Goal: Contribute content: Contribute content

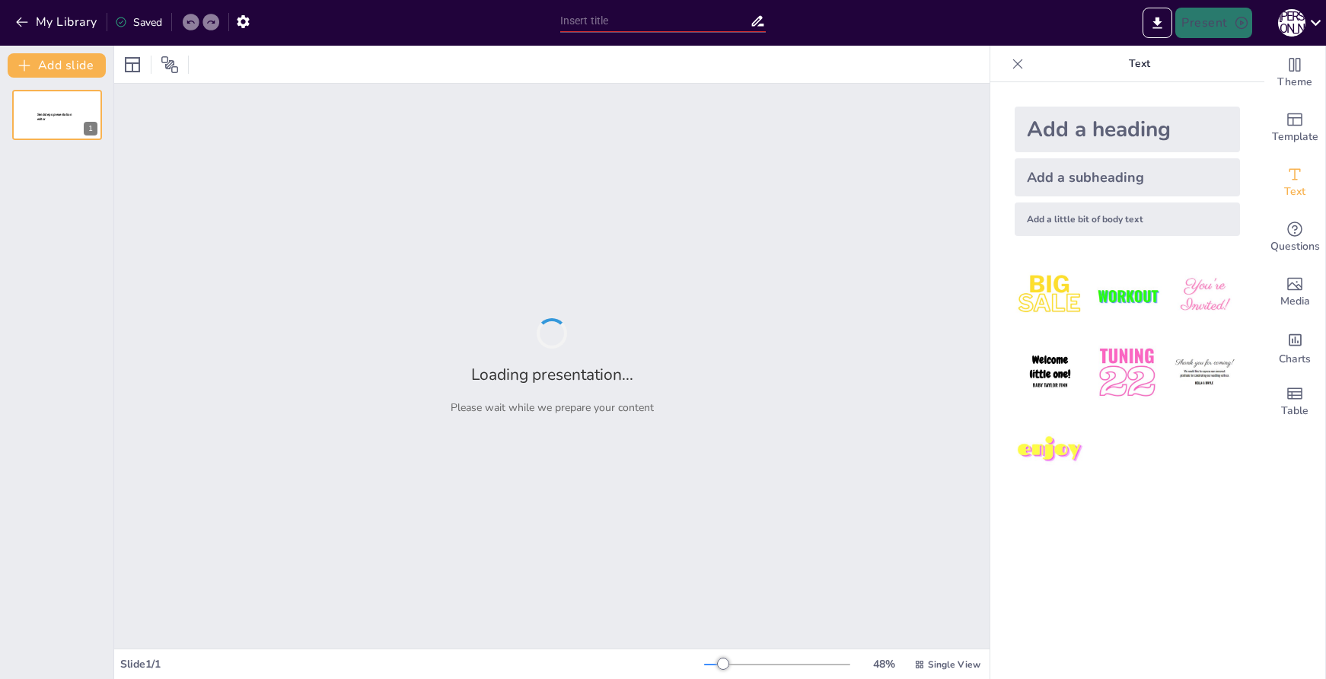
type input "Проторенессанс: Влияние Джотто на Искусство"
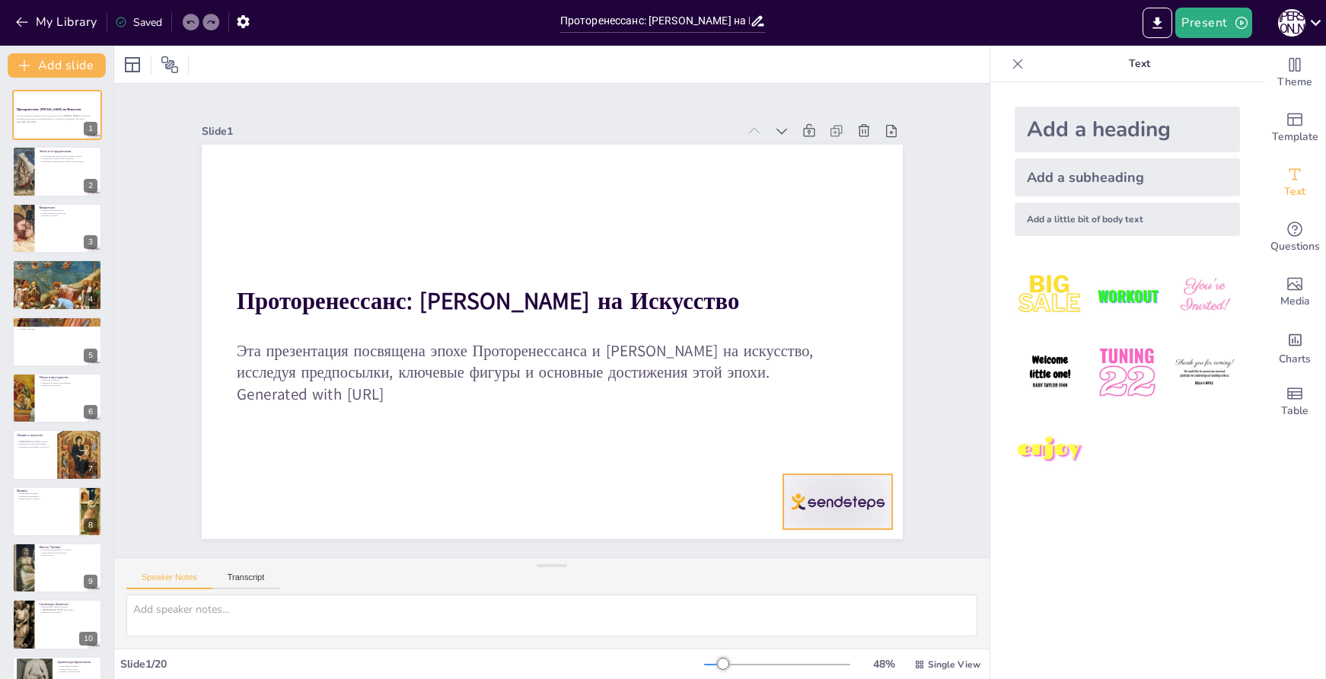
click at [826, 417] on div at bounding box center [887, 369] width 123 height 94
click at [426, 43] on icon at bounding box center [414, 30] width 26 height 26
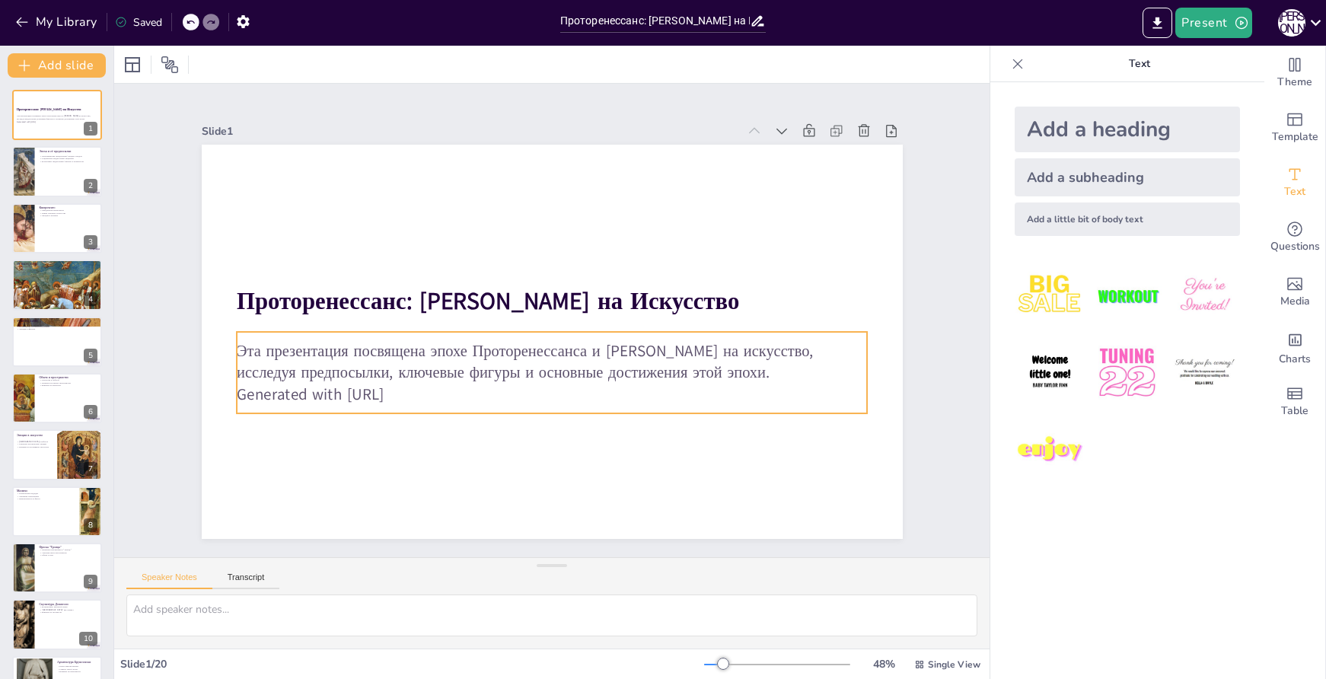
click at [446, 370] on p "Эта презентация посвящена эпохе Проторенессанса и влиянию Джотто на искусство, …" at bounding box center [512, 329] width 174 height 627
click at [446, 369] on p "Эта презентация посвящена эпохе Проторенессанса и влиянию Джотто на искусство, …" at bounding box center [569, 283] width 595 height 296
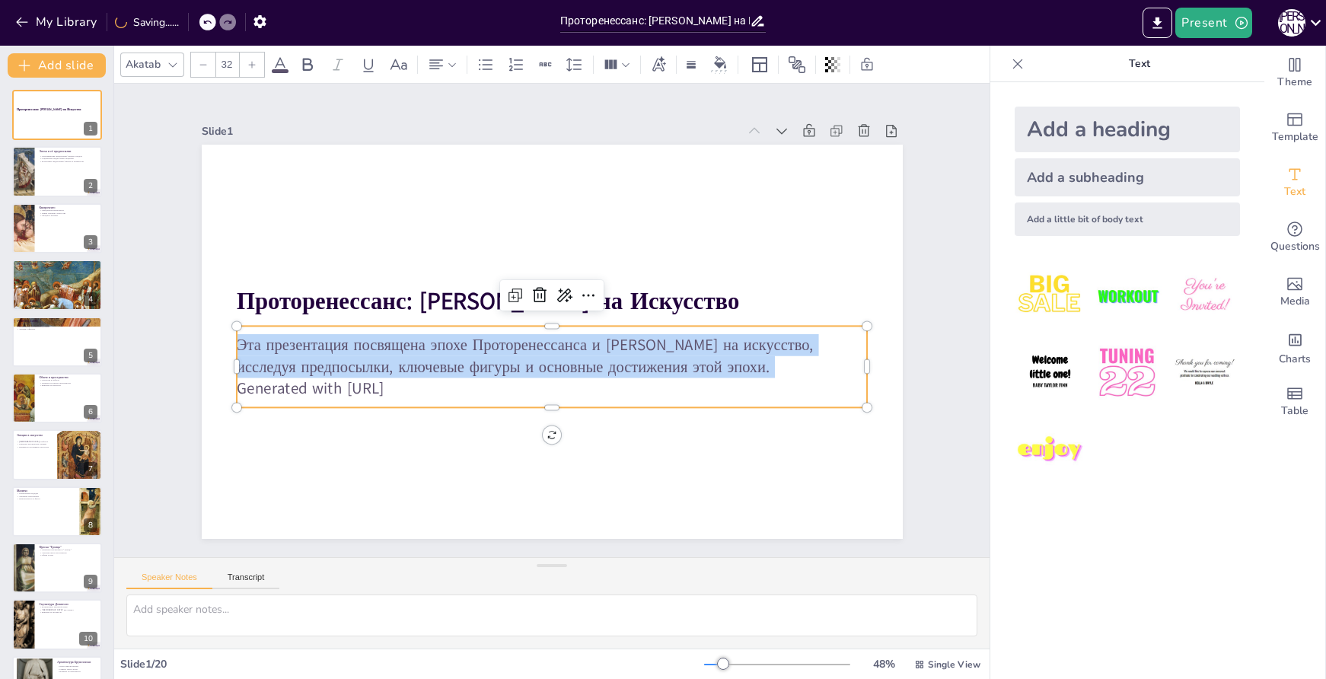
click at [446, 369] on p "Эта презентация посвящена эпохе Проторенессанса и влиянию Джотто на искусство, …" at bounding box center [520, 335] width 296 height 594
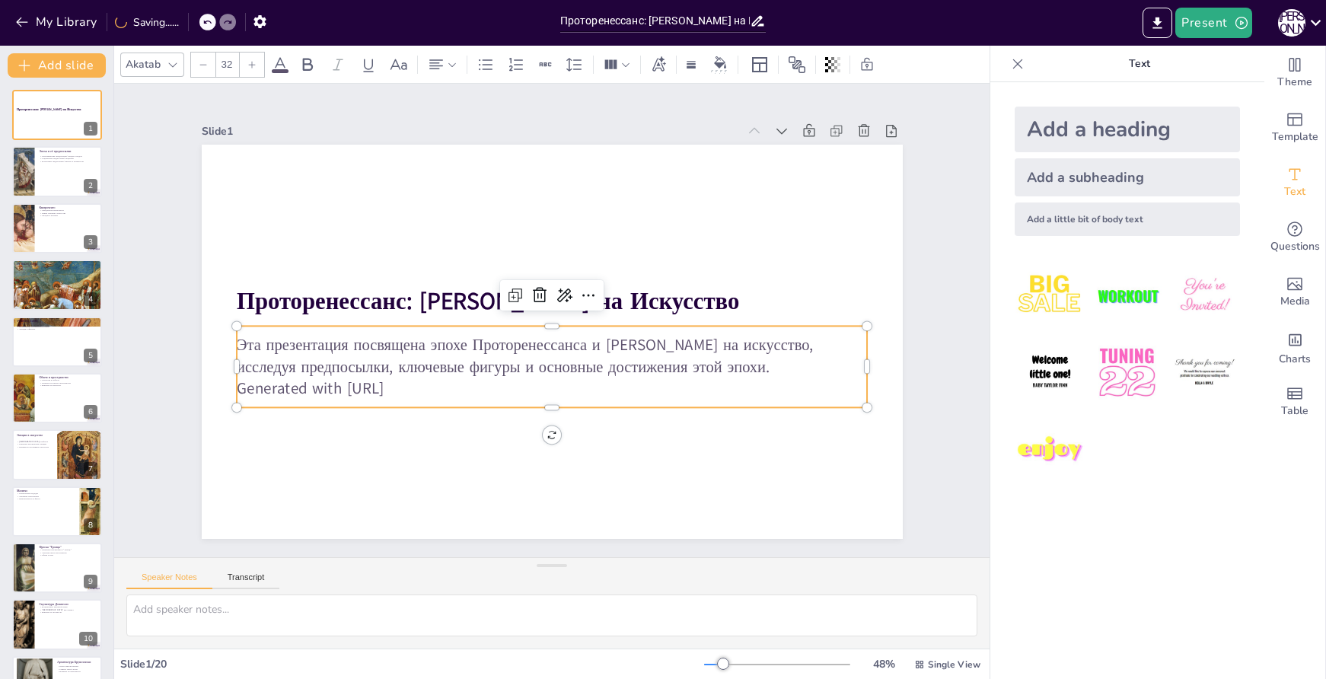
click at [439, 330] on p "Generated with [URL]" at bounding box center [566, 254] width 622 height 152
click at [439, 379] on p "Generated with [URL]" at bounding box center [607, 280] width 388 height 523
click at [439, 379] on p "Generated with [URL]" at bounding box center [486, 299] width 215 height 607
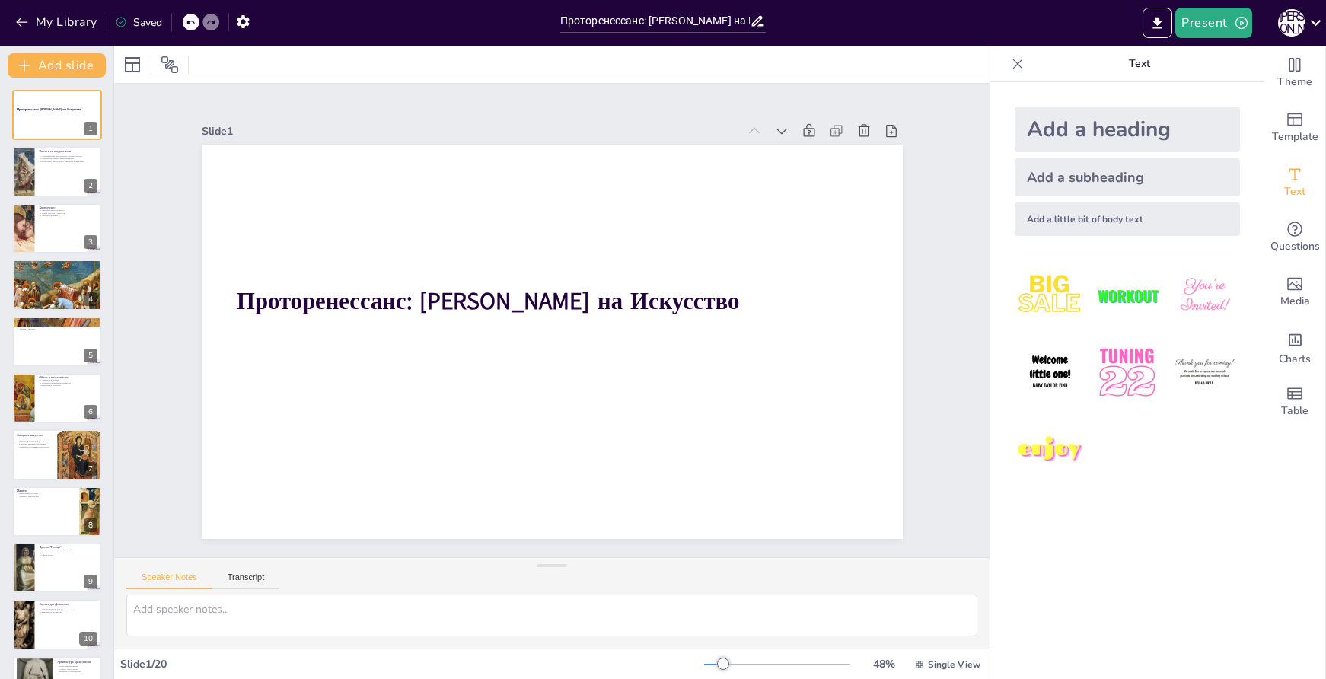
click at [192, 27] on icon at bounding box center [190, 22] width 9 height 9
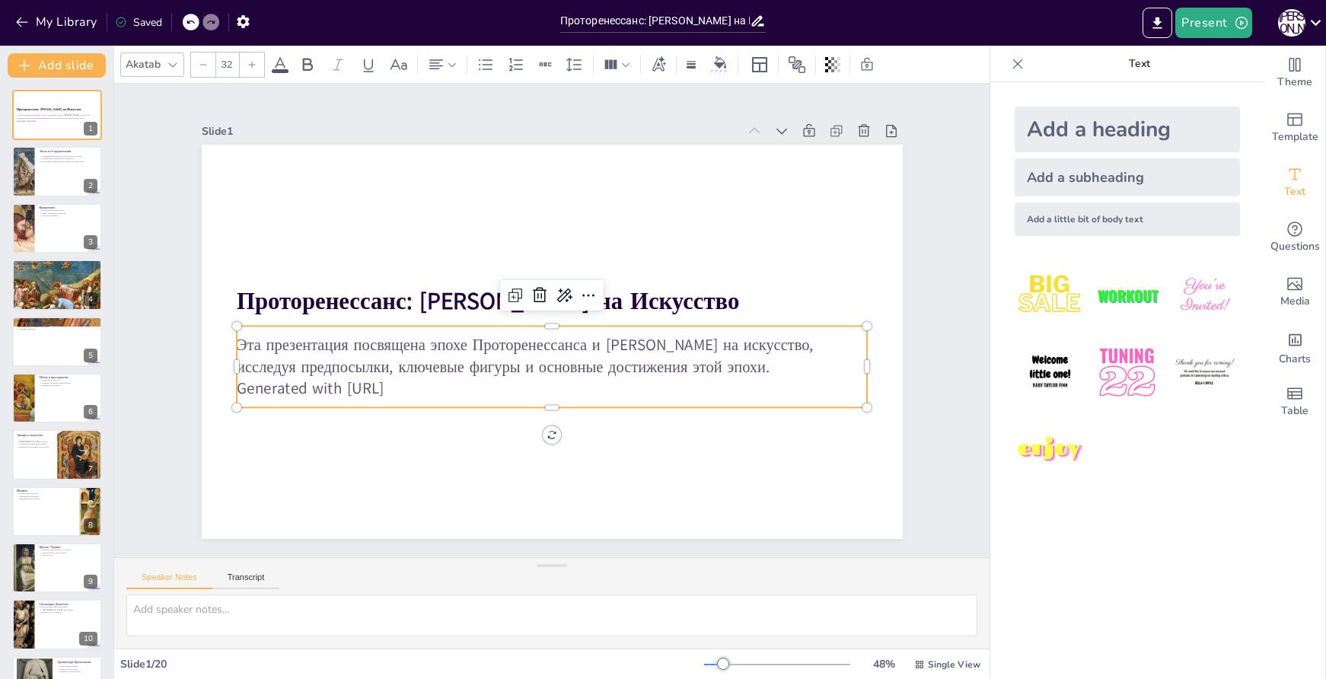
click at [358, 378] on p "Generated with [URL]" at bounding box center [552, 389] width 631 height 22
click at [379, 378] on p "Generated with [URL]" at bounding box center [486, 341] width 215 height 607
click at [358, 330] on p "Generated with [URL]" at bounding box center [538, 253] width 622 height 153
click at [435, 381] on p "Generated with [URL]" at bounding box center [489, 349] width 277 height 586
drag, startPoint x: 435, startPoint y: 381, endPoint x: 418, endPoint y: 383, distance: 16.8
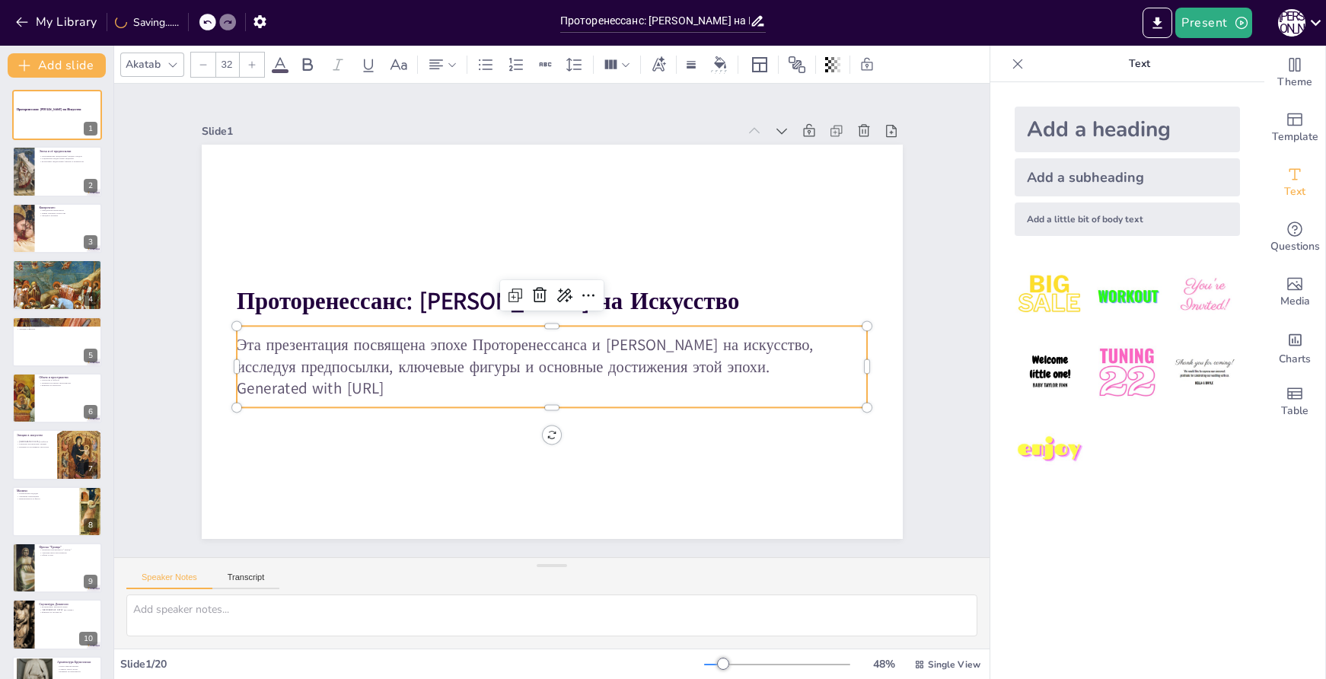
click at [418, 383] on p "Generated with [URL]" at bounding box center [538, 387] width 622 height 151
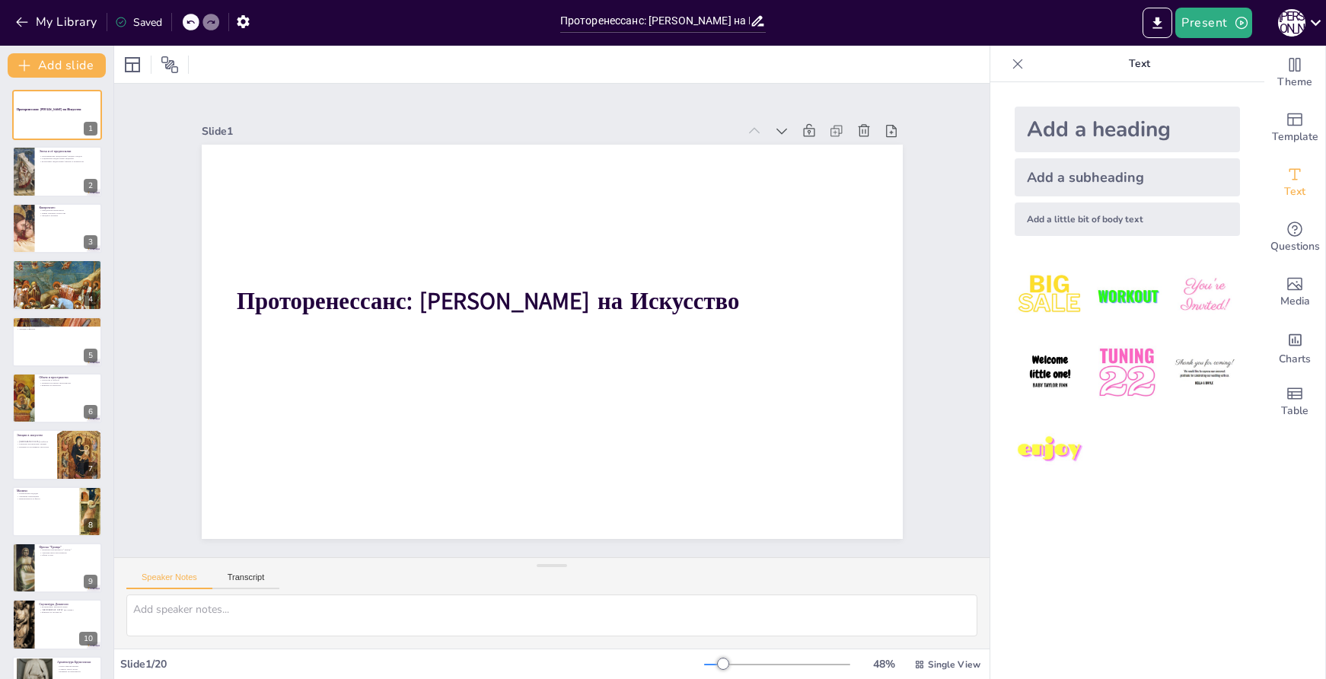
click at [206, 21] on div at bounding box center [211, 22] width 17 height 17
click at [187, 18] on icon at bounding box center [190, 22] width 9 height 9
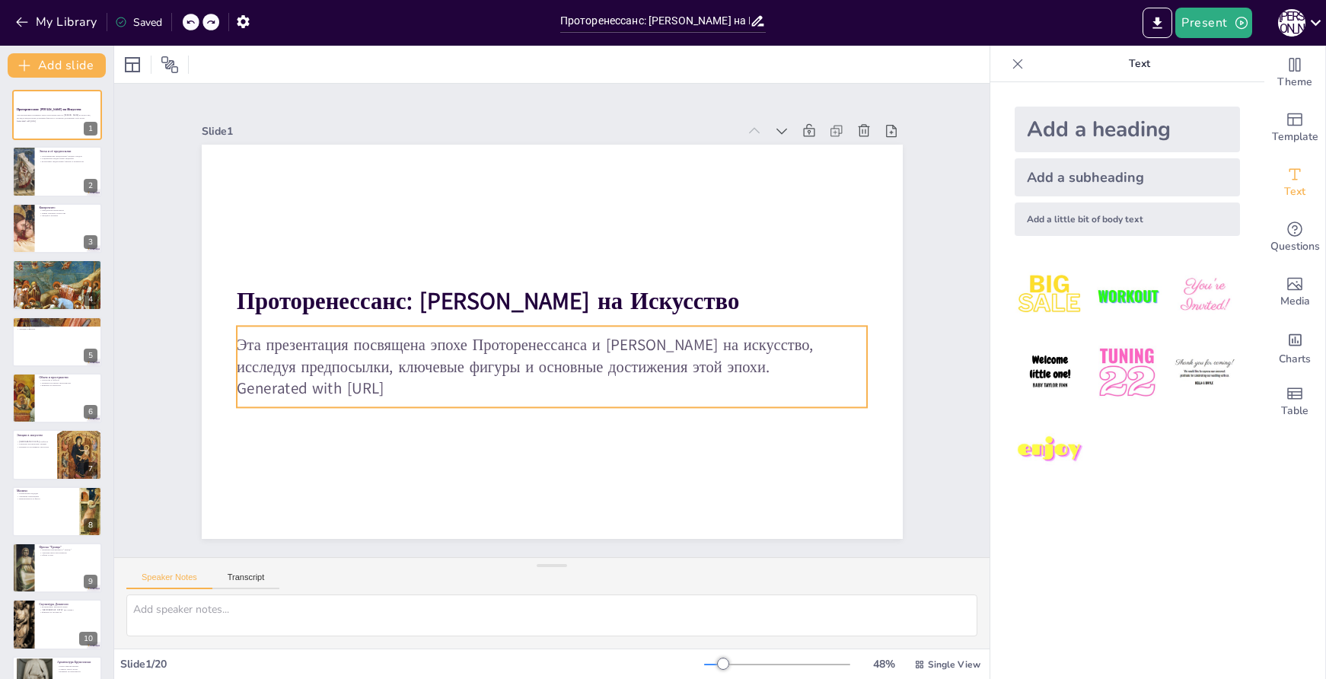
click at [410, 393] on p "Generated with [URL]" at bounding box center [486, 306] width 152 height 622
click at [392, 393] on p "Generated with [URL]" at bounding box center [507, 269] width 484 height 439
click at [394, 263] on p "Generated with [URL]" at bounding box center [552, 252] width 631 height 22
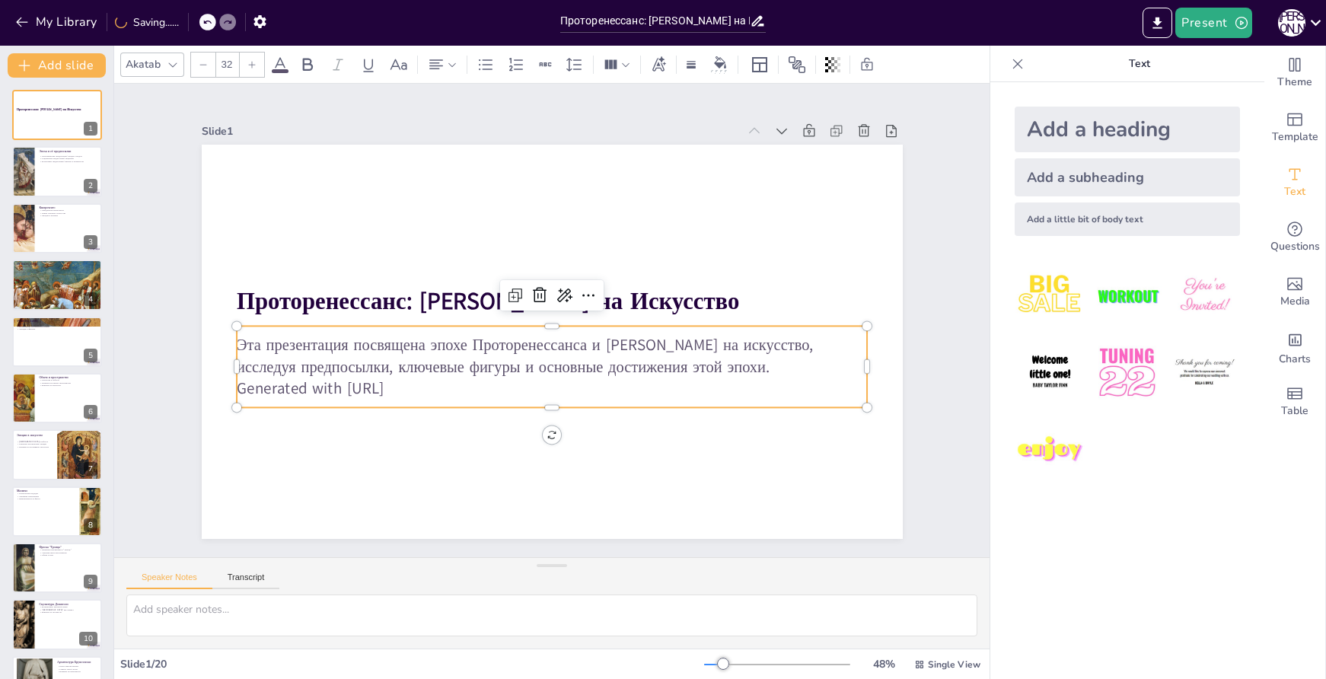
drag, startPoint x: 423, startPoint y: 381, endPoint x: 334, endPoint y: 375, distance: 88.6
click at [334, 330] on p "Generated with [URL]" at bounding box center [538, 253] width 622 height 152
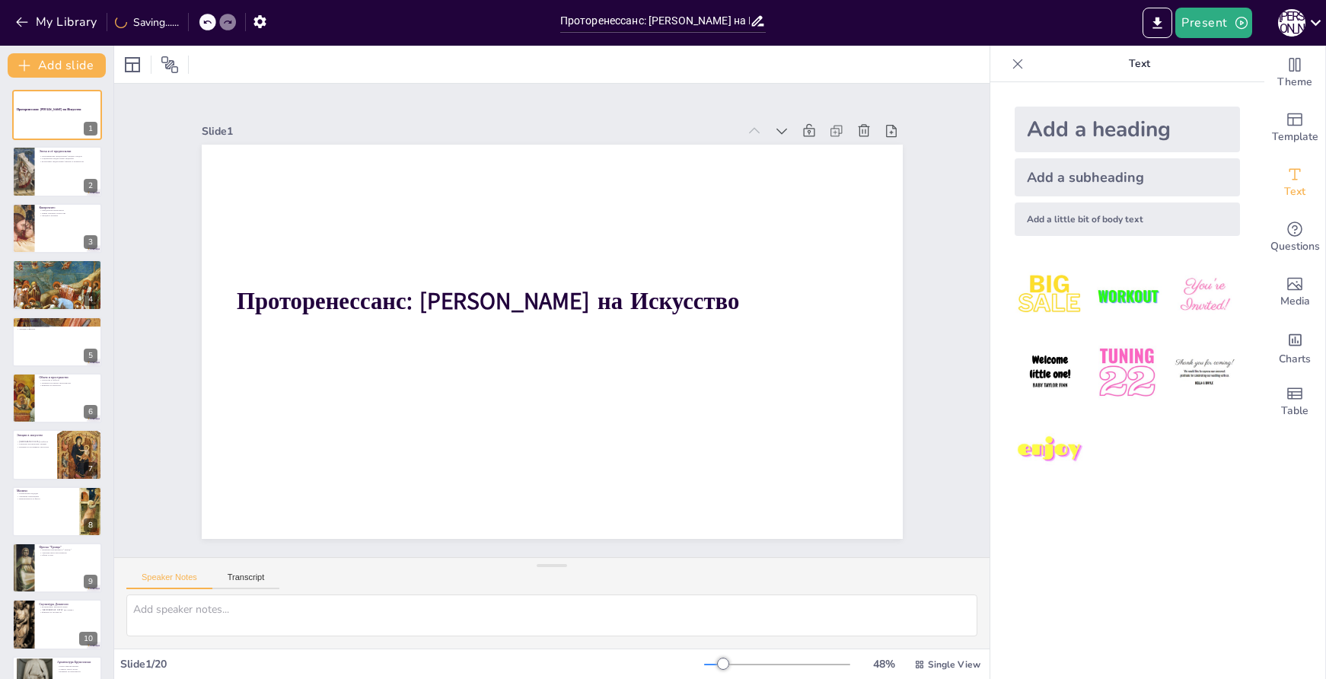
click at [205, 25] on icon at bounding box center [207, 22] width 9 height 9
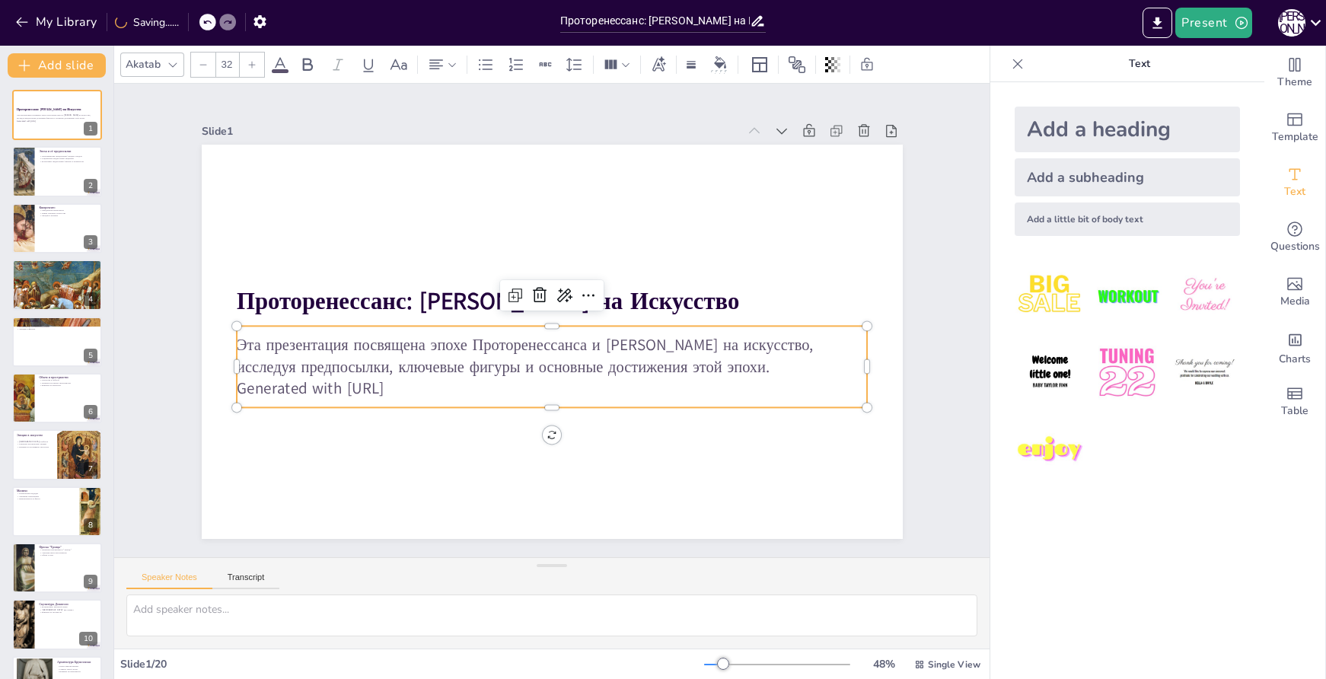
click at [430, 372] on p "Эта презентация посвящена эпохе Проторенессанса и влиянию Джотто на искусство, …" at bounding box center [517, 327] width 174 height 627
click at [412, 372] on p "Эта презентация посвящена эпохе Проторенессанса и влиянию Джотто на искусство, …" at bounding box center [563, 287] width 614 height 236
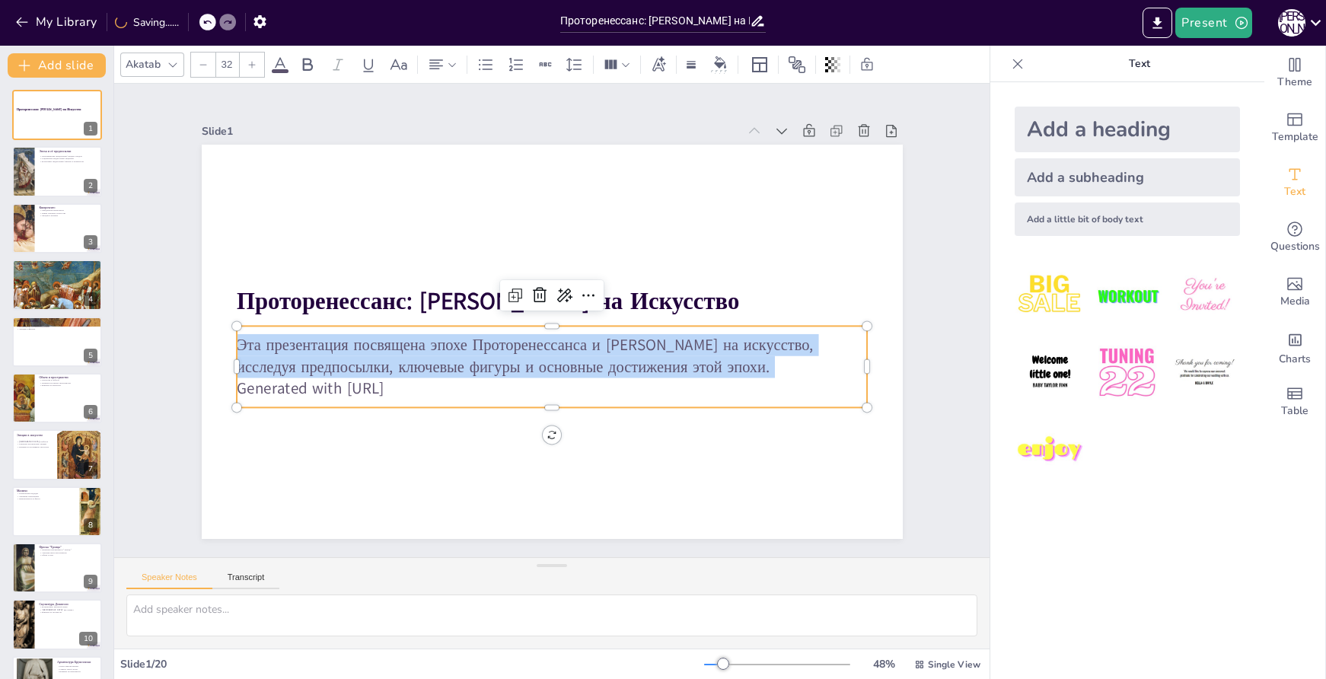
click at [412, 372] on p "Эта презентация посвящена эпохе Проторенессанса и влиянию Джотто на искусство, …" at bounding box center [582, 303] width 353 height 568
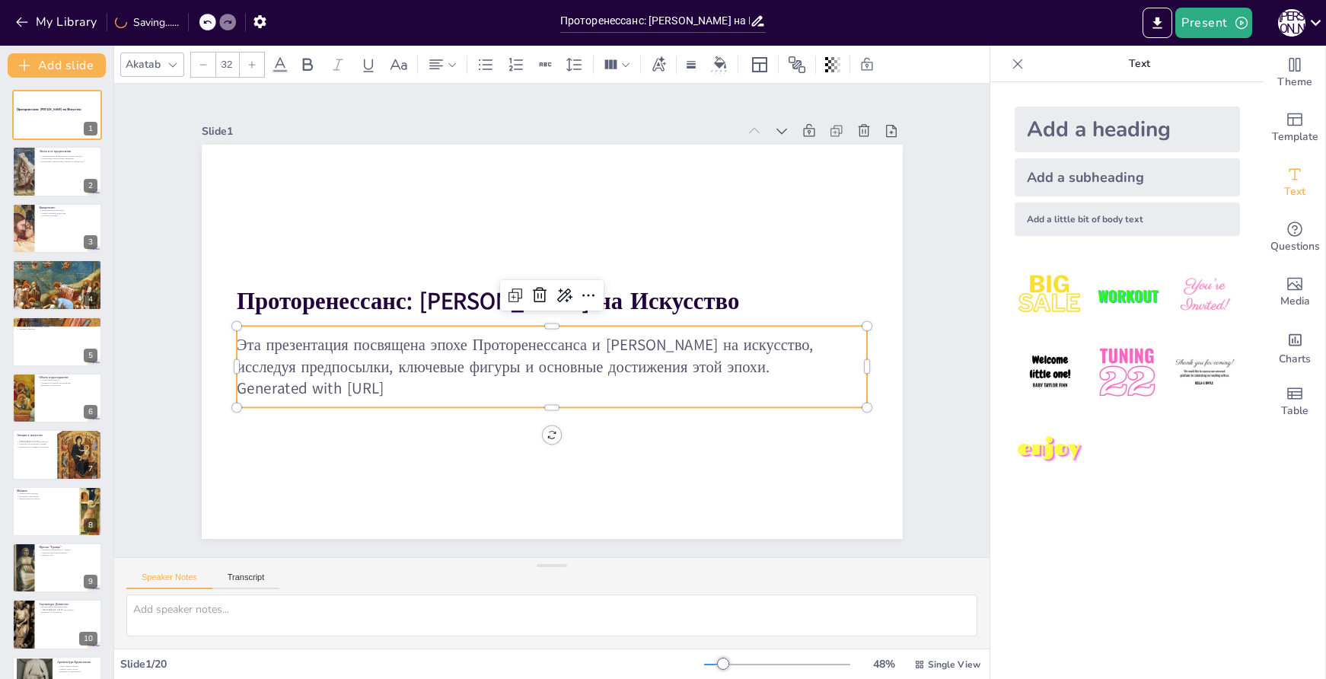
click at [770, 375] on p "Generated with [URL]" at bounding box center [610, 286] width 335 height 557
click at [764, 362] on p "Эта презентация посвящена эпохе Проторенессанса и влиянию Джотто на искусство, …" at bounding box center [538, 288] width 594 height 297
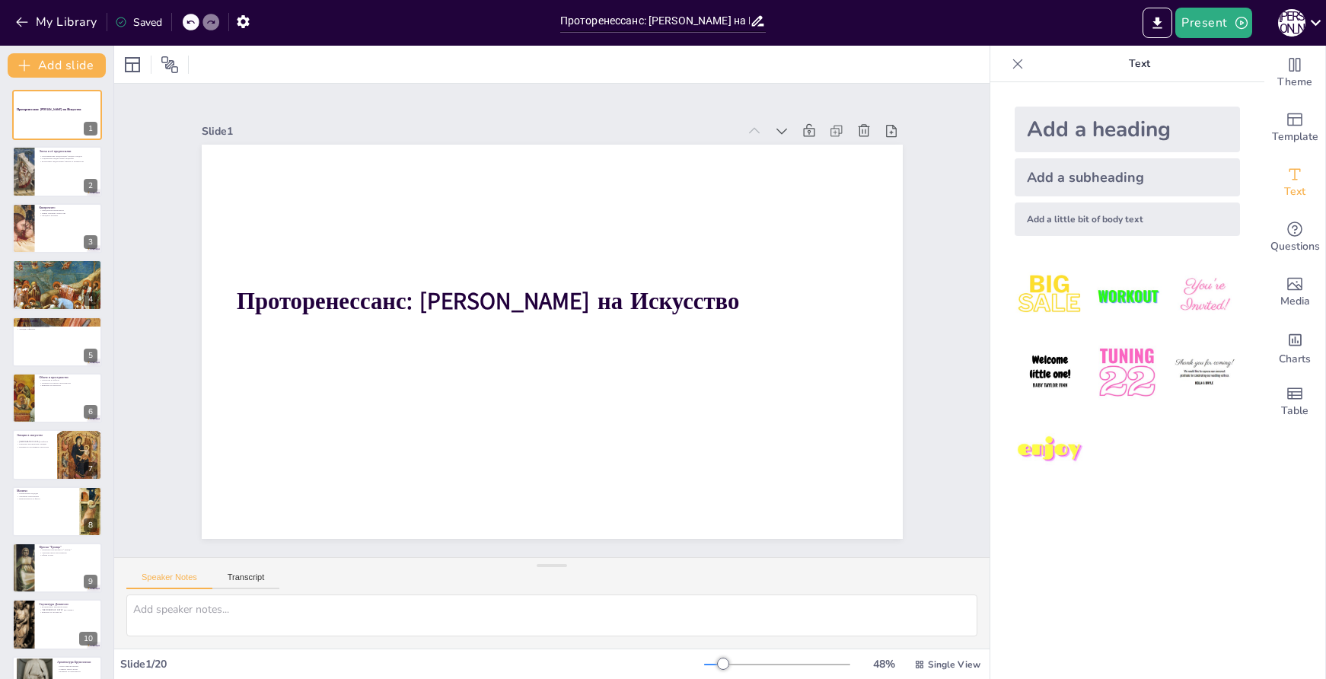
click at [194, 18] on icon at bounding box center [190, 22] width 9 height 9
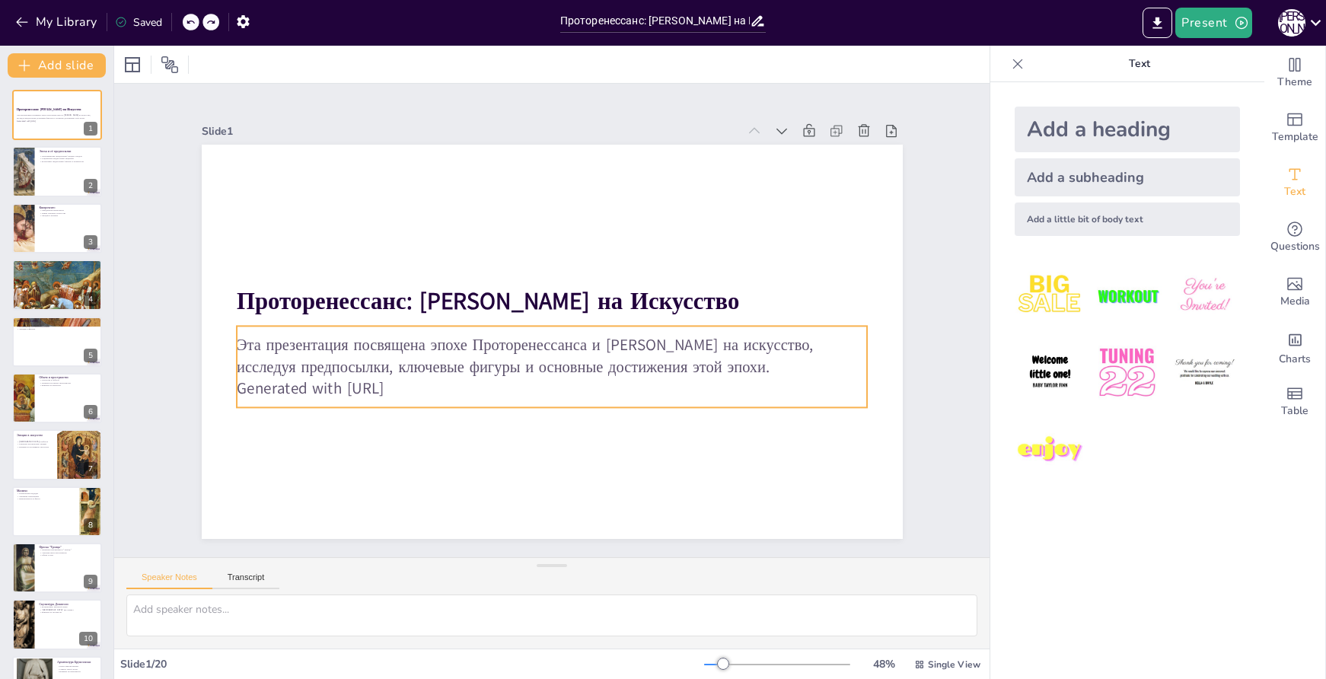
click at [303, 308] on p "Эта презентация посвящена эпохе Проторенессанса и влиянию Джотто на искусство, …" at bounding box center [552, 285] width 631 height 44
click at [765, 361] on p "Эта презентация посвящена эпохе Проторенессанса и влиянию Джотто на искусство, …" at bounding box center [563, 354] width 614 height 237
click at [761, 361] on p "Эта презентация посвящена эпохе Проторенессанса и влиянию Джотто на искусство, …" at bounding box center [567, 288] width 595 height 296
click at [538, 361] on p "Эта презентация посвящена эпохе Проторенессанса и влиянию Джотто на искусство, …" at bounding box center [516, 320] width 43 height 631
click at [757, 364] on p "Эта презентация посвящена эпохе Проторенессанса и влиянию Джотто на искусство, …" at bounding box center [542, 286] width 614 height 237
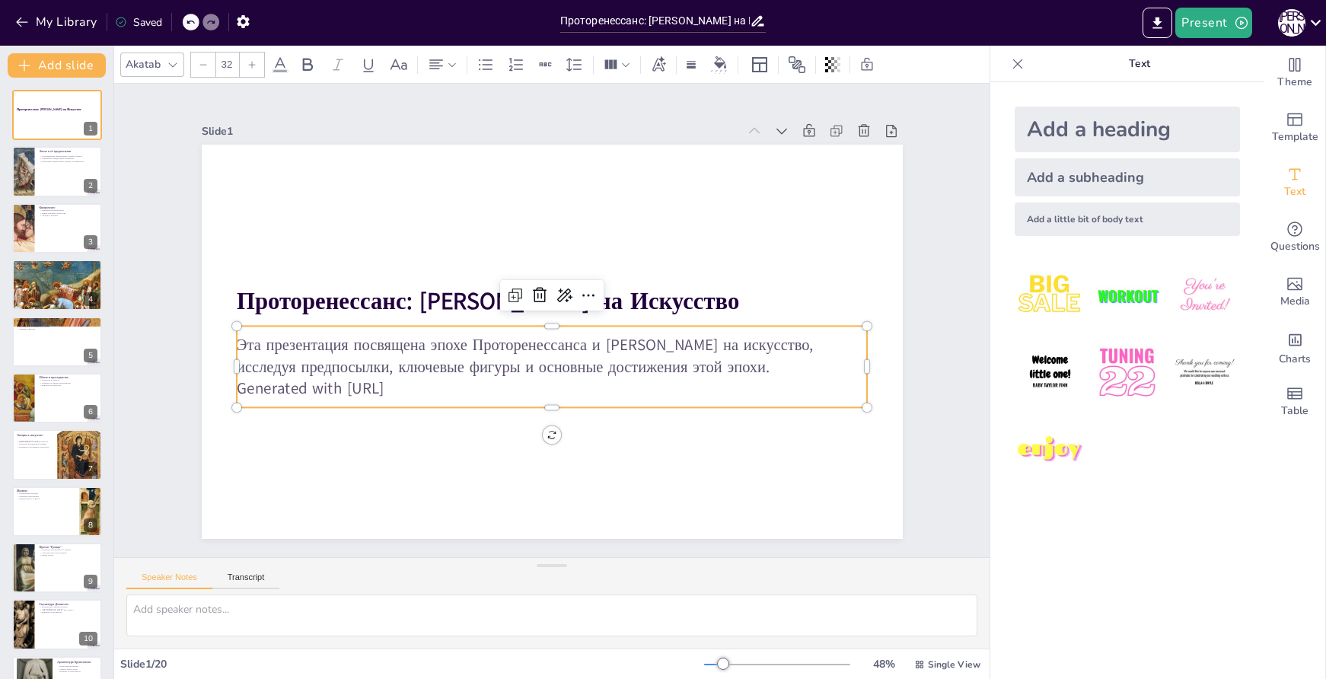
click at [757, 364] on p "Эта презентация посвящена эпохе Проторенессанса и влиянию Джотто на искусство, …" at bounding box center [563, 286] width 614 height 237
click at [576, 384] on p "Generated with [URL]" at bounding box center [619, 328] width 87 height 630
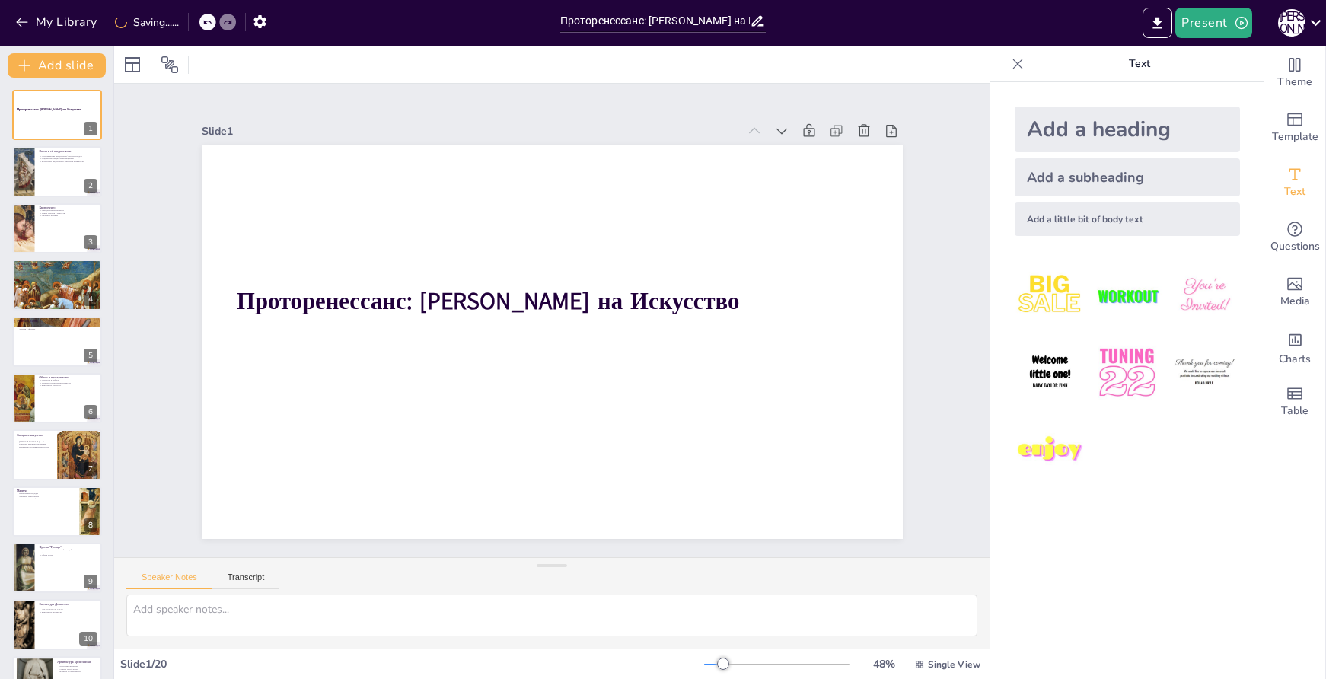
click at [189, 22] on div at bounding box center [188, 22] width 1 height 18
click at [210, 25] on icon at bounding box center [207, 22] width 9 height 9
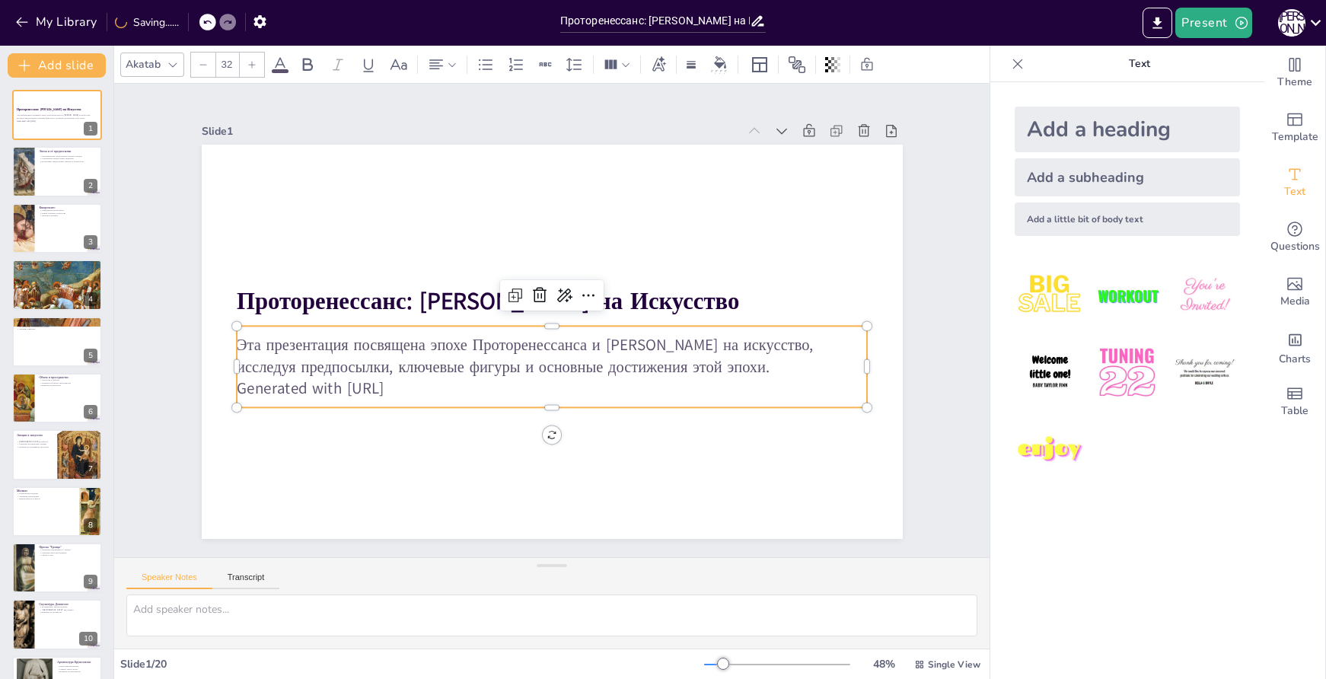
click at [351, 365] on p "Эта презентация посвящена эпохе Проторенессанса и влиянию Джотто на искусство, …" at bounding box center [542, 286] width 614 height 237
click at [351, 364] on p "Эта презентация посвящена эпохе Проторенессанса и влиянию Джотто на искусство, …" at bounding box center [524, 300] width 407 height 536
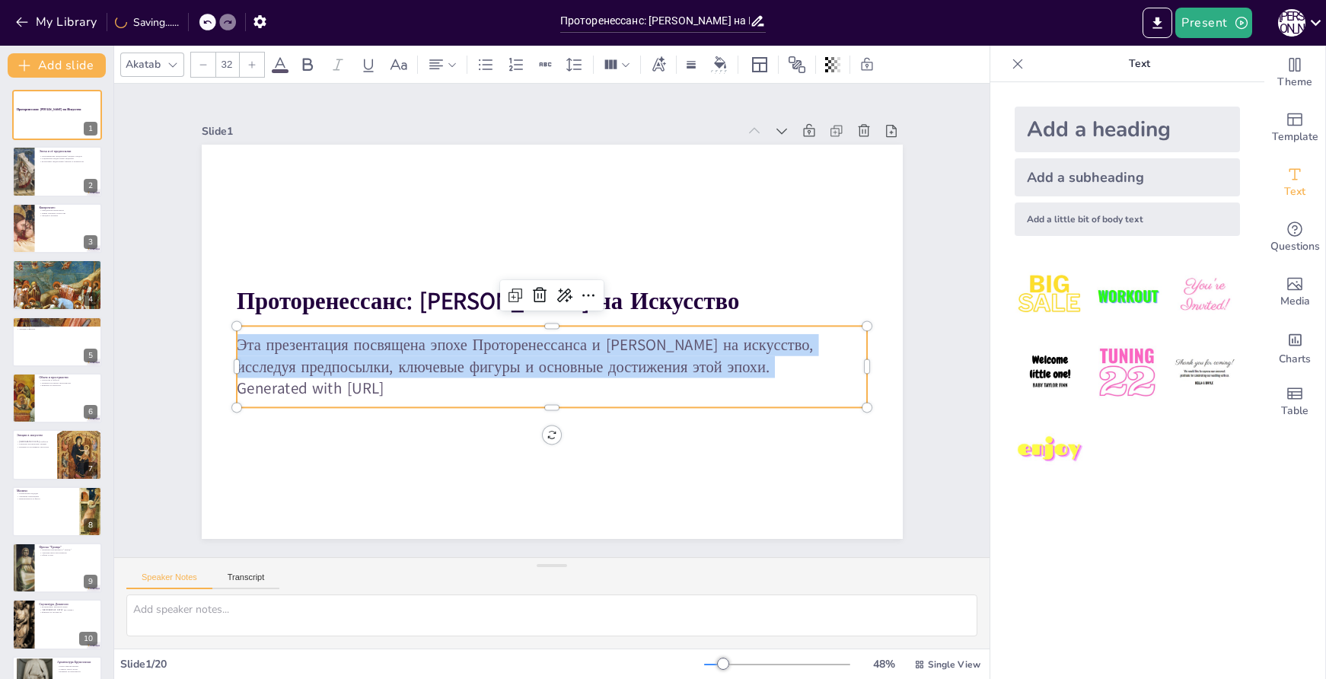
click at [462, 364] on p "Эта презентация посвящена эпохе Проторенессанса и влиянию Джотто на искусство, …" at bounding box center [517, 317] width 110 height 632
copy p "Эта презентация посвящена эпохе Проторенессанса и влиянию Джотто на искусство, …"
click at [567, 308] on icon at bounding box center [579, 320] width 24 height 24
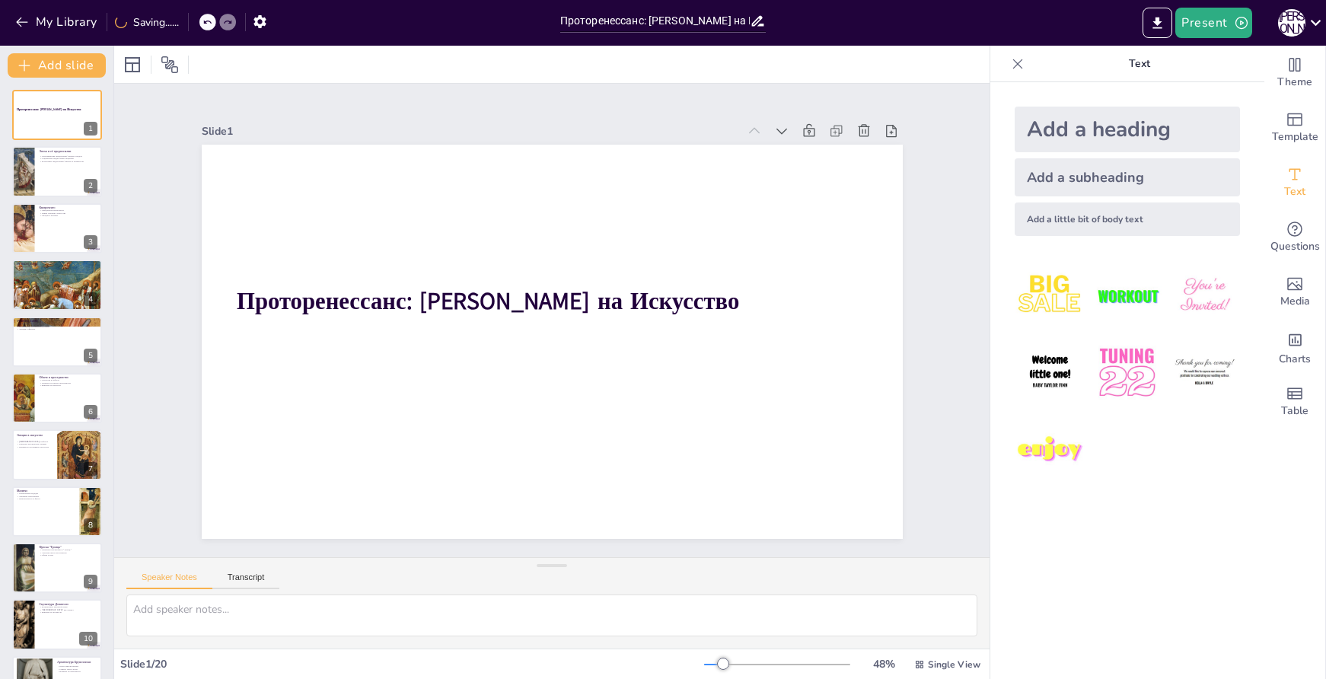
click at [1103, 177] on div "Add a subheading" at bounding box center [1127, 177] width 225 height 38
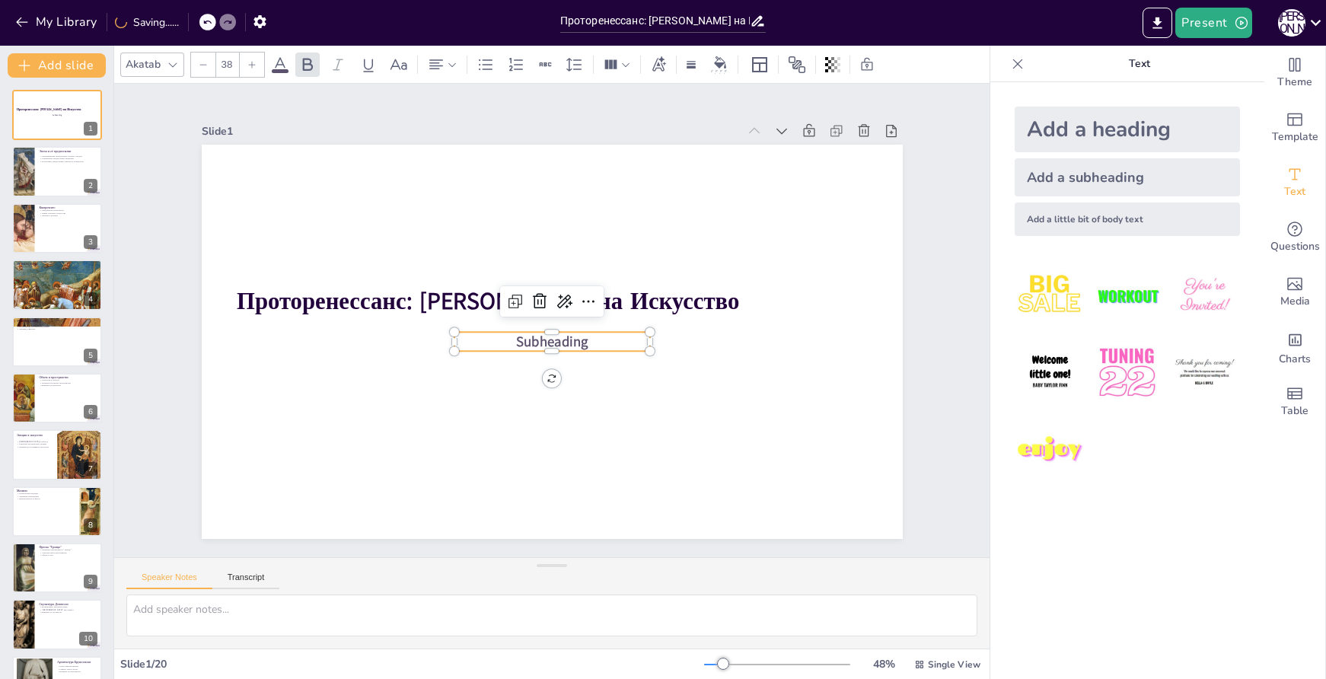
click at [548, 332] on span "Subheading" at bounding box center [532, 325] width 34 height 75
click at [567, 317] on span "Subheading" at bounding box center [547, 300] width 75 height 34
click at [564, 335] on span "Subheading" at bounding box center [535, 332] width 58 height 69
click at [556, 335] on span "Subheading" at bounding box center [532, 328] width 46 height 73
click at [541, 335] on span "Subheading" at bounding box center [531, 321] width 19 height 72
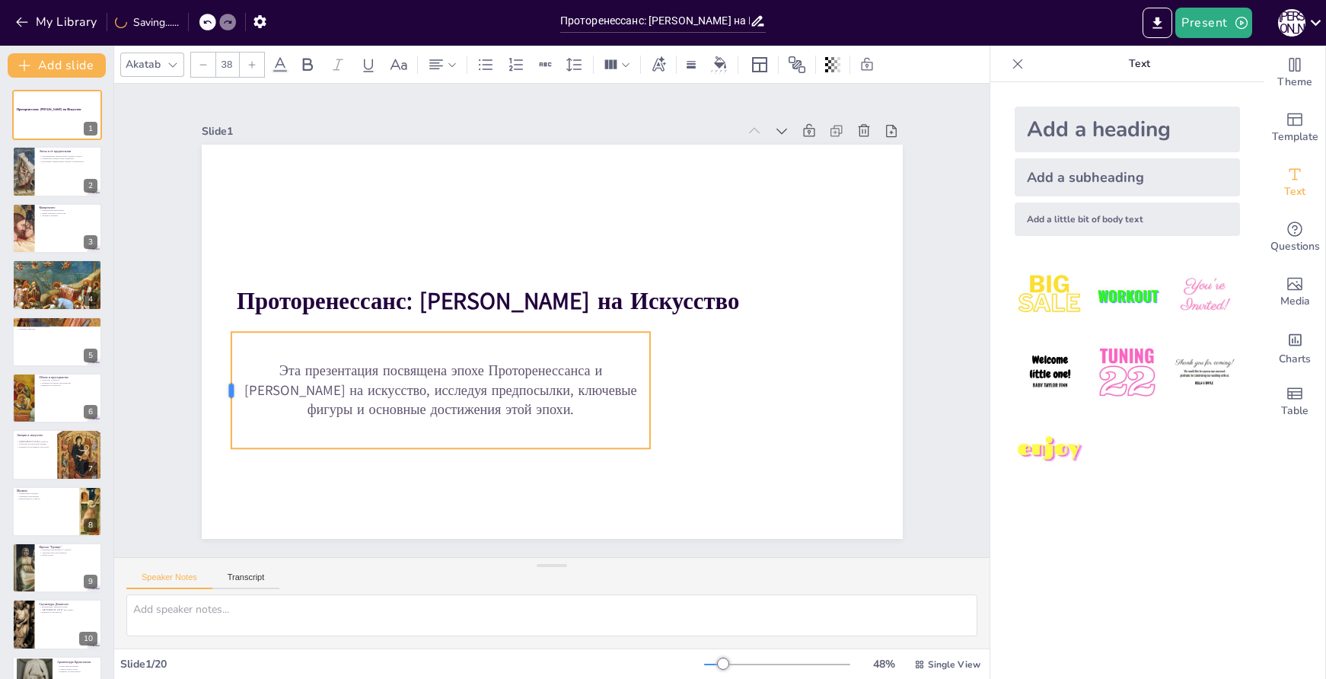
drag, startPoint x: 441, startPoint y: 387, endPoint x: 218, endPoint y: 379, distance: 223.2
click at [705, 97] on div at bounding box center [748, 49] width 87 height 94
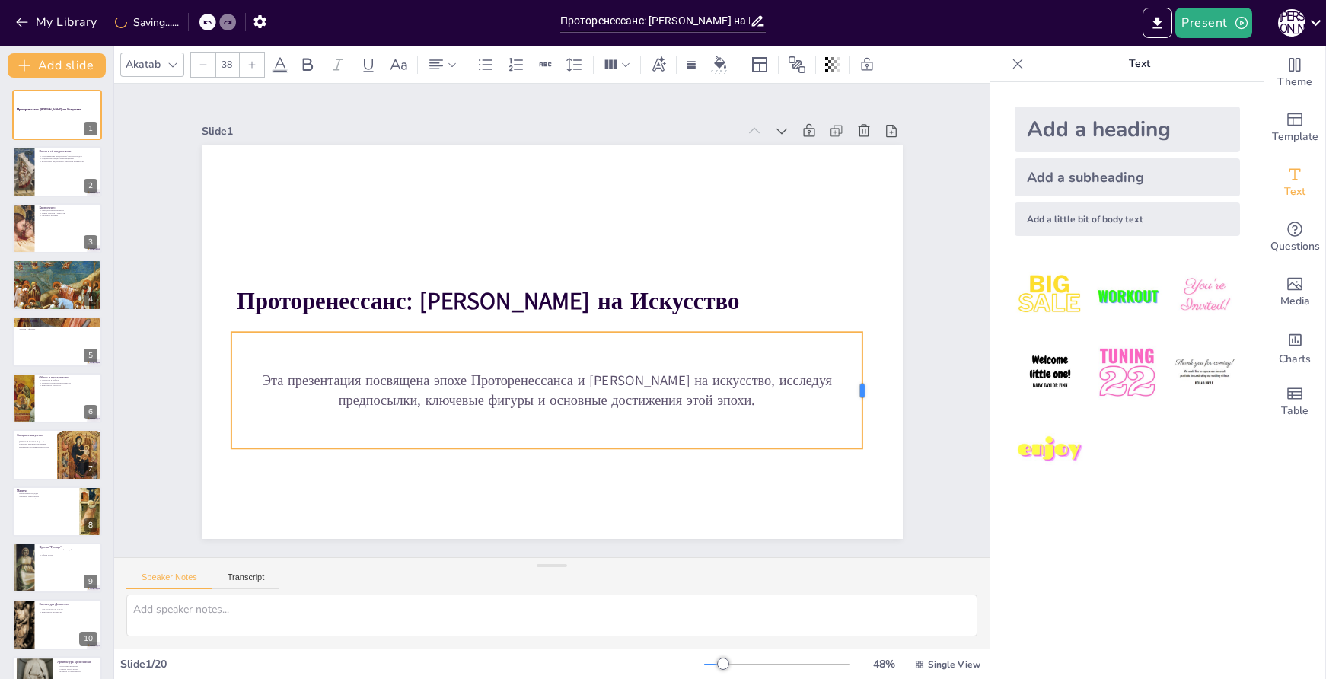
drag, startPoint x: 643, startPoint y: 385, endPoint x: 856, endPoint y: 399, distance: 212.9
click at [296, 213] on div at bounding box center [272, 156] width 47 height 114
click at [514, 385] on p "Эта презентация посвящена эпохе Проторенессанса и влиянию Джотто на искусство, …" at bounding box center [589, 380] width 534 height 403
click at [514, 385] on p "Эта презентация посвящена эпохе Проторенессанса и влиянию Джотто на искусство, …" at bounding box center [492, 357] width 403 height 533
click at [514, 385] on p "Эта презентация посвящена эпохе Проторенессанса и влиянию Джотто на искусство, …" at bounding box center [616, 290] width 350 height 566
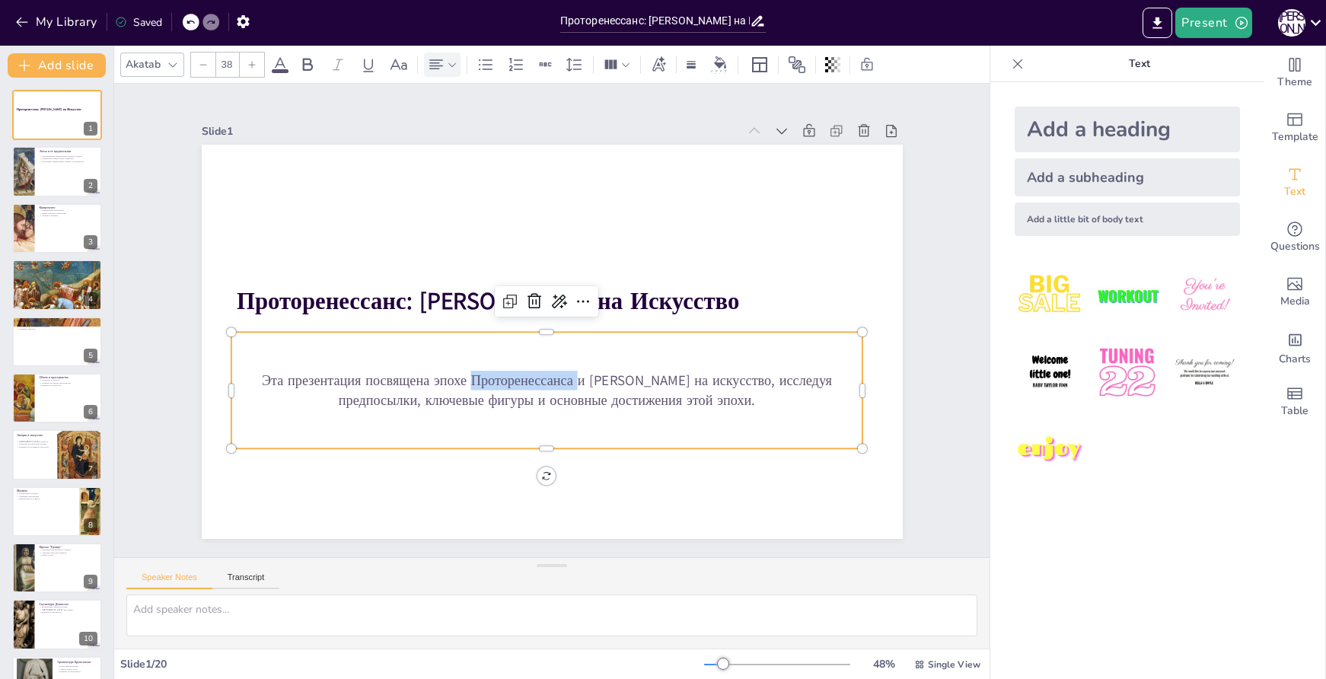
click at [443, 69] on icon at bounding box center [436, 65] width 18 height 18
drag, startPoint x: 445, startPoint y: 113, endPoint x: 445, endPoint y: 121, distance: 7.7
click at [446, 113] on icon at bounding box center [442, 116] width 18 height 18
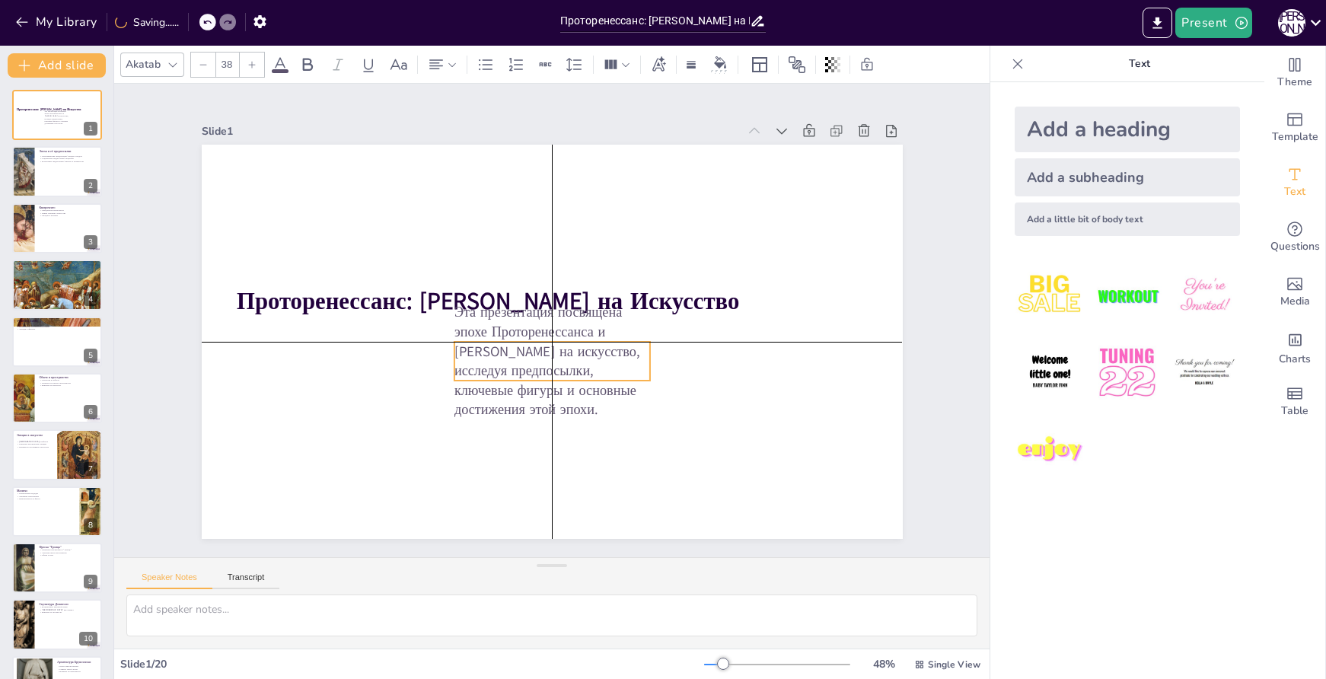
drag, startPoint x: 547, startPoint y: 340, endPoint x: 542, endPoint y: 352, distance: 12.6
click at [542, 352] on p "Эта презентация посвящена эпохе Проторенессанса и влиянию Джотто на искусство, …" at bounding box center [552, 361] width 196 height 117
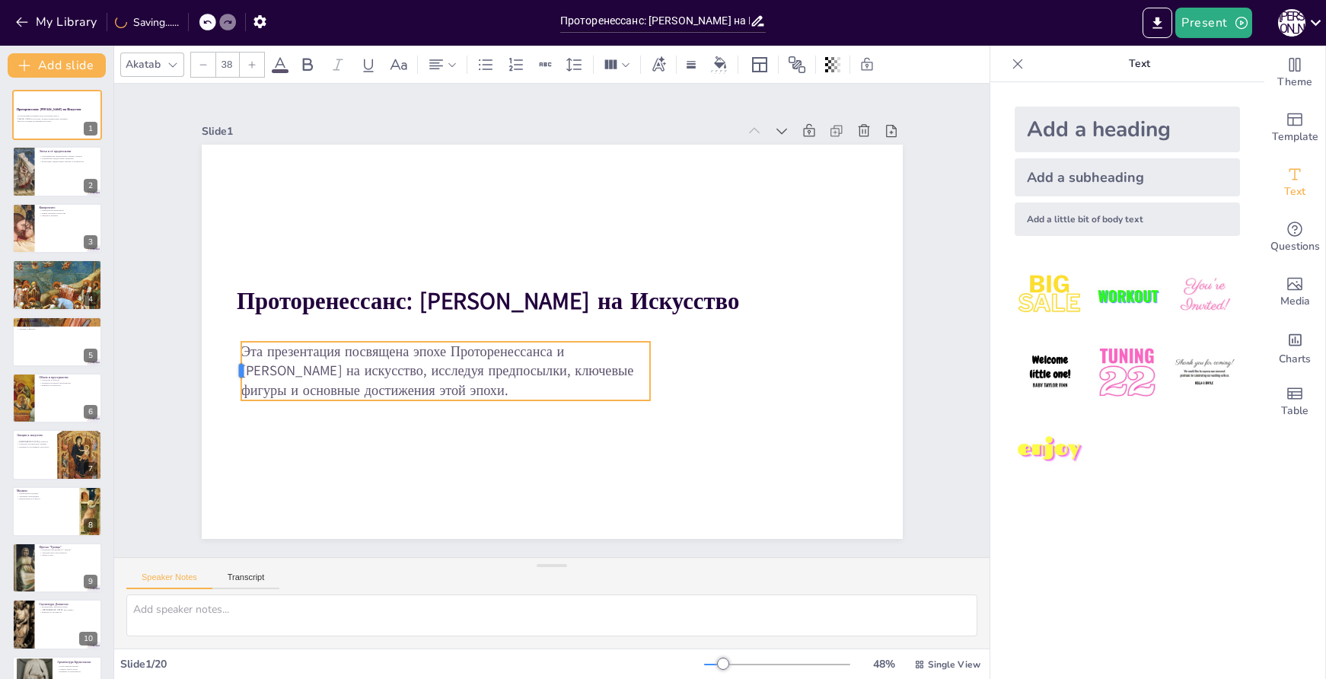
drag, startPoint x: 442, startPoint y: 355, endPoint x: 229, endPoint y: 349, distance: 213.3
click at [506, 629] on div at bounding box center [535, 641] width 59 height 24
drag, startPoint x: 640, startPoint y: 363, endPoint x: 736, endPoint y: 368, distance: 96.1
click at [736, 270] on div at bounding box center [743, 243] width 44 height 54
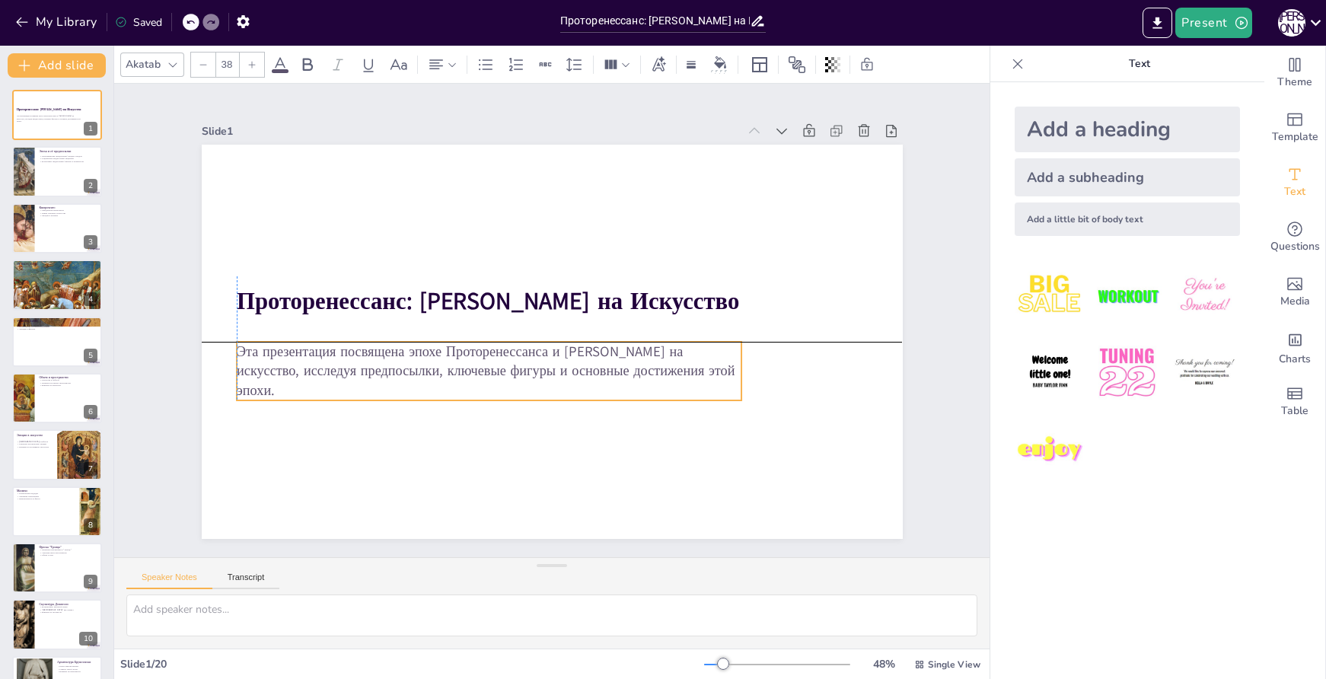
click at [389, 351] on p "Эта презентация посвящена эпохе Проторенессанса и влиянию Джотто на искусство, …" at bounding box center [530, 398] width 442 height 344
click at [389, 351] on p "Эта презентация посвящена эпохе Проторенессанса и влиянию Джотто на искусство, …" at bounding box center [473, 341] width 485 height 259
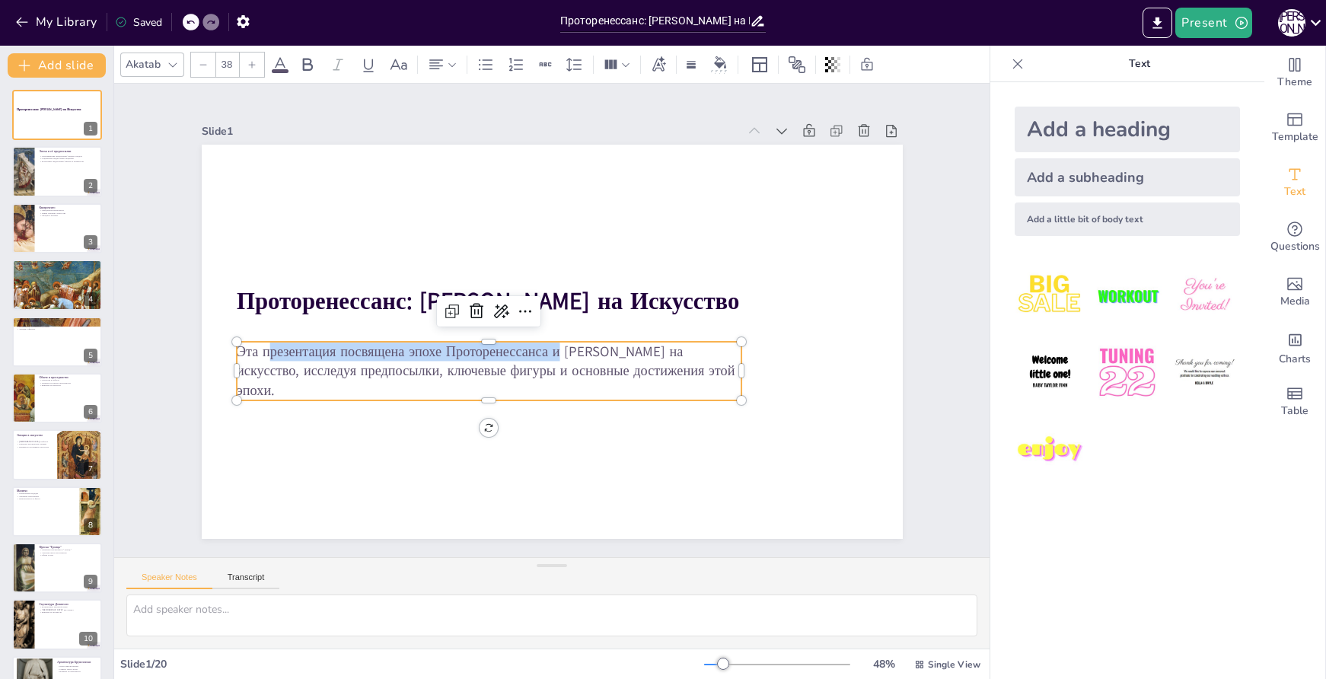
drag, startPoint x: 551, startPoint y: 349, endPoint x: 259, endPoint y: 356, distance: 292.5
click at [443, 356] on p "Эта презентация посвящена эпохе Проторенессанса и влиянию Джотто на искусство, …" at bounding box center [572, 398] width 258 height 485
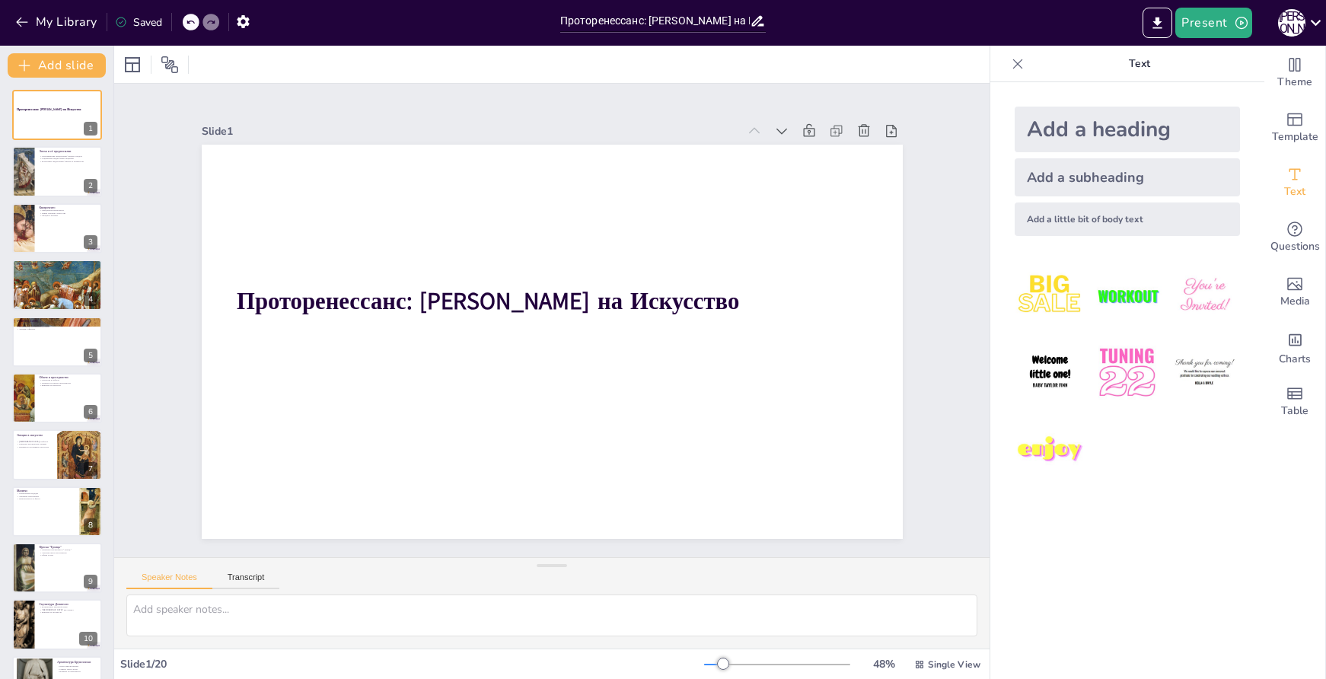
click at [190, 26] on icon at bounding box center [190, 22] width 9 height 9
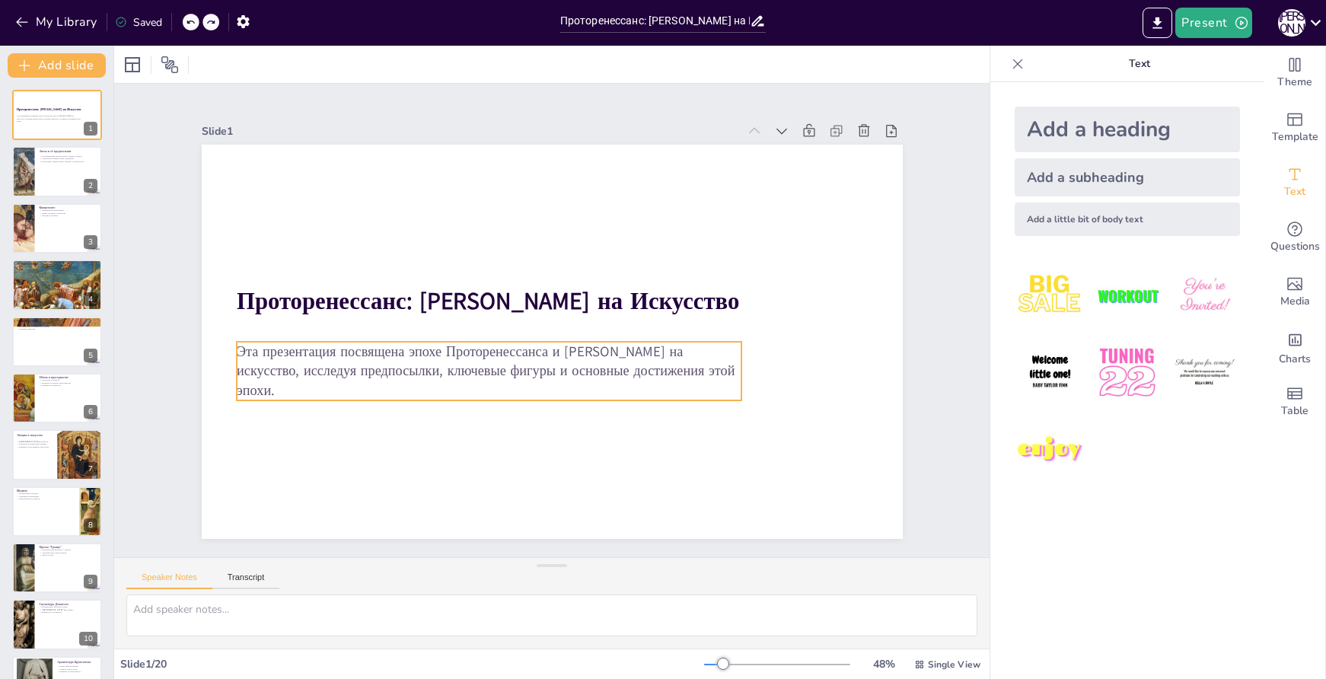
click at [473, 351] on p "Эта презентация посвящена эпохе Проторенессанса и влиянию Джотто на искусство, …" at bounding box center [539, 399] width 414 height 381
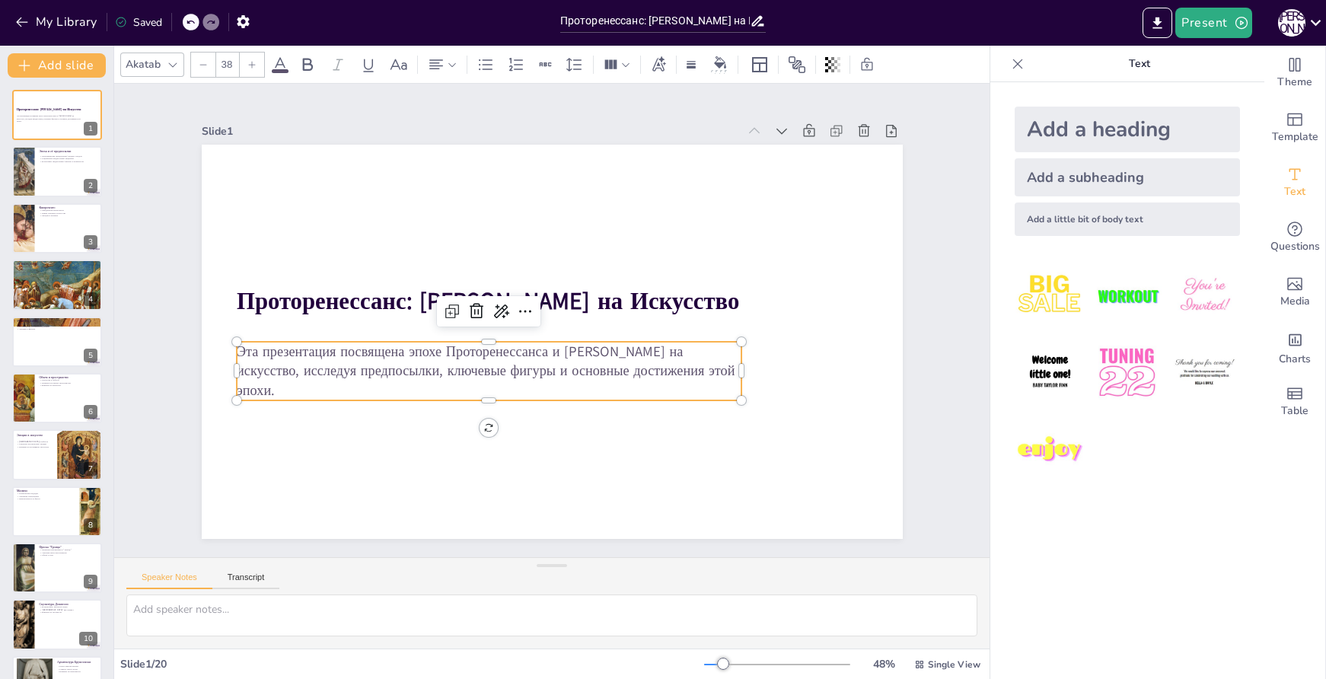
click at [473, 351] on p "Эта презентация посвящена эпохе Проторенессанса и влиянию Джотто на искусство, …" at bounding box center [548, 239] width 344 height 442
click at [473, 351] on p "Эта презентация посвящена эпохе Проторенессанса и влиянию Джотто на искусство, …" at bounding box center [489, 269] width 161 height 506
click at [490, 369] on p "Эта презентация посвящена эпохе Проторенессанса и влиянию Джотто на искусство, …" at bounding box center [523, 245] width 211 height 498
click at [418, 347] on p "Эта презентация посвящена эпохе Протореессанса и влиянию Джотто на искусство, и…" at bounding box center [523, 245] width 211 height 498
click at [402, 347] on p "Эта презентация посвящена эпохе Протореессанса и влиянию Джотто на искусство, и…" at bounding box center [531, 242] width 259 height 485
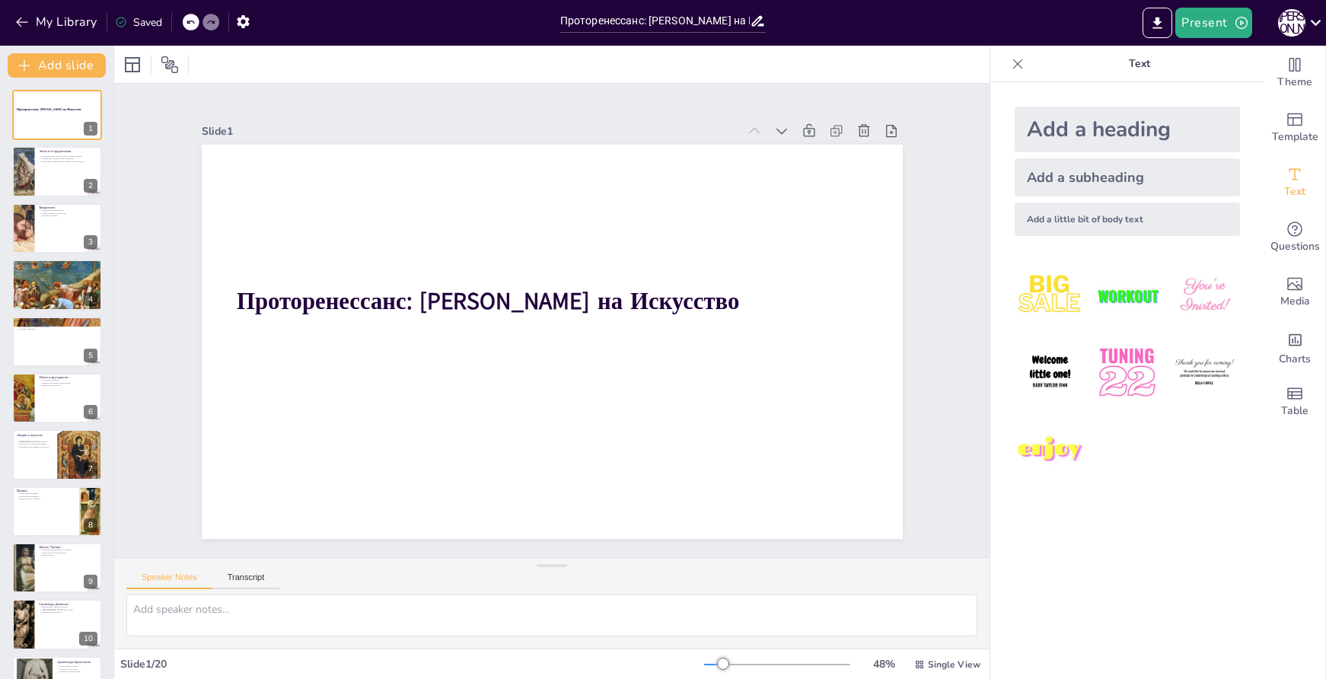
click at [187, 18] on icon at bounding box center [190, 22] width 9 height 9
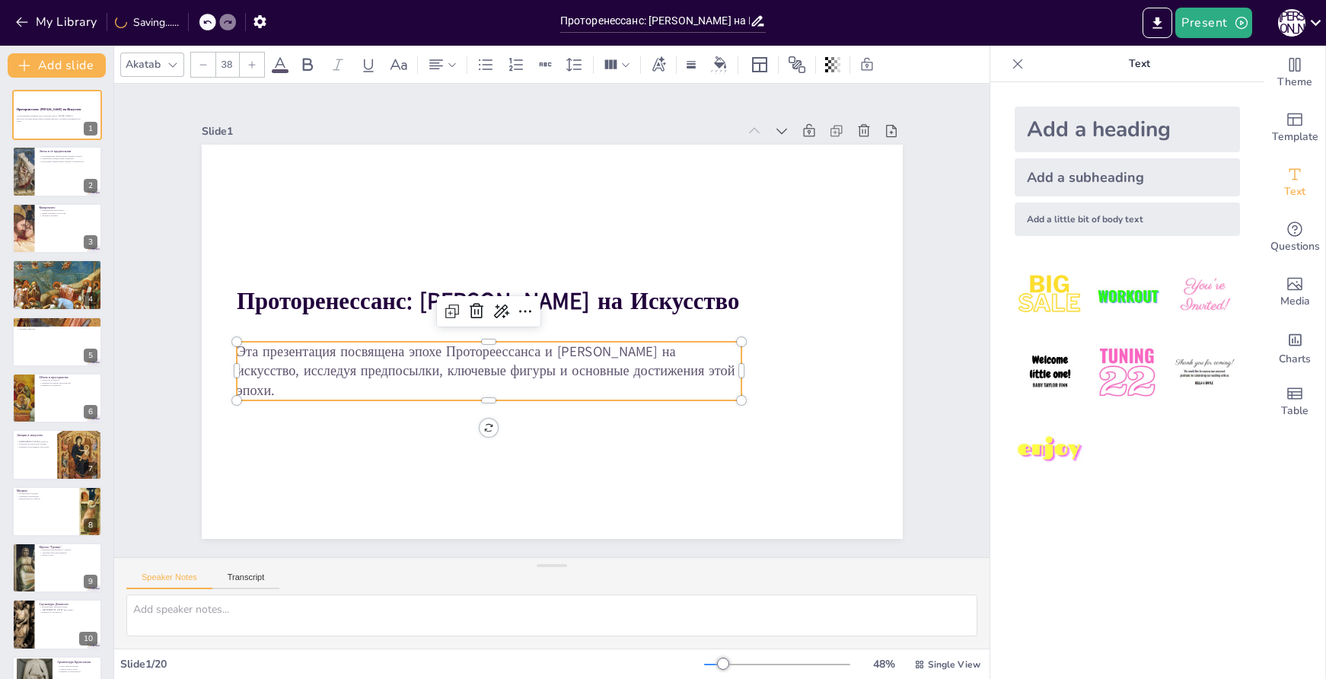
click at [408, 353] on p "Эта презентация посвящена эпохе Протореессанса и влиянию Джотто на искусство, и…" at bounding box center [489, 270] width 162 height 506
click at [264, 353] on p "Эта презентация посвящена эпохе Протореессанса и влиянию Джотто на искусство, и…" at bounding box center [480, 356] width 506 height 161
click at [264, 353] on p "Эта презентация посвящена эпохе Протореессанса и влиянию Джотто на искусство, и…" at bounding box center [489, 371] width 505 height 59
click at [484, 299] on p "Эта презентация посвящена эпохе Протореессанса и влиянию Джотто на искусство, и…" at bounding box center [614, 270] width 505 height 59
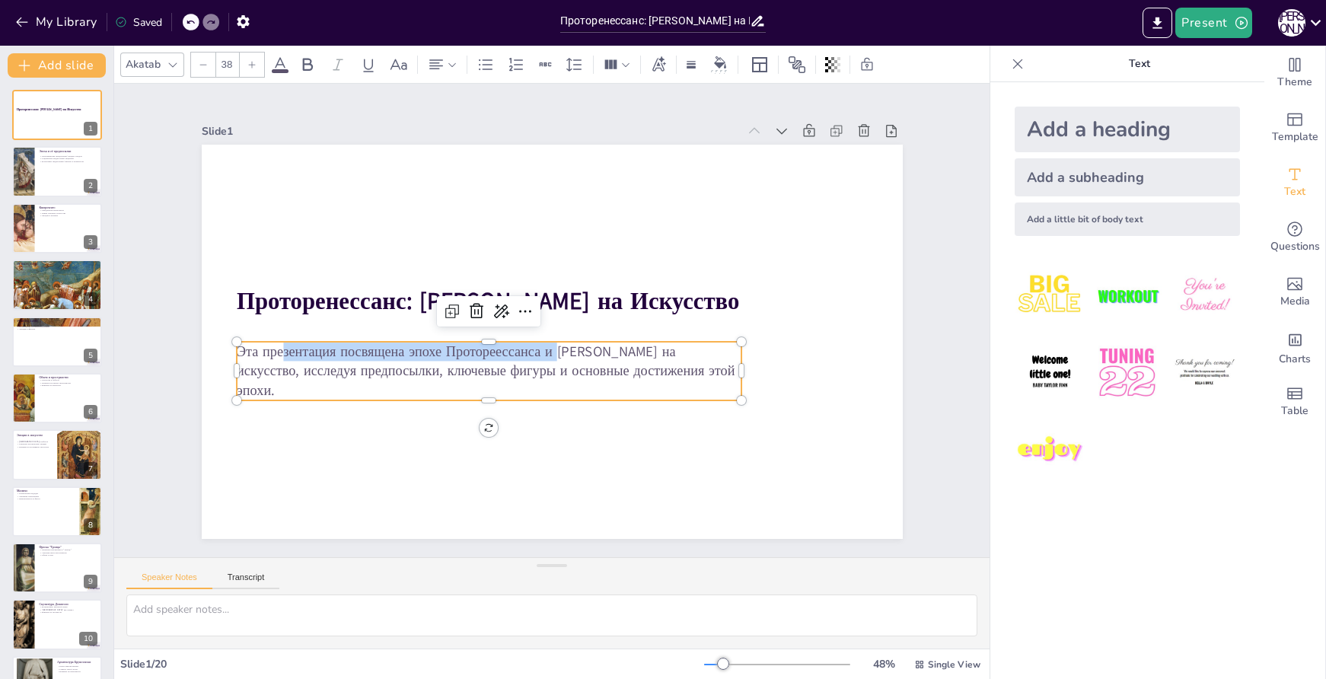
drag, startPoint x: 545, startPoint y: 347, endPoint x: 270, endPoint y: 348, distance: 274.9
click at [270, 348] on p "Эта презентация посвящена эпохе Протореессанса и влиянию Джотто на искусство, и…" at bounding box center [489, 371] width 505 height 59
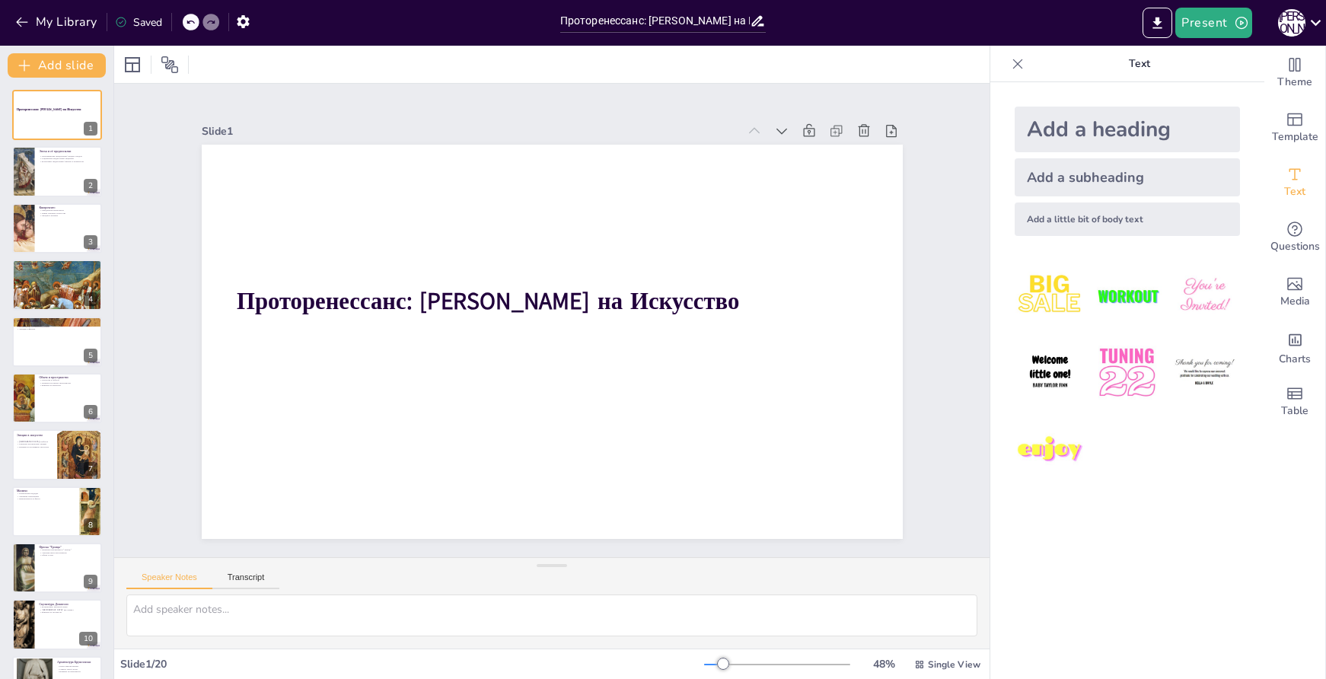
click at [193, 21] on icon at bounding box center [191, 23] width 8 height 4
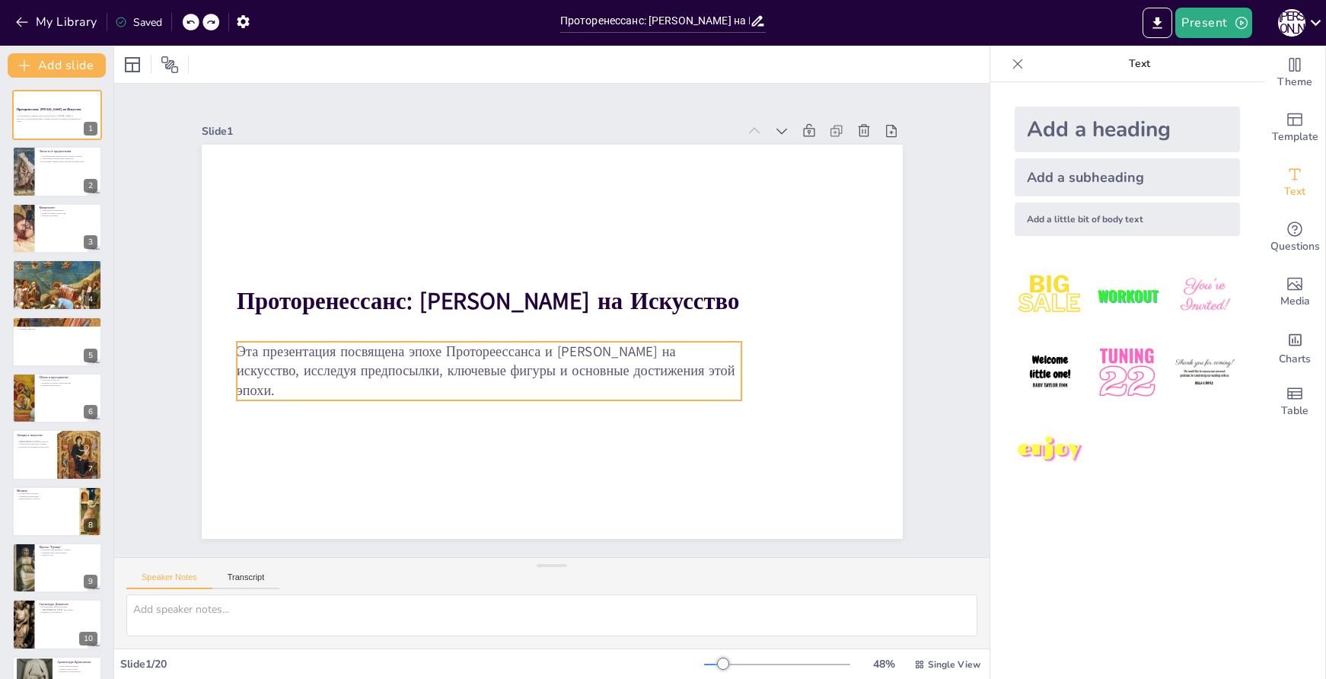
click at [514, 356] on p "Эта презентация посвящена эпохе Протореессанса и влиянию Джотто на искусство, и…" at bounding box center [620, 365] width 212 height 498
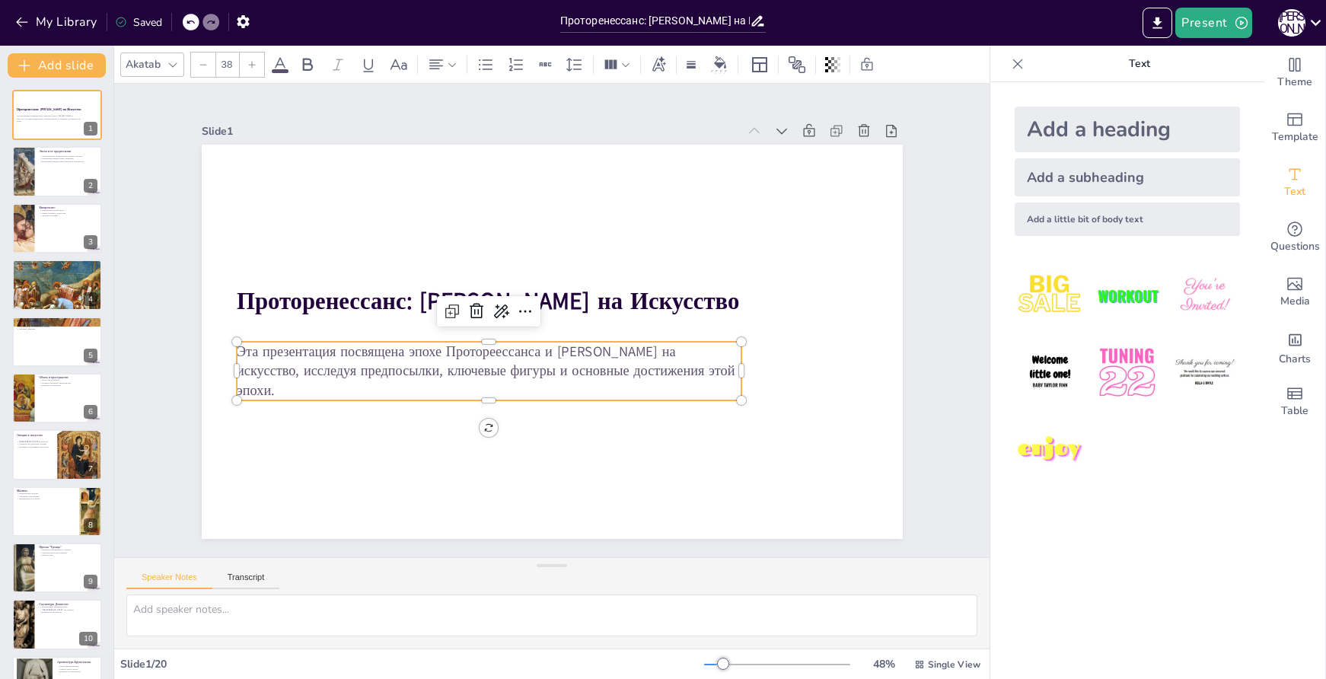
click at [440, 356] on p "Эта презентация посвящена эпохе Протореессанса и влиянию Джотто на искусство, и…" at bounding box center [495, 263] width 110 height 508
click at [332, 350] on p "Эта презентация посвящена эпохе Протореессанса и влиянию Джотто на искусство, и…" at bounding box center [538, 400] width 413 height 382
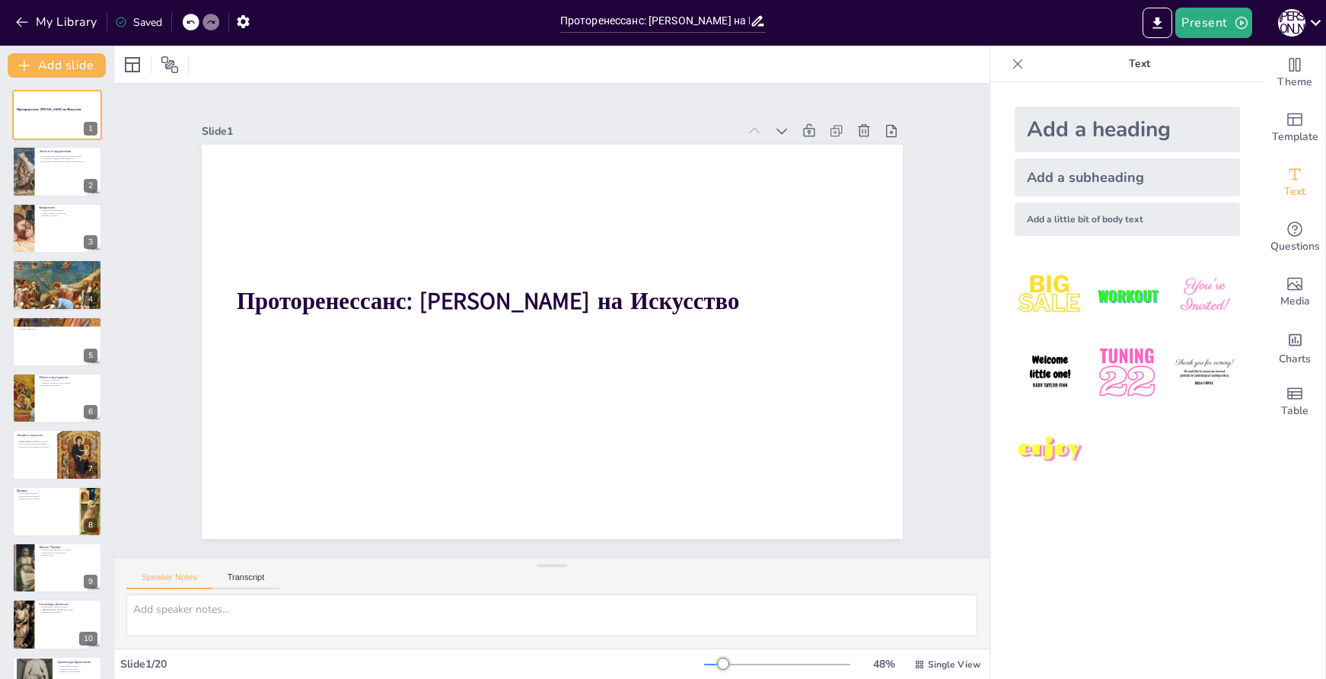
click at [187, 21] on icon at bounding box center [190, 22] width 9 height 9
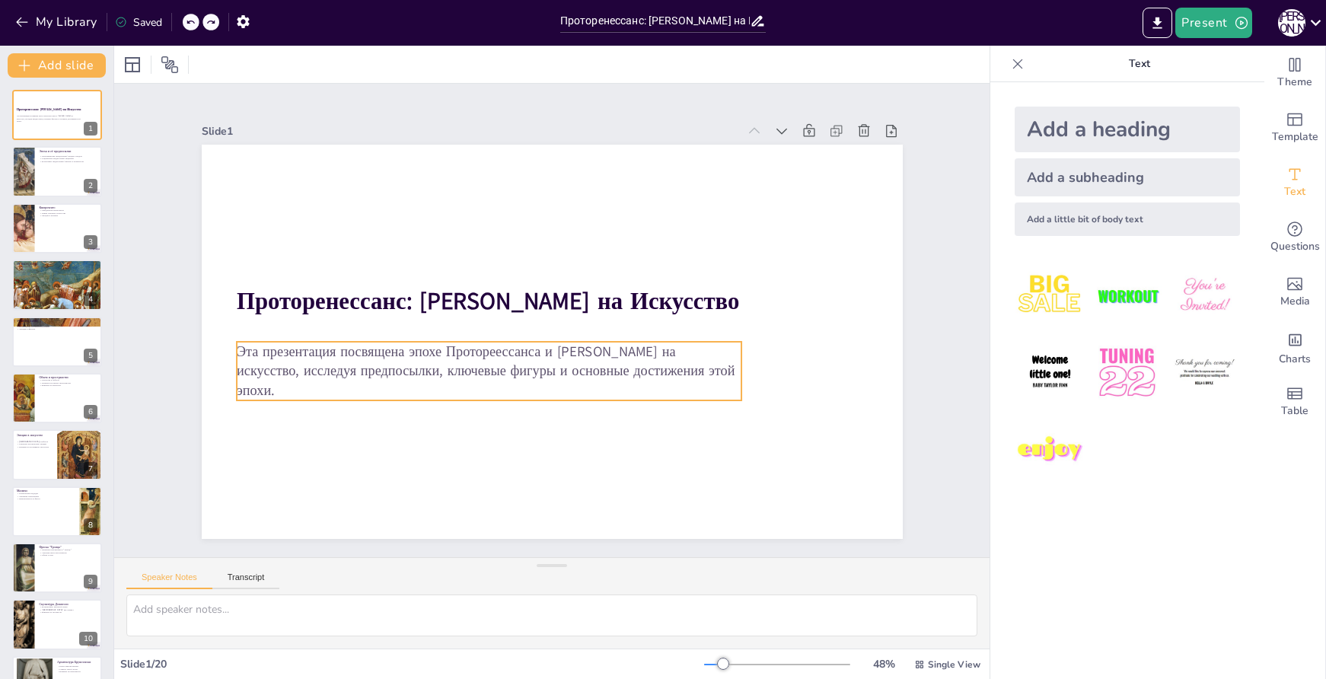
click at [467, 375] on p "Эта презентация посвящена эпохе Протореессанса и влиянию Джотто на искусство, и…" at bounding box center [564, 400] width 302 height 467
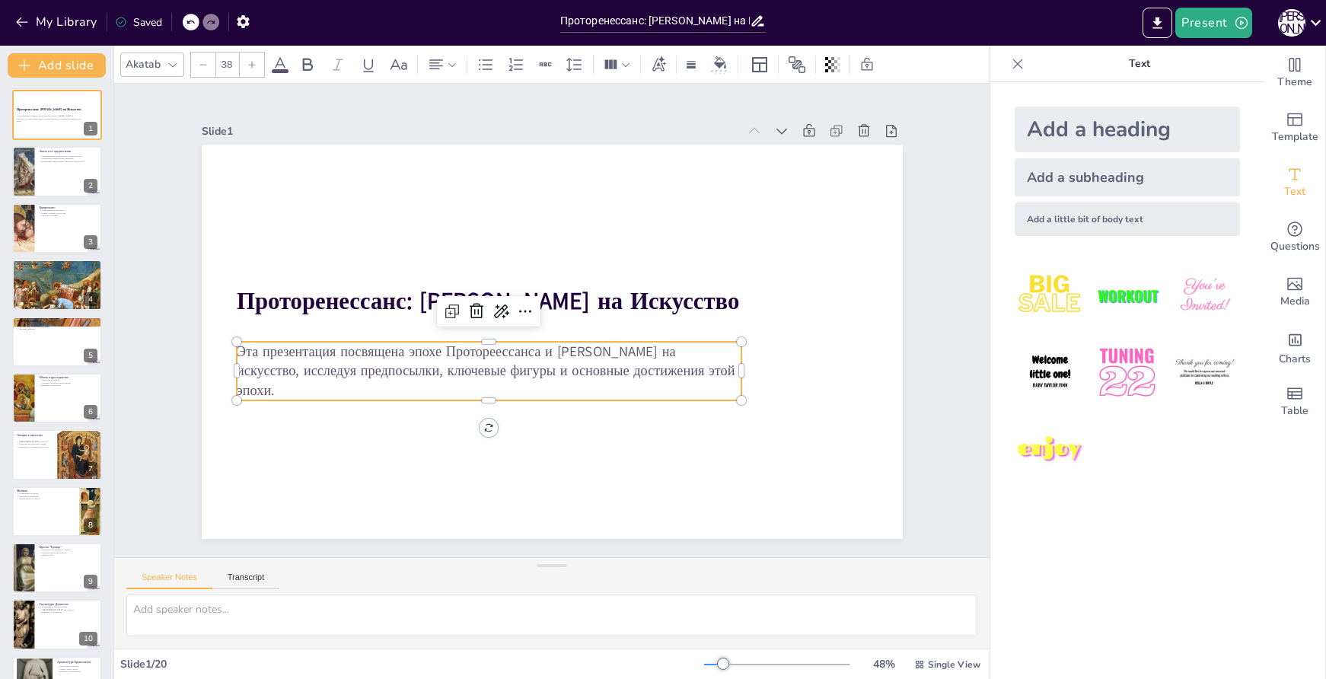
click at [466, 375] on p "Эта презентация посвящена эпохе Протореессанса и влиянию Джотто на искусство, и…" at bounding box center [565, 240] width 414 height 381
drag, startPoint x: 597, startPoint y: 342, endPoint x: 544, endPoint y: 342, distance: 52.5
click at [544, 299] on p "Эта презентация посвящена эпохе Протореессанса и влиянию Джотто на искусство, и…" at bounding box center [614, 270] width 505 height 59
click at [566, 353] on p "Эта презентация посвящена эпохе Протореессанса и влиянию Джотто на искусство, и…" at bounding box center [580, 396] width 211 height 498
click at [566, 353] on p "Эта презентация посвящена эпохе Протореессанса и влиянию Джотто на искусство, и…" at bounding box center [473, 341] width 485 height 258
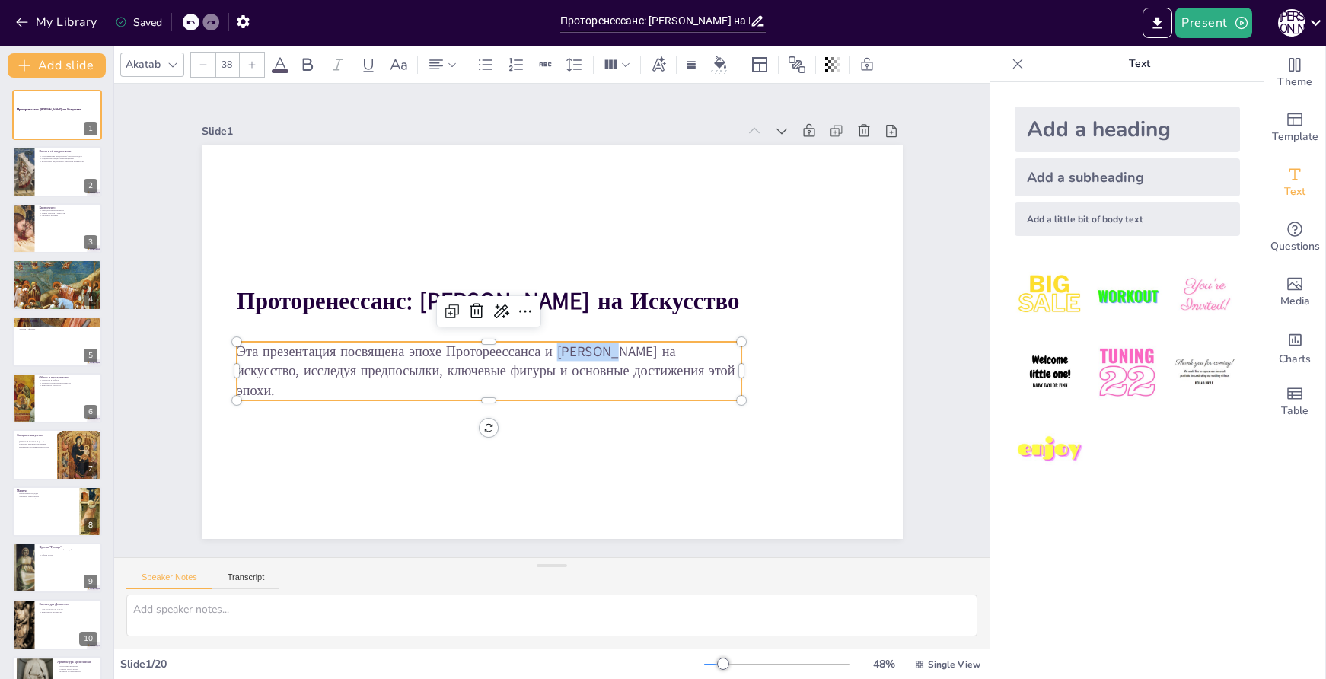
click at [566, 353] on p "Эта презентация посвящена эпохе Протореессанса и влиянию Джотто на искусство, и…" at bounding box center [573, 243] width 442 height 344
click at [567, 353] on p "Эта презентация посвящена эпохе Протореессанса и влиянию Джотто на искусство, и…" at bounding box center [471, 324] width 442 height 344
click at [581, 343] on p "Эта презентация посвящена эпохе Протореессанса и влиянию Джотто на искусство, и…" at bounding box center [471, 316] width 414 height 381
click at [595, 351] on p "Эта презентация посвящена эпохе Протореессанса и влиянию Джотто на искусство, и…" at bounding box center [581, 245] width 466 height 303
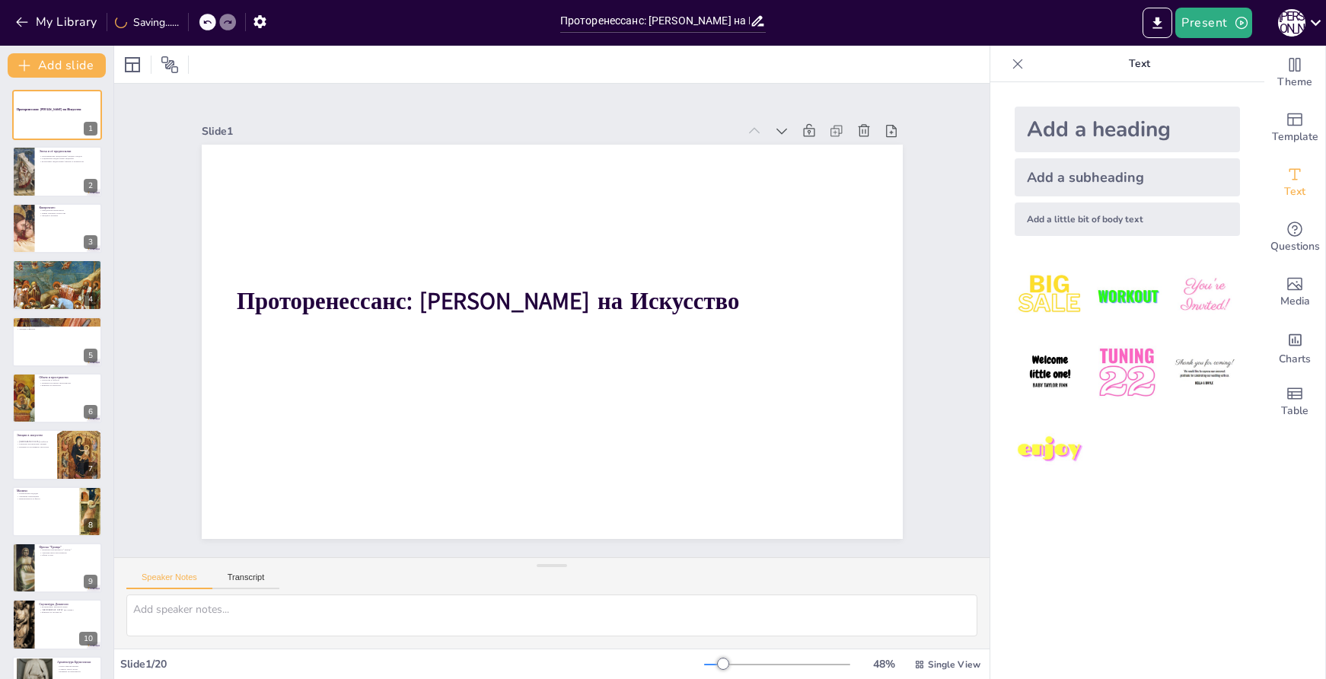
click at [209, 21] on icon at bounding box center [207, 22] width 9 height 9
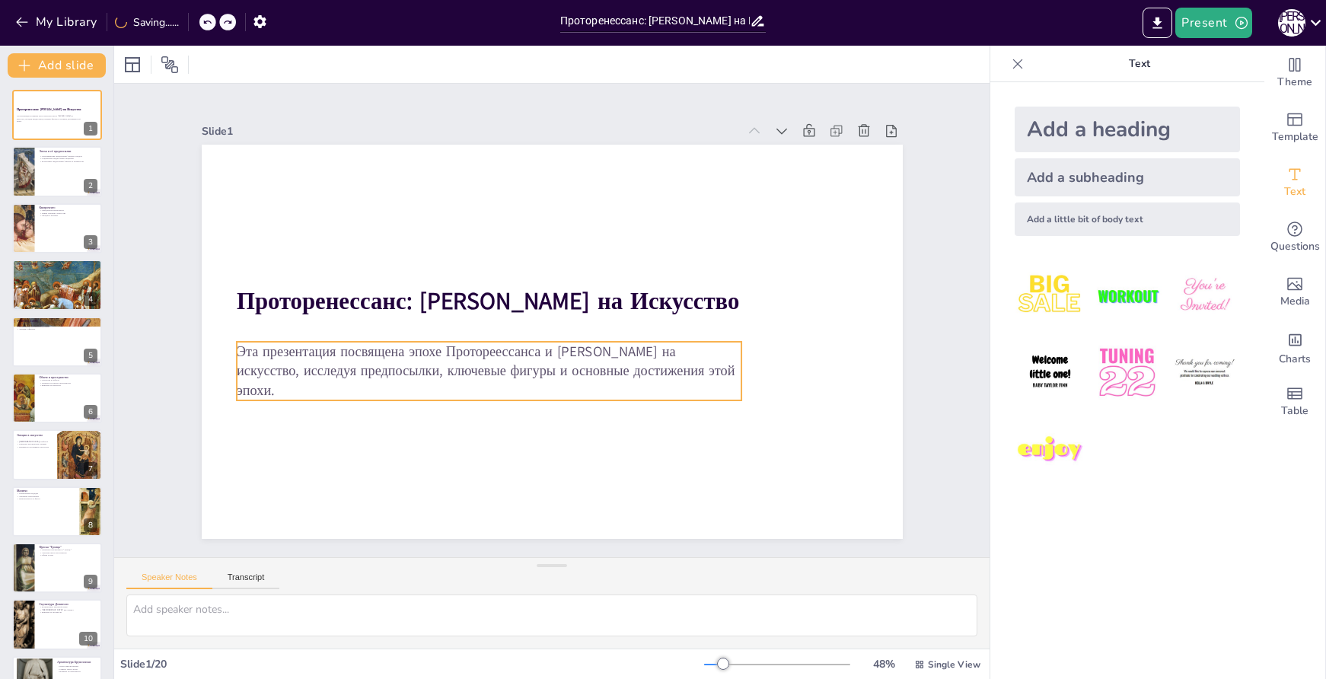
click at [472, 338] on p "Эта презентация посвящена эпохе Протореессанса и влиянию Джотто на искусство, и…" at bounding box center [501, 257] width 59 height 505
click at [467, 330] on div at bounding box center [596, 367] width 263 height 443
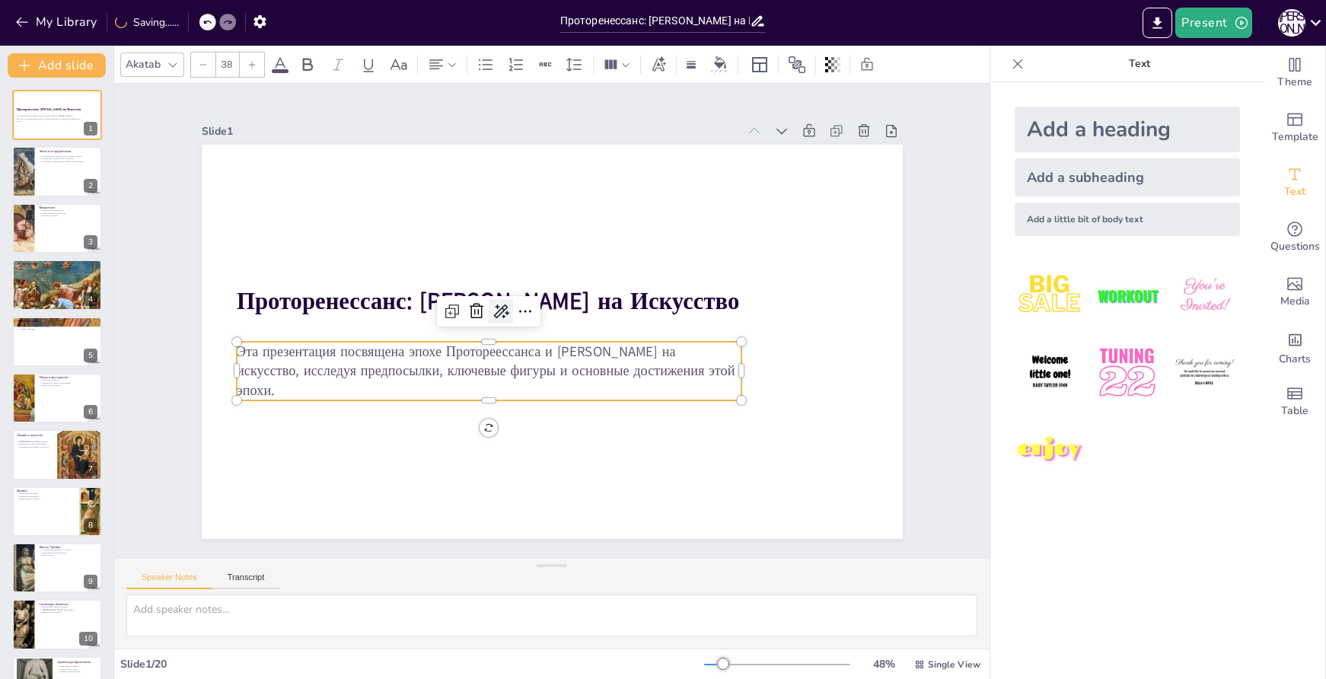
click at [506, 293] on icon at bounding box center [516, 283] width 21 height 20
click at [440, 356] on p "Эта презентация посвящена эпохе Протореессанса и влиянию Джотто на искусство, и…" at bounding box center [473, 299] width 343 height 443
click at [579, 348] on p "Эта презентация посвящена эпохе Протореессанса и влиянию Джотто на искусство, и…" at bounding box center [565, 240] width 414 height 381
click at [579, 348] on p "Эта презентация посвящена эпохе Протореессанса и влиянию Джотто на искусство, и…" at bounding box center [624, 357] width 259 height 485
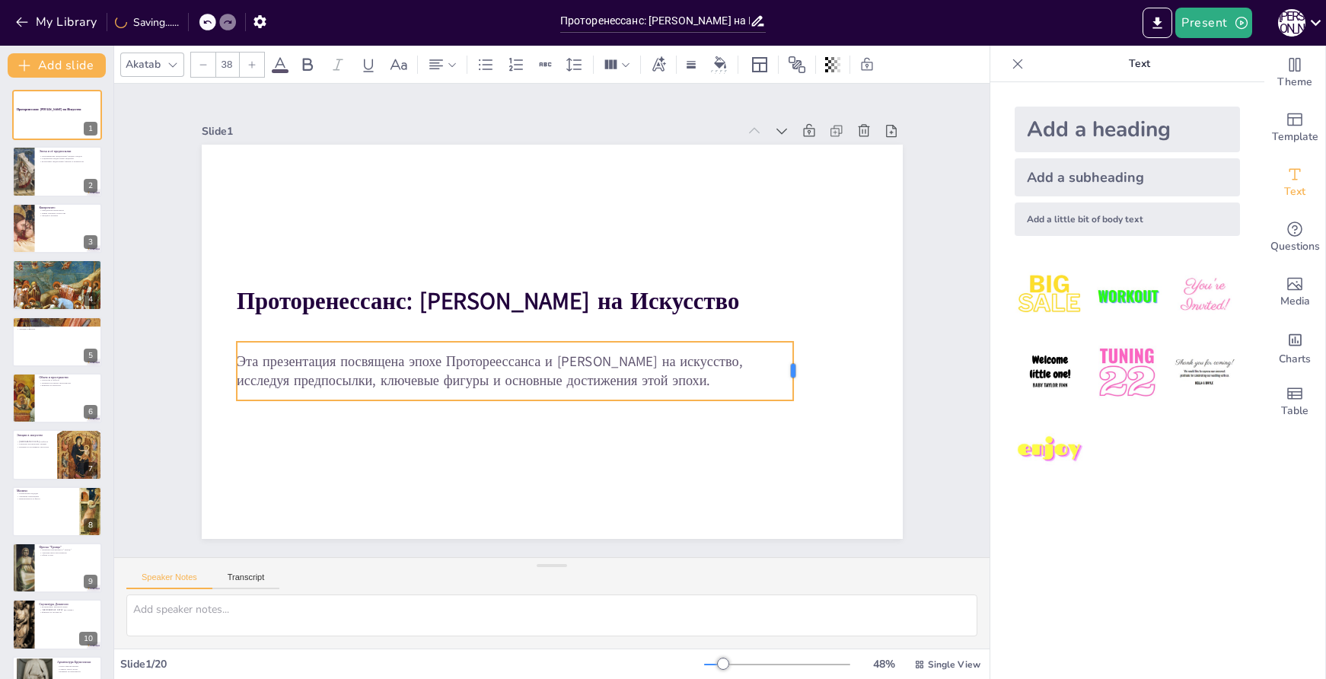
drag, startPoint x: 735, startPoint y: 367, endPoint x: 787, endPoint y: 371, distance: 51.9
click at [474, 113] on div at bounding box center [447, 91] width 54 height 44
click at [631, 362] on p "Эта презентация посвящена эпохе Протореессанса и влиянию Джотто на искусство, и…" at bounding box center [614, 307] width 440 height 401
drag, startPoint x: 600, startPoint y: 356, endPoint x: 546, endPoint y: 358, distance: 54.1
click at [546, 358] on p "Эта презентация посвящена эпохе Протореессанса и влиянию Джотто на искусство, и…" at bounding box center [539, 259] width 401 height 440
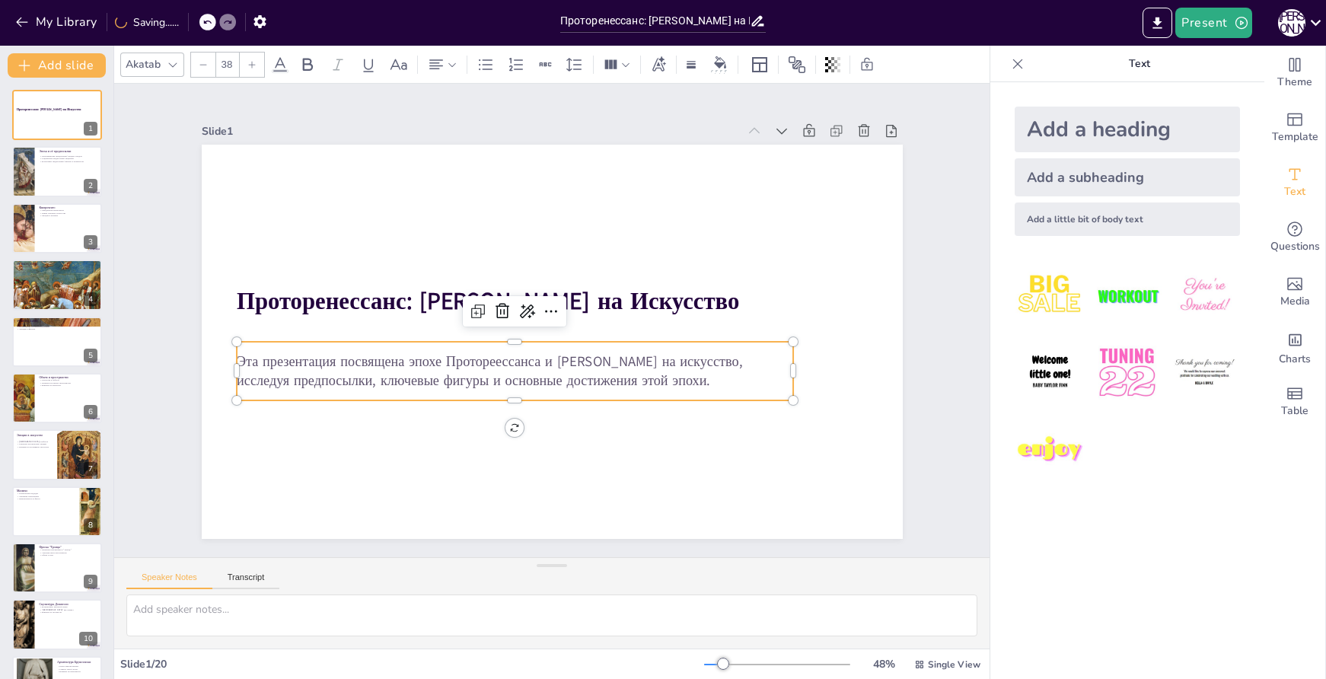
click at [606, 365] on p "Эта презентация посвящена эпохе Протореессанса и влиянию Джотто на искусство, и…" at bounding box center [564, 381] width 401 height 439
click at [709, 322] on p "Эта презентация посвящена эпохе Протореессанса и влиянию Джотто на искусство, и…" at bounding box center [593, 273] width 557 height 97
click at [709, 371] on p "Эта презентация посвящена эпохе Протореессанса и влиянию Джотто на искусство, и…" at bounding box center [614, 328] width 312 height 502
click at [709, 371] on p "Эта презентация посвящена эпохе Протореессанса и влиянию Джотто на искусство, и…" at bounding box center [606, 289] width 525 height 262
click at [554, 364] on p "Эта презентация посвящена эпохе Протореессанса и влиянию Джотто на искусство, и…" at bounding box center [506, 277] width 97 height 557
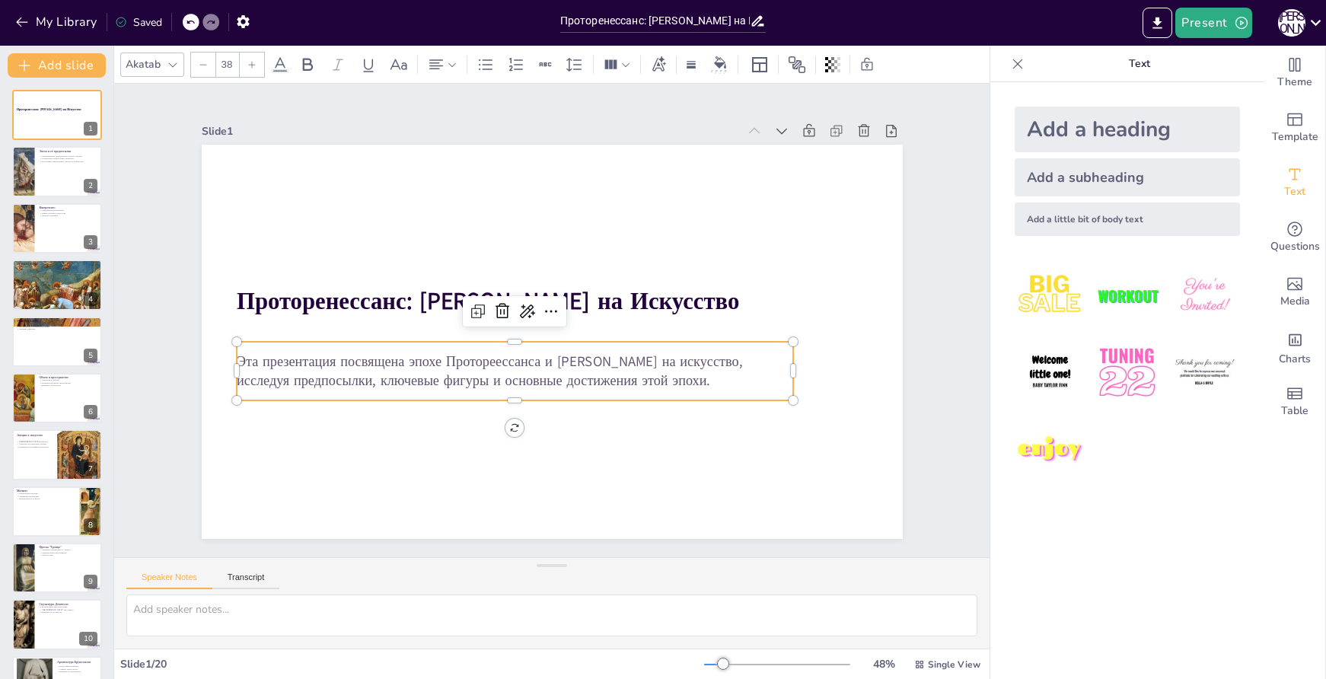
click at [1086, 172] on div "Add a subheading" at bounding box center [1127, 177] width 225 height 38
type input "38"
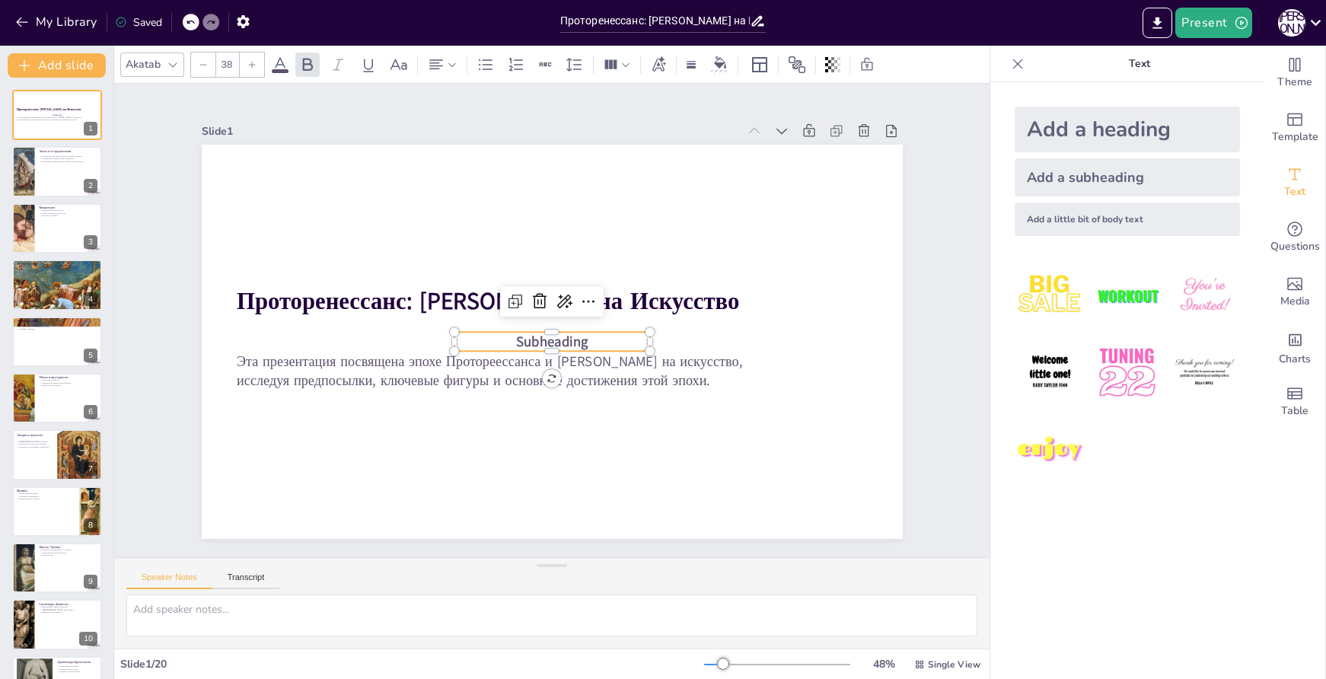
click at [604, 340] on p "Subheading" at bounding box center [565, 303] width 170 height 131
click at [541, 335] on span "Subheading" at bounding box center [531, 321] width 19 height 72
click at [568, 335] on span "Subheading" at bounding box center [571, 311] width 46 height 73
click at [568, 335] on span "Subheading" at bounding box center [538, 305] width 66 height 62
click at [562, 309] on icon at bounding box center [575, 322] width 26 height 26
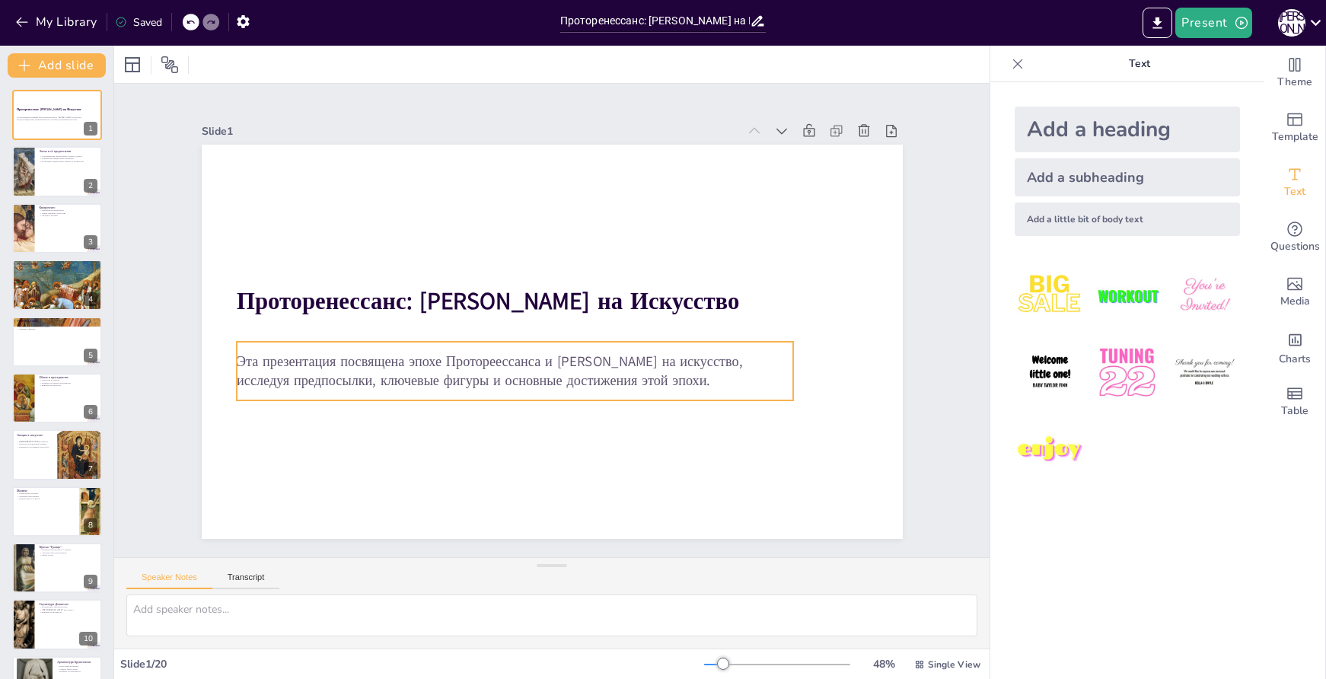
click at [546, 363] on p "Эта презентация посвящена эпохе Протореессанса и влиянию Джотто на искусство, и…" at bounding box center [497, 288] width 97 height 557
click at [535, 363] on icon at bounding box center [542, 370] width 15 height 14
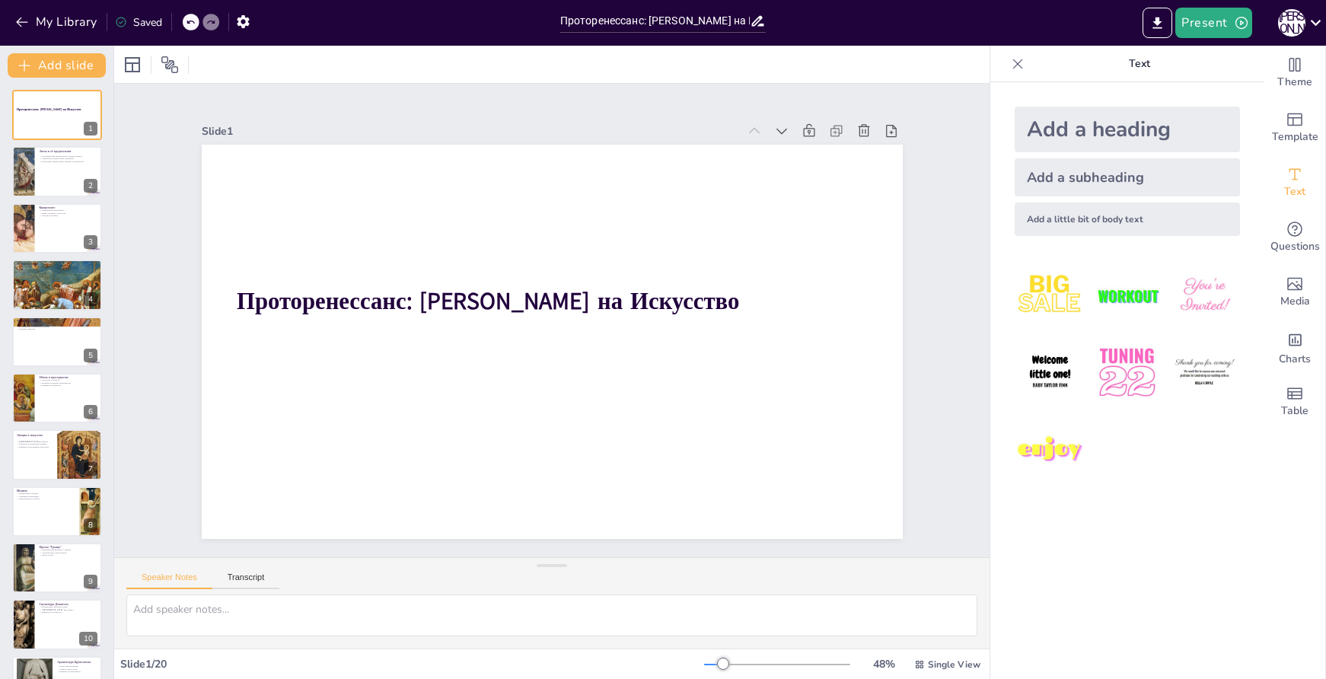
click at [1086, 130] on div "Add a heading" at bounding box center [1127, 130] width 225 height 46
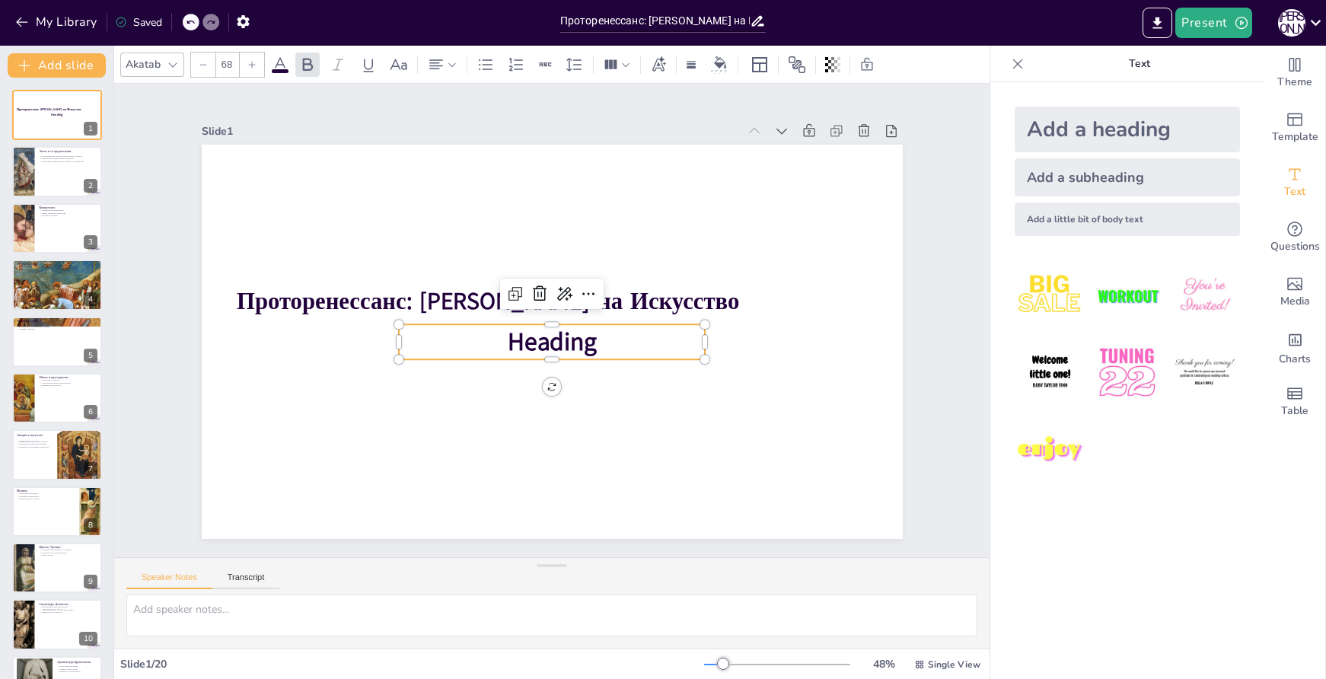
click at [539, 332] on span "Heading" at bounding box center [539, 338] width 92 height 80
click at [543, 343] on span "Heading" at bounding box center [535, 308] width 80 height 92
click at [544, 335] on span "Heading" at bounding box center [543, 301] width 95 height 68
click at [544, 321] on span "Heading" at bounding box center [549, 299] width 93 height 43
click at [544, 338] on span "Heading" at bounding box center [530, 318] width 43 height 93
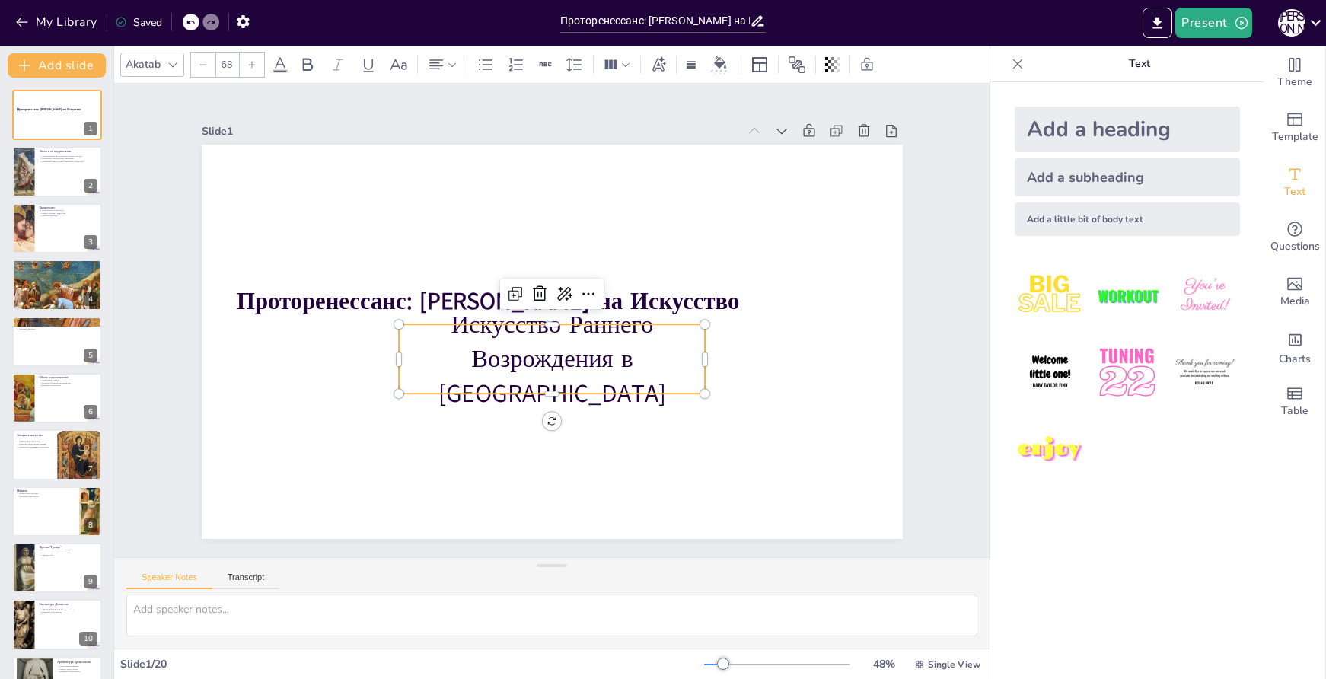
click at [382, 350] on div "Проторенессанс: Влияние Джотто на Искусство Искусство Раннего Возрождения в Ита…" at bounding box center [543, 341] width 801 height 646
click at [428, 359] on p "Искусство Раннего Возрождения в Италии" at bounding box center [523, 346] width 282 height 298
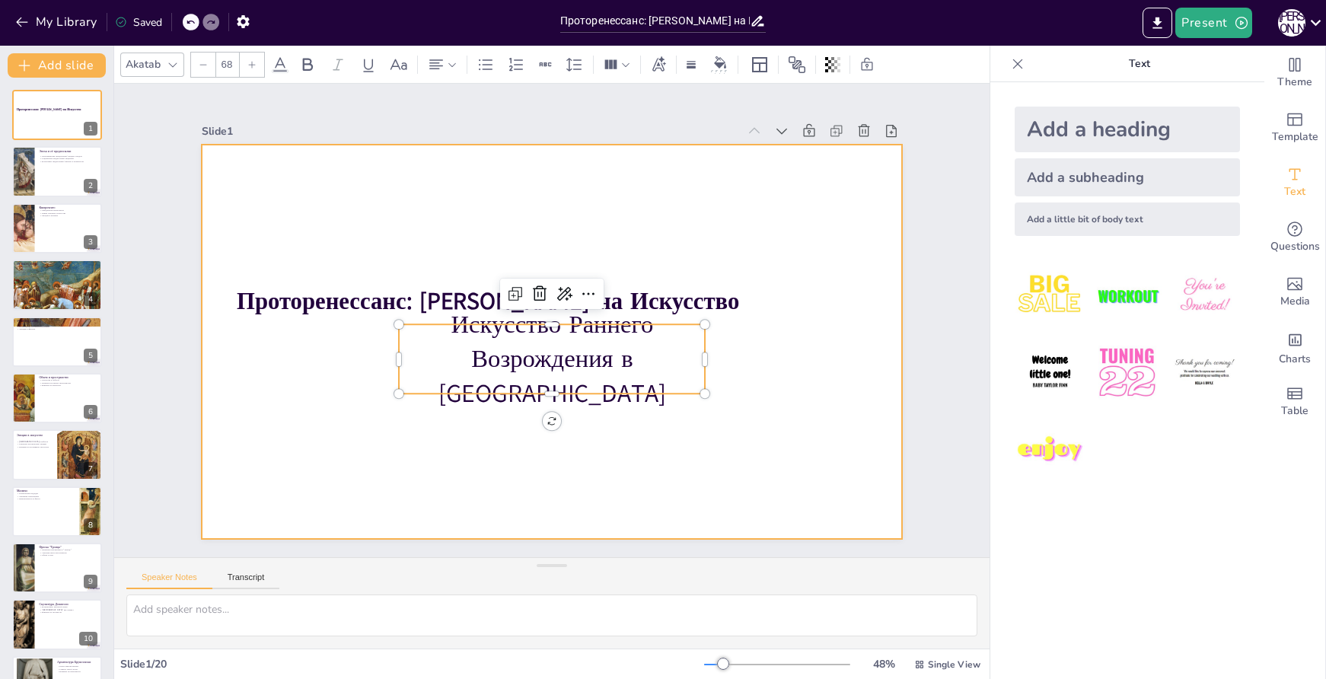
click at [733, 420] on div at bounding box center [530, 323] width 465 height 739
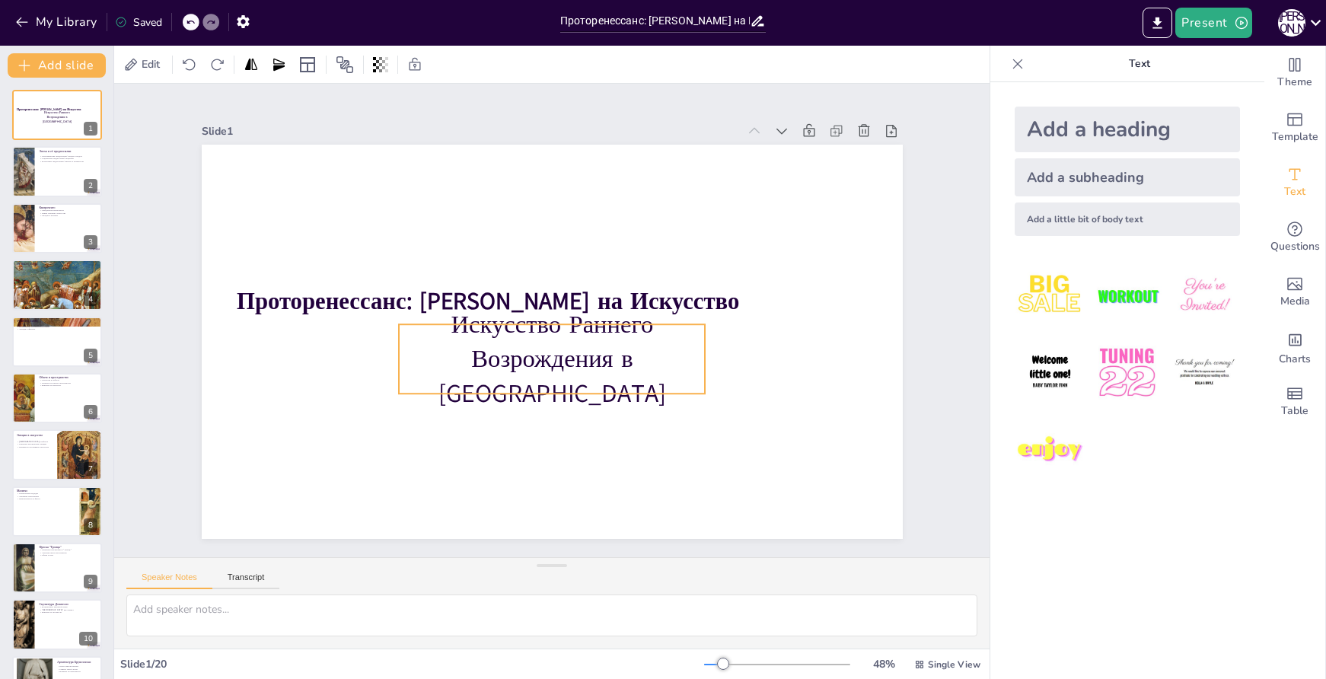
click at [566, 340] on p "Искусство Раннего Возрождения в Италии" at bounding box center [513, 321] width 104 height 307
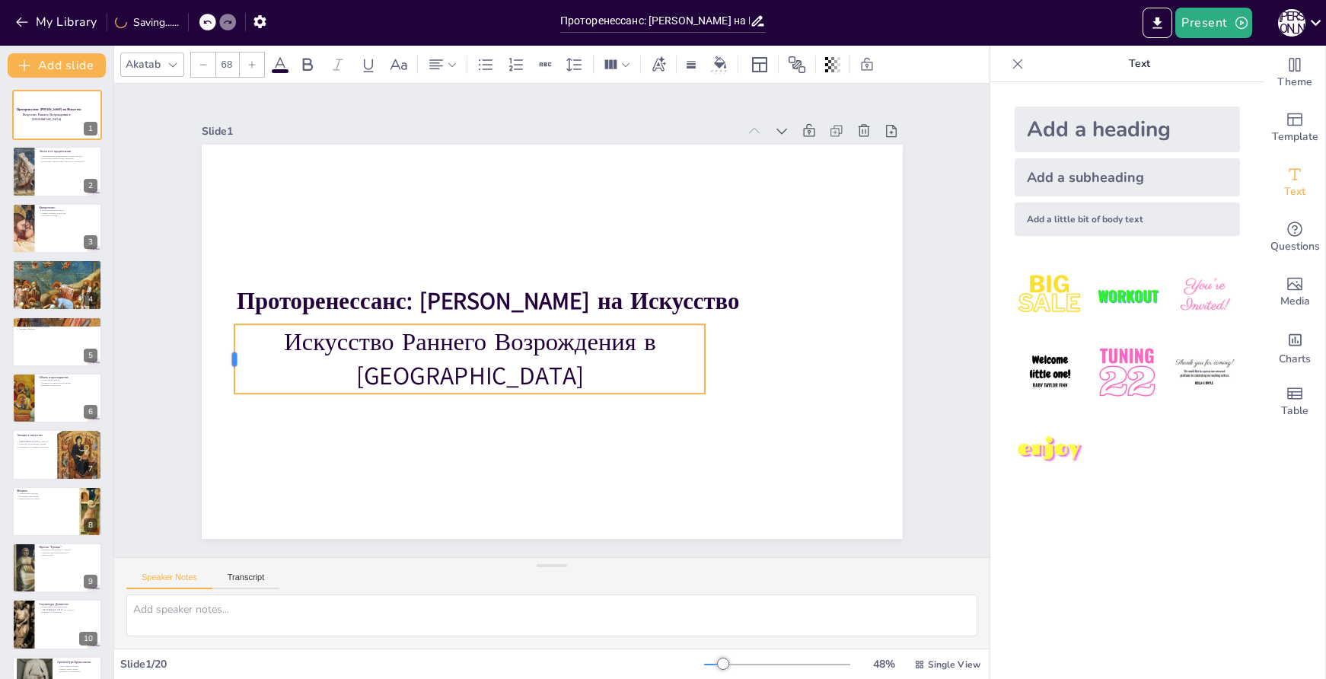
drag, startPoint x: 386, startPoint y: 356, endPoint x: 222, endPoint y: 357, distance: 164.5
click at [276, 133] on div at bounding box center [305, 106] width 59 height 56
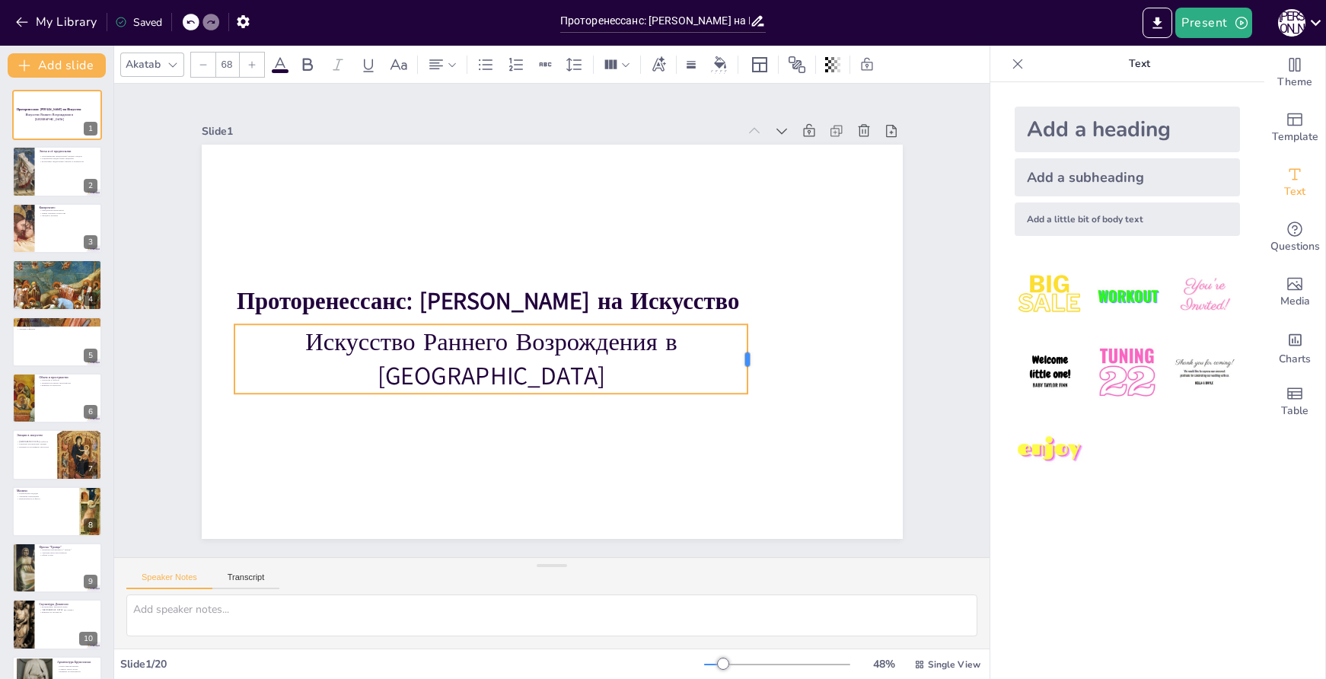
drag, startPoint x: 696, startPoint y: 353, endPoint x: 739, endPoint y: 356, distance: 42.7
click at [365, 296] on div at bounding box center [355, 261] width 19 height 70
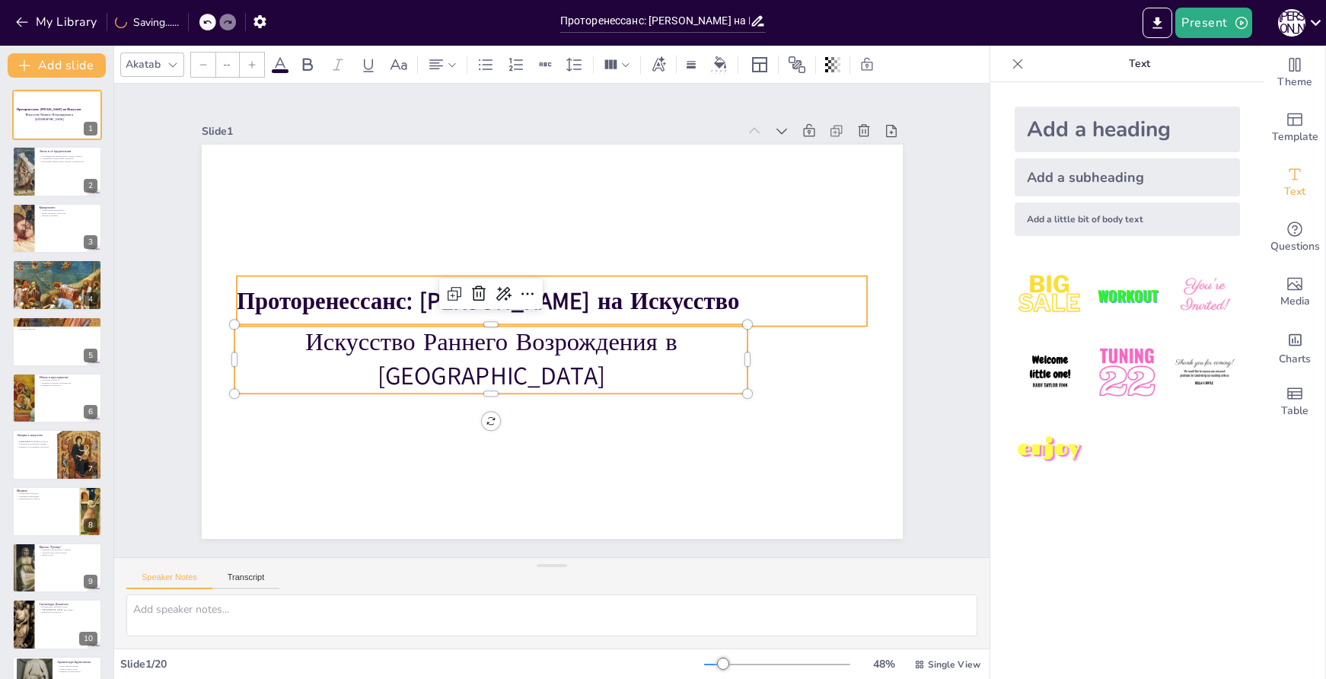
type input "48"
click at [634, 298] on strong "Проторенессанс: Влияние Джотто на Искусство" at bounding box center [517, 263] width 395 height 360
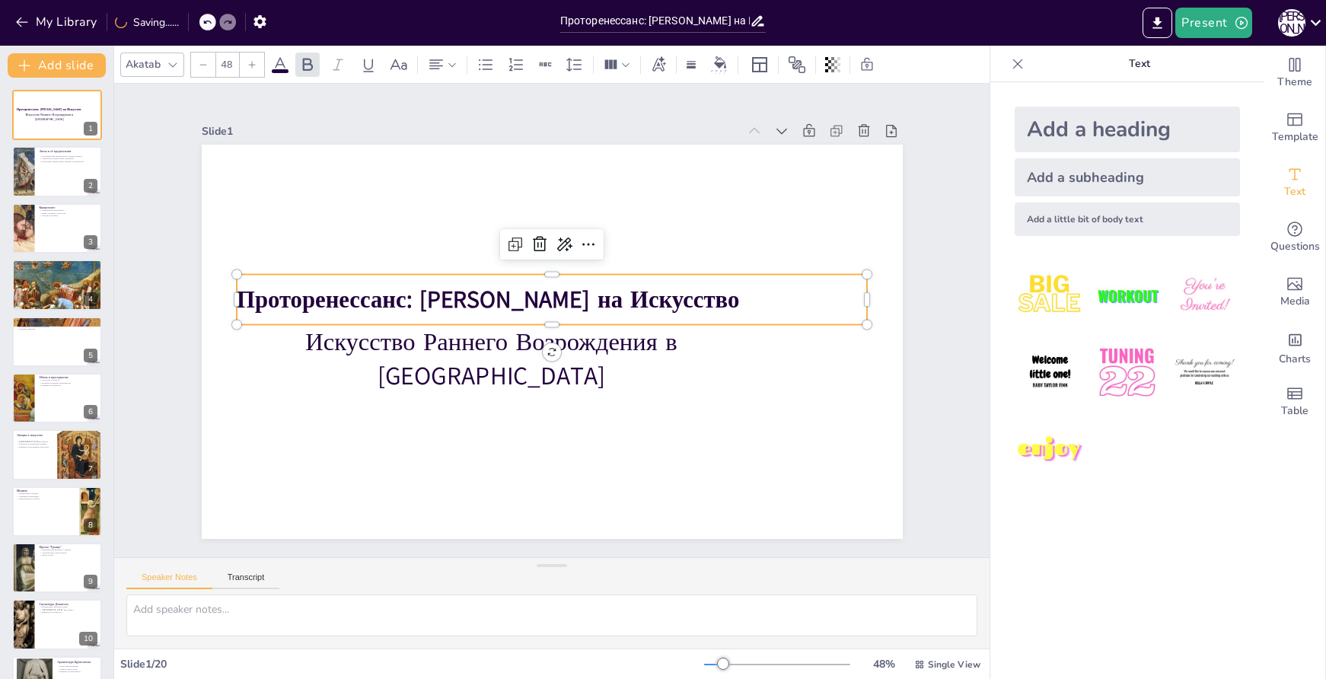
click at [634, 298] on strong "Проторенессанс: Влияние Джотто на Искусство" at bounding box center [597, 270] width 234 height 472
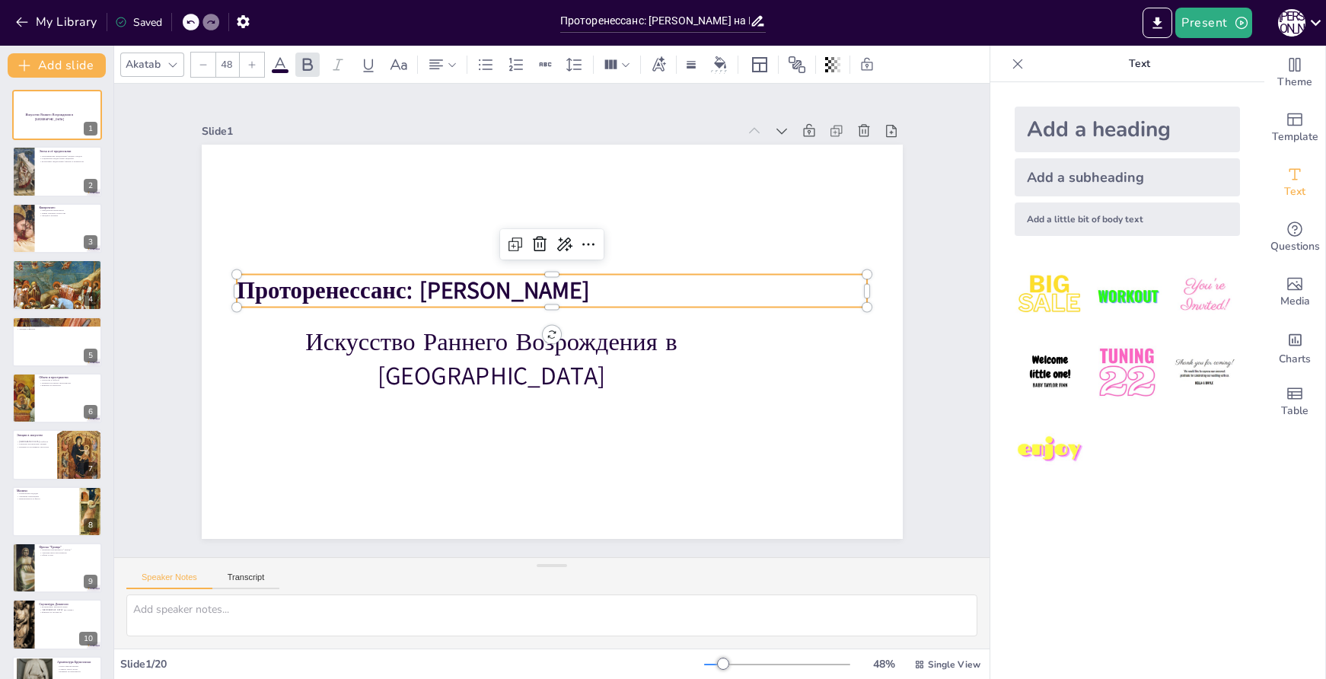
click at [609, 292] on p "Проторенессанс: Влияние Джотто" at bounding box center [540, 347] width 590 height 286
click at [691, 279] on p "Проторенессанс: Влияние Джотто" at bounding box center [567, 346] width 563 height 344
click at [742, 288] on p "Проторенессанс: Влияние Джотто" at bounding box center [578, 305] width 344 height 563
click at [586, 289] on span "Проторенессанс: Влияние Джотто" at bounding box center [430, 249] width 346 height 139
drag, startPoint x: 857, startPoint y: 287, endPoint x: 671, endPoint y: 303, distance: 186.5
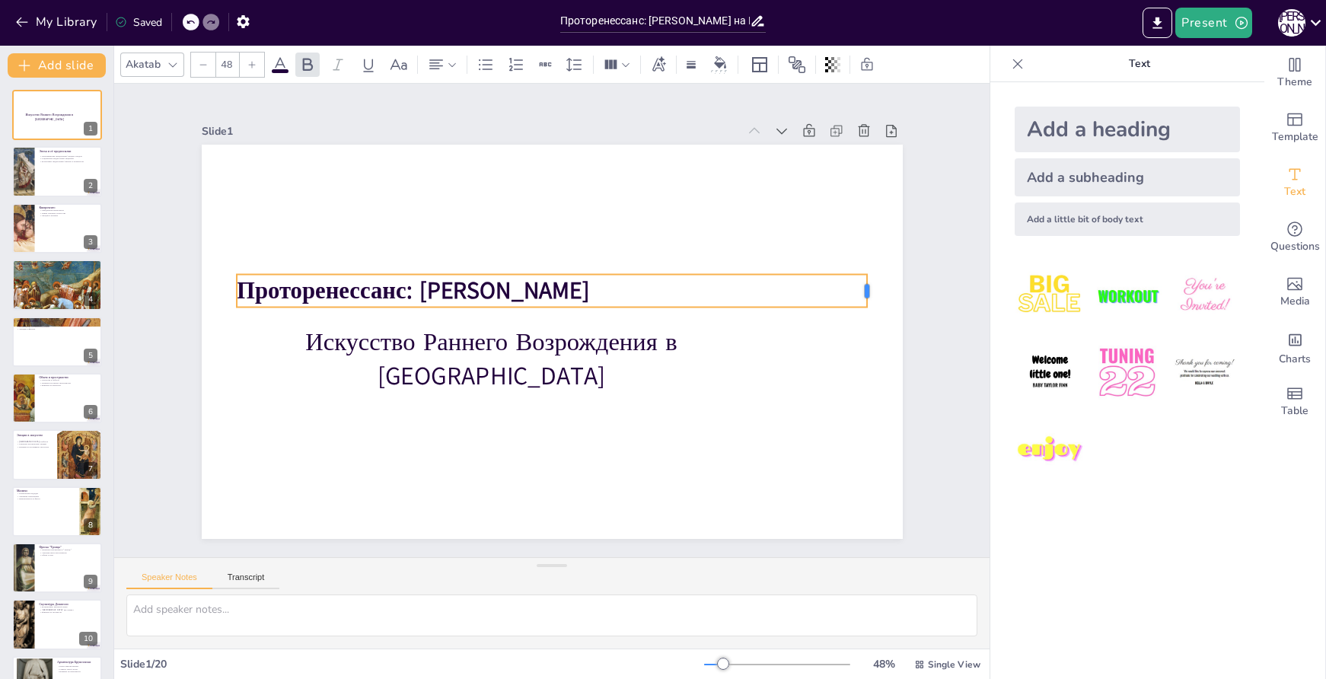
click at [671, 303] on div "Искусство Раннего Возрождения в Италии Проторенессанс: Влияние Джотто" at bounding box center [536, 306] width 762 height 785
click at [563, 285] on span "Проторенессанс: Влияние Джотто" at bounding box center [610, 190] width 104 height 352
click at [586, 283] on span "Проторенессанс: Влияние Джотто" at bounding box center [457, 214] width 305 height 233
click at [566, 284] on span "Проторенессанс: Влияние Джотто" at bounding box center [582, 181] width 32 height 353
click at [597, 286] on p "Проторенессанс: Влияние Джотто" at bounding box center [630, 263] width 289 height 380
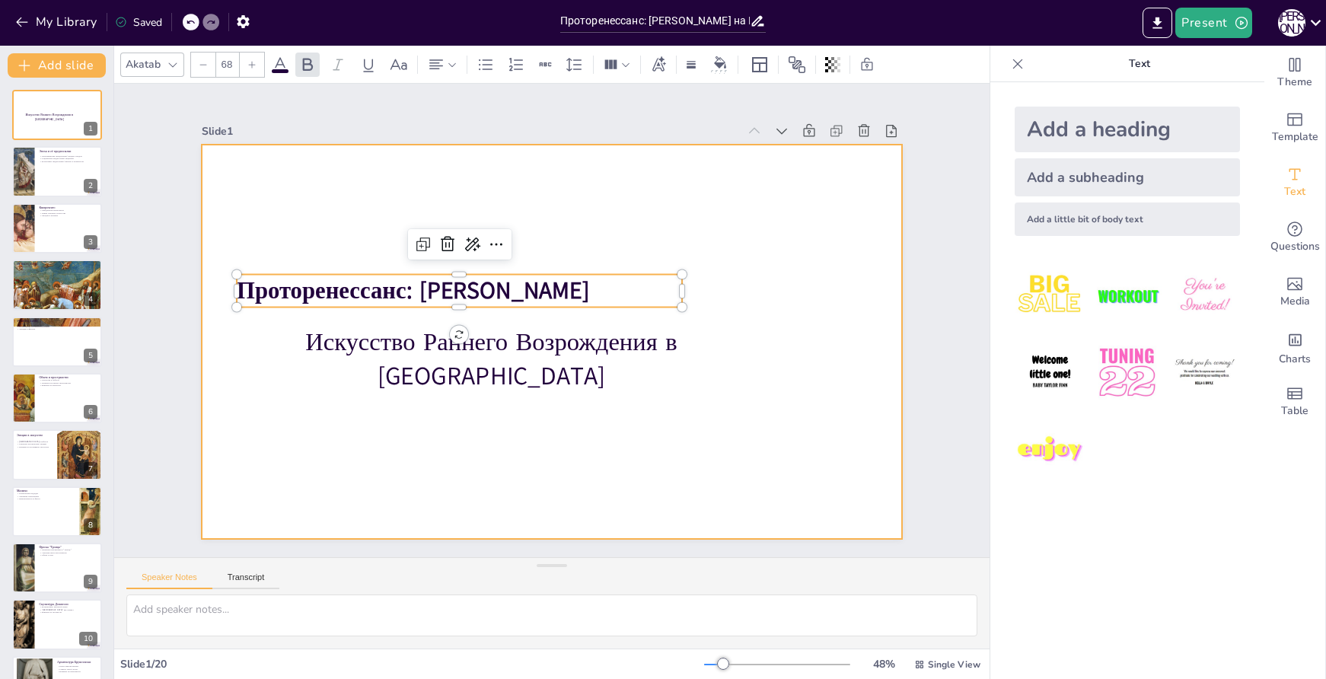
click at [519, 324] on div "Искусство Раннего Возрождения в Италии" at bounding box center [482, 338] width 510 height 225
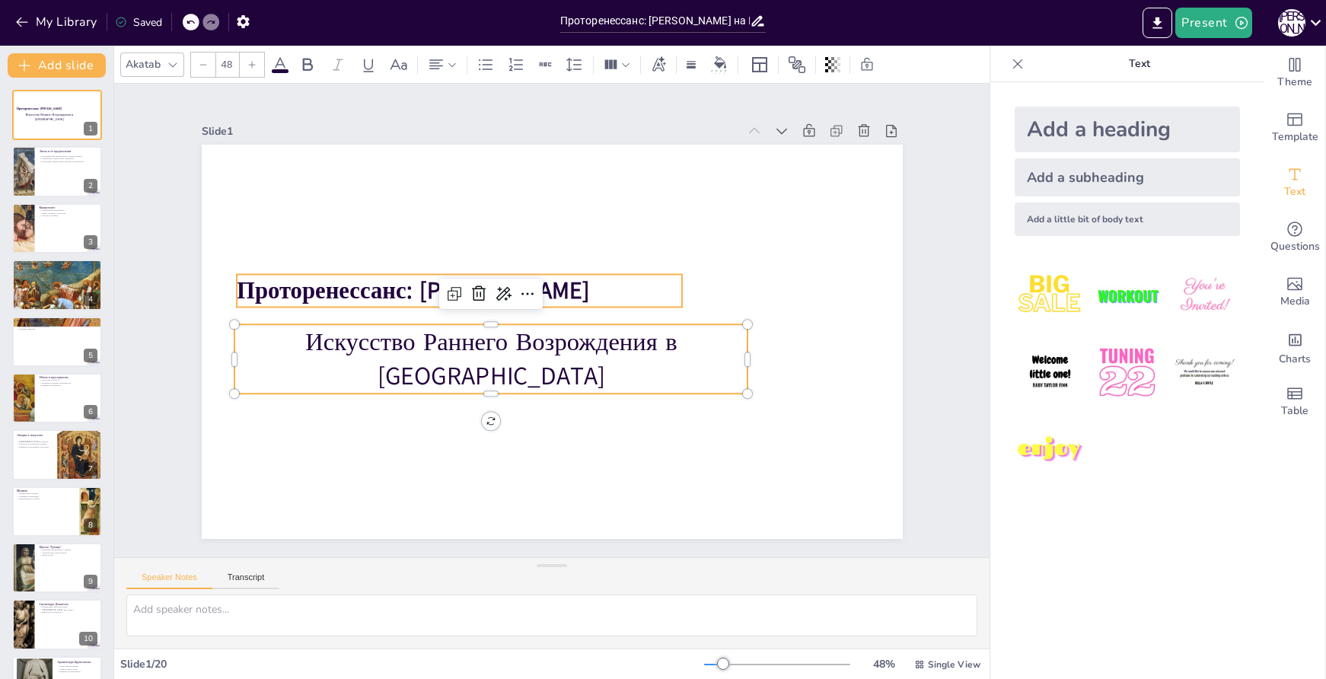
click at [568, 284] on span "Проторенессанс: Влияние Джотто" at bounding box center [469, 205] width 284 height 260
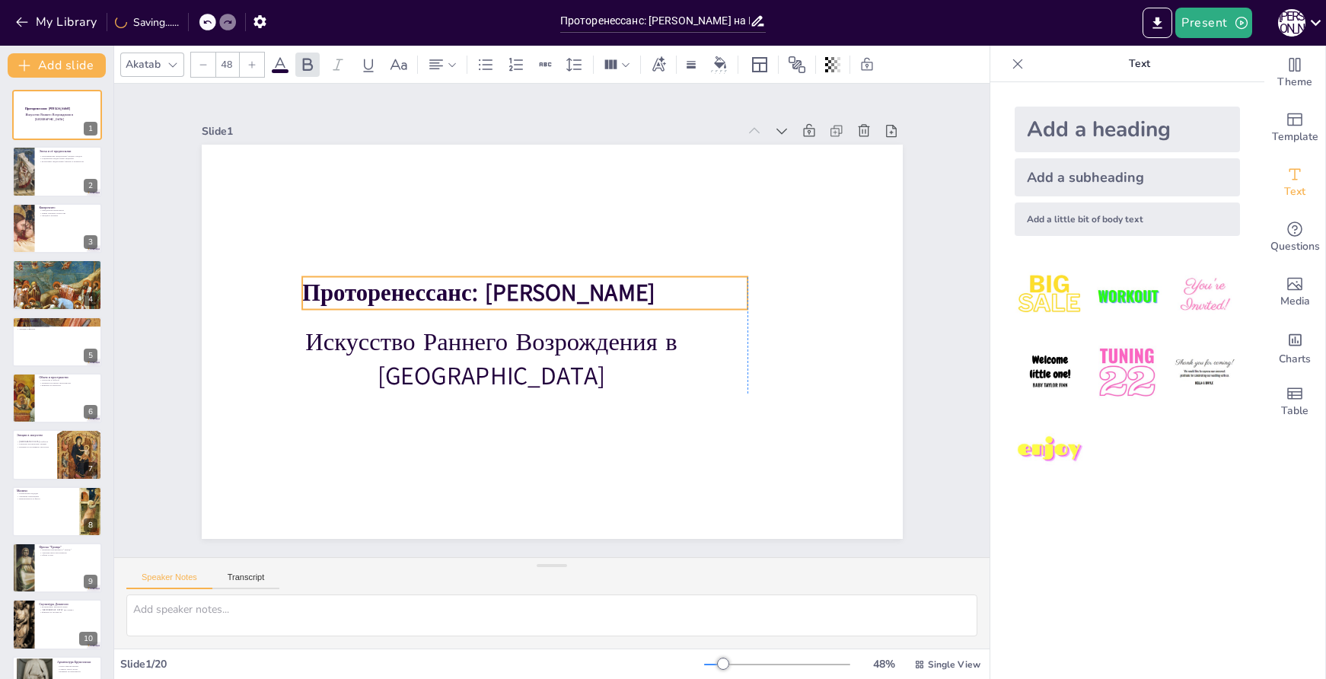
drag, startPoint x: 474, startPoint y: 283, endPoint x: 538, endPoint y: 286, distance: 64.0
click at [538, 286] on span "Проторенессанс: Влияние Джотто" at bounding box center [555, 242] width 139 height 346
click at [570, 288] on span "Проторенессанс: Влияние Джотто" at bounding box center [508, 255] width 305 height 233
click at [570, 288] on span "Проторенессанс: Влияние Джотто" at bounding box center [587, 250] width 69 height 355
click at [570, 288] on span "Проторенессанс: Влияние Джотто" at bounding box center [600, 259] width 139 height 346
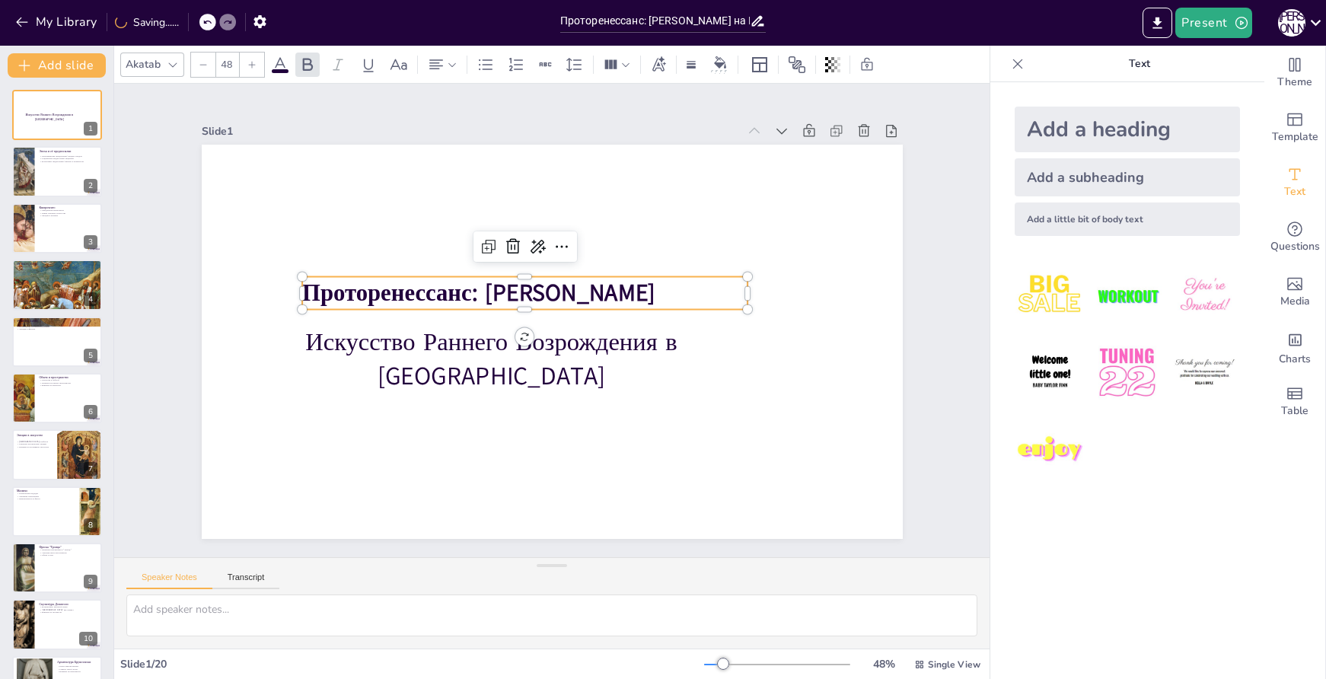
click at [663, 290] on p "Проторенессанс: Влияние Джотто" at bounding box center [558, 283] width 289 height 380
click at [666, 291] on p "Проторенессанс: Влияние Джотто" at bounding box center [590, 318] width 323 height 353
click at [651, 289] on span "Проторенессанс: Влияние Джотто" at bounding box center [491, 271] width 346 height 139
click at [646, 289] on span "Проторенессанс: Влияние Джотто" at bounding box center [496, 265] width 336 height 173
click at [572, 289] on span "Проторенессанс: Влияние Джотто" at bounding box center [627, 299] width 305 height 233
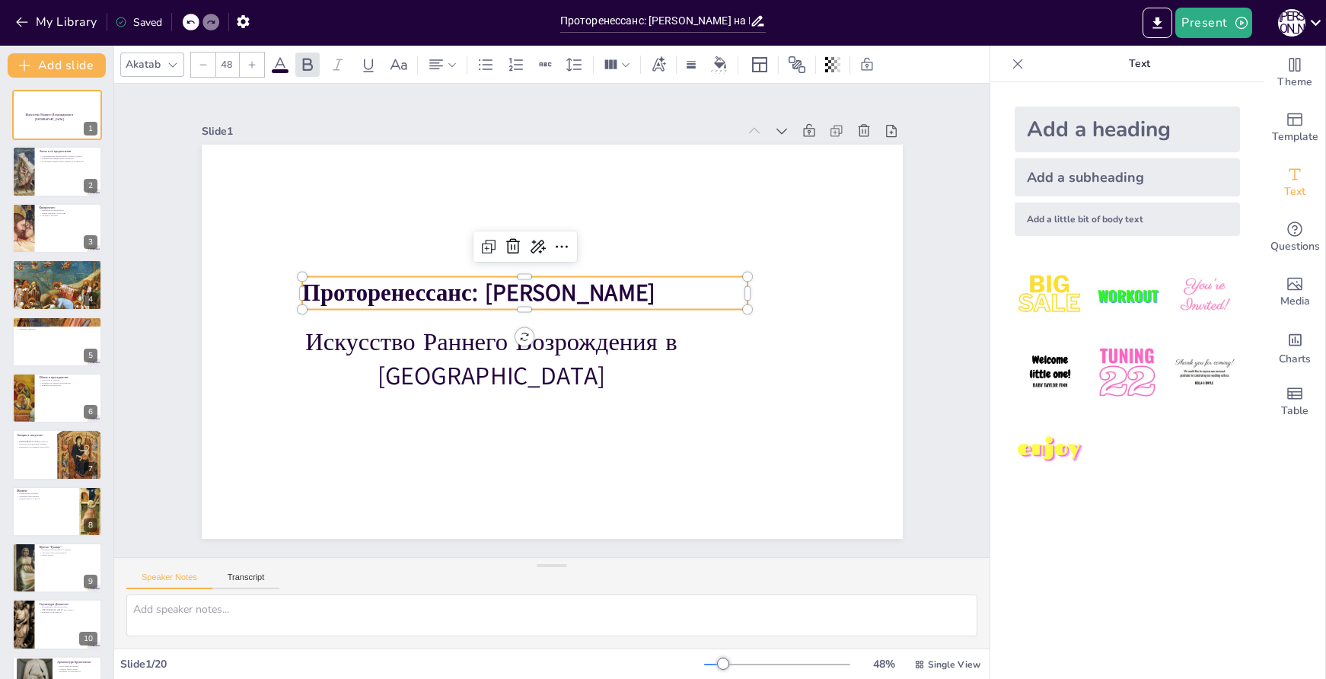
click at [570, 288] on span "Проторенессанс: Влияние Джотто" at bounding box center [564, 243] width 104 height 352
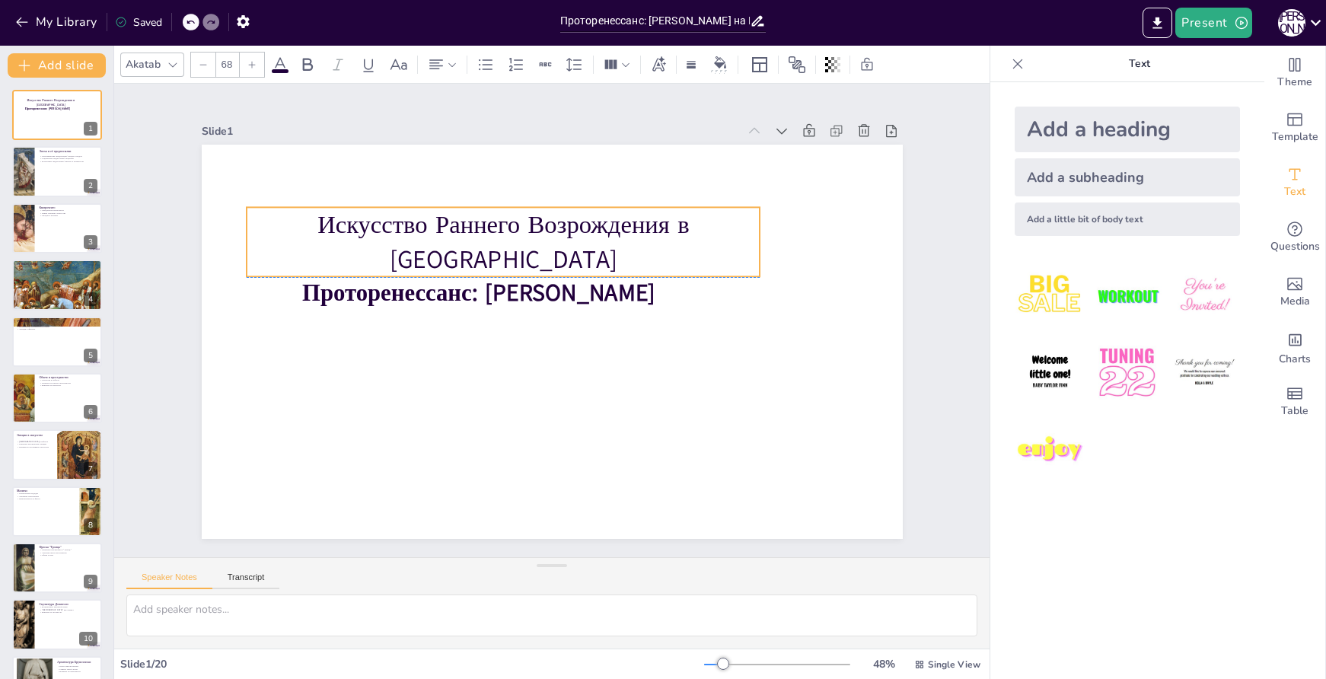
drag, startPoint x: 453, startPoint y: 350, endPoint x: 465, endPoint y: 238, distance: 111.8
click at [465, 238] on p "Искусство Раннего Возрождения в Италии" at bounding box center [642, 337] width 395 height 429
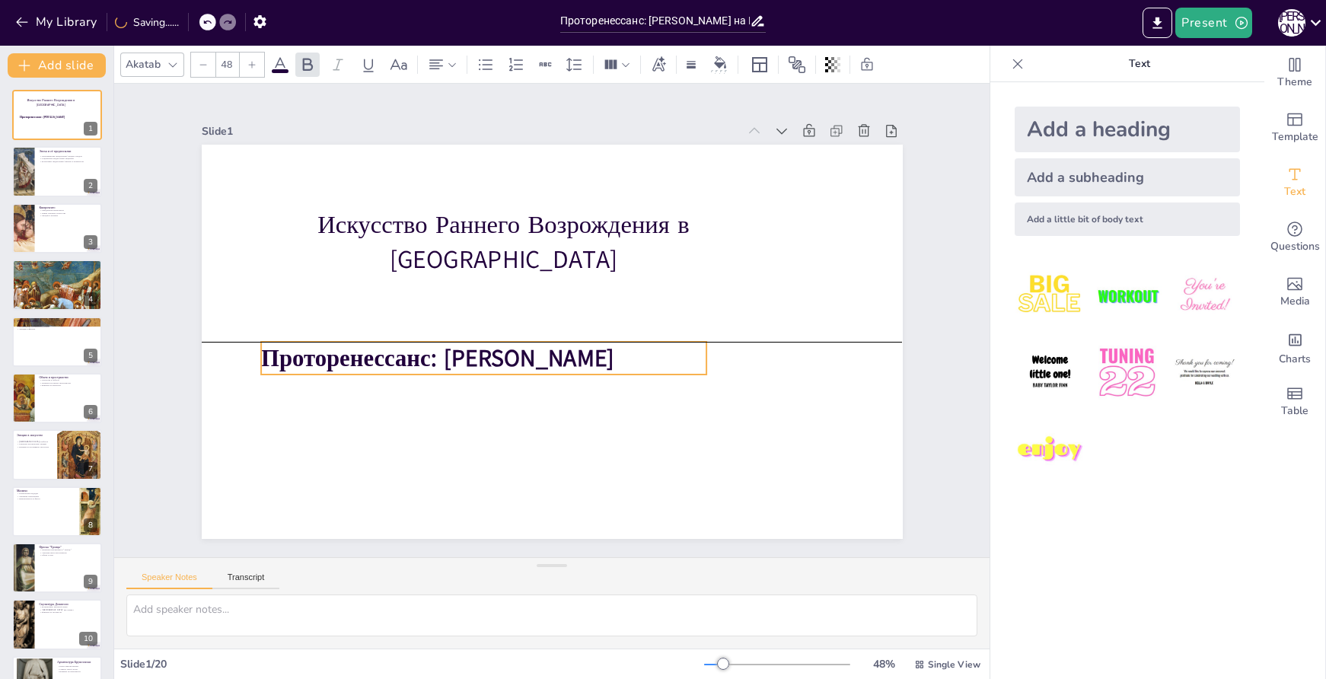
drag, startPoint x: 446, startPoint y: 291, endPoint x: 406, endPoint y: 353, distance: 74.3
click at [406, 353] on span "Проторенессанс: Влияние Джотто" at bounding box center [437, 359] width 353 height 32
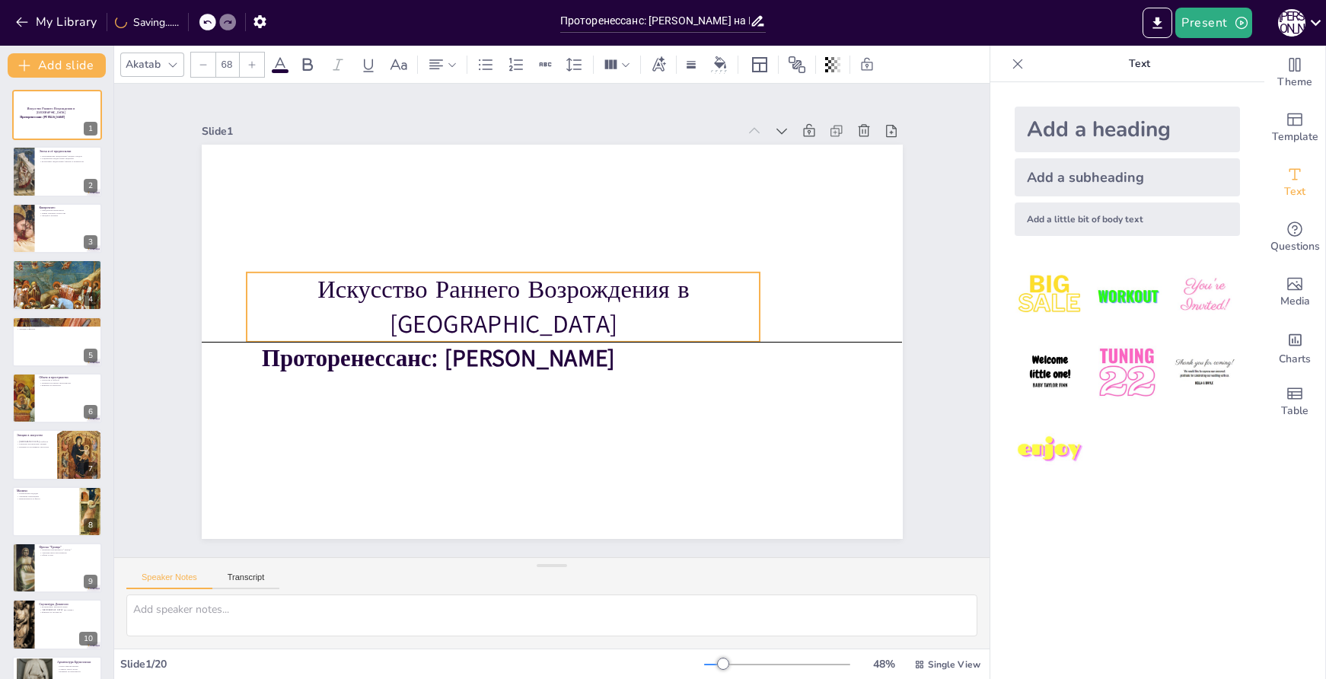
drag, startPoint x: 442, startPoint y: 239, endPoint x: 442, endPoint y: 303, distance: 64.0
click at [442, 303] on p "Искусство Раннего Возрождения в Италии" at bounding box center [534, 273] width 358 height 457
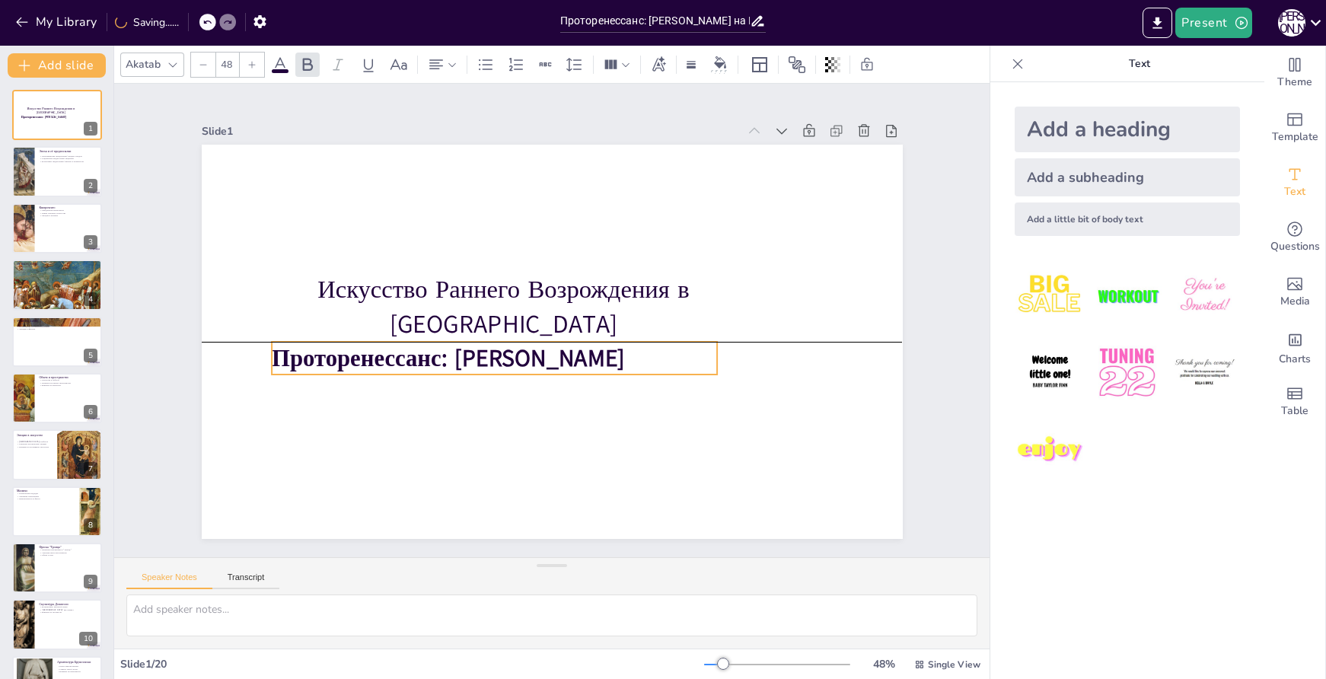
drag, startPoint x: 401, startPoint y: 353, endPoint x: 411, endPoint y: 351, distance: 10.2
click at [491, 351] on span "Проторенессанс: Влияние Джотто" at bounding box center [525, 213] width 69 height 355
click at [546, 346] on span "Проторенессанс: Влияние Джотто" at bounding box center [494, 227] width 104 height 352
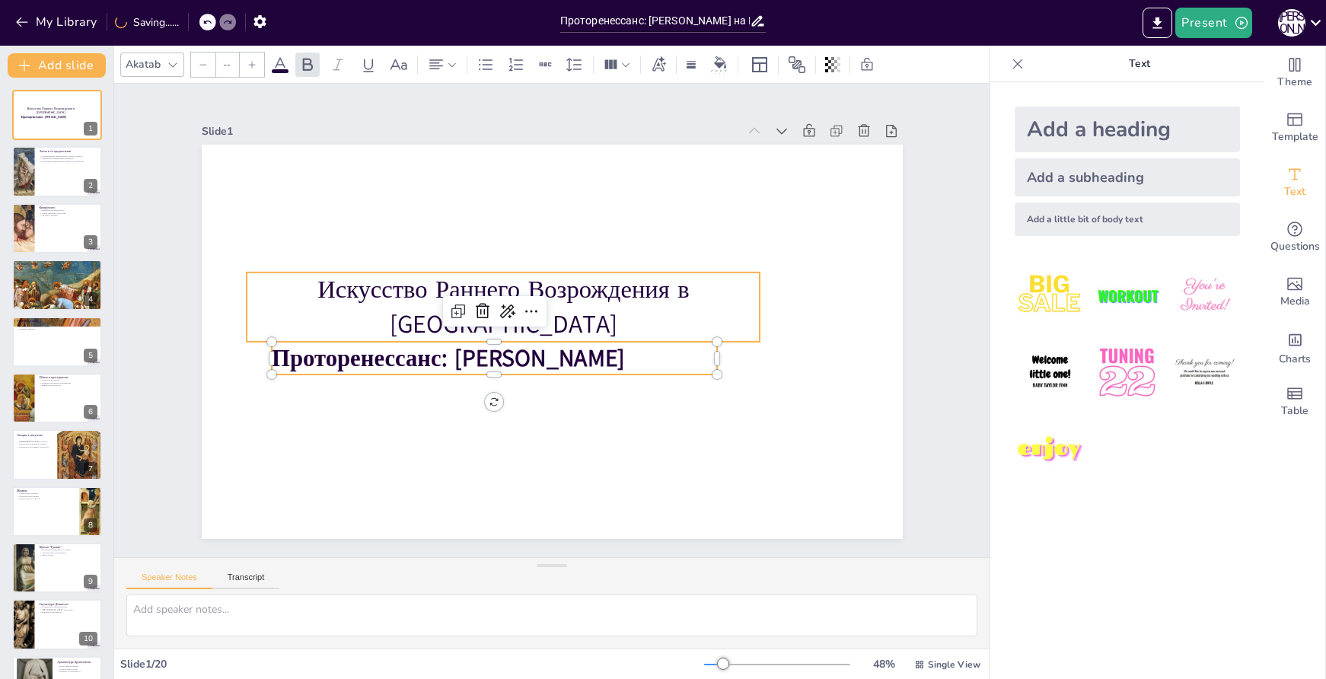
type input "68"
click at [666, 308] on p "Искусство Раннего Возрождения в Италии" at bounding box center [525, 278] width 428 height 396
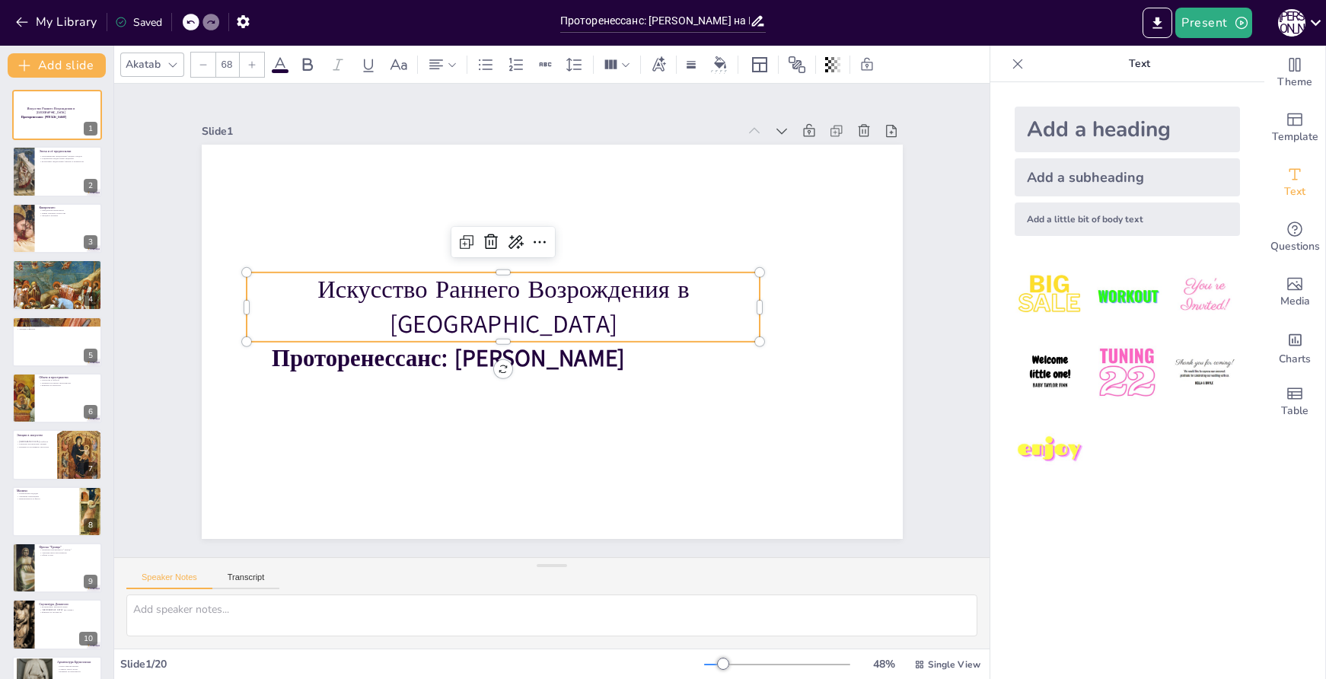
click at [492, 294] on p "Искусство Раннего Возрождения в Италии" at bounding box center [520, 281] width 457 height 359
click at [492, 294] on p "Искусство Раннего Возрождения в Италии" at bounding box center [529, 275] width 395 height 429
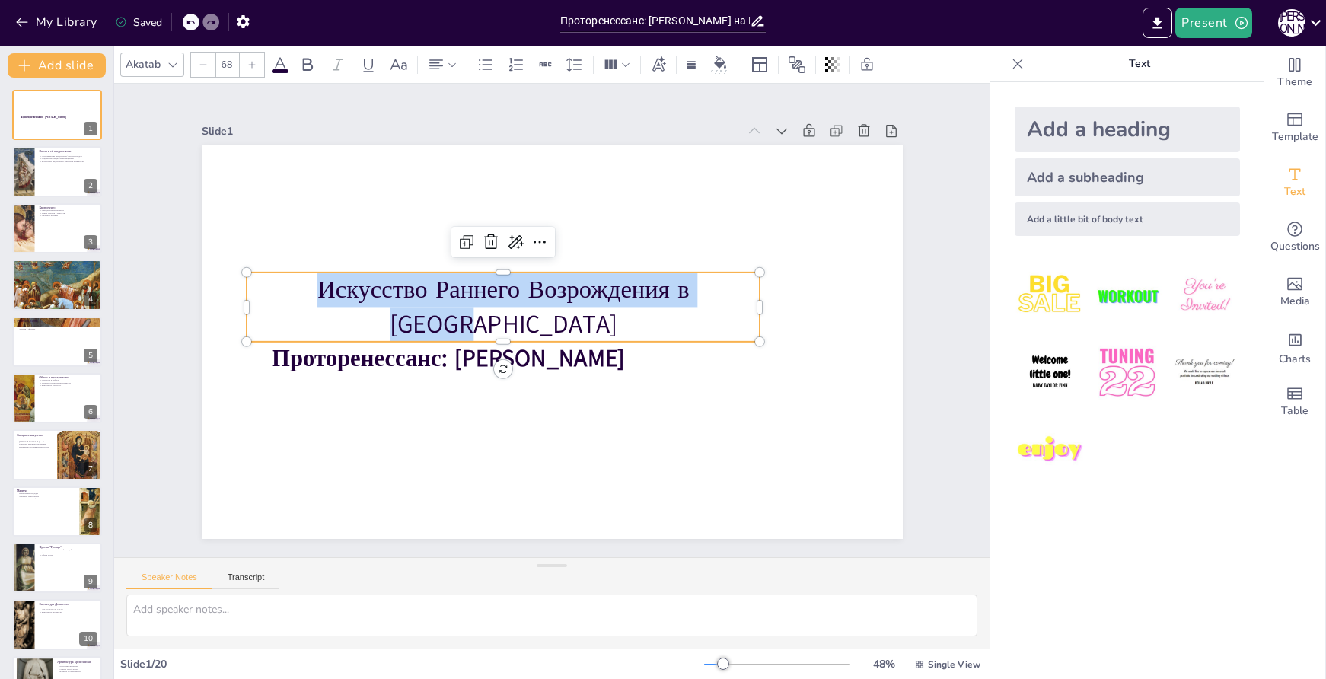
click at [492, 294] on p "Искусство Раннего Возрождения в Италии" at bounding box center [504, 307] width 514 height 69
click at [302, 68] on icon at bounding box center [307, 65] width 18 height 18
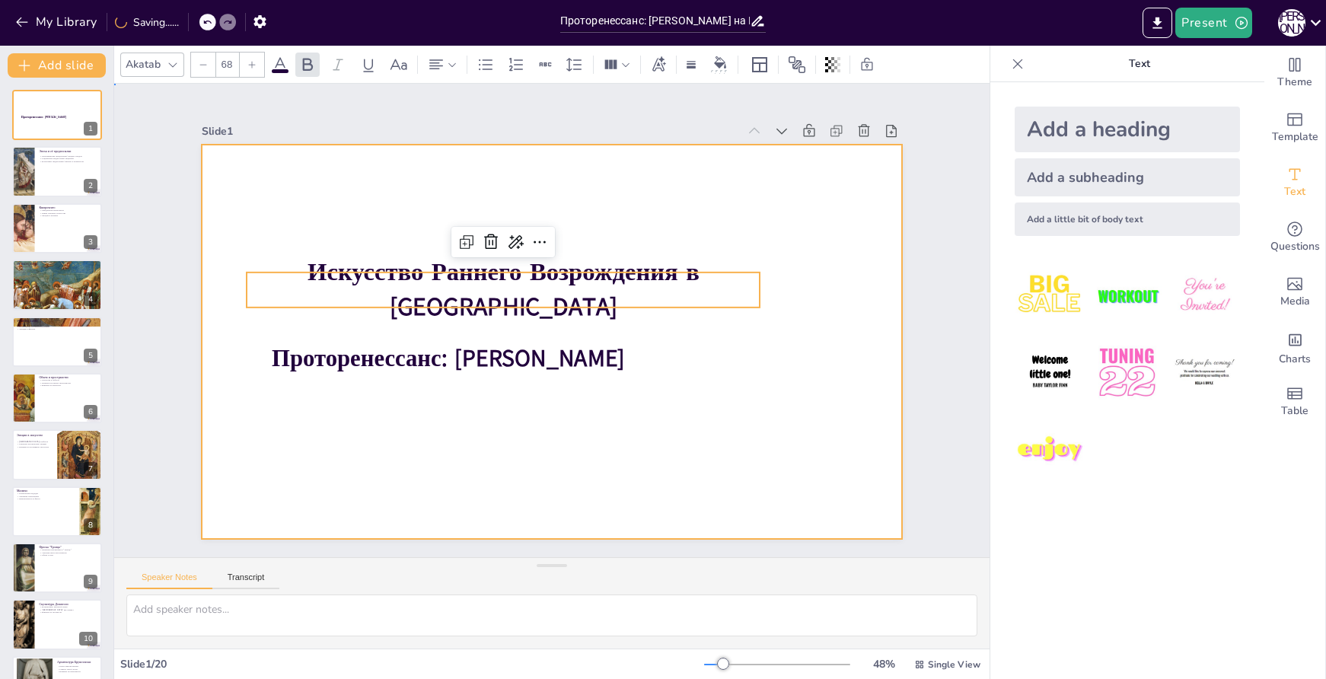
click at [620, 323] on div at bounding box center [536, 334] width 762 height 785
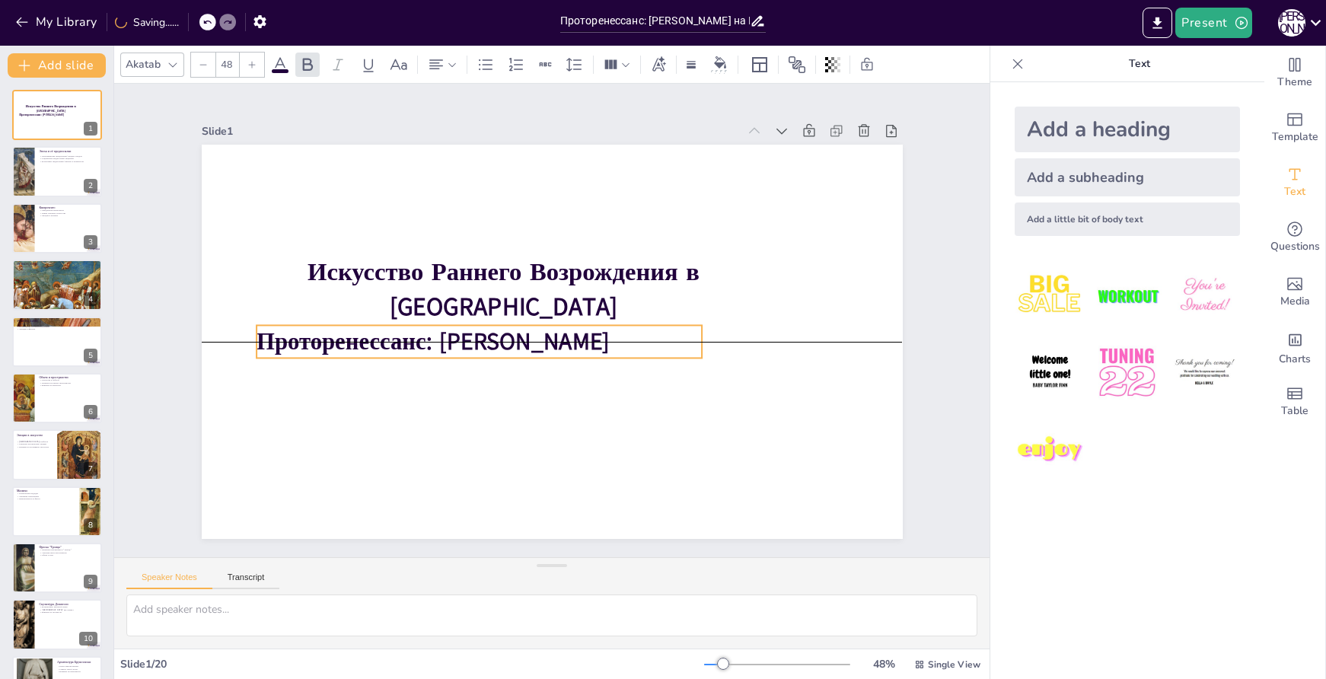
drag, startPoint x: 545, startPoint y: 353, endPoint x: 530, endPoint y: 337, distance: 22.1
click at [530, 337] on span "Проторенессанс: Влияние Джотто" at bounding box center [443, 267] width 305 height 233
click at [617, 336] on p "Проторенессанс: Влияние Джотто" at bounding box center [476, 318] width 434 height 169
click at [576, 332] on span "Проторенессанс: Влияние Джотто" at bounding box center [568, 201] width 139 height 346
click at [545, 337] on span "Проторенессанс: Влияние Джотто" at bounding box center [464, 237] width 233 height 305
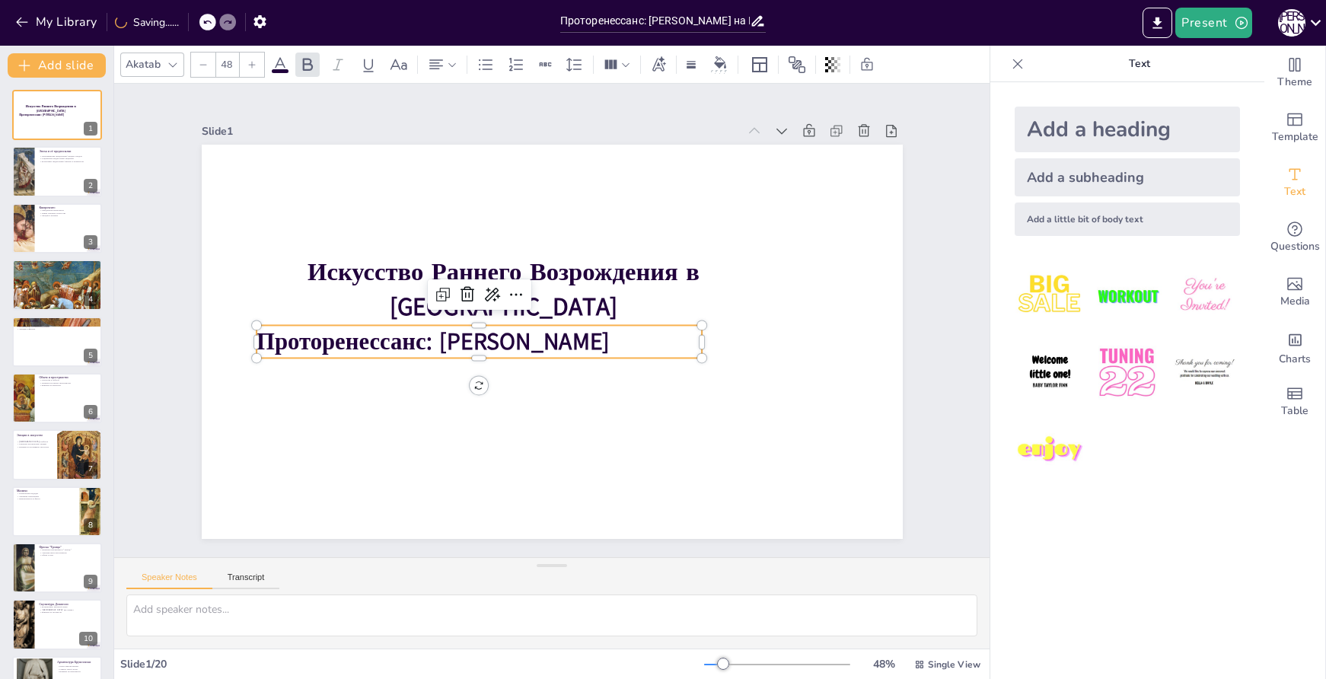
click at [545, 337] on span "Проторенессанс: Влияние Джотто" at bounding box center [433, 304] width 346 height 139
click at [545, 337] on span "Проторенессанс: Влияние Джотто" at bounding box center [435, 291] width 336 height 173
click at [545, 337] on span "Проторенессанс: Влияние Джотто" at bounding box center [474, 228] width 204 height 322
click at [545, 337] on span "Проторенессанс: Влияние Джотто" at bounding box center [431, 316] width 352 height 104
click at [581, 334] on span "Проторенессанс: Влияние Джотто" at bounding box center [464, 237] width 233 height 305
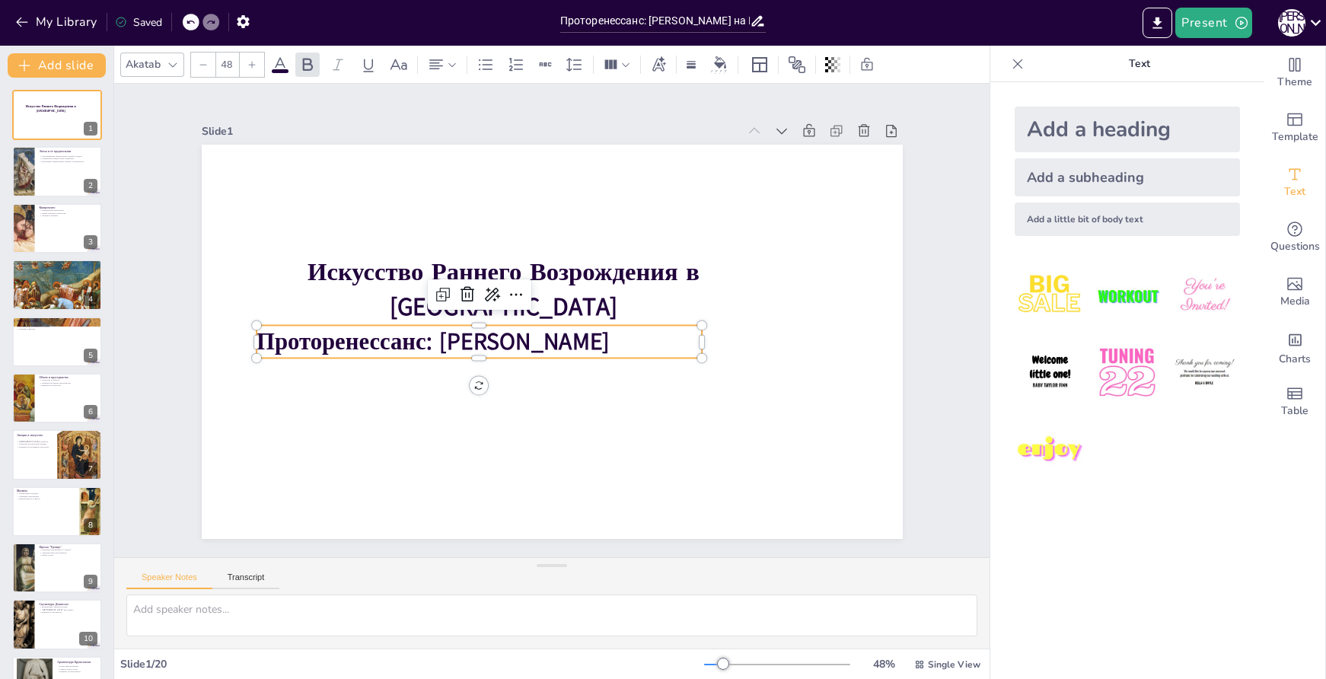
click at [528, 331] on span "Проторенессанс: Влияние Джотто" at bounding box center [438, 279] width 322 height 204
click at [528, 331] on span "Проторенессанс: Влияние Джотто" at bounding box center [450, 256] width 284 height 260
click at [528, 331] on span "Проторенессанс: Влияние Джотто" at bounding box center [659, 263] width 346 height 139
click at [301, 65] on icon at bounding box center [307, 65] width 18 height 18
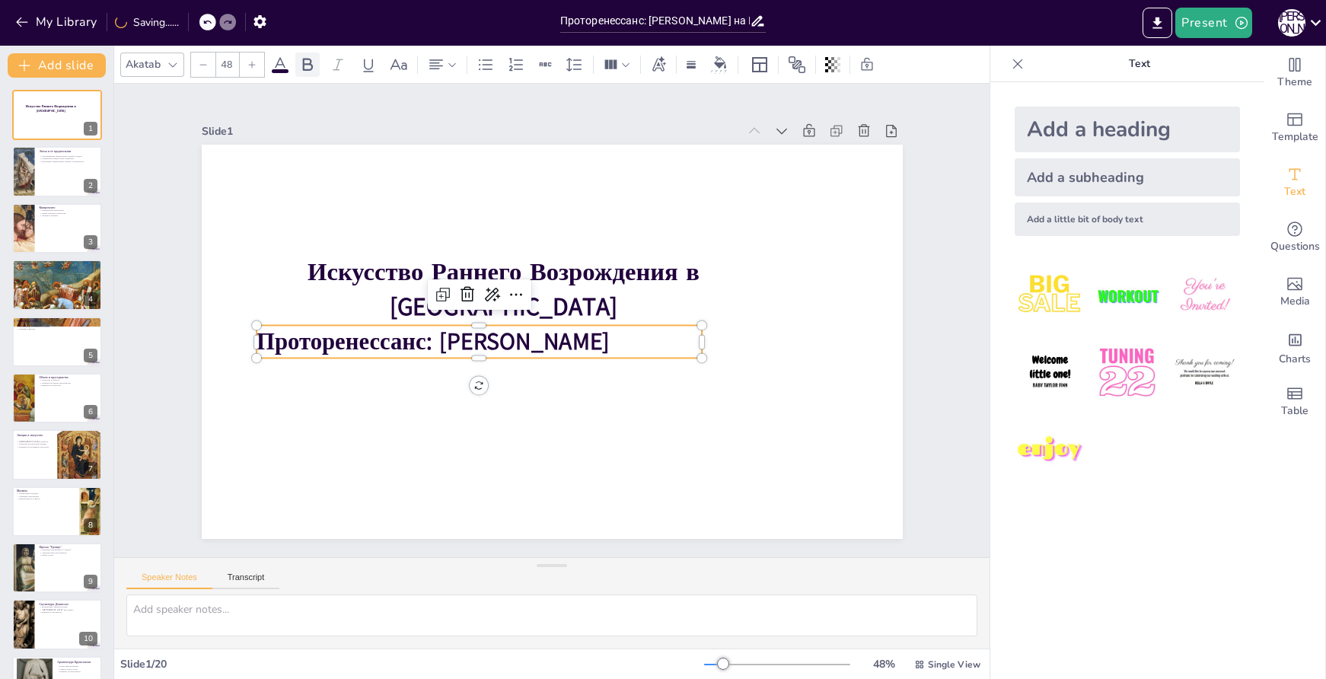
click at [301, 65] on icon at bounding box center [307, 65] width 18 height 18
click at [600, 338] on p "Проторенессанс: Влияние Джотто" at bounding box center [546, 245] width 125 height 443
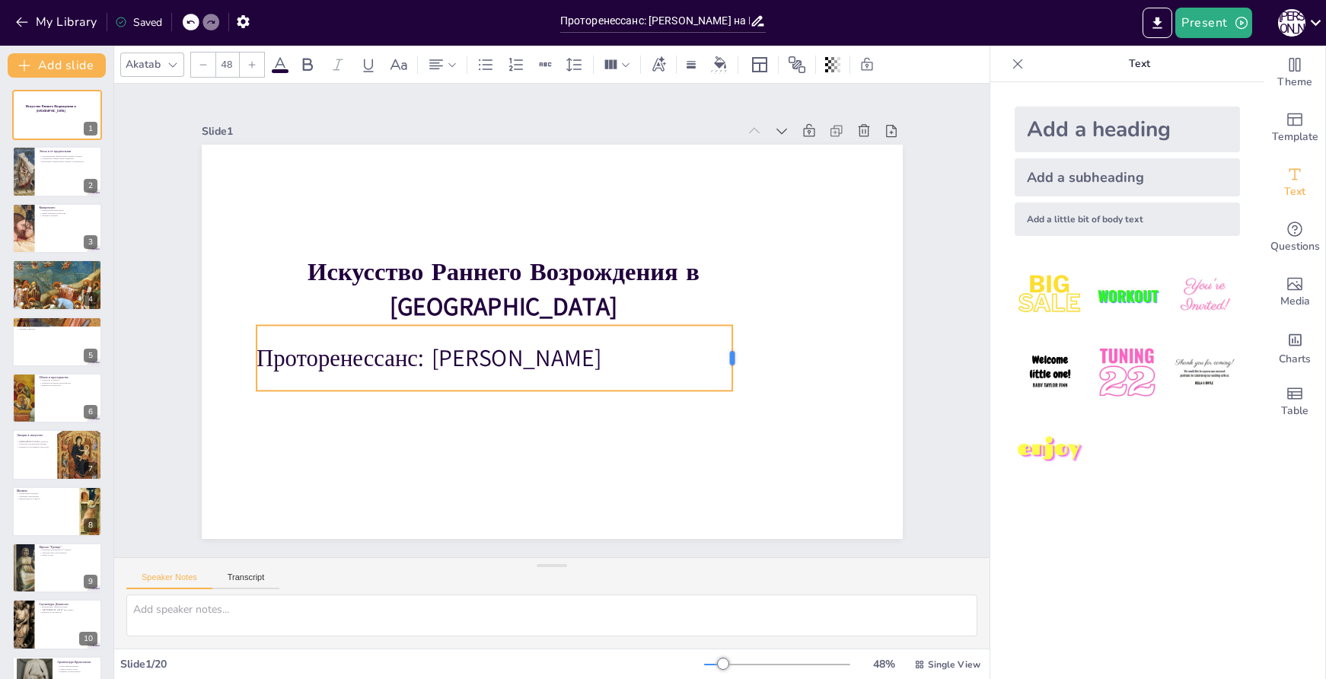
drag, startPoint x: 691, startPoint y: 349, endPoint x: 722, endPoint y: 336, distance: 33.1
click at [722, 398] on div at bounding box center [707, 430] width 38 height 65
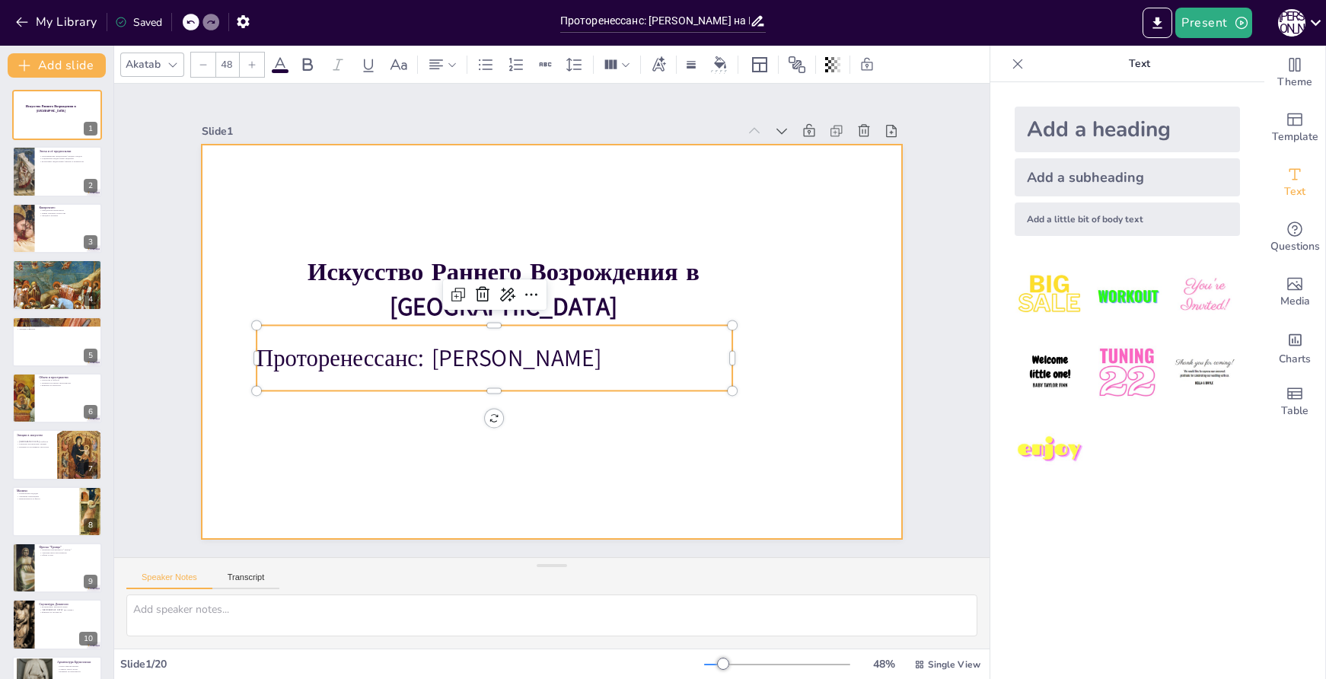
click at [663, 408] on div at bounding box center [530, 323] width 465 height 739
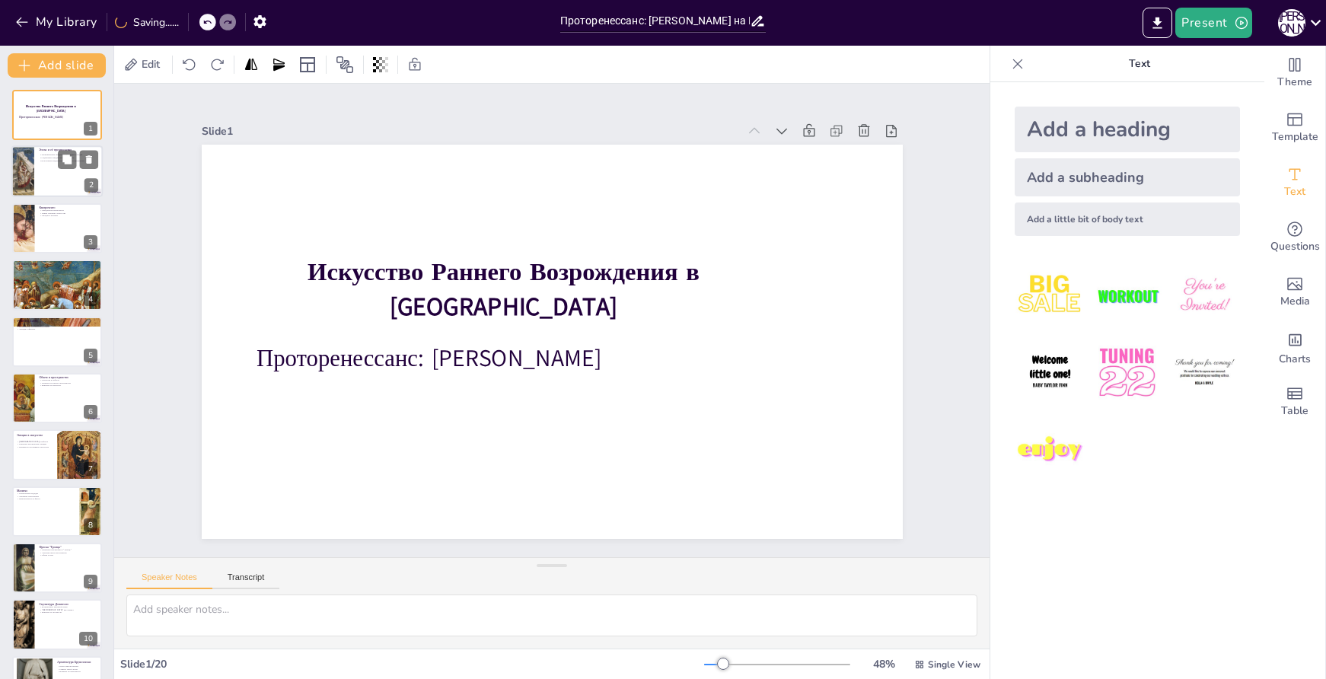
click at [60, 184] on div at bounding box center [56, 172] width 91 height 52
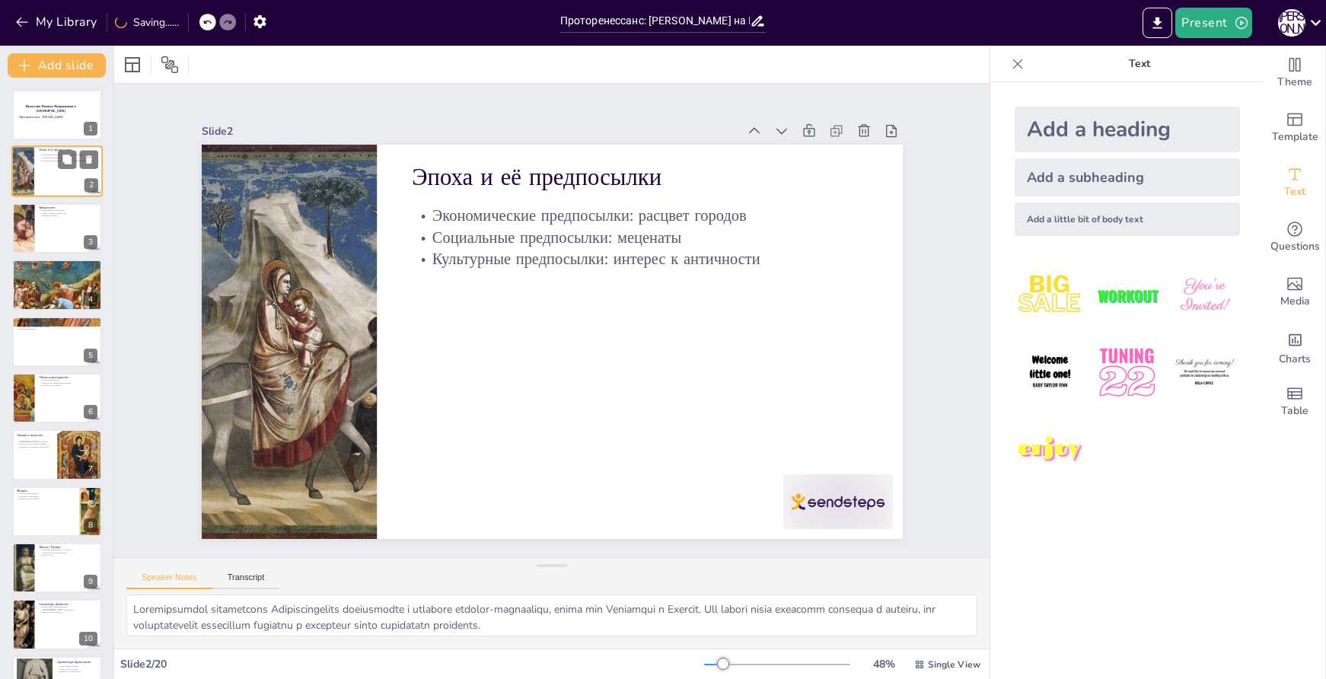
type textarea "Экономические предпосылки Проторенессанса заключаются в расцвете городов-госуда…"
click at [832, 503] on div at bounding box center [817, 531] width 115 height 66
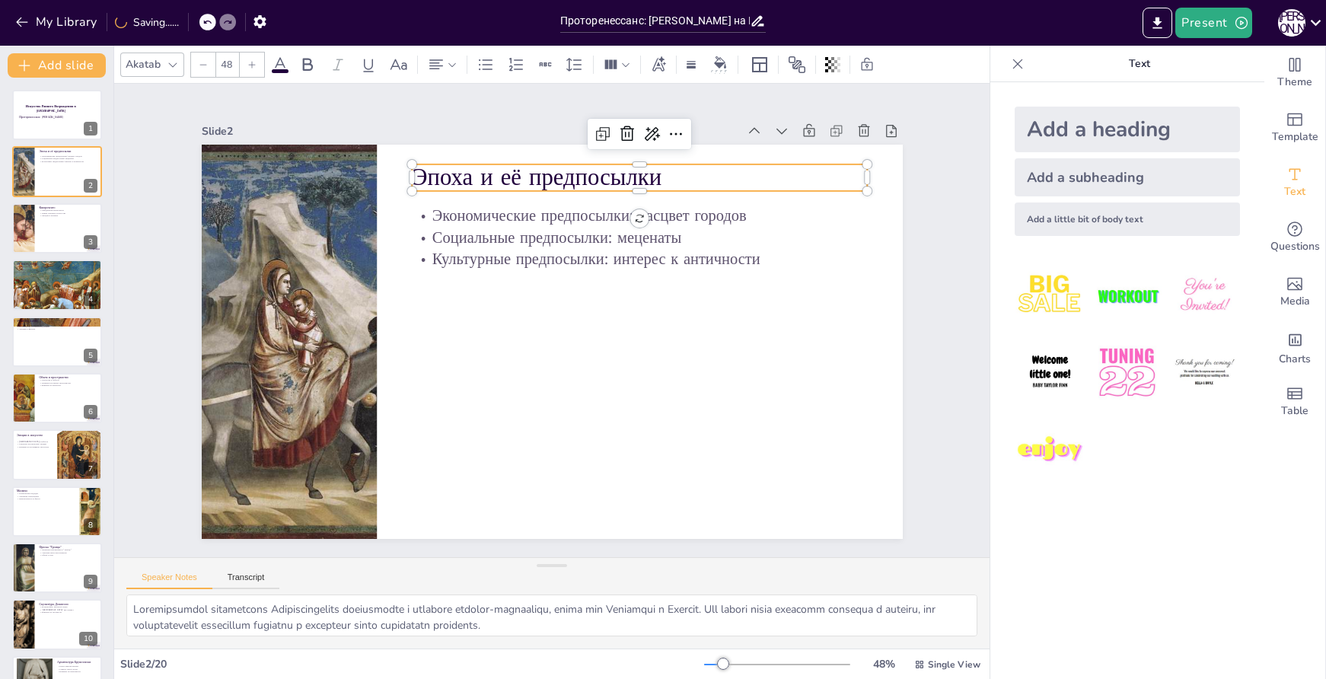
click at [649, 181] on p "Эпоха и её предпосылки" at bounding box center [668, 199] width 452 height 127
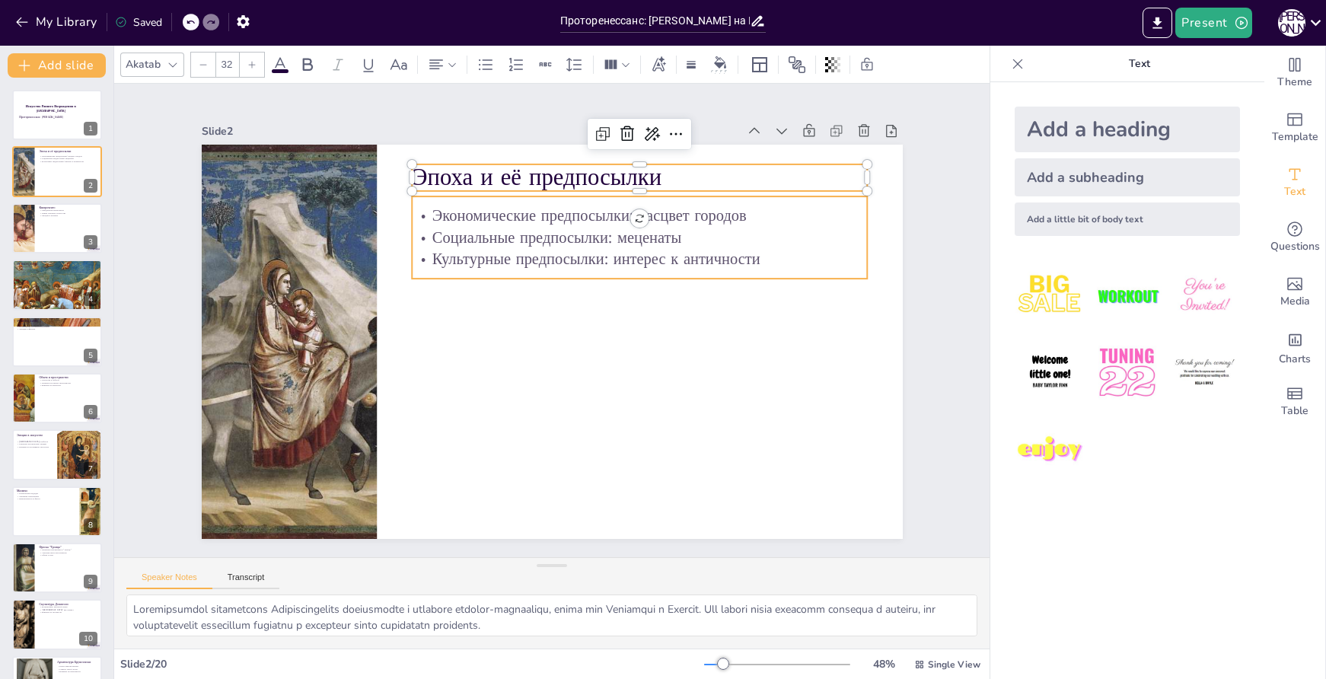
click at [659, 205] on p "Экономические предпосылки: расцвет городов" at bounding box center [684, 288] width 381 height 286
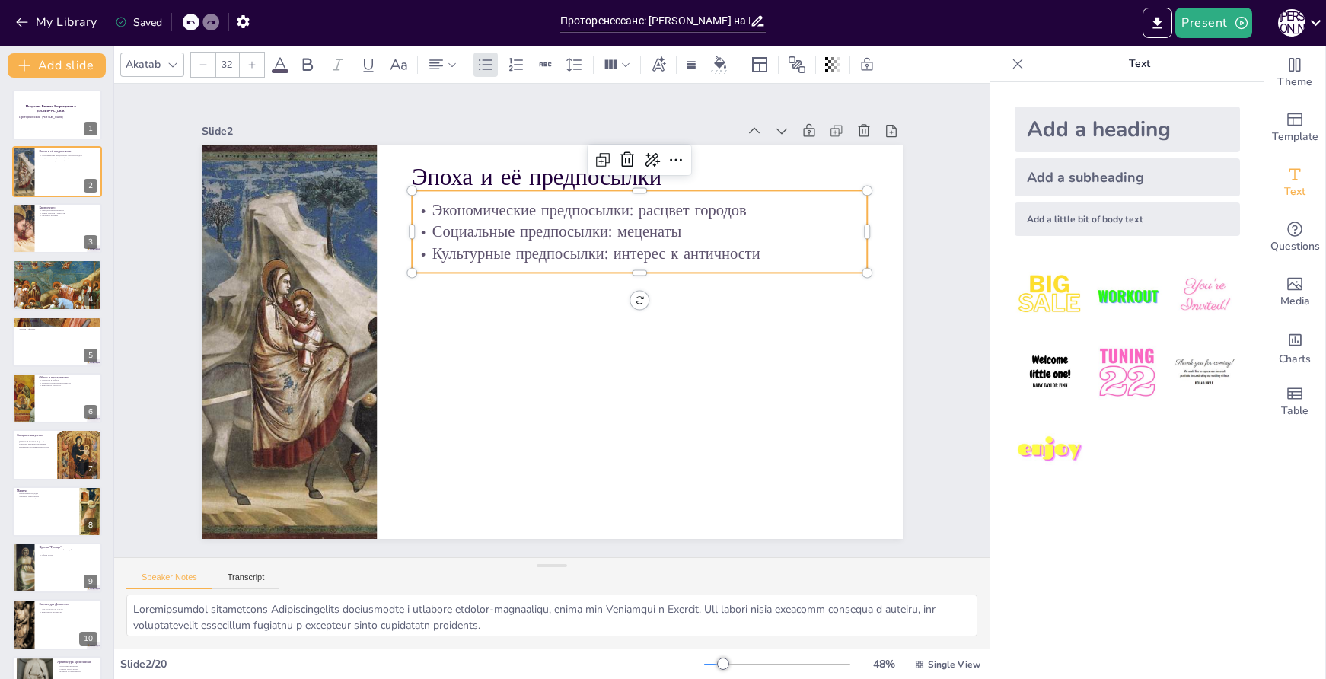
click at [520, 301] on p "Экономические предпосылки: расцвет городов" at bounding box center [561, 461] width 353 height 321
click at [513, 389] on p "Экономические предпосылки: расцвет городов" at bounding box center [489, 447] width 450 height 116
click at [513, 209] on p "Экономические предпосылки: расцвет городов" at bounding box center [627, 201] width 455 height 69
click at [584, 209] on p "Экономические предпосылки: расцвет городов" at bounding box center [642, 429] width 116 height 451
click at [513, 209] on p "Экономические предпосылки: расцвет городов" at bounding box center [687, 283] width 381 height 286
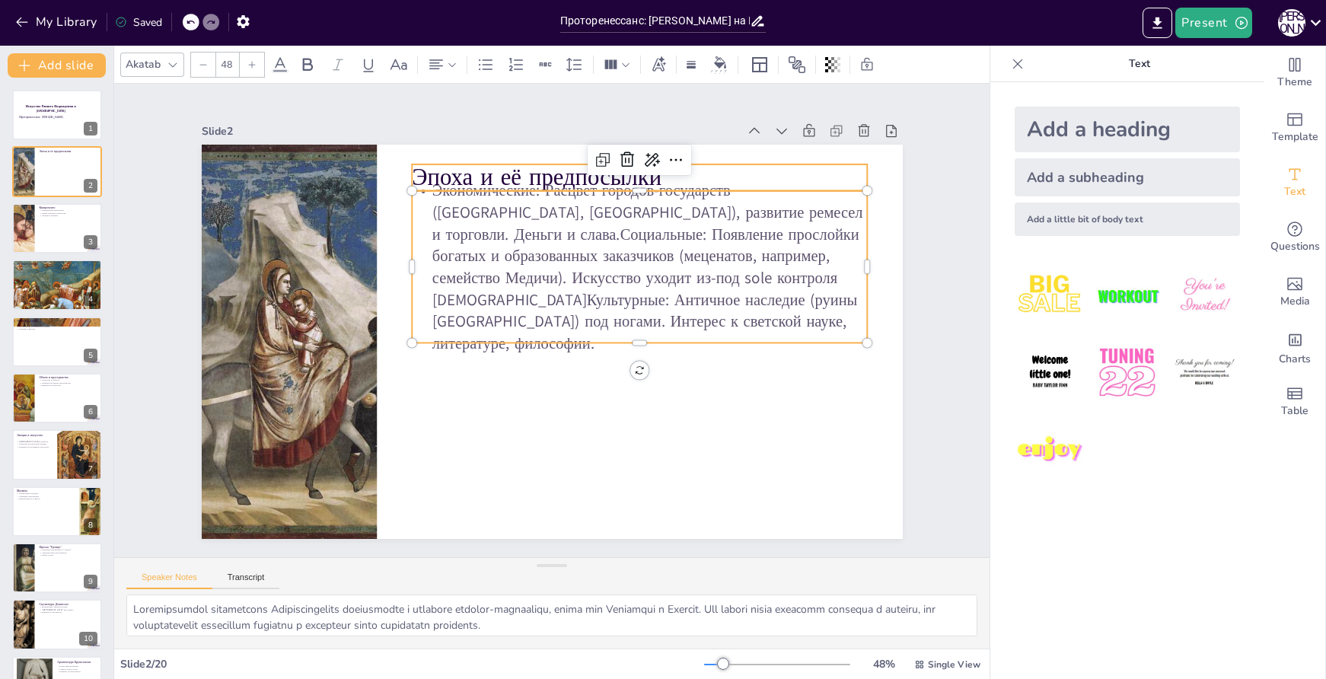
click at [529, 175] on p "Эпоха и её предпосылки" at bounding box center [443, 193] width 172 height 444
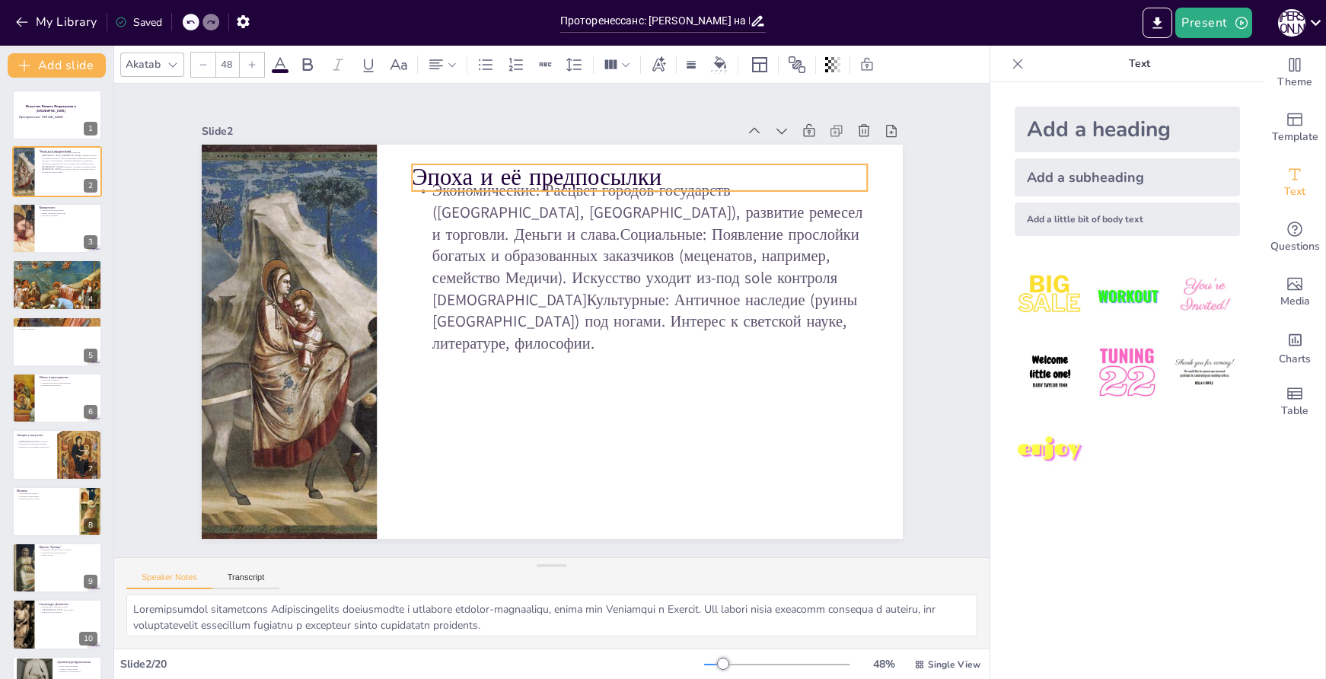
click at [557, 163] on p "Эпоха и её предпосылки" at bounding box center [667, 199] width 452 height 126
click at [547, 168] on p "Эпоха и её предпосылки" at bounding box center [667, 199] width 452 height 127
click at [547, 168] on p "Эпоха и её предпосылки" at bounding box center [707, 256] width 388 height 295
click at [547, 244] on p "Эпоха и её предпосылки" at bounding box center [647, 458] width 215 height 429
click at [547, 282] on p "Эпоха и её предпосылки" at bounding box center [616, 476] width 295 height 388
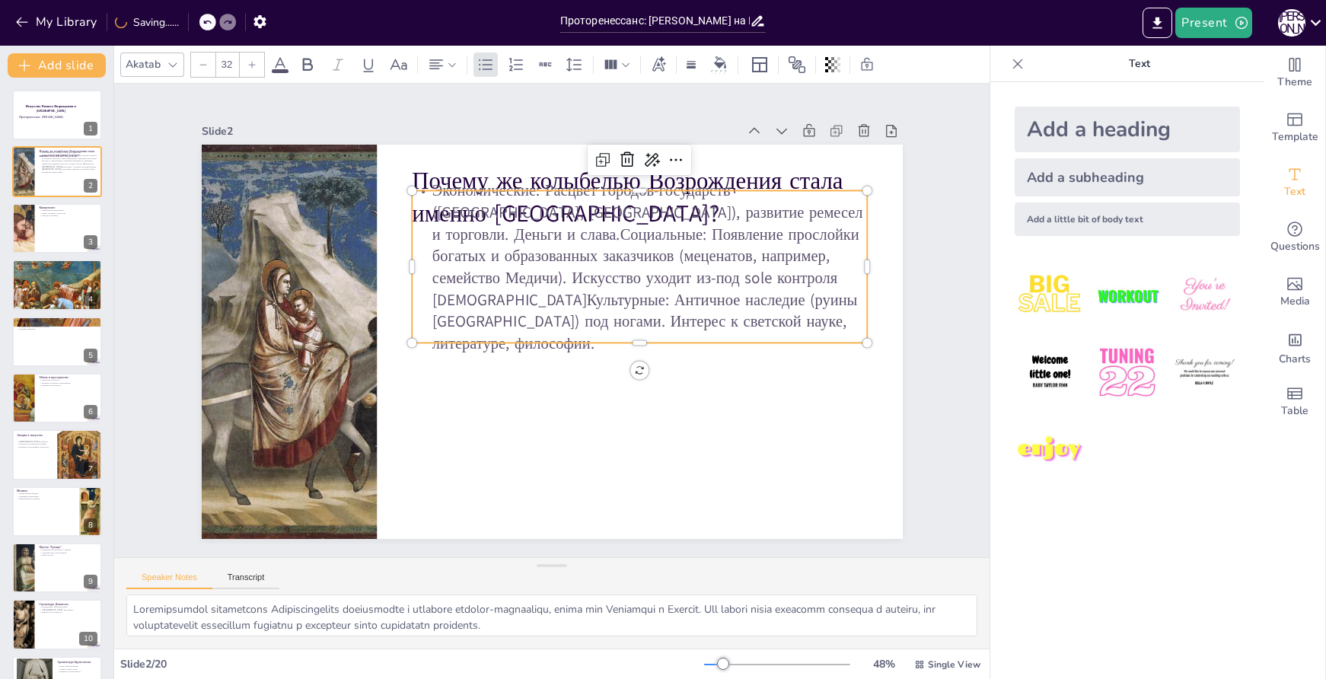
click at [656, 276] on p "Экономические: Расцвет городов-государств (Флоренция, Венеция), развитие ремесе…" at bounding box center [652, 339] width 455 height 435
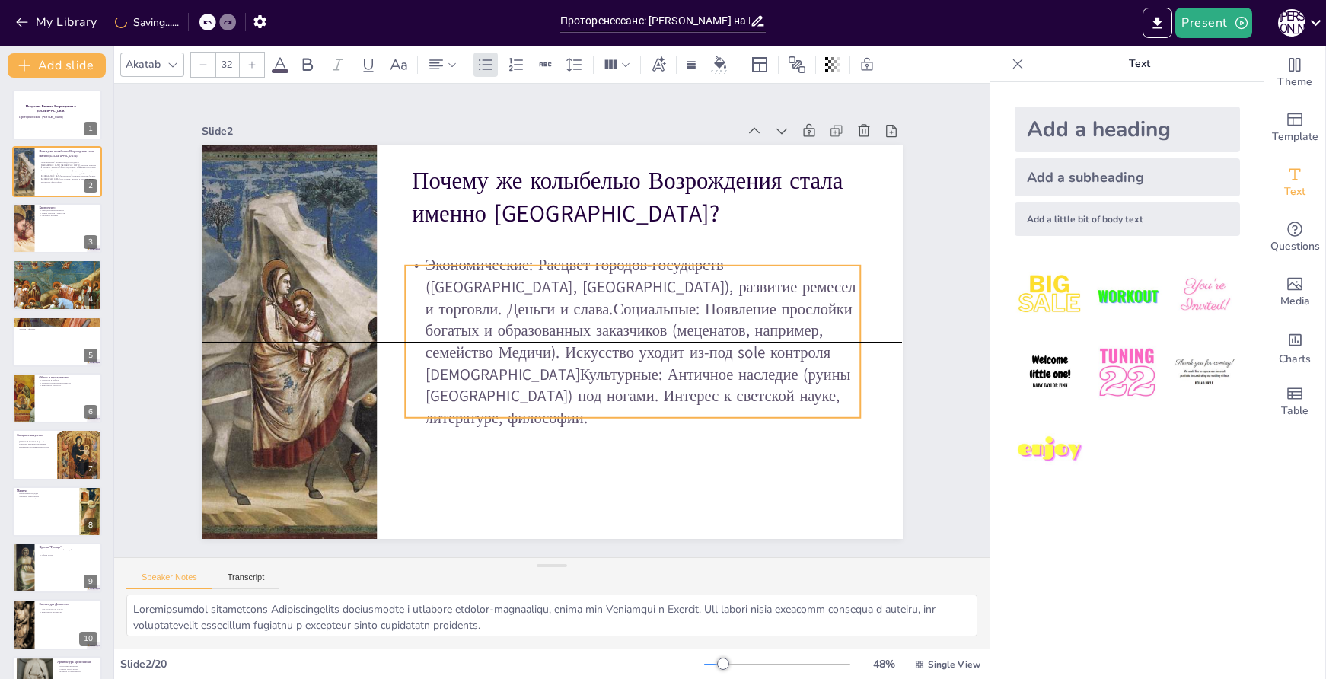
drag, startPoint x: 838, startPoint y: 212, endPoint x: 831, endPoint y: 283, distance: 71.9
click at [825, 283] on p "Экономические: Расцвет городов-государств (Флоренция, Венеция), развитие ремесе…" at bounding box center [597, 390] width 455 height 435
click at [819, 282] on p "Экономические: Расцвет городов-государств (Флоренция, Венеция), развитие ремесе…" at bounding box center [628, 368] width 487 height 307
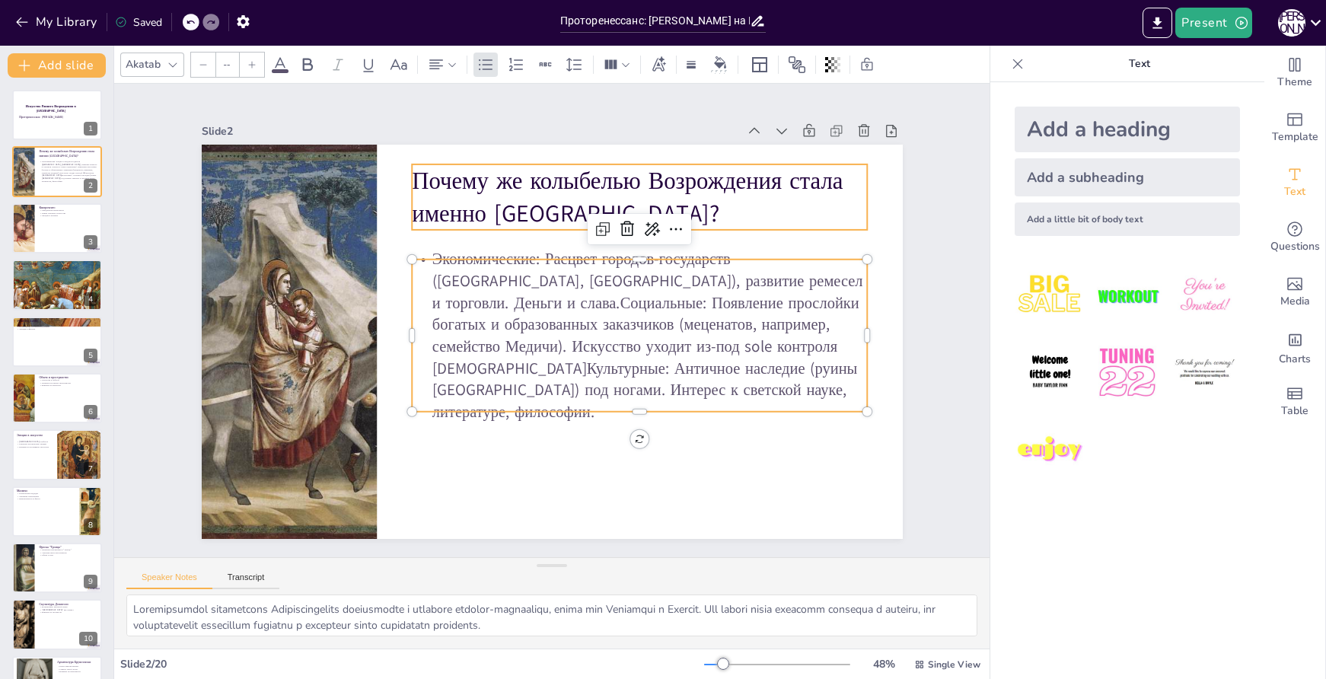
type input "48"
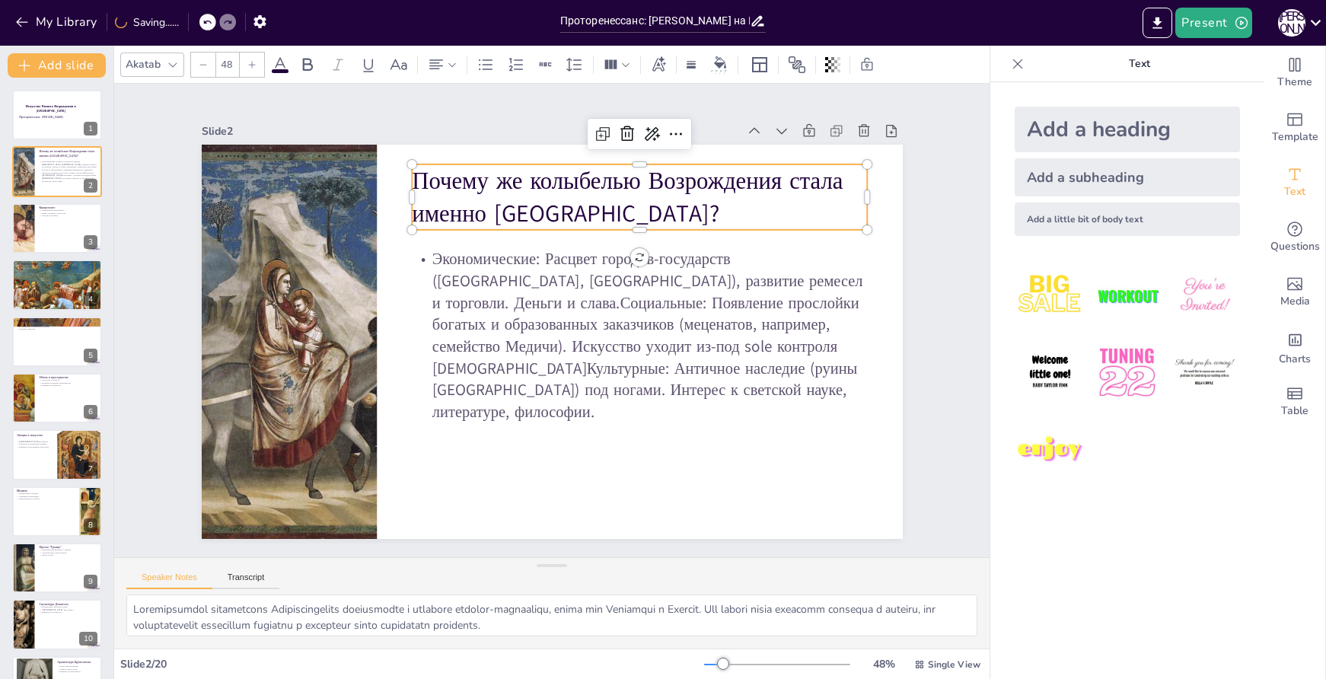
click at [775, 195] on p "Почему же колыбелью Возрождения стала именно Италия?" at bounding box center [663, 218] width 459 height 158
click at [643, 180] on p "Почему же колыбелью Возрождения стала именно Италия?" at bounding box center [675, 408] width 65 height 456
click at [516, 177] on p "Почему же колыбелью Возрождения стала именно Италия?" at bounding box center [652, 207] width 460 height 113
click at [515, 171] on p "Почему же колыбелью Возрождения стала именно Италия?" at bounding box center [663, 218] width 459 height 158
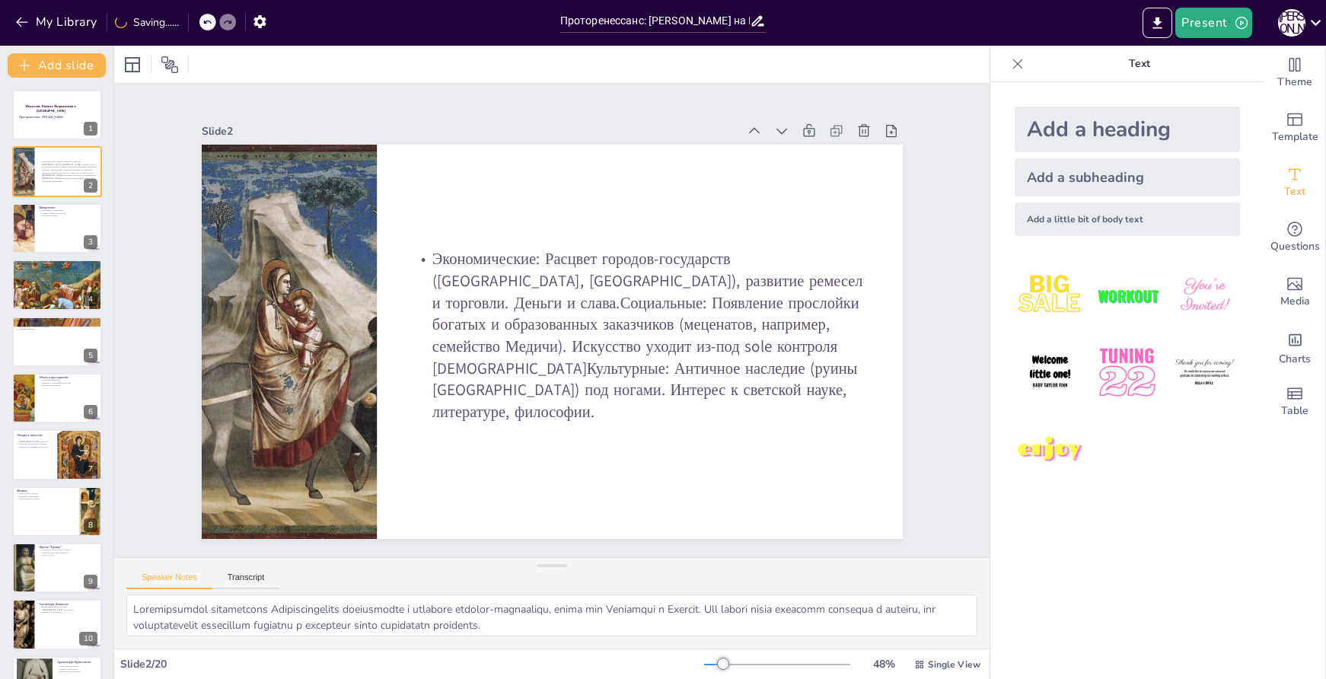
click at [212, 25] on icon at bounding box center [207, 22] width 9 height 9
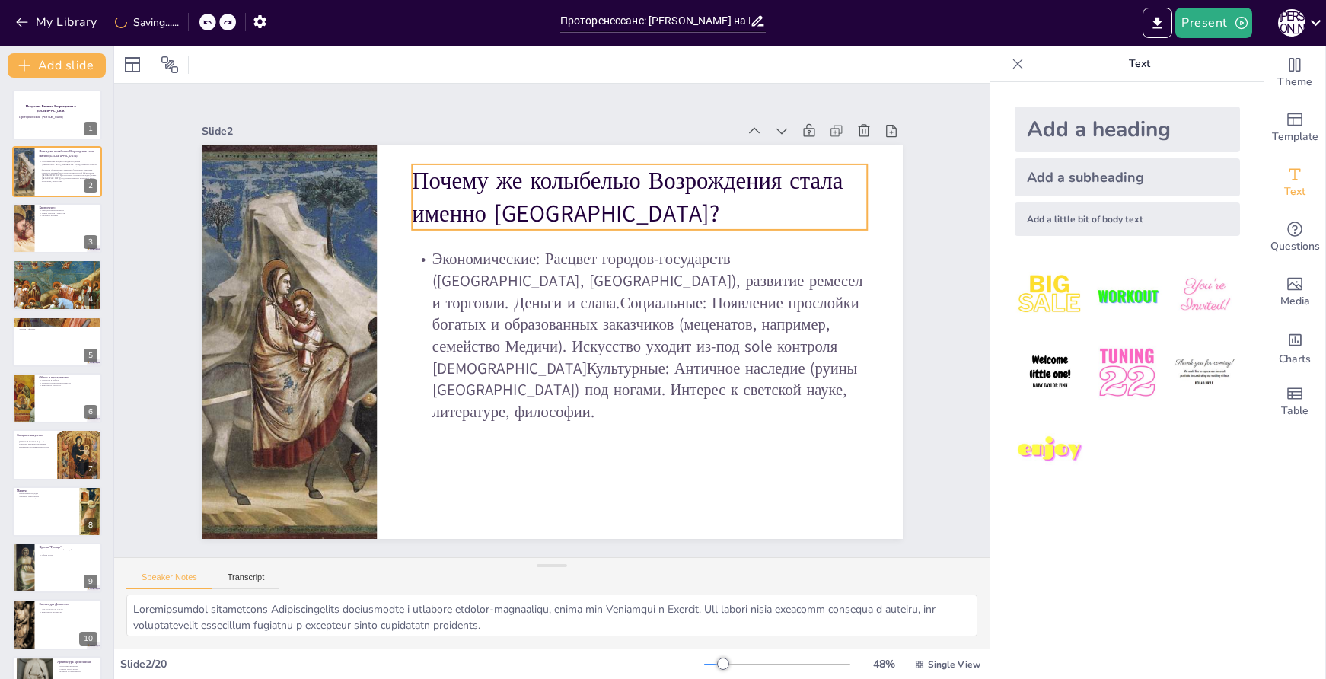
click at [533, 182] on p "Почему же колыбелью Возрождения стала именно Италия?" at bounding box center [400, 322] width 321 height 407
click at [643, 180] on p "Почему же колыбелью Возрождения стала именно Италия?" at bounding box center [675, 408] width 65 height 456
click at [522, 174] on p "Почему же колыбелью Возрождения стала именно Италия?" at bounding box center [652, 207] width 460 height 113
click at [526, 174] on p "Почему же колыбелью Возрождения стала именно Италия?" at bounding box center [695, 272] width 407 height 321
click at [526, 174] on p "Почему же колыбелью Возрождения стала именно Италия?" at bounding box center [701, 303] width 353 height 382
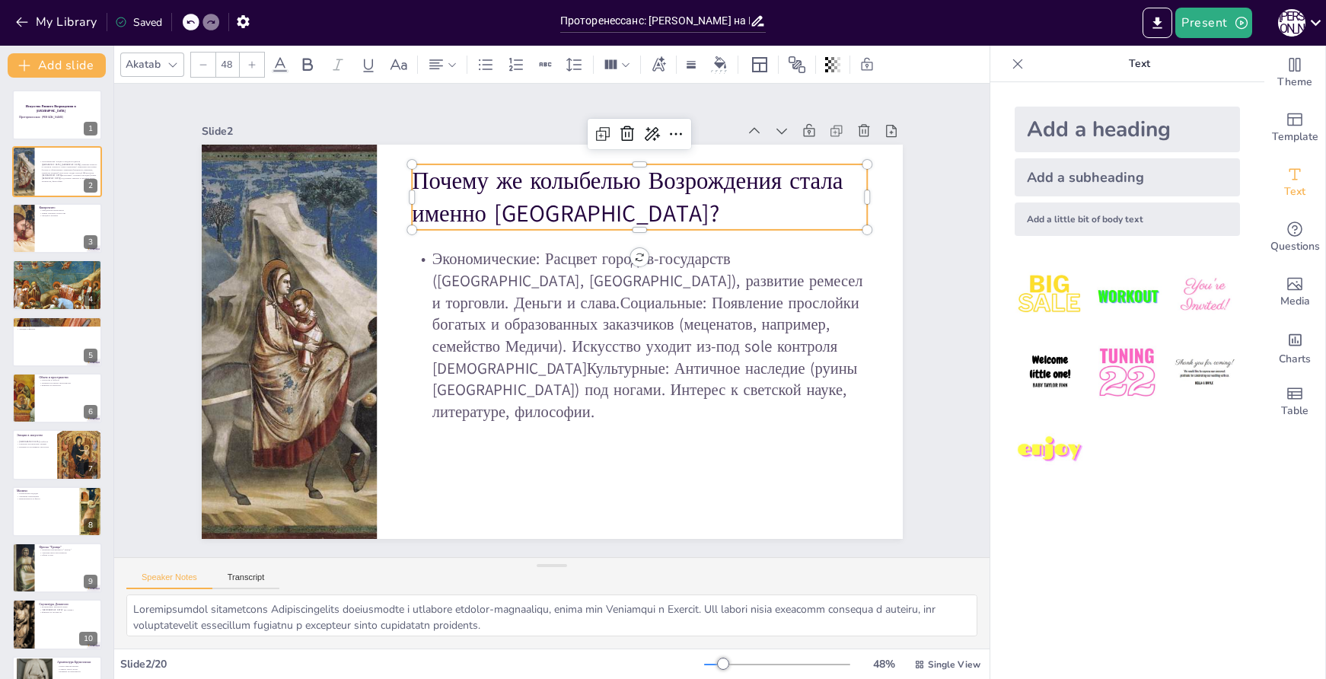
click at [578, 174] on p "Почему же колыбелью Возрождения стала именно Италия?" at bounding box center [700, 350] width 245 height 443
click at [643, 180] on p "Почему же колыбелью Возрождения стала именно Италия?" at bounding box center [675, 408] width 65 height 456
click at [513, 177] on p "Почему же колыбелью Возрождения стала именно Италия?" at bounding box center [652, 207] width 460 height 113
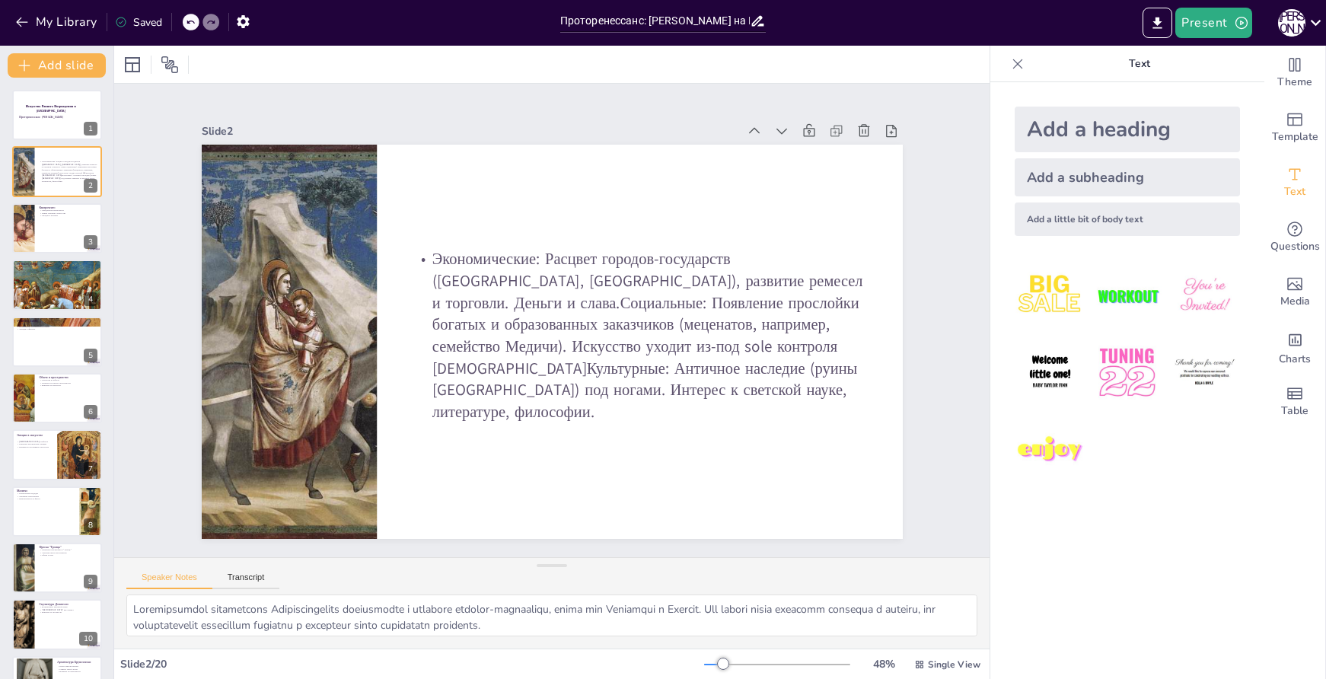
click at [184, 23] on div at bounding box center [191, 22] width 17 height 17
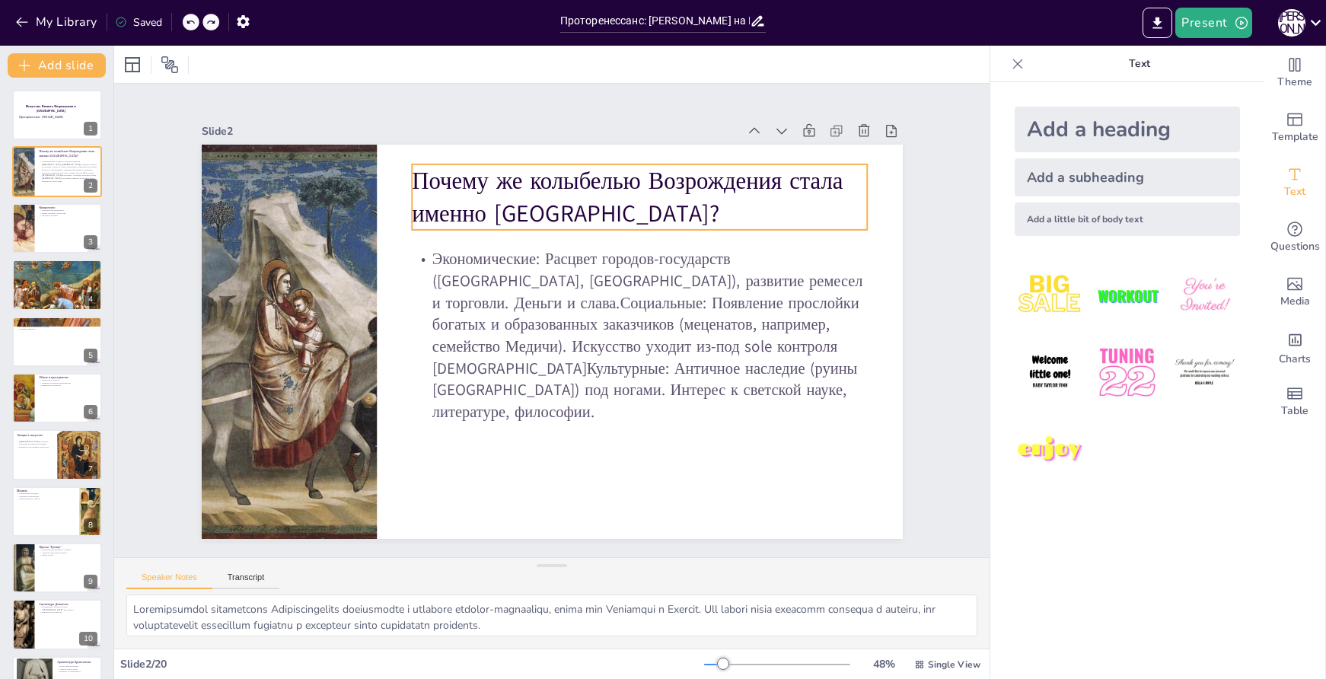
click at [578, 196] on p "Почему же колыбелью Возрождения стала именно Италия?" at bounding box center [700, 286] width 382 height 353
click at [578, 276] on p "Почему же колыбелью Возрождения стала именно Италия?" at bounding box center [421, 398] width 443 height 245
click at [508, 346] on p "Почему же колыбелью Возрождения стала именно Италия?" at bounding box center [522, 468] width 443 height 245
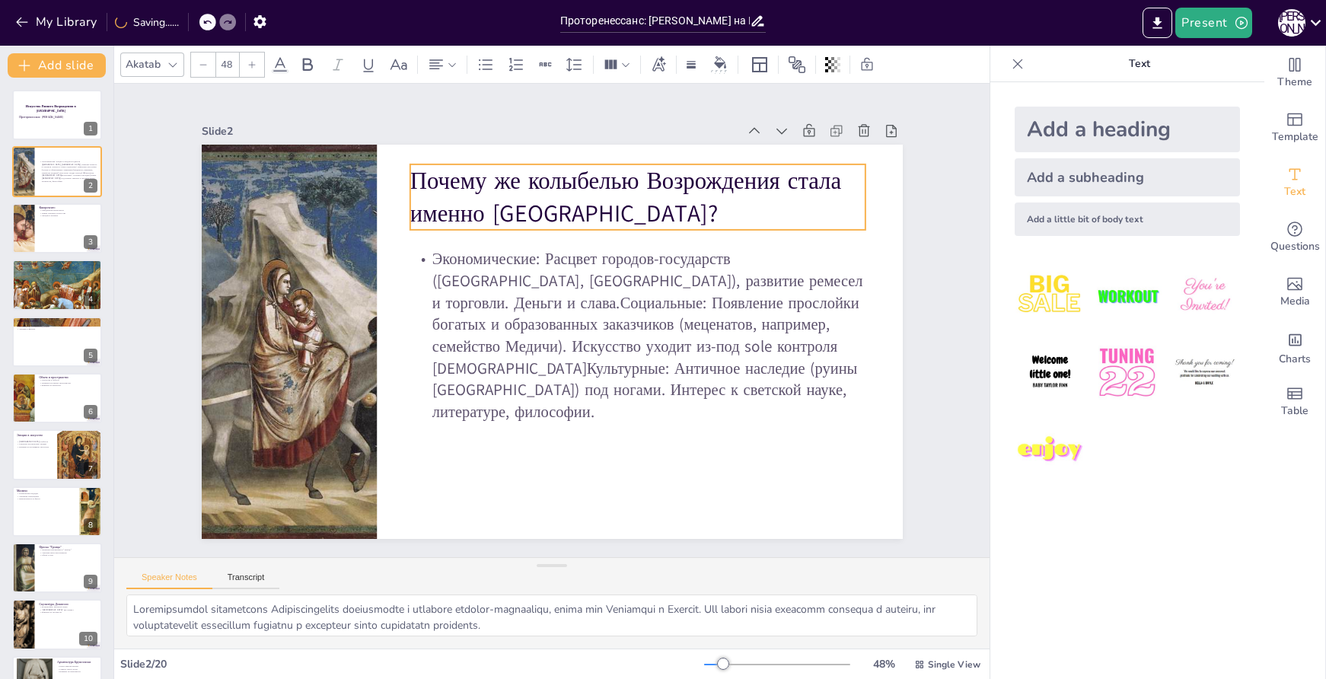
click at [496, 346] on p "Почему же колыбелью Возрождения стала именно Италия?" at bounding box center [523, 468] width 443 height 245
click at [477, 177] on p "Почему же колыбелью Возрождения стала именно Италия?" at bounding box center [659, 217] width 459 height 159
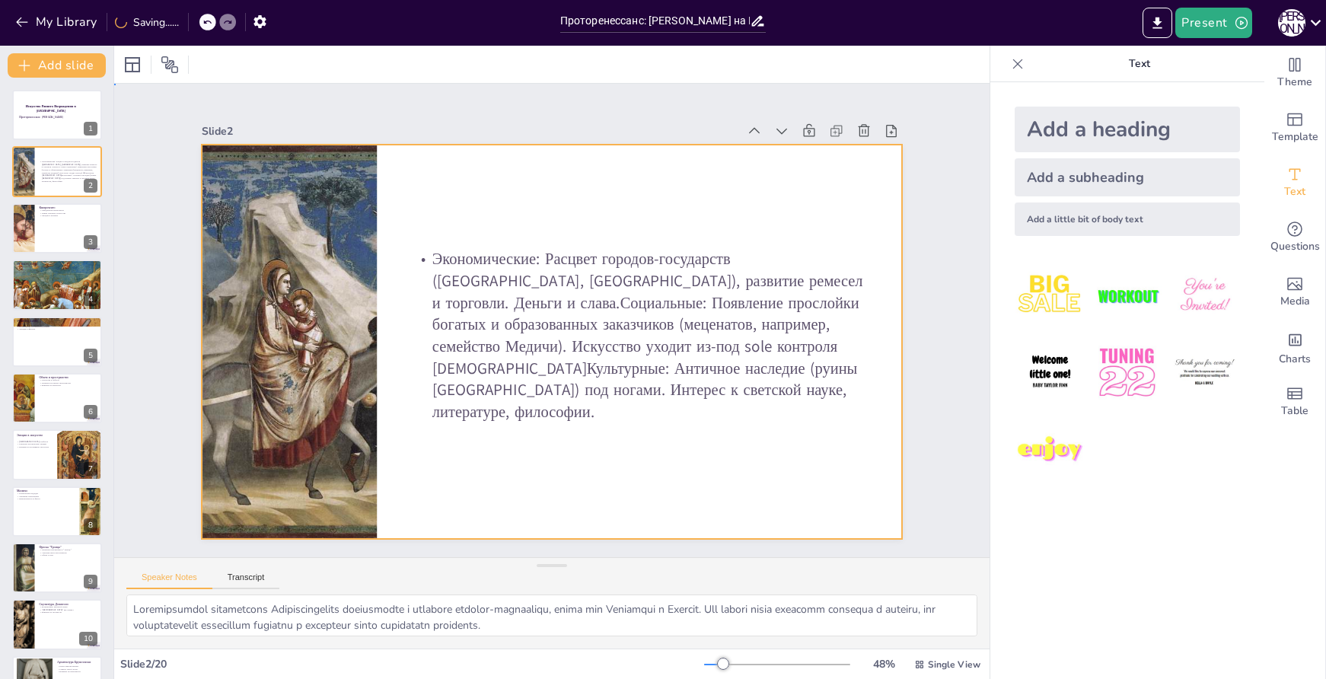
click at [475, 179] on div at bounding box center [545, 301] width 789 height 592
click at [475, 179] on div at bounding box center [545, 341] width 789 height 592
click at [219, 22] on div at bounding box center [217, 22] width 37 height 17
click at [210, 23] on icon at bounding box center [207, 22] width 9 height 9
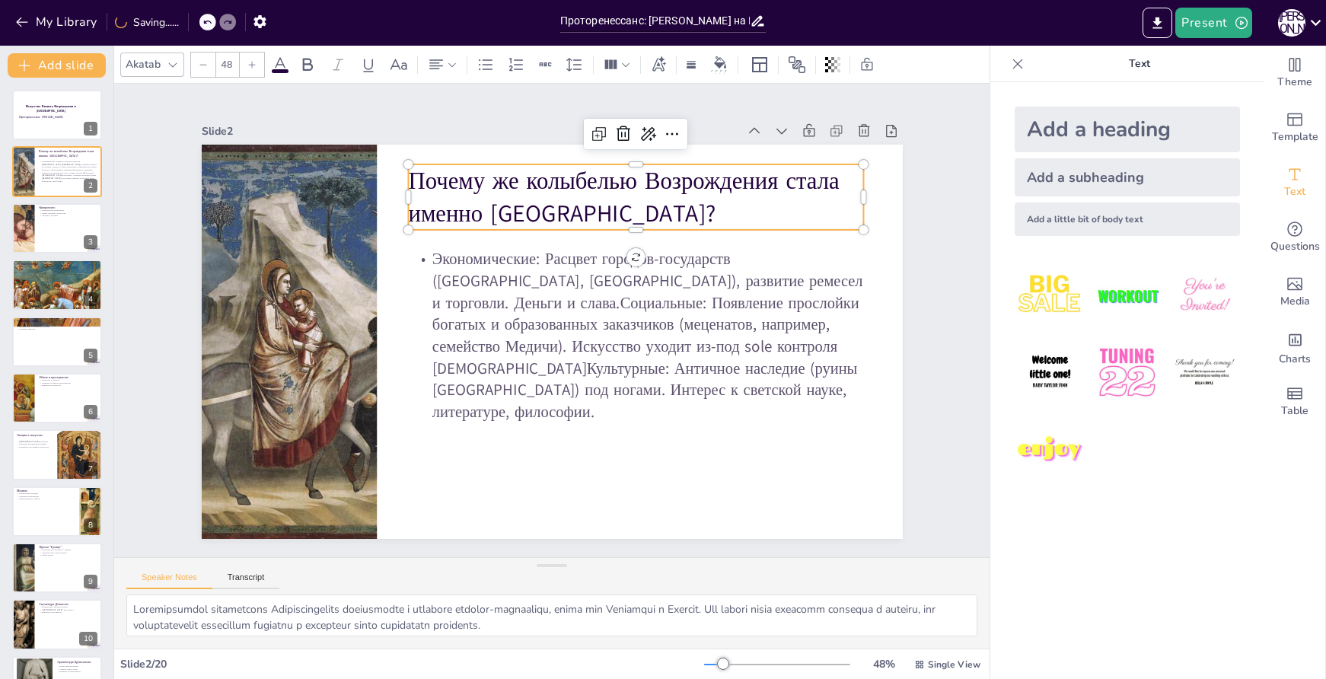
click at [541, 208] on p "Почему же колыбелью Возрождения стала именно Италия?" at bounding box center [701, 316] width 321 height 407
click at [461, 174] on p "Почему же колыбелью Возрождения стала именно Италия?" at bounding box center [670, 229] width 454 height 203
click at [473, 411] on p "Почему же колыбелью Возрождения стала именно Италия?" at bounding box center [468, 443] width 456 height 65
click at [473, 174] on p "Почему же колыбелью Возрождения стала именно Италия?" at bounding box center [531, 172] width 382 height 354
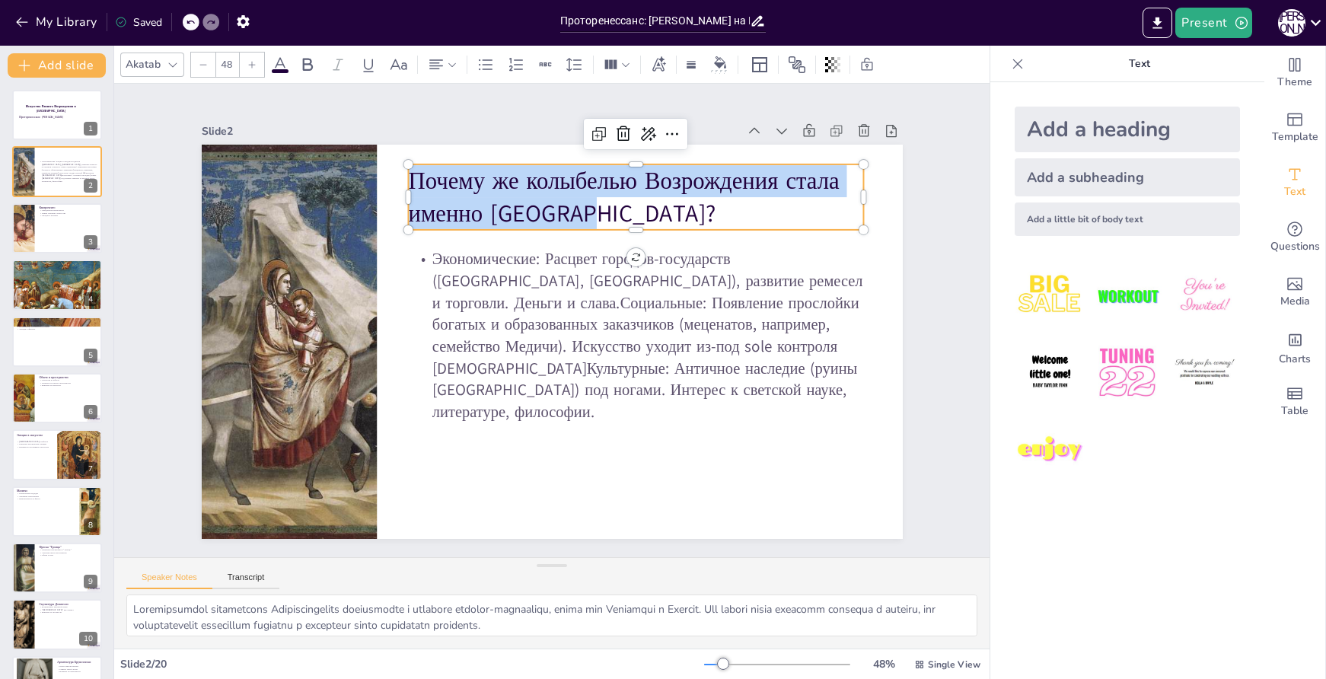
click at [473, 174] on p "Почему же колыбелью Возрождения стала именно Италия?" at bounding box center [649, 206] width 460 height 113
click at [489, 177] on p "Почему же колыбелью Возрождения стала именно Италия?" at bounding box center [692, 270] width 407 height 321
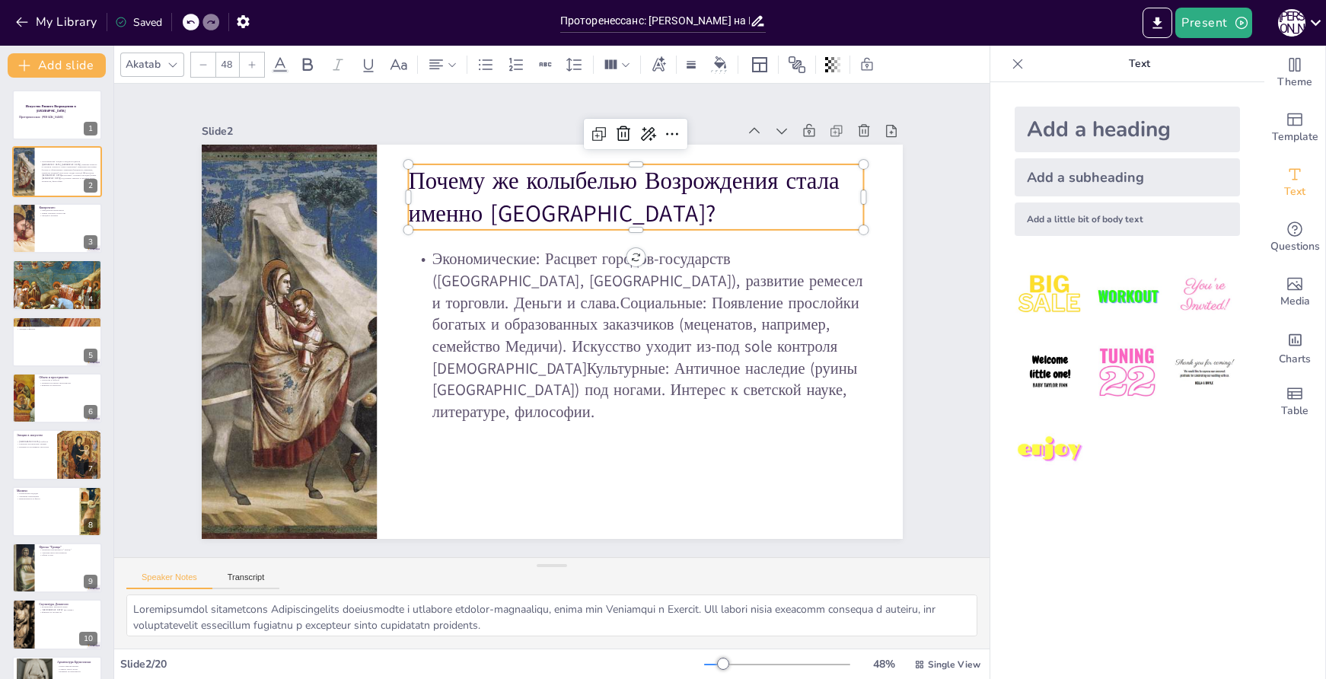
click at [464, 177] on p "Почему же колыбелью Возрождения стала именно Италия?" at bounding box center [649, 206] width 460 height 113
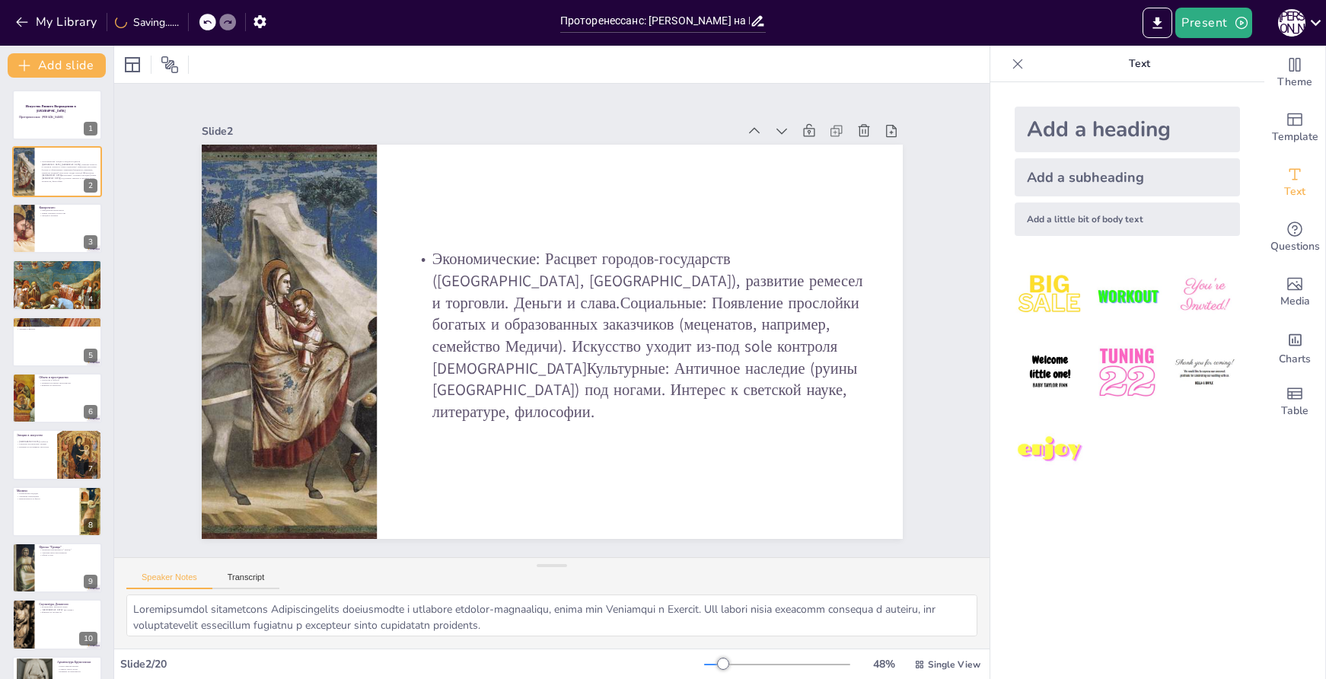
click at [211, 26] on icon at bounding box center [207, 22] width 9 height 9
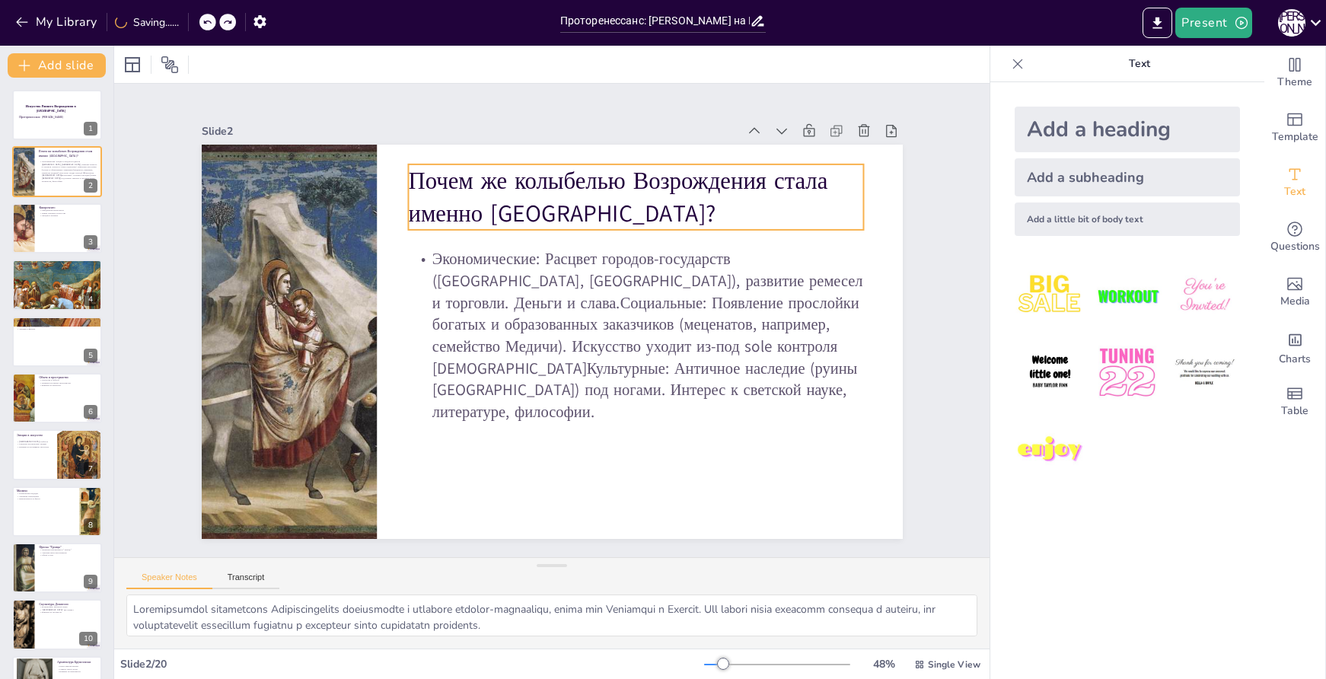
click at [515, 203] on p "Почем же колыбелью Возрождения стала именно Италия?" at bounding box center [670, 228] width 454 height 203
click at [515, 203] on p "Почем же колыбелью Возрождения стала именно Италия?" at bounding box center [649, 206] width 460 height 113
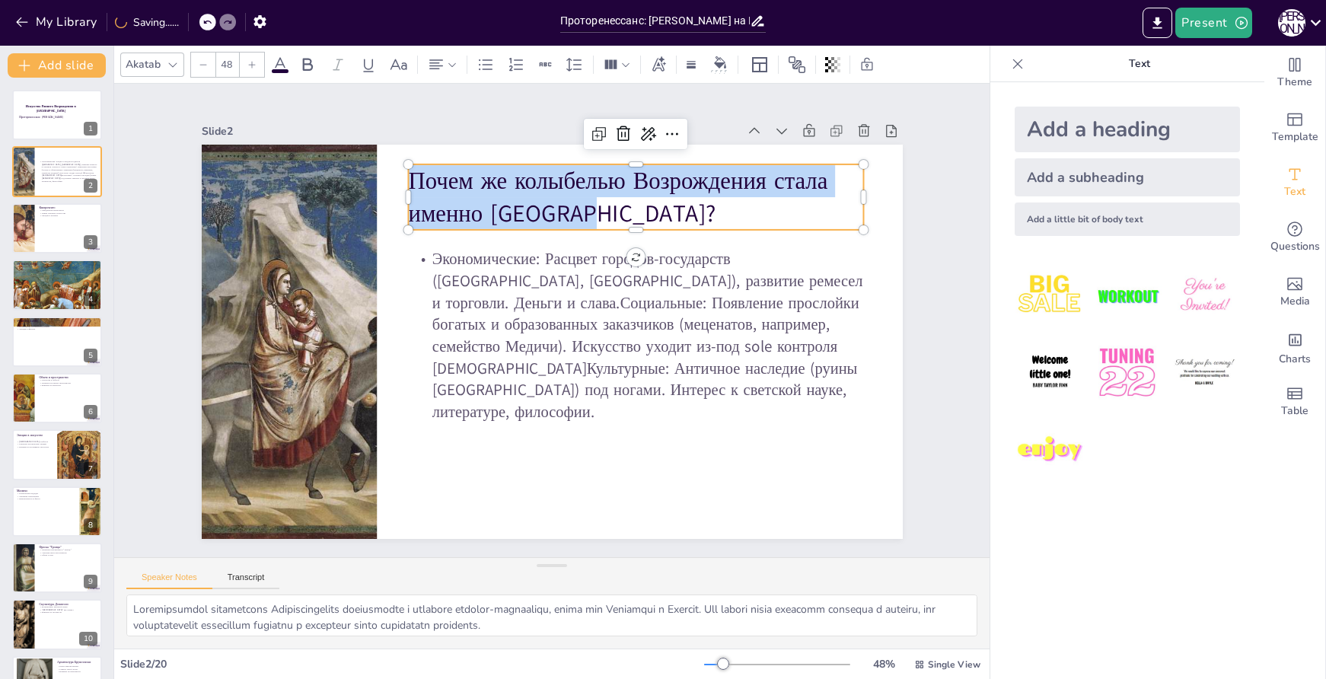
click at [542, 212] on p "Почем же колыбелью Возрождения стала именно Италия?" at bounding box center [643, 439] width 203 height 454
click at [467, 180] on p "Почем же колыбелью Возрождения стала именно Италия?" at bounding box center [659, 217] width 459 height 158
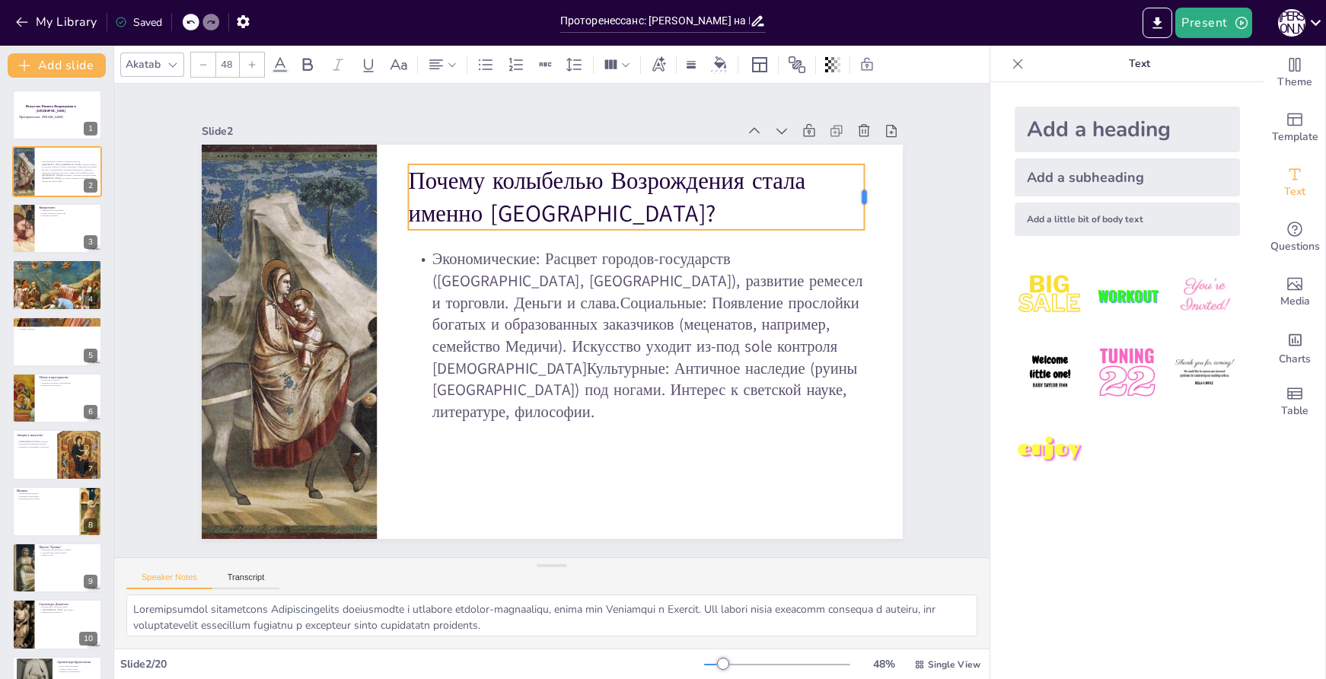
click at [868, 342] on div at bounding box center [889, 373] width 43 height 62
click at [790, 179] on p "Почему колыбелью Возрождения стала именно Италия?" at bounding box center [680, 242] width 444 height 245
click at [796, 179] on p "Почему колыбелью Возрождения стала именно Италия?" at bounding box center [698, 348] width 245 height 444
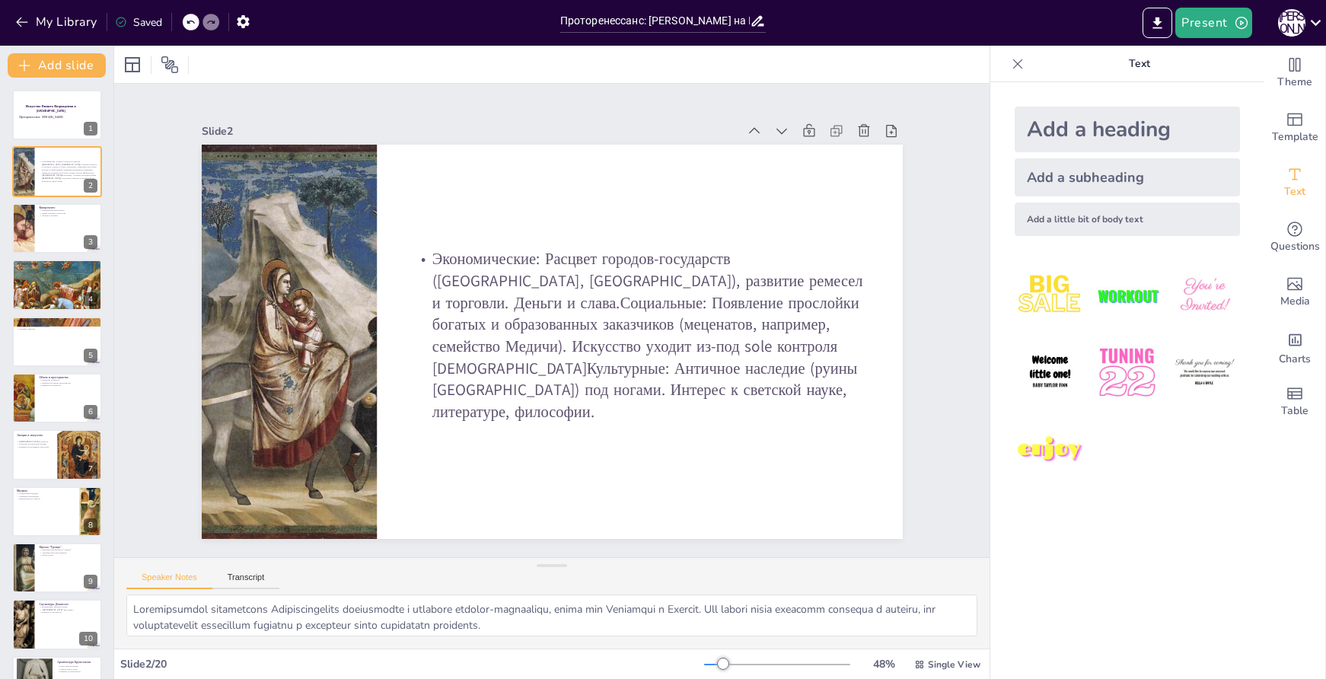
click at [185, 29] on div at bounding box center [201, 22] width 37 height 17
click at [193, 26] on div "My Library Saved" at bounding box center [128, 21] width 257 height 27
click at [212, 21] on icon at bounding box center [207, 22] width 9 height 9
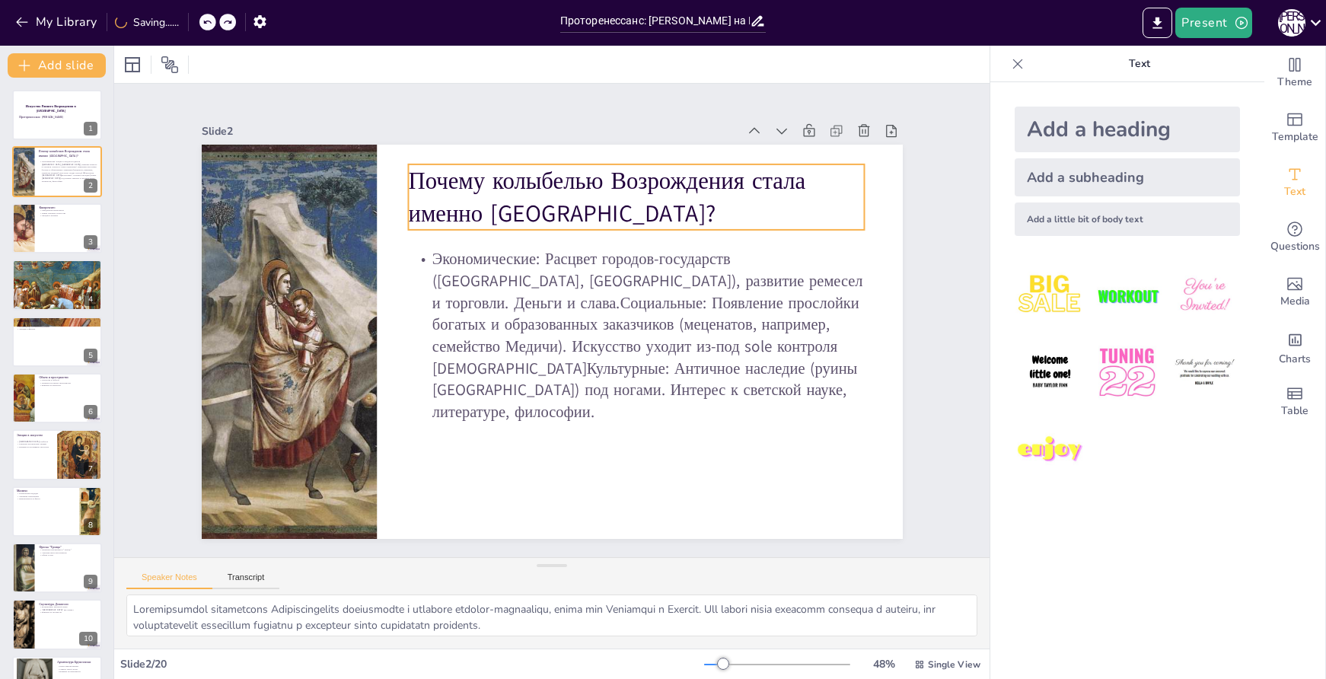
click at [436, 203] on p "Почему колыбелью Возрождения стала именно Италия?" at bounding box center [660, 217] width 460 height 159
click at [643, 214] on p "Почему колыбелью Возрождения стала именно Италия?" at bounding box center [675, 405] width 65 height 457
click at [455, 214] on p "Почему колыбелью Возрождения стала именно Италия?" at bounding box center [670, 229] width 455 height 203
click at [457, 205] on p "Почему колыбелью Возрождения стала именно Италия?" at bounding box center [670, 229] width 455 height 203
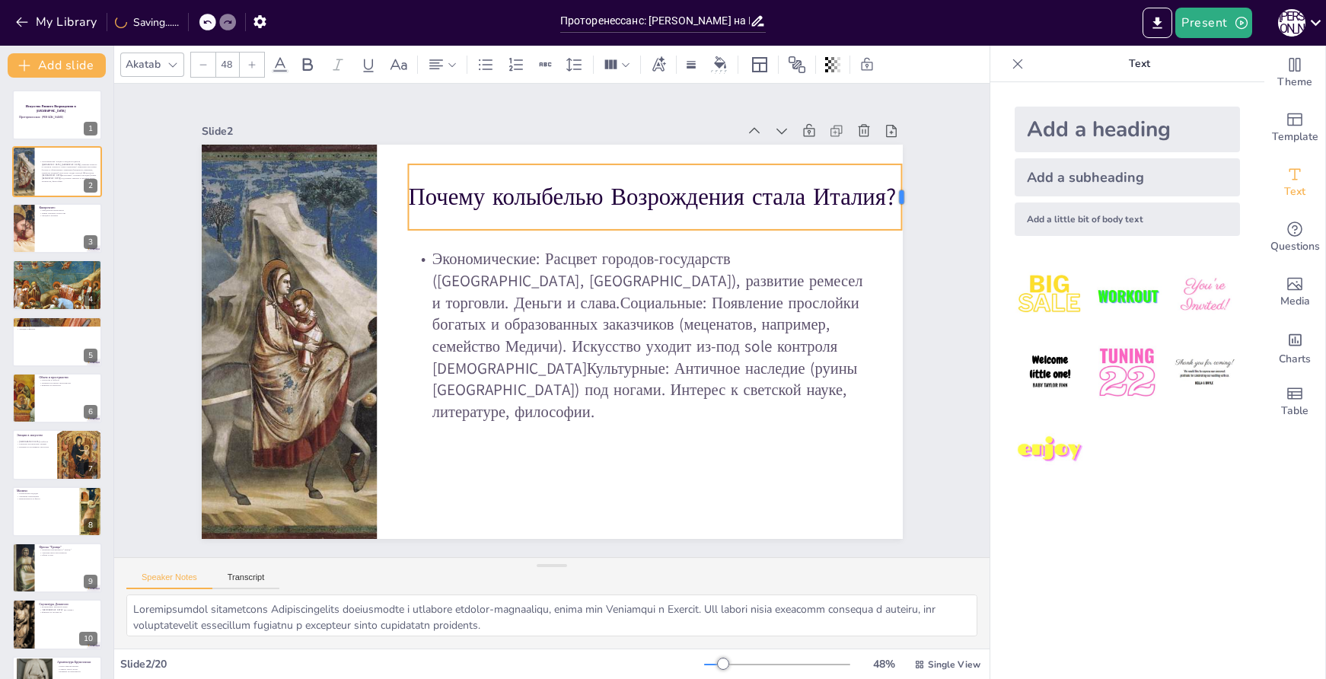
drag, startPoint x: 854, startPoint y: 188, endPoint x: 891, endPoint y: 190, distance: 37.4
click at [913, 280] on div at bounding box center [929, 313] width 32 height 66
drag, startPoint x: 395, startPoint y: 187, endPoint x: 382, endPoint y: 187, distance: 12.9
click at [435, 174] on div at bounding box center [454, 141] width 38 height 65
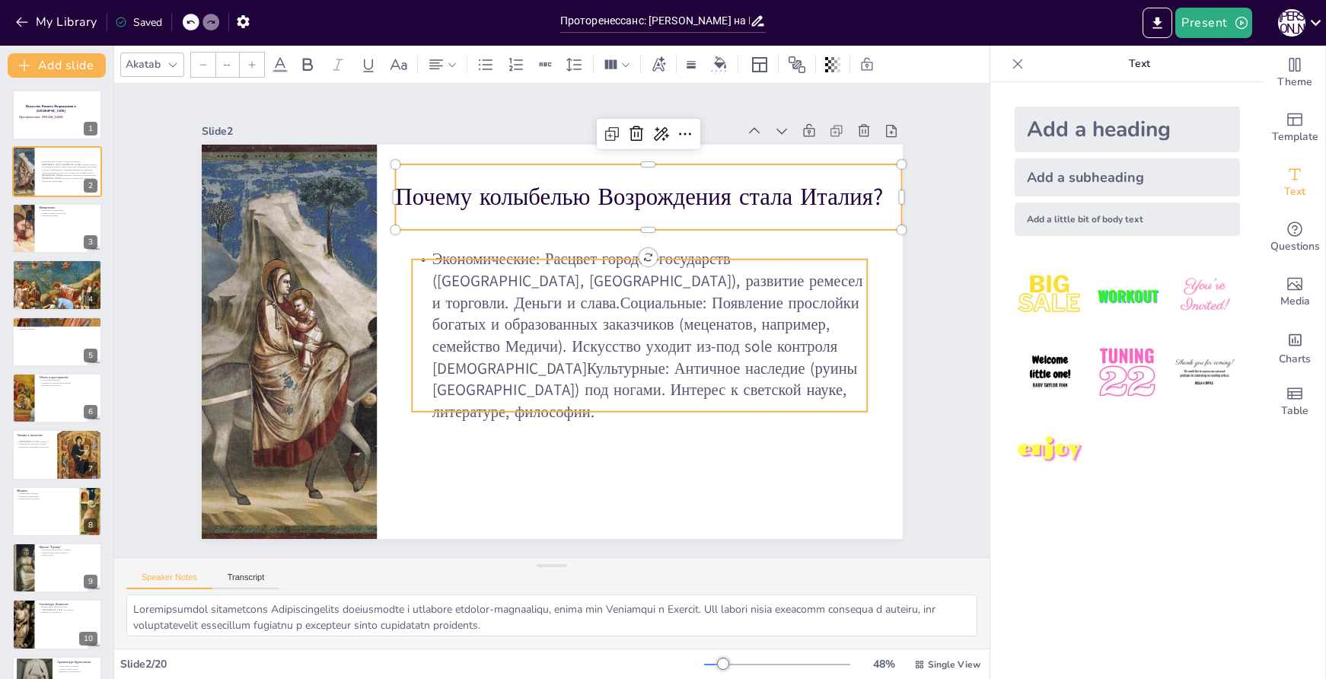
type input "32"
click at [622, 380] on p "Экономические: Расцвет городов-государств (Флоренция, Венеция), развитие ремесе…" at bounding box center [630, 362] width 487 height 307
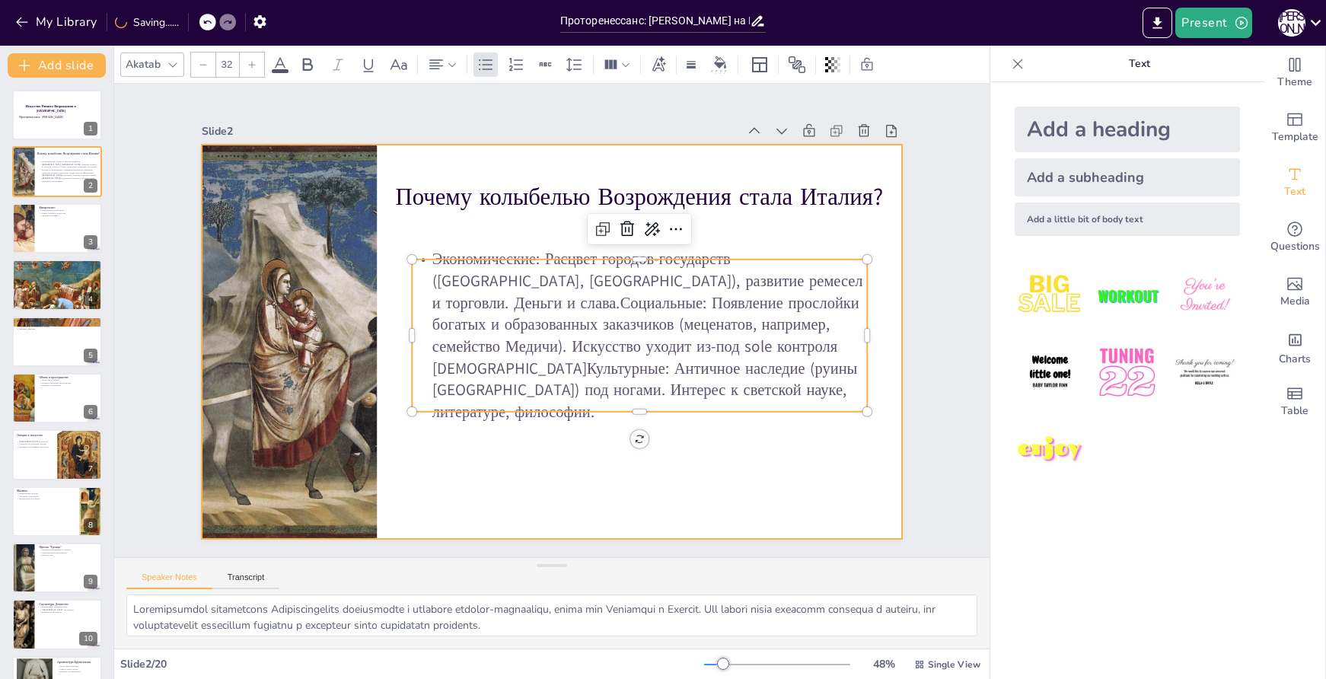
click at [797, 471] on div at bounding box center [531, 325] width 531 height 768
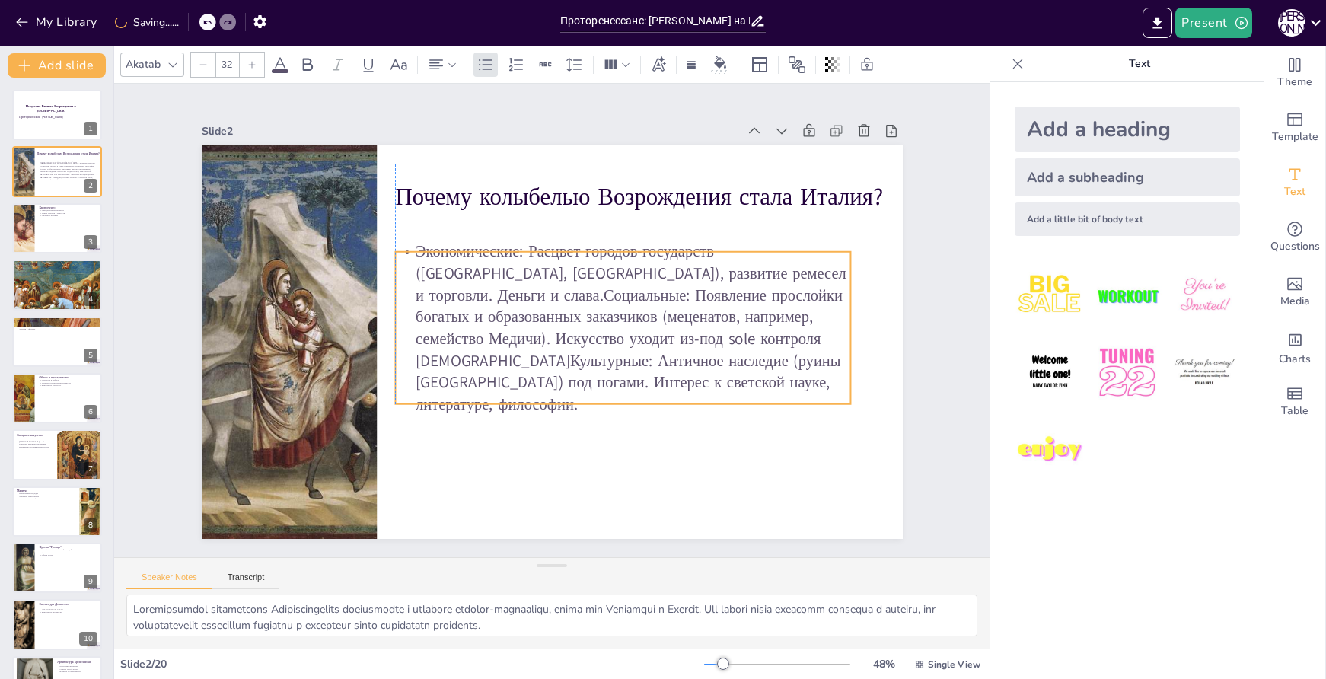
drag, startPoint x: 825, startPoint y: 337, endPoint x: 806, endPoint y: 330, distance: 21.2
click at [662, 330] on p "Экономические: Расцвет городов-государств (Флоренция, Венеция), развитие ремесе…" at bounding box center [552, 391] width 222 height 471
click at [592, 318] on p "Экономические: Расцвет городов-государств (Флоренция, Венеция), развитие ремесе…" at bounding box center [599, 373] width 455 height 435
click at [449, 298] on p "Экономические: Расцвет городов-государств (Флоренция, Венеция), развитие ремесе…" at bounding box center [594, 378] width 435 height 455
click at [449, 298] on p "Экономические: Расцвет городов-государств (Флоренция, Венеция), развитие ремесе…" at bounding box center [610, 362] width 482 height 379
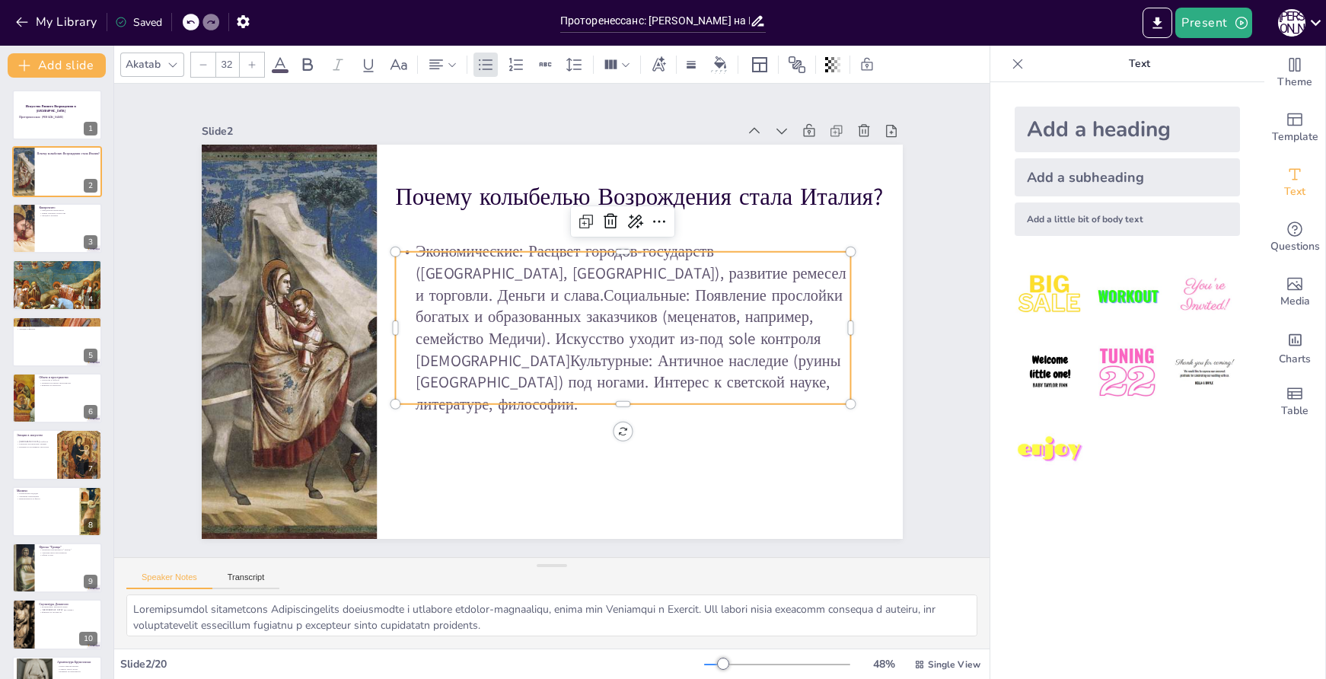
click at [446, 303] on p "Экономические: Расцвет городов-государств (Флоренция, Венеция), развитие ремесе…" at bounding box center [494, 362] width 455 height 435
click at [457, 303] on p "Экономические: Расцвет городов-государств (Флоренция, Венеция), развитие ремесе…" at bounding box center [544, 392] width 174 height 456
click at [446, 303] on p "Экономические: Расцвет городов-государств (Флоренция, Венеция), развитие ремесе…" at bounding box center [573, 388] width 345 height 487
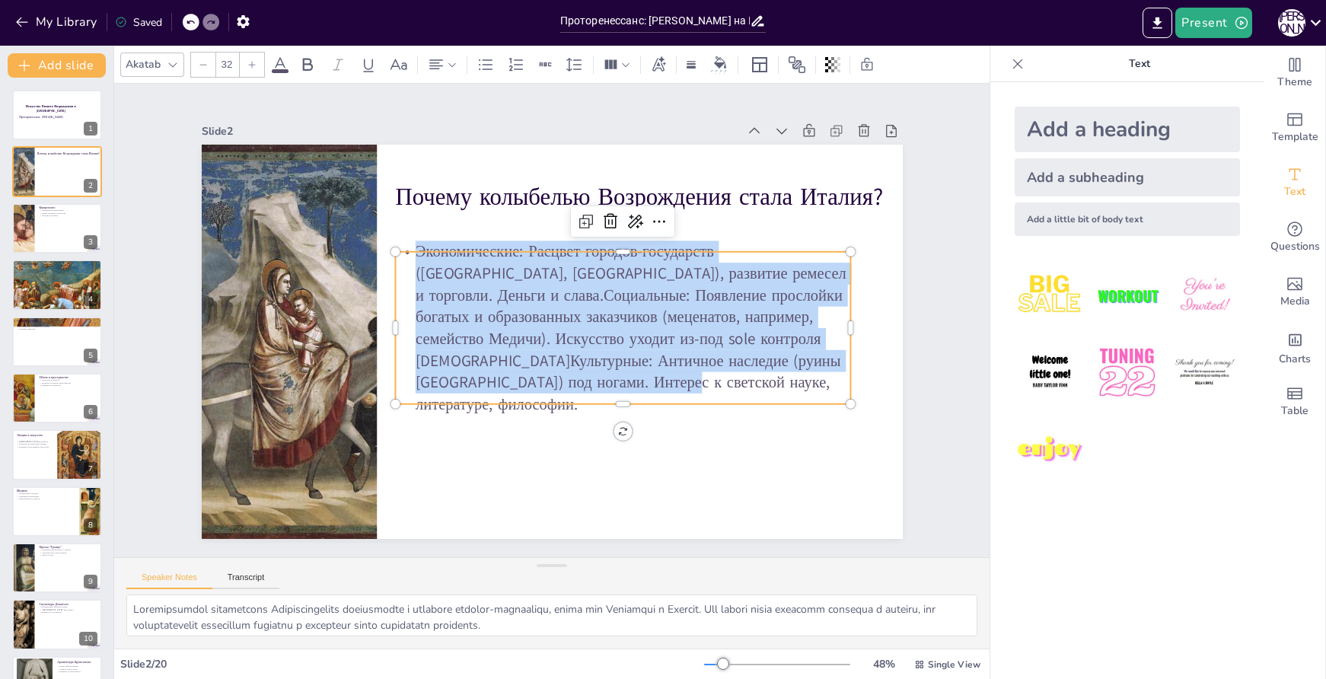
click at [445, 303] on p "Экономические: Расцвет городов-государств (Флоренция, Венеция), развитие ремесе…" at bounding box center [604, 368] width 471 height 409
click at [445, 303] on p "Экономические: Расцвет городов-государств (Флоренция, Венеция), развитие ремесе…" at bounding box center [594, 378] width 435 height 455
click at [436, 299] on p "Экономические: Расцвет городов-государств (Флоренция, Венеция), развитие ремесе…" at bounding box center [594, 378] width 435 height 455
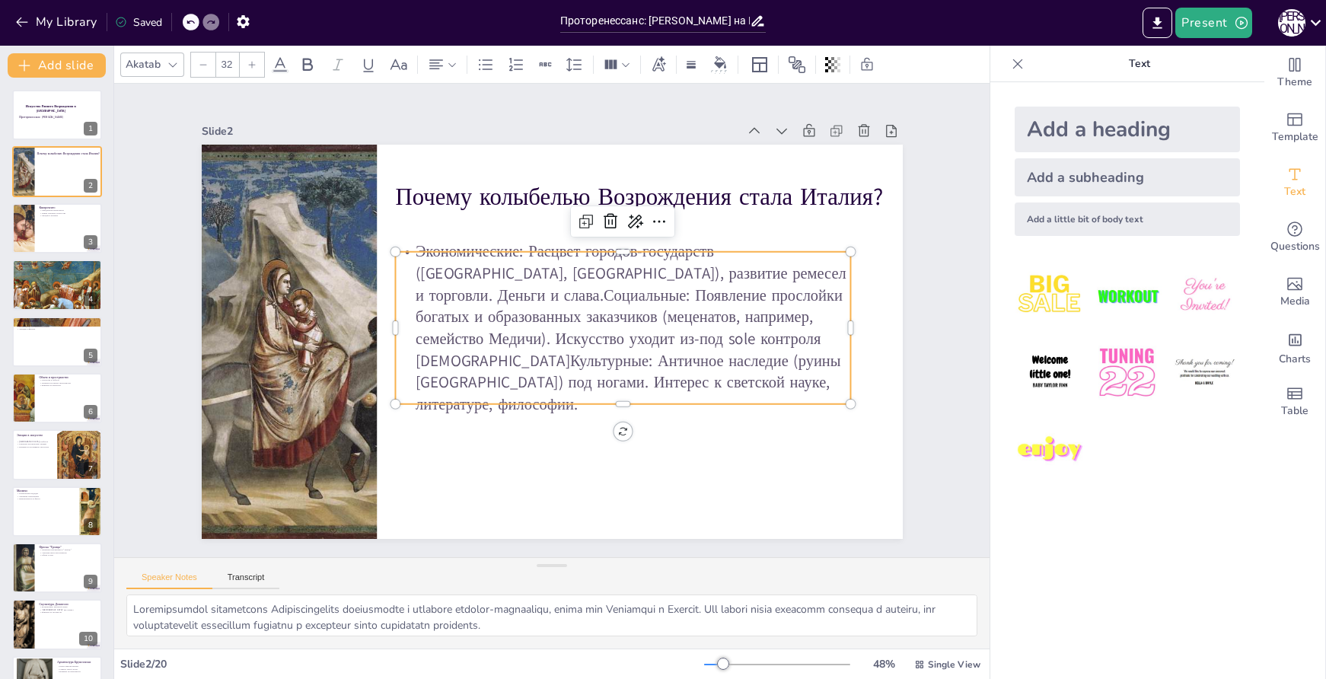
click at [442, 301] on p "Экономические: Расцвет городов-государств (Флоренция, Венеция), развитие ремесе…" at bounding box center [604, 368] width 471 height 409
click at [461, 370] on p "Экономические: Расцвет городов-государств (Флоренция, Венеция), развитие ремесе…" at bounding box center [604, 368] width 471 height 409
click at [454, 370] on p "Экономические: Расцвет городов-государств (Флоренция, Венеция), развитие ремесе…" at bounding box center [619, 298] width 487 height 345
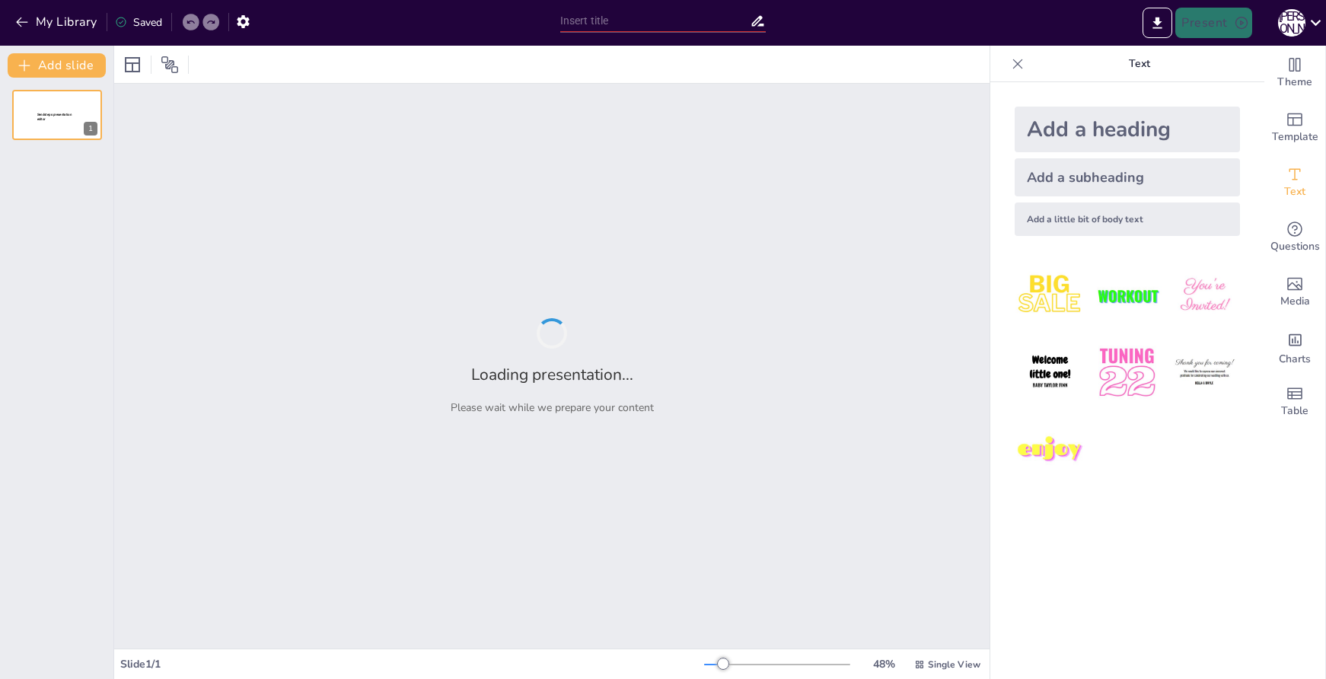
type input "Проторенессанс: [PERSON_NAME] на Искусство"
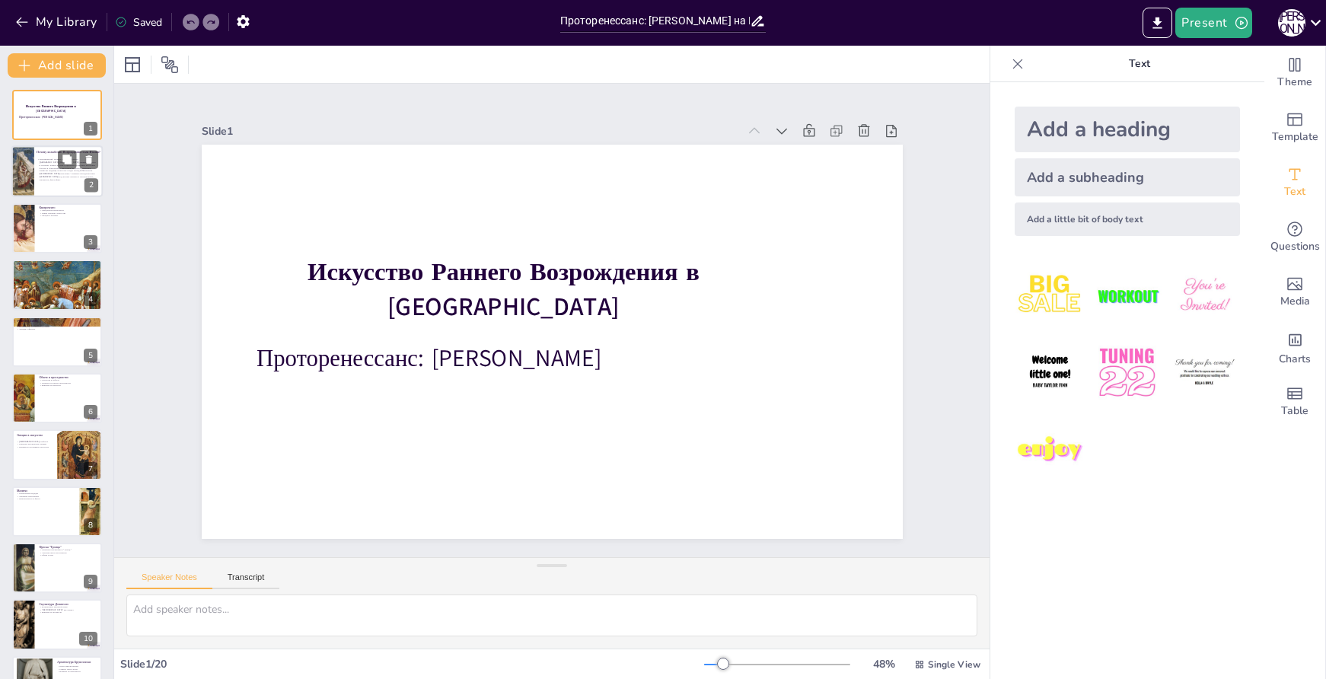
click at [34, 174] on div at bounding box center [23, 172] width 50 height 52
type textarea "Экономические предпосылки Проторенессанса заключаются в расцвете городов-госуда…"
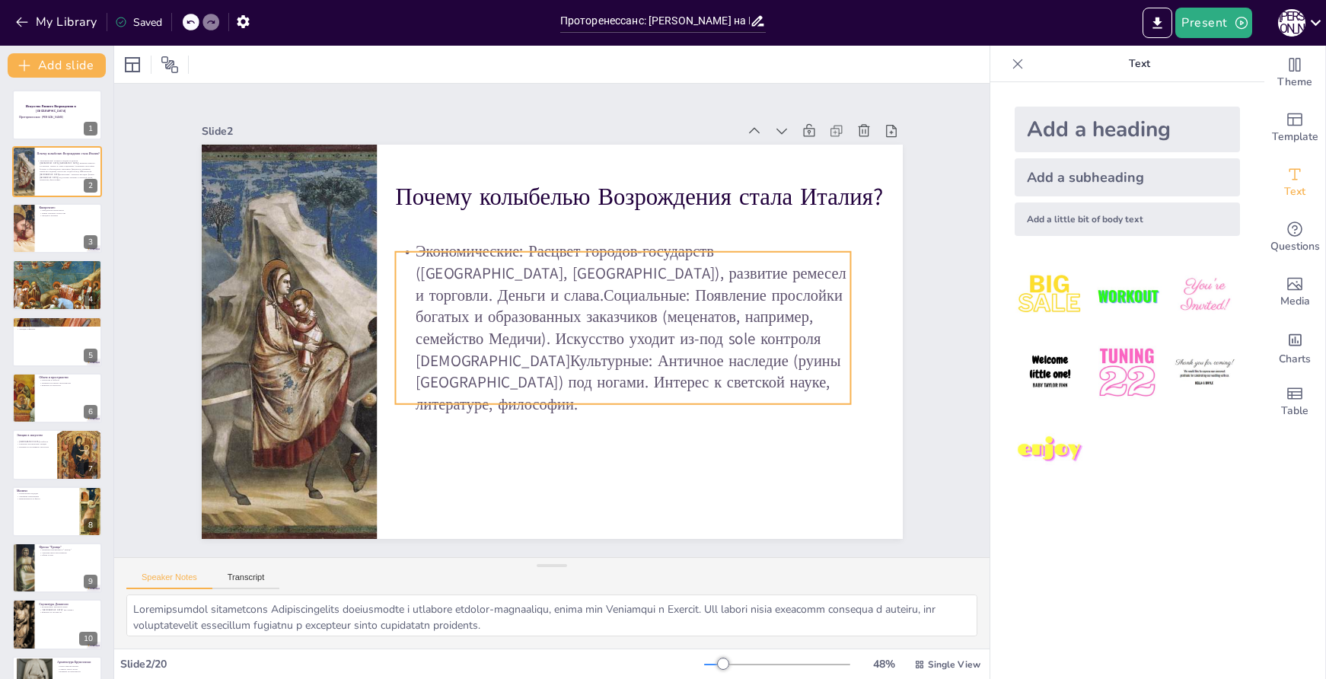
click at [564, 300] on p "Экономические: Расцвет городов-государств (Флоренция, Венеция), развитие ремесе…" at bounding box center [621, 335] width 471 height 221
click at [446, 302] on p "Экономические: Расцвет городов-государств (Флоренция, Венеция), развитие ремесе…" at bounding box center [620, 343] width 482 height 266
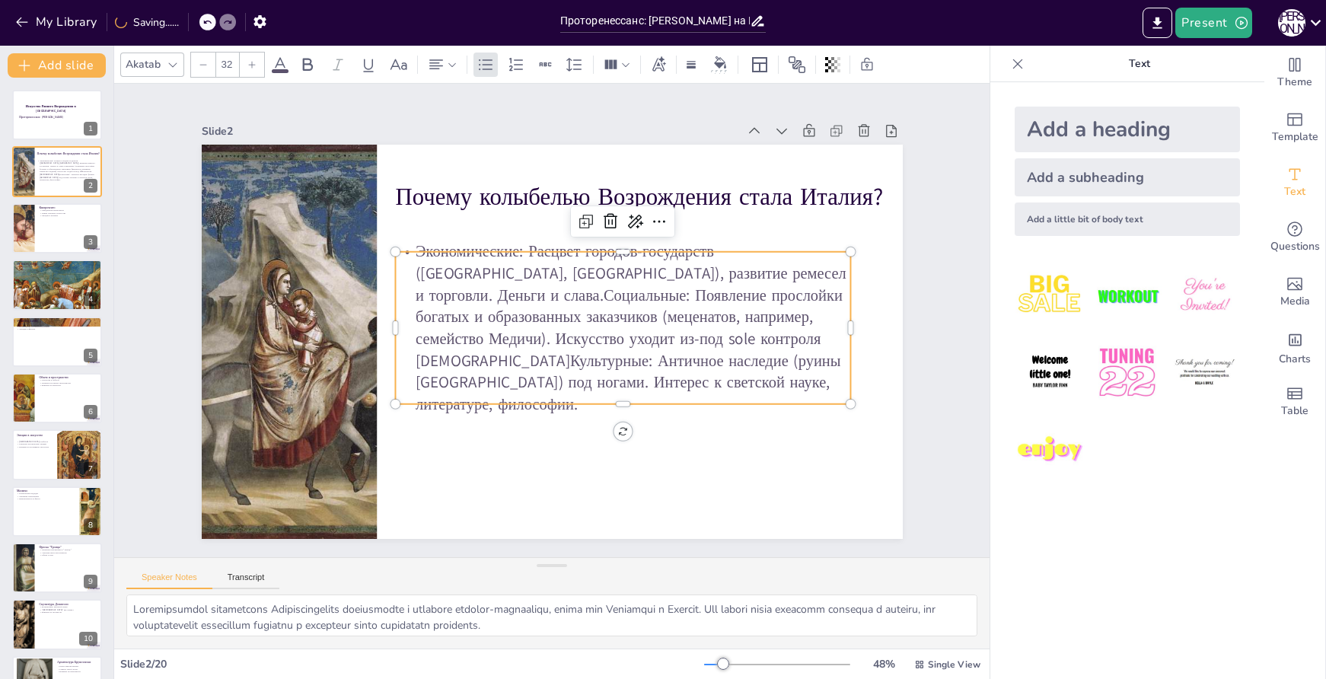
click at [448, 303] on p "Экономические: Расцвет городов-государств (Флоренция, Венеция), развитие ремесе…" at bounding box center [516, 382] width 345 height 487
click at [444, 301] on p "Экономические: Расцвет городов-государств (Флоренция, Венеция), развитие ремесе…" at bounding box center [620, 343] width 482 height 266
click at [452, 300] on p "Экономические: Расцвет городов-государств (Флоренция, Венеция), развитие ремесе…" at bounding box center [621, 335] width 471 height 221
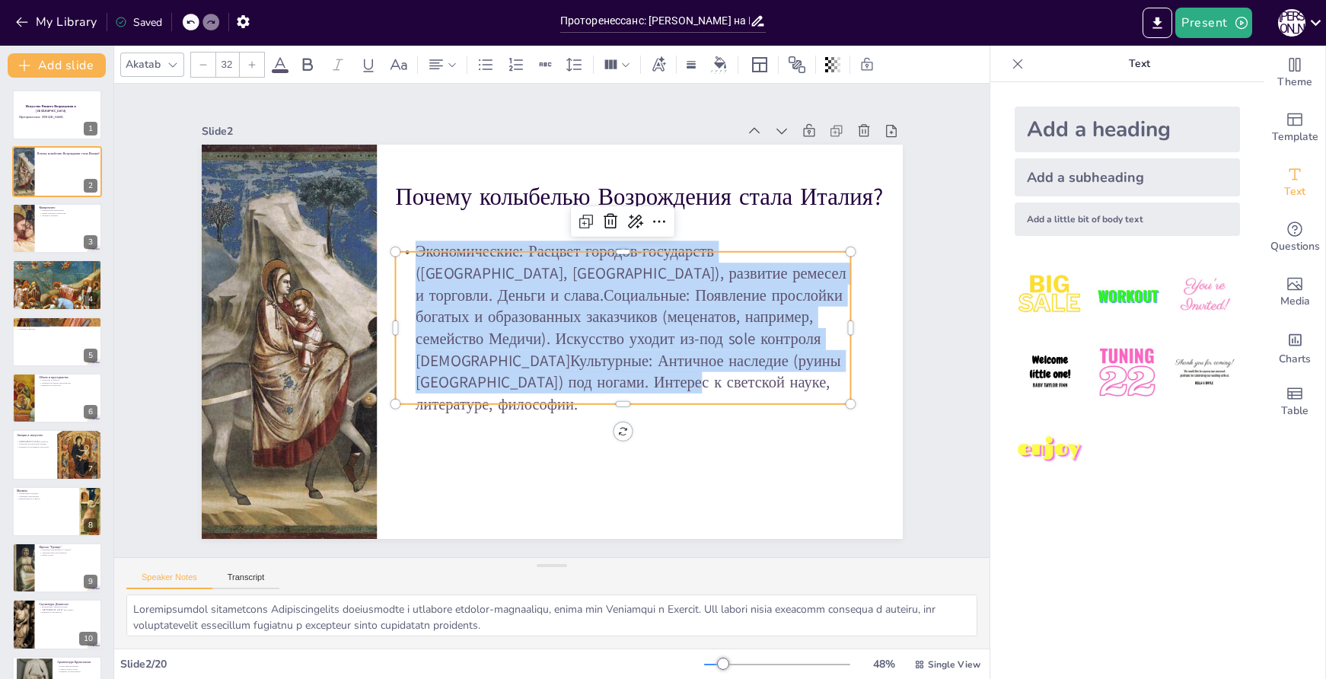
click at [447, 301] on p "Экономические: Расцвет городов-государств (Флоренция, Венеция), развитие ремесе…" at bounding box center [623, 328] width 456 height 174
click at [447, 301] on p "Экономические: Расцвет городов-государств (Флоренция, Венеция), развитие ремесе…" at bounding box center [559, 392] width 266 height 482
click at [446, 301] on p "Экономические: Расцвет городов-государств (Флоренция, Венеция), развитие ремесе…" at bounding box center [495, 278] width 482 height 379
click at [442, 304] on p "Экономические: Расцвет городов-государств (Флоренция, Венеция), развитие ремесе…" at bounding box center [620, 343] width 482 height 266
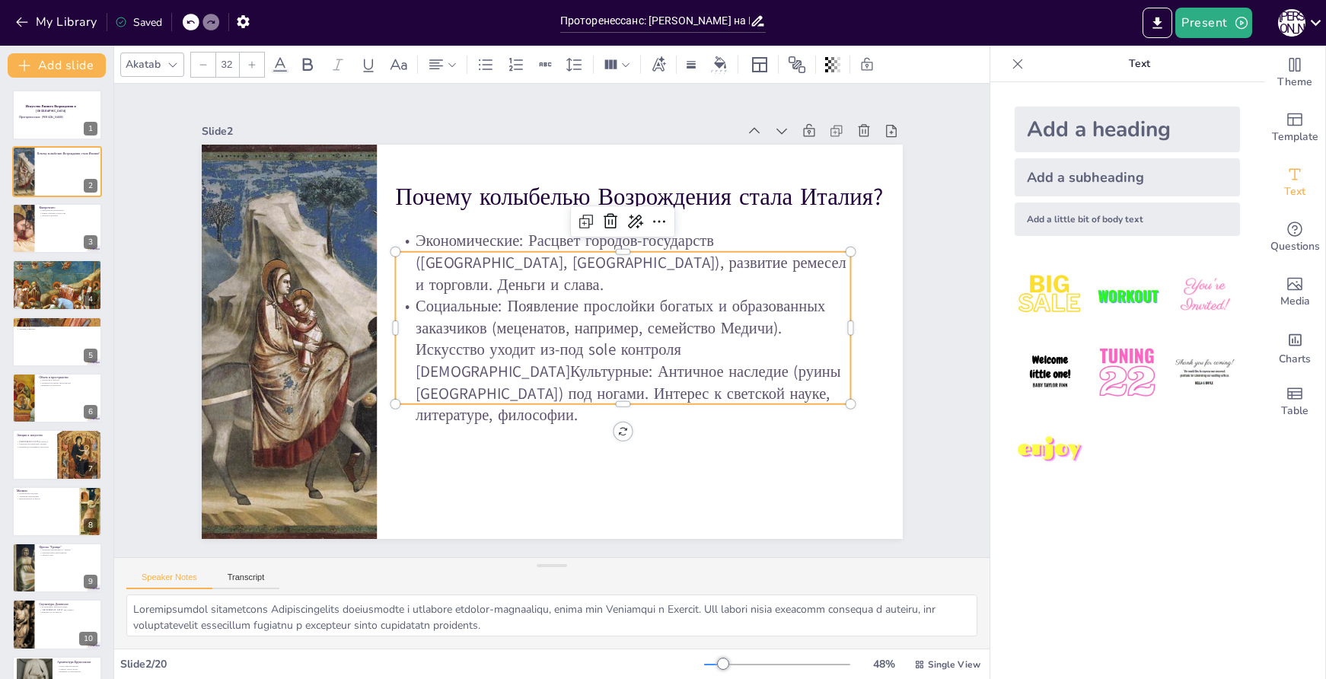
click at [456, 369] on p "Социальные: Появление прослойки богатых и образованных заказчиков (меценатов, н…" at bounding box center [613, 374] width 473 height 223
click at [458, 364] on p "Социальные: Появление прослойки богатых и образованных заказчиков (меценатов, н…" at bounding box center [585, 395] width 445 height 374
click at [456, 365] on p "Социальные: Появление прослойки богатых и образованных заказчиков (меценатов, н…" at bounding box center [607, 380] width 474 height 265
click at [456, 365] on p "Социальные: Появление прослойки богатых и образованных заказчиков (меценатов, н…" at bounding box center [511, 392] width 131 height 456
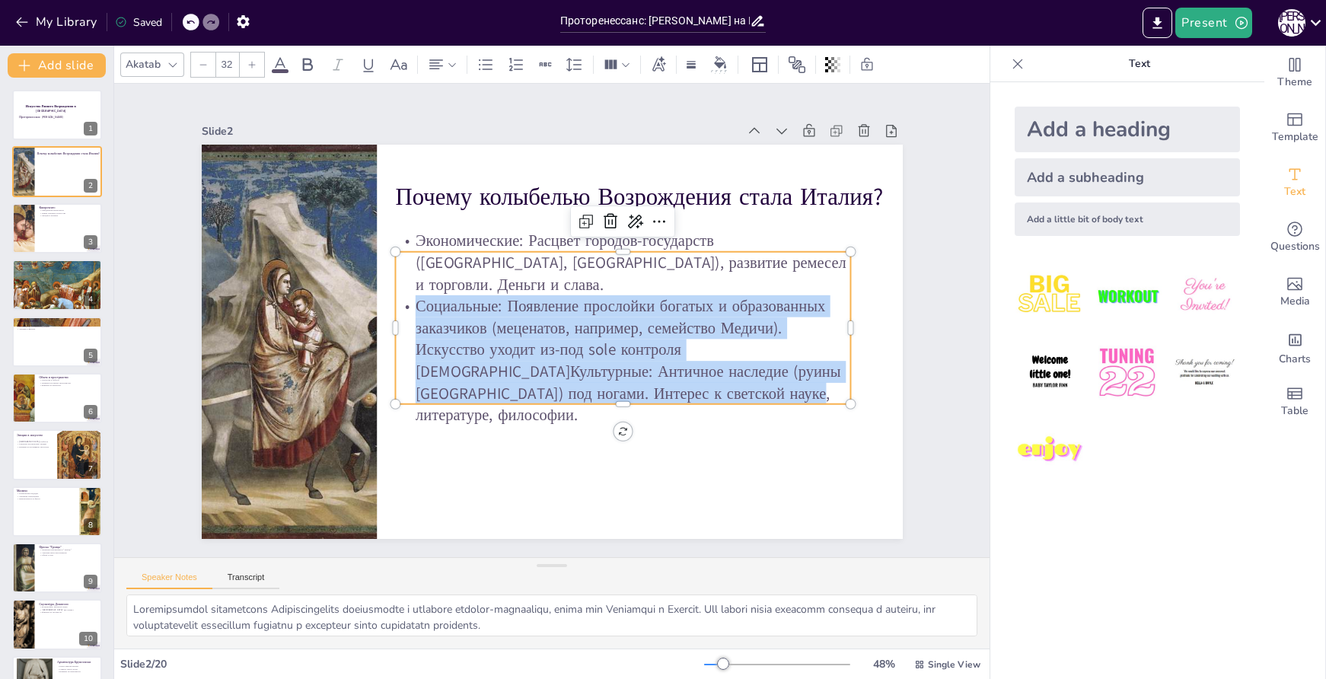
click at [456, 365] on p "Социальные: Появление прослойки богатых и образованных заказчиков (меценатов, н…" at bounding box center [470, 330] width 445 height 374
click at [456, 365] on p "Социальные: Появление прослойки богатых и образованных заказчиков (меценатов, н…" at bounding box center [477, 288] width 467 height 178
click at [448, 362] on p "Социальные: Появление прослойки богатых и образованных заказчиков (меценатов, н…" at bounding box center [535, 240] width 402 height 426
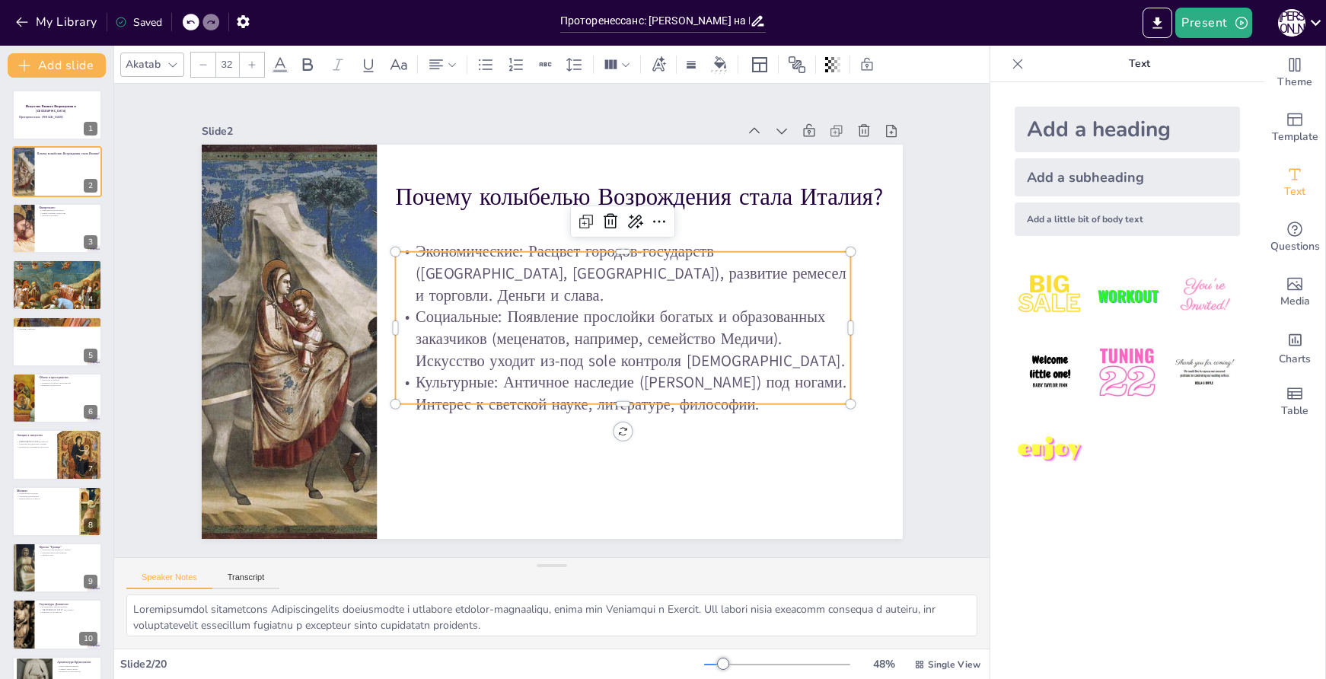
click at [582, 343] on p "Социальные: Появление прослойки богатых и образованных заказчиков (меценатов, н…" at bounding box center [591, 259] width 203 height 454
click at [580, 344] on p "Социальные: Появление прослойки богатых и образованных заказчиков (меценатов, н…" at bounding box center [585, 385] width 353 height 382
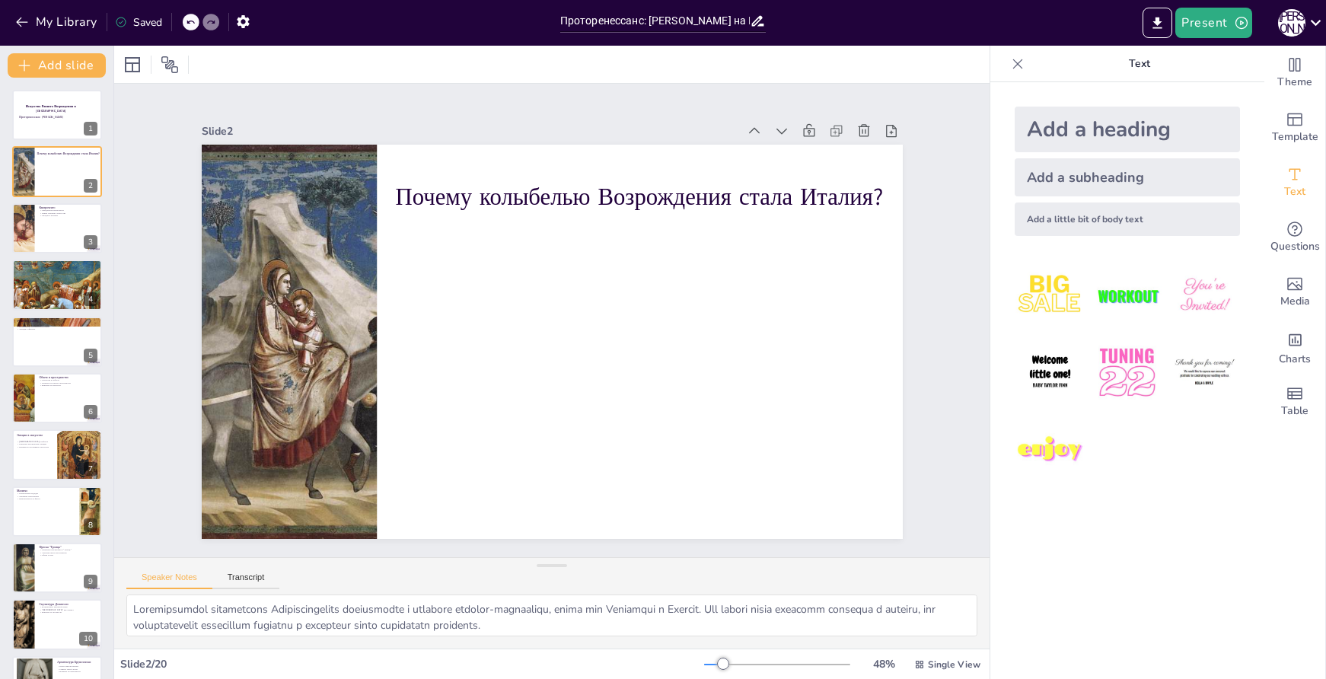
click at [186, 27] on div at bounding box center [191, 22] width 17 height 17
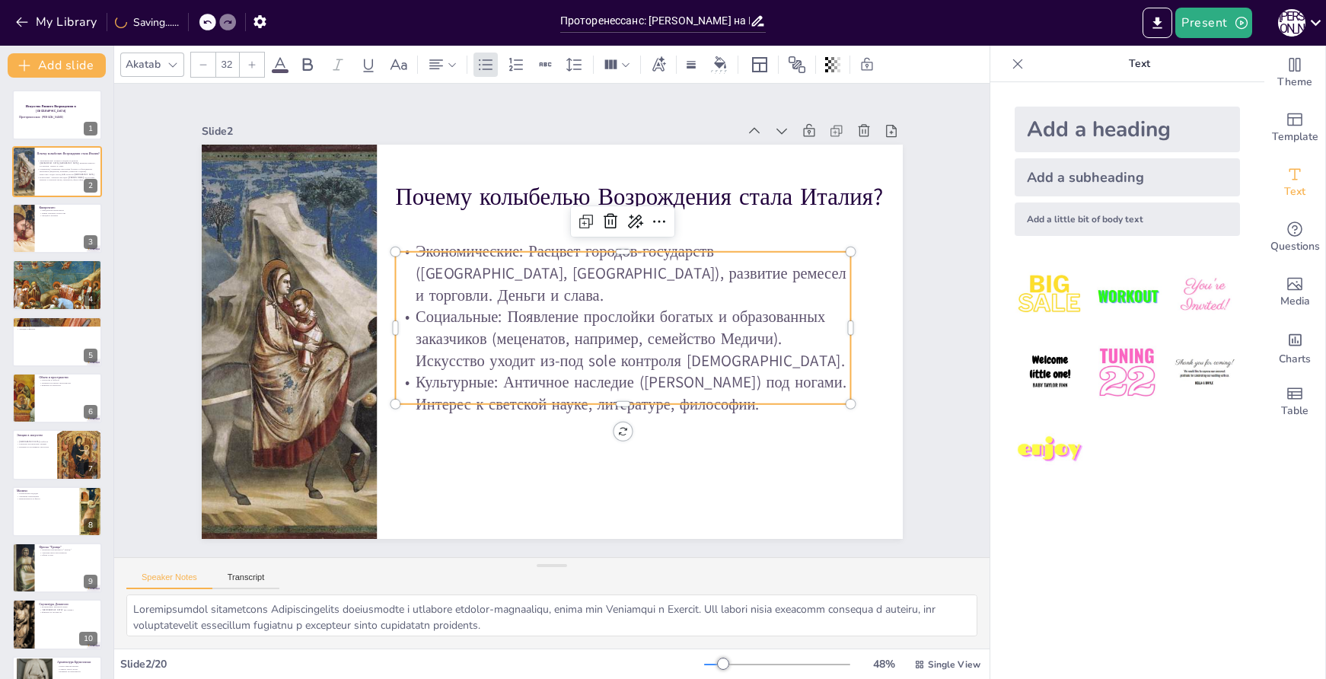
click at [593, 351] on p "Социальные: Появление прослойки богатых и образованных заказчиков (меценатов, н…" at bounding box center [556, 394] width 203 height 454
click at [593, 350] on p "Социальные: Появление прослойки богатых и образованных заказчиков (меценатов, н…" at bounding box center [621, 346] width 460 height 113
click at [592, 338] on p "Социальные: Появление прослойки богатых и образованных заказчиков (меценатов, н…" at bounding box center [614, 360] width 454 height 203
drag, startPoint x: 605, startPoint y: 348, endPoint x: 579, endPoint y: 347, distance: 25.1
click at [579, 347] on p "Социальные: Появление прослойки богатых и образованных заказчиков (меценатов, н…" at bounding box center [623, 338] width 456 height 65
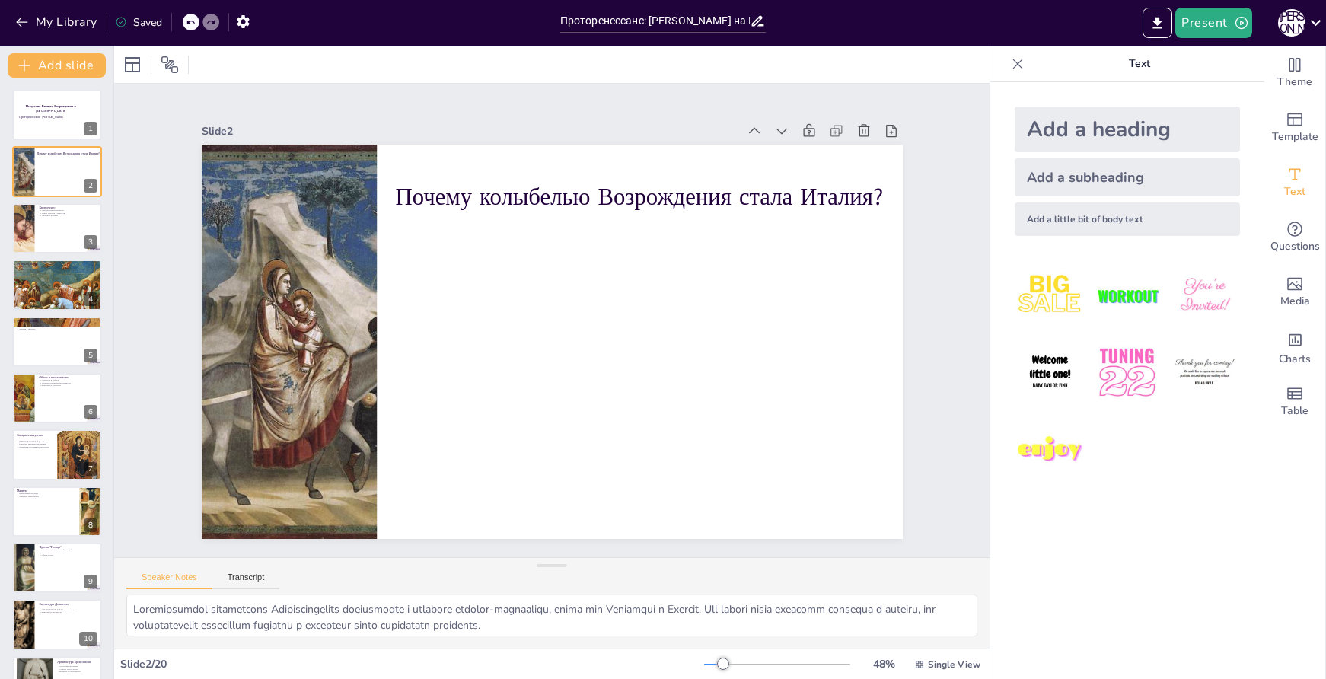
click at [190, 21] on icon at bounding box center [191, 23] width 8 height 4
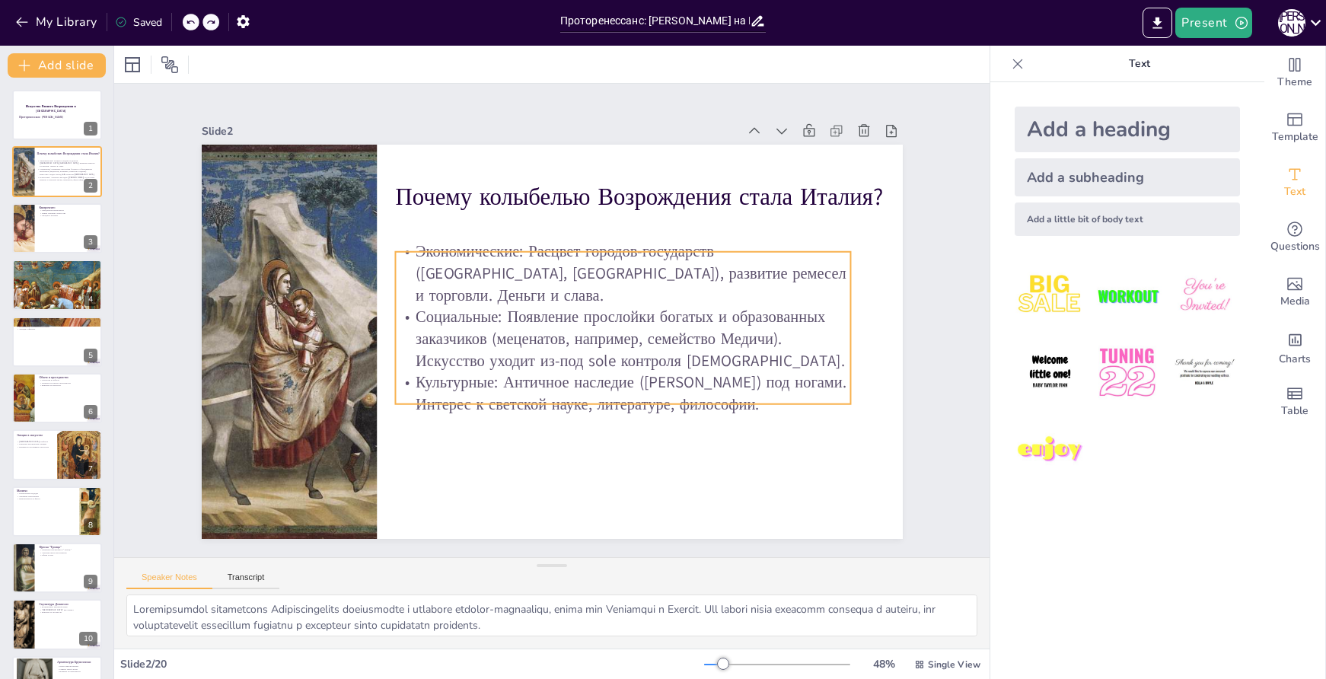
click at [598, 343] on p "Социальные: Появление прослойки богатых и образованных заказчиков (меценатов, н…" at bounding box center [541, 393] width 113 height 460
click at [621, 343] on p "Социальные: Появление прослойки богатых и образованных заказчиков (меценатов, н…" at bounding box center [617, 353] width 459 height 159
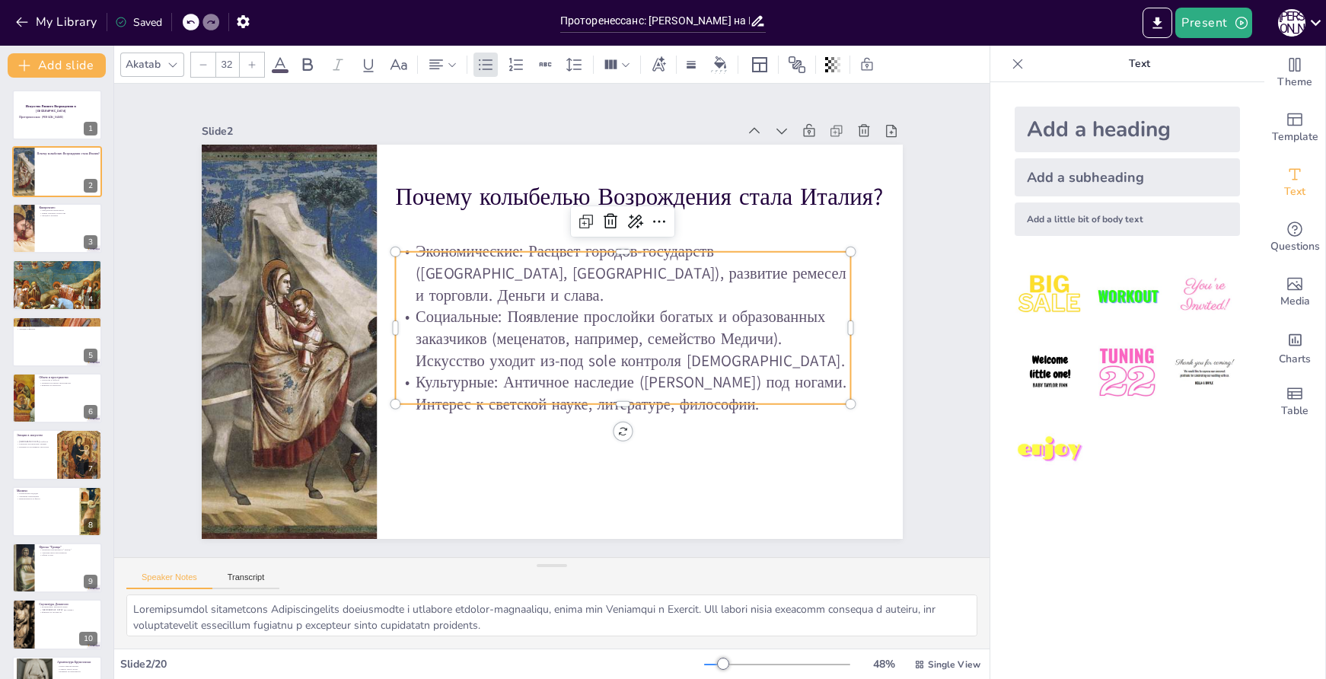
click at [598, 340] on p "Социальные: Появление прослойки богатых и образованных заказчиков (меценатов, н…" at bounding box center [604, 372] width 427 height 285
click at [598, 340] on p "Социальные: Появление прослойки богатых и образованных заказчиков (меценатов, н…" at bounding box center [621, 346] width 460 height 113
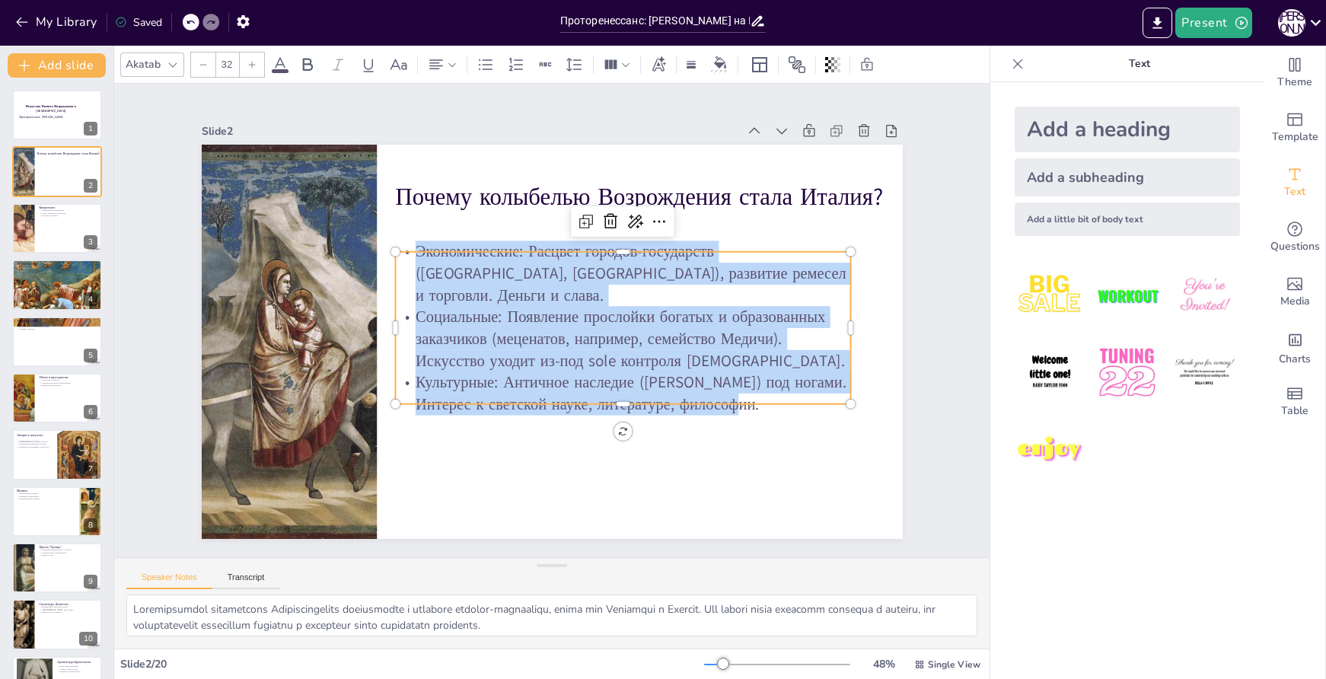
click at [246, 66] on div at bounding box center [252, 65] width 24 height 24
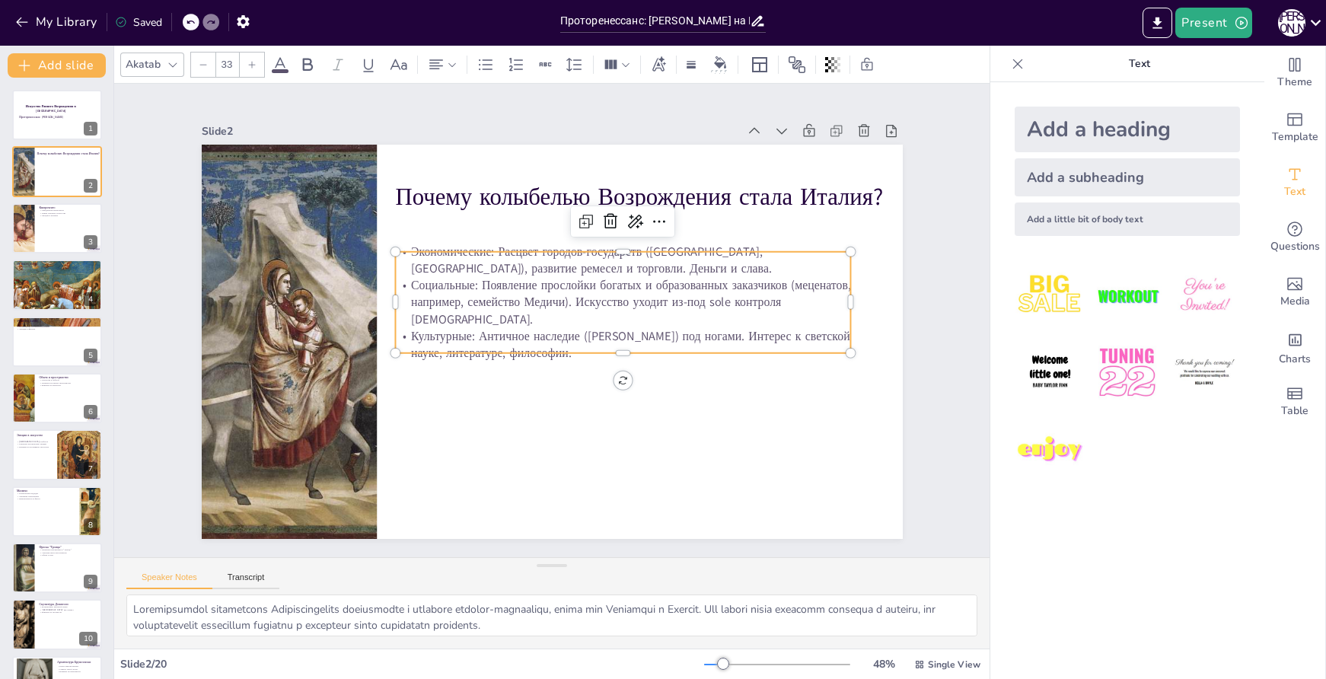
click at [246, 66] on div at bounding box center [252, 65] width 24 height 24
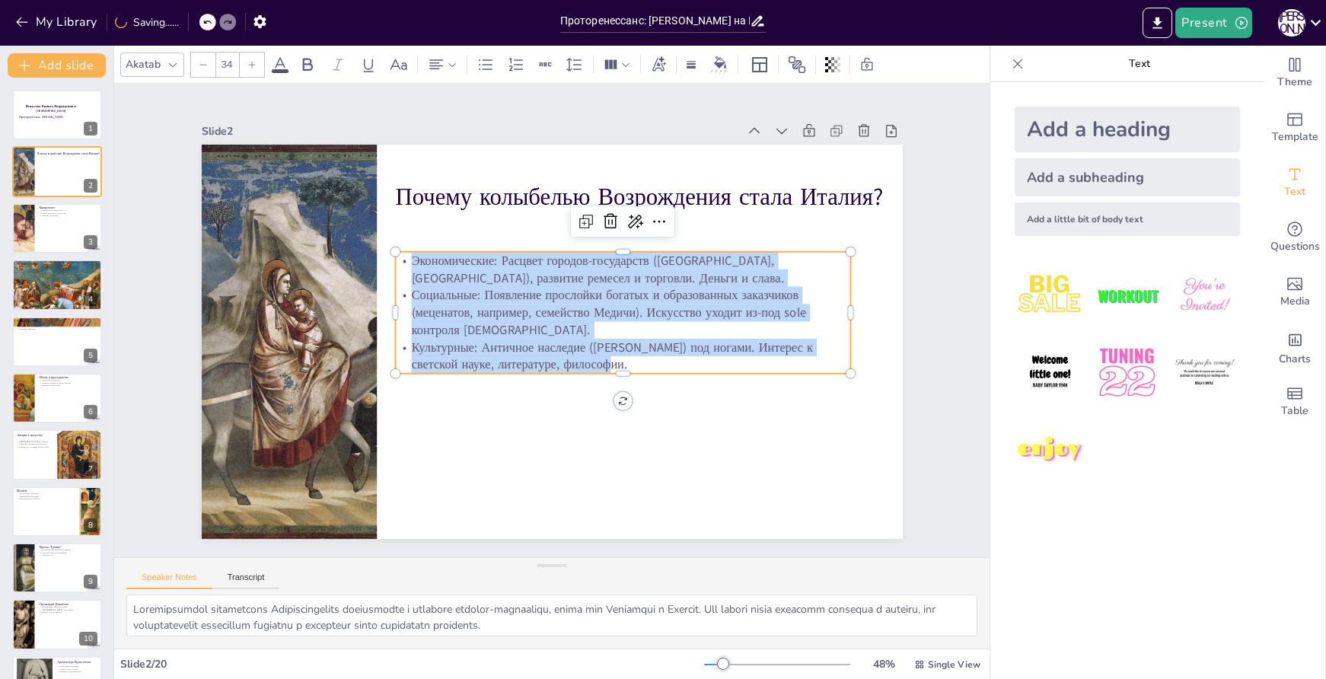
click at [246, 66] on div at bounding box center [252, 65] width 24 height 24
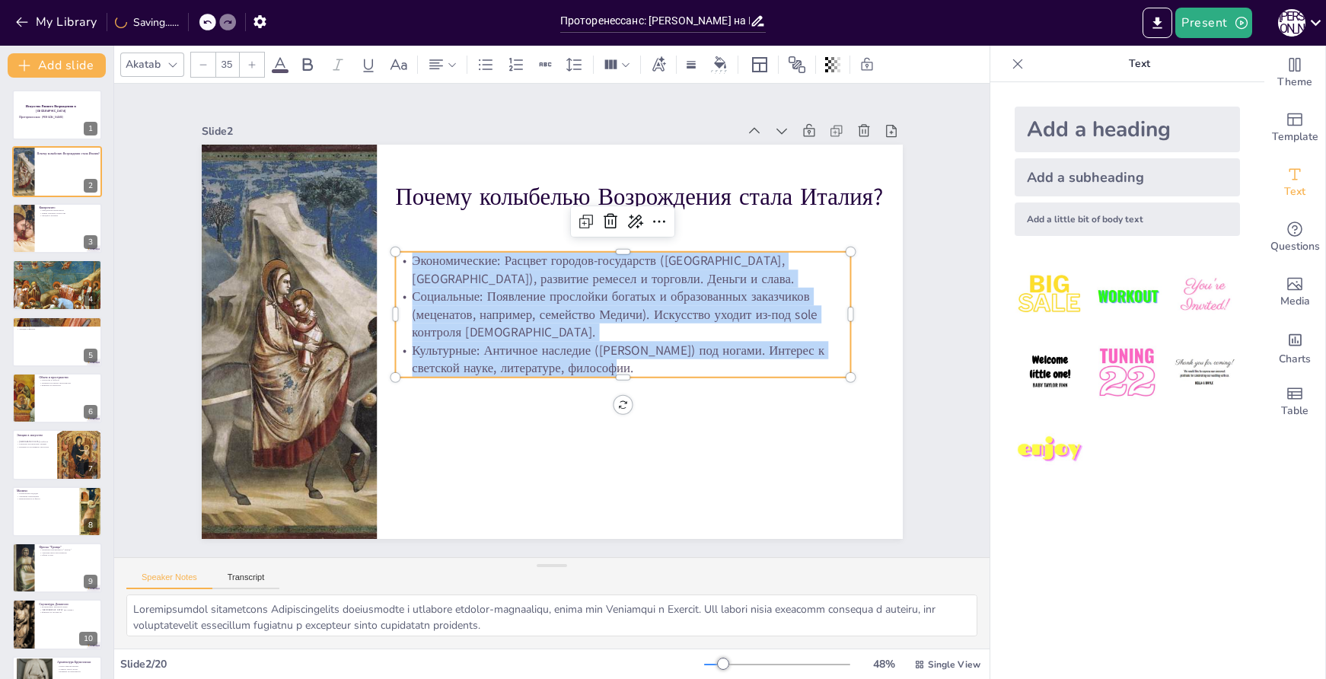
click at [246, 66] on div at bounding box center [252, 65] width 24 height 24
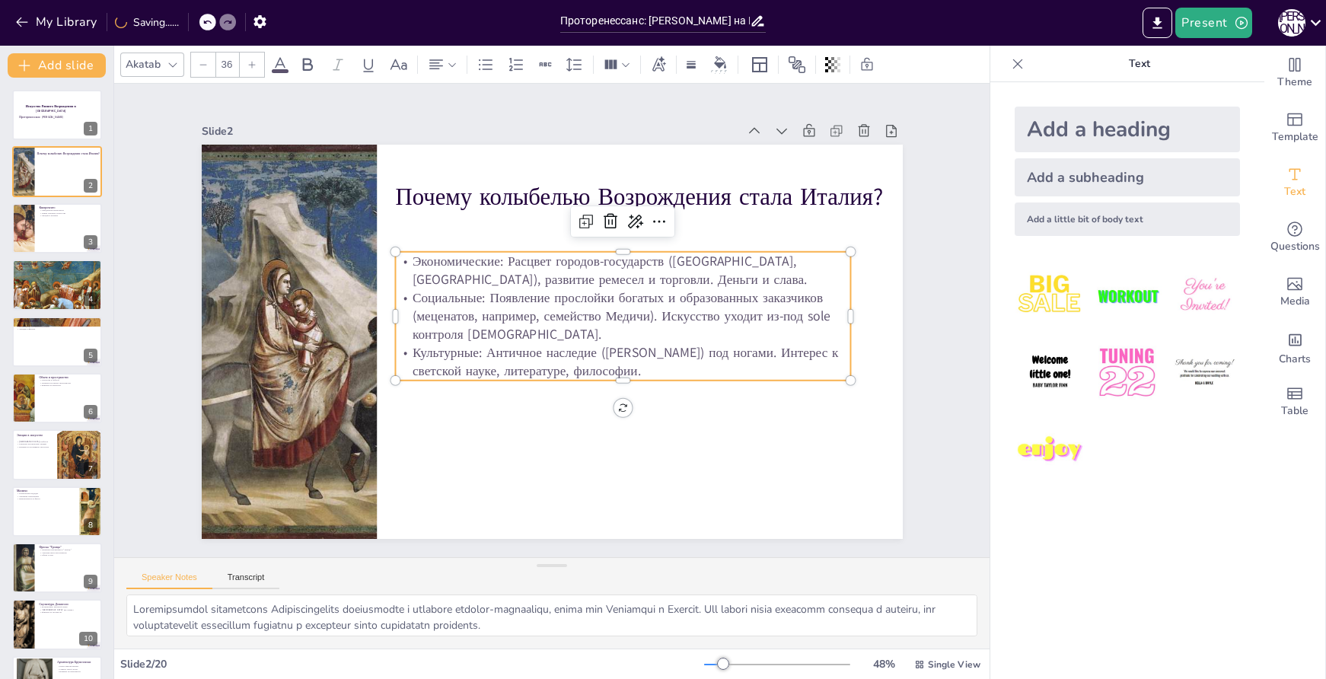
click at [246, 66] on div at bounding box center [252, 65] width 24 height 24
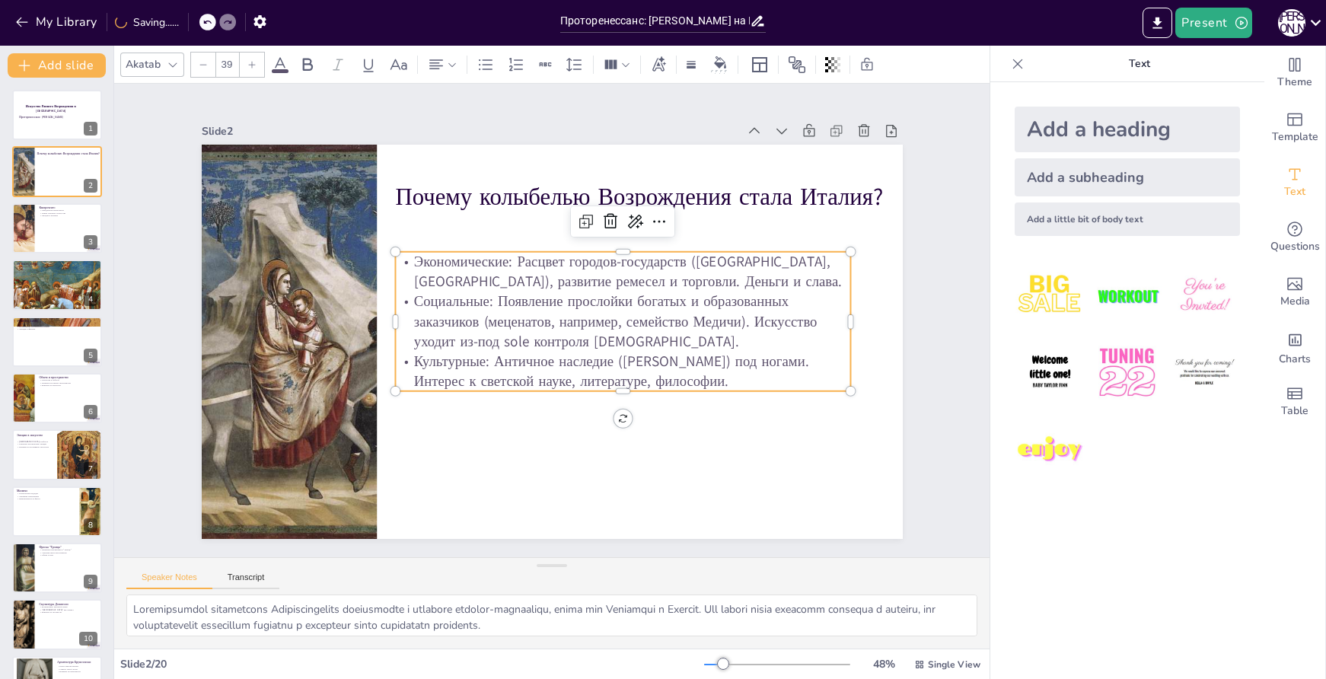
click at [246, 66] on div at bounding box center [252, 65] width 24 height 24
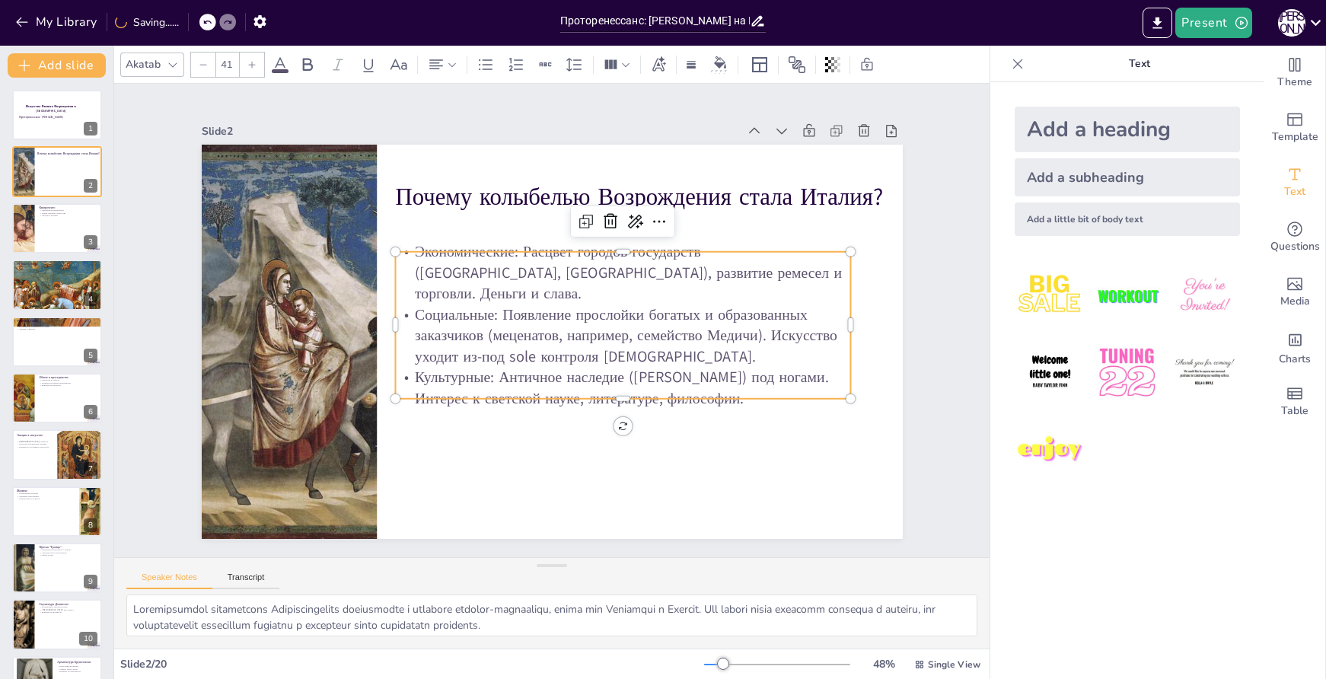
click at [246, 66] on div at bounding box center [252, 65] width 24 height 24
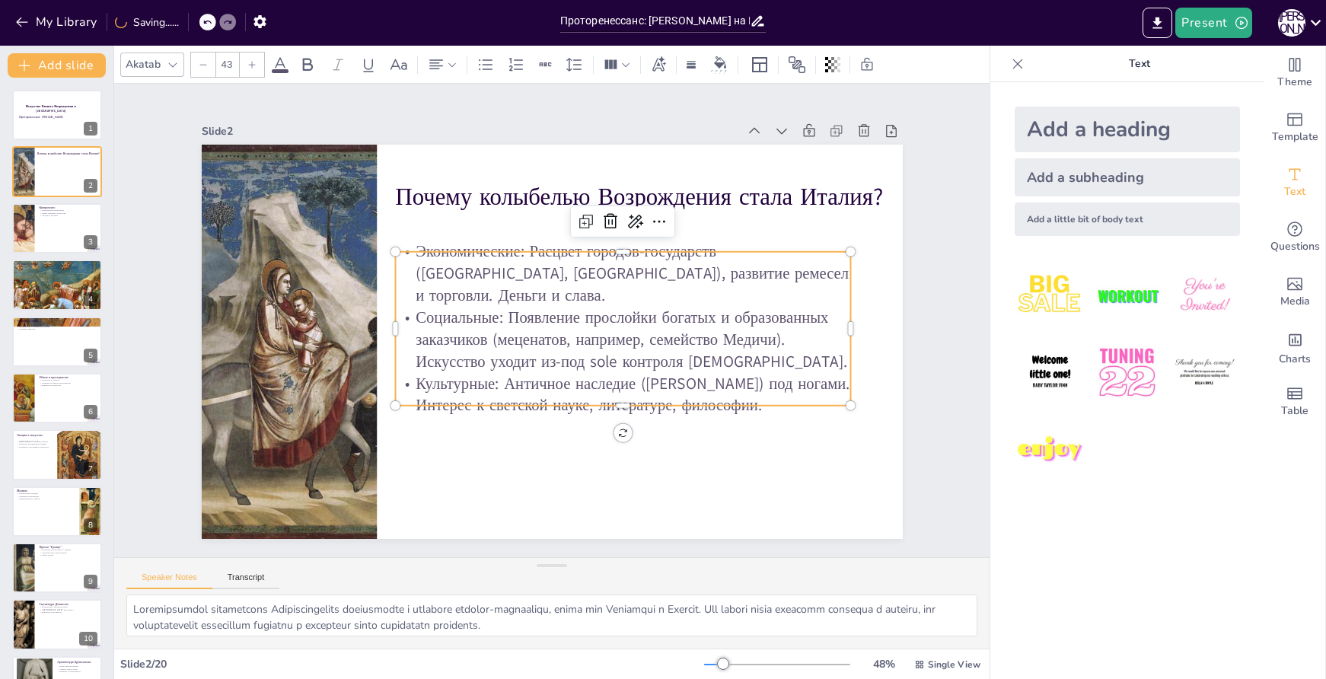
click at [246, 66] on div at bounding box center [252, 65] width 24 height 24
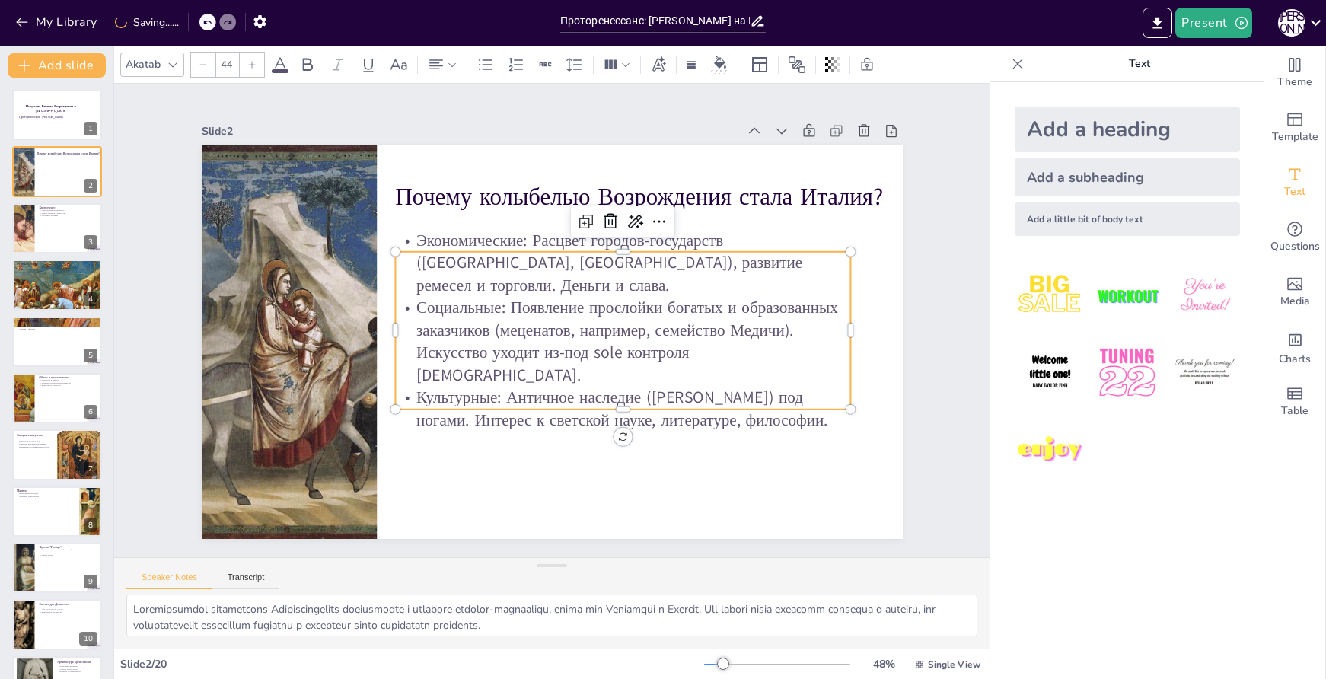
click at [246, 66] on div at bounding box center [252, 65] width 24 height 24
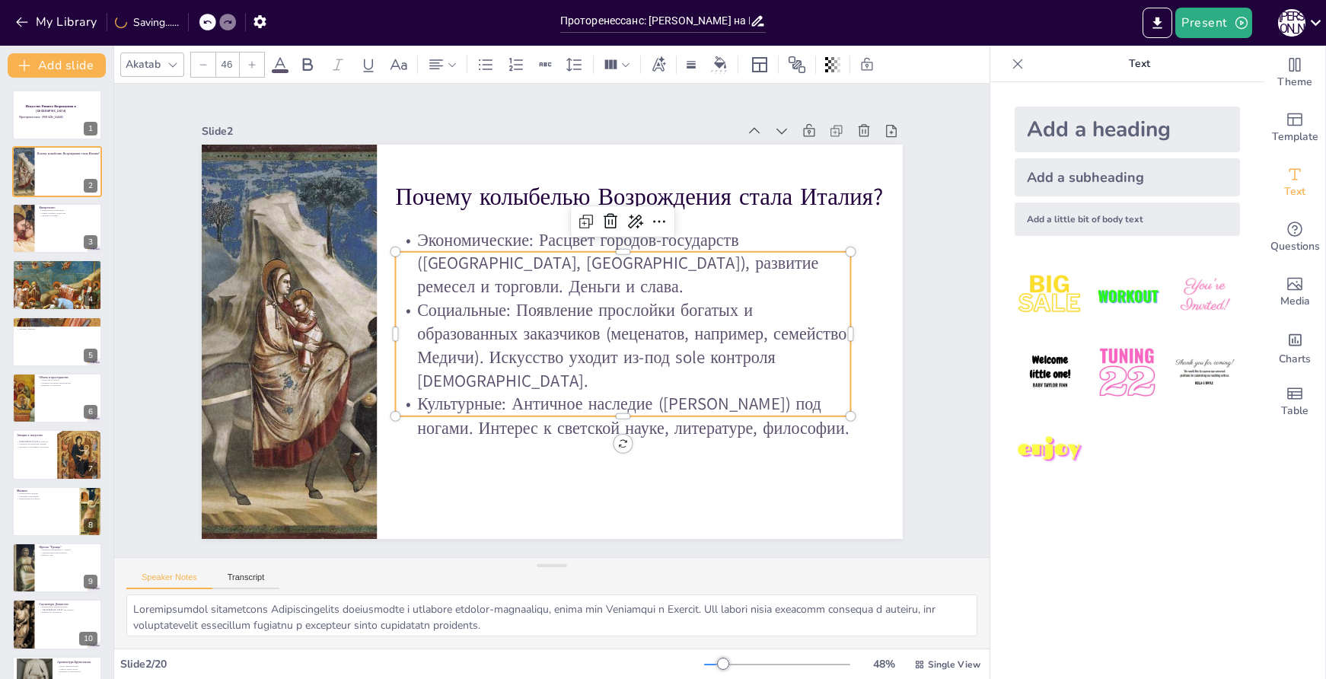
click at [246, 66] on div at bounding box center [252, 65] width 24 height 24
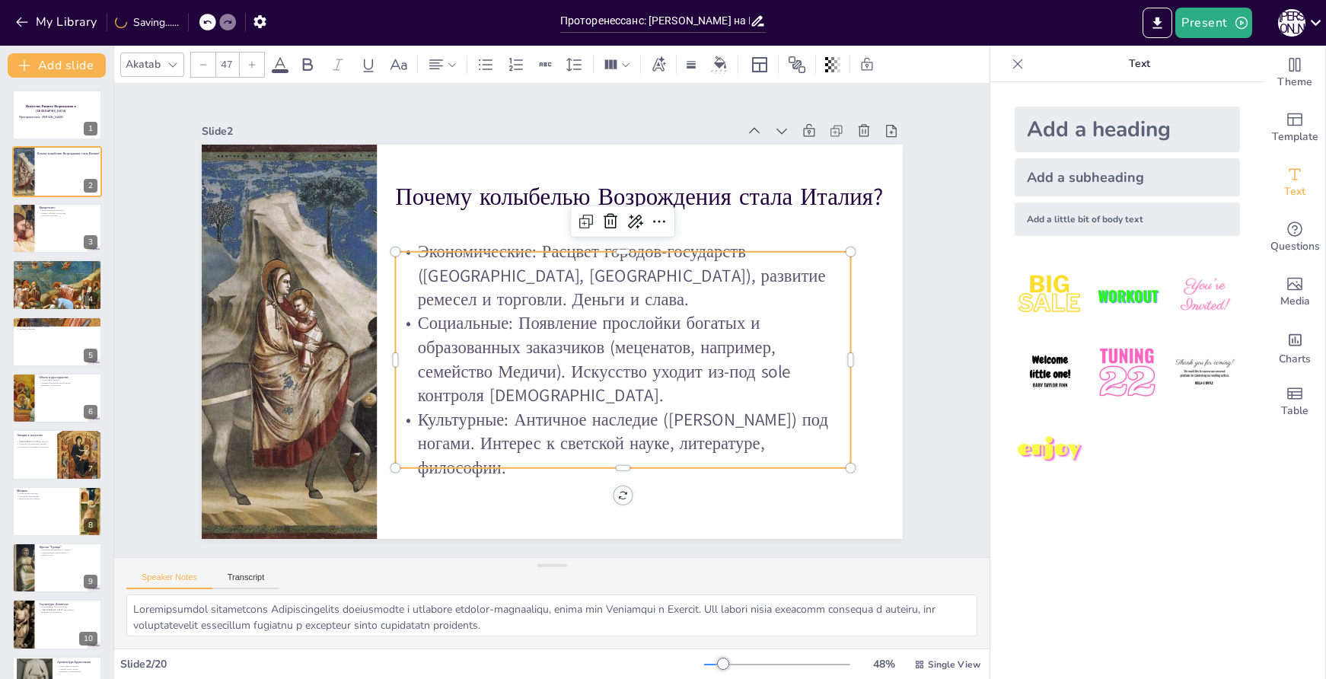
click at [246, 66] on div at bounding box center [252, 65] width 24 height 24
type input "48"
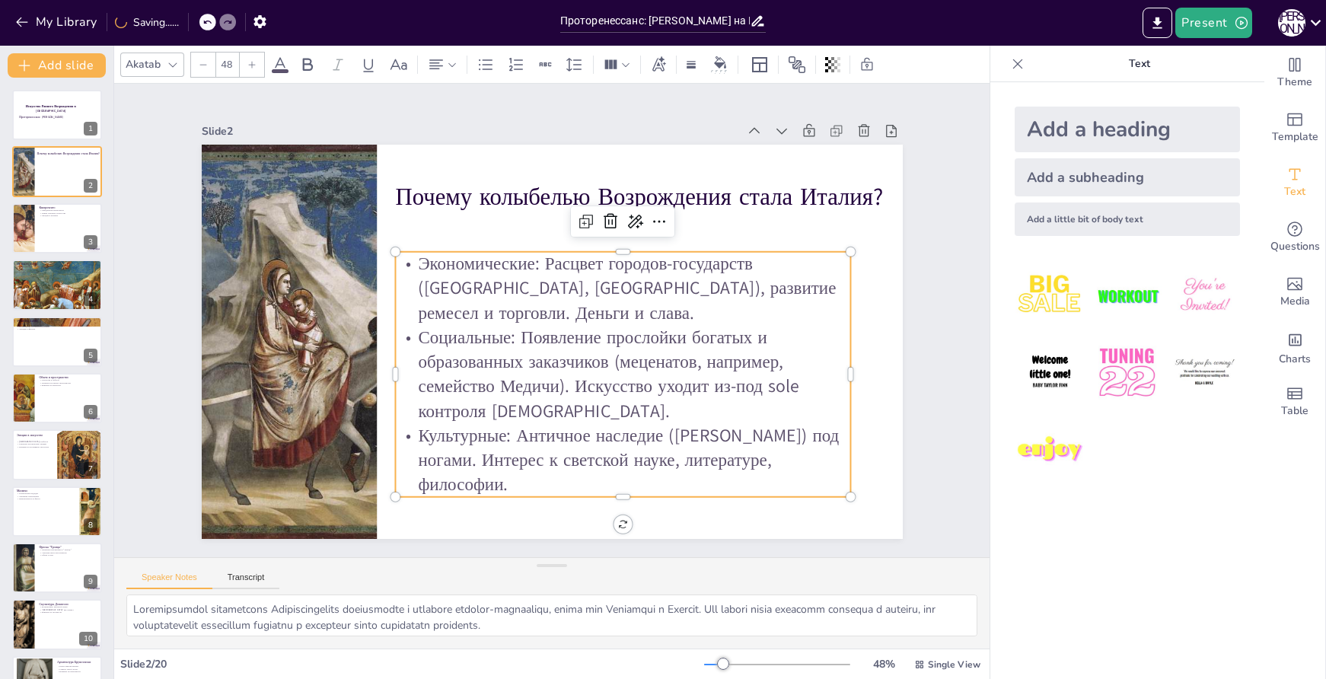
click at [576, 362] on p "Социальные: Появление прослойки богатых и образованных заказчиков (меценатов, н…" at bounding box center [603, 393] width 464 height 235
click at [700, 397] on p "Социальные: Появление прослойки богатых и образованных заказчиков (меценатов, н…" at bounding box center [617, 381] width 464 height 145
drag, startPoint x: 753, startPoint y: 377, endPoint x: 790, endPoint y: 375, distance: 37.3
click at [790, 375] on p "Социальные: Появление прослойки богатых и образованных заказчиков (меценатов, н…" at bounding box center [578, 405] width 426 height 347
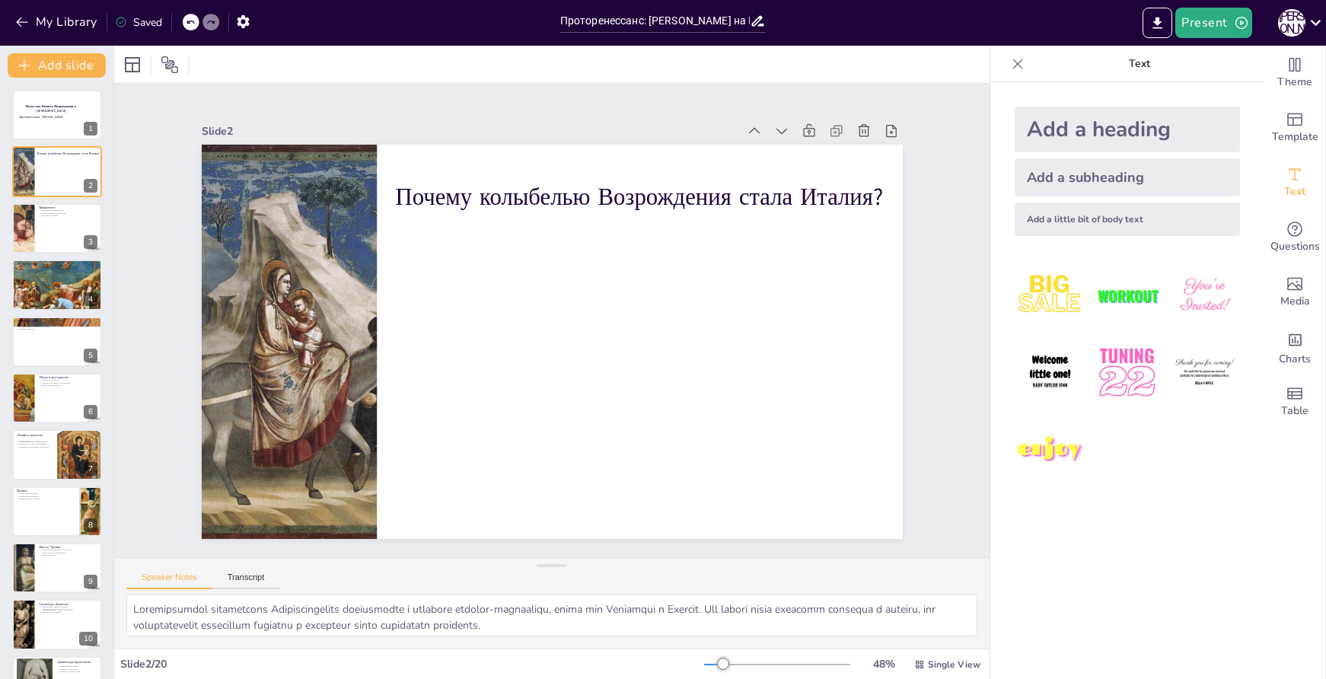
click at [190, 24] on icon at bounding box center [191, 23] width 8 height 4
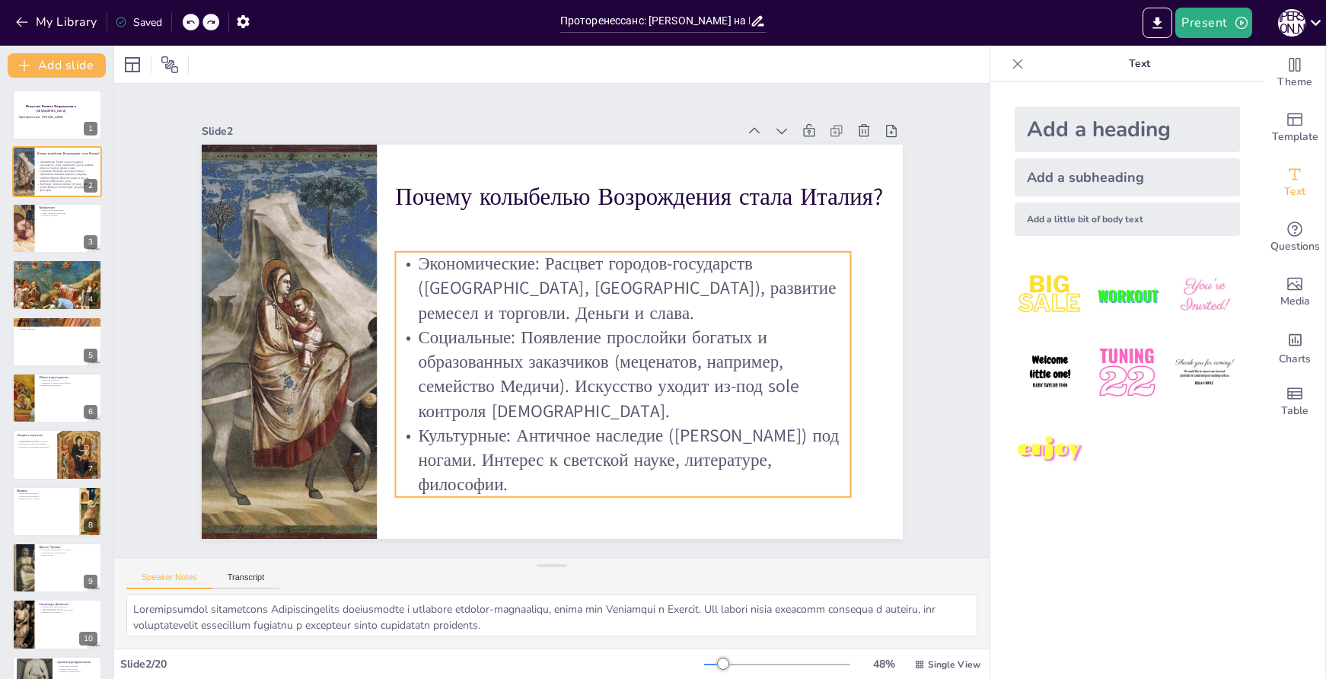
click at [772, 384] on p "Социальные: Появление прослойки богатых и образованных заказчиков (меценатов, н…" at bounding box center [617, 381] width 464 height 145
click at [787, 381] on p "Социальные: Появление прослойки богатых и образованных заказчиков (меценатов, н…" at bounding box center [617, 381] width 464 height 145
click at [785, 381] on p "Социальные: Появление прослойки богатых и образованных заказчиков (меценатов, н…" at bounding box center [587, 403] width 444 height 313
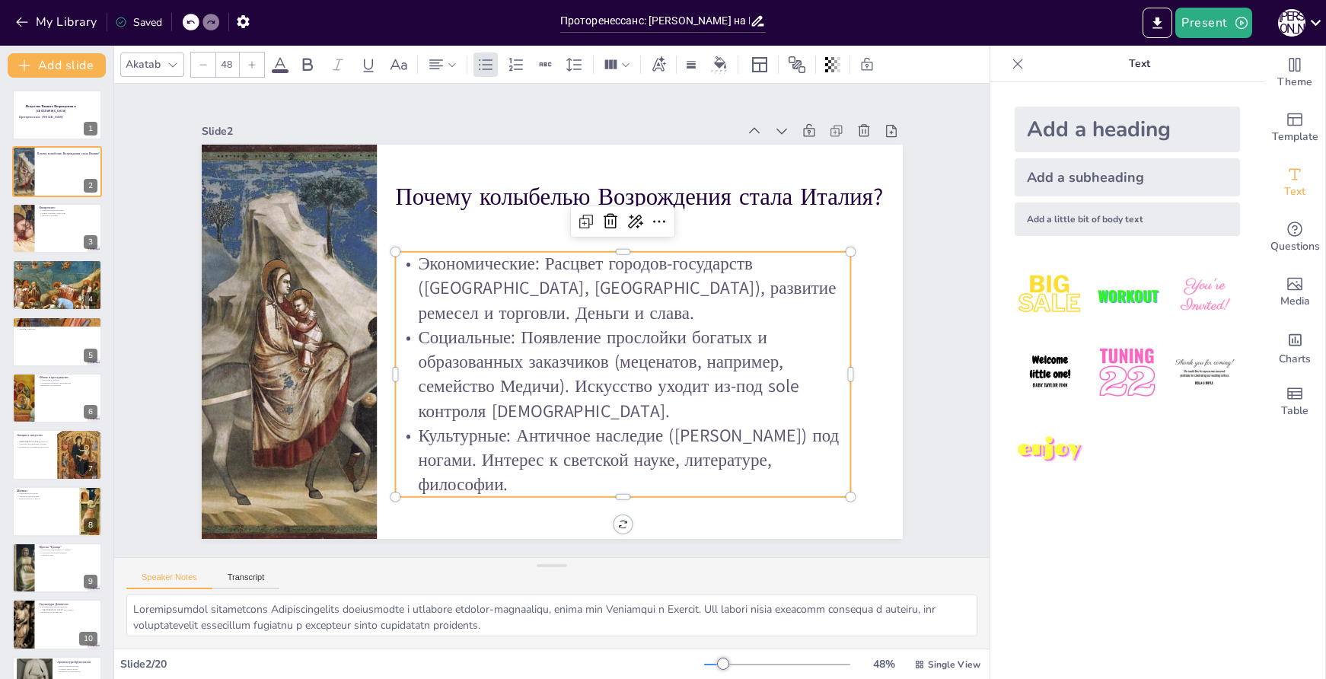
click at [773, 382] on p "Социальные: Появление прослойки богатых и образованных заказчиков (меценатов, н…" at bounding box center [610, 388] width 466 height 191
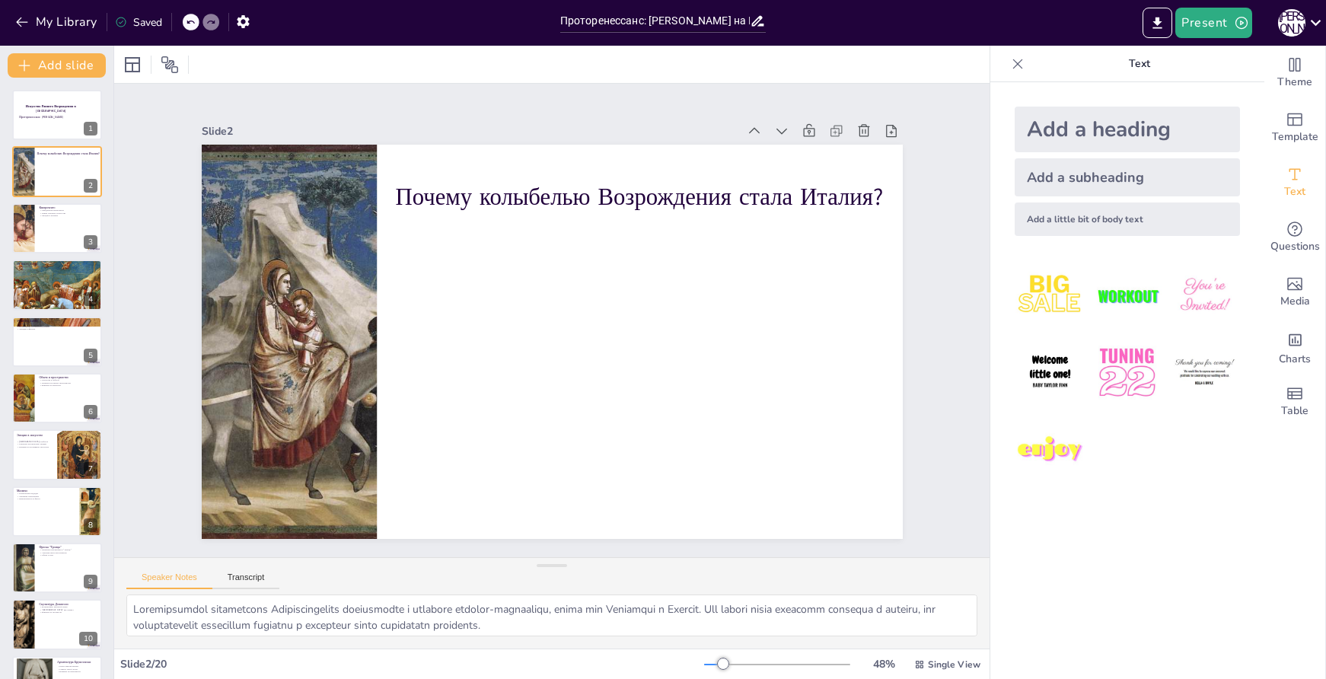
click at [192, 22] on div "My Library Saved" at bounding box center [128, 21] width 257 height 27
click at [187, 18] on icon at bounding box center [190, 22] width 9 height 9
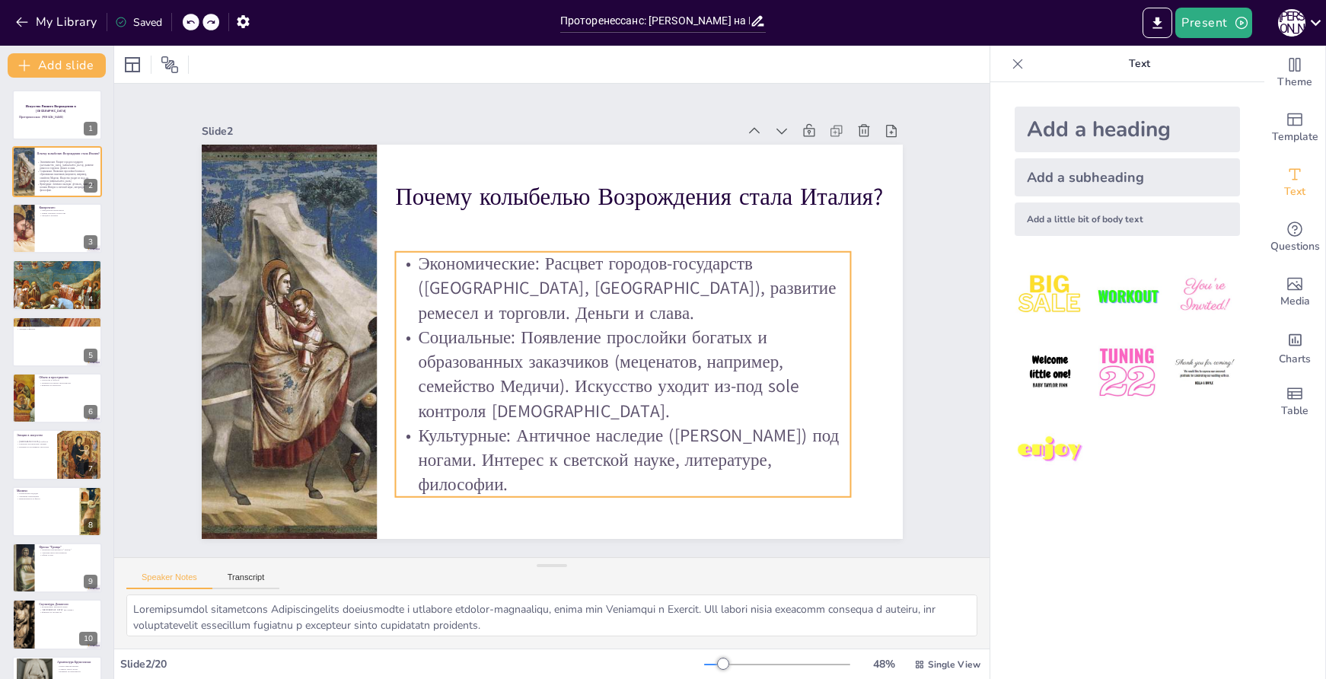
click at [721, 381] on p "Социальные: Появление прослойки богатых и образованных заказчиков (меценатов, н…" at bounding box center [595, 398] width 456 height 275
click at [733, 377] on p "Социальные: Появление прослойки богатых и образованных заказчиков (меценатов, н…" at bounding box center [545, 232] width 378 height 404
click at [749, 384] on p "Социальные: Появление прослойки богатых и образованных заказчиков (меценатов, н…" at bounding box center [623, 374] width 456 height 98
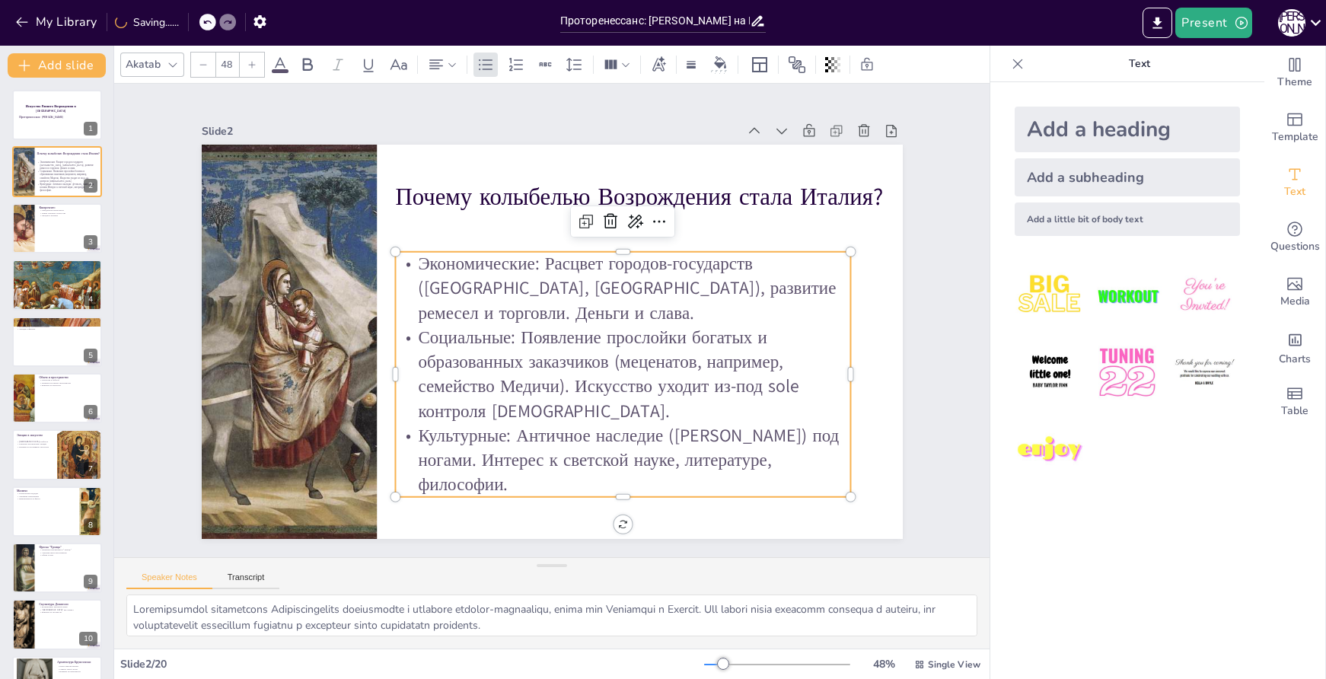
click at [640, 383] on p "Социальные: Появление прослойки богатых и образованных заказчиков (меценатов, н…" at bounding box center [523, 405] width 235 height 464
click at [733, 377] on p "Социальные: Появление прослойки богатых и образованных заказчиков (меценатов, н…" at bounding box center [545, 232] width 378 height 404
click at [749, 379] on p "Социальные: Появление прослойки богатых и образованных заказчиков (меценатов, н…" at bounding box center [617, 381] width 464 height 145
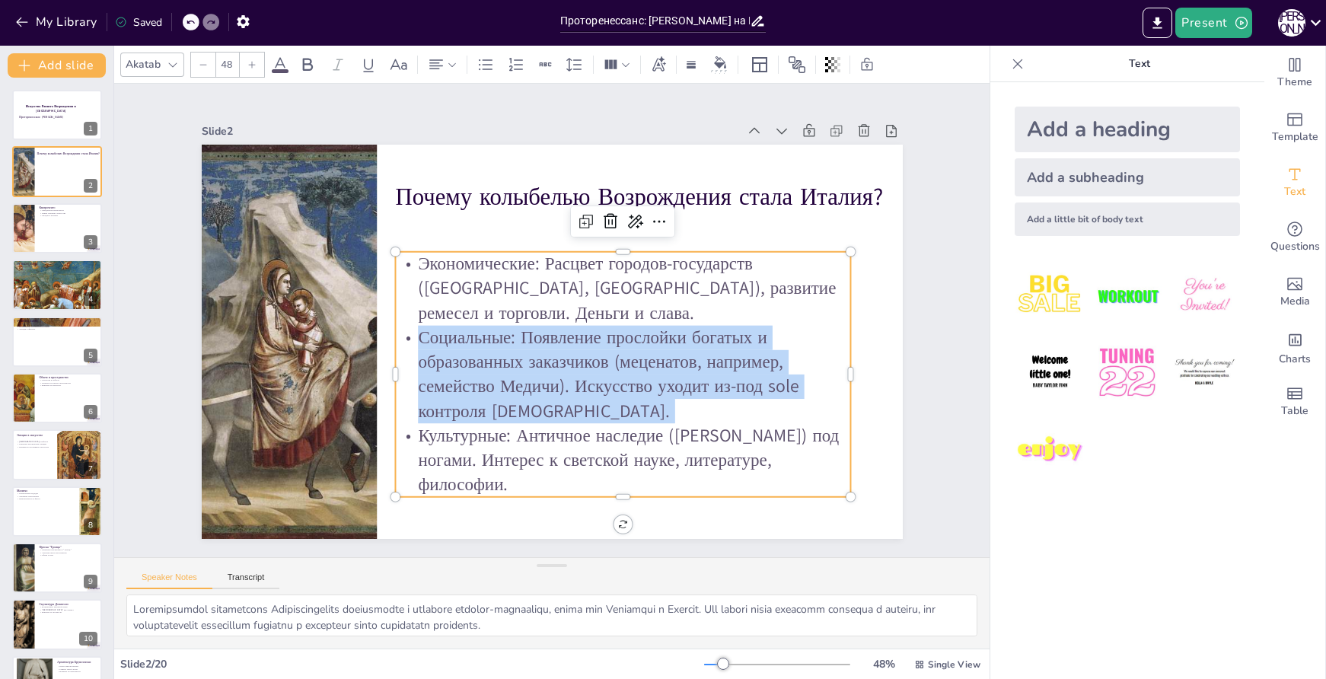
click at [749, 379] on p "Социальные: Появление прослойки богатых и образованных заказчиков (меценатов, н…" at bounding box center [587, 403] width 444 height 313
click at [749, 381] on p "Социальные: Появление прослойки богатых и образованных заказчиков (меценатов, н…" at bounding box center [560, 409] width 378 height 404
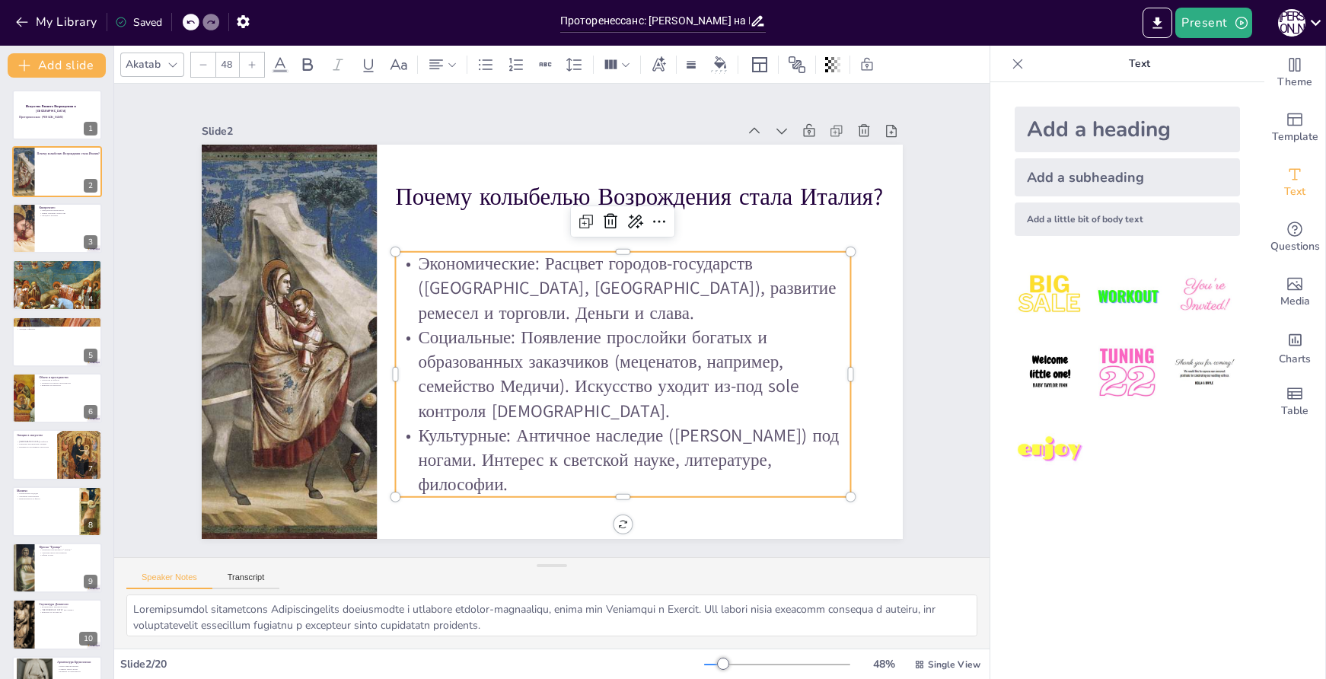
click at [754, 382] on p "Социальные: Появление прослойки богатых и образованных заказчиков (меценатов, н…" at bounding box center [603, 393] width 464 height 235
click at [753, 381] on p "Социальные: Появление прослойки богатых и образованных заказчиков (меценатов, н…" at bounding box center [623, 374] width 456 height 98
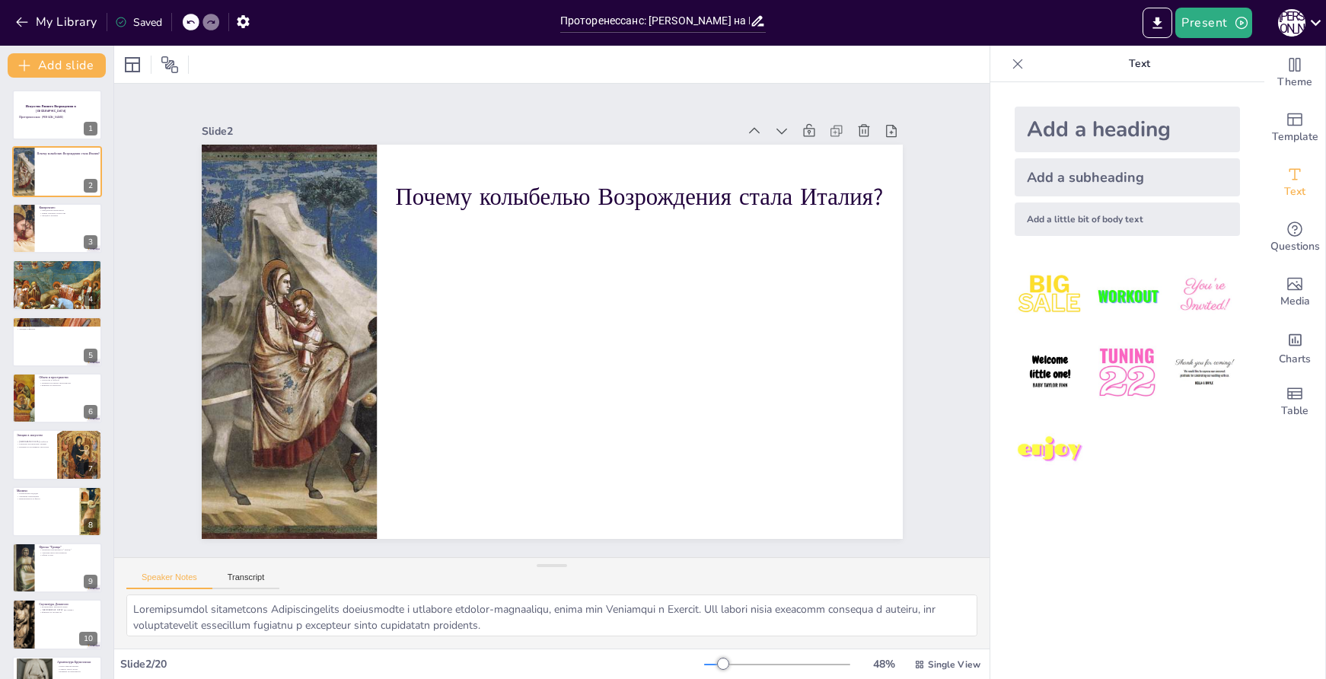
click at [189, 21] on icon at bounding box center [191, 23] width 8 height 4
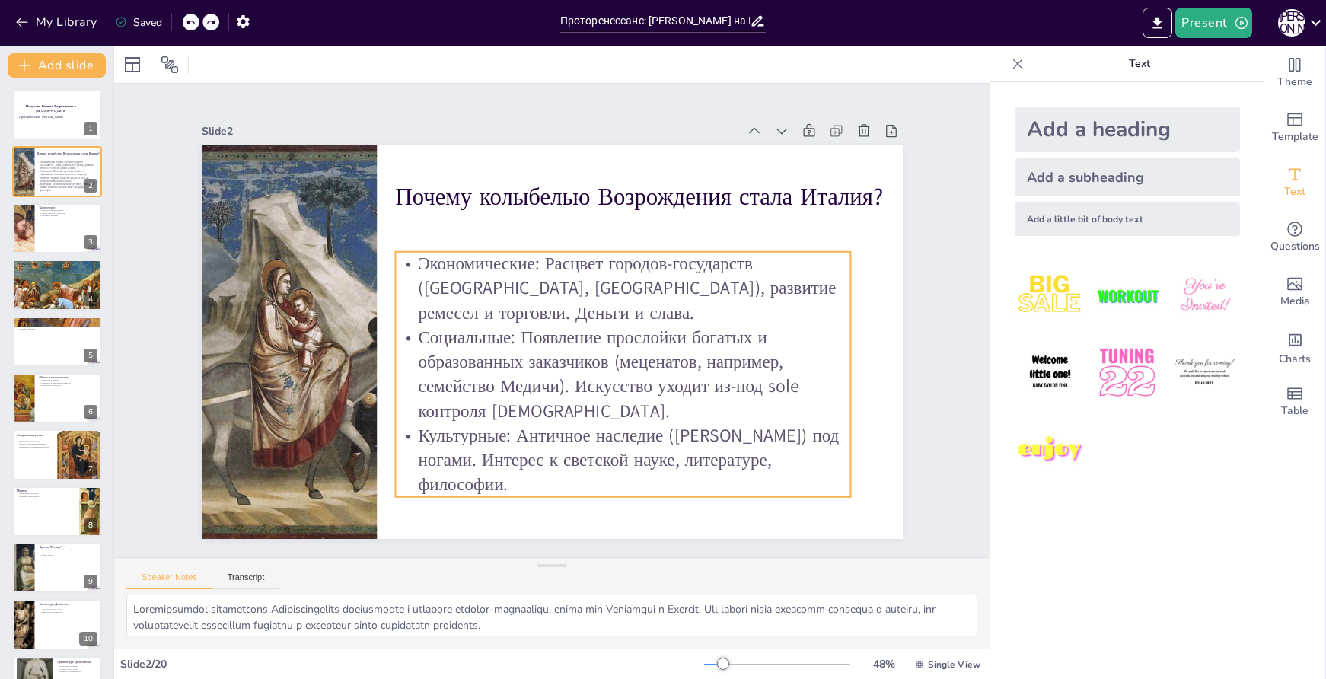
click at [733, 365] on p "Социальные: Появление прослойки богатых и образованных заказчиков (меценатов, н…" at bounding box center [502, 247] width 464 height 235
click at [749, 381] on p "Социальные: Появление прослойки богатых и образованных заказчиков (меценатов, н…" at bounding box center [610, 388] width 466 height 190
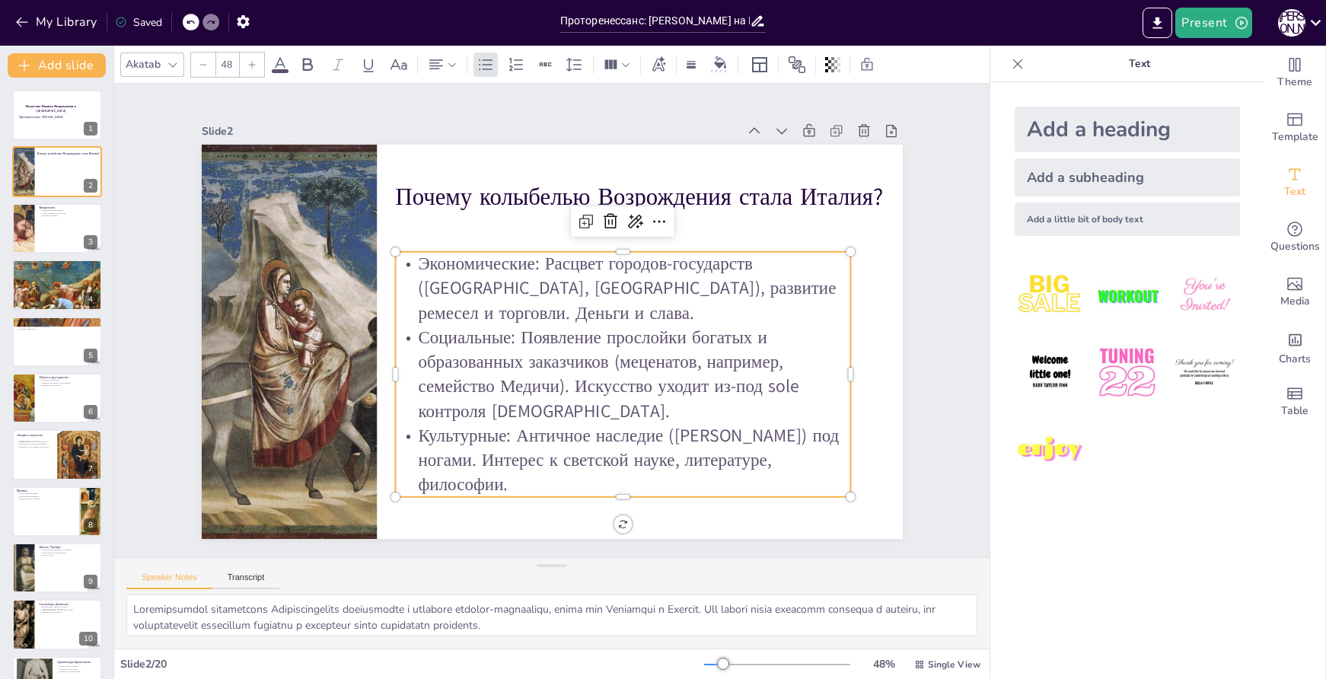
click at [757, 381] on p "Социальные: Появление прослойки богатых и образованных заказчиков (меценатов, н…" at bounding box center [603, 394] width 464 height 235
click at [749, 382] on p "Социальные: Появление прослойки богатых и образованных заказчиков (меценатов, н…" at bounding box center [560, 409] width 378 height 404
click at [742, 381] on p "Социальные: Появление прослойки богатых и образованных заказчиков (меценатов, н…" at bounding box center [625, 270] width 235 height 464
click at [653, 381] on p "Социальные: Появление прослойки богатых и образованных заказчиков (меценатов, н…" at bounding box center [465, 337] width 378 height 404
click at [758, 381] on p "Социальные: Появление прослойки богатых и образованных заказчиков (меценатов, н…" at bounding box center [603, 393] width 464 height 235
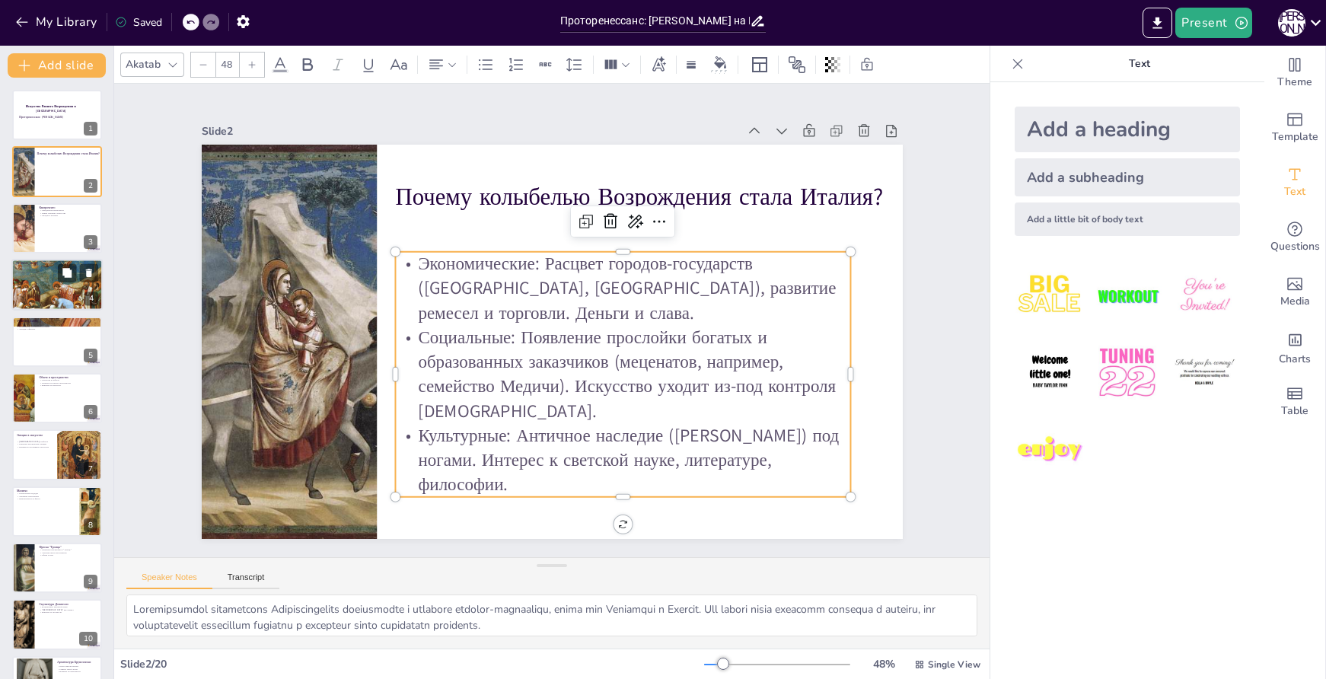
click at [40, 285] on div at bounding box center [56, 285] width 91 height 86
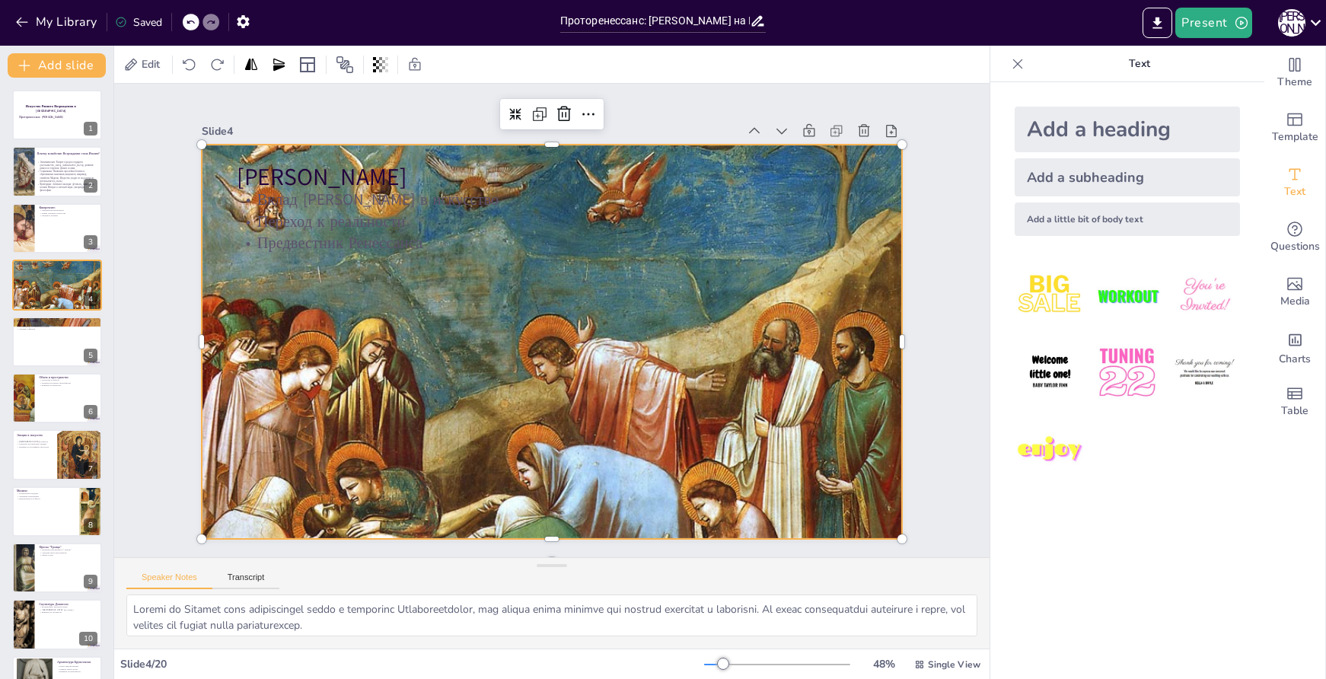
click at [494, 298] on div at bounding box center [545, 341] width 871 height 844
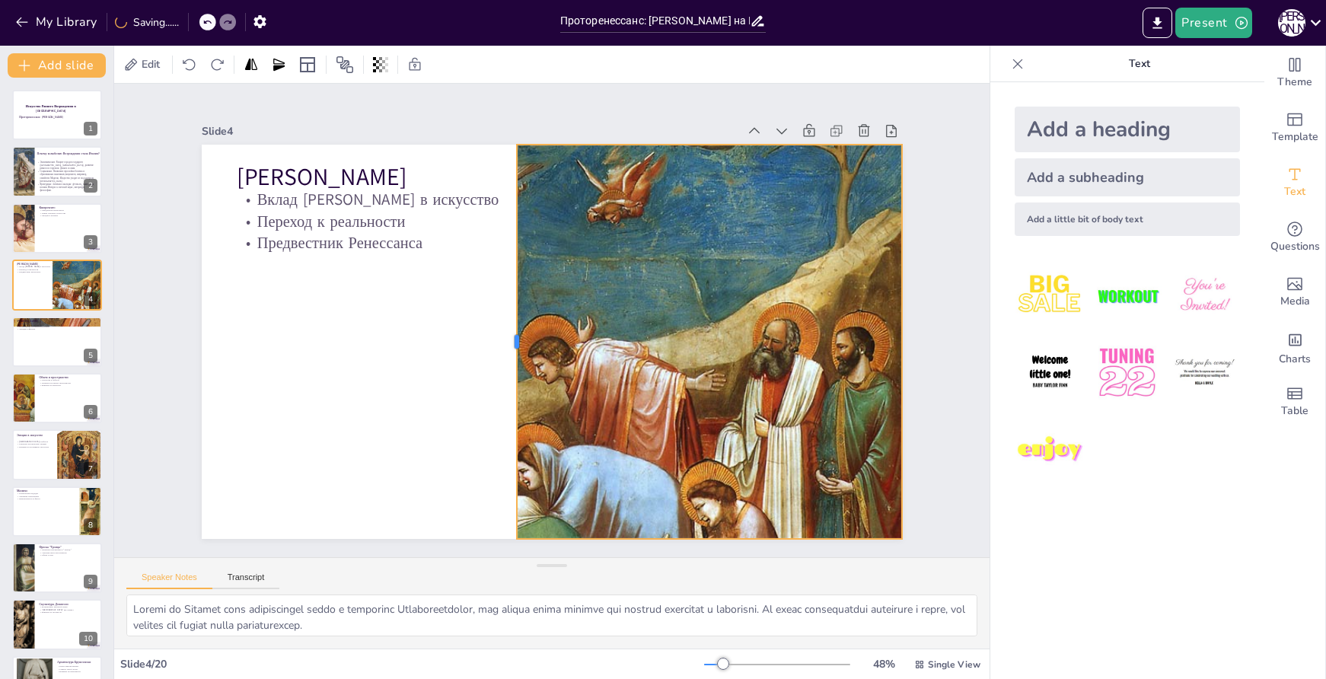
drag, startPoint x: 188, startPoint y: 336, endPoint x: 503, endPoint y: 346, distance: 315.4
click at [503, 346] on div at bounding box center [506, 313] width 242 height 326
click at [646, 277] on div at bounding box center [547, 341] width 823 height 791
click at [763, 216] on icon at bounding box center [771, 224] width 17 height 17
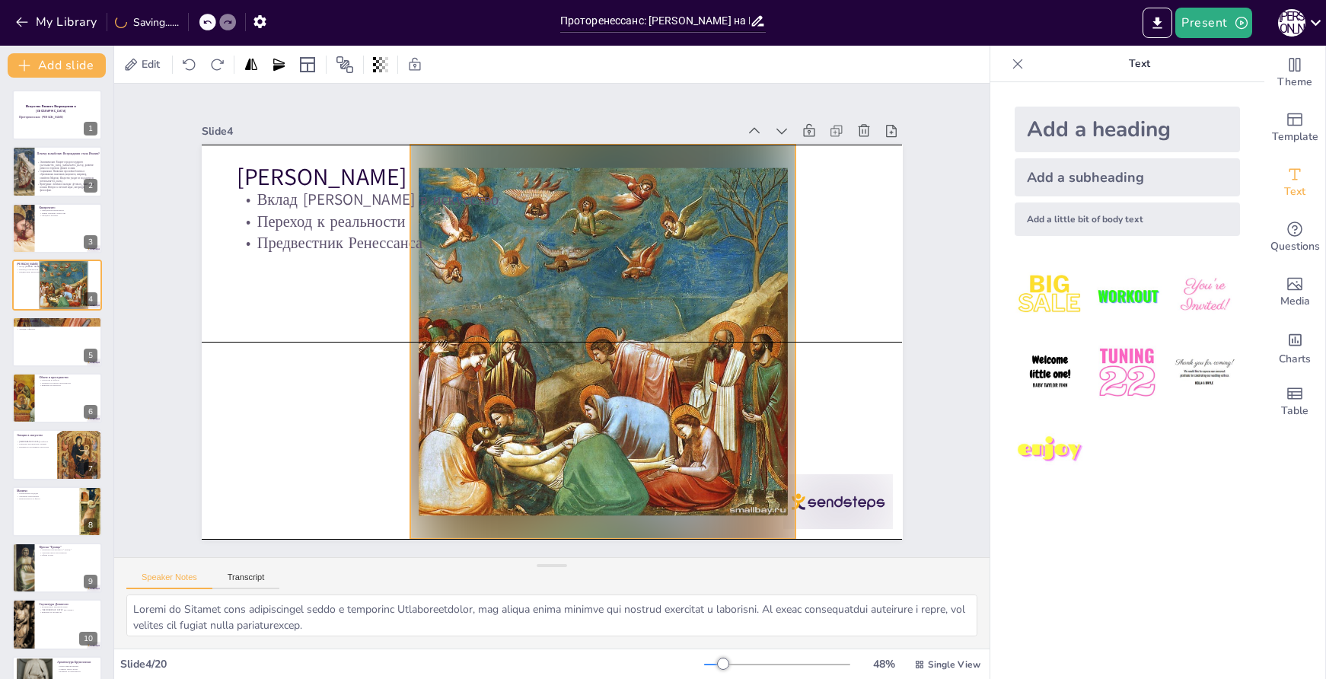
drag, startPoint x: 809, startPoint y: 261, endPoint x: 634, endPoint y: 263, distance: 175.9
click at [634, 263] on div at bounding box center [598, 352] width 460 height 466
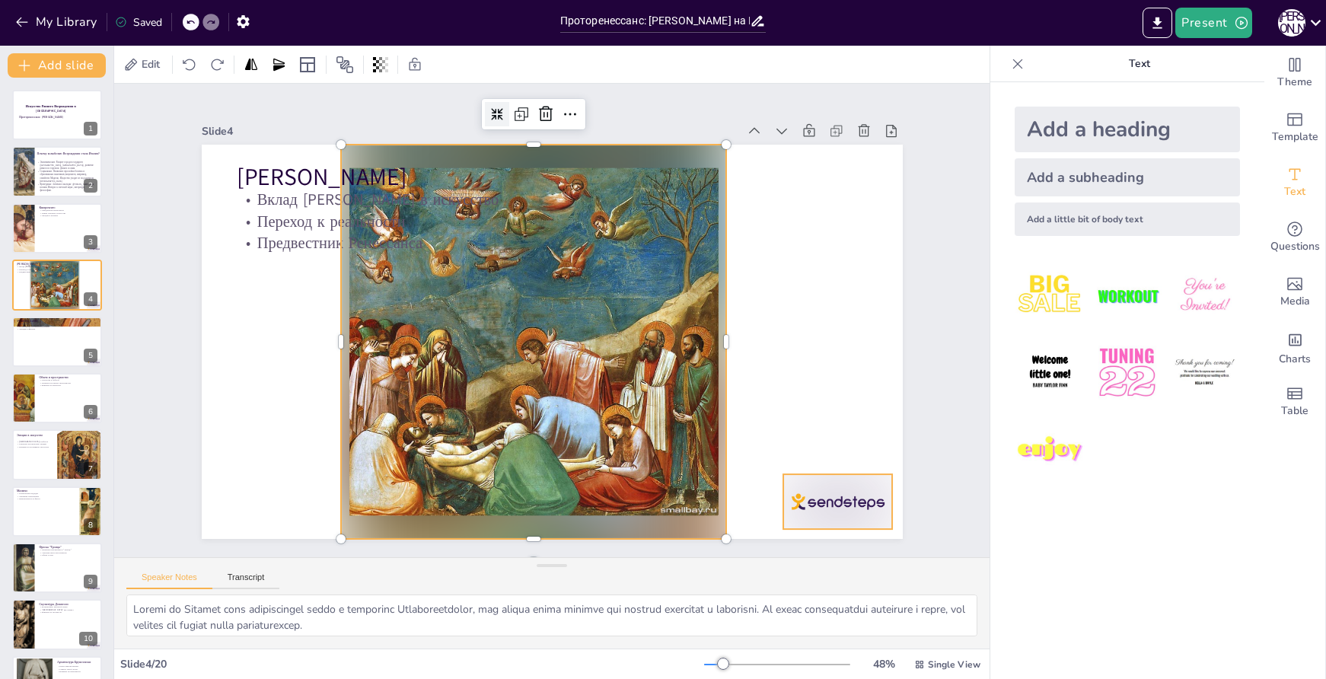
click at [771, 570] on div at bounding box center [709, 621] width 123 height 102
click at [784, 544] on icon at bounding box center [774, 553] width 18 height 19
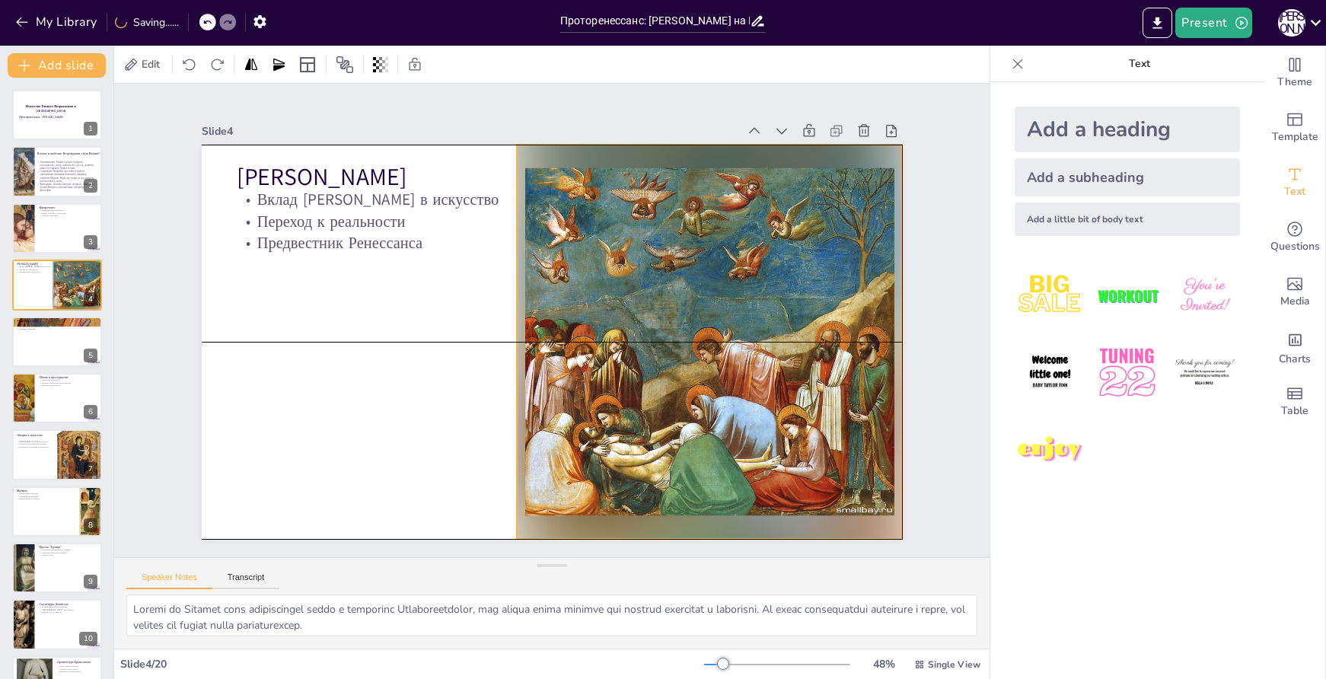
drag, startPoint x: 640, startPoint y: 321, endPoint x: 812, endPoint y: 322, distance: 171.3
click at [812, 322] on div at bounding box center [695, 389] width 489 height 494
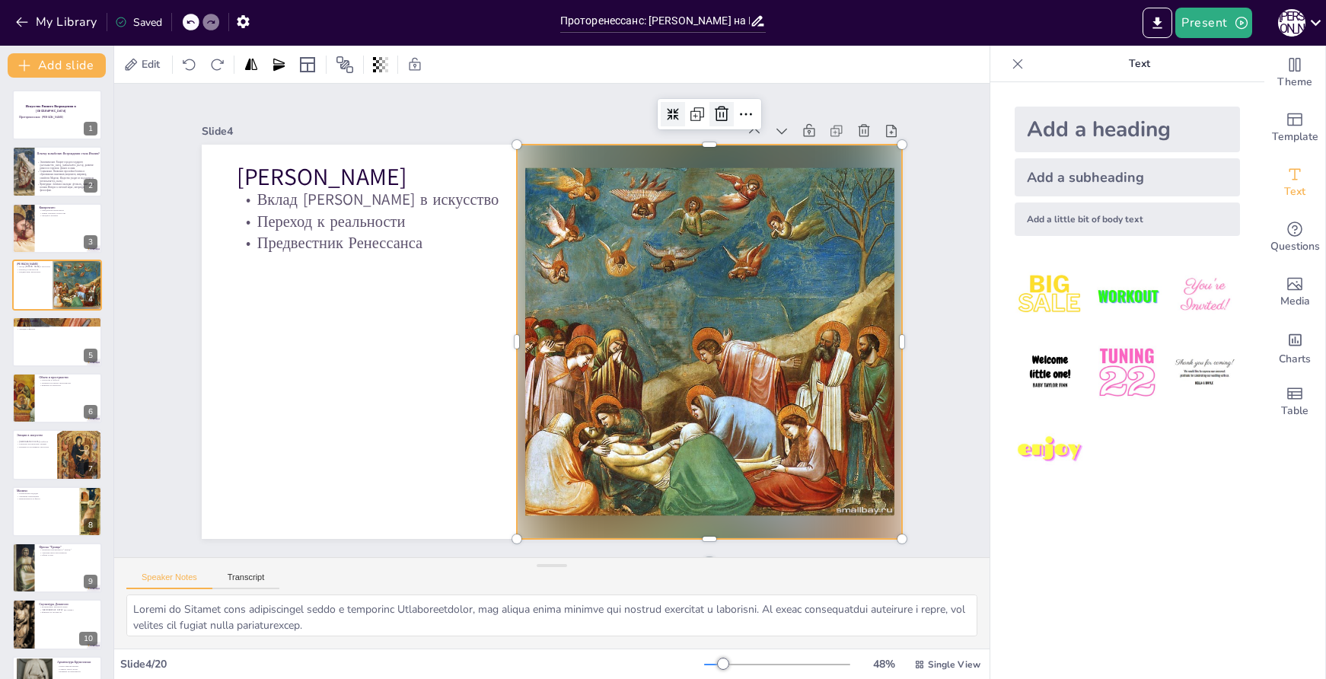
click at [766, 165] on icon at bounding box center [777, 176] width 23 height 23
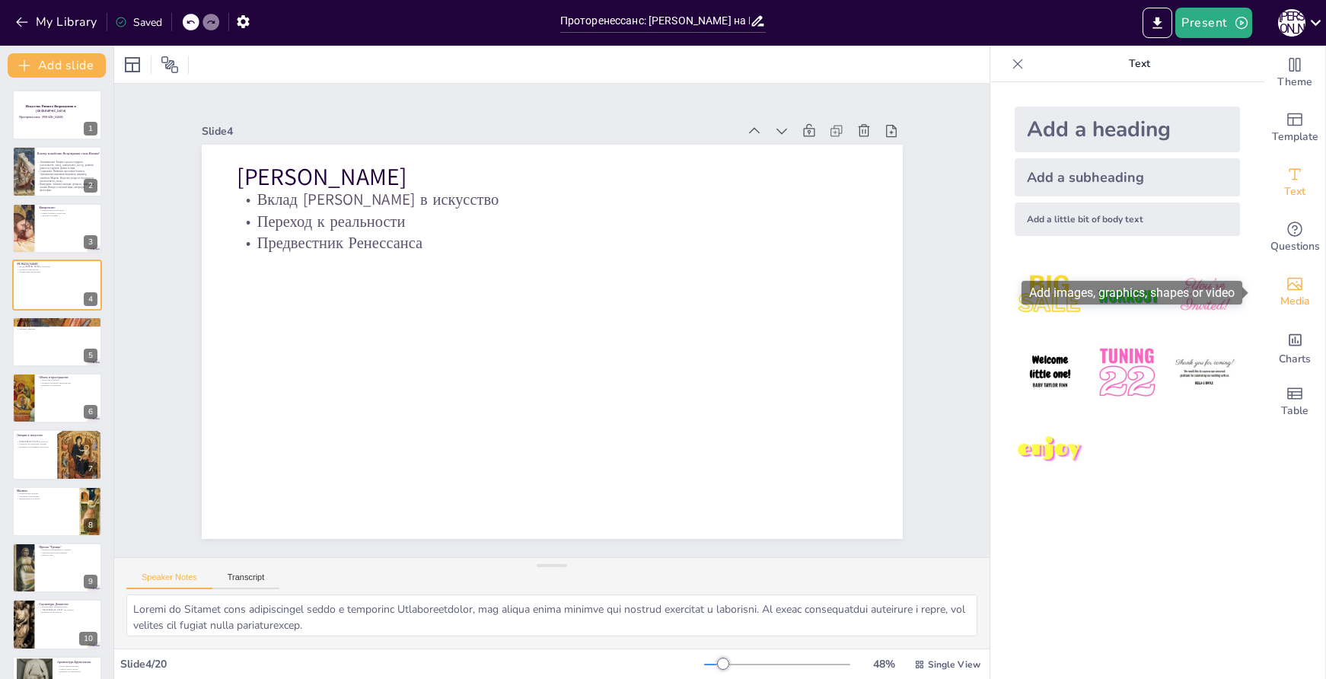
click at [1285, 297] on span "Media" at bounding box center [1296, 301] width 30 height 17
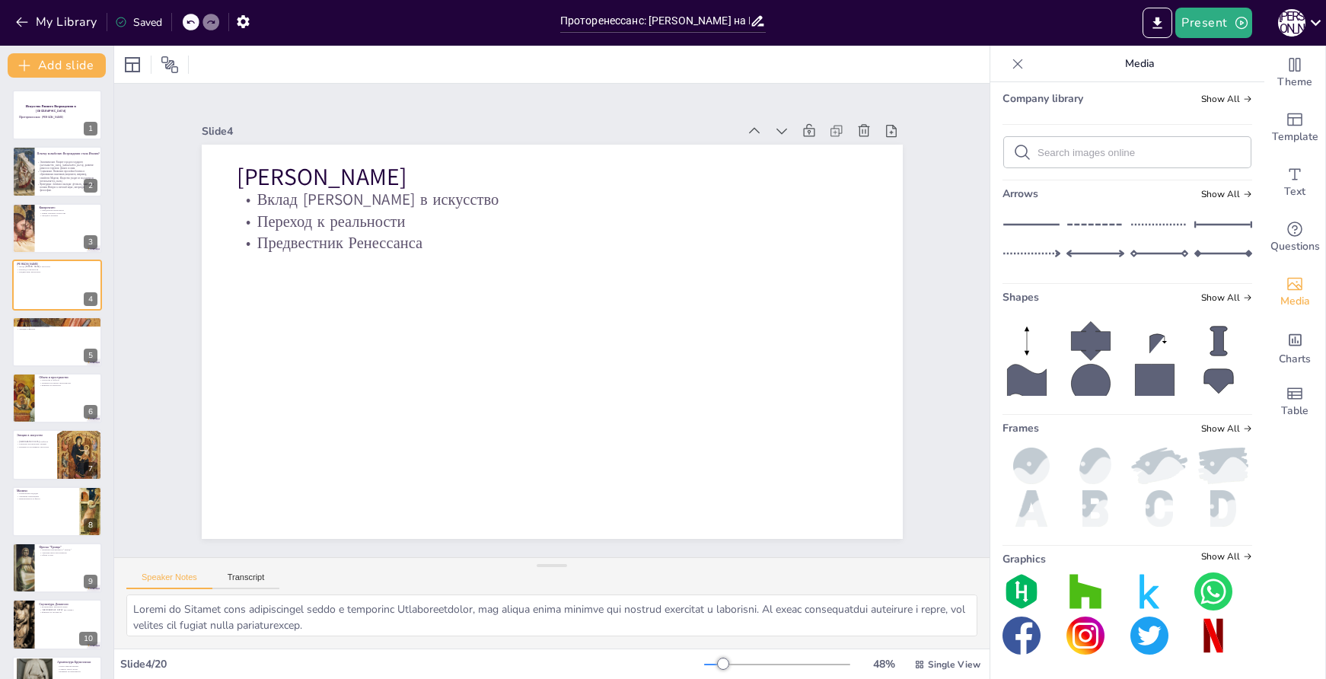
scroll to position [1447, 0]
click at [1218, 104] on span "Show All" at bounding box center [1227, 99] width 51 height 11
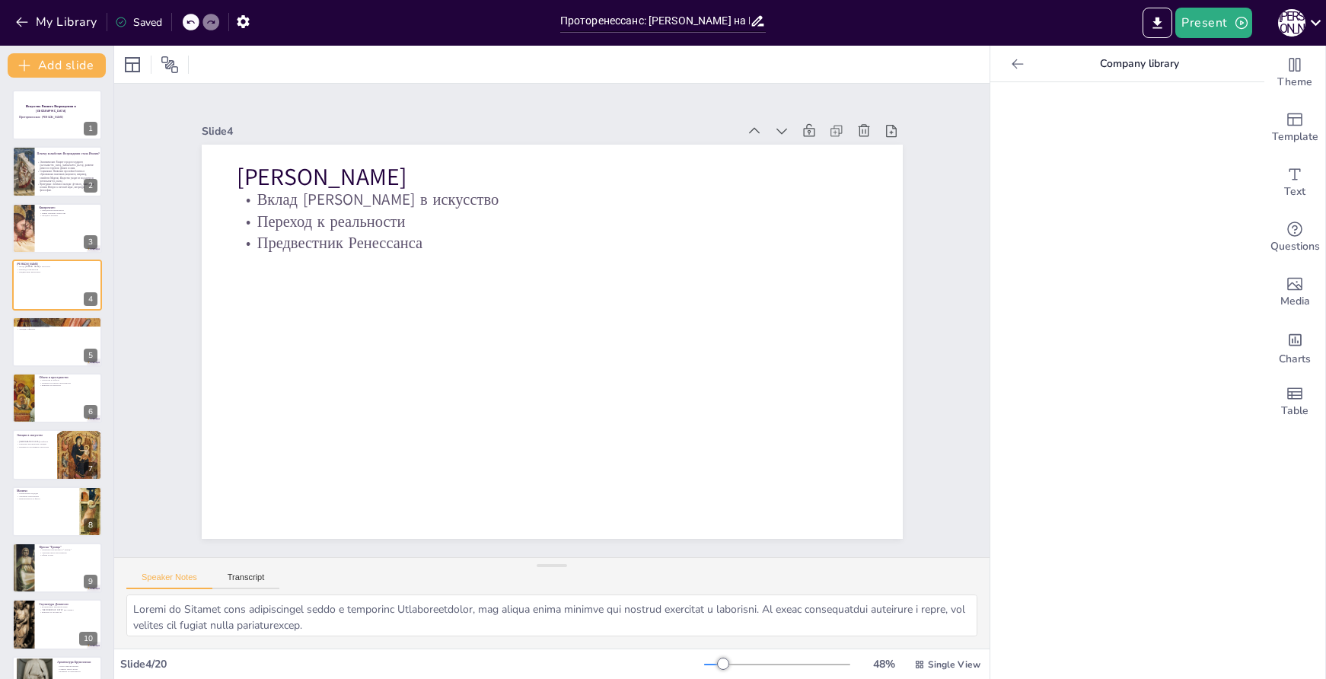
click at [1010, 62] on icon at bounding box center [1017, 63] width 15 height 15
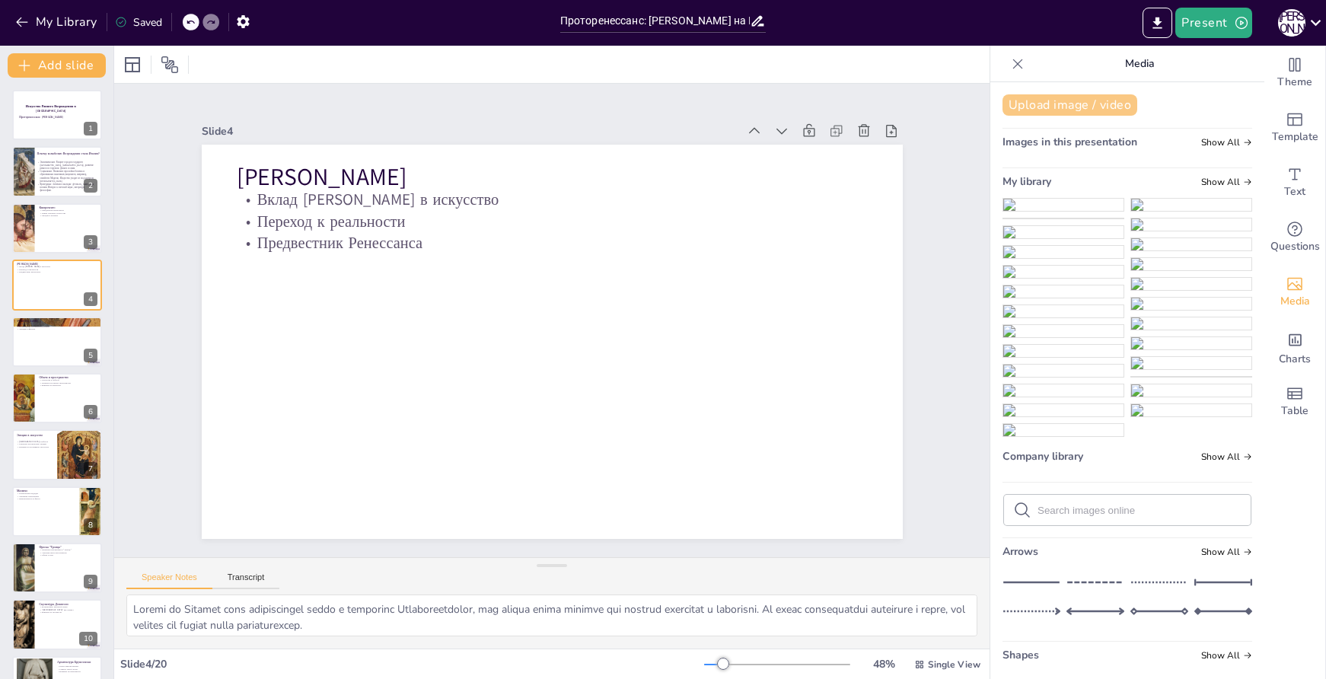
click at [1067, 110] on button "Upload image / video" at bounding box center [1070, 104] width 135 height 21
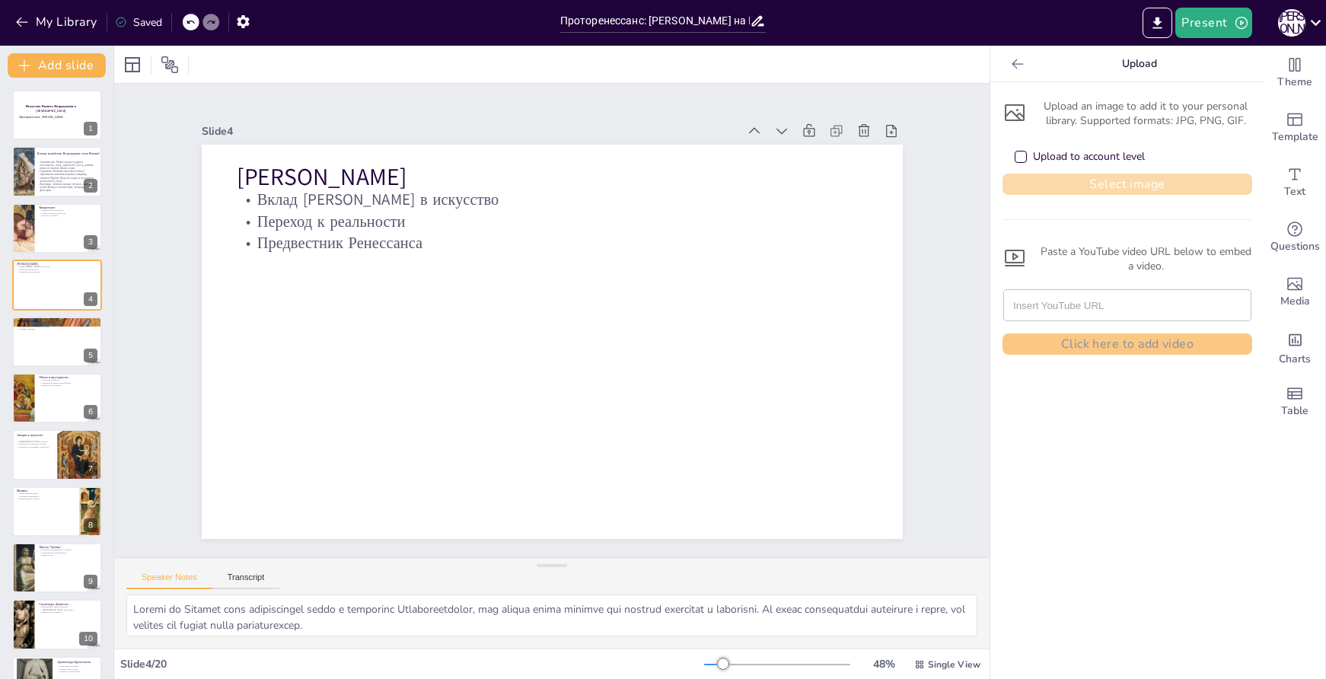
click at [1118, 191] on button "Select image" at bounding box center [1128, 184] width 250 height 21
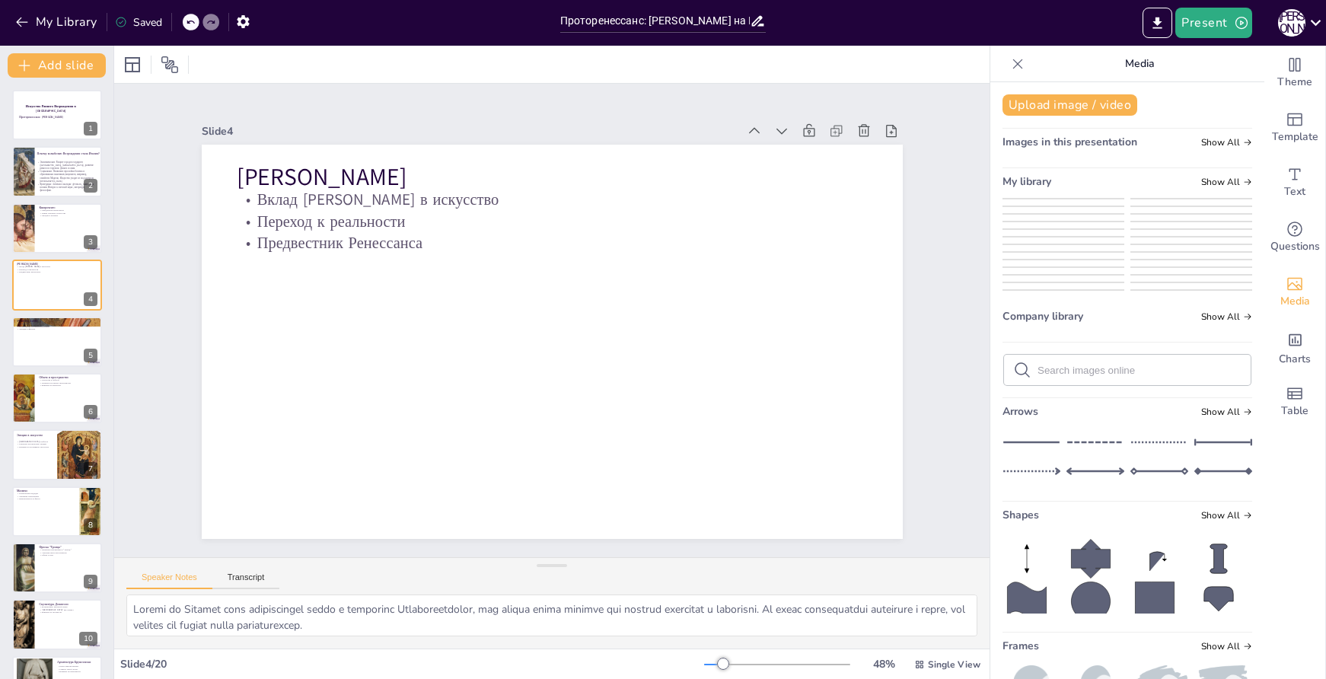
click at [1076, 199] on img at bounding box center [1064, 199] width 120 height 0
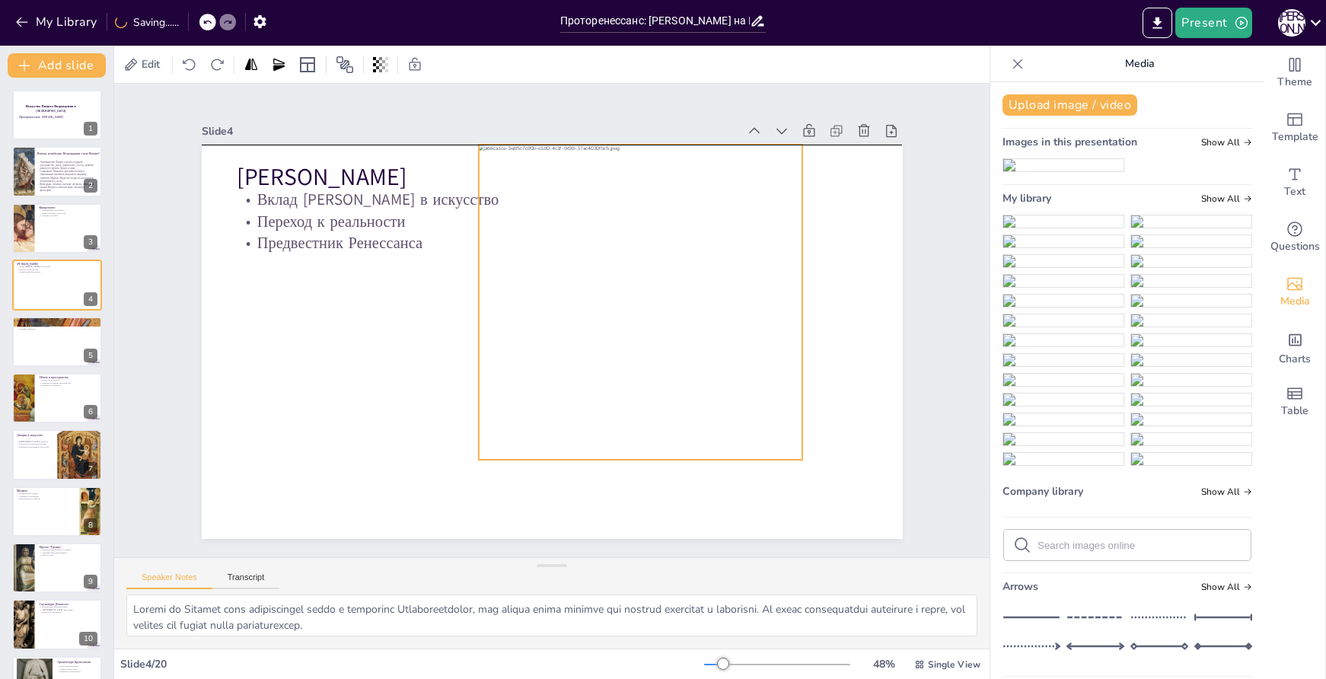
drag, startPoint x: 565, startPoint y: 321, endPoint x: 653, endPoint y: 282, distance: 95.8
click at [653, 282] on div at bounding box center [641, 330] width 405 height 400
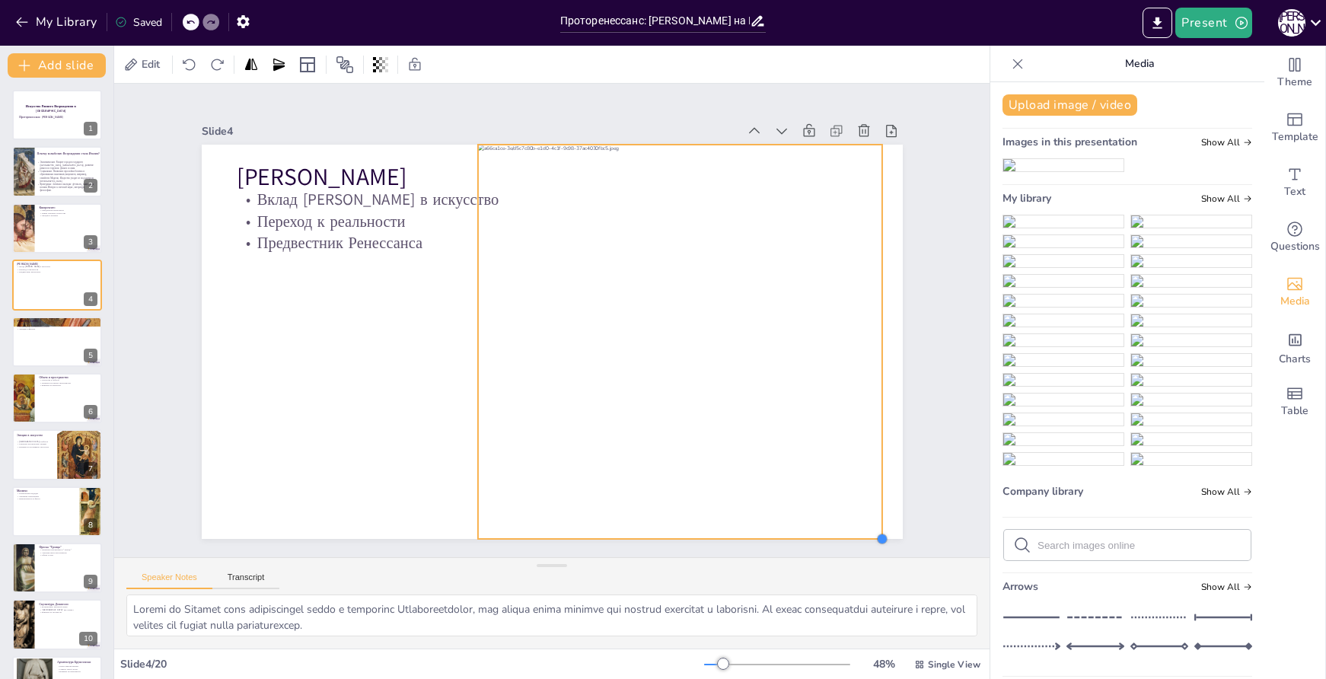
drag, startPoint x: 788, startPoint y: 455, endPoint x: 869, endPoint y: 510, distance: 98.0
click at [764, 510] on div "Джотто ди Бондоне Вклад Джотто в искусство Переход к реальности Предвестник Рен…" at bounding box center [531, 323] width 466 height 739
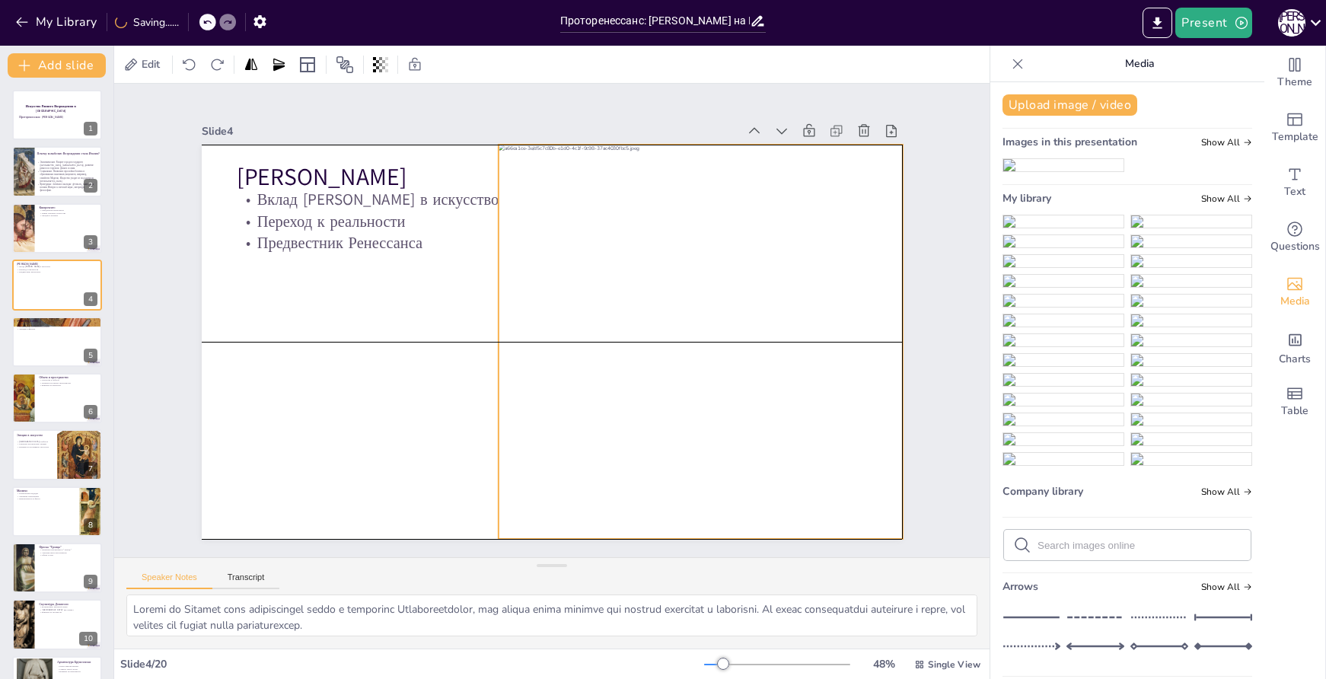
drag, startPoint x: 734, startPoint y: 429, endPoint x: 753, endPoint y: 429, distance: 19.0
click at [753, 429] on div at bounding box center [577, 468] width 500 height 506
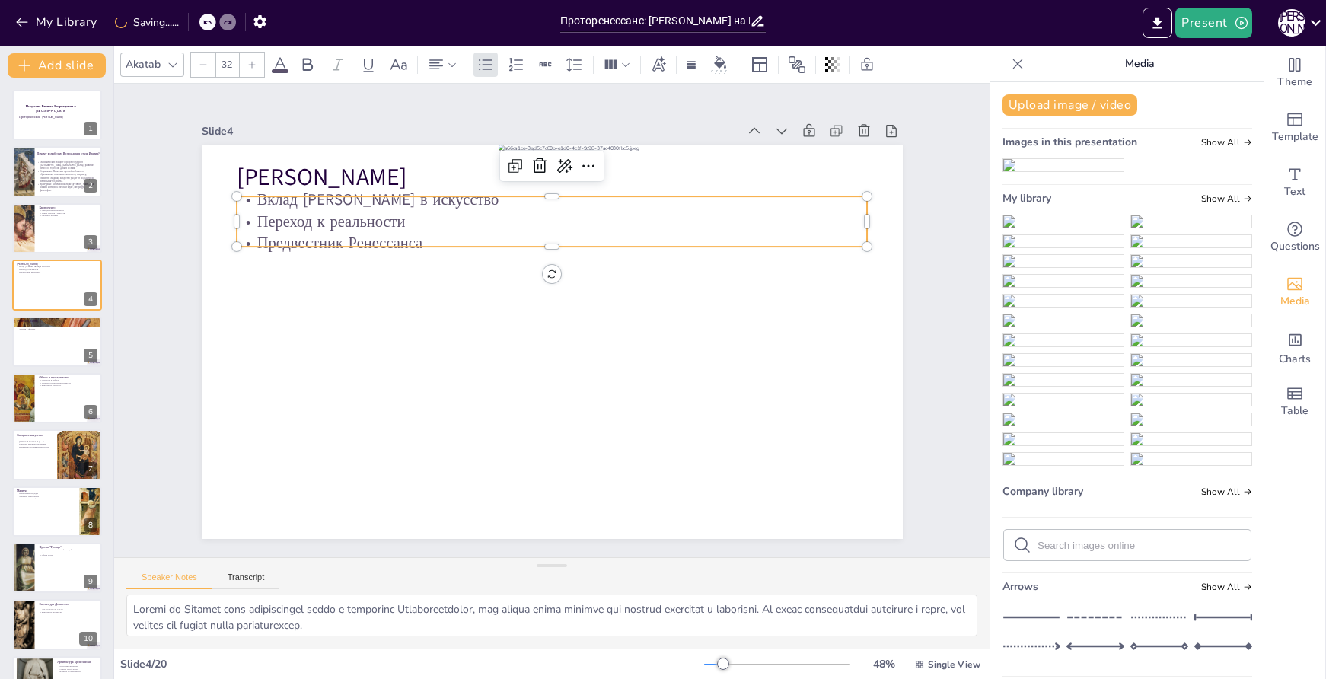
click at [573, 219] on p "Переход к реальности" at bounding box center [649, 341] width 152 height 622
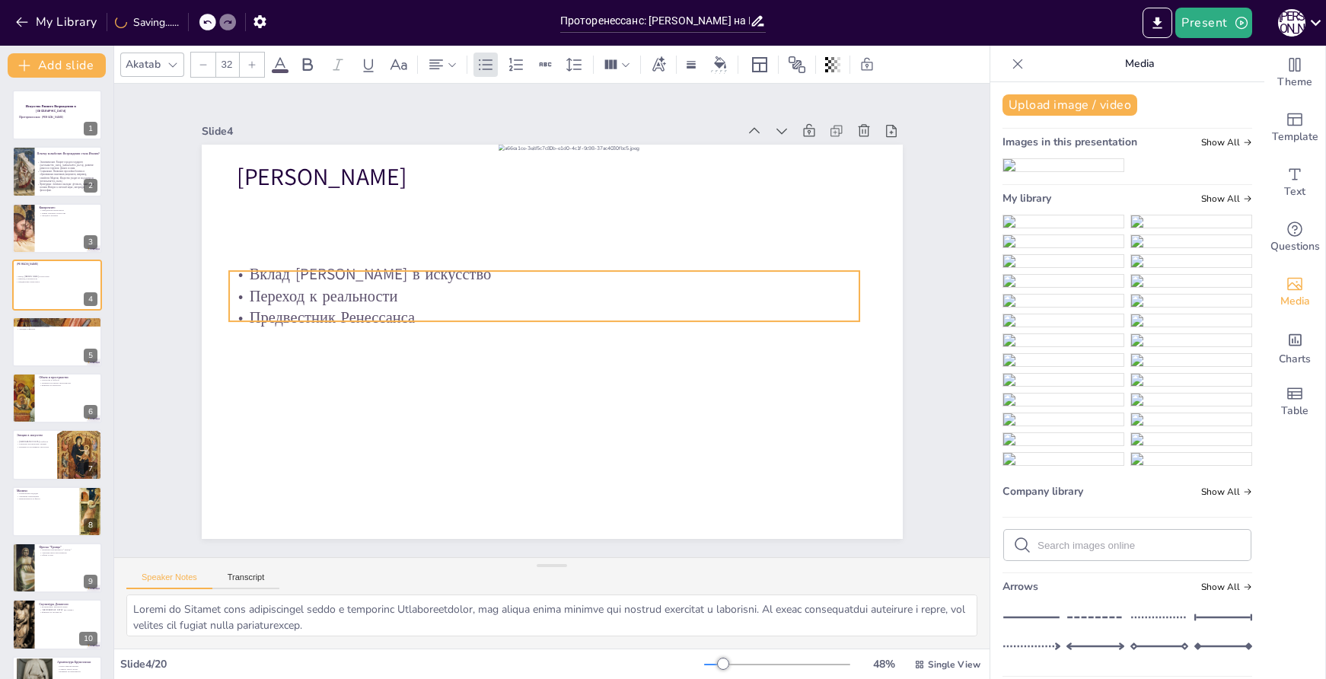
drag, startPoint x: 455, startPoint y: 216, endPoint x: 453, endPoint y: 285, distance: 68.6
click at [453, 285] on p "Переход к реальности" at bounding box center [547, 296] width 630 height 88
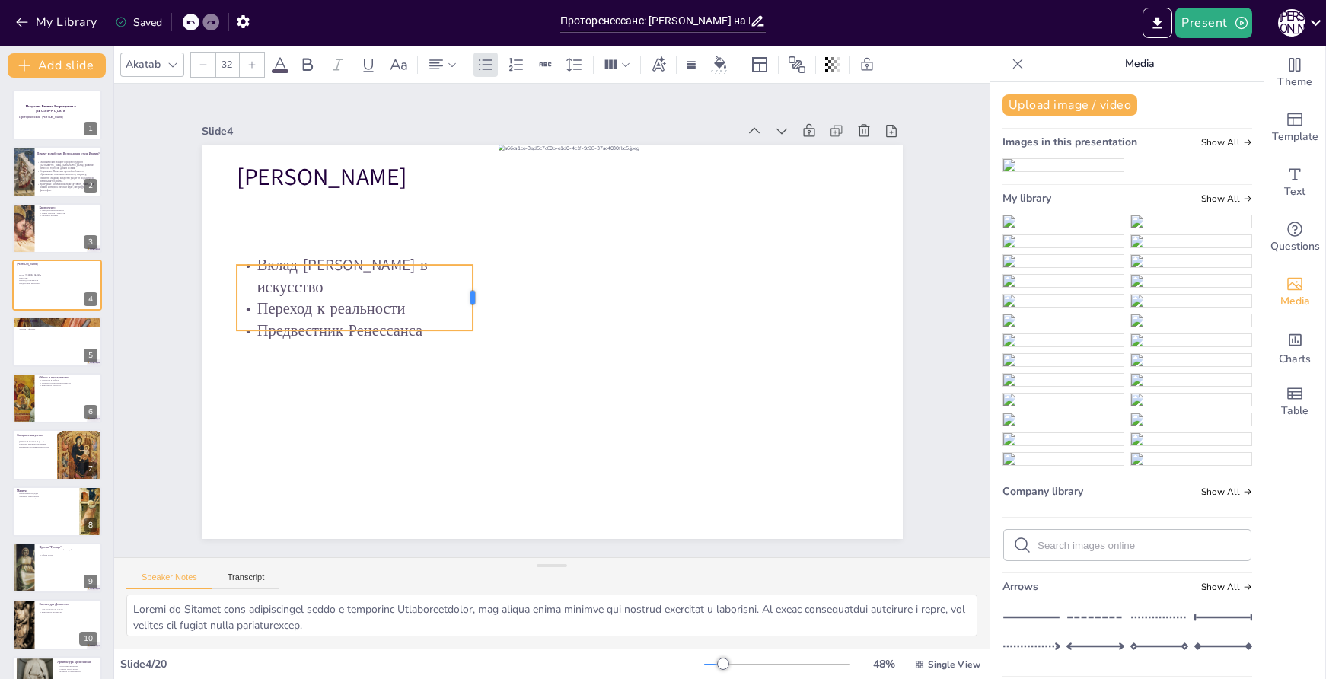
drag, startPoint x: 857, startPoint y: 287, endPoint x: 463, endPoint y: 278, distance: 394.5
click at [473, 278] on div at bounding box center [482, 290] width 19 height 66
click at [46, 224] on div at bounding box center [56, 229] width 91 height 52
type textarea "Кватроченто – это обозначение эпохи итальянского искусства XV века, которое ста…"
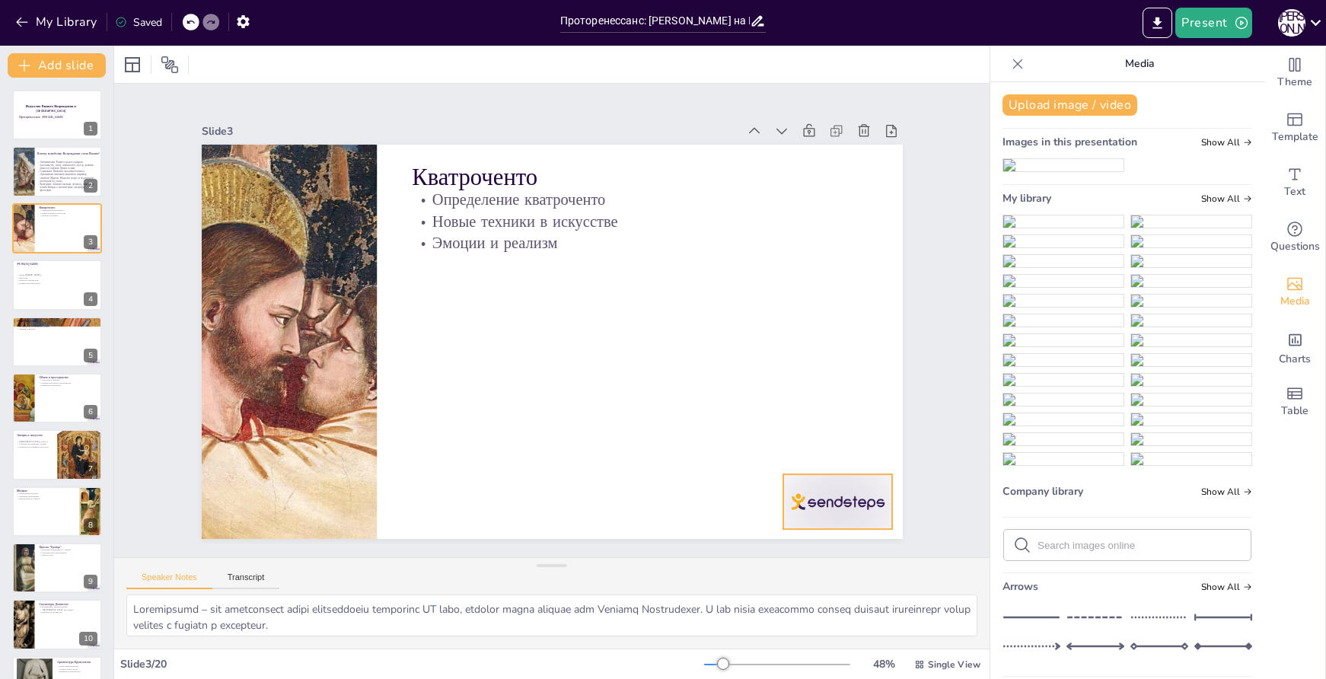
click at [707, 62] on div at bounding box center [669, 3] width 76 height 119
click at [787, 543] on icon at bounding box center [774, 555] width 24 height 24
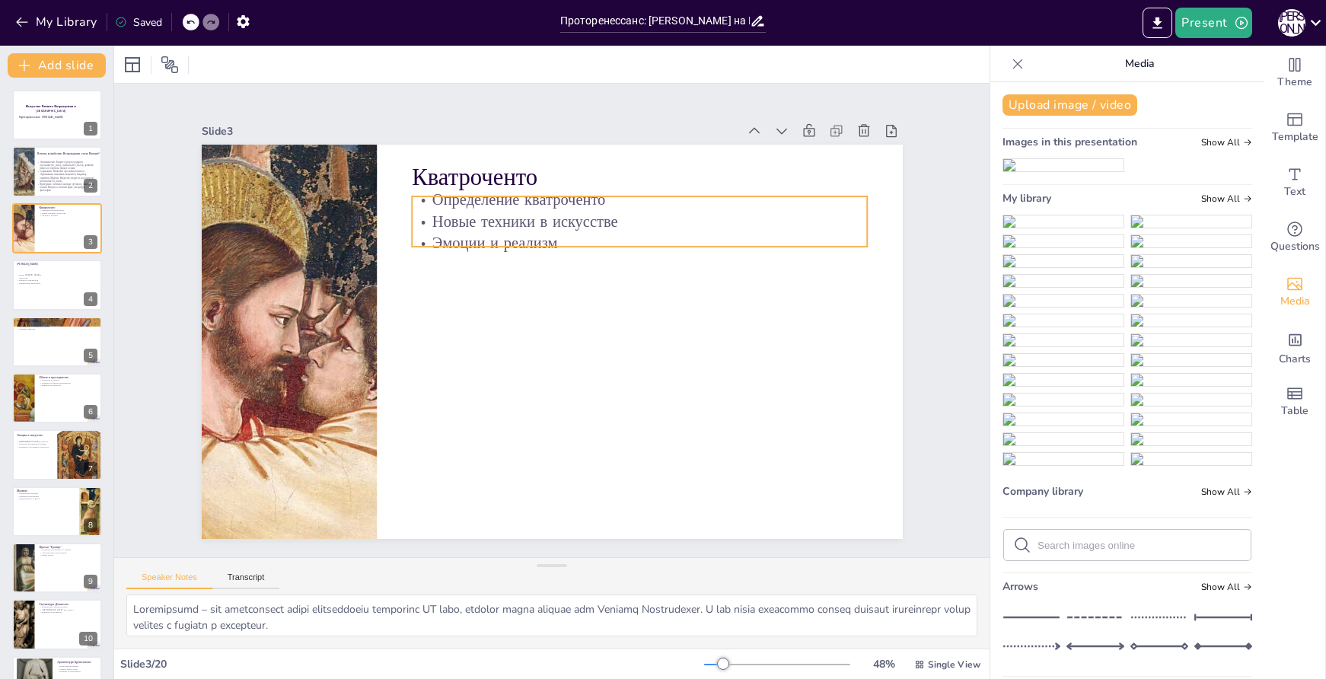
click at [561, 201] on div "Определение кватроченто Новые техники в искусстве Эмоции и реализм" at bounding box center [650, 231] width 460 height 113
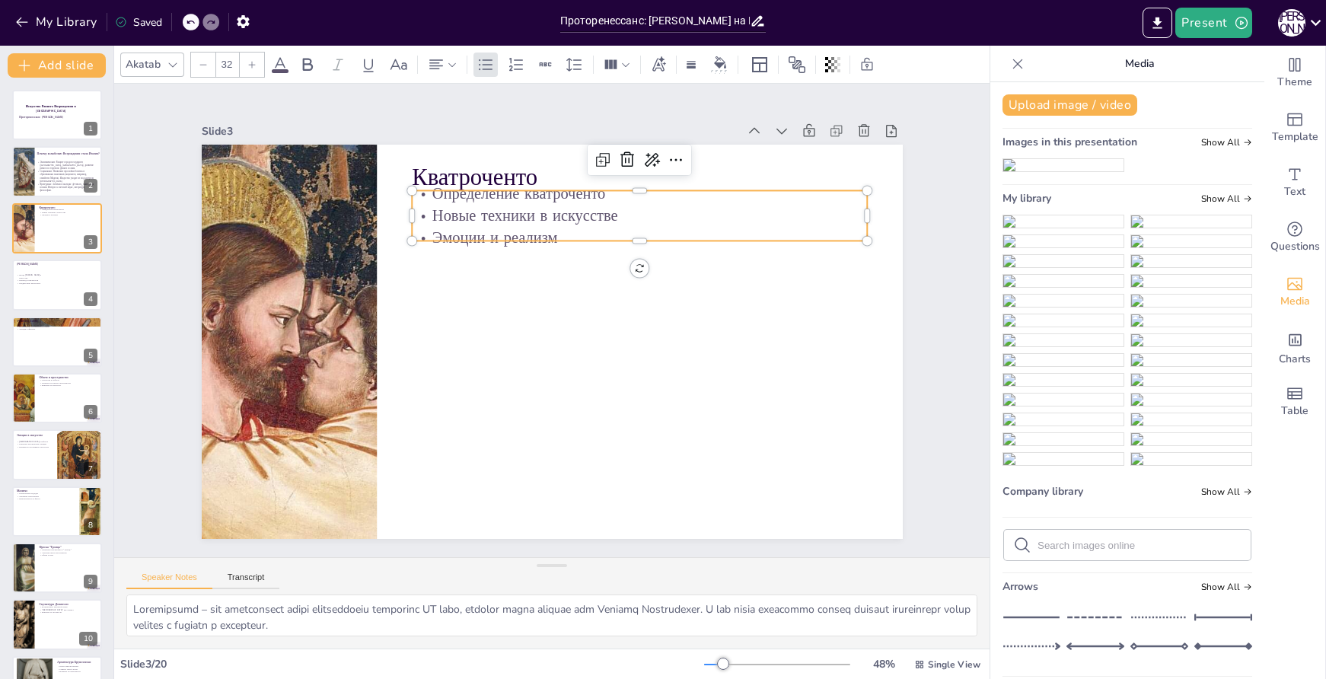
click at [589, 205] on p "Новые техники в искусстве" at bounding box center [689, 329] width 286 height 381
click at [589, 205] on p "Новые техники в искусстве" at bounding box center [674, 261] width 425 height 206
click at [589, 399] on p "Новые техники в искусстве" at bounding box center [475, 433] width 455 height 69
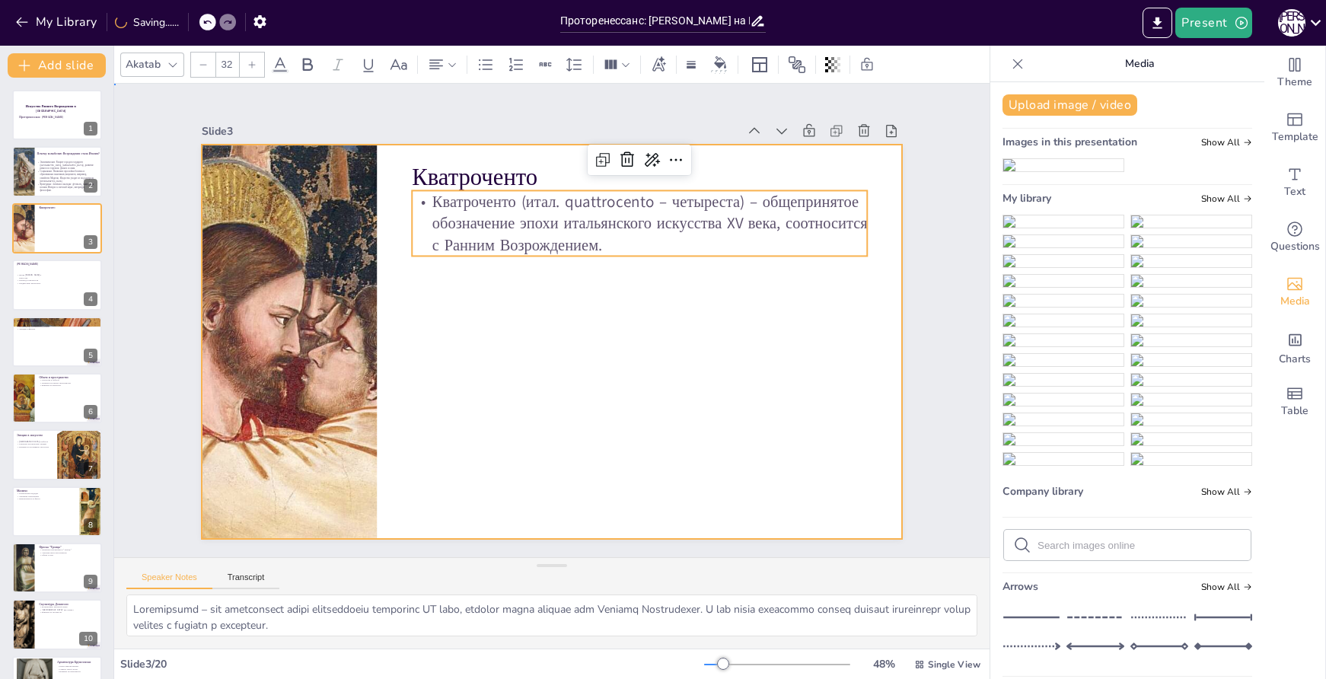
click at [755, 322] on div at bounding box center [548, 340] width 768 height 531
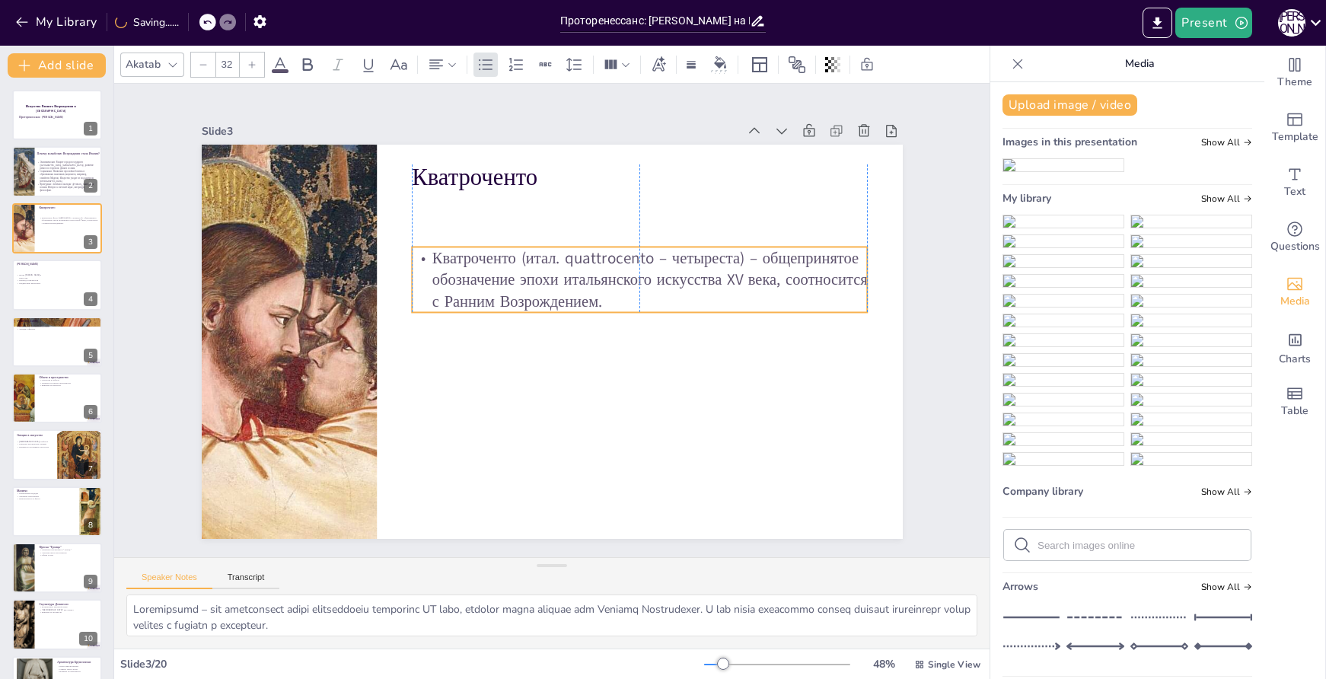
drag, startPoint x: 658, startPoint y: 202, endPoint x: 655, endPoint y: 258, distance: 56.4
click at [655, 258] on p "Кватроченто (итал. quattrocento – четыреста) – общепринятое обозначение эпохи и…" at bounding box center [648, 329] width 427 height 285
click at [503, 286] on p "Кватроченто (итал. quattrocento – четыреста) – общепринятое обозначение эпохи и…" at bounding box center [625, 383] width 245 height 443
click at [458, 271] on p "Кватроченто (итал. quattrocento – четыреста) – общепринятое обозначение эпохи и…" at bounding box center [646, 339] width 407 height 321
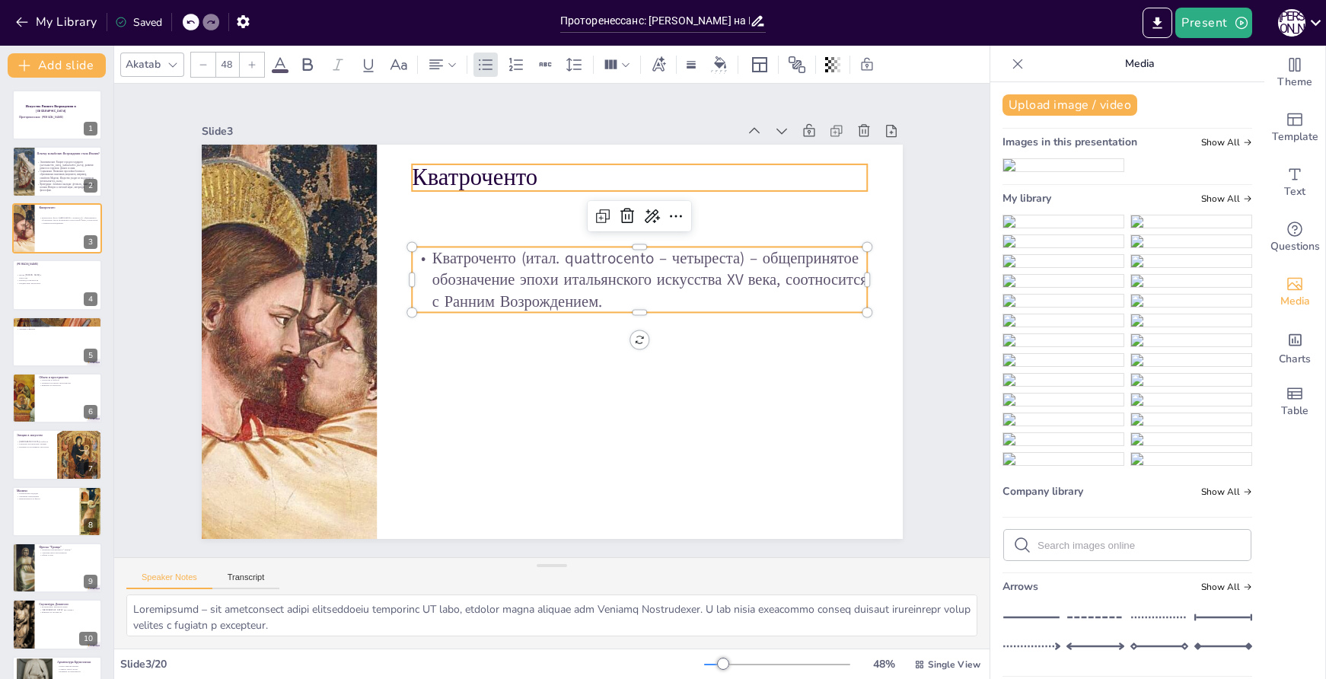
click at [474, 175] on p "Кватроченто" at bounding box center [680, 212] width 444 height 172
type input "32"
click at [430, 257] on p "Кватроченто (итал. quattrocento – четыреста) – общепринятое обозначение эпохи и…" at bounding box center [646, 298] width 459 height 158
click at [489, 257] on p "Кватроченто (итал. quattrocento – четыреста) – общепринятое обозначение эпохи и…" at bounding box center [631, 375] width 285 height 427
click at [427, 254] on p "Кватроченто (итал. quattrocento – четыреста) – общепринятое обозначение эпохи и…" at bounding box center [648, 318] width 443 height 245
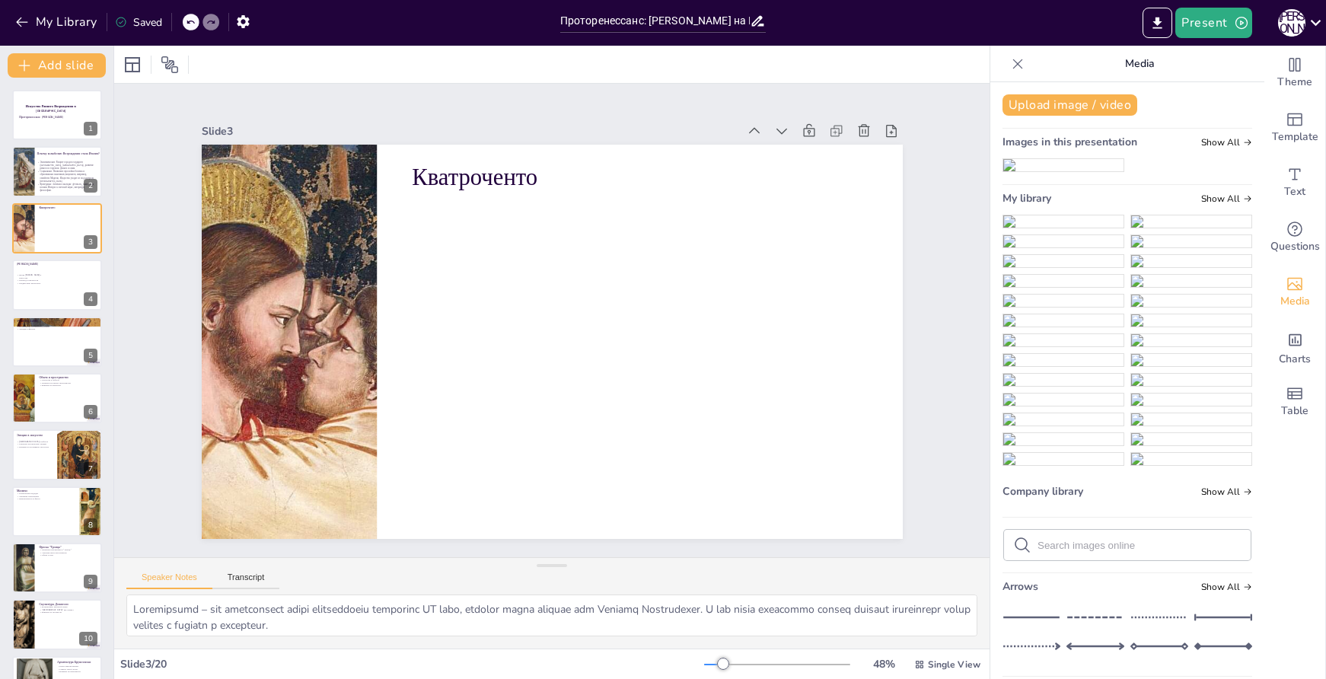
click at [212, 25] on icon at bounding box center [210, 22] width 9 height 9
click at [193, 21] on icon at bounding box center [190, 22] width 9 height 9
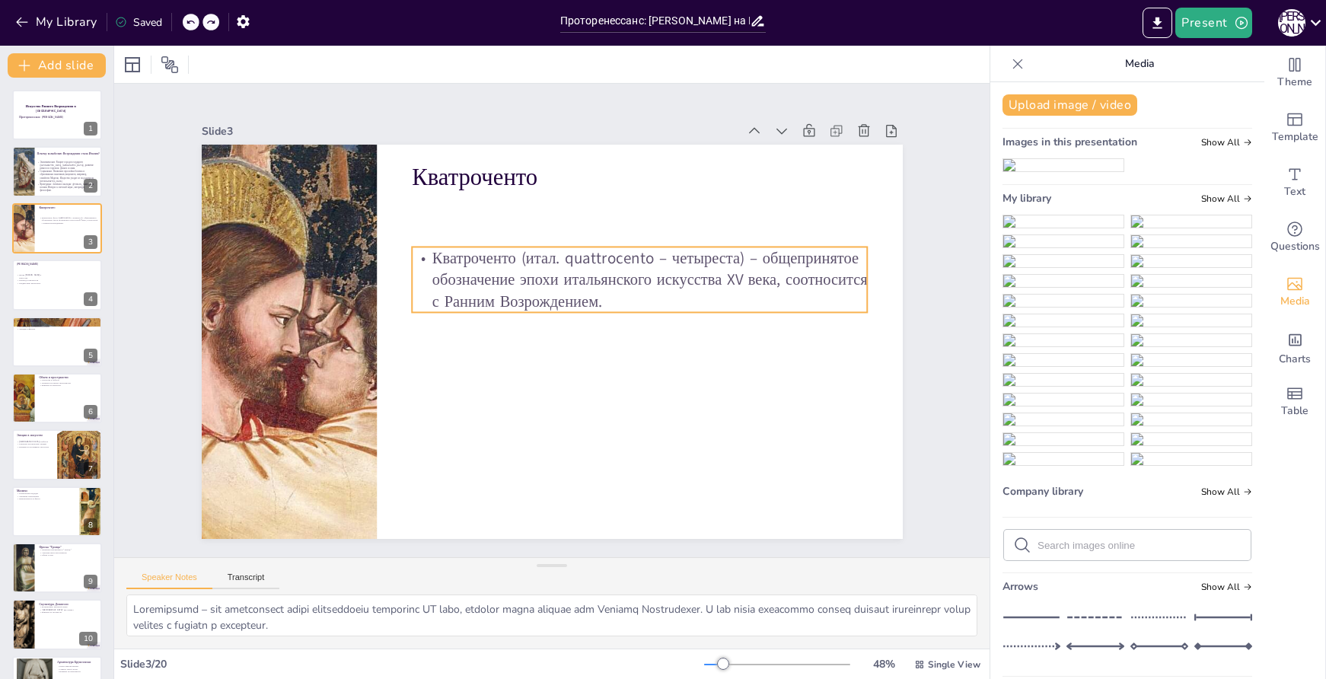
click at [670, 280] on p "Кватроченто (итал. quattrocento – четыреста) – общепринятое обозначение эпохи и…" at bounding box center [646, 298] width 459 height 159
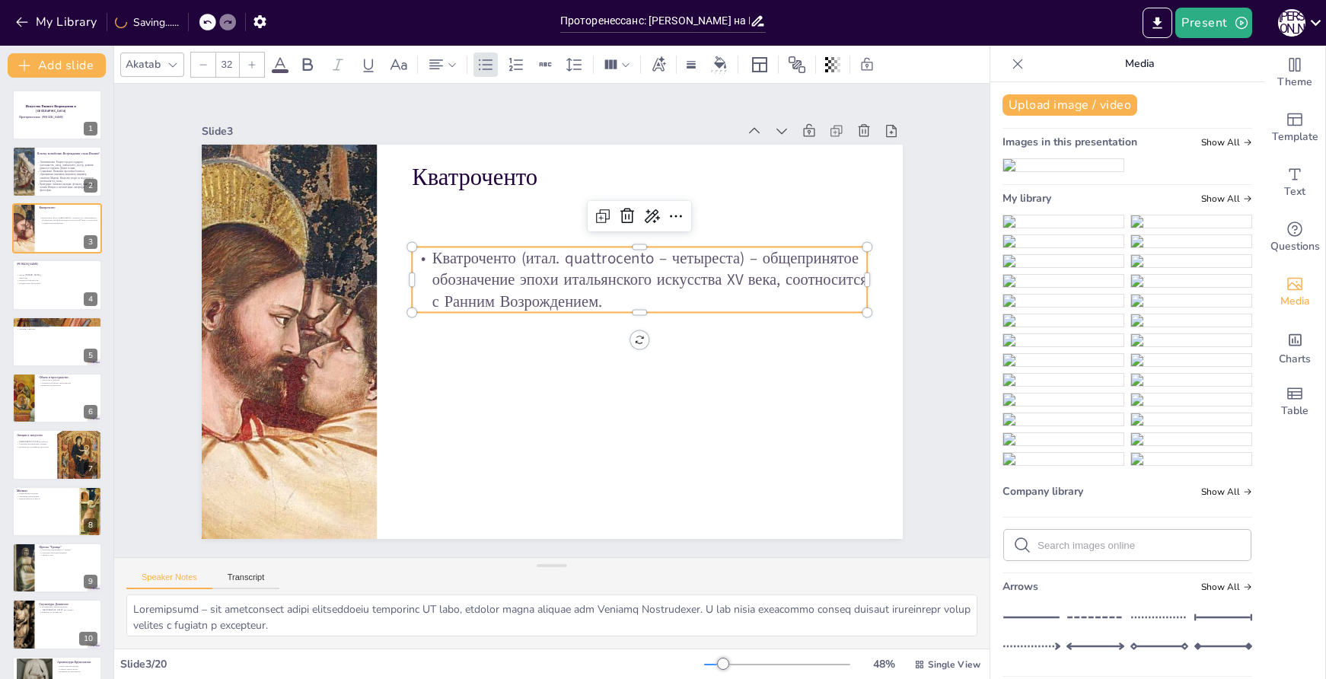
click at [650, 272] on p "Кватроченто (итал. quattrocento – четыреста) – общепринятое обозначение эпохи и…" at bounding box center [643, 289] width 460 height 113
click at [650, 272] on p "Кватроченто (итал. quattrocento – четыреста) – общепринятое обозначение эпохи и…" at bounding box center [601, 404] width 113 height 460
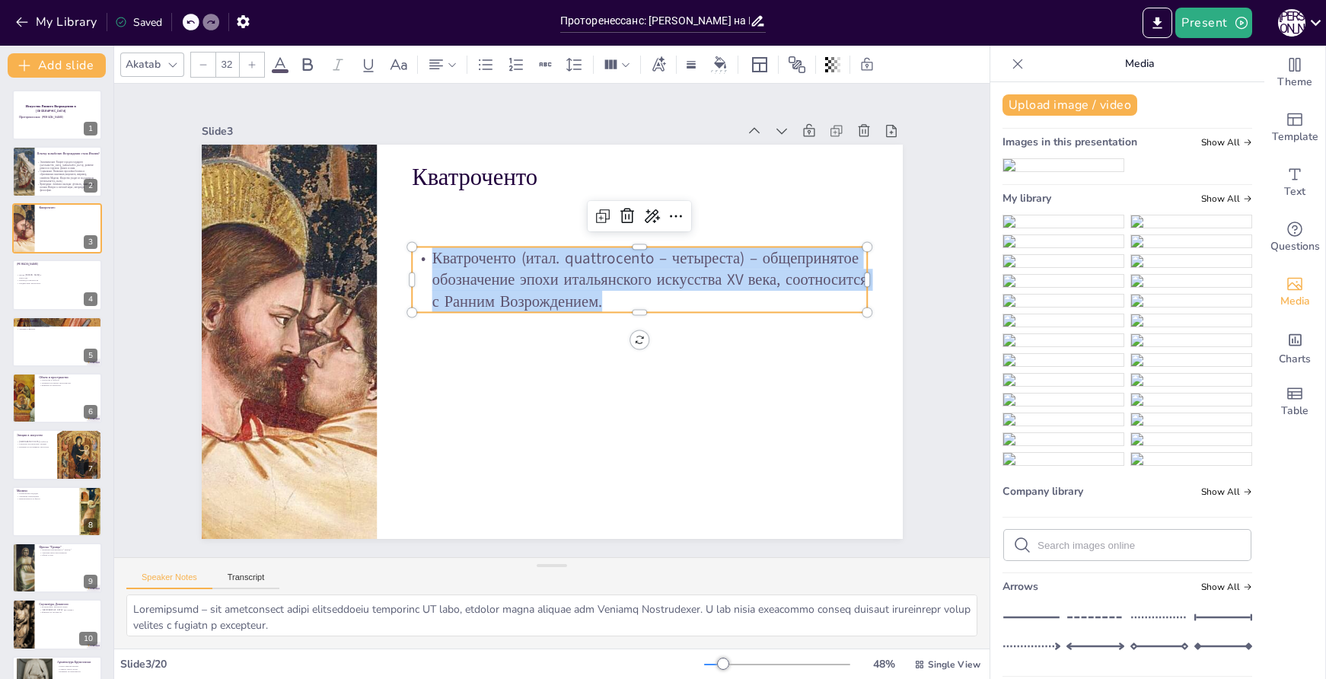
click at [247, 65] on icon at bounding box center [251, 64] width 9 height 9
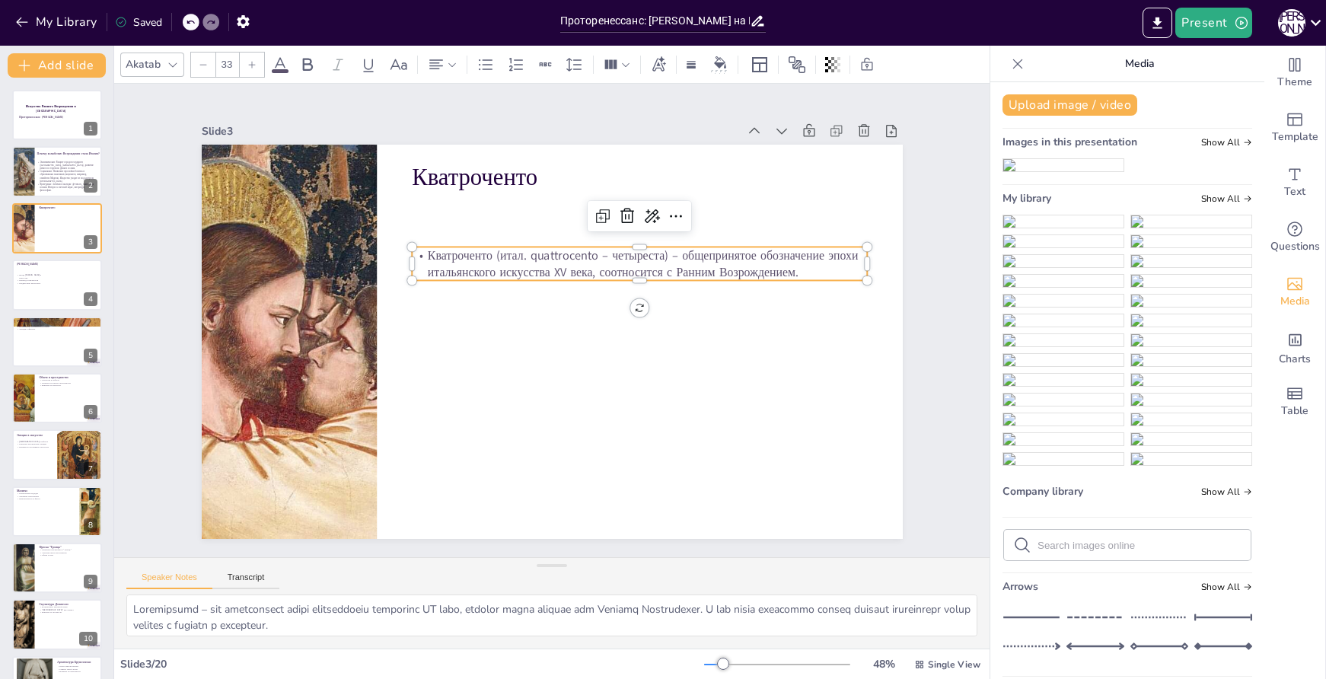
click at [247, 65] on icon at bounding box center [251, 64] width 9 height 9
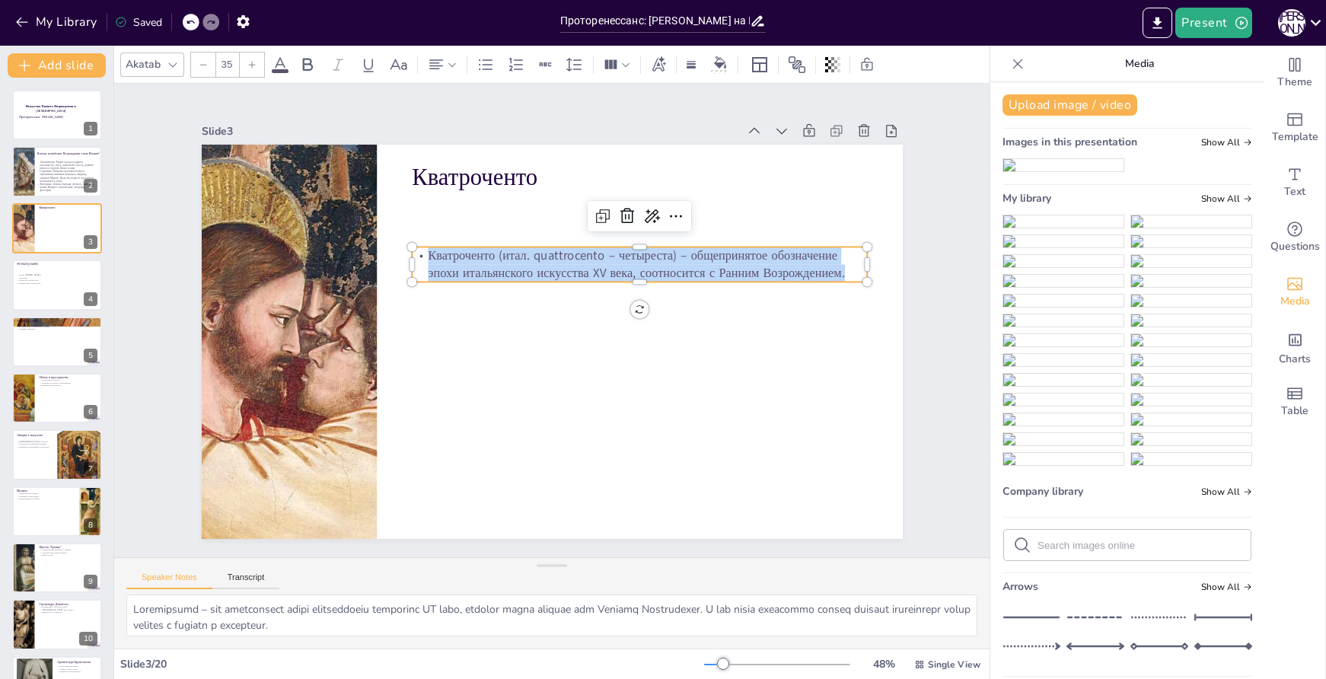
click at [247, 65] on icon at bounding box center [251, 64] width 9 height 9
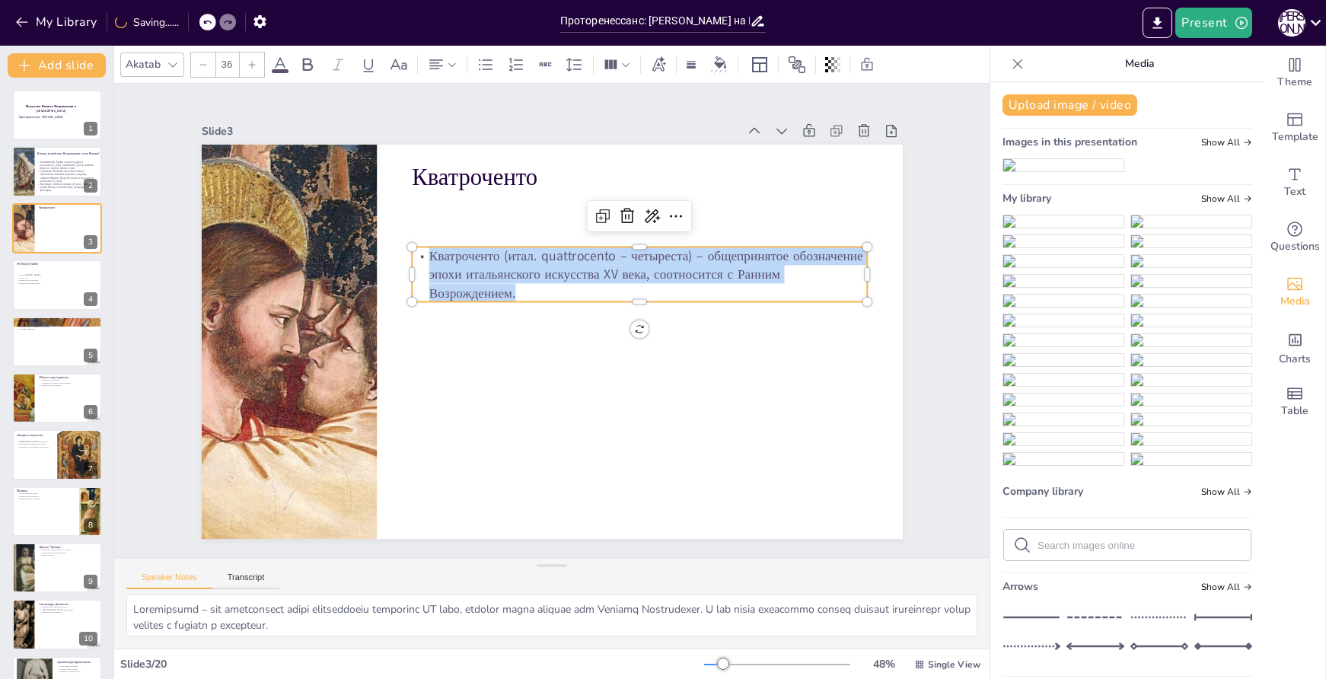
click at [247, 65] on icon at bounding box center [251, 64] width 9 height 9
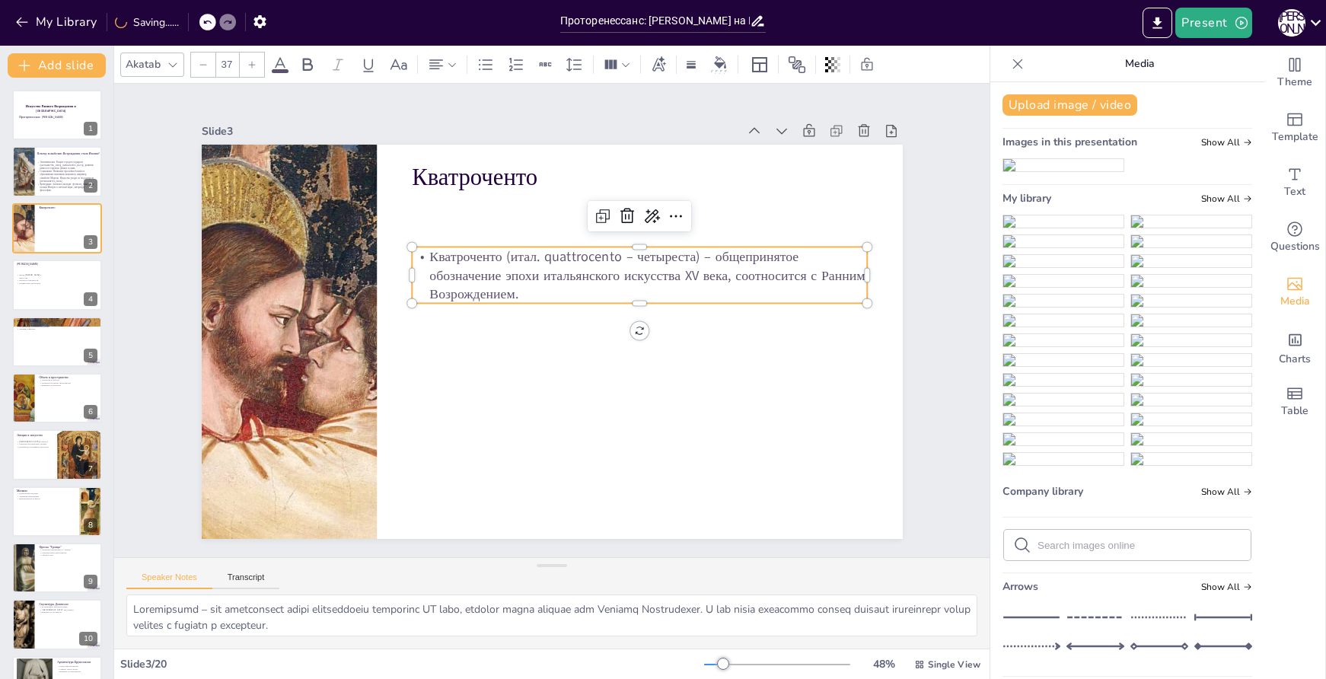
click at [247, 65] on icon at bounding box center [251, 64] width 9 height 9
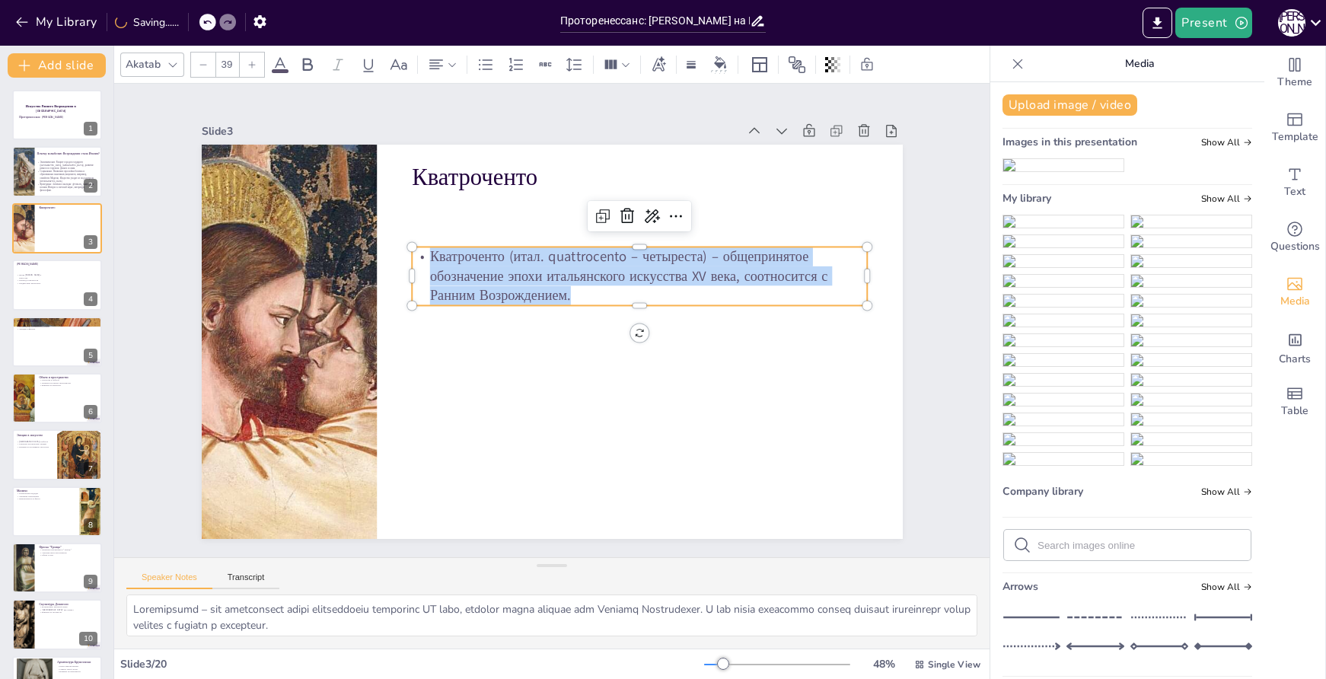
click at [247, 65] on icon at bounding box center [251, 64] width 9 height 9
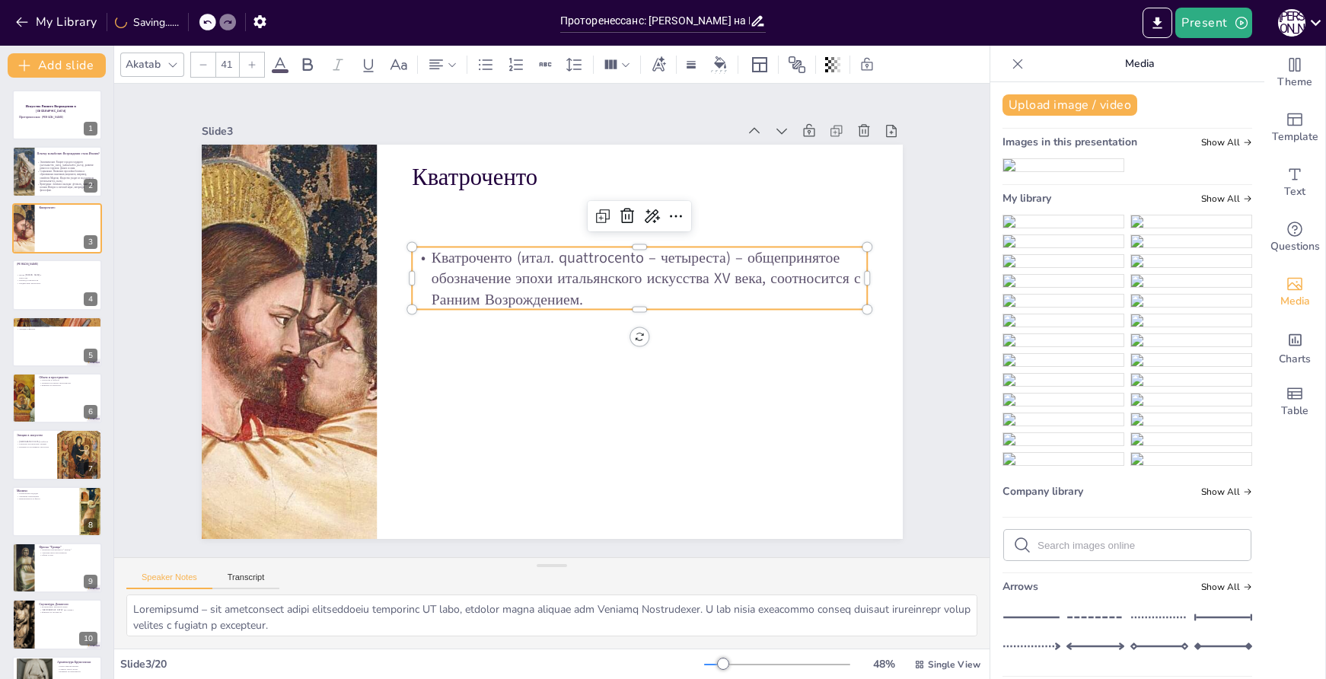
click at [247, 65] on icon at bounding box center [251, 64] width 9 height 9
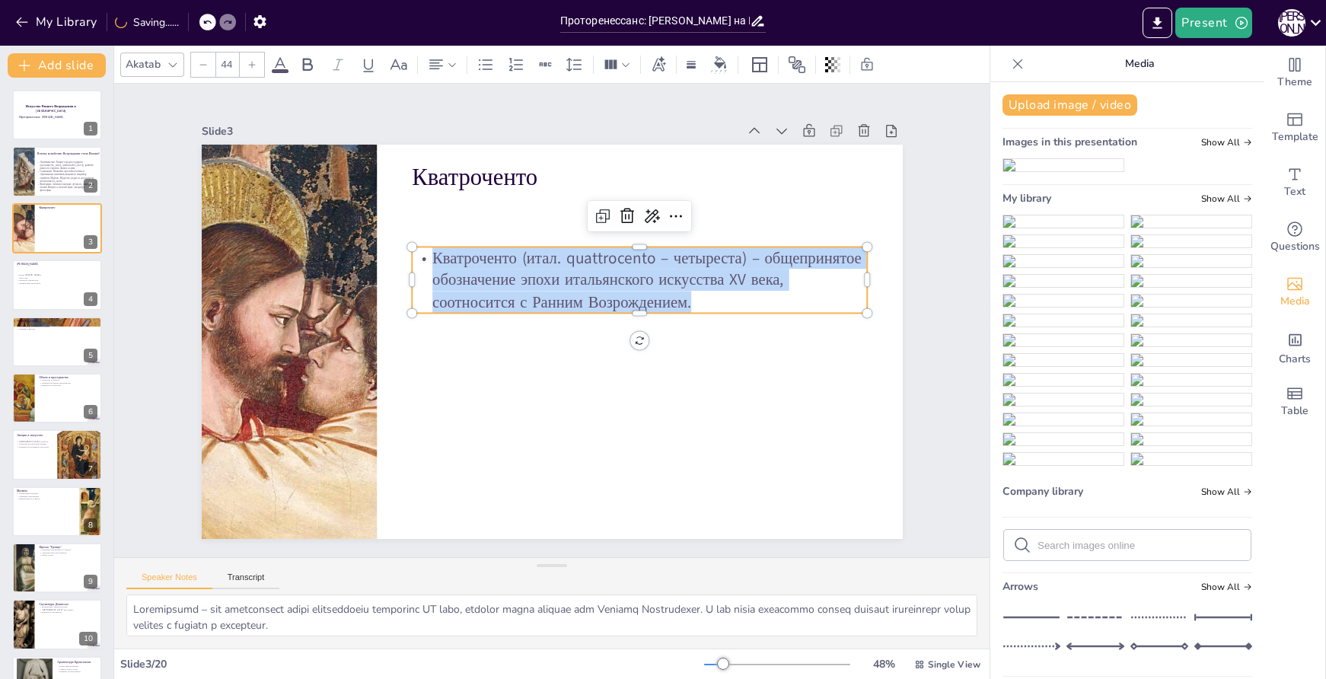
click at [247, 65] on icon at bounding box center [251, 64] width 9 height 9
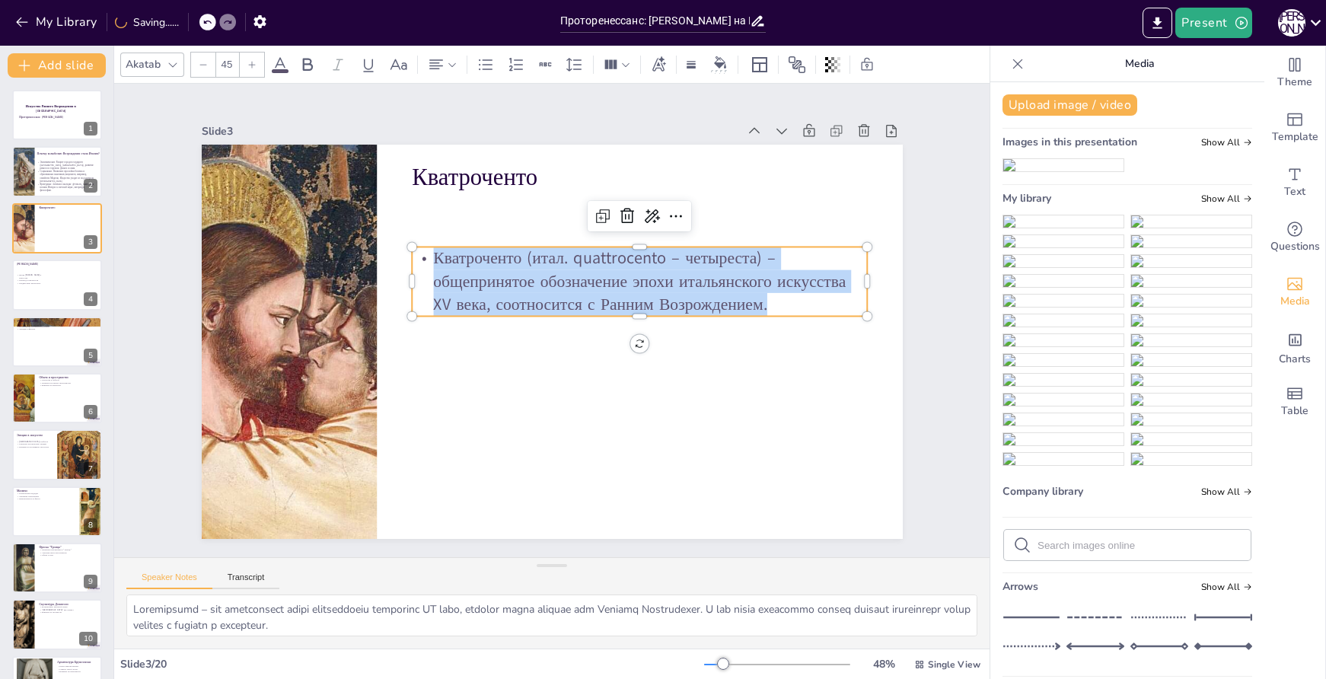
click at [247, 65] on icon at bounding box center [251, 64] width 9 height 9
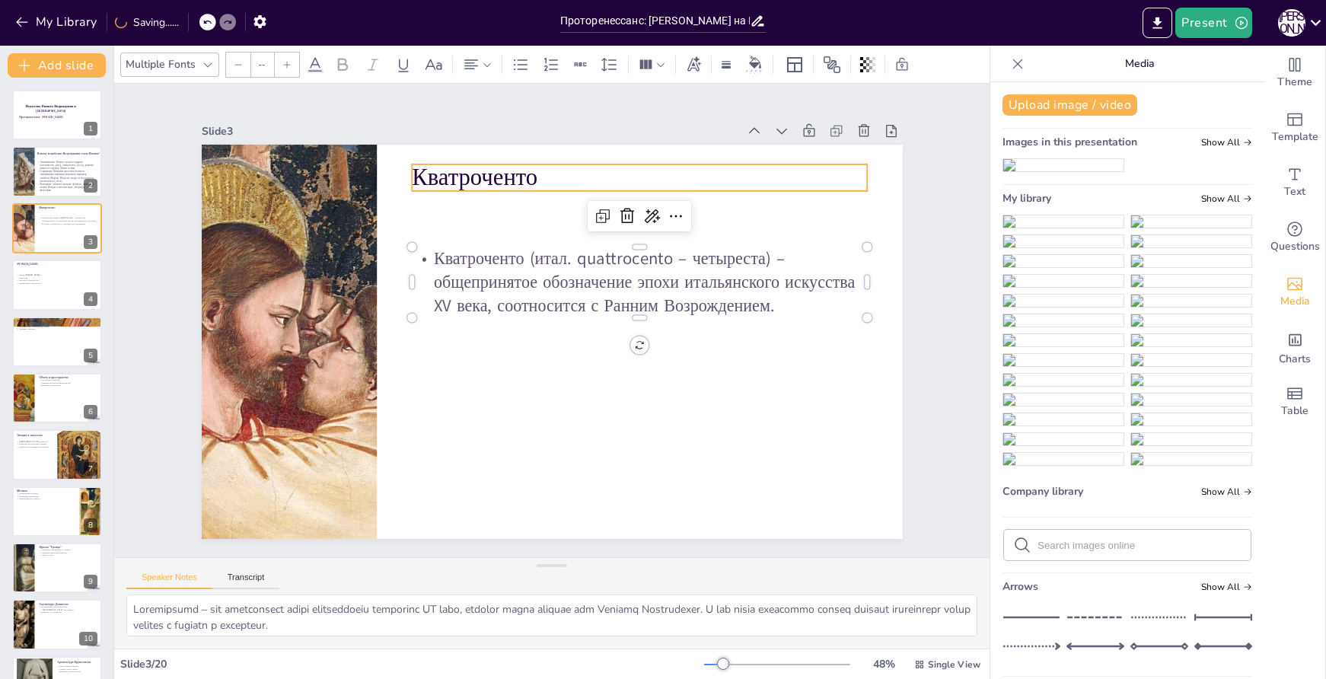
type input "48"
click at [610, 210] on p "Кватроченто" at bounding box center [673, 436] width 127 height 452
click at [685, 169] on icon at bounding box center [697, 181] width 24 height 24
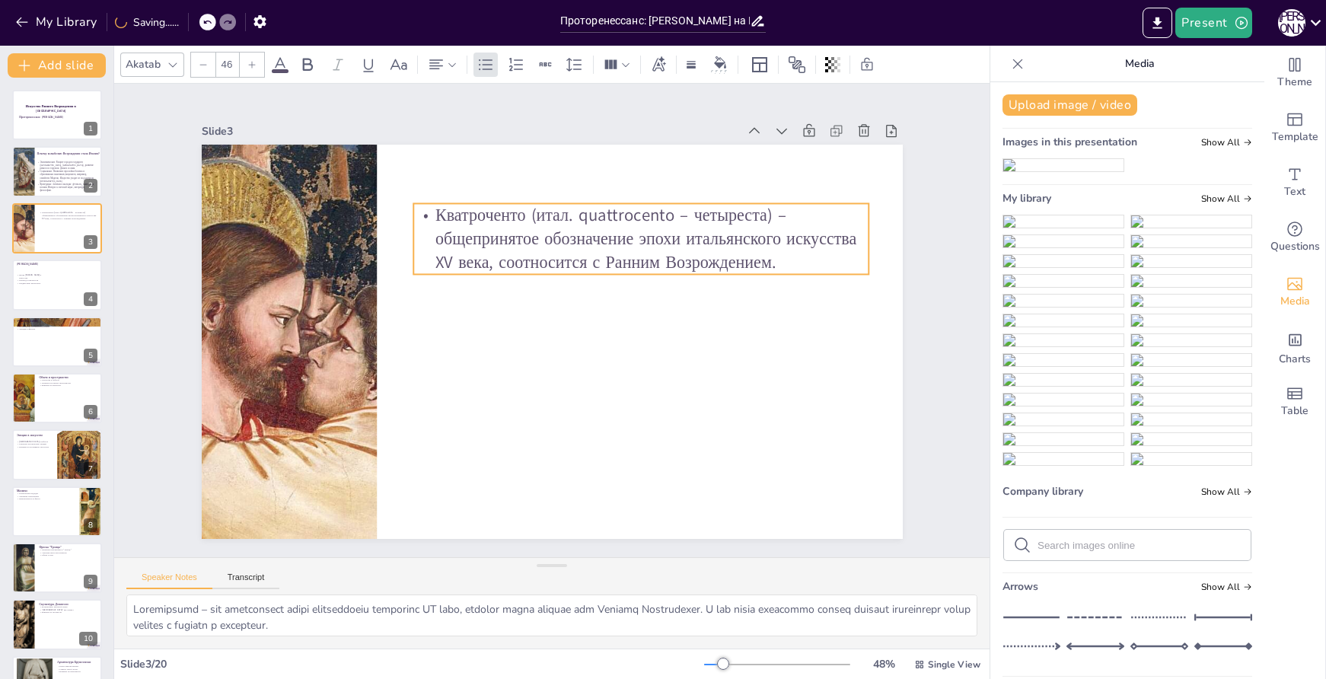
drag, startPoint x: 634, startPoint y: 269, endPoint x: 635, endPoint y: 225, distance: 43.4
click at [635, 225] on p "Кватроченто (итал. quattrocento – четыреста) – общепринятое обозначение эпохи и…" at bounding box center [666, 283] width 445 height 250
click at [31, 289] on div at bounding box center [56, 285] width 91 height 52
type textarea "Джотто ди Бондоне внес значительный вклад в искусство Проторенессанса, его рабо…"
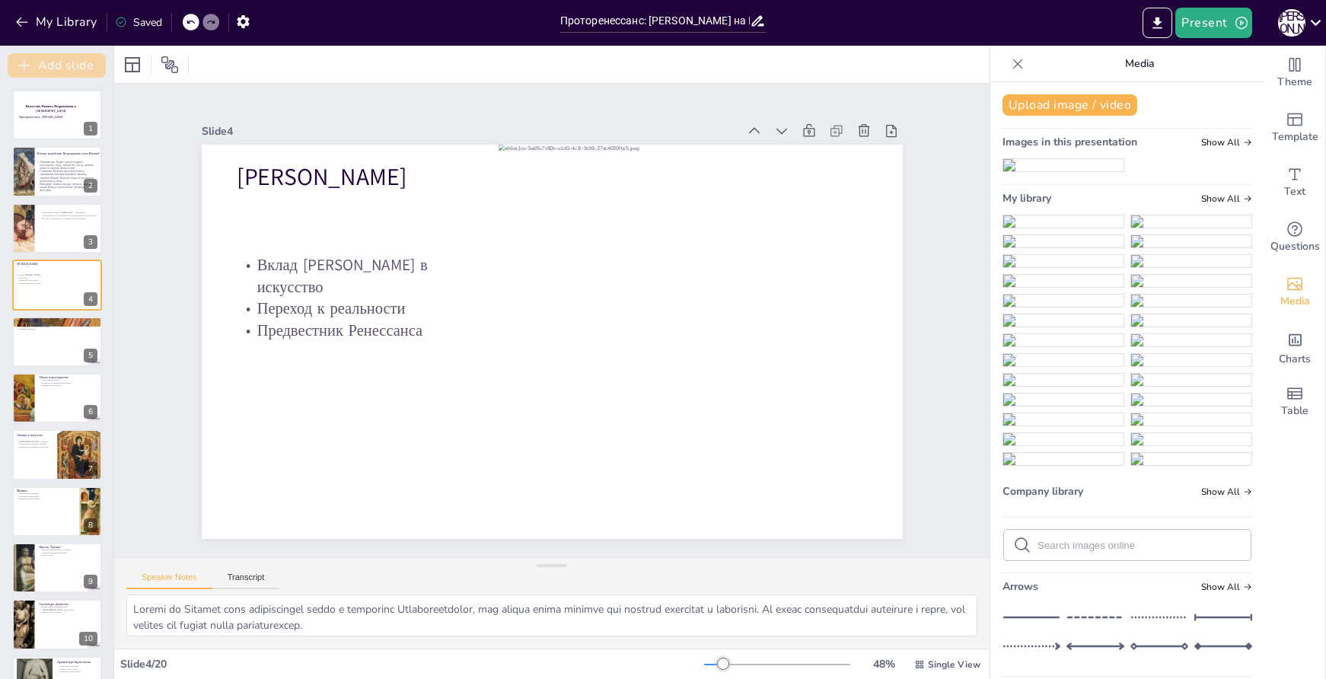
click at [36, 67] on button "Add slide" at bounding box center [57, 65] width 98 height 24
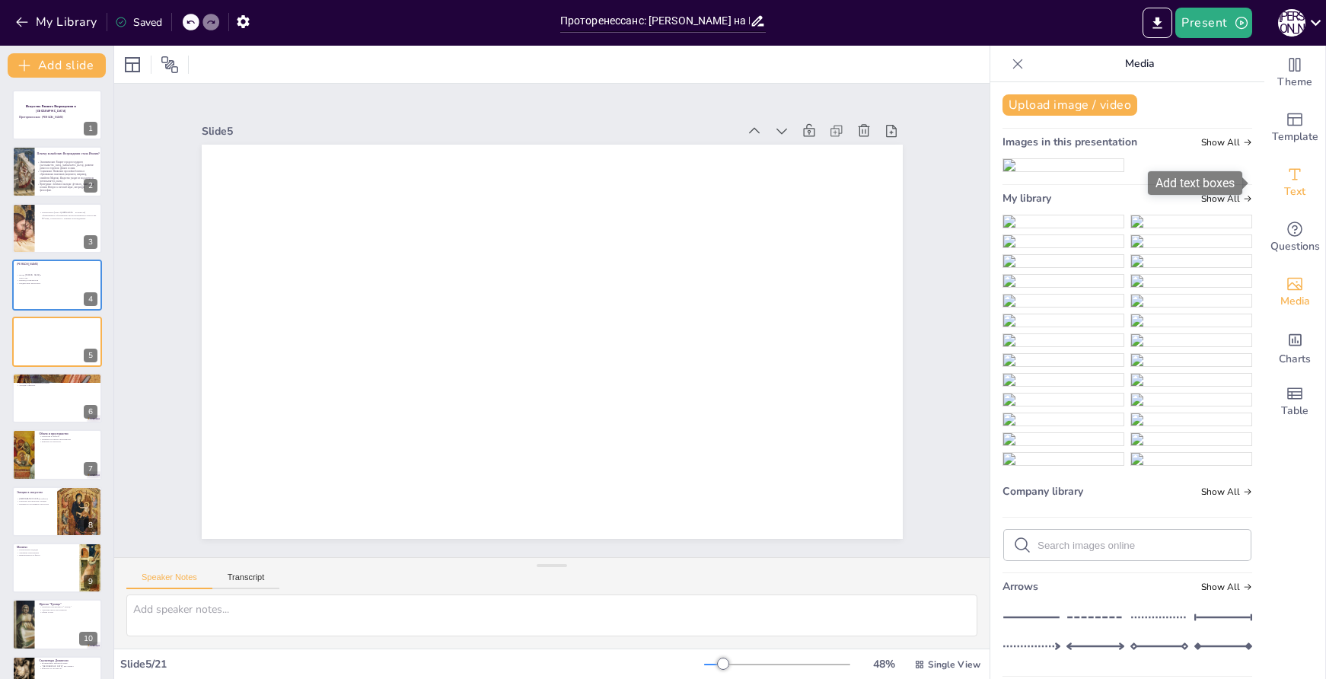
click at [1286, 177] on icon "Add text boxes" at bounding box center [1295, 174] width 18 height 18
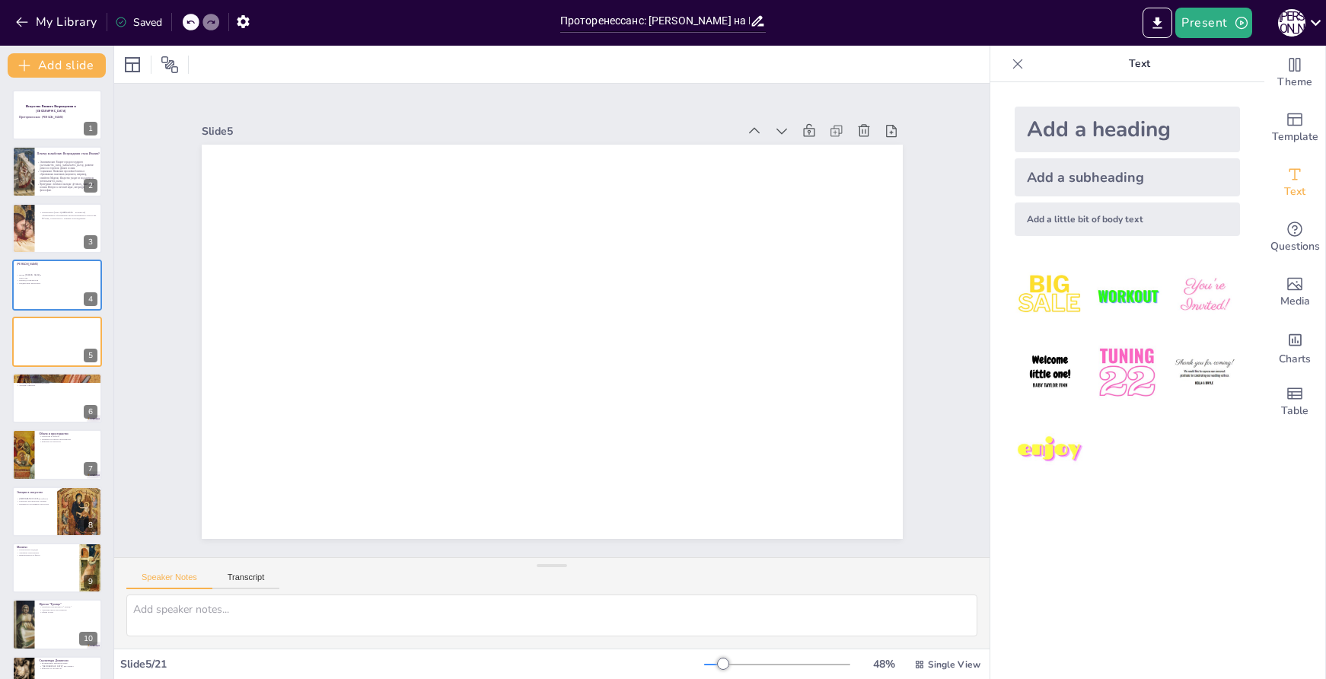
click at [1079, 222] on div "Add a little bit of body text" at bounding box center [1127, 220] width 225 height 34
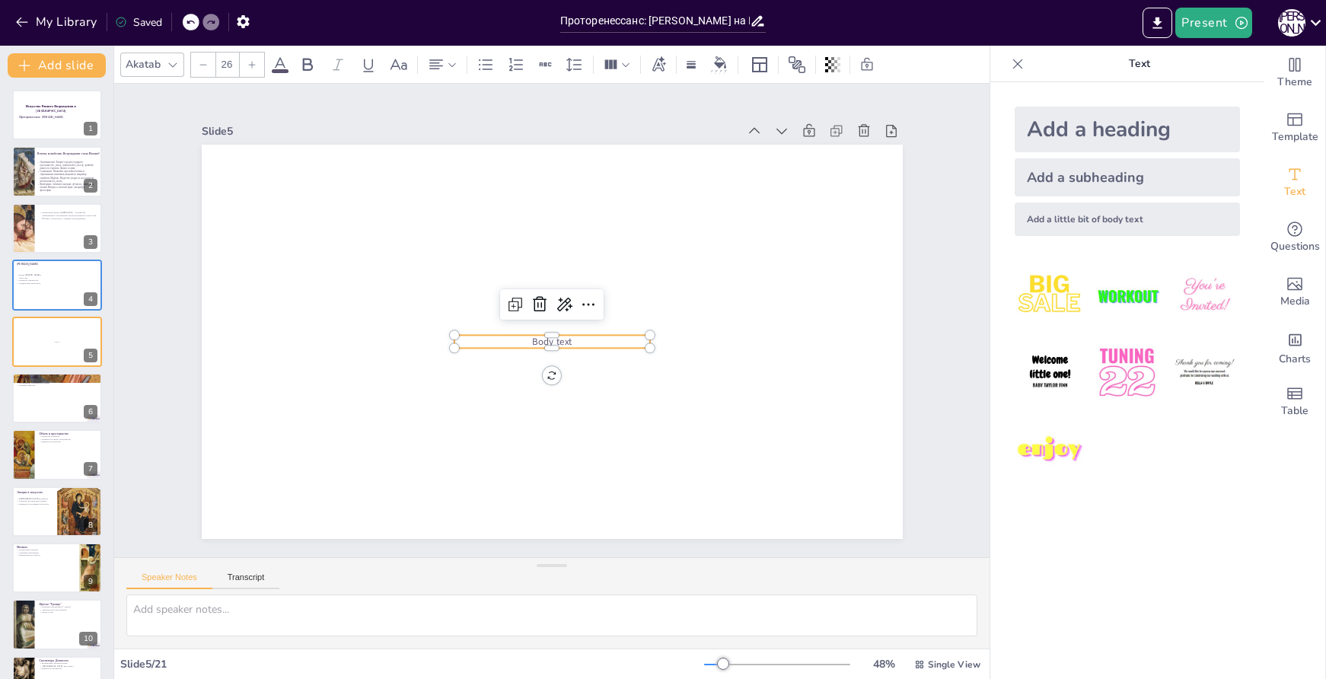
click at [568, 336] on p "Body text" at bounding box center [550, 342] width 196 height 34
click at [568, 336] on p "Body text" at bounding box center [548, 341] width 194 height 54
click at [568, 336] on p "Body text" at bounding box center [550, 342] width 196 height 34
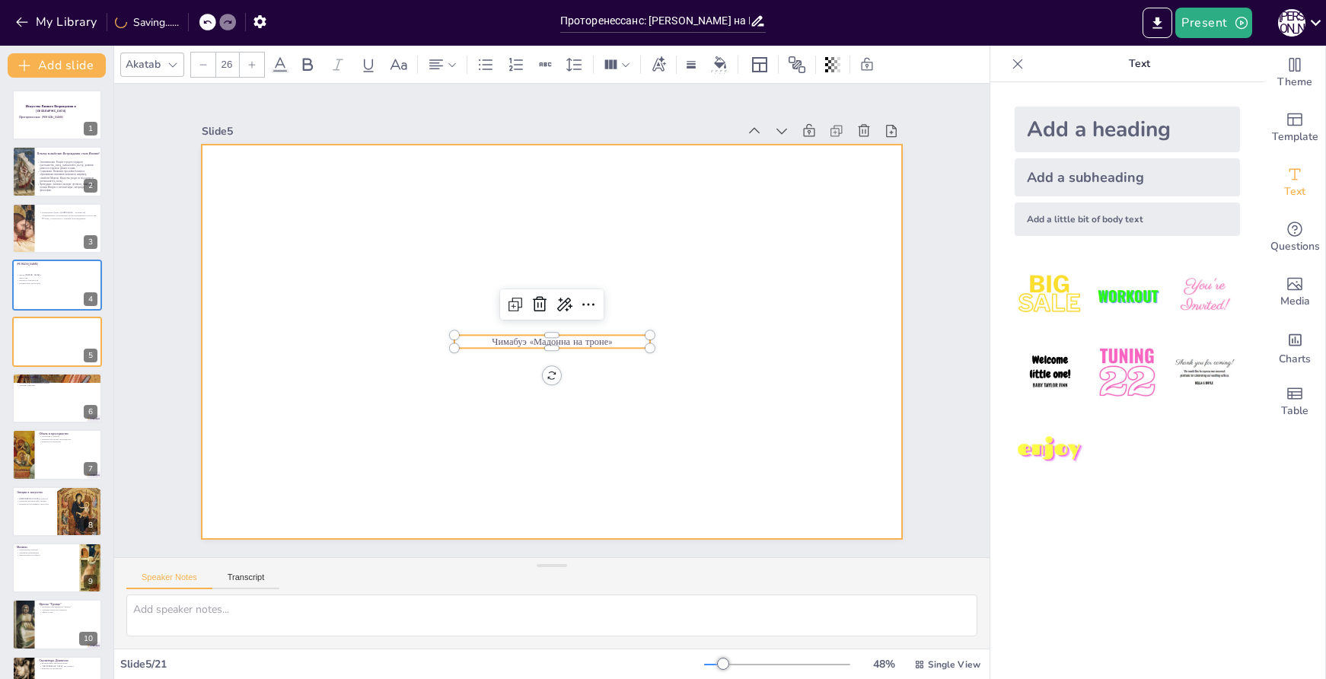
click at [746, 385] on div at bounding box center [549, 341] width 739 height 465
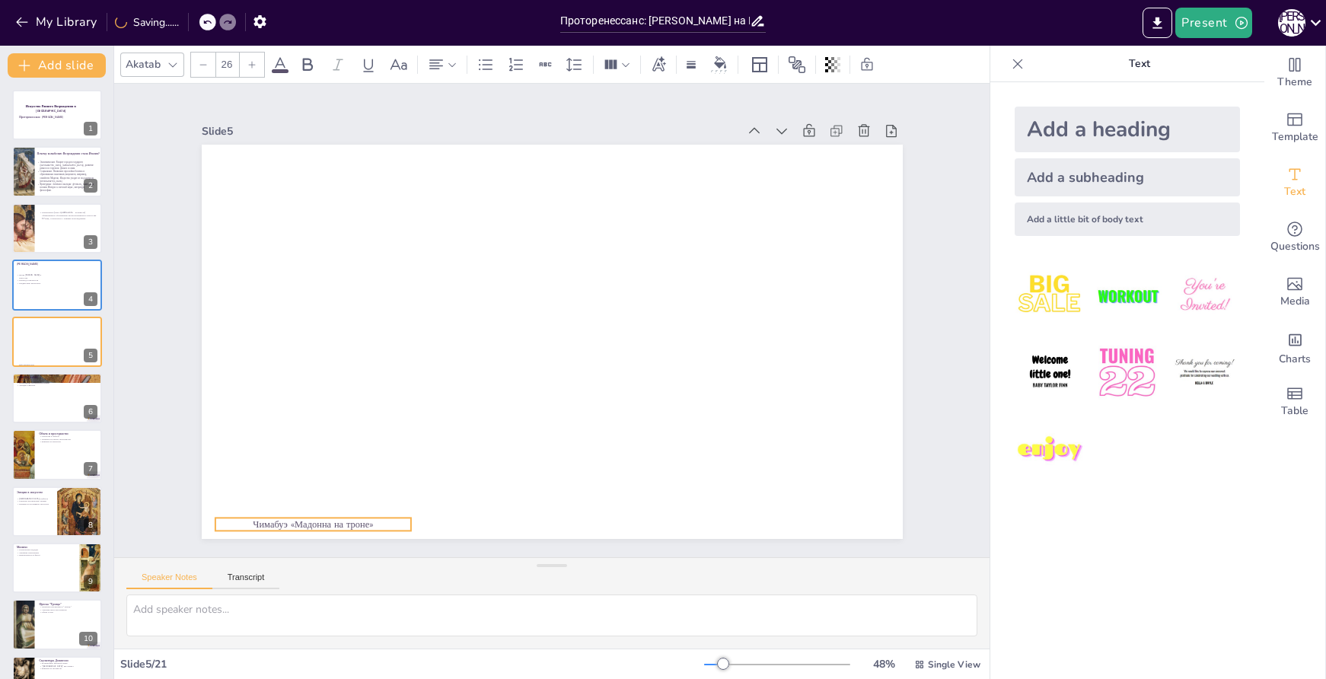
drag, startPoint x: 607, startPoint y: 337, endPoint x: 368, endPoint y: 520, distance: 300.9
click at [357, 477] on p "Чимабуэ «Мадонна на троне»" at bounding box center [262, 440] width 190 height 73
click at [1285, 293] on span "Media" at bounding box center [1296, 301] width 30 height 17
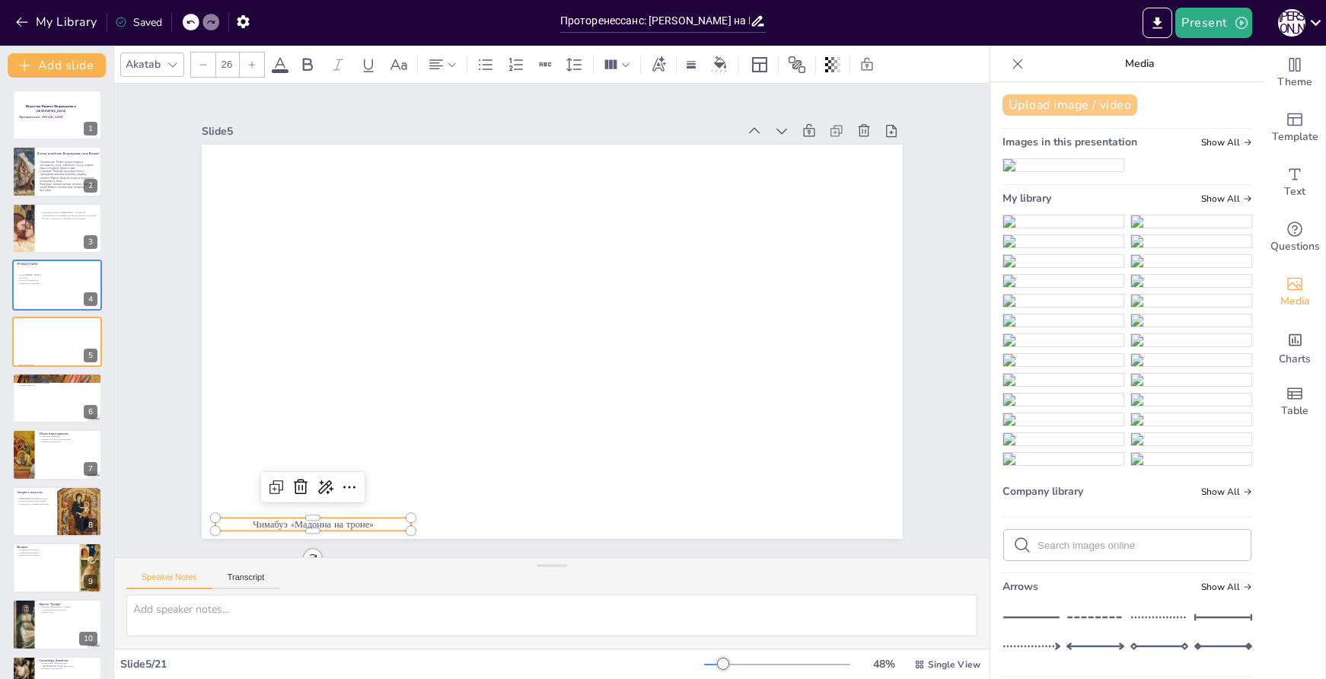
click at [1048, 110] on button "Upload image / video" at bounding box center [1070, 104] width 135 height 21
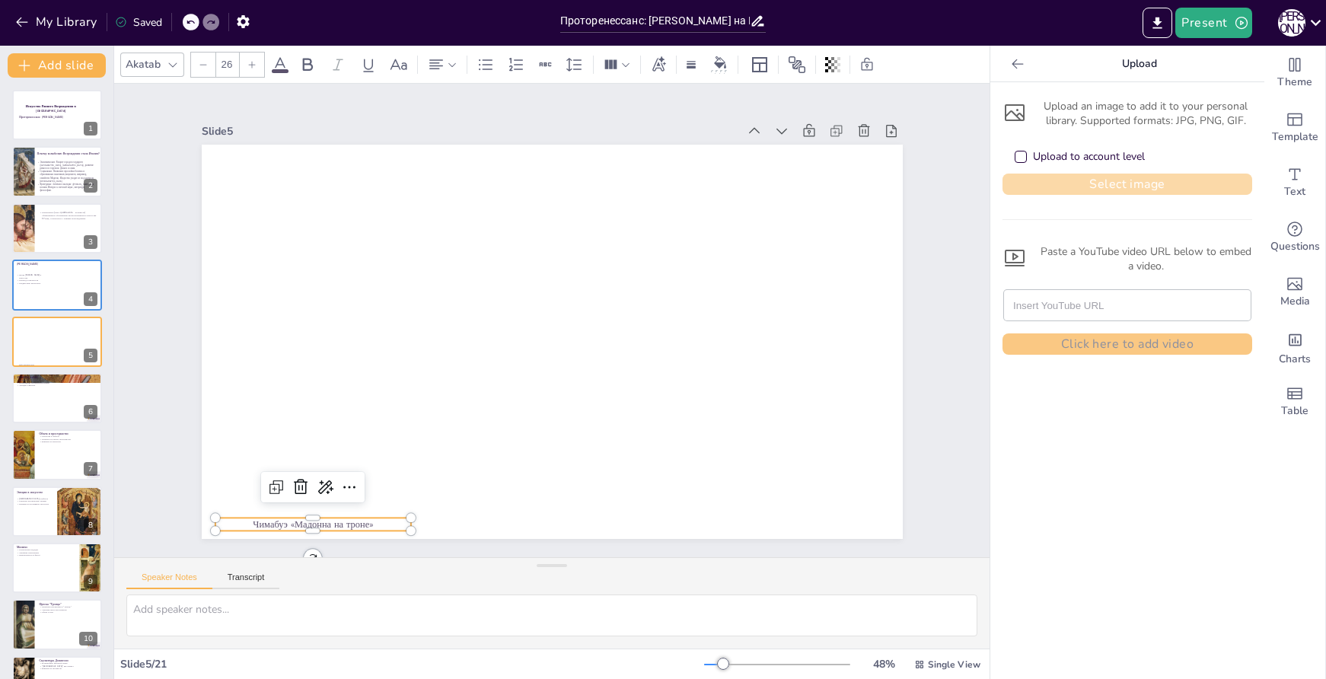
click at [1118, 182] on button "Select image" at bounding box center [1128, 184] width 250 height 21
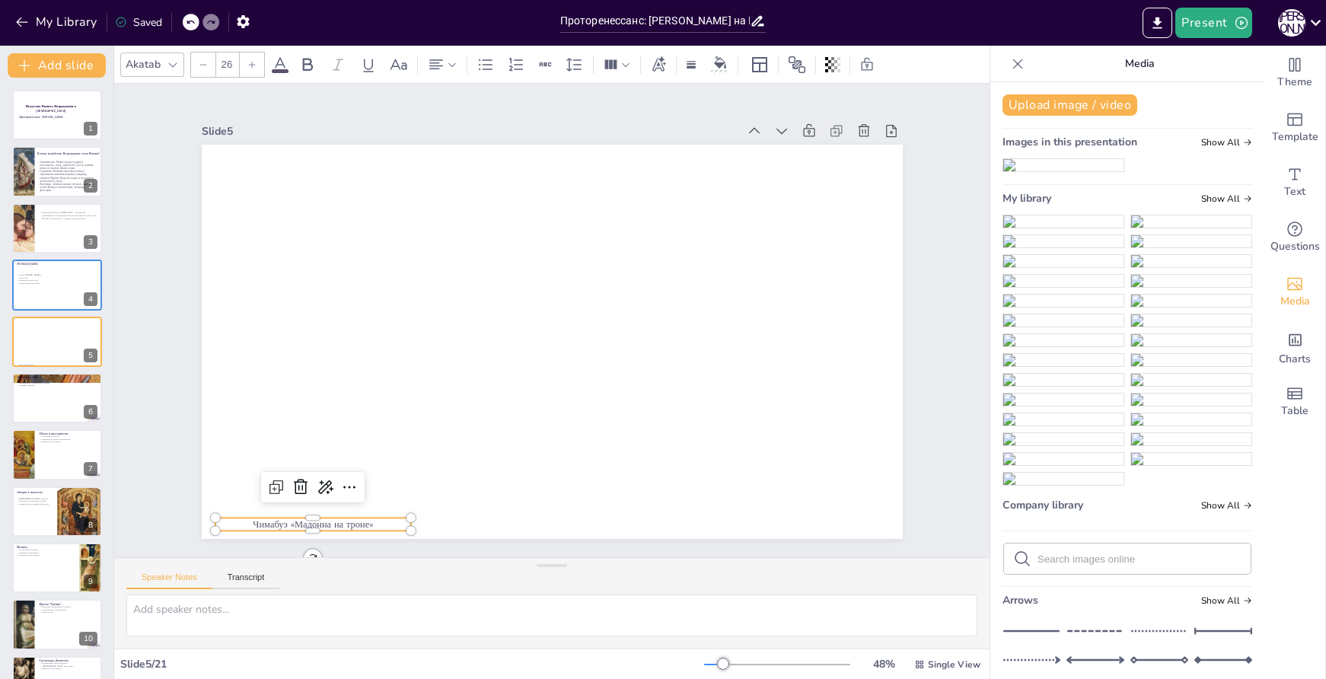
click at [1057, 228] on img at bounding box center [1064, 221] width 120 height 12
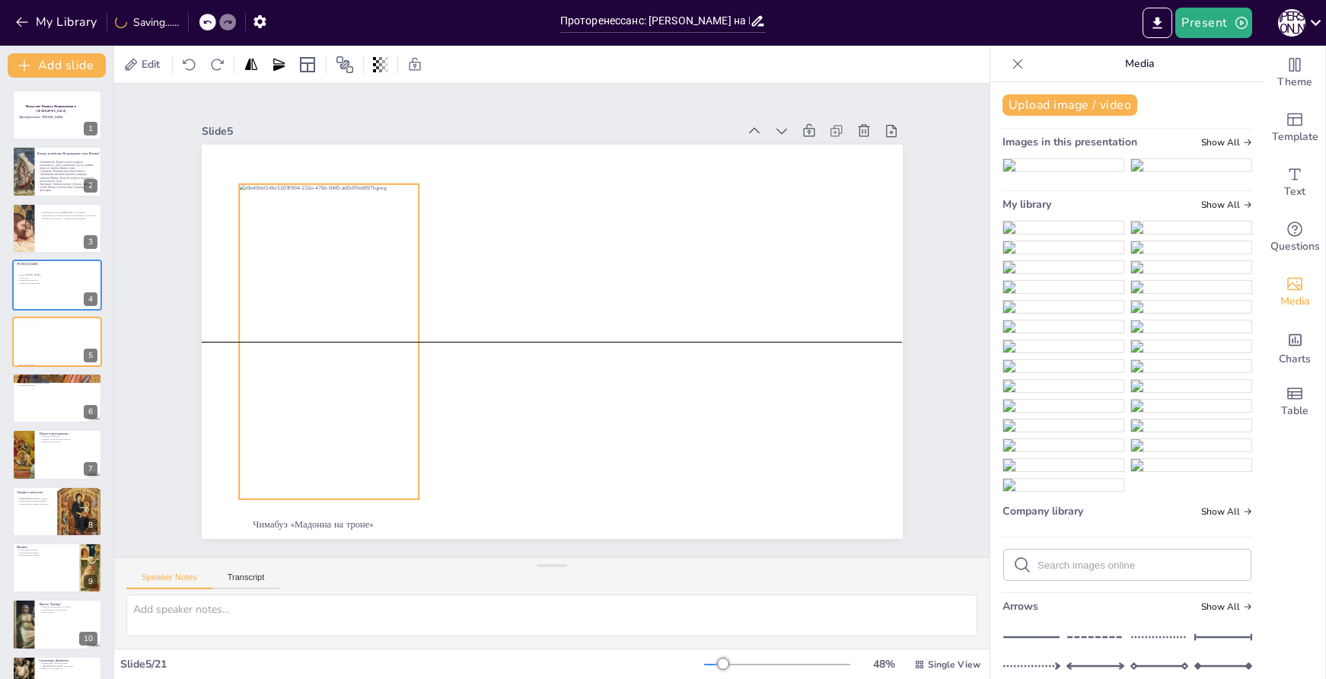
drag, startPoint x: 544, startPoint y: 359, endPoint x: 321, endPoint y: 354, distance: 223.2
click at [321, 228] on div at bounding box center [485, 106] width 346 height 241
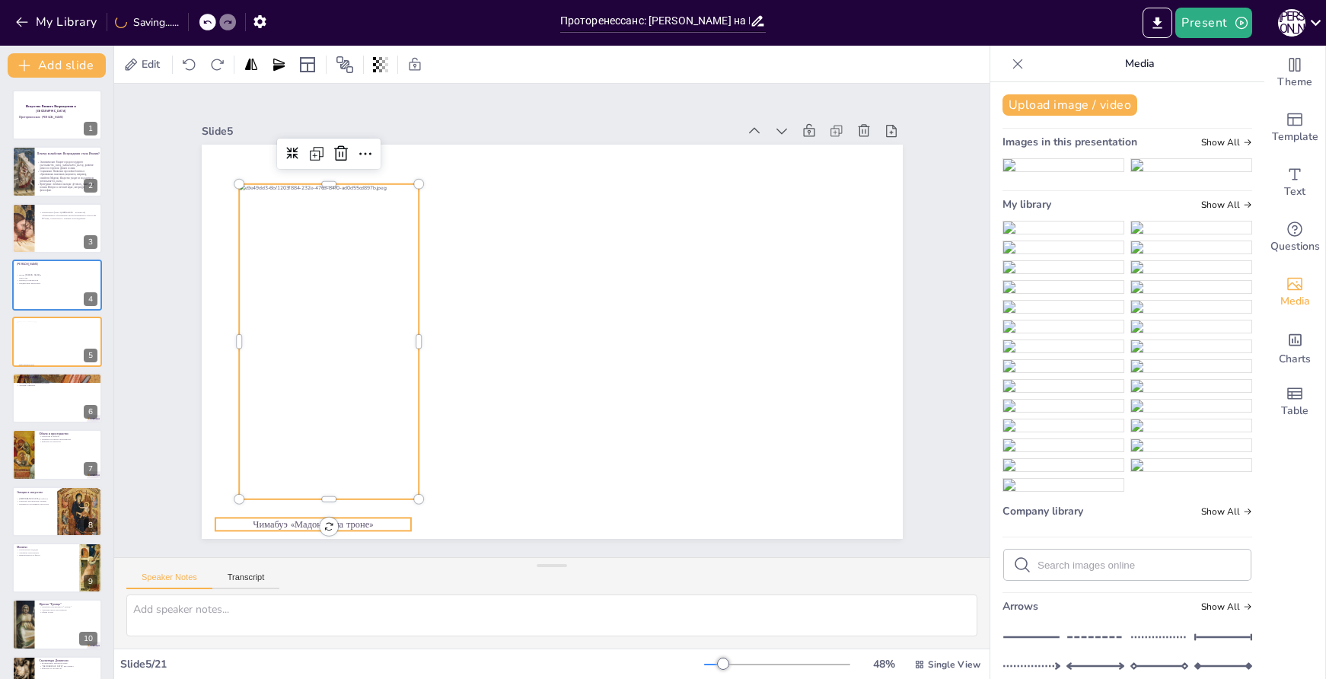
click at [344, 497] on p "Чимабуэ «Мадонна на троне»" at bounding box center [276, 470] width 194 height 54
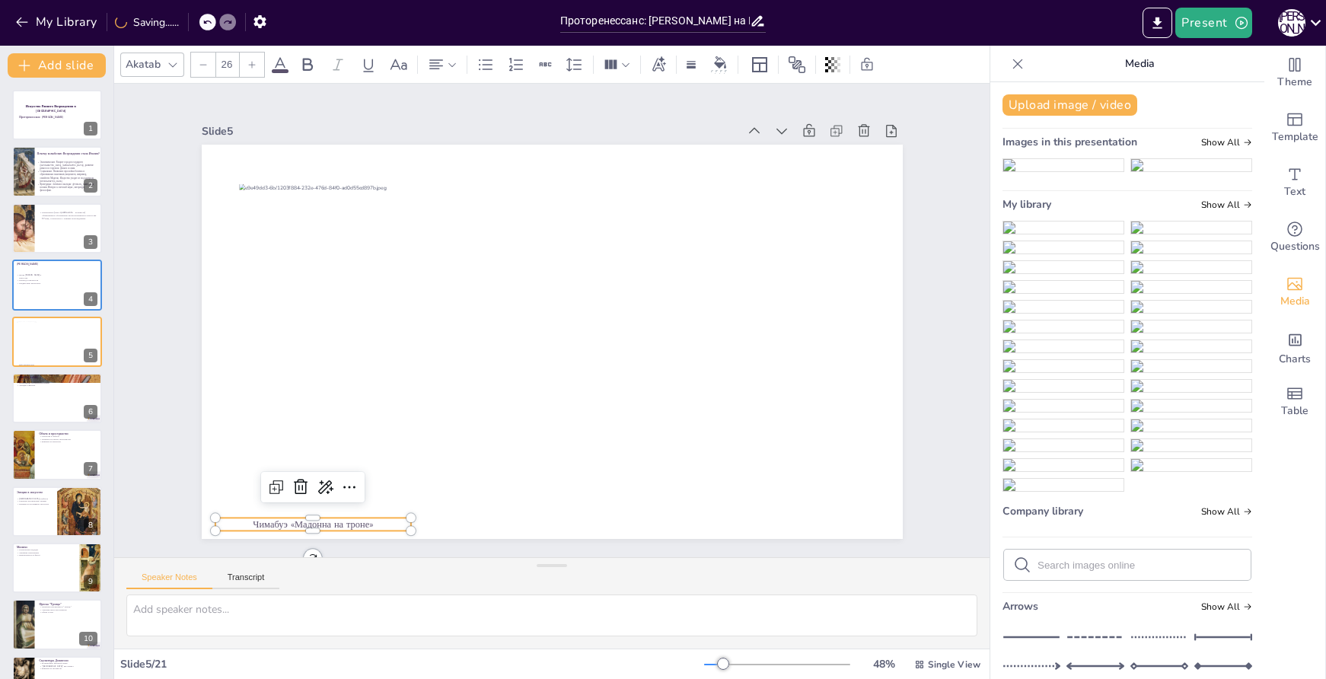
click at [344, 498] on p "Чимабуэ «Мадонна на троне»" at bounding box center [276, 471] width 194 height 54
click at [344, 518] on p "Чимабуэ «Мадонна на троне»" at bounding box center [313, 524] width 196 height 13
click at [249, 65] on icon at bounding box center [251, 64] width 9 height 9
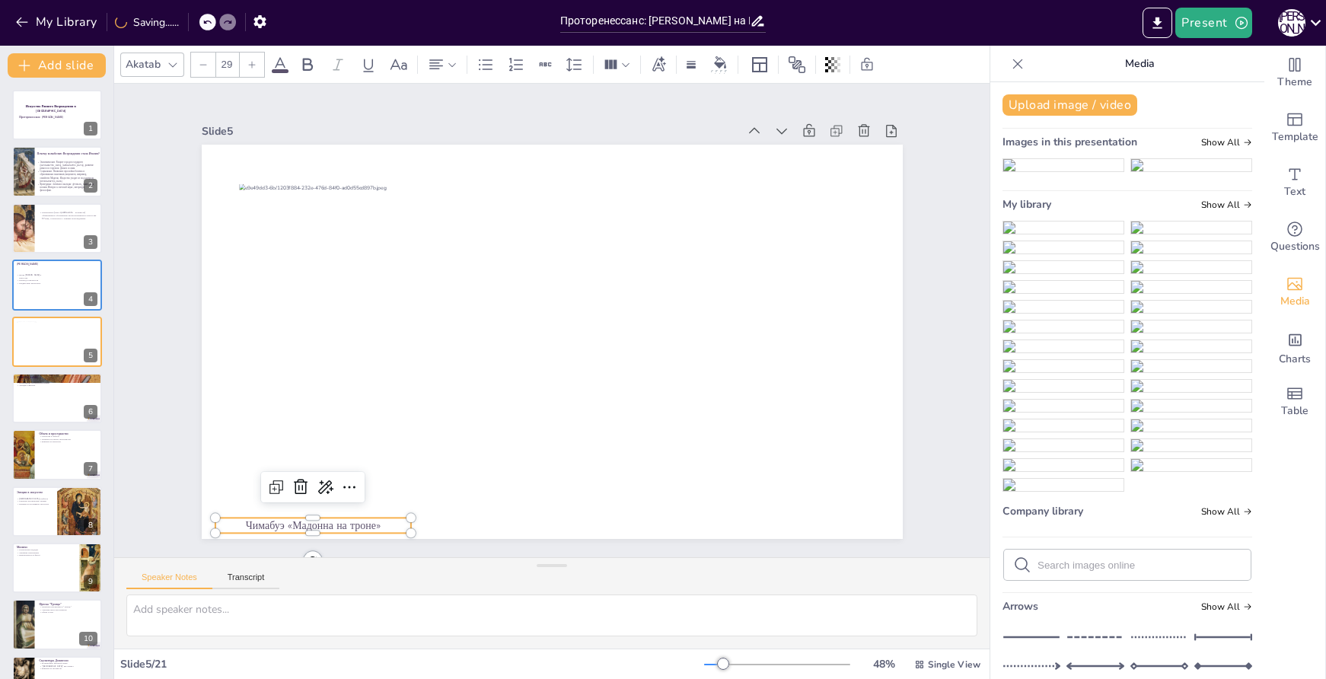
click at [249, 65] on icon at bounding box center [251, 64] width 9 height 9
type input "32"
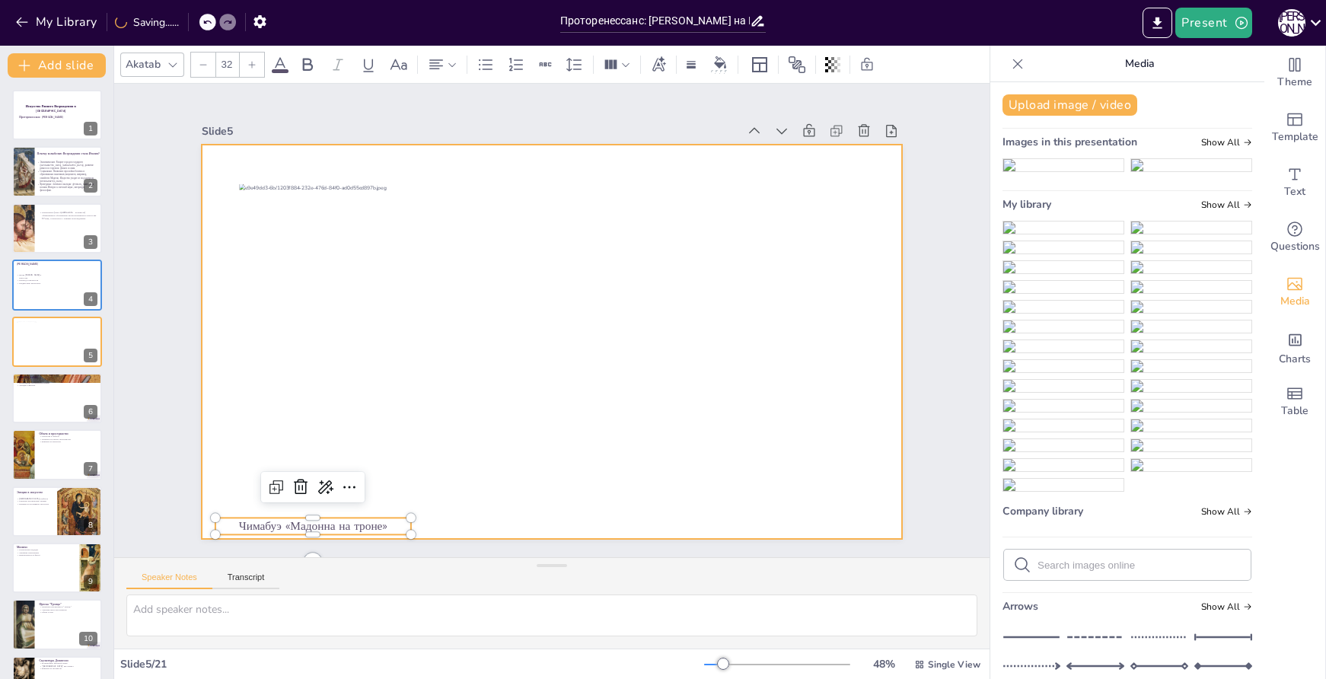
click at [569, 512] on div at bounding box center [548, 340] width 768 height 531
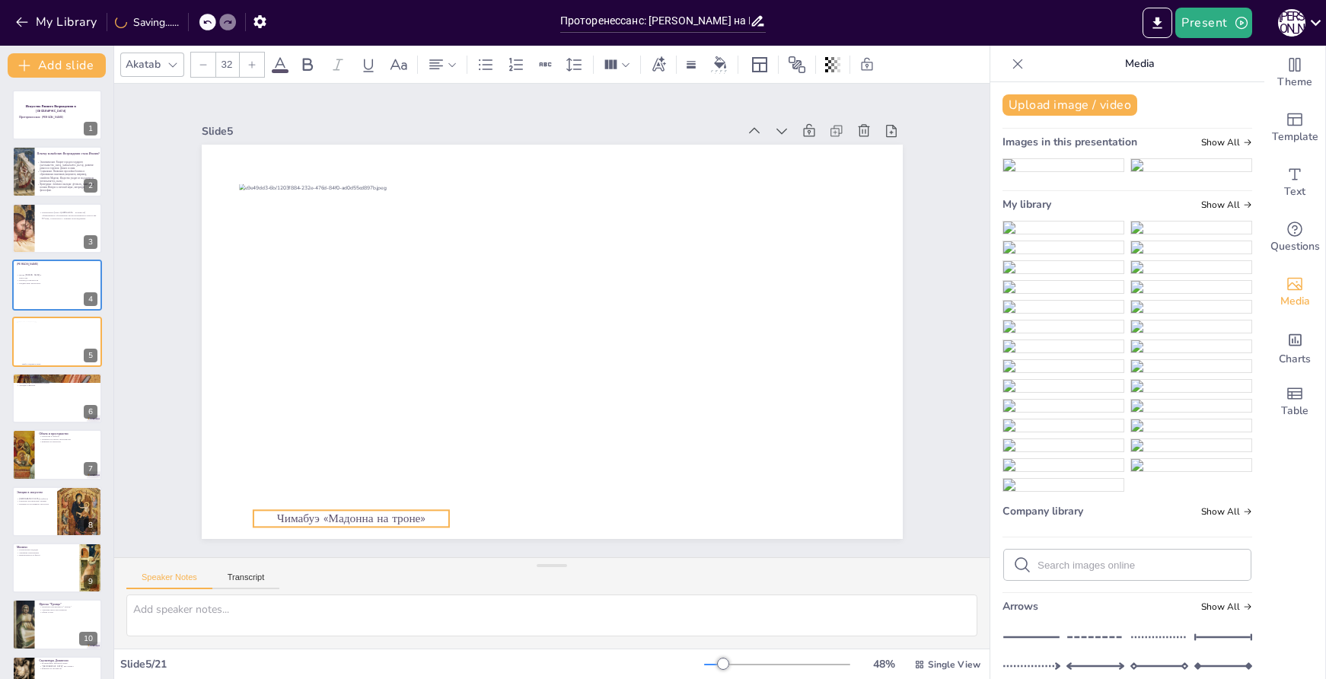
drag, startPoint x: 378, startPoint y: 518, endPoint x: 417, endPoint y: 510, distance: 38.8
click at [412, 500] on p "Чимабуэ «Мадонна на троне»" at bounding box center [314, 472] width 195 height 56
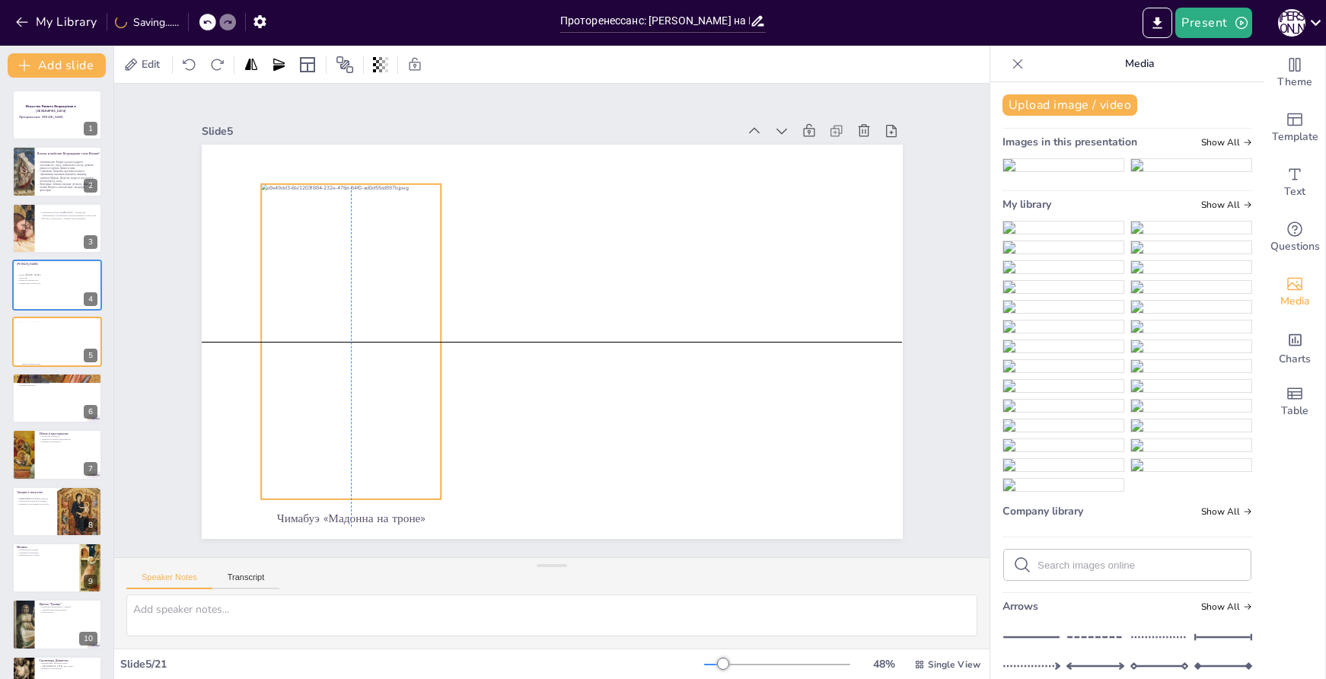
drag, startPoint x: 364, startPoint y: 377, endPoint x: 386, endPoint y: 379, distance: 22.2
click at [386, 379] on div at bounding box center [350, 299] width 241 height 346
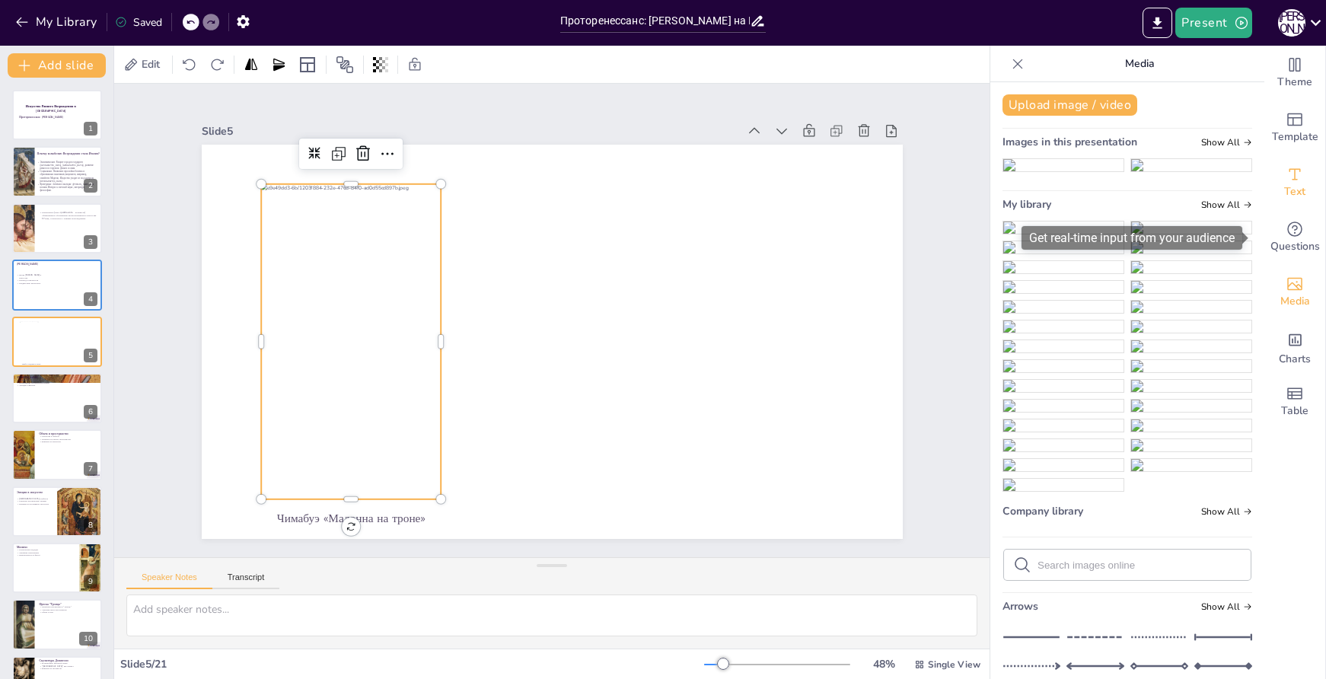
click at [1285, 195] on span "Text" at bounding box center [1295, 192] width 21 height 17
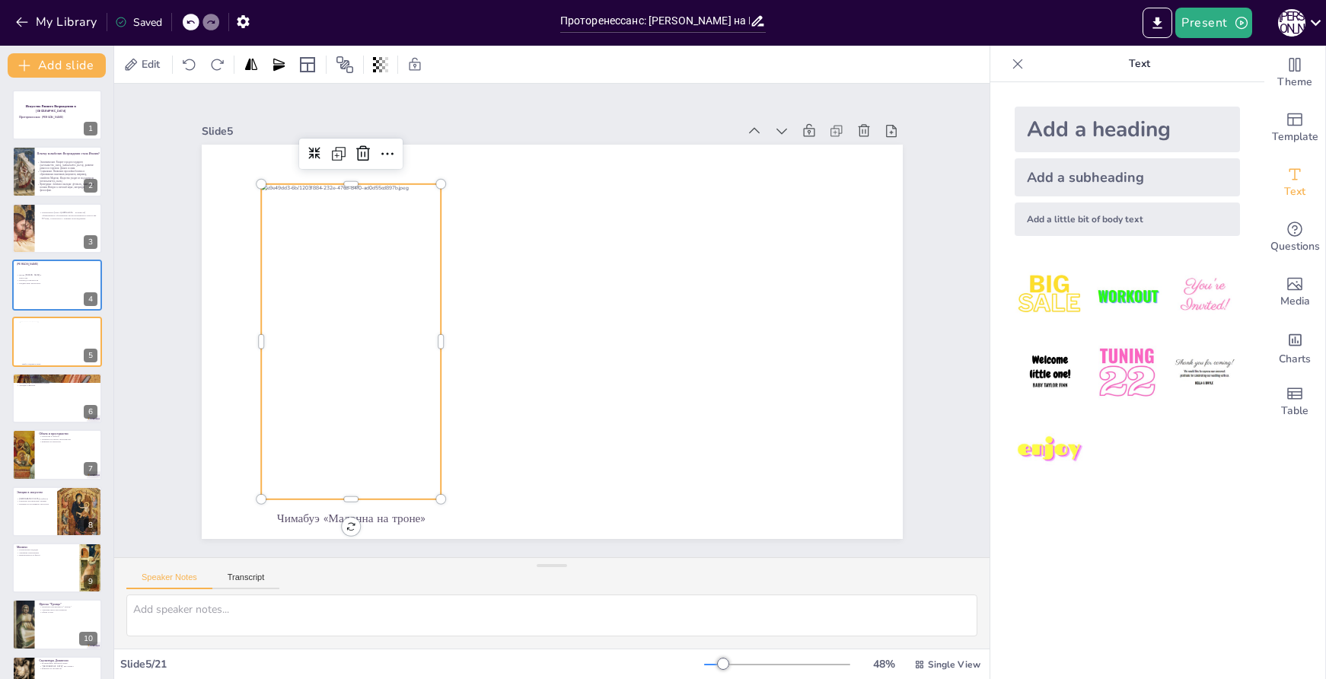
click at [1081, 220] on div "Add a little bit of body text" at bounding box center [1127, 220] width 225 height 34
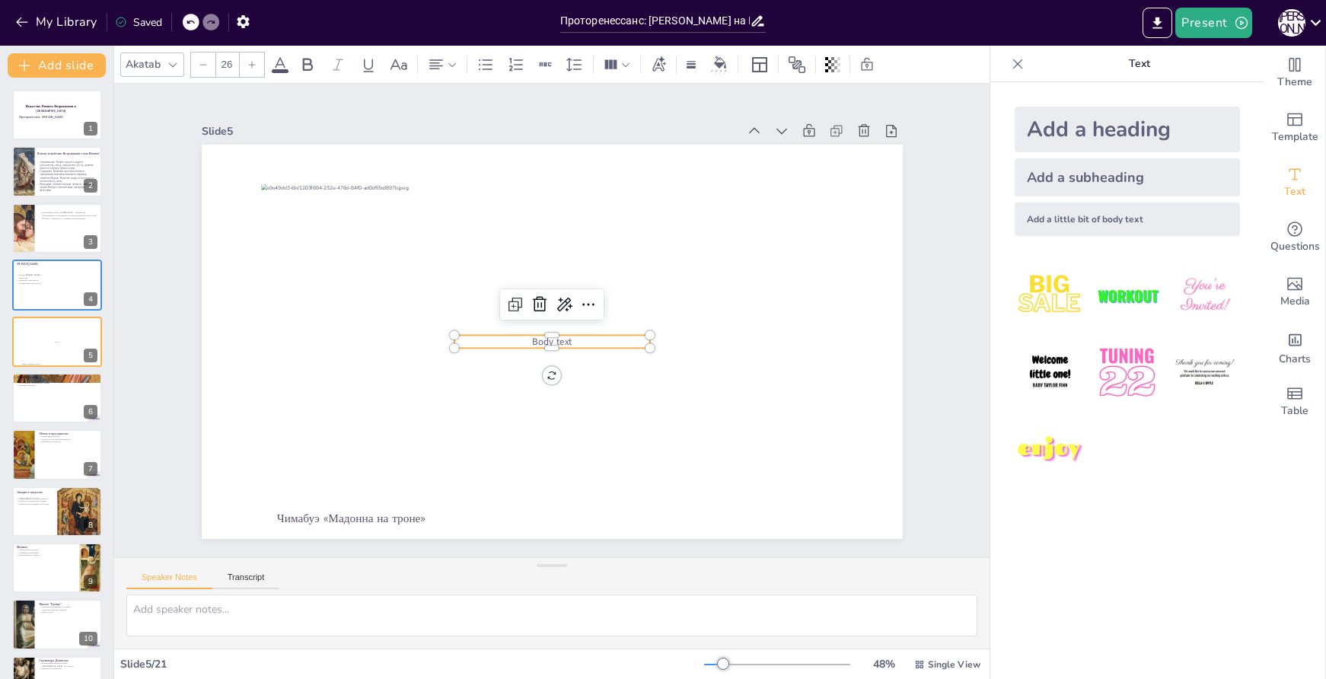
click at [570, 335] on p "Body text" at bounding box center [538, 336] width 155 height 141
click at [565, 335] on p "Body text" at bounding box center [538, 336] width 155 height 141
click at [565, 335] on p "Body text" at bounding box center [541, 339] width 176 height 110
click at [565, 335] on p "Body text" at bounding box center [531, 327] width 73 height 190
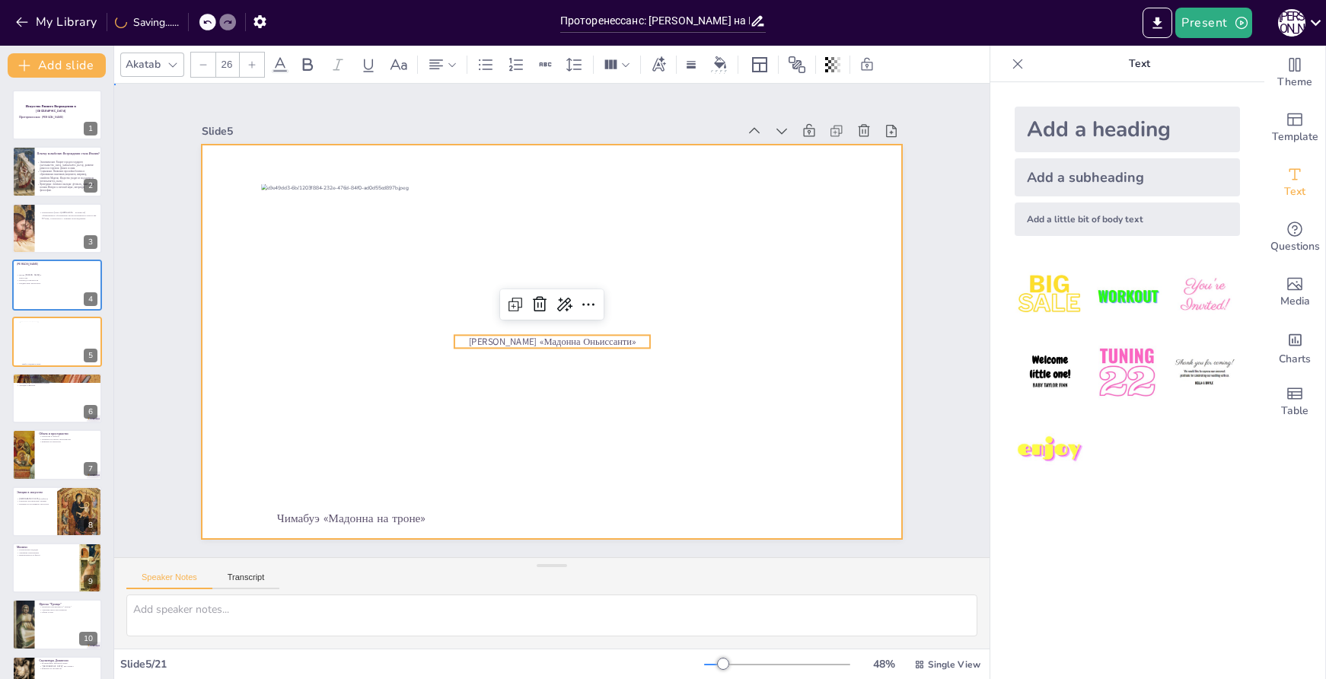
click at [774, 414] on div at bounding box center [543, 341] width 801 height 646
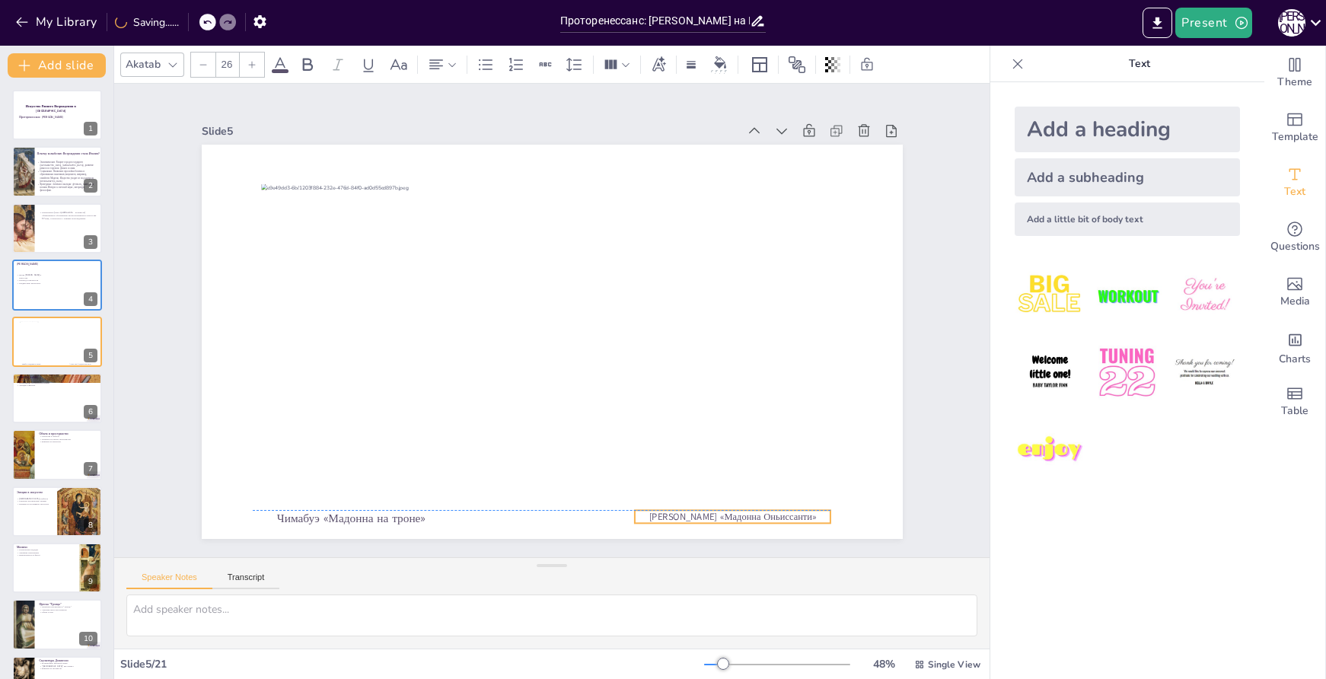
drag, startPoint x: 586, startPoint y: 330, endPoint x: 766, endPoint y: 501, distance: 248.3
click at [766, 221] on div "Чимабуэ «Мадонна на троне» Джотто «Мадонна Оньиссанти»" at bounding box center [589, 147] width 686 height 145
click at [388, 164] on p "Чимабуэ «Мадонна на троне»" at bounding box center [426, 68] width 76 height 191
click at [692, 518] on p "Джотто «Мадонна Оньиссанти»" at bounding box center [711, 535] width 196 height 34
click at [688, 511] on p "Джотто «Мадонна Оньиссанти»" at bounding box center [732, 516] width 196 height 13
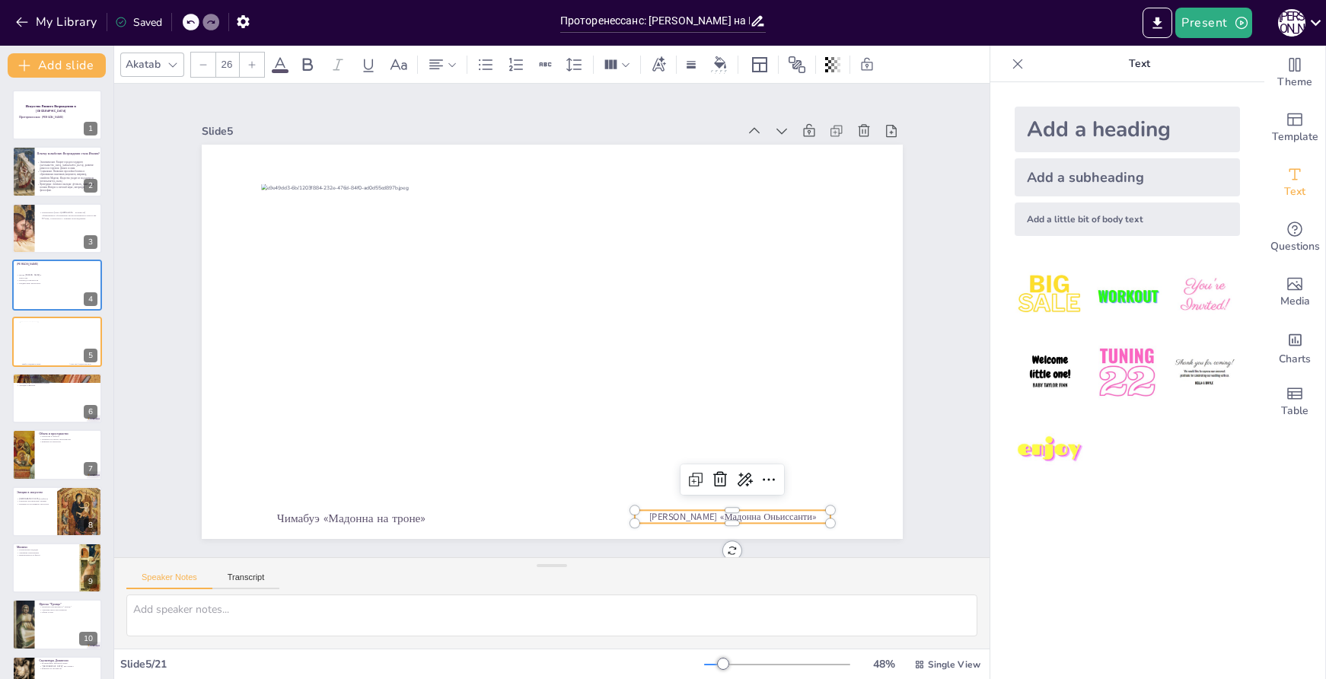
click at [688, 502] on p "Джотто «Мадонна Оньиссанти»" at bounding box center [769, 474] width 194 height 53
click at [688, 511] on p "Джотто «Мадонна Оньиссанти»" at bounding box center [732, 516] width 196 height 13
click at [247, 62] on icon at bounding box center [251, 64] width 9 height 9
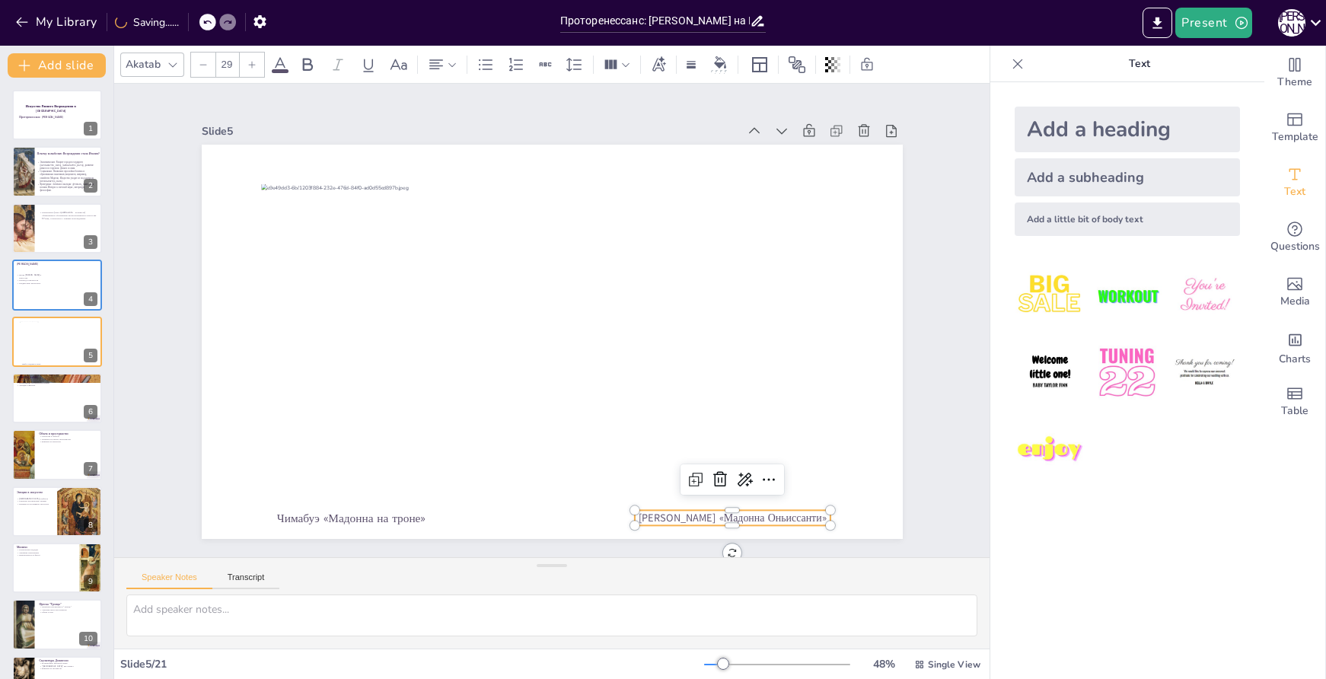
click at [247, 62] on icon at bounding box center [251, 64] width 9 height 9
type input "32"
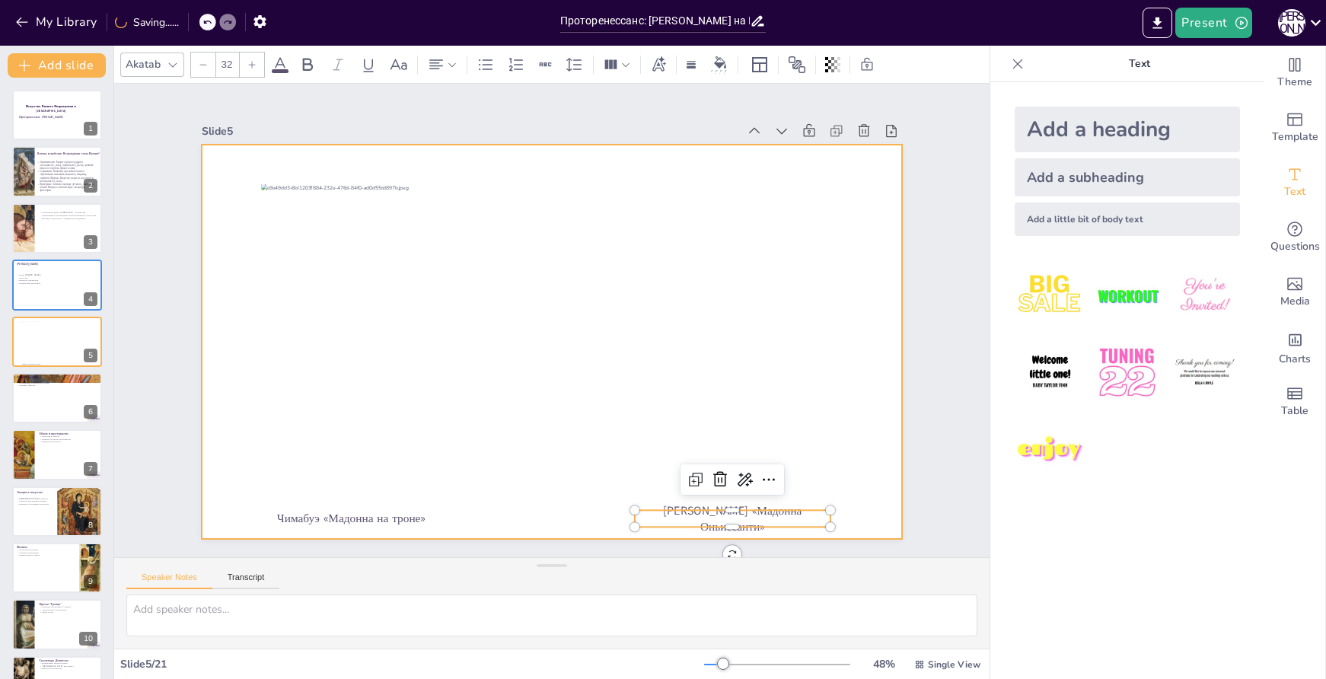
click at [835, 437] on div at bounding box center [552, 342] width 701 height 394
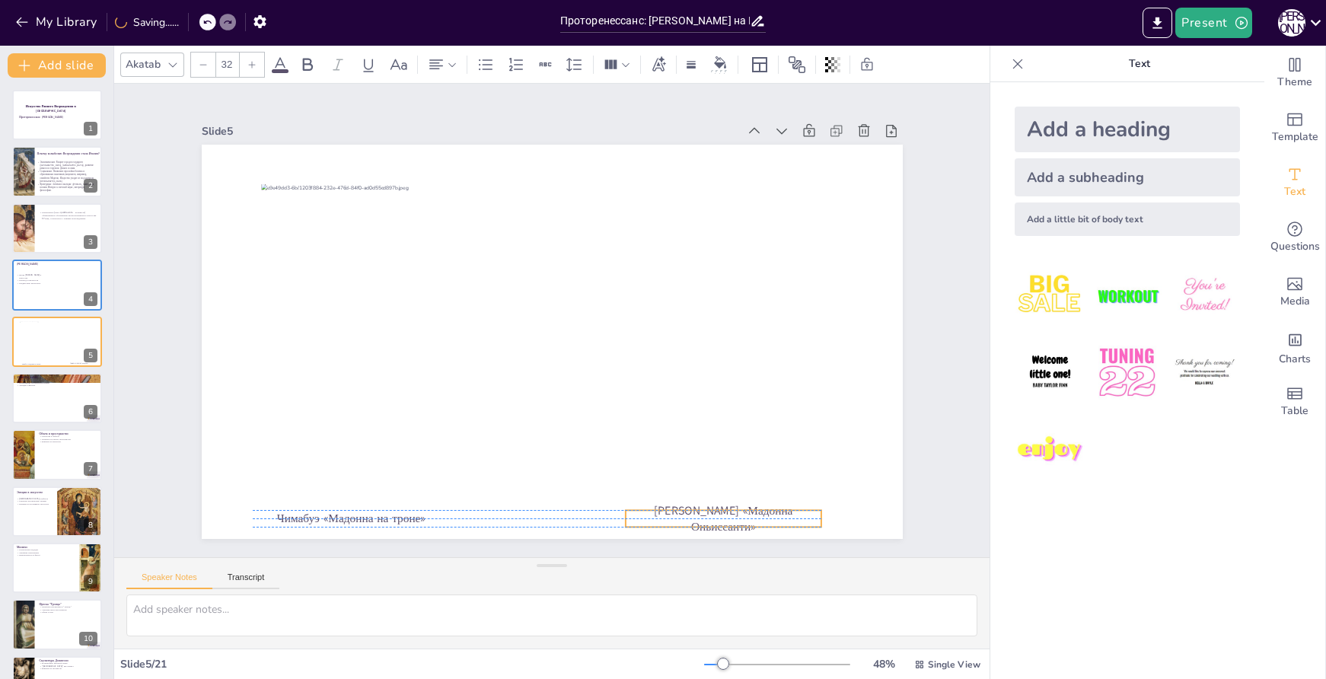
drag, startPoint x: 726, startPoint y: 512, endPoint x: 717, endPoint y: 510, distance: 9.3
click at [630, 510] on p "Джотто «Мадонна Оньиссанти»" at bounding box center [547, 582] width 168 height 155
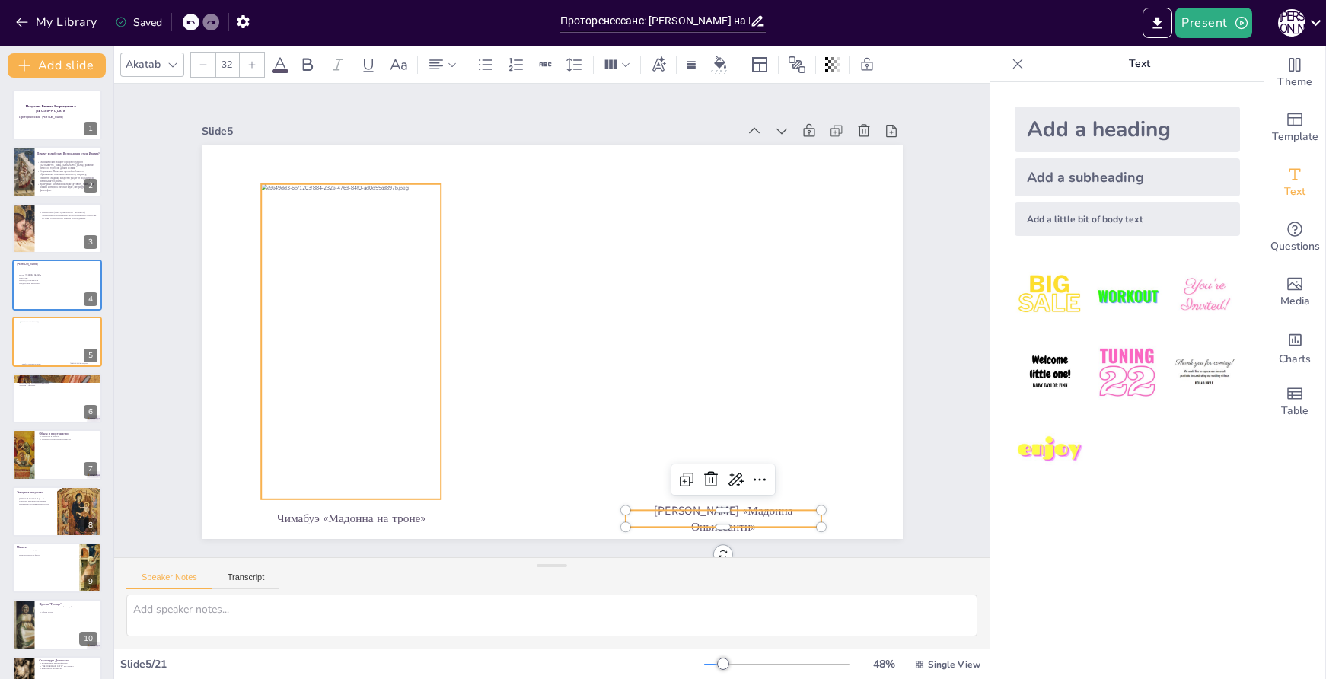
click at [442, 392] on div at bounding box center [615, 513] width 346 height 242
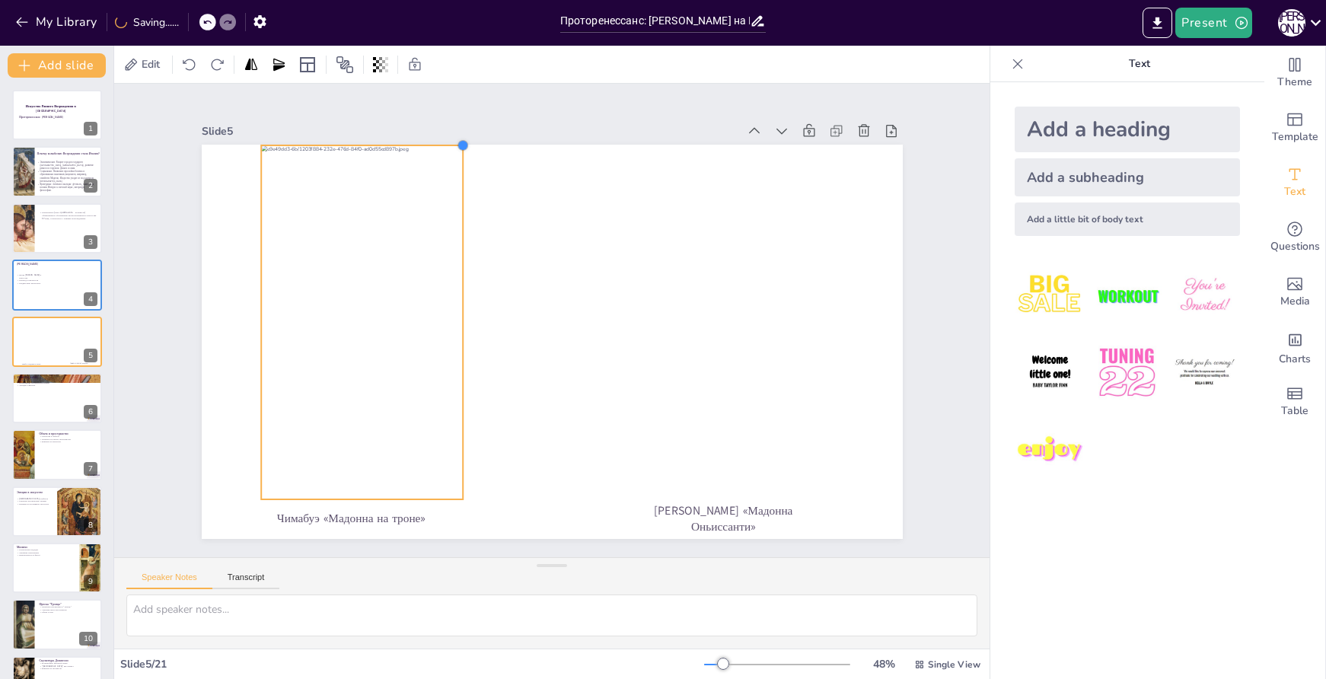
drag, startPoint x: 431, startPoint y: 177, endPoint x: 453, endPoint y: 163, distance: 26.0
click at [453, 163] on div "Чимабуэ «Мадонна на троне» Джотто «Мадонна Оньиссанти»" at bounding box center [545, 341] width 789 height 592
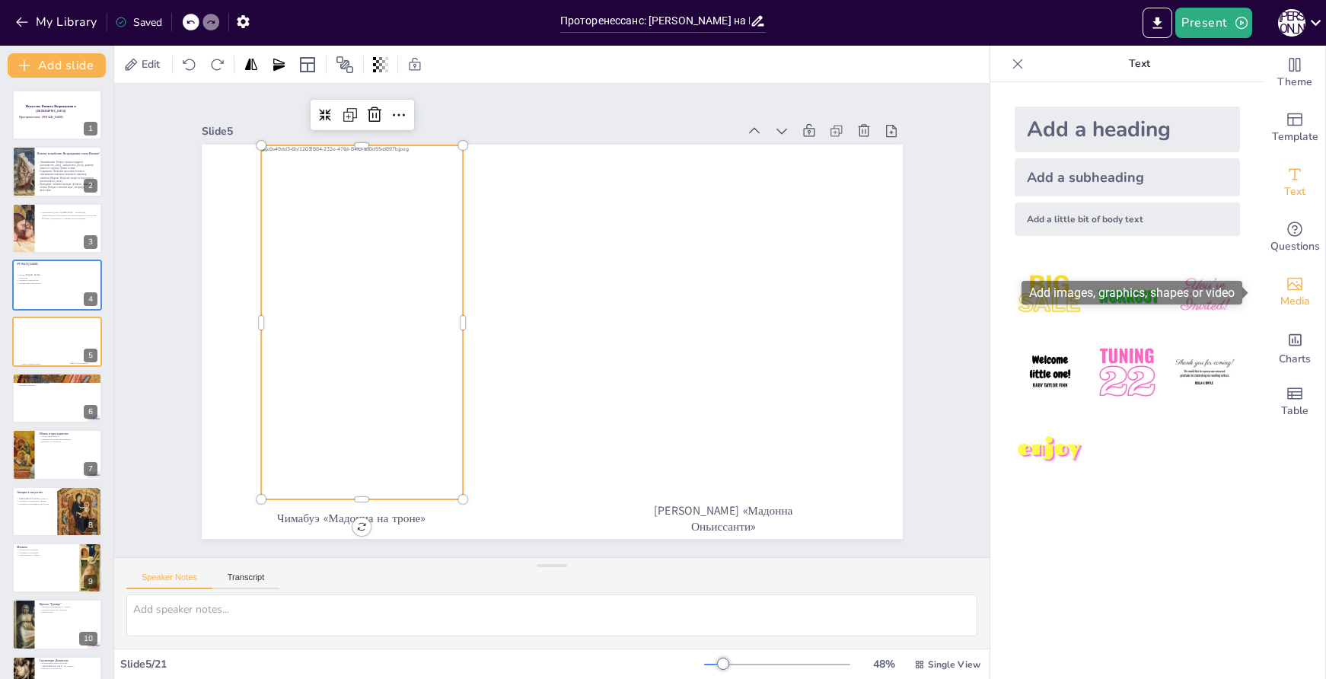
click at [1289, 292] on icon "Add images, graphics, shapes or video" at bounding box center [1295, 284] width 18 height 18
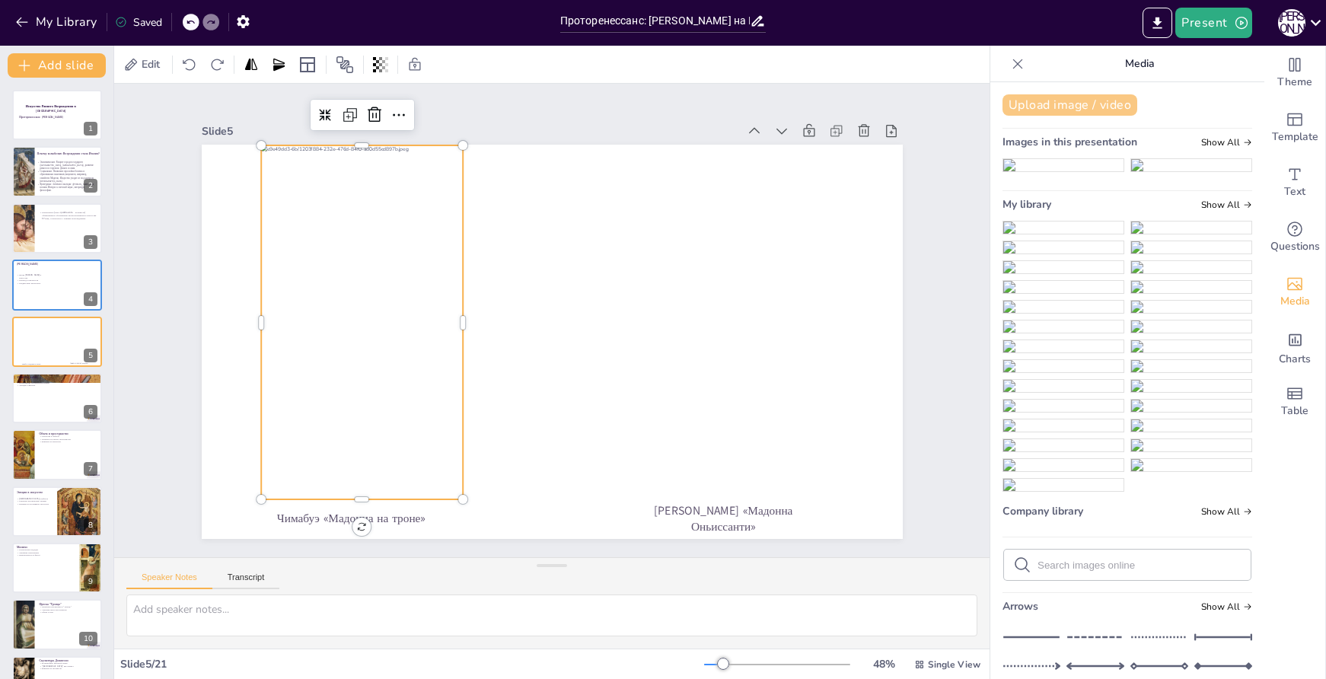
click at [1024, 99] on button "Upload image / video" at bounding box center [1070, 104] width 135 height 21
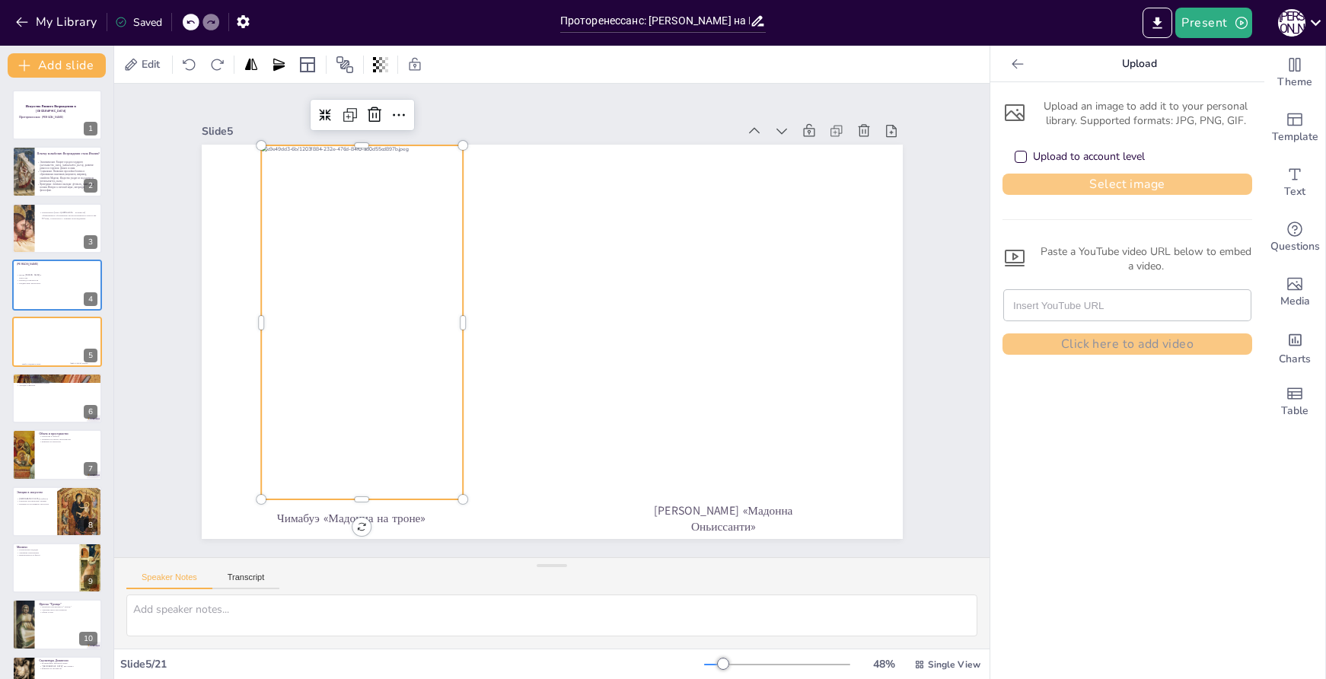
click at [1100, 184] on button "Select image" at bounding box center [1128, 184] width 250 height 21
click at [1102, 186] on button "Select image" at bounding box center [1128, 184] width 250 height 21
click at [39, 292] on div at bounding box center [56, 285] width 91 height 52
type textarea "Джотто ди Бондоне внес значительный вклад в искусство Проторенессанса, его рабо…"
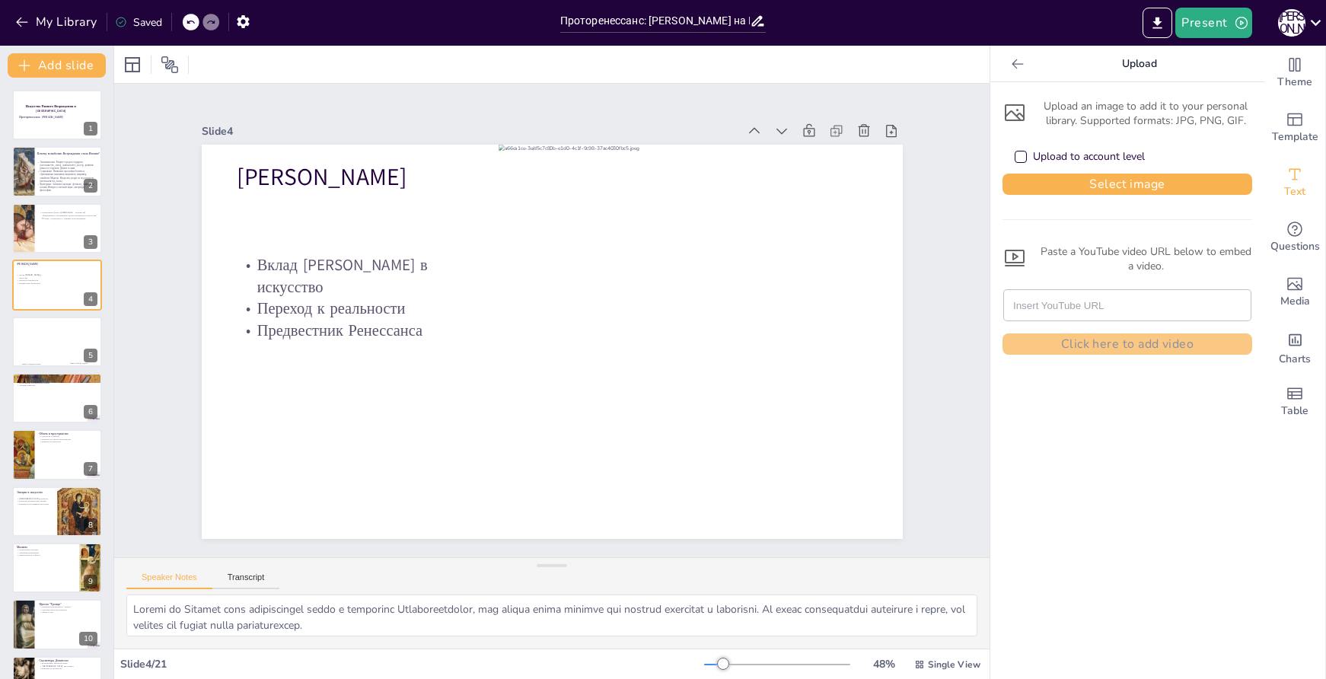
drag, startPoint x: 1288, startPoint y: 190, endPoint x: 1289, endPoint y: 198, distance: 7.8
click at [1288, 190] on span "Text" at bounding box center [1295, 192] width 21 height 17
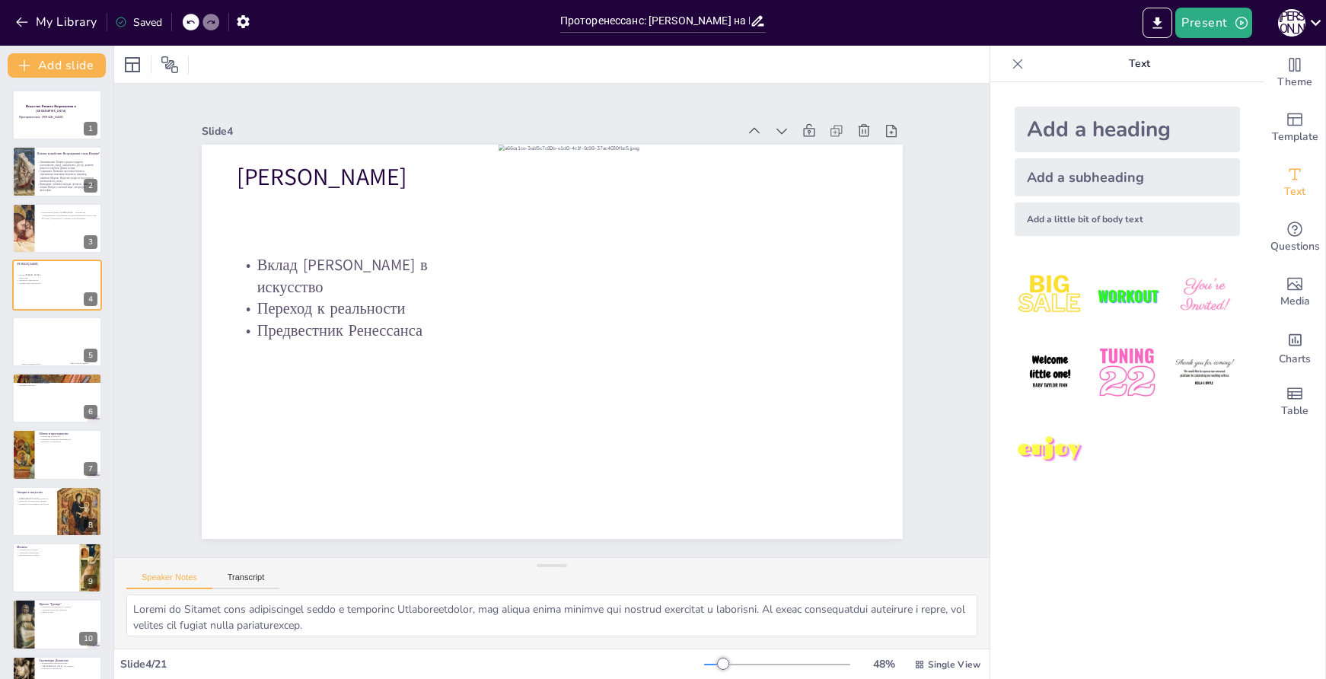
click at [1061, 164] on div "Add a subheading" at bounding box center [1127, 177] width 225 height 38
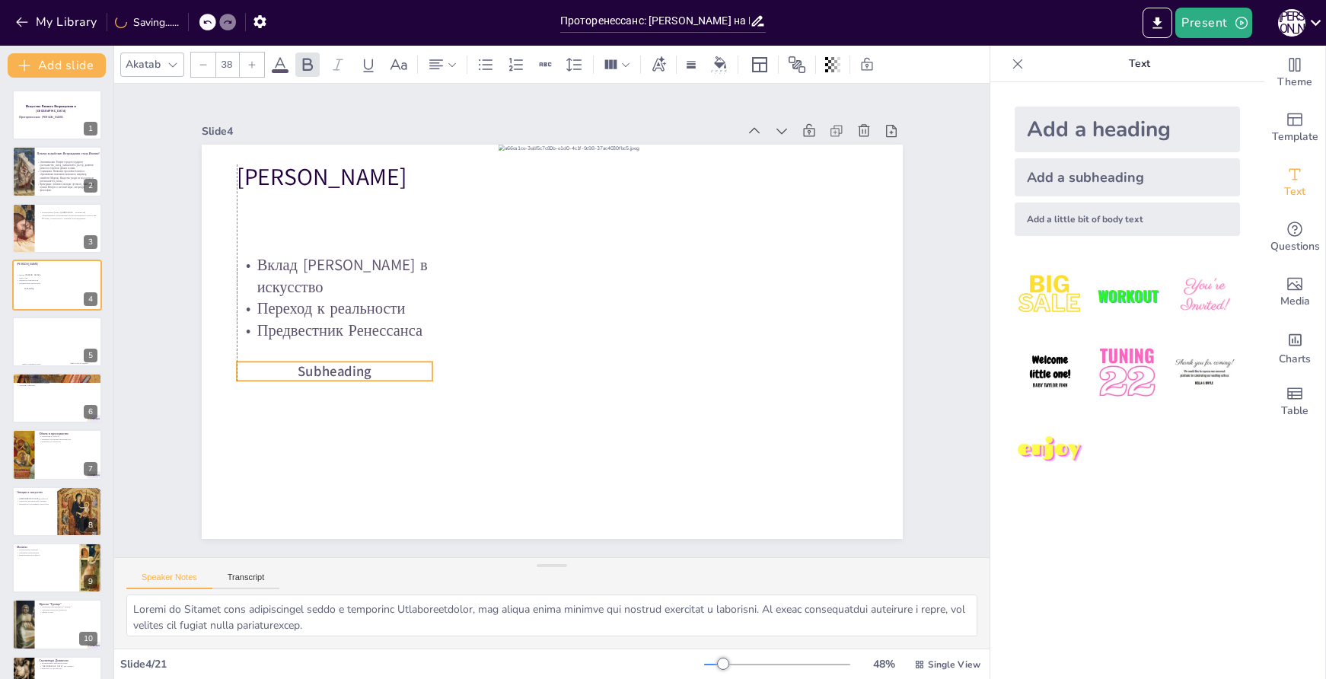
drag, startPoint x: 464, startPoint y: 337, endPoint x: 250, endPoint y: 368, distance: 216.1
click at [647, 244] on p "Subheading" at bounding box center [743, 204] width 192 height 79
click at [292, 323] on span "Subheading" at bounding box center [329, 302] width 75 height 41
click at [292, 362] on span "Subheading" at bounding box center [329, 349] width 75 height 27
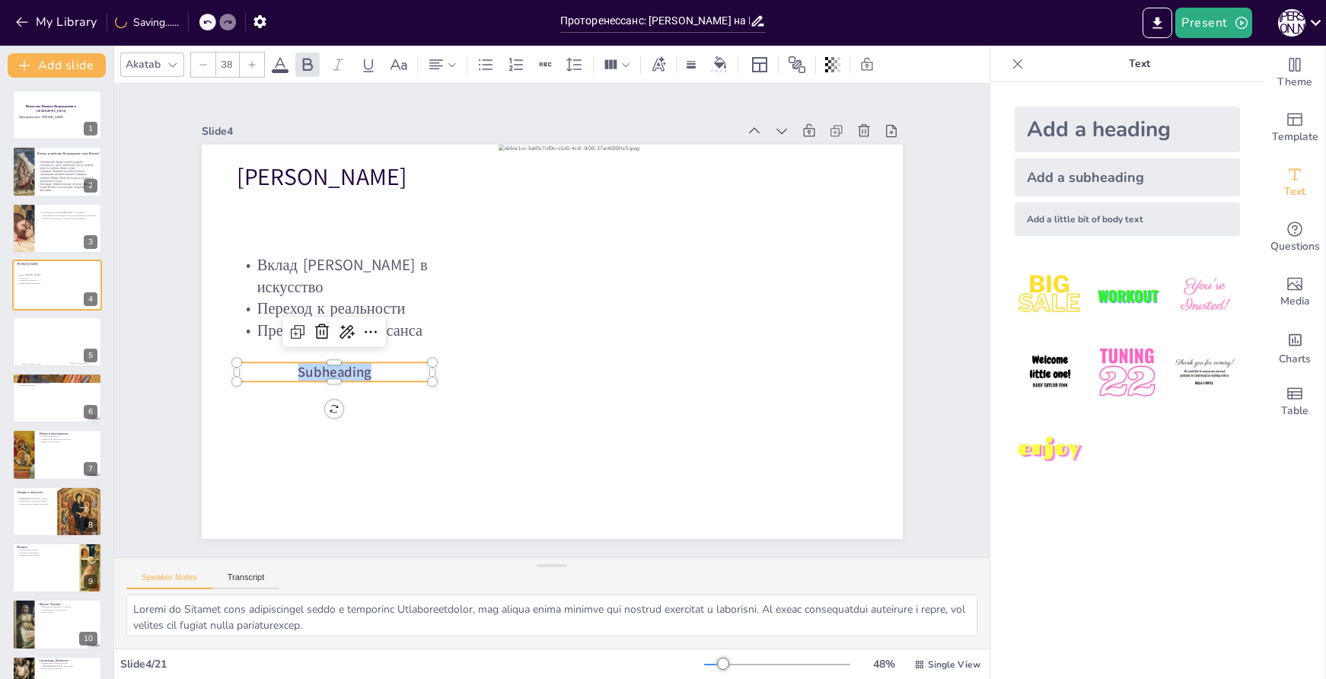
click at [292, 323] on span "Subheading" at bounding box center [329, 302] width 75 height 41
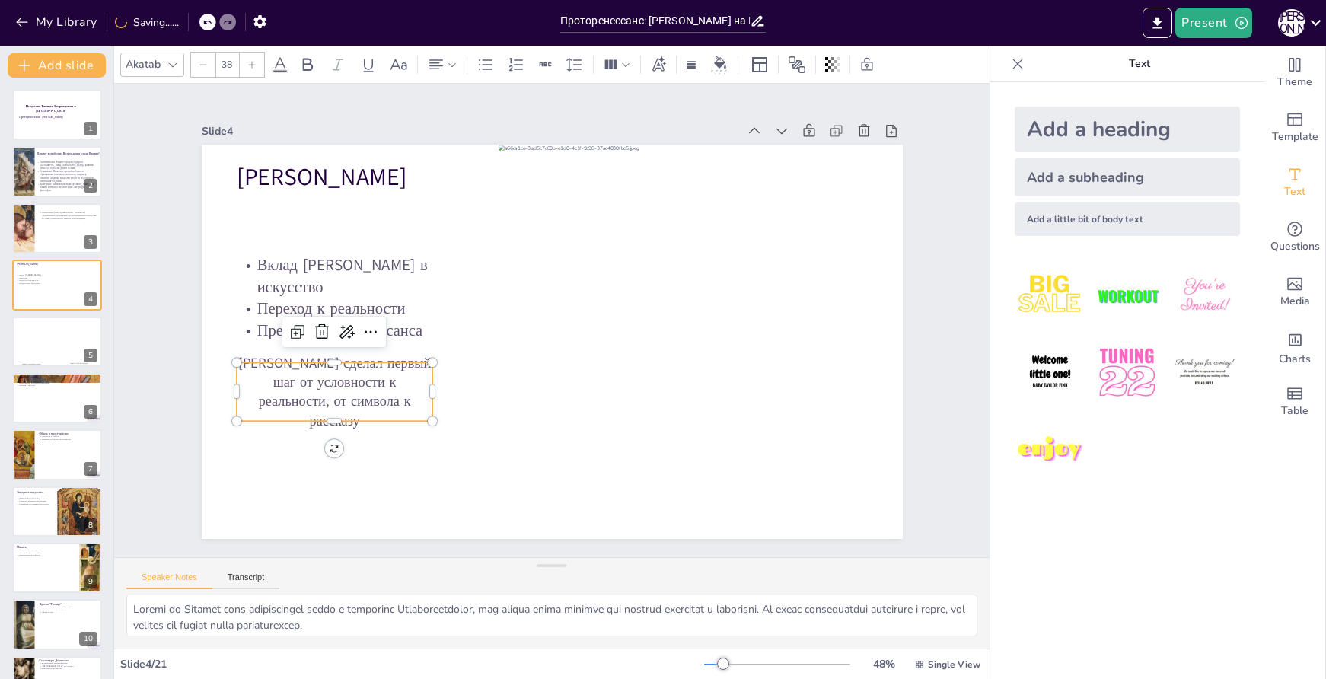
click at [351, 323] on p "Джотто сделал первый шаг от условности к реальности, от символа к рассказу" at bounding box center [342, 228] width 197 height 189
click at [351, 387] on p "Джотто сделал первый шаг от условности к реальности, от символа к рассказу" at bounding box center [328, 368] width 203 height 97
click at [351, 289] on p "Джотто сделал первый шаг от условности к реальности, от символа к рассказу" at bounding box center [366, 187] width 178 height 204
click at [251, 72] on div at bounding box center [252, 65] width 24 height 24
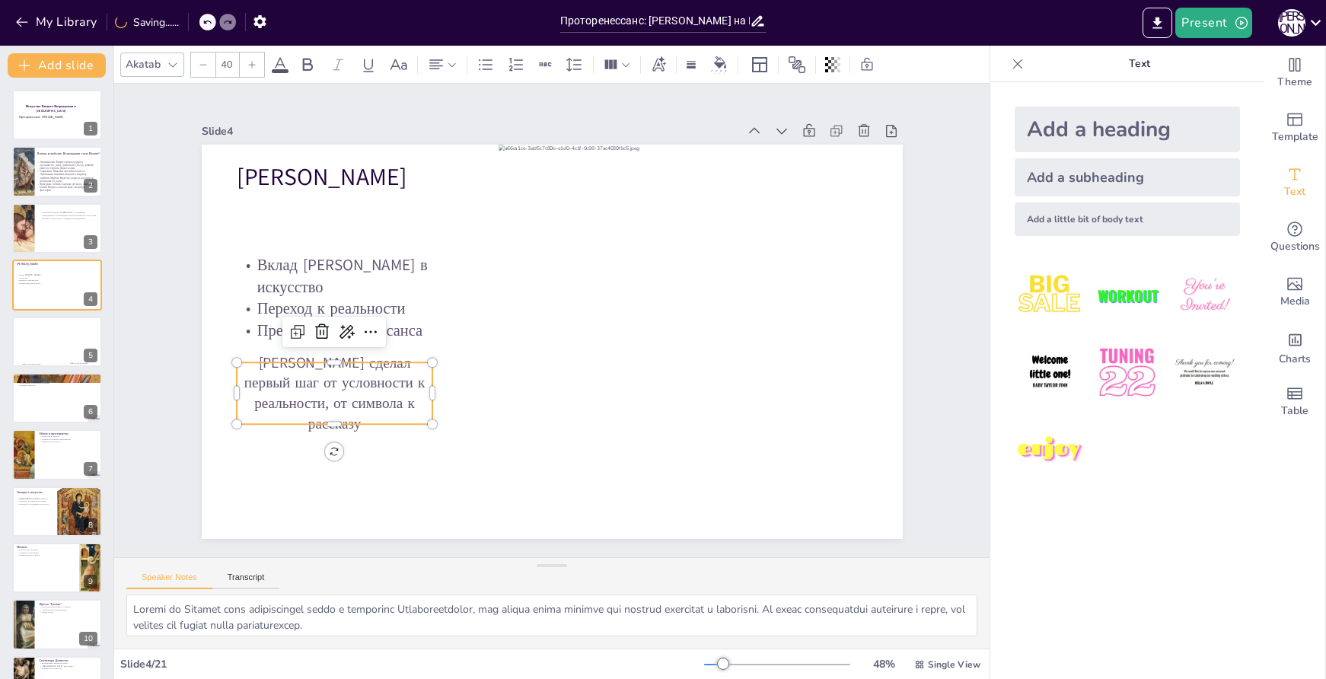
click at [251, 72] on div at bounding box center [252, 65] width 24 height 24
type input "42"
click at [457, 62] on icon at bounding box center [452, 64] width 11 height 11
click at [442, 120] on icon at bounding box center [442, 116] width 18 height 18
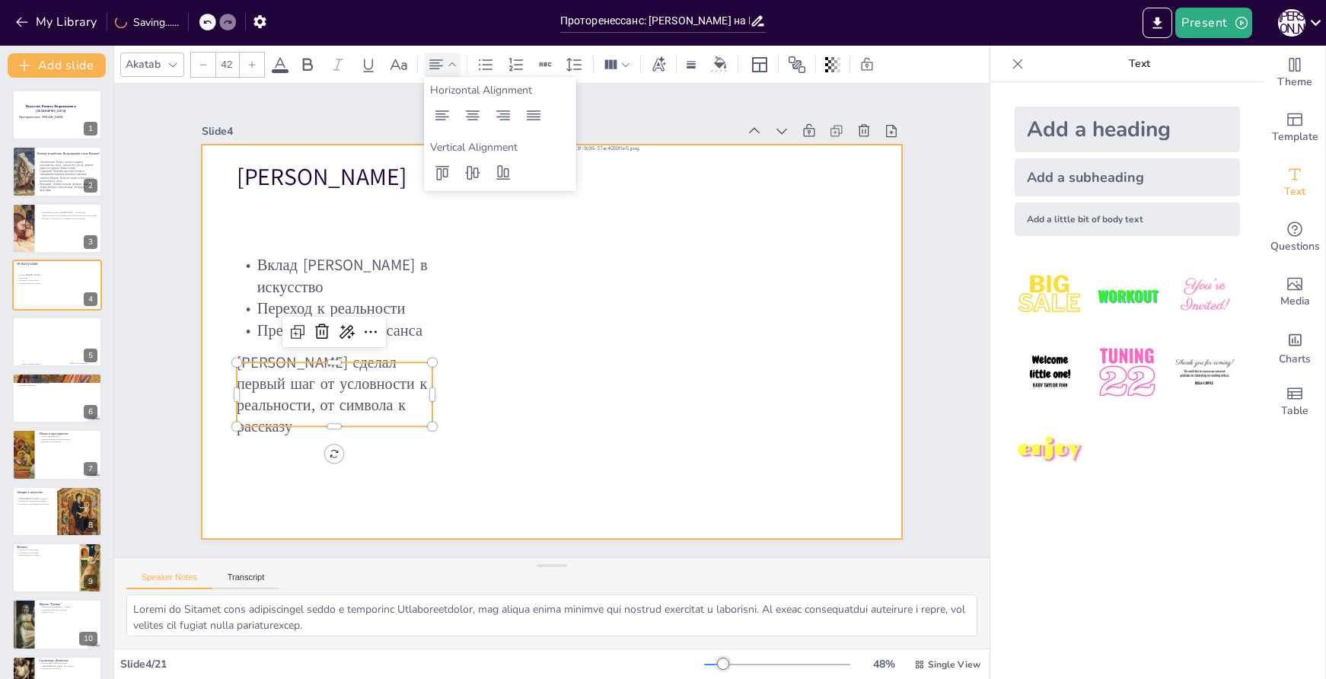
click at [445, 474] on div at bounding box center [530, 318] width 465 height 739
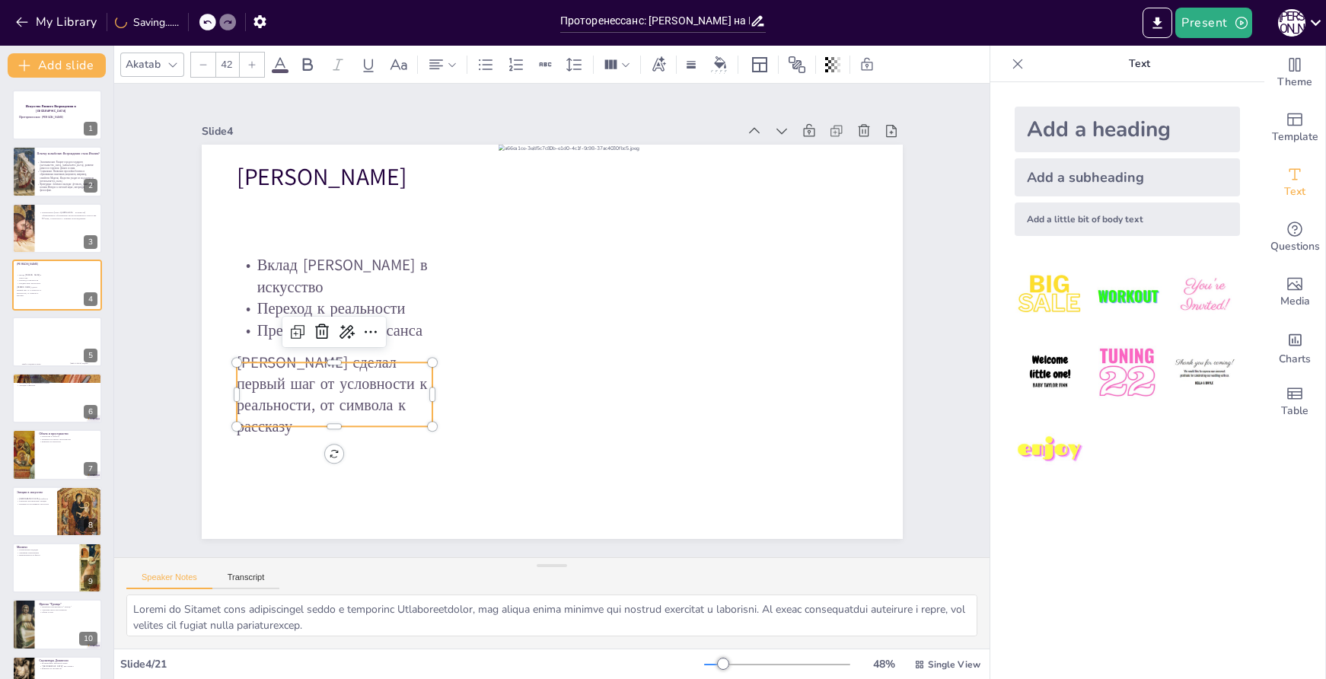
click at [347, 390] on p "Джотто сделал первый шаг от условности к реальности, от символа к рассказу" at bounding box center [327, 371] width 203 height 106
drag, startPoint x: 420, startPoint y: 388, endPoint x: 439, endPoint y: 392, distance: 18.7
click at [439, 368] on div at bounding box center [432, 337] width 43 height 62
click at [39, 343] on div at bounding box center [32, 339] width 27 height 46
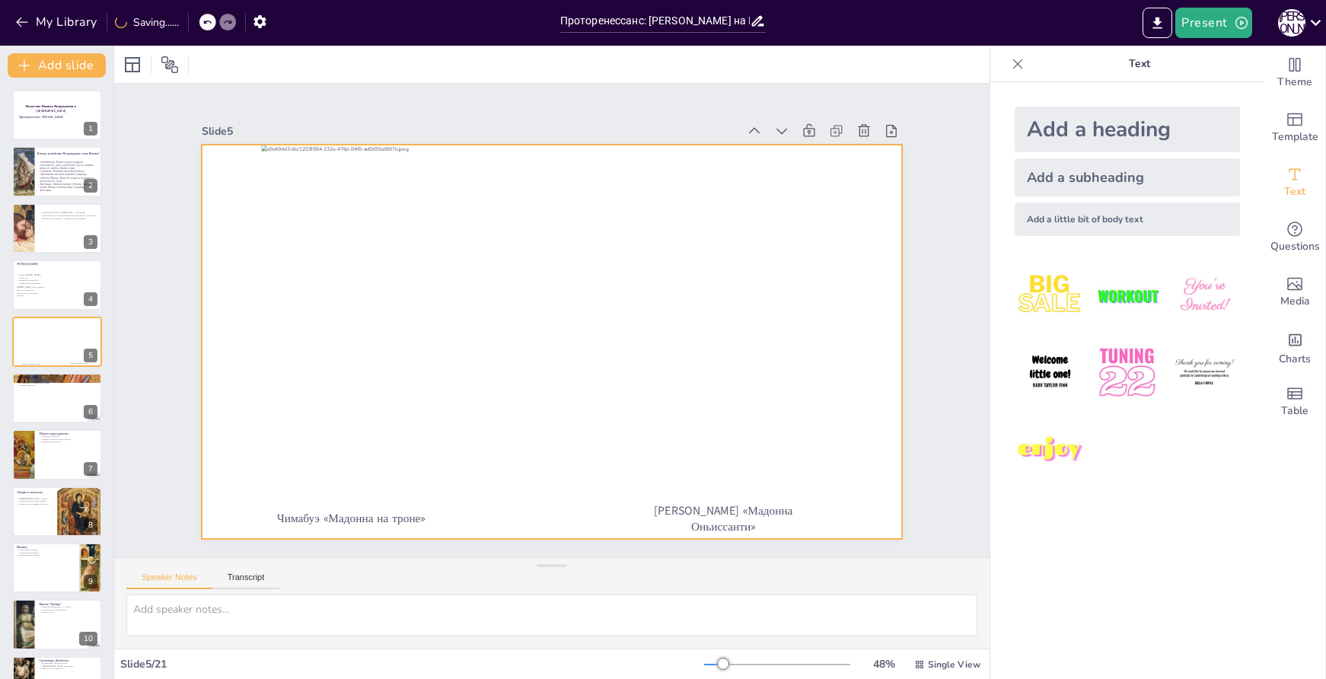
click at [709, 361] on div at bounding box center [543, 341] width 801 height 646
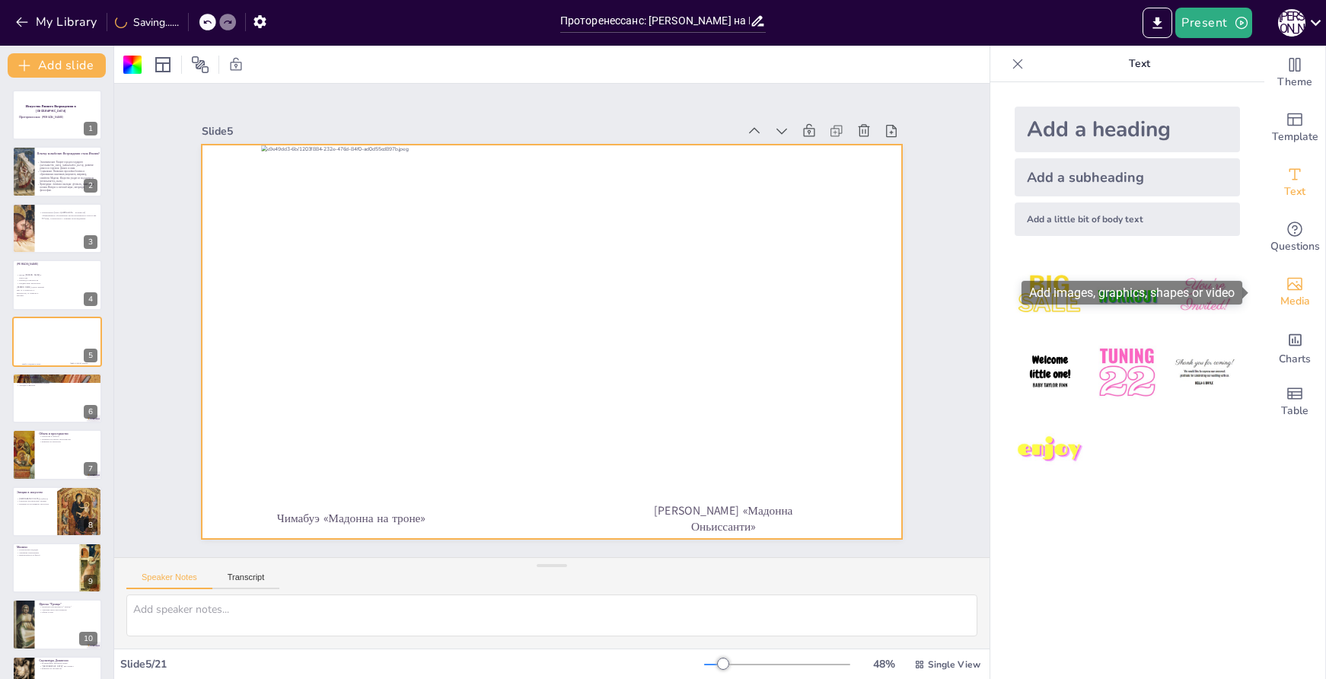
click at [1289, 306] on span "Media" at bounding box center [1296, 301] width 30 height 17
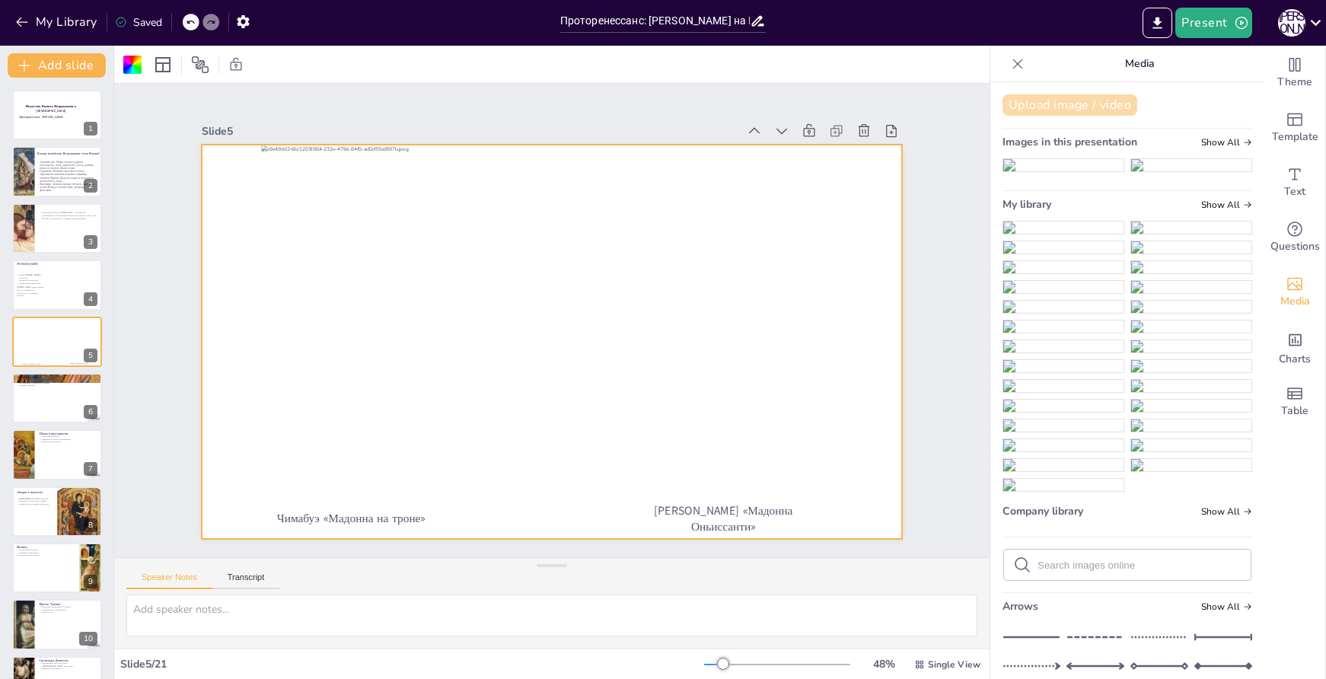
click at [1051, 105] on button "Upload image / video" at bounding box center [1070, 104] width 135 height 21
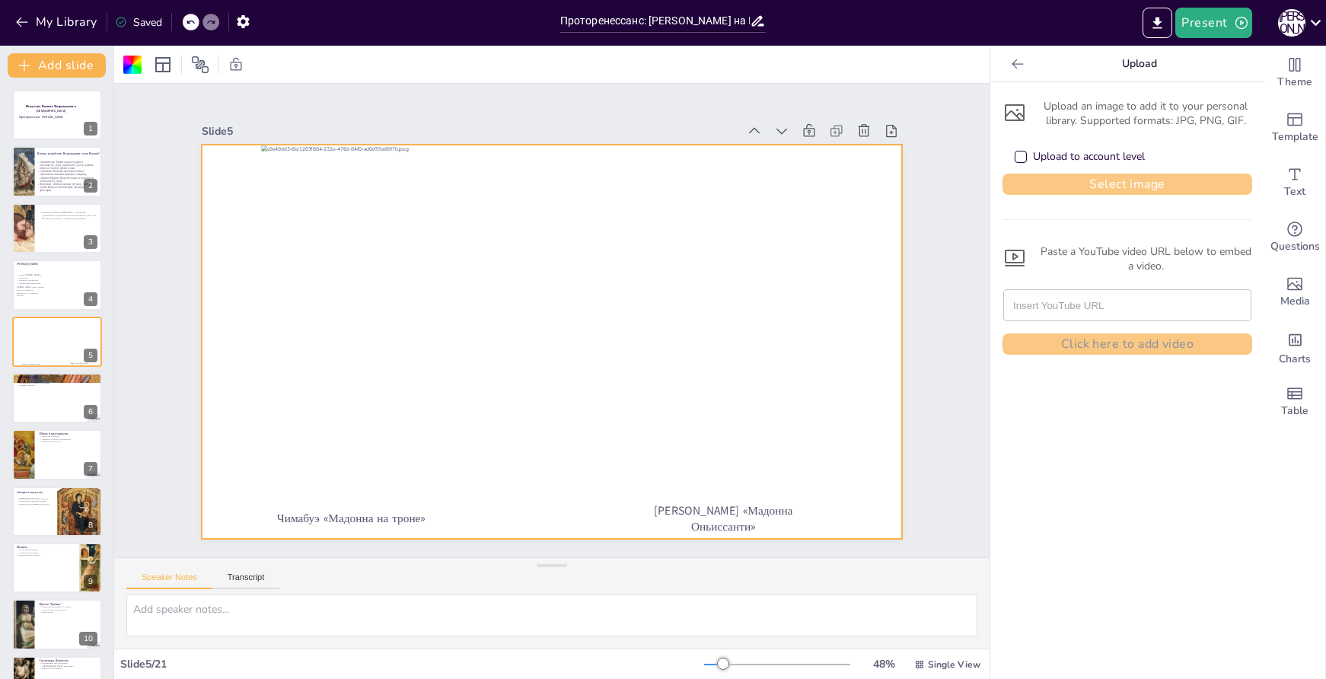
click at [1058, 190] on button "Select image" at bounding box center [1128, 184] width 250 height 21
click at [1111, 189] on button "Select image" at bounding box center [1128, 184] width 250 height 21
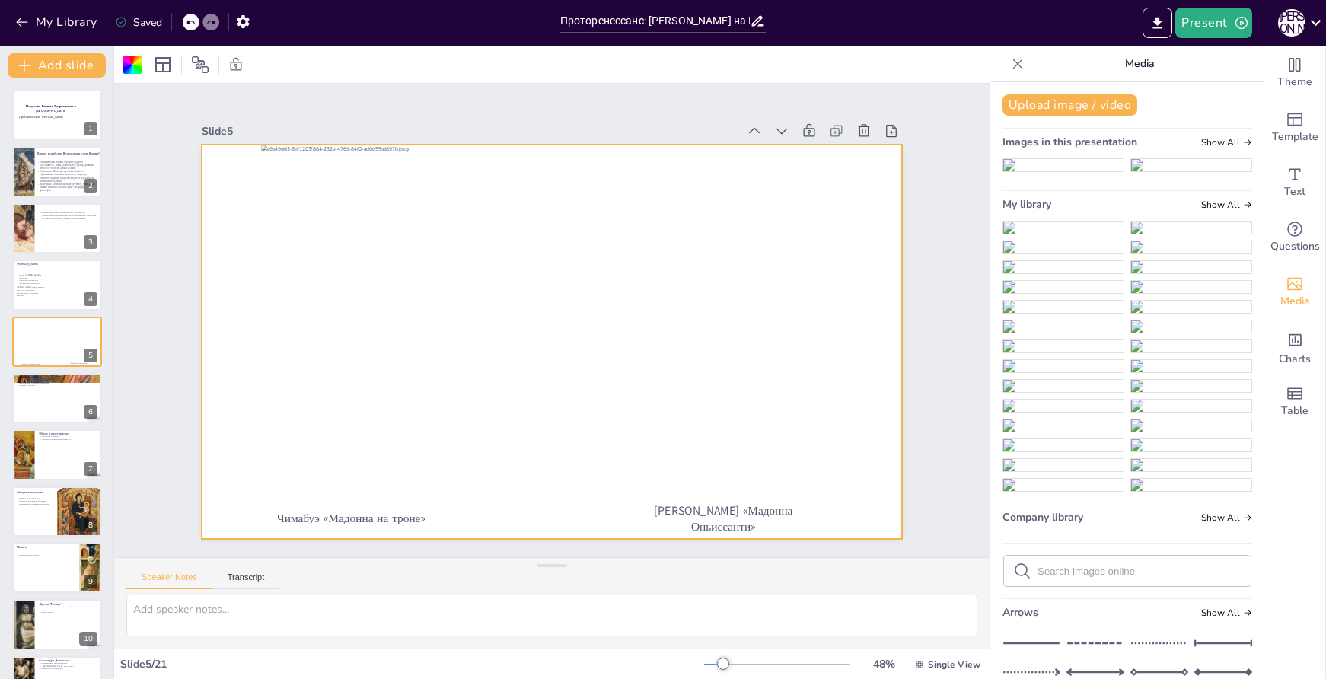
click at [1042, 234] on img at bounding box center [1064, 228] width 120 height 12
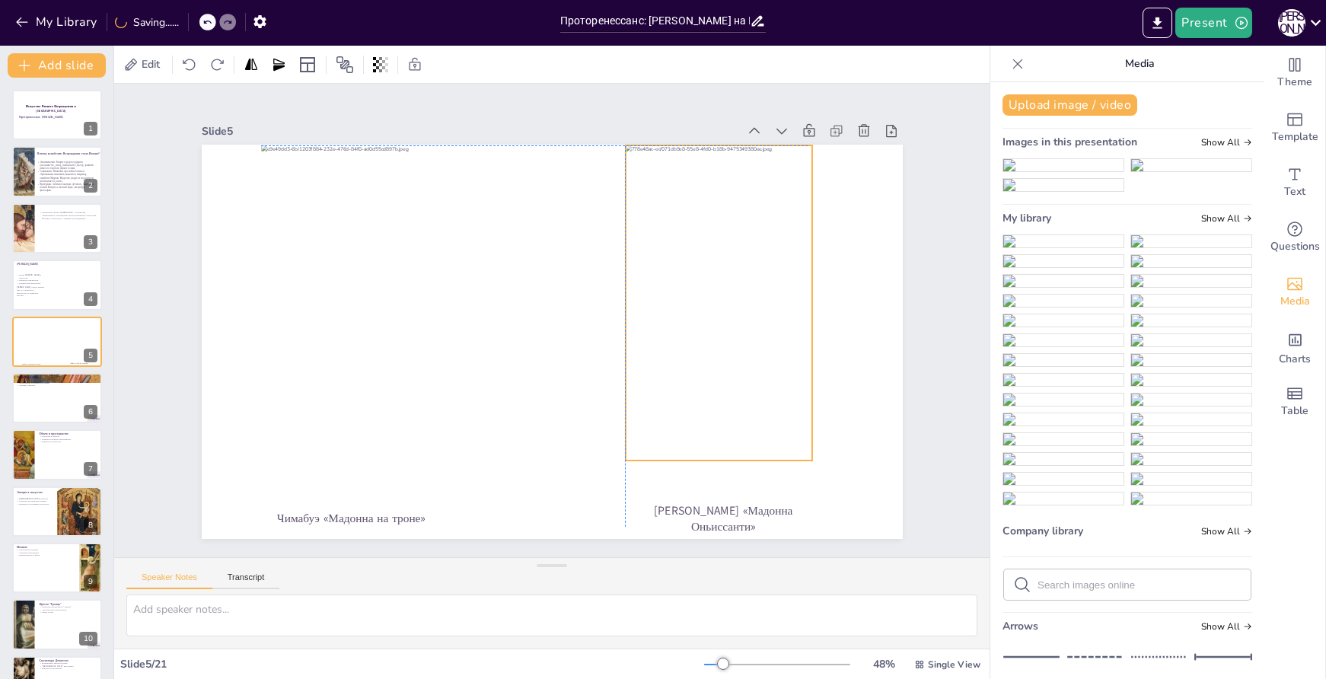
drag, startPoint x: 566, startPoint y: 394, endPoint x: 728, endPoint y: 356, distance: 166.6
click at [728, 356] on div at bounding box center [720, 321] width 219 height 334
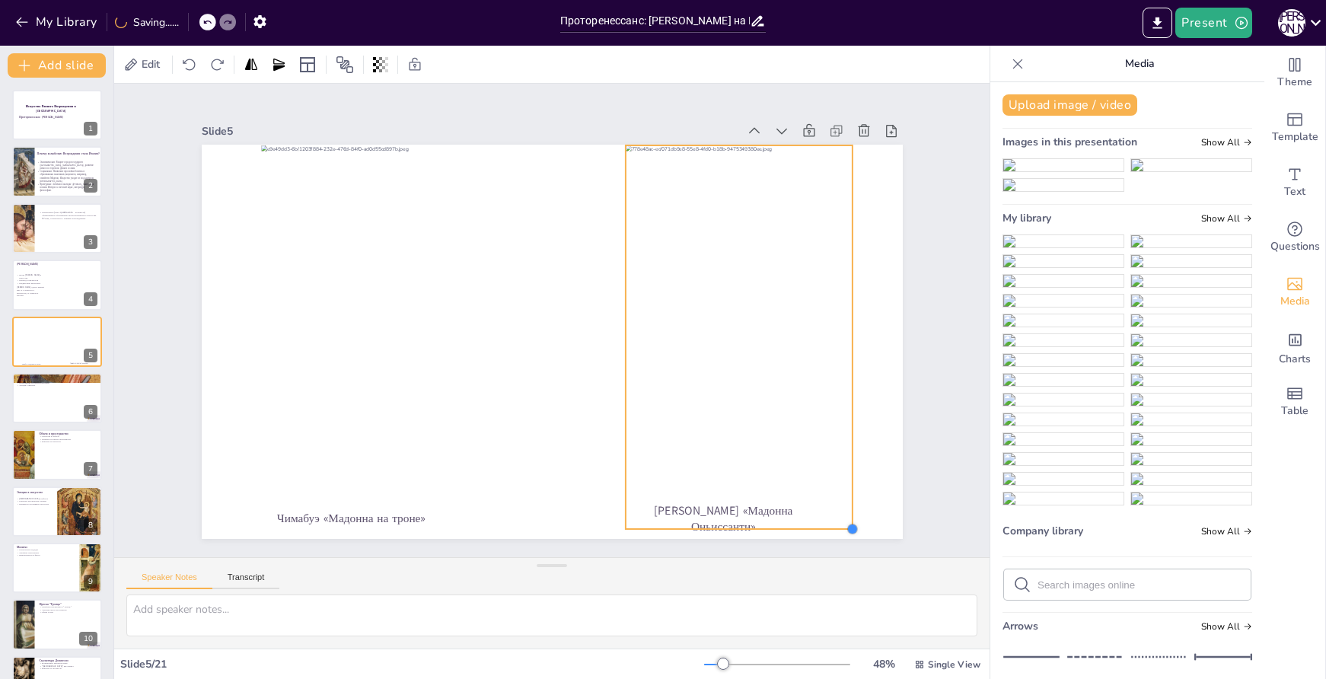
drag, startPoint x: 798, startPoint y: 455, endPoint x: 837, endPoint y: 484, distance: 48.4
click at [838, 484] on div "Чимабуэ «Мадонна на троне» Джотто «Мадонна Оньиссанти»" at bounding box center [552, 342] width 701 height 394
drag, startPoint x: 726, startPoint y: 524, endPoint x: 727, endPoint y: 497, distance: 26.7
click at [727, 509] on div at bounding box center [719, 527] width 228 height 36
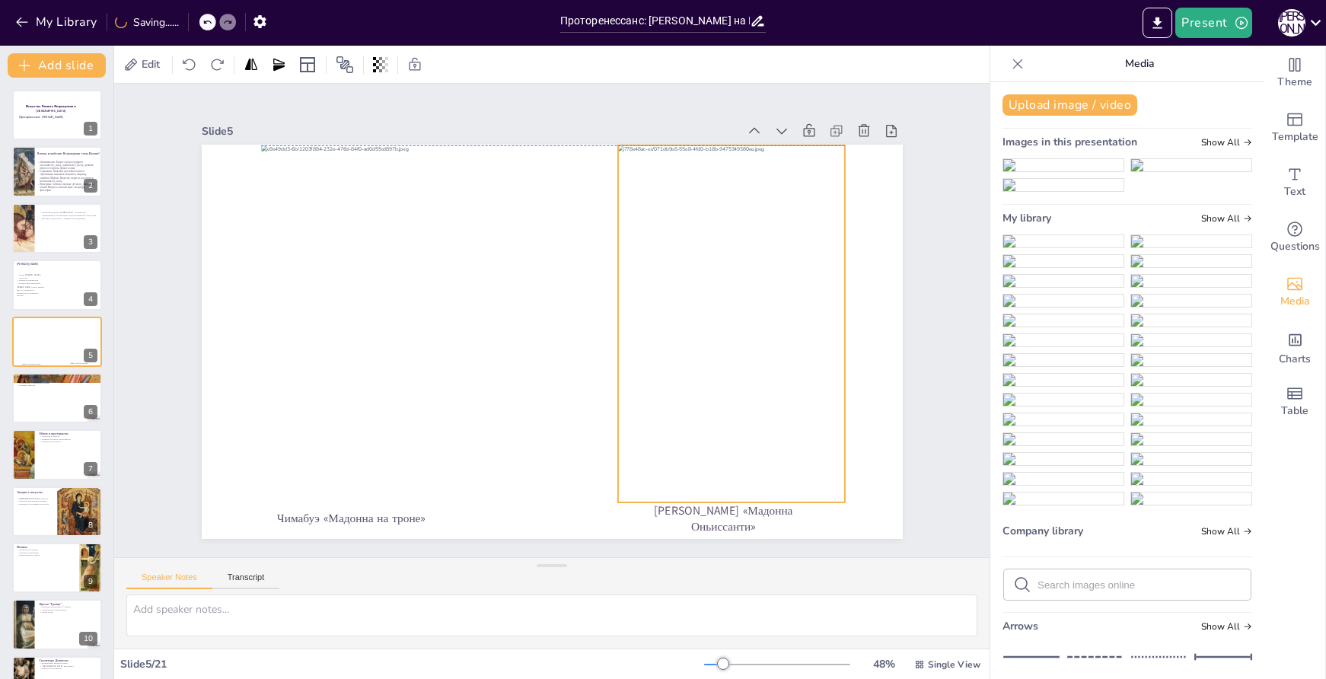
click at [732, 420] on div at bounding box center [710, 408] width 364 height 443
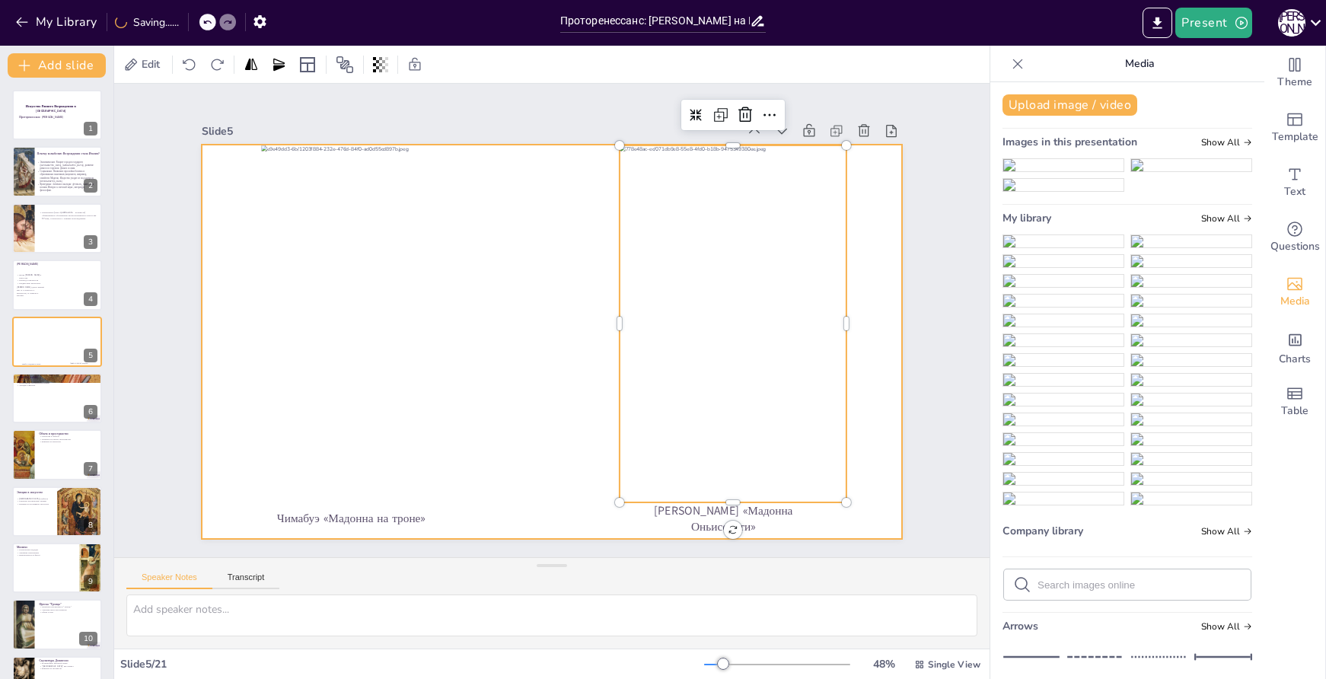
click at [423, 465] on div at bounding box center [362, 322] width 202 height 354
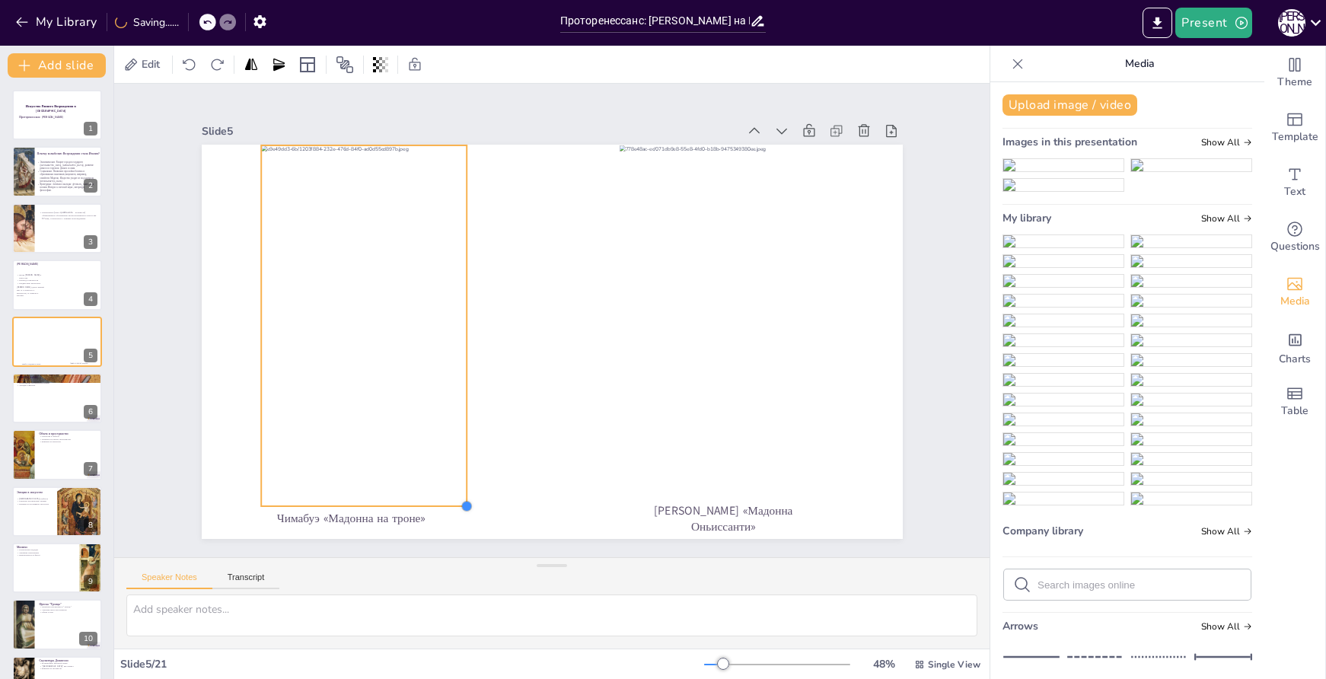
click at [455, 497] on div at bounding box center [448, 497] width 14 height 14
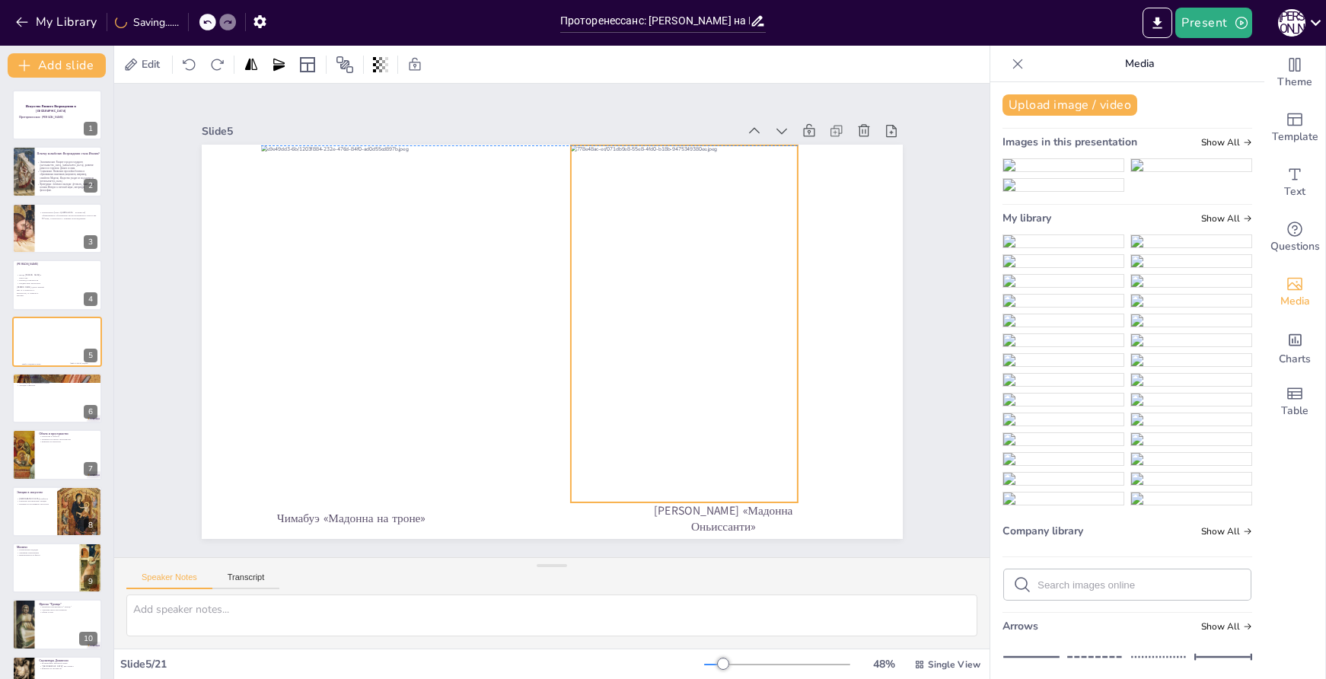
drag, startPoint x: 727, startPoint y: 453, endPoint x: 678, endPoint y: 448, distance: 48.9
click at [678, 448] on div at bounding box center [682, 350] width 267 height 405
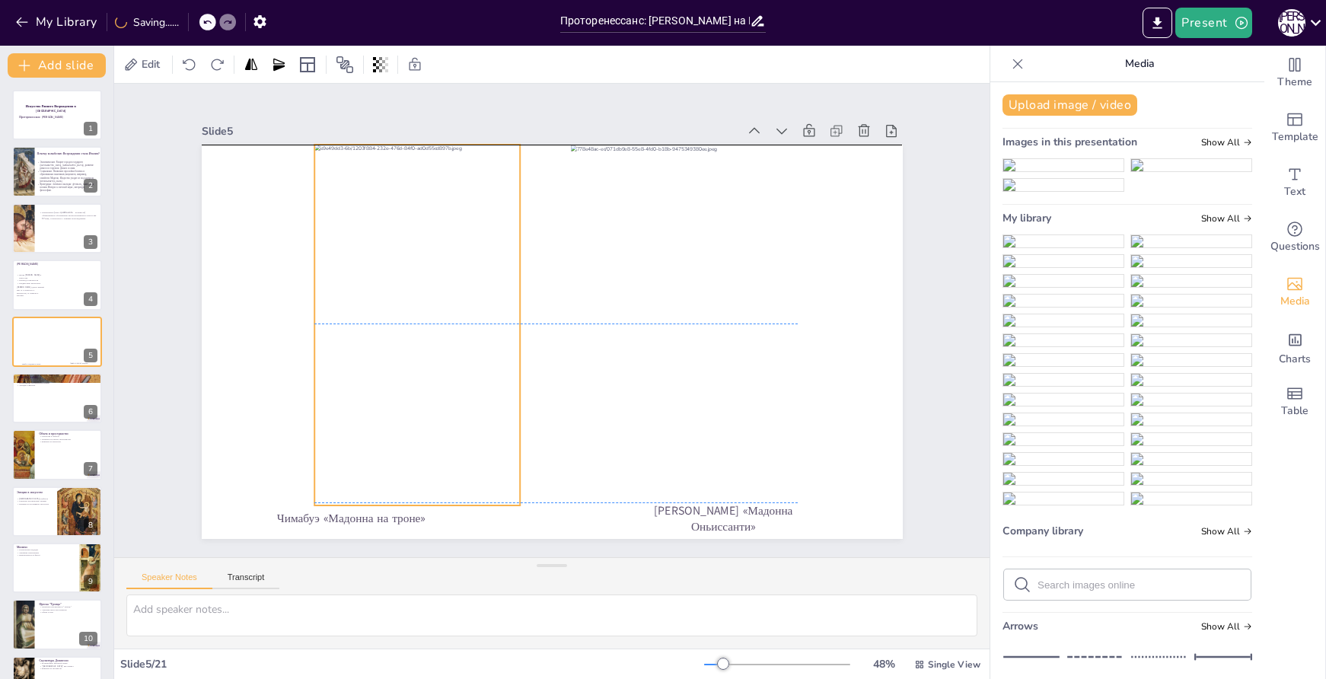
drag, startPoint x: 417, startPoint y: 416, endPoint x: 470, endPoint y: 410, distance: 53.6
click at [470, 410] on div at bounding box center [419, 297] width 276 height 396
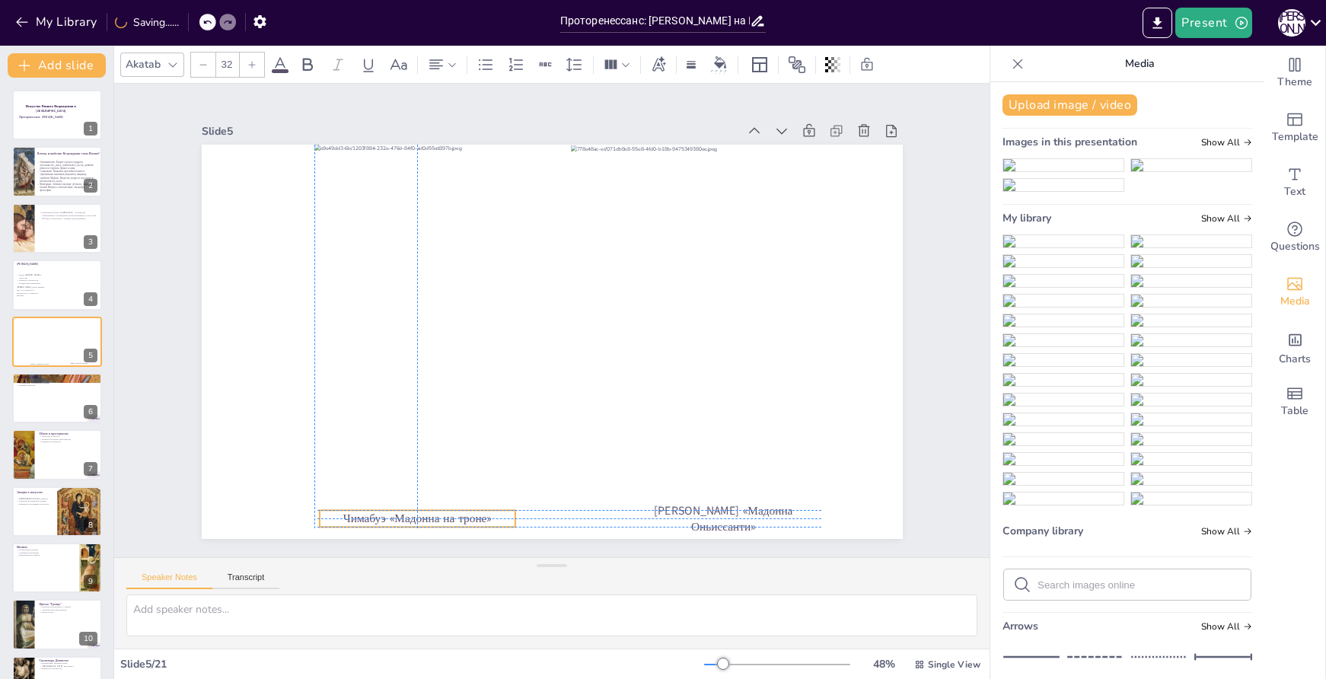
drag, startPoint x: 362, startPoint y: 514, endPoint x: 426, endPoint y: 515, distance: 64.7
click at [426, 515] on p "Чимабуэ «Мадонна на троне»" at bounding box center [397, 503] width 196 height 37
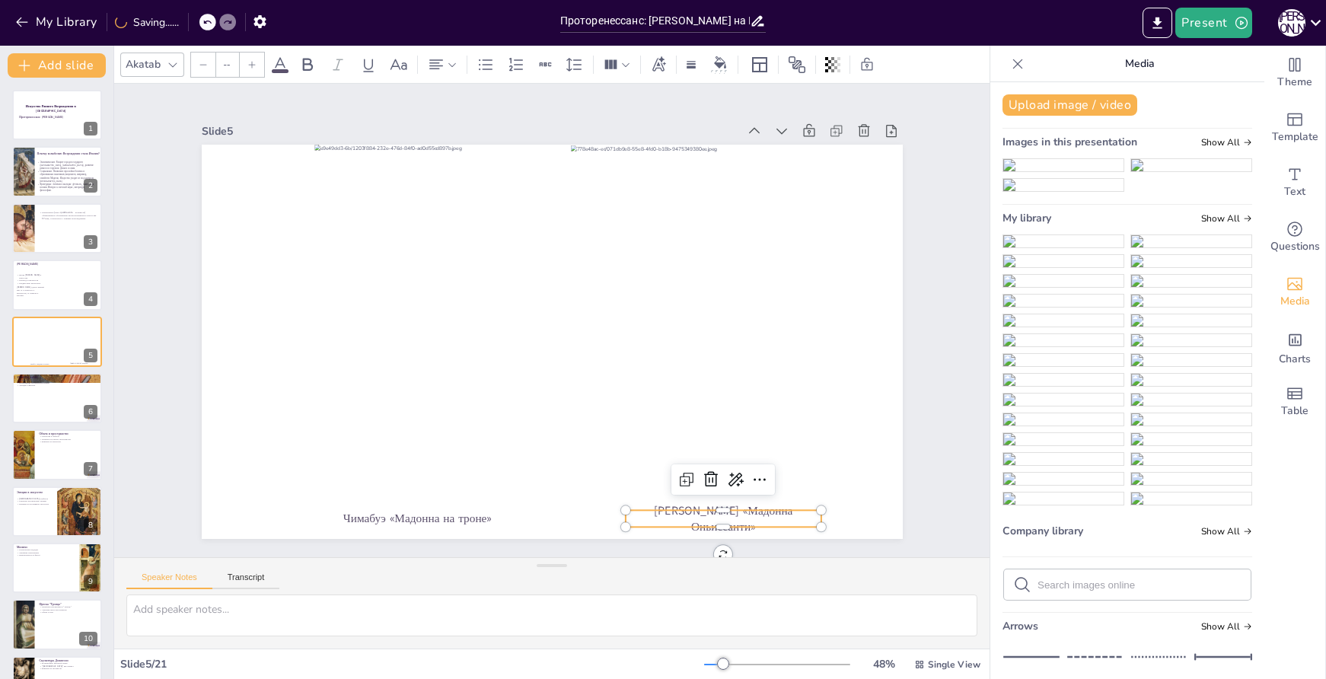
type input "32"
drag, startPoint x: 717, startPoint y: 519, endPoint x: 672, endPoint y: 518, distance: 45.7
click at [672, 518] on p "Джотто «Мадонна Оньиссанти»" at bounding box center [684, 519] width 196 height 33
click at [29, 410] on div at bounding box center [56, 398] width 91 height 52
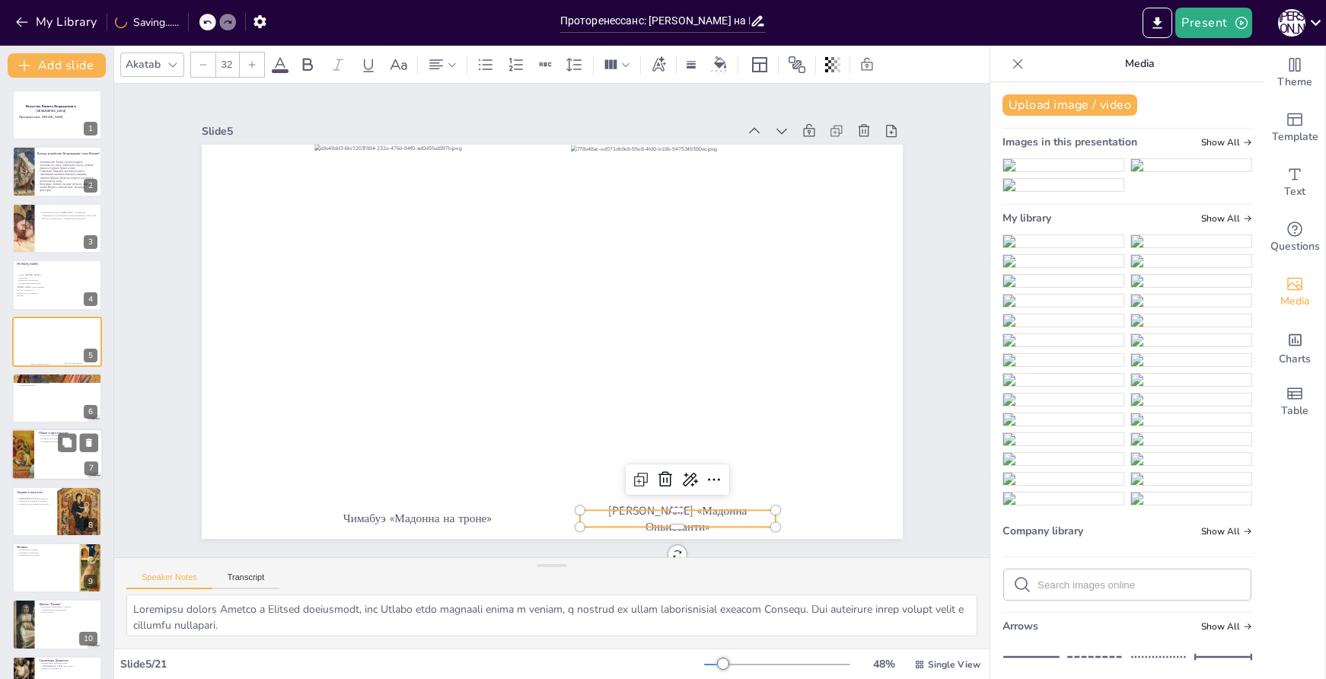
scroll to position [20, 0]
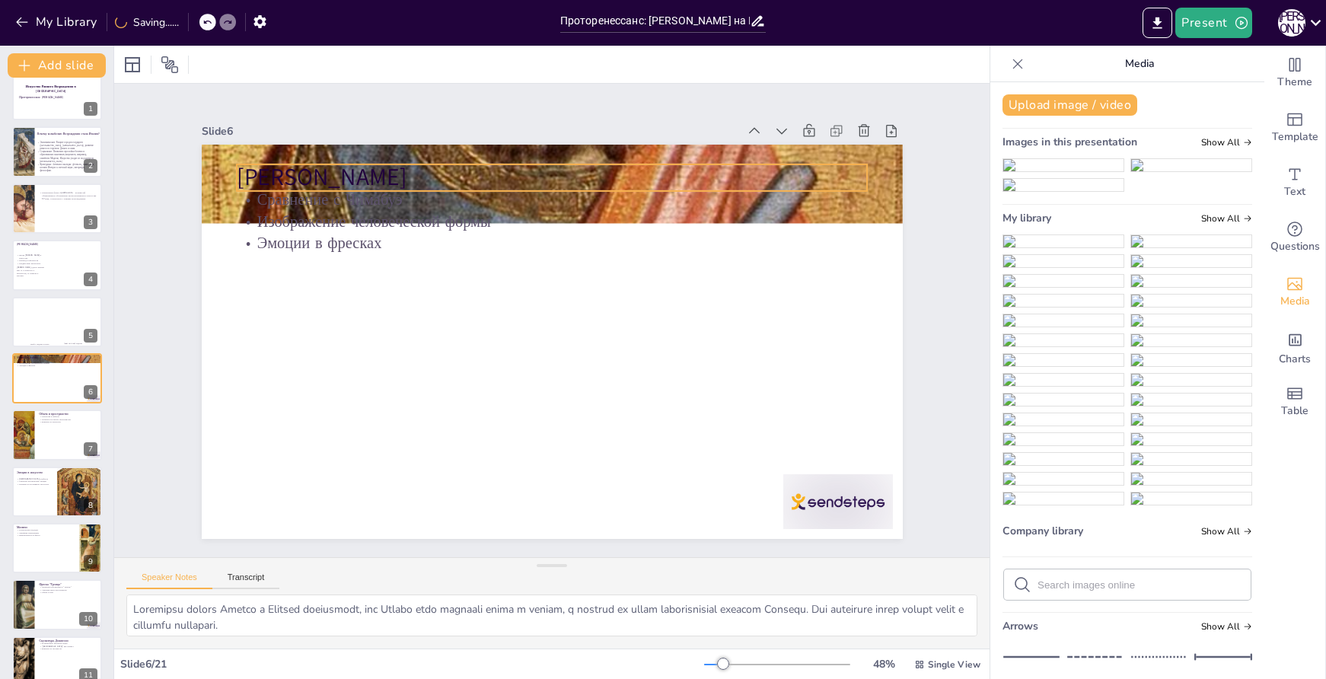
click at [643, 182] on p "Фрески Джотто" at bounding box center [566, 178] width 631 height 98
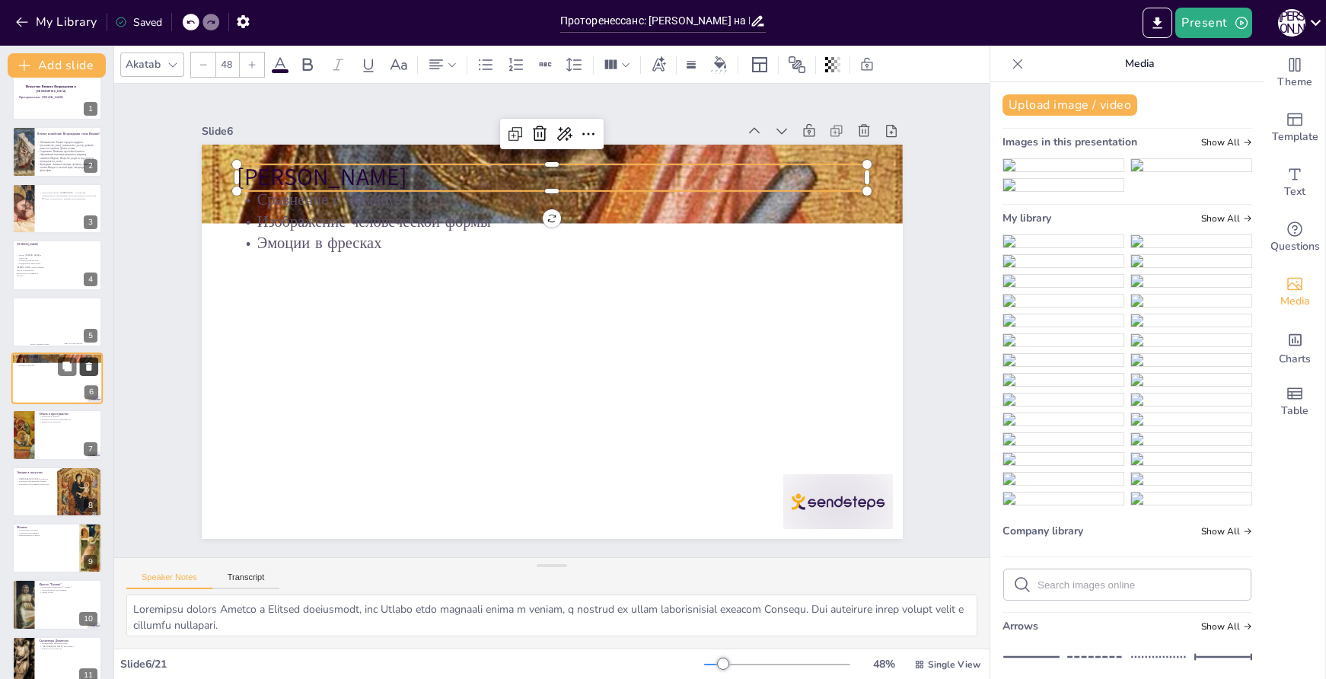
click at [82, 365] on button at bounding box center [89, 366] width 18 height 18
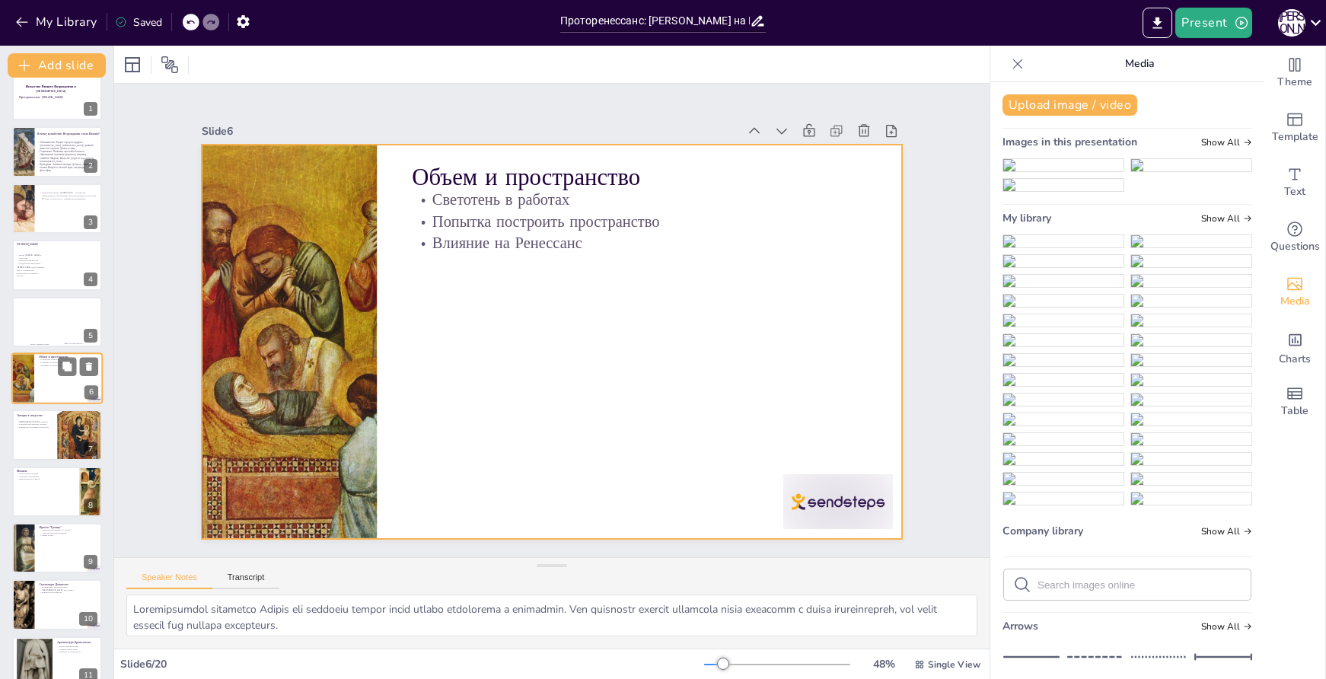
click at [54, 391] on div at bounding box center [56, 379] width 91 height 52
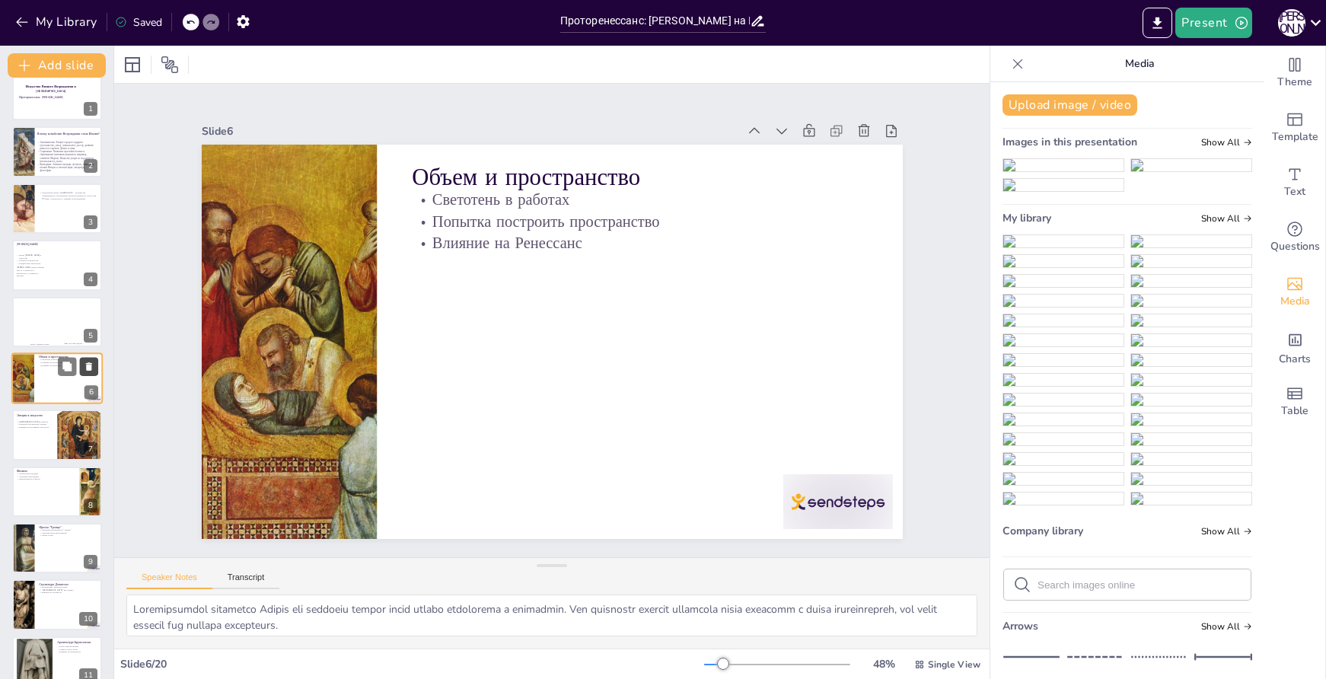
click at [87, 362] on icon at bounding box center [89, 366] width 11 height 11
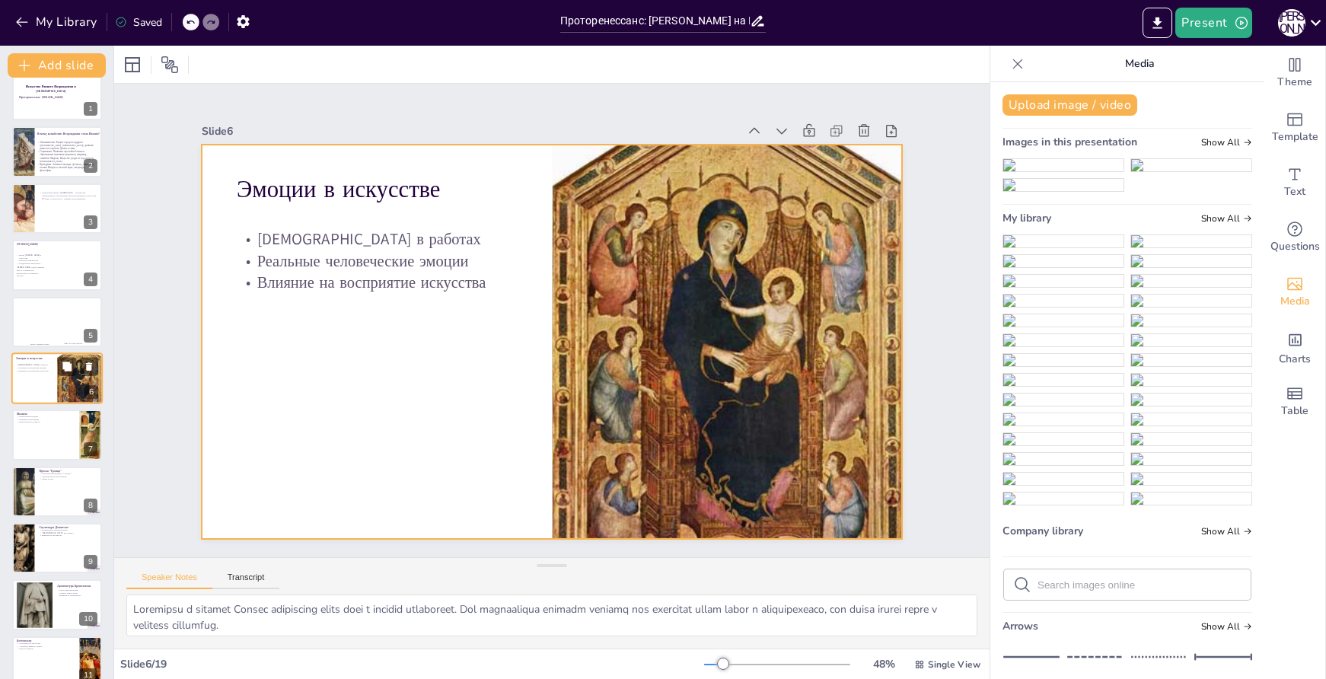
click at [49, 385] on div at bounding box center [56, 379] width 91 height 52
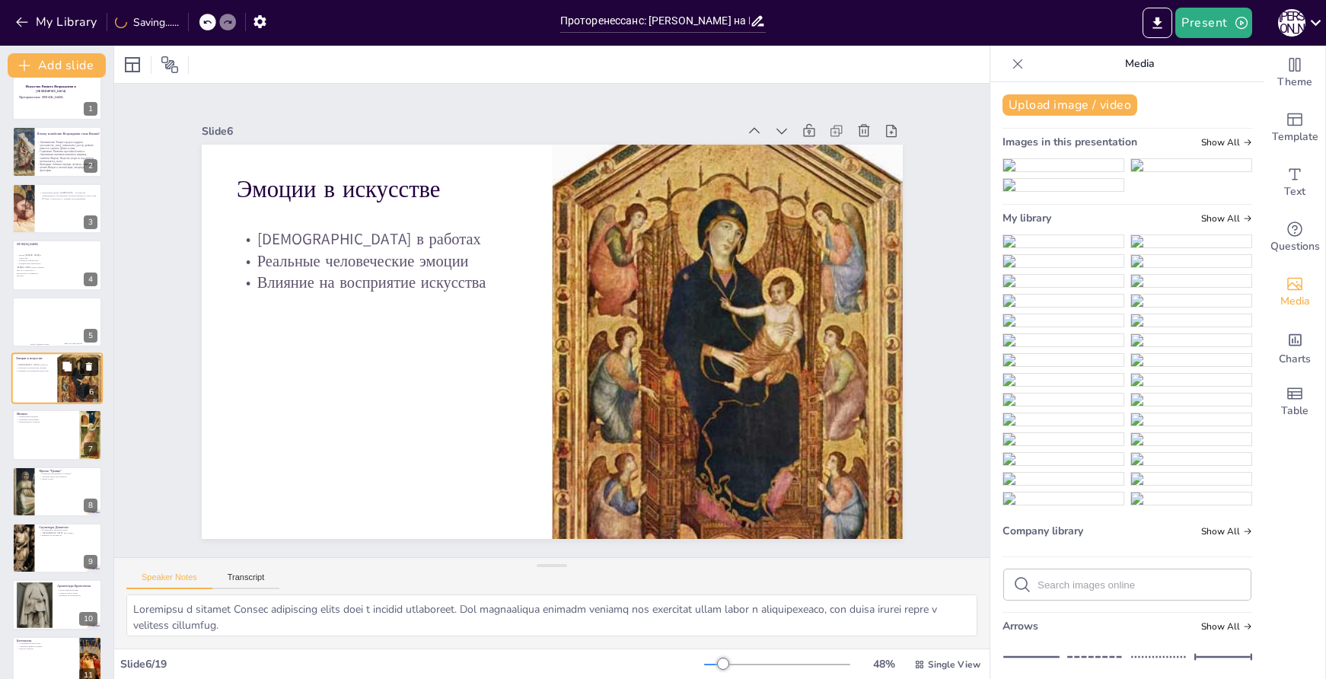
click at [89, 367] on icon at bounding box center [89, 366] width 6 height 8
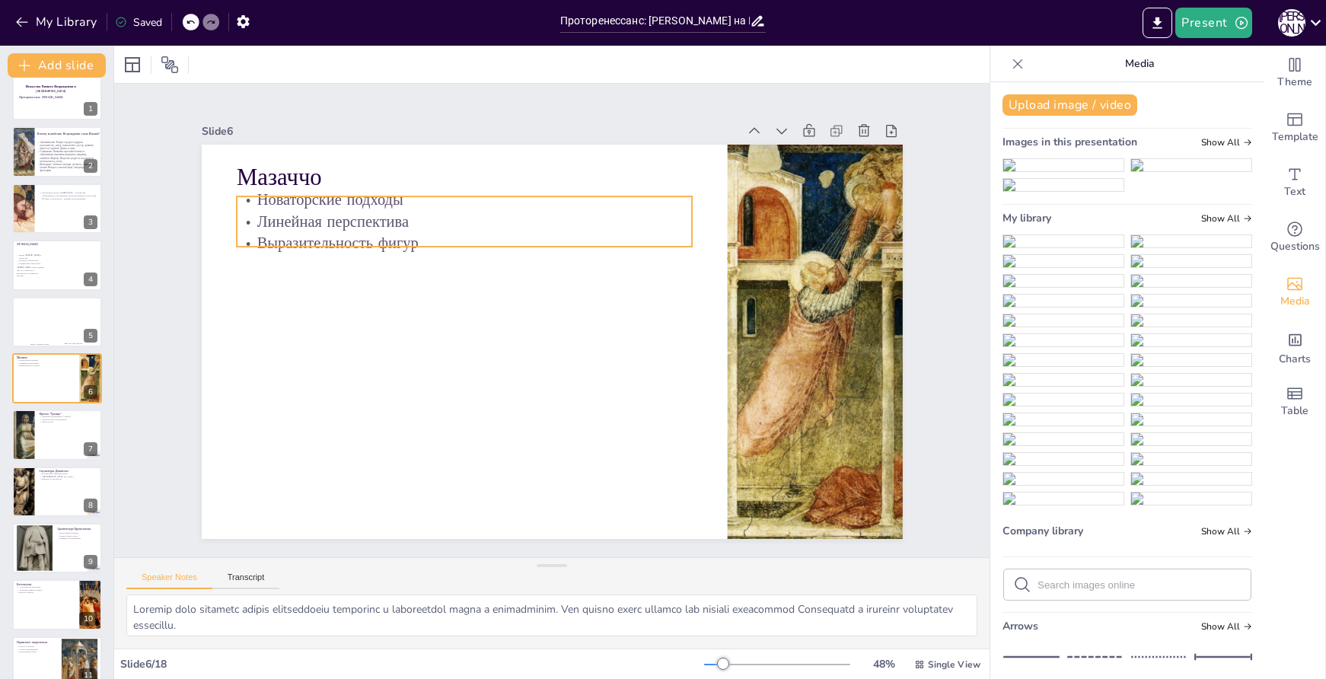
click at [335, 231] on p "Выразительность фигур" at bounding box center [503, 215] width 425 height 206
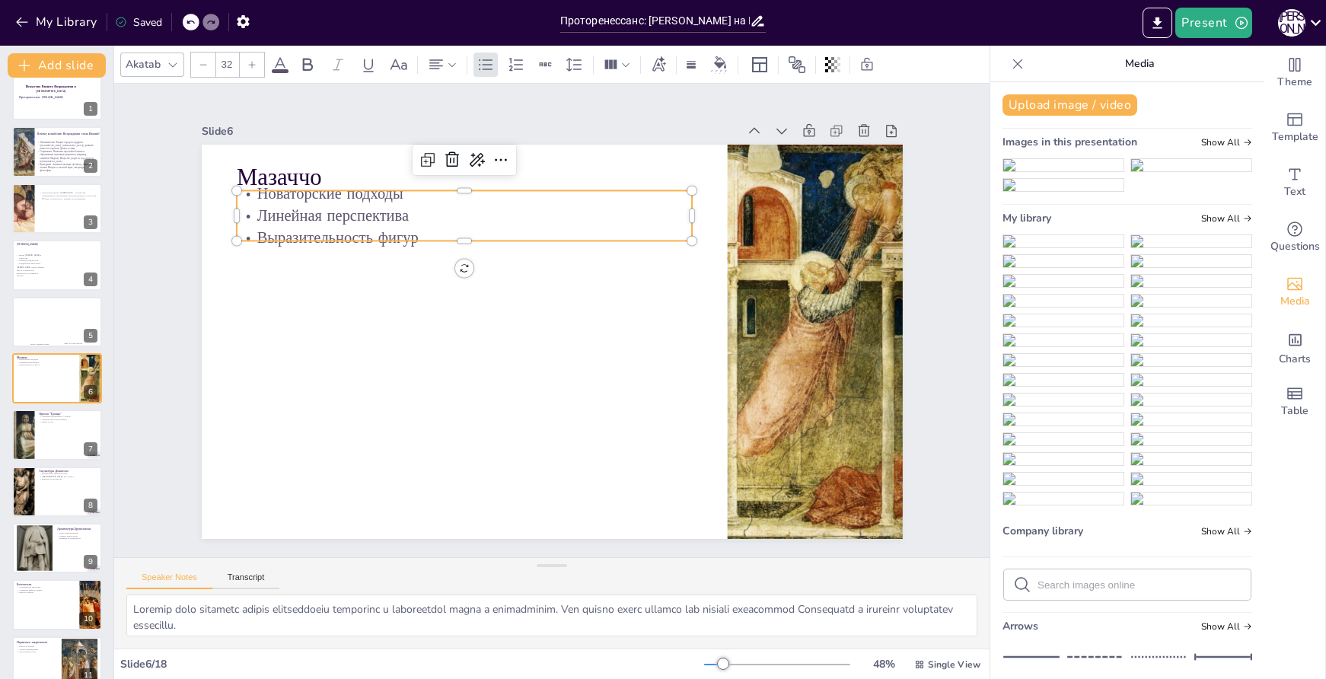
click at [593, 231] on p "Выразительность фигур" at bounding box center [651, 252] width 116 height 450
click at [409, 216] on p "Линейная перспектива" at bounding box center [488, 200] width 450 height 116
click at [409, 216] on p "Линейная перспектива" at bounding box center [501, 193] width 440 height 161
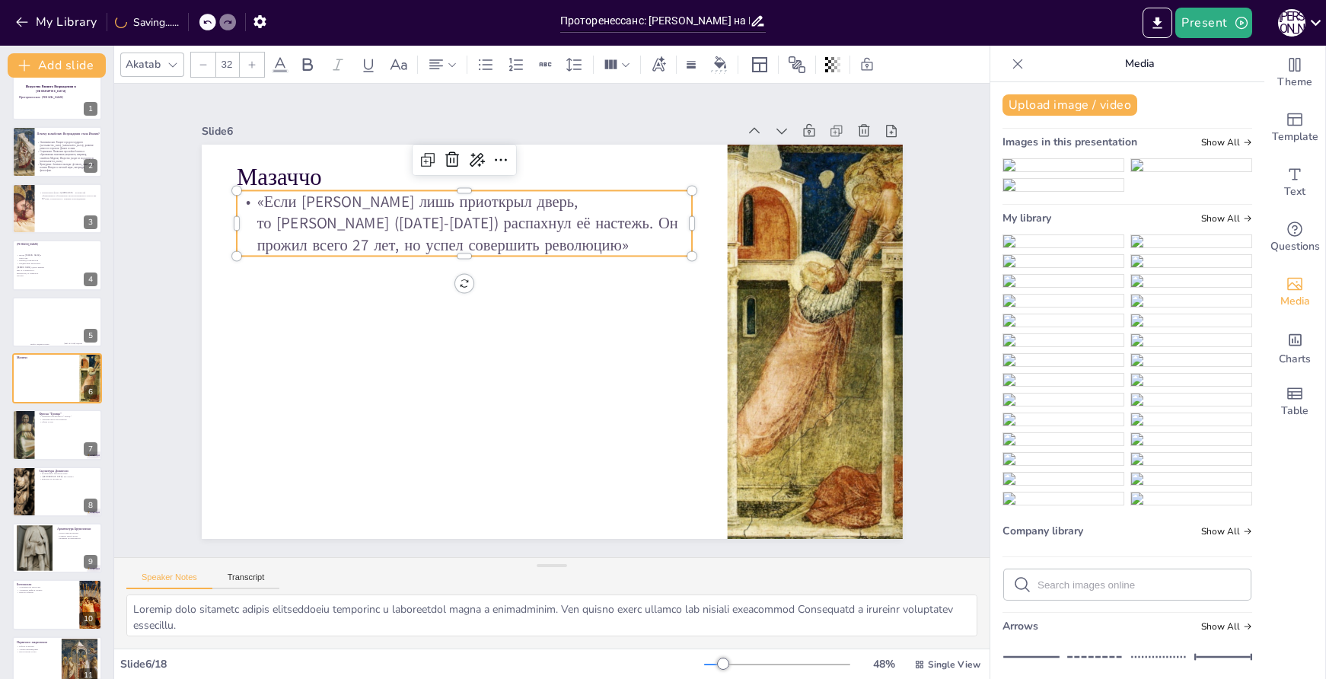
click at [361, 222] on p "«Если Джотто лишь приоткрыл дверь, то Мазаччо (1401-1428) распахнул её настежь.…" at bounding box center [424, 347] width 285 height 427
click at [361, 222] on p "«Если Джотто лишь приоткрыл дверь, то Мазаччо (1401-1428) распахнул её настежь.…" at bounding box center [475, 214] width 460 height 113
click at [423, 209] on p "«Если Джотто лишь приоткрыл дверь, то Мазаччо (1401-1428) распахнул её настежь.…" at bounding box center [486, 207] width 459 height 159
click at [481, 66] on icon at bounding box center [486, 65] width 18 height 18
click at [318, 224] on p "«Если Джотто лишь приоткрыл дверь, то Мазаччо (1401-1428) распахнул её настежь.…" at bounding box center [511, 196] width 443 height 245
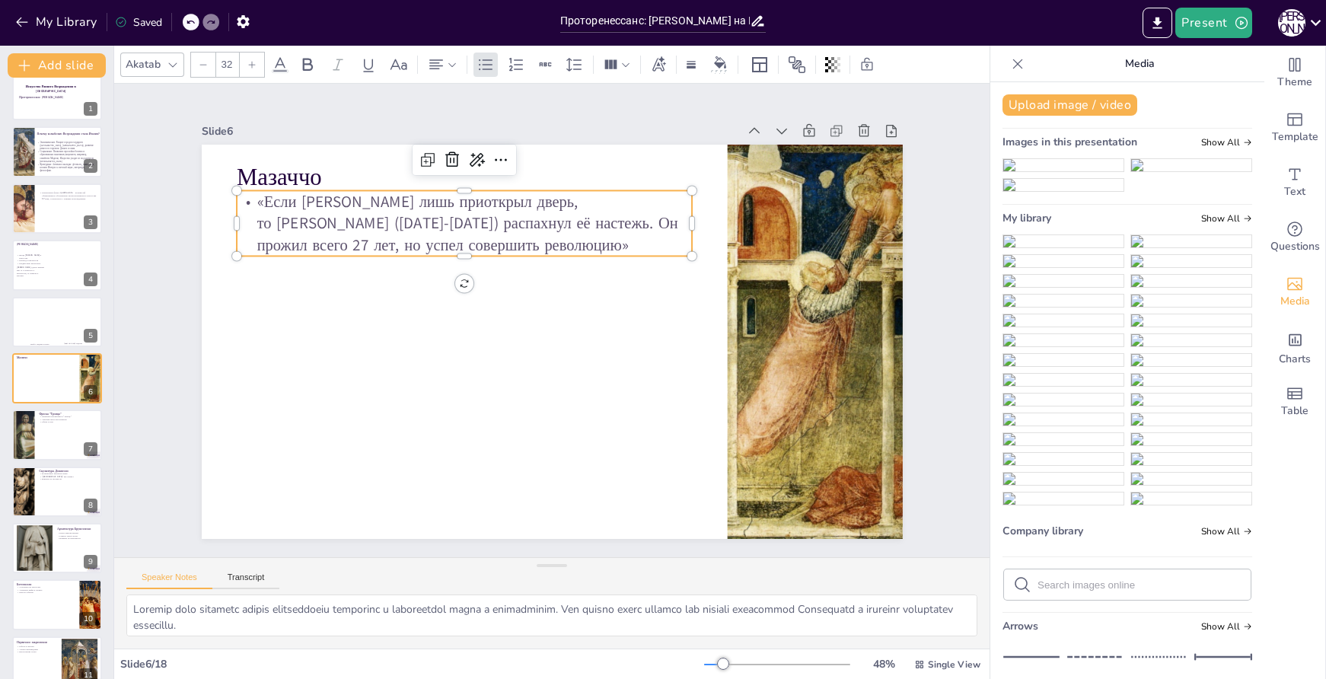
click at [450, 251] on p "«Если Джотто лишь приоткрыл дверь, то Мазаччо (1401-1428) распахнул её настежь.…" at bounding box center [671, 373] width 443 height 245
click at [388, 218] on p "«Если Джотто лишь приоткрыл дверь, то Мазаччо (1401-1428) распахнул её настежь.…" at bounding box center [552, 190] width 382 height 354
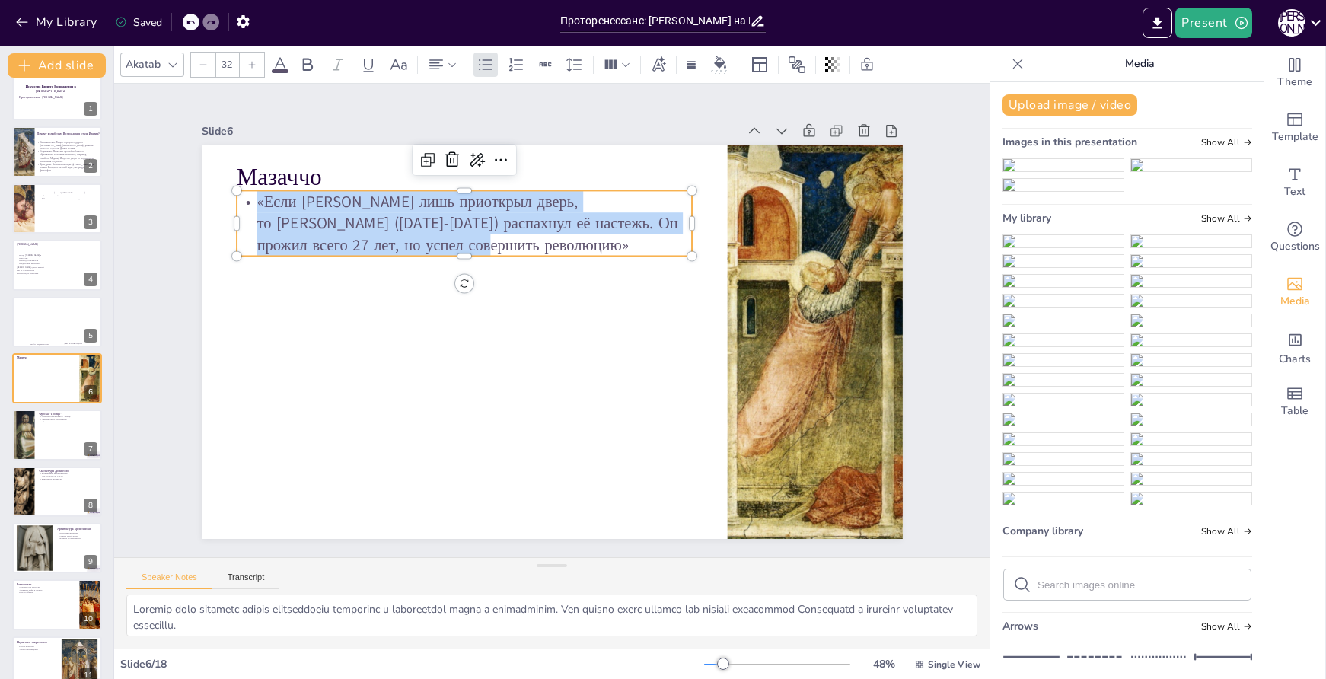
click at [388, 217] on p "«Если Джотто лишь приоткрыл дверь, то Мазаччо (1401-1428) распахнул её настежь.…" at bounding box center [475, 214] width 460 height 113
click at [487, 68] on icon at bounding box center [486, 65] width 18 height 18
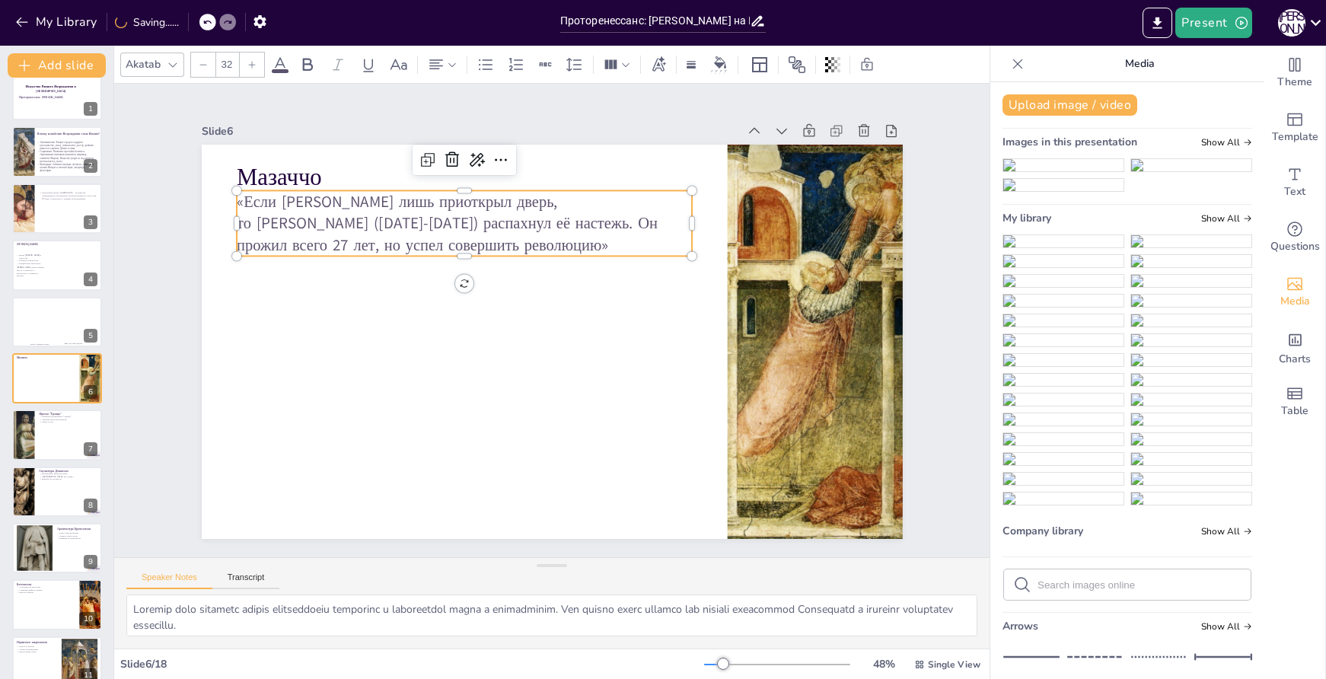
click at [480, 239] on p "«Если Джотто лишь приоткрыл дверь, то Мазаччо (1401-1428) распахнул её настежь.…" at bounding box center [475, 214] width 460 height 113
click at [803, 318] on div at bounding box center [805, 396] width 468 height 468
click at [644, 206] on p "«Если Джотто лишь приоткрыл дверь, то Мазаччо (1401-1428) распахнул её настежь.…" at bounding box center [475, 214] width 460 height 113
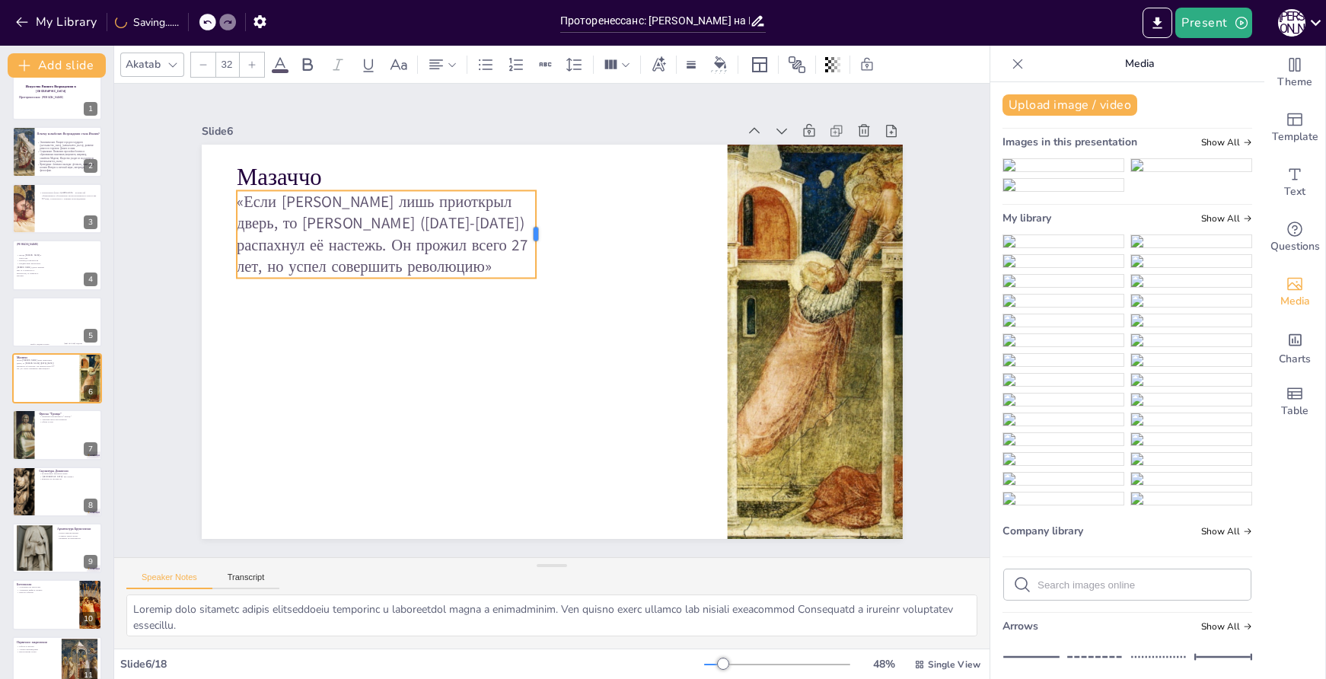
drag, startPoint x: 685, startPoint y: 214, endPoint x: 527, endPoint y: 202, distance: 158.1
click at [555, 202] on div at bounding box center [578, 238] width 46 height 85
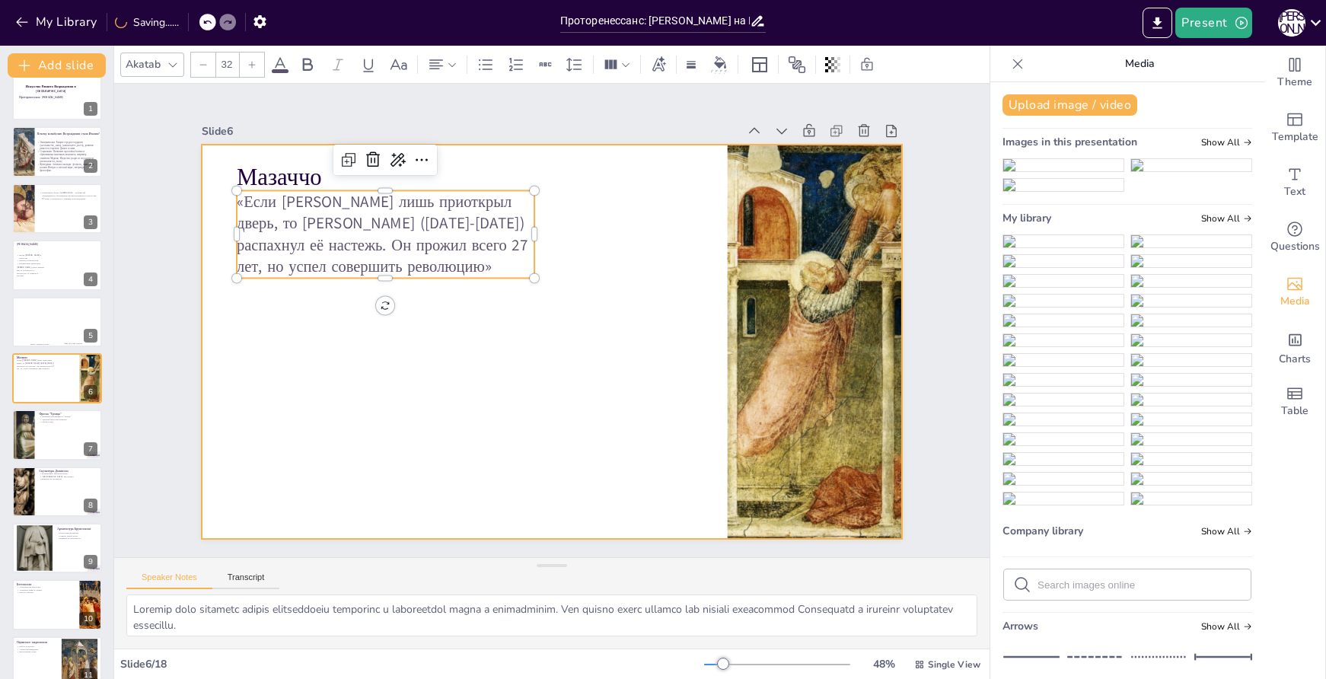
click at [739, 289] on div at bounding box center [665, 558] width 539 height 539
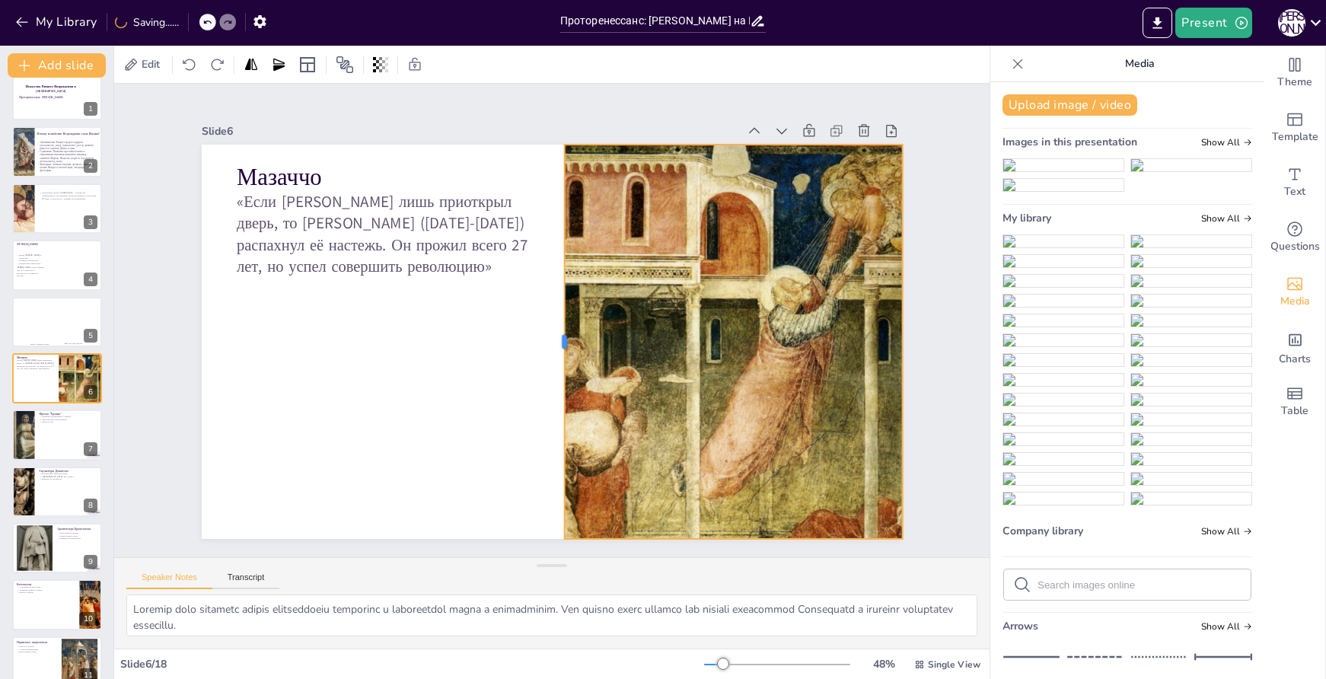
drag, startPoint x: 714, startPoint y: 336, endPoint x: 551, endPoint y: 331, distance: 163.0
click at [551, 331] on div at bounding box center [553, 342] width 94 height 388
click at [710, 123] on icon at bounding box center [717, 130] width 14 height 14
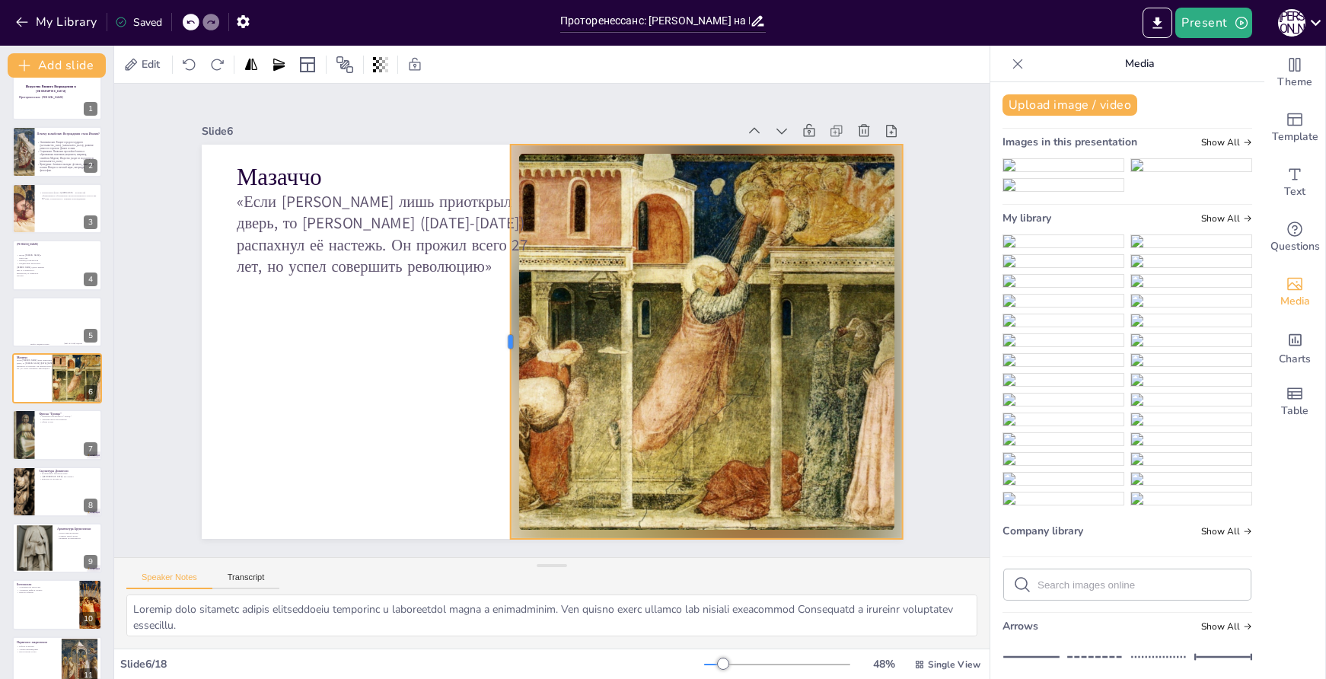
drag, startPoint x: 552, startPoint y: 341, endPoint x: 495, endPoint y: 351, distance: 58.0
click at [495, 351] on div at bounding box center [512, 284] width 365 height 171
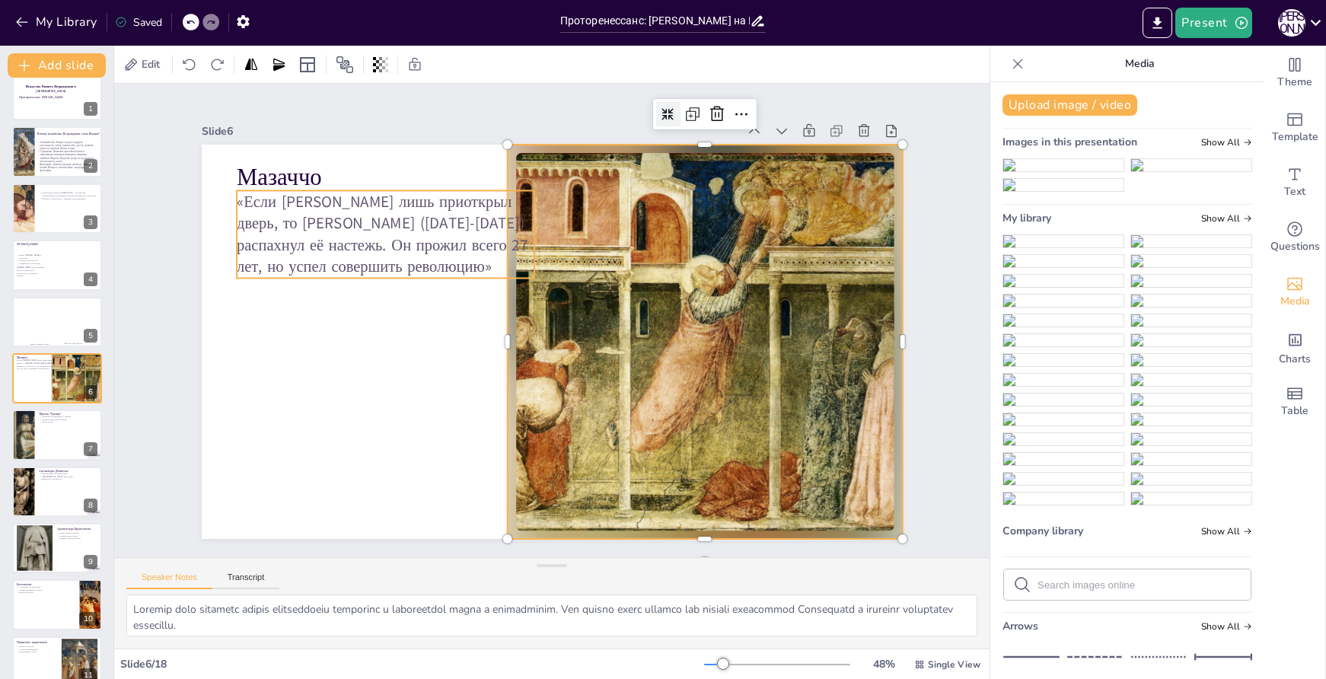
click at [429, 242] on p "«Если Джотто лишь приоткрыл дверь, то Мазаччо (1401-1428) распахнул её настежь.…" at bounding box center [420, 187] width 311 height 175
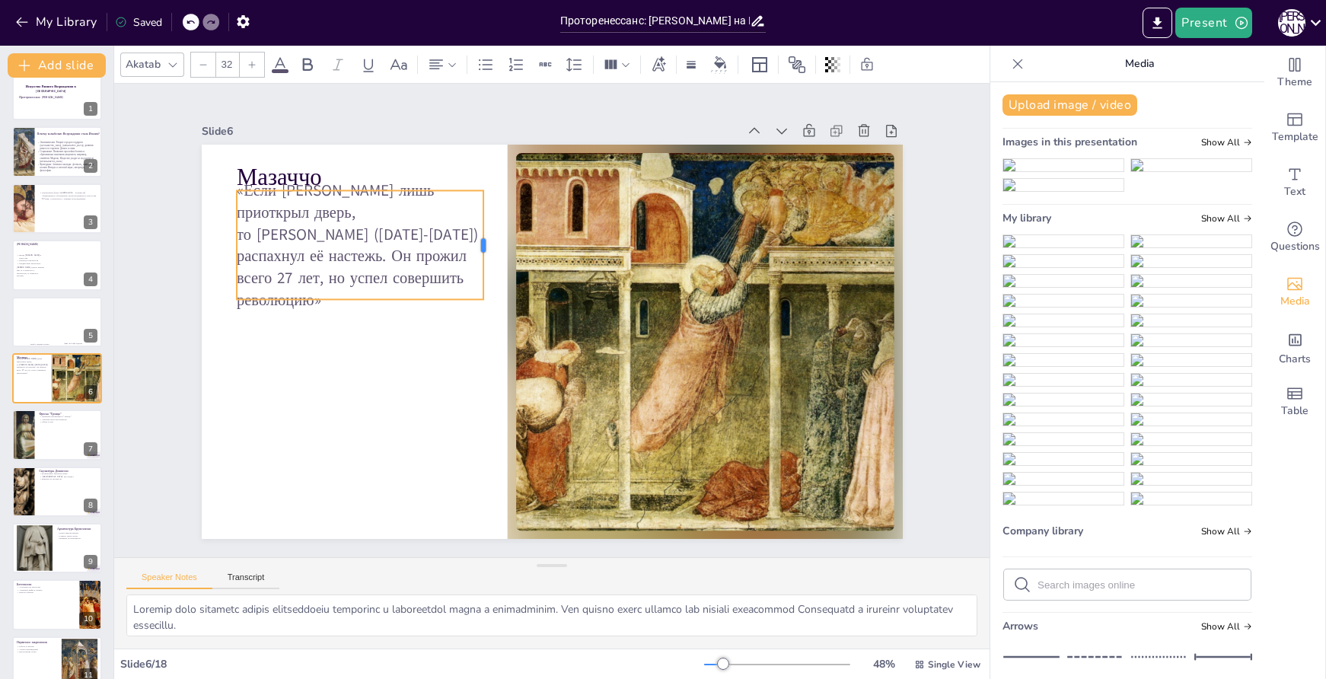
drag, startPoint x: 528, startPoint y: 233, endPoint x: 482, endPoint y: 232, distance: 45.7
click at [487, 235] on div at bounding box center [499, 239] width 24 height 110
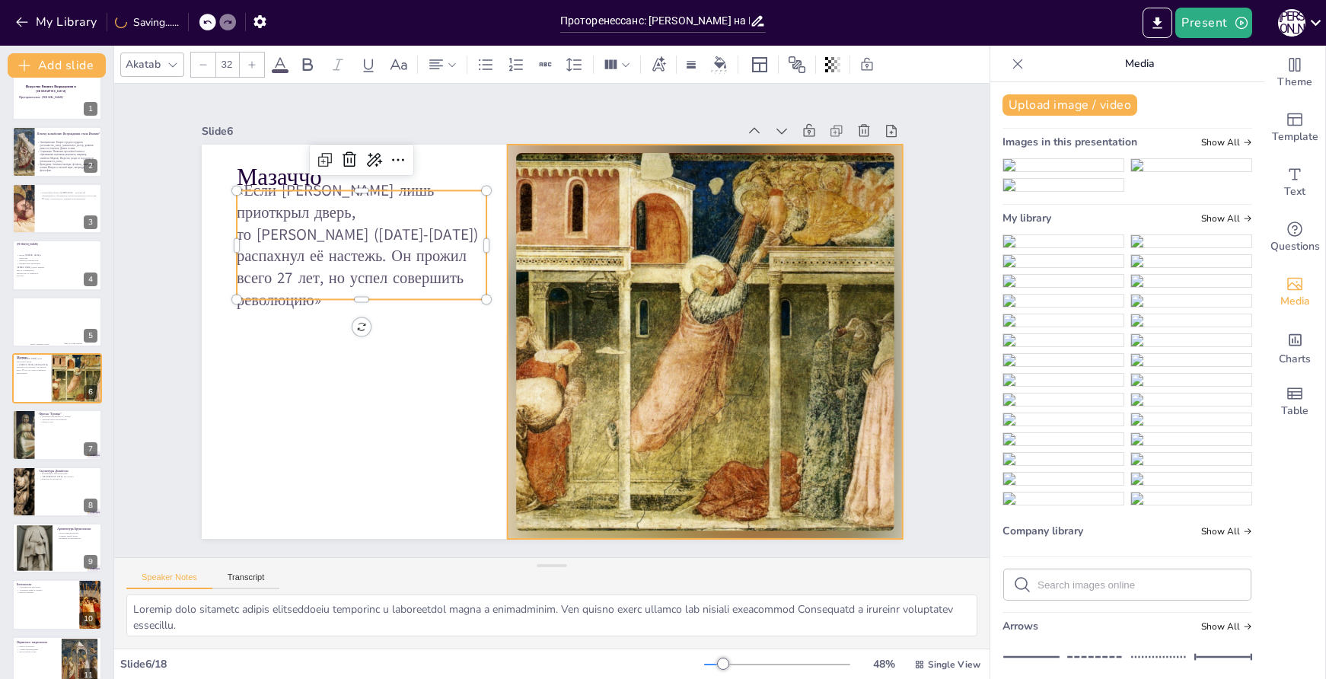
click at [652, 199] on div at bounding box center [684, 402] width 522 height 521
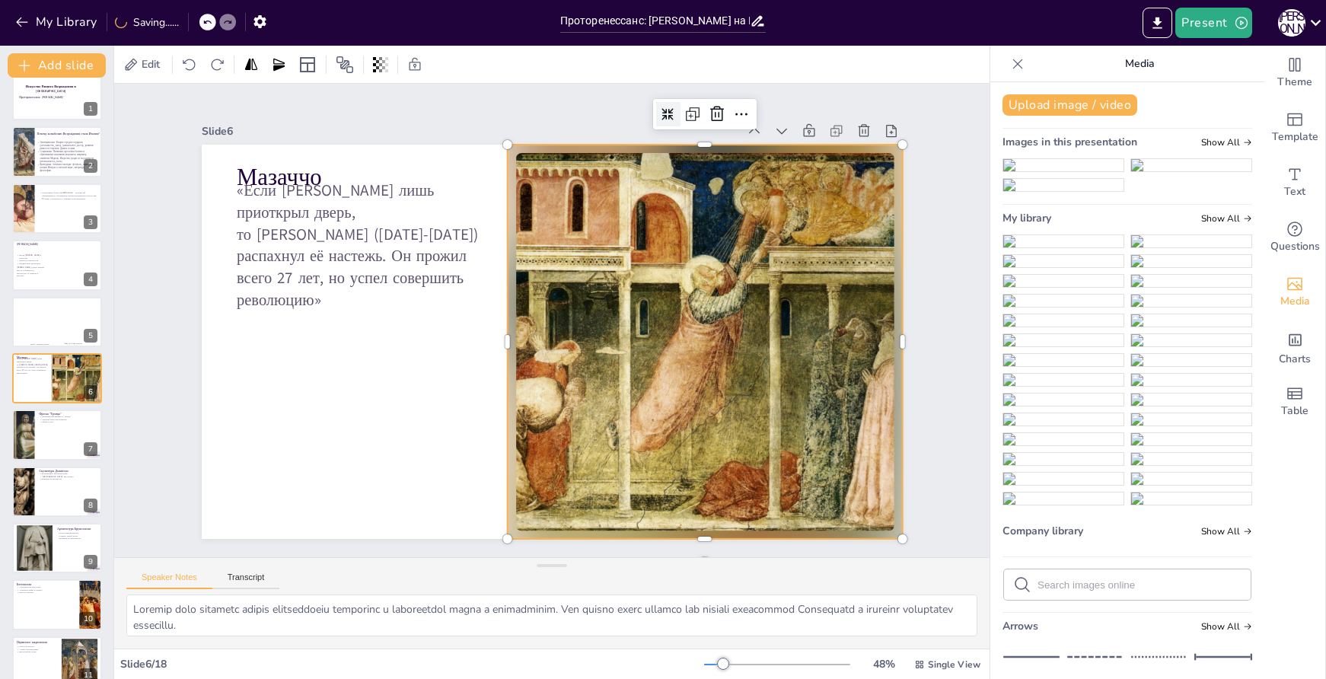
click at [694, 129] on div at bounding box center [708, 143] width 29 height 29
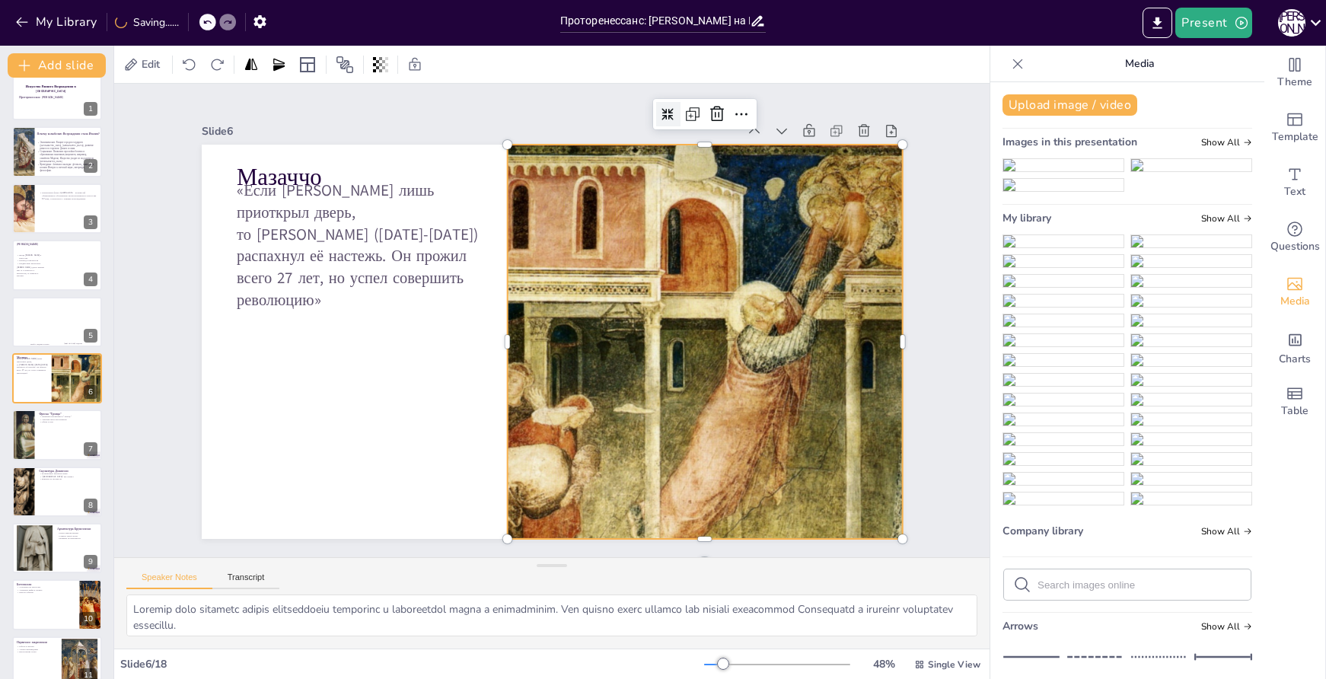
click at [701, 136] on icon at bounding box center [708, 143] width 14 height 14
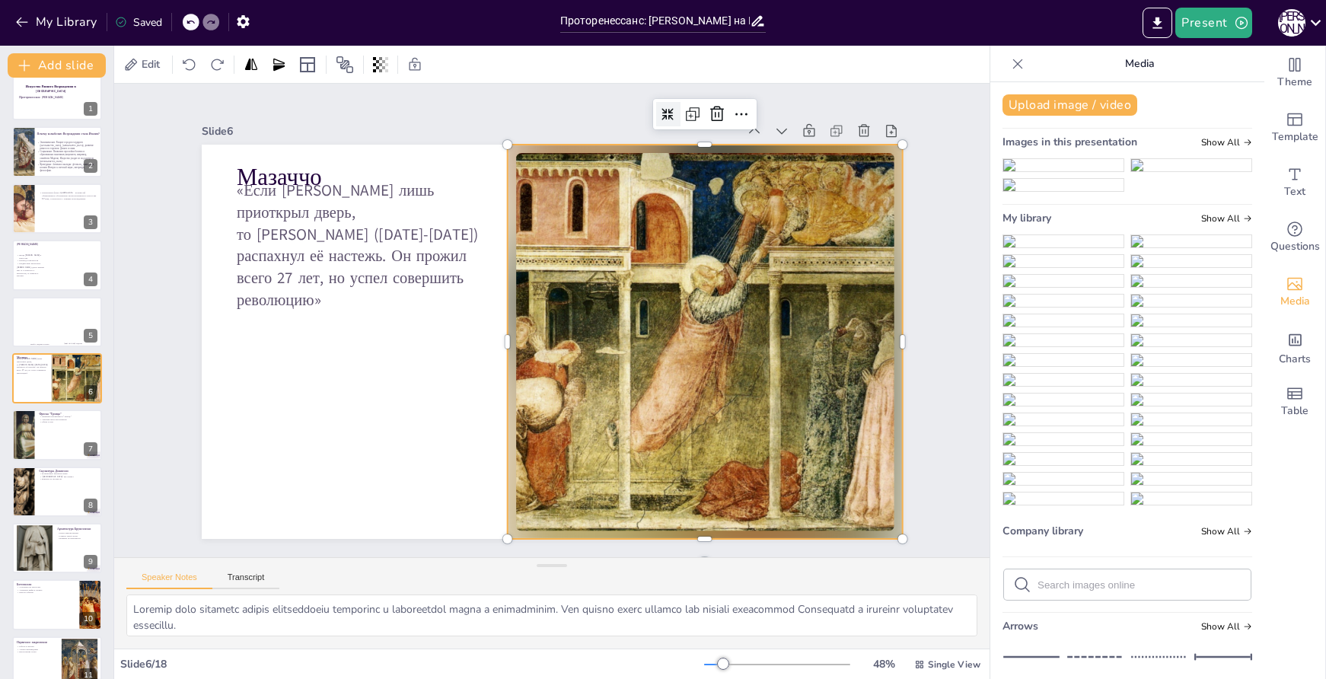
drag, startPoint x: 699, startPoint y: 111, endPoint x: 713, endPoint y: 113, distance: 13.8
click at [761, 164] on icon at bounding box center [772, 175] width 23 height 23
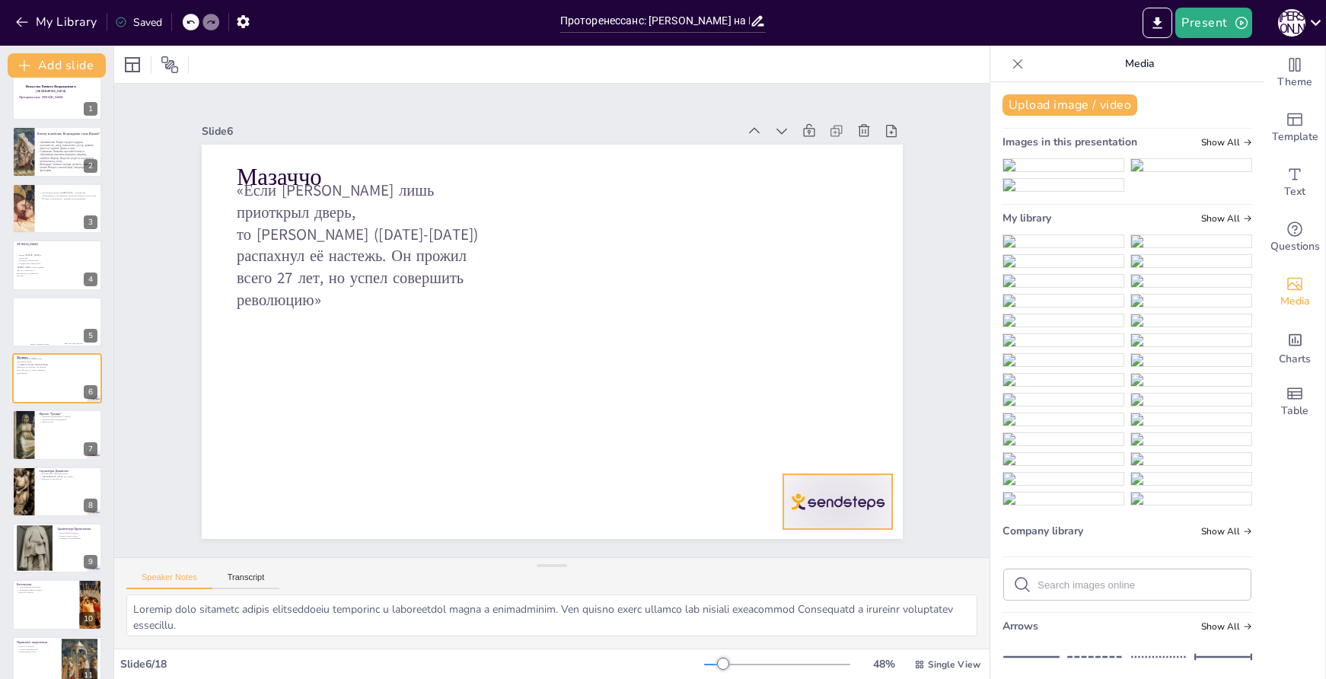
click at [858, 498] on div at bounding box center [817, 531] width 115 height 66
click at [837, 466] on icon at bounding box center [835, 474] width 15 height 16
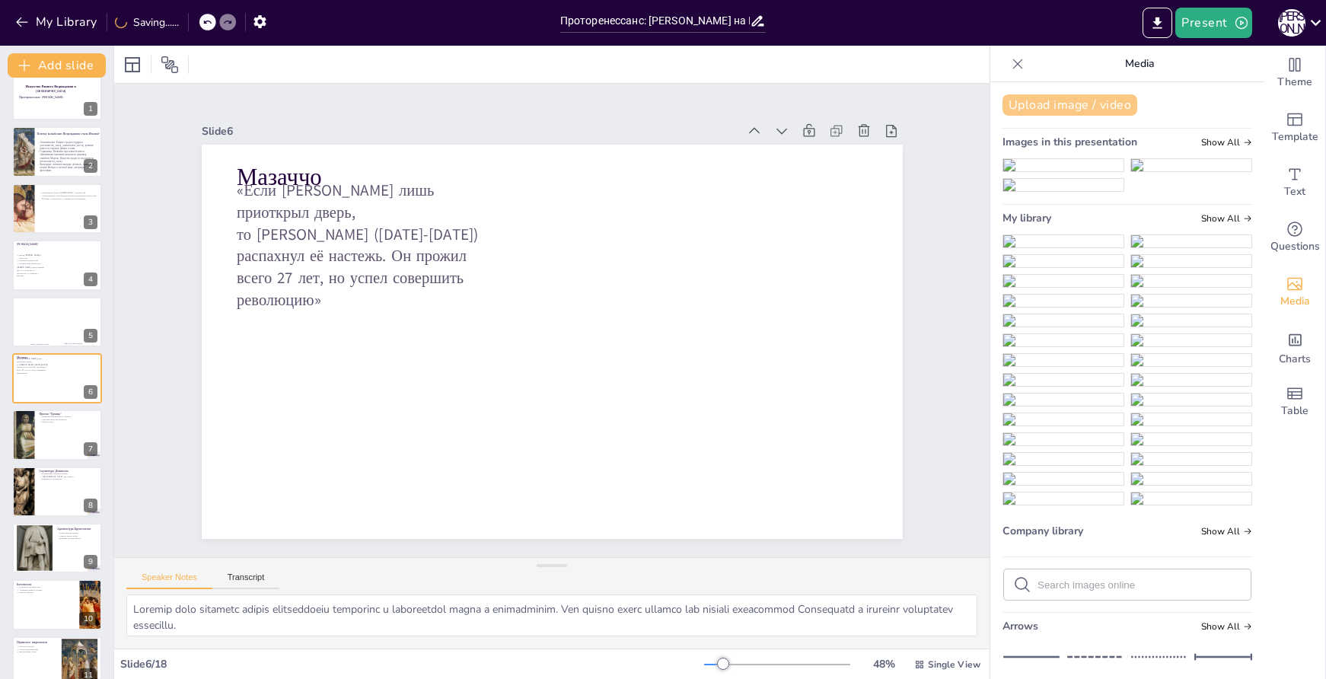
click at [1016, 104] on button "Upload image / video" at bounding box center [1070, 104] width 135 height 21
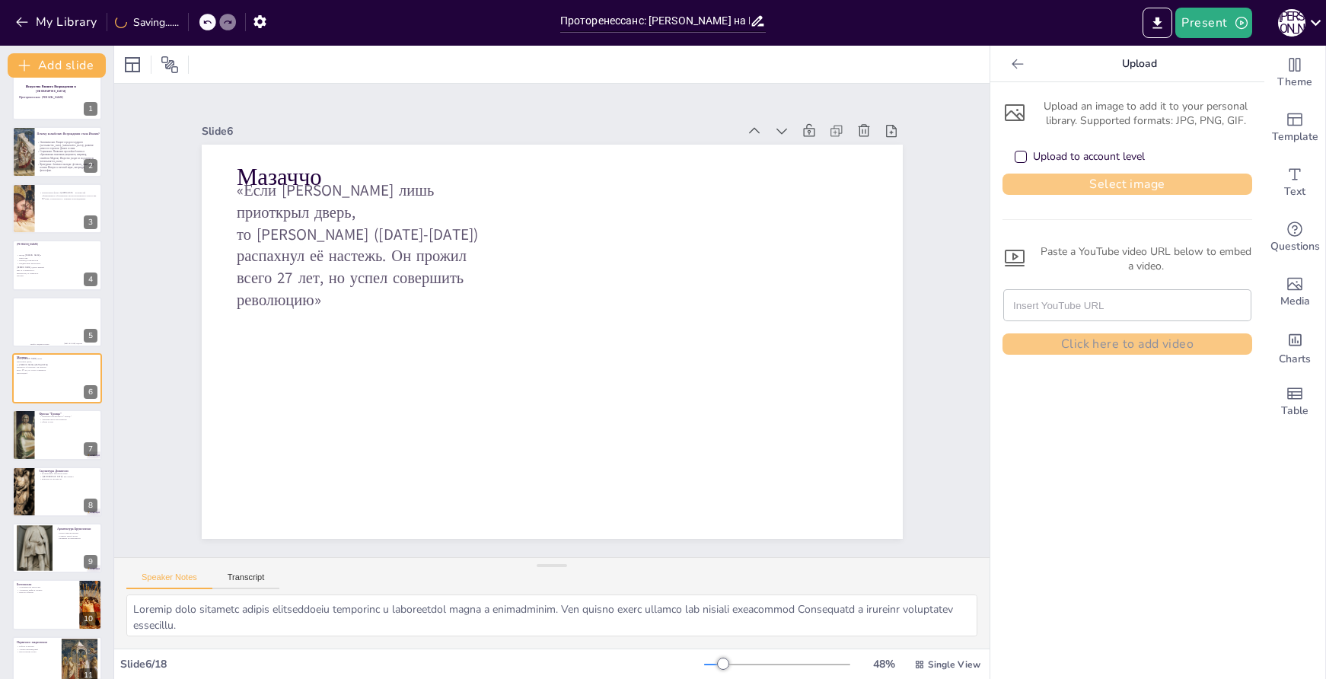
click at [1087, 180] on button "Select image" at bounding box center [1128, 184] width 250 height 21
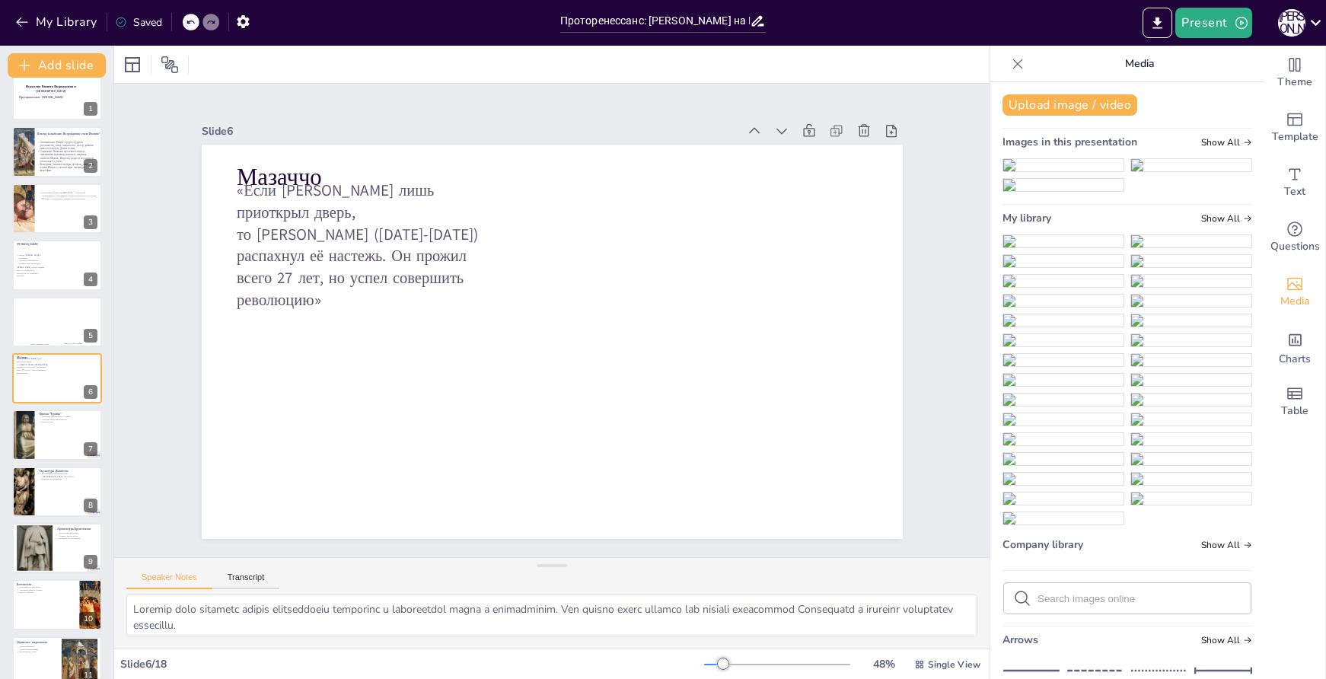
click at [1062, 247] on img at bounding box center [1064, 241] width 120 height 12
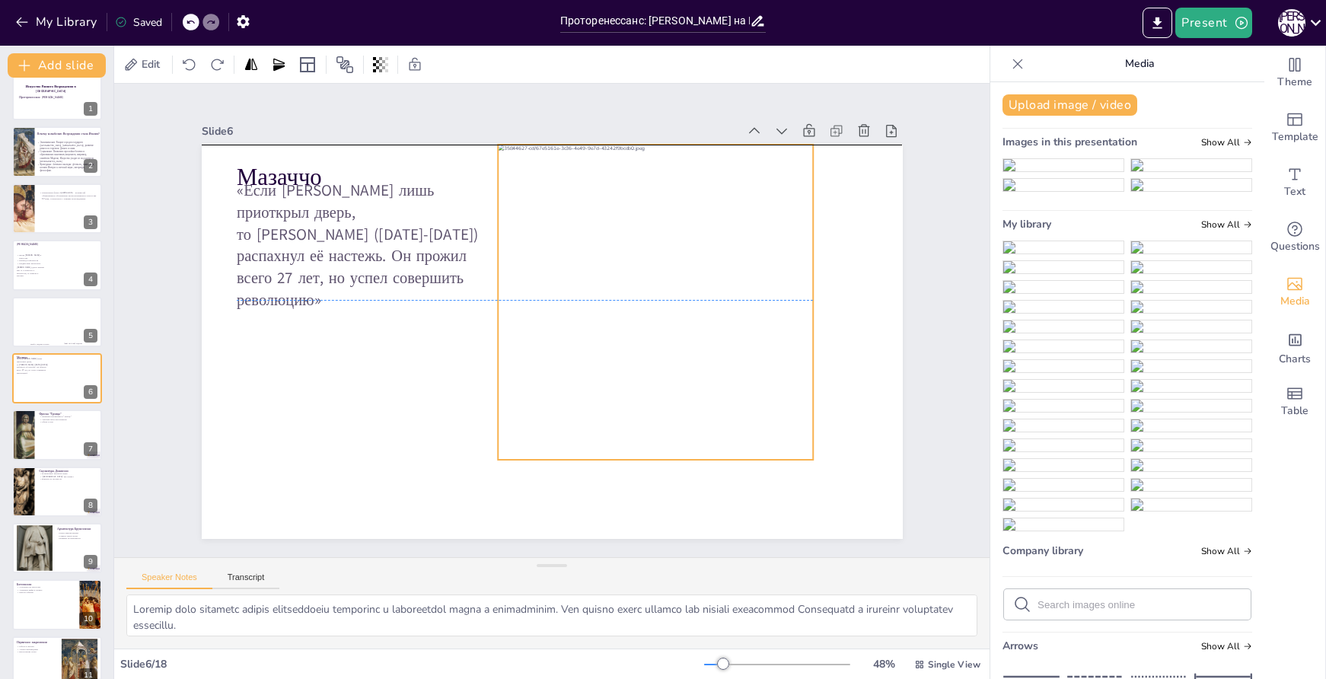
drag, startPoint x: 615, startPoint y: 396, endPoint x: 719, endPoint y: 358, distance: 110.3
click at [719, 358] on div at bounding box center [656, 334] width 397 height 397
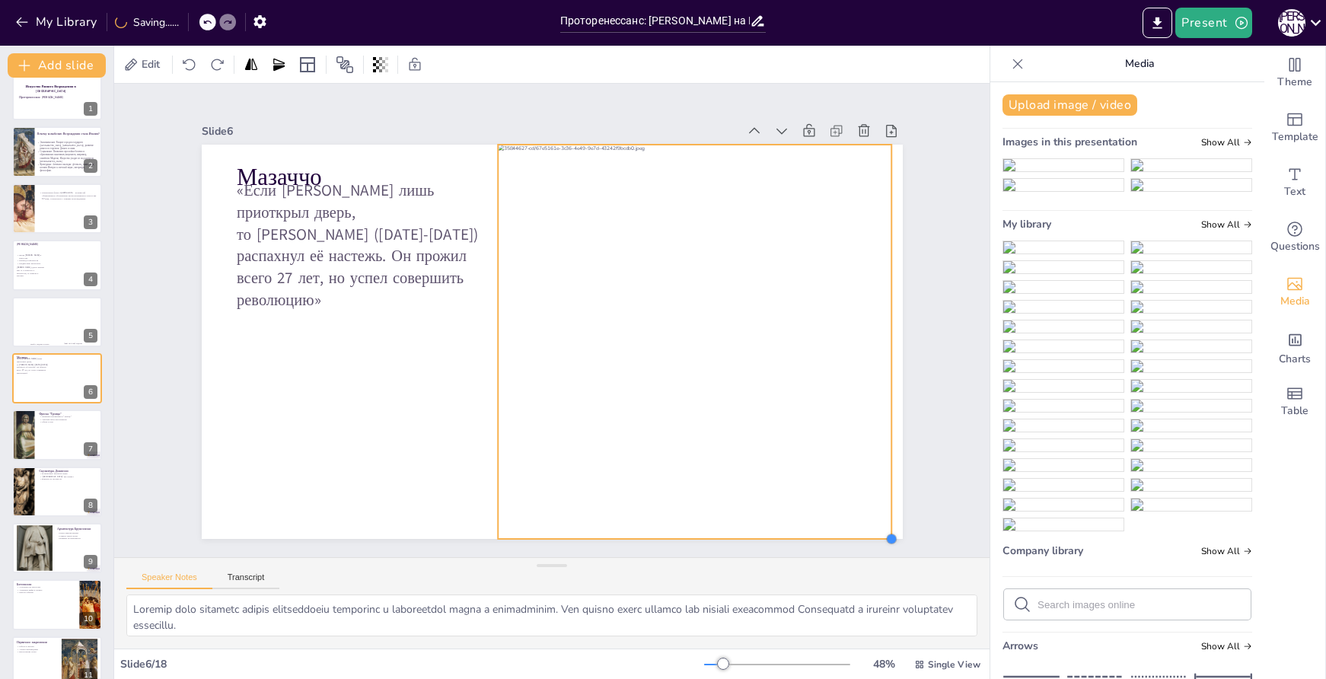
drag, startPoint x: 803, startPoint y: 455, endPoint x: 882, endPoint y: 488, distance: 86.0
click at [882, 488] on div "Мазаччо «Если Джотто лишь приоткрыл дверь, то Мазаччо (1401-1428) распахнул её …" at bounding box center [549, 341] width 739 height 465
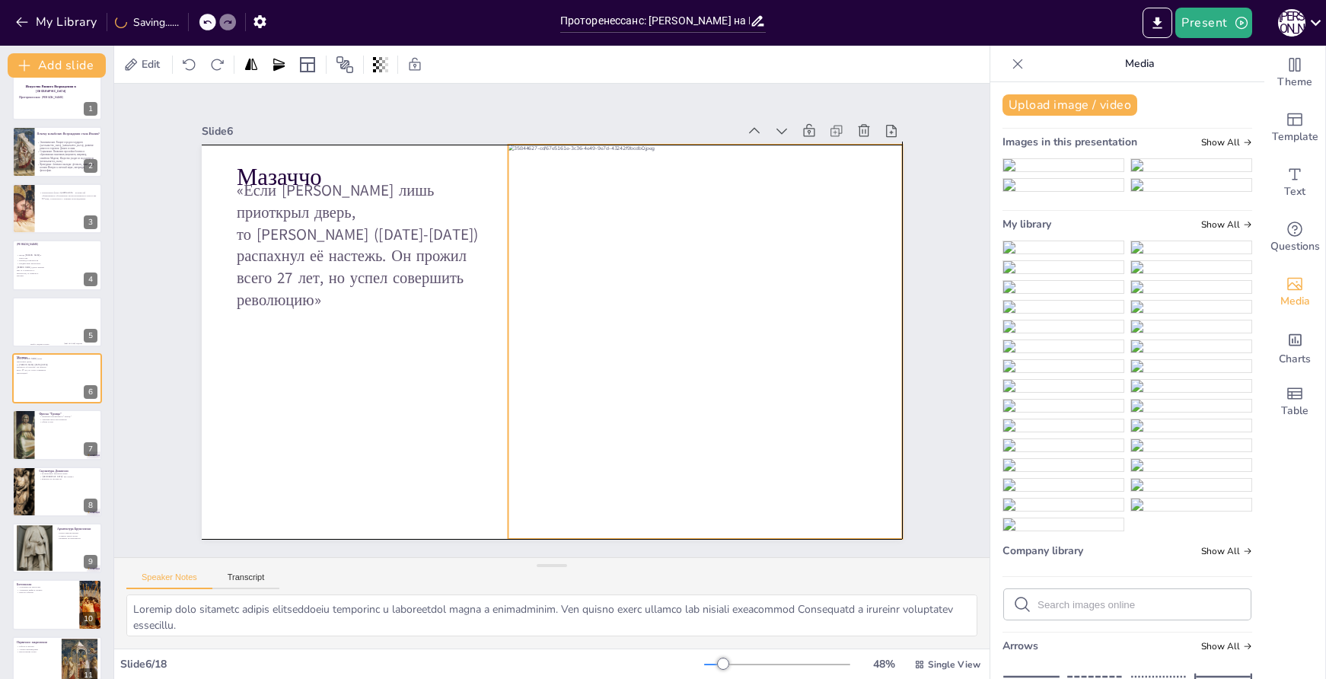
drag, startPoint x: 777, startPoint y: 452, endPoint x: 785, endPoint y: 450, distance: 8.7
click at [785, 450] on div at bounding box center [698, 373] width 468 height 468
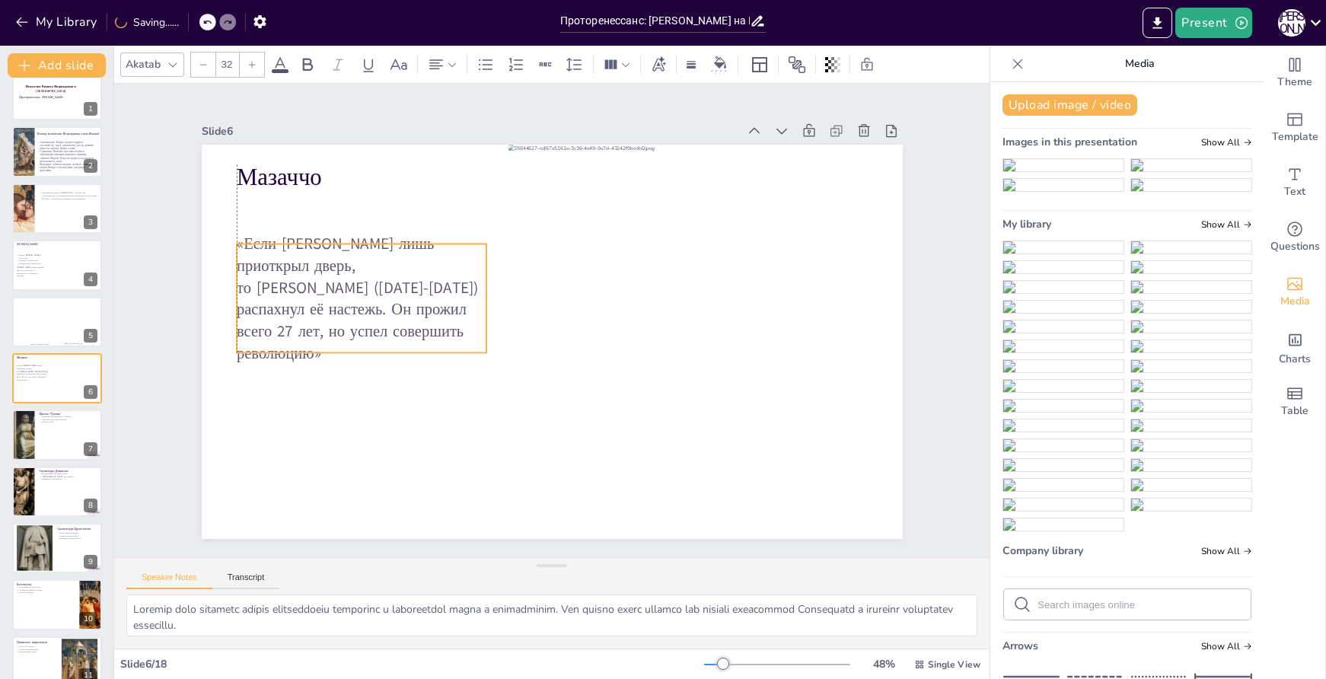
drag, startPoint x: 375, startPoint y: 238, endPoint x: 373, endPoint y: 292, distance: 53.3
click at [373, 292] on p "«Если Джотто лишь приоткрыл дверь, то Мазаччо (1401-1428) распахнул её настежь.…" at bounding box center [365, 278] width 263 height 156
click at [59, 439] on div at bounding box center [57, 435] width 90 height 50
type textarea "Линейная перспектива, примененная в фреске "Троица", создает ощущение глубины и…"
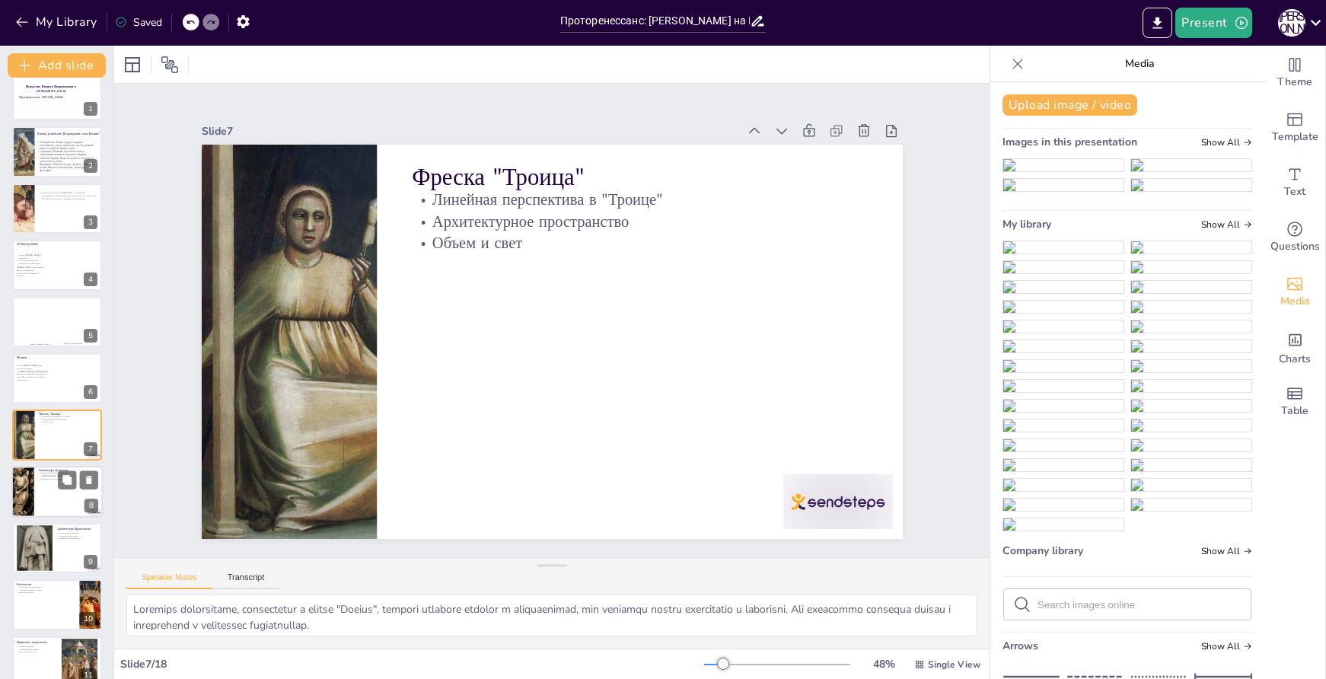
scroll to position [76, 0]
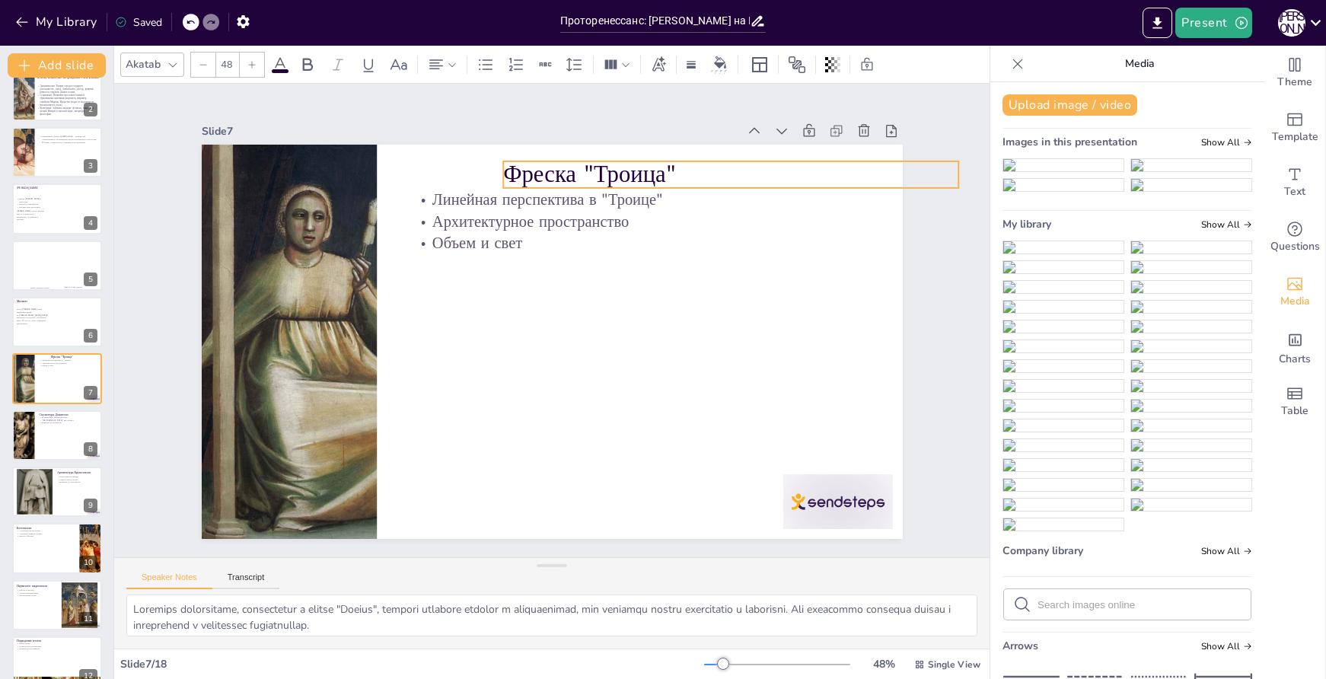
drag, startPoint x: 501, startPoint y: 173, endPoint x: 598, endPoint y: 169, distance: 96.8
click at [598, 169] on p "Фреска "Троица"" at bounding box center [745, 194] width 457 height 80
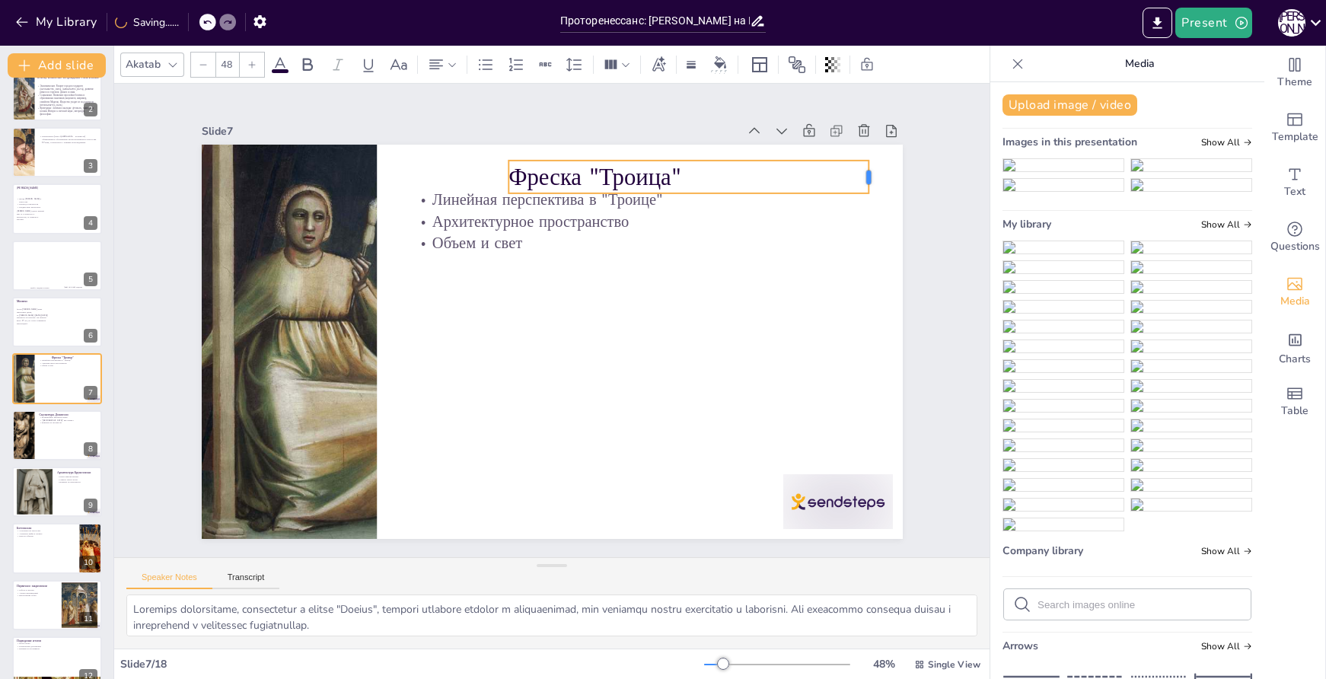
drag, startPoint x: 953, startPoint y: 164, endPoint x: 853, endPoint y: 170, distance: 100.7
click at [859, 449] on div at bounding box center [875, 464] width 33 height 31
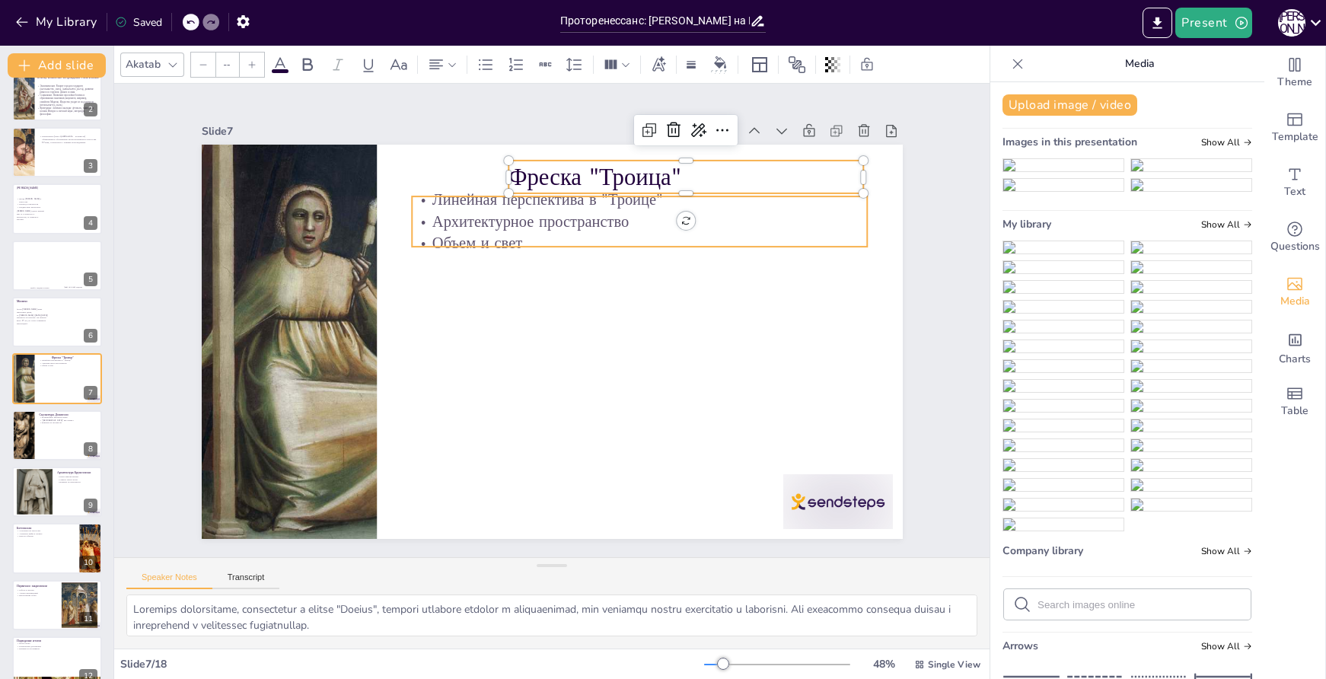
type input "32"
click at [580, 216] on p "Архитектурное пространство" at bounding box center [677, 278] width 406 height 247
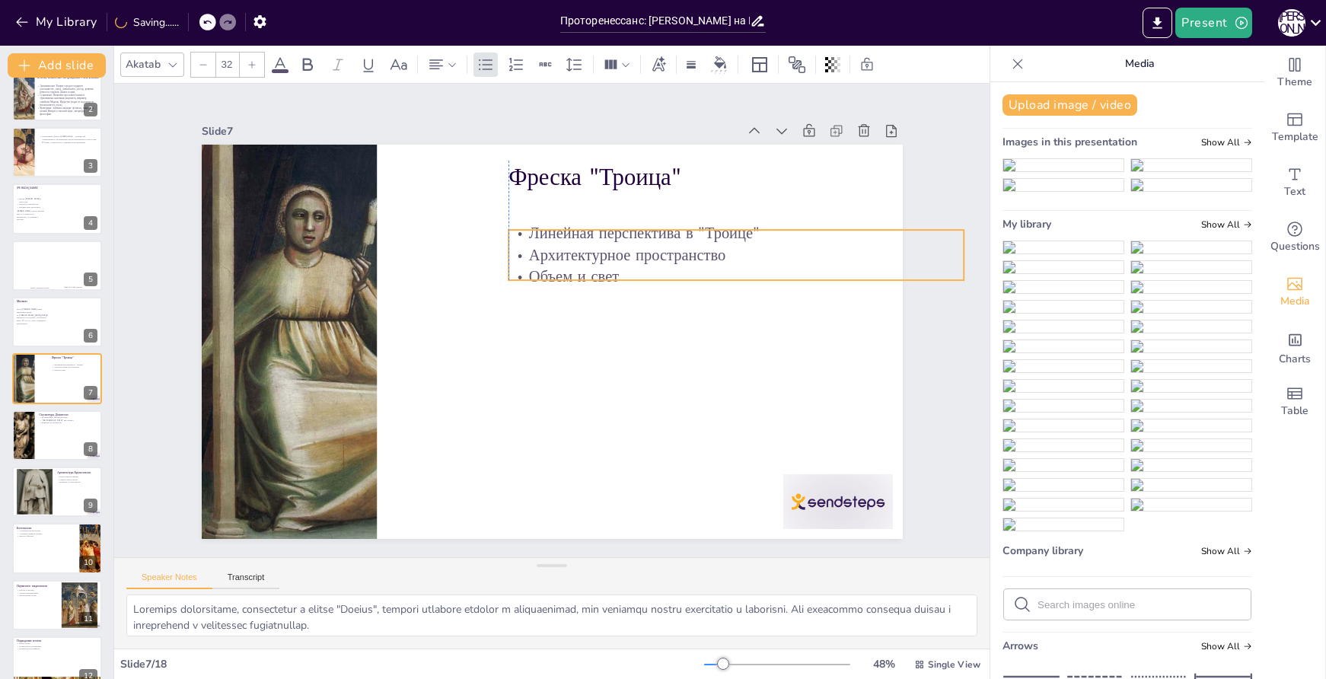
drag, startPoint x: 580, startPoint y: 216, endPoint x: 675, endPoint y: 250, distance: 100.2
click at [675, 250] on p "Архитектурное пространство" at bounding box center [746, 295] width 450 height 116
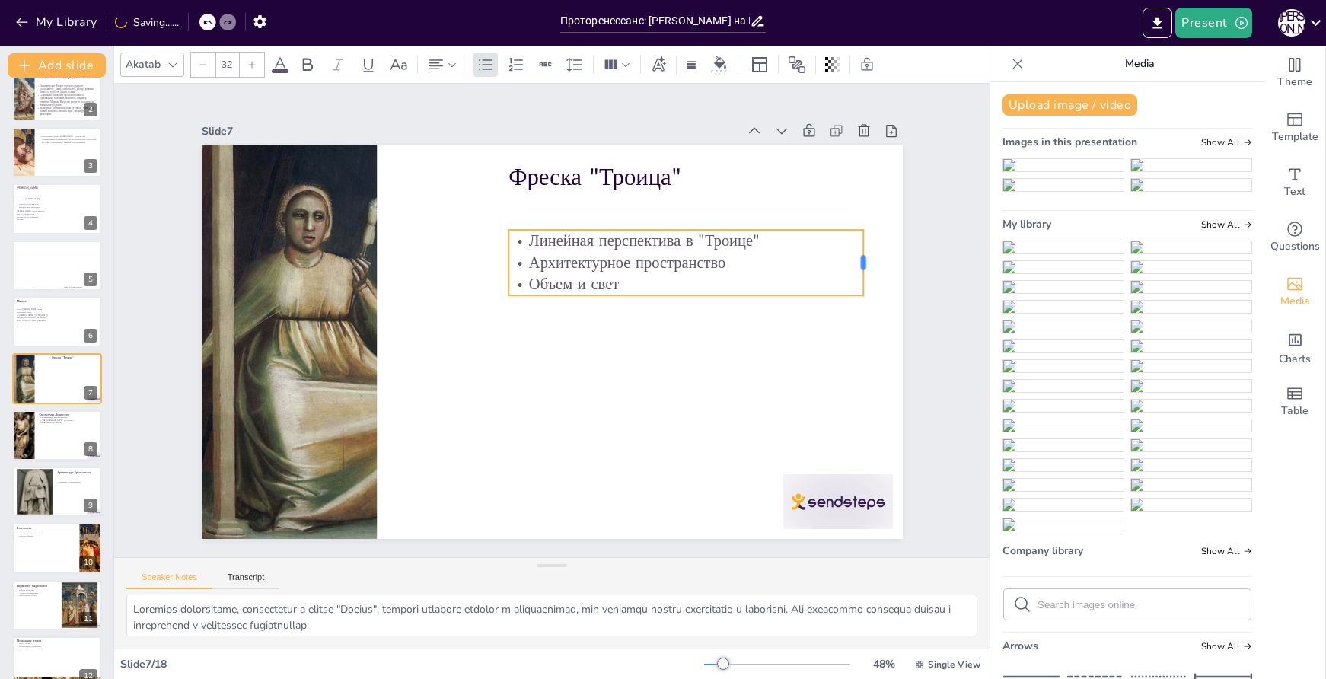
drag, startPoint x: 953, startPoint y: 252, endPoint x: 862, endPoint y: 250, distance: 91.4
click at [863, 365] on div at bounding box center [866, 397] width 38 height 65
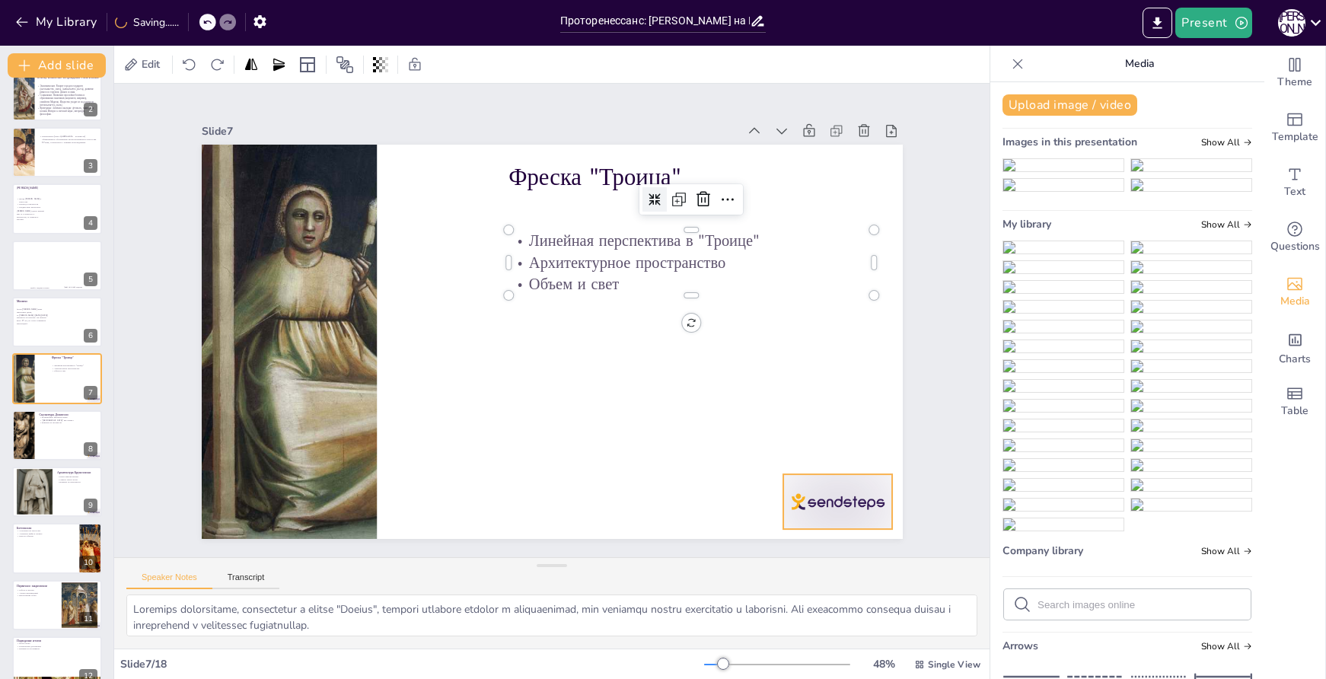
click at [832, 519] on div at bounding box center [794, 557] width 119 height 76
click at [261, 442] on icon at bounding box center [248, 429] width 26 height 26
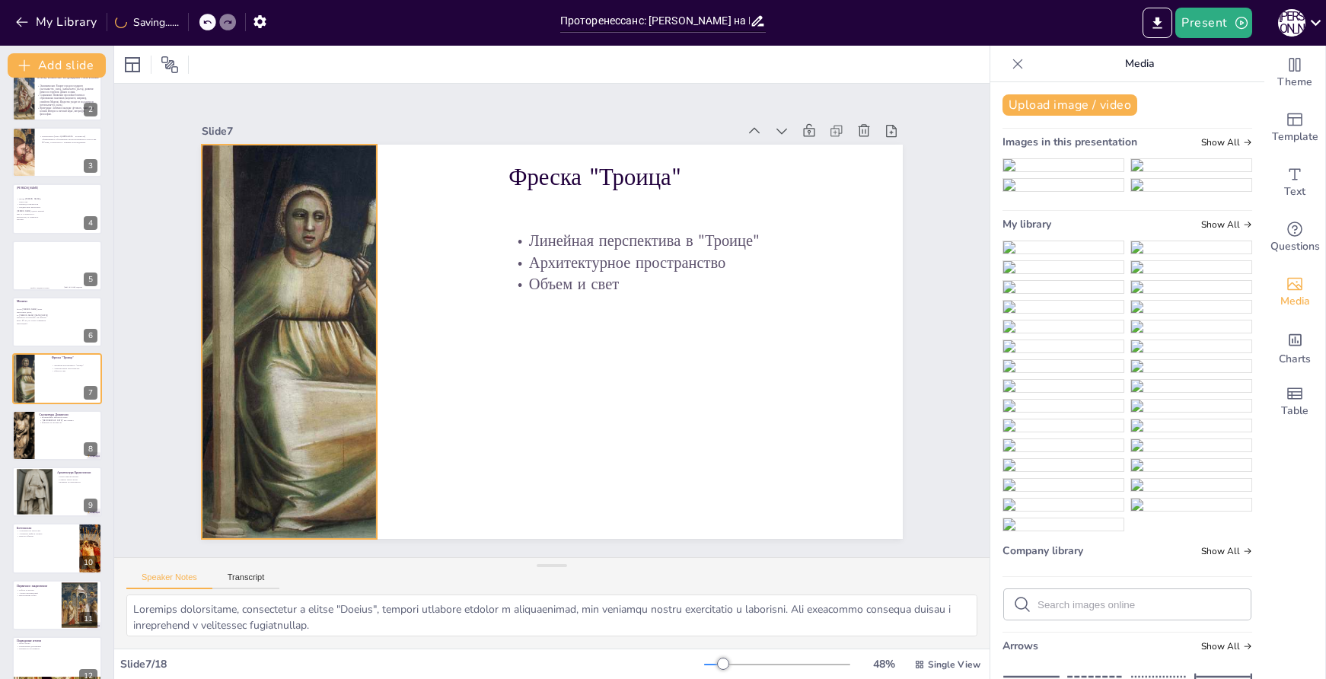
click at [356, 315] on div at bounding box center [313, 207] width 494 height 513
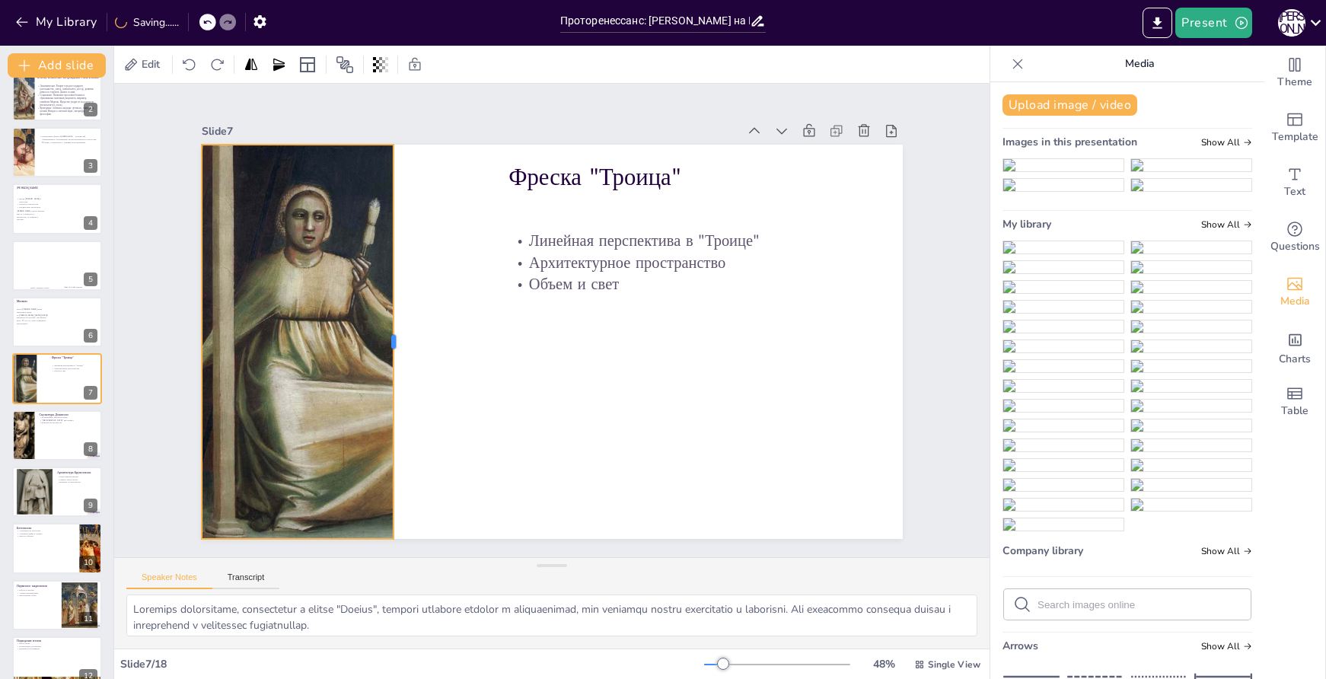
drag, startPoint x: 369, startPoint y: 334, endPoint x: 385, endPoint y: 336, distance: 16.8
click at [385, 336] on div at bounding box center [415, 248] width 241 height 326
click at [323, 100] on icon at bounding box center [333, 90] width 20 height 20
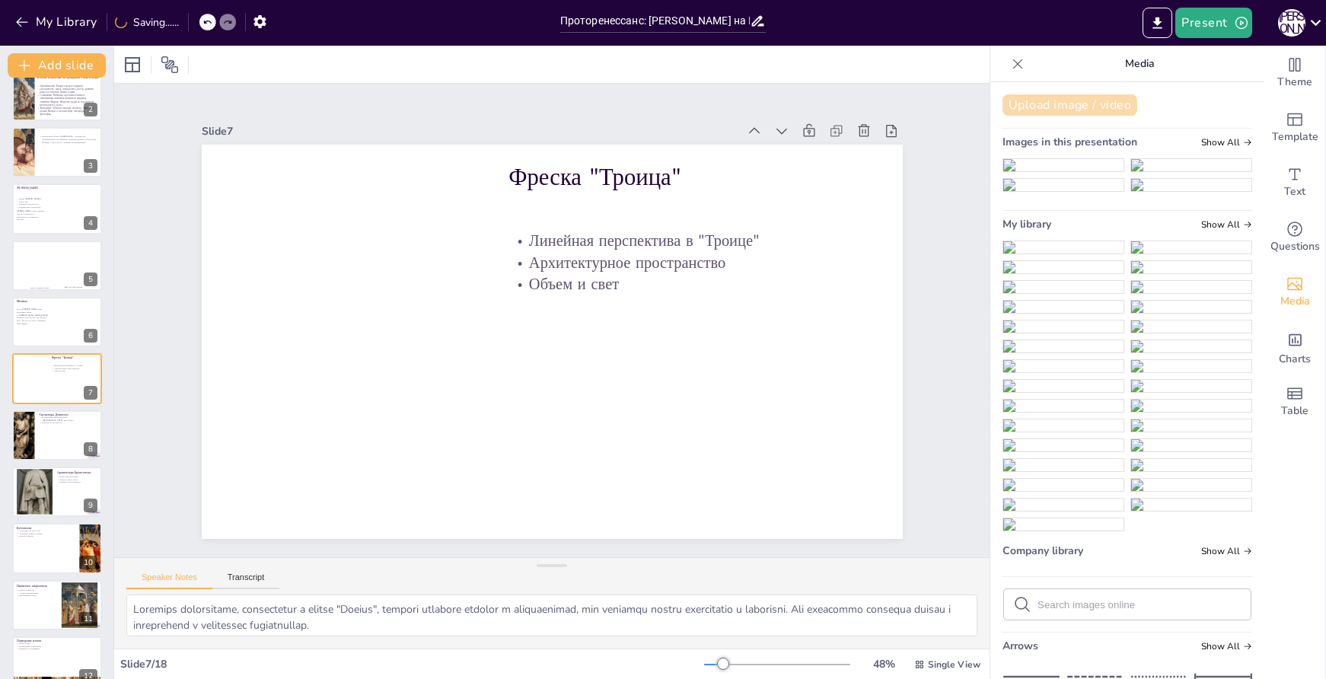
click at [1057, 105] on button "Upload image / video" at bounding box center [1070, 104] width 135 height 21
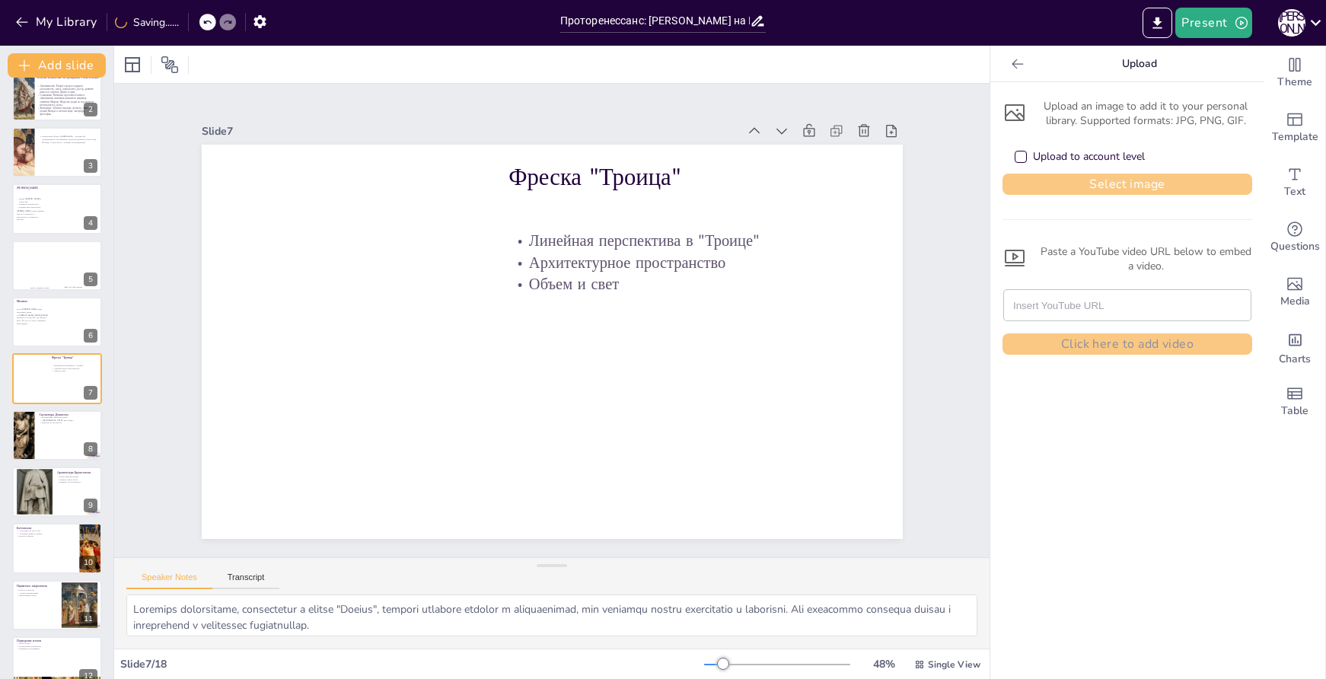
click at [1114, 185] on button "Select image" at bounding box center [1128, 184] width 250 height 21
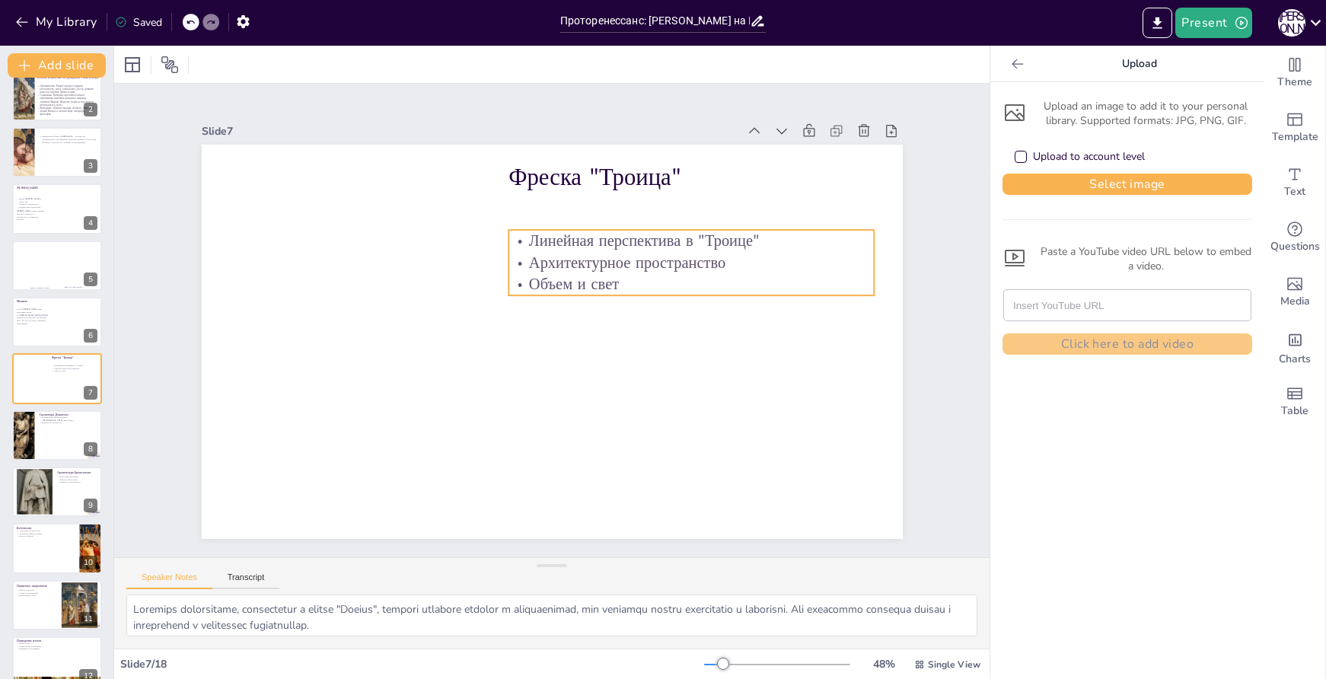
click at [662, 254] on p "Архитектурное пространство" at bounding box center [700, 292] width 362 height 97
click at [620, 244] on p "Линейная перспектива в "Троице"" at bounding box center [699, 256] width 366 height 60
click at [620, 244] on p "Линейная перспектива в "Троице"" at bounding box center [705, 271] width 362 height 97
click at [620, 244] on p "Линейная перспектива в "Троице"" at bounding box center [699, 256] width 366 height 60
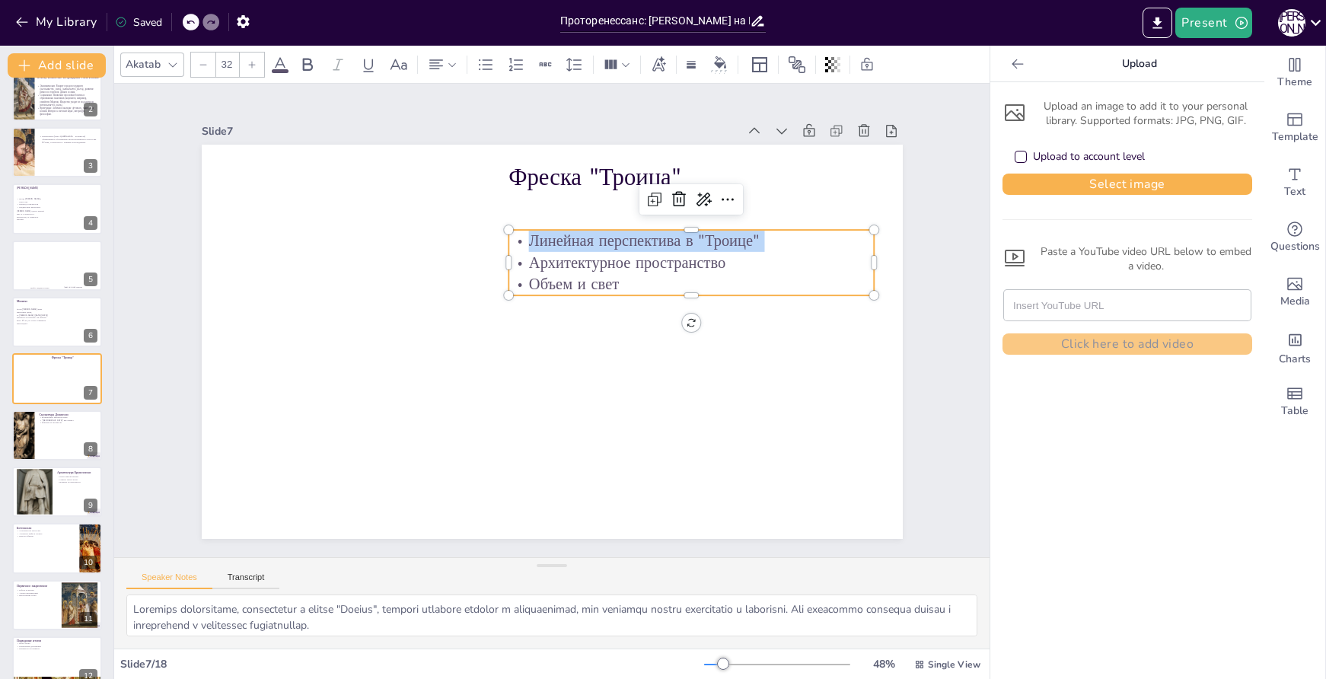
click at [620, 244] on p "Линейная перспектива в "Троице"" at bounding box center [711, 304] width 343 height 168
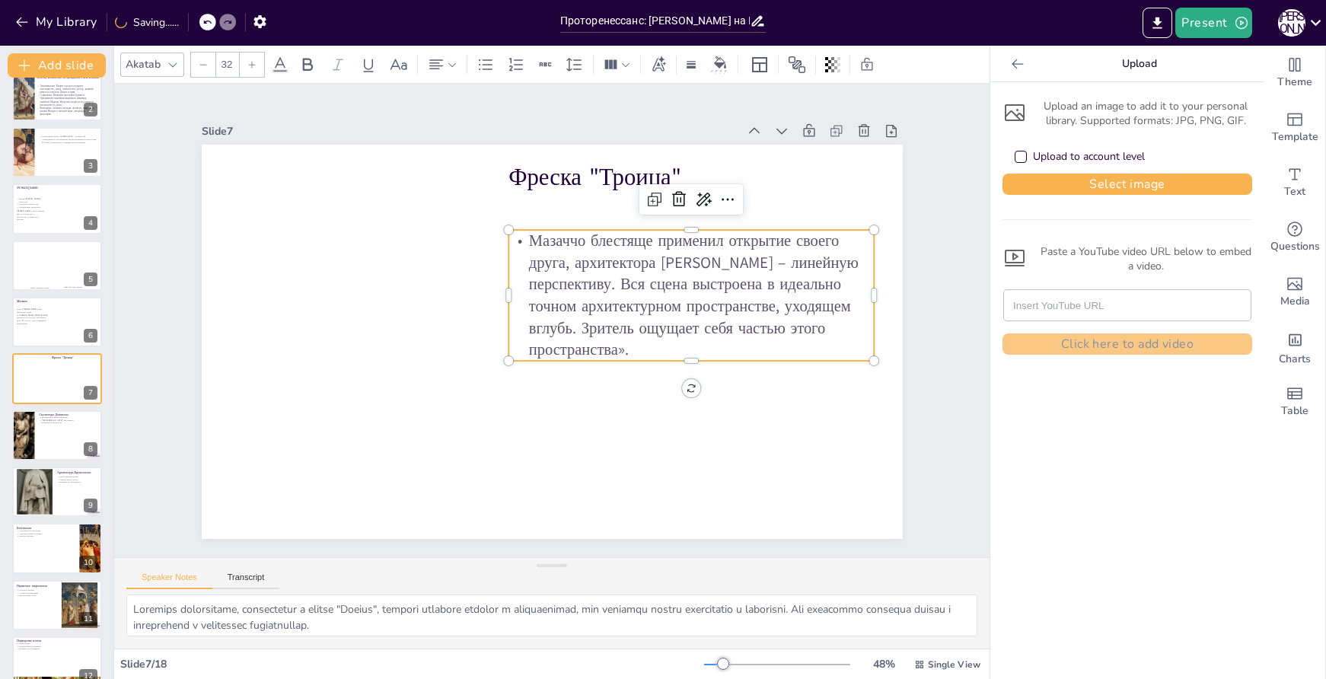
click at [560, 243] on p "Мазаччо блестяще применил открытие своего друга, архитектора Брунеллески – лине…" at bounding box center [692, 295] width 366 height 131
click at [613, 339] on p "Мазаччо блестяще применил открытие своего друга, архитектора Брунеллески – лине…" at bounding box center [693, 325] width 385 height 204
click at [612, 340] on p "Мазаччо блестяще применил открытие своего друга, архитектора Брунеллески – лине…" at bounding box center [693, 325] width 385 height 204
click at [613, 344] on p "Мазаччо блестяще применил открытие своего друга, архитектора Брунеллески – лине…" at bounding box center [672, 395] width 359 height 342
click at [613, 344] on p "Мазаччо блестяще применил открытие своего друга, архитектора Брунеллески – лине…" at bounding box center [693, 325] width 385 height 204
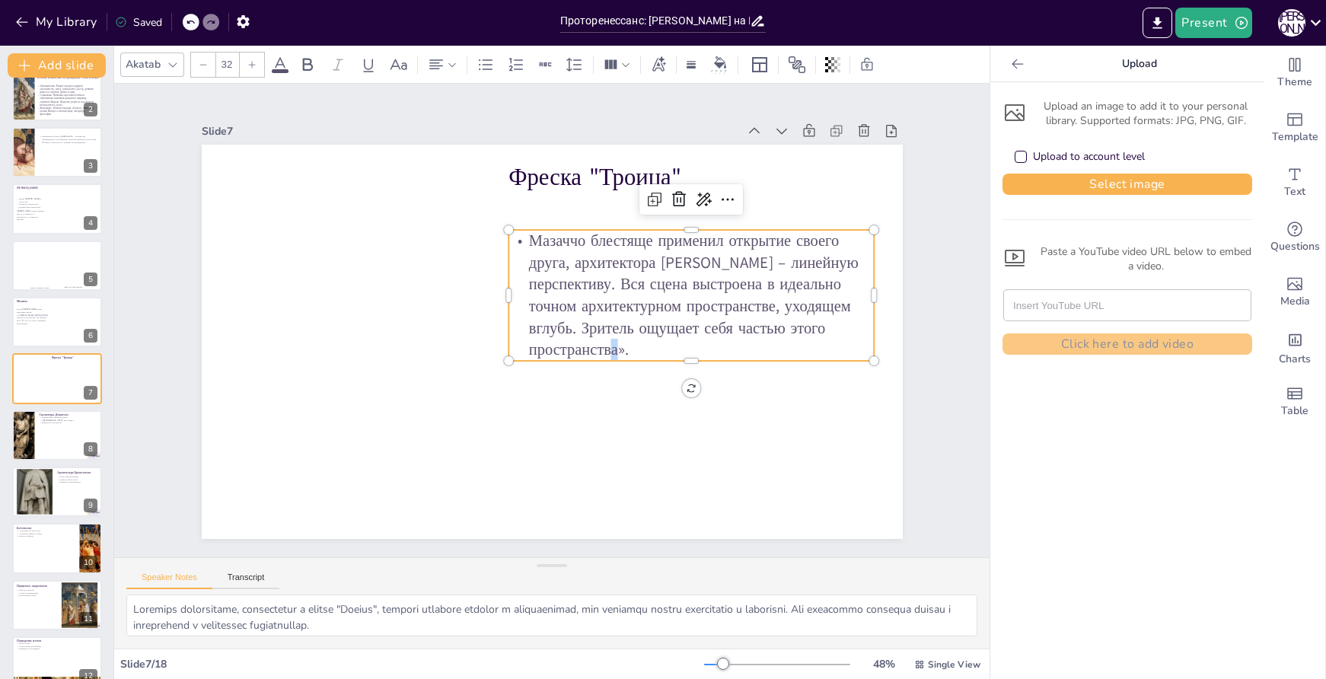
click at [616, 341] on p "Мазаччо блестяще применил открытие своего друга, архитектора Брунеллески – лине…" at bounding box center [453, 423] width 373 height 321
click at [519, 238] on p "Мазаччо блестяще применил открытие своего друга, архитектора Брунеллески – лине…" at bounding box center [692, 340] width 388 height 238
click at [518, 238] on p "Мазаччо блестяще применил открытие своего друга, архитектора Брунеллески – лине…" at bounding box center [672, 395] width 359 height 342
click at [518, 238] on p "Мазаччо блестяще применил открытие своего друга, архитектора Брунеллески – лине…" at bounding box center [694, 310] width 378 height 168
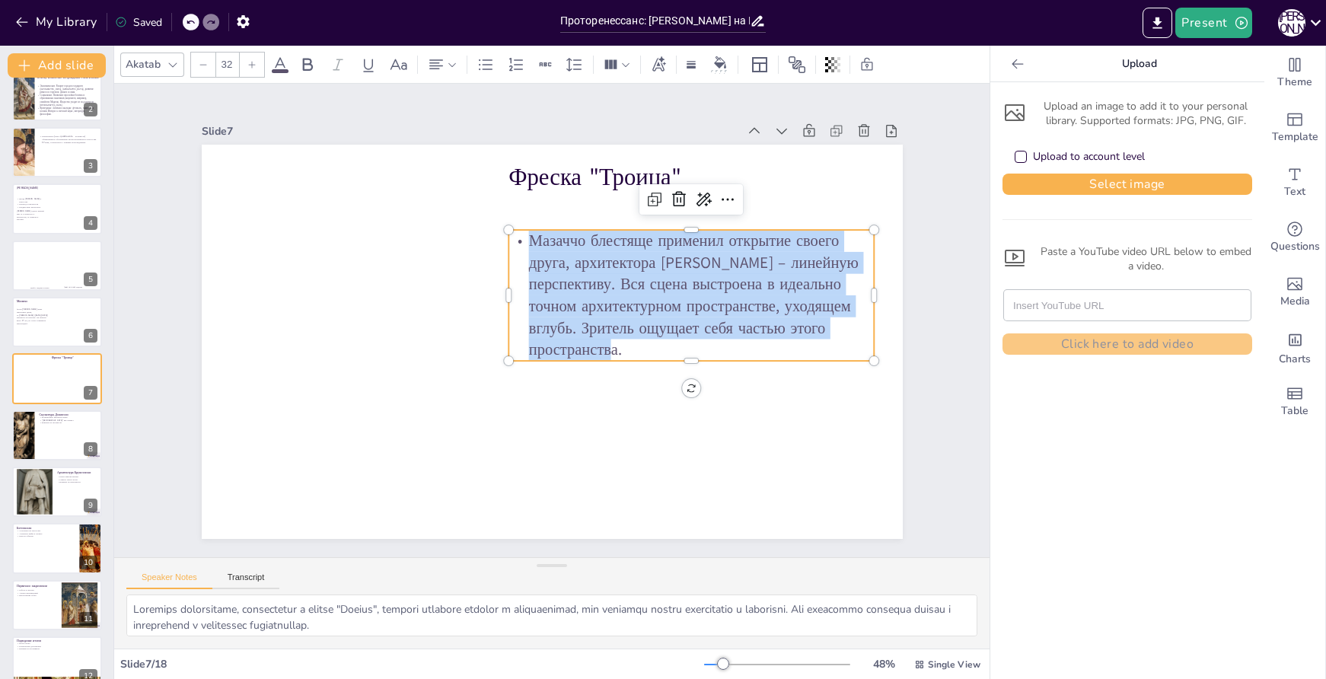
click at [518, 238] on p "Мазаччо блестяще применил открытие своего друга, архитектора Брунеллески – лине…" at bounding box center [694, 310] width 378 height 168
click at [518, 238] on p "Мазаччо блестяще применил открытие своего друга, архитектора Брунеллески – лине…" at bounding box center [692, 295] width 366 height 131
click at [482, 62] on icon at bounding box center [486, 65] width 18 height 18
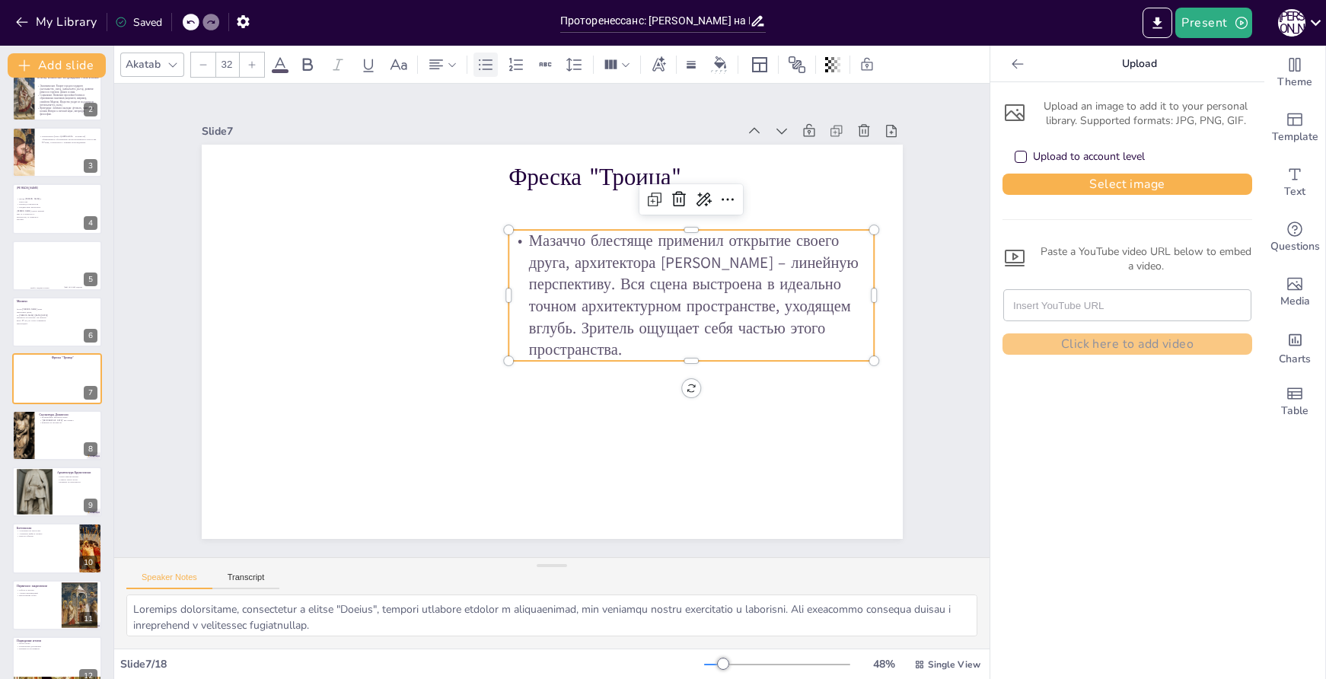
click at [484, 68] on icon at bounding box center [486, 65] width 18 height 18
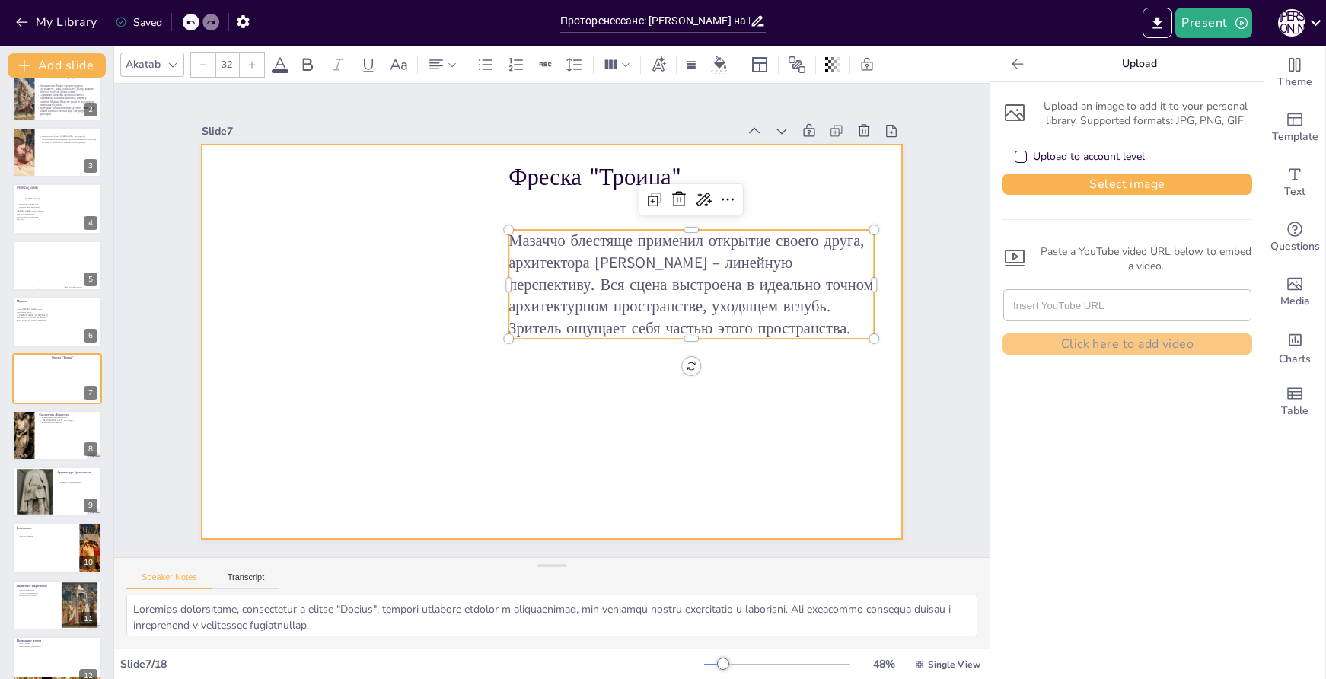
click at [844, 431] on div at bounding box center [548, 340] width 768 height 531
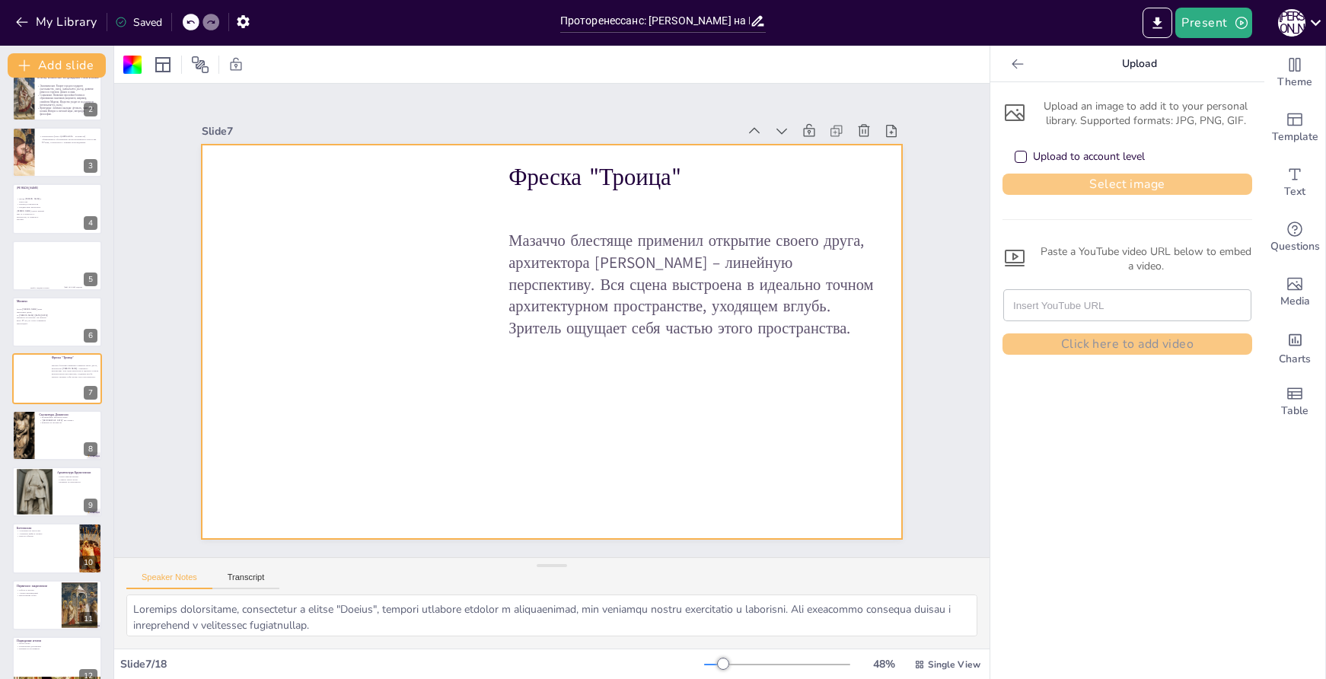
click at [1106, 187] on button "Select image" at bounding box center [1128, 184] width 250 height 21
click at [1109, 180] on button "Select image" at bounding box center [1128, 184] width 250 height 21
click at [1109, 182] on button "Select image" at bounding box center [1128, 184] width 250 height 21
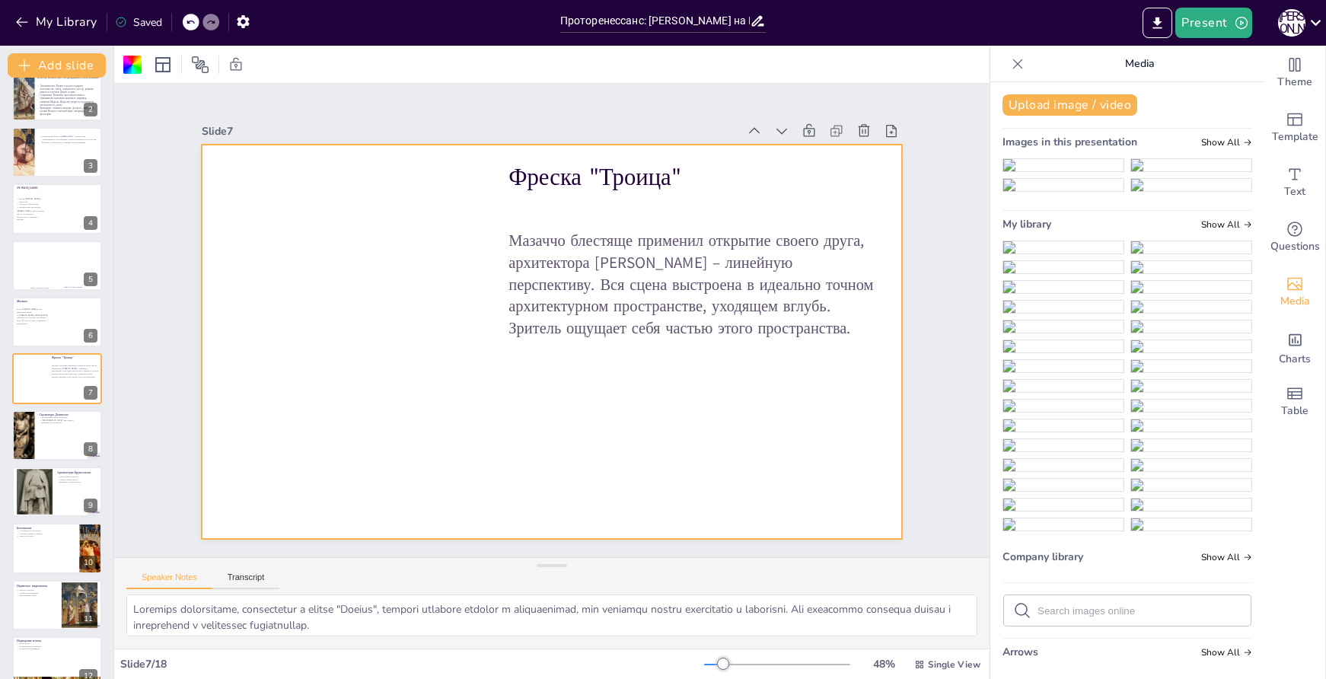
click at [1084, 254] on img at bounding box center [1064, 247] width 120 height 12
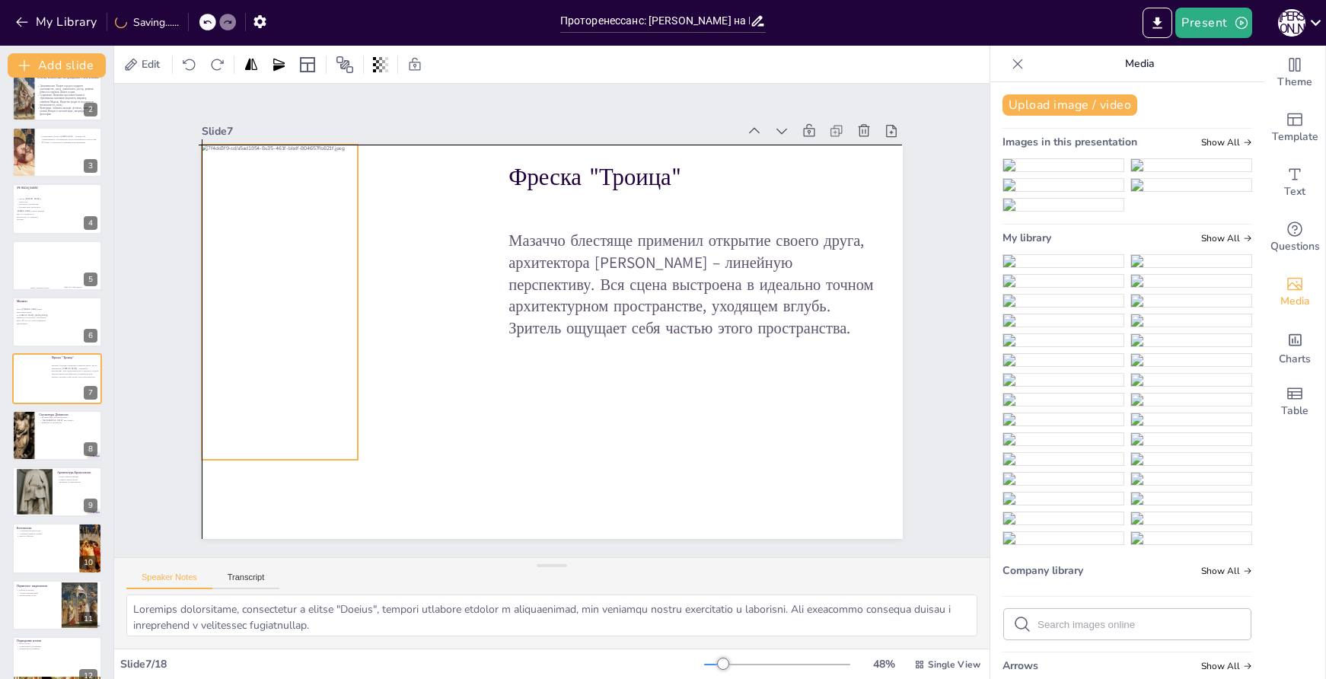
drag, startPoint x: 517, startPoint y: 330, endPoint x: 242, endPoint y: 285, distance: 278.5
click at [242, 285] on div at bounding box center [283, 274] width 189 height 330
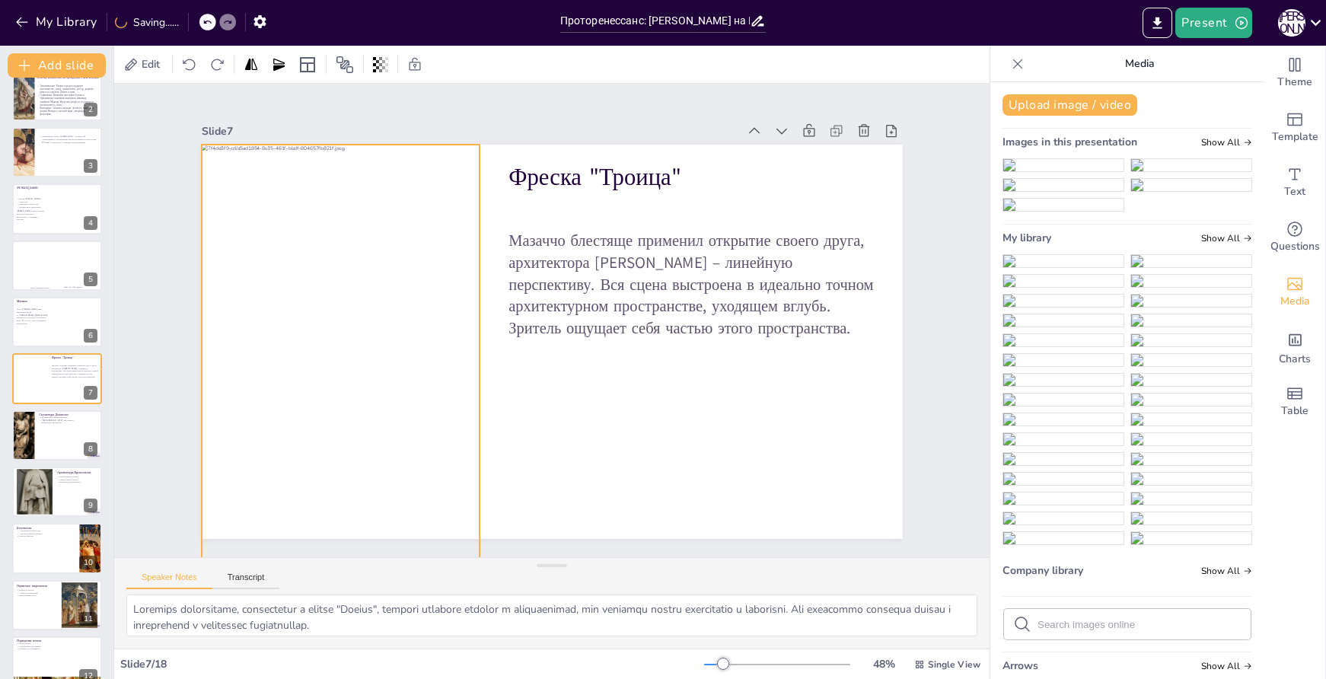
drag, startPoint x: 347, startPoint y: 452, endPoint x: 469, endPoint y: 512, distance: 135.5
click at [469, 512] on div "Фреска "Троица" Мазаччо блестяще применил открытие своего друга, архитектора Бр…" at bounding box center [549, 342] width 739 height 466
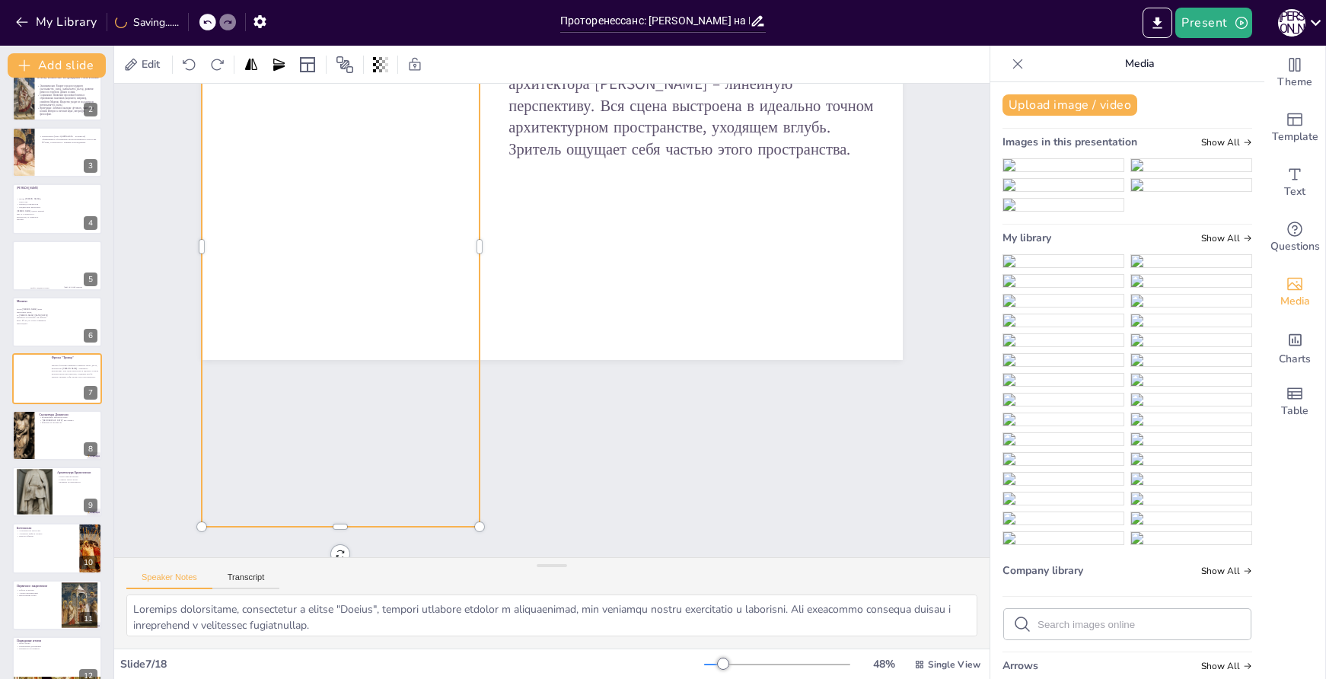
scroll to position [191, 0]
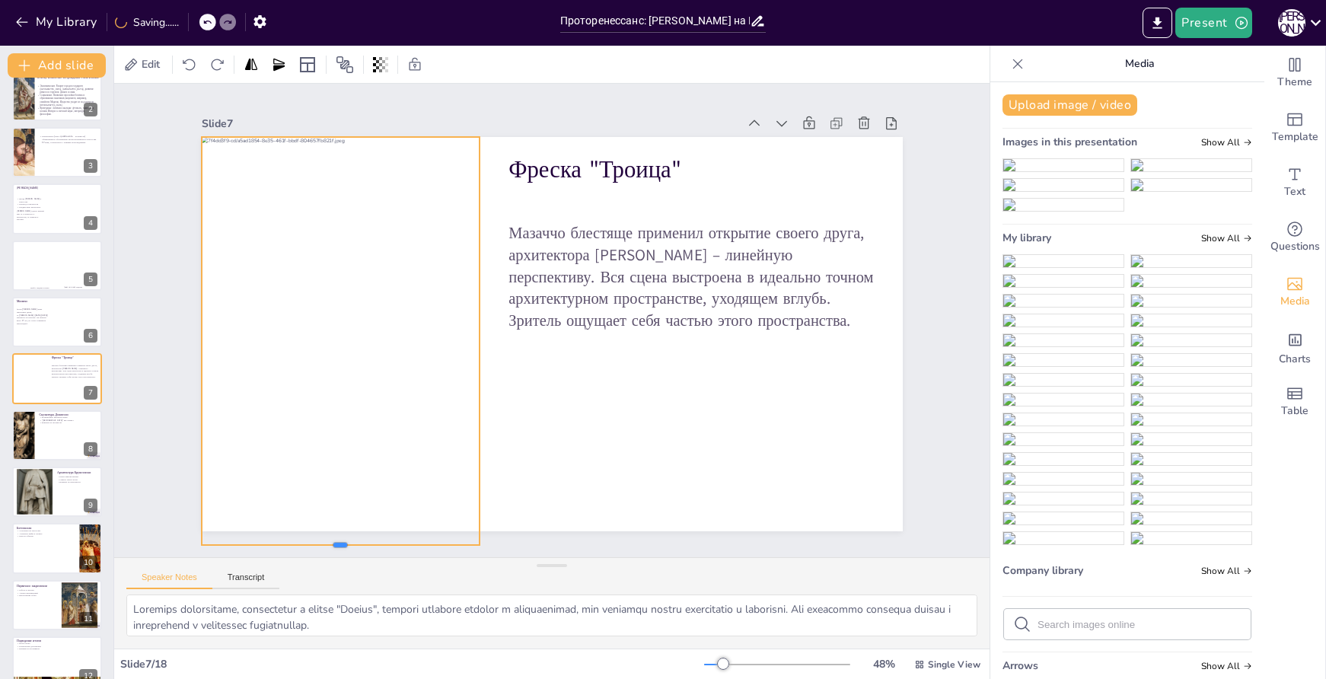
drag, startPoint x: 329, startPoint y: 509, endPoint x: 353, endPoint y: 356, distance: 154.9
click at [353, 356] on div "Фреска "Троица" Мазаччо блестяще применил открытие своего друга, архитектора Бр…" at bounding box center [550, 333] width 739 height 465
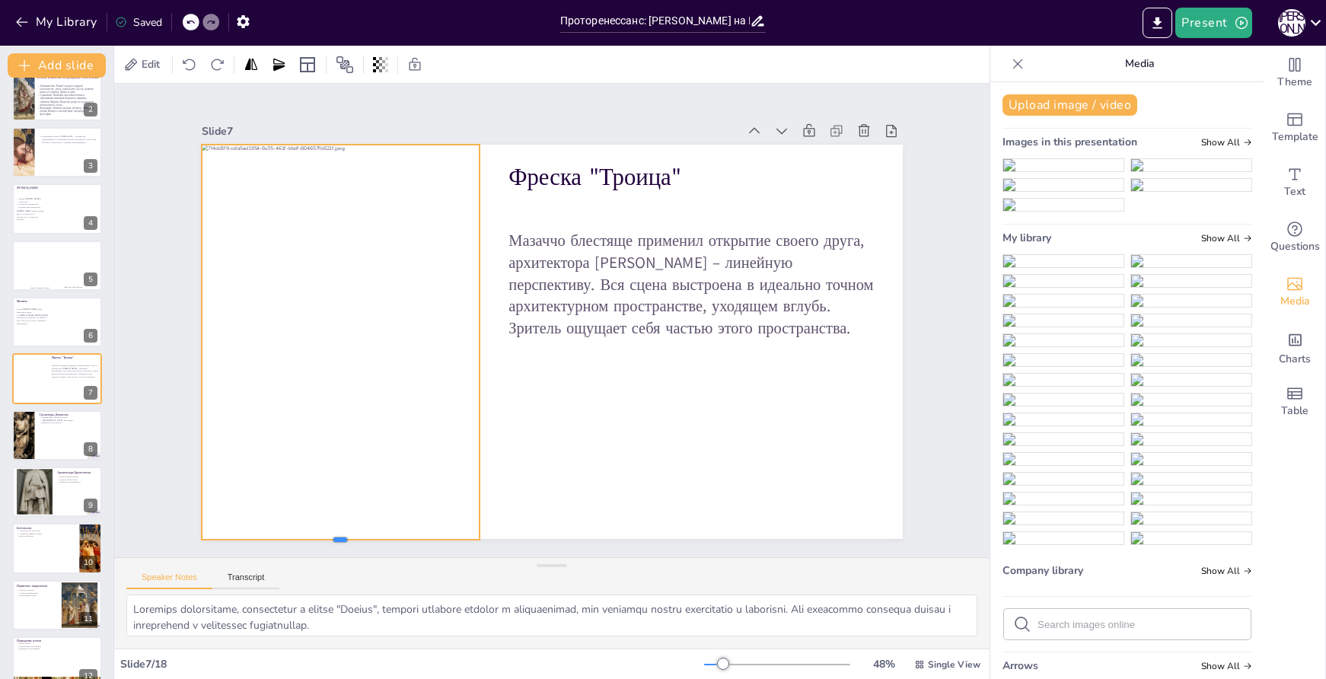
scroll to position [0, 0]
drag, startPoint x: 334, startPoint y: 511, endPoint x: 340, endPoint y: 497, distance: 15.3
click at [340, 497] on div "Фреска "Троица" Мазаччо блестяще применил открытие своего друга, архитектора Бр…" at bounding box center [549, 342] width 739 height 466
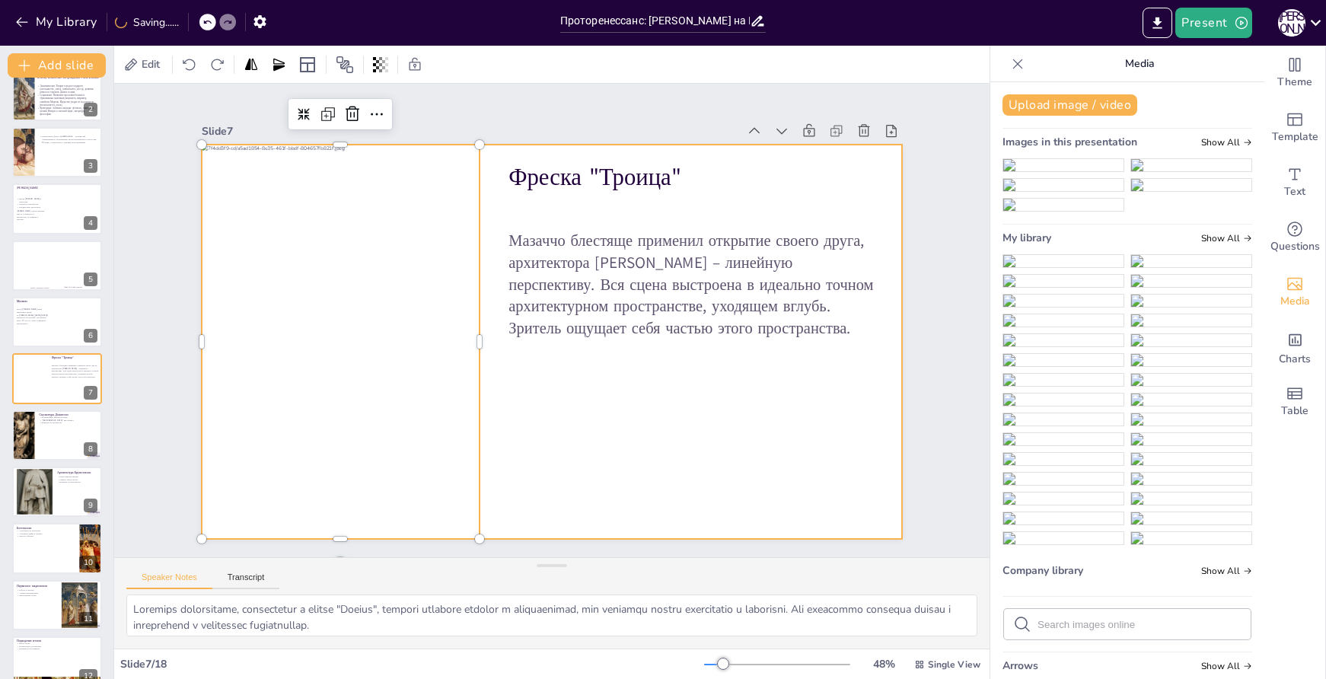
click at [637, 478] on div at bounding box center [549, 342] width 739 height 466
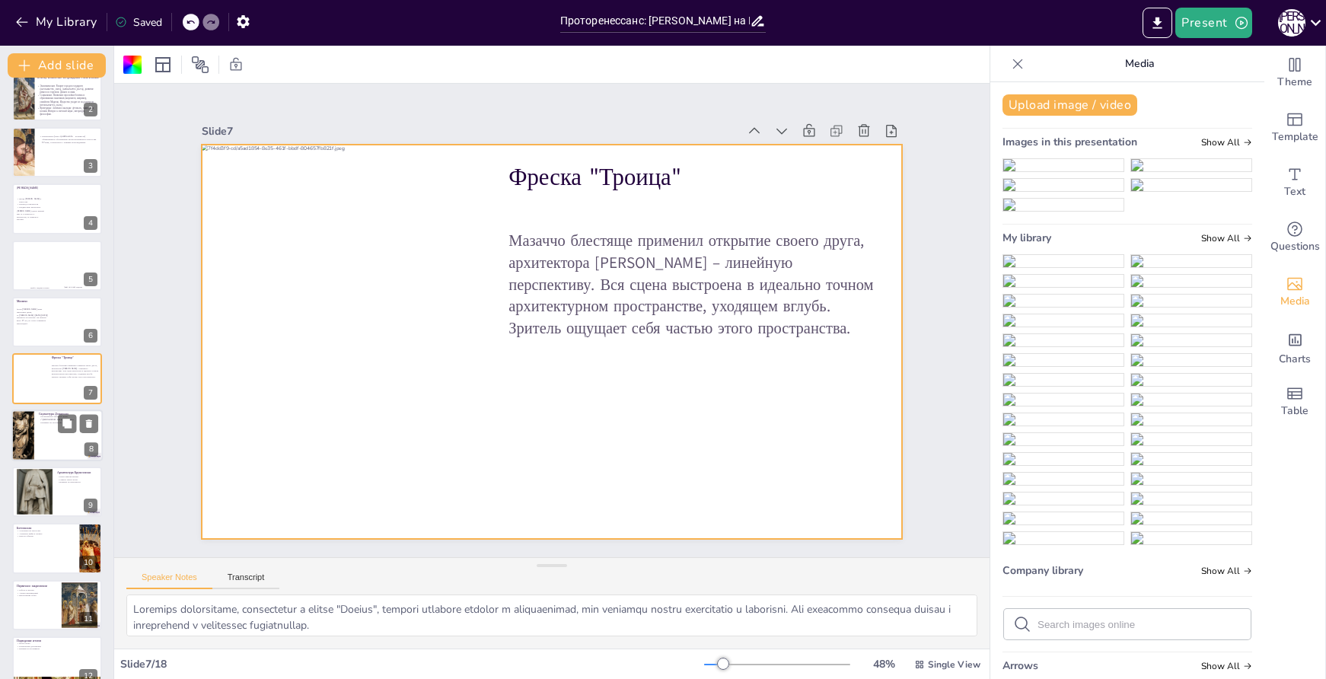
click at [56, 426] on div at bounding box center [56, 436] width 91 height 52
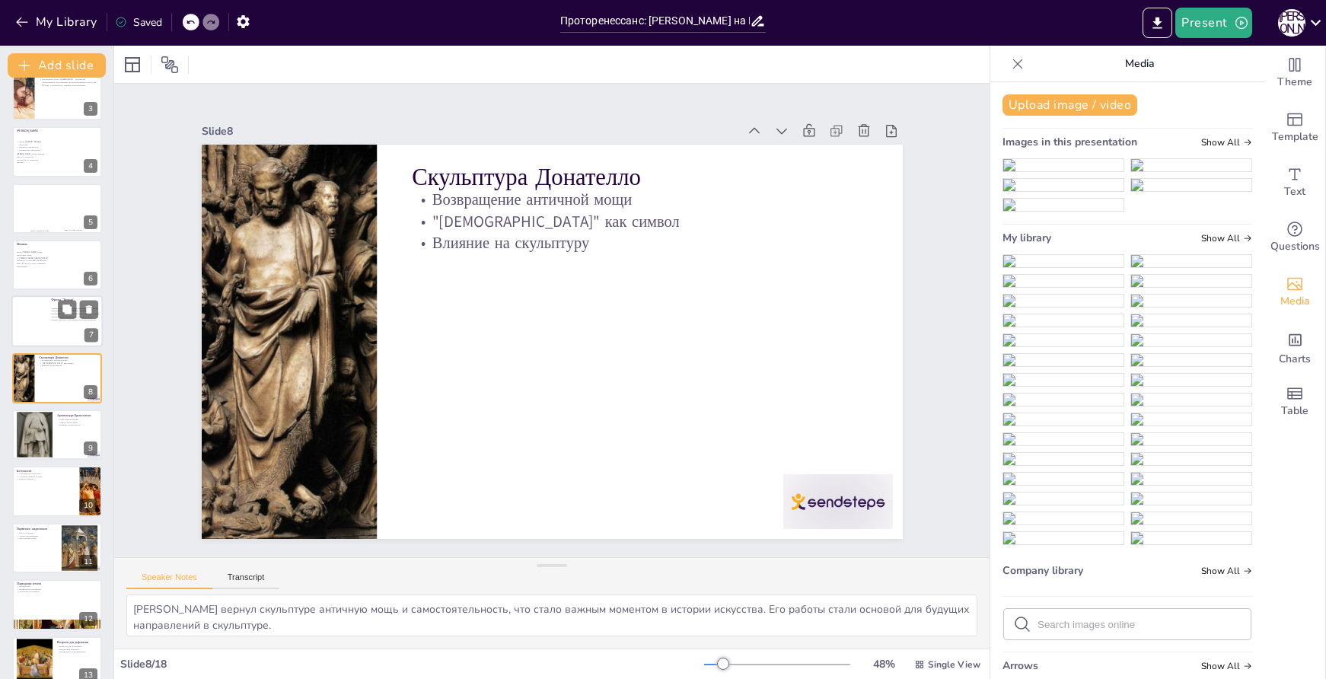
click at [49, 331] on div at bounding box center [56, 322] width 91 height 52
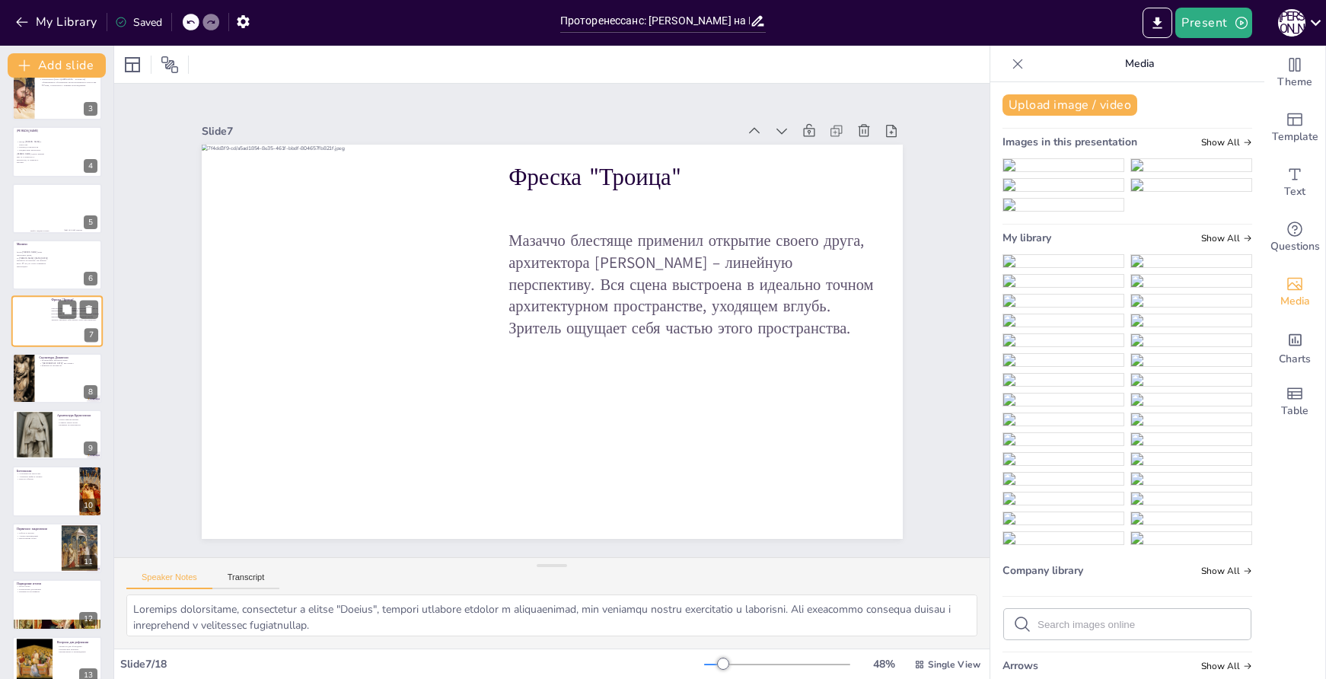
scroll to position [76, 0]
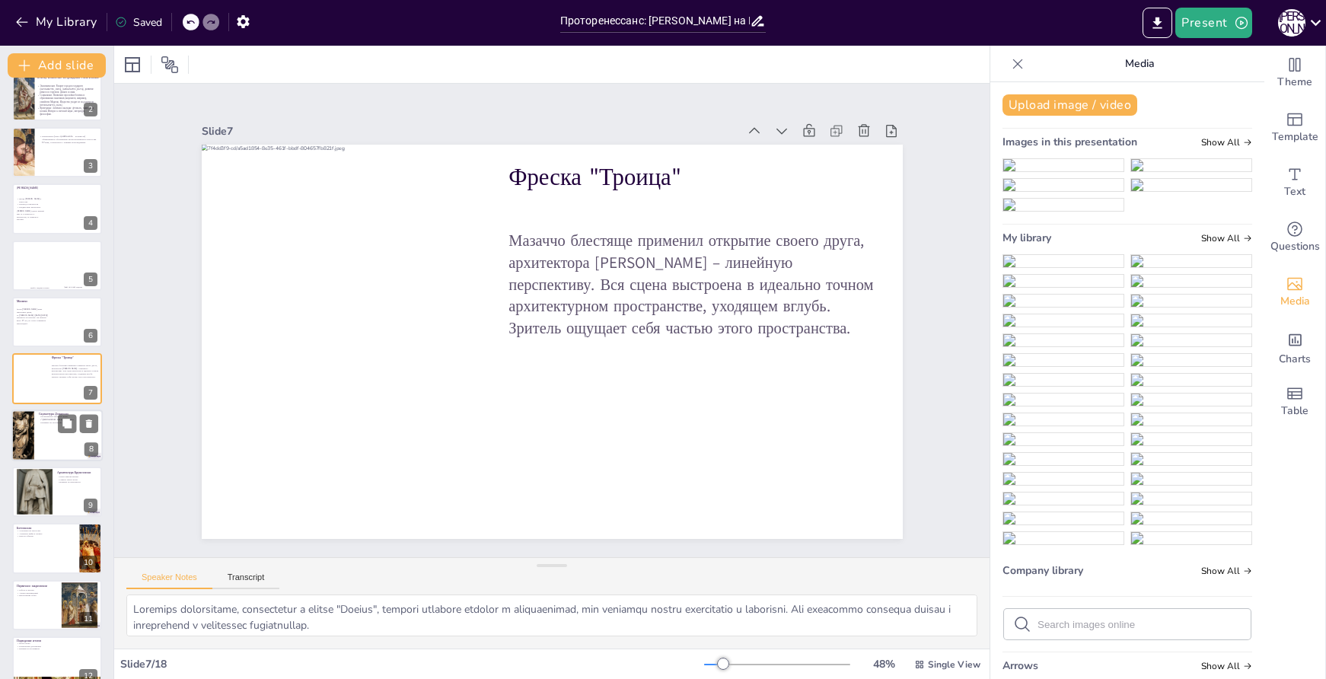
click at [59, 455] on div at bounding box center [56, 436] width 91 height 52
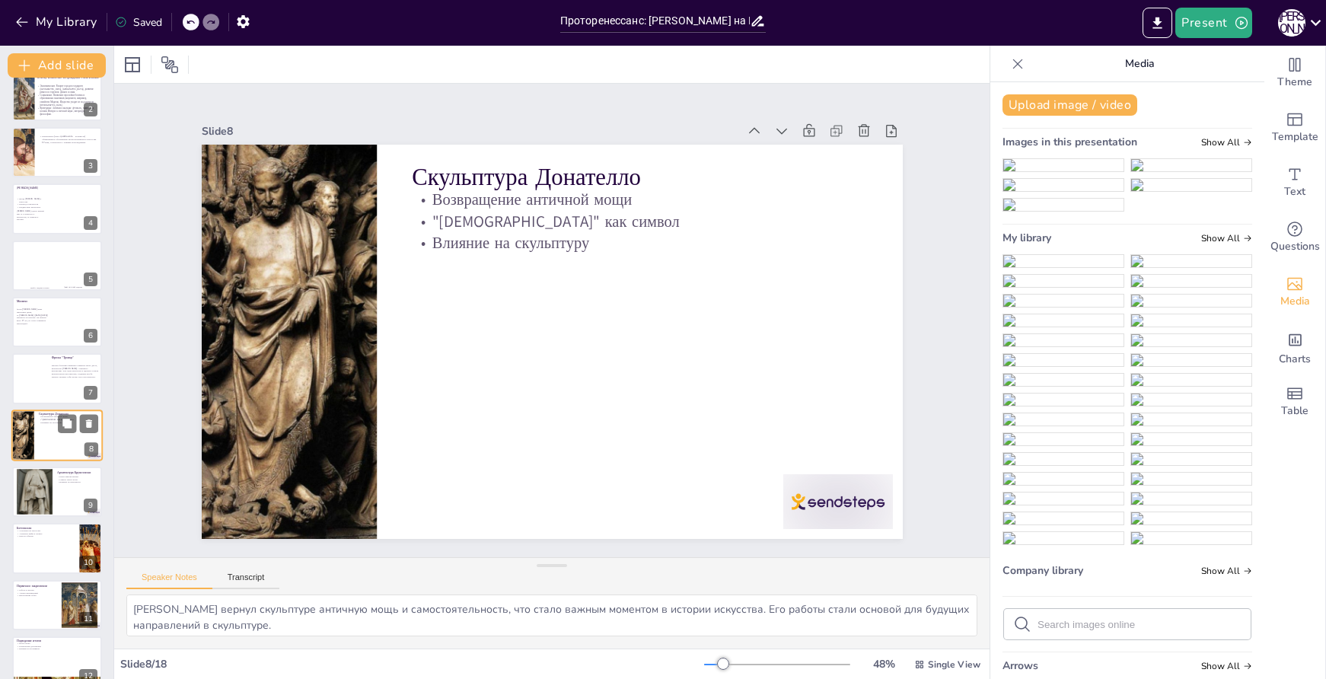
scroll to position [133, 0]
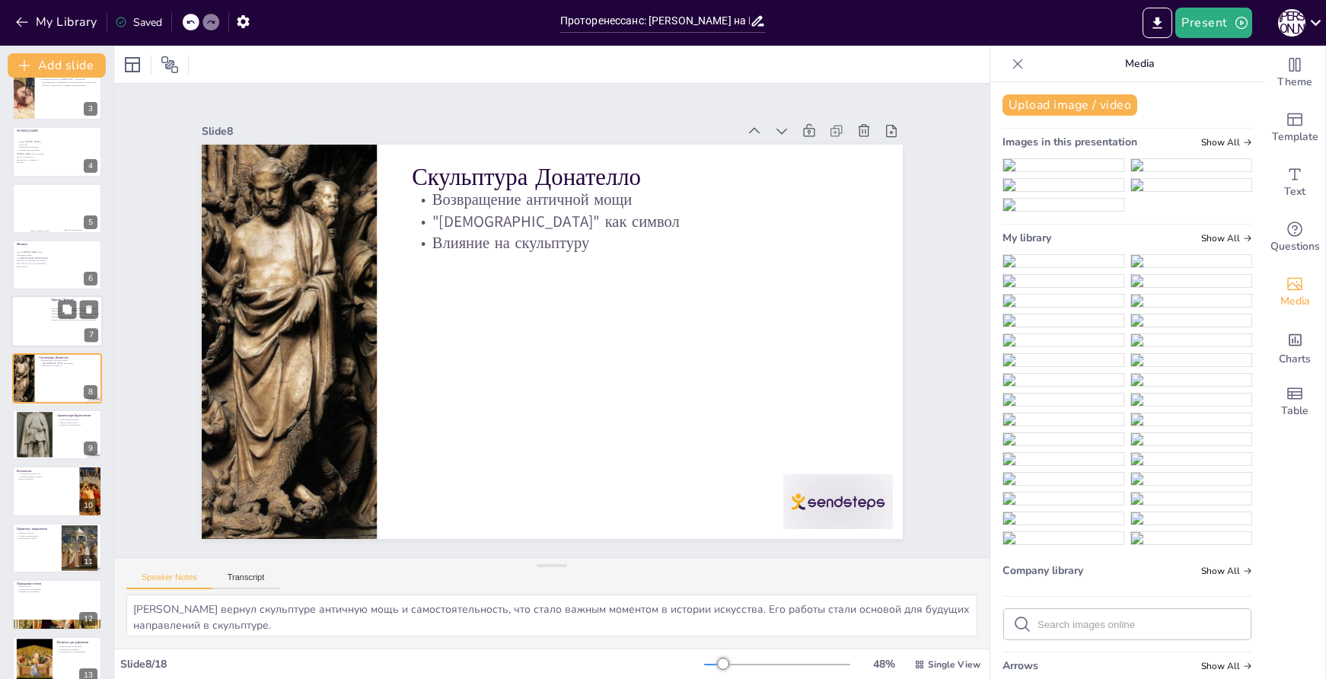
click at [50, 331] on div at bounding box center [56, 322] width 91 height 52
type textarea "Линейная перспектива, примененная в фреске "Троица", создает ощущение глубины и…"
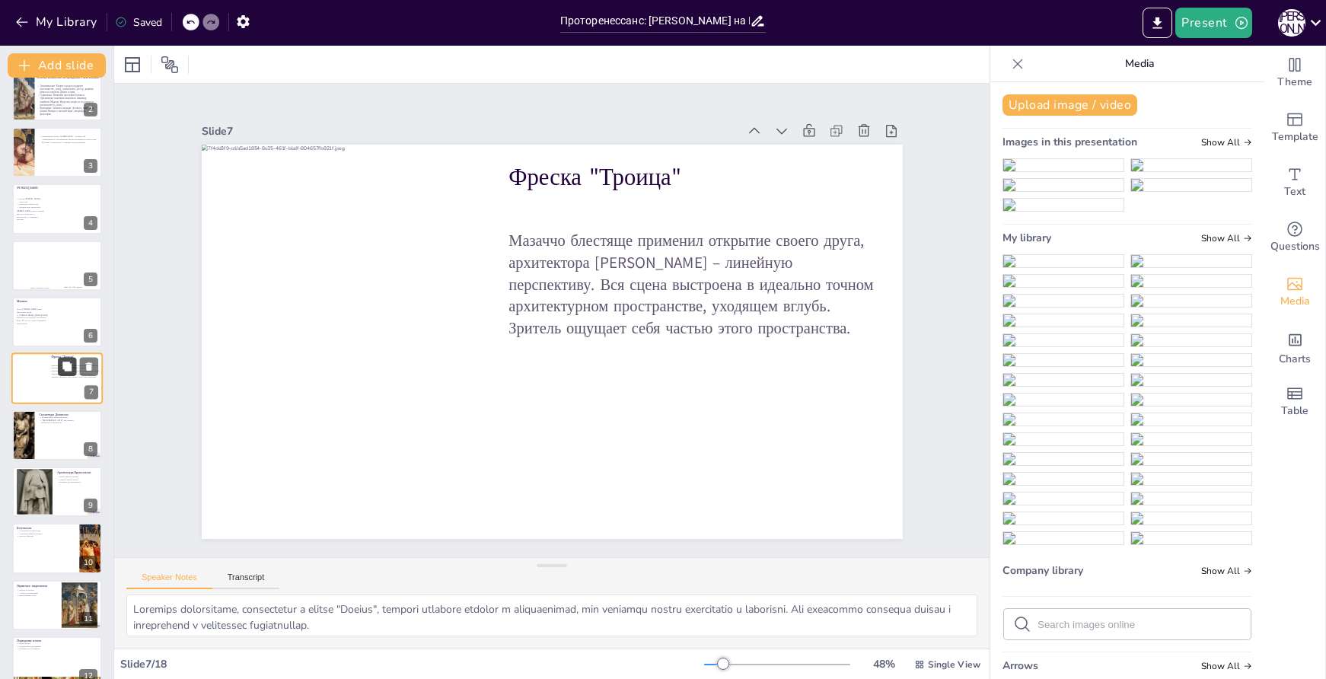
click at [66, 371] on icon at bounding box center [66, 366] width 9 height 9
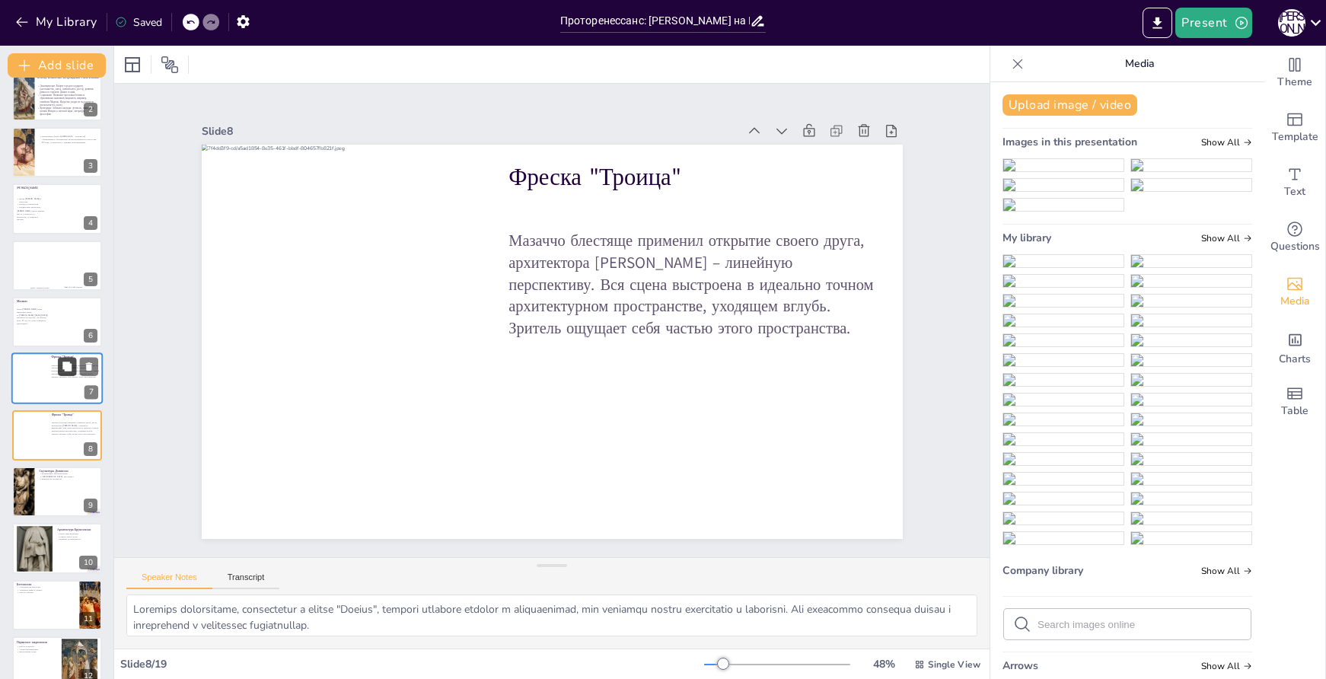
scroll to position [133, 0]
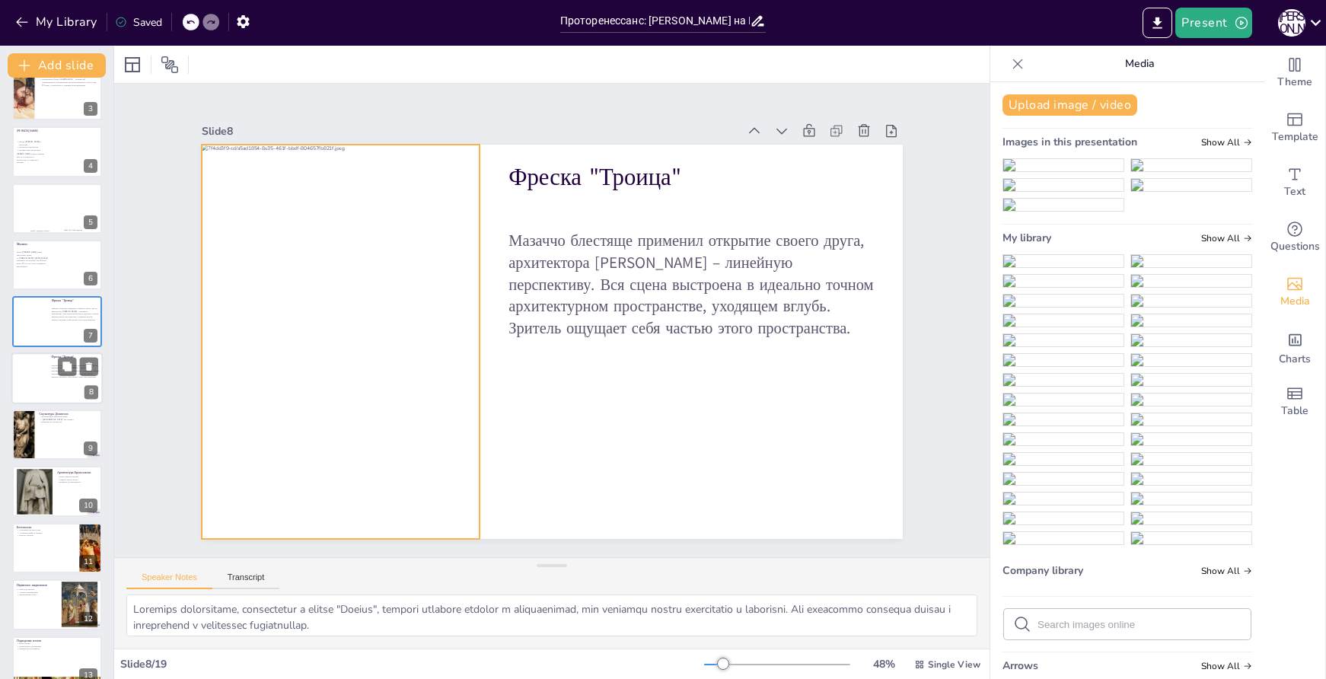
click at [42, 384] on div at bounding box center [29, 389] width 37 height 73
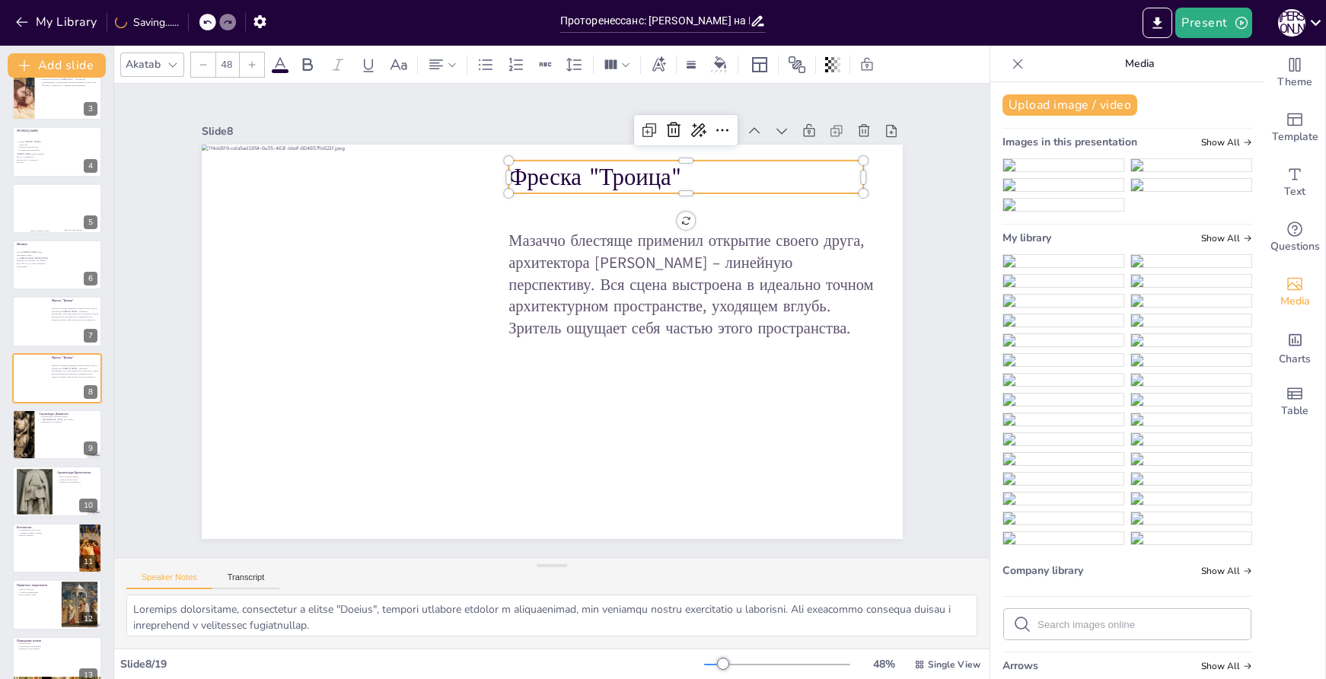
click at [589, 175] on p "Фреска "Троица"" at bounding box center [700, 191] width 357 height 69
click at [589, 175] on p "Фреска "Троица"" at bounding box center [713, 208] width 354 height 106
click at [589, 175] on p "Фреска "Троица"" at bounding box center [700, 192] width 357 height 70
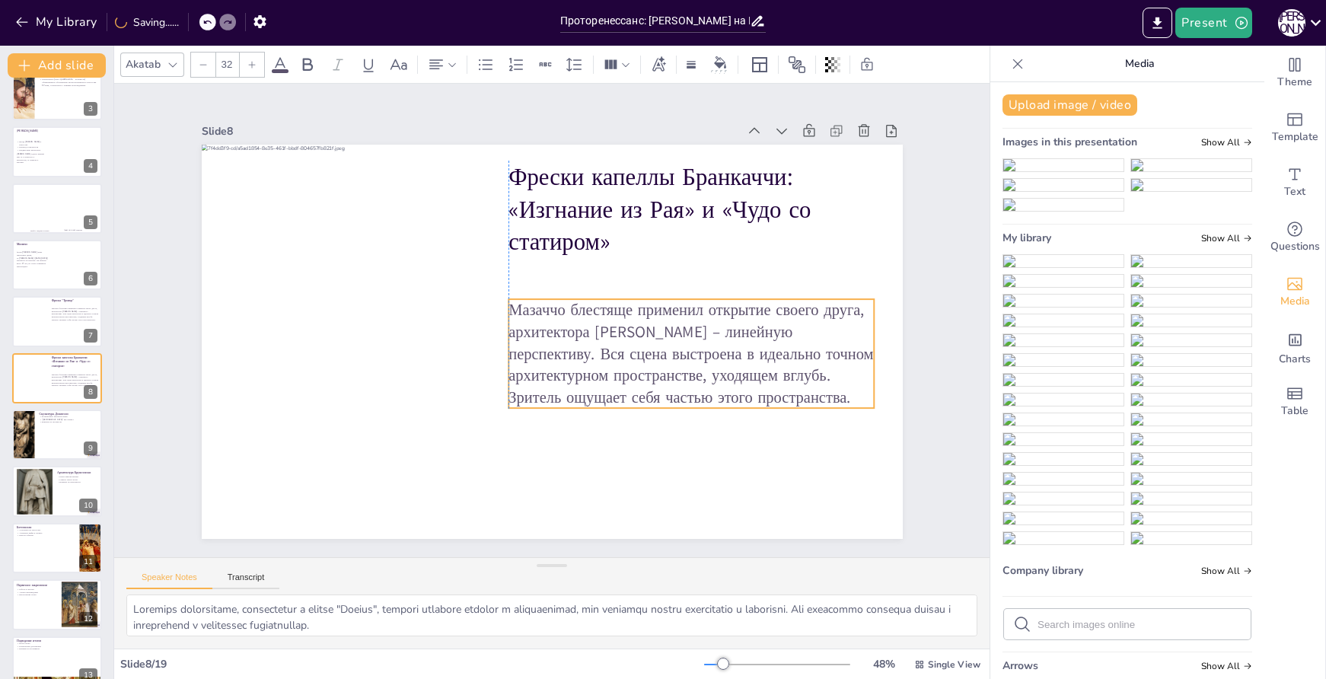
drag, startPoint x: 746, startPoint y: 305, endPoint x: 741, endPoint y: 375, distance: 69.5
click at [741, 375] on p "Мазаччо блестяще применил открытие своего друга, архитектора Брунеллески – лине…" at bounding box center [681, 382] width 381 height 183
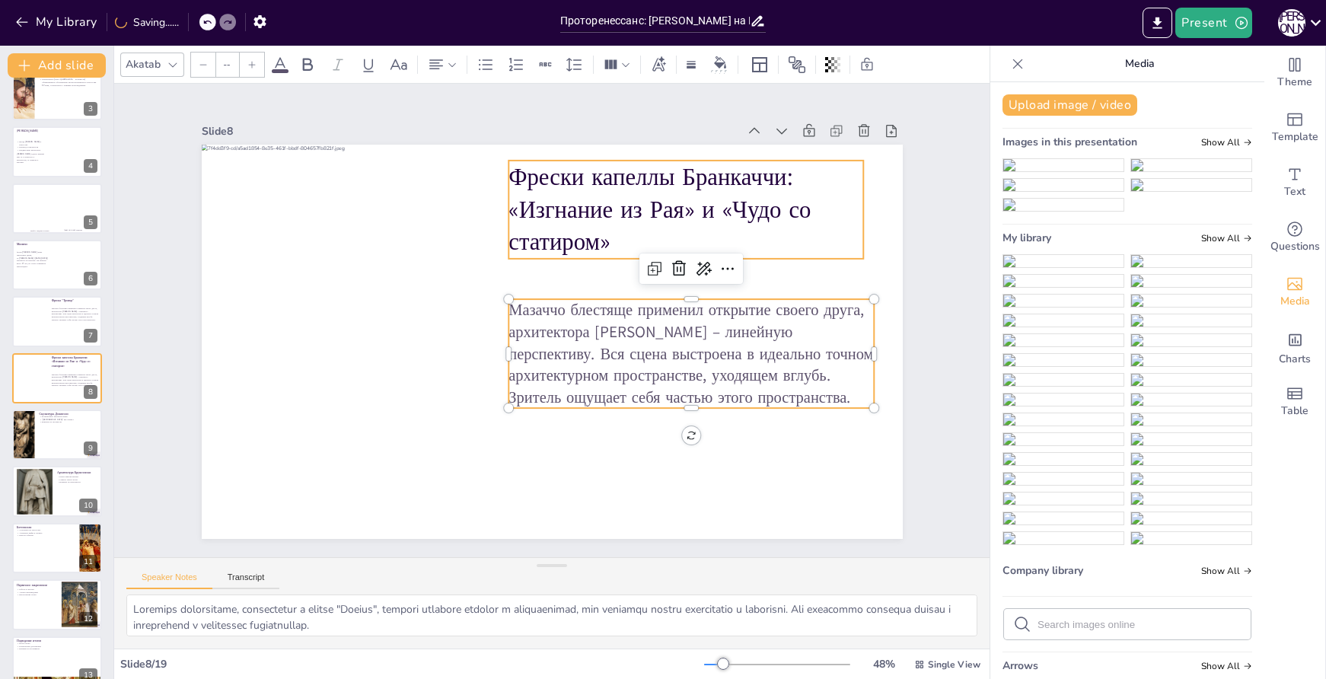
type input "48"
click at [709, 212] on p "Фрески капеллы Бранкаччи: «Изгнание из Рая» и «Чудо со статиром»" at bounding box center [706, 240] width 368 height 170
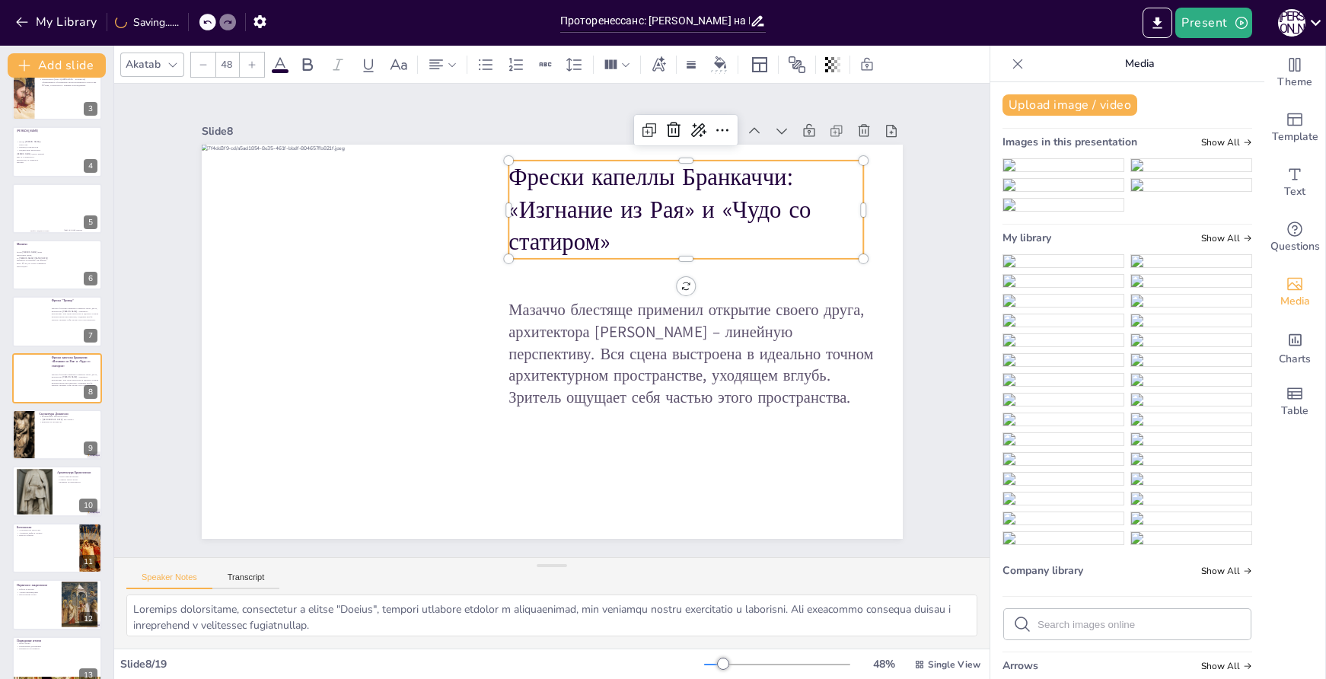
click at [683, 203] on p "Фрески капеллы Бранкаччи: «Изгнание из Рая» и «Чудо со статиром»" at bounding box center [723, 292] width 357 height 263
click at [692, 208] on p "Фрески капеллы Бранкаччи: «Изгнание из Рая» и «Чудо со статиром»" at bounding box center [717, 386] width 263 height 357
click at [692, 204] on p "Фрески капеллы Бранкаччи: «Изгнание из Рая» и «Чудо со статиром»" at bounding box center [692, 210] width 356 height 98
click at [695, 205] on p "Фрески капеллы Бранкаччи: «Изгнание из Рая» и «Чудо со статиром»" at bounding box center [702, 225] width 363 height 135
click at [692, 206] on p "Фрески капеллы Бранкаччи: «Изгнание из Рая» и «Чудо со статиром»" at bounding box center [703, 225] width 364 height 135
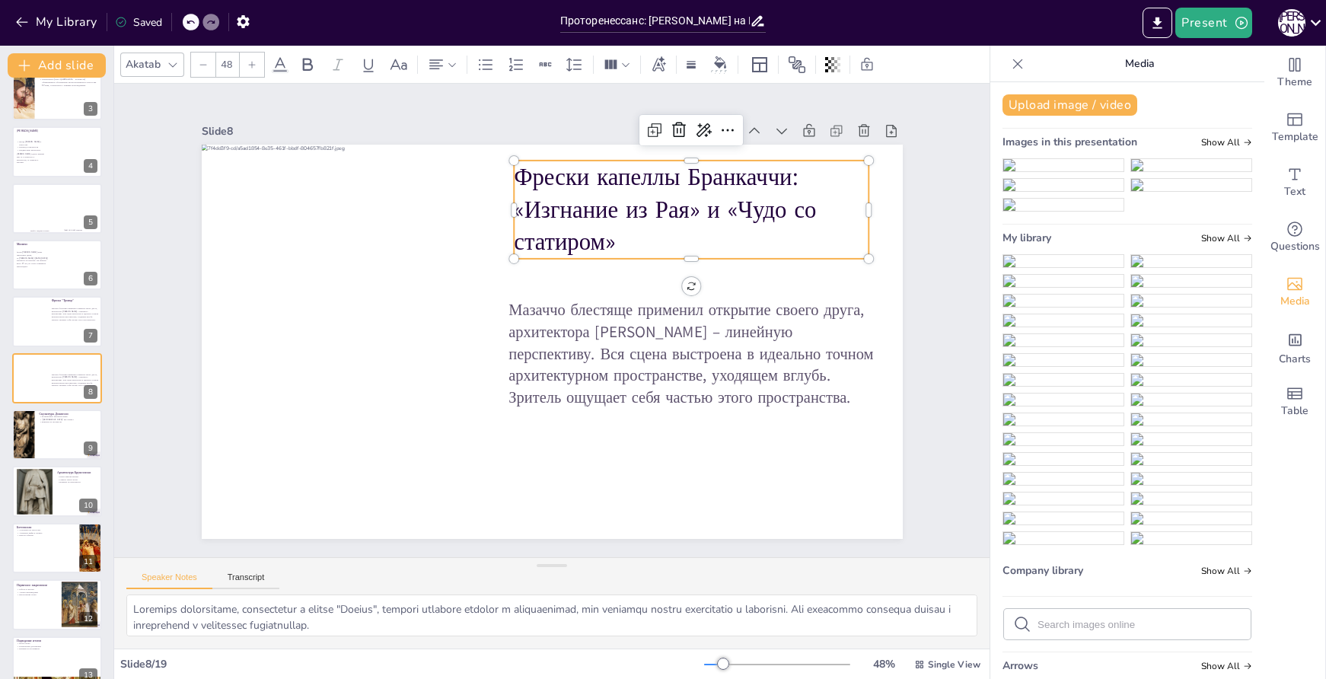
click at [698, 207] on p "Фрески капеллы Бранкаччи: «Изгнание из Рая» и «Чудо со статиром»" at bounding box center [703, 225] width 364 height 135
click at [698, 207] on p "Фрески капеллы Бранкаччи: «Изгнание из Рая» и «Чудо со статиром»" at bounding box center [702, 225] width 363 height 135
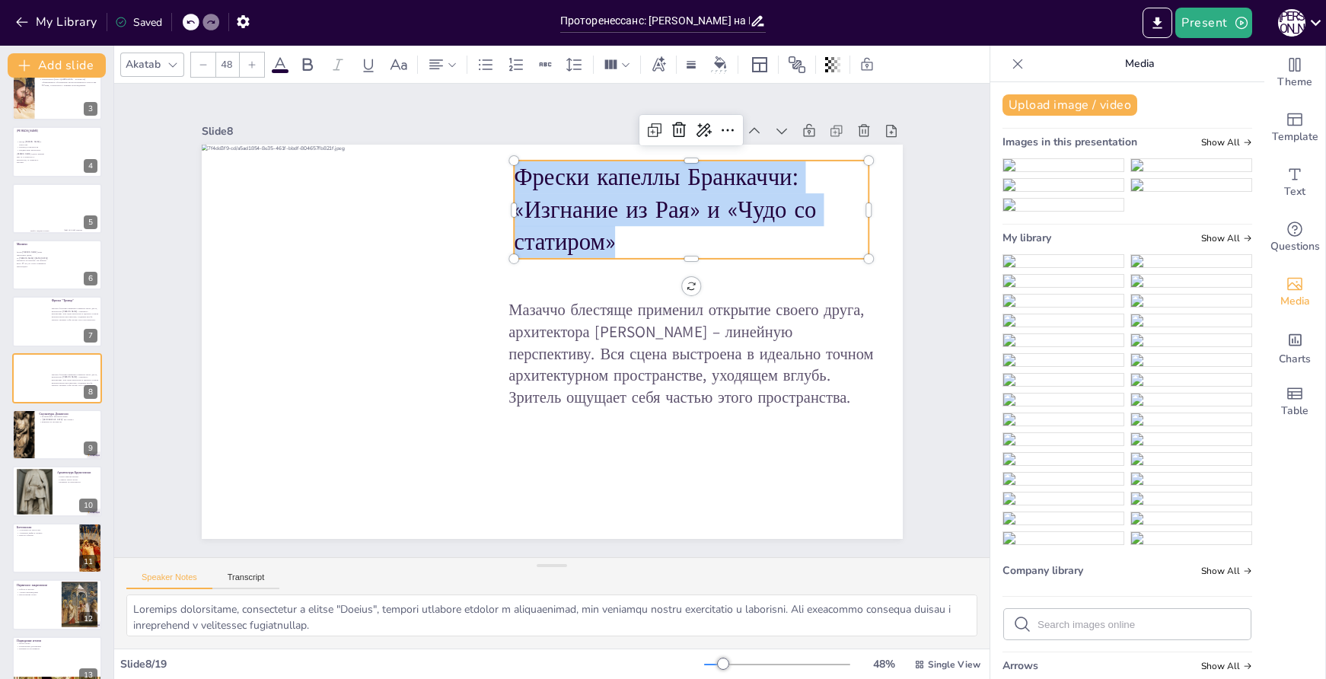
click at [698, 207] on p "Фрески капеллы Бранкаччи: «Изгнание из Рая» и «Чудо со статиром»" at bounding box center [712, 241] width 368 height 170
click at [591, 382] on p "Фрески капеллы Бранкаччи: «Изгнание из Рая» и «Чудо со статиром»" at bounding box center [413, 431] width 356 height 98
click at [697, 208] on p "Фрески капеллы Бранкаччи: «Изгнание из Рая» и «Чудо со статиром»" at bounding box center [719, 258] width 369 height 203
click at [697, 208] on p "Фрески капеллы Бранкаччи: «Изгнание из Рая» и «Чудо со статиром»" at bounding box center [703, 225] width 364 height 135
click at [694, 206] on p "Фрески капеллы Бранкаччи: «Изгнание из Рая» и «Чудо со статиром»" at bounding box center [719, 258] width 369 height 203
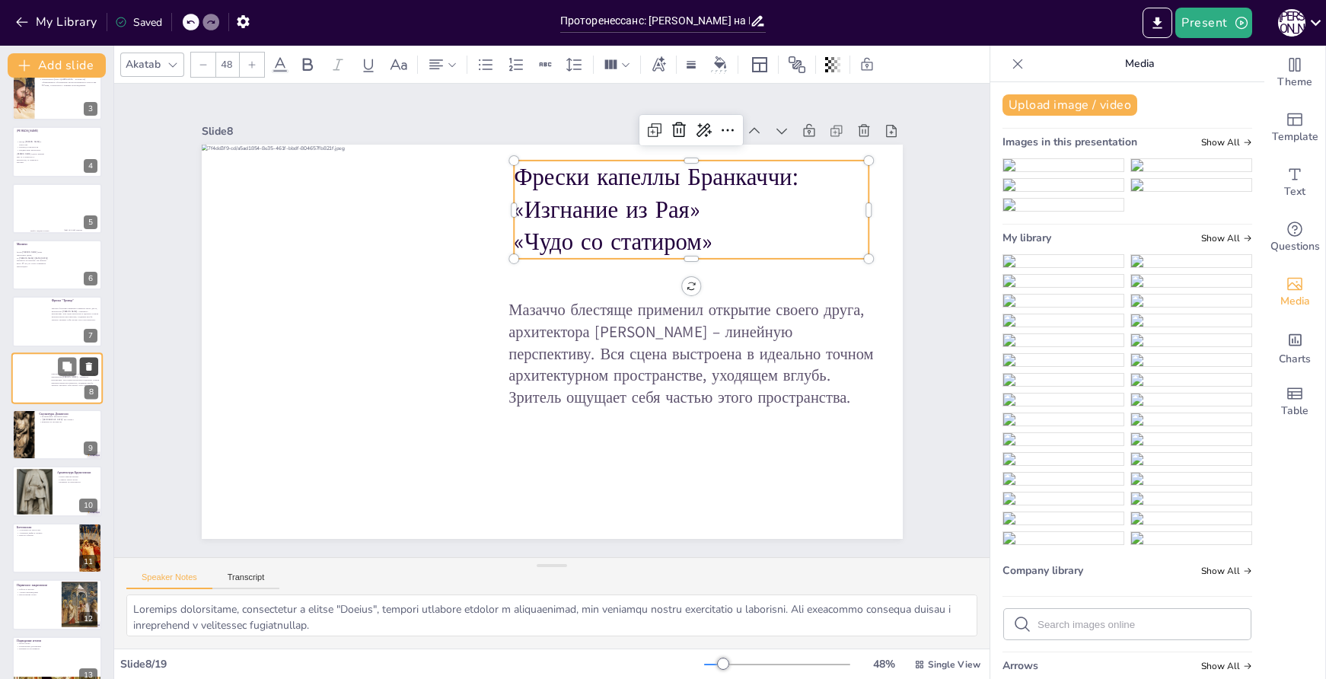
click at [97, 363] on button at bounding box center [89, 366] width 18 height 18
type textarea "Донателло вернул скульптуре античную мощь и самостоятельность, что стало важным…"
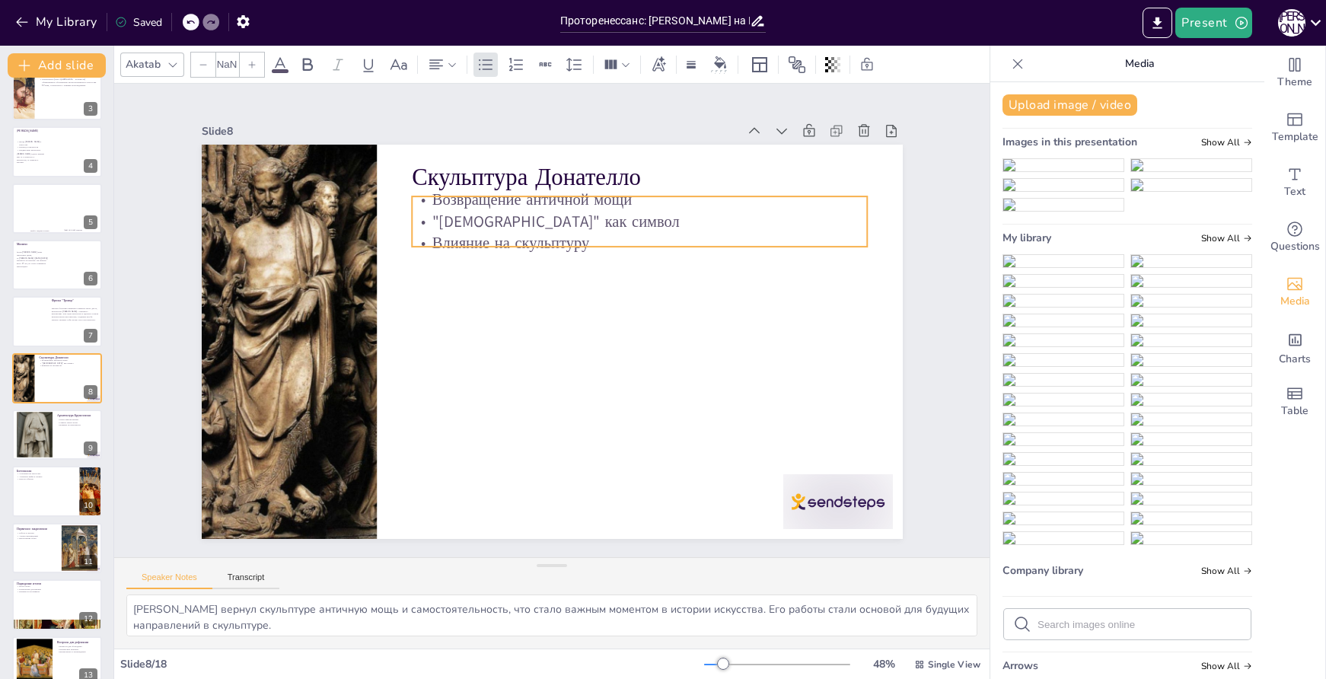
type input "32"
click at [520, 213] on p ""Давид" как символ" at bounding box center [649, 230] width 455 height 69
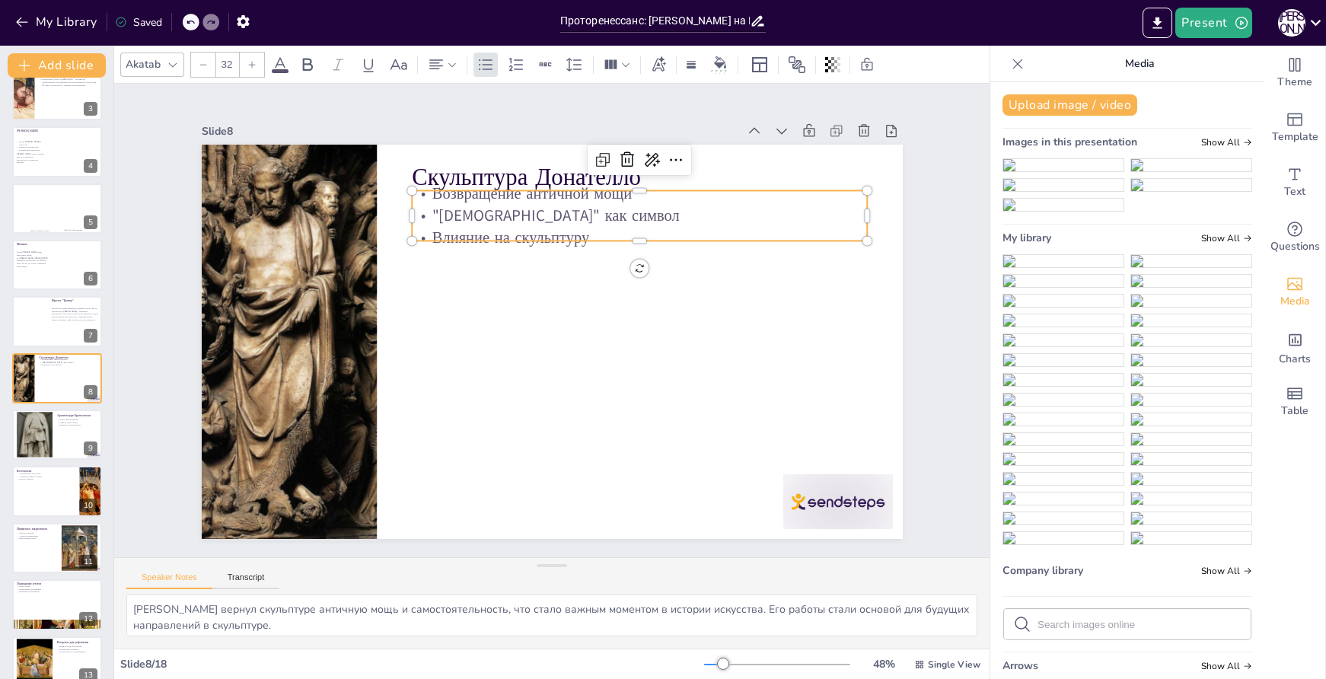
click at [520, 212] on p ""Давид" как символ" at bounding box center [675, 260] width 426 height 205
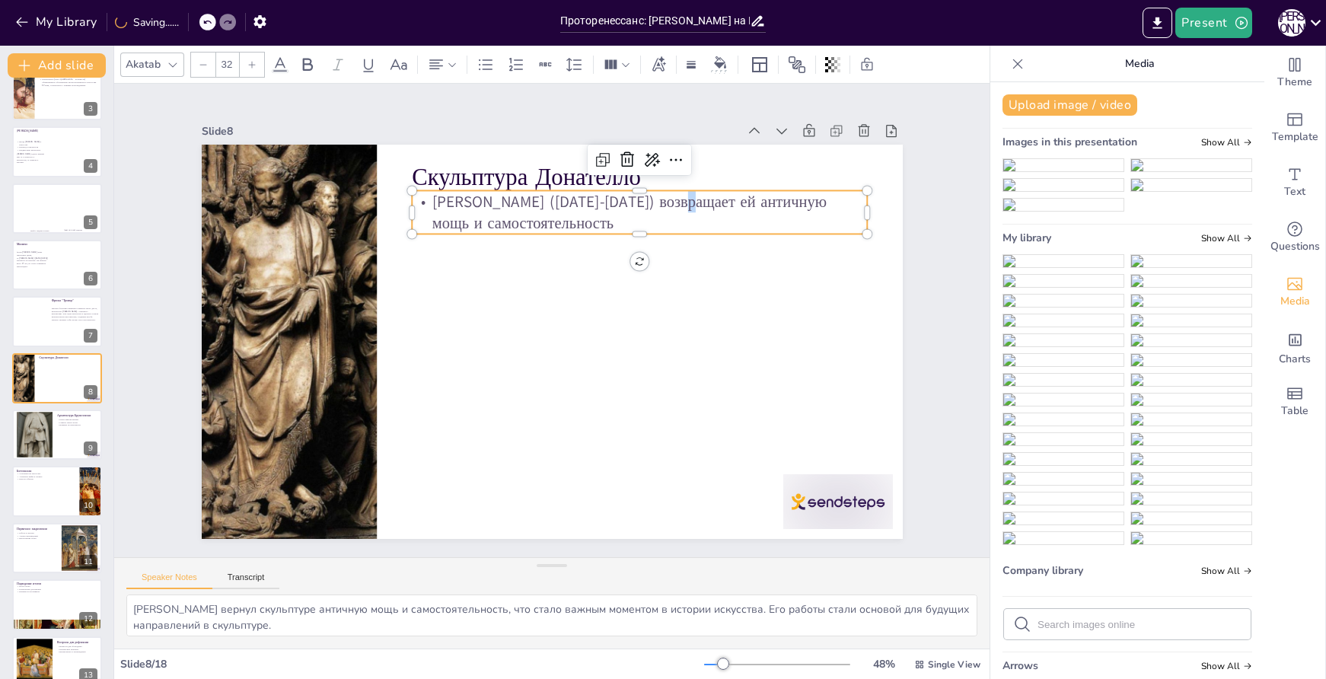
click at [481, 194] on p "Донателло (1386-1466) возвращает ей античную мощь и самостоятельность" at bounding box center [435, 245] width 91 height 458
click at [675, 194] on p "Донателло (1386-1466) возвращает ей античную мощь и самостоятельность" at bounding box center [651, 222] width 458 height 91
click at [353, 503] on div at bounding box center [315, 562] width 76 height 119
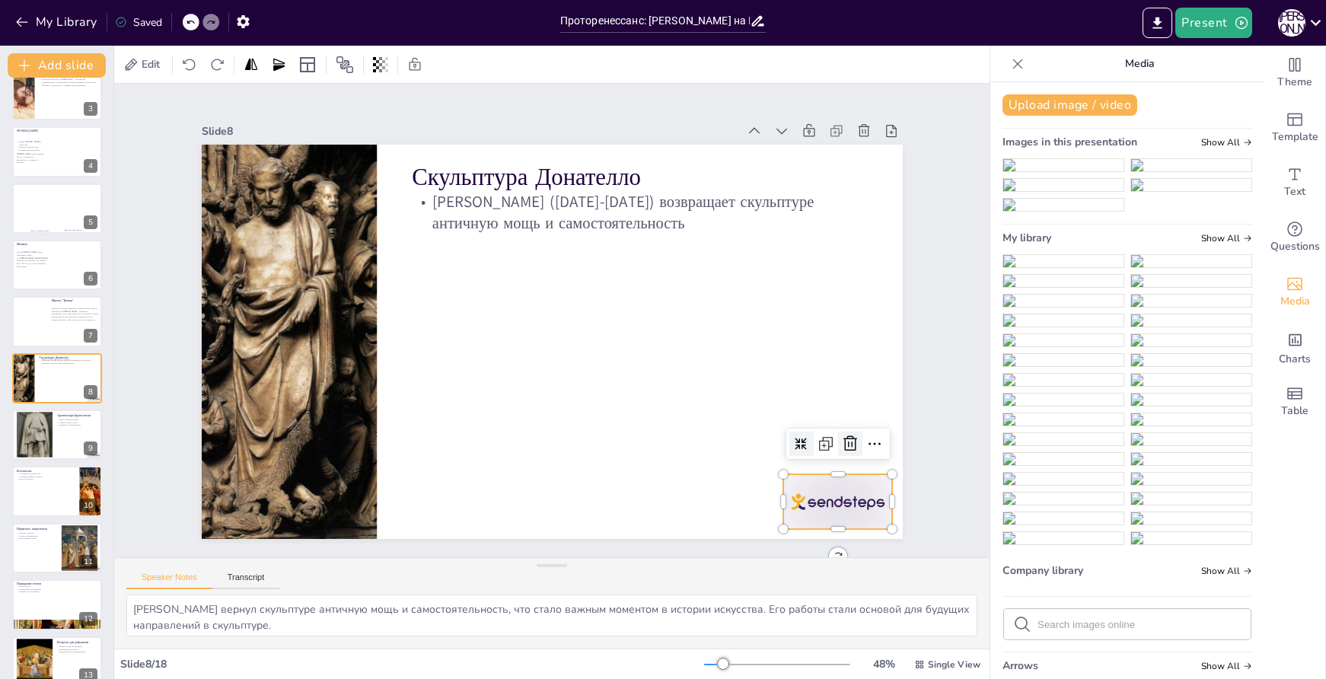
click at [787, 543] on icon at bounding box center [774, 555] width 24 height 24
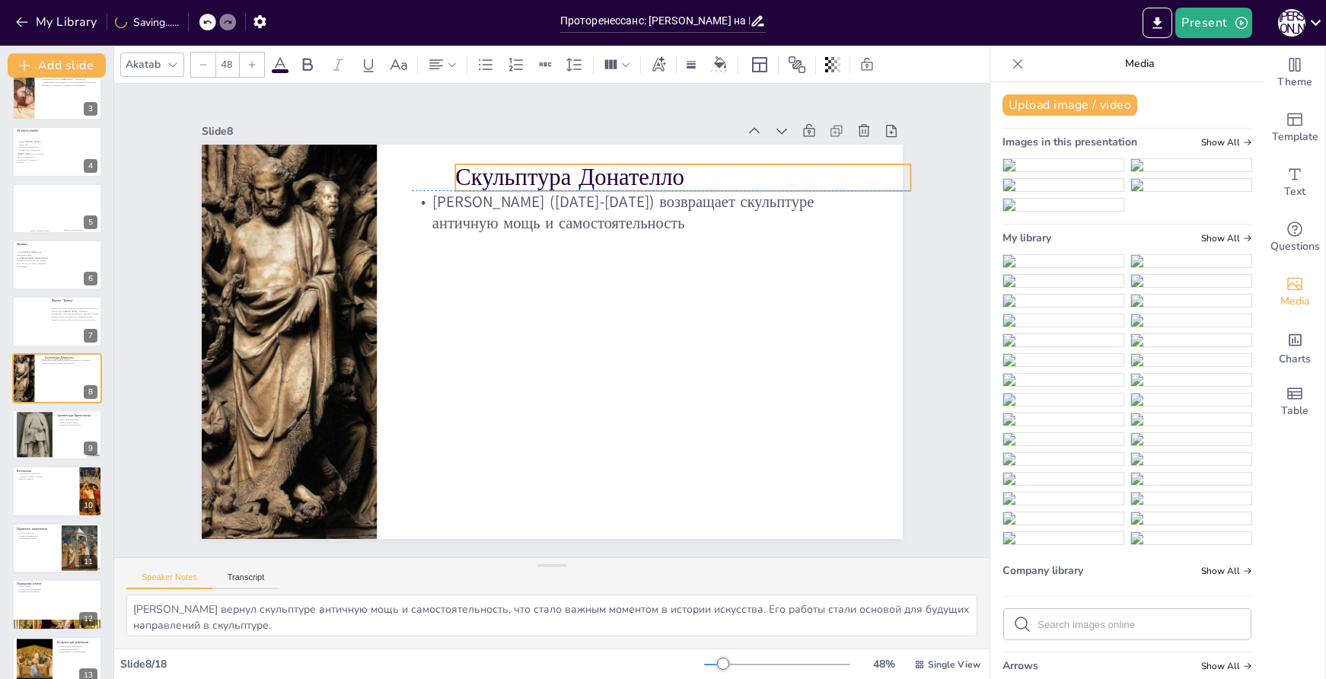
drag, startPoint x: 493, startPoint y: 168, endPoint x: 541, endPoint y: 163, distance: 48.2
click at [541, 163] on p "Скульптура Донателло" at bounding box center [697, 192] width 457 height 81
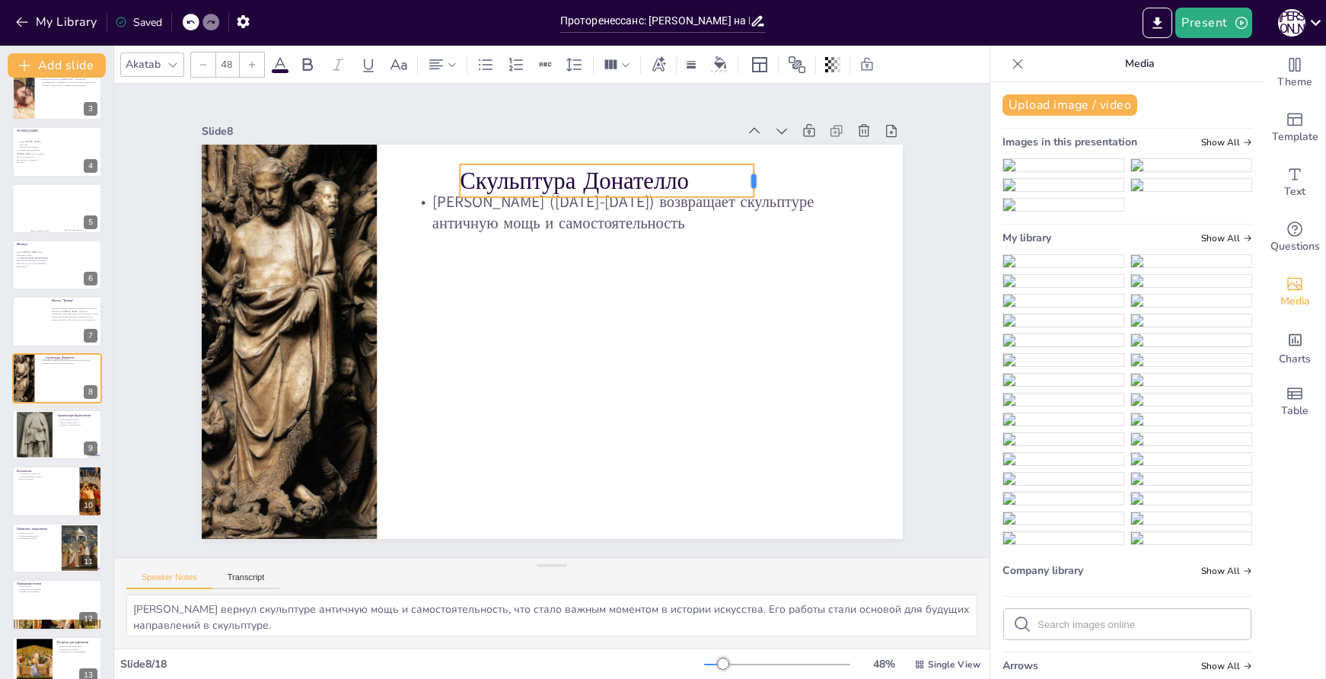
drag, startPoint x: 908, startPoint y: 174, endPoint x: 710, endPoint y: 168, distance: 198.8
click at [663, 544] on div at bounding box center [645, 553] width 35 height 19
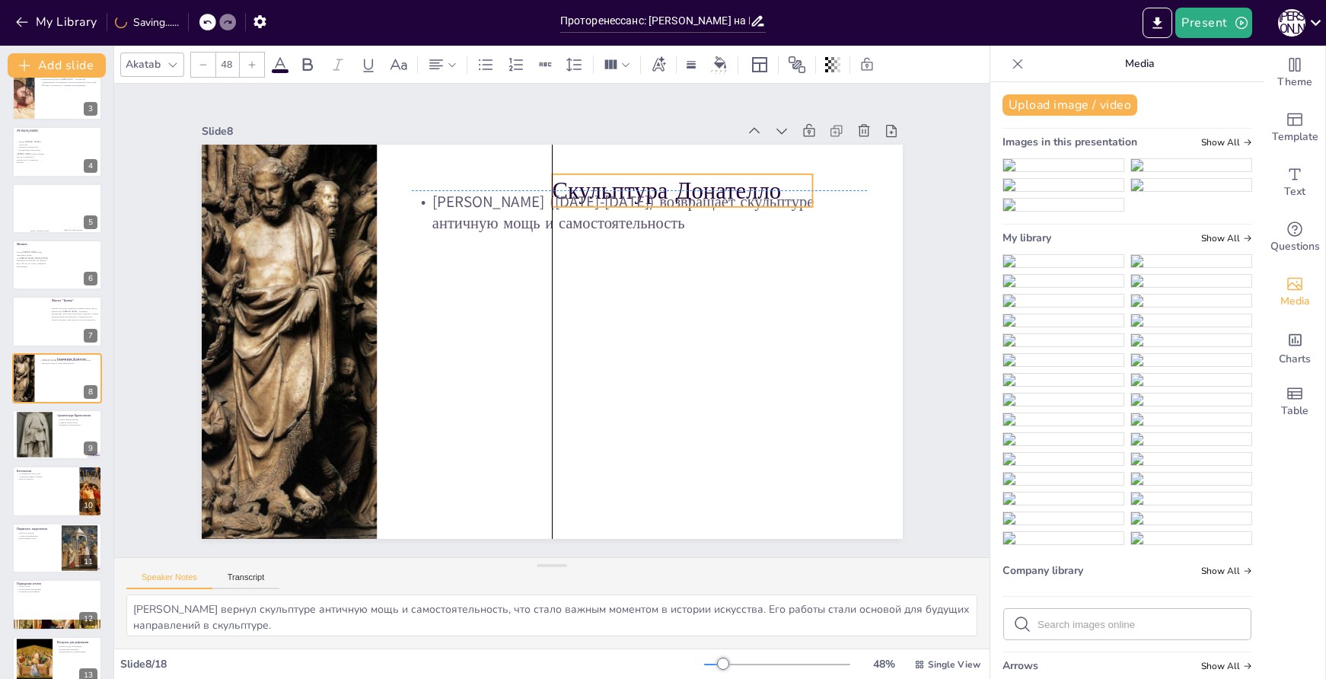
drag, startPoint x: 679, startPoint y: 178, endPoint x: 766, endPoint y: 183, distance: 86.9
click at [766, 183] on p "Скульптура Донателло" at bounding box center [695, 205] width 263 height 60
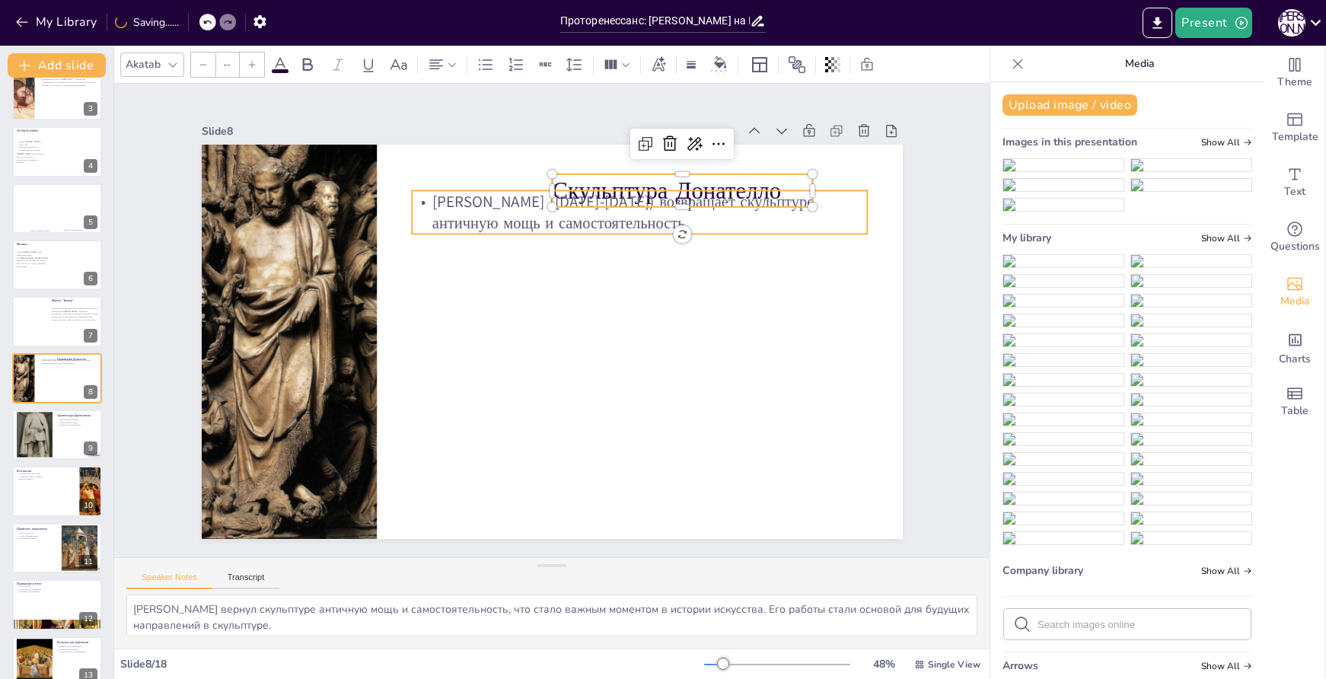
type input "32"
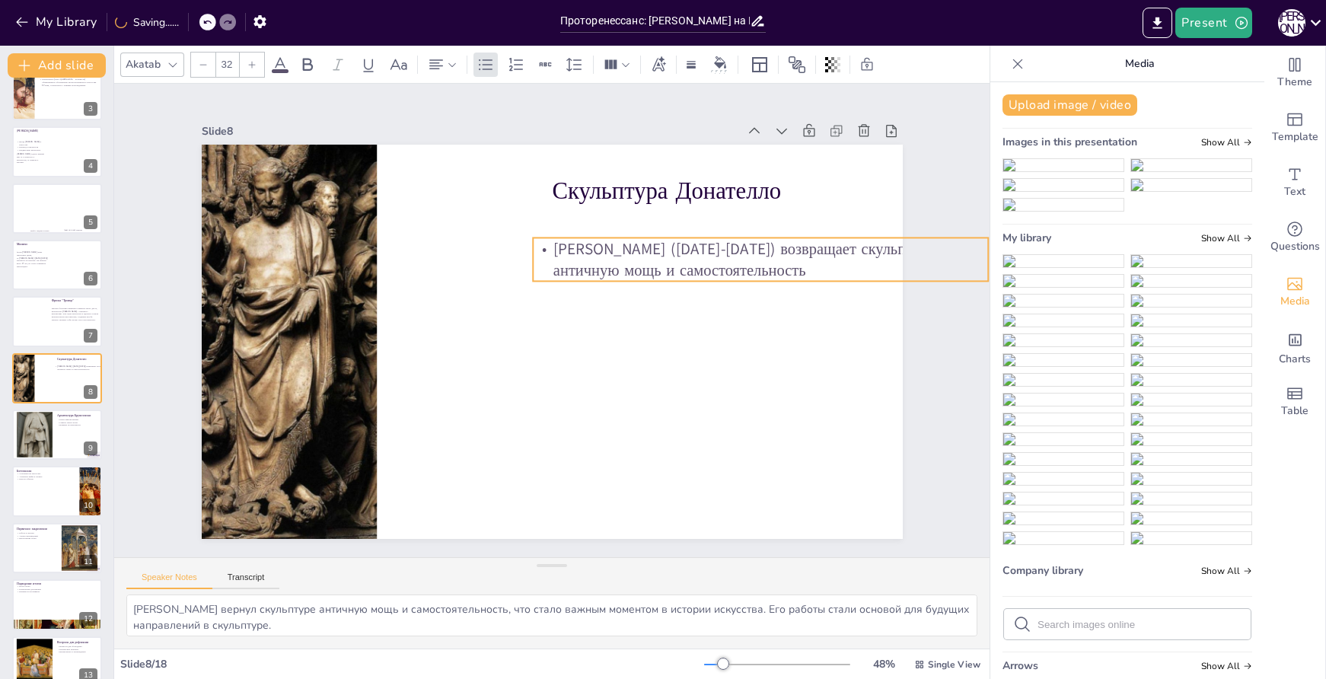
drag, startPoint x: 611, startPoint y: 210, endPoint x: 730, endPoint y: 256, distance: 127.3
click at [588, 355] on p "Донателло (1386-1466) возвращает скульптуре античную мощь и самостоятельность" at bounding box center [360, 424] width 455 height 138
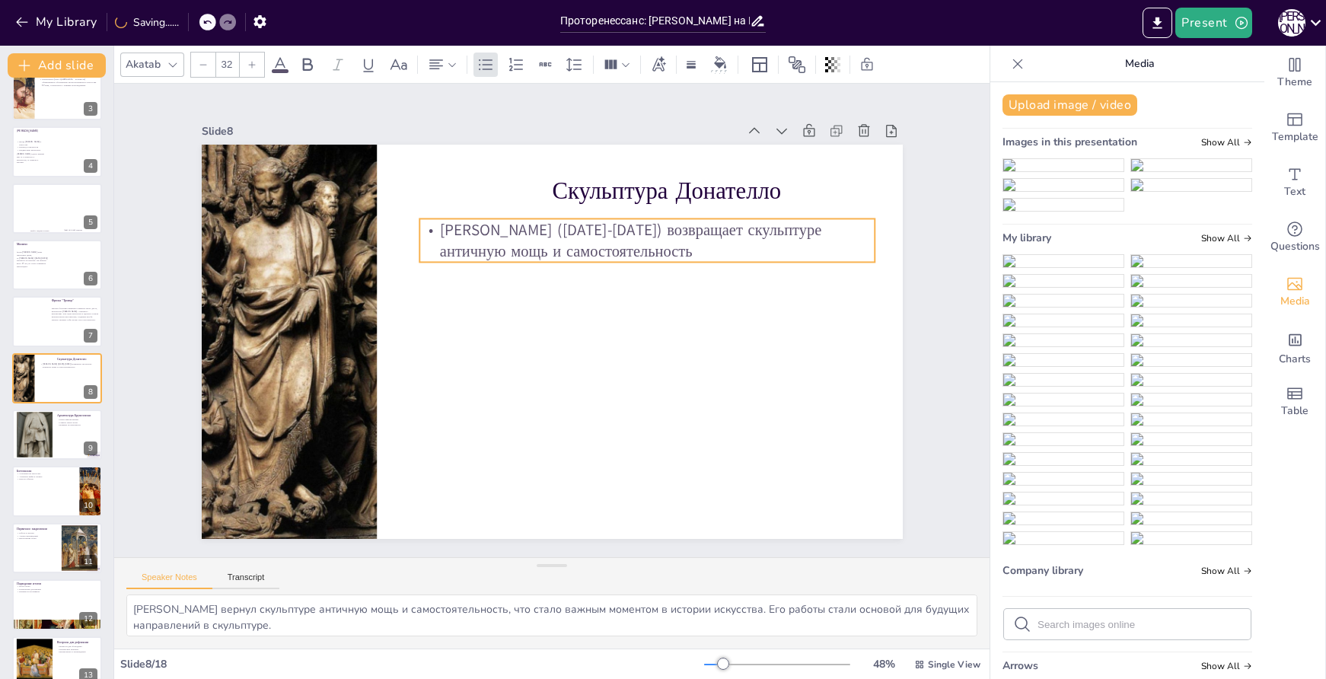
drag, startPoint x: 746, startPoint y: 253, endPoint x: 633, endPoint y: 235, distance: 114.8
click at [633, 235] on p "Донателло (1386-1466) возвращает скульптуре античную мощь и самостоятельность" at bounding box center [430, 342] width 417 height 266
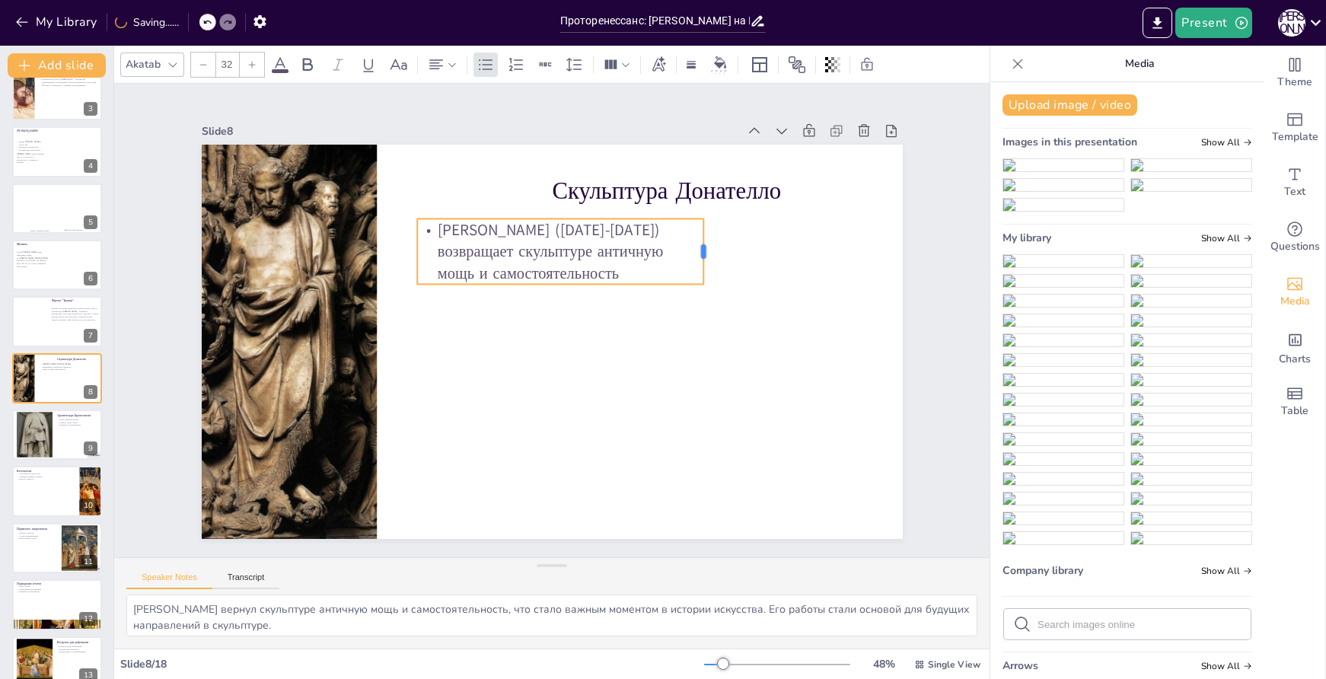
drag, startPoint x: 867, startPoint y: 234, endPoint x: 697, endPoint y: 225, distance: 169.2
click at [697, 346] on div at bounding box center [715, 374] width 53 height 56
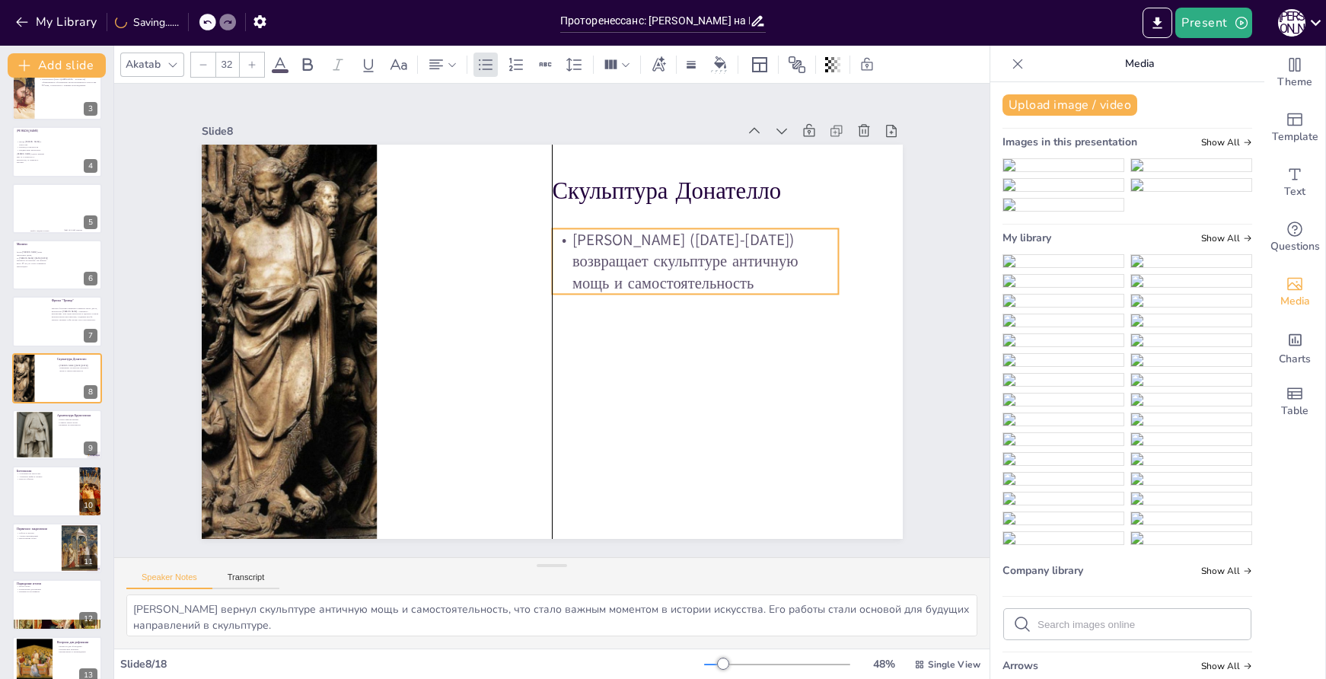
drag, startPoint x: 697, startPoint y: 251, endPoint x: 782, endPoint y: 260, distance: 85.1
click at [782, 260] on p "Донателло (1386-1466) возвращает скульптуре античную мощь и самостоятельность" at bounding box center [701, 276] width 292 height 95
drag, startPoint x: 830, startPoint y: 254, endPoint x: 852, endPoint y: 254, distance: 22.1
click at [746, 75] on div at bounding box center [717, 48] width 57 height 53
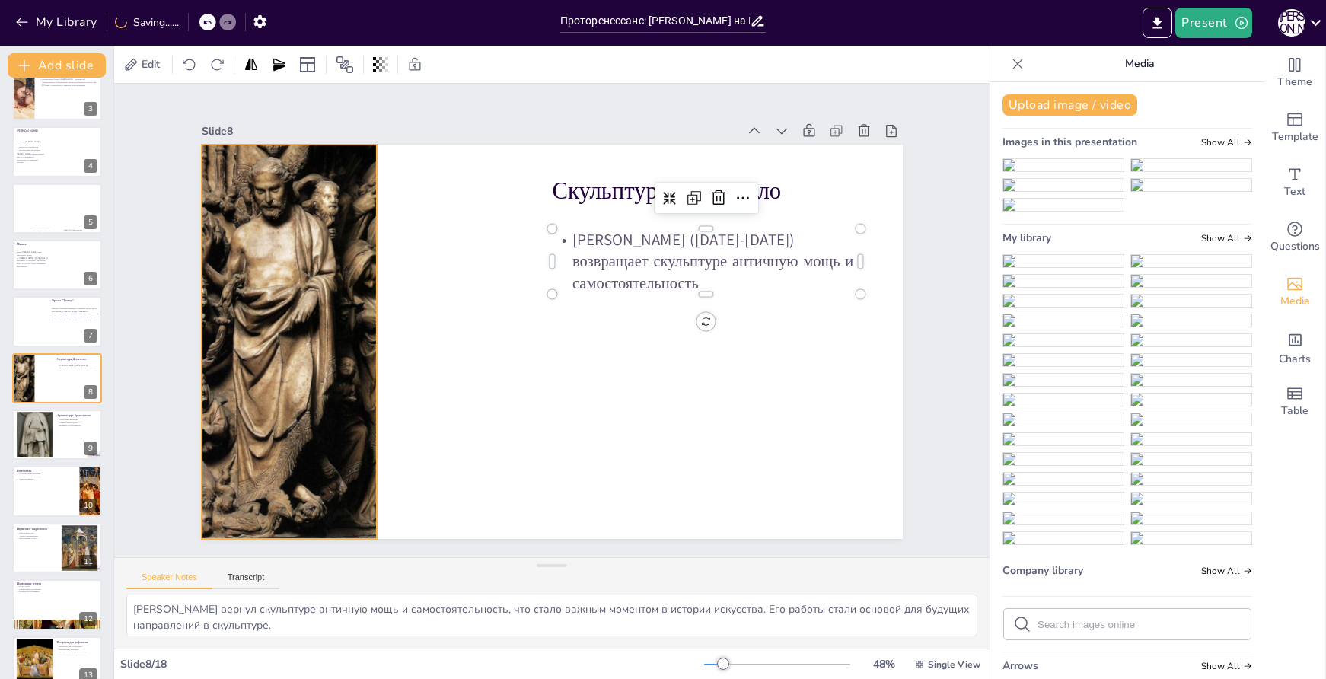
click at [277, 282] on div at bounding box center [303, 233] width 801 height 645
click at [395, 43] on icon at bounding box center [407, 30] width 24 height 24
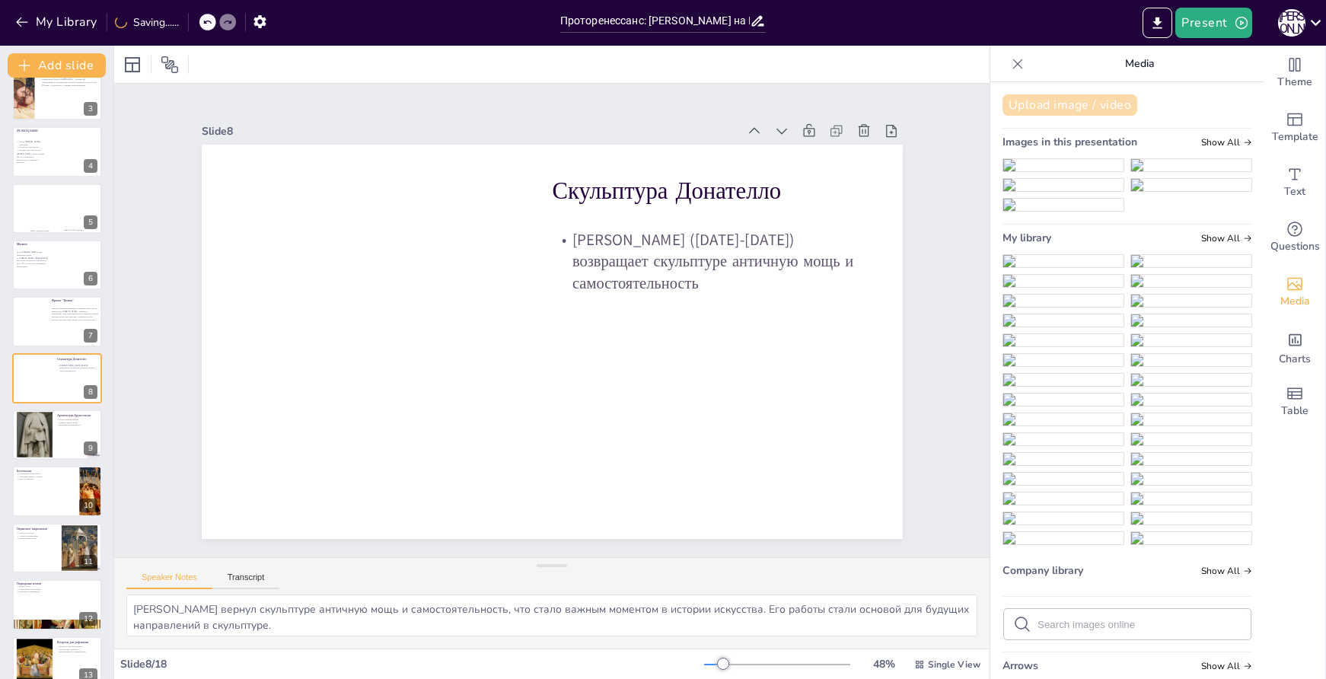
click at [1041, 107] on button "Upload image / video" at bounding box center [1070, 104] width 135 height 21
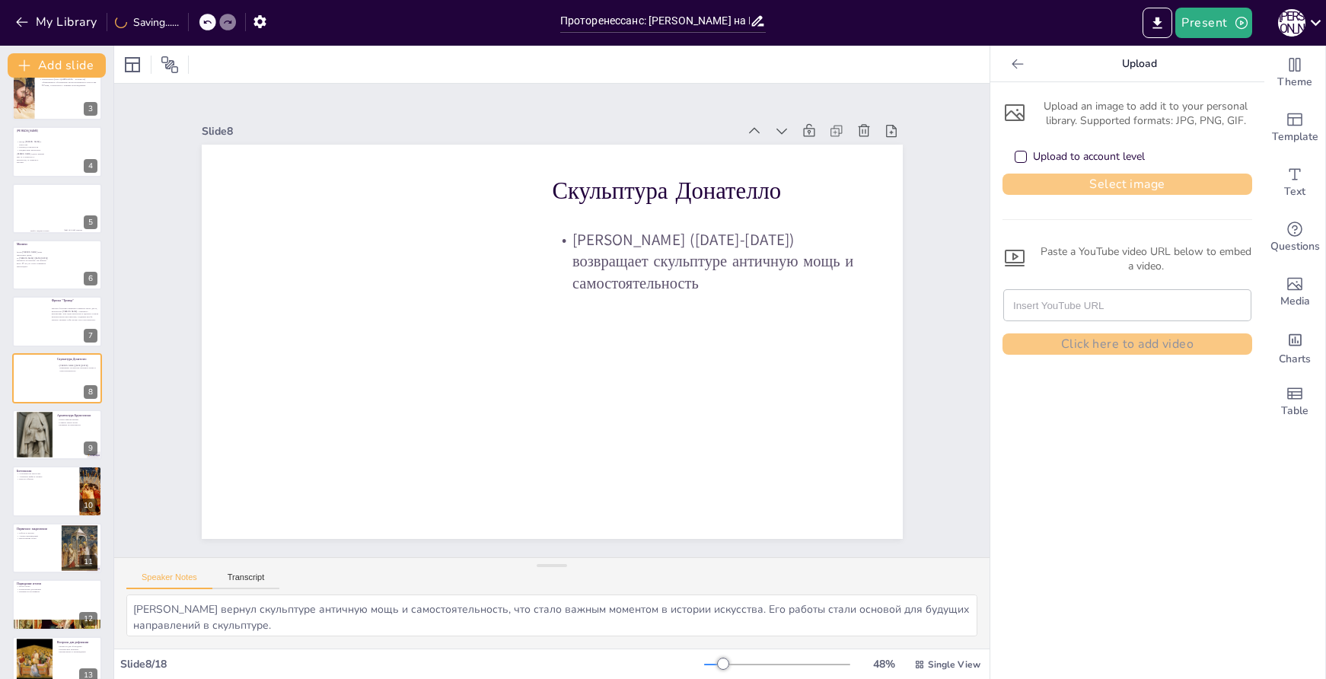
click at [1059, 191] on button "Select image" at bounding box center [1128, 184] width 250 height 21
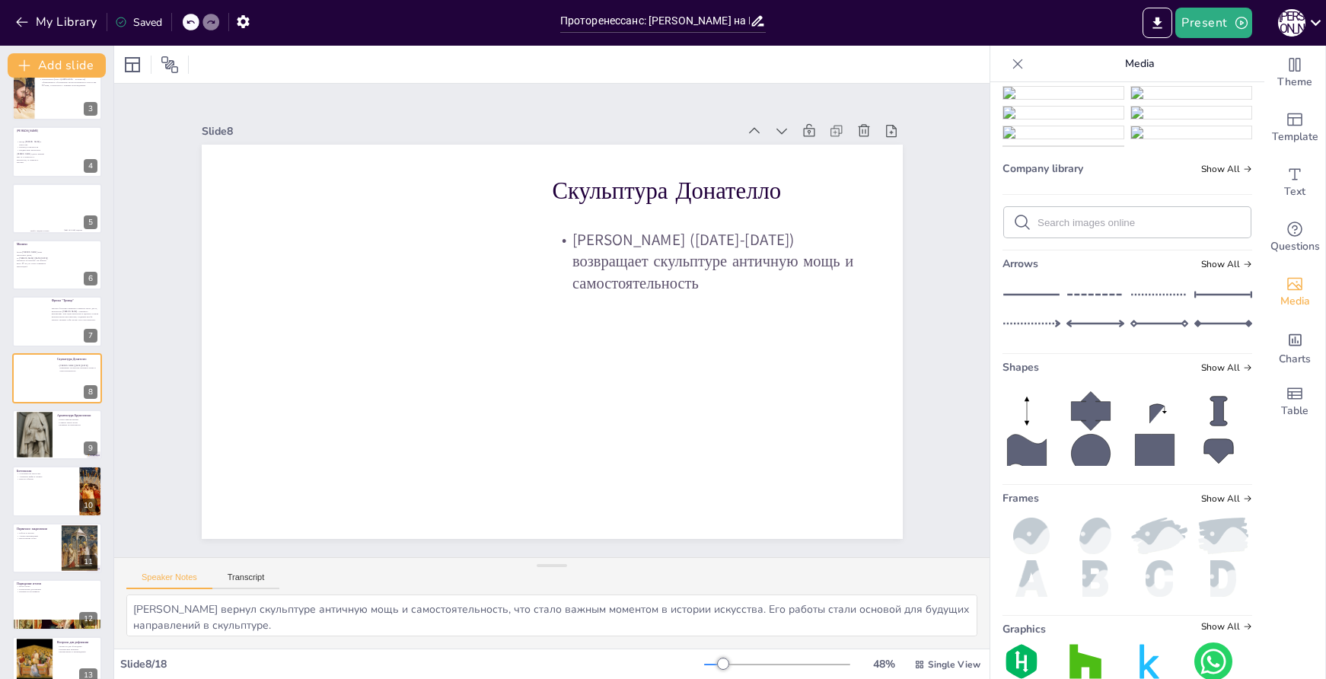
scroll to position [228, 0]
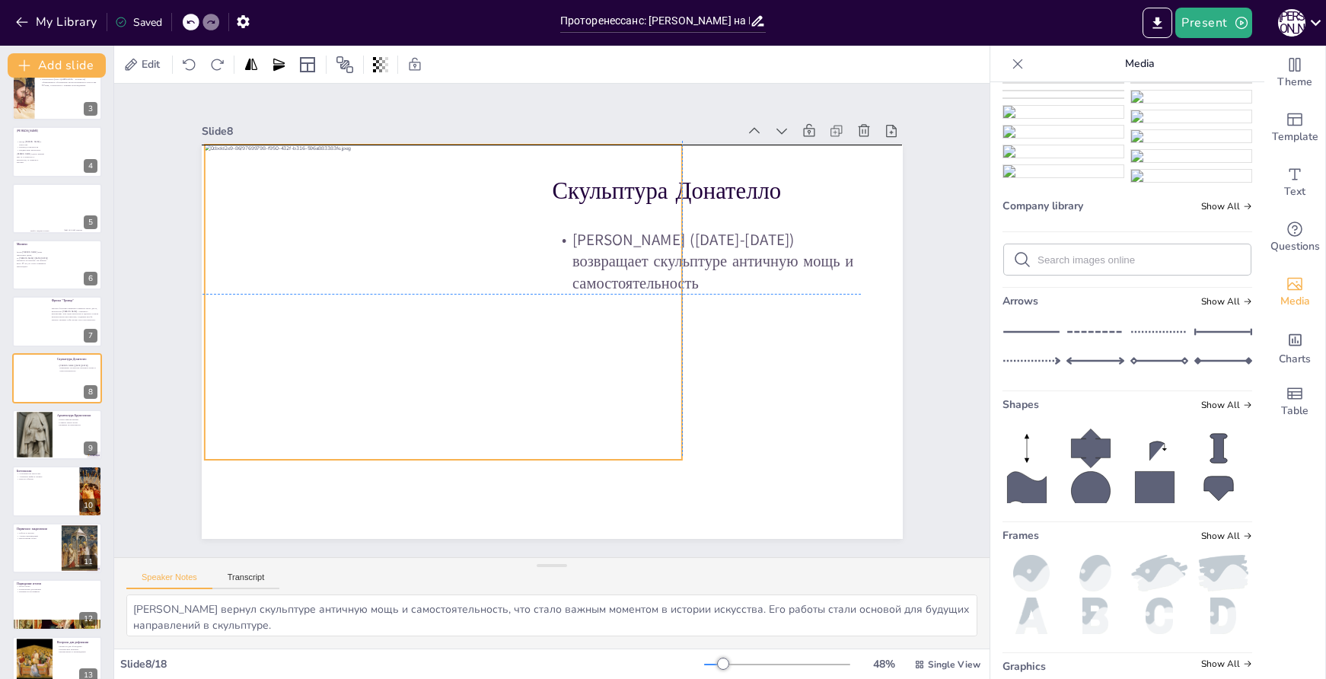
drag, startPoint x: 632, startPoint y: 310, endPoint x: 522, endPoint y: 267, distance: 118.6
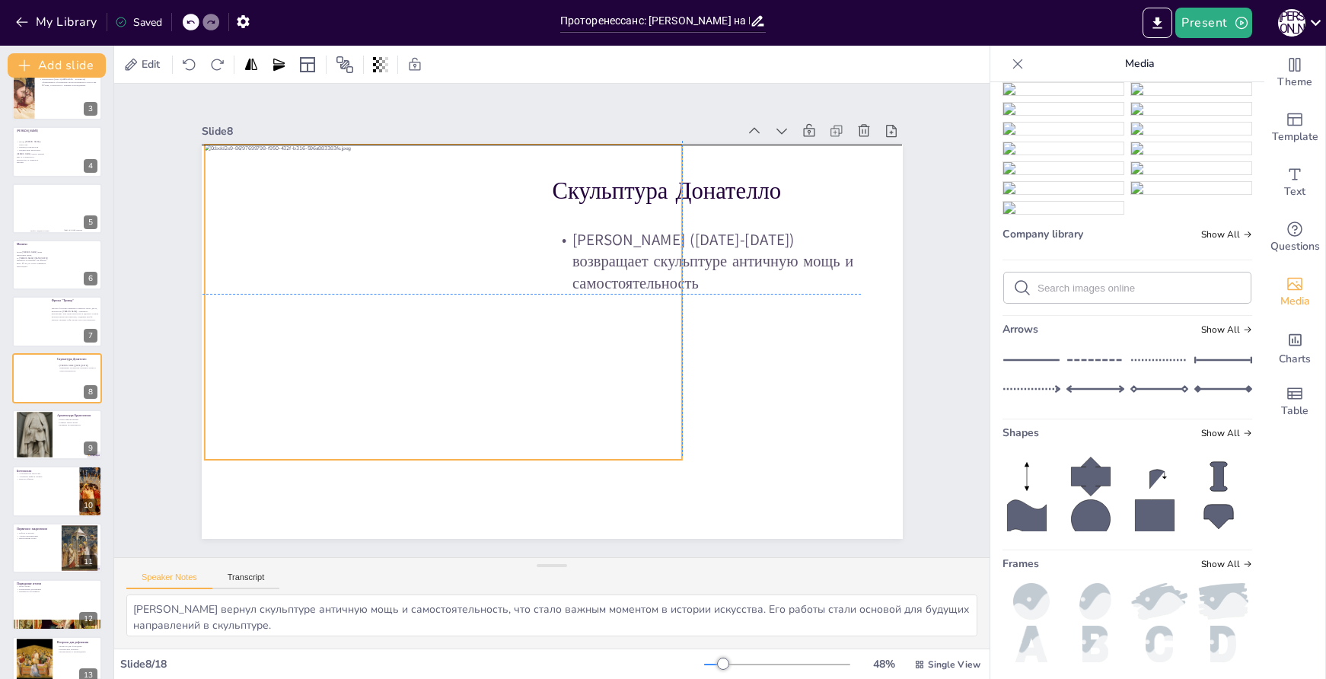
click at [522, 267] on div at bounding box center [661, 316] width 533 height 408
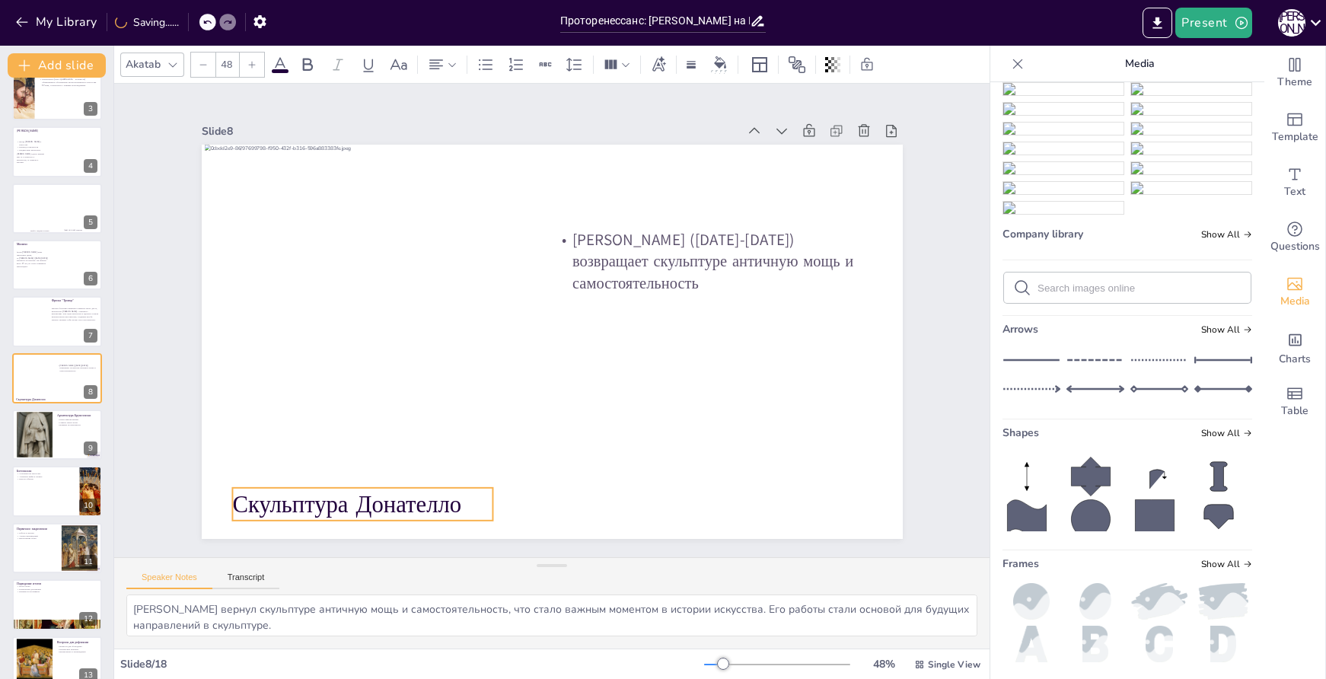
drag, startPoint x: 706, startPoint y: 190, endPoint x: 386, endPoint y: 504, distance: 448.0
click at [386, 480] on p "Скульптура Донателло" at bounding box center [303, 411] width 251 height 136
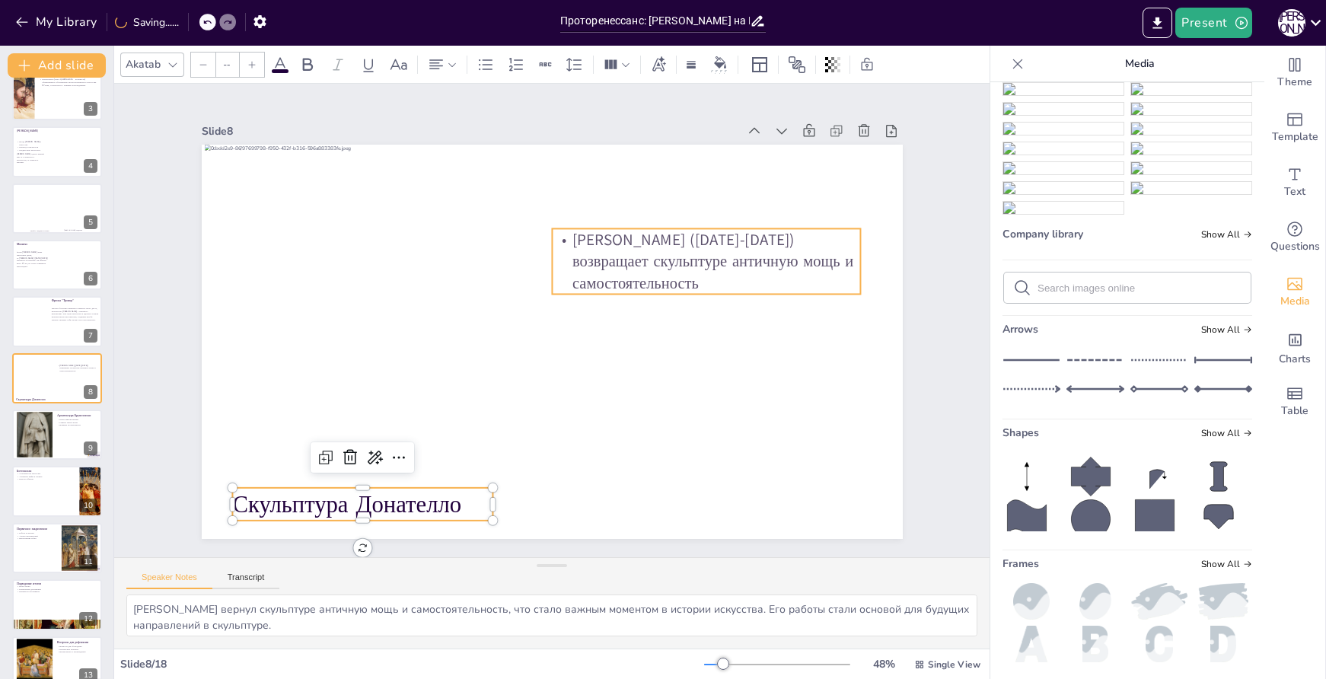
type input "32"
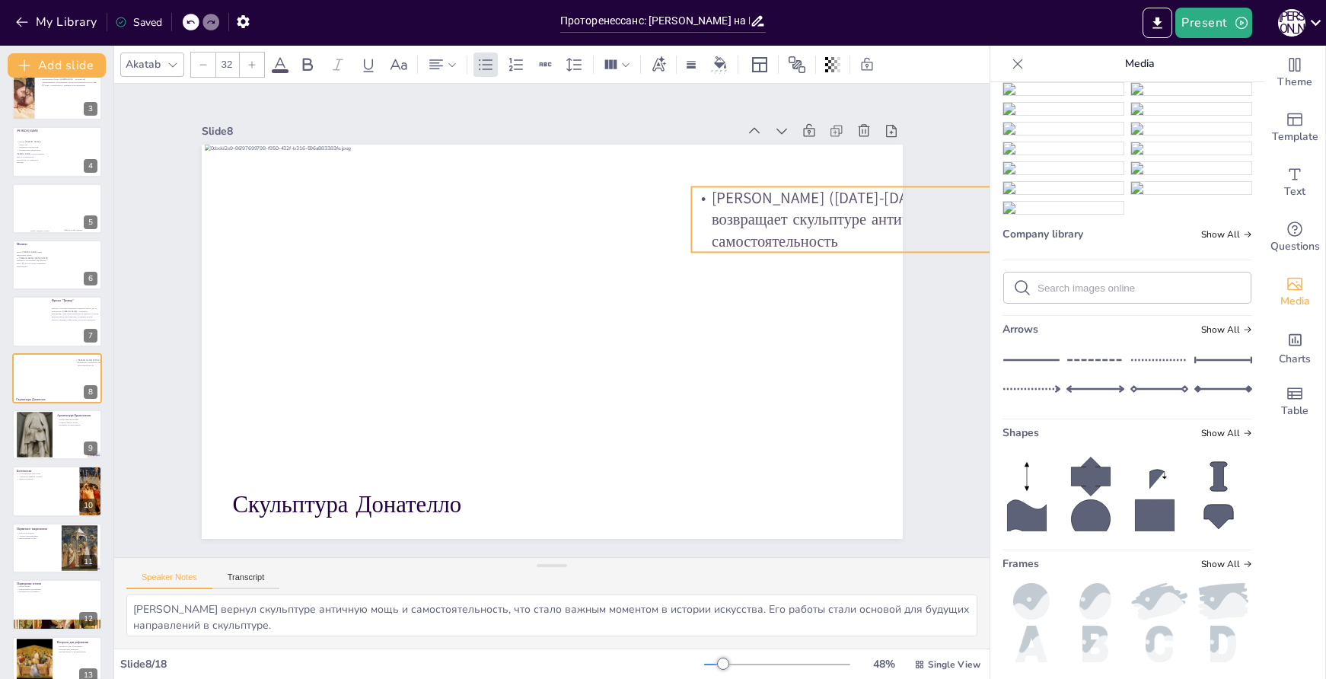
drag, startPoint x: 722, startPoint y: 248, endPoint x: 861, endPoint y: 206, distance: 145.5
click at [861, 219] on p "Донателло (1386-1466) возвращает скульптуре античную мощь и самостоятельность" at bounding box center [861, 283] width 316 height 128
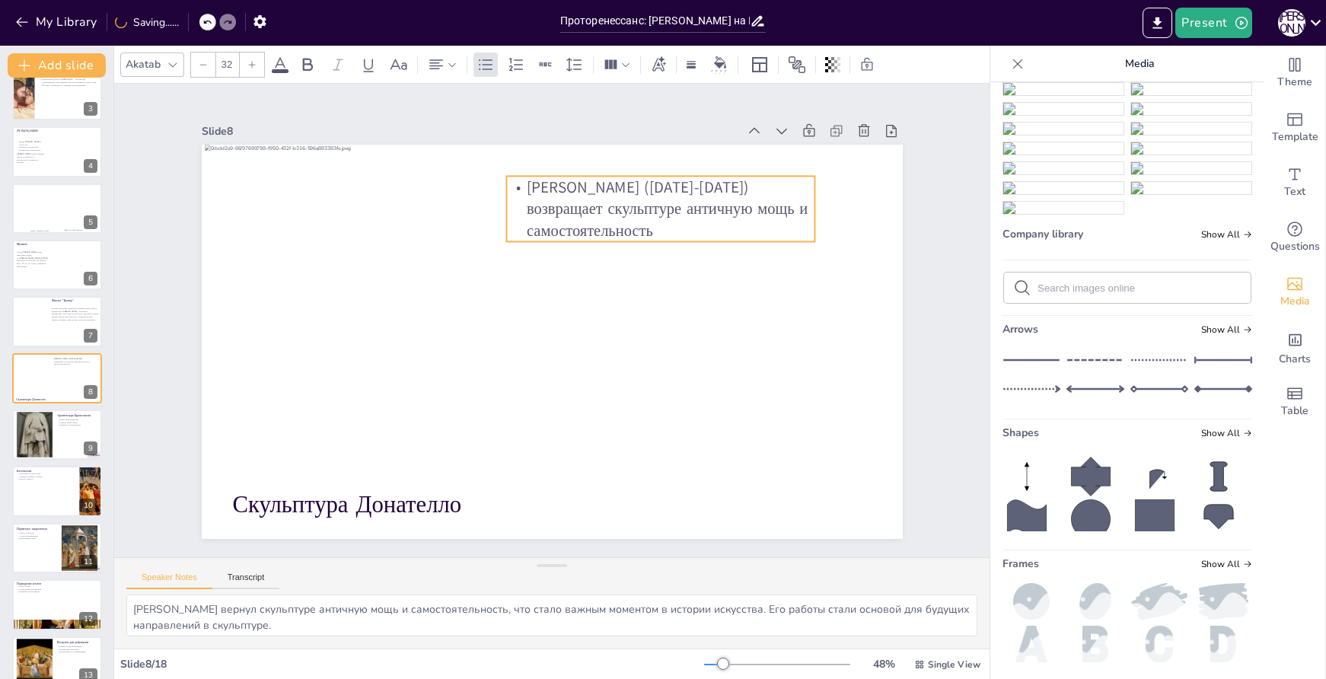
drag, startPoint x: 846, startPoint y: 213, endPoint x: 713, endPoint y: 203, distance: 132.9
click at [713, 203] on div "Slide 1 Проторенессанс: Влияние Джотто ди Бондоне Искусство Раннего Возрождения…" at bounding box center [552, 321] width 516 height 828
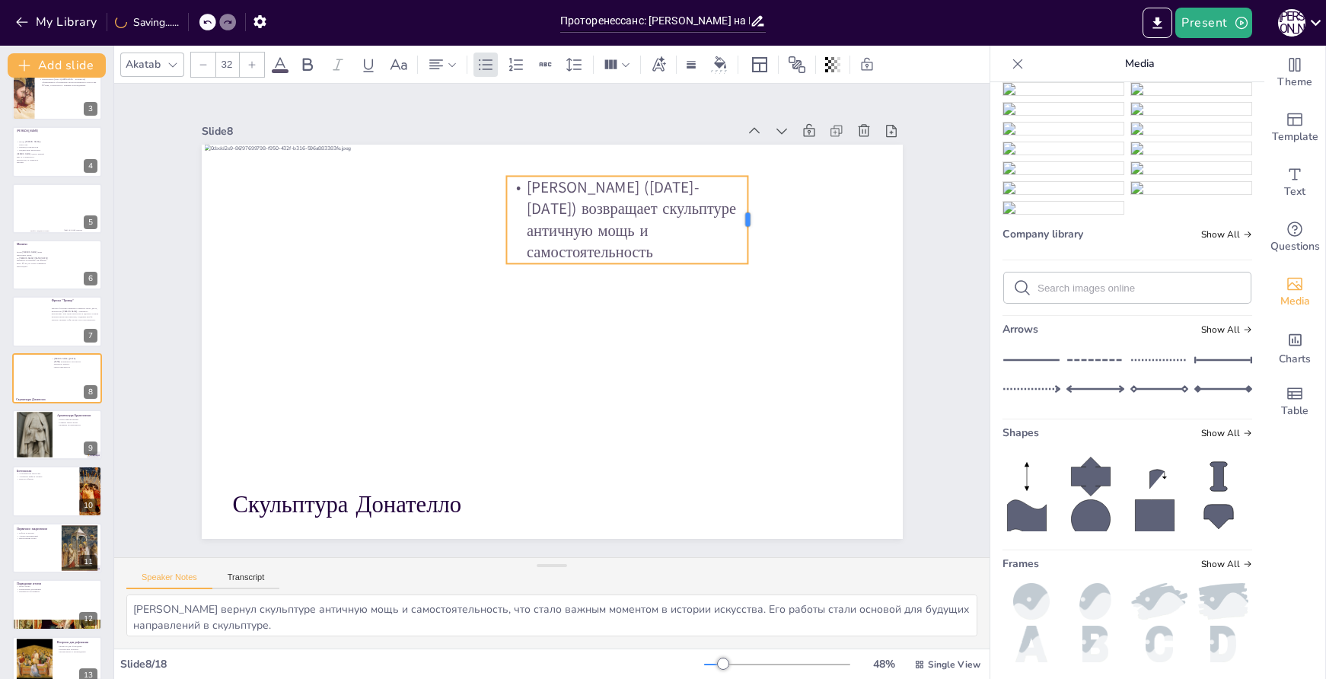
drag, startPoint x: 806, startPoint y: 203, endPoint x: 686, endPoint y: 205, distance: 119.6
click at [753, 205] on div at bounding box center [763, 241] width 21 height 88
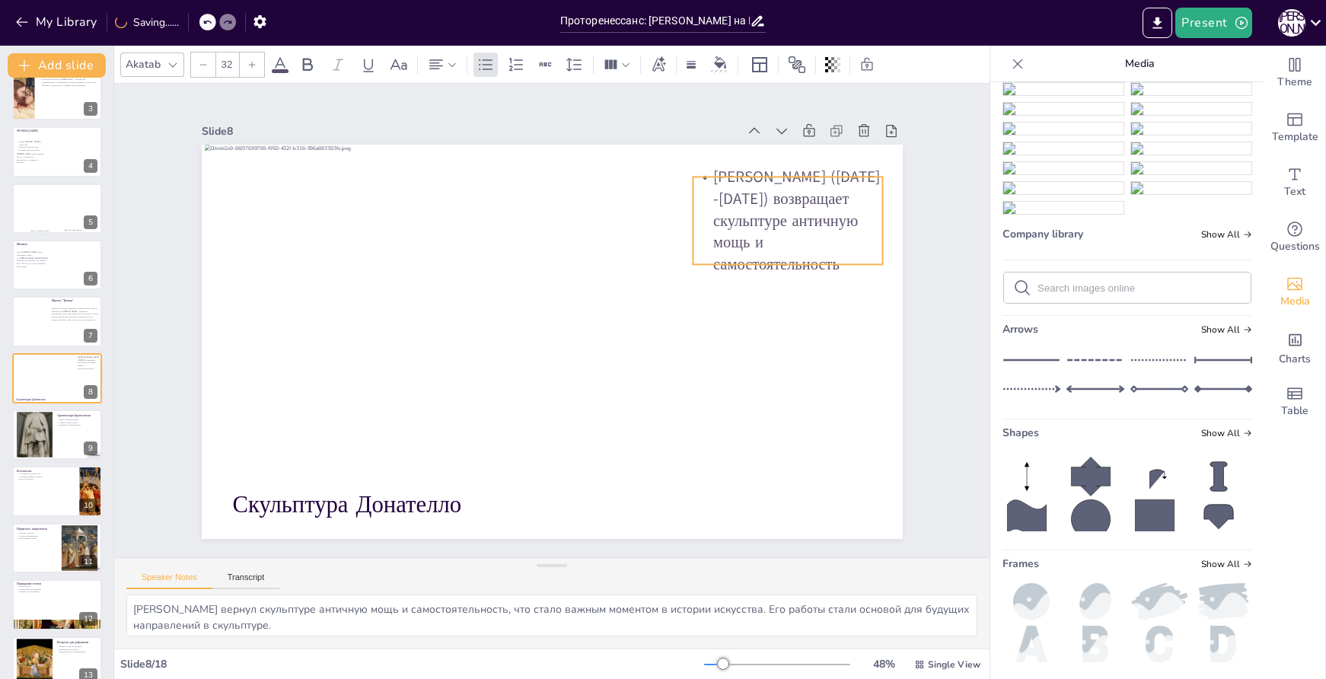
drag, startPoint x: 634, startPoint y: 201, endPoint x: 821, endPoint y: 202, distance: 187.3
click at [821, 202] on div "Скульптура Донателло Донателло (1386-1466) возвращает скульптуре античную мощь …" at bounding box center [589, 148] width 686 height 146
click at [781, 257] on div "Скульптура Донателло Донателло (1386-1466) возвращает скульптуре античную мощь …" at bounding box center [543, 341] width 801 height 646
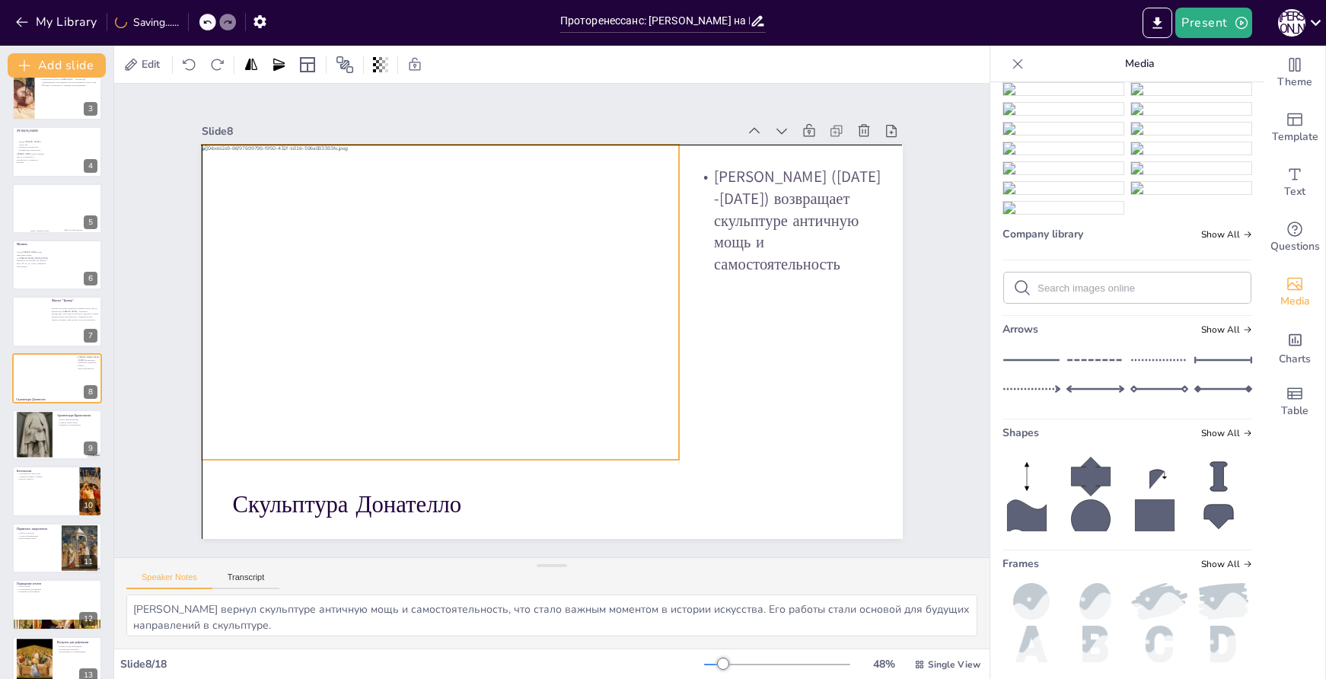
click at [550, 372] on div at bounding box center [446, 279] width 533 height 408
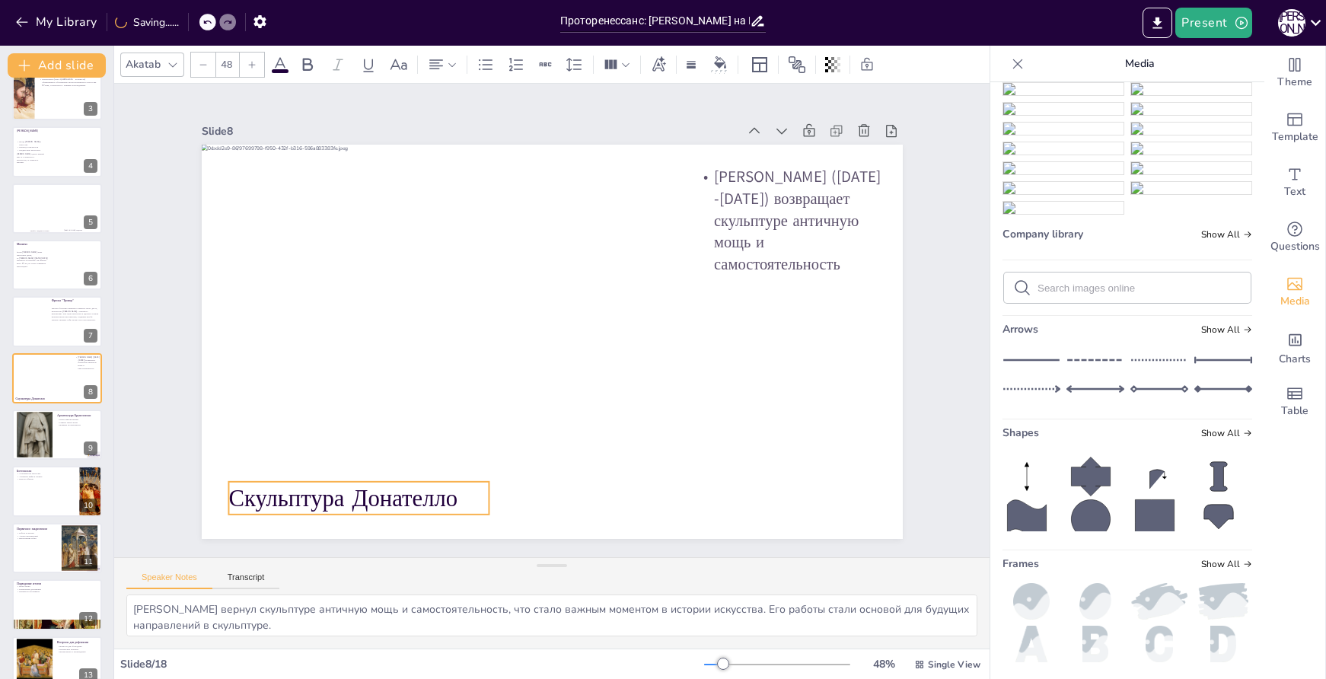
click at [423, 493] on p "Скульптура Донателло" at bounding box center [326, 454] width 262 height 86
click at [779, 257] on p "Донателло (1386-1466) возвращает скульптуре античную мощь и самостоятельность" at bounding box center [806, 352] width 219 height 190
type input "32"
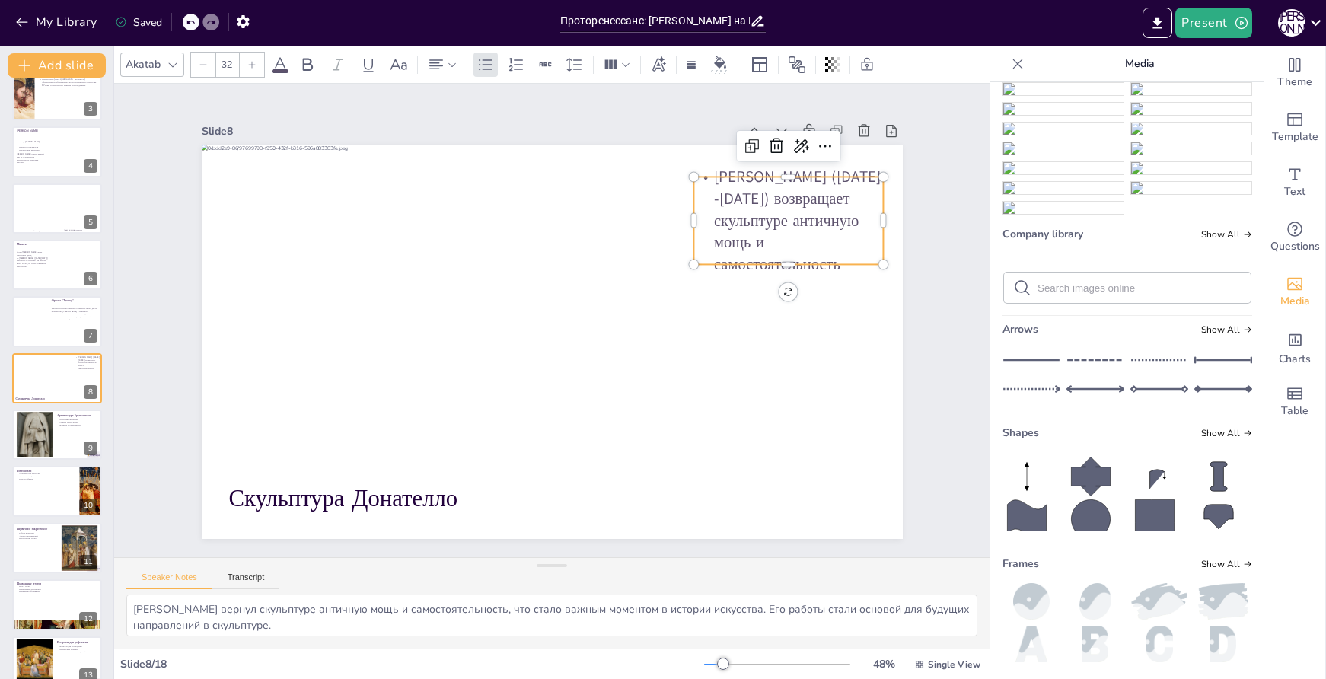
click at [615, 466] on p "Донателло (1386-1466) возвращает скульптуре античную мощь и самостоятельность" at bounding box center [521, 575] width 190 height 219
click at [838, 247] on p "Донателло (1386-1466) возвращает скульптуре античную мощь и самостоятельность" at bounding box center [804, 272] width 209 height 146
click at [404, 249] on p "Донателло (1386-1466) возвращает скульптуре античную мощь и самостоятельность" at bounding box center [296, 315] width 218 height 177
click at [826, 249] on p "Донателло (1386-1466) возвращает скульптуре античную мощь и самостоятельность" at bounding box center [808, 299] width 215 height 162
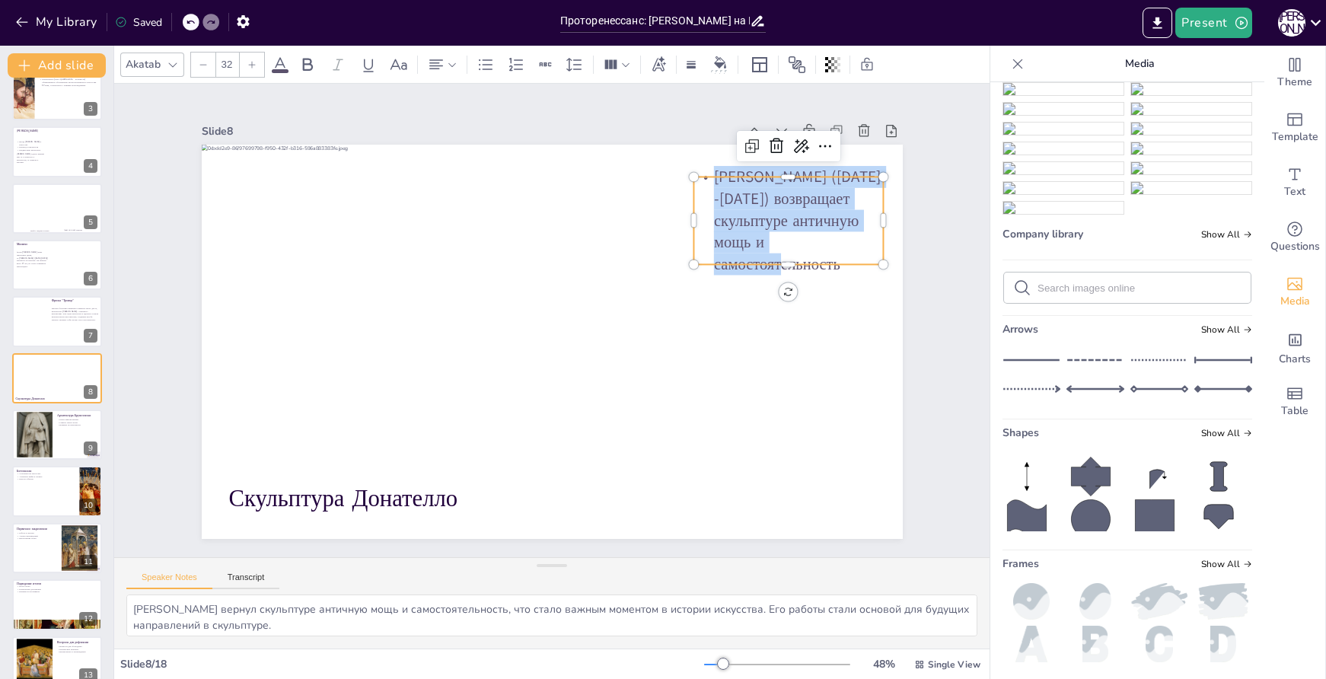
click at [528, 441] on p "Донателло (1386-1466) возвращает скульптуре античную мощь и самостоятельность" at bounding box center [420, 541] width 218 height 200
click at [831, 248] on p "Донателло (1386-1466) возвращает скульптуре античную мощь и самостоятельность" at bounding box center [809, 325] width 218 height 177
click at [507, 431] on p "Донателло (1386-1466) возвращает скульптуре античную мощь и самостоятельность" at bounding box center [397, 526] width 219 height 190
click at [823, 248] on p "Донателло (1386-1466) возвращает скульптуре античную мощь и самостоятельность" at bounding box center [804, 272] width 209 height 146
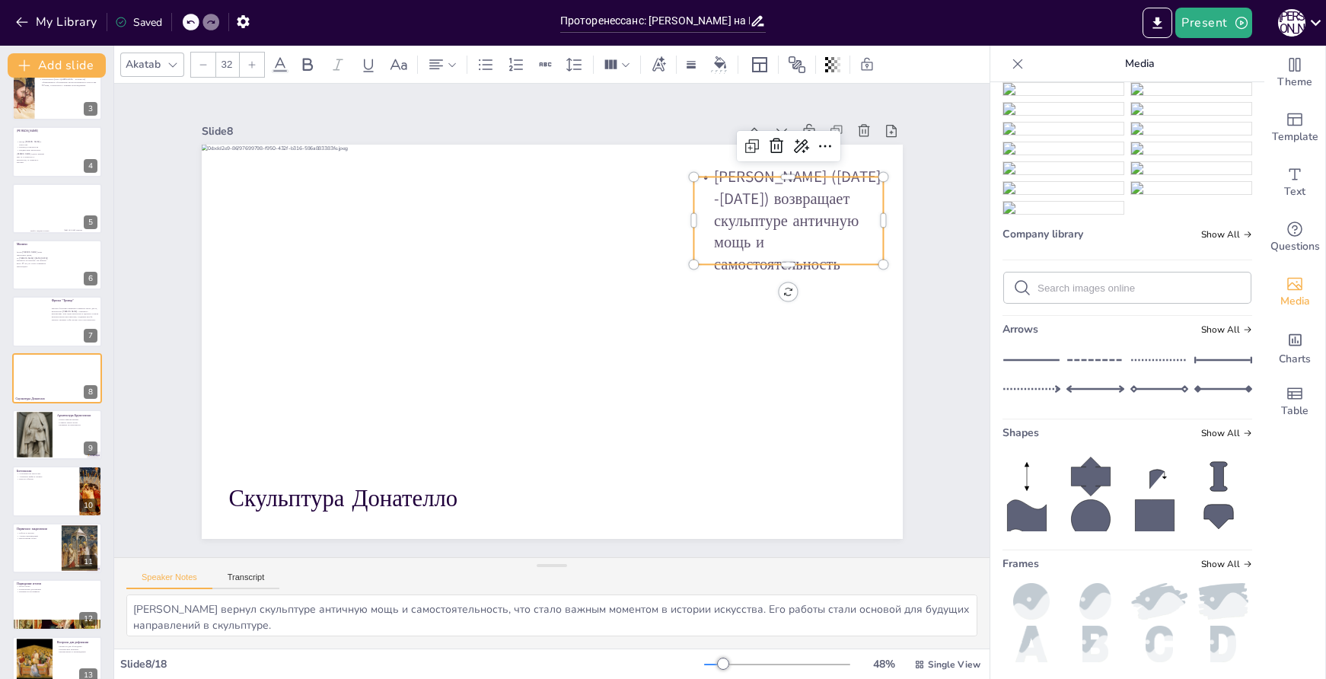
click at [830, 247] on p "Донателло (1386-1466) возвращает скульптуре античную мощь и самостоятельность" at bounding box center [804, 272] width 209 height 146
click at [830, 279] on p "Донателло (1386-1466) возвращает скульптуре античную мощь и самостоятельность" at bounding box center [803, 379] width 218 height 200
click at [832, 257] on p "Донателло (1386-1466) возвращает скульптуре античную мощь и самостоятельность" at bounding box center [806, 352] width 219 height 190
click at [832, 248] on p "Донателло (1386-1466) возвращает скульптуре античную мощь и самостоятельность" at bounding box center [804, 272] width 209 height 146
click at [772, 427] on p "Донателло (1386-1466) возвращает скульптуре античную мощь и самостоятельность" at bounding box center [699, 531] width 146 height 209
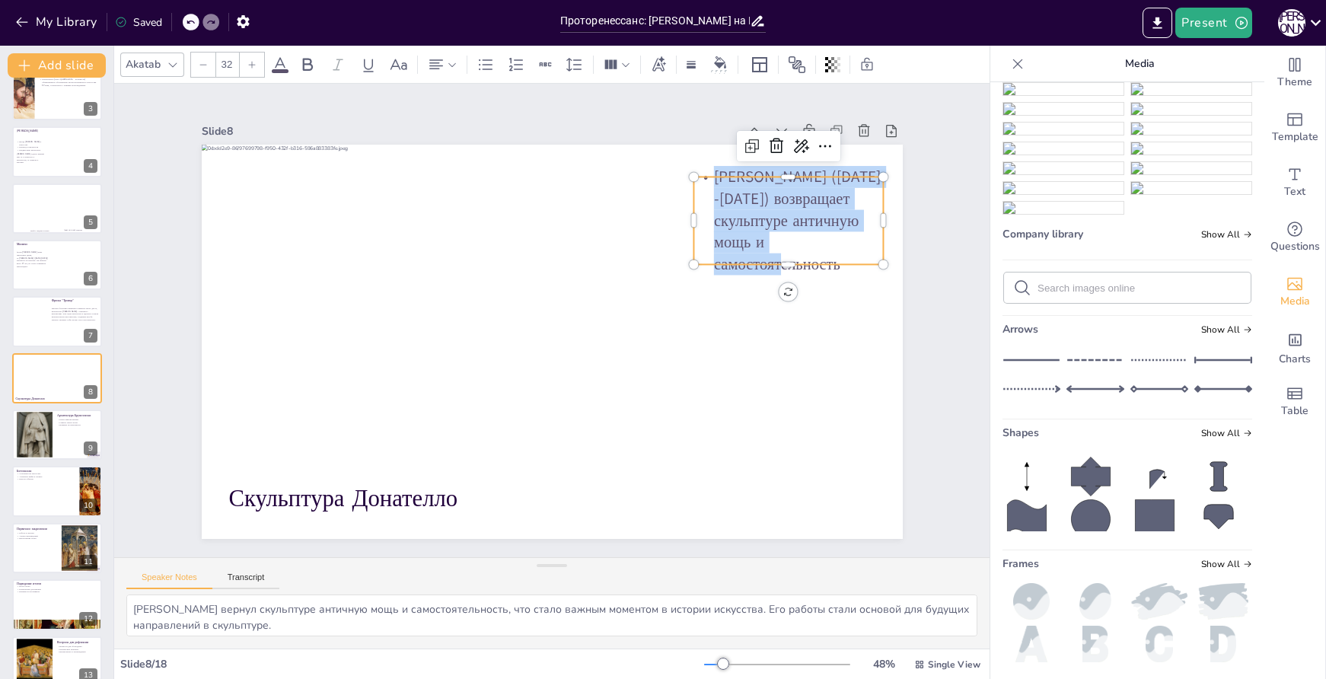
click at [832, 248] on p "Донателло (1386-1466) возвращает скульптуре античную мощь и самостоятельность" at bounding box center [804, 272] width 209 height 146
click at [832, 248] on p "Донателло (1386-1466) возвращает скульптуре античную мощь и самостоятельность" at bounding box center [809, 325] width 218 height 177
click at [832, 366] on p "Донателло (1386-1466) возвращает скульптуре античную мощь и самостоятельность" at bounding box center [757, 475] width 190 height 219
click at [815, 211] on p "Донателло (1386-1466) возвращает скульптуре античную мощь и самостоятельность" at bounding box center [707, 116] width 219 height 190
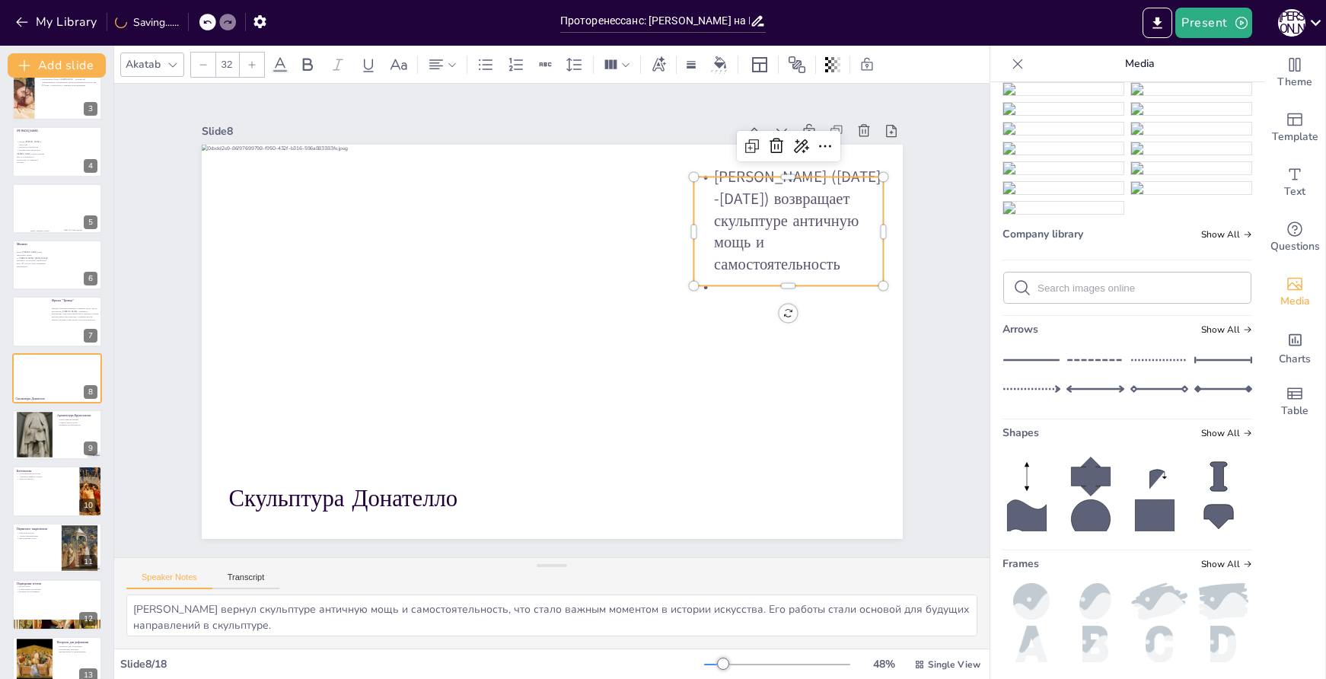
paste div
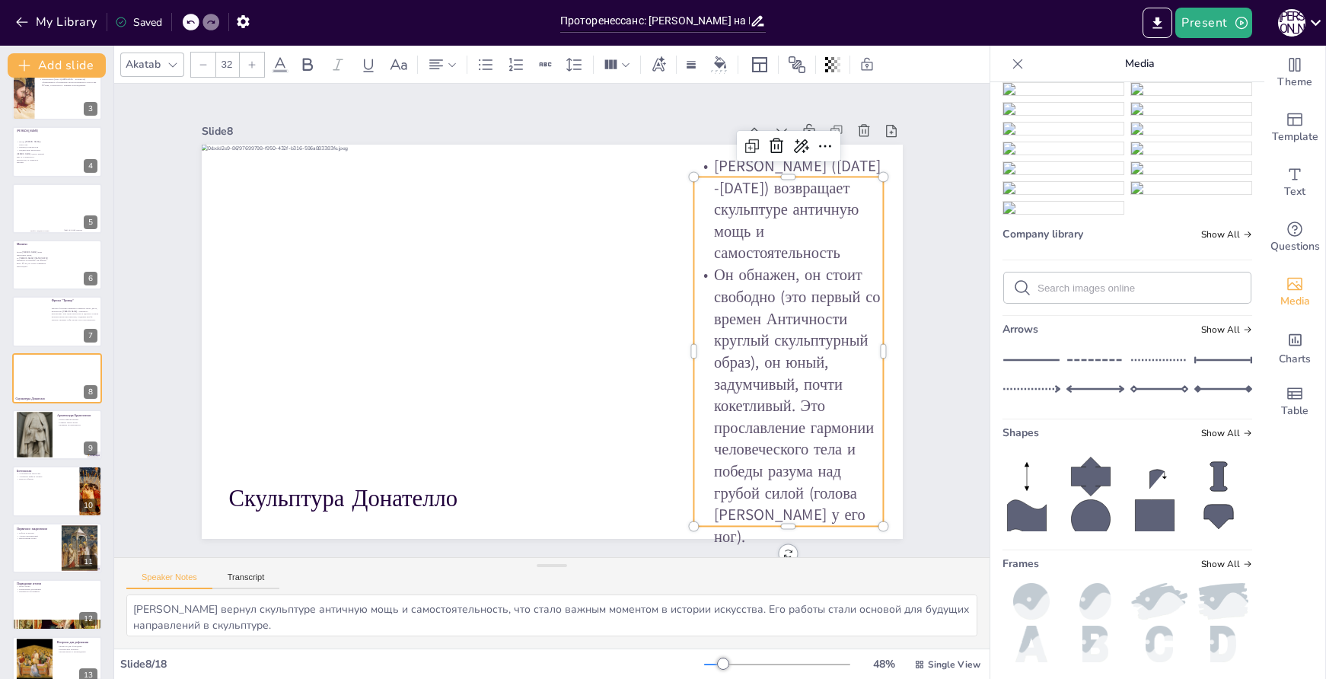
click at [800, 406] on p "Он обнажен, он стоит свободно (это первый со времен Античности круглый скульпту…" at bounding box center [765, 453] width 245 height 317
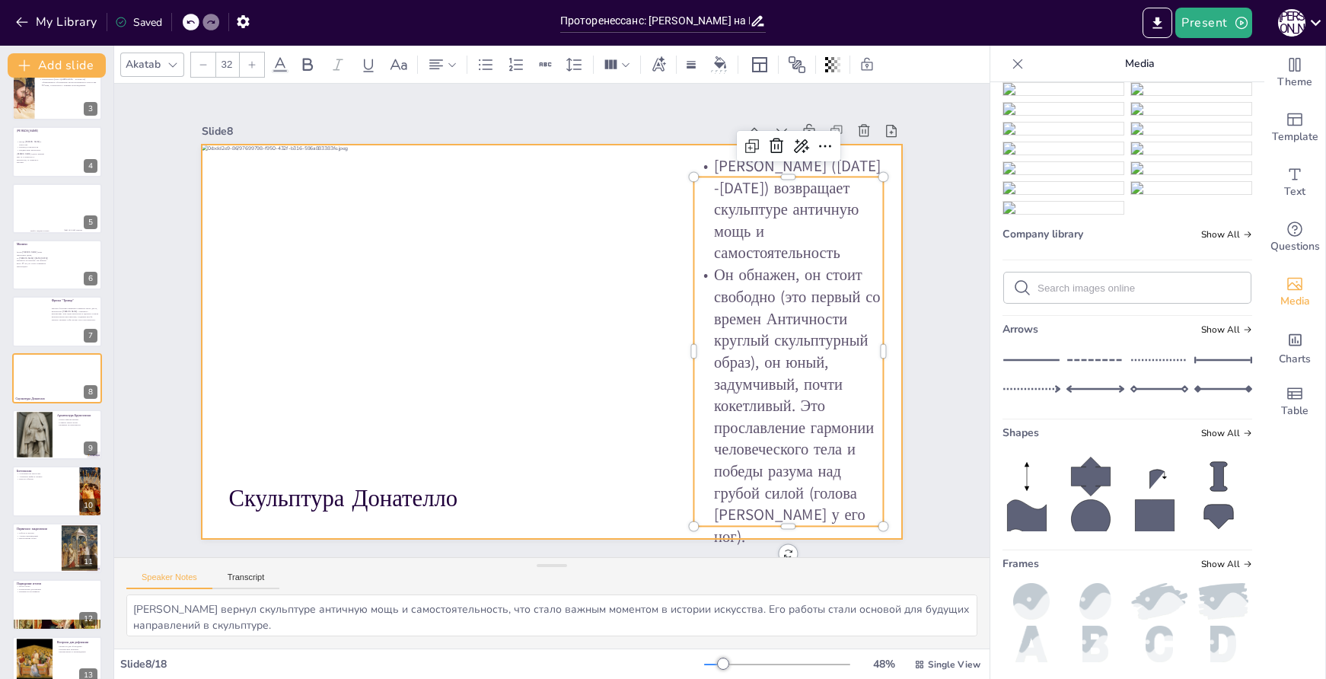
click at [885, 400] on div at bounding box center [552, 342] width 701 height 394
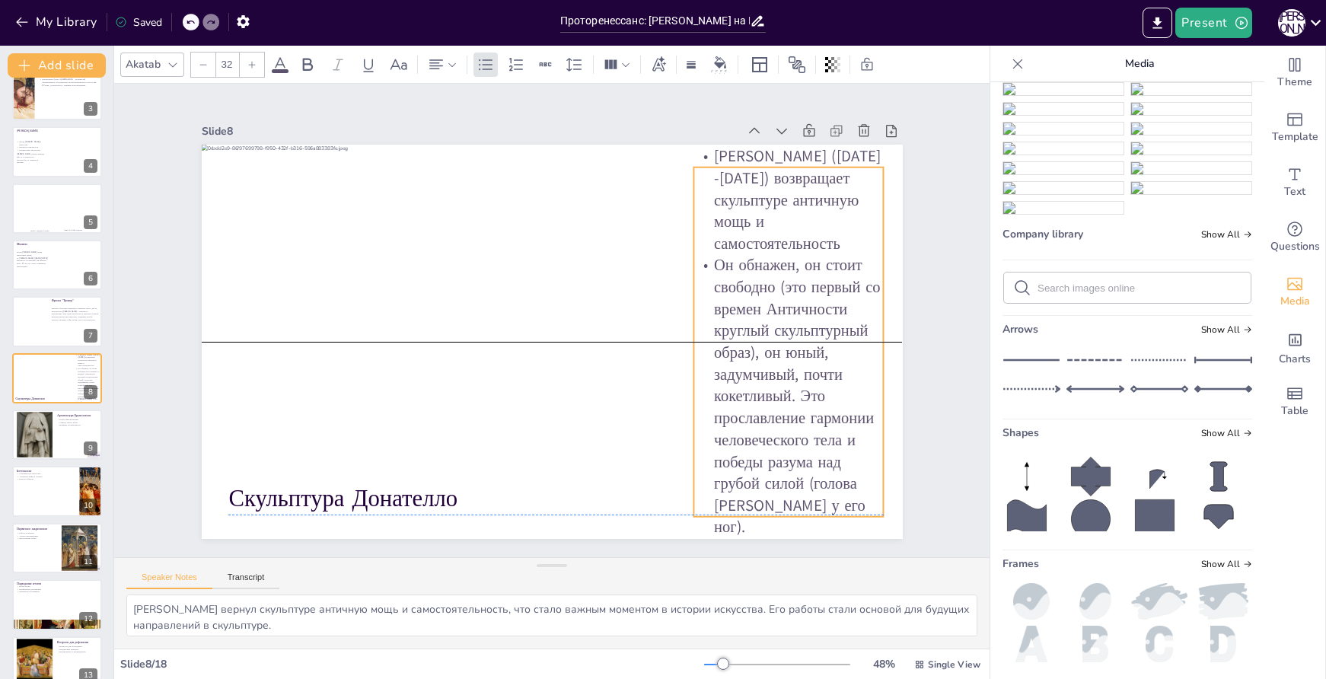
drag, startPoint x: 811, startPoint y: 388, endPoint x: 811, endPoint y: 377, distance: 11.4
click at [811, 377] on p "Он обнажен, он стоит свободно (это первый со времен Античности круглый скульпту…" at bounding box center [779, 421] width 219 height 302
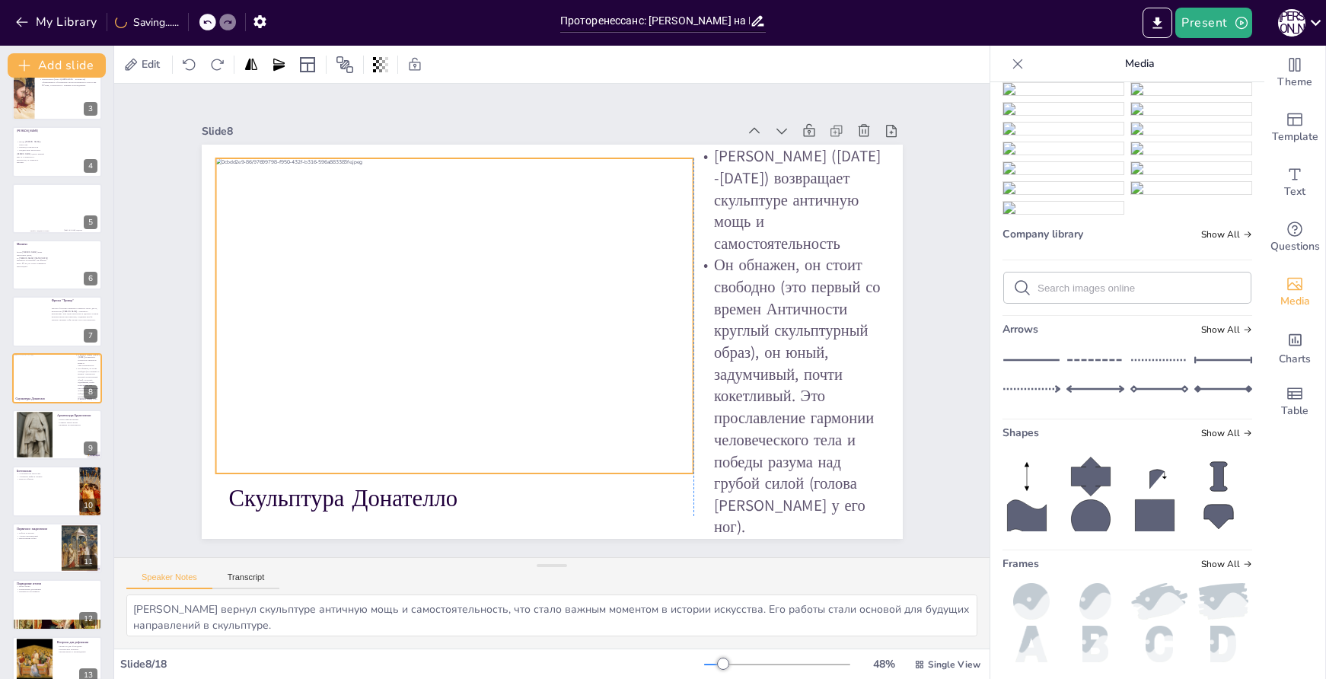
drag, startPoint x: 504, startPoint y: 346, endPoint x: 518, endPoint y: 360, distance: 19.4
click at [518, 360] on div at bounding box center [457, 296] width 533 height 408
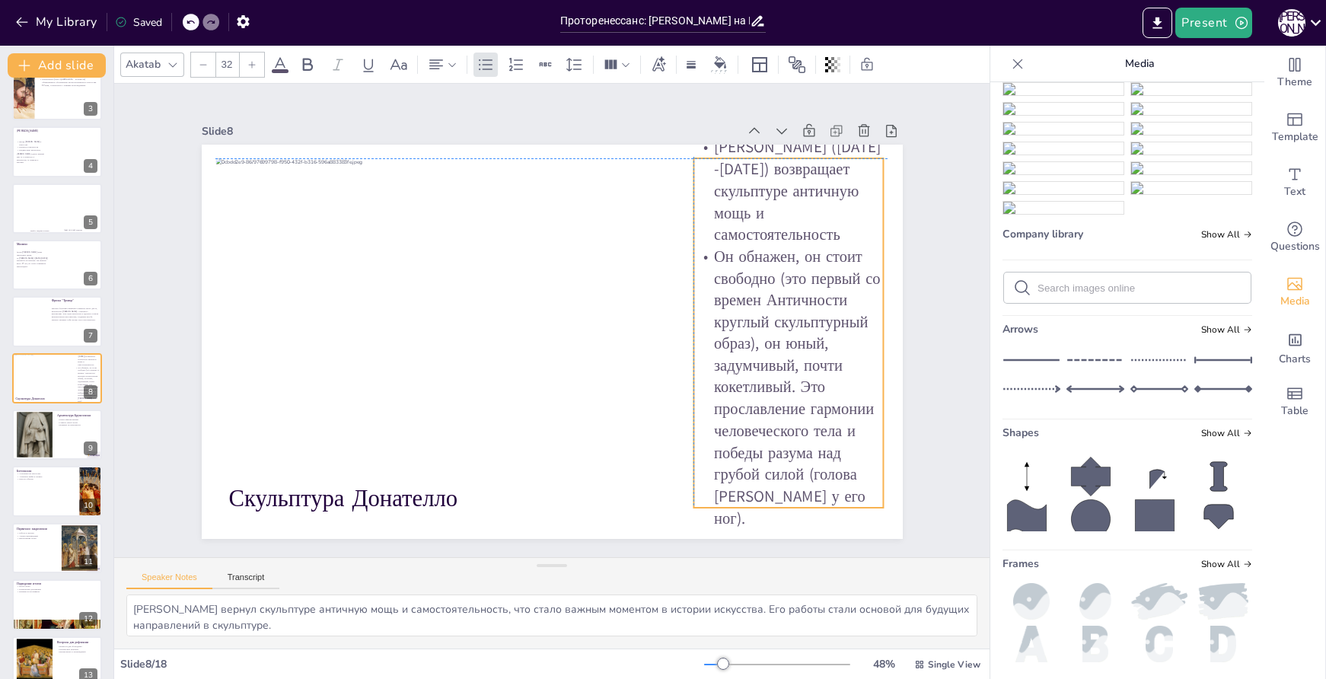
drag, startPoint x: 768, startPoint y: 343, endPoint x: 772, endPoint y: 333, distance: 10.6
click at [513, 333] on p "Он обнажен, он стоит свободно (это первый со времен Античности круглый скульпту…" at bounding box center [344, 451] width 338 height 331
click at [42, 430] on div at bounding box center [34, 435] width 37 height 69
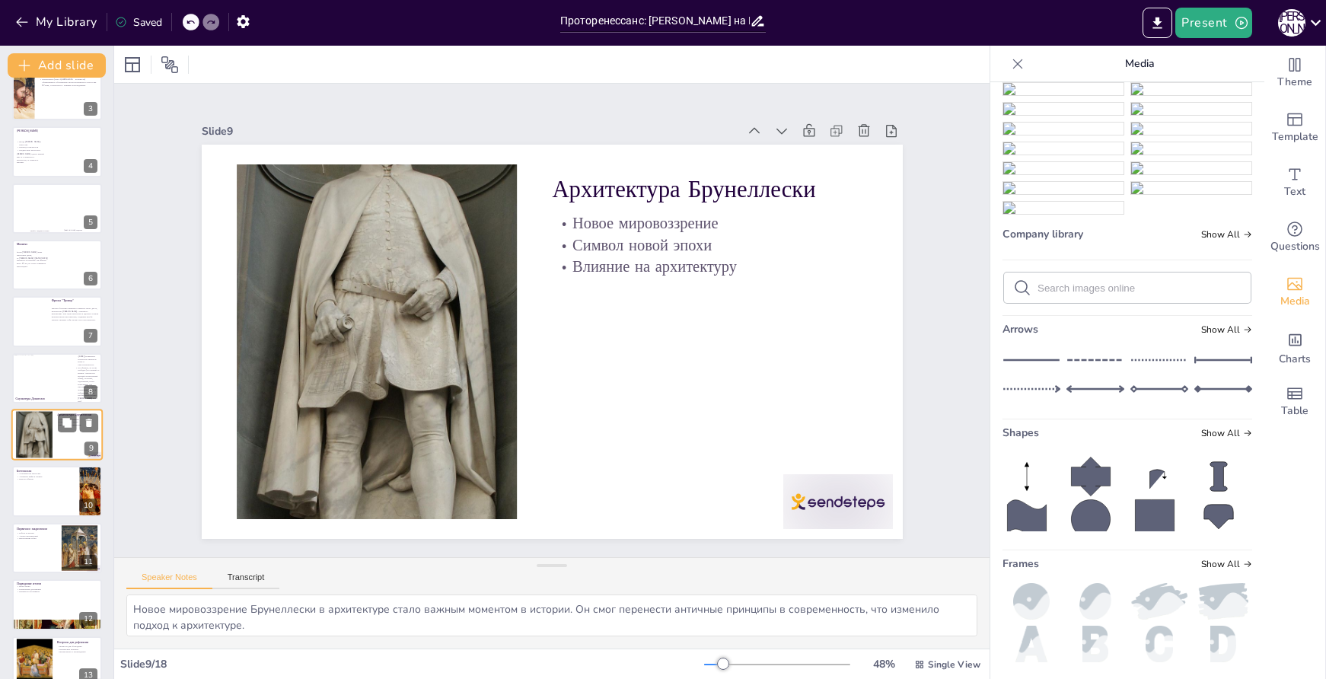
scroll to position [190, 0]
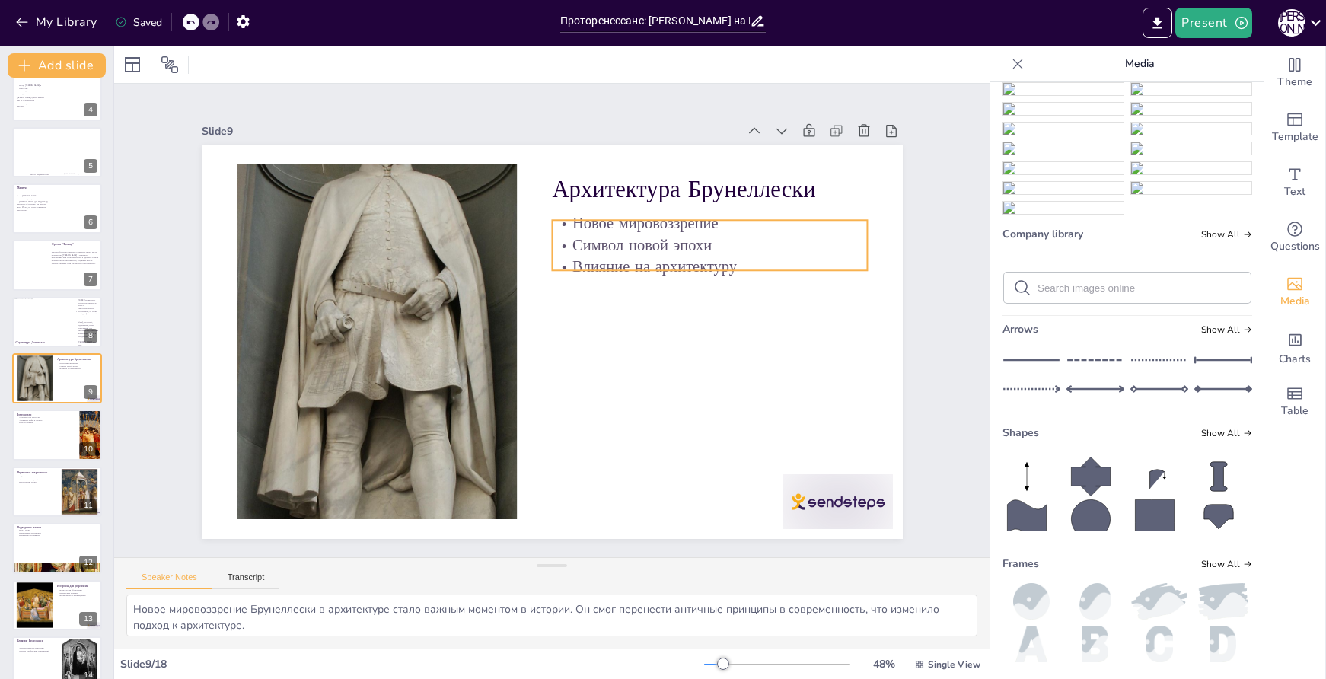
click at [653, 215] on p "Новое мировоззрение" at bounding box center [719, 240] width 316 height 55
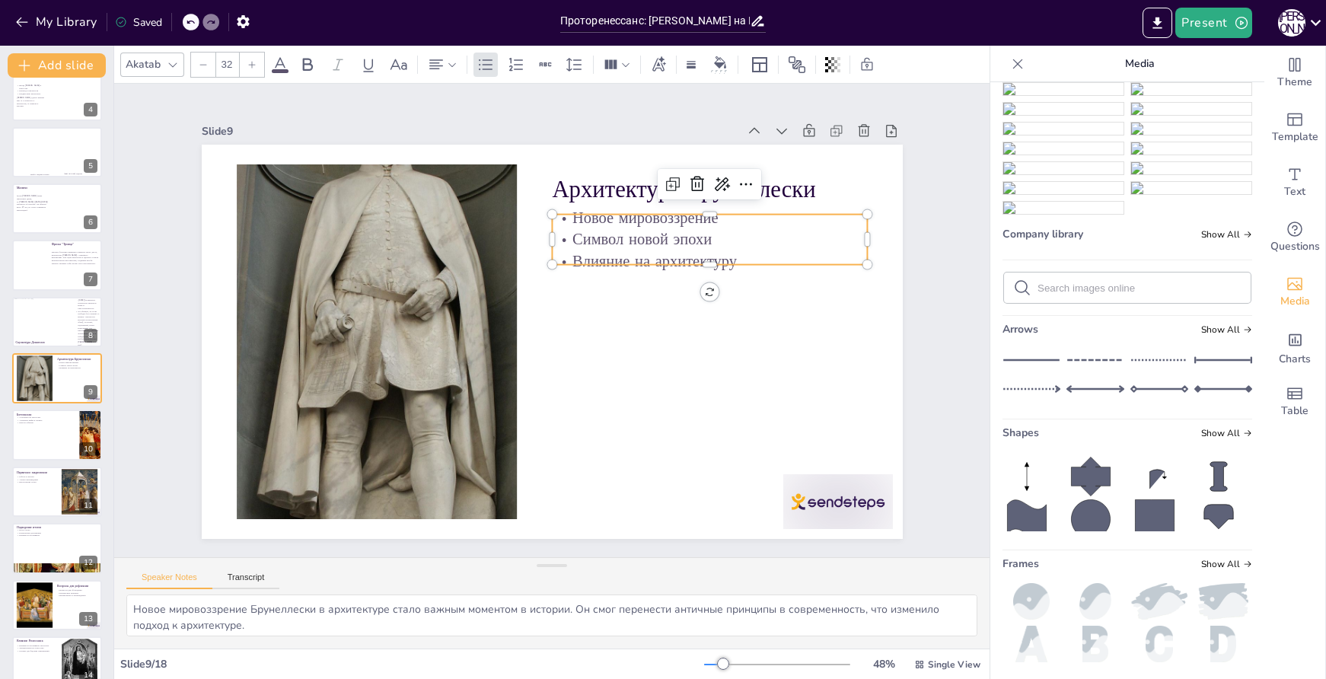
click at [544, 357] on p "Символ новой эпохи" at bounding box center [386, 384] width 316 height 55
click at [657, 237] on p "Символ новой эпохи" at bounding box center [729, 311] width 297 height 148
click at [484, 226] on p "Символ новой эпохи" at bounding box center [440, 183] width 87 height 313
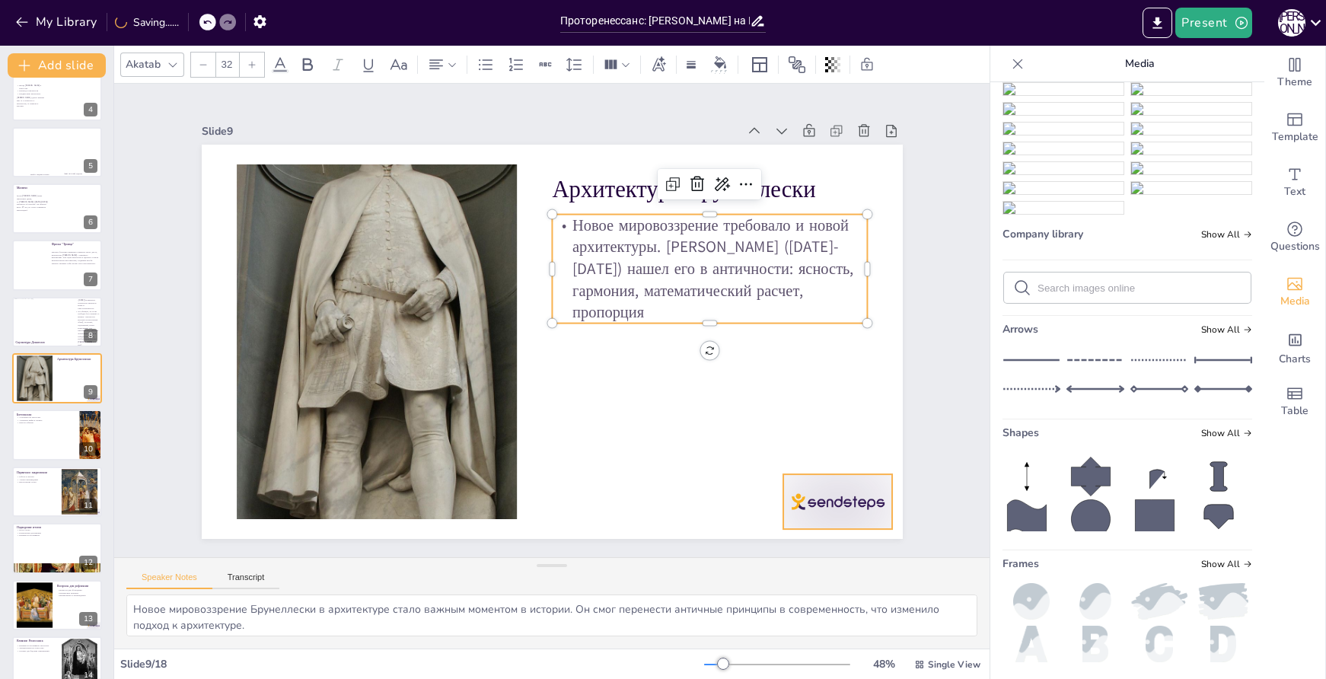
click at [840, 498] on div at bounding box center [817, 531] width 115 height 66
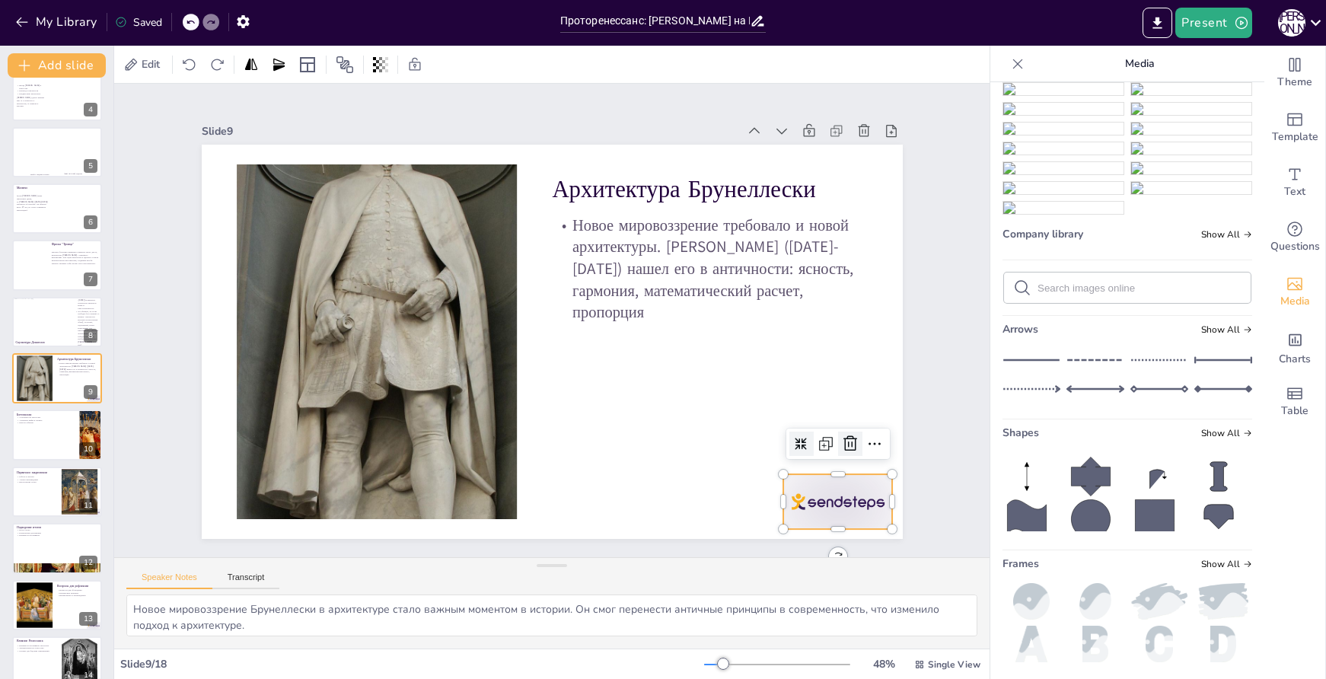
click at [438, 610] on icon at bounding box center [429, 619] width 18 height 18
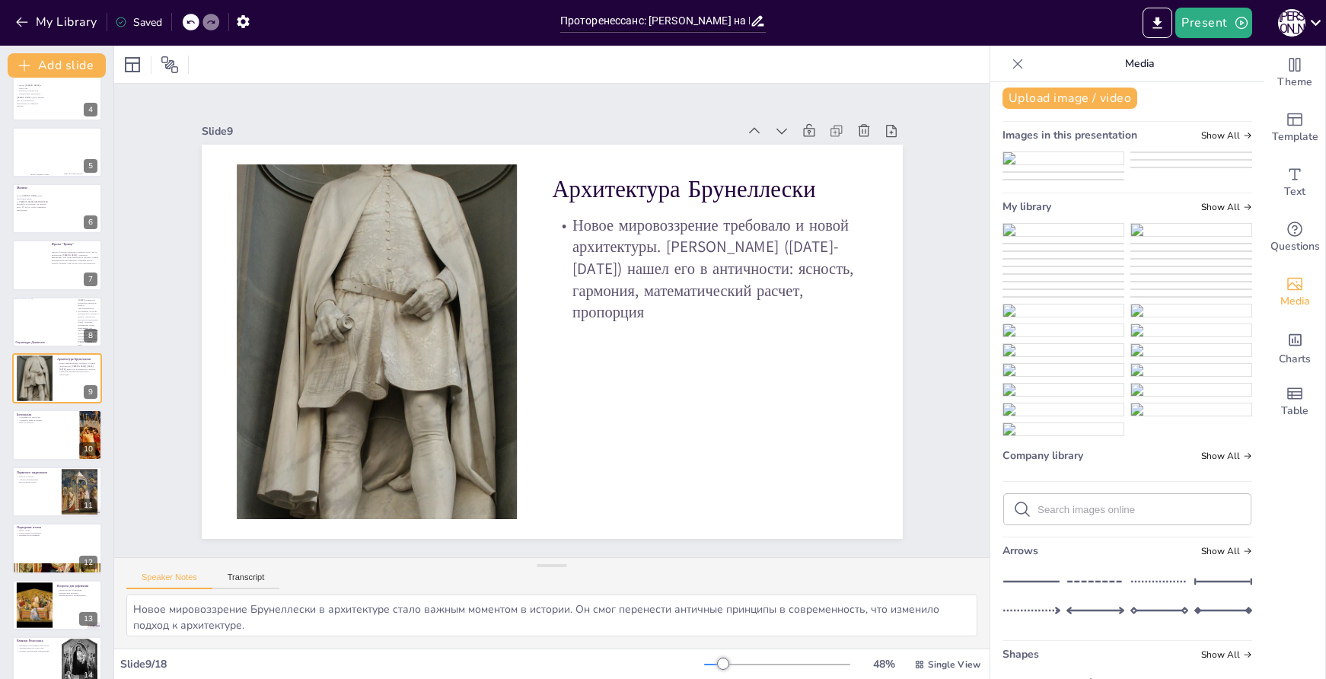
scroll to position [0, 0]
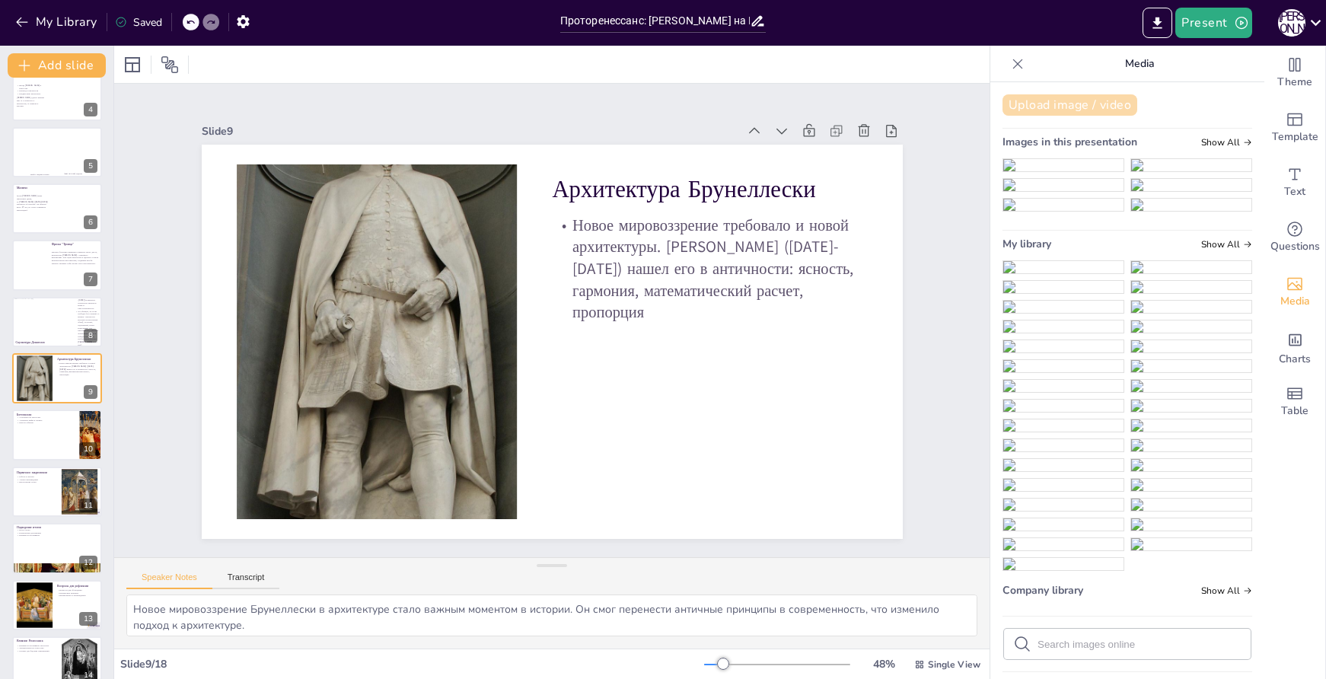
click at [1083, 98] on button "Upload image / video" at bounding box center [1070, 104] width 135 height 21
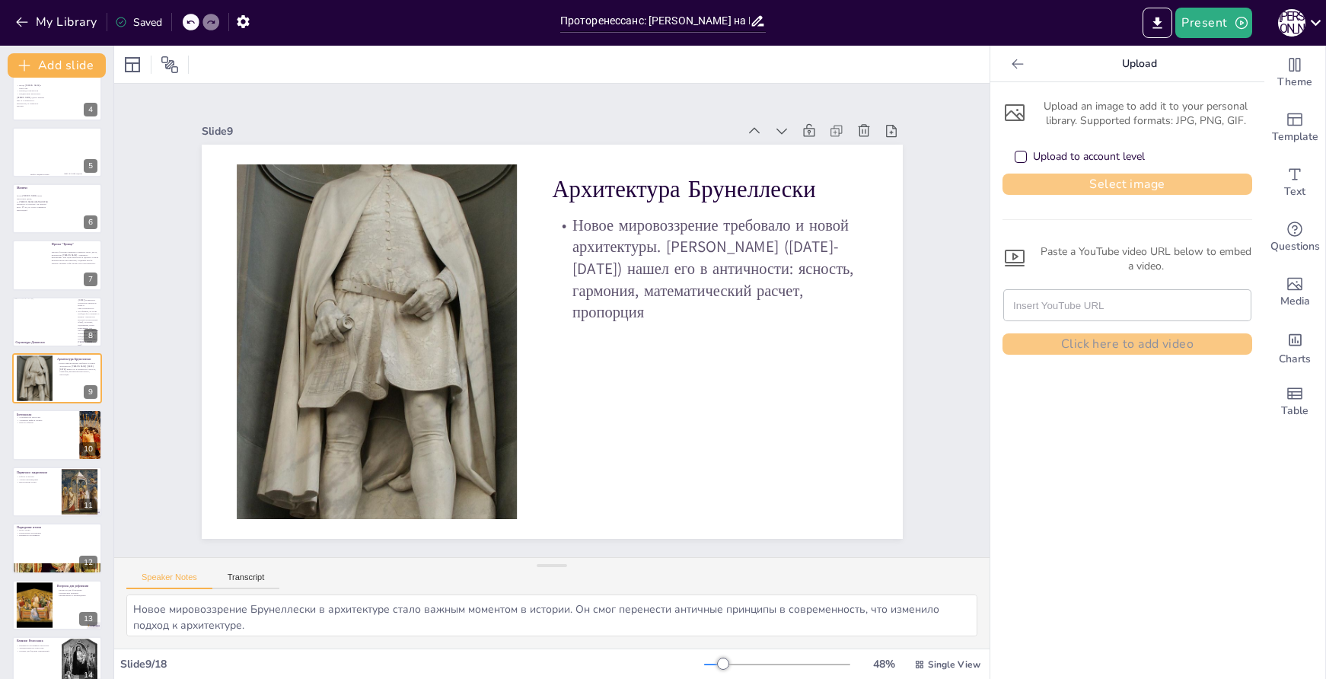
click at [1116, 183] on button "Select image" at bounding box center [1128, 184] width 250 height 21
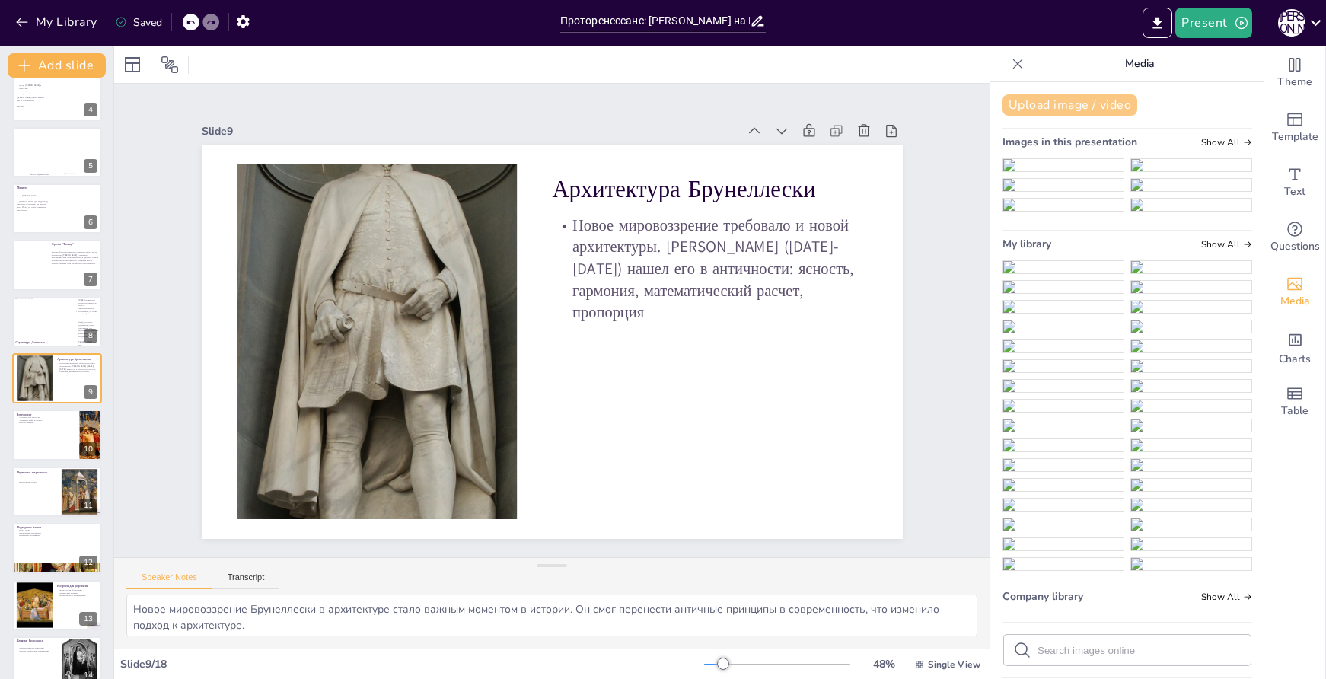
click at [1067, 102] on button "Upload image / video" at bounding box center [1070, 104] width 135 height 21
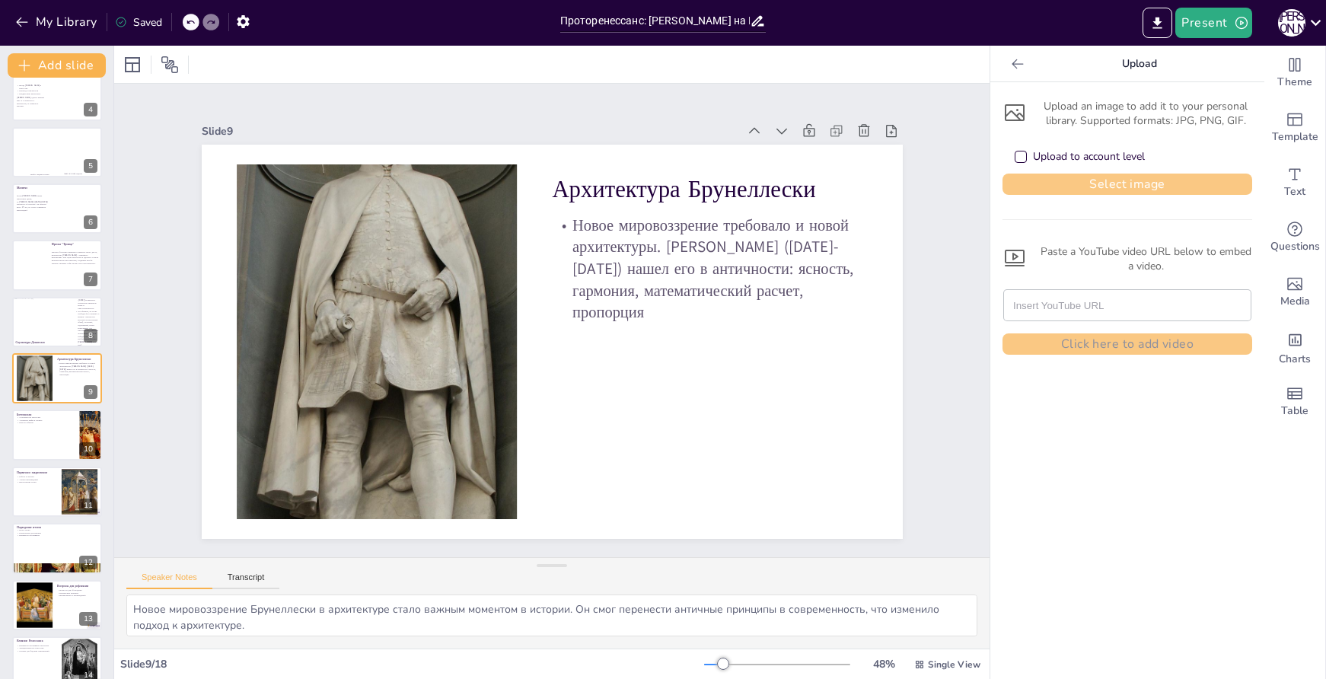
click at [1115, 189] on button "Select image" at bounding box center [1128, 184] width 250 height 21
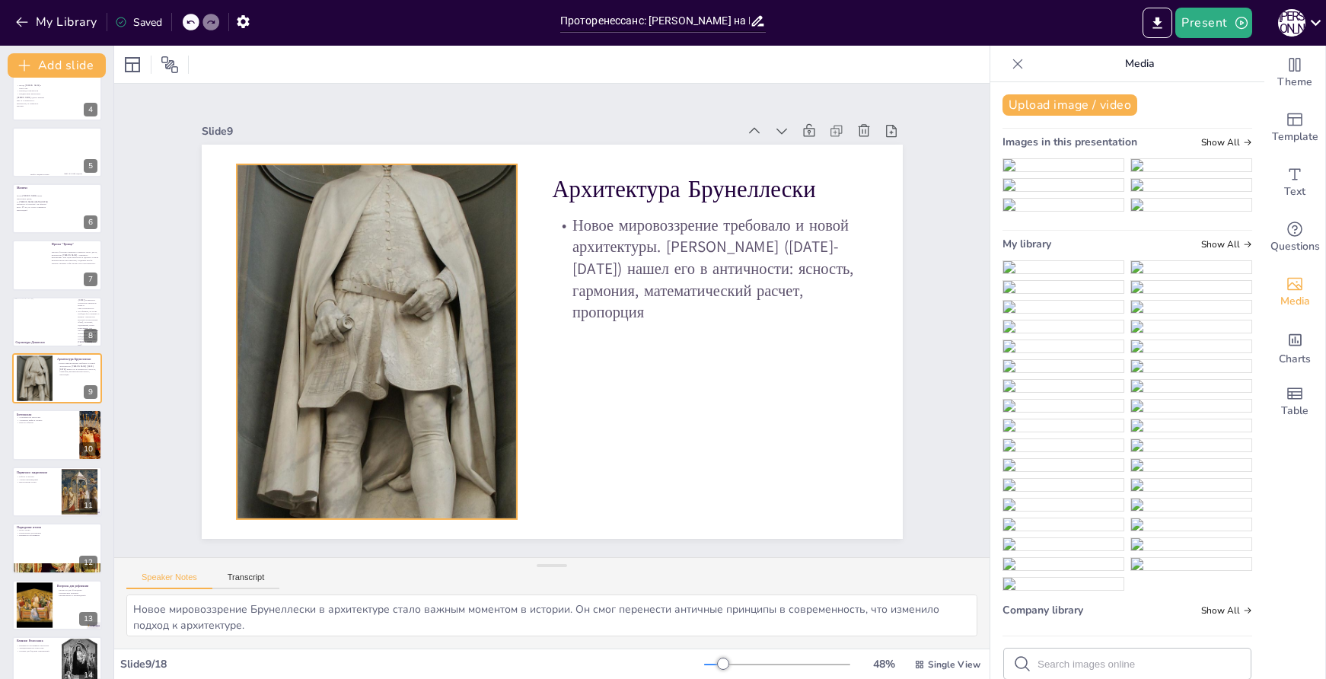
click at [318, 234] on div at bounding box center [383, 268] width 471 height 596
click at [399, 127] on icon at bounding box center [409, 118] width 20 height 20
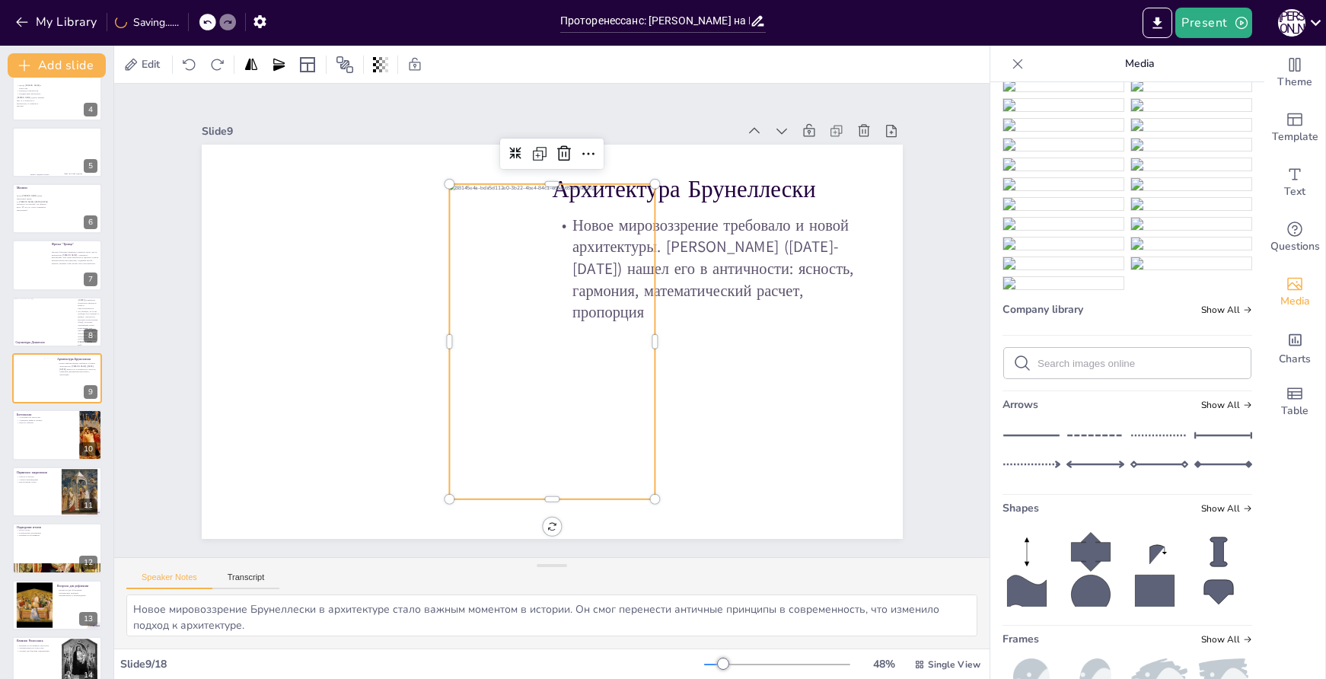
scroll to position [407, 0]
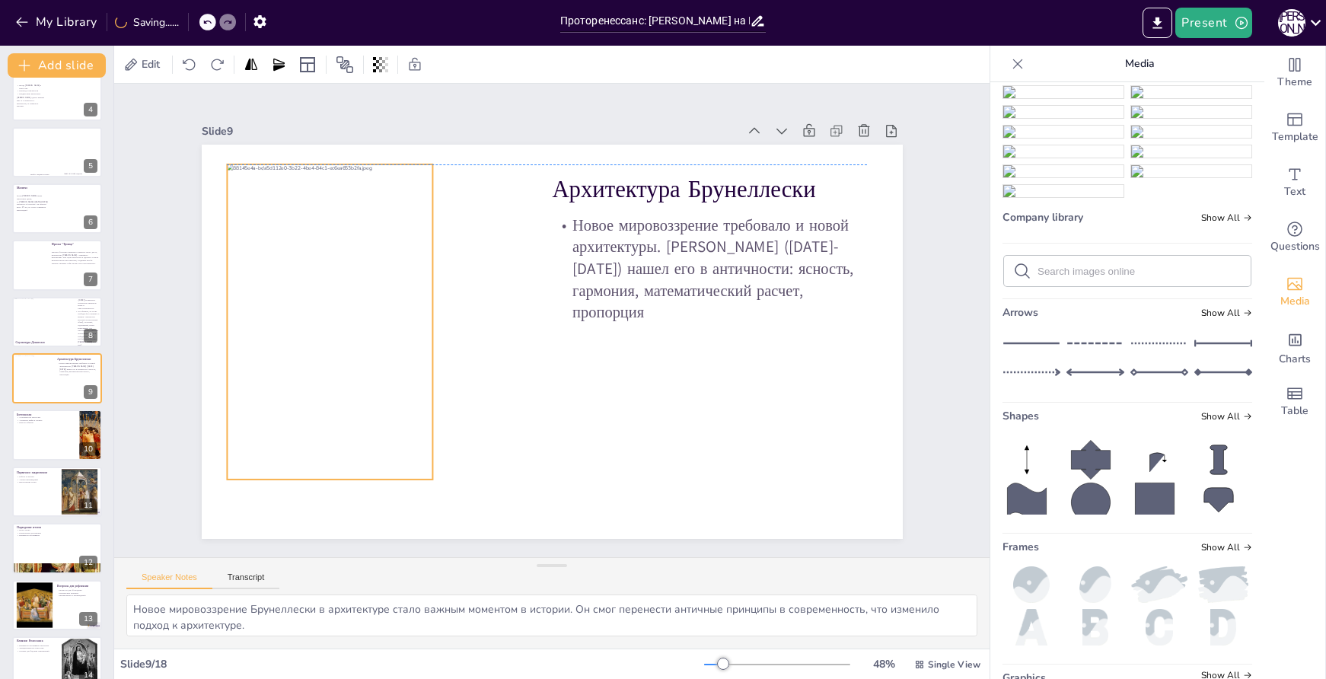
drag, startPoint x: 536, startPoint y: 353, endPoint x: 313, endPoint y: 328, distance: 224.4
click at [313, 328] on div at bounding box center [330, 321] width 206 height 315
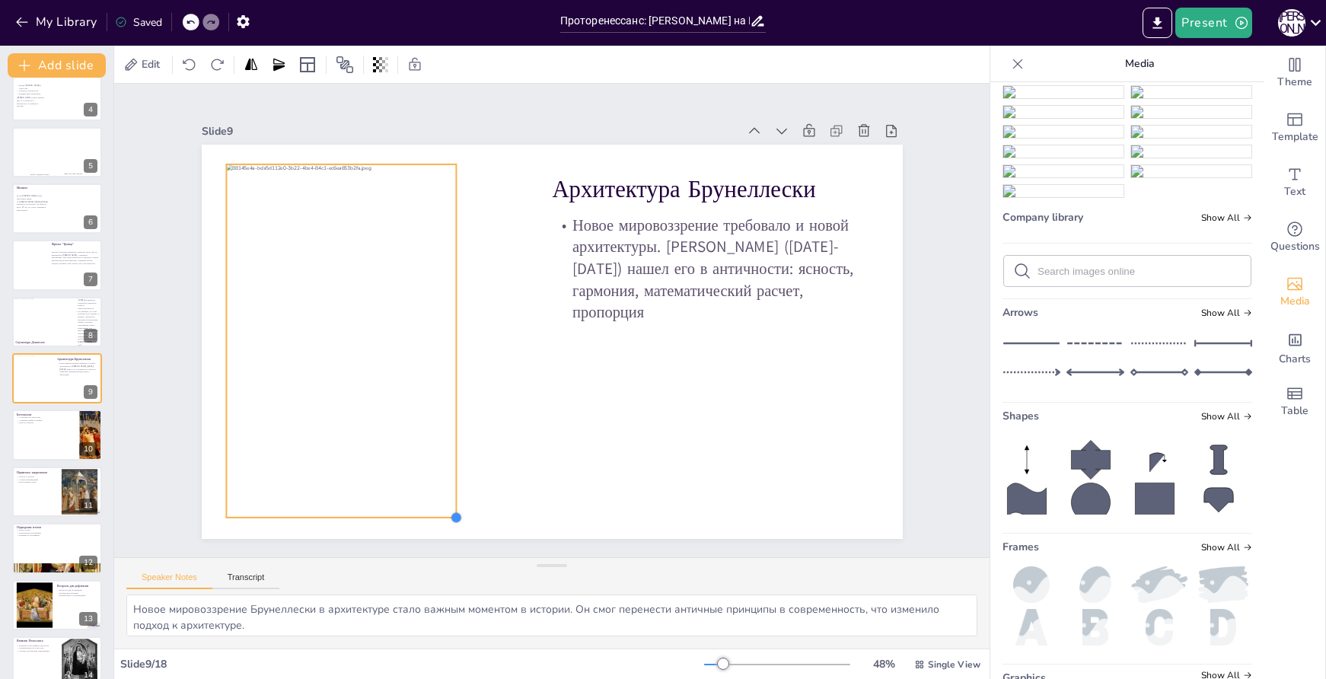
drag, startPoint x: 421, startPoint y: 476, endPoint x: 445, endPoint y: 439, distance: 43.5
click at [445, 439] on div "Архитектура Брунеллески Новое мировоззрение требовало и новой архитектуры. Фили…" at bounding box center [549, 342] width 739 height 466
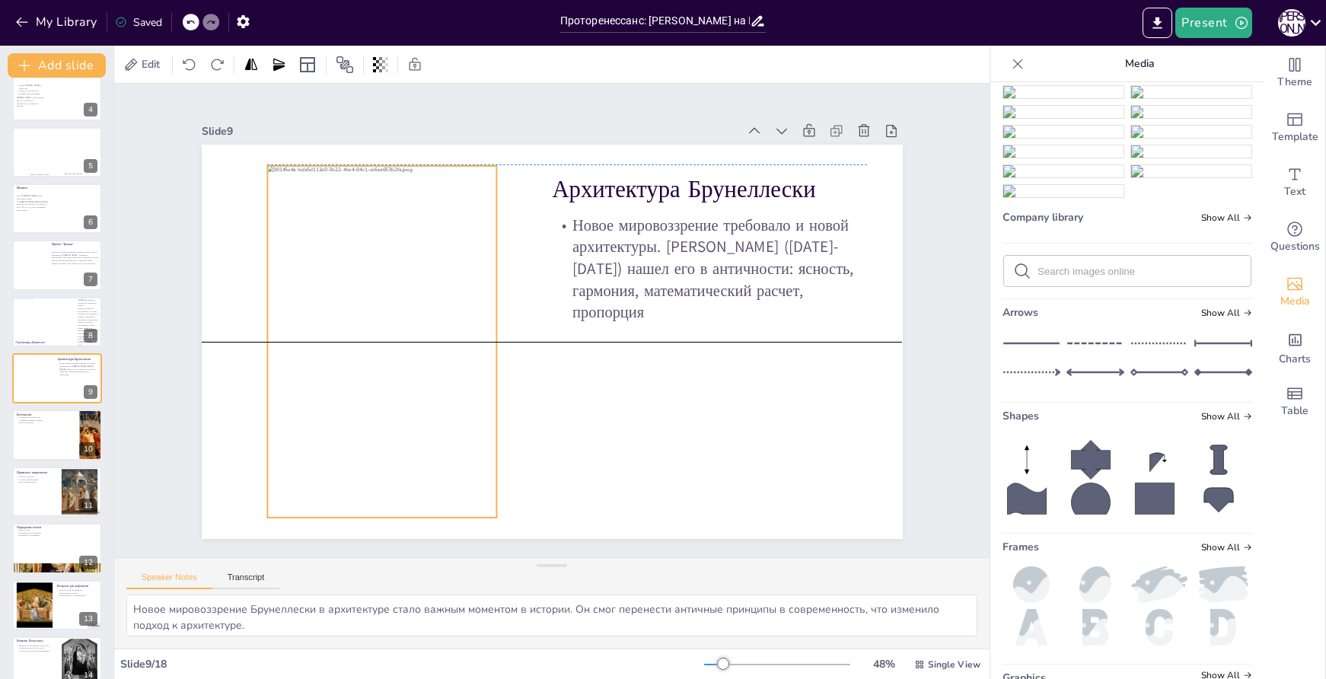
drag, startPoint x: 377, startPoint y: 391, endPoint x: 409, endPoint y: 388, distance: 32.1
click at [409, 388] on div at bounding box center [380, 324] width 265 height 374
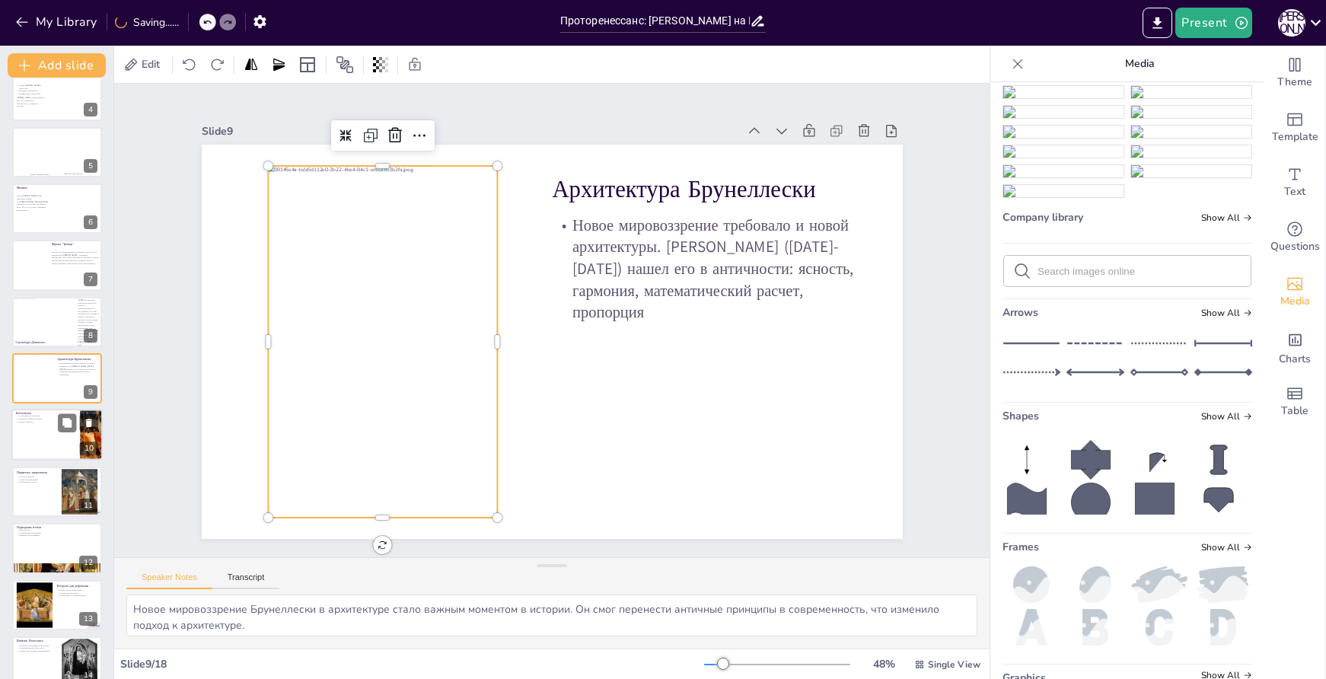
click at [40, 426] on div at bounding box center [56, 436] width 91 height 52
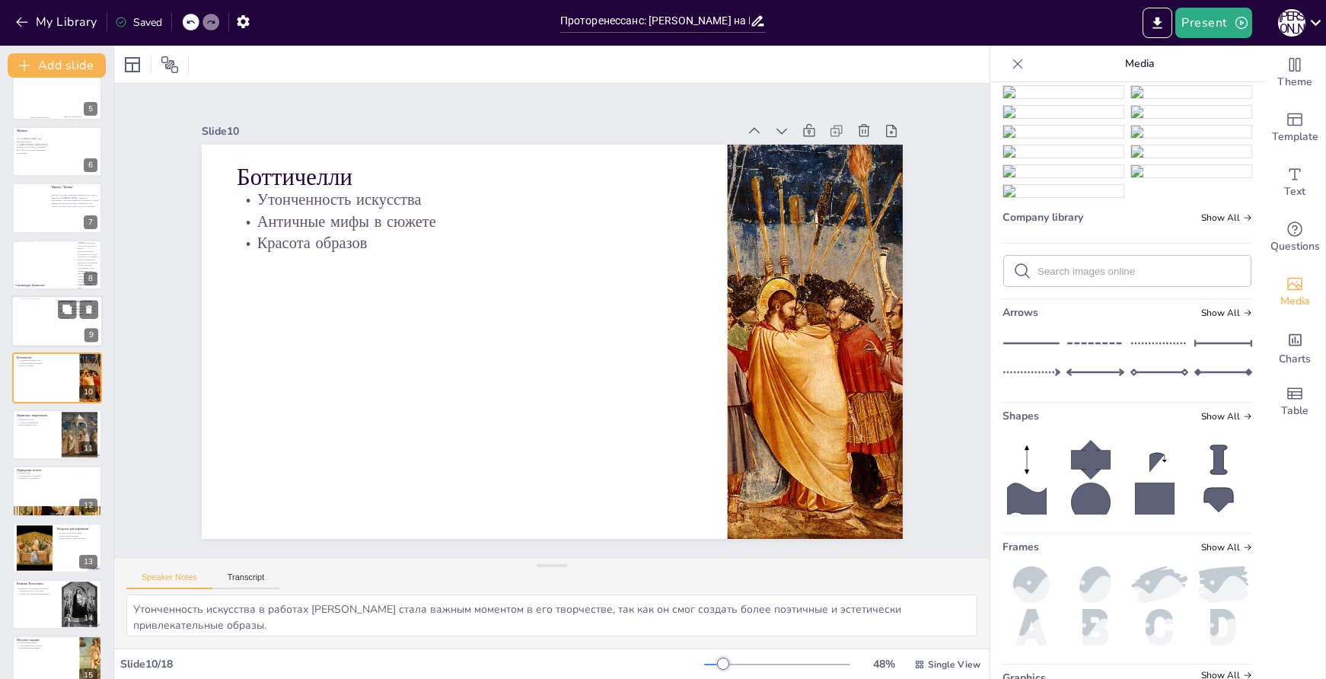
click at [47, 322] on div at bounding box center [35, 321] width 30 height 46
type textarea "Новое мировоззрение Брунеллески в архитектуре стало важным моментом в истории. …"
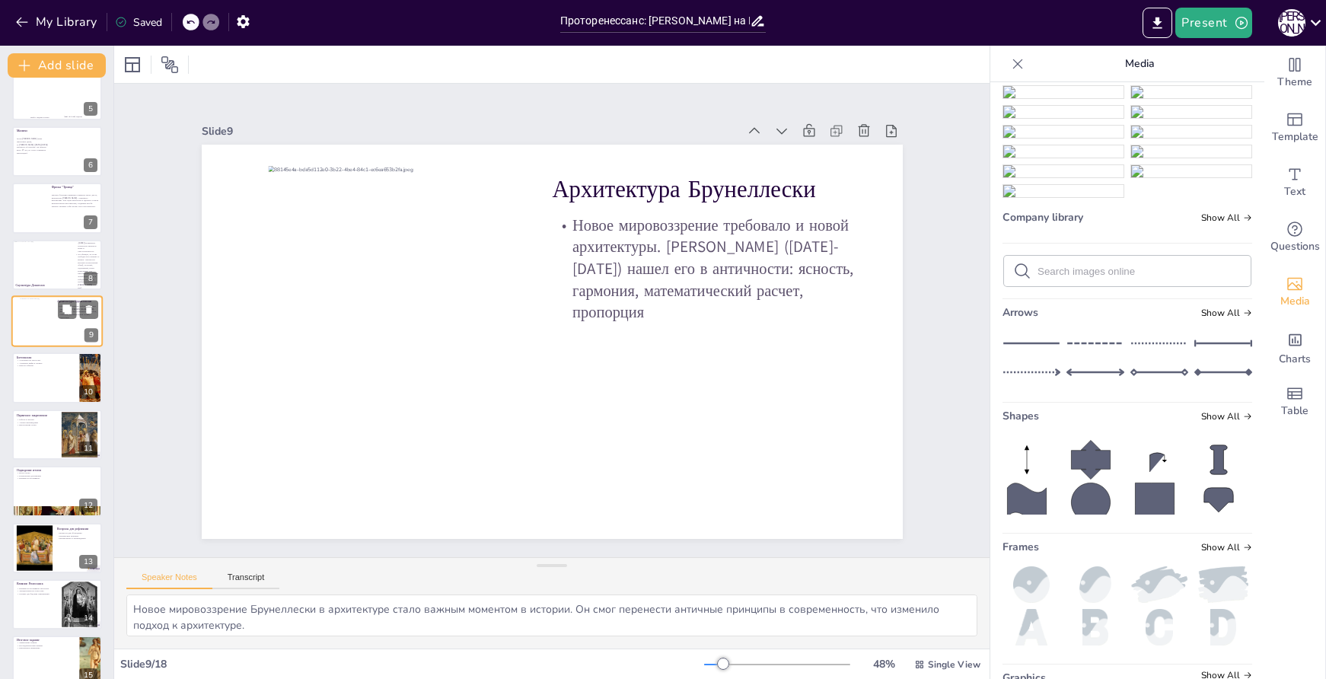
scroll to position [190, 0]
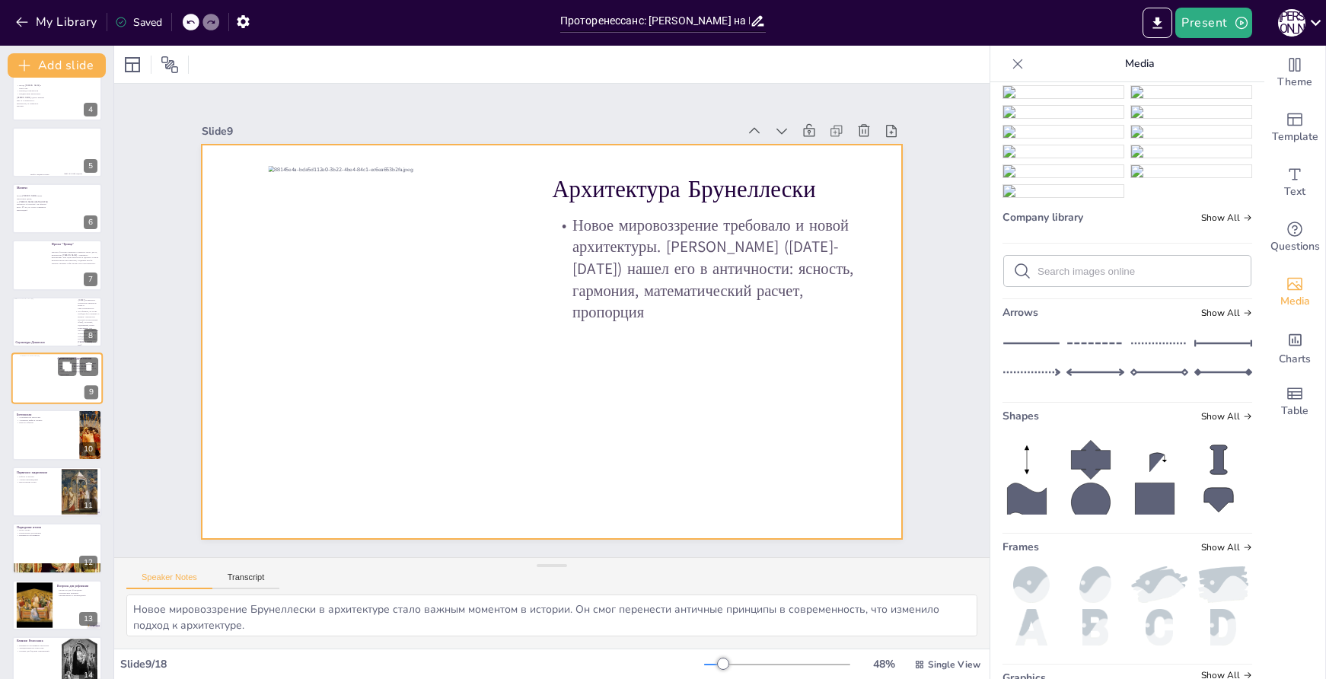
click at [70, 382] on div at bounding box center [56, 379] width 91 height 52
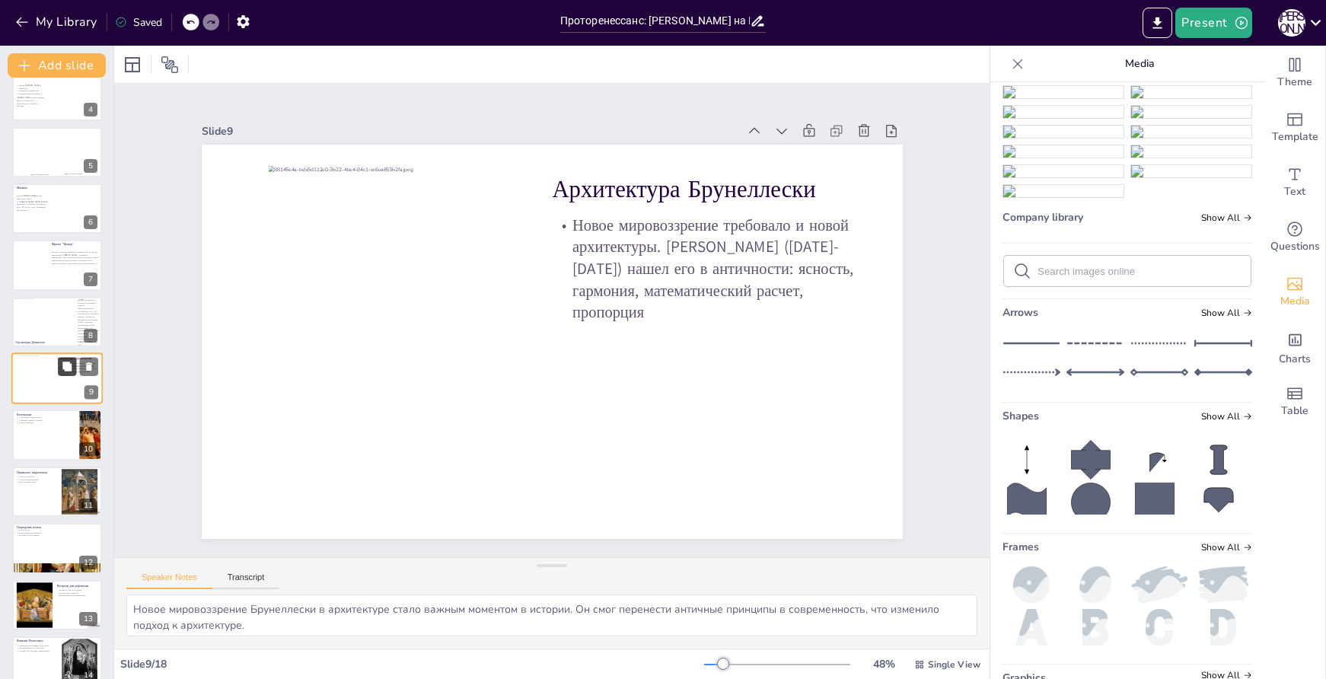
click at [64, 362] on icon at bounding box center [67, 367] width 11 height 11
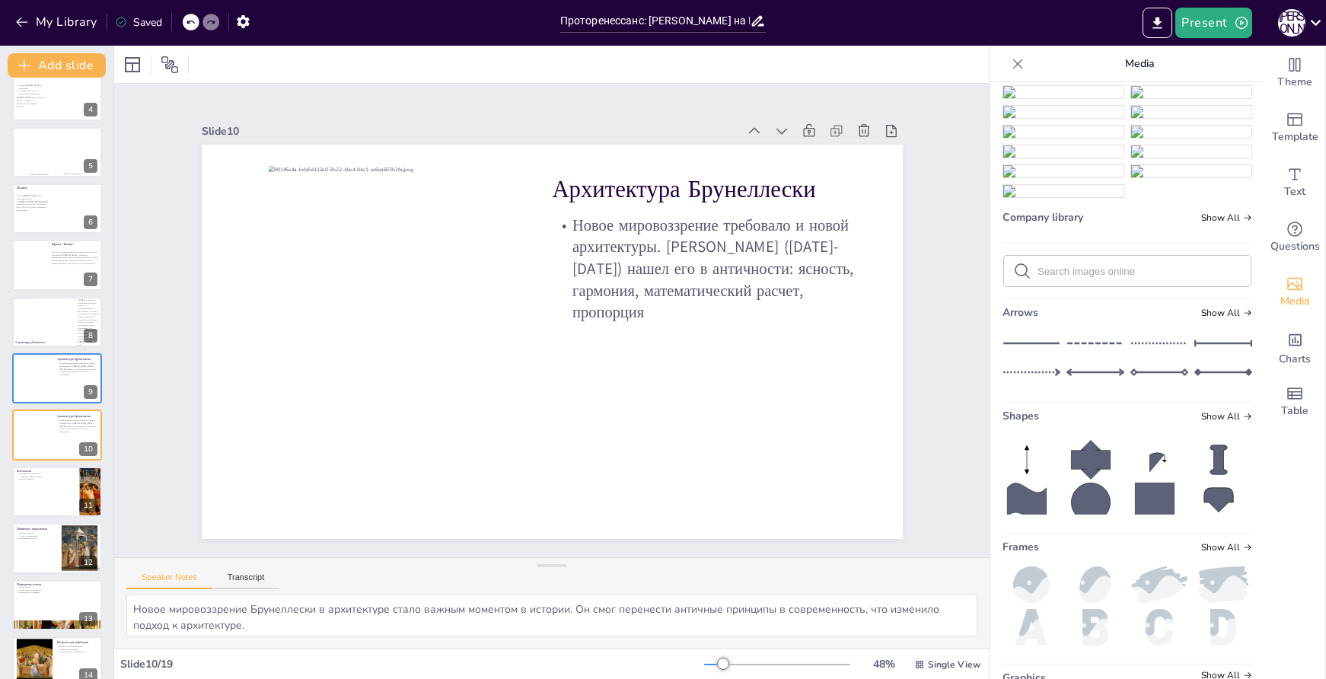
scroll to position [247, 0]
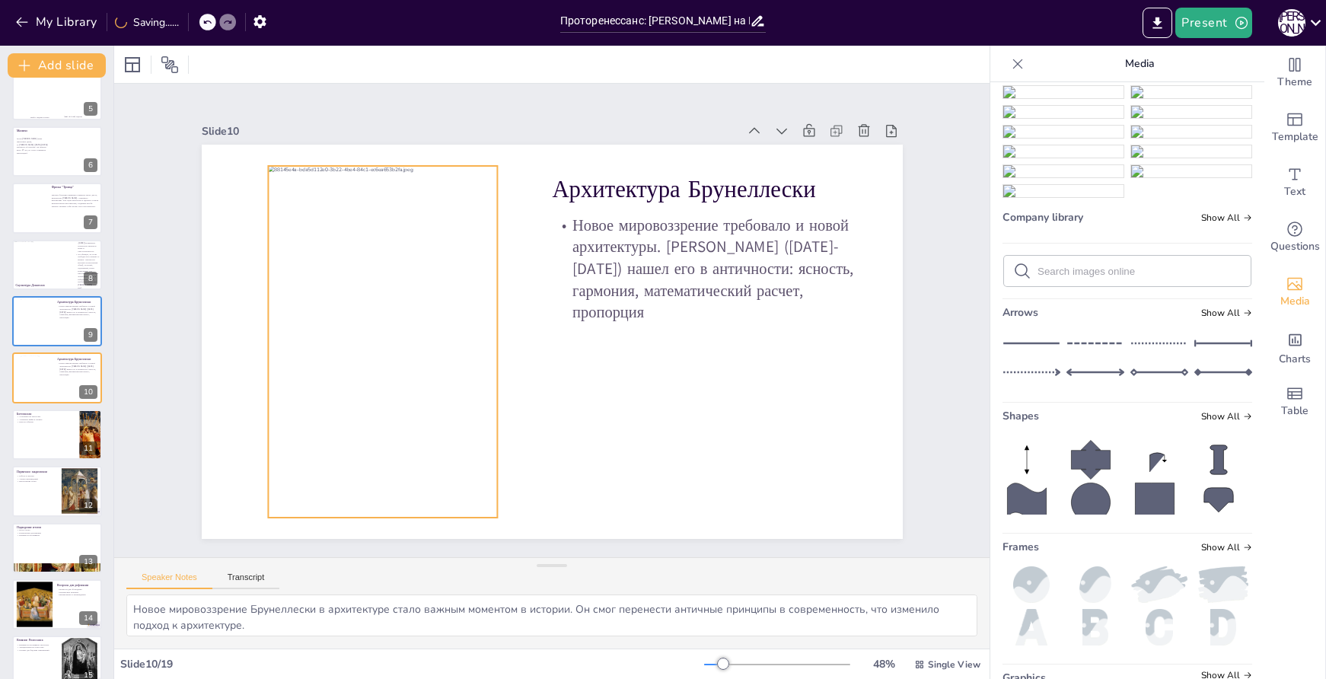
click at [414, 223] on div at bounding box center [382, 342] width 229 height 352
click at [386, 133] on icon at bounding box center [395, 135] width 18 height 18
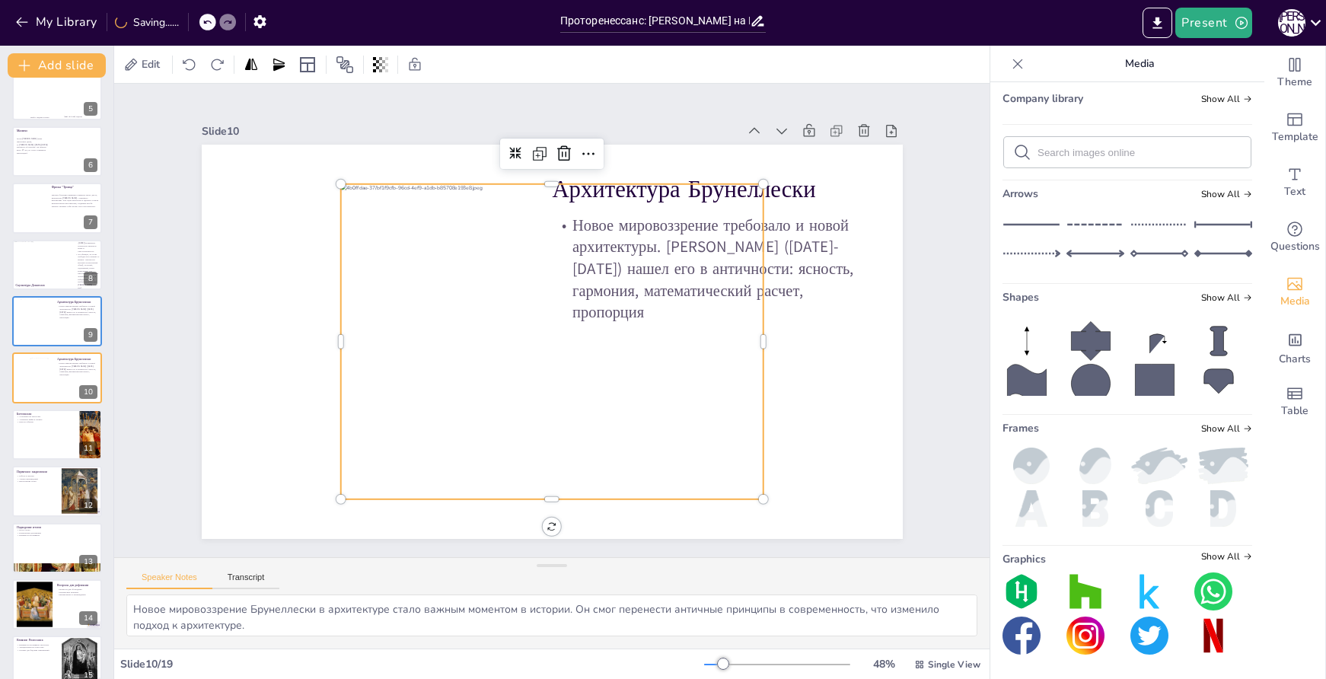
scroll to position [569, 0]
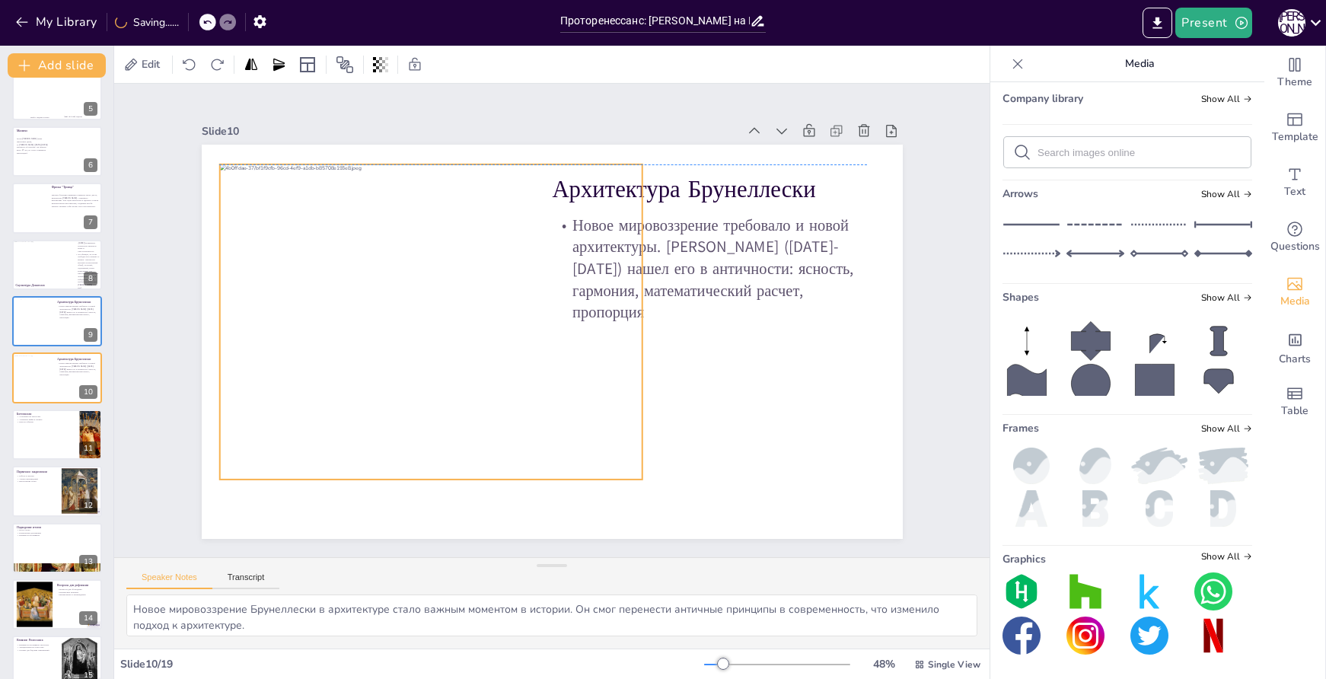
drag, startPoint x: 581, startPoint y: 360, endPoint x: 460, endPoint y: 335, distance: 123.7
click at [460, 335] on div at bounding box center [430, 321] width 423 height 315
click at [450, 137] on div at bounding box center [463, 123] width 27 height 27
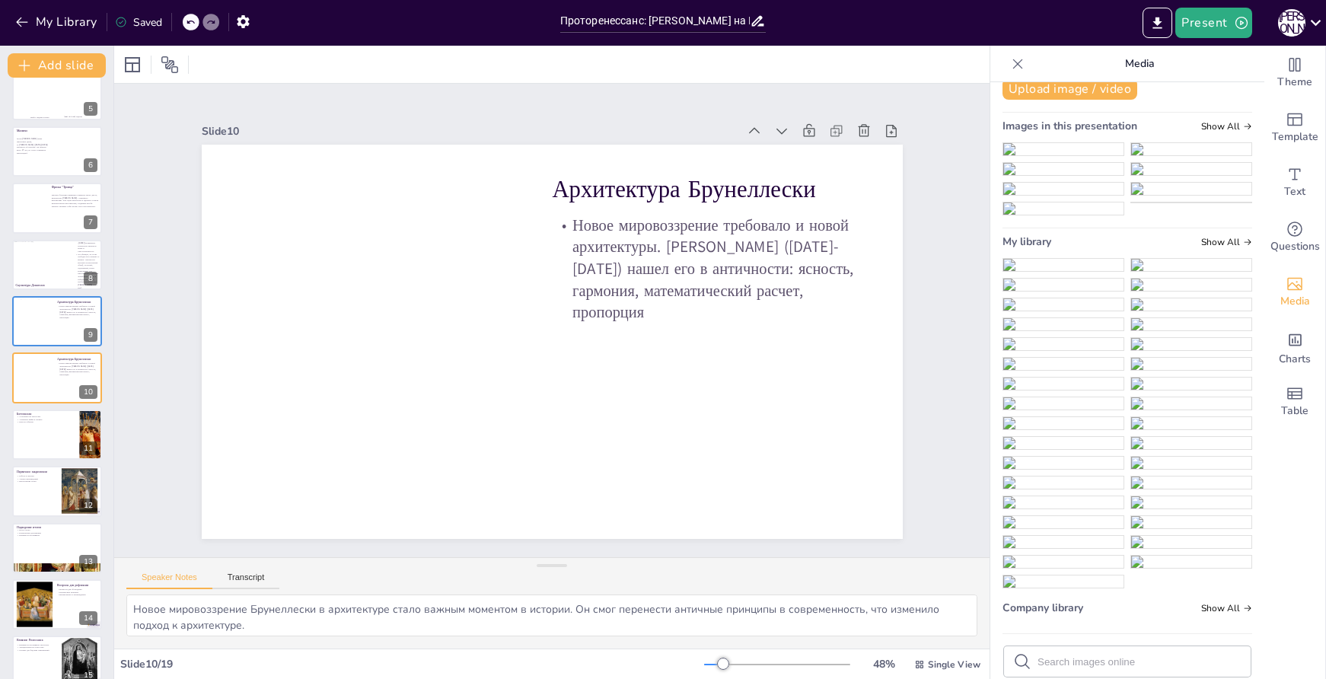
scroll to position [0, 0]
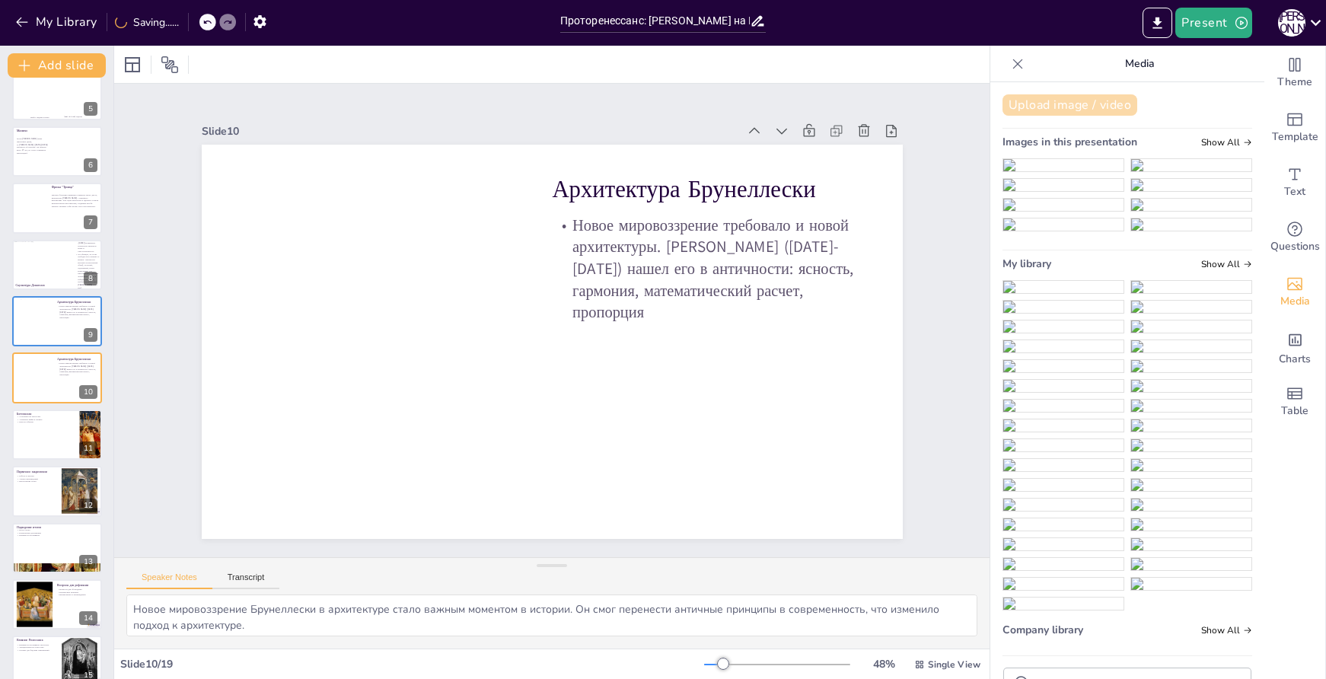
click at [1063, 94] on button "Upload image / video" at bounding box center [1070, 104] width 135 height 21
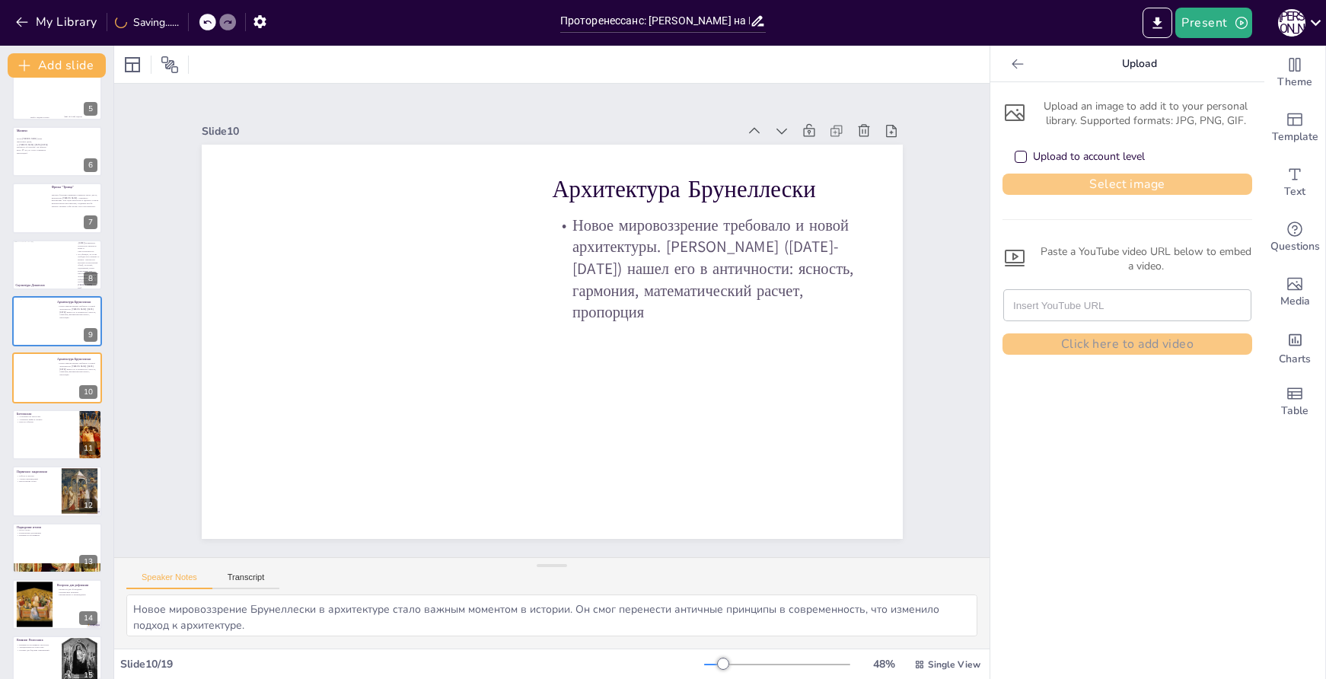
click at [1121, 184] on button "Select image" at bounding box center [1128, 184] width 250 height 21
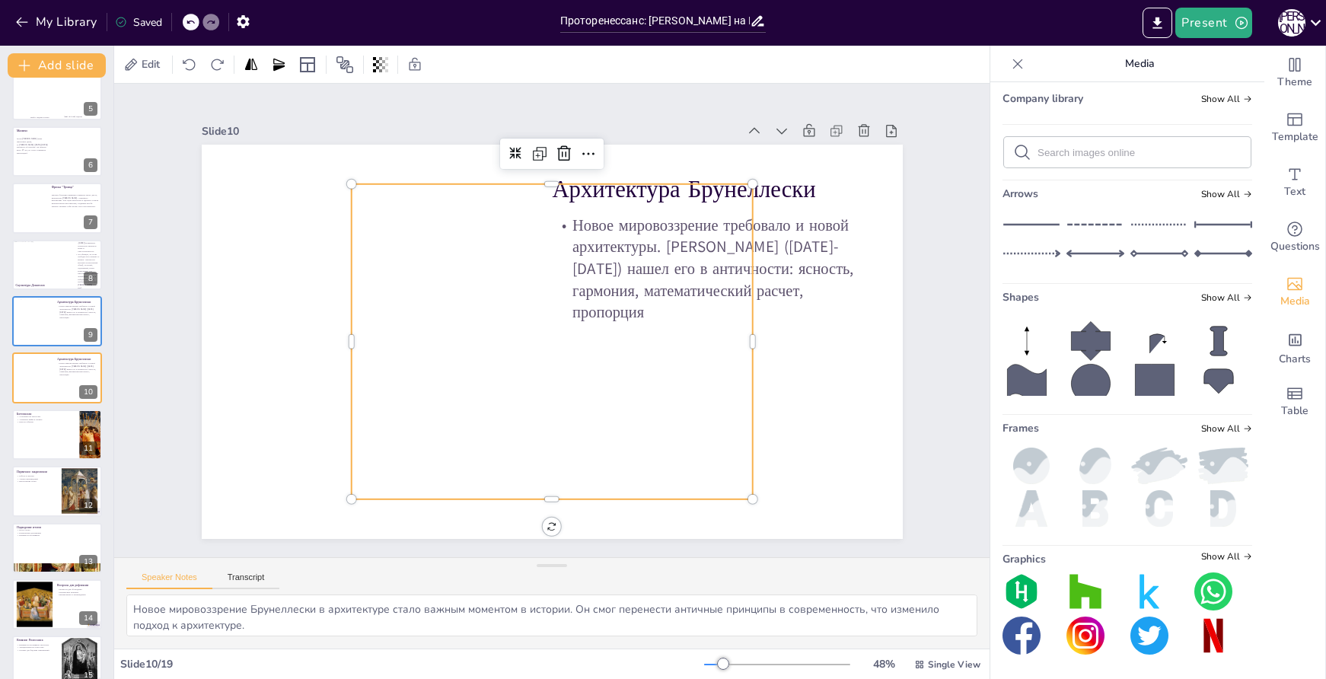
scroll to position [547, 0]
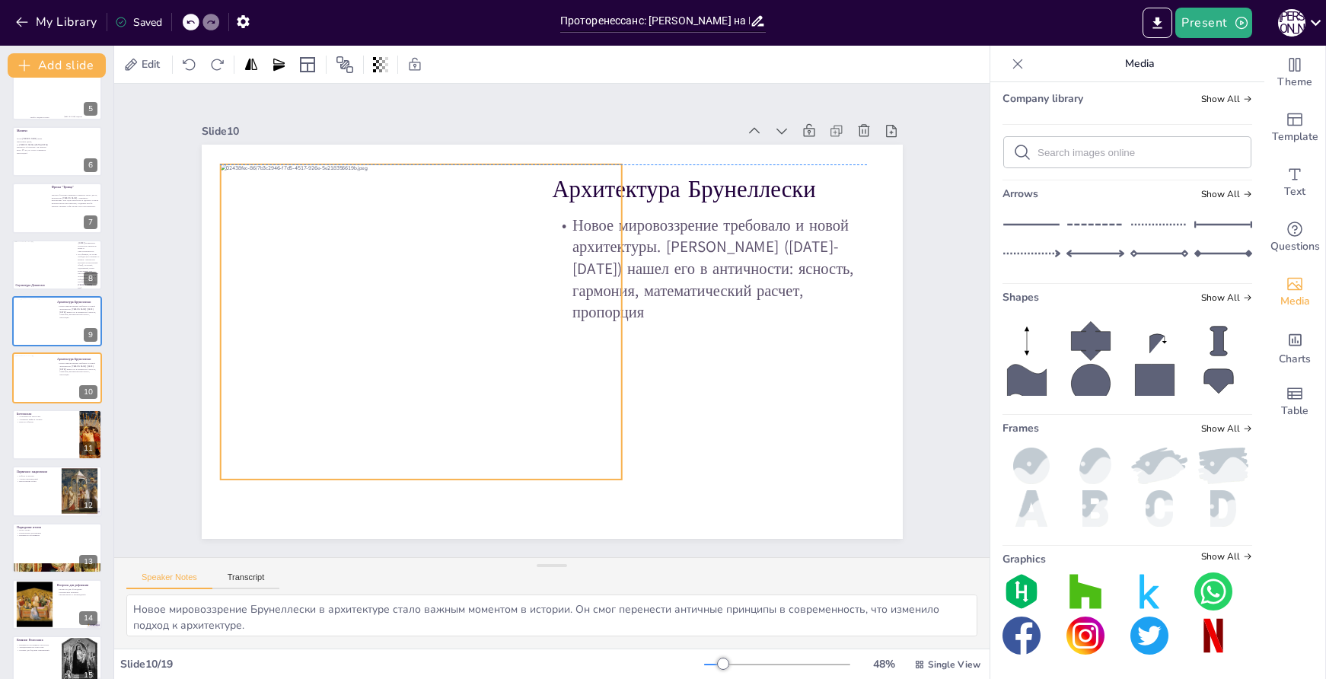
drag, startPoint x: 542, startPoint y: 335, endPoint x: 459, endPoint y: 313, distance: 85.9
click at [459, 313] on div at bounding box center [438, 257] width 506 height 474
click at [665, 189] on p "Архитектура Брунеллески" at bounding box center [709, 189] width 315 height 33
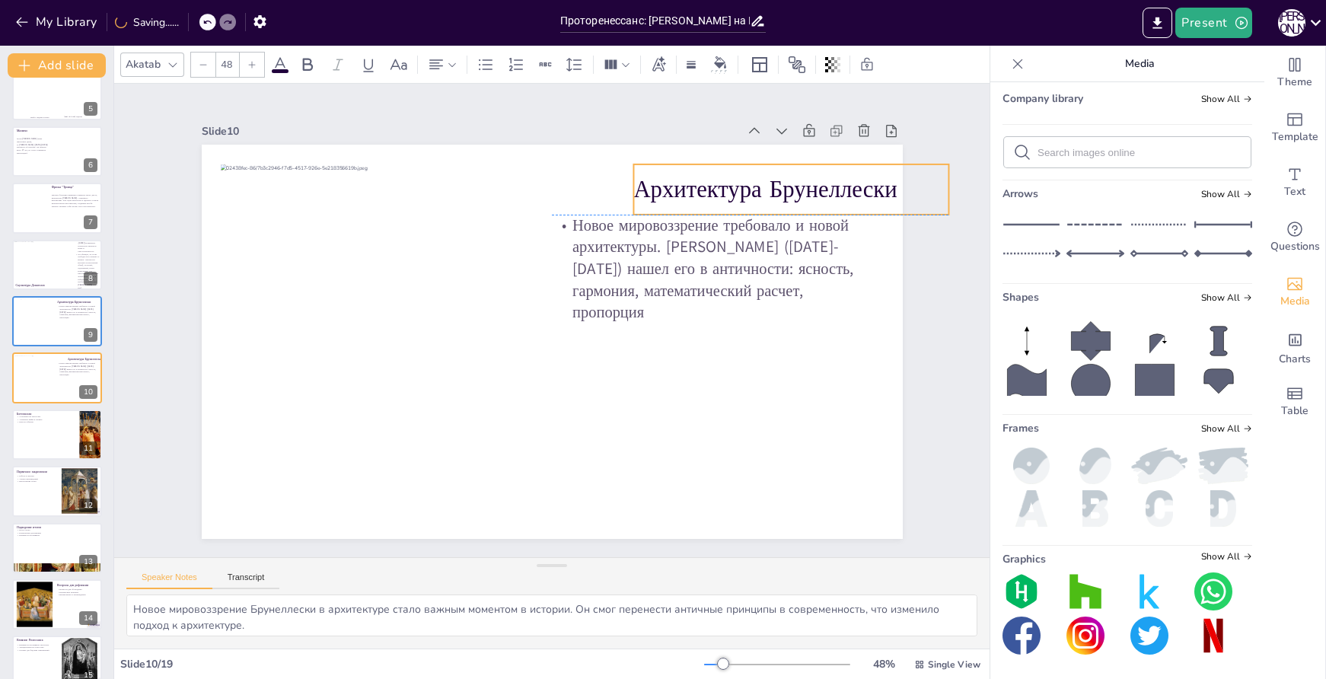
drag, startPoint x: 686, startPoint y: 181, endPoint x: 780, endPoint y: 178, distance: 94.5
click at [767, 182] on p "Архитектура Брунеллески" at bounding box center [804, 214] width 318 height 65
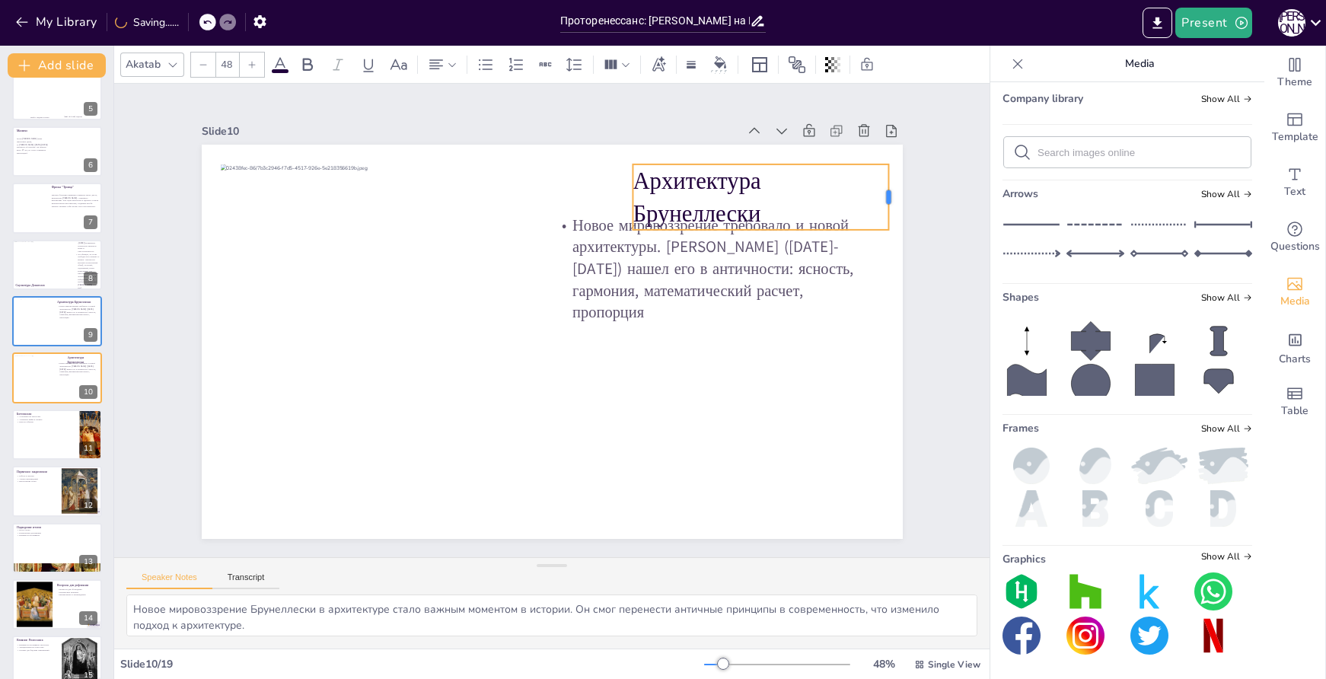
drag, startPoint x: 940, startPoint y: 184, endPoint x: 880, endPoint y: 174, distance: 60.2
click at [896, 200] on div at bounding box center [905, 233] width 19 height 66
click at [720, 211] on p "Архитектура Брунеллески" at bounding box center [793, 293] width 260 height 164
click at [723, 175] on p "Архитектура Брунеллески" at bounding box center [774, 219] width 262 height 91
click at [723, 175] on p "Архитектура Брунеллески" at bounding box center [774, 220] width 262 height 92
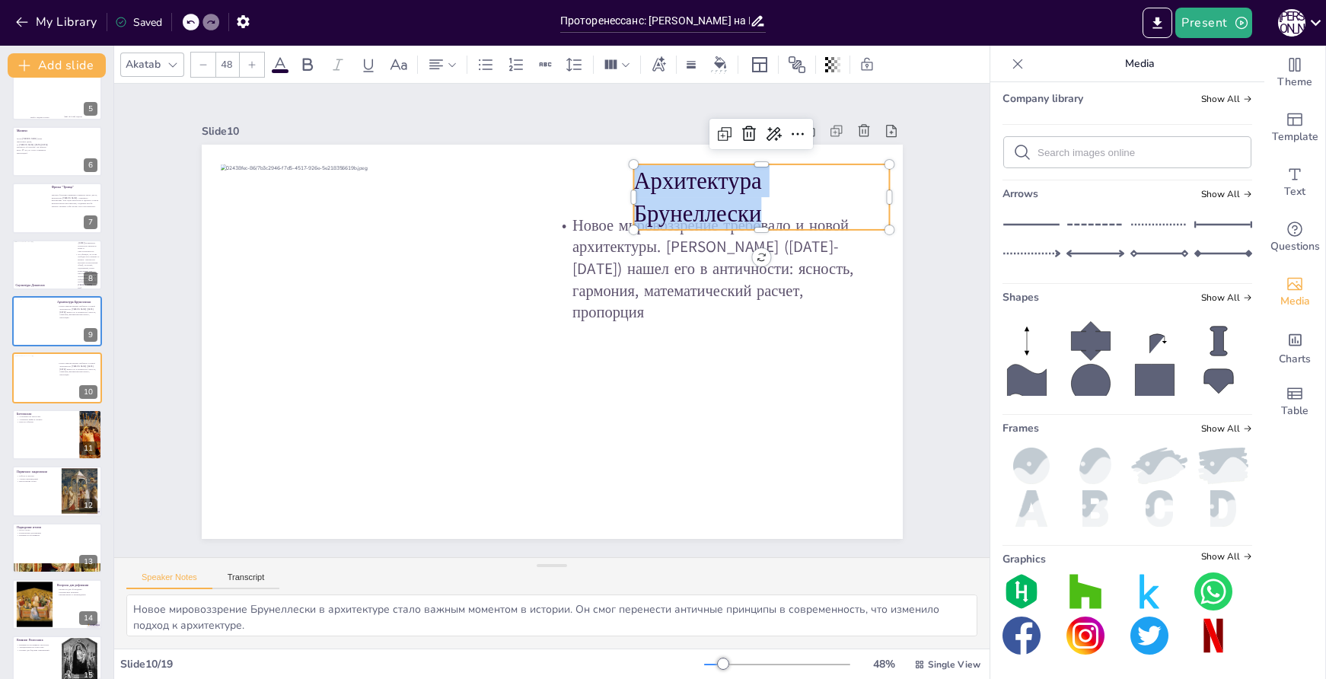
click at [723, 175] on p "Архитектура Брунеллески" at bounding box center [774, 220] width 262 height 92
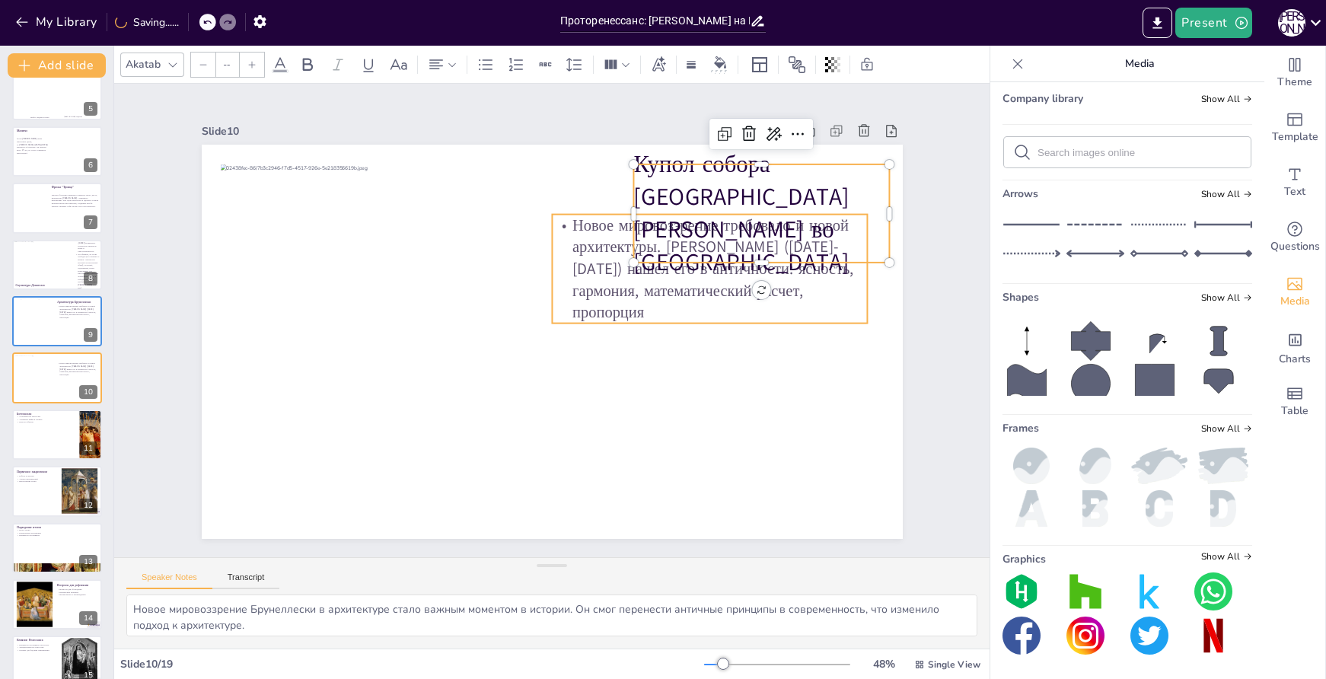
type input "32"
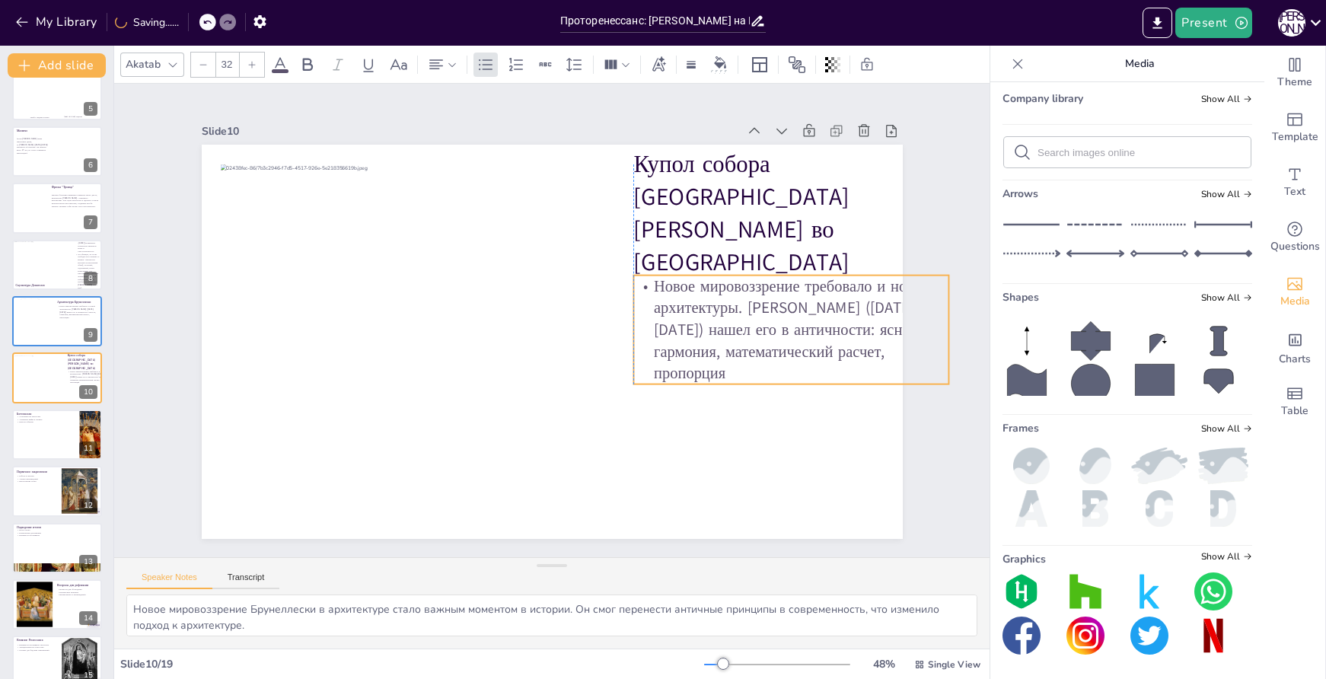
drag, startPoint x: 790, startPoint y: 286, endPoint x: 872, endPoint y: 347, distance: 102.3
click at [872, 347] on p "Новое мировоззрение требовало и новой архитектуры. Филиппо Брунеллески (1377-14…" at bounding box center [767, 426] width 333 height 228
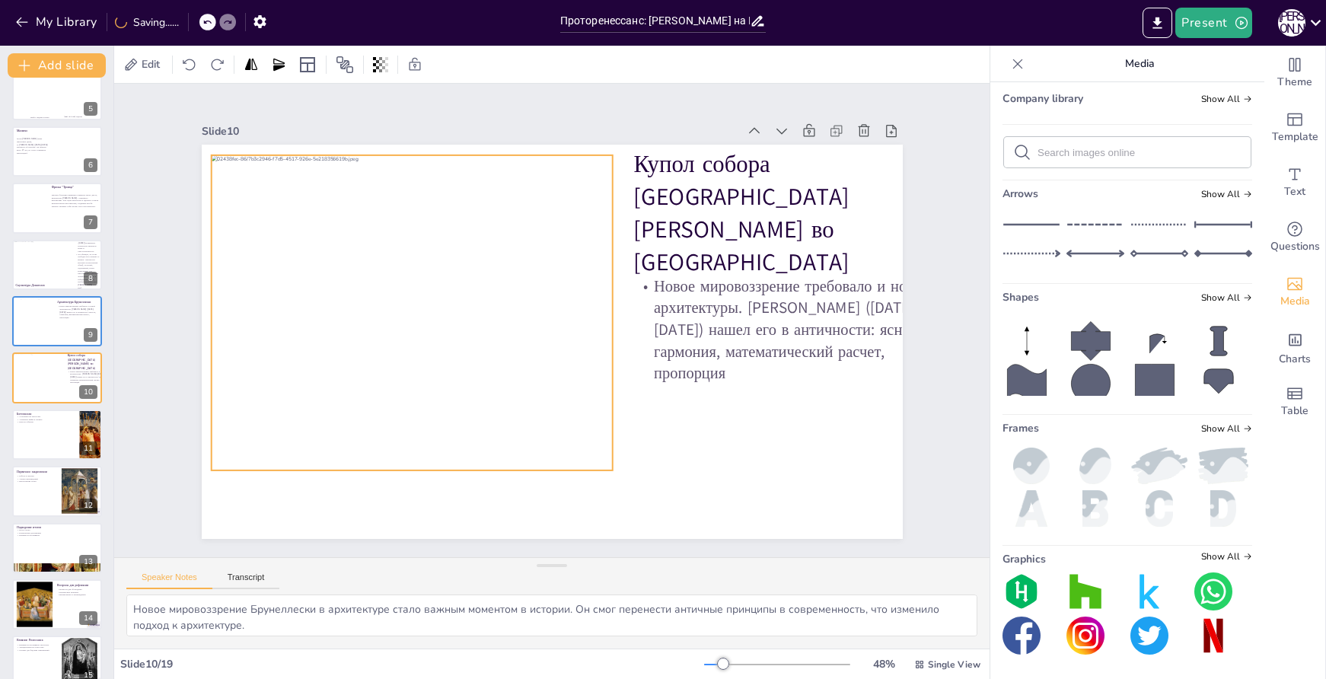
drag, startPoint x: 519, startPoint y: 304, endPoint x: 510, endPoint y: 295, distance: 12.9
click at [510, 295] on div at bounding box center [411, 312] width 401 height 315
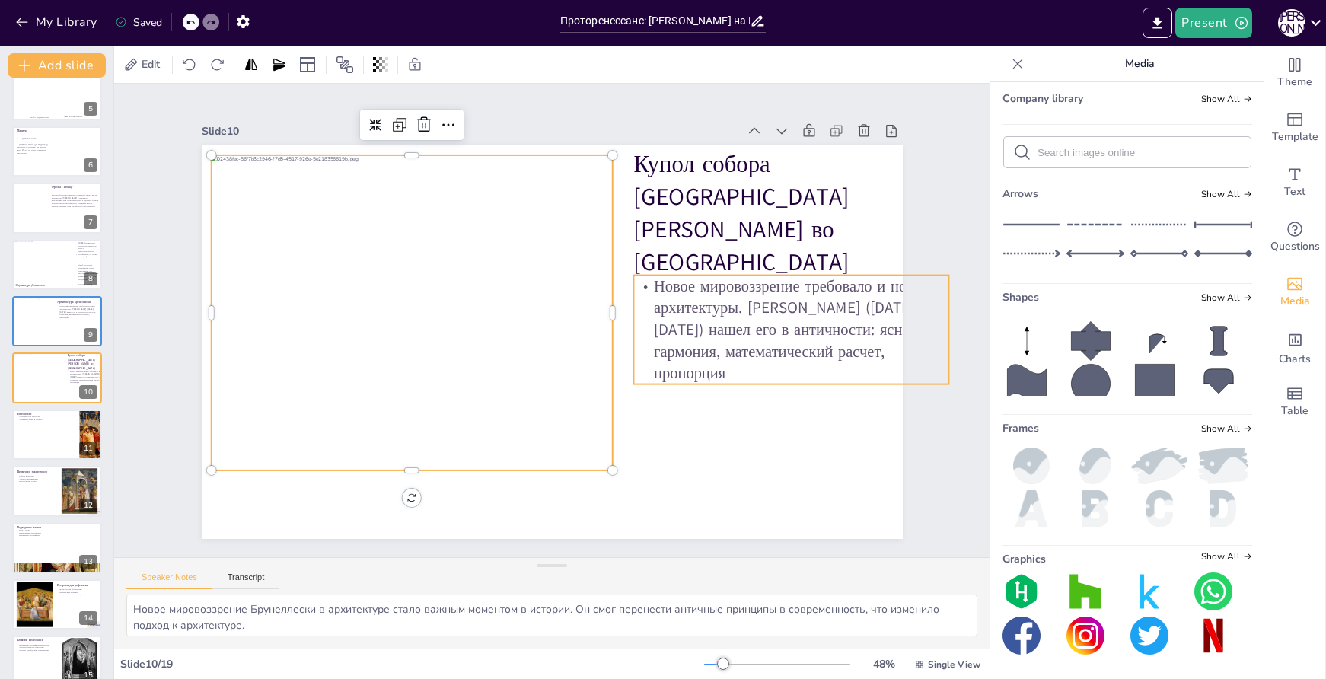
click at [726, 284] on p "Новое мировоззрение требовало и новой архитектуры. Филиппо Брунеллески (1377-14…" at bounding box center [789, 355] width 325 height 142
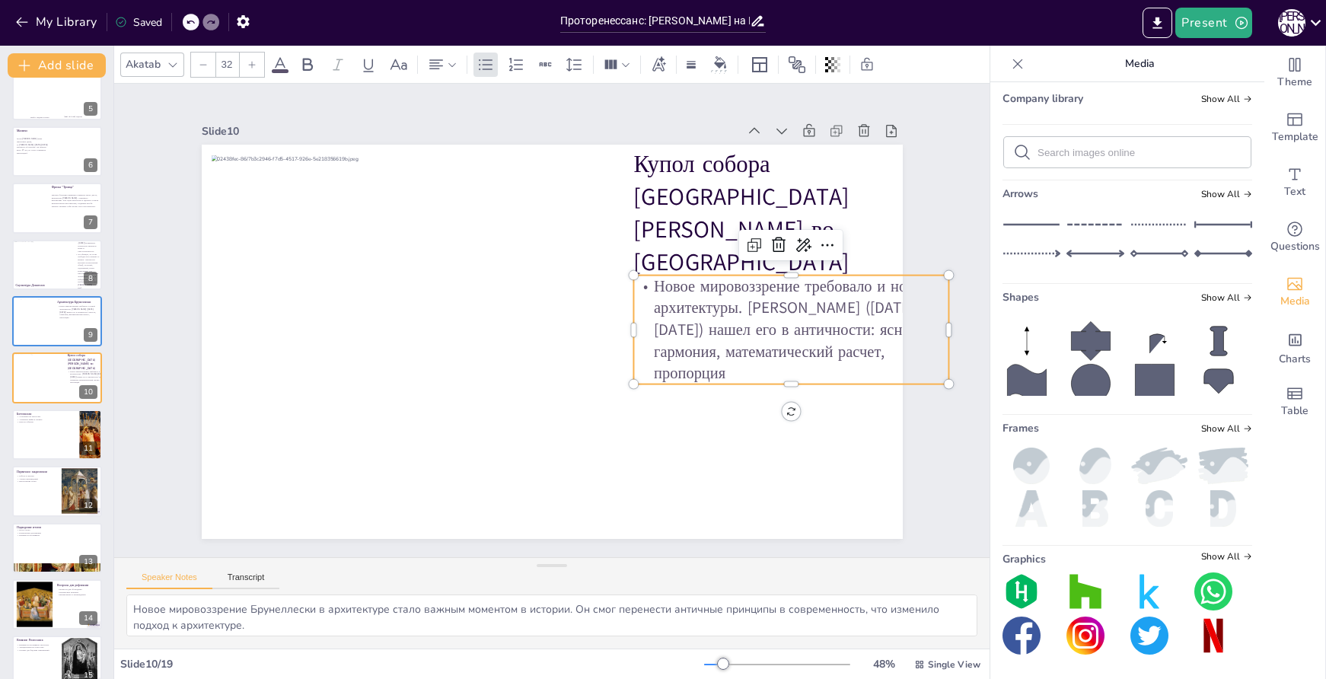
click at [723, 301] on p "Новое мировоззрение требовало и новой архитектуры. Филиппо Брунеллески (1377-14…" at bounding box center [789, 355] width 325 height 142
click at [723, 301] on p "Новое мировоззрение требовало и новой архитектуры. Филиппо Брунеллески (1377-14…" at bounding box center [791, 330] width 315 height 109
click at [723, 301] on p "Новое мировоззрение требовало и новой архитектуры. Филиппо Брунеллески (1377-14…" at bounding box center [783, 379] width 331 height 172
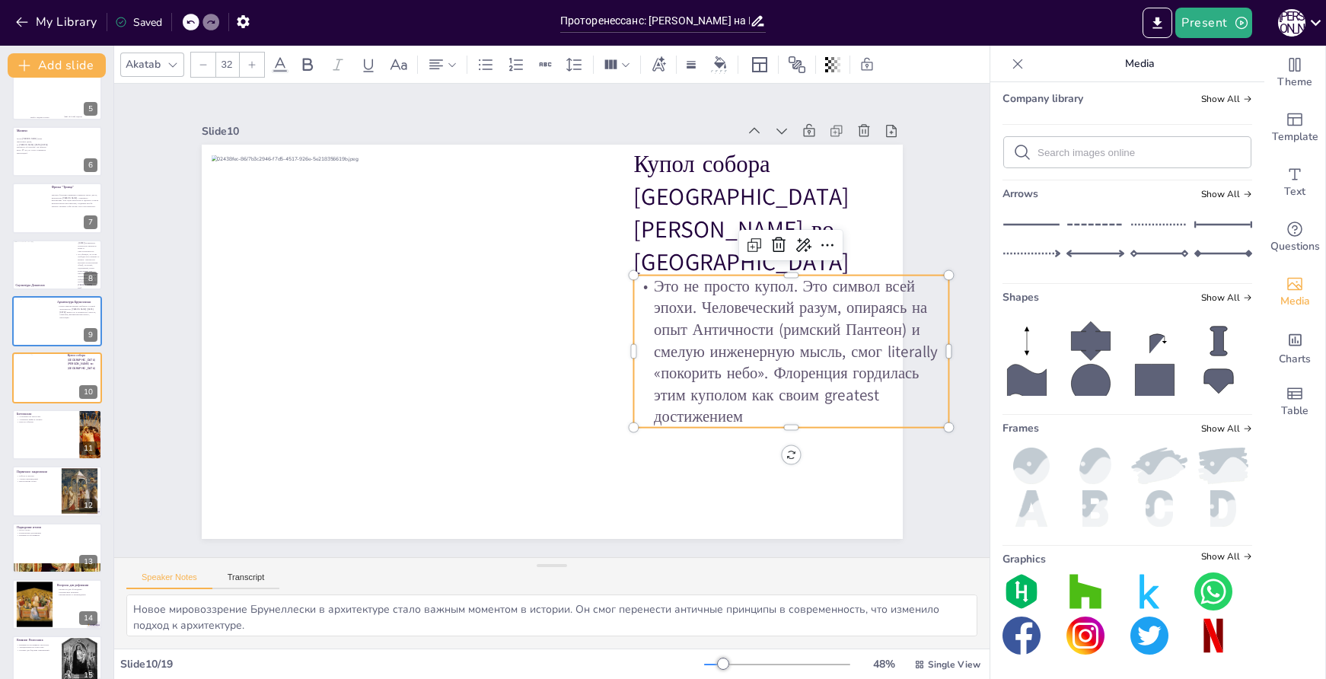
click at [874, 344] on p "Это не просто купол. Это символ всей эпохи. Человеческий разум, опираясь на опы…" at bounding box center [787, 376] width 330 height 185
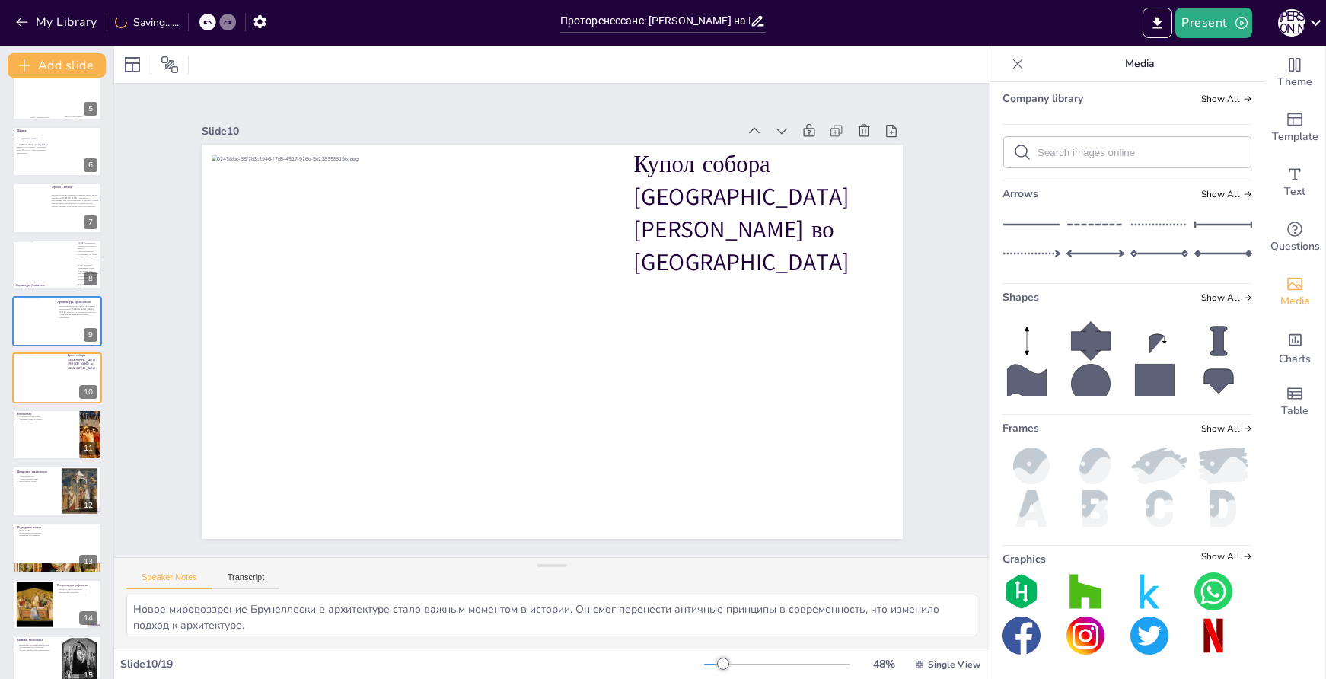
click at [205, 27] on div at bounding box center [207, 22] width 17 height 17
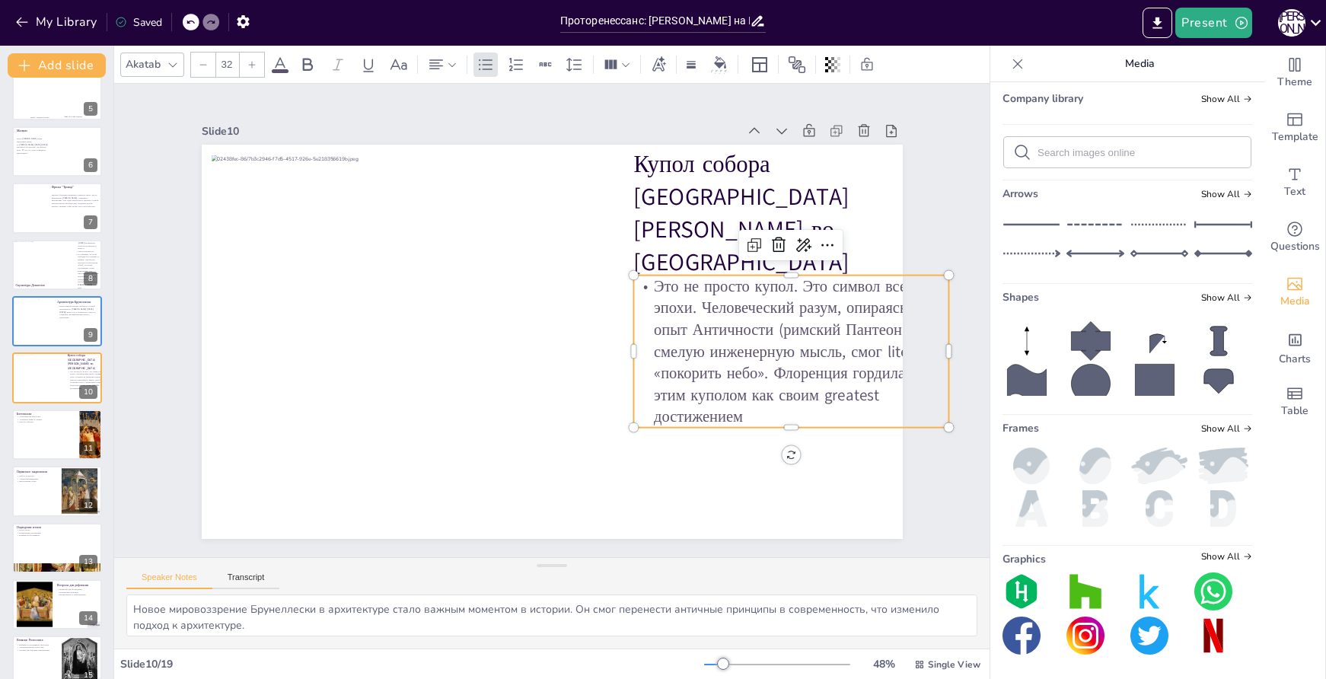
click at [752, 364] on p "Это не просто купол. Это символ всей эпохи. Человеческий разум, опираясь на опы…" at bounding box center [791, 352] width 315 height 153
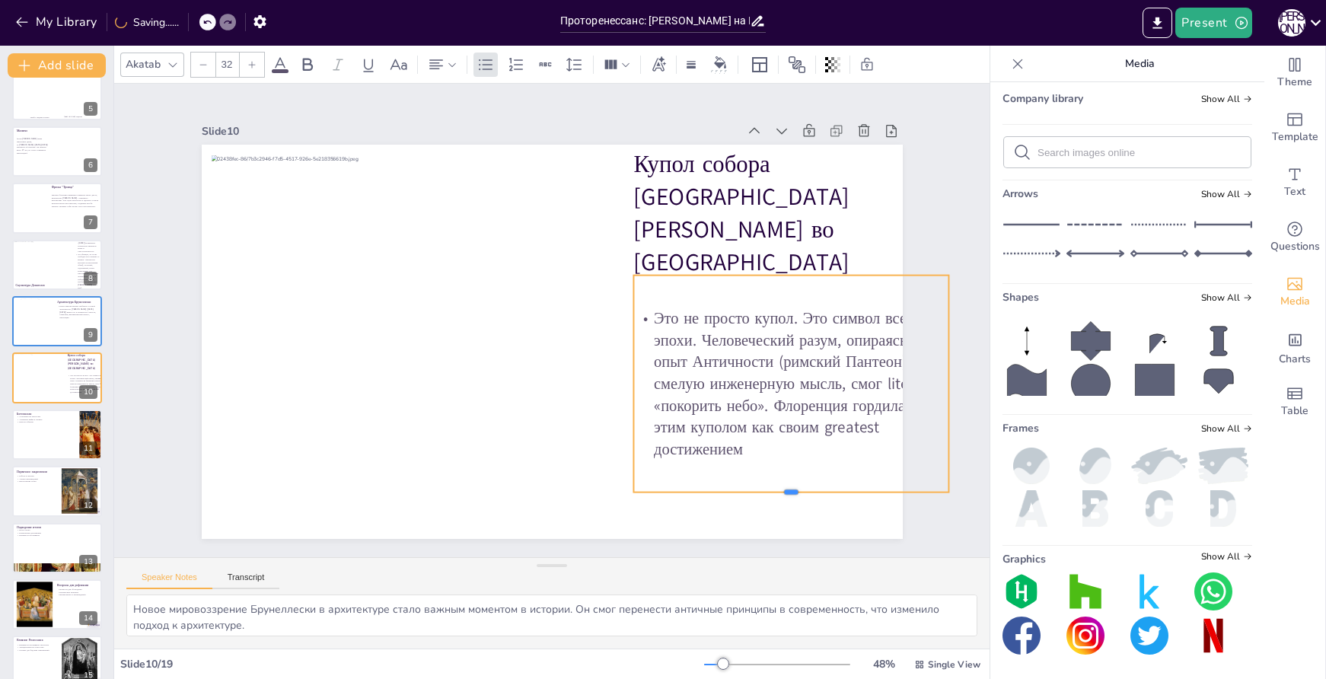
drag, startPoint x: 778, startPoint y: 422, endPoint x: 765, endPoint y: 487, distance: 66.0
click at [765, 493] on div at bounding box center [791, 499] width 315 height 12
click at [937, 376] on div "Slide 1 Проторенессанс: Влияние Джотто ди Бондоне Искусство Раннего Возрождения…" at bounding box center [552, 320] width 898 height 987
click at [937, 376] on div "Slide 1 Проторенессанс: Влияние Джотто ди Бондоне Искусство Раннего Возрождения…" at bounding box center [552, 321] width 921 height 563
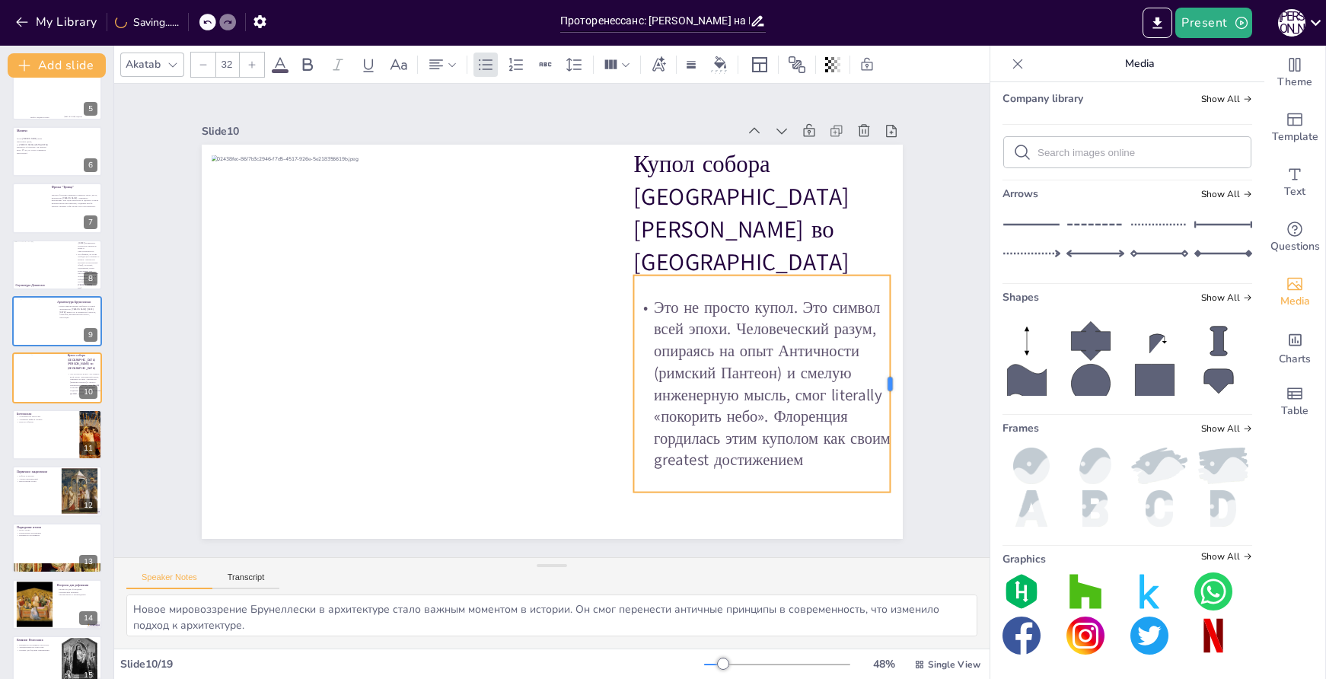
drag, startPoint x: 939, startPoint y: 378, endPoint x: 880, endPoint y: 378, distance: 58.6
click at [890, 378] on div at bounding box center [896, 384] width 12 height 217
click at [825, 391] on p "Это не просто купол. Это символ всей эпохи. Человеческий разум, опираясь на опы…" at bounding box center [754, 405] width 273 height 200
click at [825, 391] on p "Это не просто купол. Это символ всей эпохи. Человеческий разум, опираясь на опы…" at bounding box center [762, 384] width 257 height 174
click at [835, 388] on p "Это не просто купол. Это символ всей эпохи. Человеческий разум, опираясь на опы…" at bounding box center [762, 384] width 257 height 174
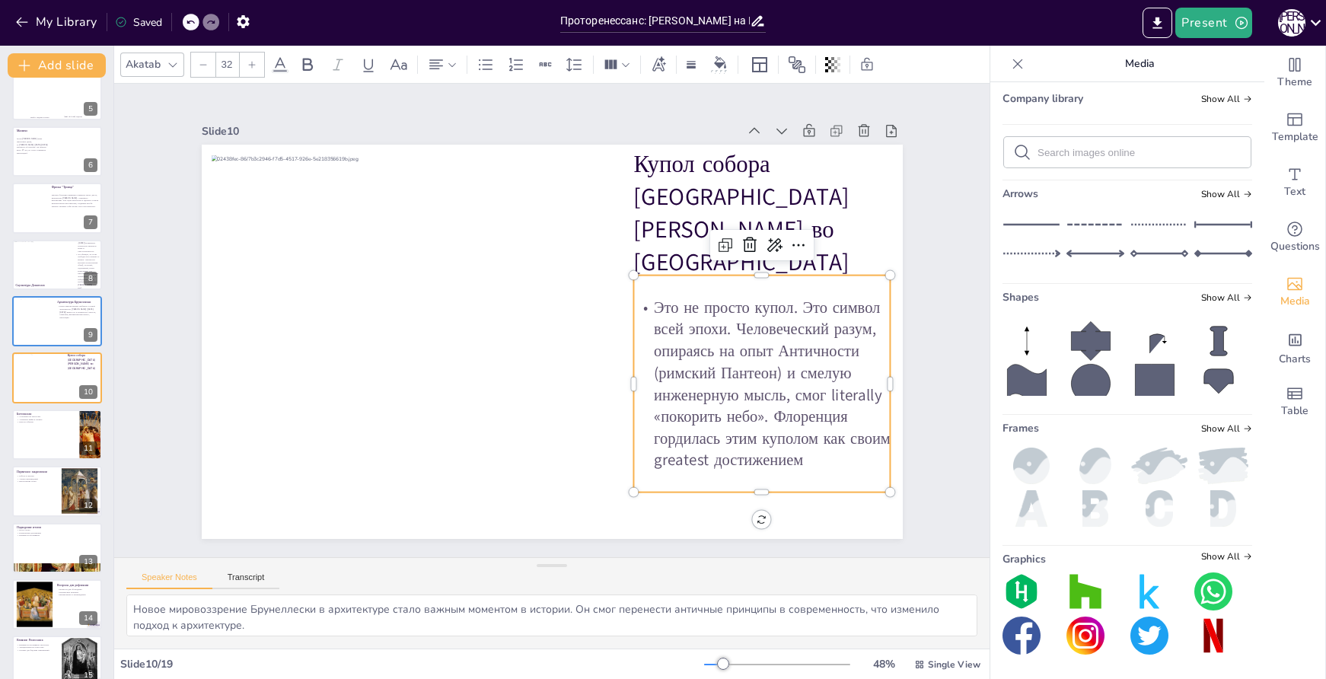
click at [826, 388] on p "Это не просто купол. Это символ всей эпохи. Человеческий разум, опираясь на опы…" at bounding box center [762, 384] width 257 height 174
click at [576, 402] on p "Это не просто купол. Это символ всей эпохи. Человеческий разум, опираясь на опы…" at bounding box center [488, 530] width 174 height 257
click at [837, 388] on p "Это не просто купол. Это символ всей эпохи. Человеческий разум, опираясь на опы…" at bounding box center [754, 405] width 273 height 200
click at [837, 388] on p "Это не просто купол. Это символ всей эпохи. Человеческий разум, опираясь на опы…" at bounding box center [762, 384] width 257 height 174
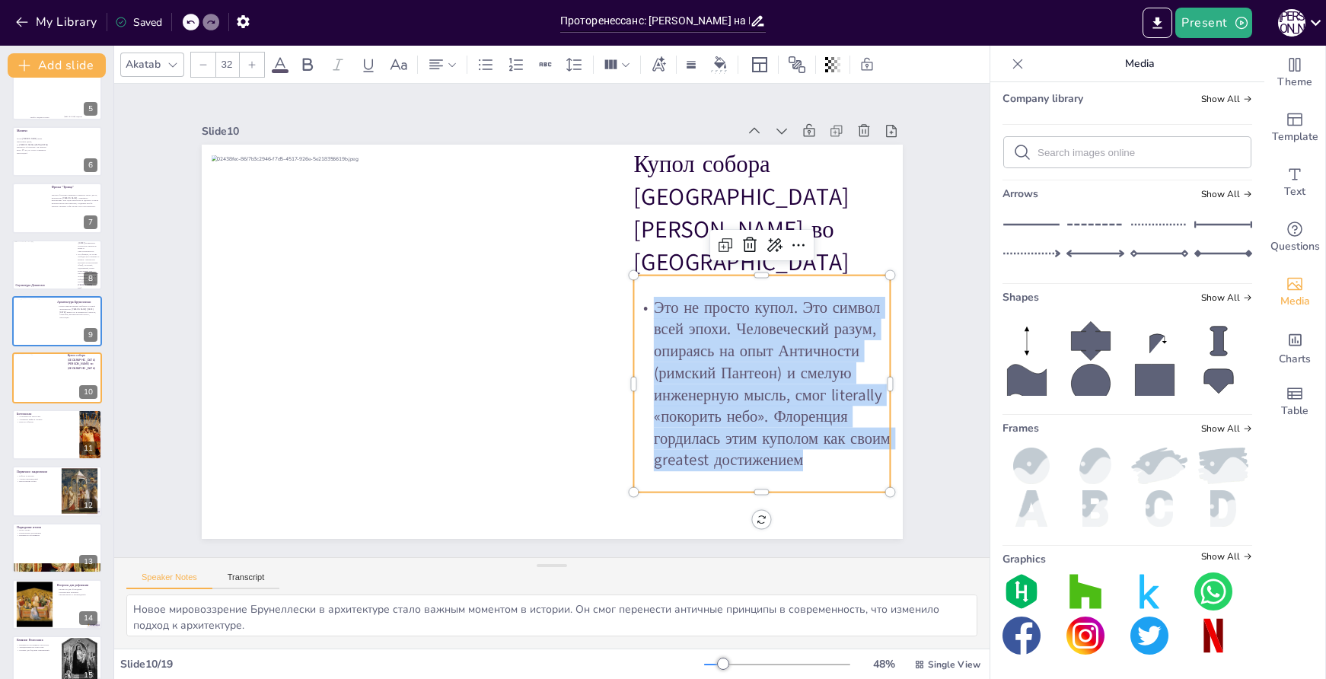
click at [837, 388] on p "Это не просто купол. Это символ всей эпохи. Человеческий разум, опираясь на опы…" at bounding box center [717, 464] width 305 height 264
click at [837, 388] on p "Это не просто купол. Это символ всей эпохи. Человеческий разум, опираясь на опы…" at bounding box center [754, 405] width 273 height 200
click at [815, 390] on p "Это не просто купол. Это символ всей эпохи. Человеческий разум, опираясь на опы…" at bounding box center [754, 405] width 273 height 200
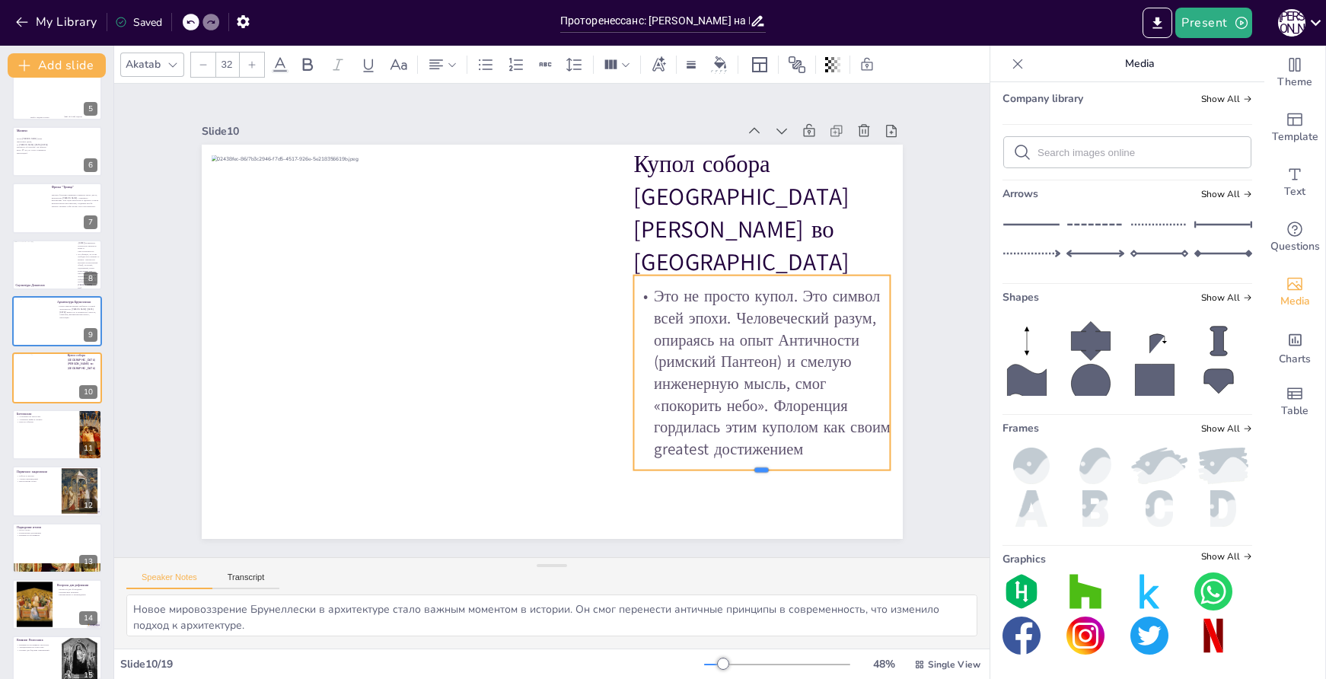
drag, startPoint x: 757, startPoint y: 445, endPoint x: 758, endPoint y: 465, distance: 20.6
click at [758, 484] on div at bounding box center [725, 516] width 254 height 65
click at [698, 442] on p "Это не просто купол. Это символ всей эпохи. Человеческий разум, опираясь на опы…" at bounding box center [755, 395] width 274 height 200
click at [699, 442] on p "Это не просто купол. Это символ всей эпохи. Человеческий разум, опираясь на опы…" at bounding box center [762, 373] width 257 height 174
click at [695, 442] on p "Это не просто купол. Это символ всей эпохи. Человеческий разум, опираясь на опы…" at bounding box center [755, 395] width 274 height 200
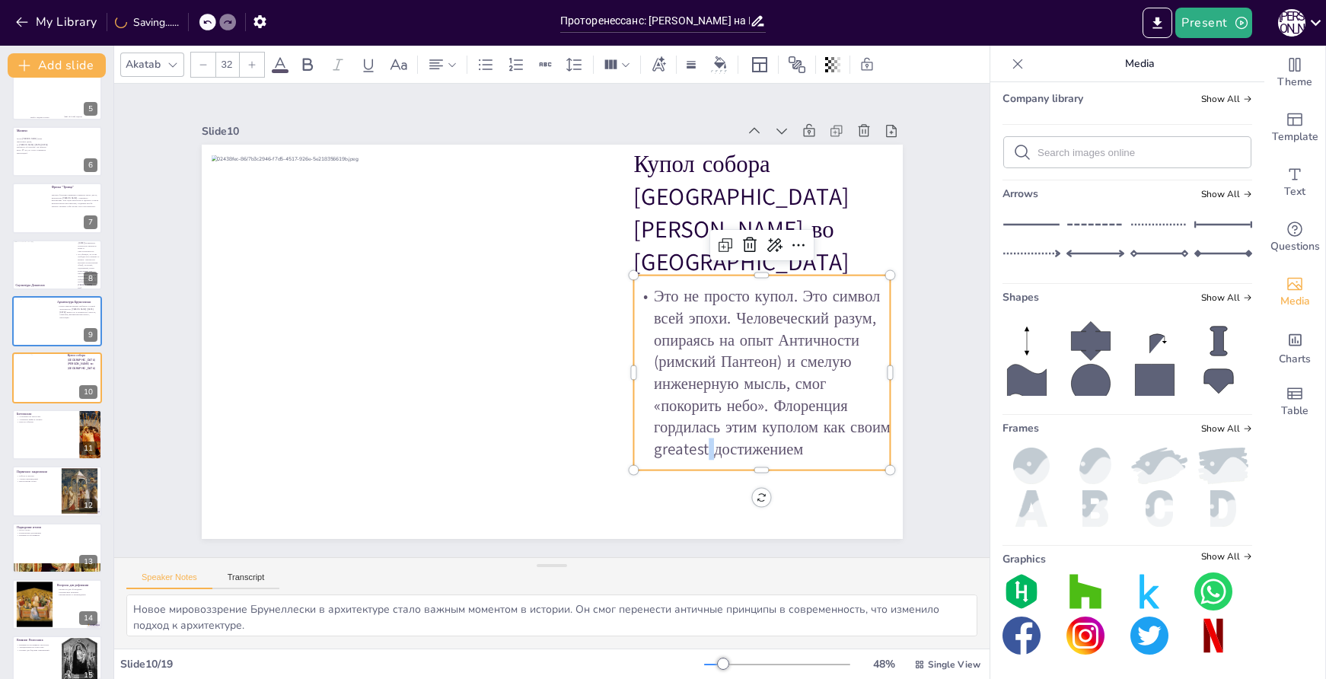
click at [697, 442] on p "Это не просто купол. Это символ всей эпохи. Человеческий разум, опираясь на опы…" at bounding box center [762, 373] width 257 height 174
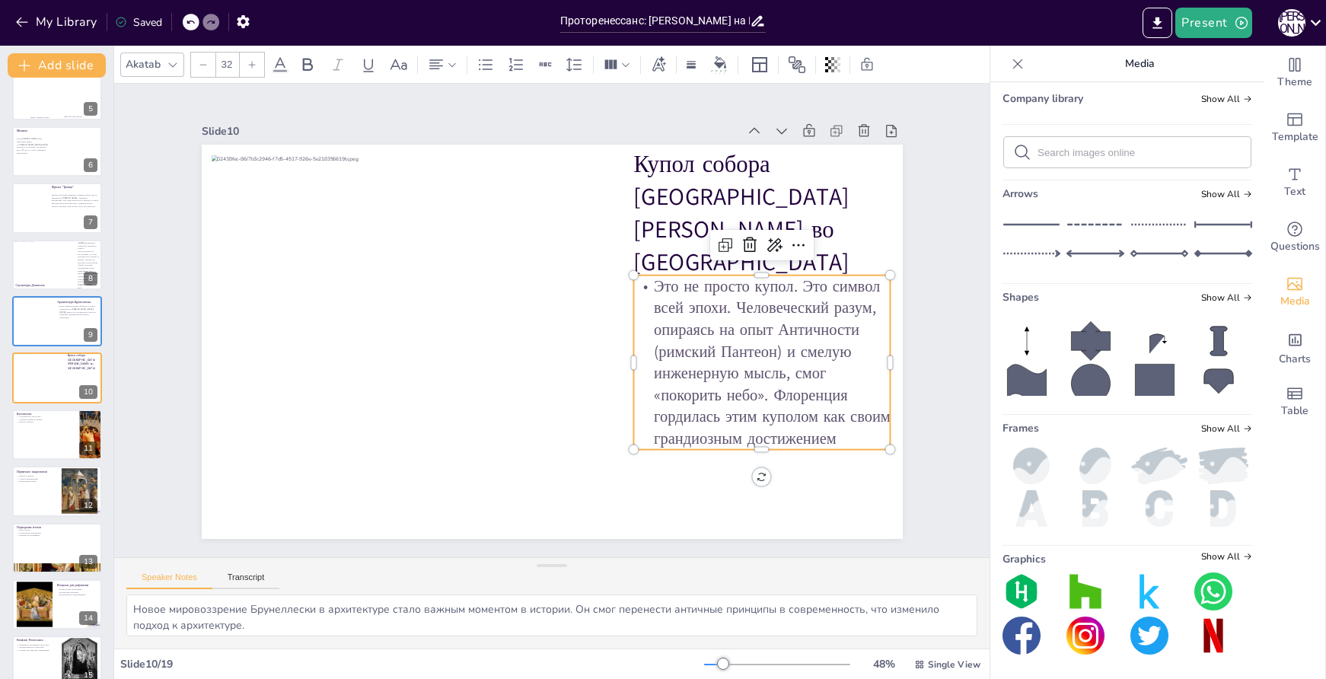
click at [697, 313] on p "Это не просто купол. Это символ всей эпохи. Человеческий разум, опираясь на опы…" at bounding box center [757, 384] width 274 height 200
click at [481, 65] on icon at bounding box center [486, 65] width 18 height 18
click at [482, 65] on icon at bounding box center [486, 65] width 18 height 18
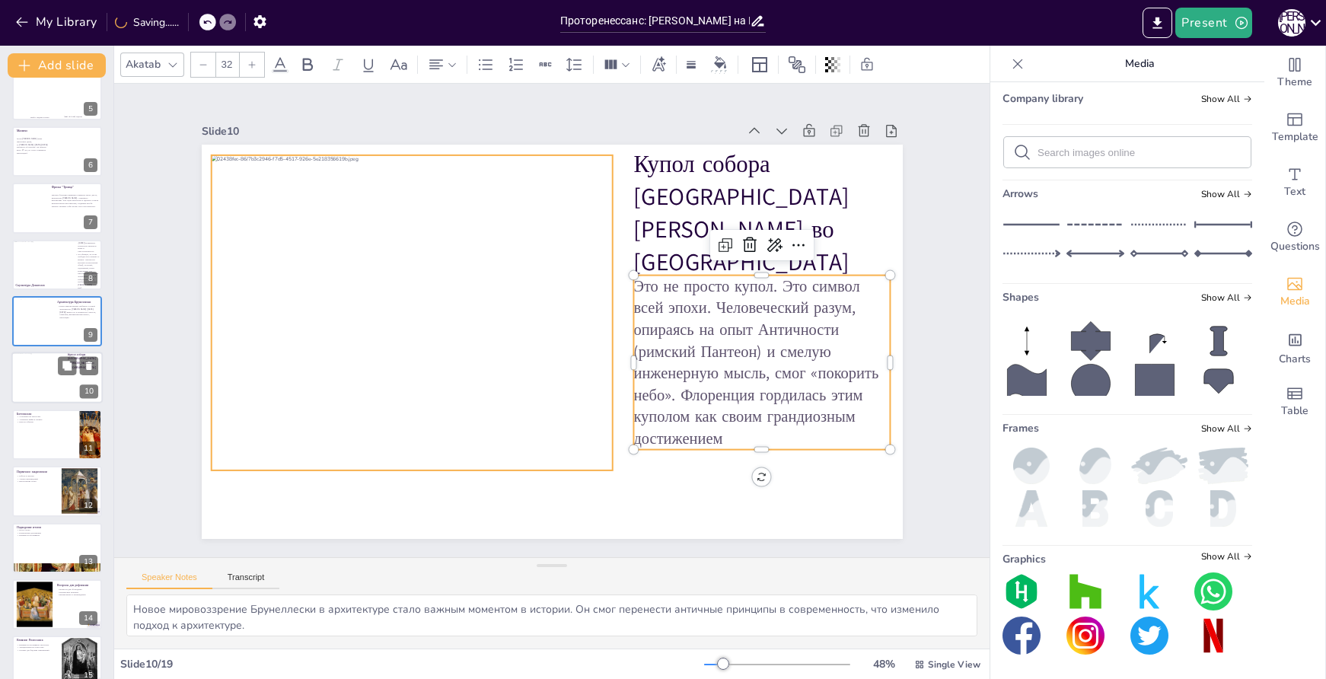
click at [47, 385] on div at bounding box center [38, 374] width 53 height 41
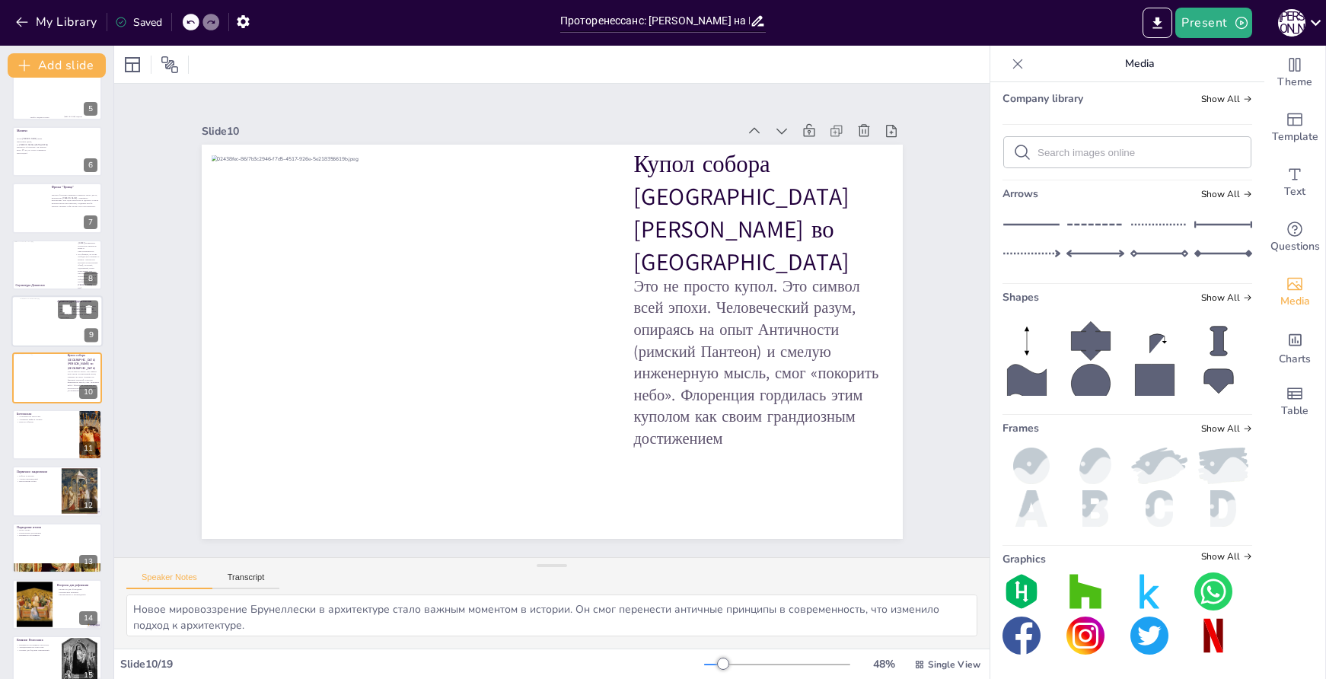
click at [40, 314] on div at bounding box center [35, 321] width 30 height 46
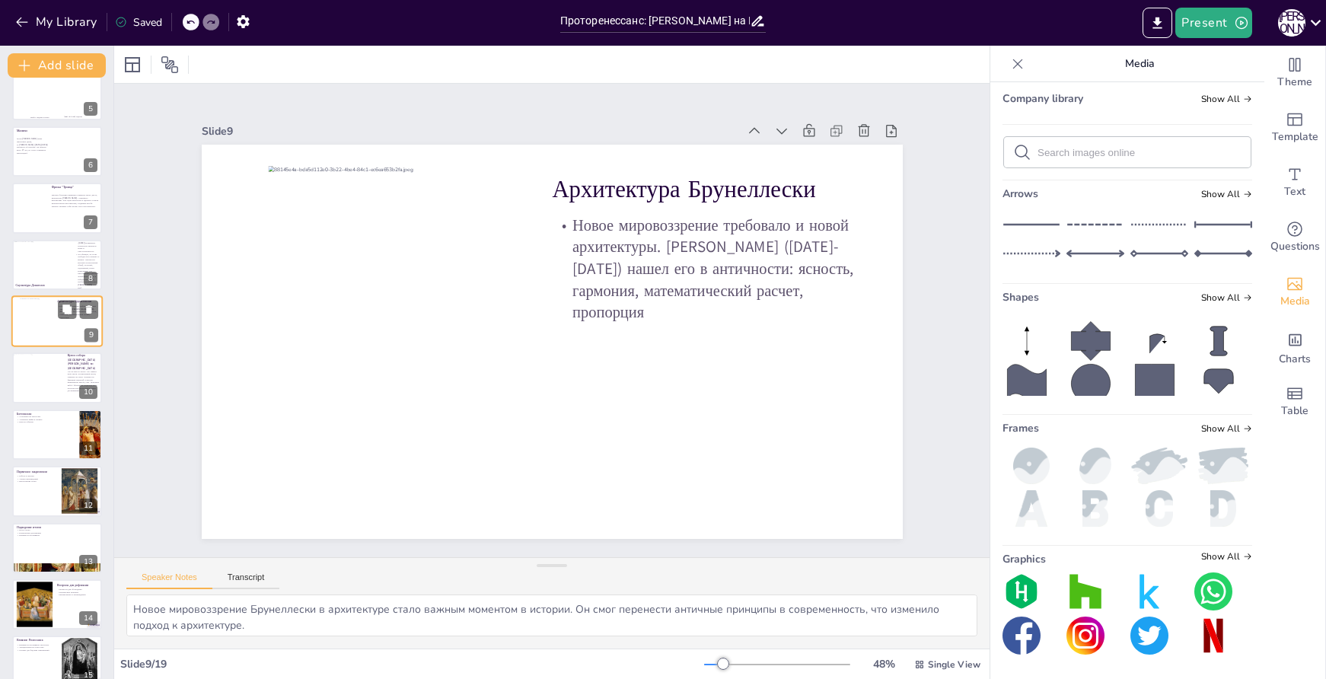
scroll to position [190, 0]
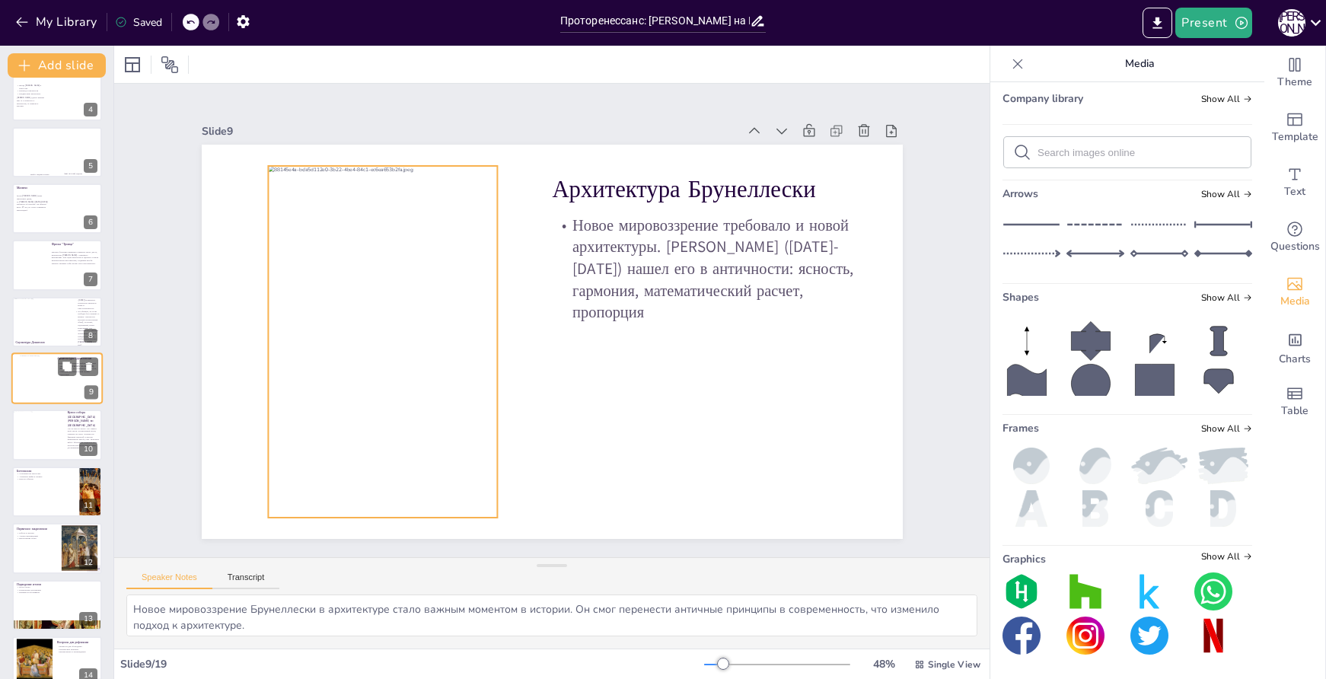
click at [39, 391] on div at bounding box center [35, 379] width 30 height 46
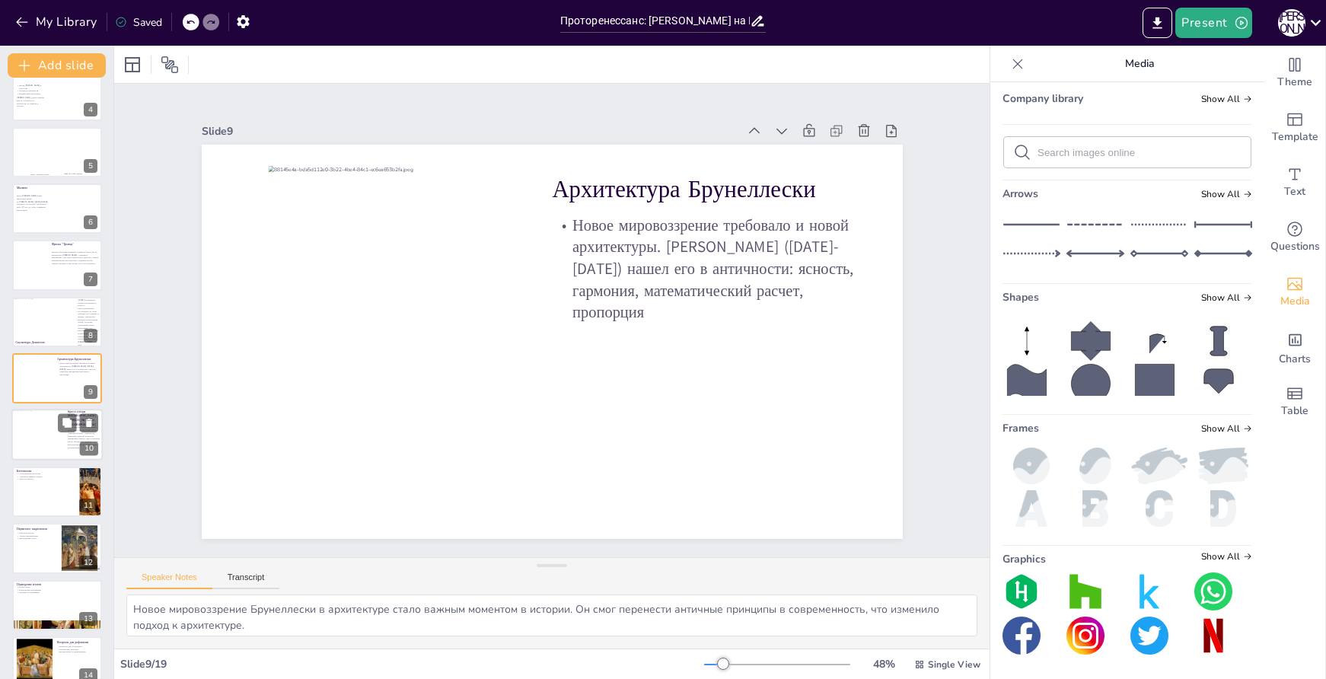
click at [51, 442] on div at bounding box center [38, 431] width 53 height 41
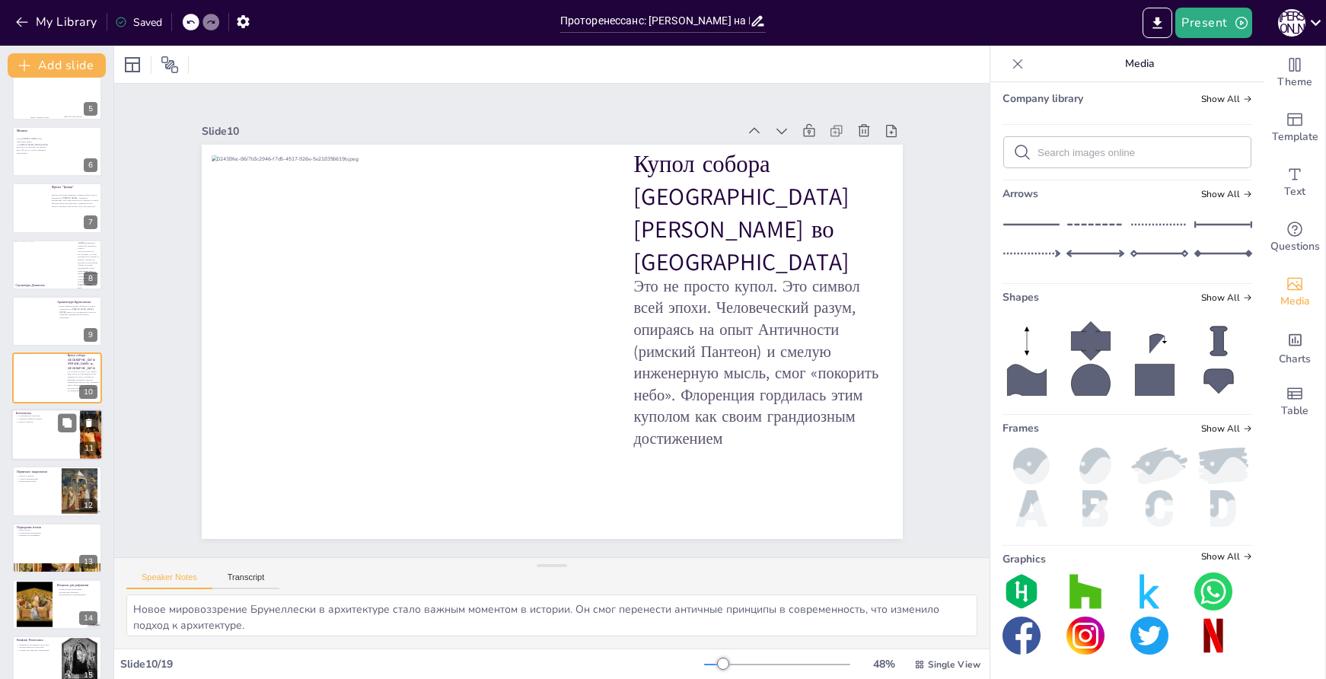
click at [37, 437] on div at bounding box center [56, 435] width 91 height 52
type textarea "Утонченность искусства в работах Боттичелли стала важным моментом в его творчес…"
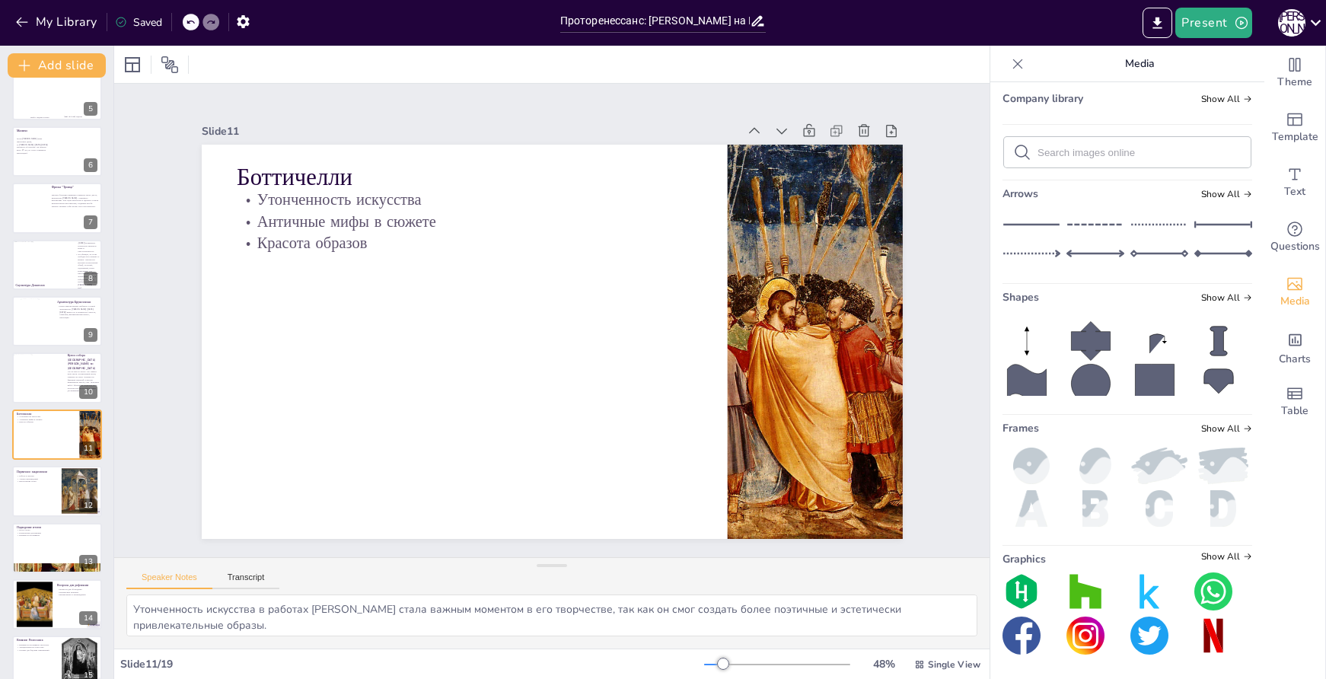
scroll to position [303, 0]
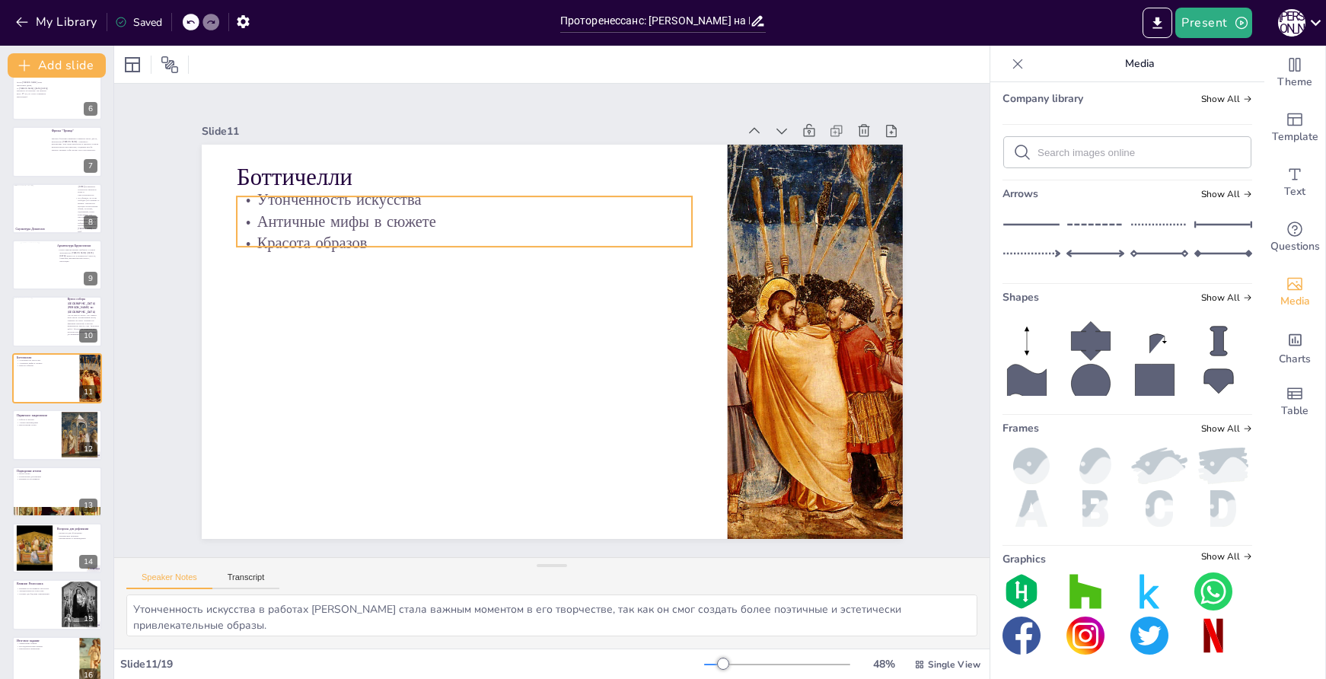
click at [371, 210] on p "Античные мифы в сюжете" at bounding box center [474, 212] width 455 height 69
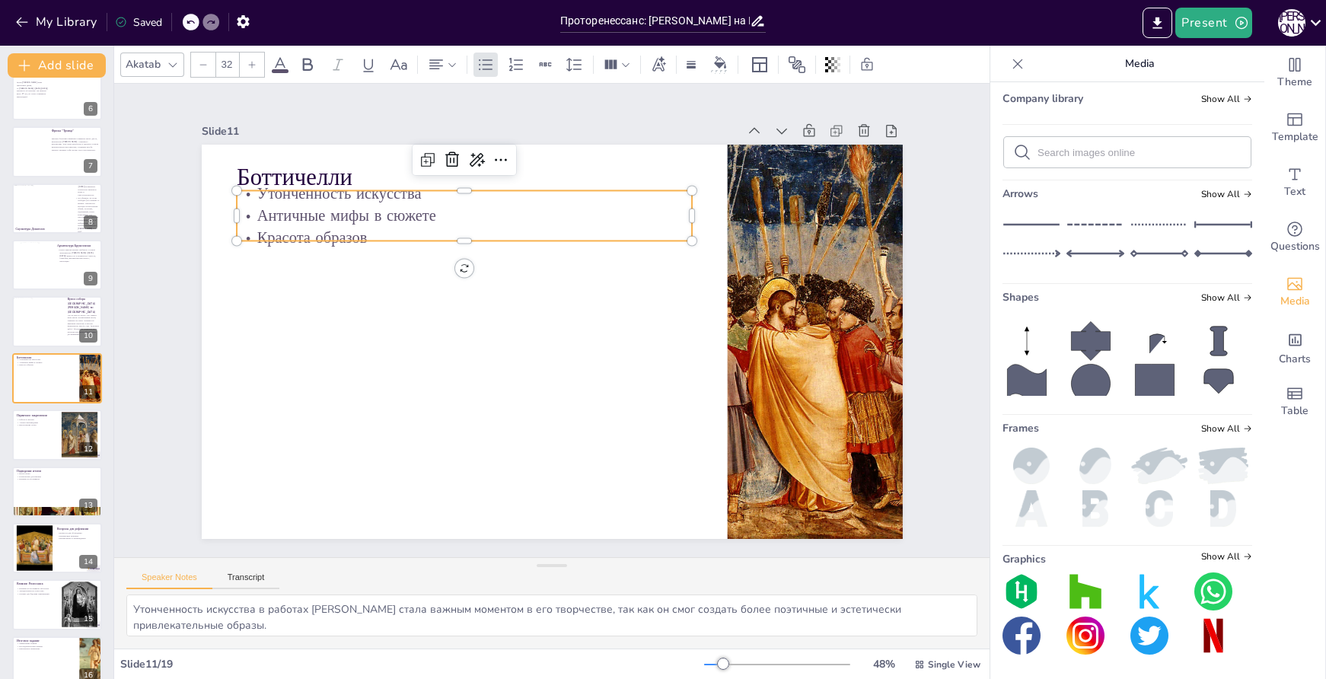
click at [455, 213] on p "Античные мифы в сюжете" at bounding box center [475, 206] width 455 height 69
click at [455, 213] on p "Античные мифы в сюжете" at bounding box center [465, 216] width 456 height 22
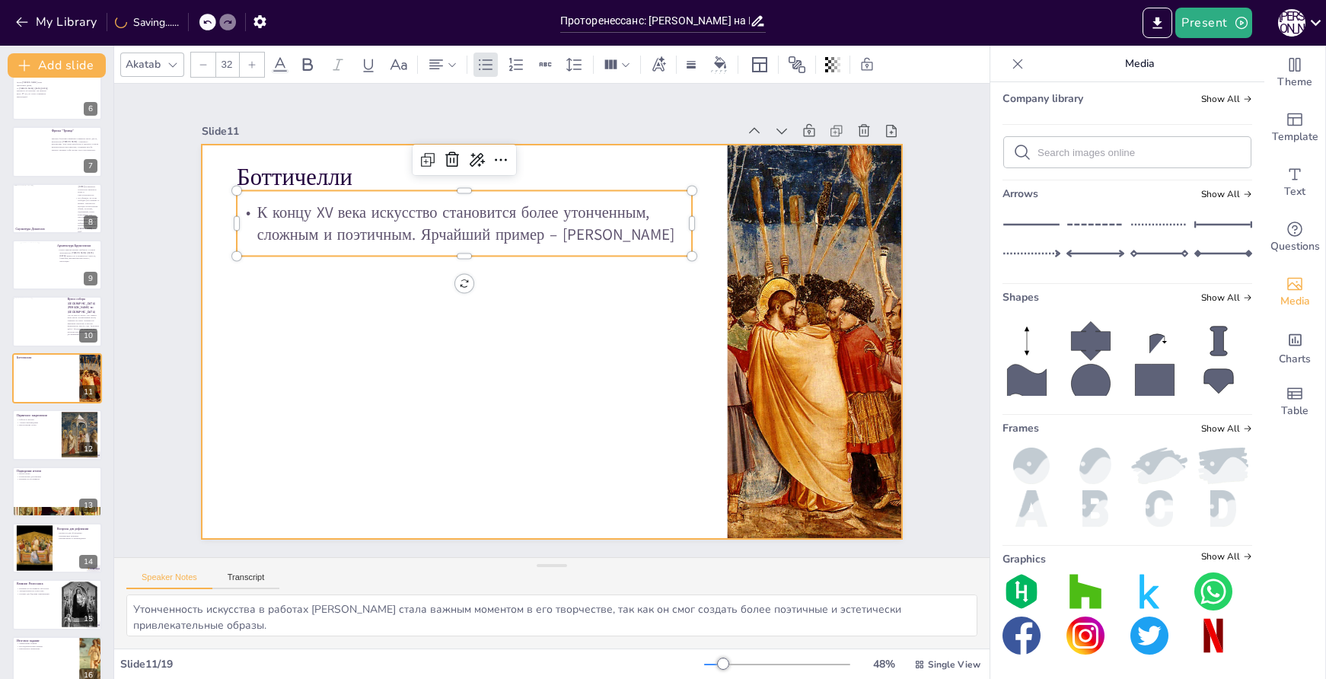
click at [557, 296] on div at bounding box center [549, 341] width 739 height 465
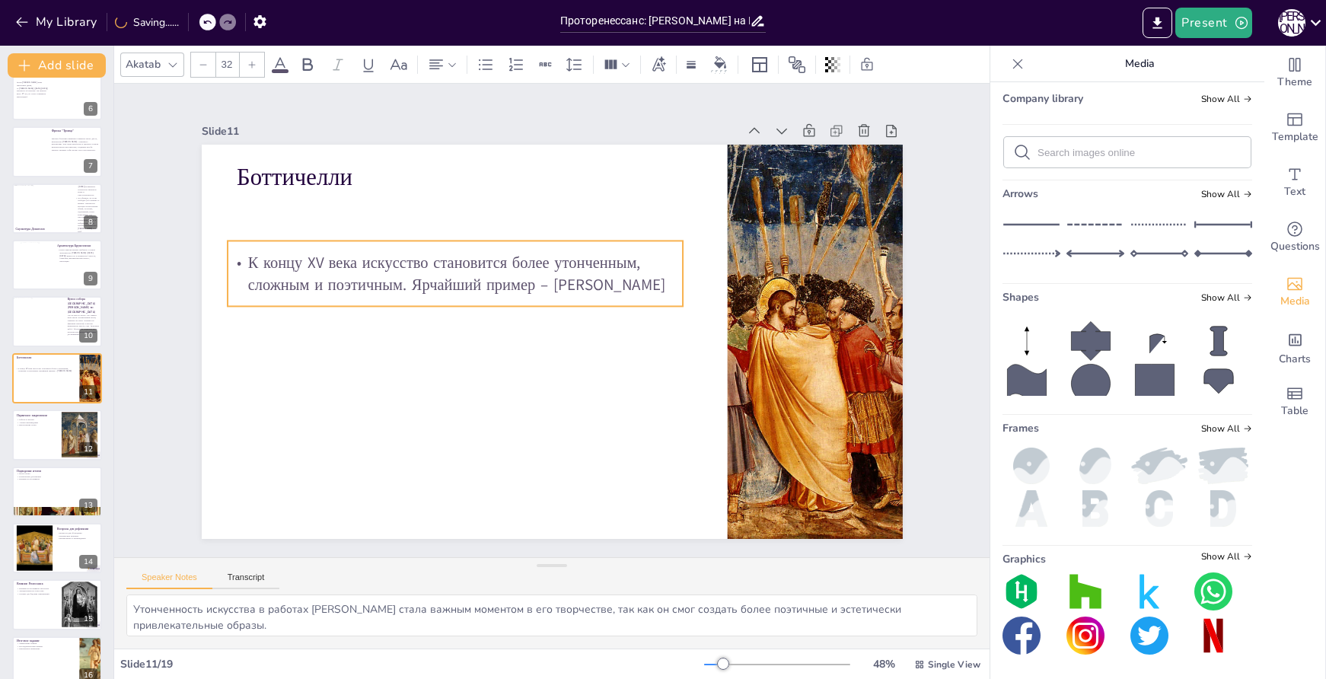
drag, startPoint x: 558, startPoint y: 207, endPoint x: 549, endPoint y: 257, distance: 51.1
click at [549, 257] on p "К концу XV века искусство становится более утонченным, сложным и поэтичным. Ярч…" at bounding box center [460, 264] width 458 height 91
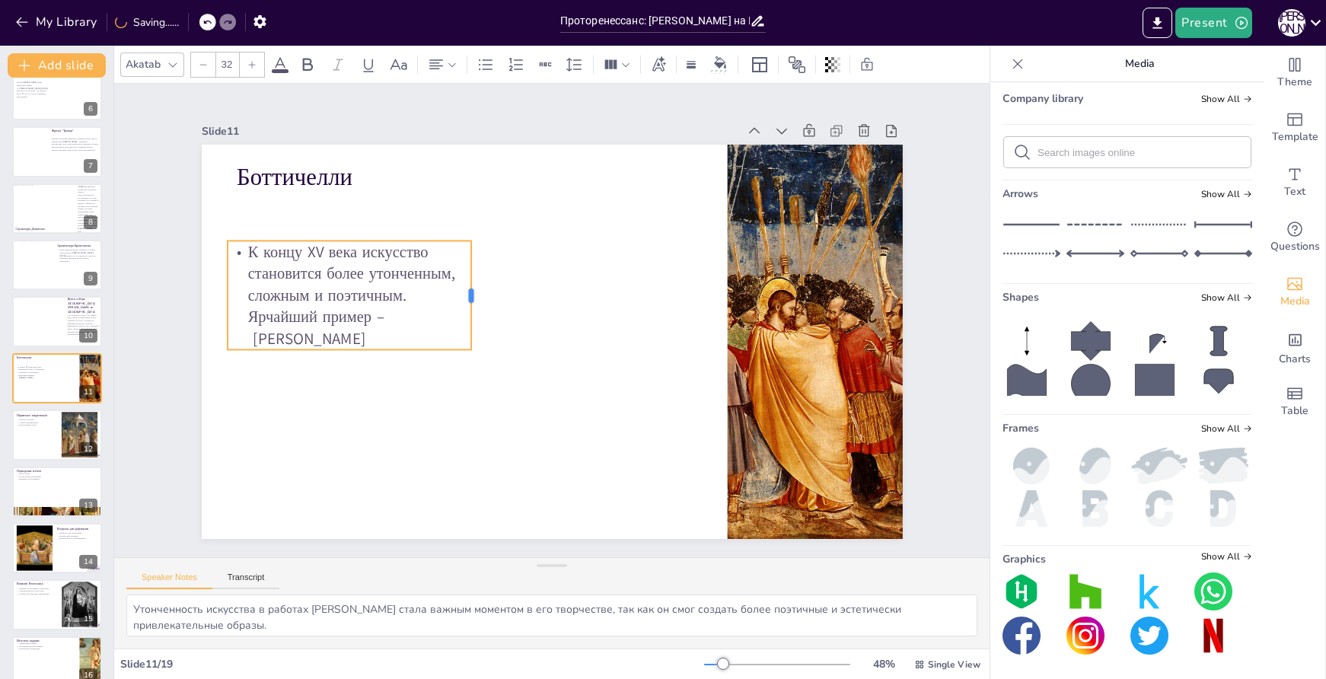
drag, startPoint x: 674, startPoint y: 264, endPoint x: 458, endPoint y: 248, distance: 216.8
click at [471, 248] on div at bounding box center [477, 295] width 12 height 109
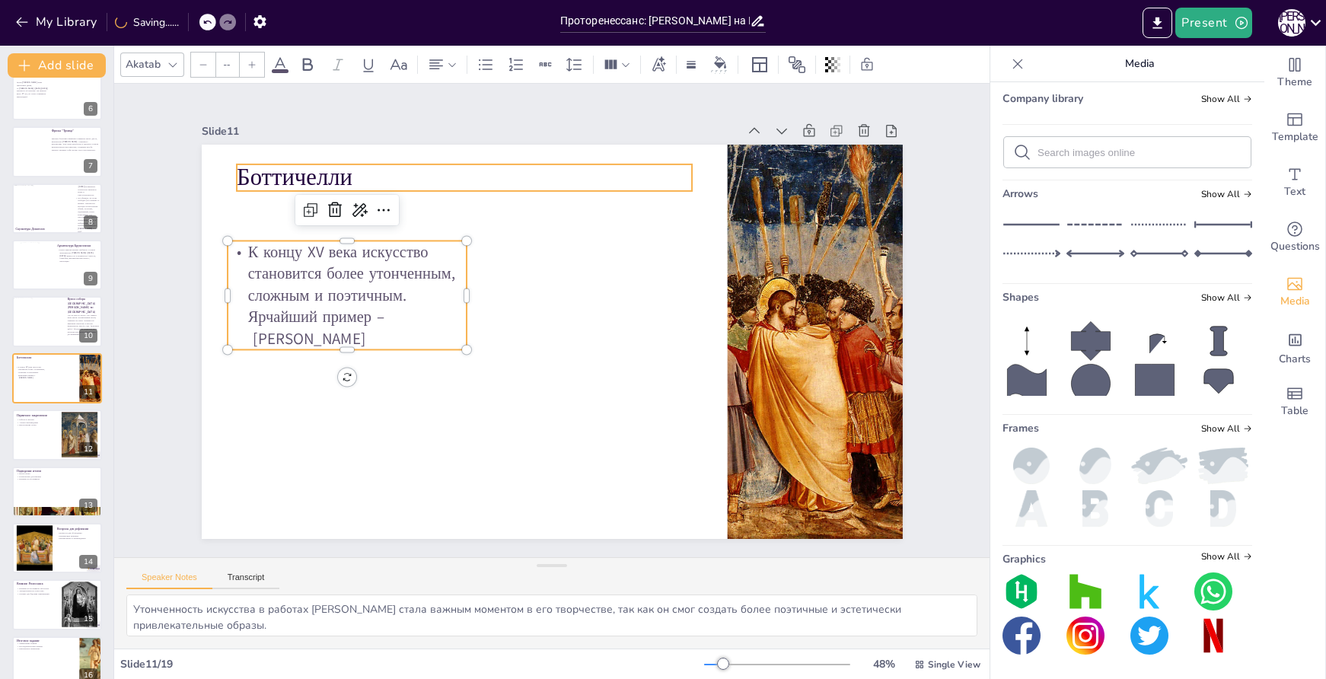
type input "48"
click at [360, 172] on p "Боттичелли" at bounding box center [465, 177] width 456 height 33
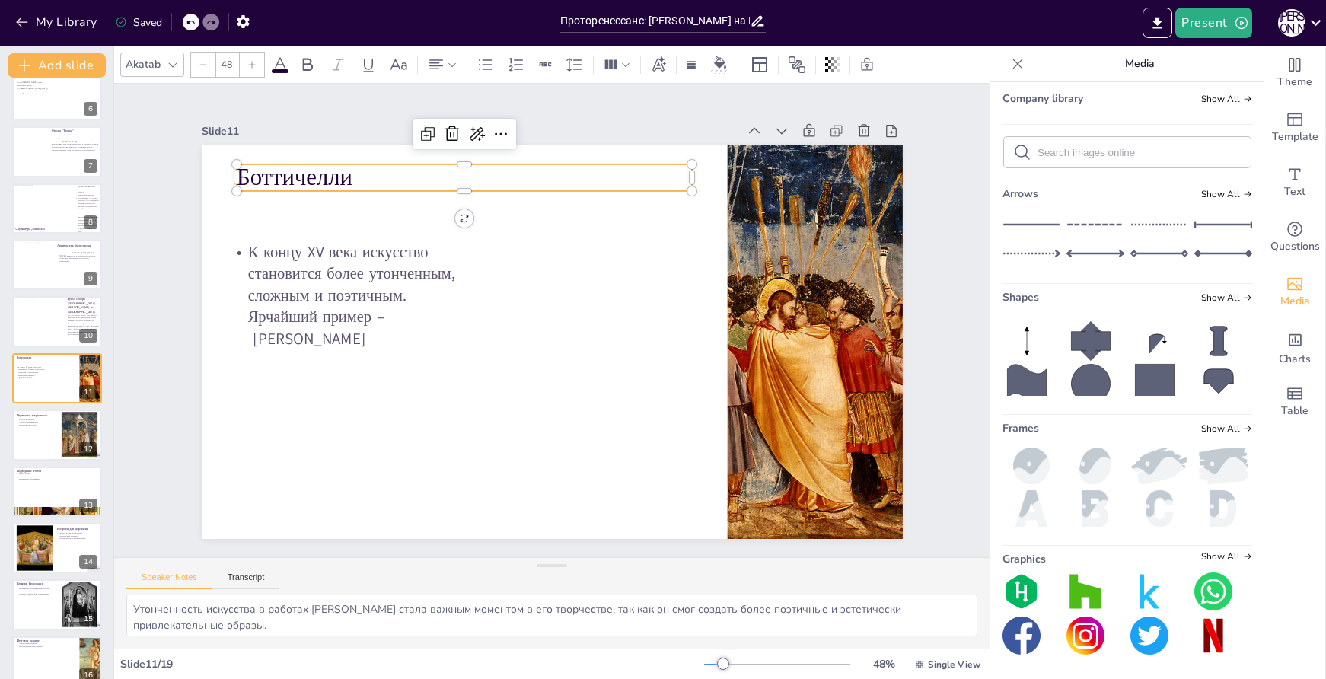
click at [284, 168] on p "Боттичелли" at bounding box center [479, 169] width 457 height 80
click at [282, 169] on p "Боттичелли" at bounding box center [482, 169] width 457 height 80
click at [374, 101] on span "Боттичелли" at bounding box center [430, 55] width 112 height 94
click at [274, 169] on span "Боттичелли" at bounding box center [313, 150] width 118 height 43
click at [262, 169] on span "Боттичелли" at bounding box center [297, 177] width 116 height 32
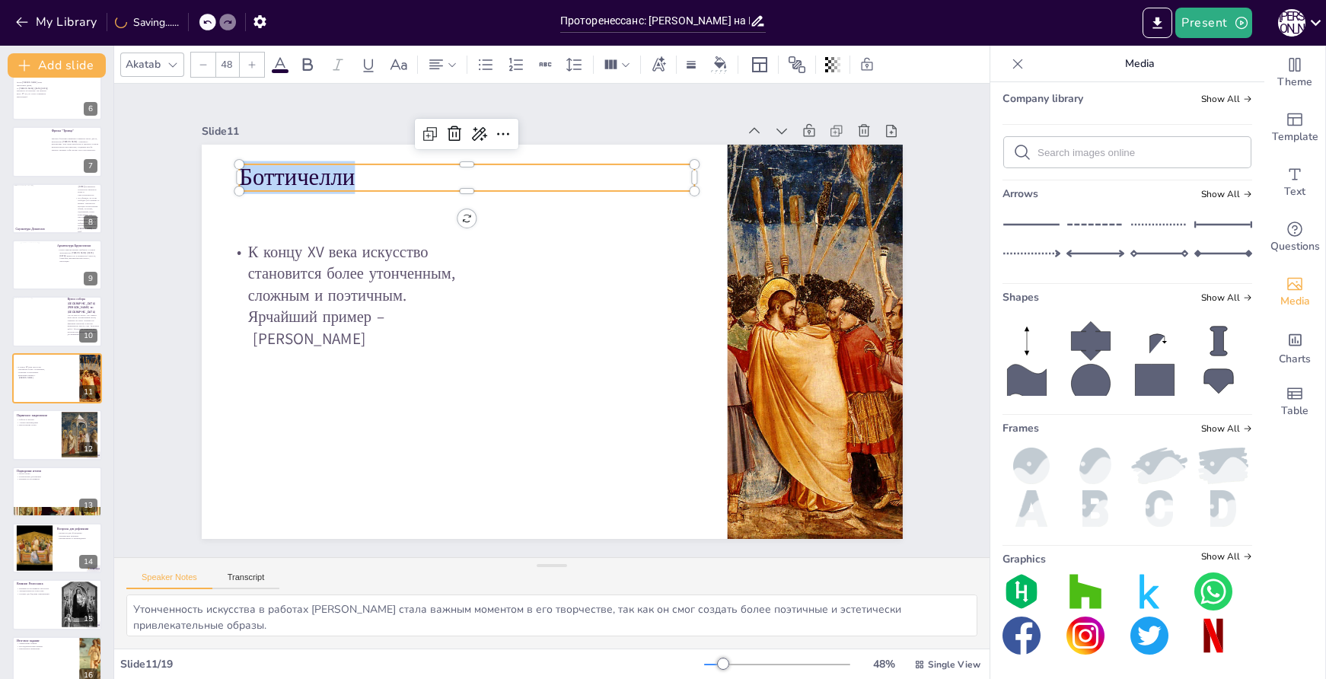
click at [294, 139] on span "Боттичелли" at bounding box center [354, 105] width 120 height 66
click at [273, 155] on span "Боттичелли" at bounding box center [333, 127] width 120 height 55
click at [262, 169] on span "Боттичелли" at bounding box center [297, 177] width 116 height 32
click at [254, 169] on span "Боттичелли" at bounding box center [313, 150] width 118 height 43
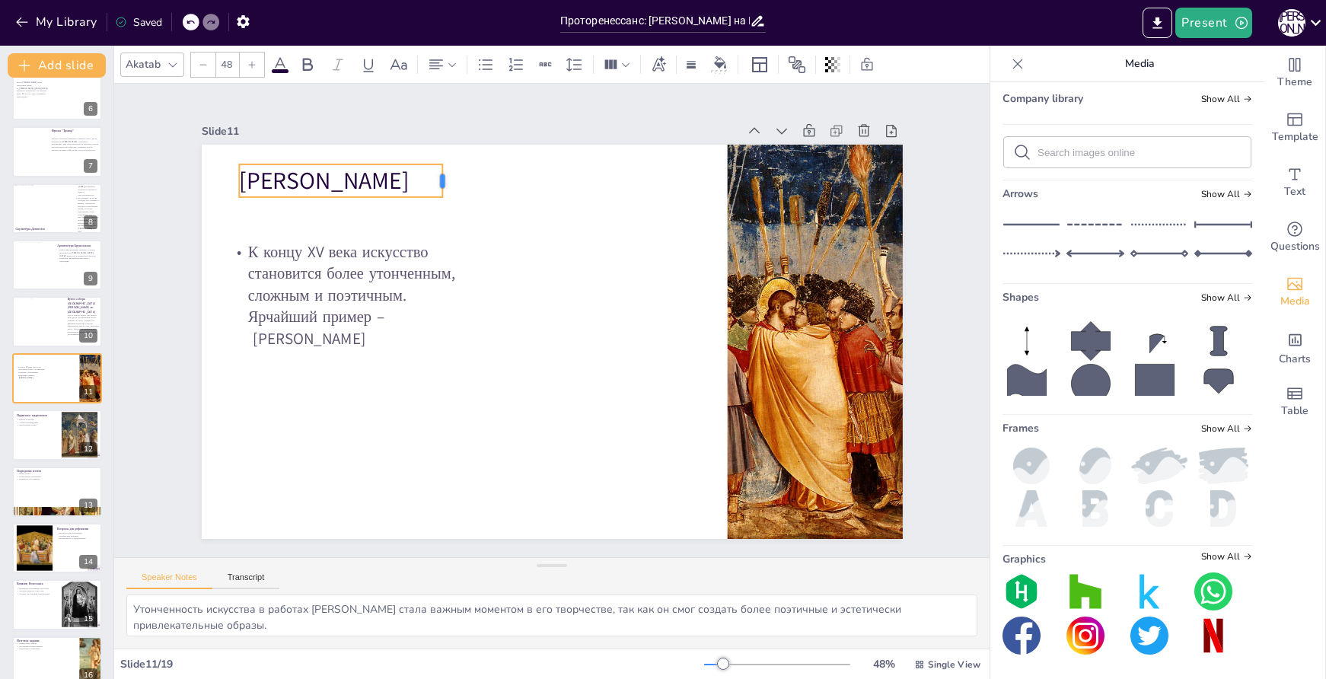
drag, startPoint x: 683, startPoint y: 179, endPoint x: 431, endPoint y: 186, distance: 252.1
click at [431, 186] on div "К концу XV века искусство становится более утонченным, сложным и поэтичным. Ярч…" at bounding box center [549, 341] width 739 height 465
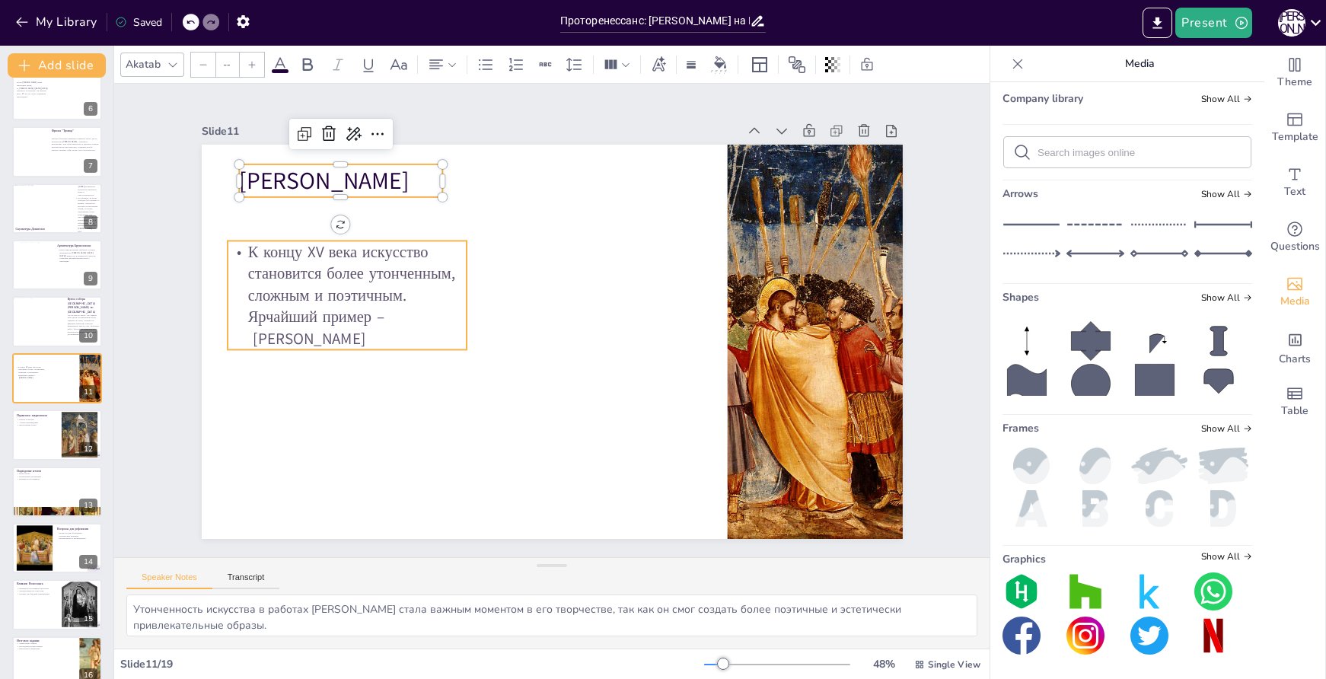
type input "32"
click at [360, 286] on p "К концу XV века искусство становится более утонченным, сложным и поэтичным. Ярч…" at bounding box center [348, 295] width 240 height 109
click at [345, 327] on p "К концу XV века искусство становится более утонченным, сложным и поэтичным. Ярч…" at bounding box center [351, 273] width 250 height 133
click at [345, 327] on p "К концу XV века искусство становится более утонченным, сложным и поэтичным. Ярч…" at bounding box center [356, 252] width 257 height 156
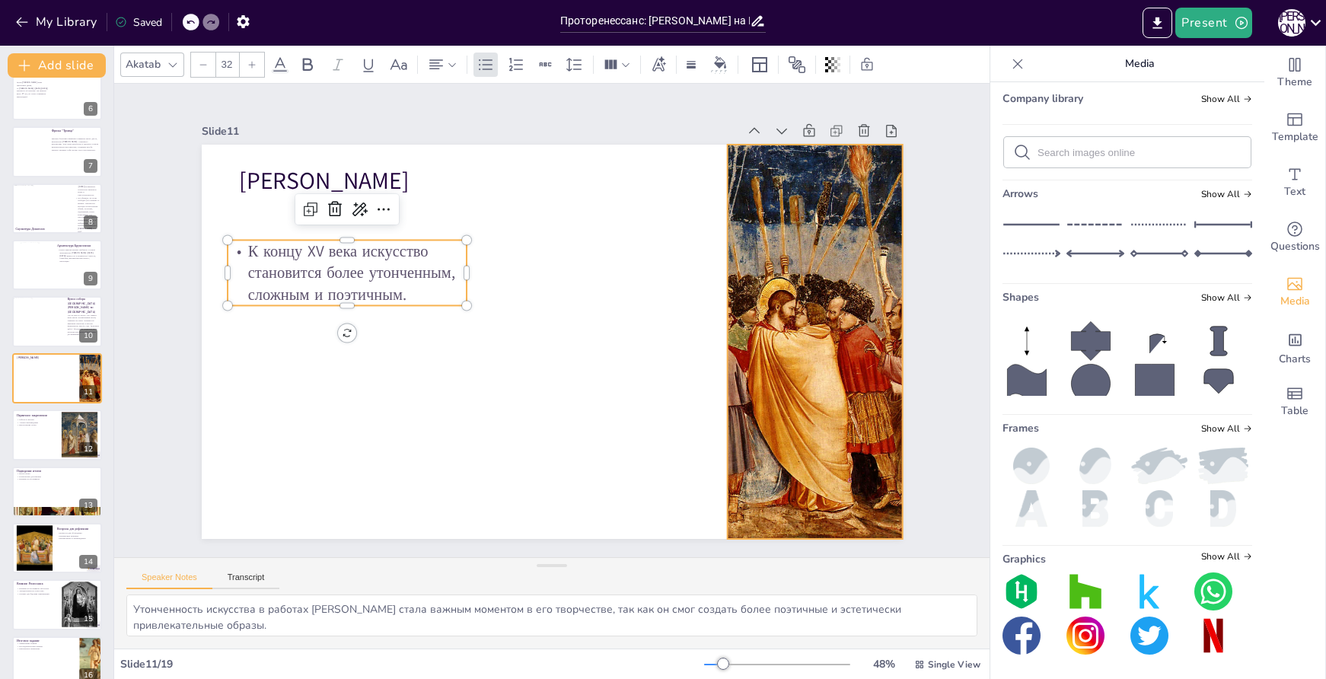
click at [816, 292] on div at bounding box center [816, 342] width 422 height 394
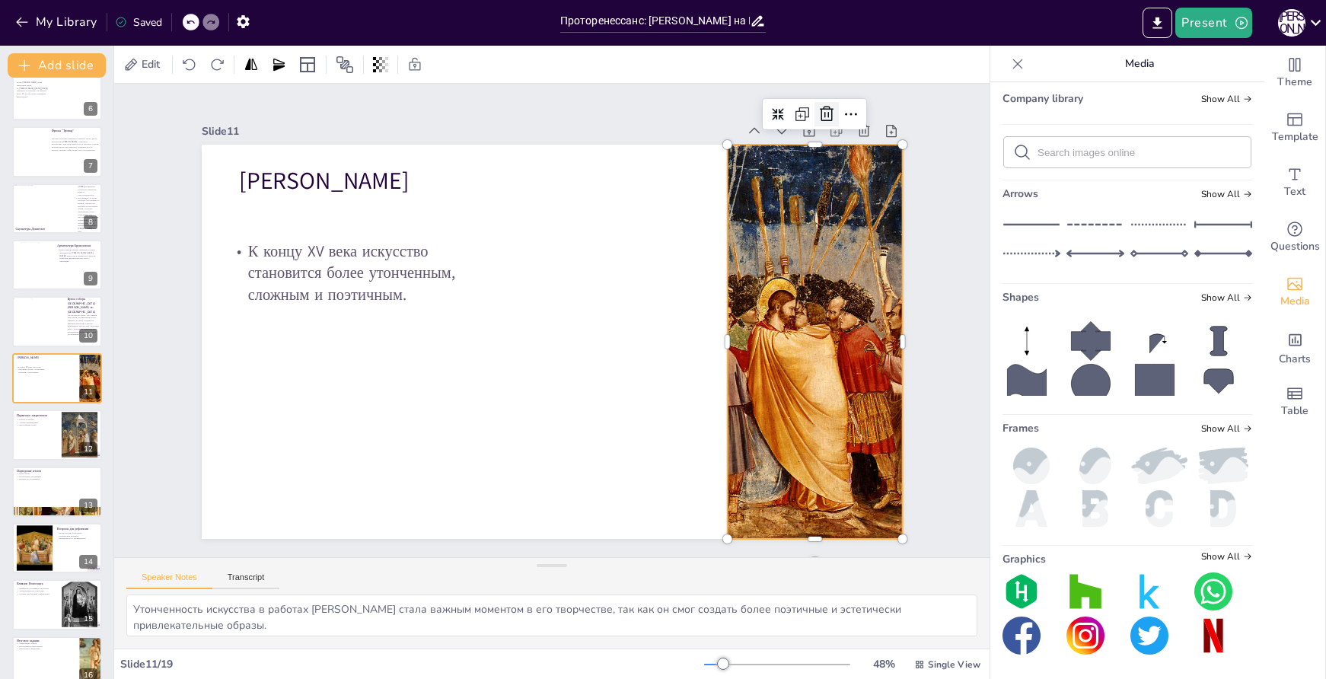
click at [837, 134] on icon at bounding box center [847, 144] width 20 height 20
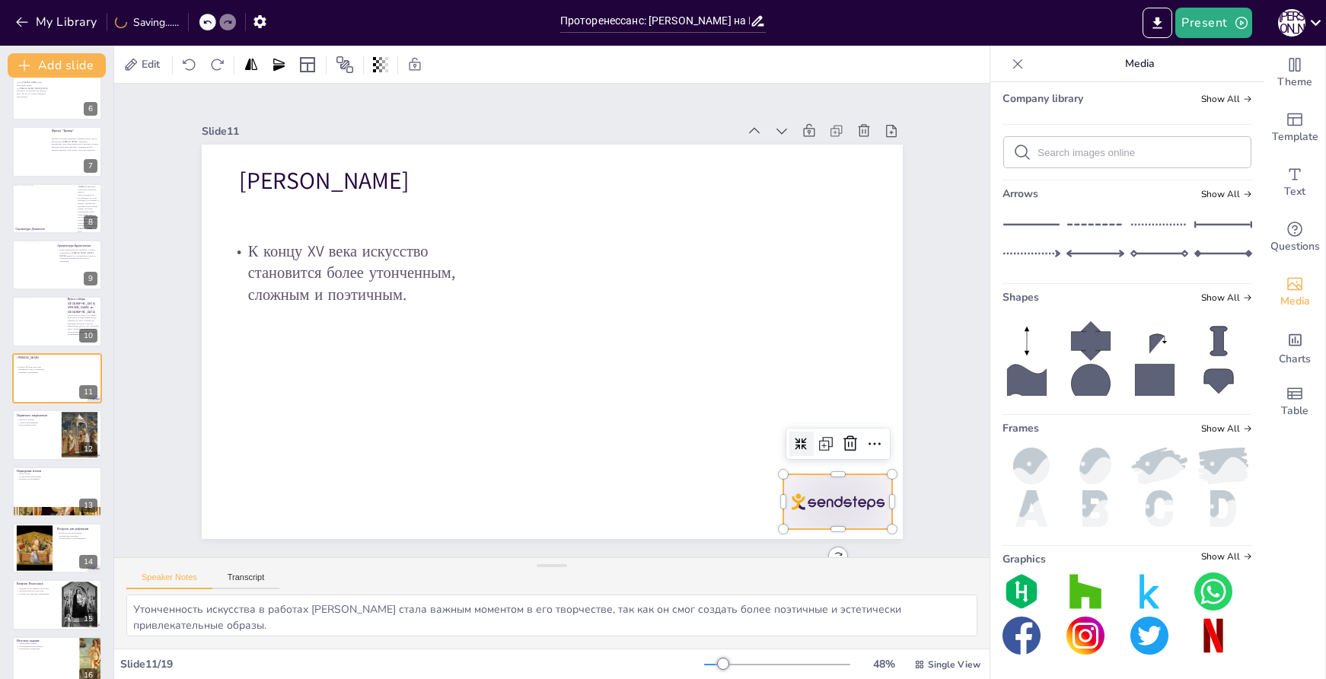
click at [847, 497] on div at bounding box center [839, 501] width 110 height 55
click at [843, 439] on icon at bounding box center [850, 444] width 18 height 18
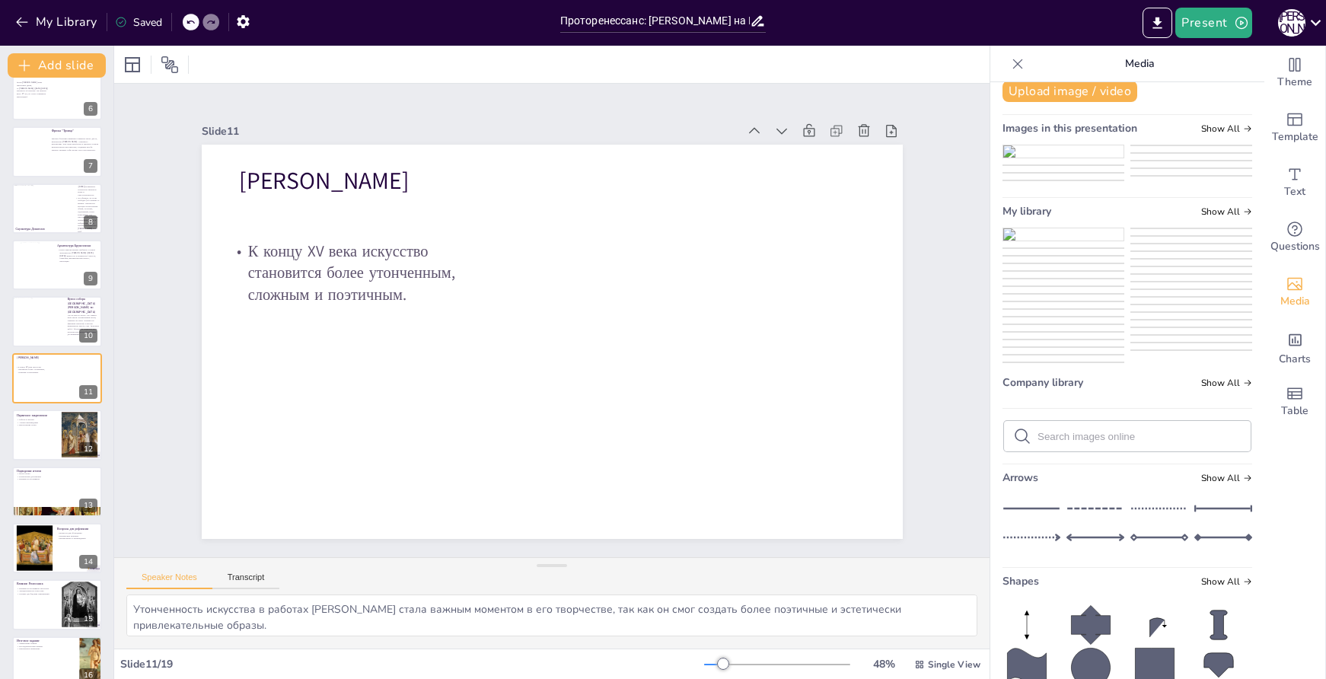
scroll to position [0, 0]
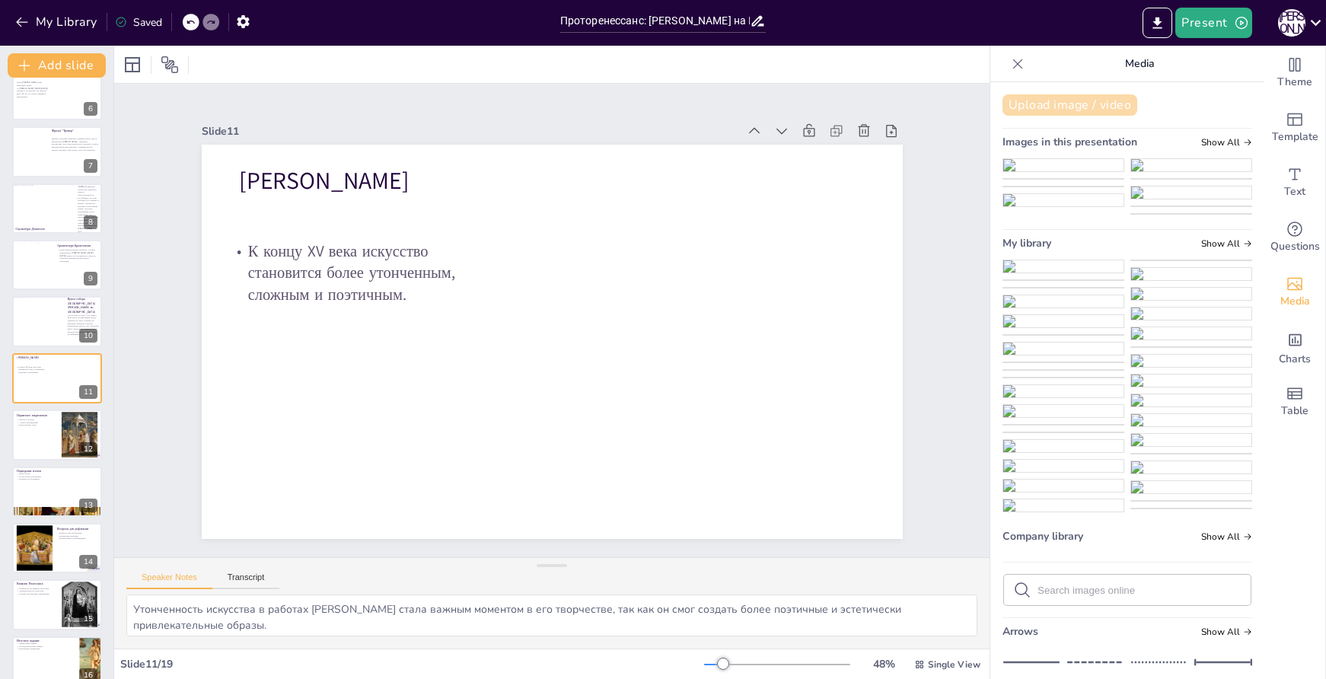
click at [1057, 110] on button "Upload image / video" at bounding box center [1070, 104] width 135 height 21
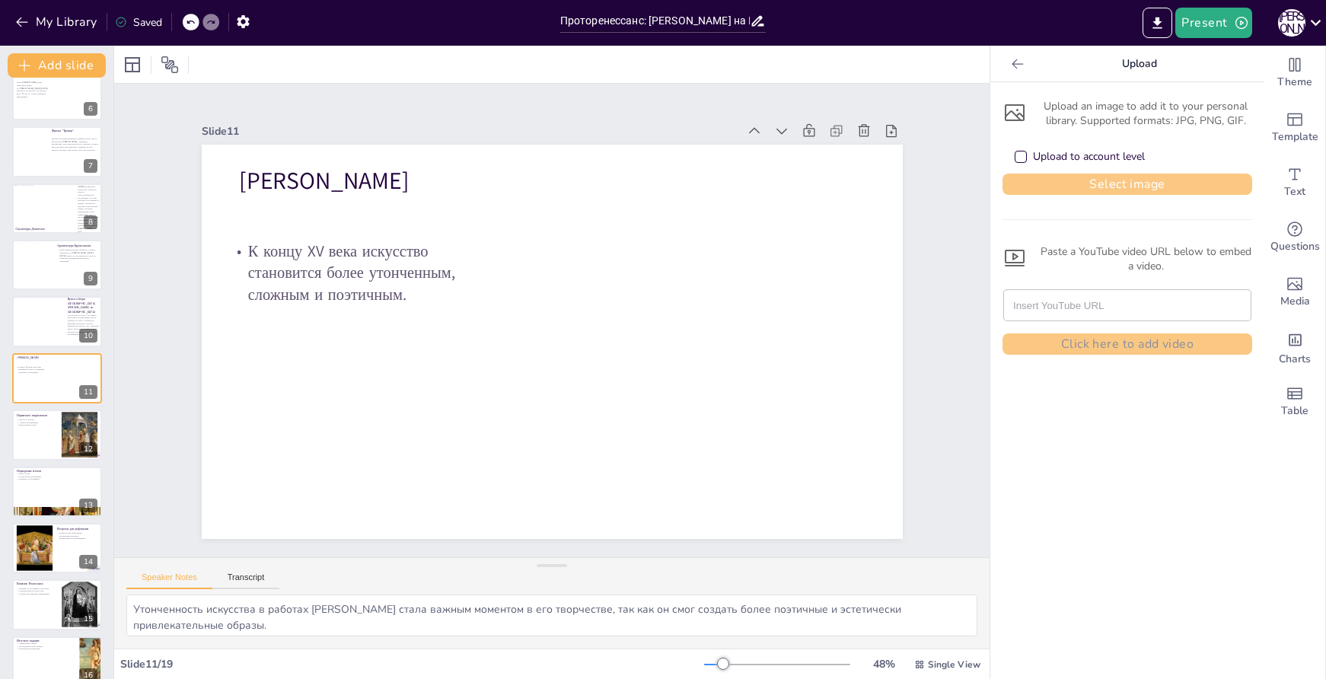
click at [1131, 184] on button "Select image" at bounding box center [1128, 184] width 250 height 21
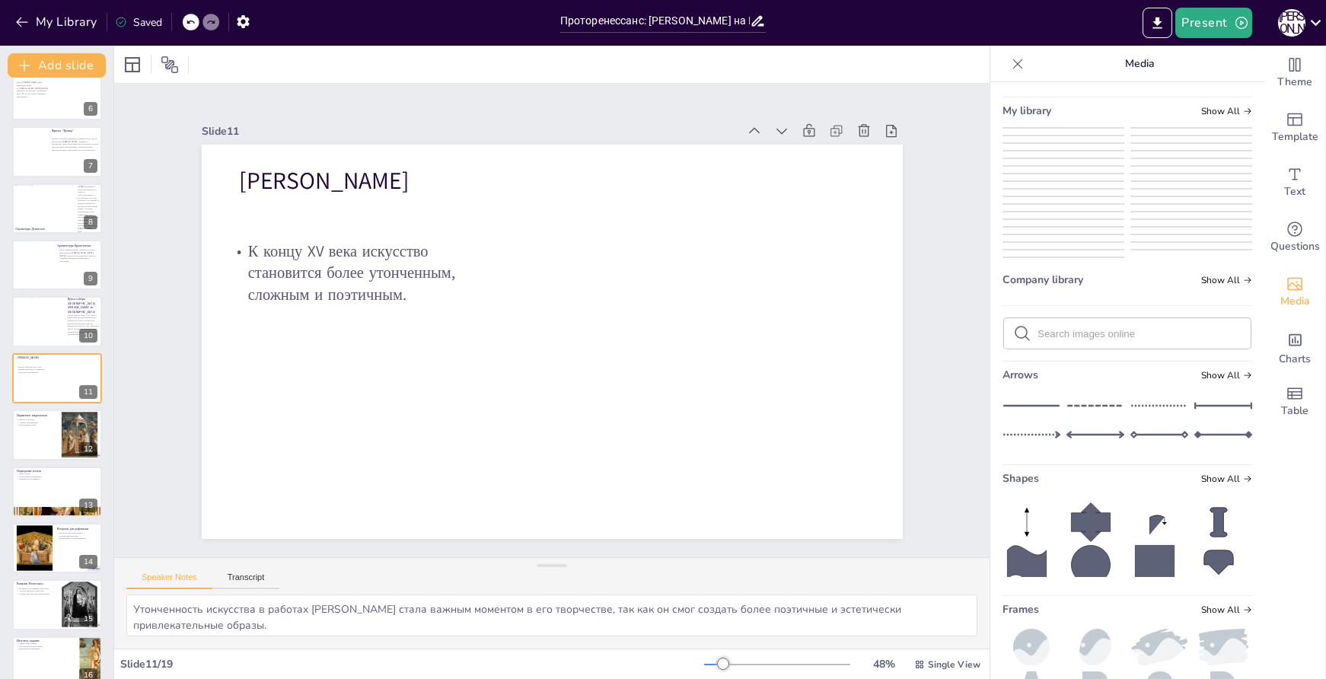
scroll to position [305, 0]
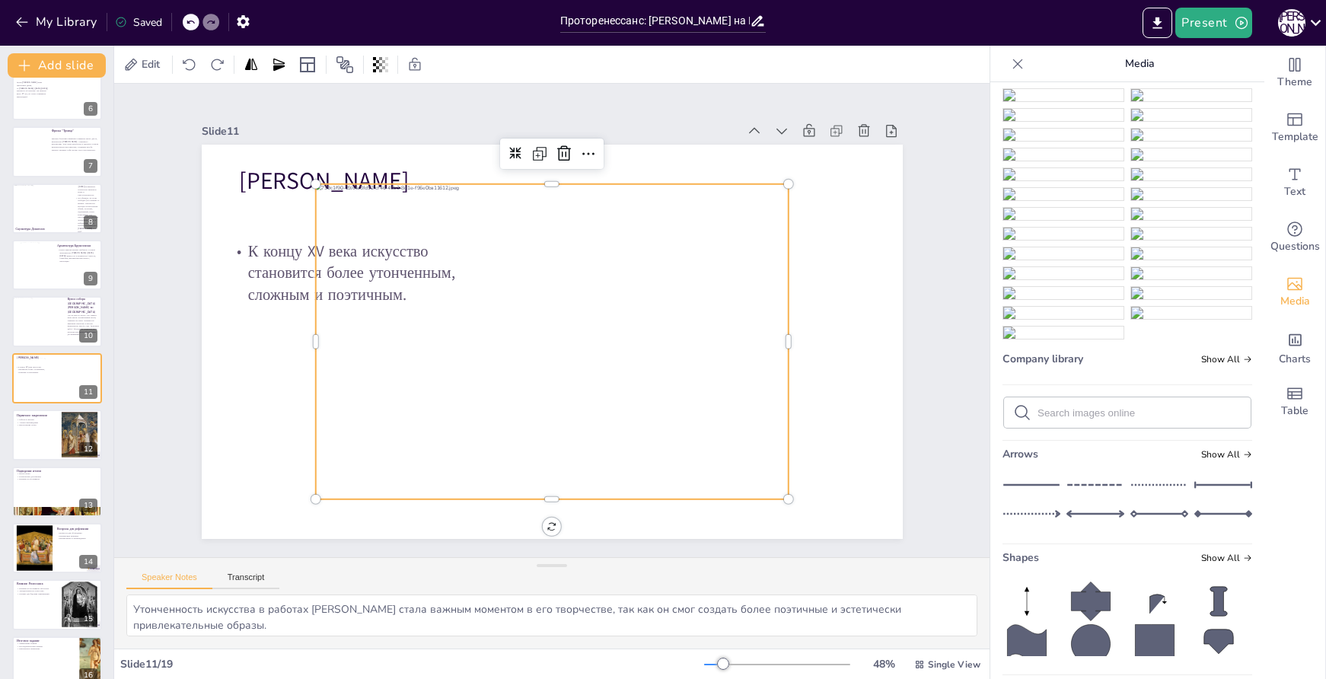
scroll to position [309, 0]
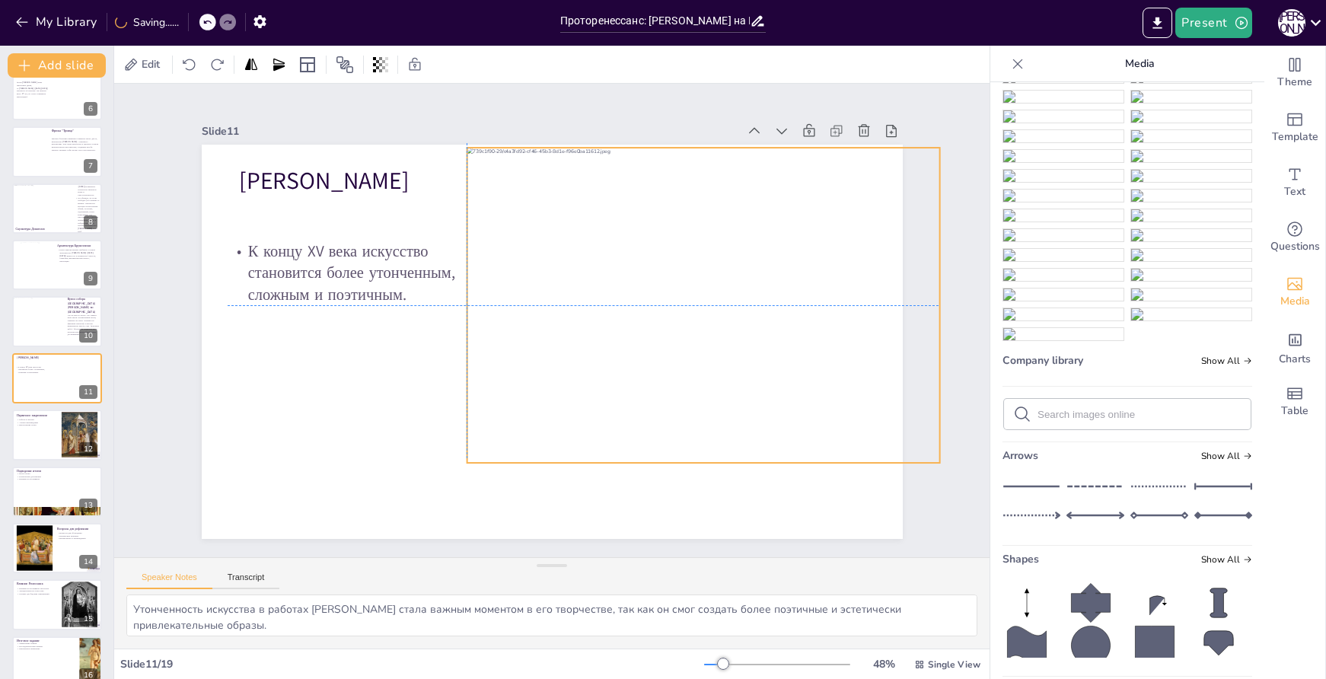
drag, startPoint x: 637, startPoint y: 355, endPoint x: 787, endPoint y: 314, distance: 155.5
click at [787, 314] on div at bounding box center [703, 305] width 473 height 315
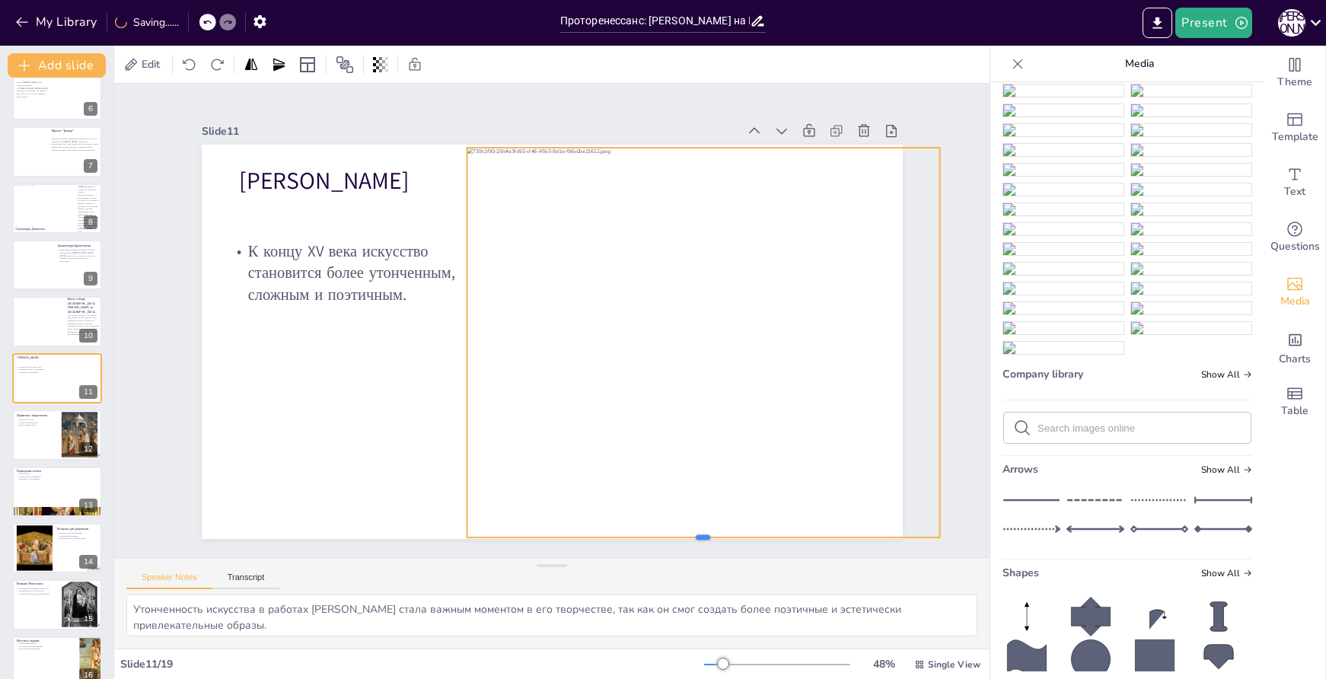
drag, startPoint x: 688, startPoint y: 458, endPoint x: 671, endPoint y: 532, distance: 76.6
click at [671, 532] on div at bounding box center [679, 559] width 472 height 62
drag, startPoint x: 771, startPoint y: 468, endPoint x: 767, endPoint y: 460, distance: 9.2
click at [767, 460] on div at bounding box center [725, 358] width 561 height 442
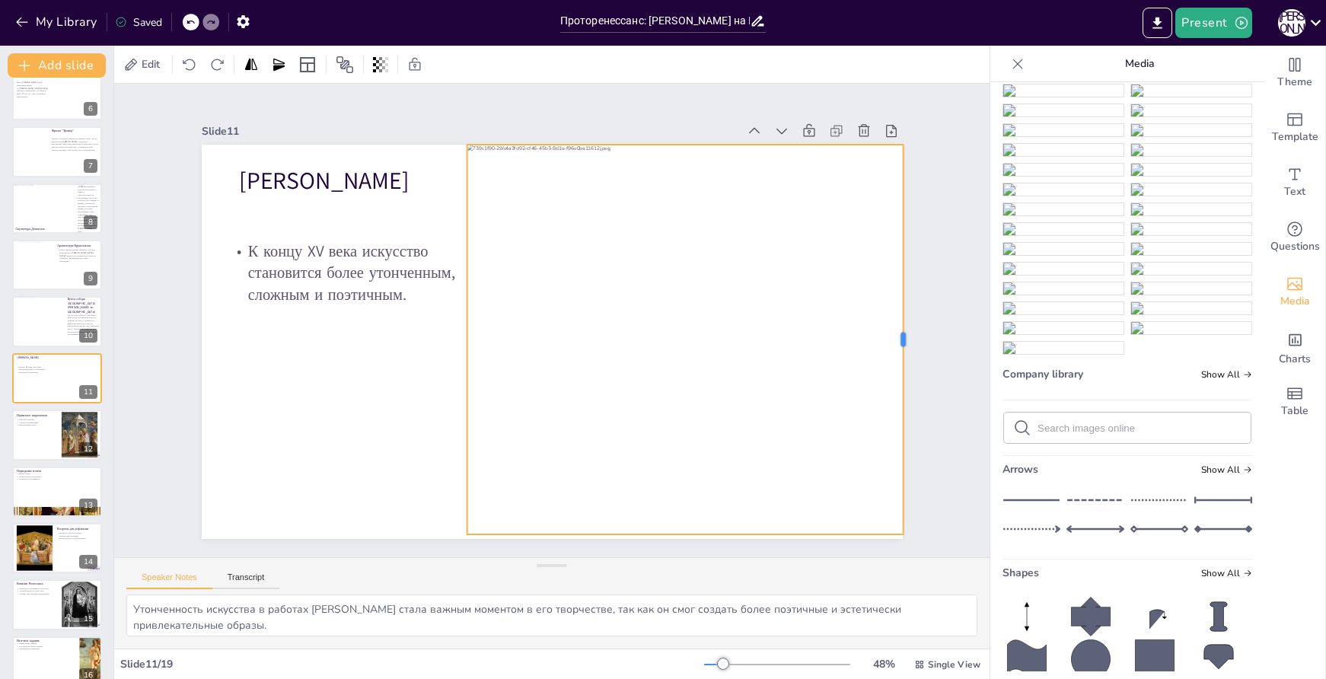
drag, startPoint x: 929, startPoint y: 335, endPoint x: 892, endPoint y: 334, distance: 36.6
click at [904, 334] on div at bounding box center [910, 340] width 12 height 390
click at [671, 539] on div at bounding box center [685, 545] width 436 height 12
click at [467, 334] on div at bounding box center [730, 342] width 526 height 394
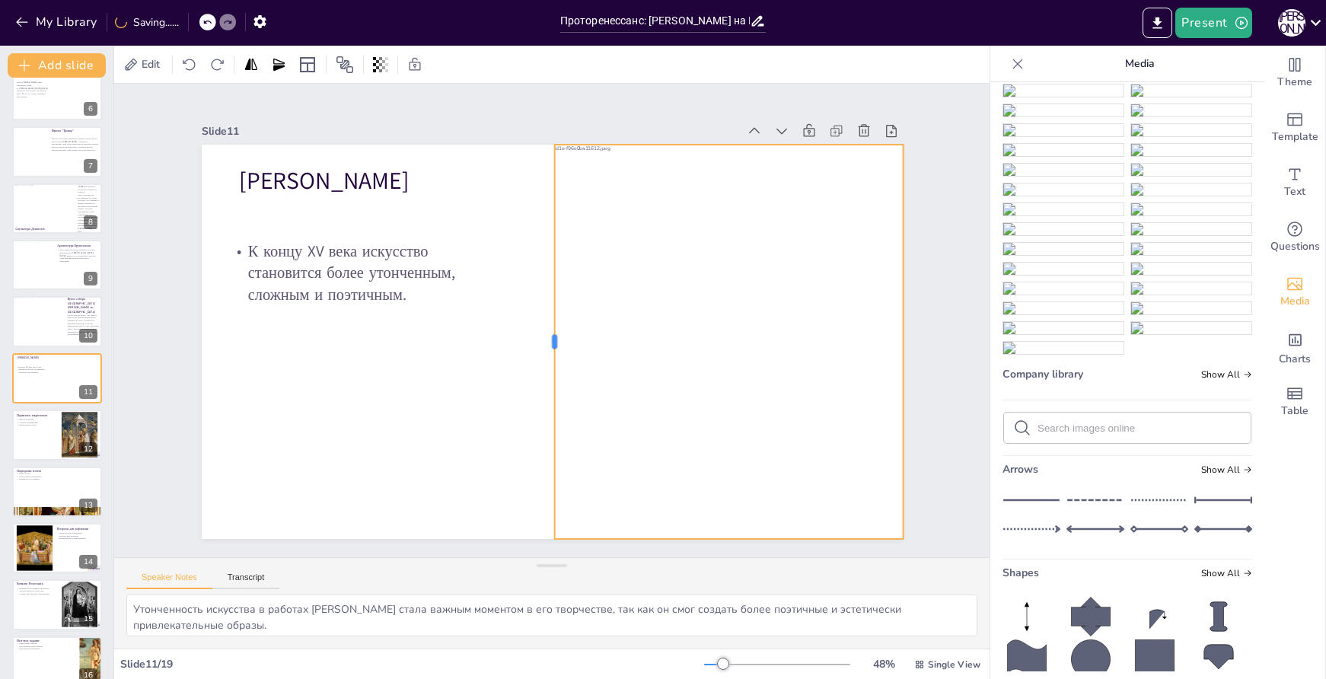
drag, startPoint x: 455, startPoint y: 336, endPoint x: 541, endPoint y: 343, distance: 85.6
click at [542, 343] on div at bounding box center [548, 342] width 12 height 394
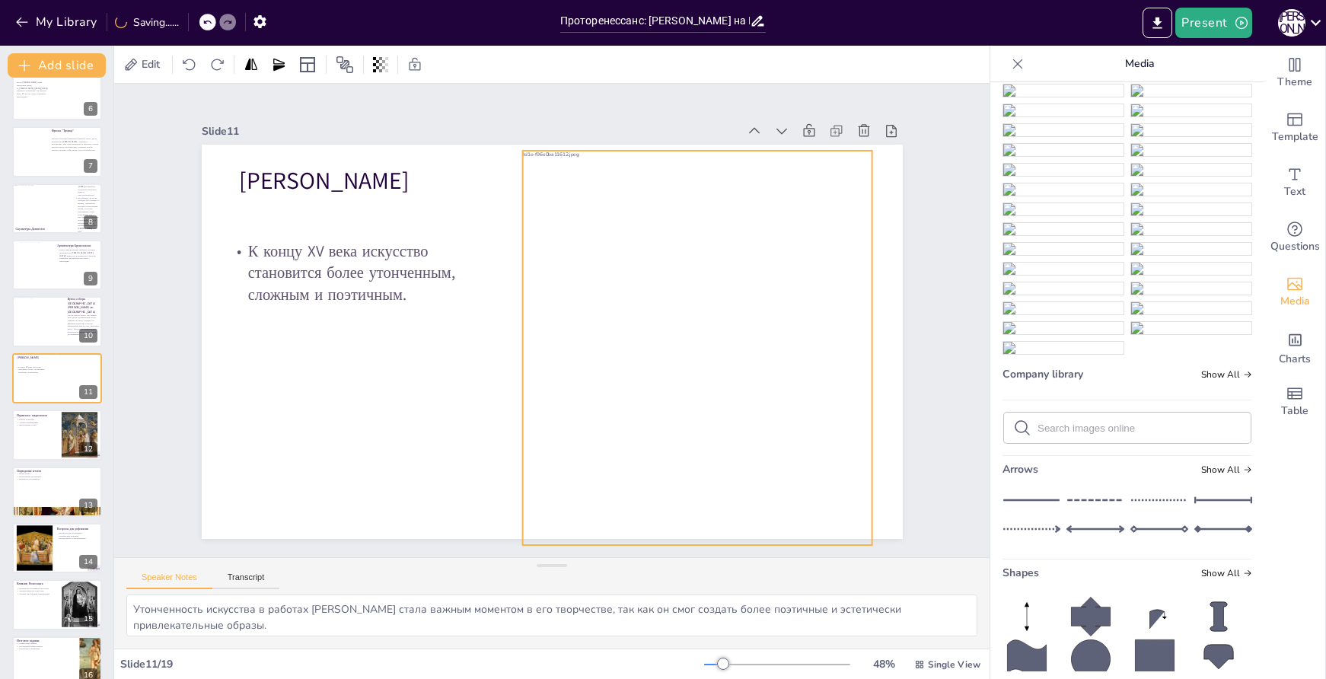
drag, startPoint x: 656, startPoint y: 321, endPoint x: 624, endPoint y: 327, distance: 31.8
click at [624, 327] on div at bounding box center [699, 348] width 526 height 394
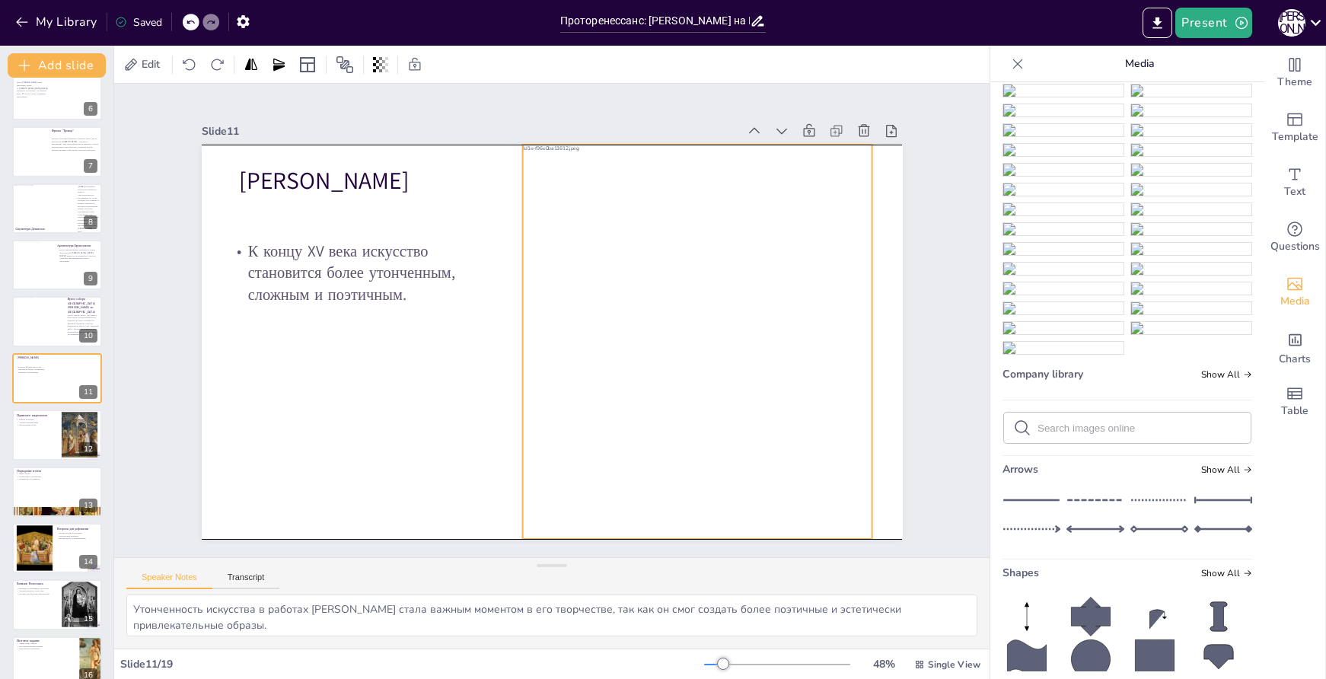
click at [818, 350] on div at bounding box center [695, 357] width 564 height 448
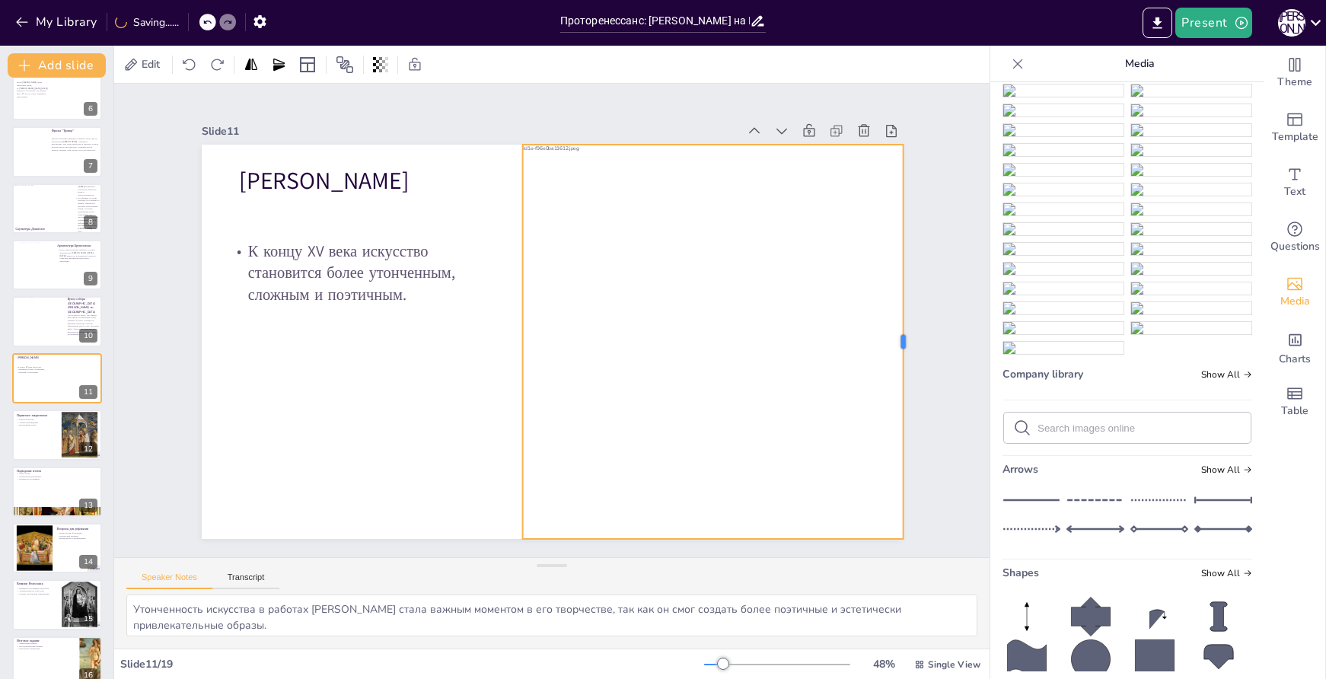
drag, startPoint x: 862, startPoint y: 338, endPoint x: 893, endPoint y: 339, distance: 31.2
click at [893, 339] on div at bounding box center [905, 380] width 53 height 394
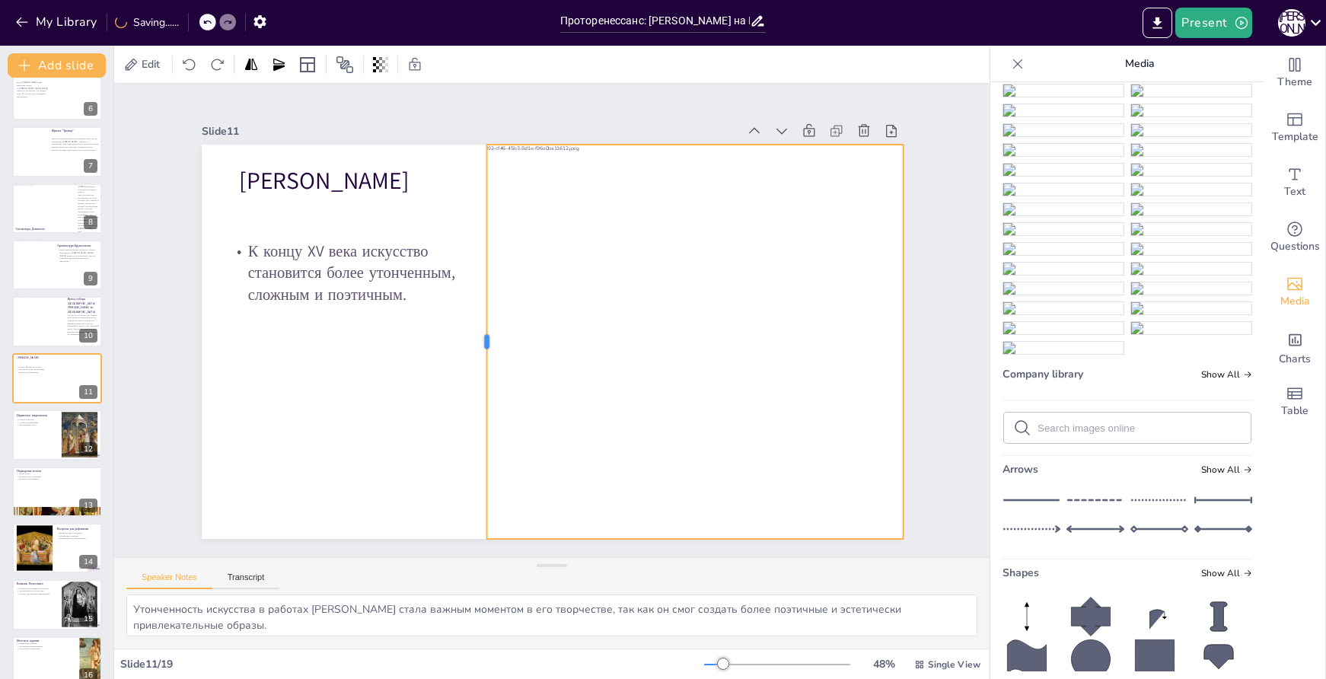
drag, startPoint x: 509, startPoint y: 336, endPoint x: 474, endPoint y: 337, distance: 35.8
click at [474, 337] on div at bounding box center [480, 342] width 12 height 394
click at [479, 337] on div at bounding box center [481, 327] width 94 height 388
click at [49, 436] on div at bounding box center [56, 435] width 91 height 52
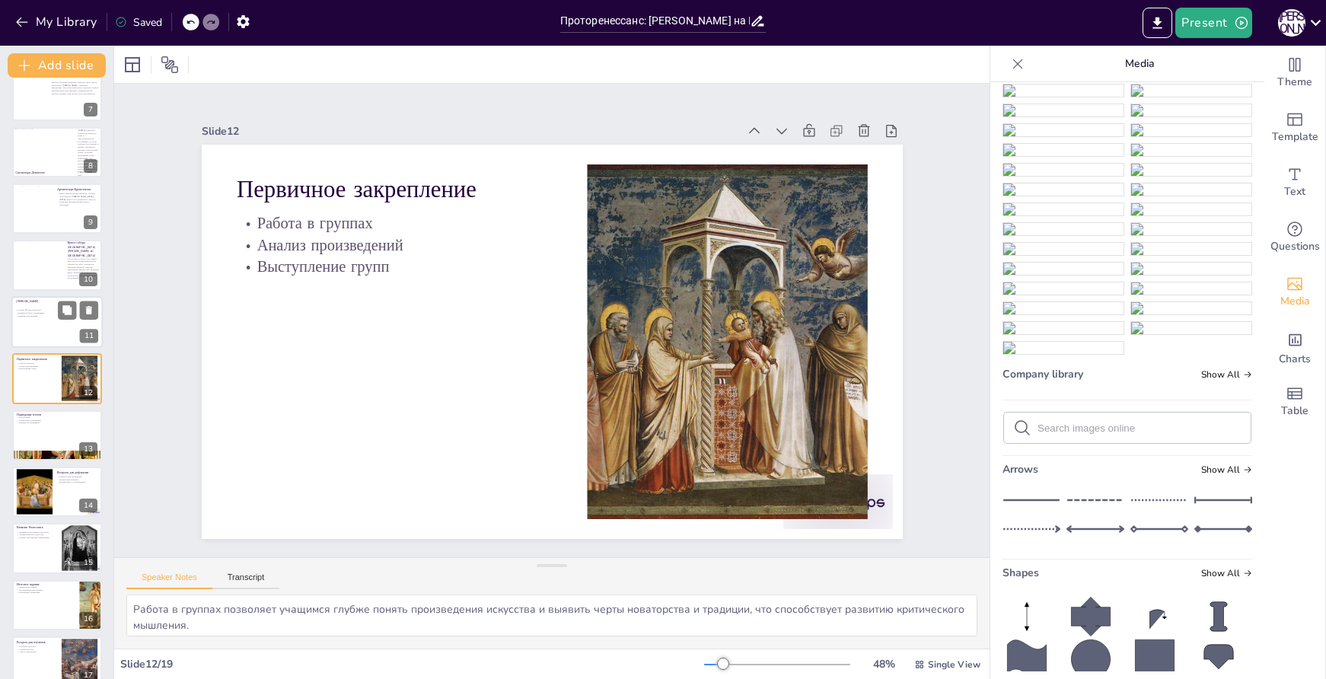
click at [37, 330] on div at bounding box center [56, 322] width 91 height 52
type textarea "Утонченность искусства в работах Боттичелли стала важным моментом в его творчес…"
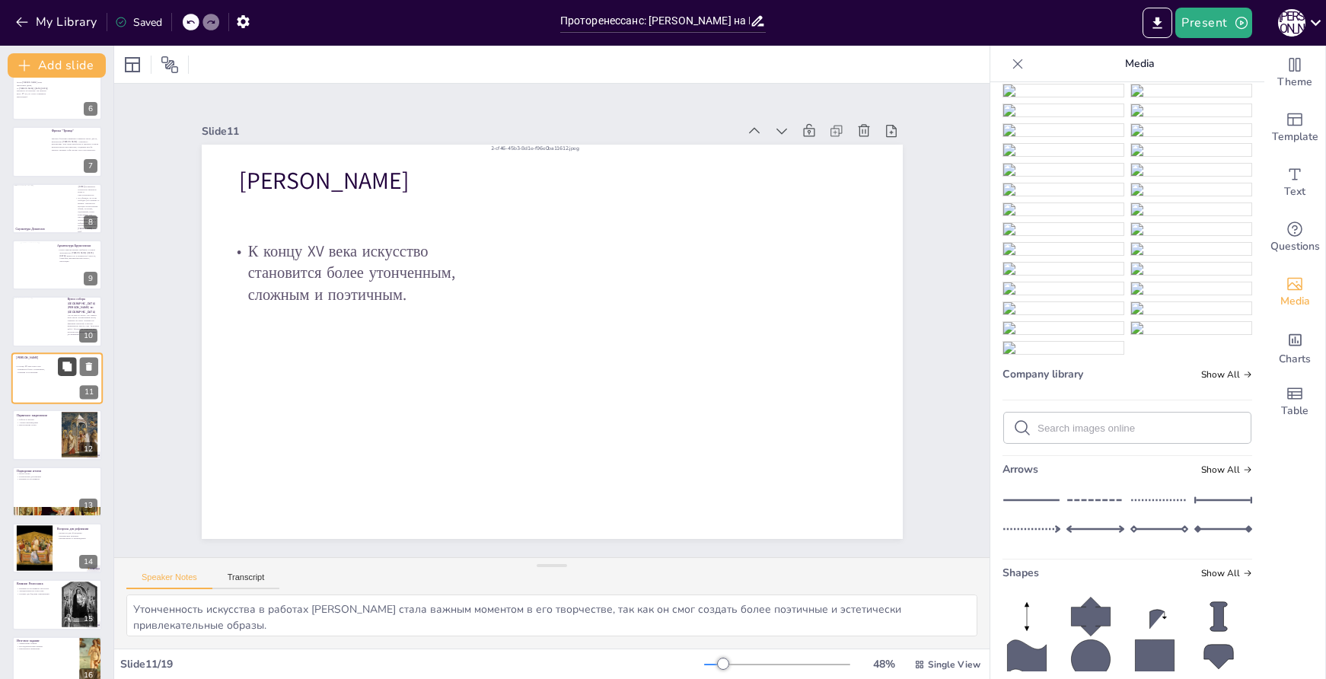
click at [69, 363] on icon at bounding box center [66, 366] width 9 height 9
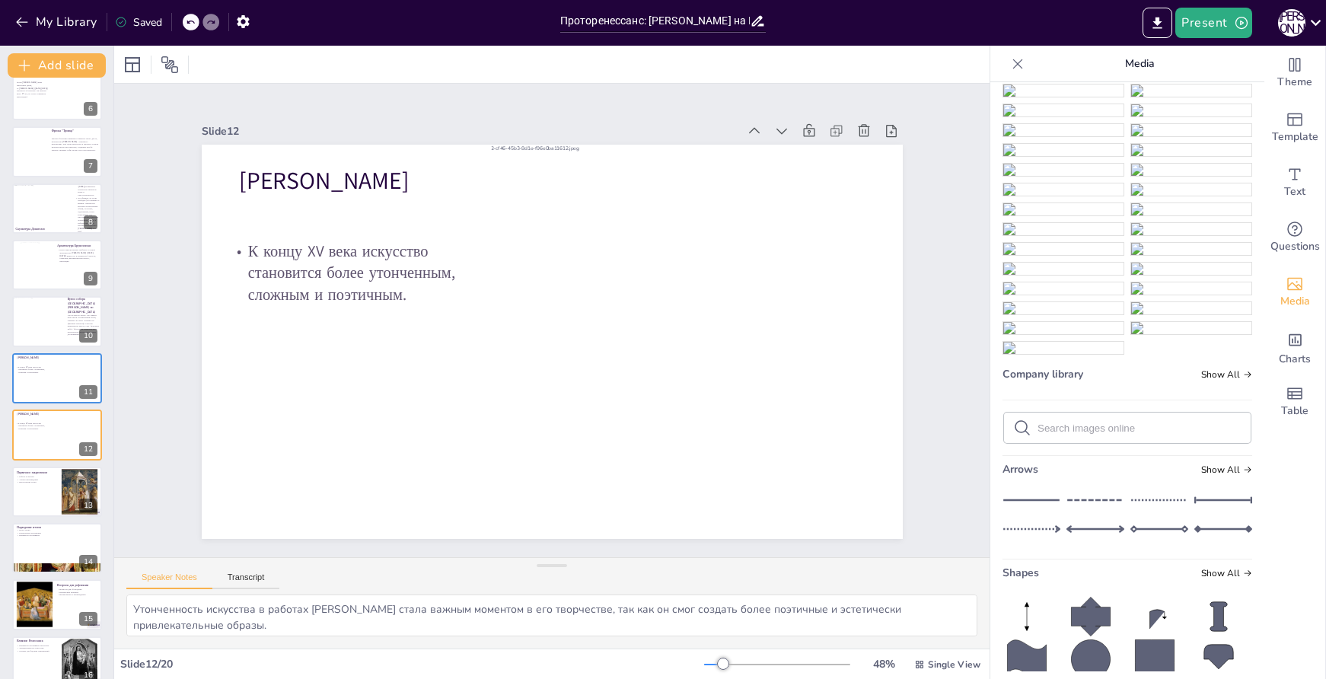
scroll to position [359, 0]
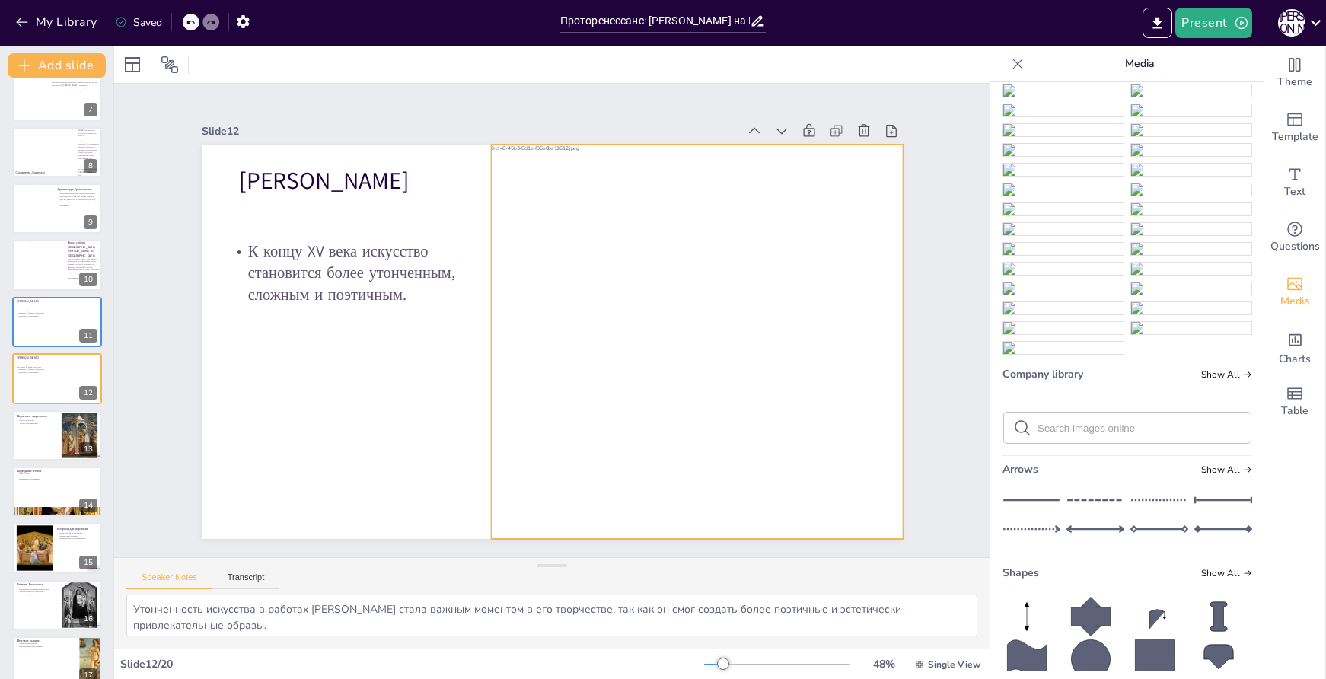
click at [598, 308] on div at bounding box center [699, 342] width 526 height 394
click at [703, 108] on icon at bounding box center [710, 114] width 14 height 15
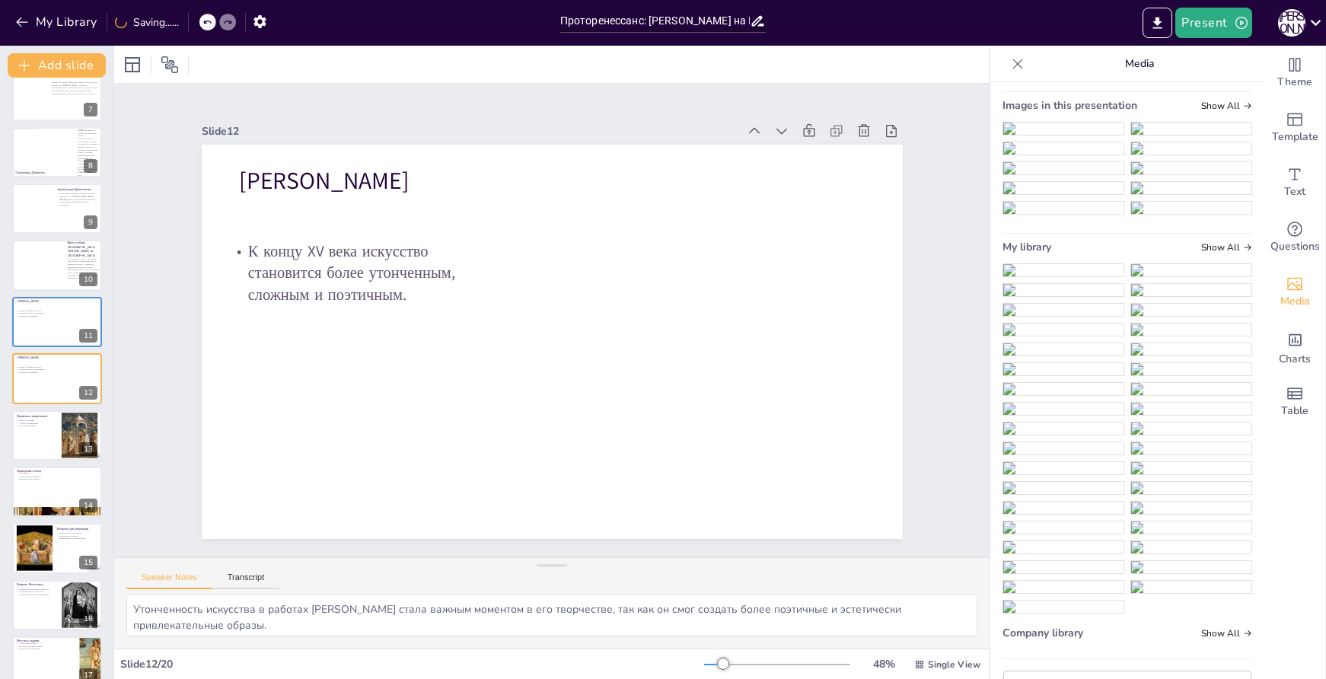
scroll to position [0, 0]
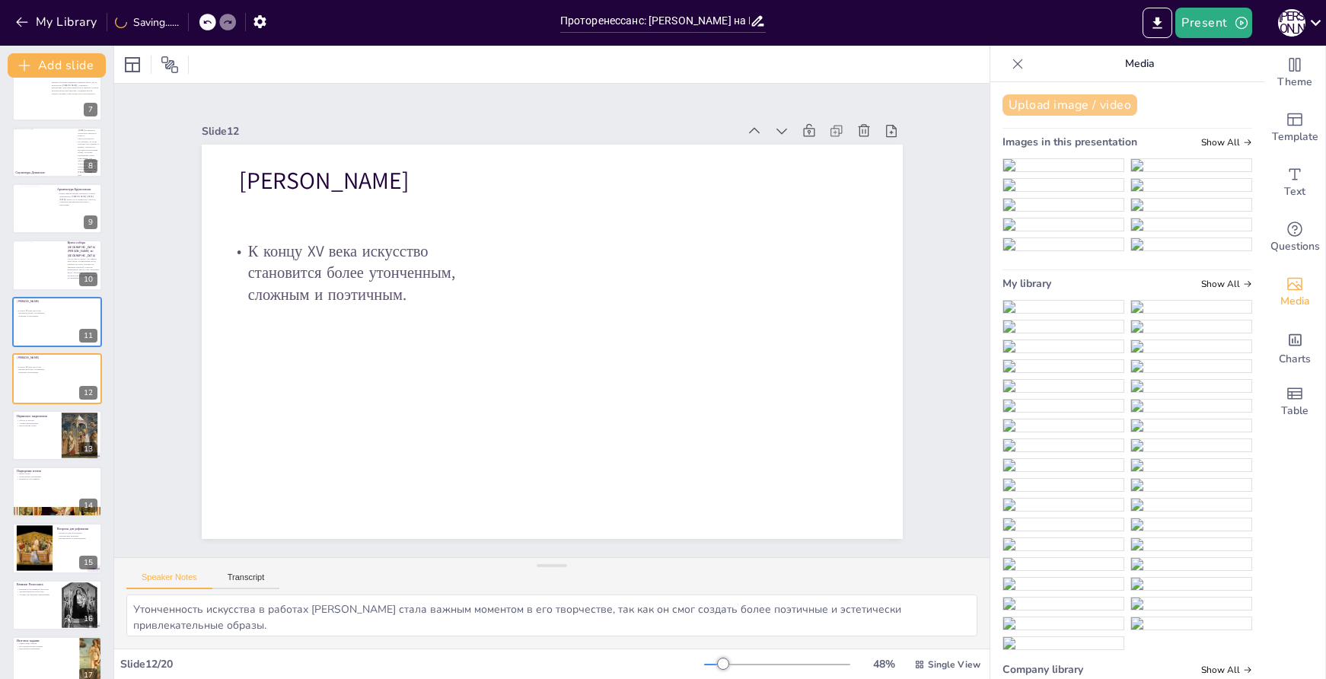
click at [1113, 107] on button "Upload image / video" at bounding box center [1070, 104] width 135 height 21
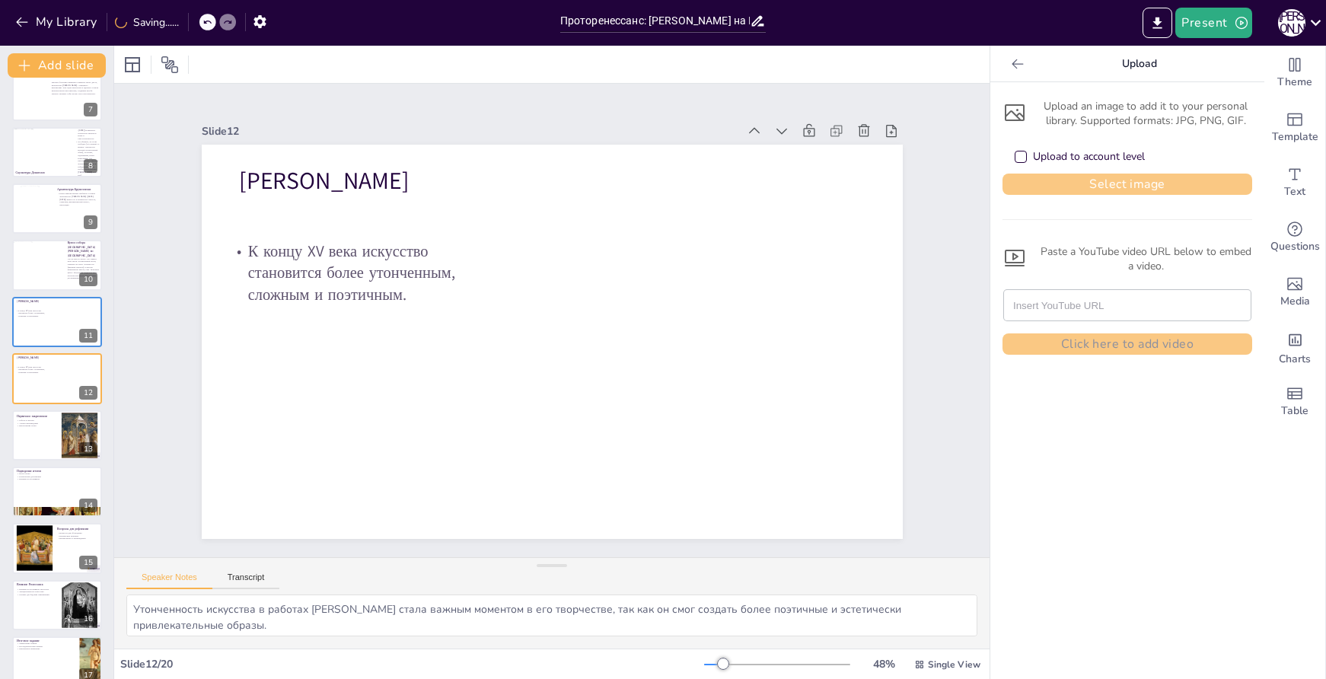
click at [1143, 178] on button "Select image" at bounding box center [1128, 184] width 250 height 21
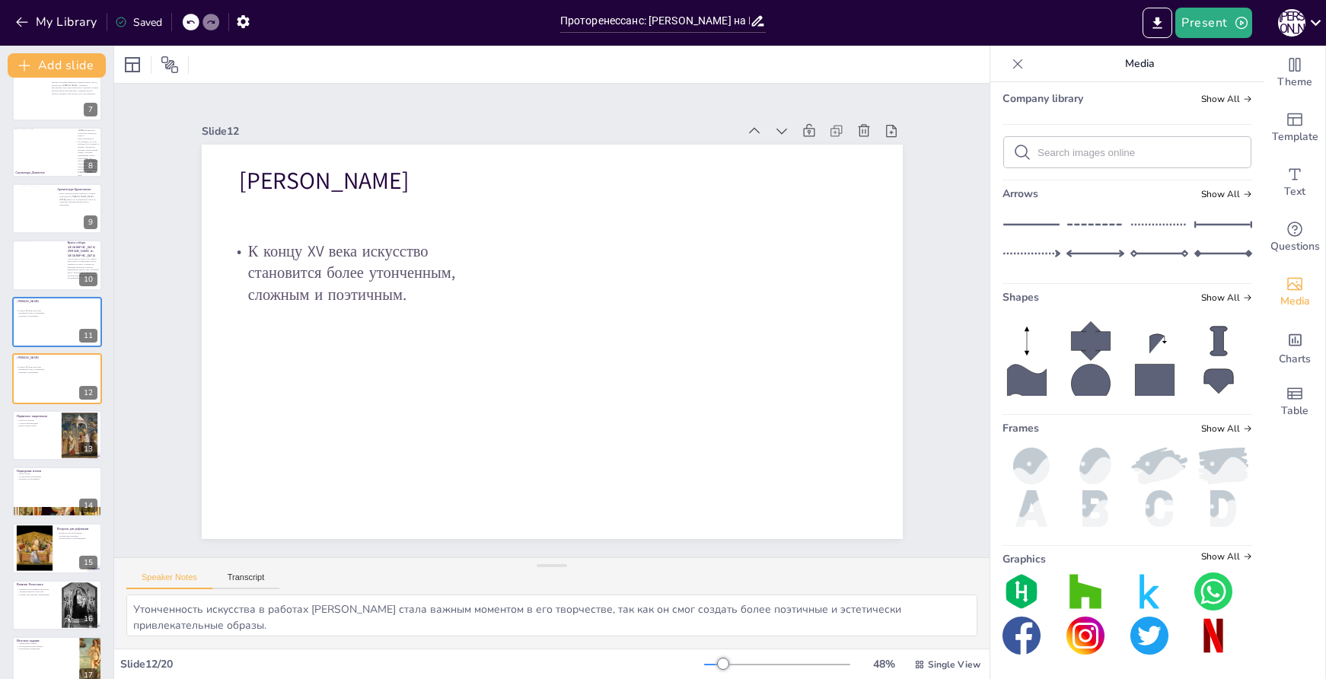
scroll to position [609, 0]
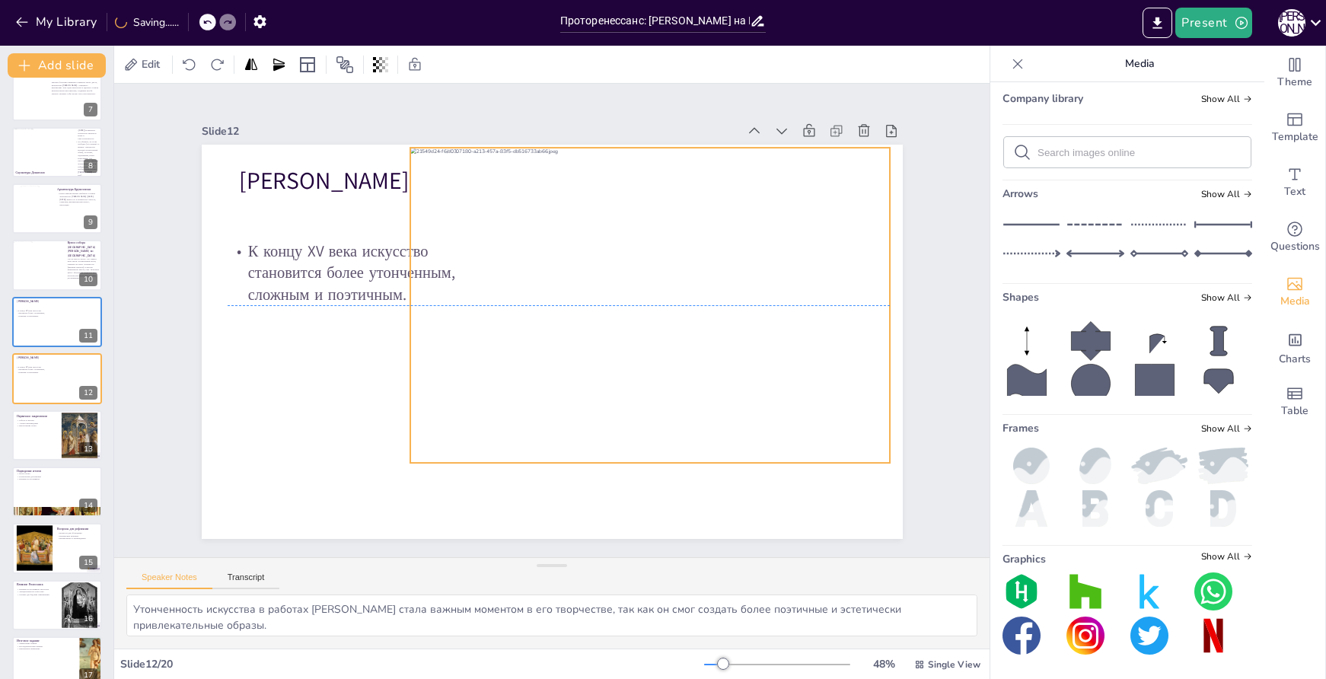
scroll to position [507, 0]
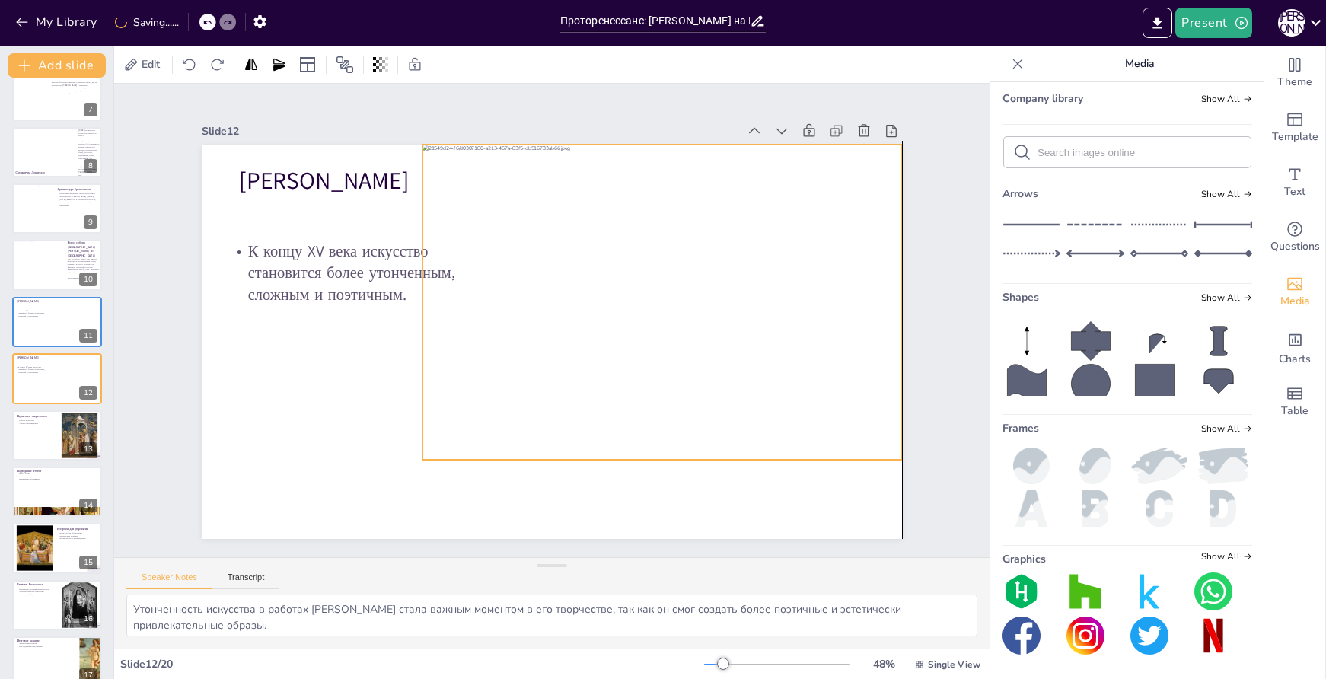
drag, startPoint x: 596, startPoint y: 313, endPoint x: 707, endPoint y: 270, distance: 118.6
click at [707, 270] on div at bounding box center [570, 431] width 315 height 480
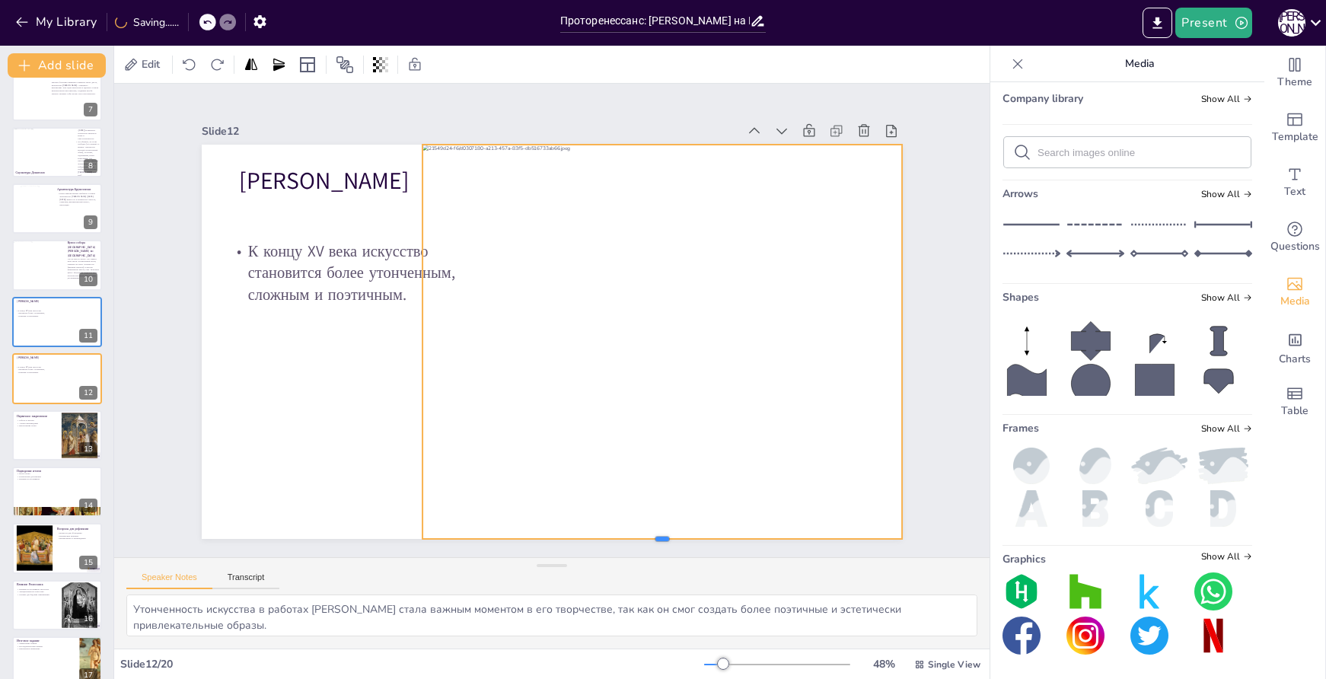
drag, startPoint x: 653, startPoint y: 459, endPoint x: 630, endPoint y: 528, distance: 72.2
click at [634, 538] on div at bounding box center [638, 556] width 479 height 62
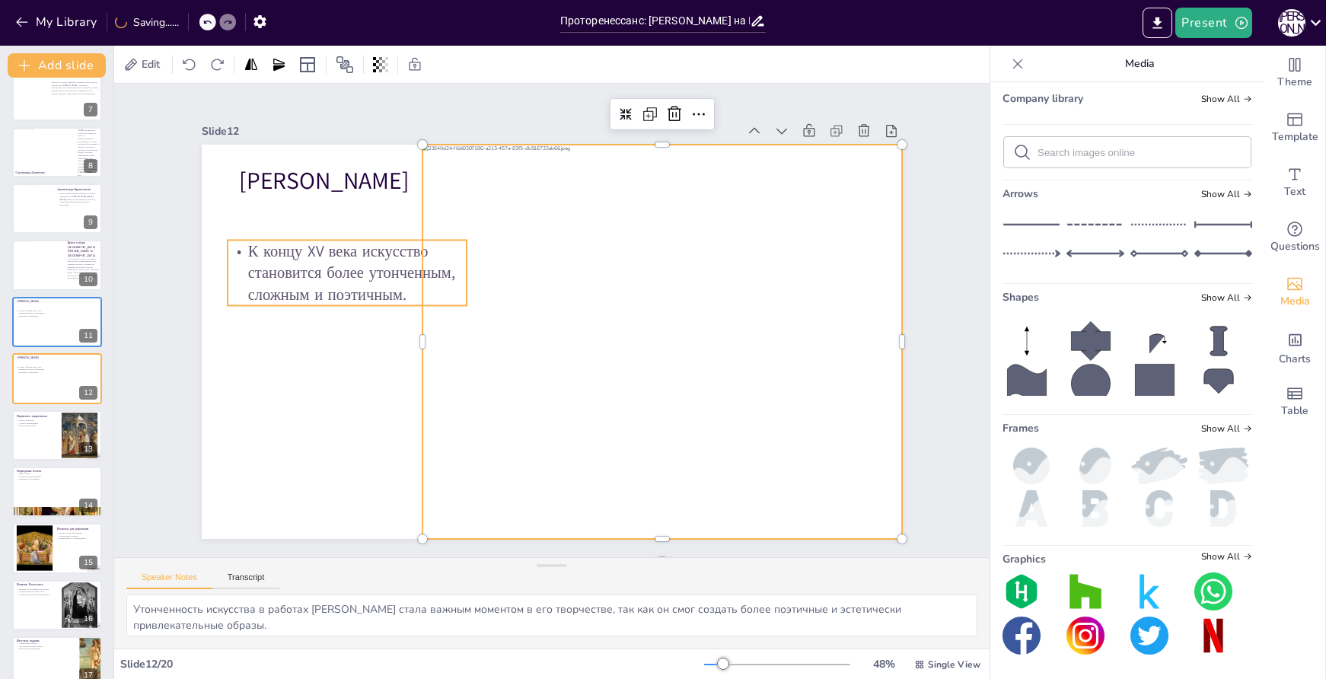
click at [320, 262] on p "К концу XV века искусство становится более утонченным, сложным и поэтичным." at bounding box center [353, 251] width 245 height 90
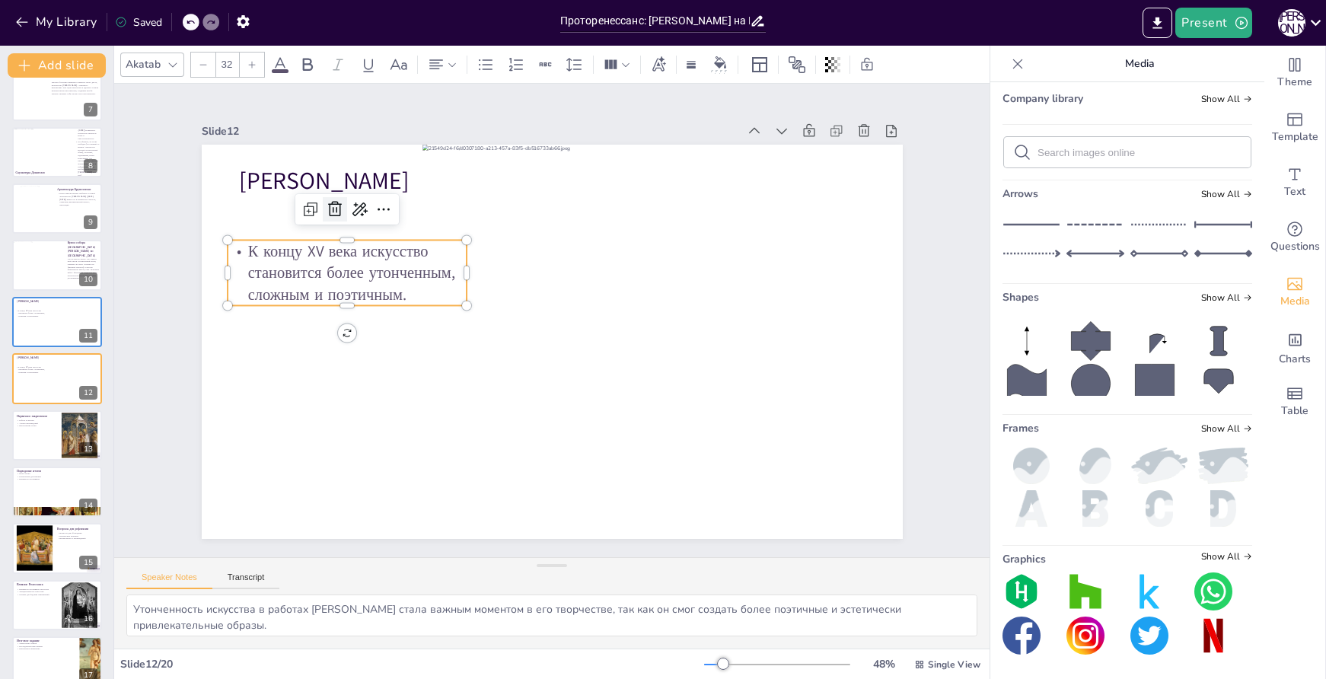
click at [338, 197] on icon at bounding box center [348, 187] width 20 height 20
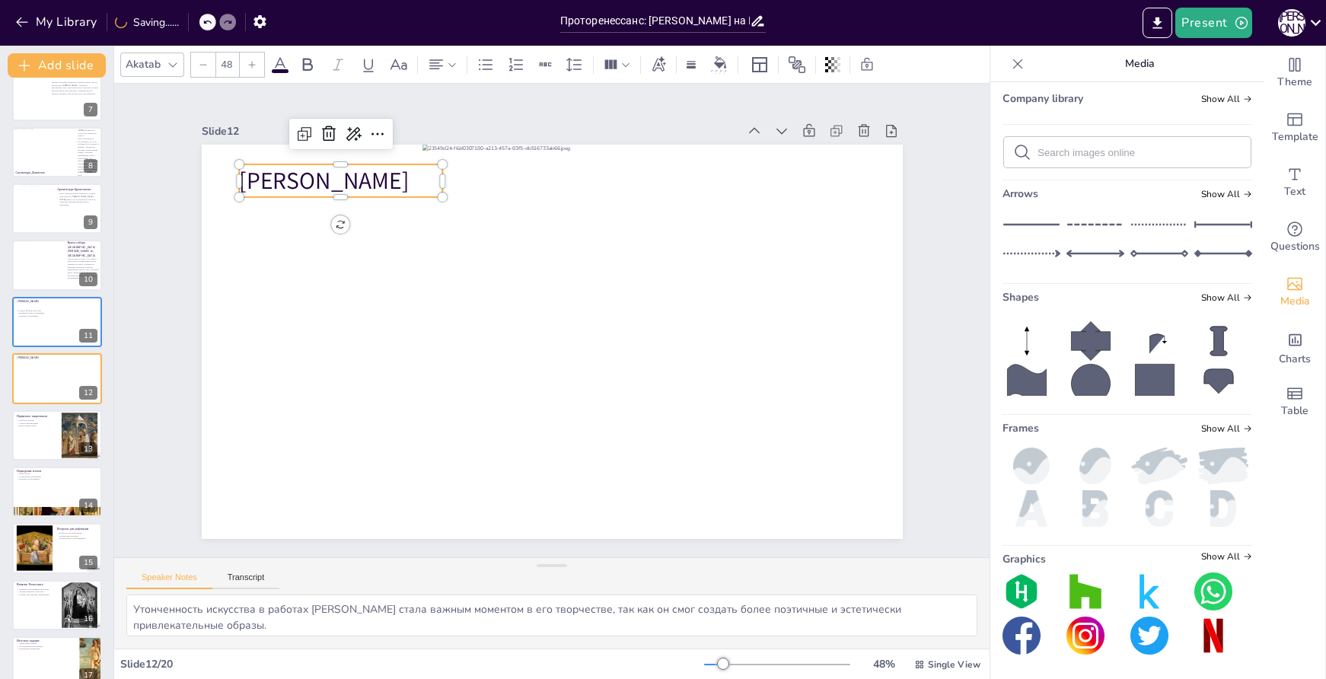
click at [319, 174] on span "Сандро Боттичелли" at bounding box center [324, 180] width 171 height 32
click at [320, 132] on icon at bounding box center [329, 134] width 18 height 18
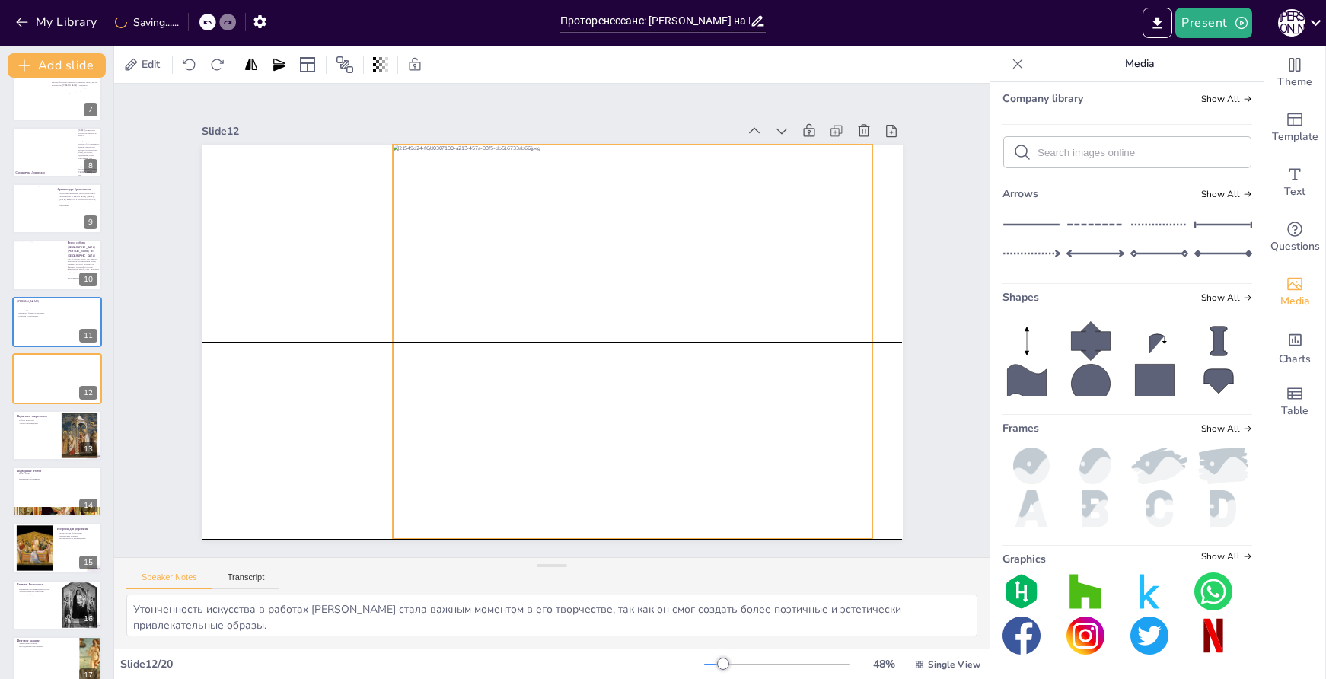
drag, startPoint x: 599, startPoint y: 286, endPoint x: 574, endPoint y: 282, distance: 25.5
click at [574, 282] on div at bounding box center [659, 342] width 532 height 394
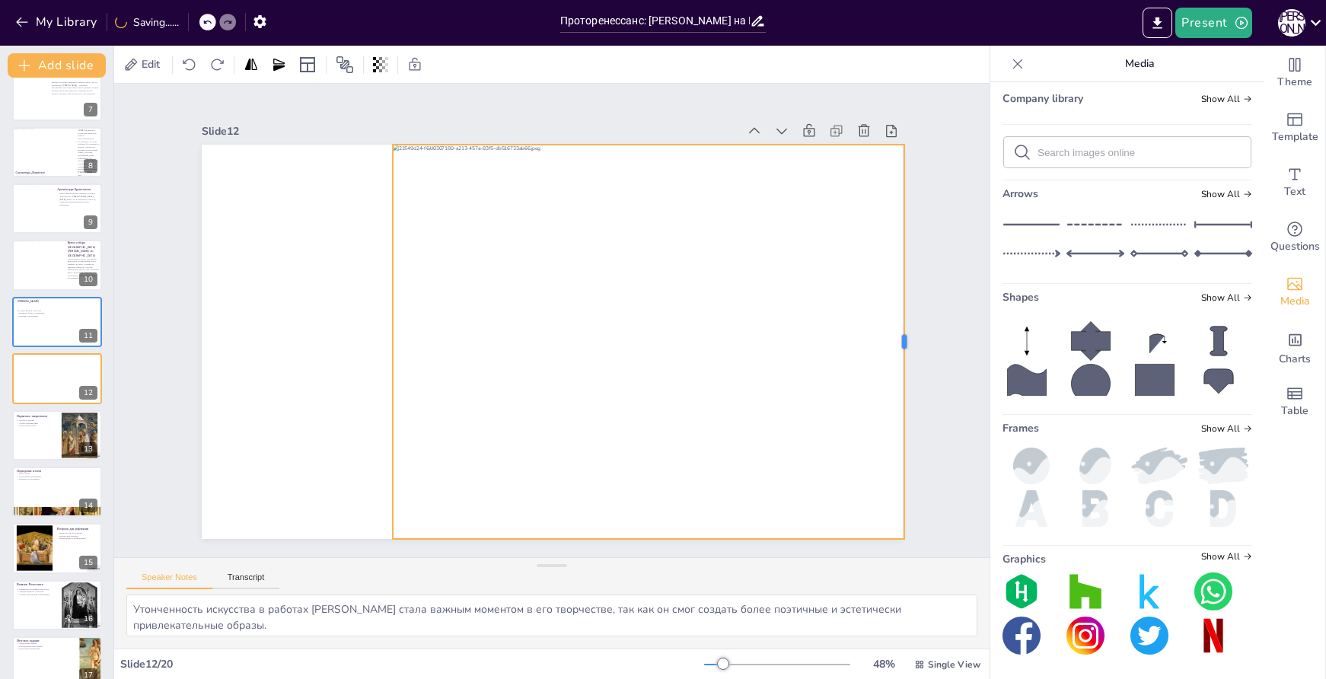
drag, startPoint x: 861, startPoint y: 335, endPoint x: 893, endPoint y: 336, distance: 32.0
click at [905, 336] on div at bounding box center [911, 342] width 12 height 394
drag, startPoint x: 380, startPoint y: 336, endPoint x: 381, endPoint y: 321, distance: 14.5
click at [381, 321] on div at bounding box center [384, 342] width 12 height 394
click at [568, 307] on div at bounding box center [659, 342] width 532 height 394
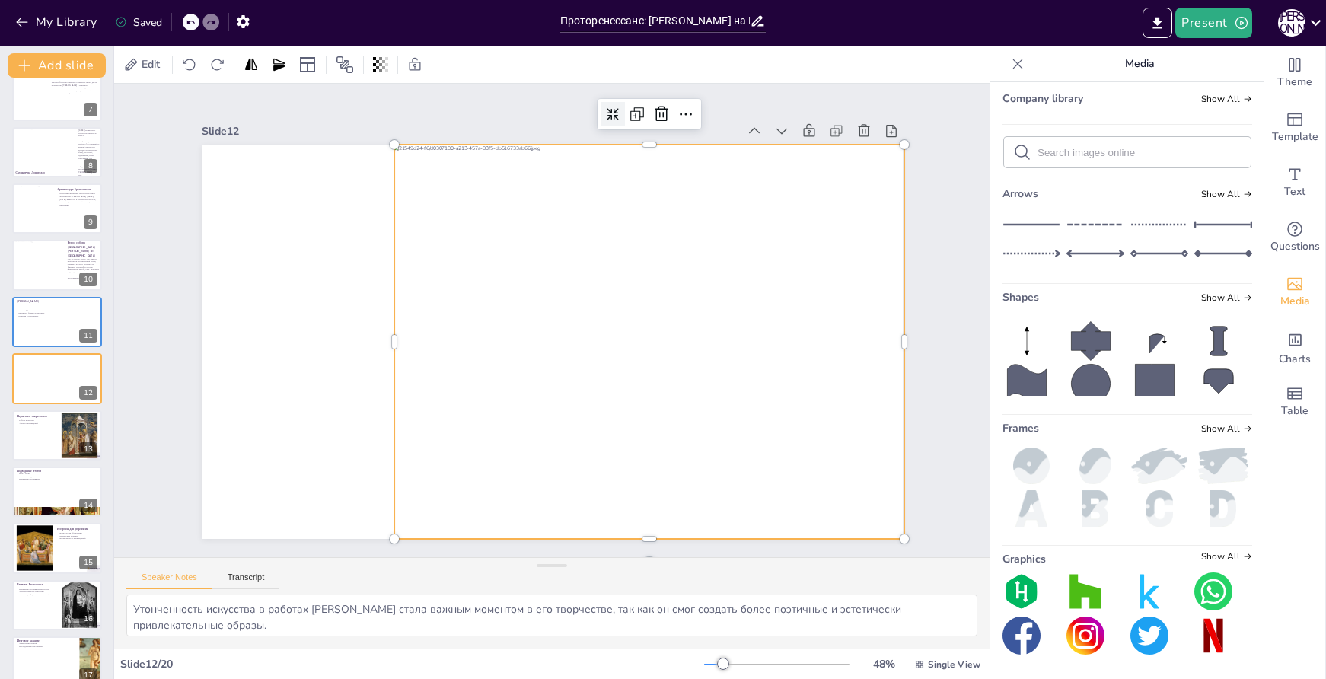
click at [621, 117] on div at bounding box center [634, 121] width 27 height 27
click at [1287, 187] on span "Text" at bounding box center [1295, 192] width 21 height 17
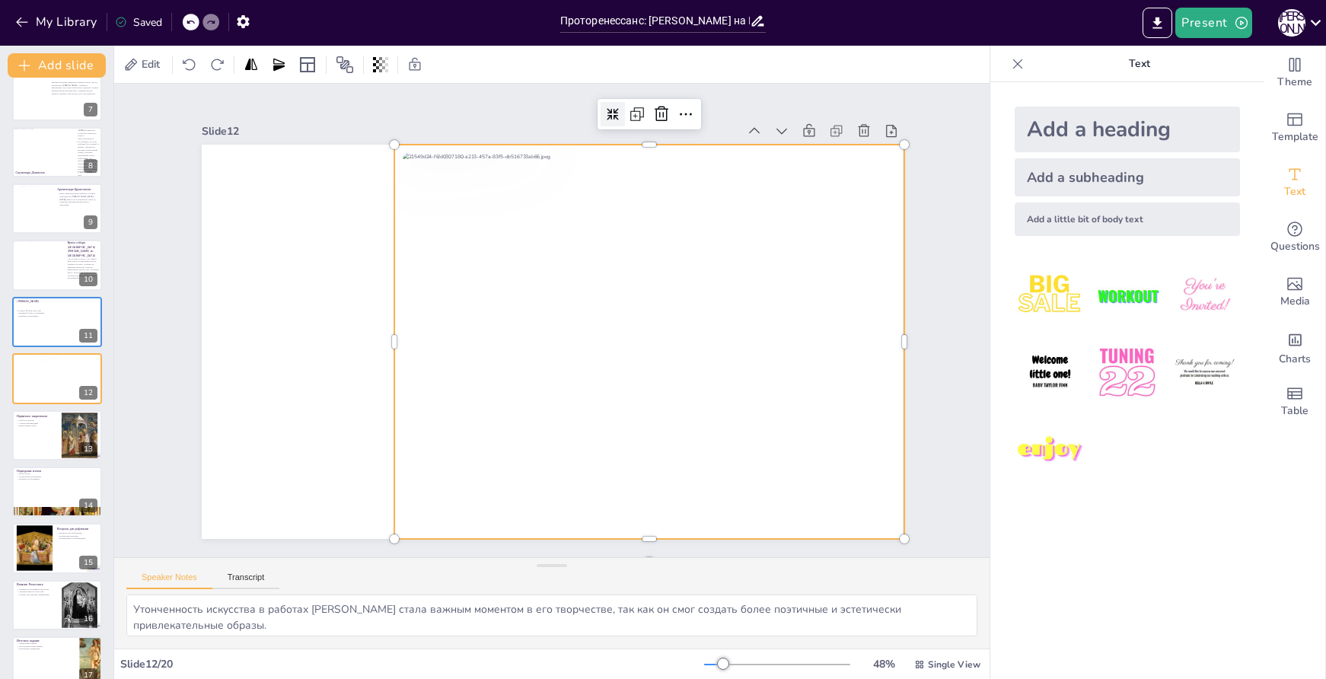
click at [1075, 183] on div "Add a subheading" at bounding box center [1127, 177] width 225 height 38
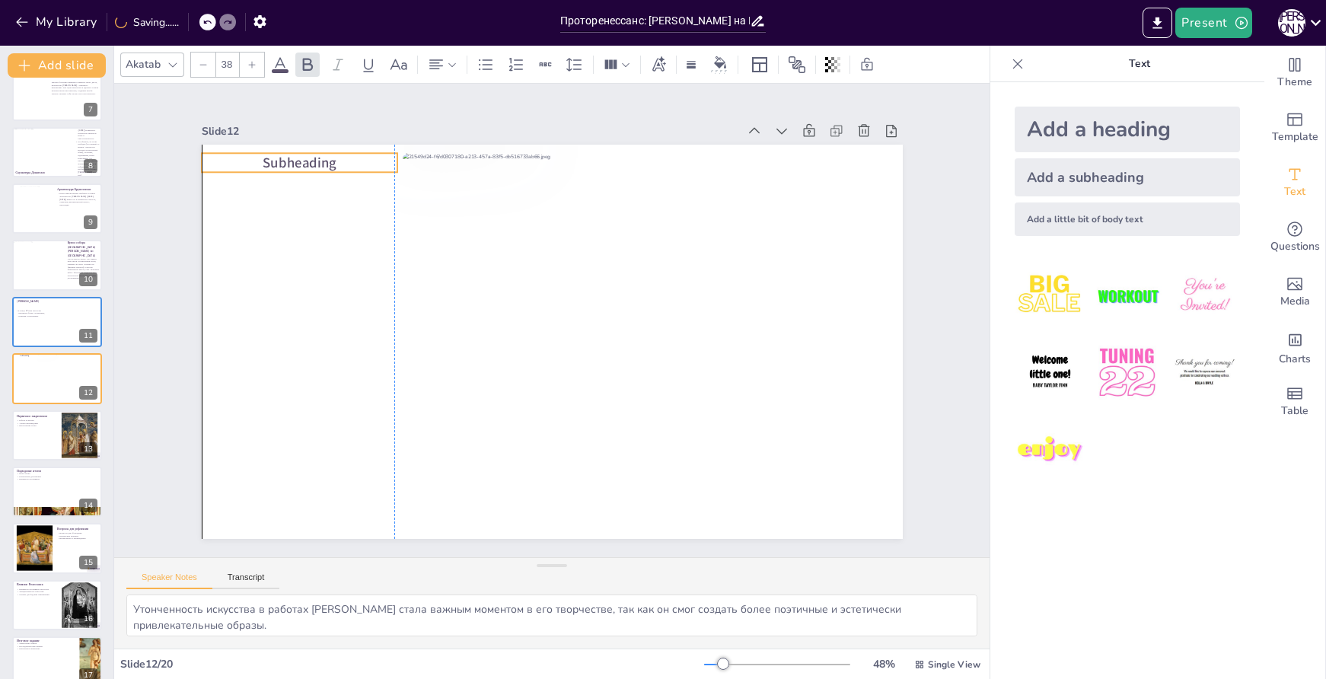
drag, startPoint x: 526, startPoint y: 334, endPoint x: 275, endPoint y: 154, distance: 308.9
click at [275, 154] on span "Subheading" at bounding box center [299, 162] width 73 height 19
drag, startPoint x: 385, startPoint y: 153, endPoint x: 375, endPoint y: 153, distance: 9.9
click at [388, 153] on div at bounding box center [394, 161] width 12 height 19
click at [394, 154] on div at bounding box center [400, 161] width 12 height 19
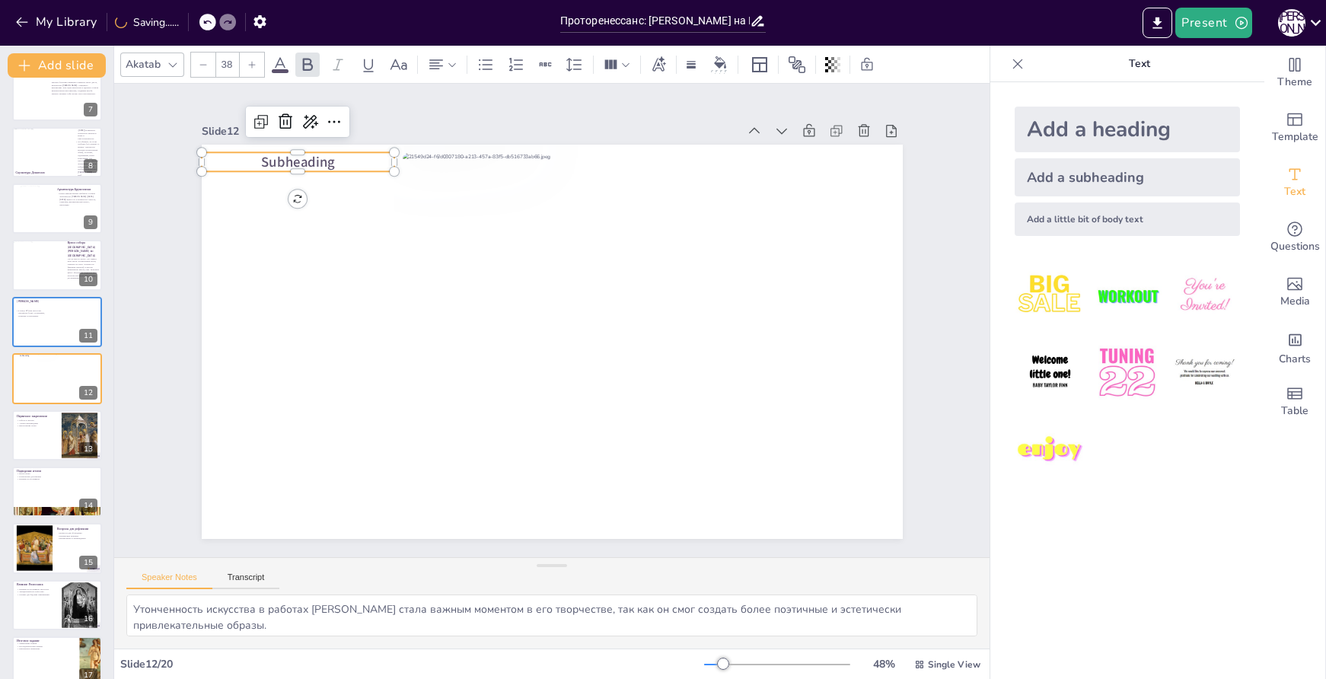
click at [313, 149] on span "Subheading" at bounding box center [315, 136] width 75 height 27
click at [313, 156] on span "Subheading" at bounding box center [297, 161] width 73 height 19
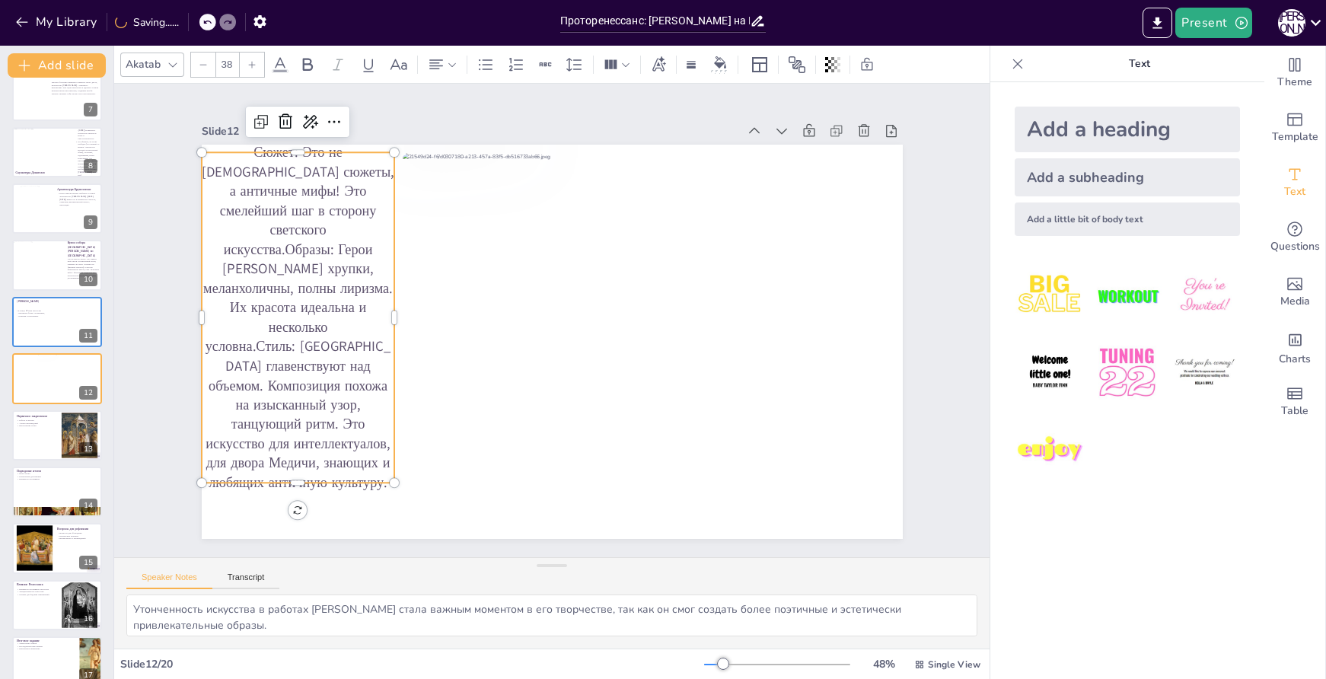
click at [326, 240] on p "Сюжет: Это не христианские сюжеты, а античные мифы! Это смелейший шаг в сторону…" at bounding box center [298, 317] width 193 height 350
click at [277, 236] on p "Сюжет: Это не христианские сюжеты, а античные мифы! Это смелейший шаг в сторону…" at bounding box center [299, 291] width 228 height 368
click at [276, 235] on p "Сюжет: Это не христианские сюжеты, а античные мифы! Это смелейший шаг в сторону…" at bounding box center [298, 317] width 193 height 350
click at [273, 235] on p "Сюжет: Это не христианские сюжеты, а античные мифы! Это смелейший шаг в сторону…" at bounding box center [298, 317] width 193 height 350
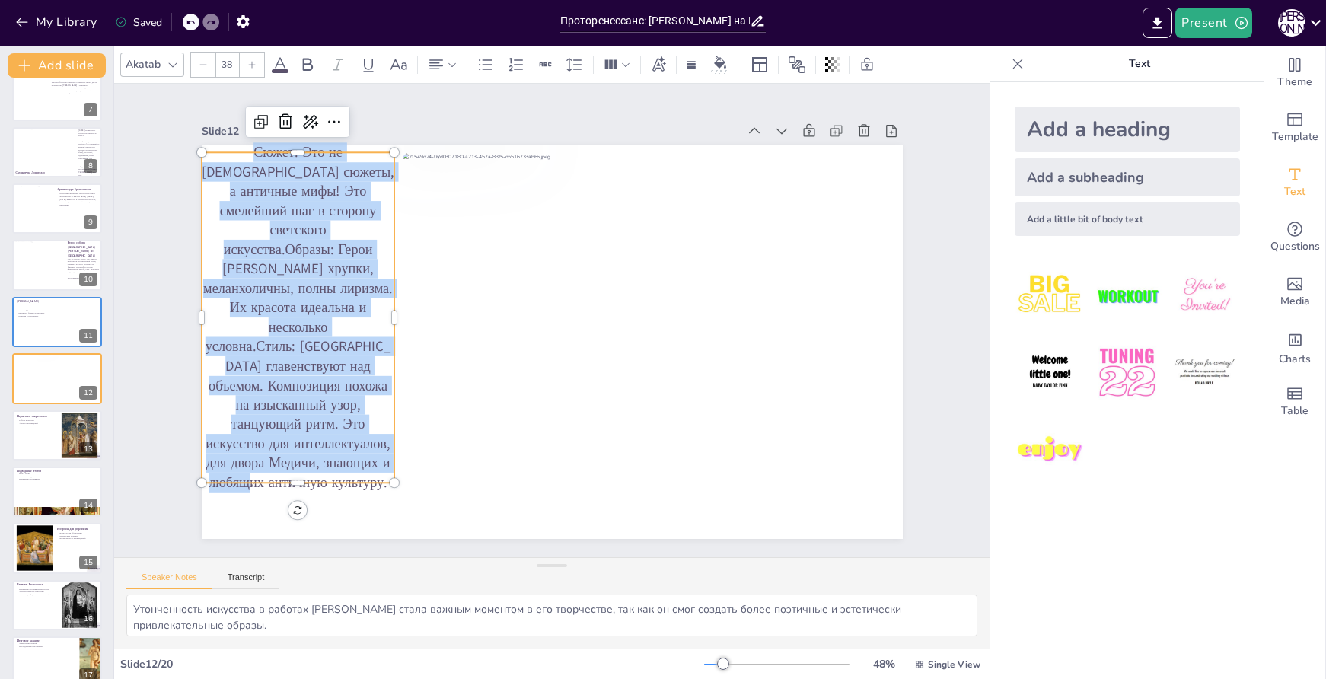
click at [273, 235] on p "Сюжет: Это не христианские сюжеты, а античные мифы! Это смелейший шаг в сторону…" at bounding box center [299, 291] width 228 height 368
click at [273, 235] on p "Сюжет: Это не христианские сюжеты, а античные мифы! Это смелейший шаг в сторону…" at bounding box center [298, 317] width 193 height 350
click at [279, 236] on p "Сюжет: Это не христианские сюжеты, а античные мифы! Это смелейший шаг в сторону…" at bounding box center [298, 317] width 193 height 350
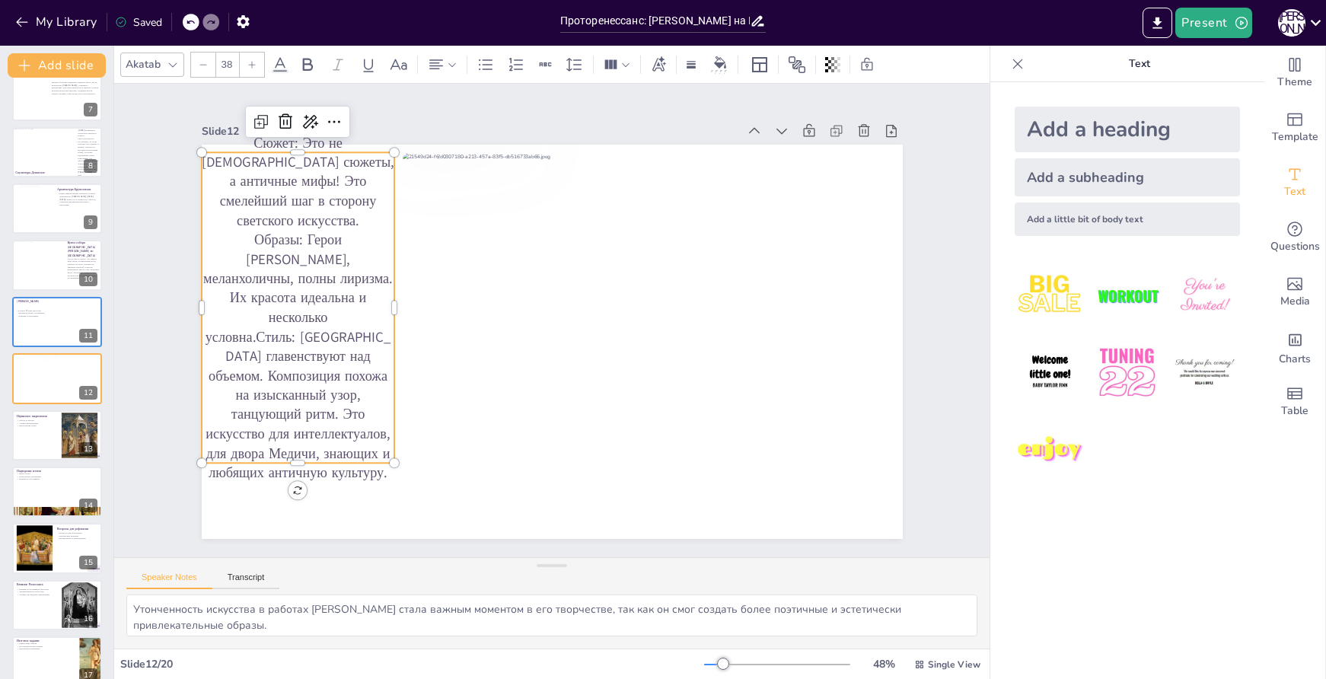
click at [273, 314] on p "Образы: Герои Боттичелли хрупки, меланхоличны, полны лиризма. Их красота идеаль…" at bounding box center [296, 329] width 218 height 271
click at [270, 313] on p "Образы: Герои Боттичелли хрупки, меланхоличны, полны лиризма. Их красота идеаль…" at bounding box center [296, 329] width 218 height 271
click at [270, 313] on p "Образы: Герои Боттичелли хрупки, меланхоличны, полны лиризма. Их красота идеаль…" at bounding box center [298, 356] width 193 height 253
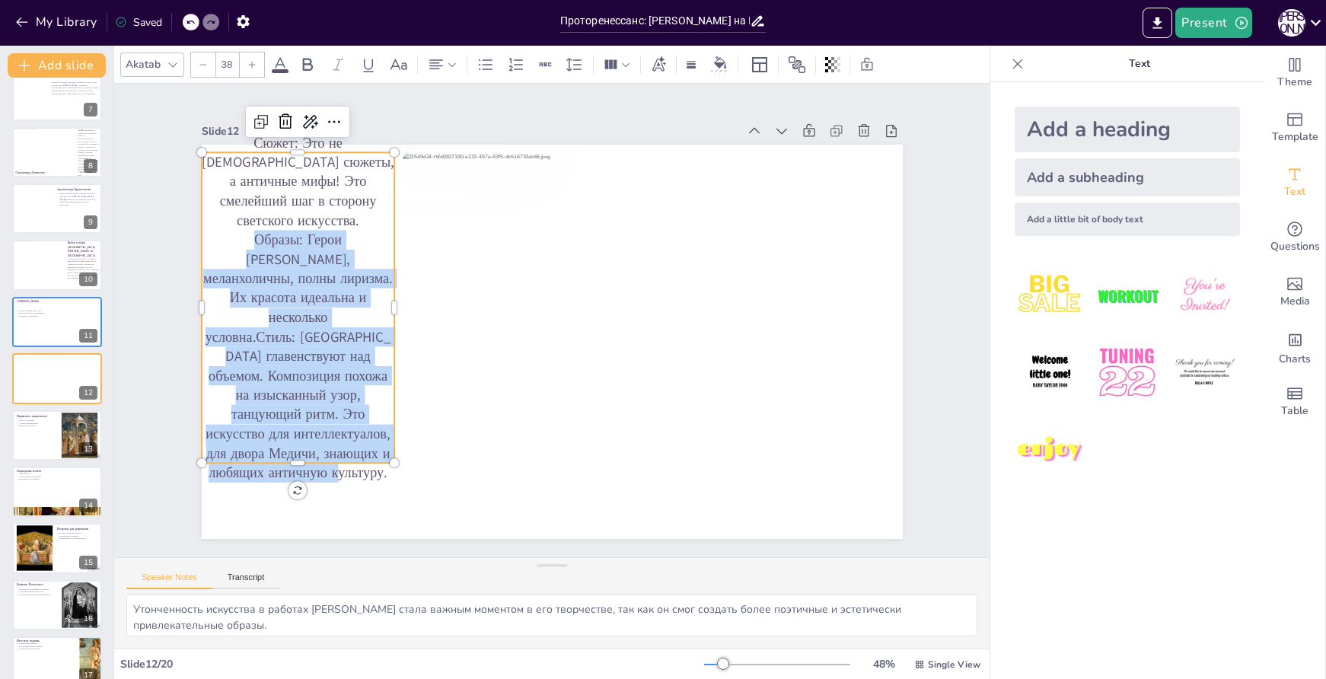
click at [270, 313] on p "Образы: Герои Боттичелли хрупки, меланхоличны, полны лиризма. Их красота идеаль…" at bounding box center [298, 356] width 193 height 253
click at [270, 313] on p "Образы: Герои Боттичелли хрупки, меланхоличны, полны лиризма. Их красота идеаль…" at bounding box center [296, 329] width 218 height 271
click at [270, 313] on p "Образы: Герои Боттичелли хрупки, меланхоличны, полны лиризма. Их красота идеаль…" at bounding box center [298, 356] width 193 height 253
click at [270, 313] on p "Образы: Герои Боттичелли хрупки, меланхоличны, полны лиризма. Их красота идеаль…" at bounding box center [296, 329] width 218 height 271
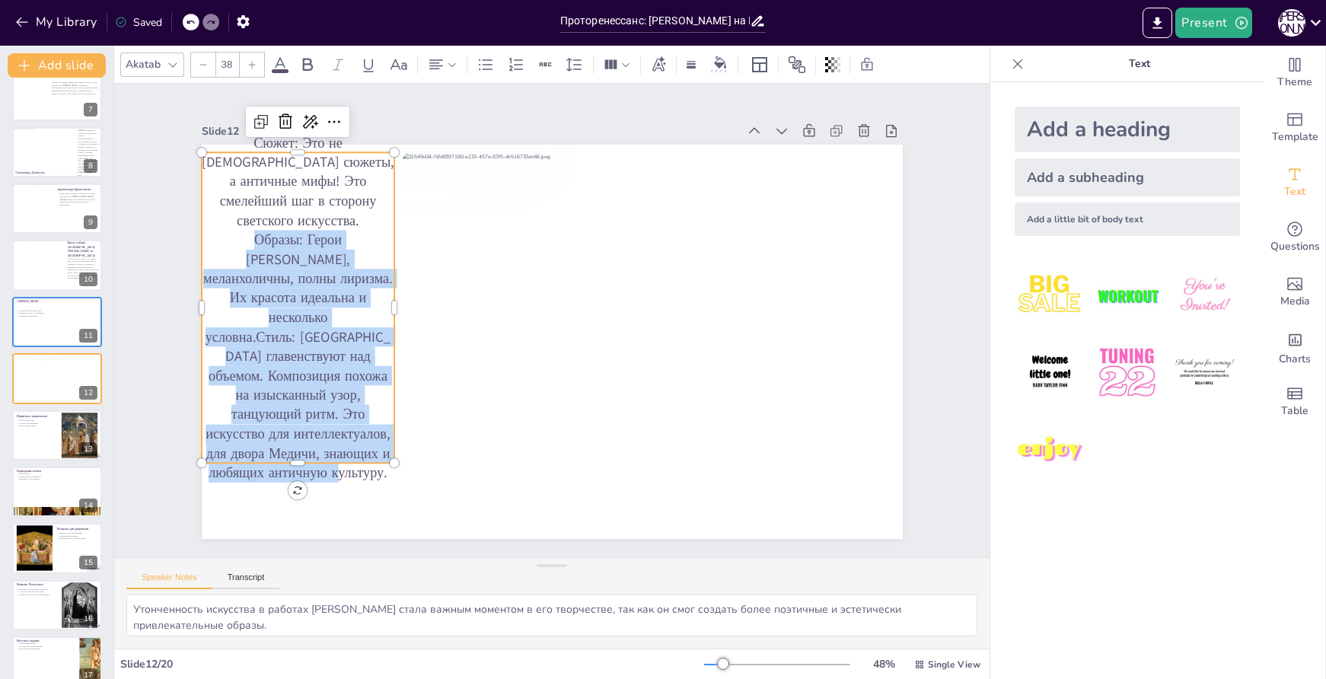
click at [274, 310] on p "Образы: Герои Боттичелли хрупки, меланхоличны, полны лиризма. Их красота идеаль…" at bounding box center [298, 356] width 193 height 253
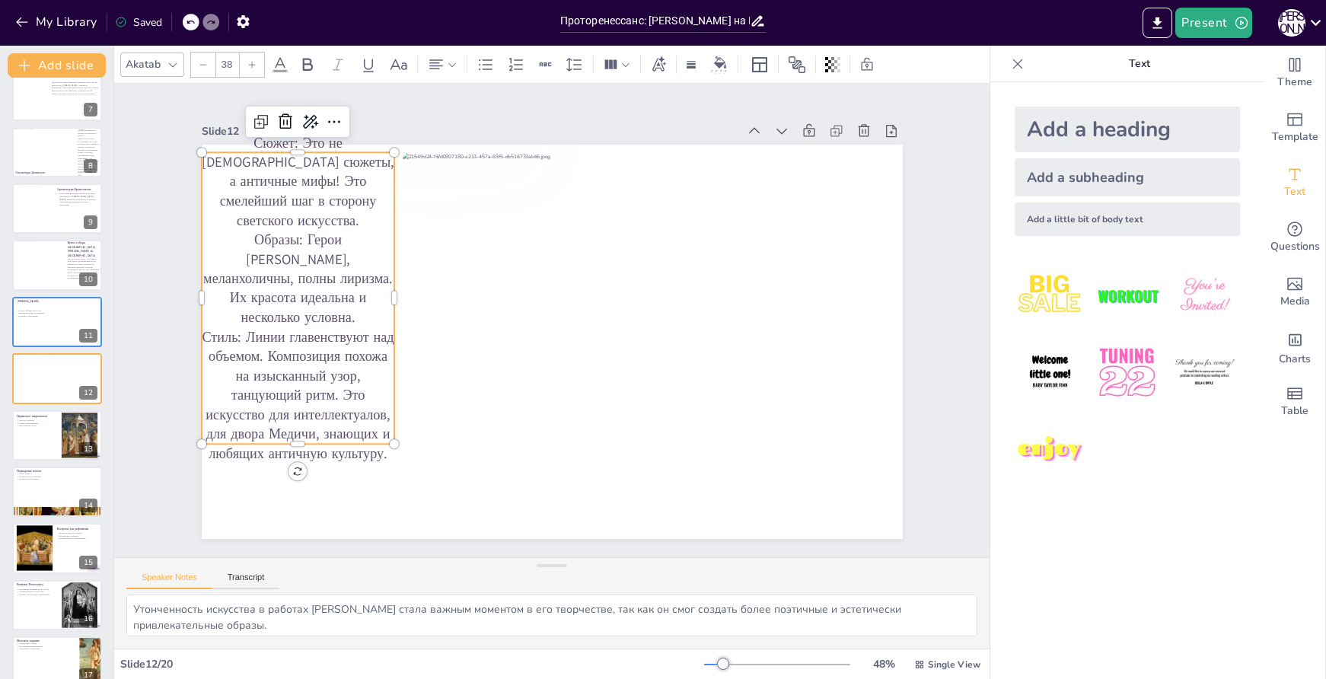
click at [302, 355] on p "Стиль: Линии главенствуют над объемом. Композиция похожа на изысканный узор, та…" at bounding box center [291, 368] width 206 height 155
click at [292, 340] on p "Стиль: Линии главенствуют над объемом. Композиция похожа на изысканный узор, та…" at bounding box center [292, 368] width 206 height 155
click at [292, 340] on p "Стиль: Линии главенствуют над объемом. Композиция похожа на изысканный узор, та…" at bounding box center [298, 395] width 193 height 136
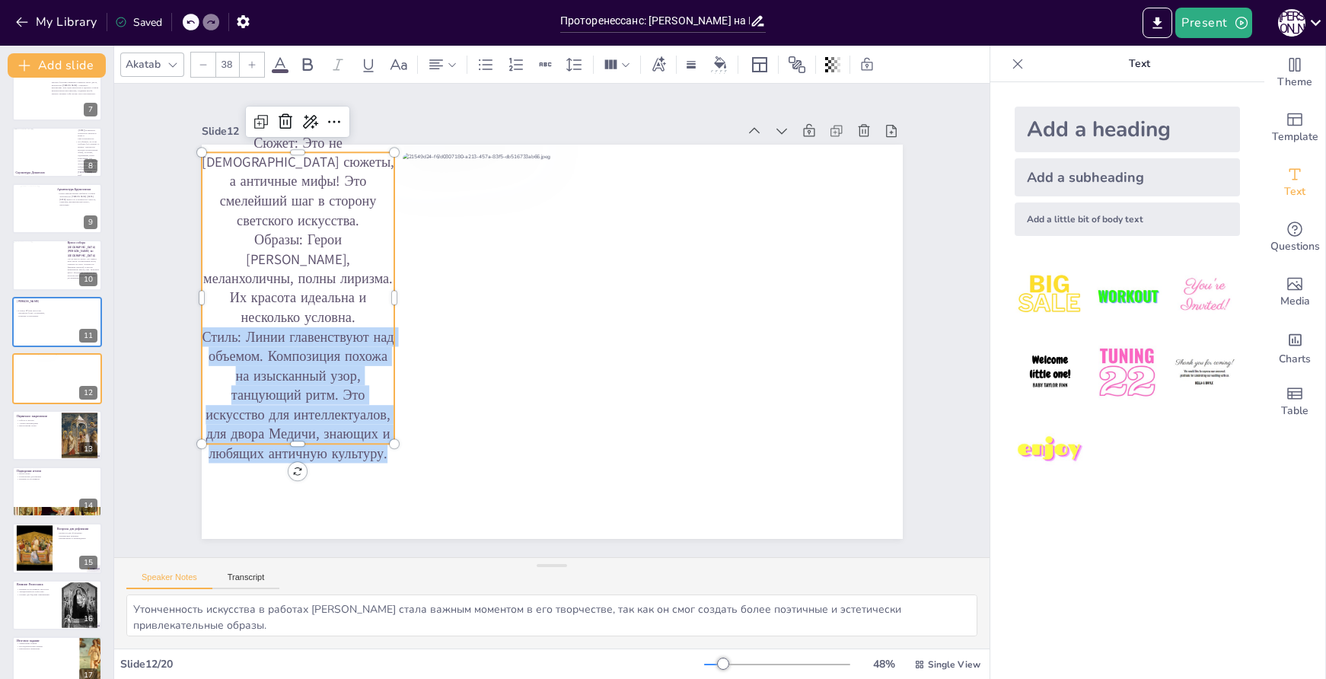
click at [292, 340] on p "Стиль: Линии главенствуют над объемом. Композиция похожа на изысканный узор, та…" at bounding box center [291, 368] width 206 height 155
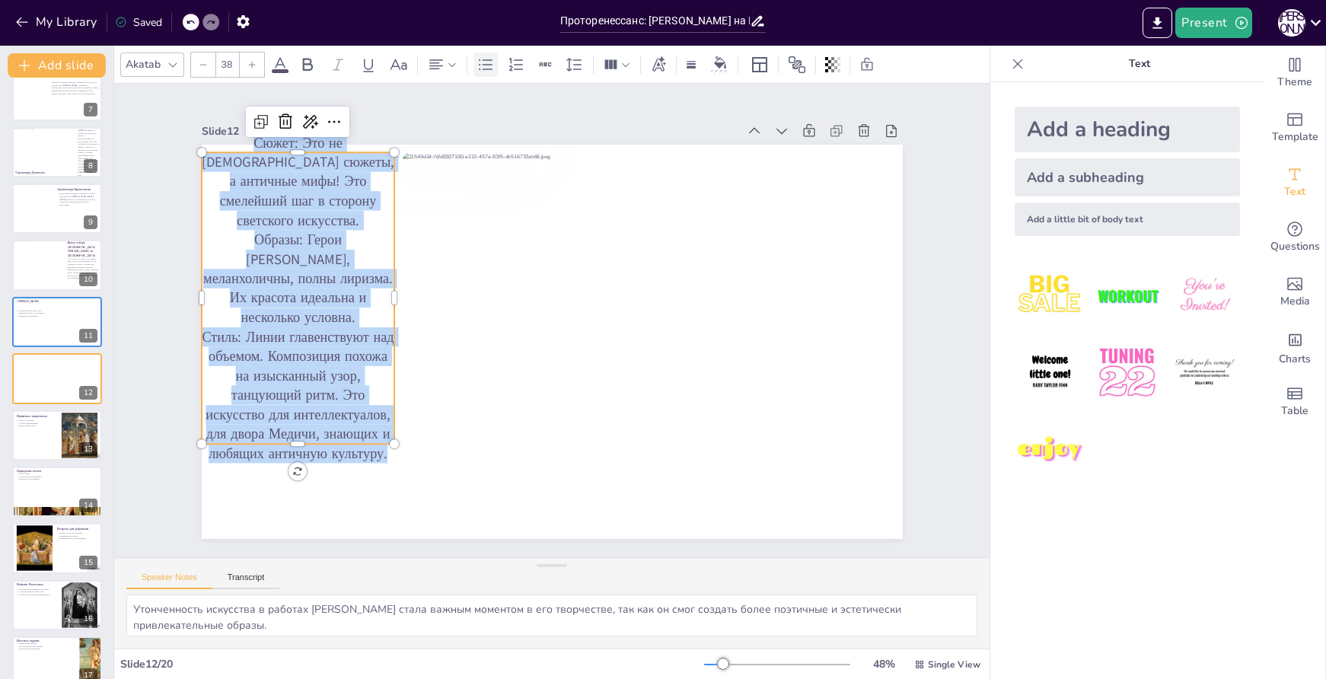
click at [480, 67] on icon at bounding box center [486, 65] width 18 height 18
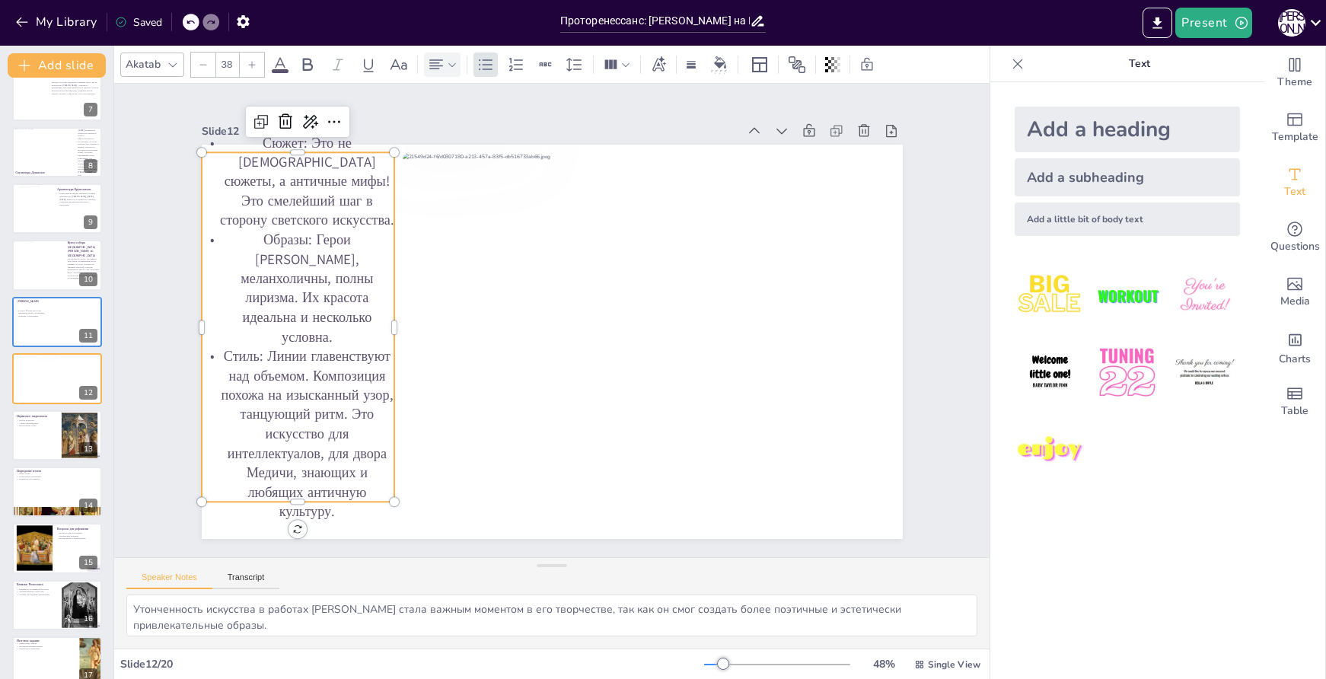
click at [449, 68] on icon at bounding box center [452, 64] width 11 height 11
click at [441, 110] on icon at bounding box center [442, 116] width 18 height 18
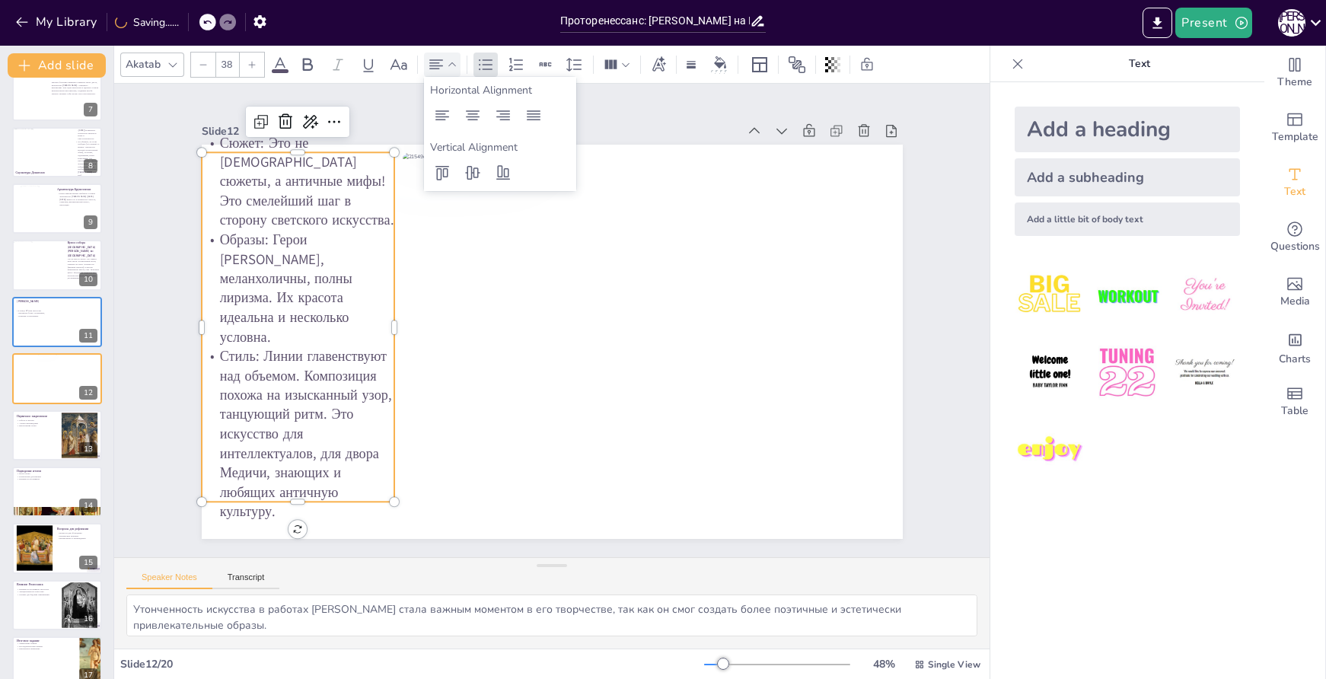
click at [257, 60] on div at bounding box center [252, 65] width 24 height 24
type input "39"
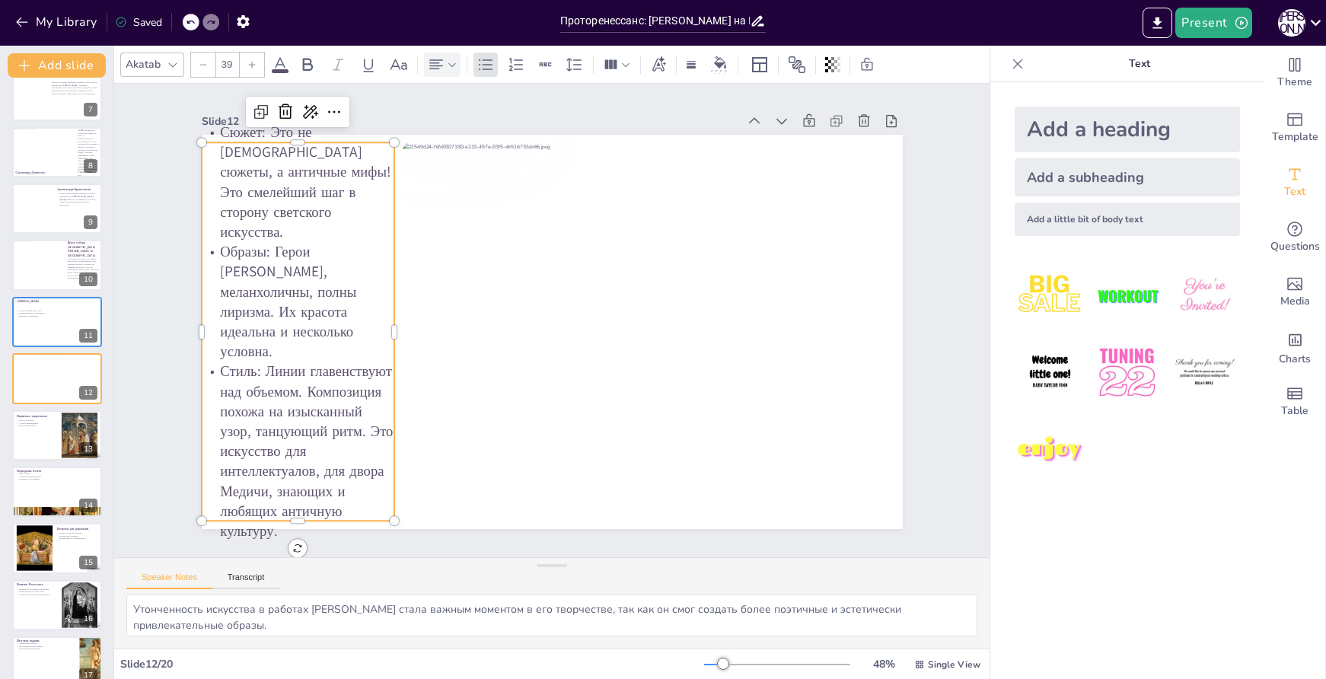
scroll to position [16, 0]
click at [313, 311] on p "Образы: Герои Боттичелли хрупки, меланхоличны, полны лиризма. Их красота идеаль…" at bounding box center [301, 275] width 204 height 139
click at [55, 429] on div at bounding box center [56, 436] width 91 height 52
type textarea "Работа в группах позволяет учащимся глубже понять произведения искусства и выяв…"
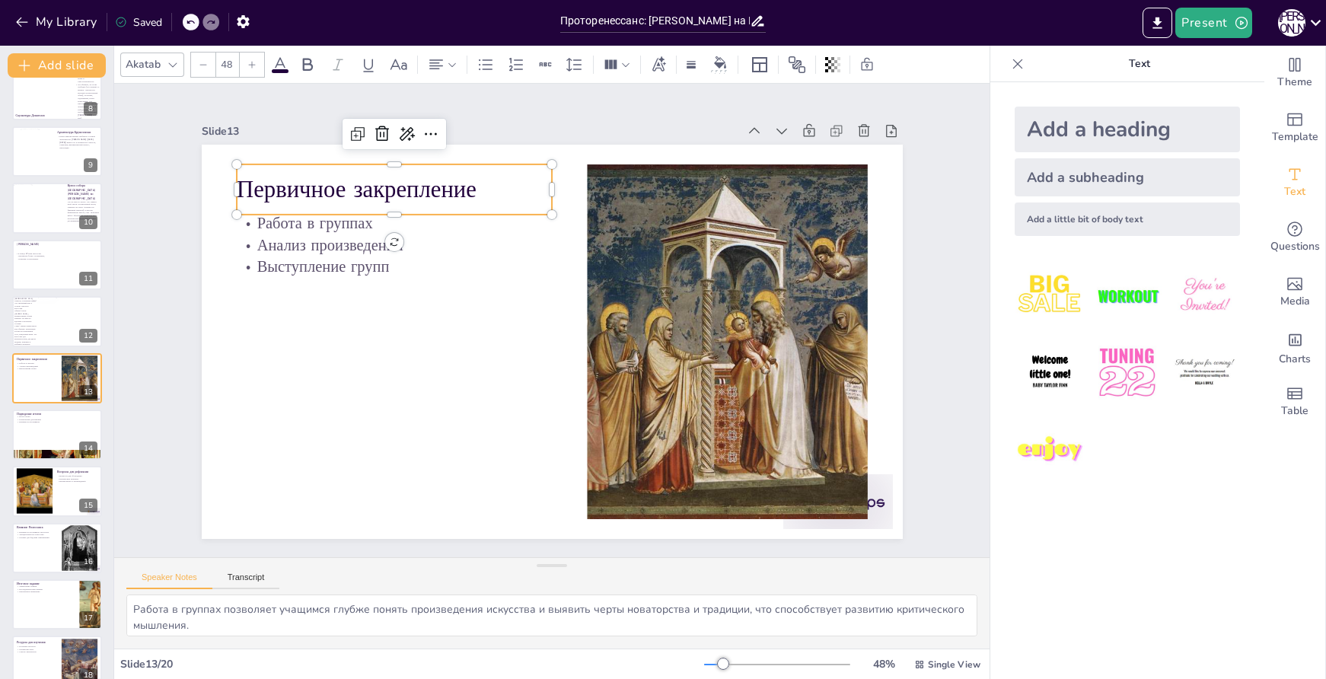
click at [457, 190] on p "Первичное закрепление" at bounding box center [410, 173] width 318 height 65
drag, startPoint x: 372, startPoint y: 133, endPoint x: 391, endPoint y: 174, distance: 45.0
click at [392, 127] on icon at bounding box center [402, 117] width 20 height 20
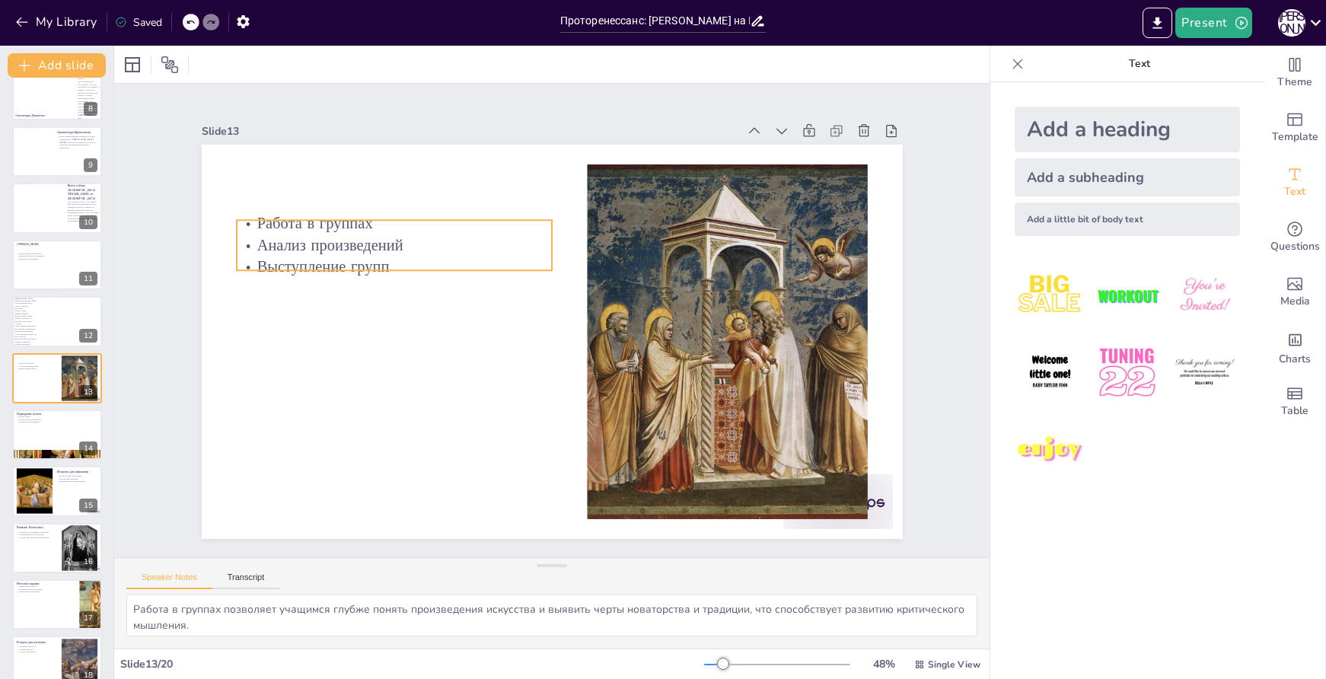
click at [428, 220] on p "Работа в группах" at bounding box center [405, 207] width 316 height 55
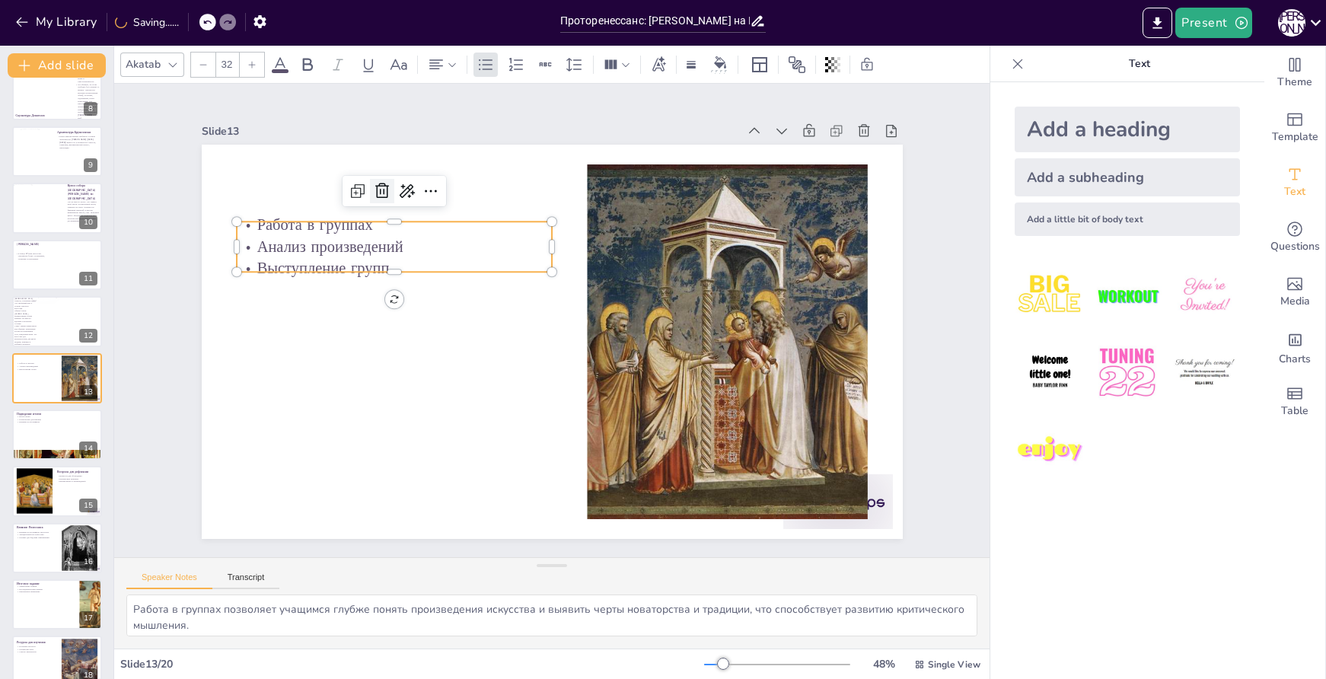
click at [387, 184] on icon at bounding box center [397, 174] width 20 height 20
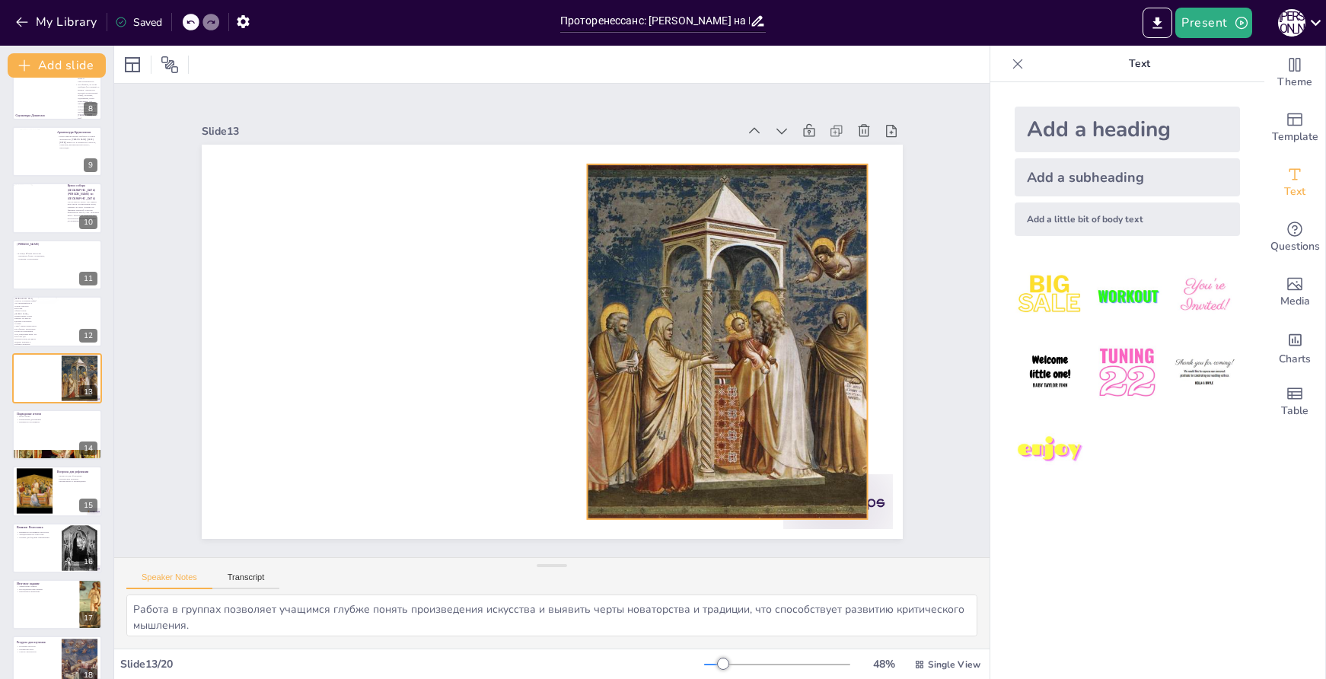
click at [743, 348] on div at bounding box center [718, 378] width 417 height 420
click at [751, 146] on icon at bounding box center [758, 154] width 15 height 16
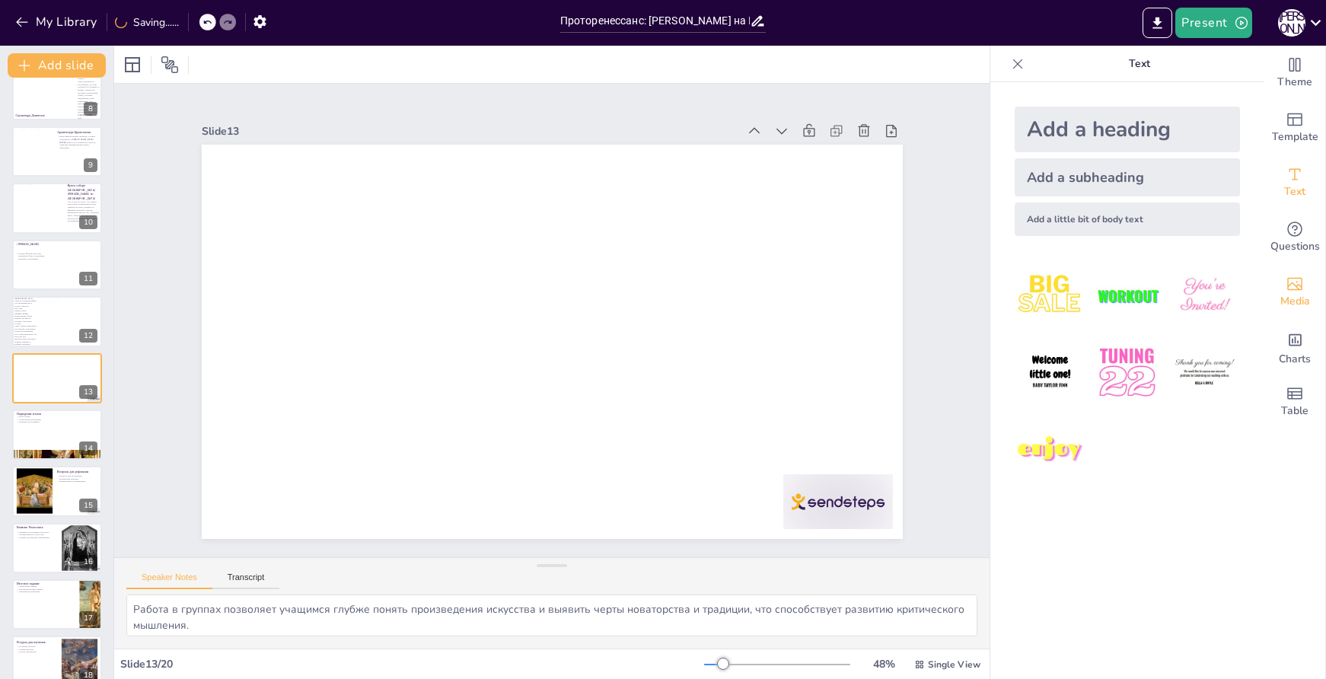
click at [1281, 301] on span "Media" at bounding box center [1296, 301] width 30 height 17
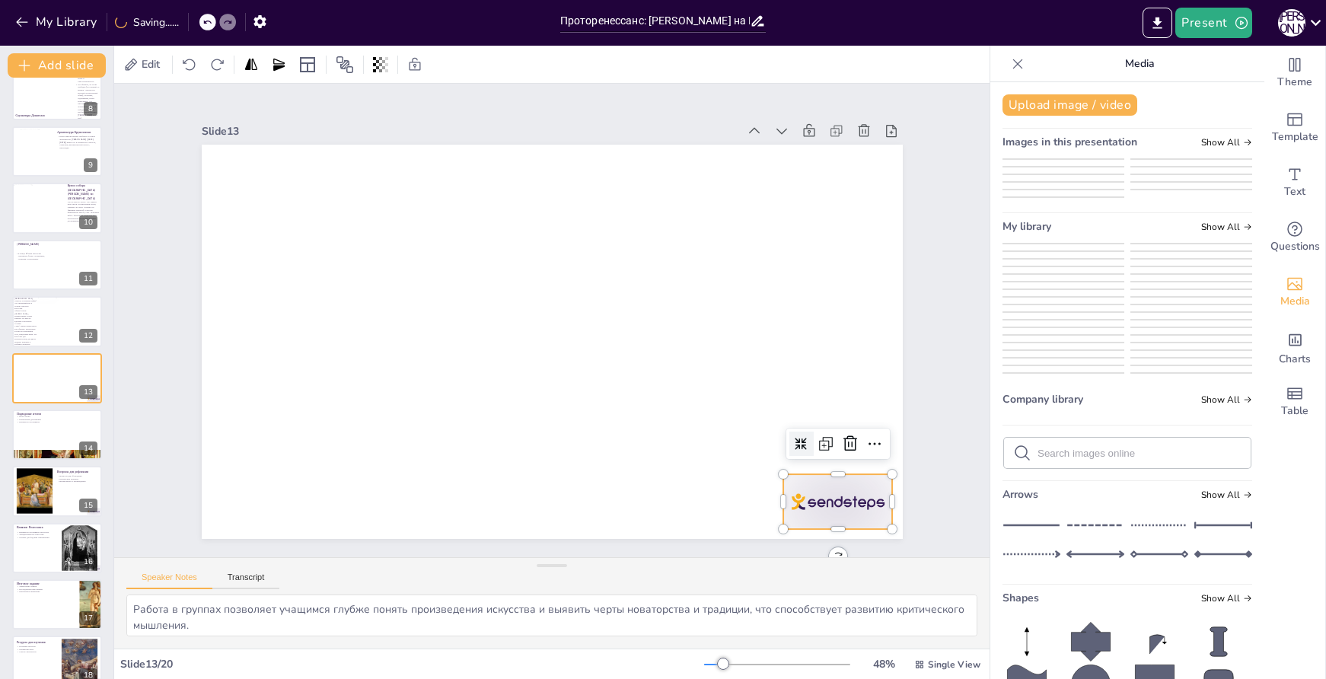
click at [844, 498] on div at bounding box center [817, 531] width 115 height 66
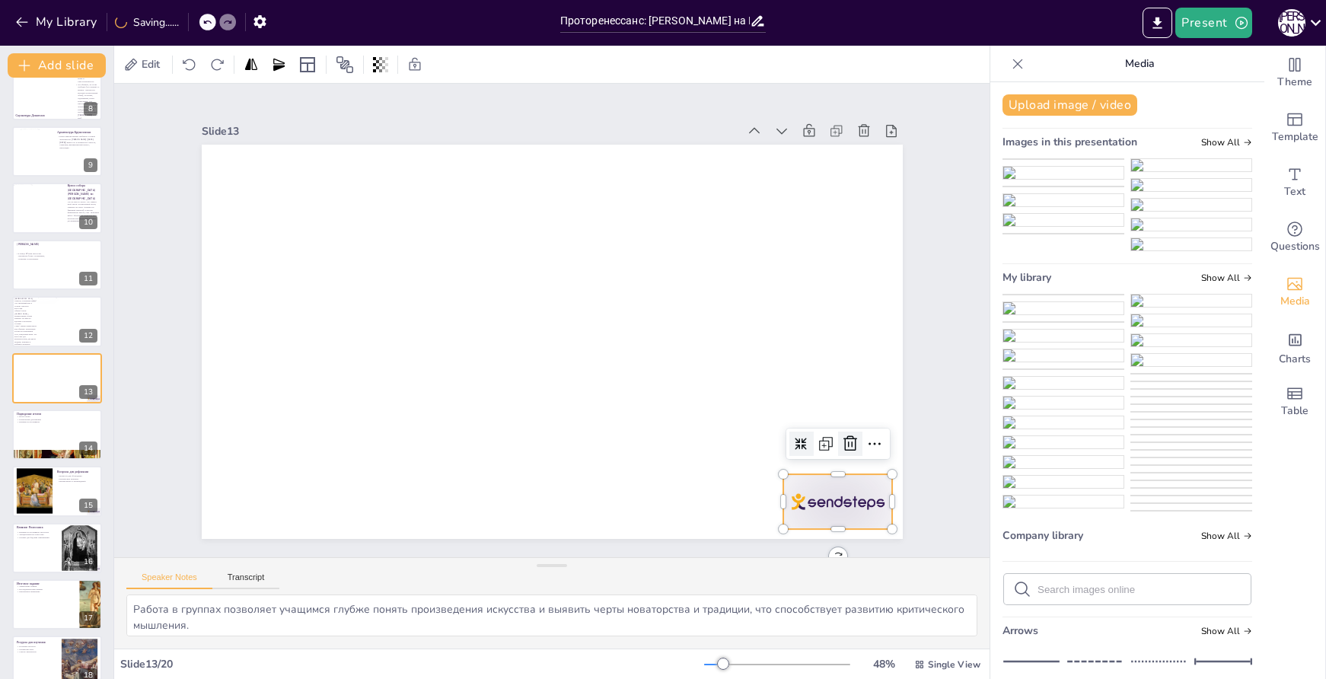
click at [842, 466] on icon at bounding box center [835, 474] width 15 height 16
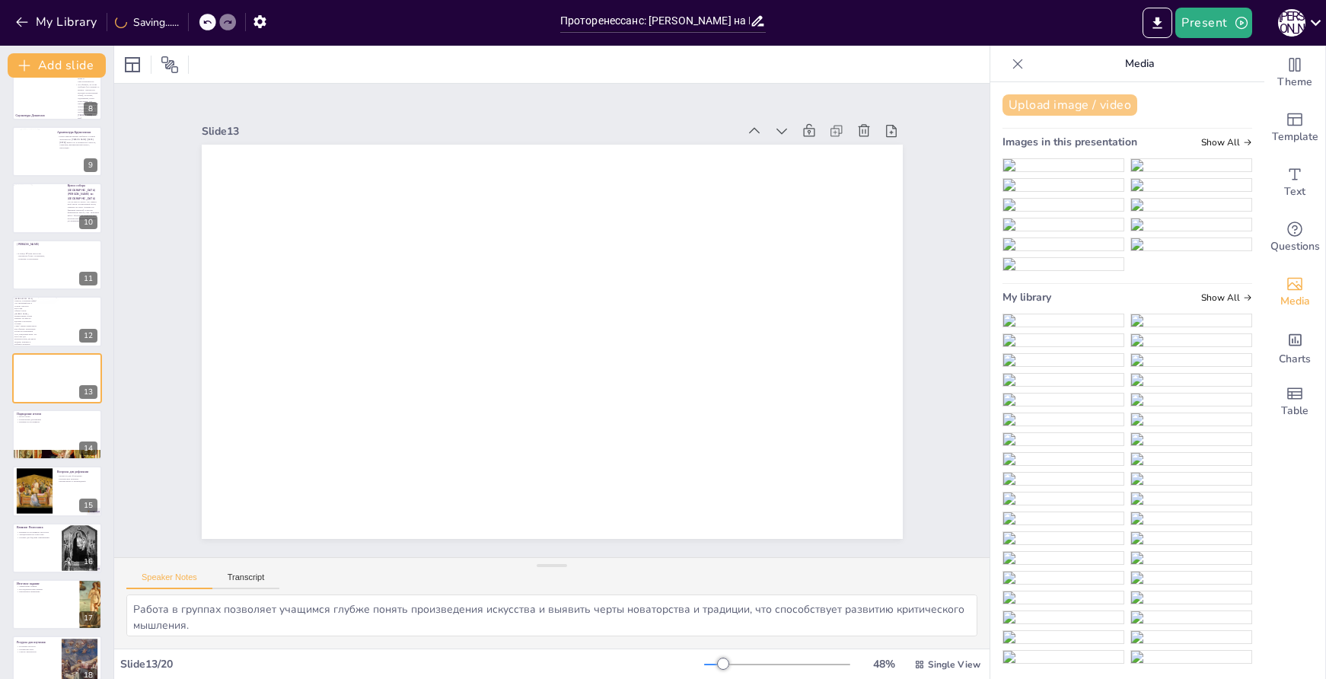
click at [1084, 108] on button "Upload image / video" at bounding box center [1070, 104] width 135 height 21
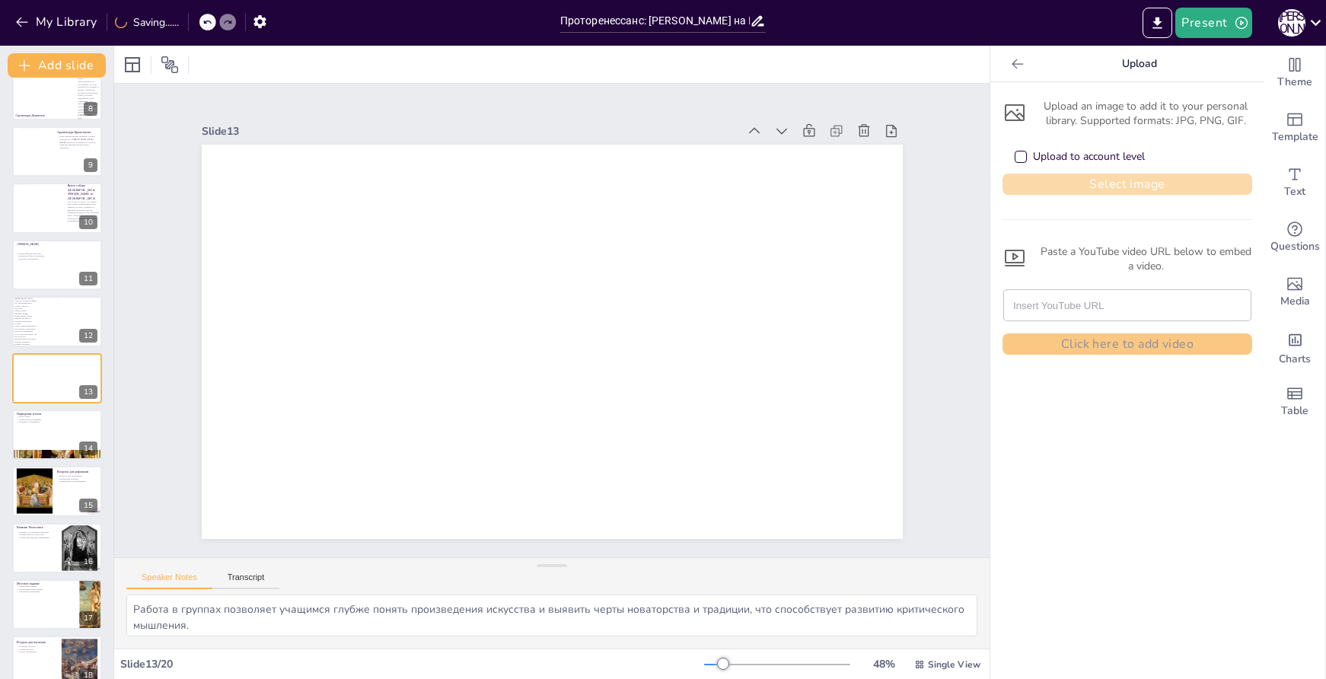
click at [1088, 183] on button "Select image" at bounding box center [1128, 184] width 250 height 21
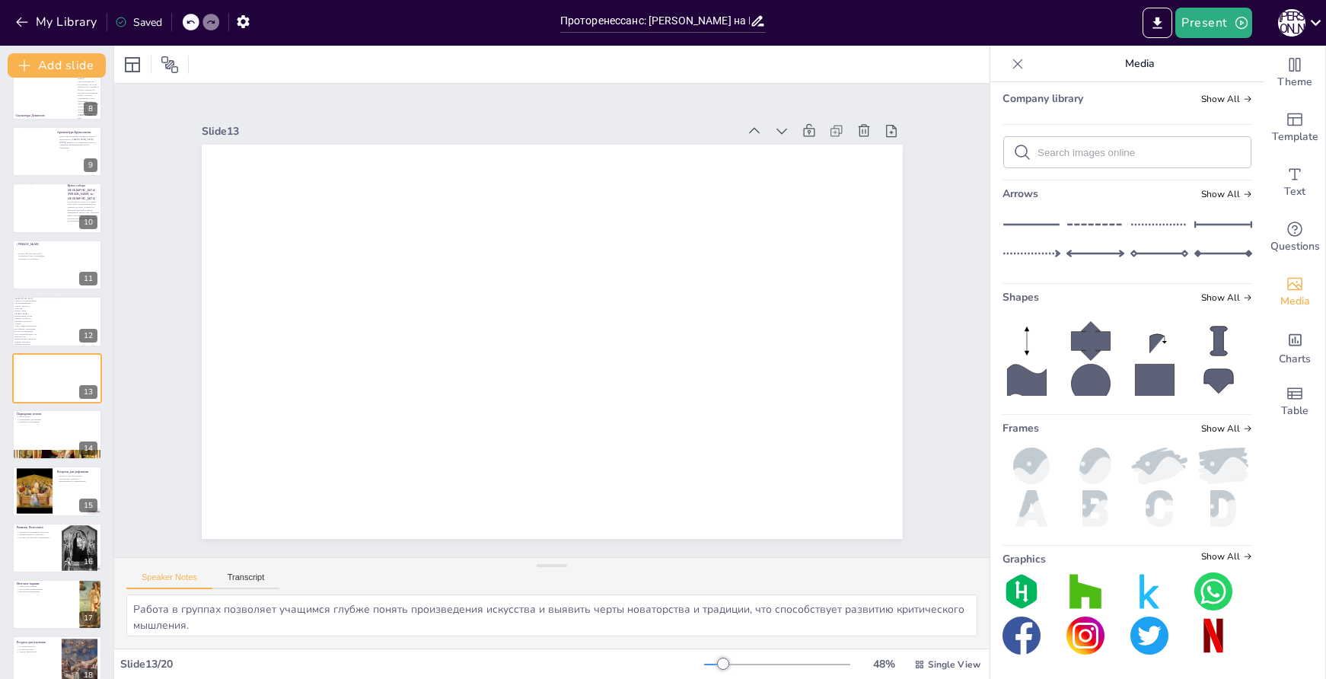
scroll to position [685, 0]
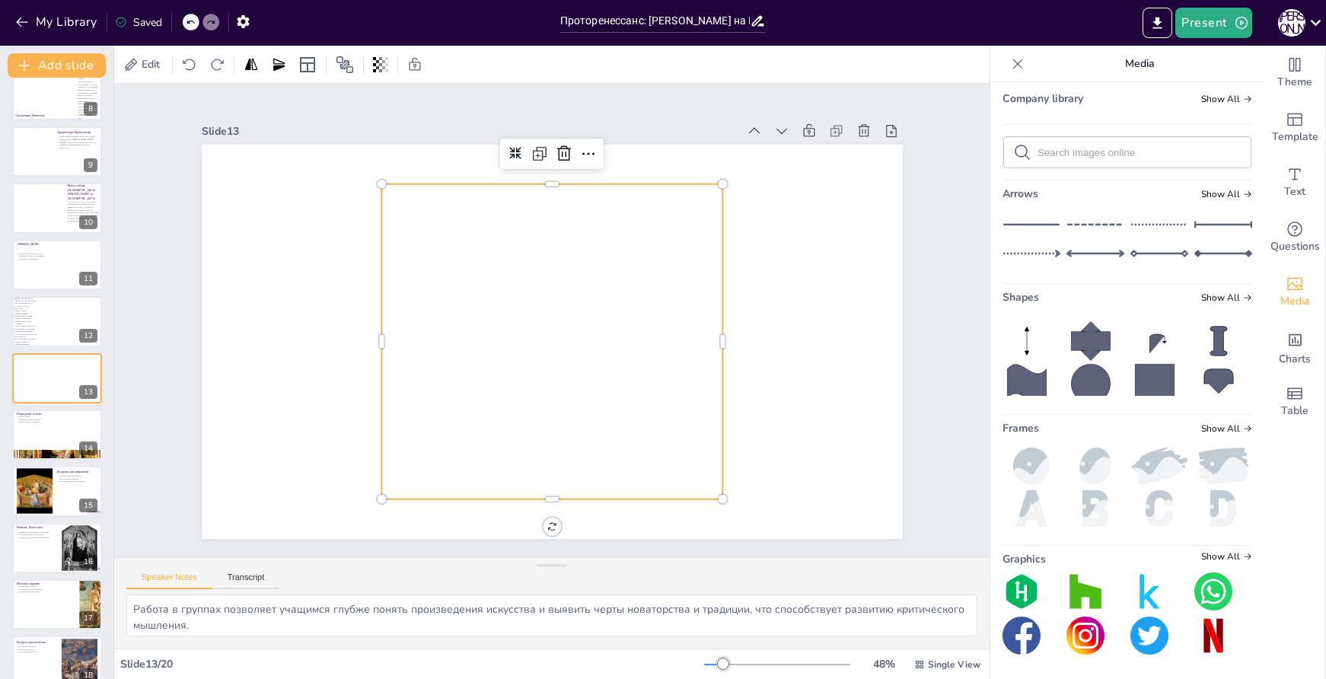
scroll to position [614, 0]
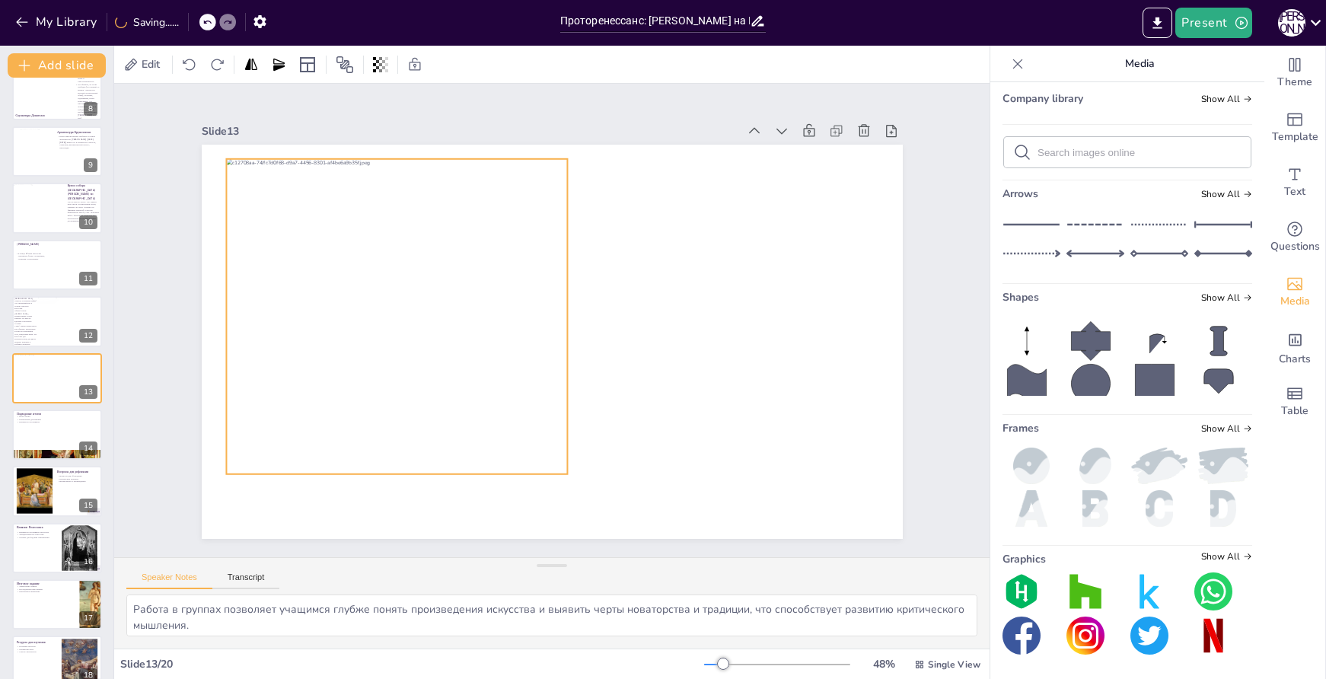
drag, startPoint x: 454, startPoint y: 330, endPoint x: 367, endPoint y: 332, distance: 86.8
click at [367, 332] on div at bounding box center [396, 316] width 341 height 315
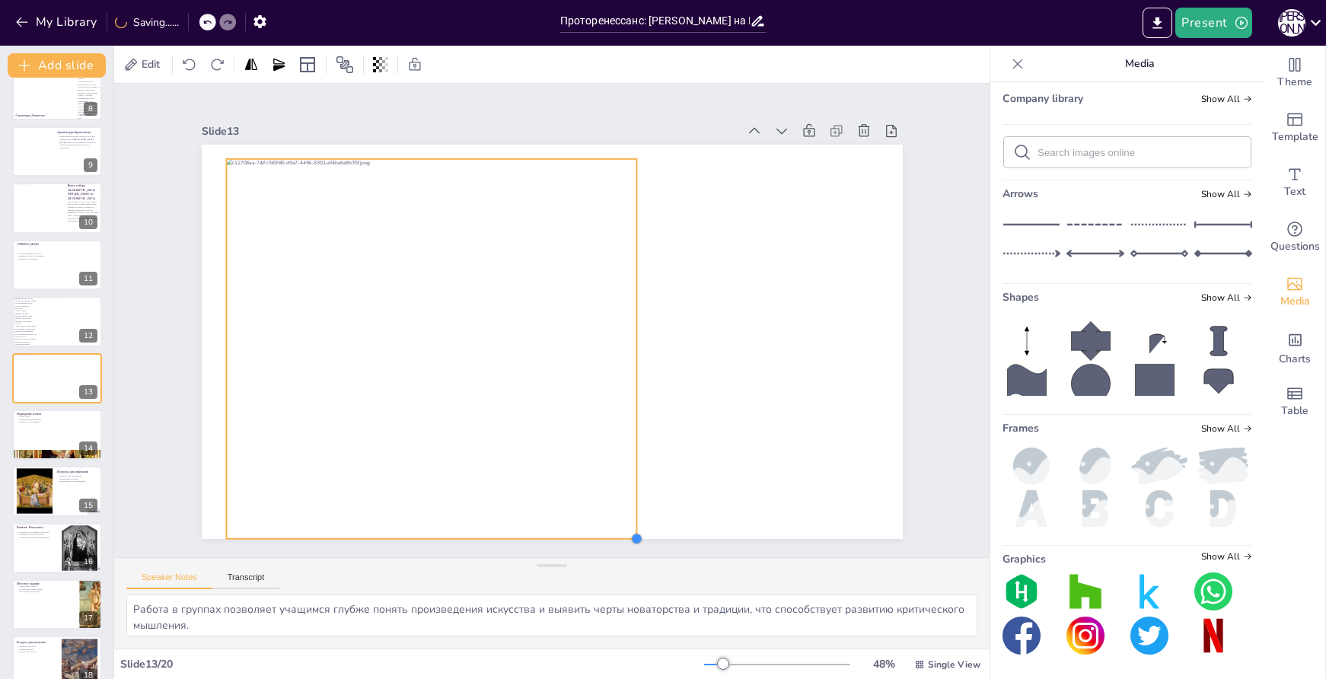
drag, startPoint x: 560, startPoint y: 468, endPoint x: 629, endPoint y: 512, distance: 82.2
click at [629, 512] on div at bounding box center [549, 342] width 739 height 466
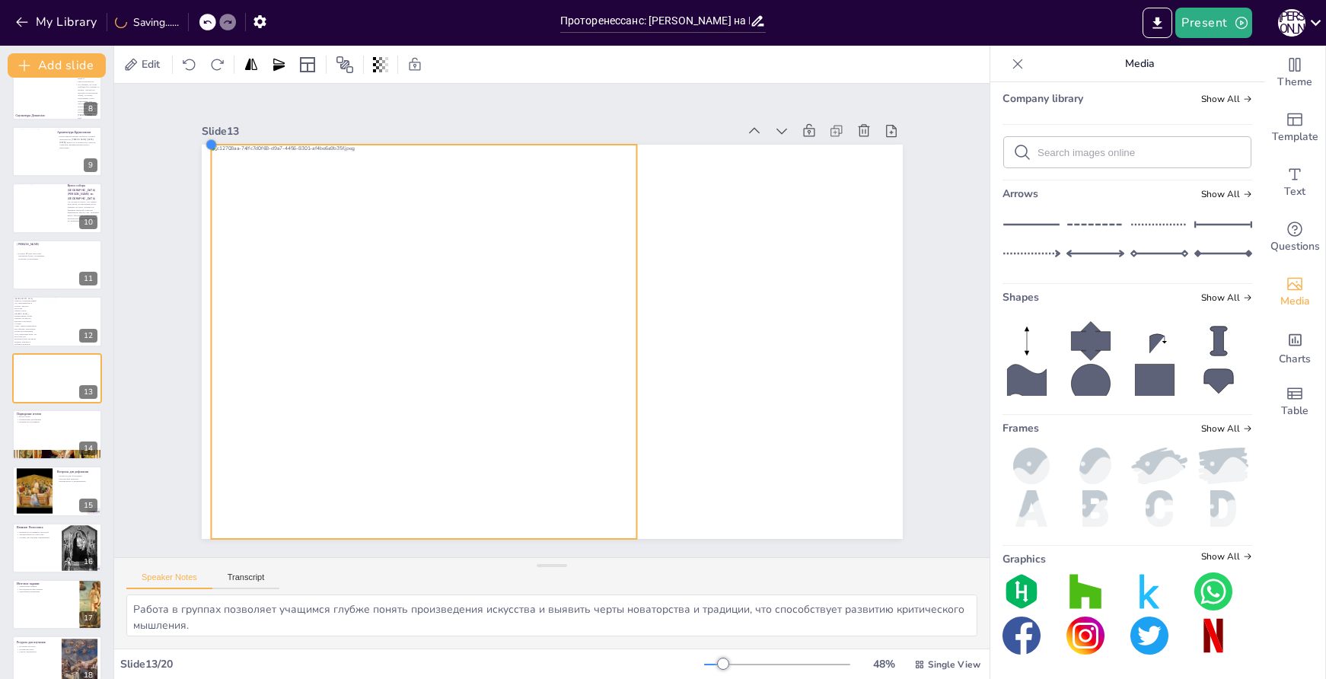
drag, startPoint x: 219, startPoint y: 158, endPoint x: 204, endPoint y: 146, distance: 19.0
click at [204, 146] on div at bounding box center [549, 341] width 739 height 465
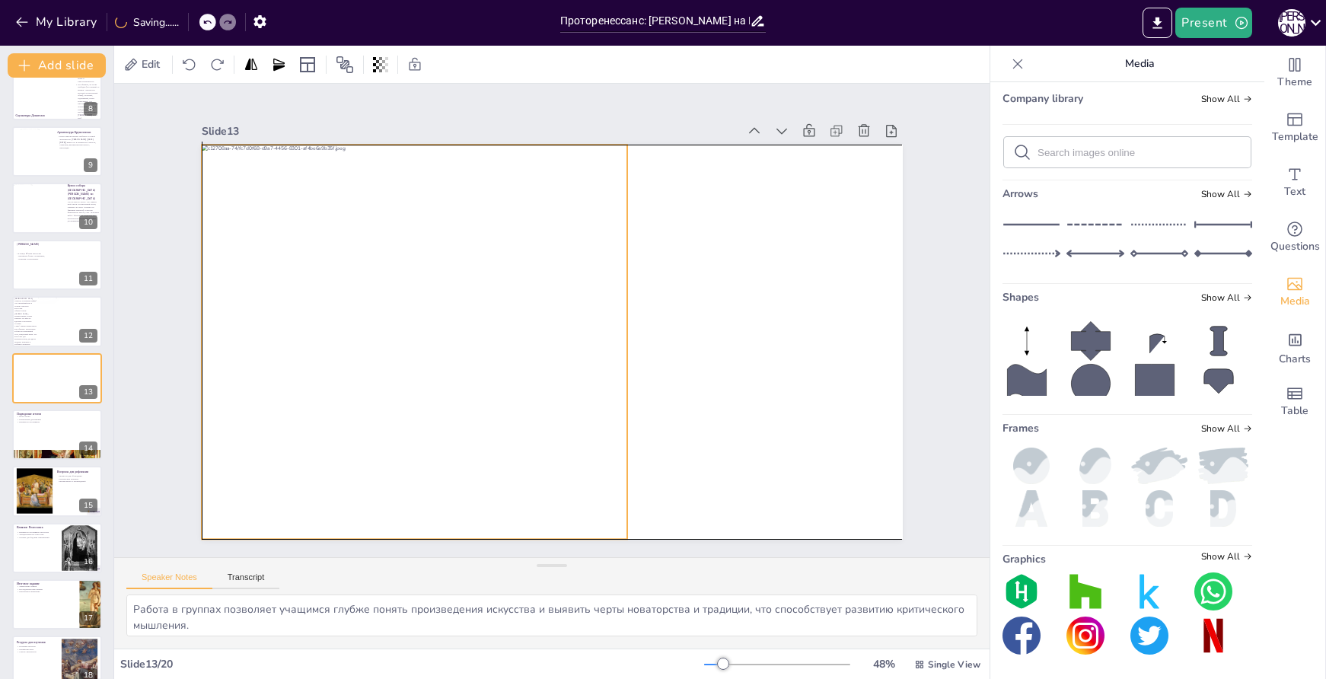
click at [350, 282] on div at bounding box center [415, 342] width 426 height 394
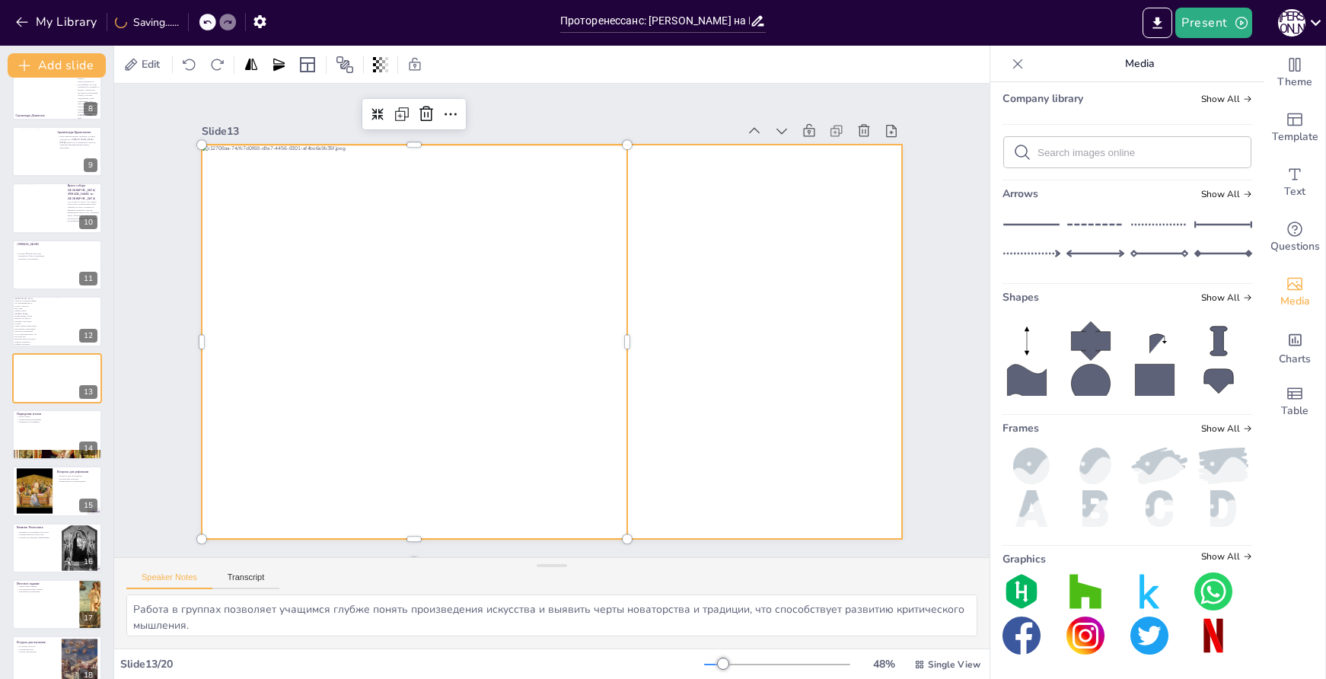
click at [749, 276] on div at bounding box center [549, 342] width 739 height 466
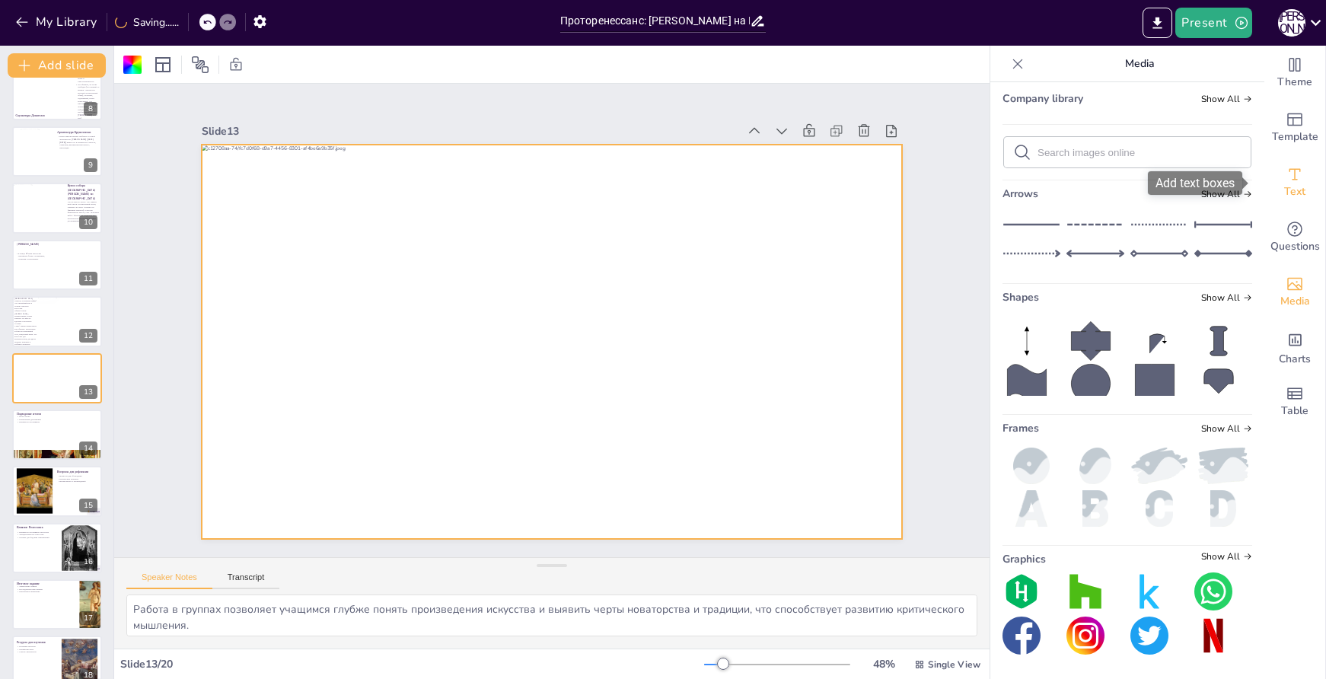
click at [1285, 184] on span "Text" at bounding box center [1295, 192] width 21 height 17
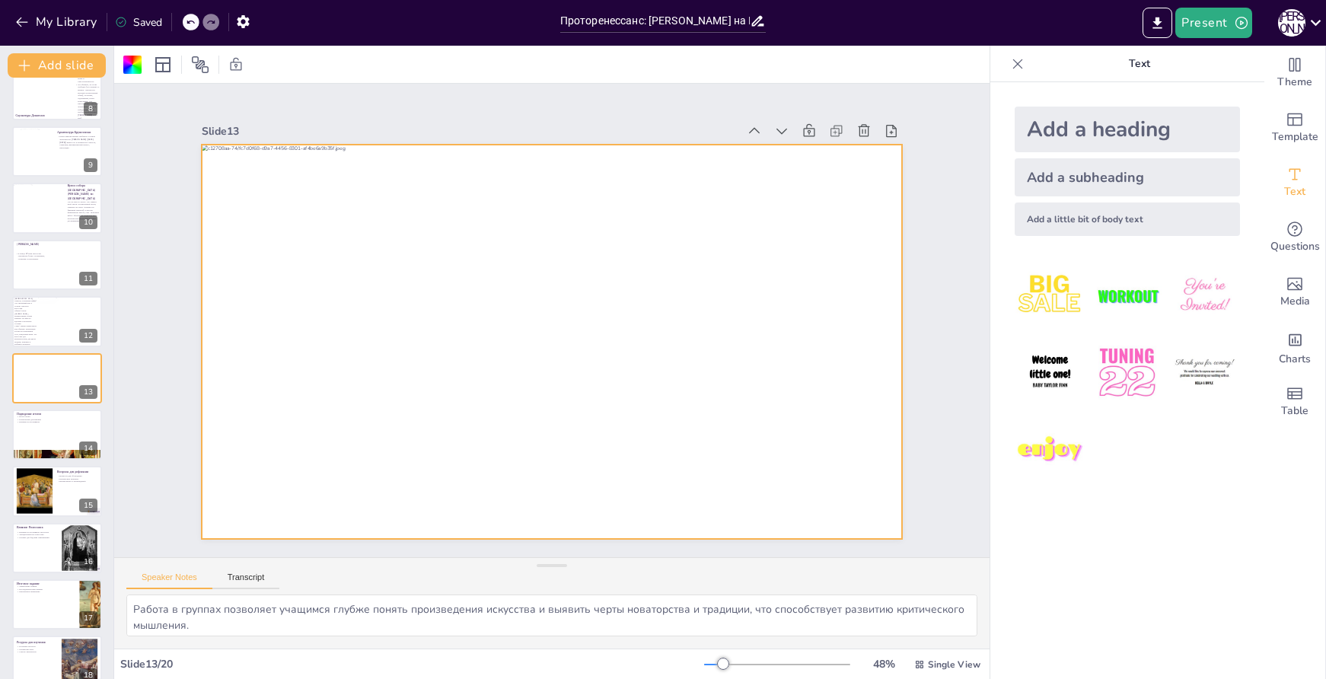
click at [1096, 180] on div "Add a subheading" at bounding box center [1127, 177] width 225 height 38
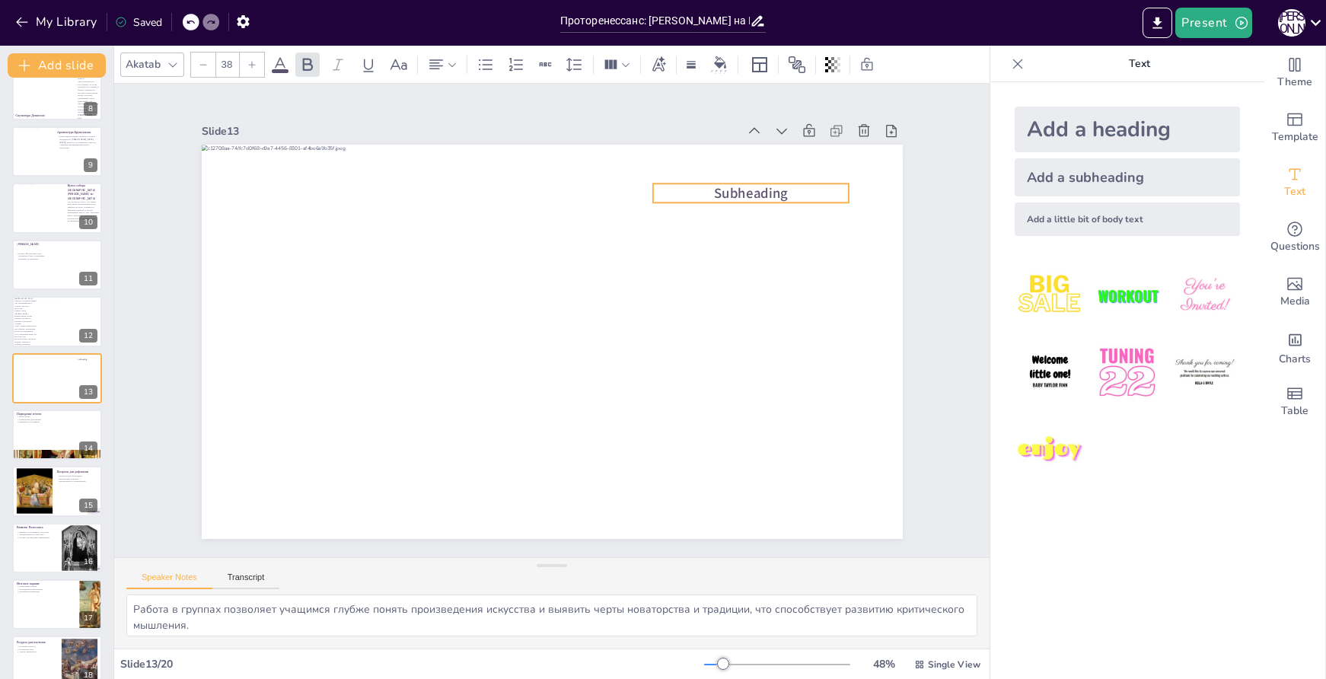
drag, startPoint x: 582, startPoint y: 336, endPoint x: 780, endPoint y: 187, distance: 248.1
click at [780, 195] on p "Subheading" at bounding box center [763, 215] width 196 height 40
click at [755, 189] on span "Subheading" at bounding box center [750, 193] width 73 height 19
click at [755, 188] on span "Subheading" at bounding box center [750, 193] width 73 height 19
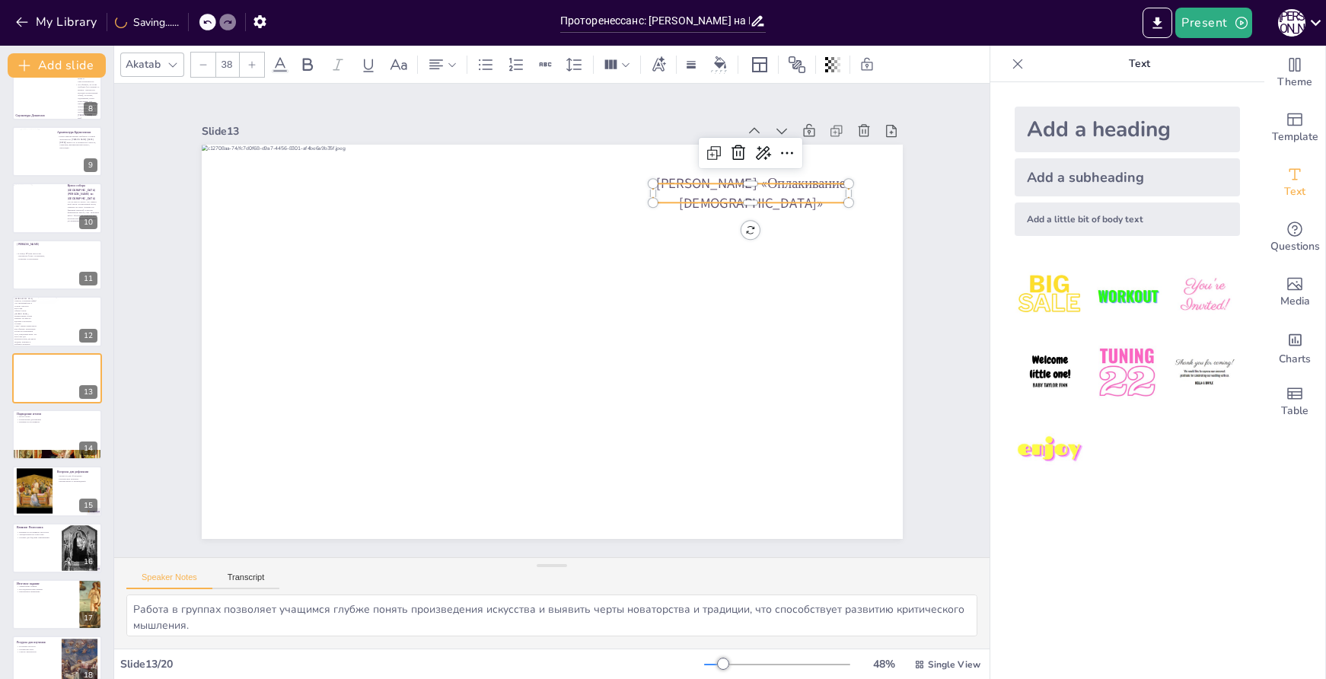
click at [790, 192] on p "Джотто «Оплакивание Христа»" at bounding box center [751, 193] width 196 height 39
click at [247, 60] on icon at bounding box center [251, 64] width 9 height 9
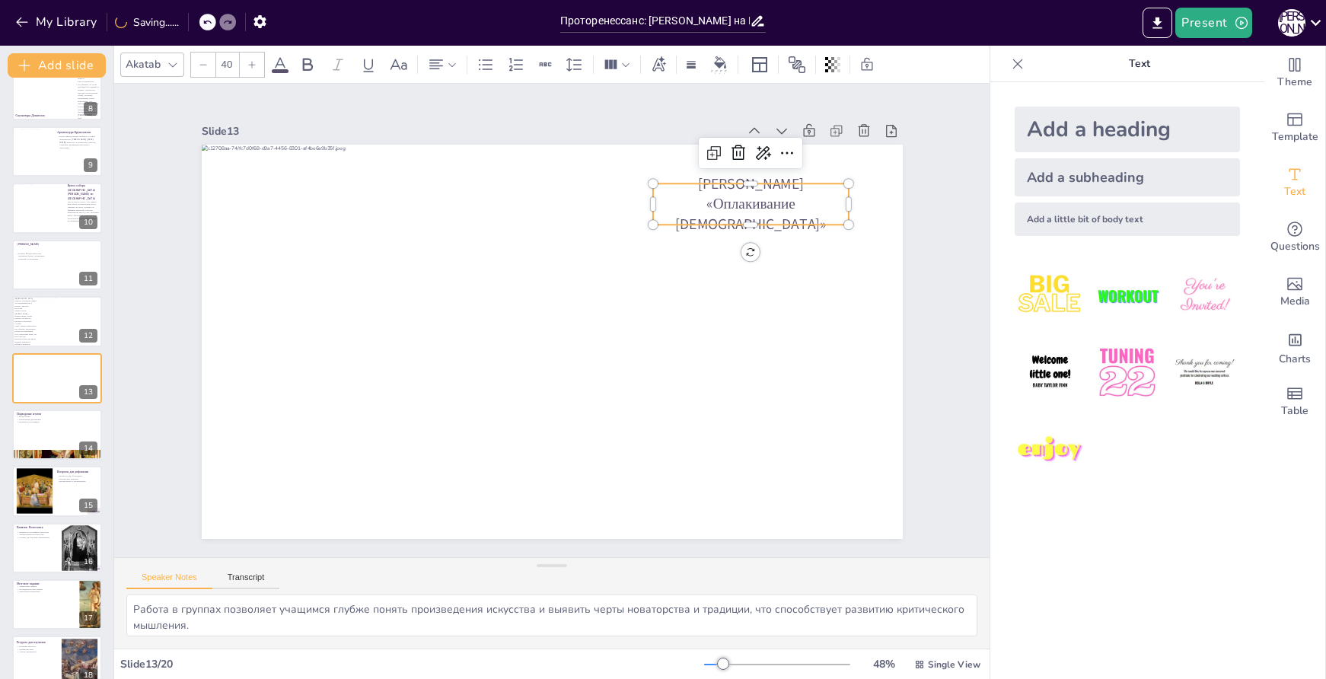
click at [247, 60] on icon at bounding box center [251, 64] width 9 height 9
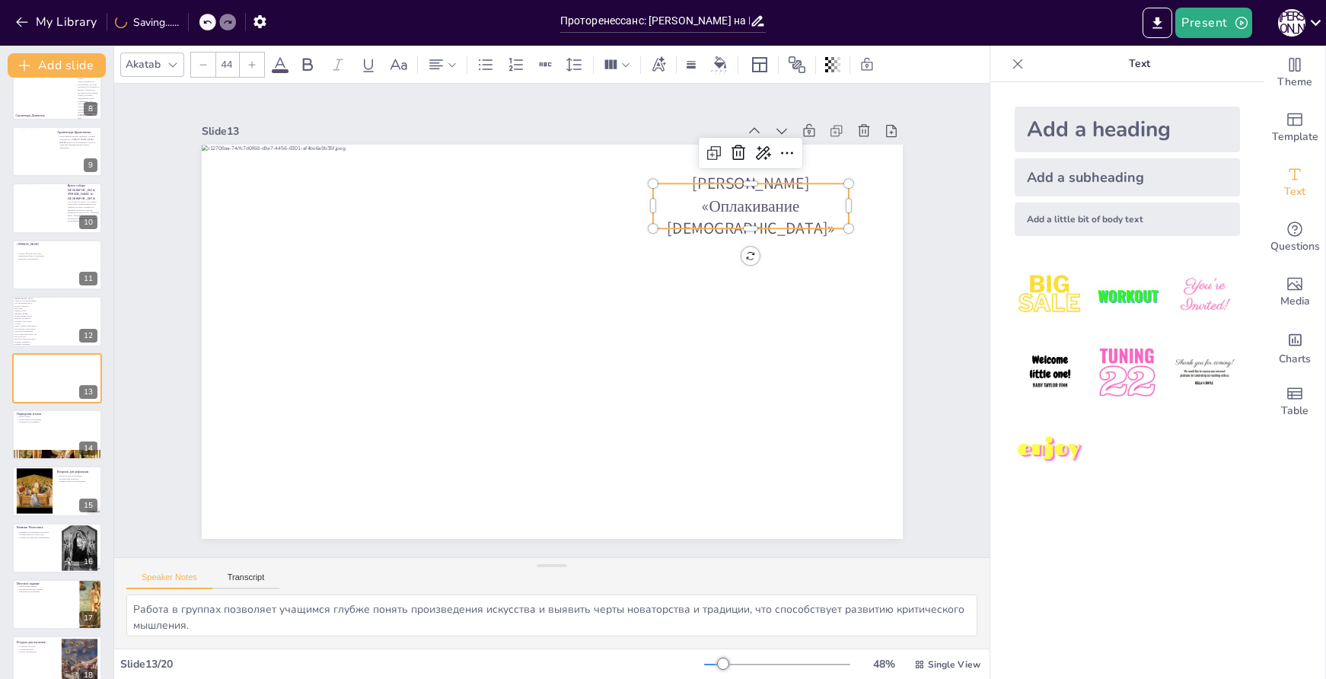
type input "45"
click at [742, 187] on p "Джотто «Оплакивание Христа»" at bounding box center [751, 206] width 196 height 69
click at [719, 193] on p "Джотто «Оплакивание Христа»" at bounding box center [751, 206] width 196 height 69
click at [717, 192] on p "Джотто «Оплакивание Христа»" at bounding box center [751, 206] width 196 height 69
click at [717, 192] on p "Джотто «Оплакивание Христа»" at bounding box center [762, 228] width 202 height 89
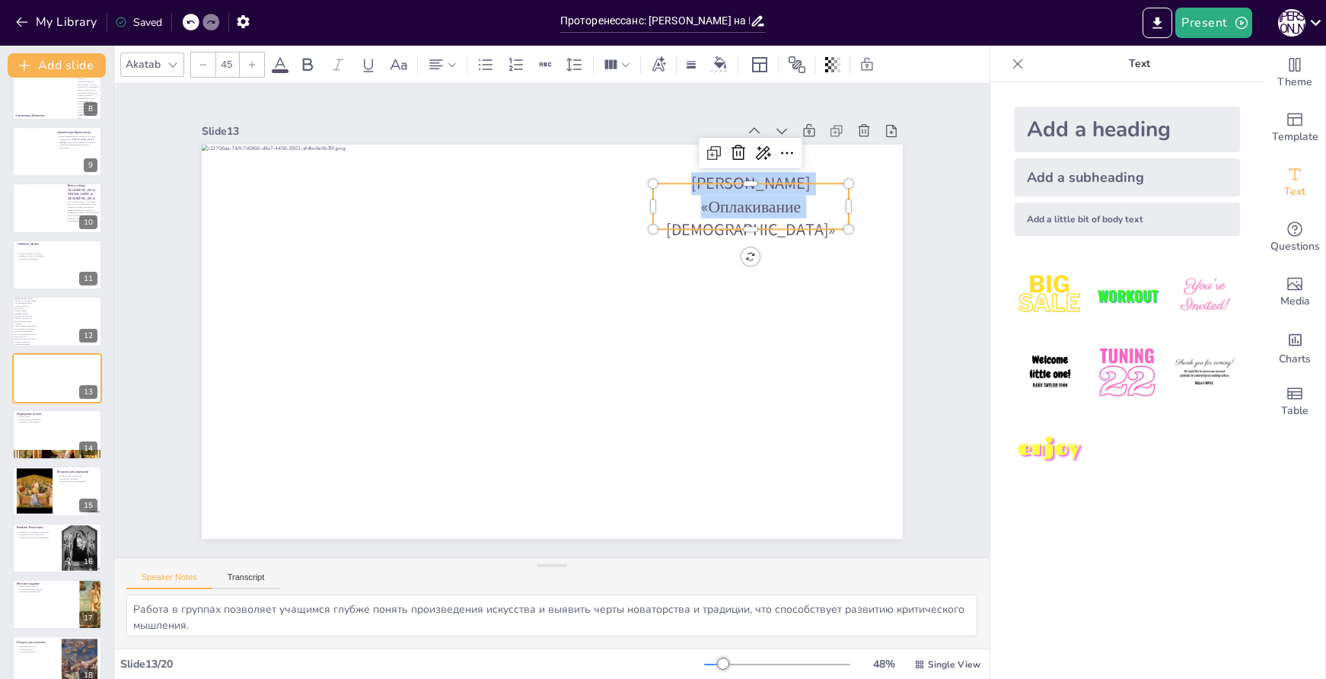
click at [717, 192] on p "Джотто «Оплакивание Христа»" at bounding box center [762, 228] width 202 height 89
click at [717, 192] on p "Джотто «Оплакивание Христа»" at bounding box center [751, 206] width 196 height 69
click at [711, 187] on p "Джотто «Оплакивание Христа»" at bounding box center [751, 206] width 196 height 69
click at [69, 368] on icon at bounding box center [66, 366] width 9 height 9
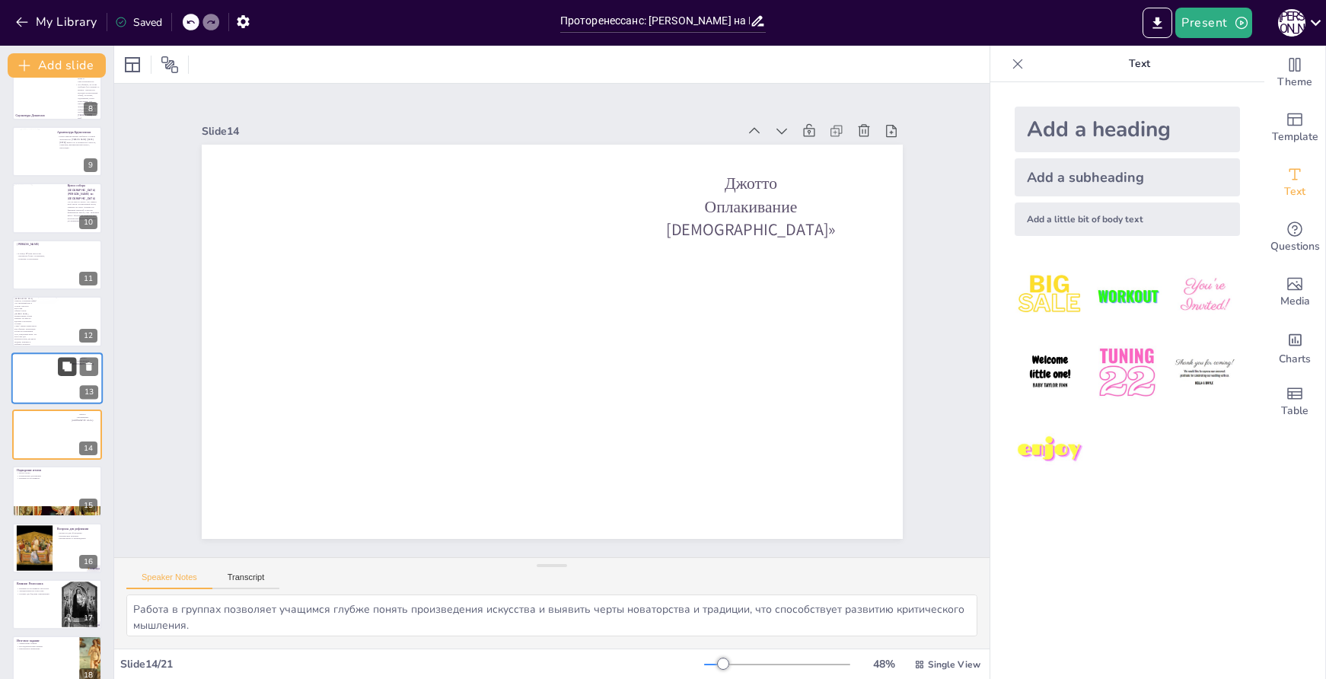
scroll to position [473, 0]
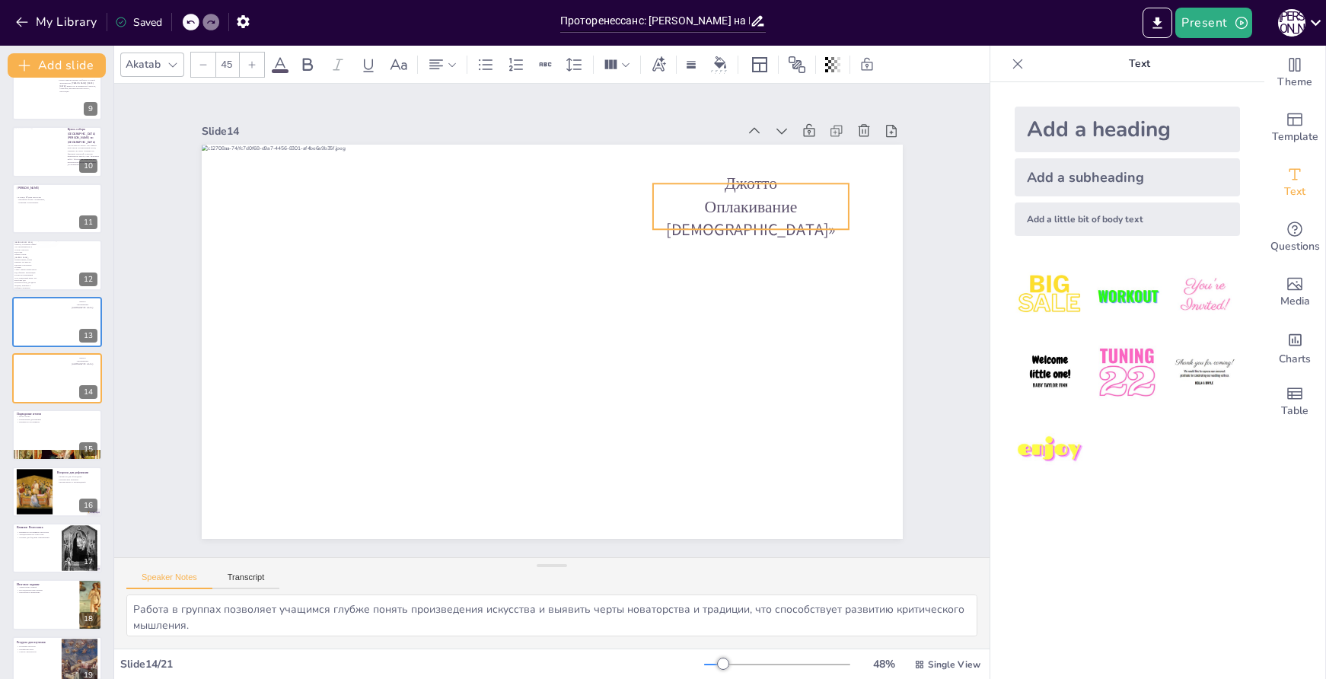
click at [778, 195] on p "Джотто" at bounding box center [751, 183] width 196 height 23
click at [752, 191] on p "Джотто" at bounding box center [751, 183] width 196 height 23
click at [752, 191] on p "Джотто" at bounding box center [764, 205] width 197 height 43
click at [752, 191] on p "Джотто" at bounding box center [751, 183] width 196 height 23
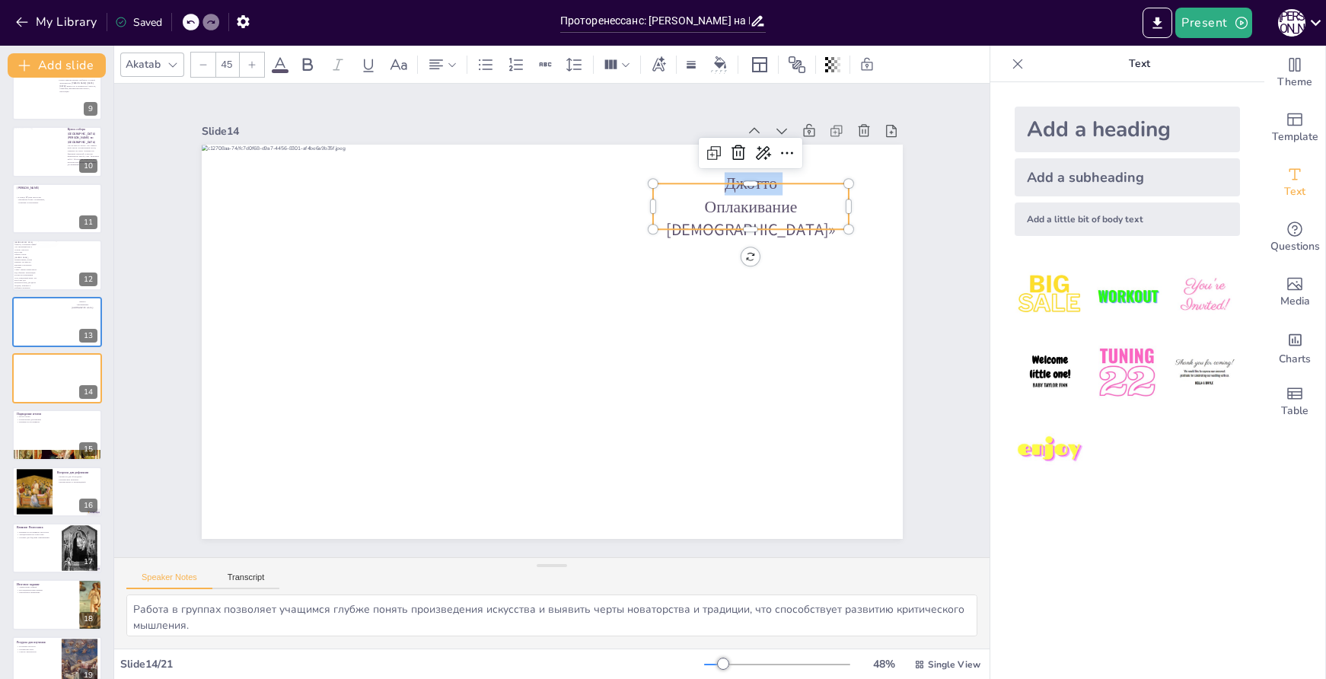
click at [752, 191] on p "Джотто" at bounding box center [751, 183] width 196 height 23
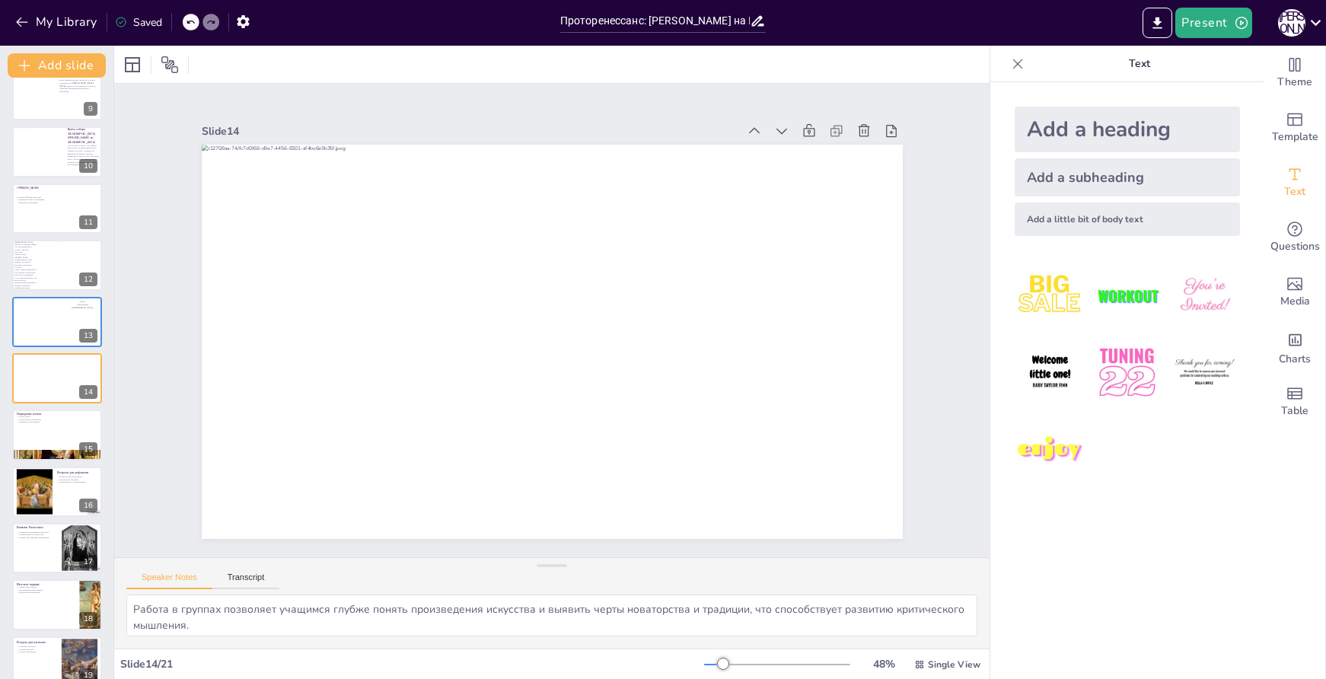
click at [193, 21] on icon at bounding box center [191, 23] width 8 height 4
click at [764, 180] on p "Джотто" at bounding box center [751, 183] width 196 height 23
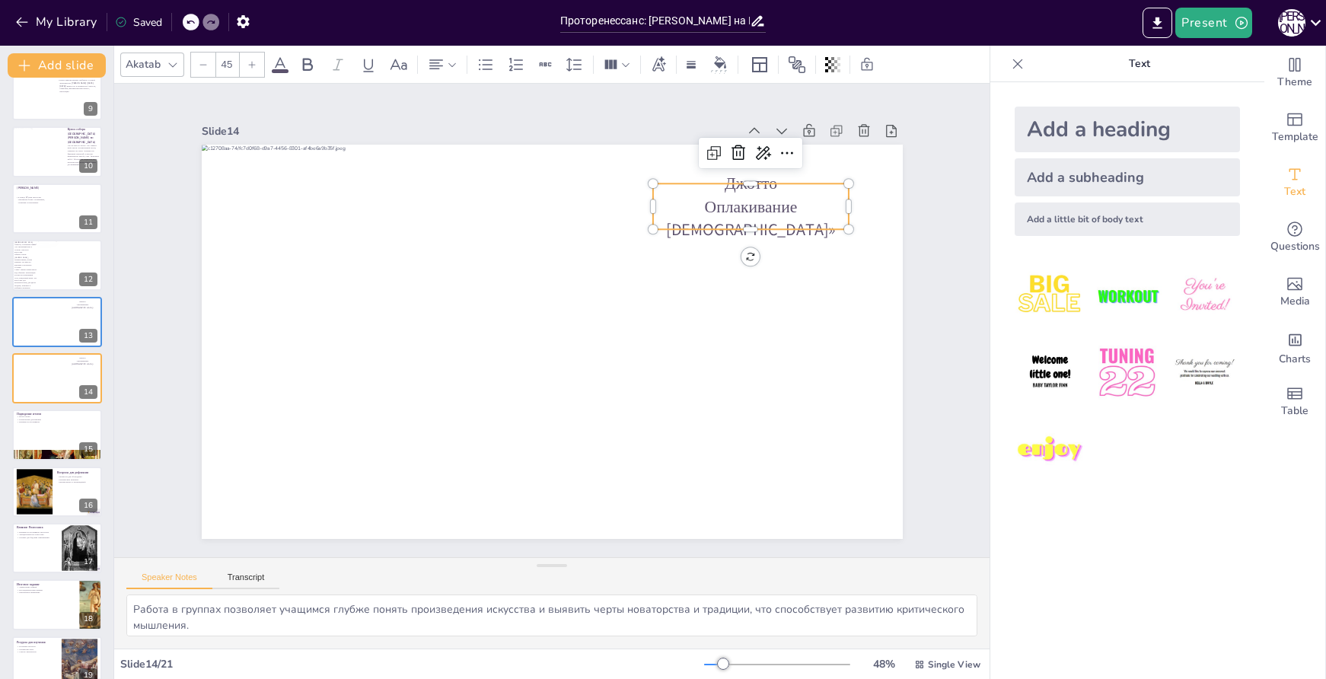
click at [750, 195] on p "Джотто" at bounding box center [751, 183] width 196 height 23
click at [742, 193] on p "Мазаччо «Чудо со статиром»" at bounding box center [751, 207] width 196 height 46
click at [741, 192] on p "Мазаччо «Чудо со статиром»" at bounding box center [751, 207] width 196 height 46
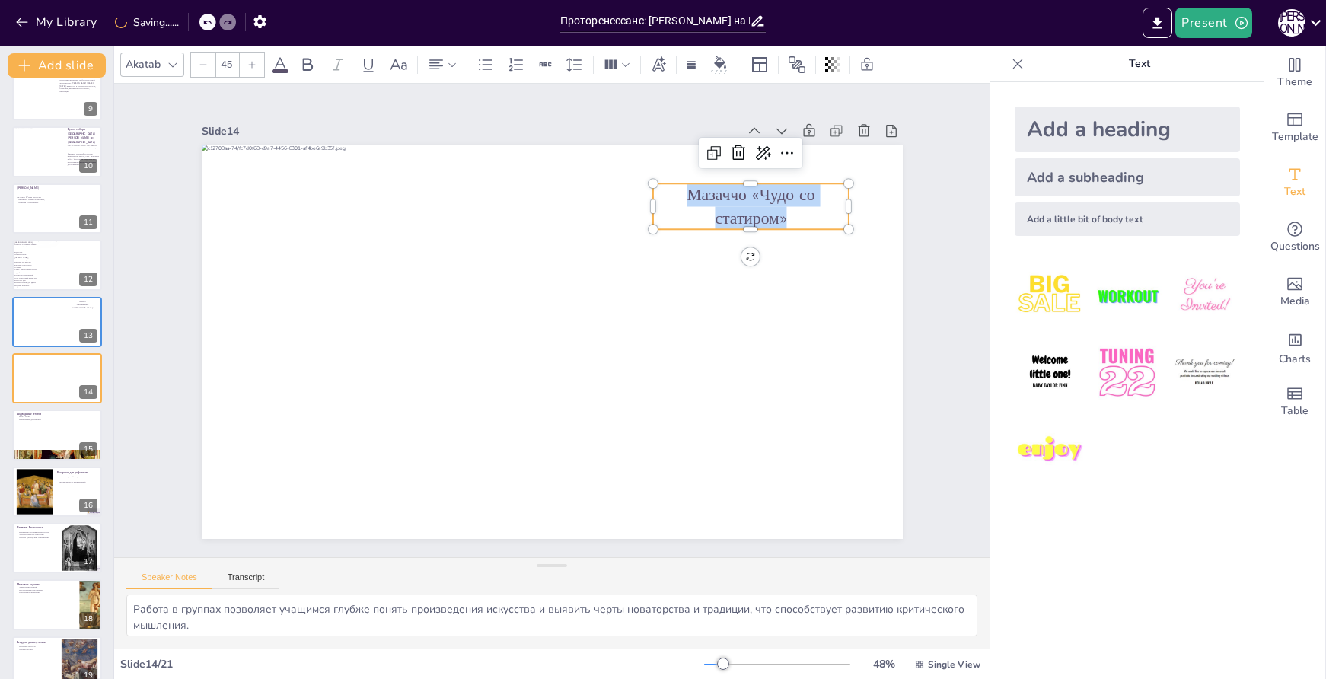
click at [741, 192] on p "Мазаччо «Чудо со статиром»" at bounding box center [751, 207] width 196 height 46
click at [741, 195] on p "Мазаччо «Чудо со статиром»" at bounding box center [761, 228] width 199 height 66
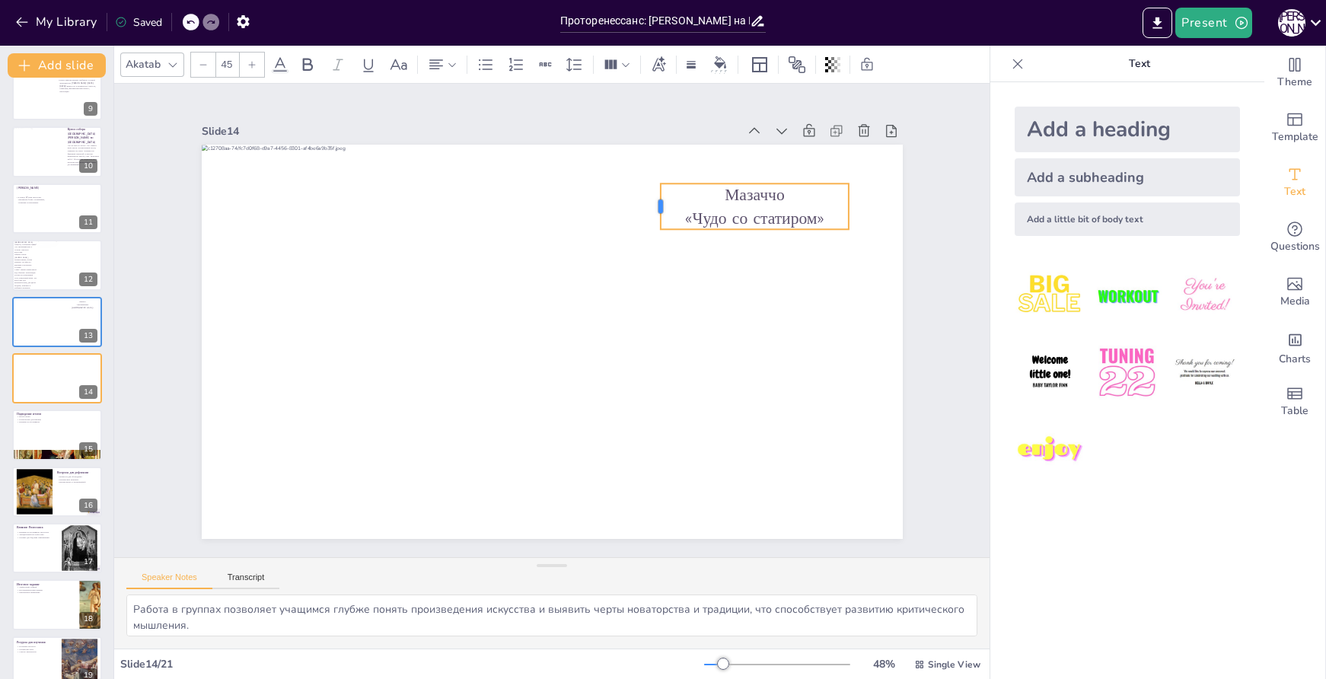
drag, startPoint x: 640, startPoint y: 206, endPoint x: 648, endPoint y: 220, distance: 15.7
click at [648, 220] on div "Мазаччо «Чудо со статиром»" at bounding box center [549, 341] width 739 height 465
click at [697, 212] on p "«Чудо со статиром»" at bounding box center [754, 218] width 188 height 23
click at [685, 212] on p "«Чудо со статиром»" at bounding box center [754, 218] width 188 height 23
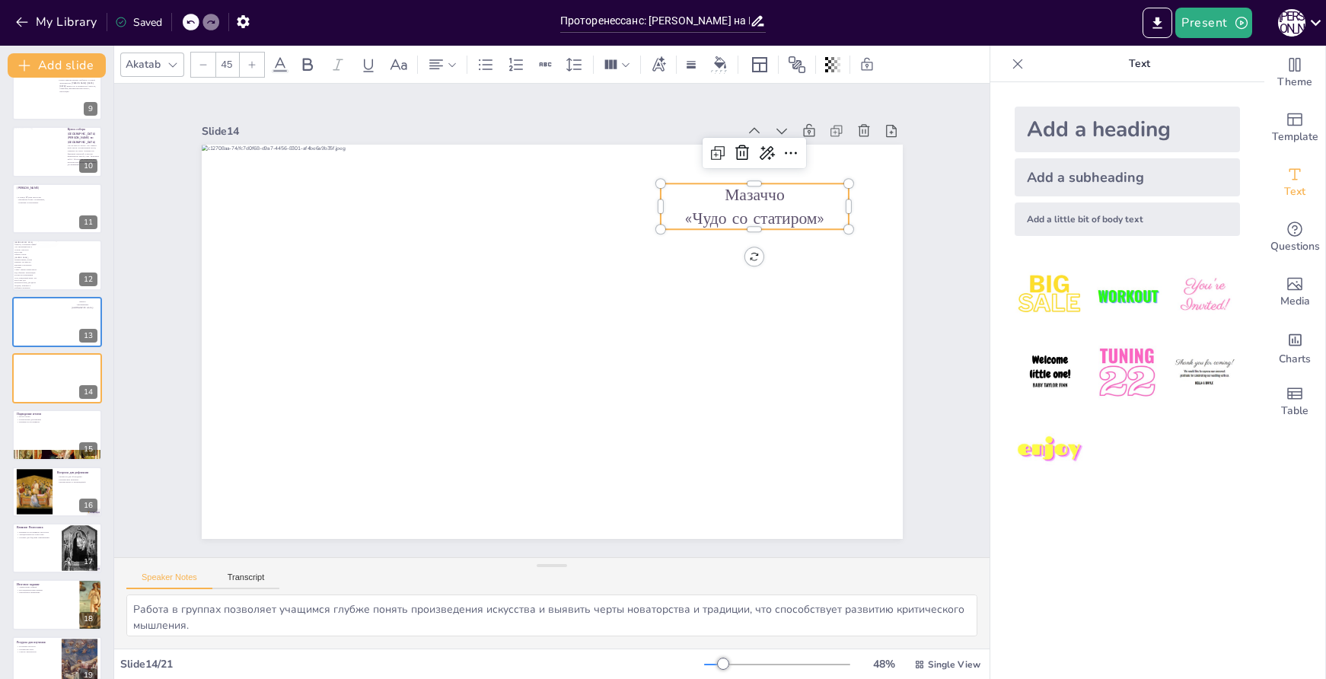
click at [674, 210] on p "«Чудо со статиром»" at bounding box center [754, 218] width 188 height 23
click at [677, 231] on p "«Чудо со статиром»" at bounding box center [771, 262] width 189 height 62
click at [674, 210] on p "«Чудо со статиром»" at bounding box center [754, 218] width 188 height 23
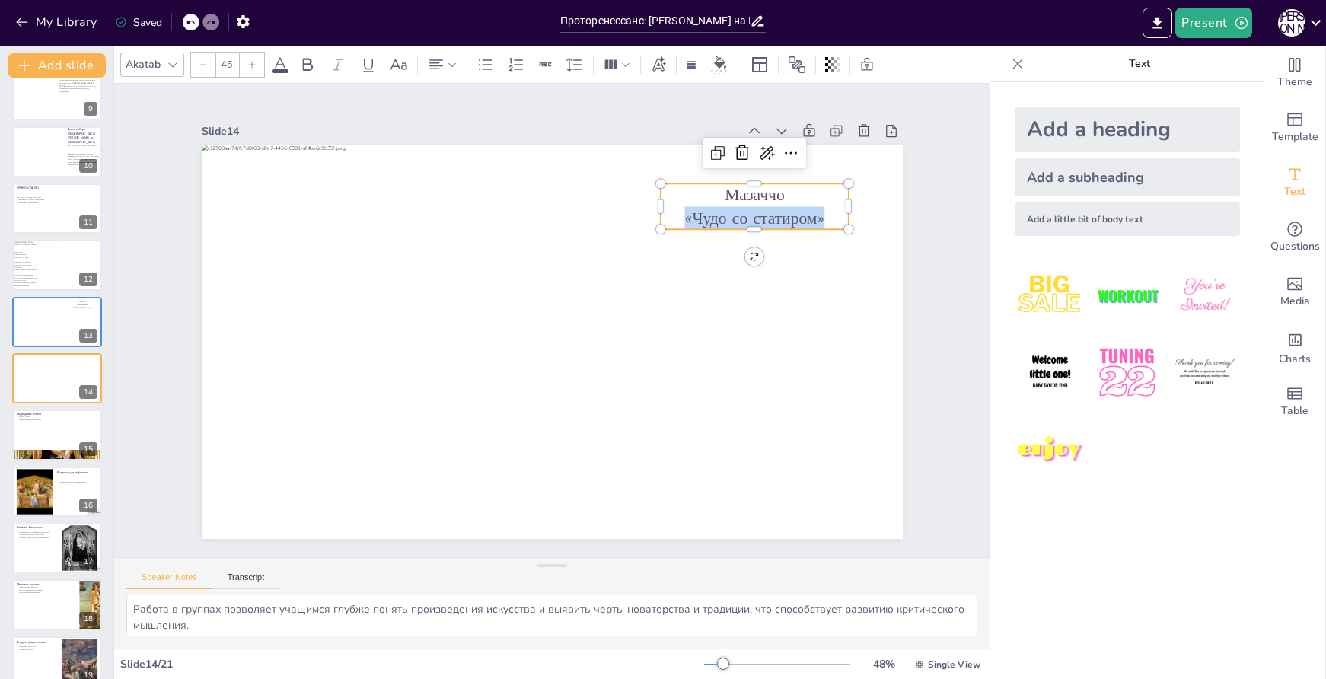
click at [674, 219] on p "«Чудо со статиром»" at bounding box center [764, 240] width 190 height 43
click at [673, 219] on p "«Чудо со статиром»" at bounding box center [764, 240] width 190 height 43
click at [776, 219] on p "«Чудо со статиром»" at bounding box center [764, 240] width 190 height 43
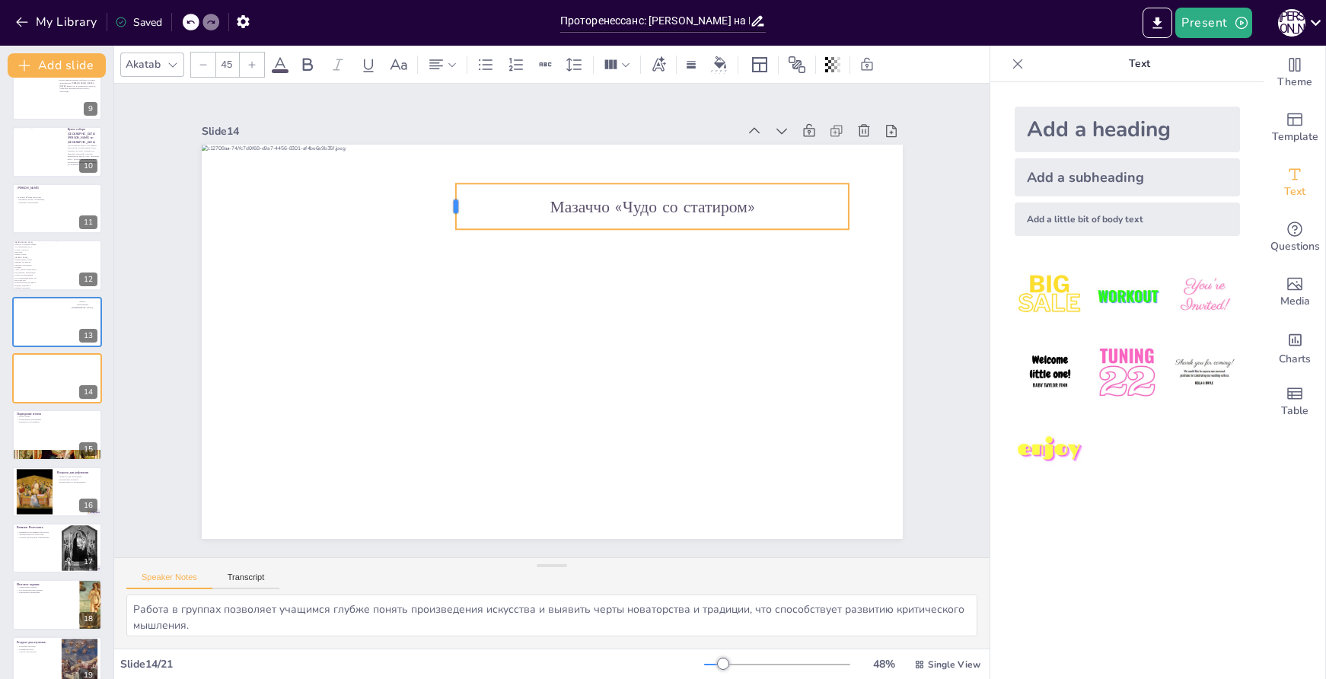
drag, startPoint x: 541, startPoint y: 199, endPoint x: 444, endPoint y: 200, distance: 97.5
click at [444, 200] on div at bounding box center [449, 207] width 12 height 46
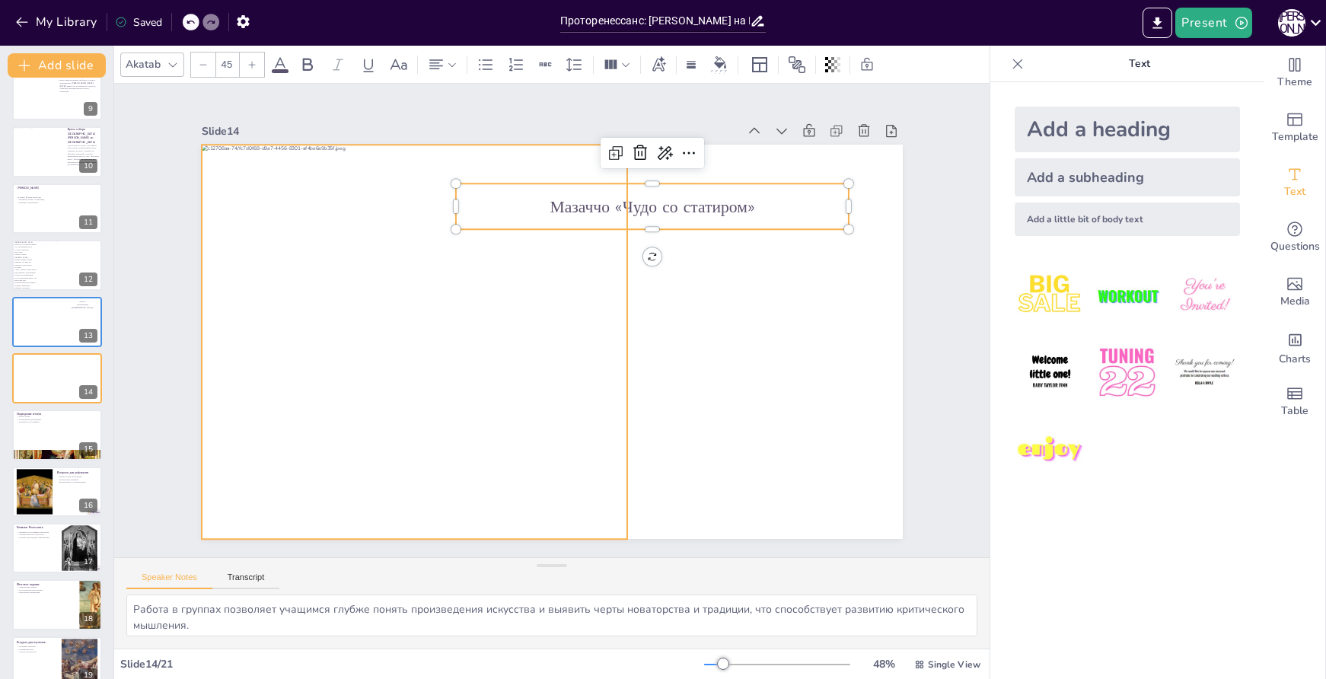
click at [525, 331] on div at bounding box center [412, 327] width 464 height 436
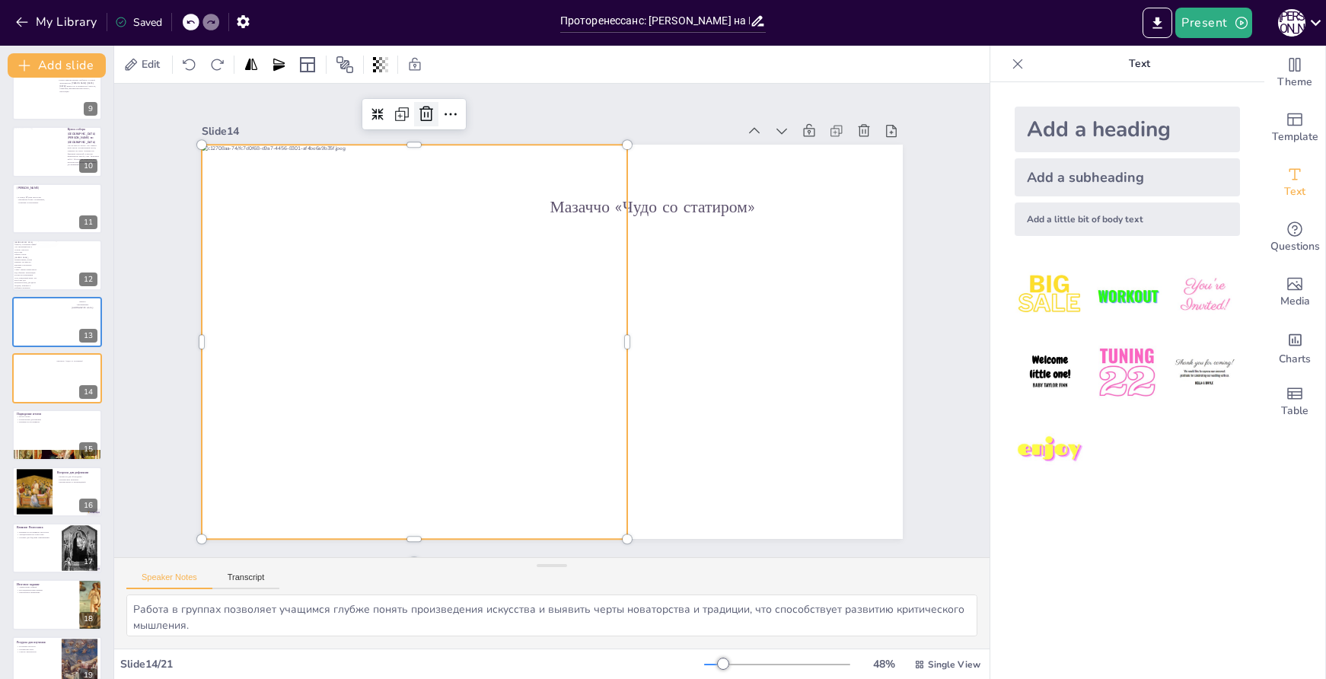
click at [559, 93] on icon at bounding box center [572, 80] width 26 height 26
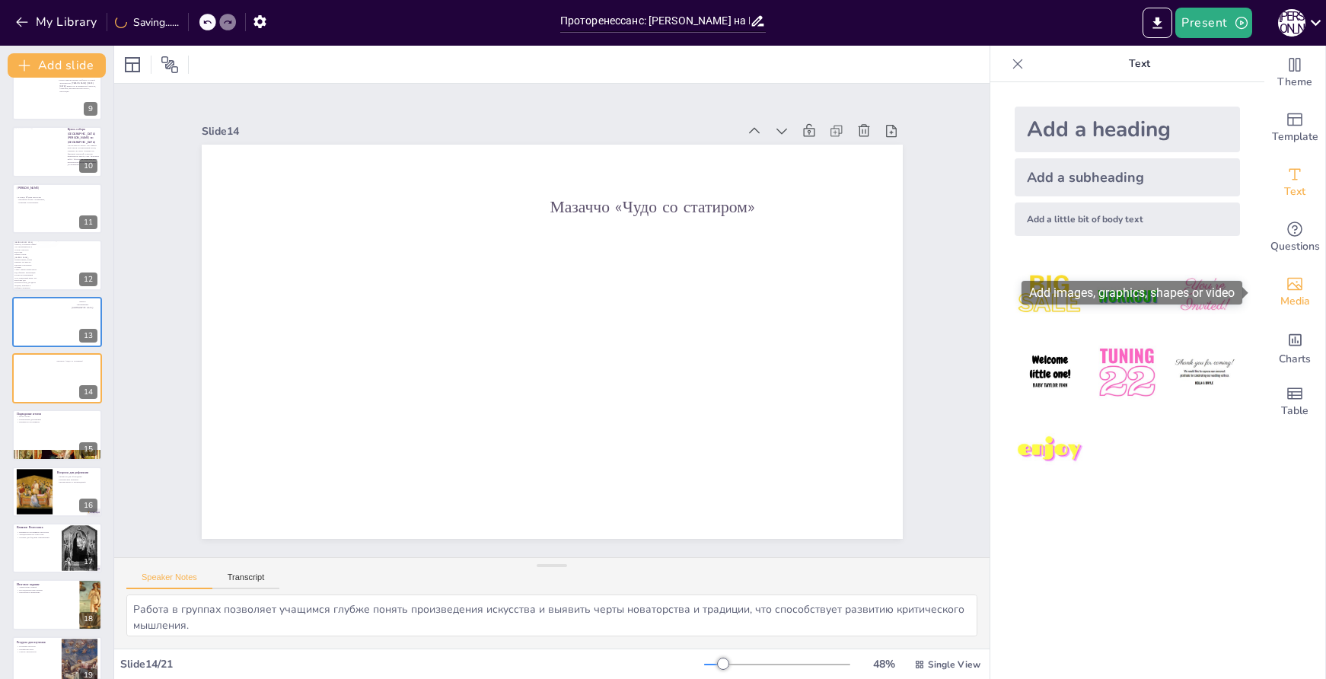
click at [1281, 293] on span "Media" at bounding box center [1296, 301] width 30 height 17
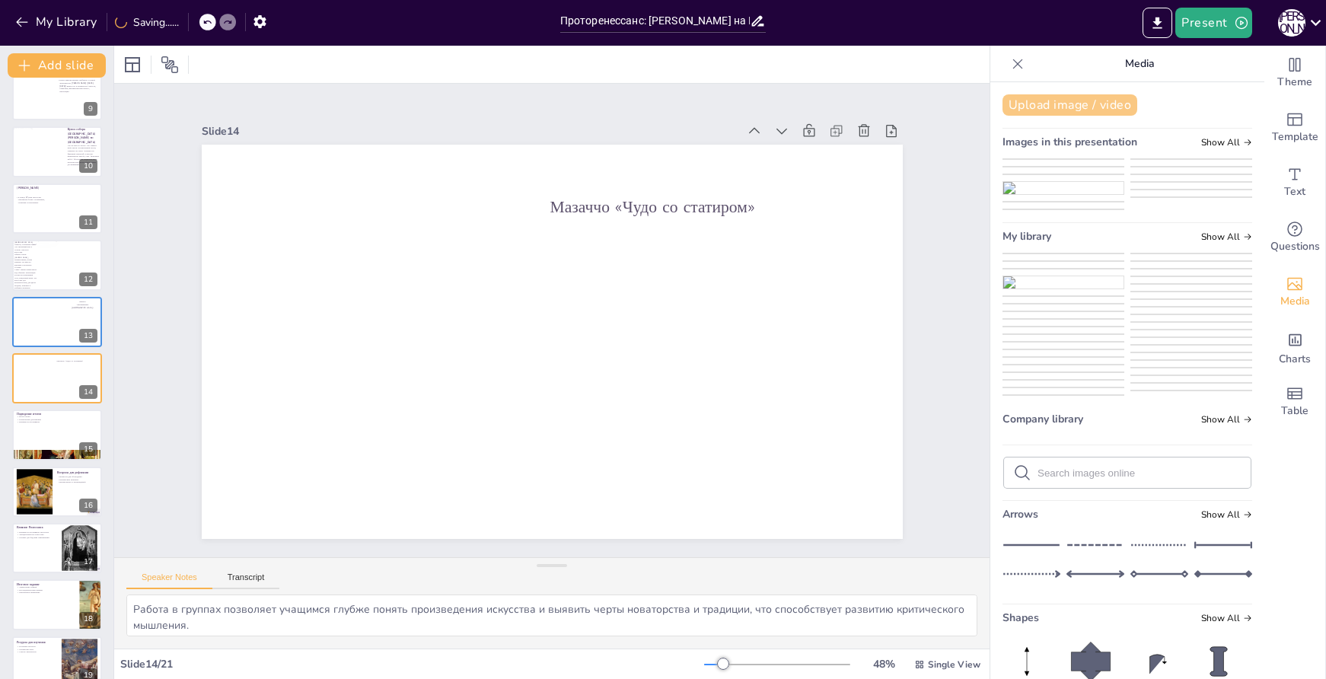
click at [1077, 97] on button "Upload image / video" at bounding box center [1070, 104] width 135 height 21
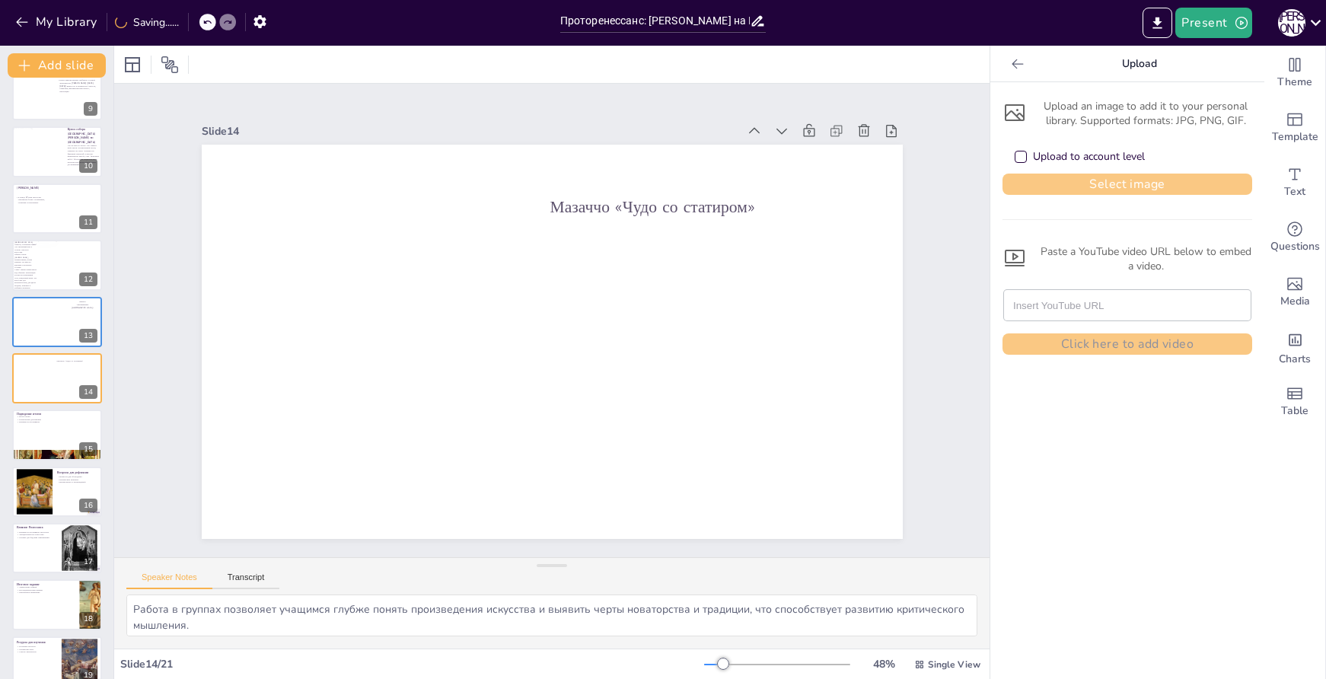
click at [1089, 181] on button "Select image" at bounding box center [1128, 184] width 250 height 21
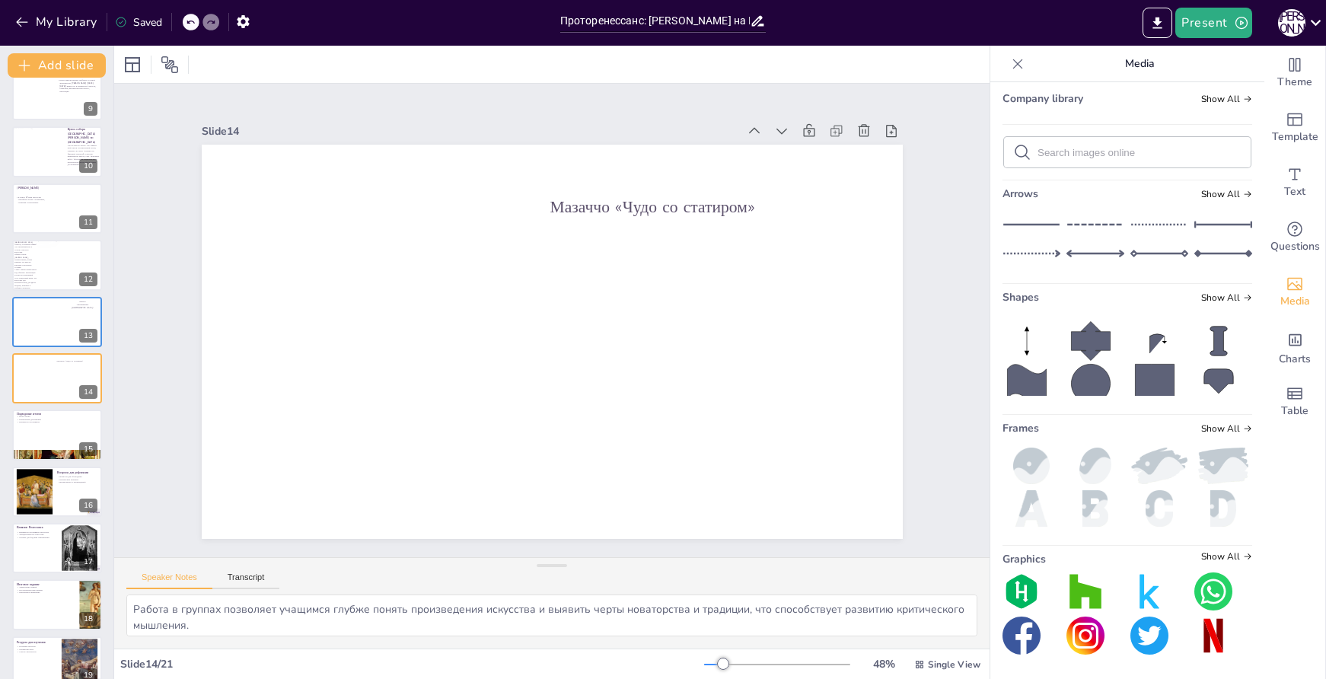
scroll to position [609, 0]
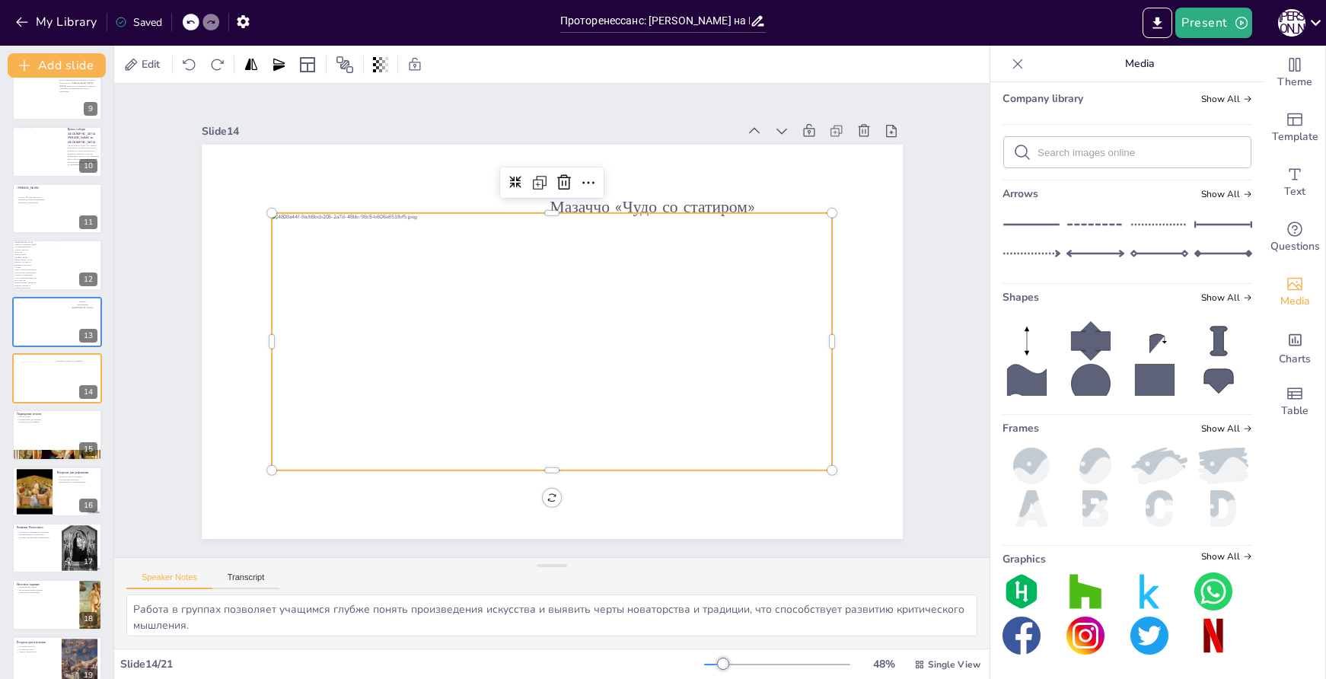
scroll to position [576, 0]
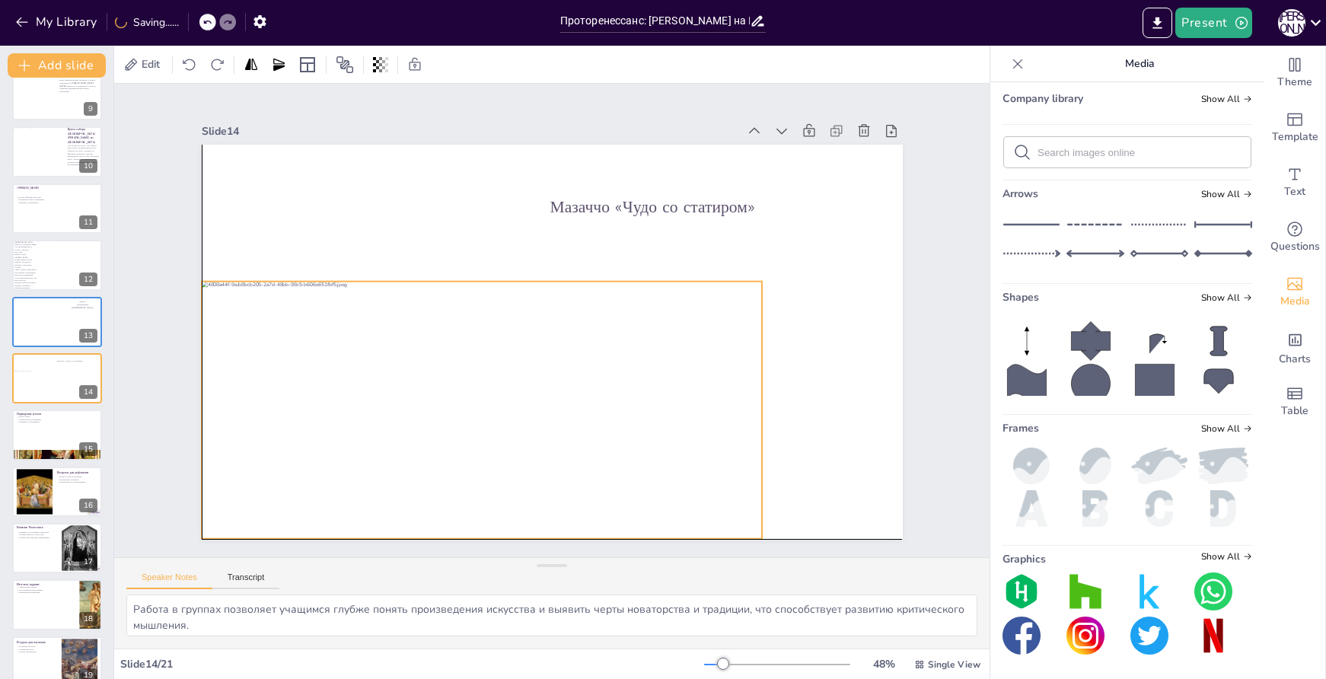
drag, startPoint x: 535, startPoint y: 342, endPoint x: 466, endPoint y: 407, distance: 94.8
click at [466, 407] on div at bounding box center [472, 402] width 585 height 314
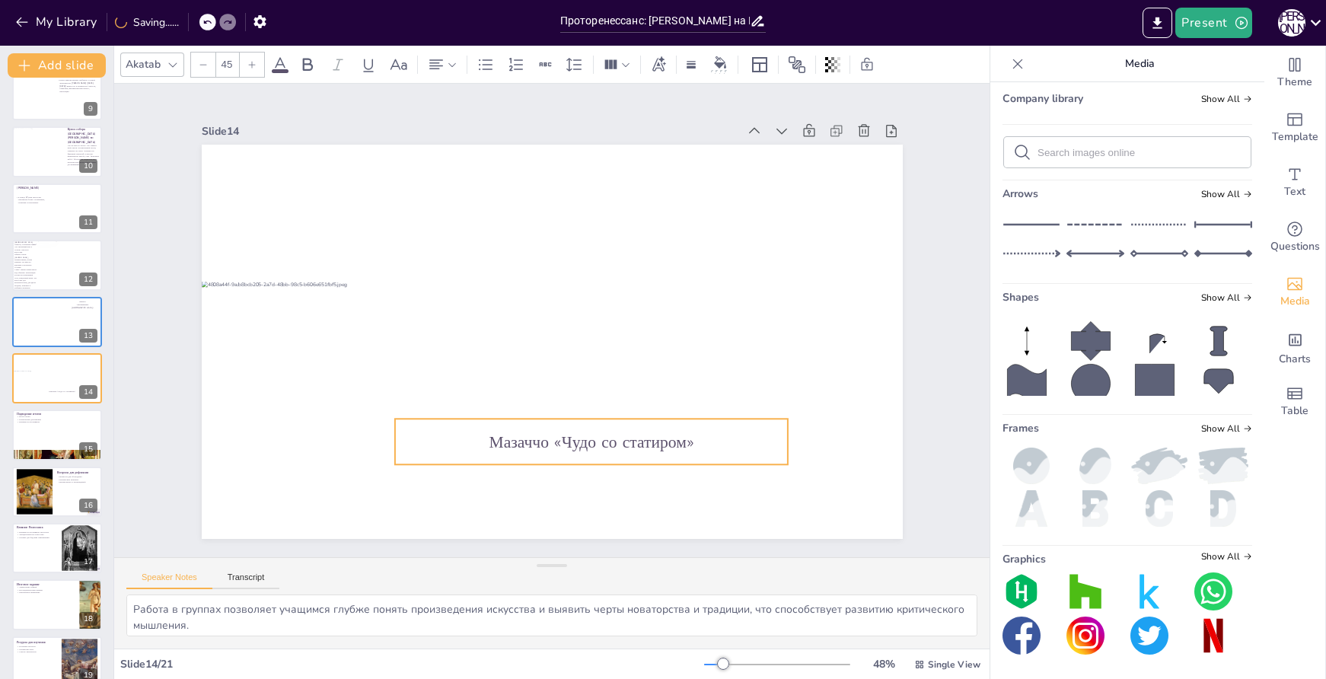
drag, startPoint x: 649, startPoint y: 206, endPoint x: 588, endPoint y: 442, distance: 243.0
click at [588, 145] on div "Мазаччо «Чудо со статиром»" at bounding box center [552, 145] width 701 height 0
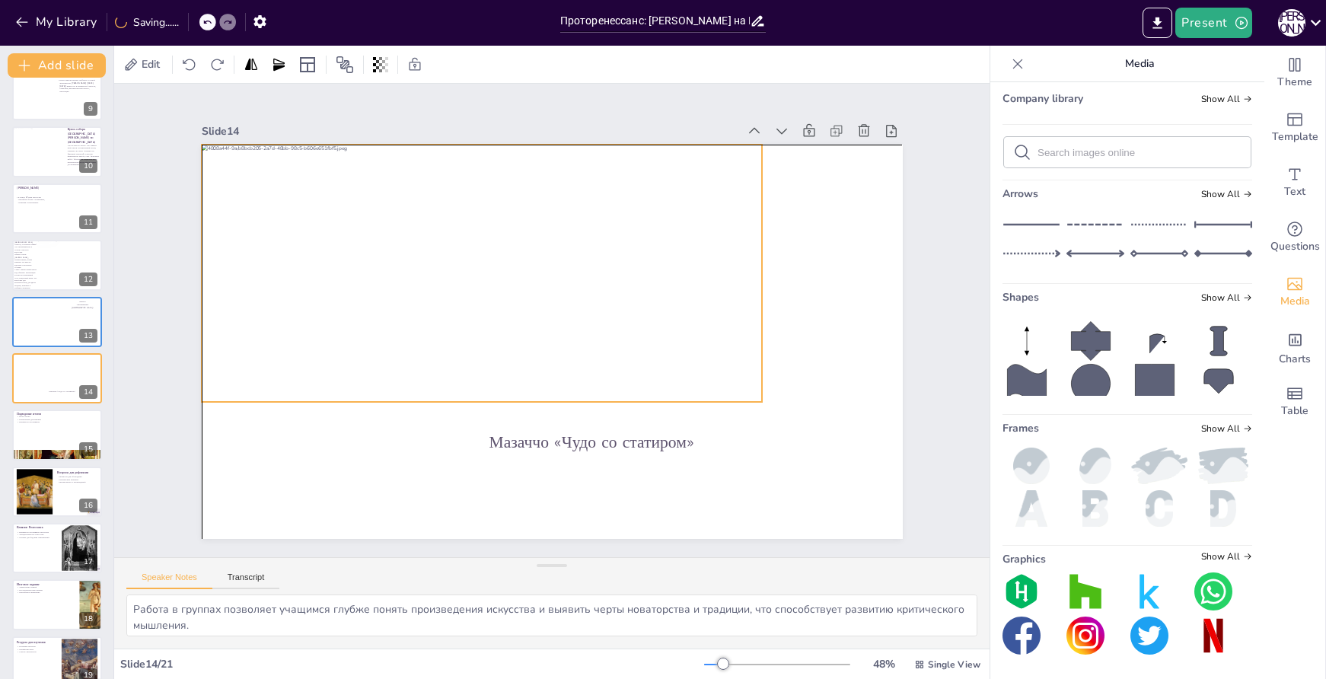
drag, startPoint x: 555, startPoint y: 313, endPoint x: 556, endPoint y: 177, distance: 135.5
click at [556, 177] on div at bounding box center [482, 273] width 561 height 257
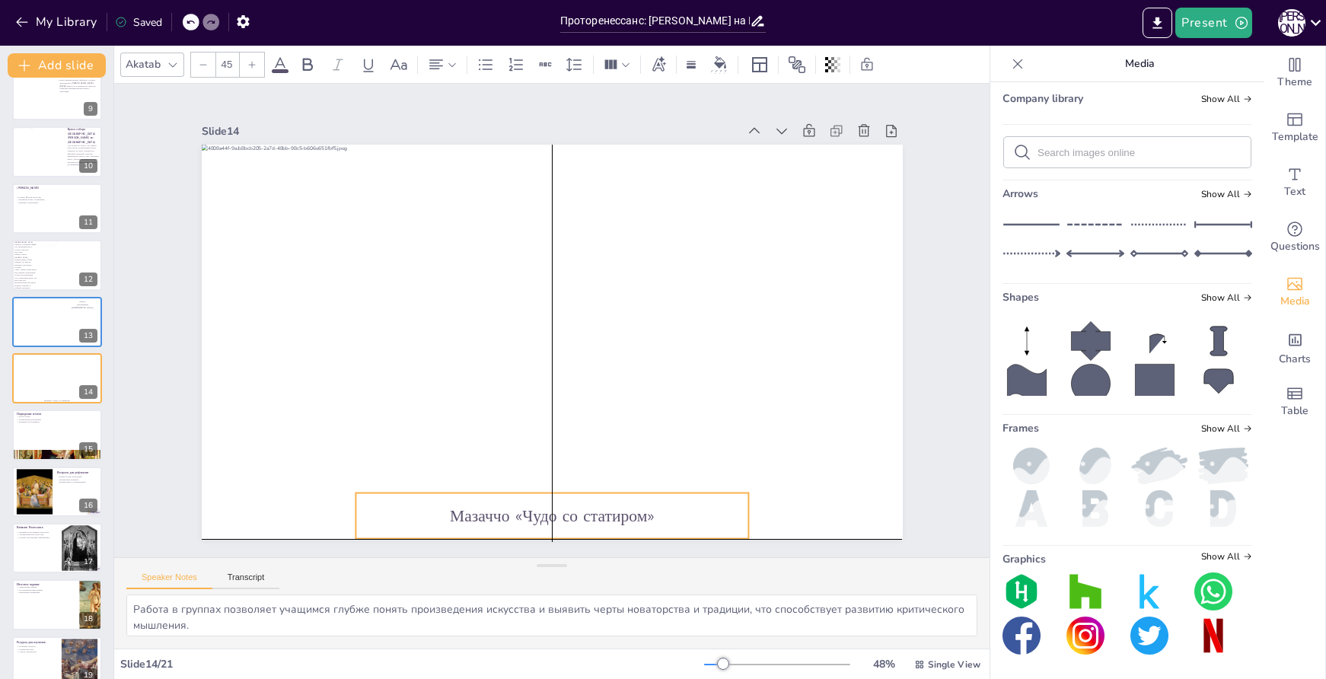
drag, startPoint x: 630, startPoint y: 436, endPoint x: 585, endPoint y: 513, distance: 89.1
click at [585, 513] on span "Мазаччо «Чудо со статиром»" at bounding box center [552, 516] width 205 height 23
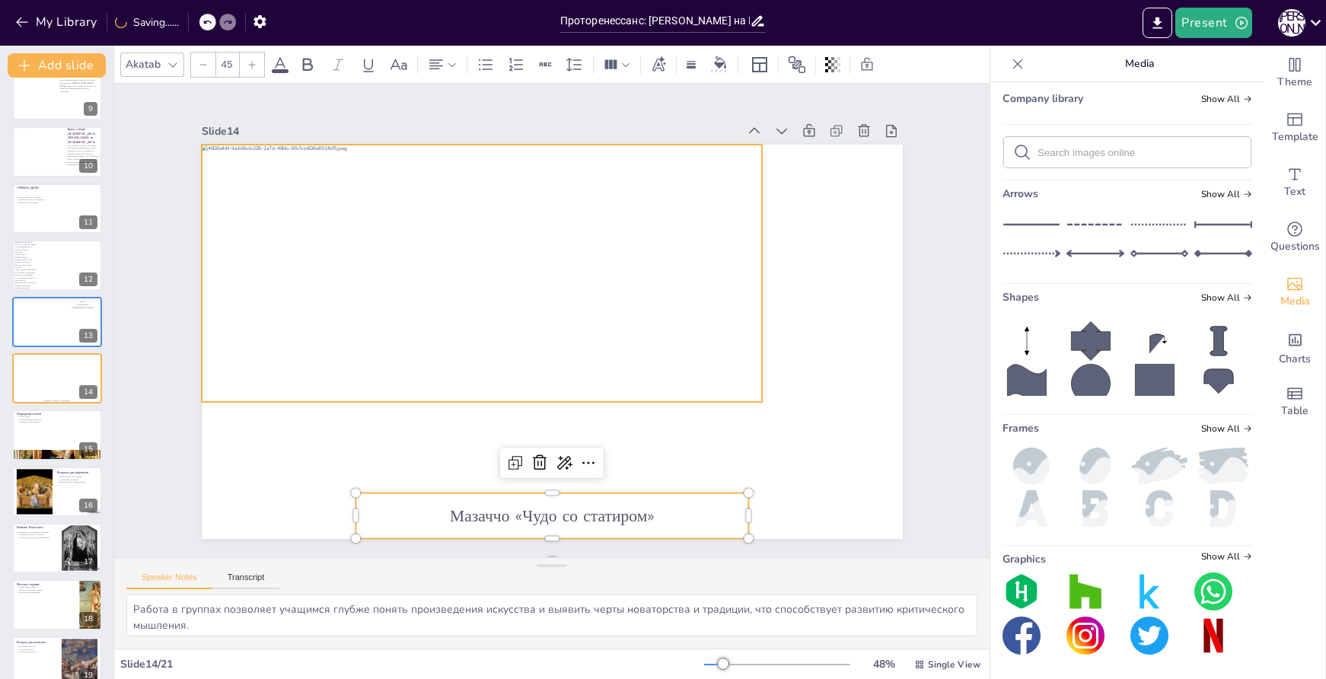
click at [739, 394] on div at bounding box center [482, 273] width 561 height 257
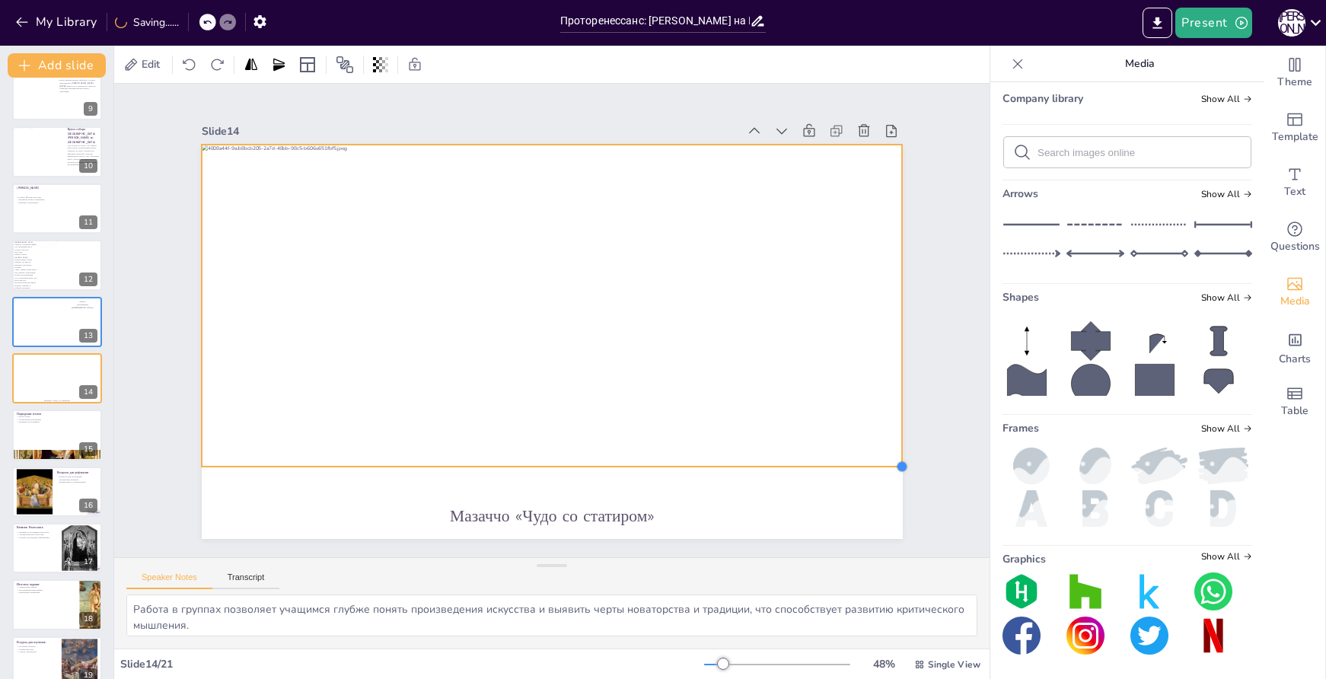
drag, startPoint x: 749, startPoint y: 394, endPoint x: 890, endPoint y: 431, distance: 145.5
click at [890, 431] on div "Мазаччо «Чудо со статиром»" at bounding box center [552, 342] width 701 height 394
click at [777, 506] on div at bounding box center [552, 342] width 701 height 394
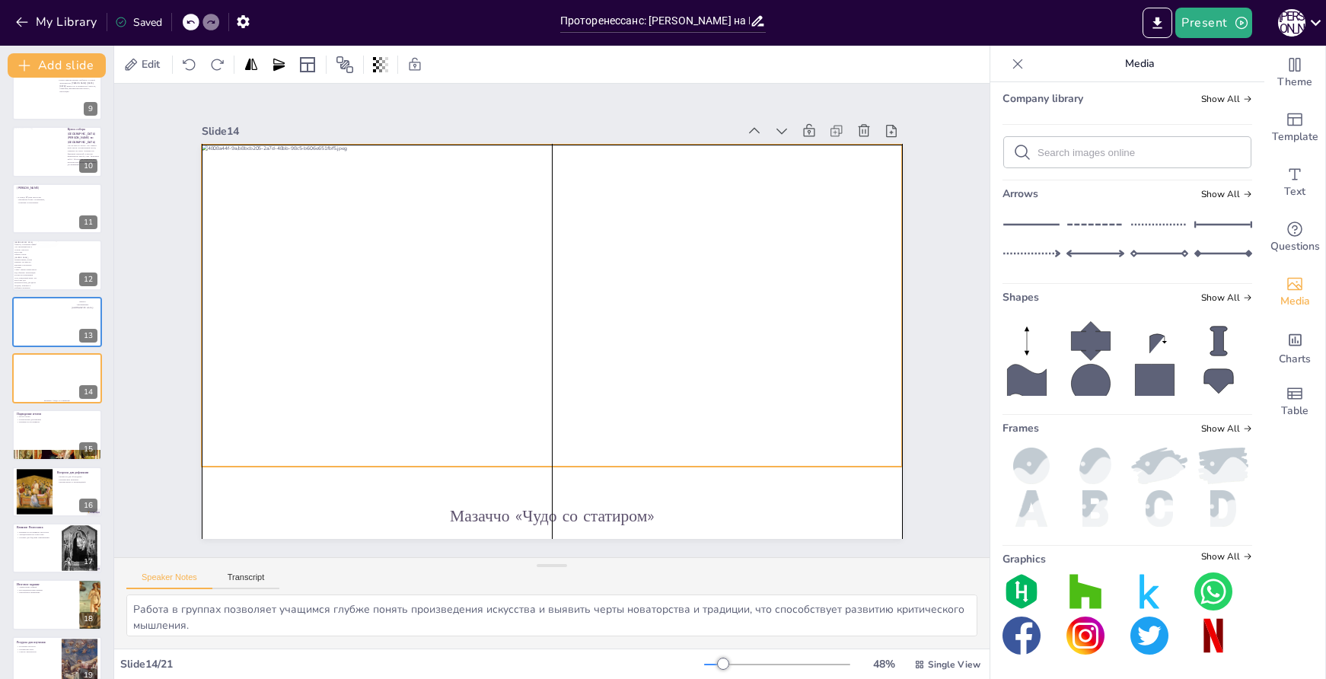
click at [611, 225] on div at bounding box center [552, 306] width 701 height 322
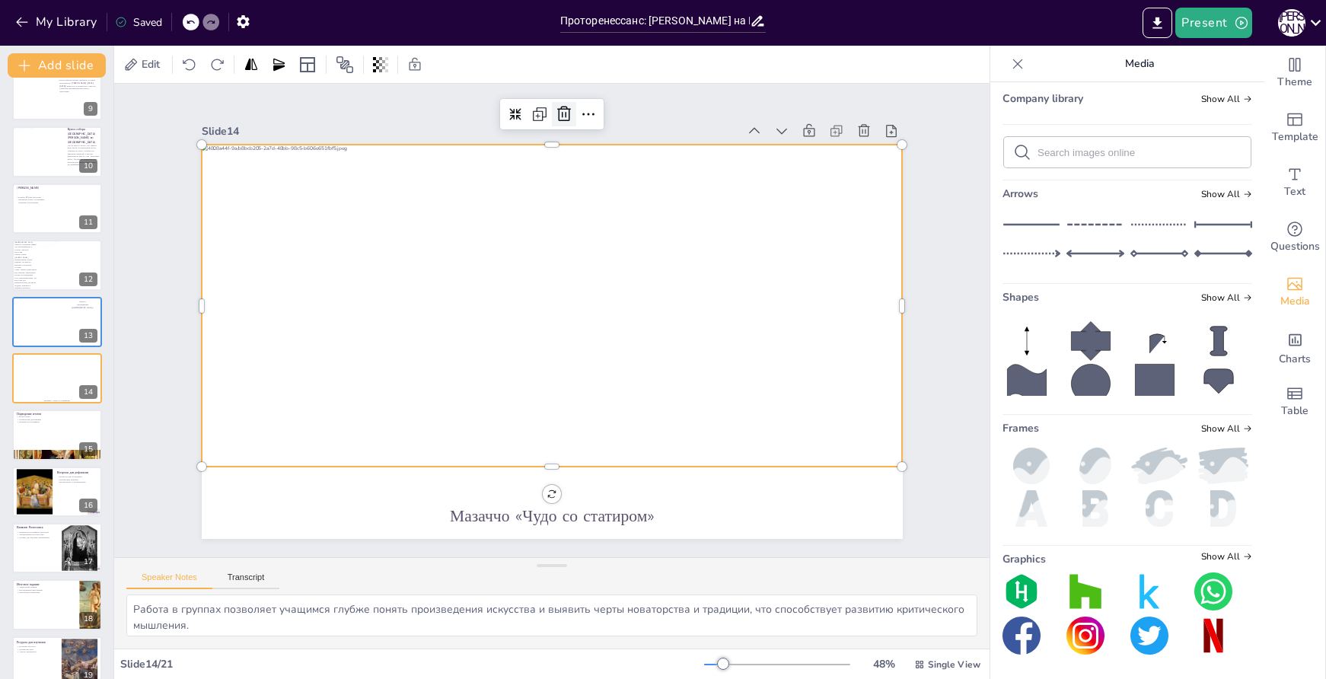
click at [557, 111] on icon at bounding box center [564, 114] width 14 height 15
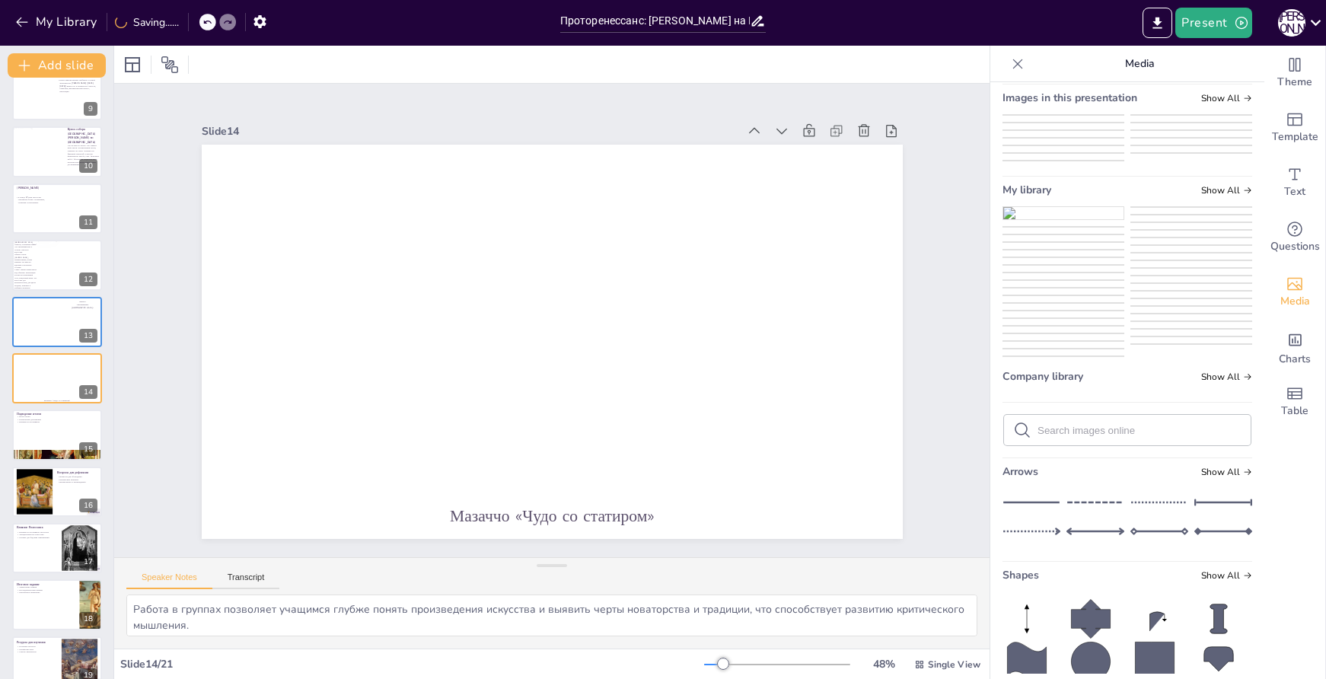
scroll to position [0, 0]
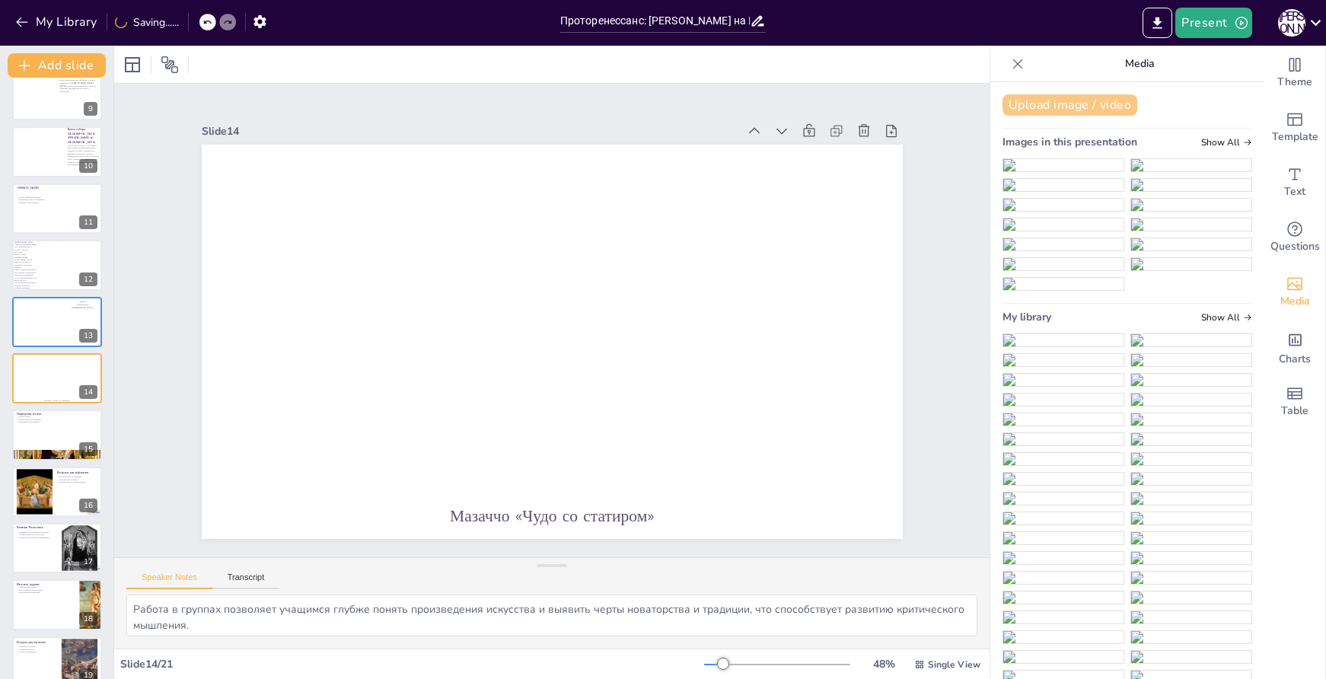
click at [1071, 110] on button "Upload image / video" at bounding box center [1070, 104] width 135 height 21
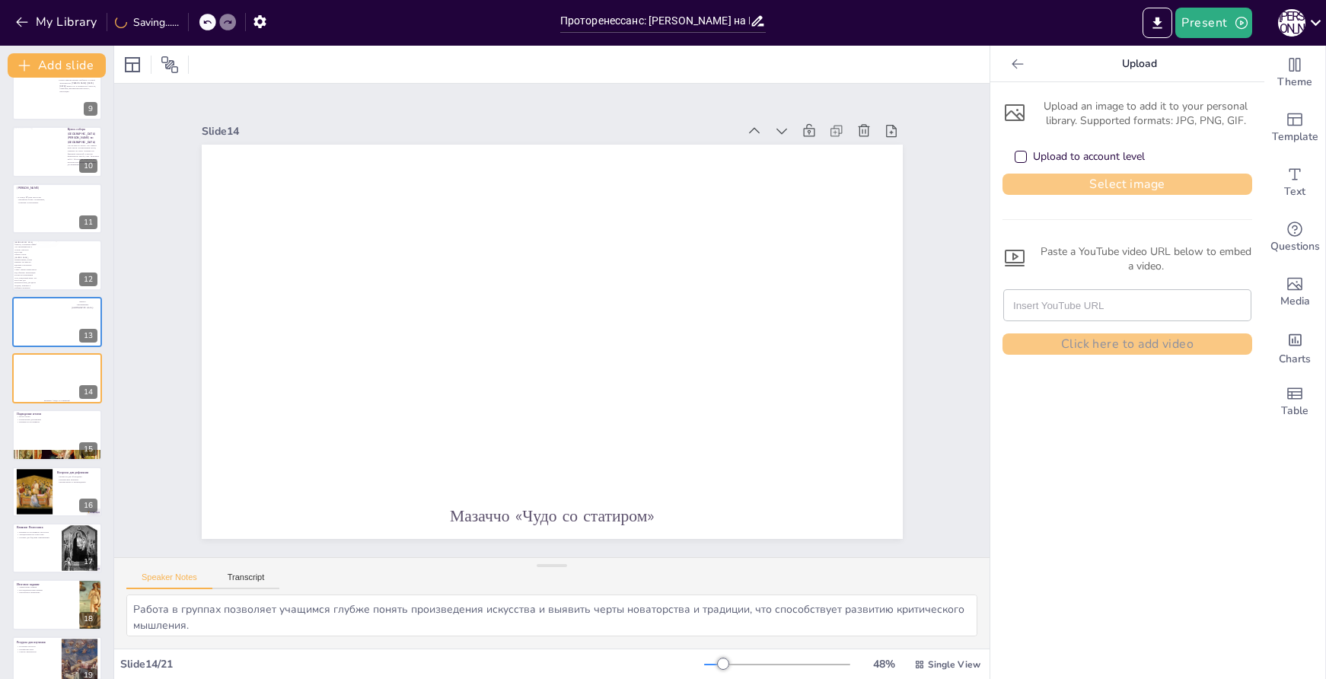
click at [1131, 190] on button "Select image" at bounding box center [1128, 184] width 250 height 21
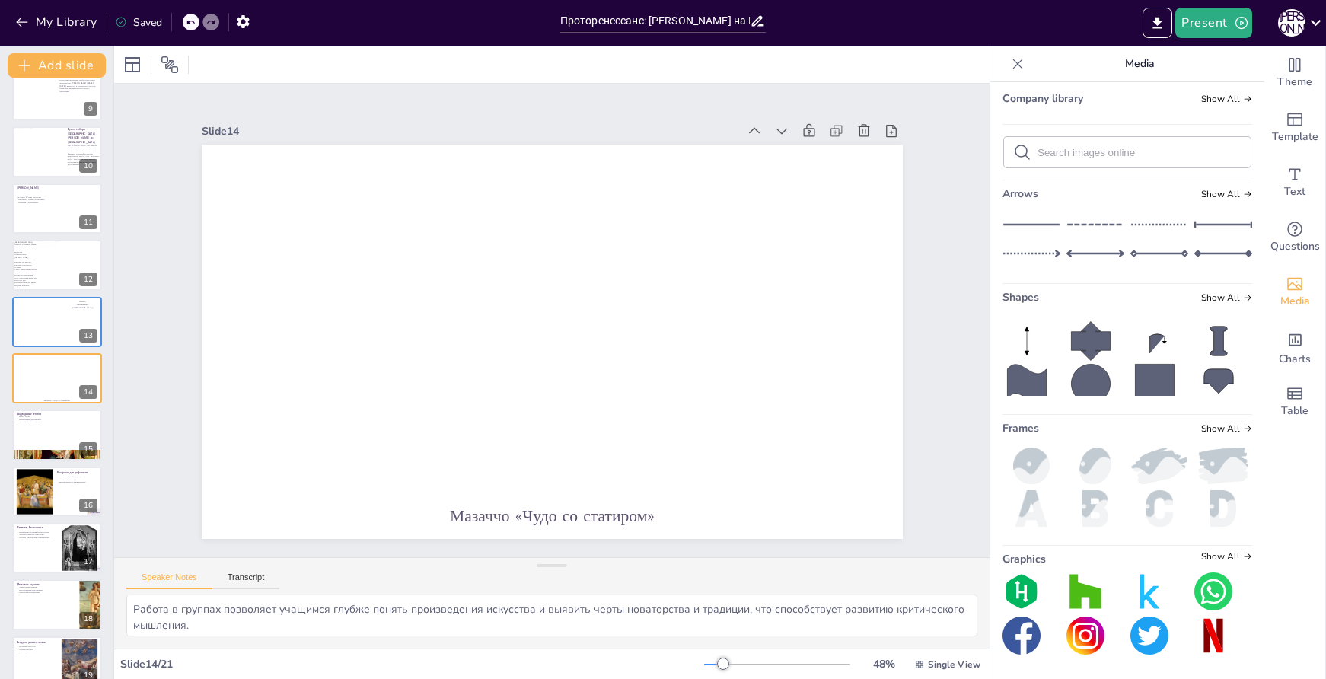
scroll to position [838, 0]
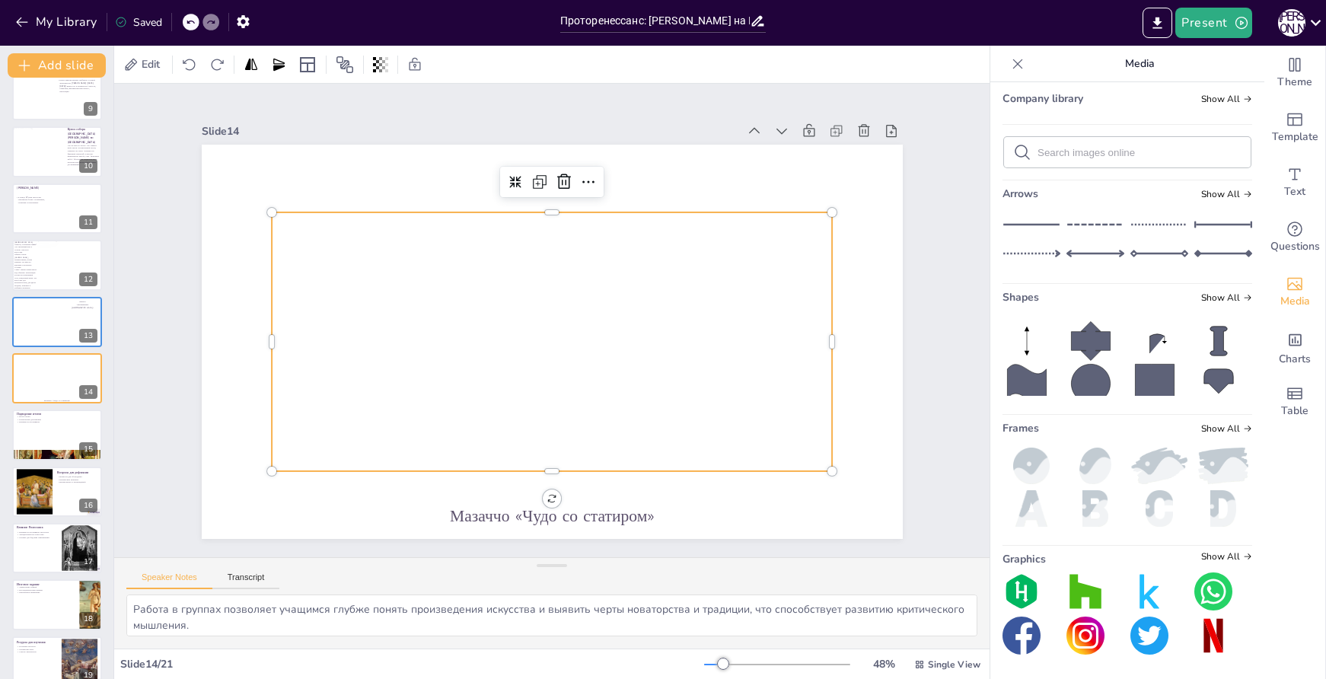
scroll to position [713, 0]
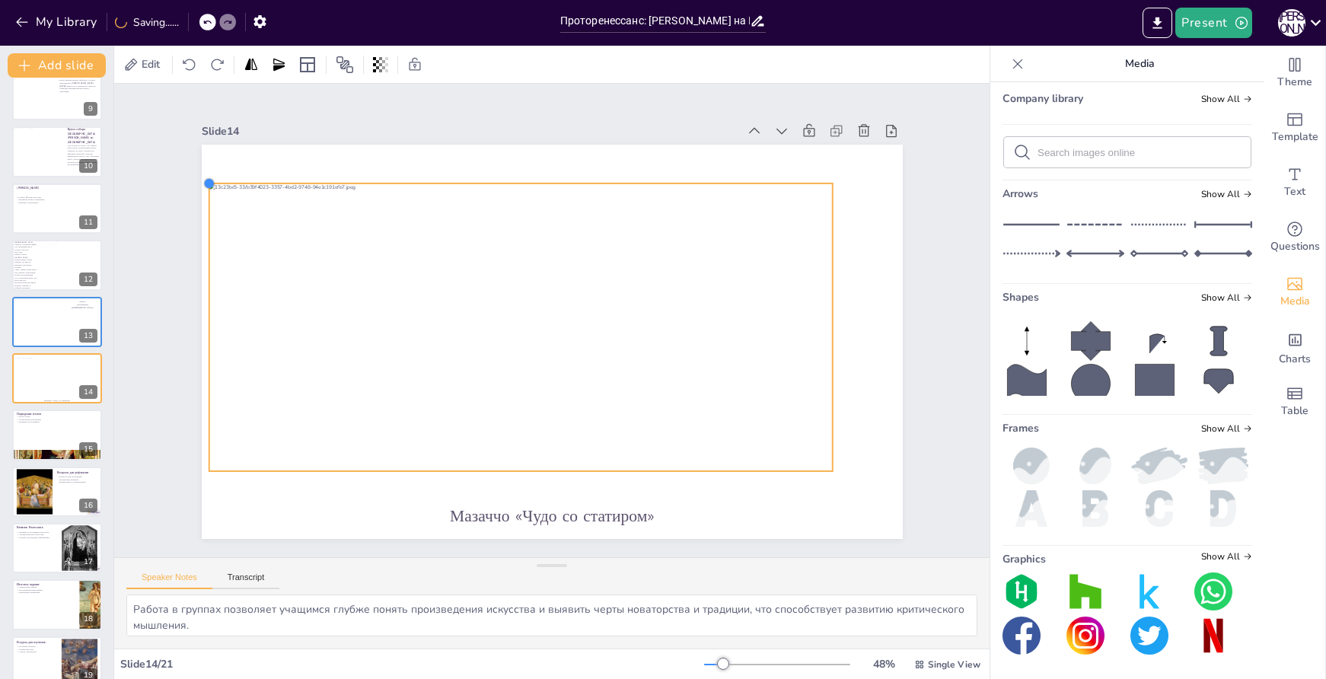
drag, startPoint x: 262, startPoint y: 209, endPoint x: 228, endPoint y: 180, distance: 44.8
click at [228, 180] on div "Мазаччо «Чудо со статиром»" at bounding box center [552, 342] width 701 height 394
click at [195, 174] on div at bounding box center [201, 180] width 12 height 12
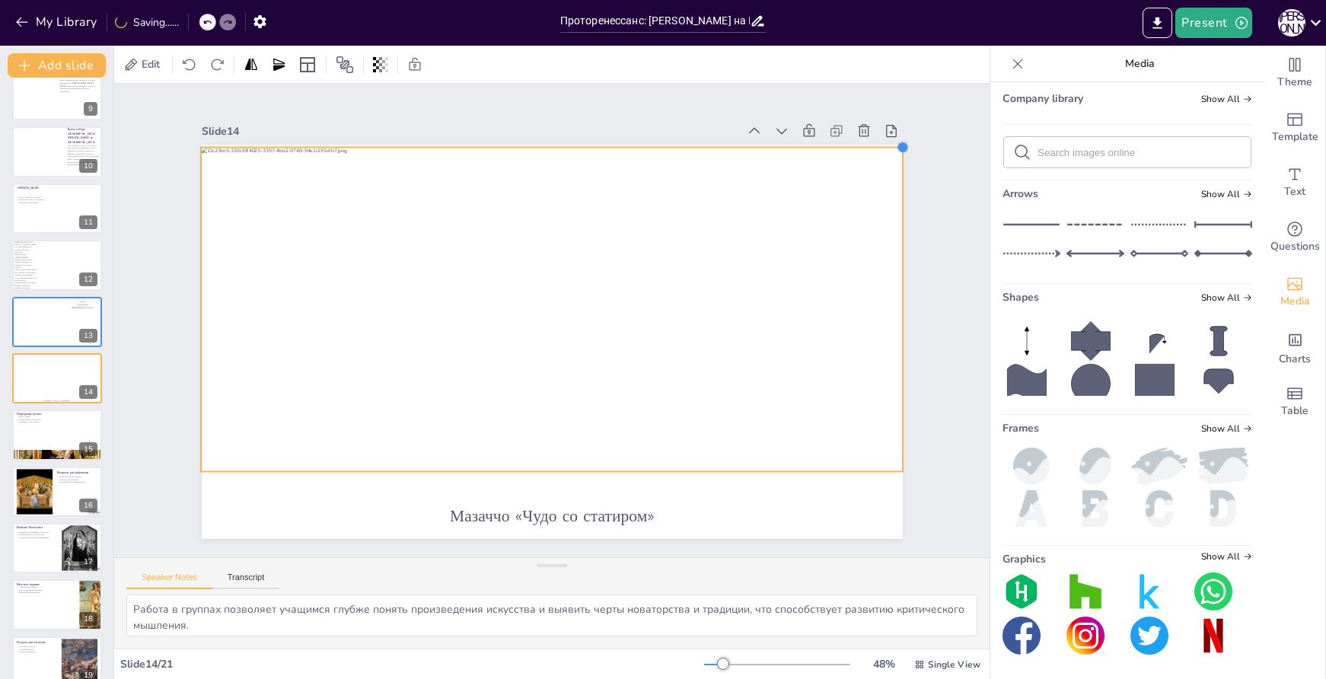
drag, startPoint x: 817, startPoint y: 175, endPoint x: 887, endPoint y: 166, distance: 70.6
click at [887, 166] on div "Мазаччо «Чудо со статиром»" at bounding box center [552, 342] width 701 height 394
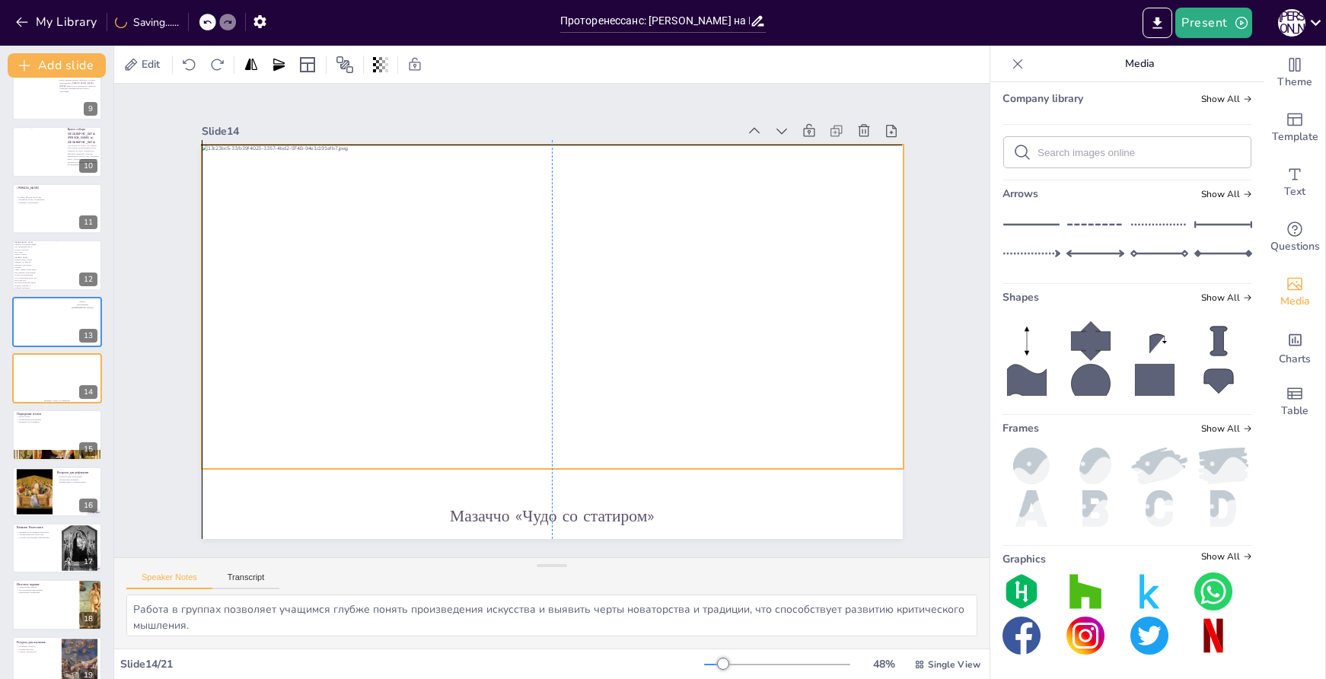
click at [678, 247] on div at bounding box center [554, 306] width 732 height 395
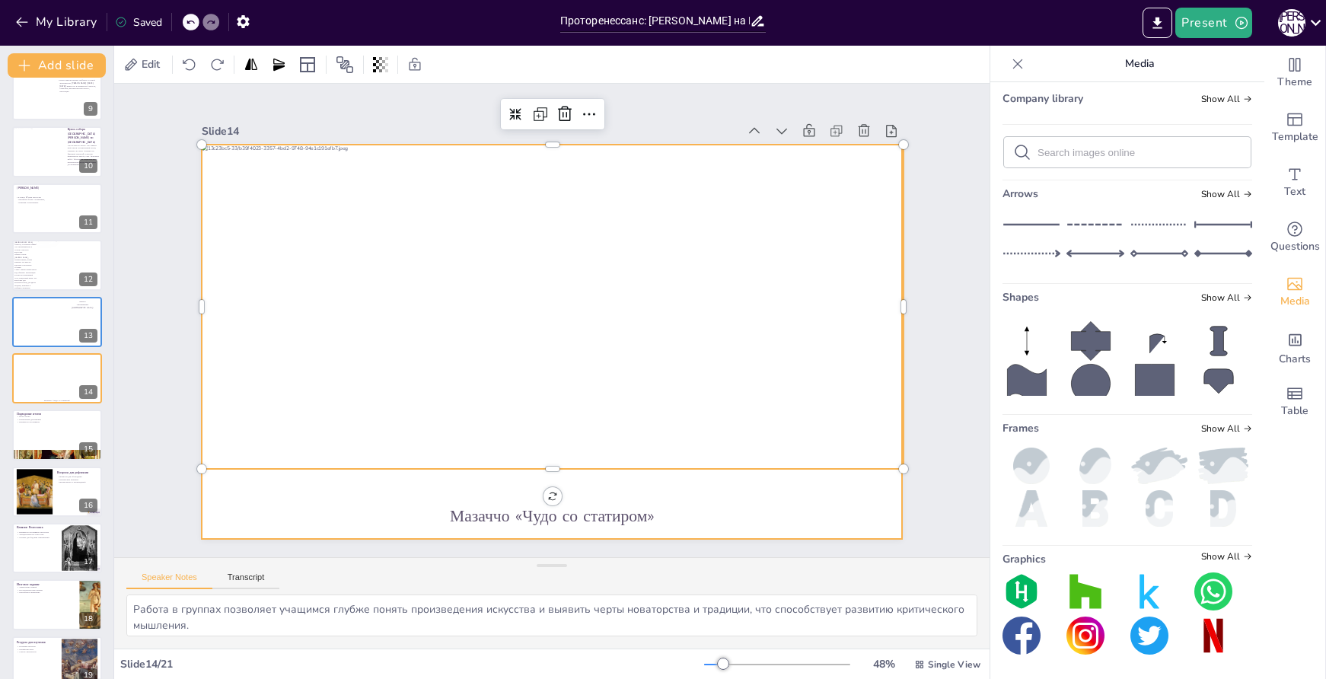
click at [761, 492] on div at bounding box center [552, 342] width 701 height 394
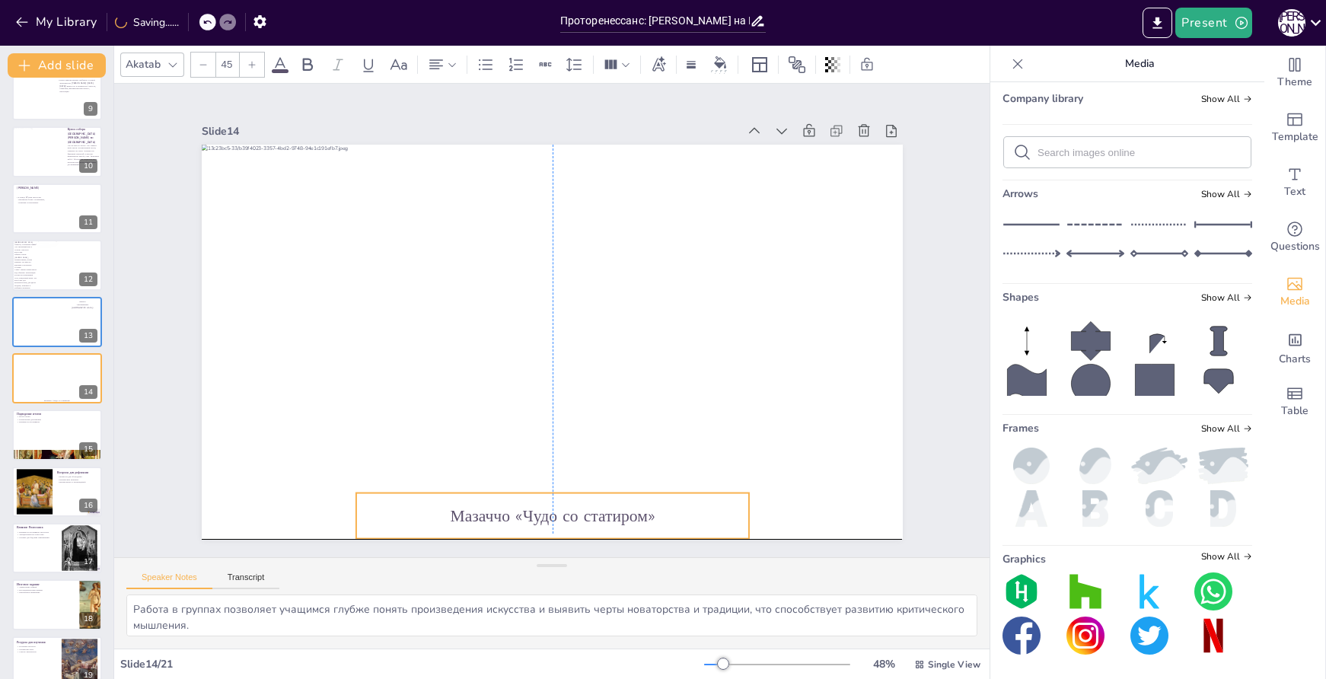
click at [590, 506] on span "Мазаччо «Чудо со статиром»" at bounding box center [552, 516] width 205 height 23
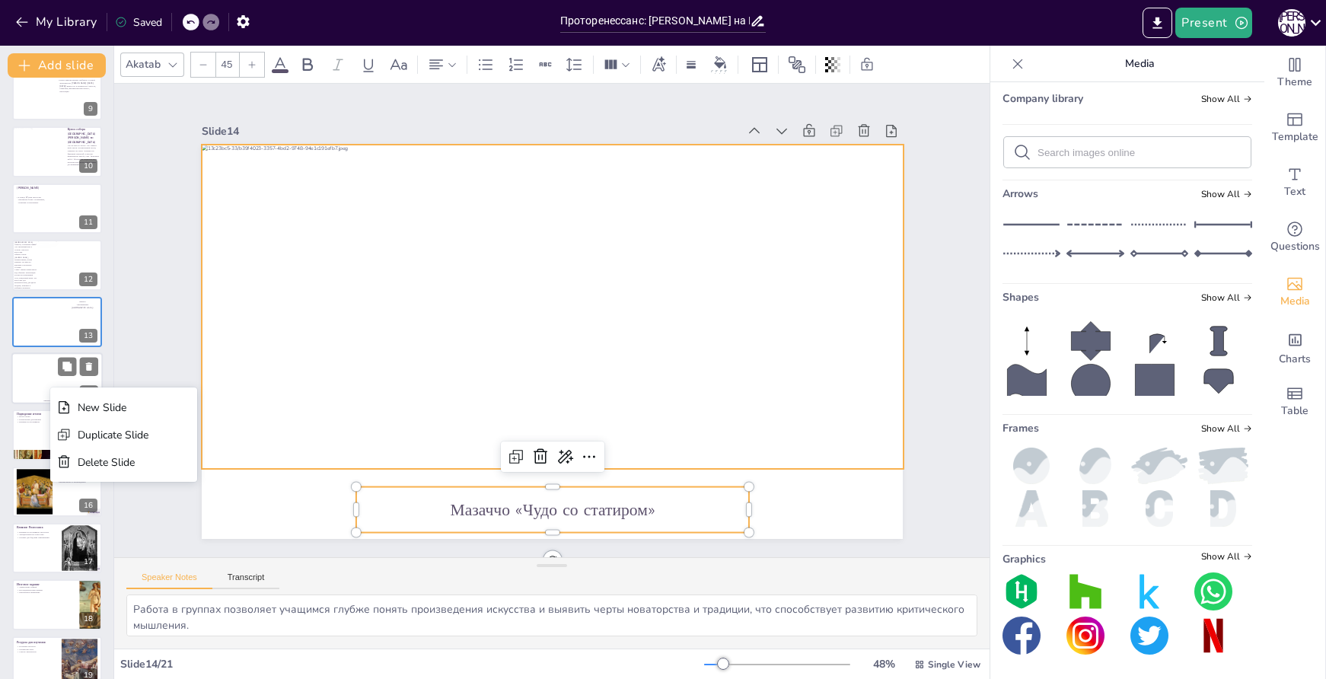
click at [40, 378] on div at bounding box center [56, 374] width 91 height 43
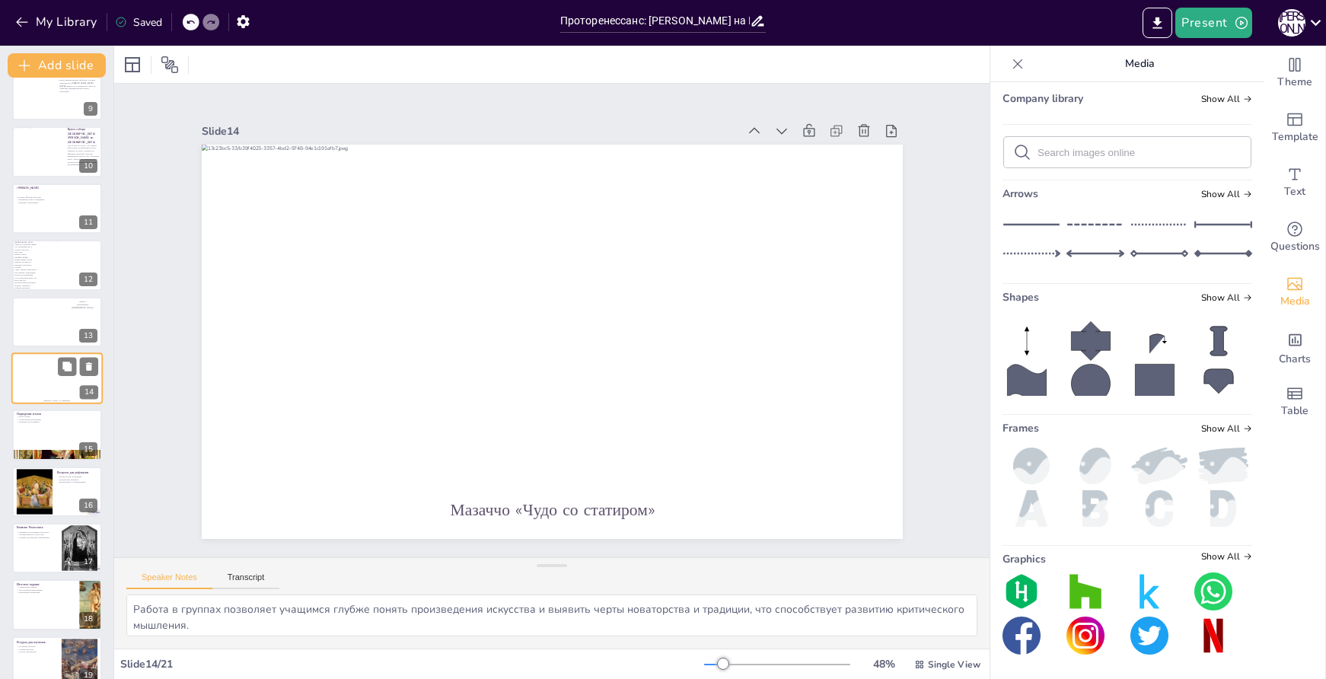
scroll to position [0, 0]
click at [61, 367] on button at bounding box center [67, 366] width 18 height 18
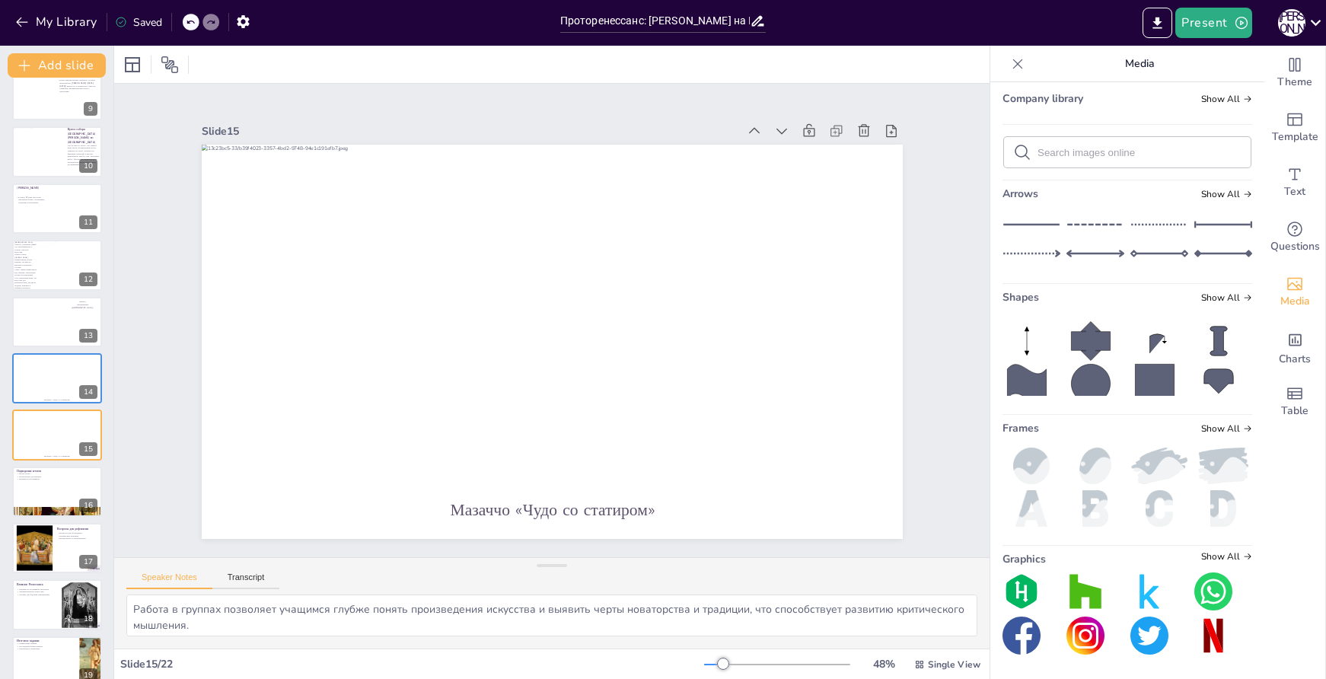
scroll to position [529, 0]
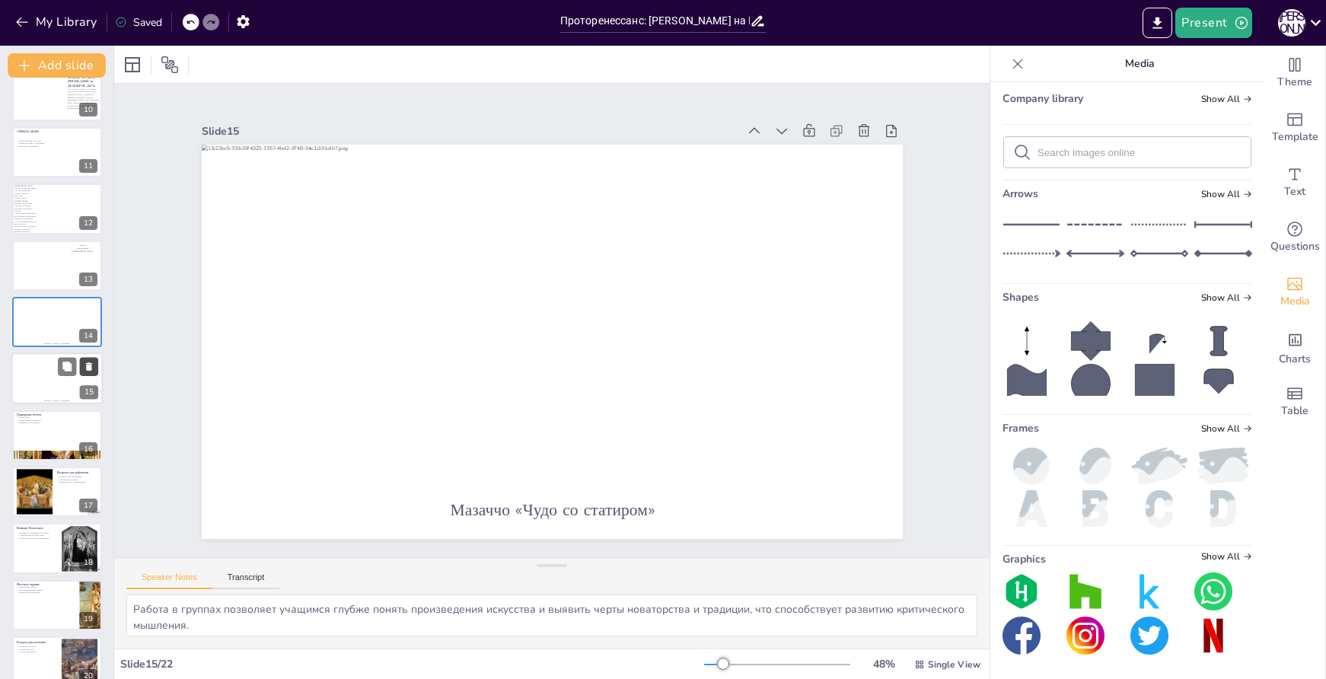
click at [88, 363] on icon at bounding box center [89, 367] width 6 height 8
type textarea "Подведение итогов урока позволяет учащимся обобщить полученные знания и понять,…"
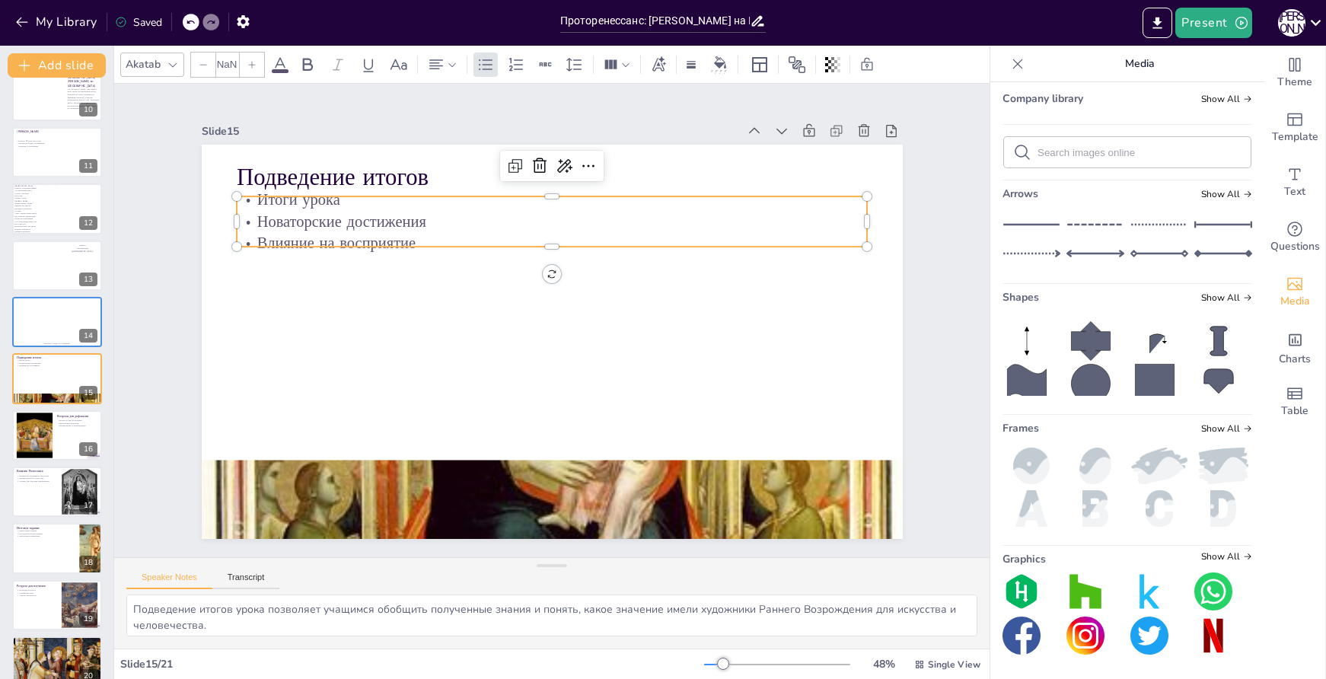
type input "32"
click at [454, 234] on p "Влияние на восприятие" at bounding box center [560, 244] width 630 height 88
click at [454, 234] on p "Влияние на восприятие" at bounding box center [552, 243] width 631 height 22
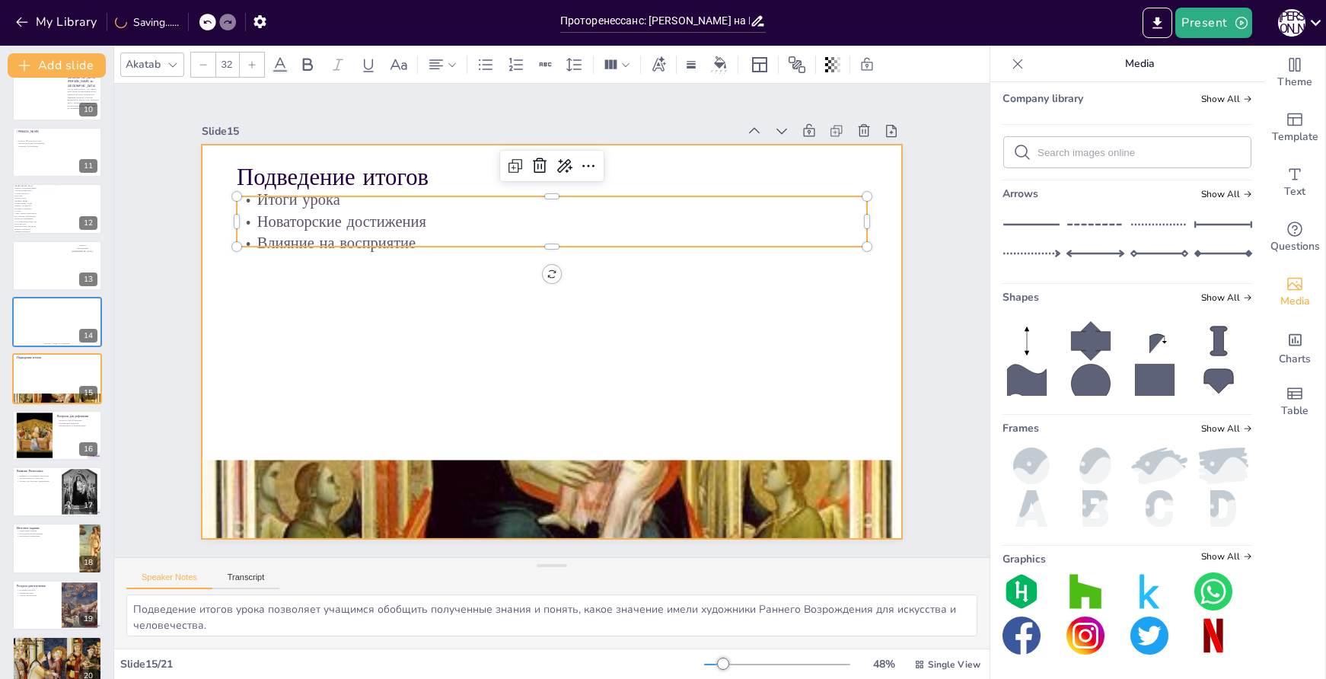
drag, startPoint x: 457, startPoint y: 231, endPoint x: 451, endPoint y: 265, distance: 34.8
click at [451, 265] on div "Подведение итогов Итоги урока Новаторские достижения Влияние на восприятие" at bounding box center [552, 342] width 701 height 394
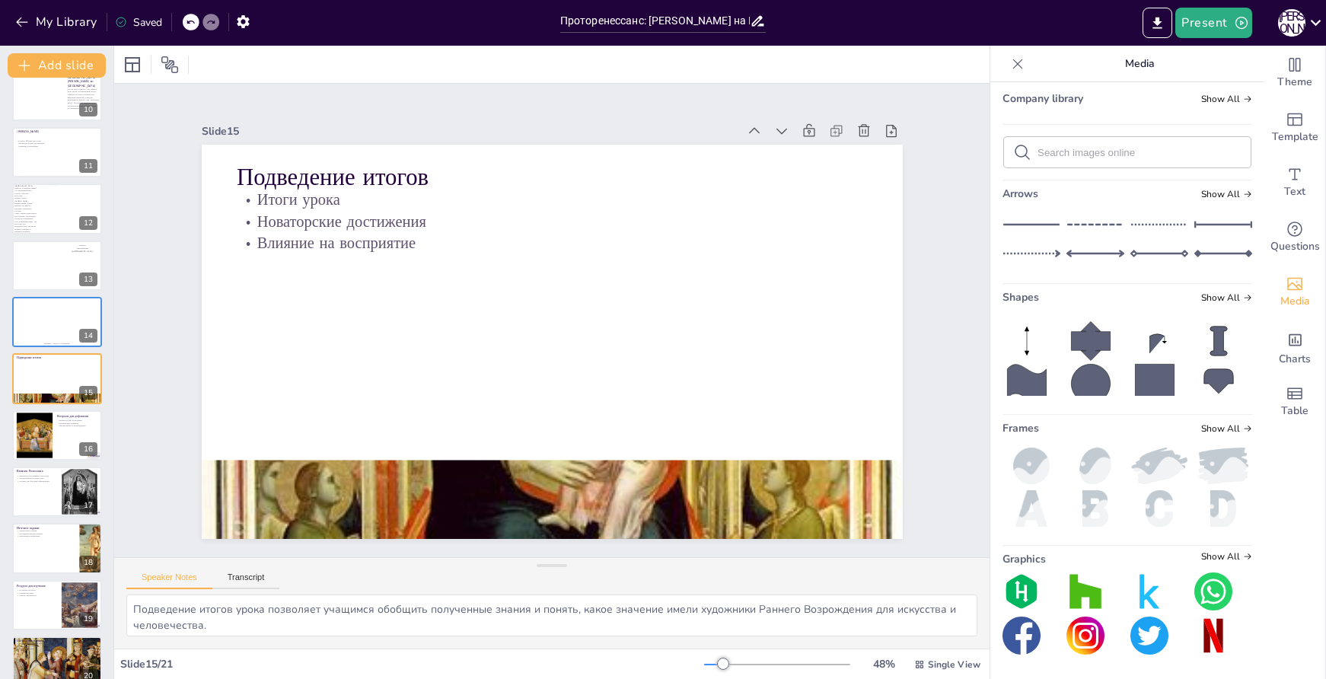
click at [627, 226] on p "Новаторские достижения" at bounding box center [562, 222] width 630 height 88
click at [326, 215] on p "Новаторские достижения" at bounding box center [562, 222] width 630 height 88
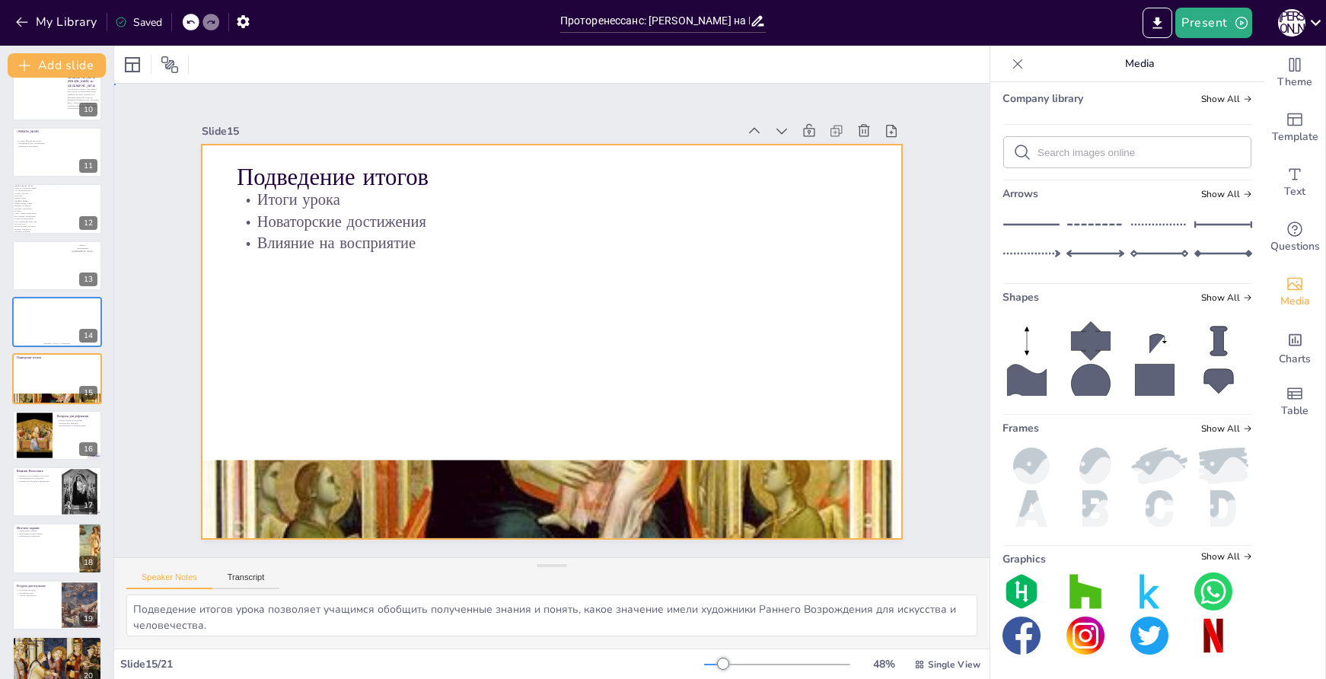
click at [480, 337] on div at bounding box center [549, 341] width 739 height 465
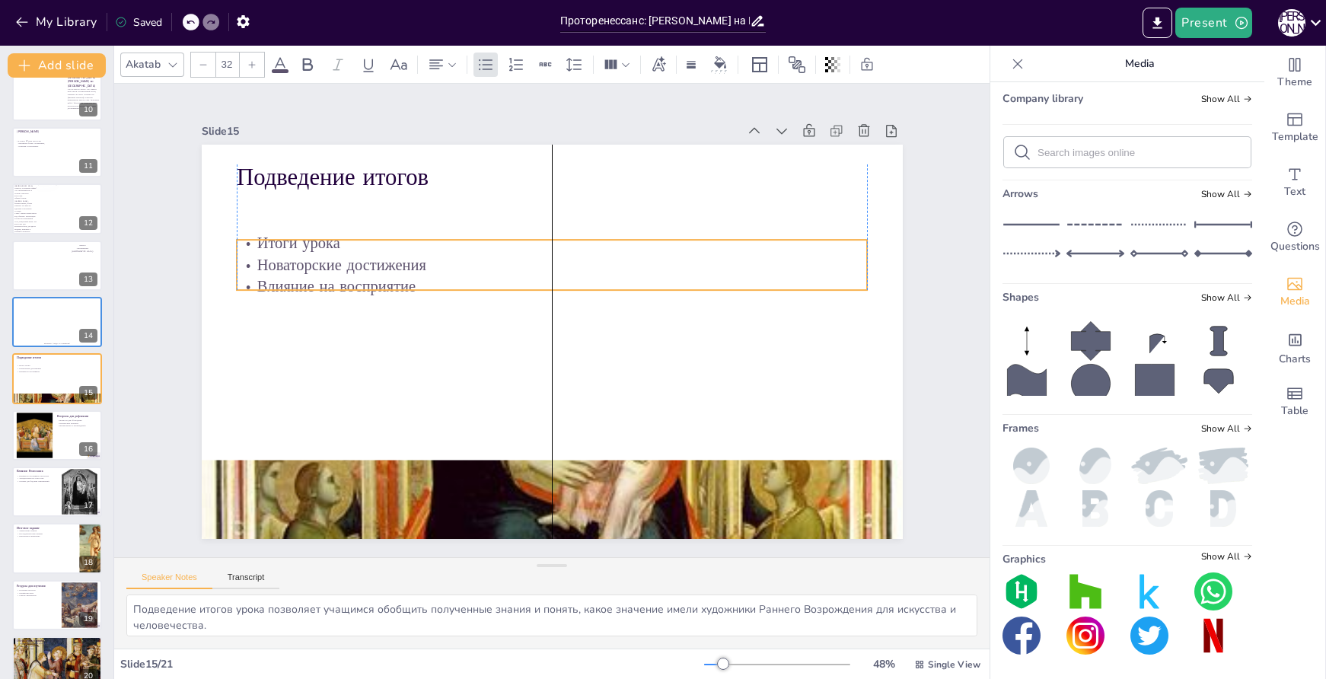
drag, startPoint x: 353, startPoint y: 223, endPoint x: 357, endPoint y: 267, distance: 43.6
click at [357, 267] on p "Новаторские достижения" at bounding box center [558, 266] width 630 height 88
click at [347, 269] on p "Новаторские достижения" at bounding box center [558, 266] width 630 height 88
click at [350, 257] on p "Новаторские достижения" at bounding box center [552, 265] width 631 height 22
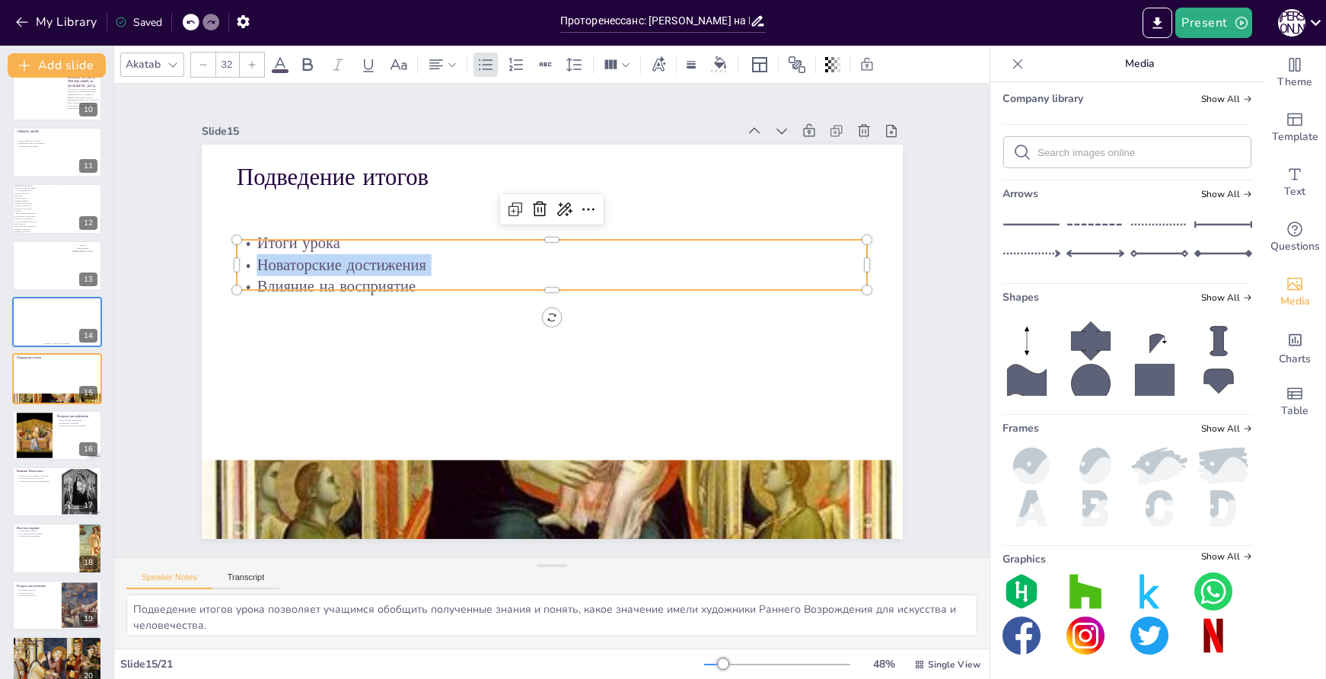
click at [350, 257] on p "Новаторские достижения" at bounding box center [552, 265] width 631 height 22
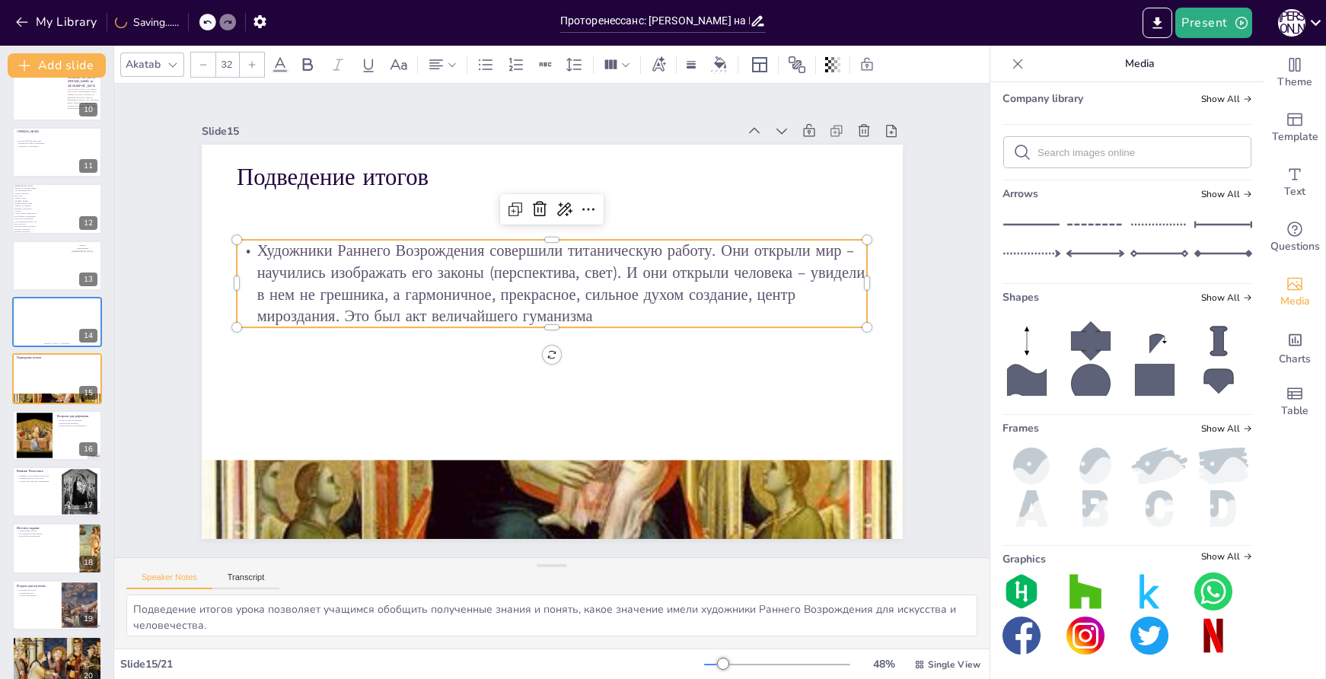
click at [247, 241] on p "Художники Раннего Возрождения совершили титаническую работу. Они открыли мир – …" at bounding box center [556, 283] width 637 height 153
click at [484, 66] on icon at bounding box center [486, 65] width 18 height 18
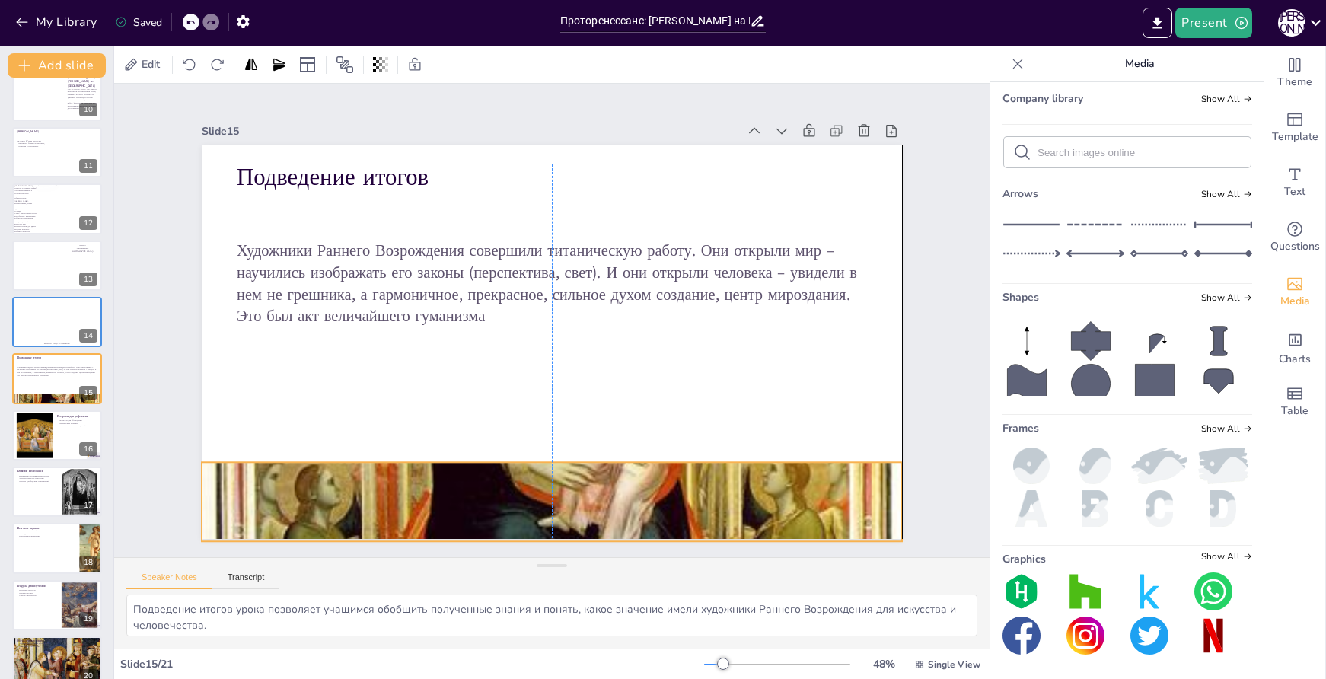
click at [567, 478] on div at bounding box center [552, 502] width 701 height 1091
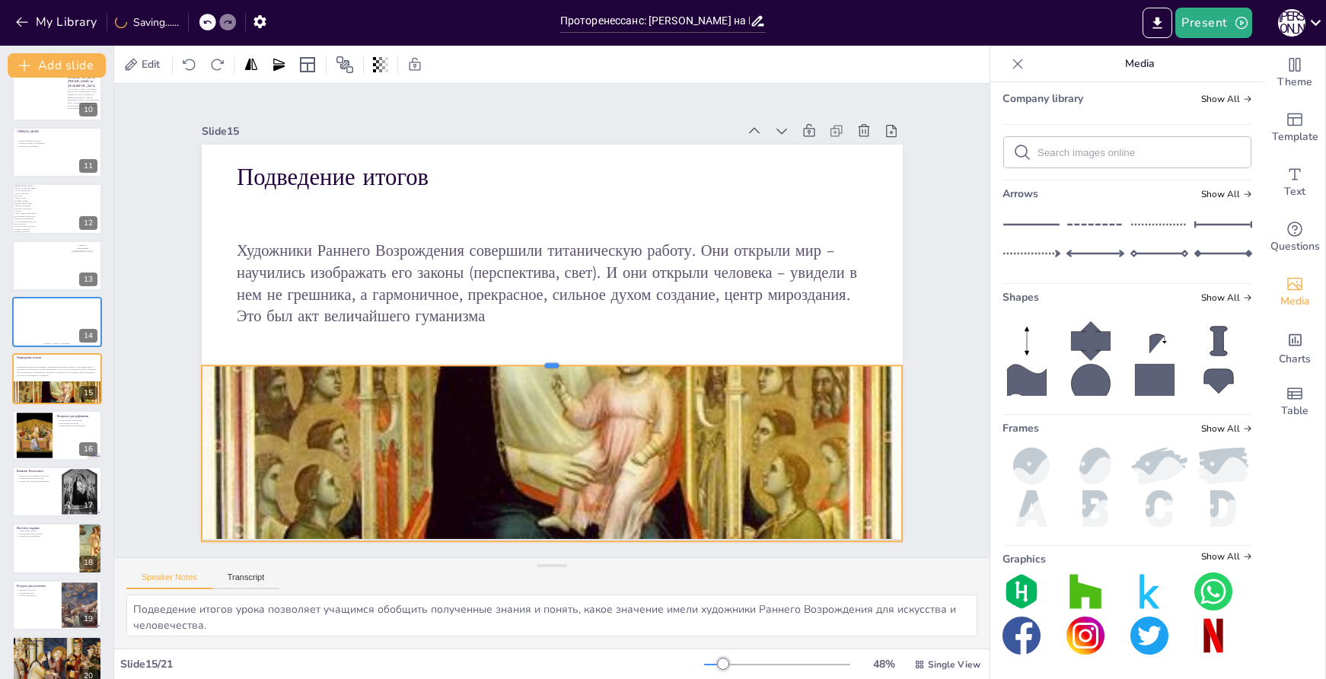
drag, startPoint x: 543, startPoint y: 455, endPoint x: 537, endPoint y: 359, distance: 96.9
click at [537, 359] on div at bounding box center [548, 359] width 699 height 85
click at [37, 439] on div at bounding box center [34, 435] width 82 height 46
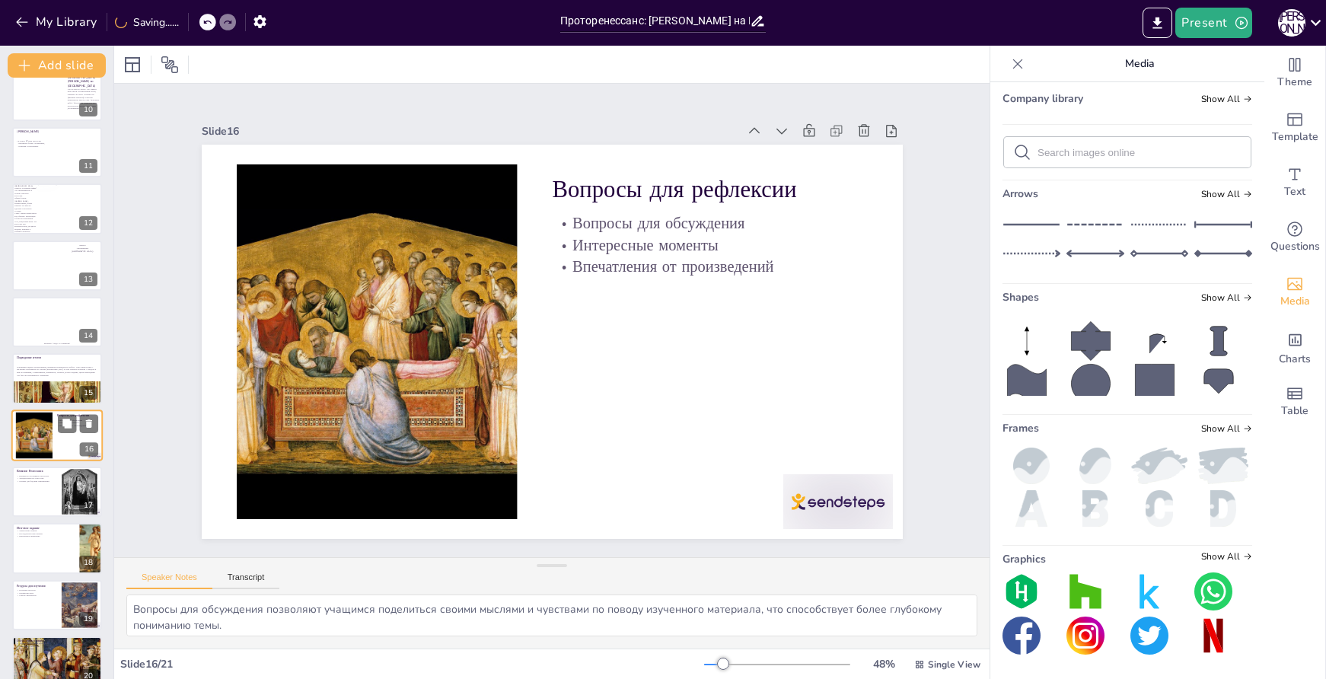
scroll to position [586, 0]
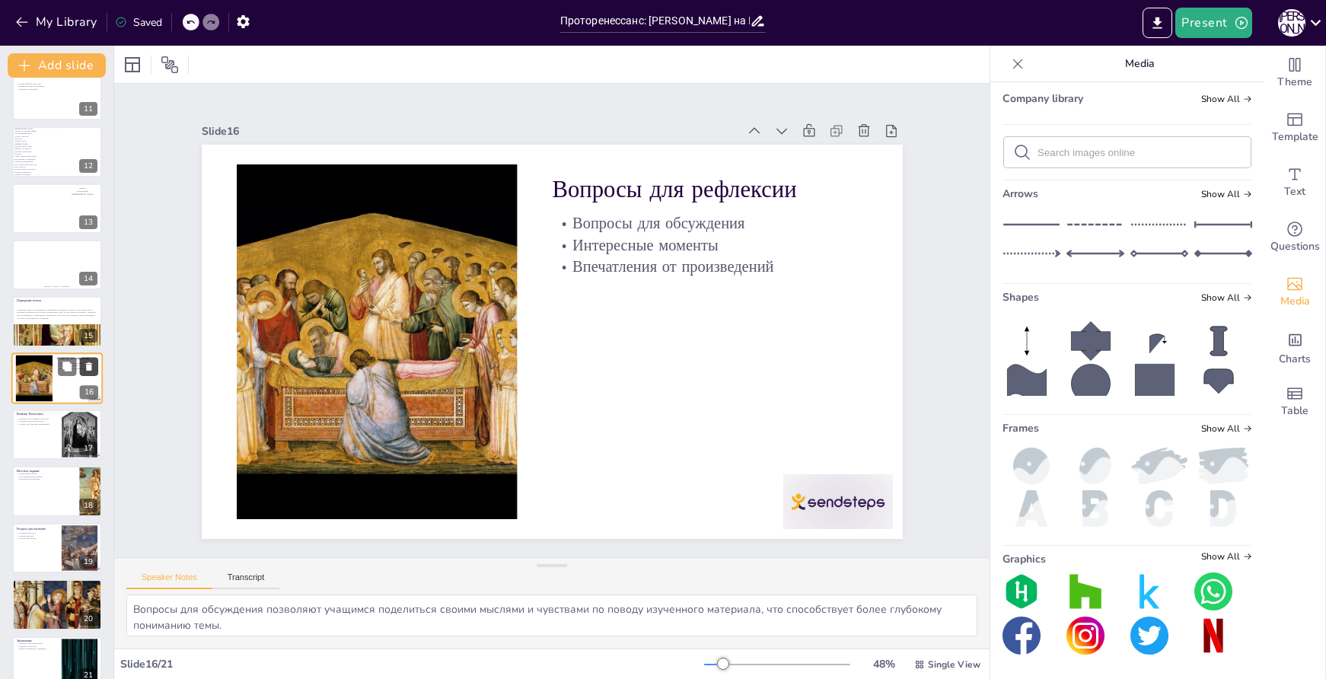
click at [84, 366] on icon at bounding box center [89, 366] width 11 height 11
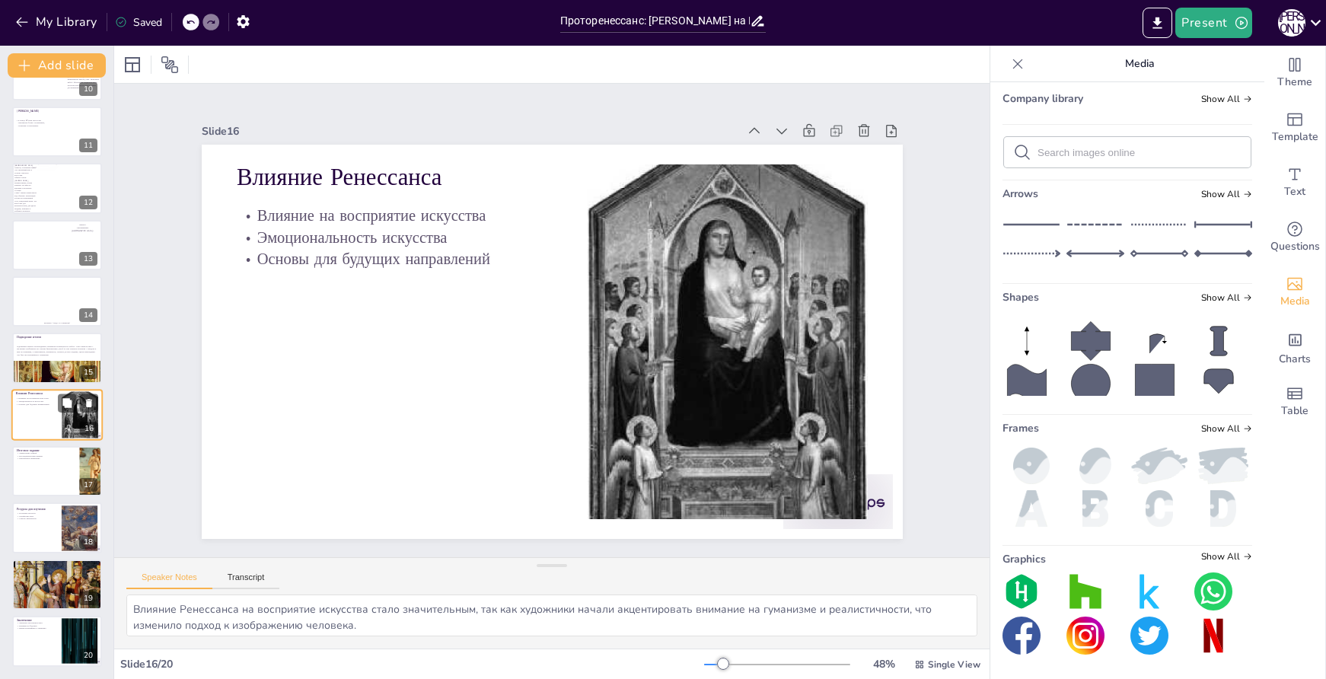
scroll to position [550, 0]
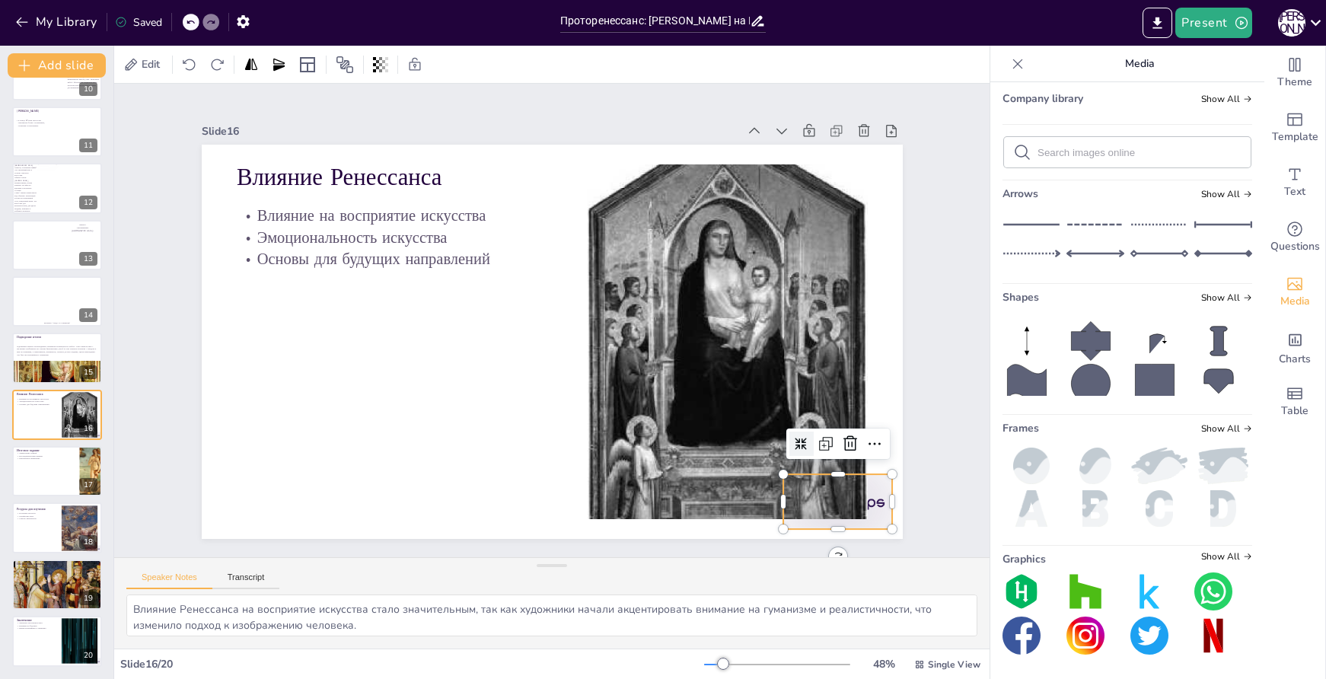
click at [875, 498] on div at bounding box center [817, 531] width 115 height 66
click at [844, 441] on icon at bounding box center [851, 443] width 14 height 15
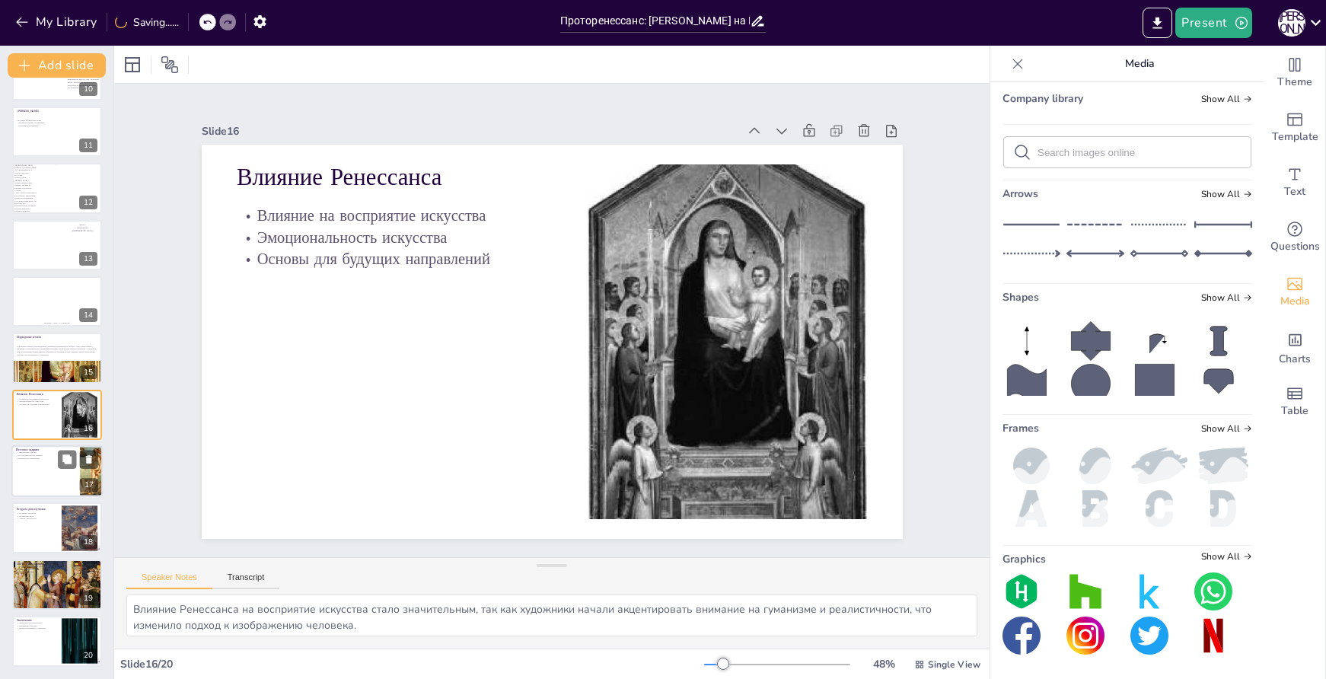
click at [69, 480] on div at bounding box center [56, 471] width 91 height 52
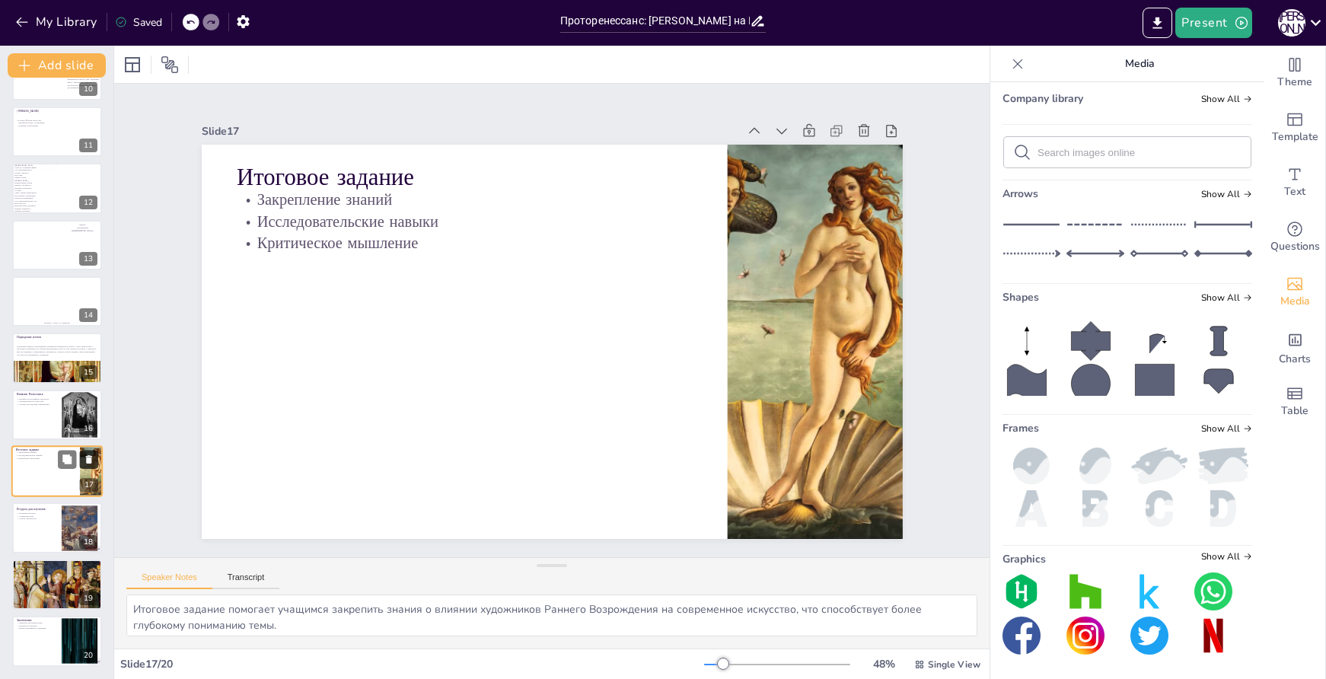
click at [91, 458] on icon at bounding box center [89, 459] width 6 height 8
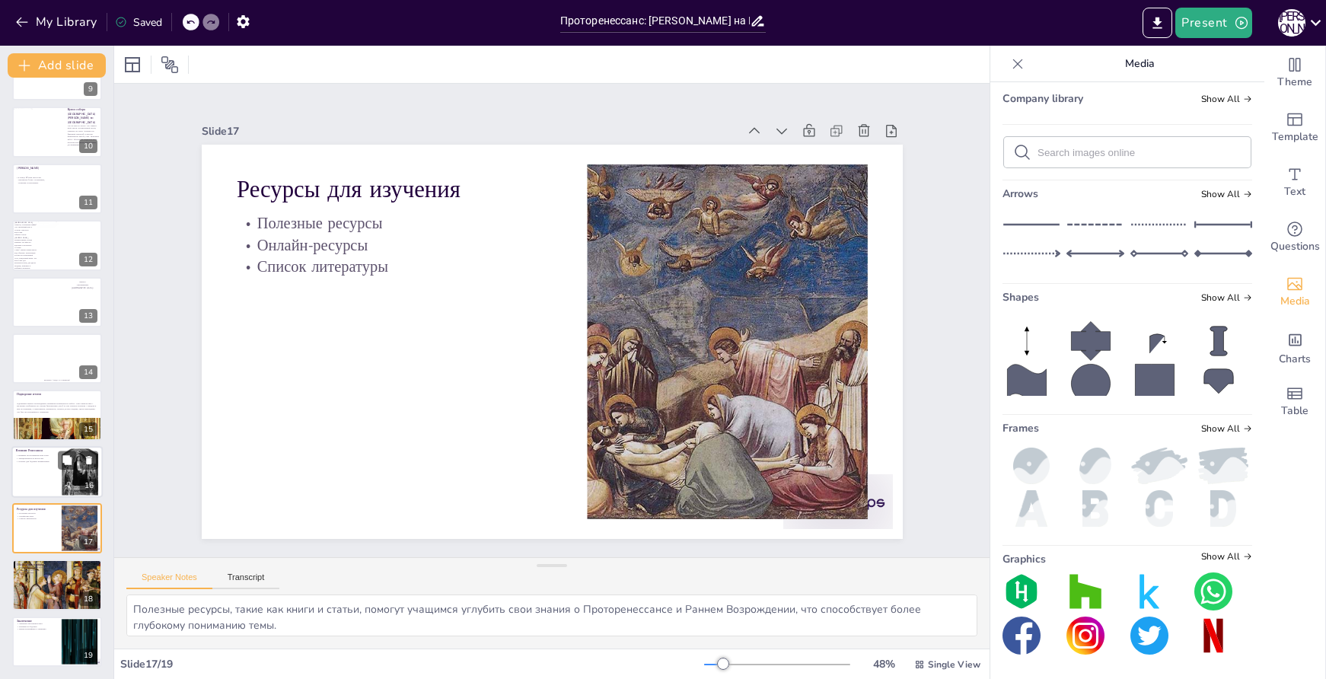
scroll to position [493, 0]
click at [35, 520] on p "Список литературы" at bounding box center [36, 518] width 41 height 3
click at [91, 512] on icon at bounding box center [89, 517] width 11 height 11
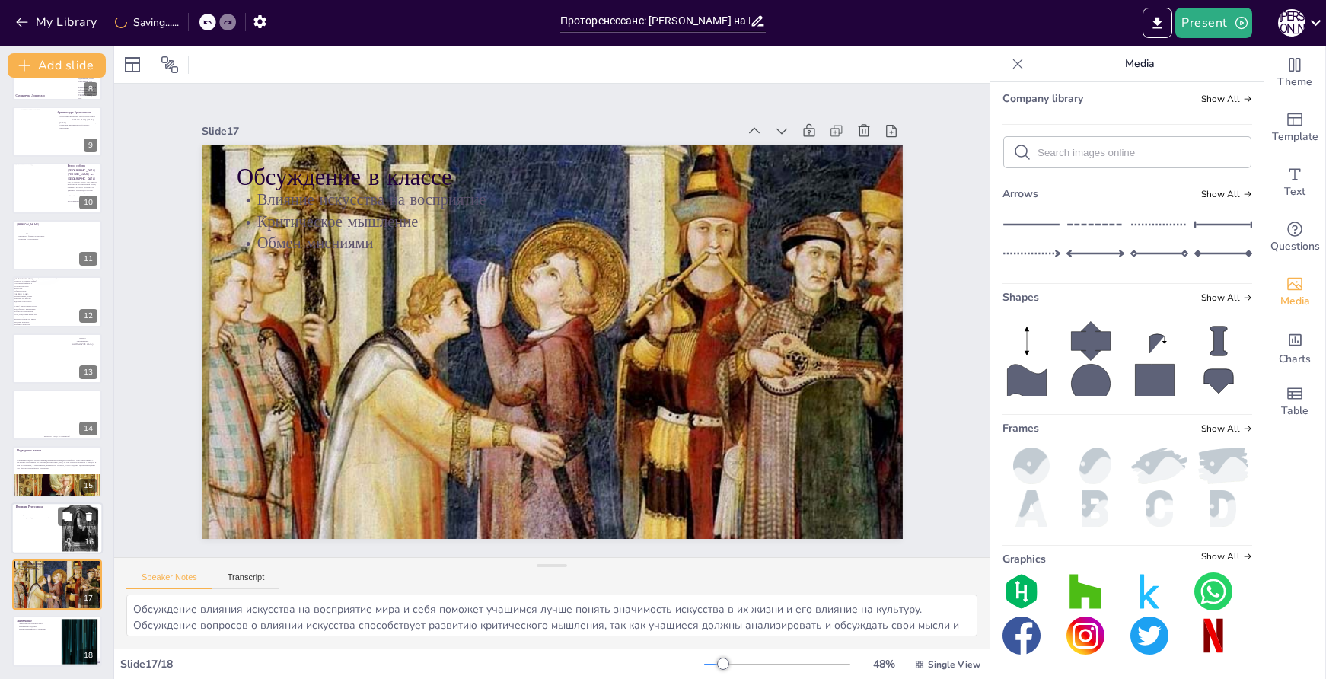
click at [46, 531] on div at bounding box center [56, 529] width 91 height 52
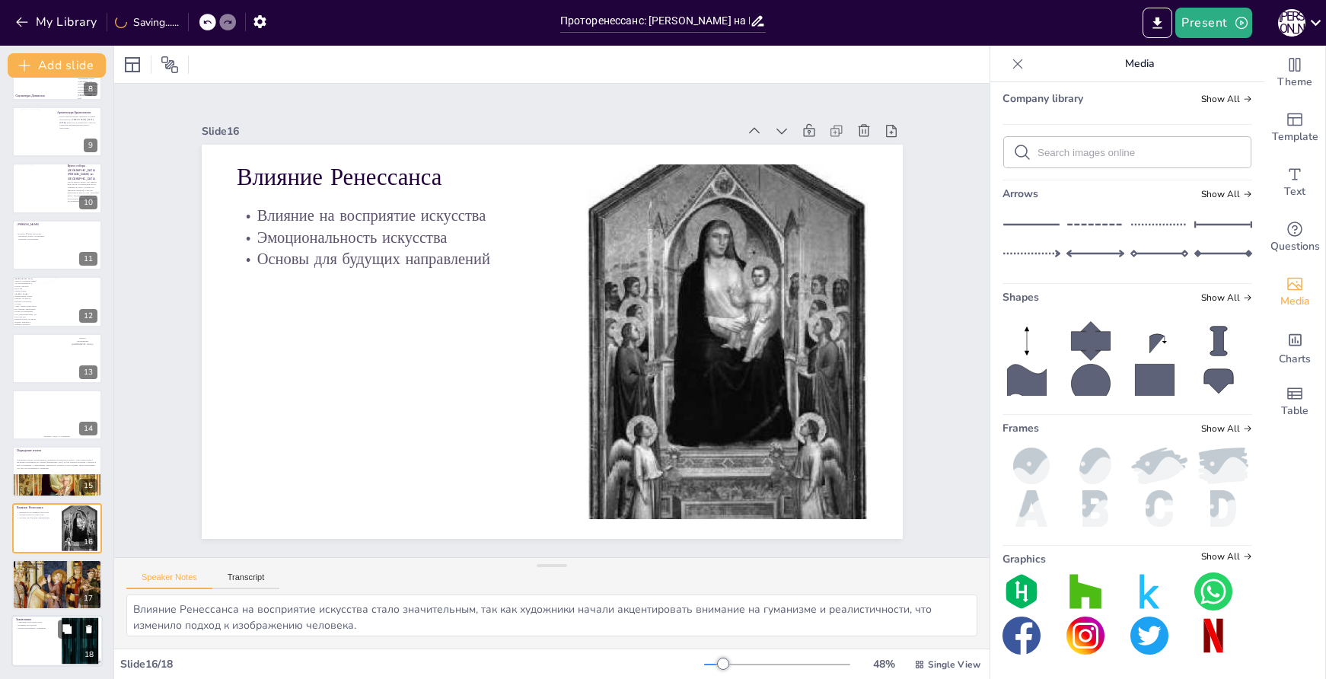
click at [53, 640] on div at bounding box center [56, 642] width 91 height 52
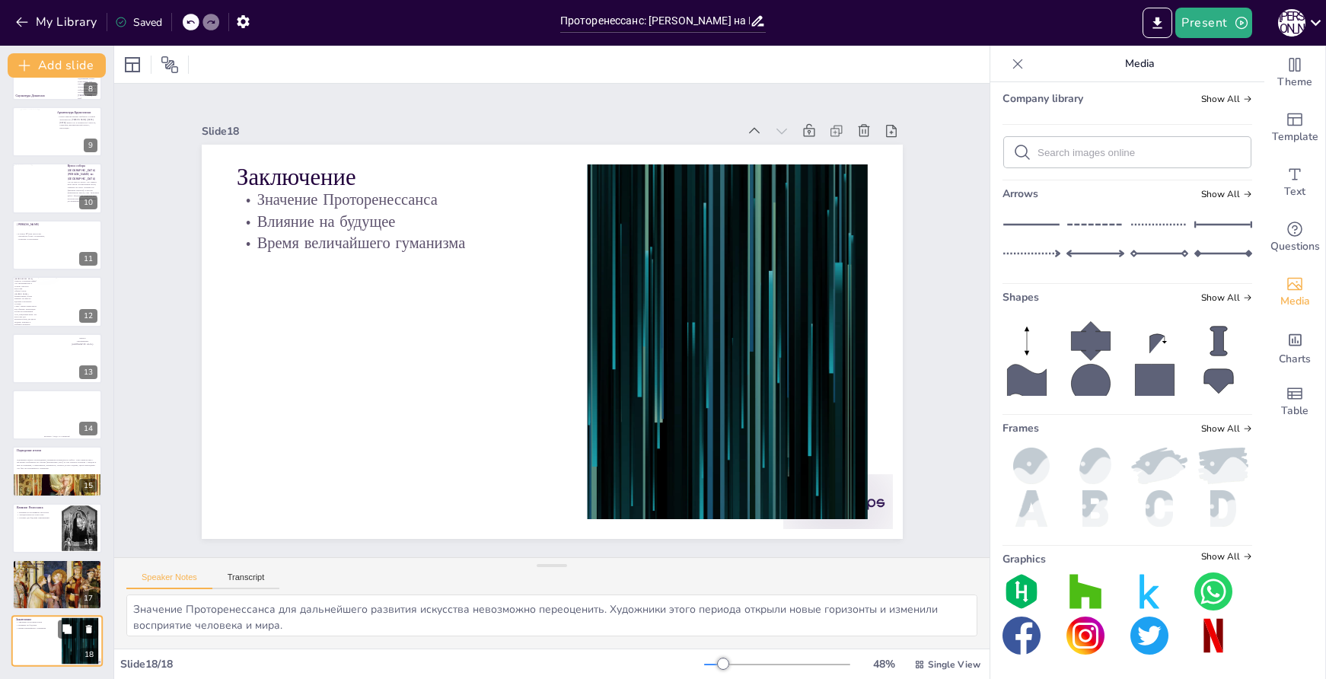
click at [89, 630] on icon at bounding box center [89, 630] width 6 height 8
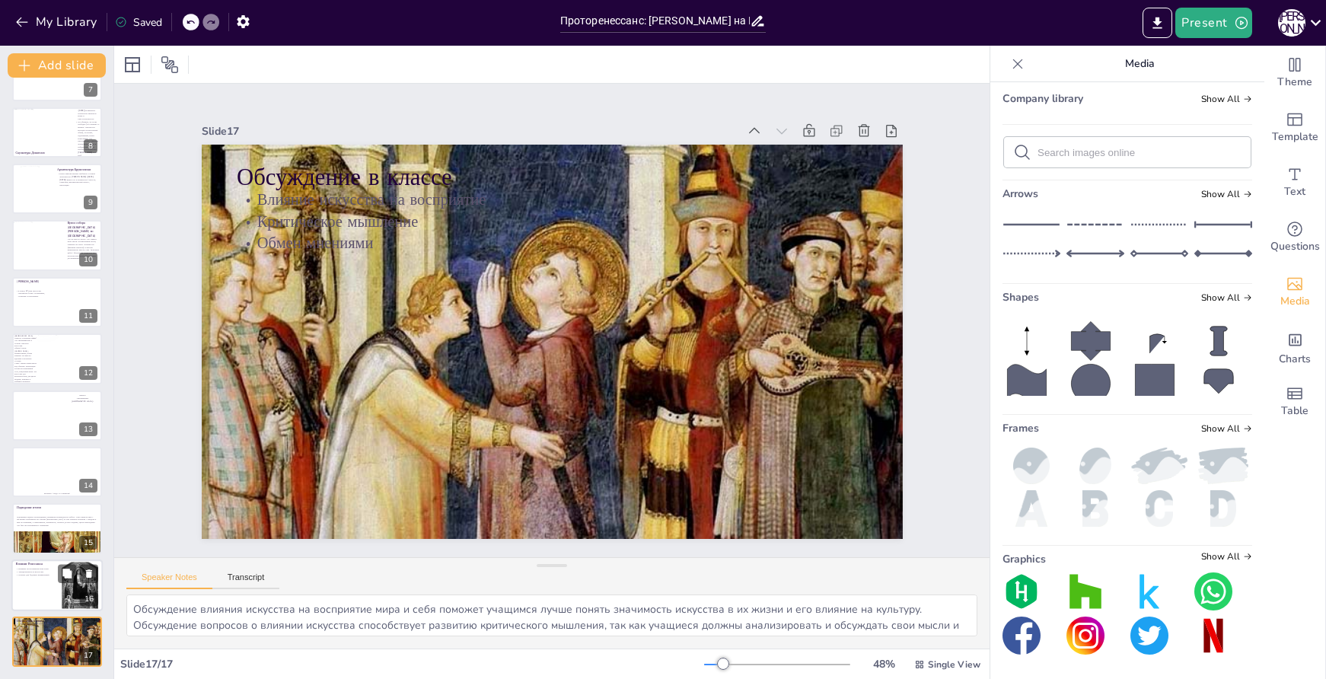
scroll to position [379, 0]
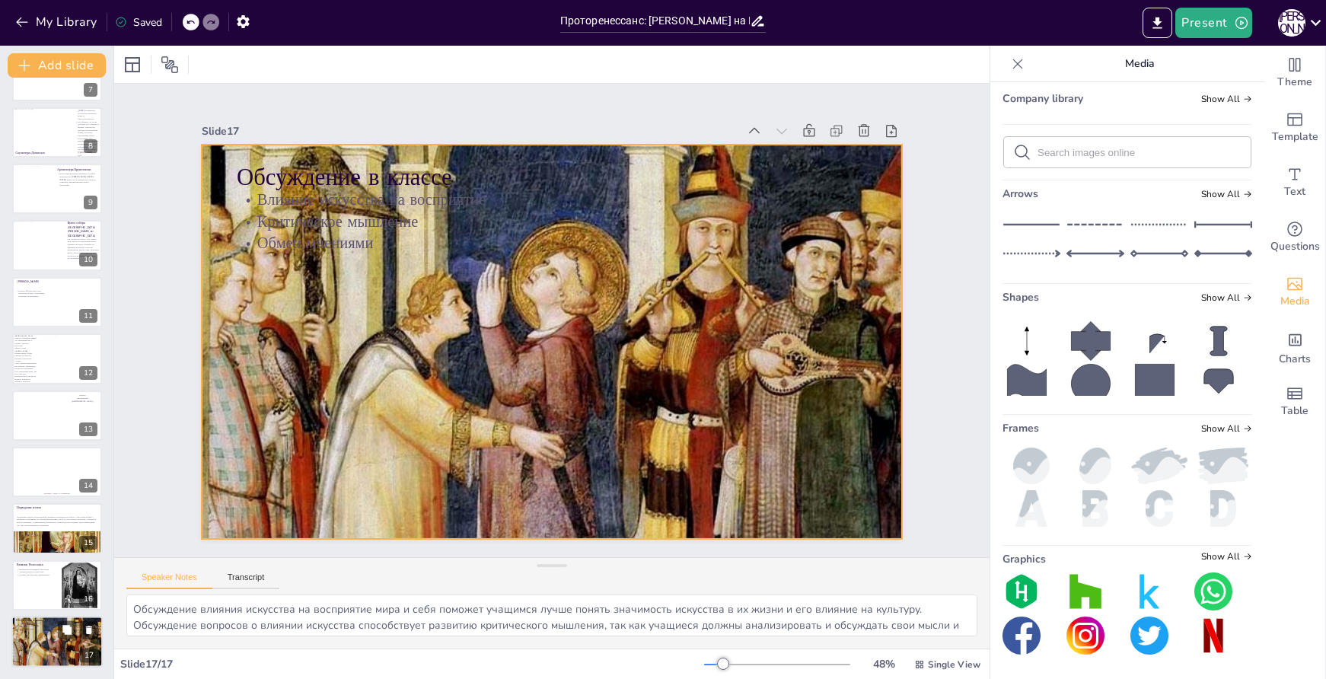
click at [54, 639] on div at bounding box center [56, 642] width 91 height 126
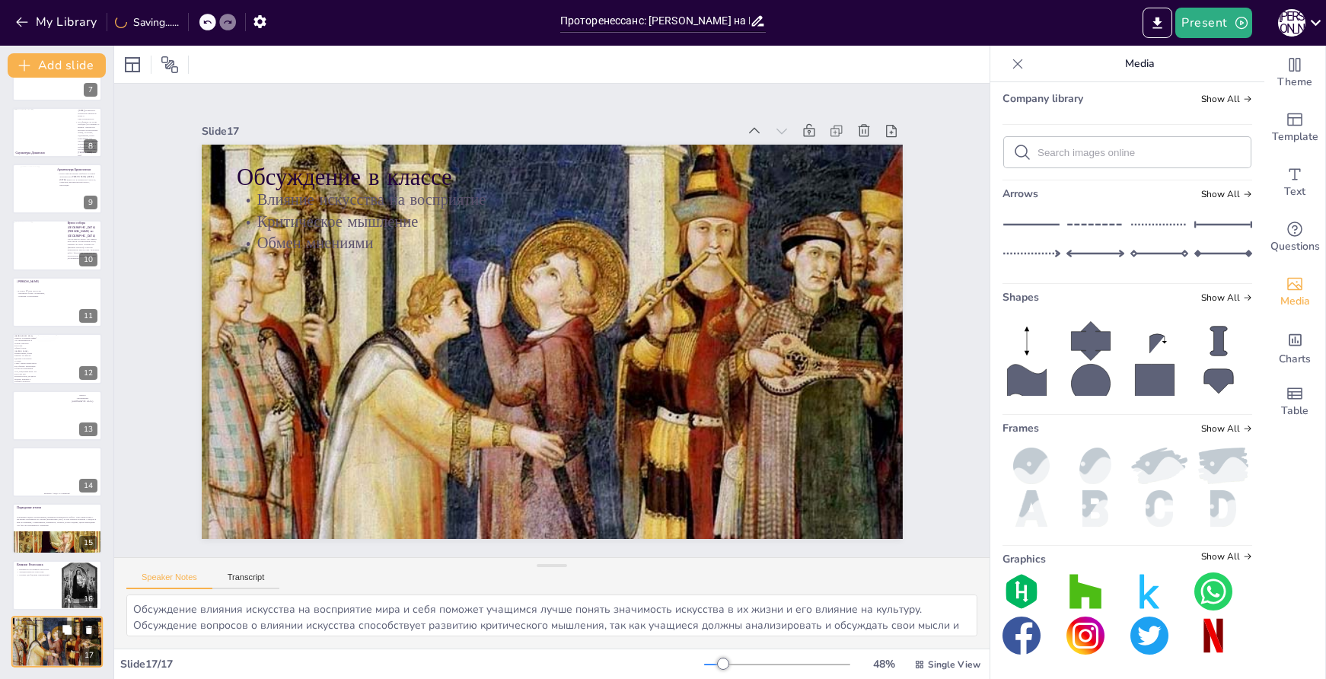
click at [92, 635] on icon at bounding box center [89, 630] width 11 height 11
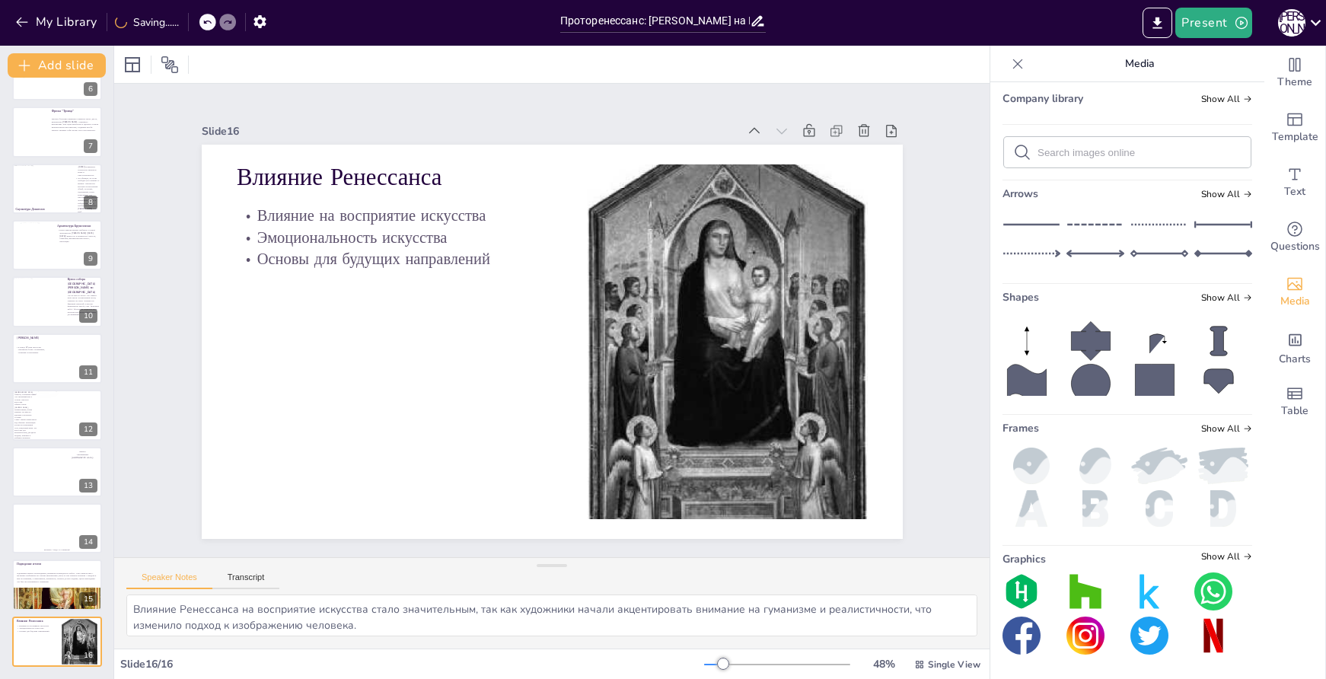
scroll to position [323, 0]
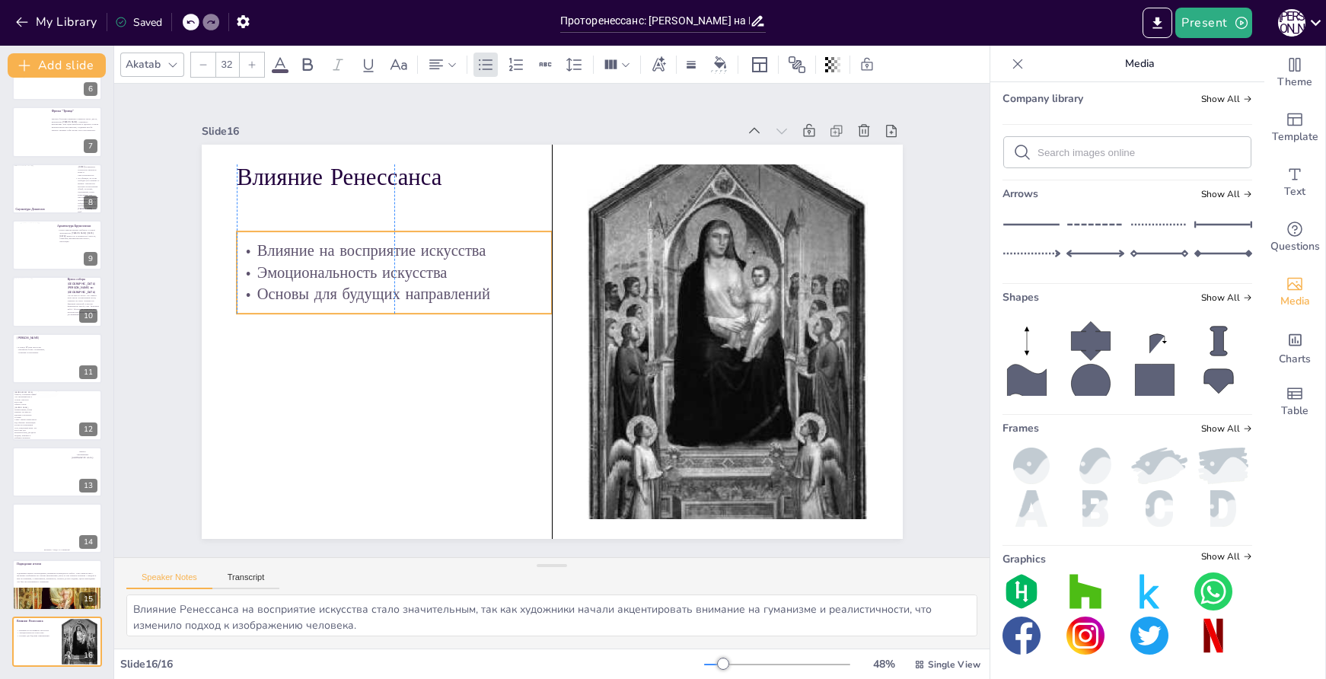
drag, startPoint x: 437, startPoint y: 249, endPoint x: 433, endPoint y: 284, distance: 35.3
click at [433, 284] on p "Основы для будущих направлений" at bounding box center [394, 294] width 315 height 22
click at [43, 587] on div at bounding box center [56, 586] width 91 height 52
type textarea "Подведение итогов урока позволяет учащимся обобщить полученные знания и понять,…"
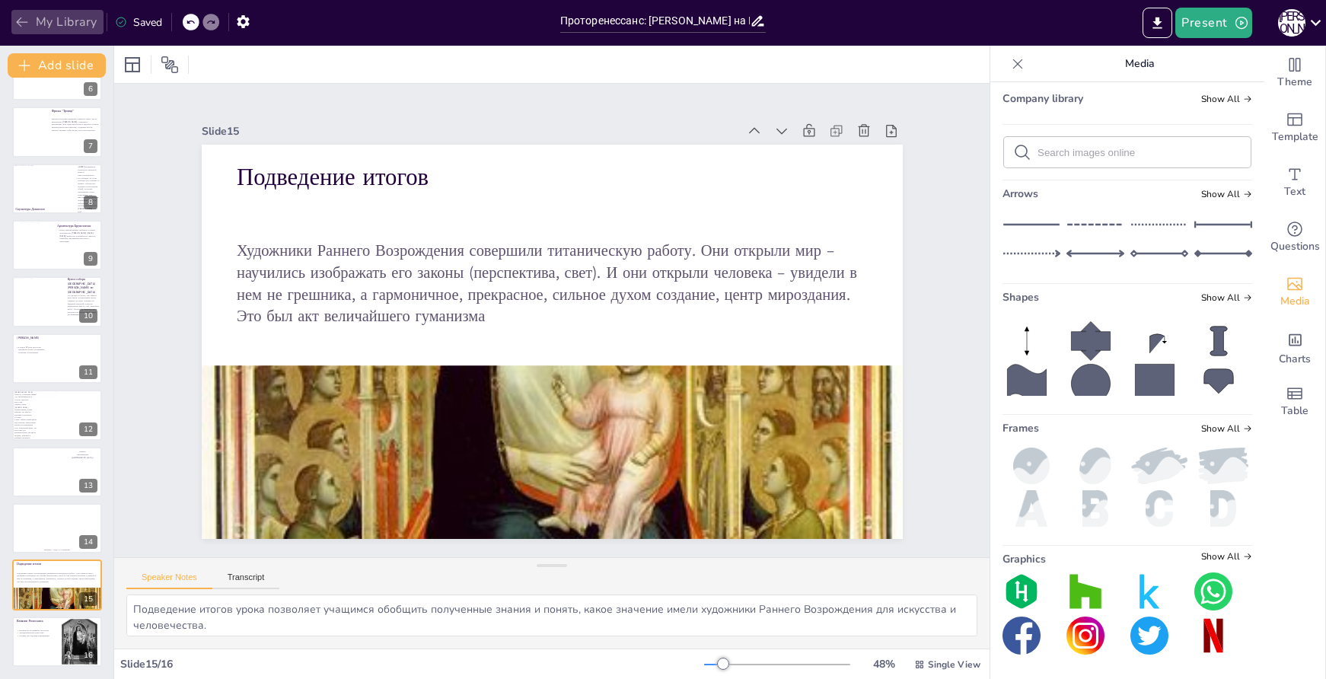
click at [30, 19] on button "My Library" at bounding box center [57, 22] width 92 height 24
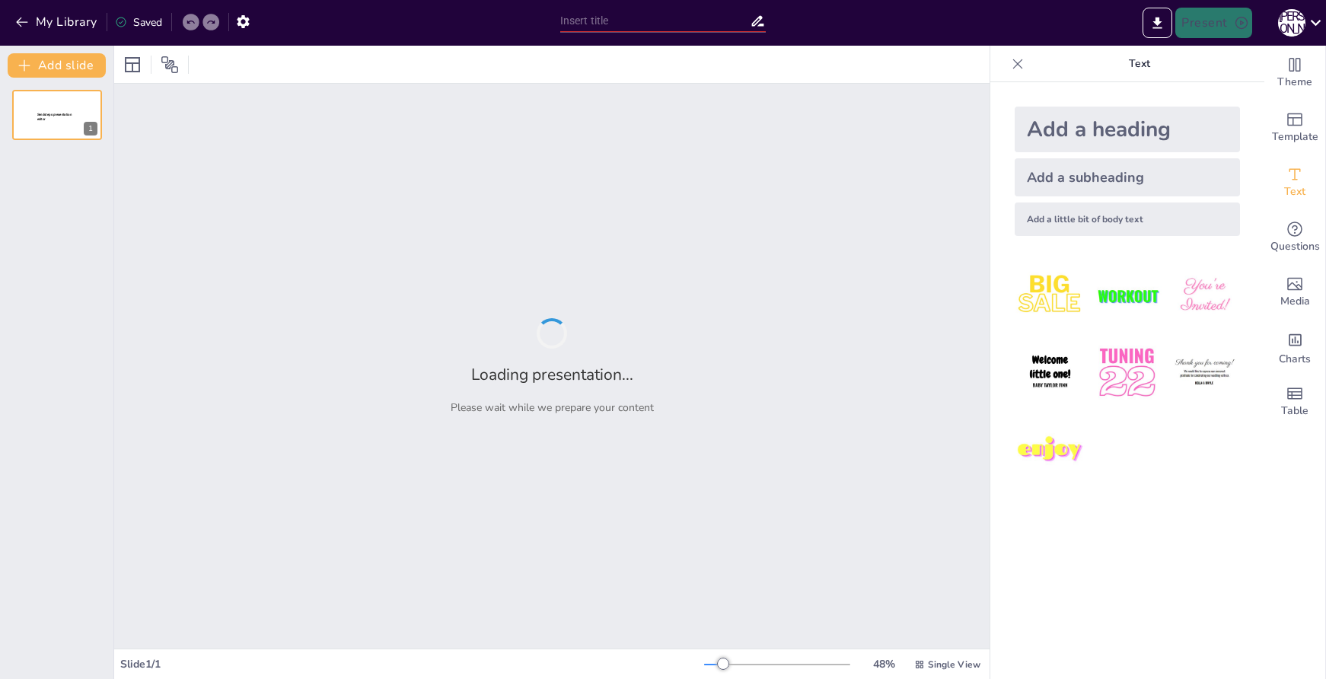
type input "Готика в [GEOGRAPHIC_DATA]: [GEOGRAPHIC_DATA], [GEOGRAPHIC_DATA] и [GEOGRAPHIC_…"
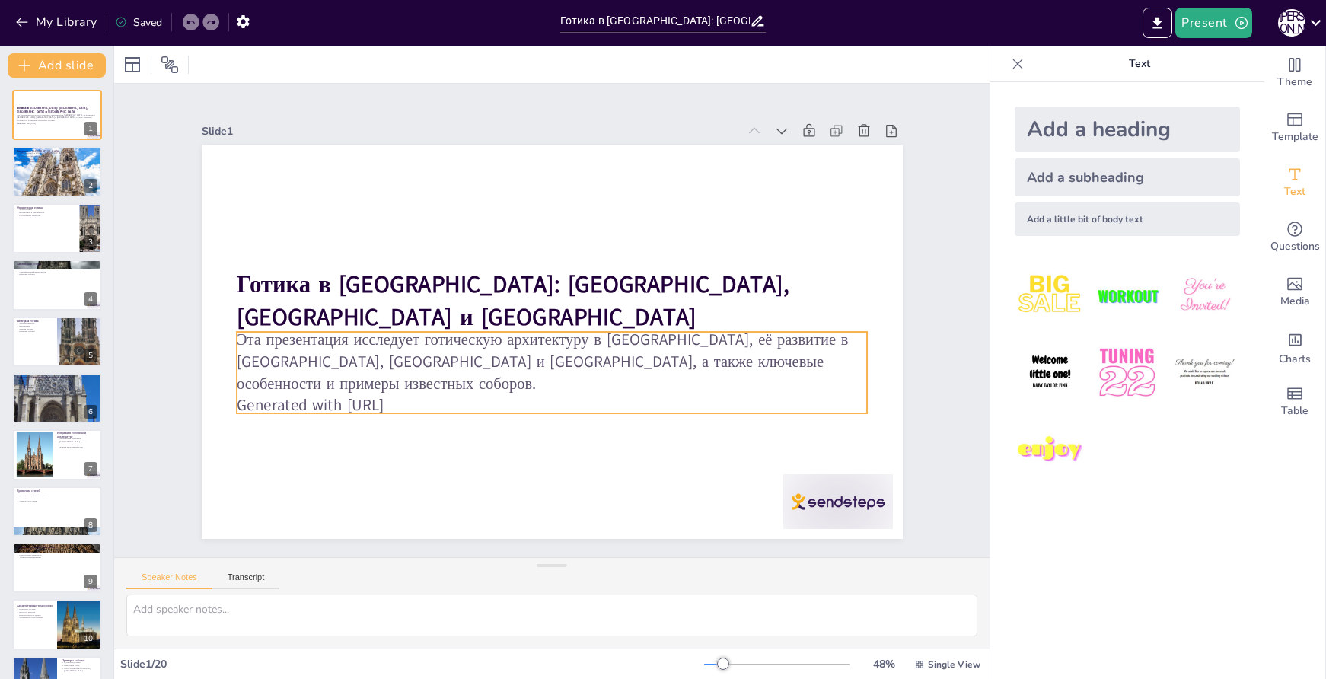
click at [656, 365] on p "Эта презентация исследует готическую архитектуру в [GEOGRAPHIC_DATA], её развит…" at bounding box center [543, 281] width 631 height 196
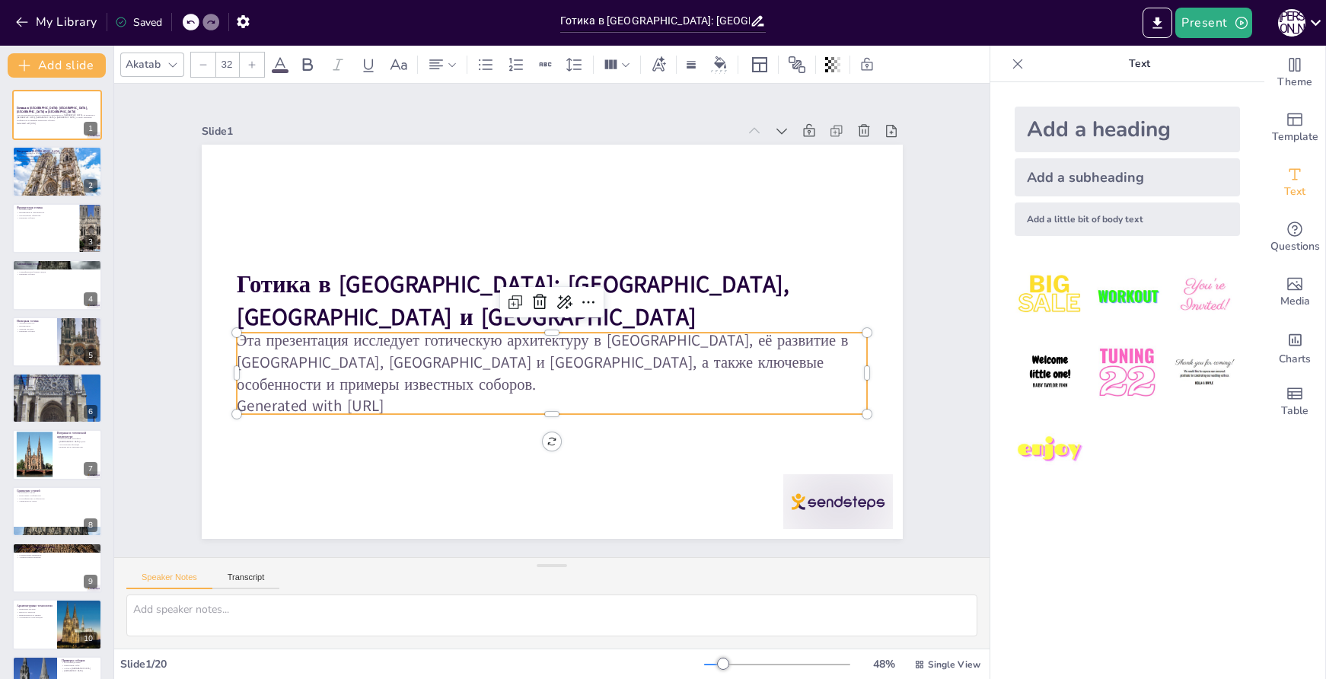
click at [535, 325] on div at bounding box center [552, 342] width 34 height 34
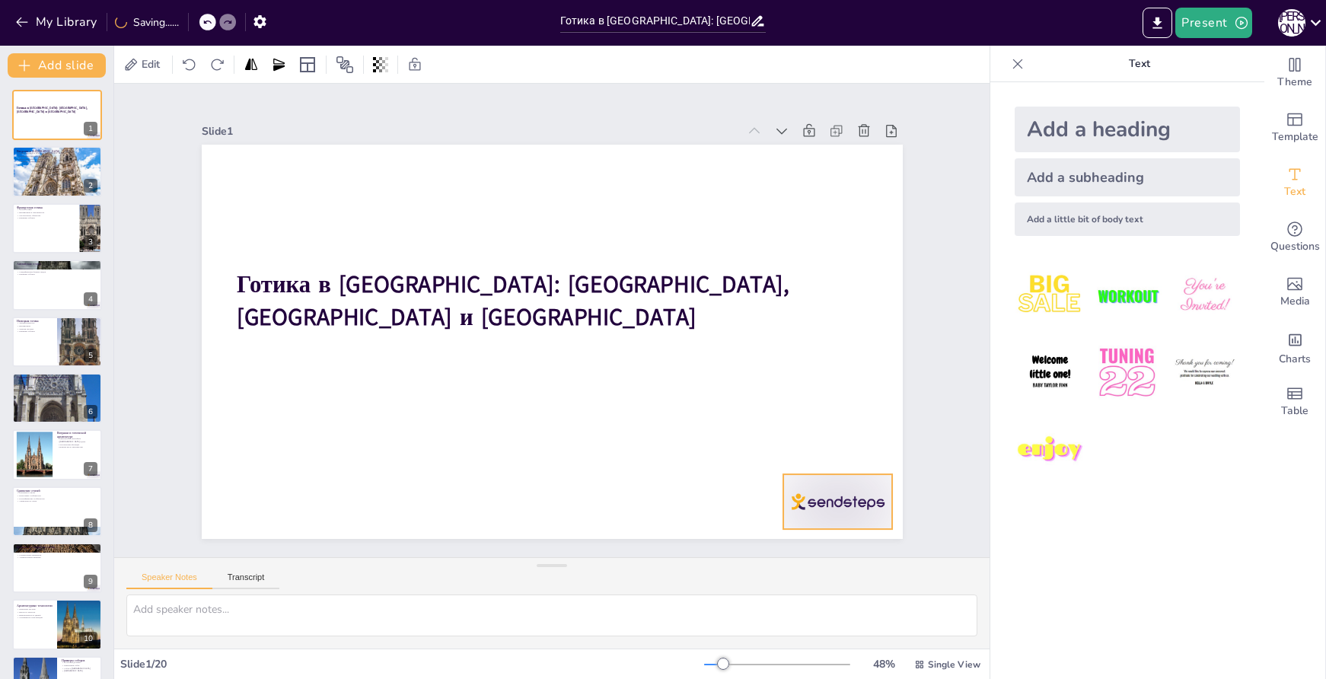
click at [628, 598] on div at bounding box center [573, 658] width 109 height 121
click at [438, 610] on icon at bounding box center [429, 619] width 18 height 18
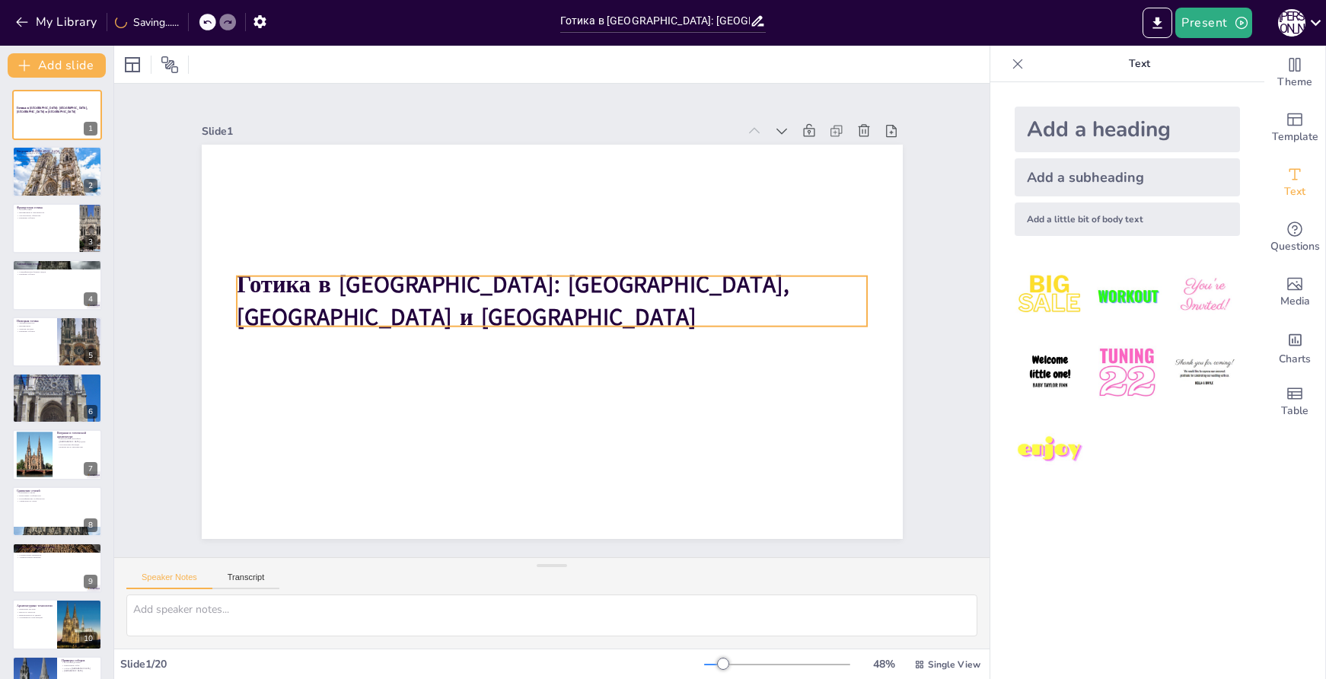
click at [677, 295] on strong "Готика в [GEOGRAPHIC_DATA]: [GEOGRAPHIC_DATA], [GEOGRAPHIC_DATA] и [GEOGRAPHIC_…" at bounding box center [544, 267] width 377 height 465
checkbox input "true"
type input "48.1"
checkbox input "true"
type input "48.7"
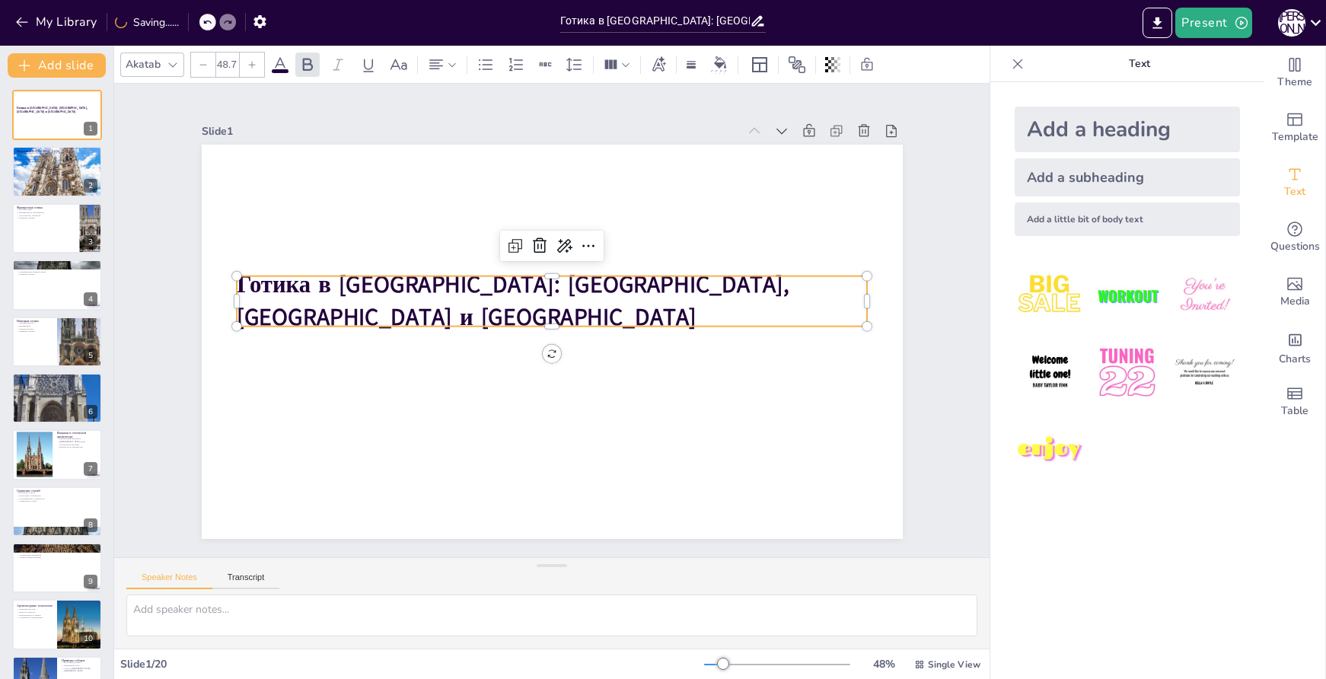
checkbox input "true"
type input "50.2"
checkbox input "true"
type input "52.4"
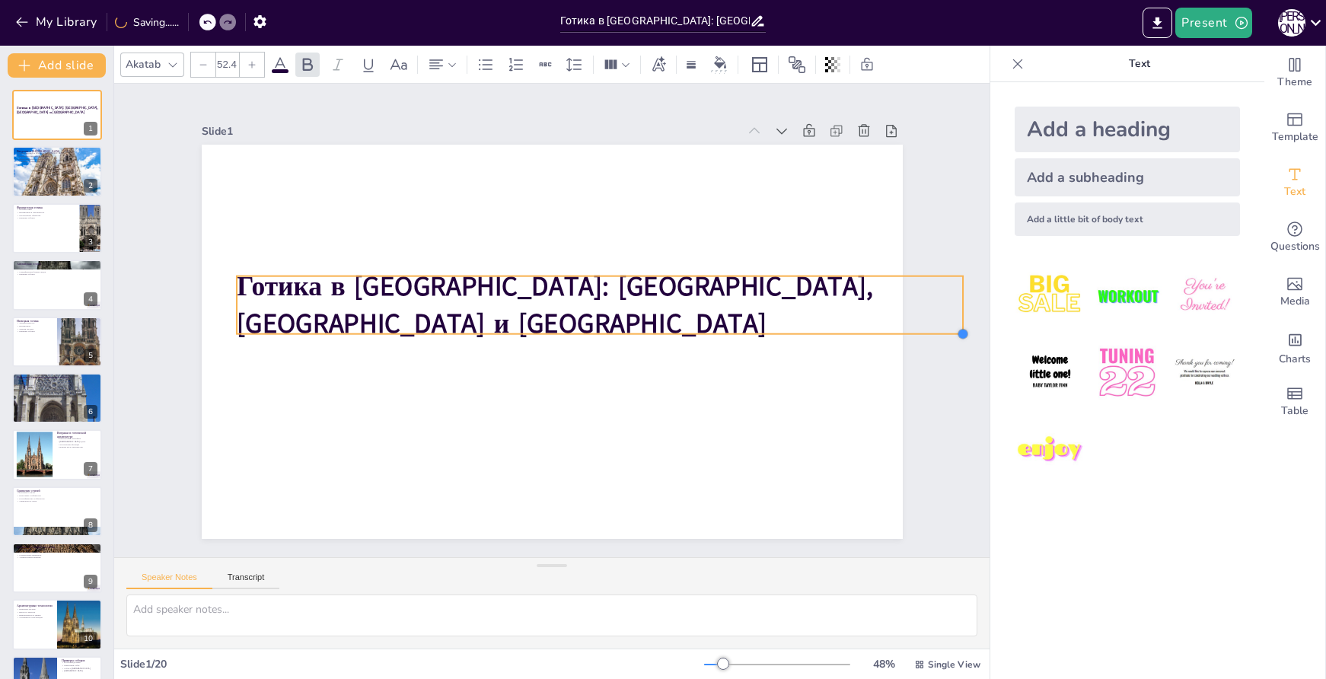
checkbox input "true"
type input "55.3"
checkbox input "true"
type input "57.5"
checkbox input "true"
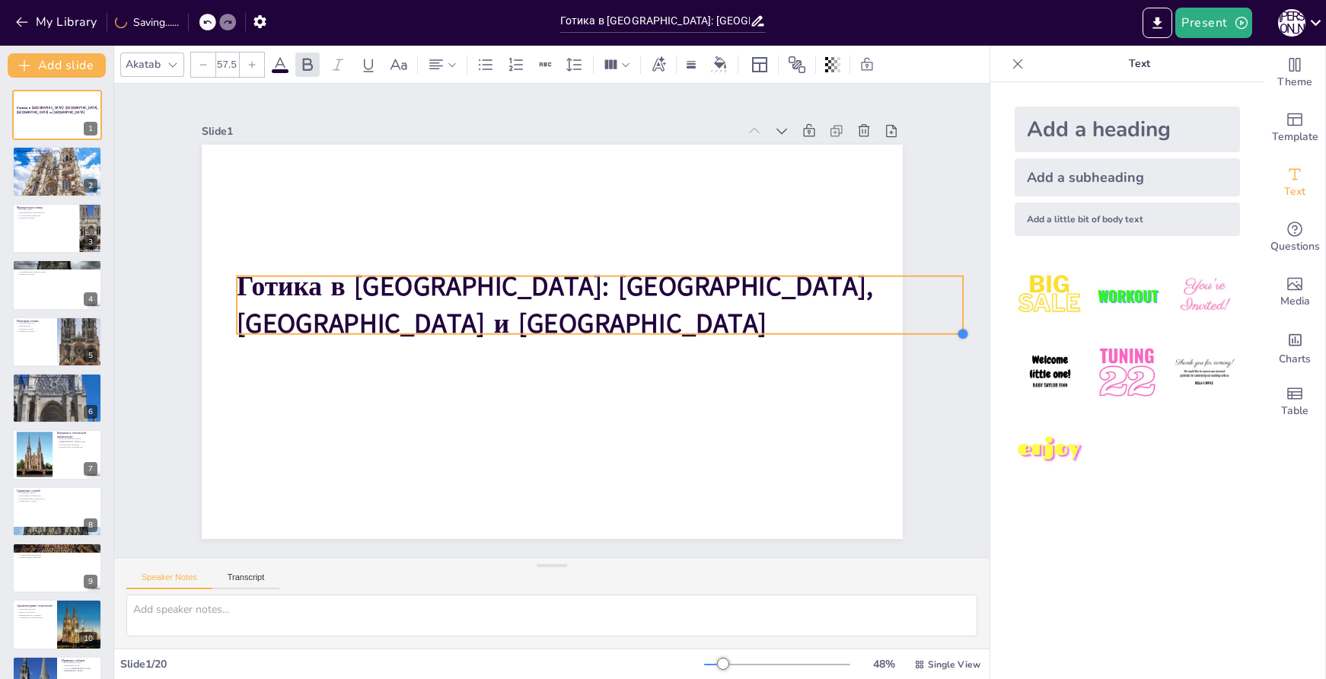
type input "59"
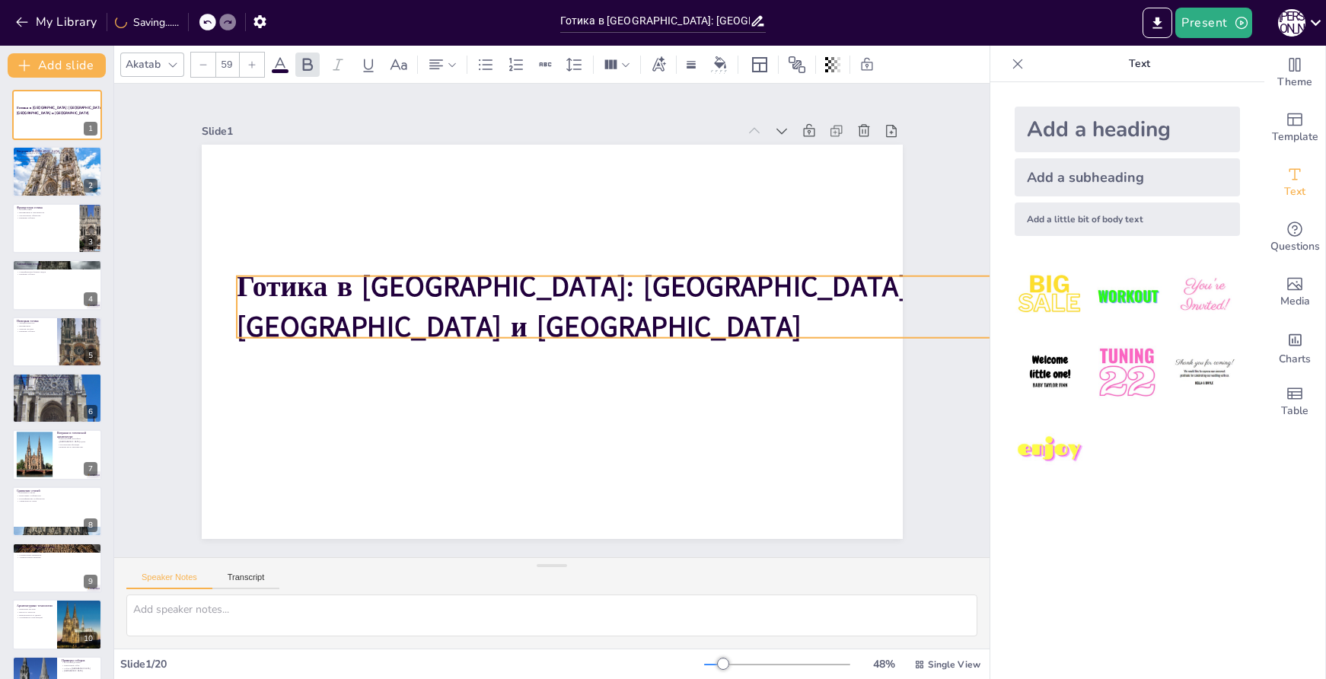
checkbox input "true"
type input "58.2"
checkbox input "true"
type input "57.5"
checkbox input "true"
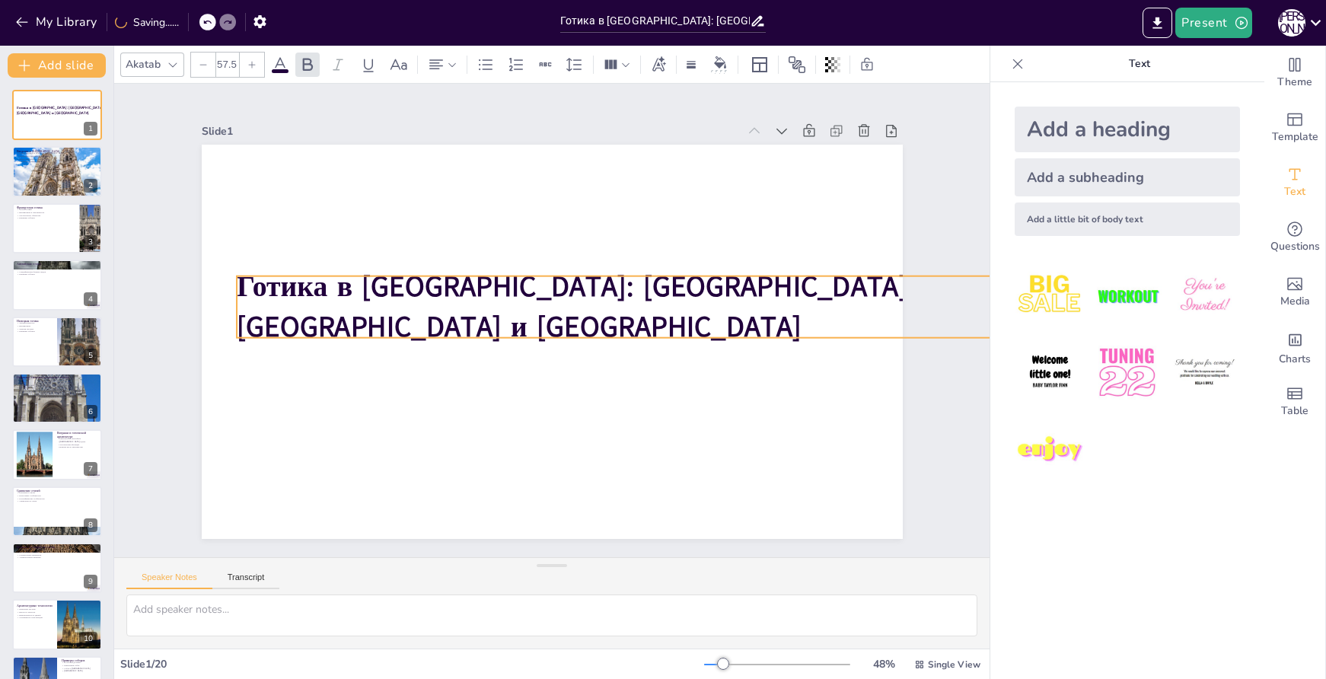
type input "56.8"
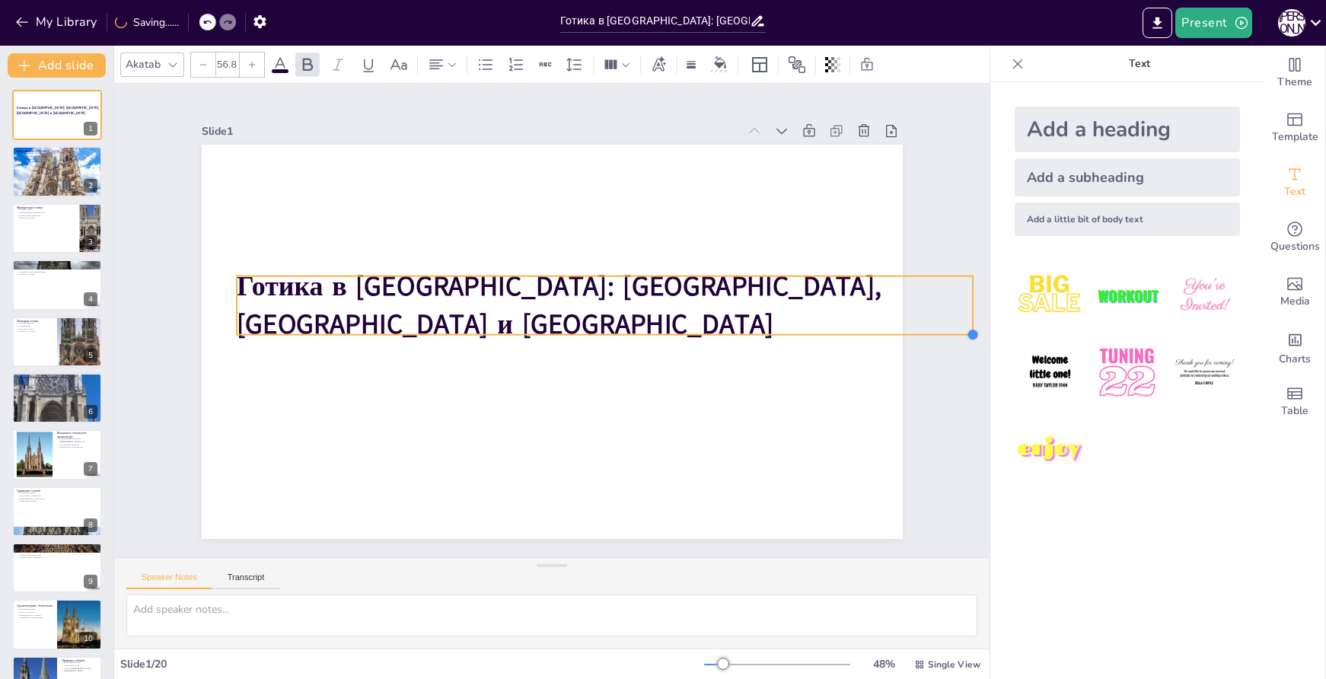
checkbox input "true"
type input "56"
checkbox input "true"
type input "55.3"
checkbox input "true"
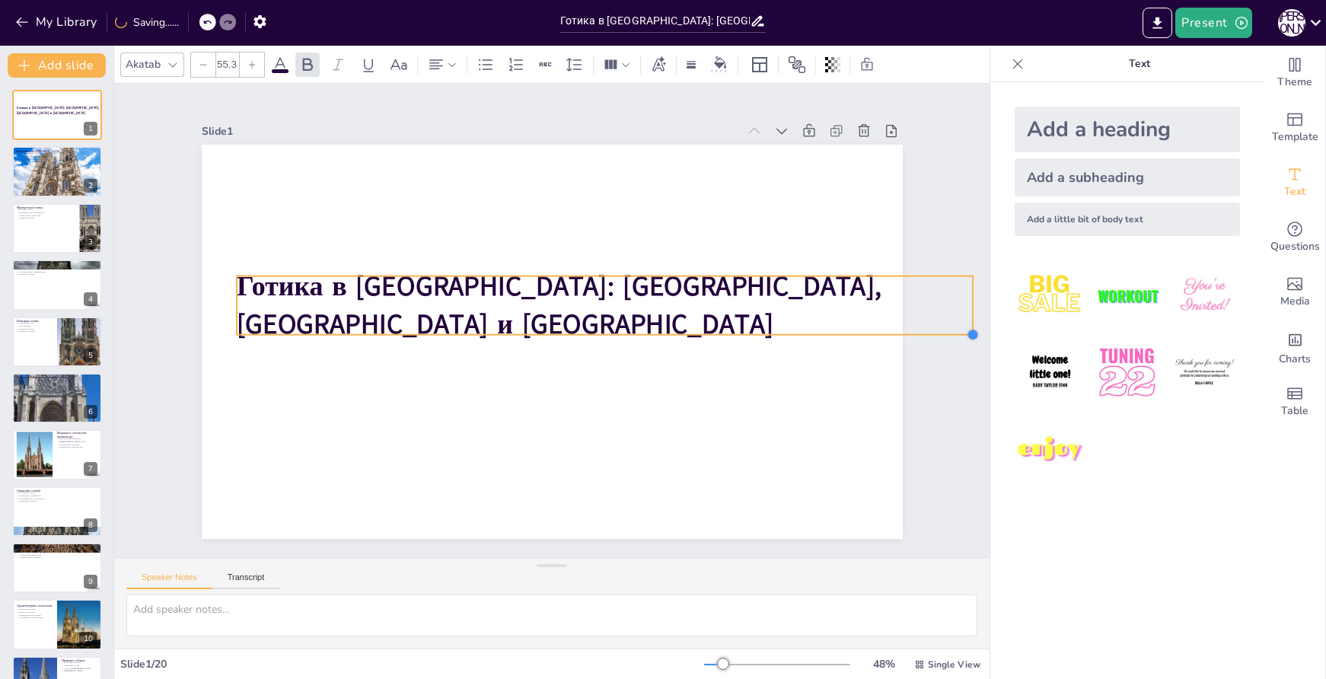
type input "54.6"
checkbox input "true"
type input "53.8"
checkbox input "true"
type input "53.1"
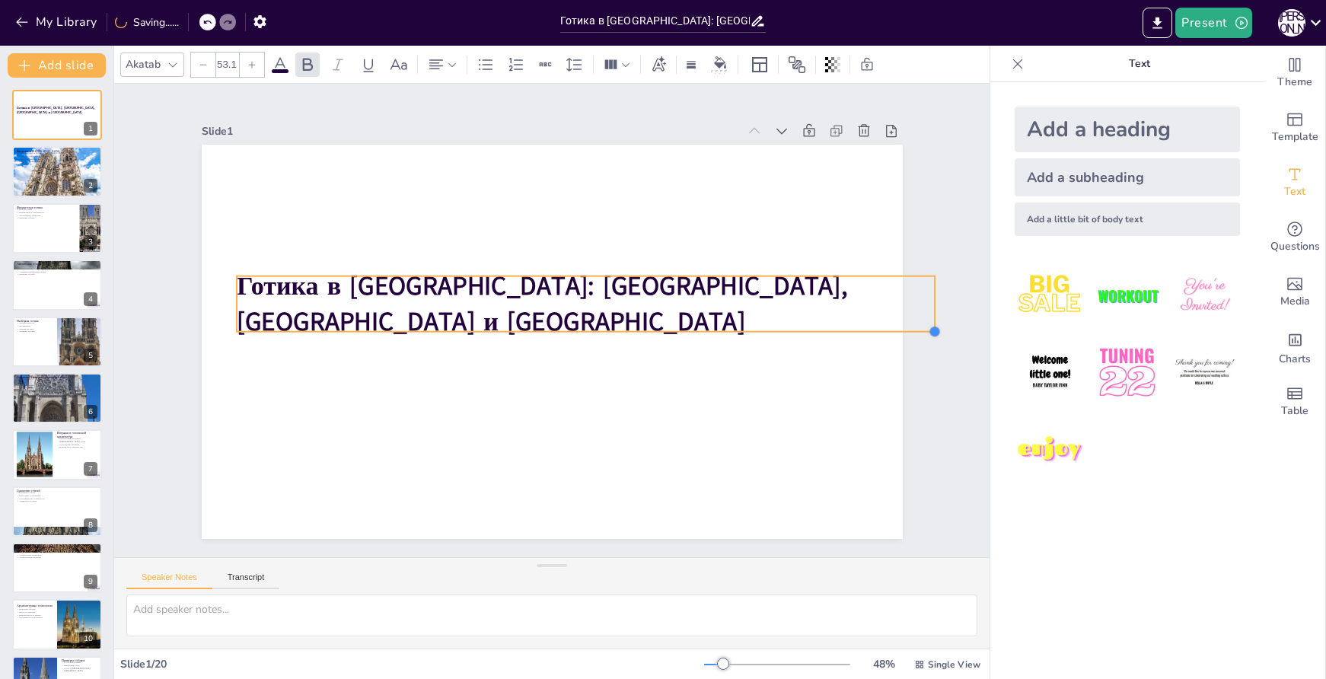
checkbox input "true"
type input "52.4"
checkbox input "true"
type input "51.7"
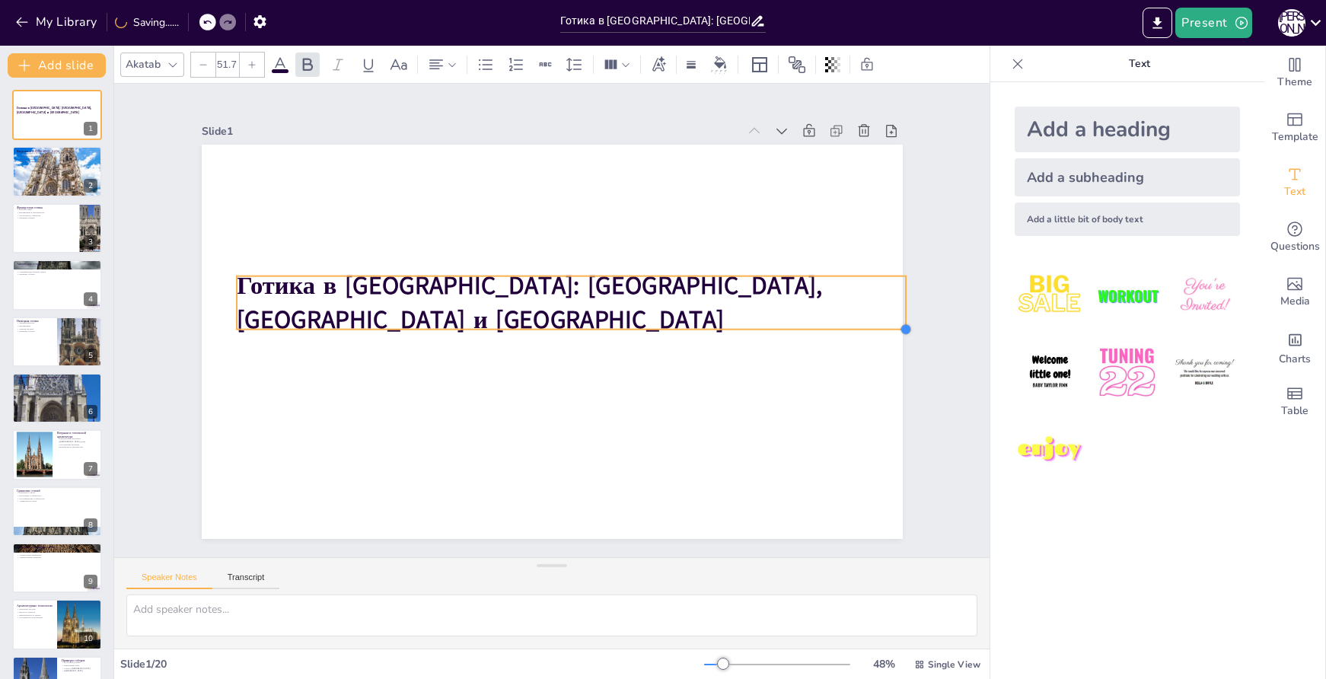
checkbox input "true"
type input "50.9"
drag, startPoint x: 855, startPoint y: 324, endPoint x: 786, endPoint y: 327, distance: 69.4
click at [764, 327] on div "Готика в [GEOGRAPHIC_DATA]: [GEOGRAPHIC_DATA], [GEOGRAPHIC_DATA] и [GEOGRAPHIC_…" at bounding box center [531, 318] width 466 height 739
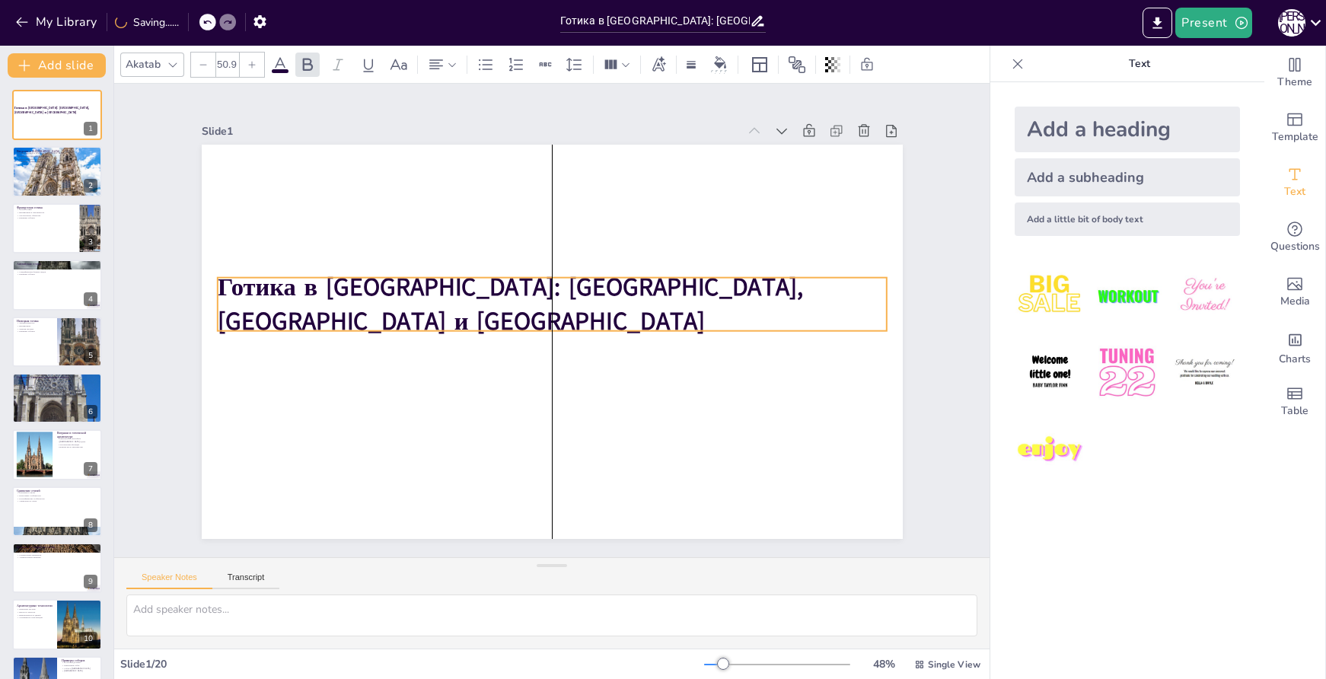
drag, startPoint x: 851, startPoint y: 300, endPoint x: 836, endPoint y: 302, distance: 14.5
click at [637, 302] on p "Готика в [GEOGRAPHIC_DATA]: [GEOGRAPHIC_DATA], [GEOGRAPHIC_DATA] и [GEOGRAPHIC_…" at bounding box center [568, 318] width 139 height 673
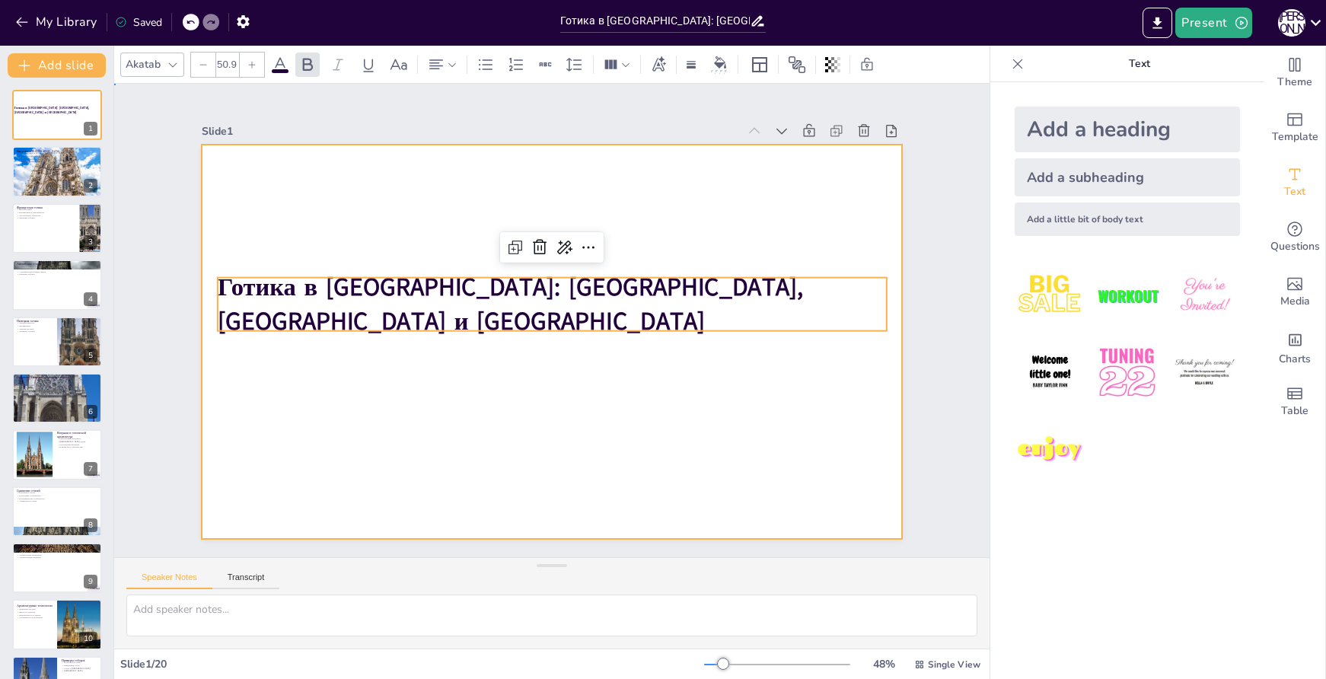
click at [438, 193] on div at bounding box center [551, 299] width 701 height 394
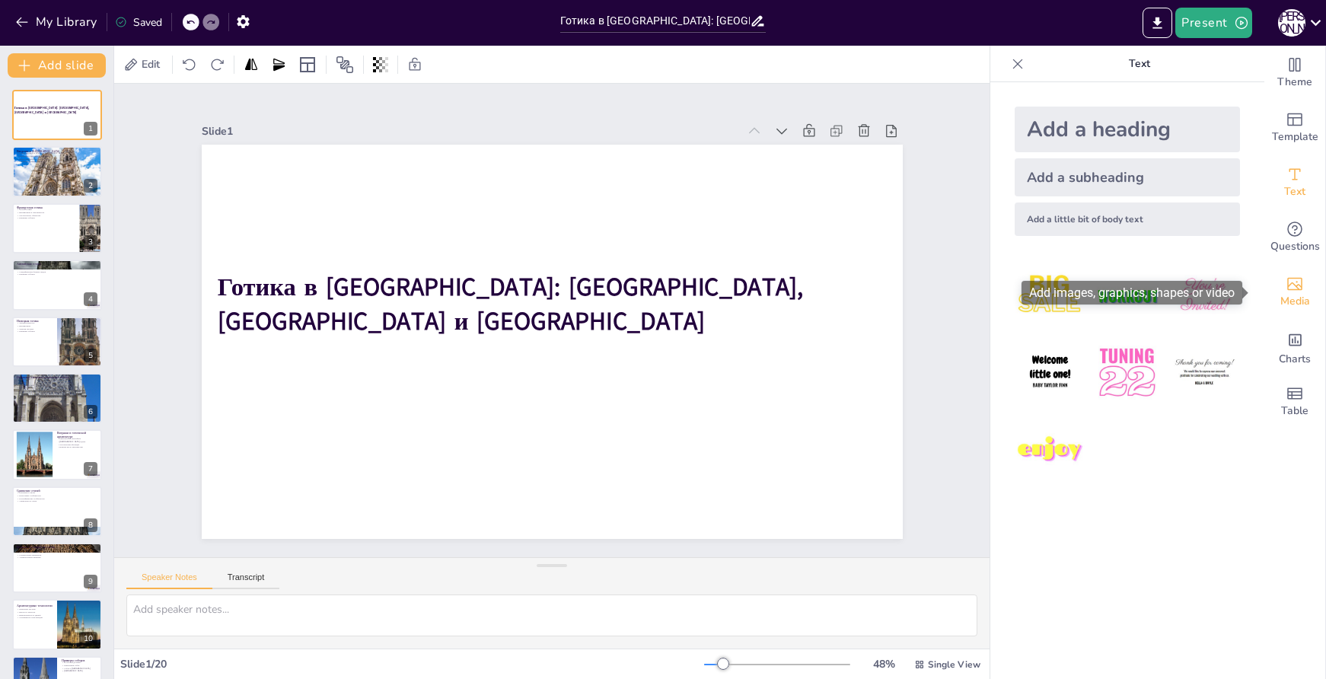
click at [1288, 295] on span "Media" at bounding box center [1296, 301] width 30 height 17
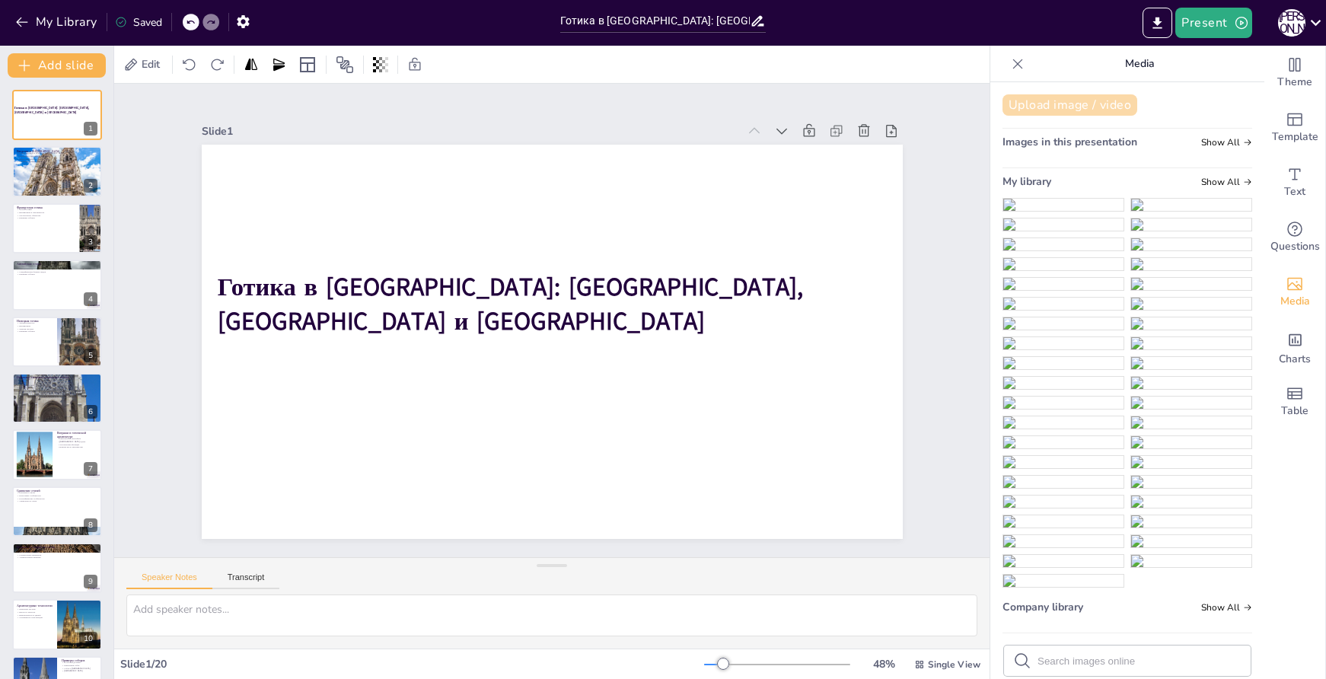
click at [1042, 98] on button "Upload image / video" at bounding box center [1070, 104] width 135 height 21
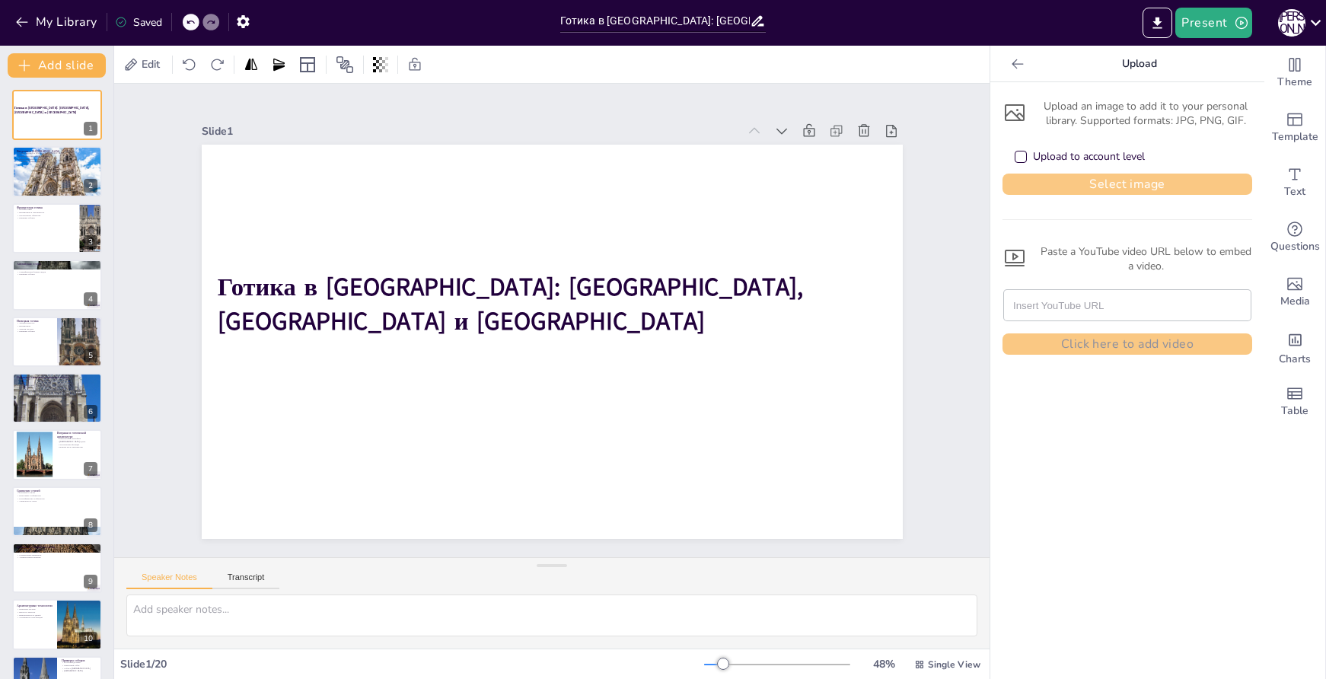
click at [1129, 187] on button "Select image" at bounding box center [1128, 184] width 250 height 21
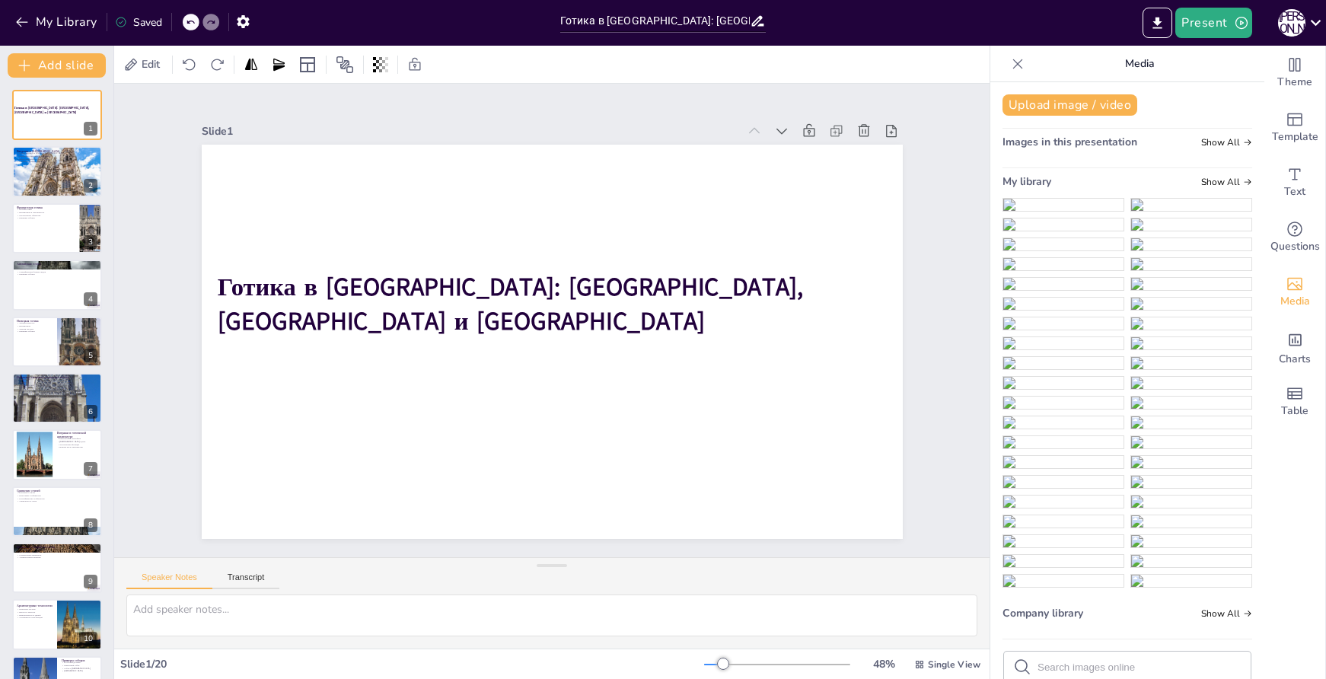
click at [1045, 211] on img at bounding box center [1064, 205] width 120 height 12
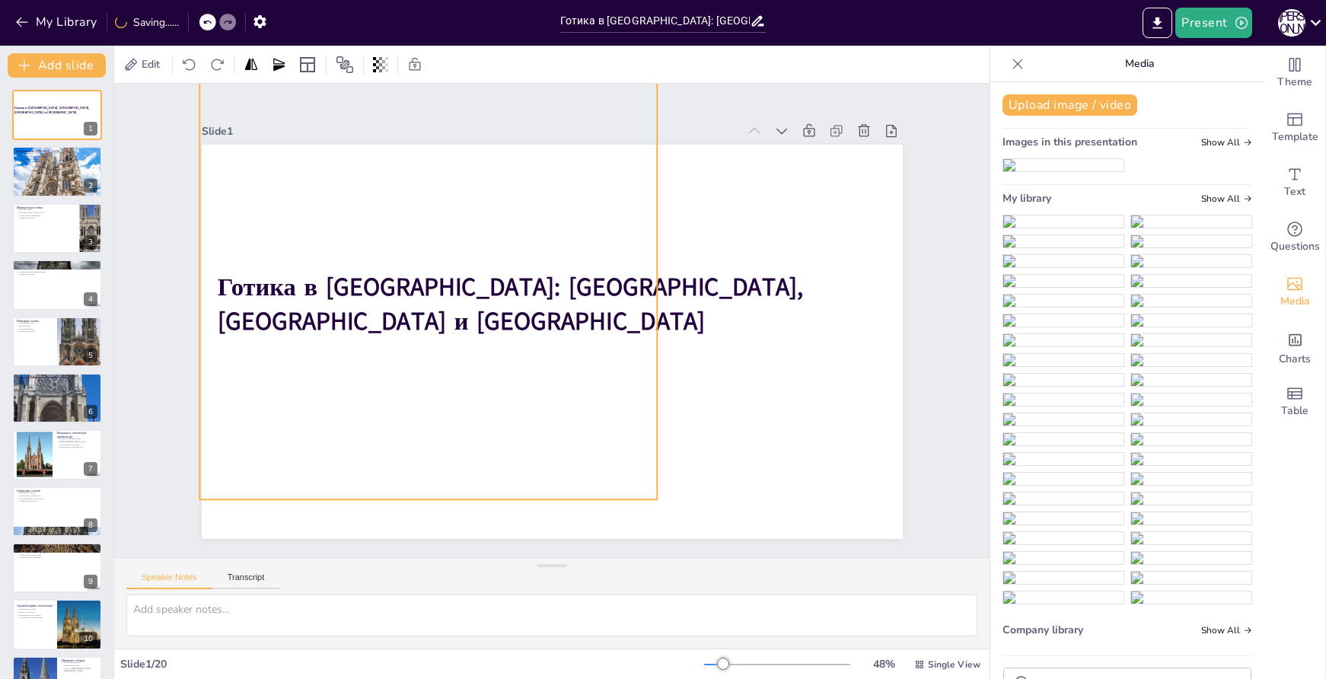
drag, startPoint x: 439, startPoint y: 179, endPoint x: 191, endPoint y: 167, distance: 247.8
click at [298, 167] on div "Готика в [GEOGRAPHIC_DATA]: [GEOGRAPHIC_DATA], [GEOGRAPHIC_DATA] и [GEOGRAPHIC_…" at bounding box center [530, 318] width 465 height 739
click at [343, 241] on div at bounding box center [749, 275] width 813 height 697
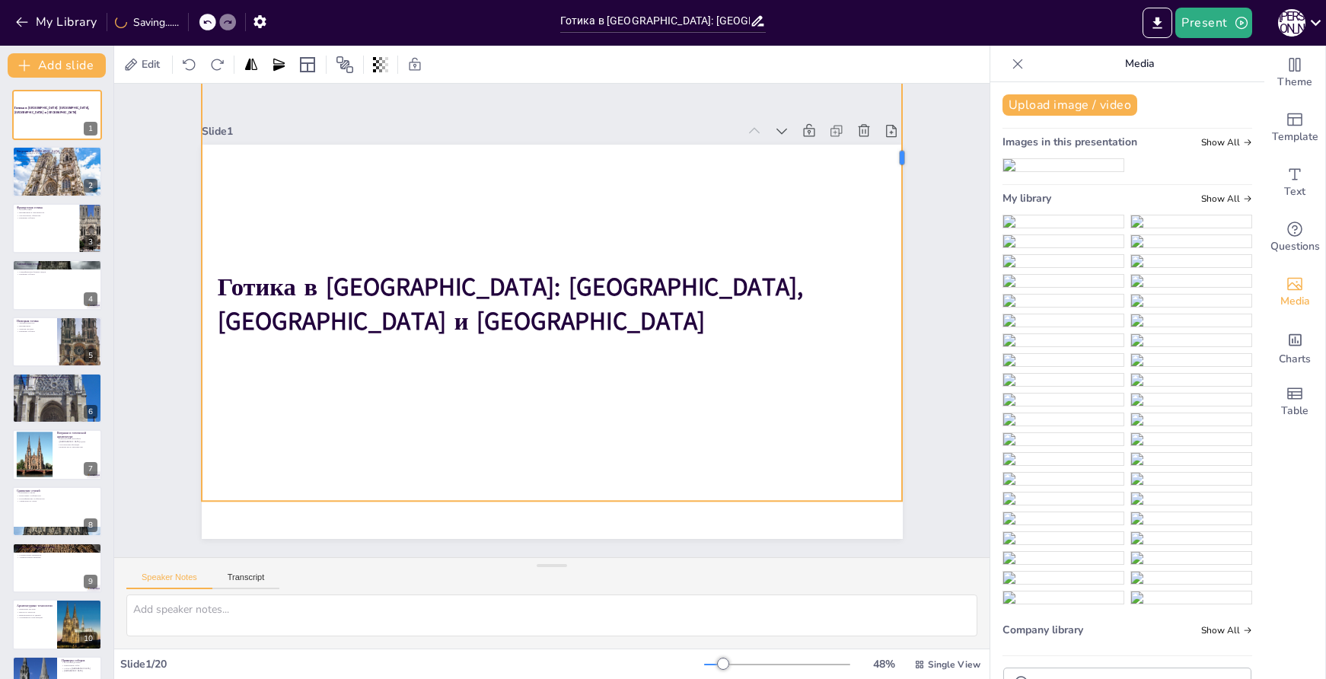
drag, startPoint x: 648, startPoint y: 273, endPoint x: 891, endPoint y: 311, distance: 246.0
click at [904, 579] on div "Speaker Notes Transcript" at bounding box center [552, 576] width 876 height 37
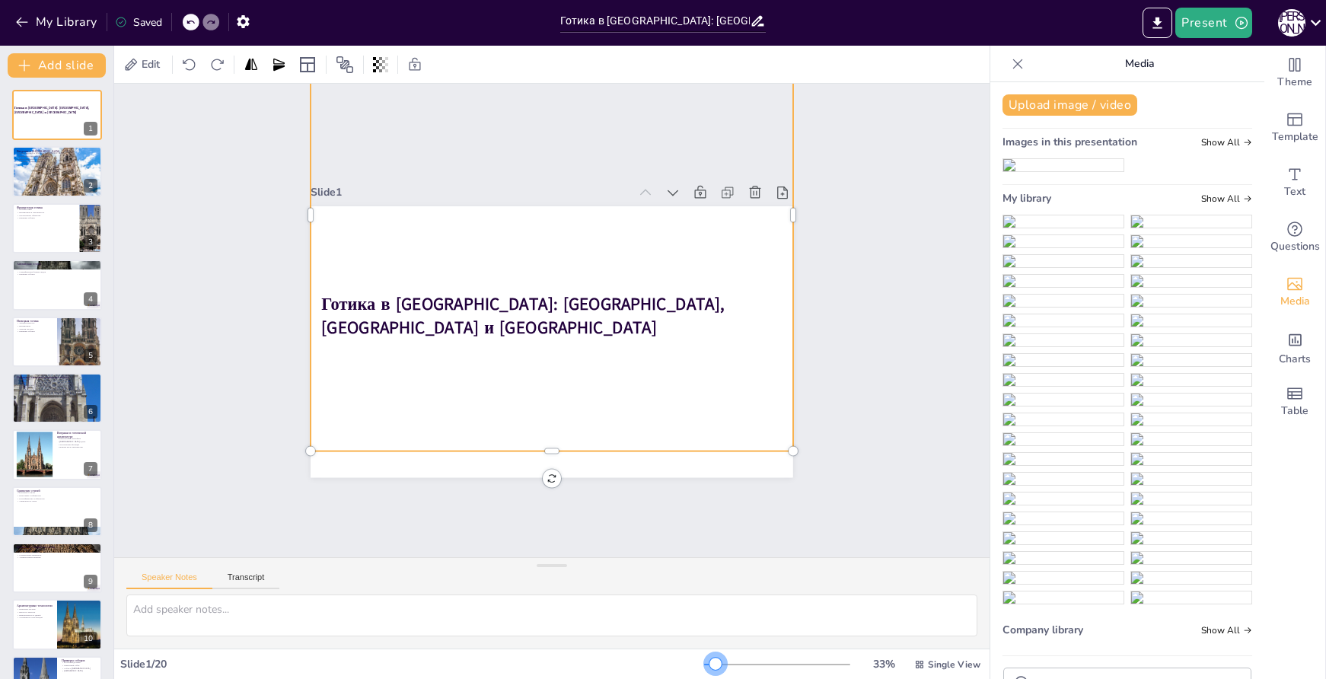
click at [710, 660] on div at bounding box center [716, 664] width 12 height 12
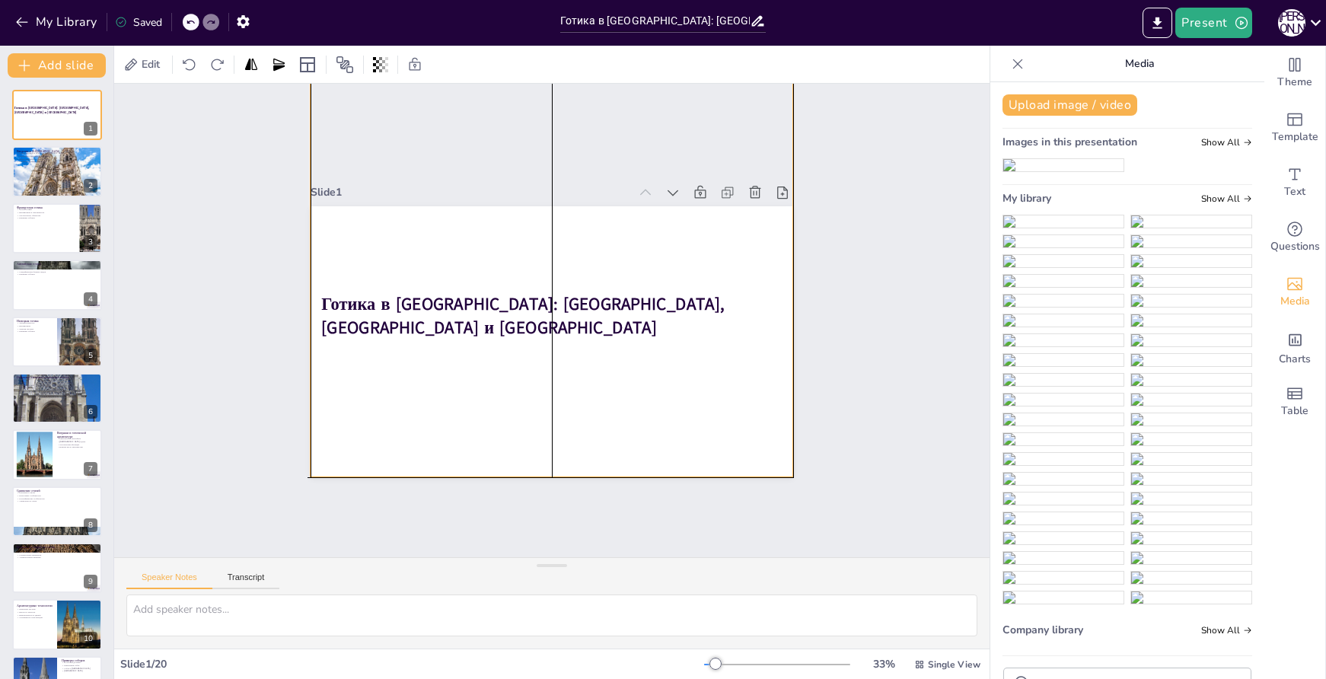
drag, startPoint x: 554, startPoint y: 356, endPoint x: 551, endPoint y: 382, distance: 26.8
click at [551, 382] on div at bounding box center [549, 298] width 541 height 632
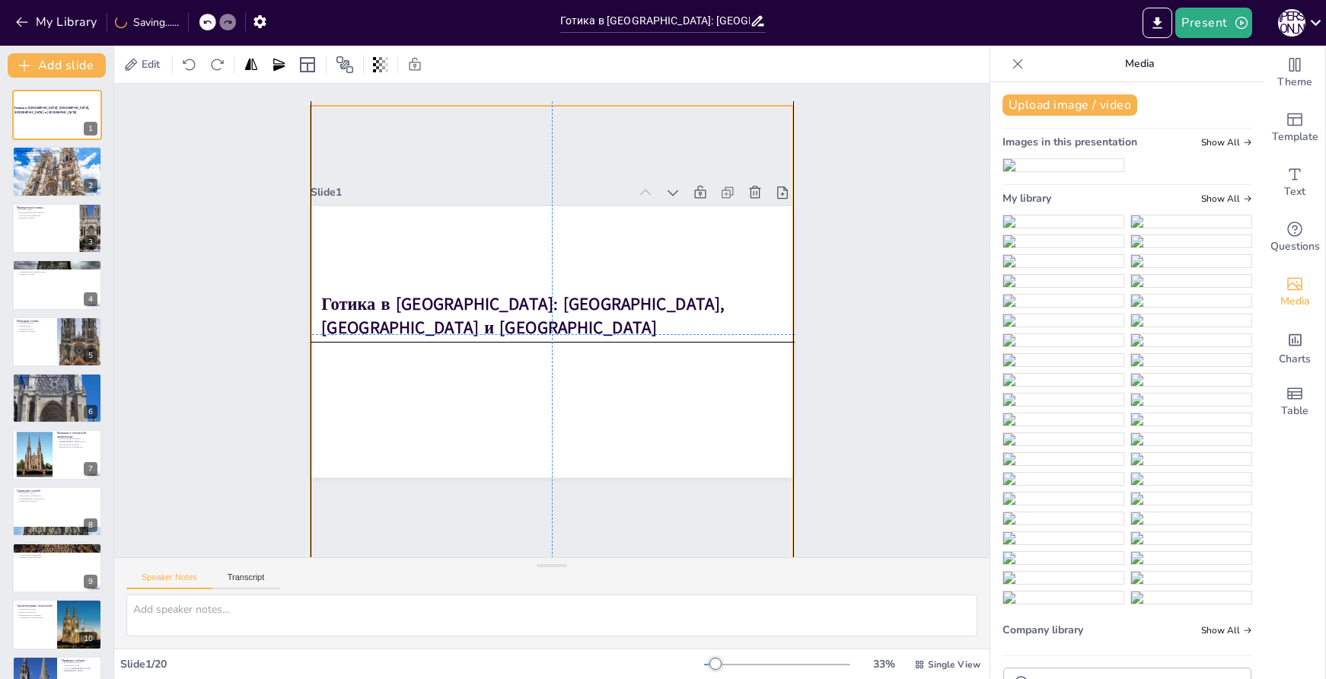
drag, startPoint x: 622, startPoint y: 144, endPoint x: 624, endPoint y: 240, distance: 96.0
click at [624, 240] on div "Slide 1 Готика в [GEOGRAPHIC_DATA]: [GEOGRAPHIC_DATA], [GEOGRAPHIC_DATA] и [GEO…" at bounding box center [552, 320] width 789 height 993
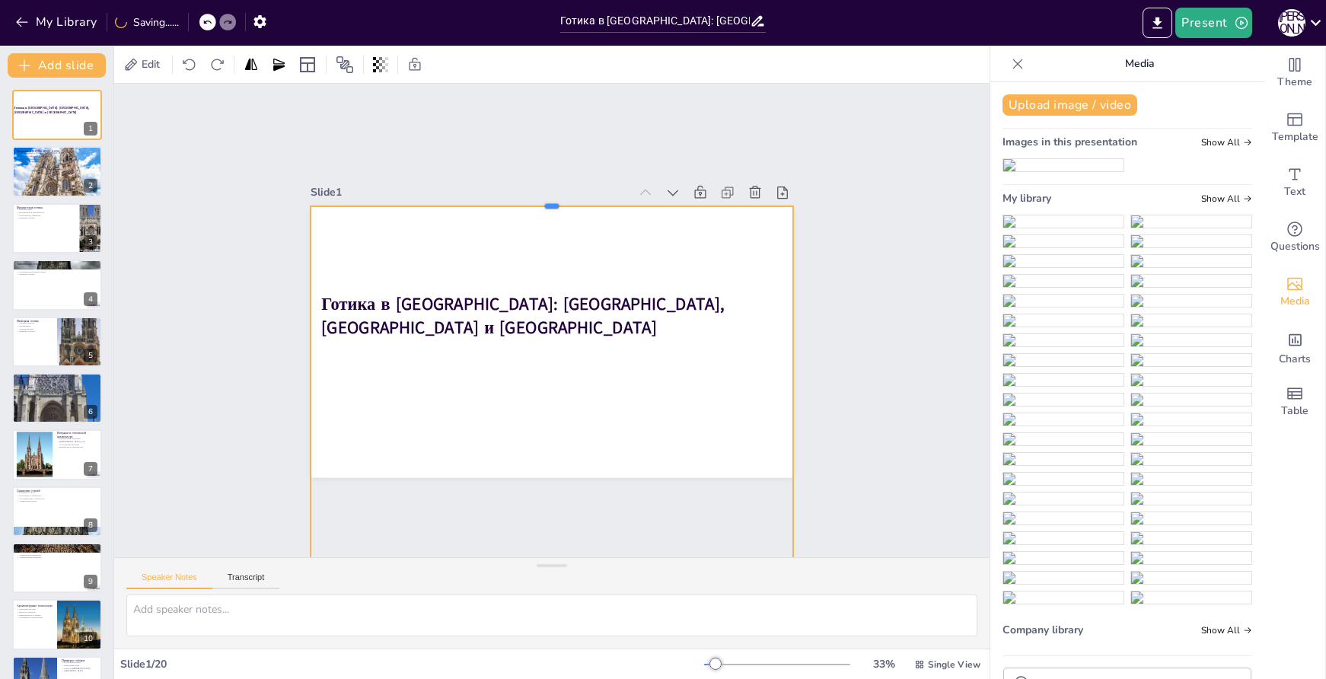
drag, startPoint x: 547, startPoint y: 98, endPoint x: 557, endPoint y: 199, distance: 100.9
click at [557, 409] on div at bounding box center [539, 440] width 481 height 62
drag, startPoint x: 545, startPoint y: 509, endPoint x: 553, endPoint y: 408, distance: 101.6
click at [553, 408] on div "Готика в [GEOGRAPHIC_DATA]: [GEOGRAPHIC_DATA], [GEOGRAPHIC_DATA] и [GEOGRAPHIC_…" at bounding box center [547, 340] width 528 height 365
click at [604, 430] on div at bounding box center [590, 253] width 710 height 747
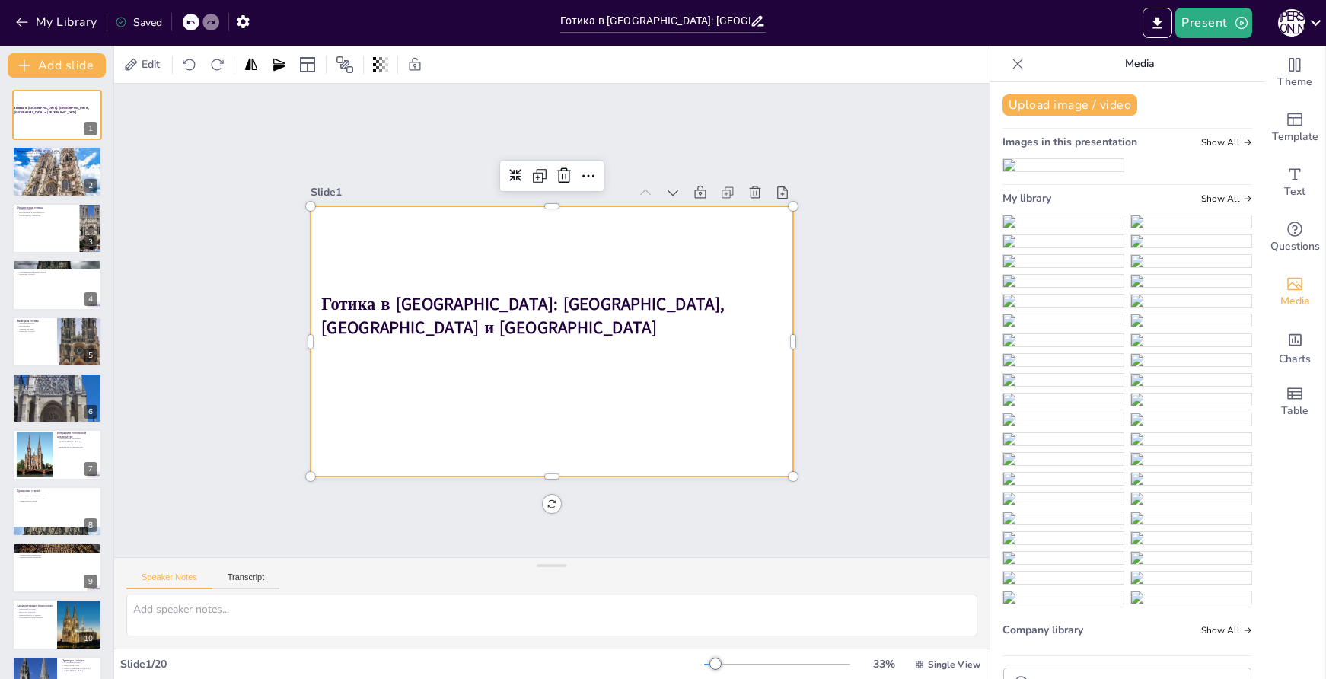
click at [595, 299] on div at bounding box center [477, 304] width 672 height 593
click at [683, 267] on icon at bounding box center [695, 279] width 25 height 25
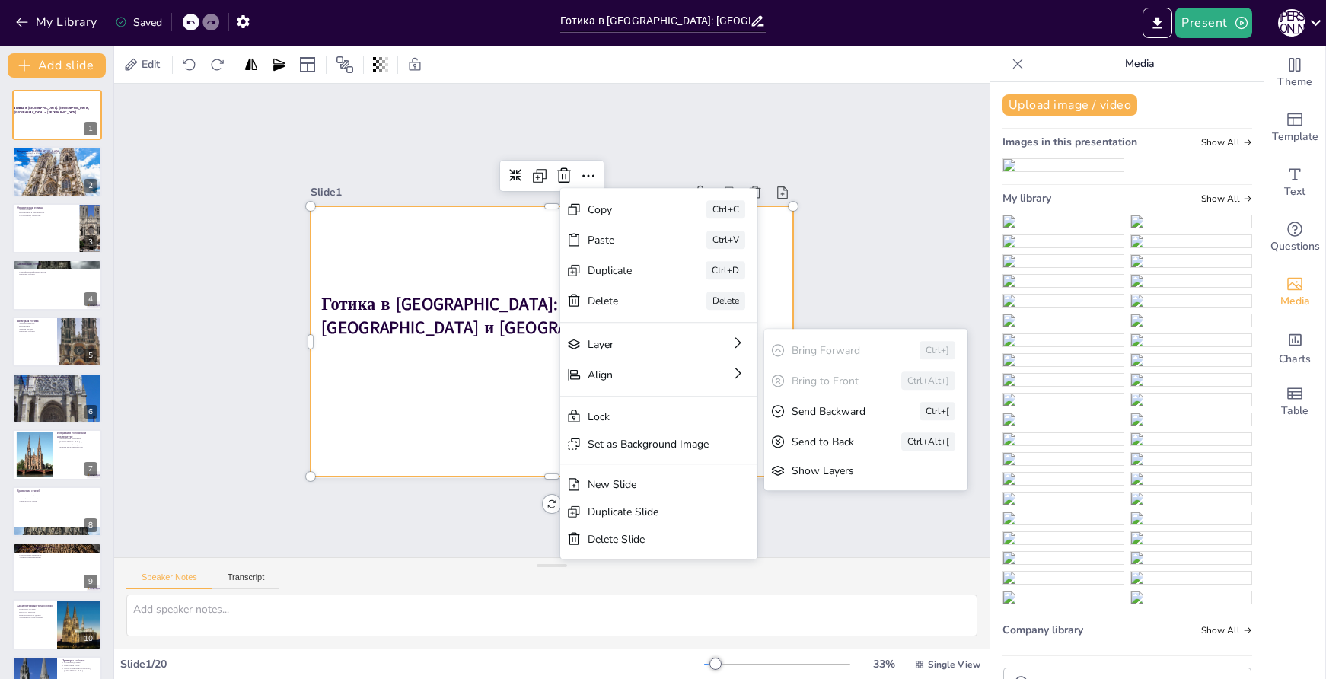
click at [243, 85] on div "Send Backward" at bounding box center [199, 69] width 87 height 32
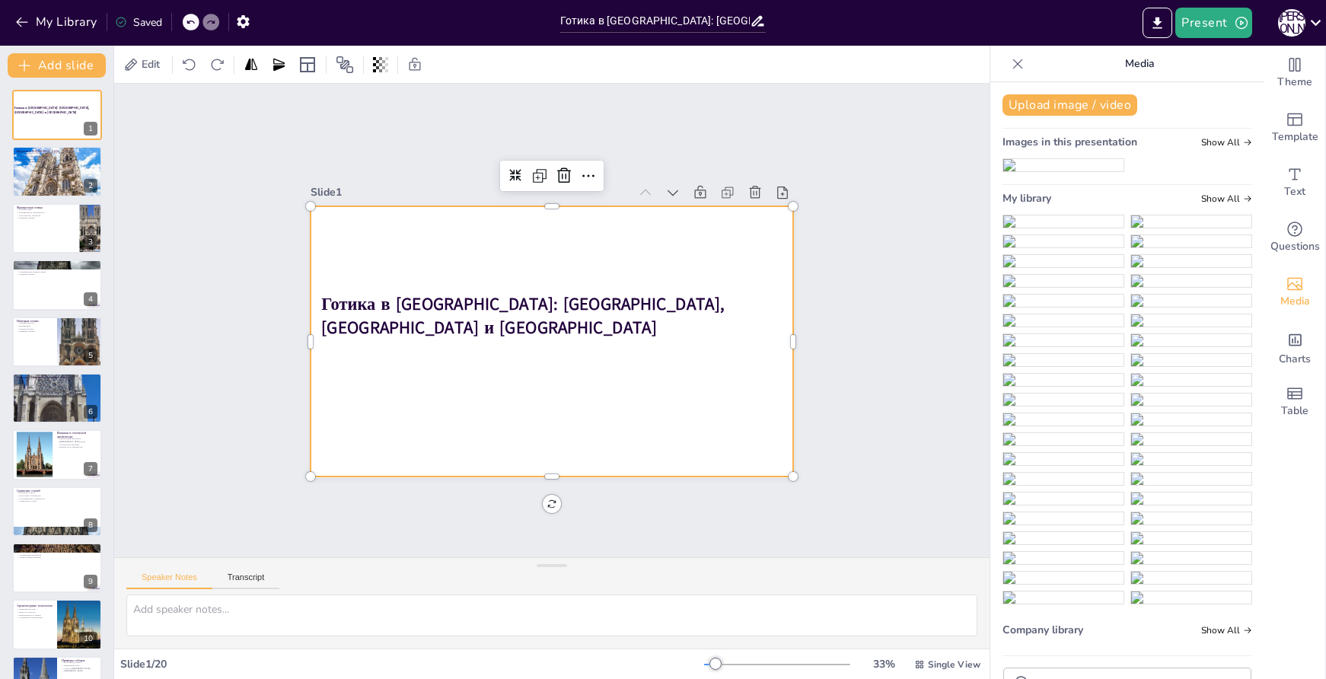
click at [689, 259] on div at bounding box center [622, 289] width 730 height 678
click at [541, 458] on icon at bounding box center [531, 468] width 20 height 20
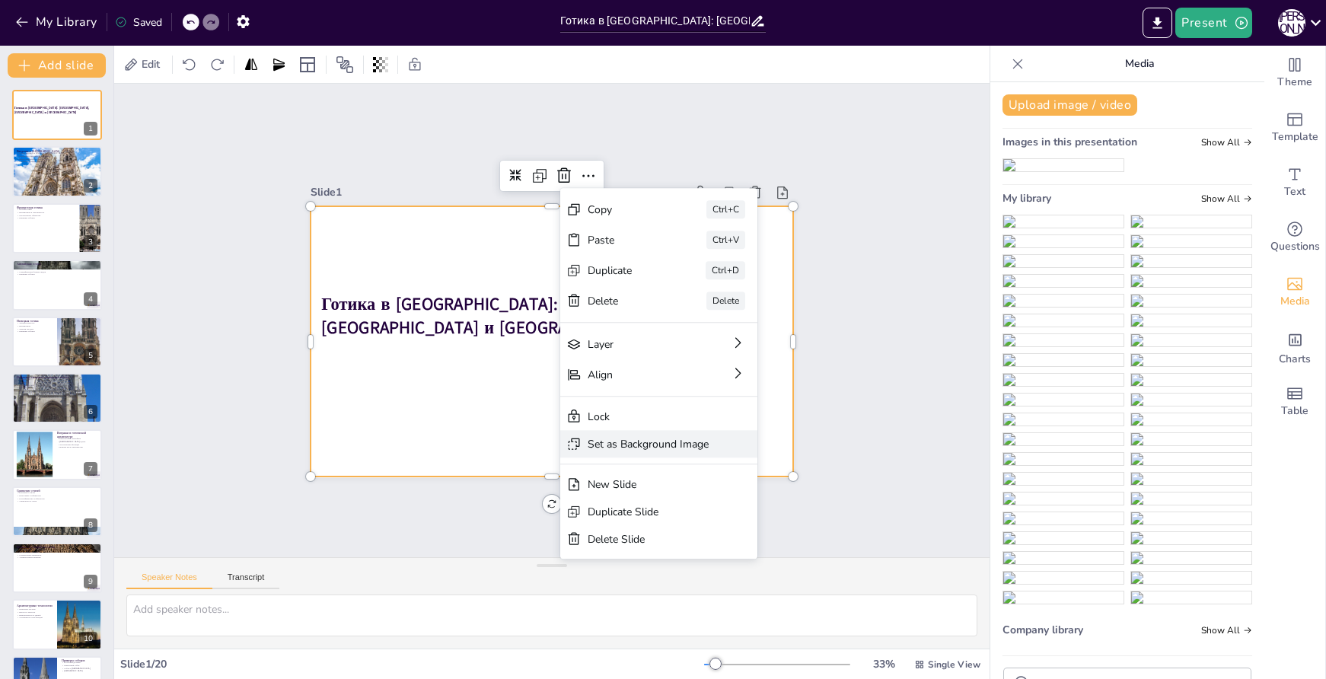
click at [381, 491] on div "Set as Background Image" at bounding box center [367, 552] width 27 height 122
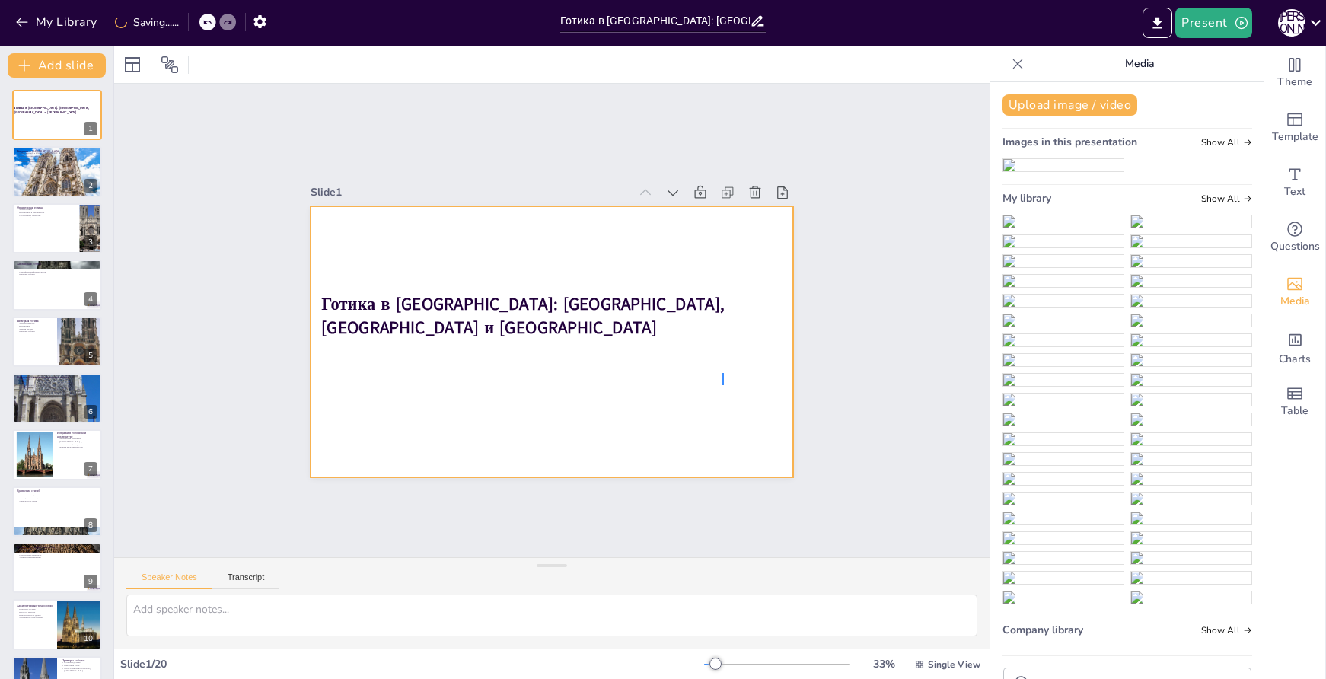
drag, startPoint x: 723, startPoint y: 373, endPoint x: 723, endPoint y: 385, distance: 12.2
click at [723, 385] on div at bounding box center [542, 339] width 710 height 747
click at [538, 251] on div at bounding box center [530, 318] width 630 height 540
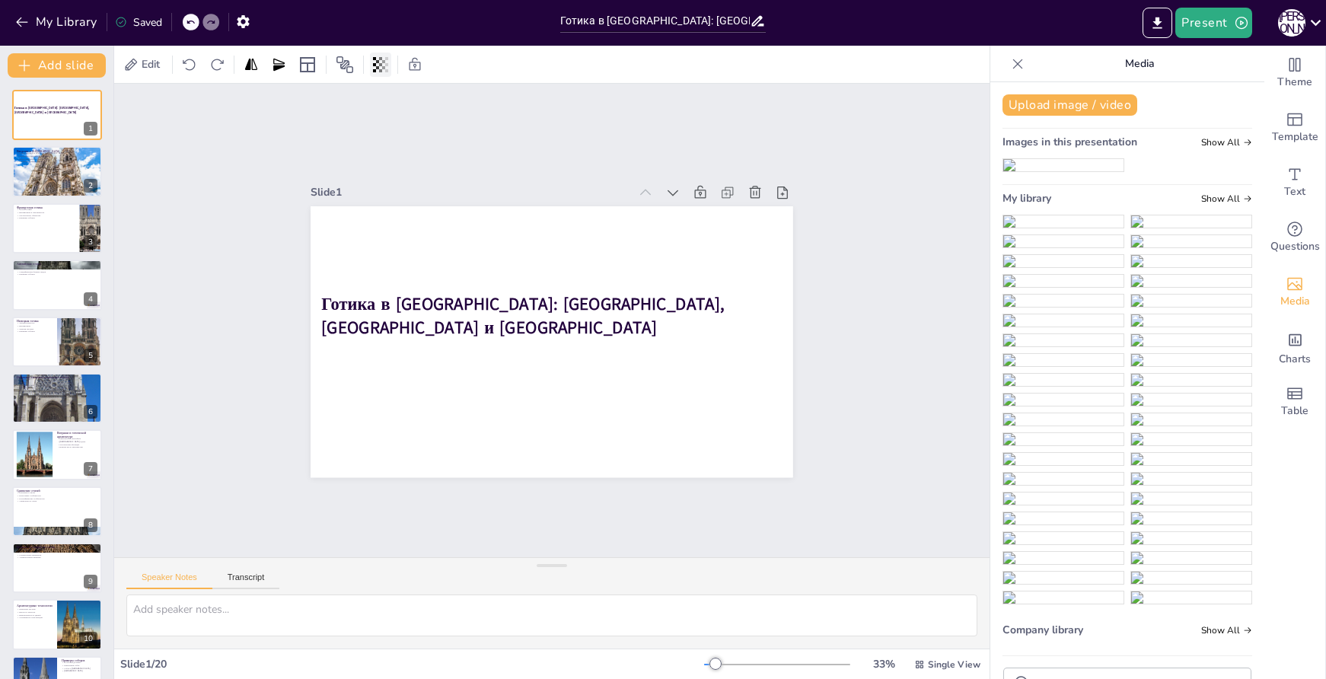
click at [389, 69] on div at bounding box center [380, 65] width 21 height 24
checkbox input "true"
type input "96"
checkbox input "true"
type input "94"
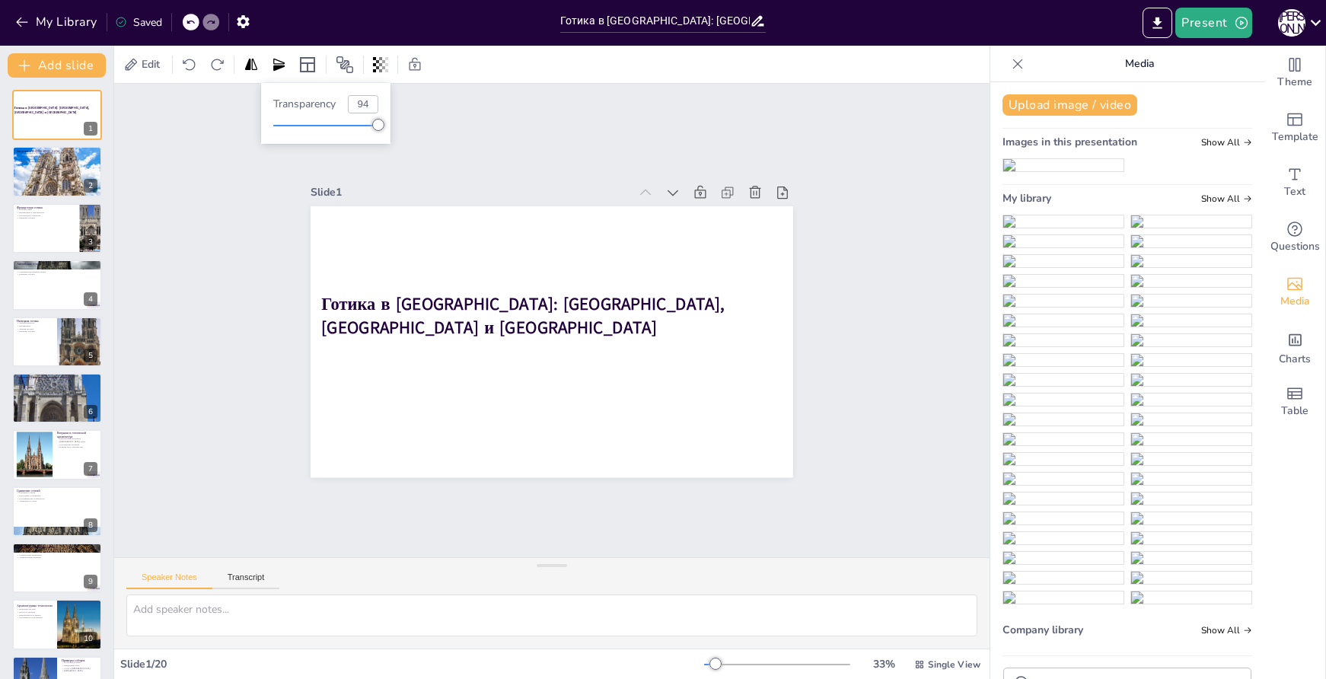
checkbox input "true"
type input "91"
checkbox input "true"
type input "89"
checkbox input "true"
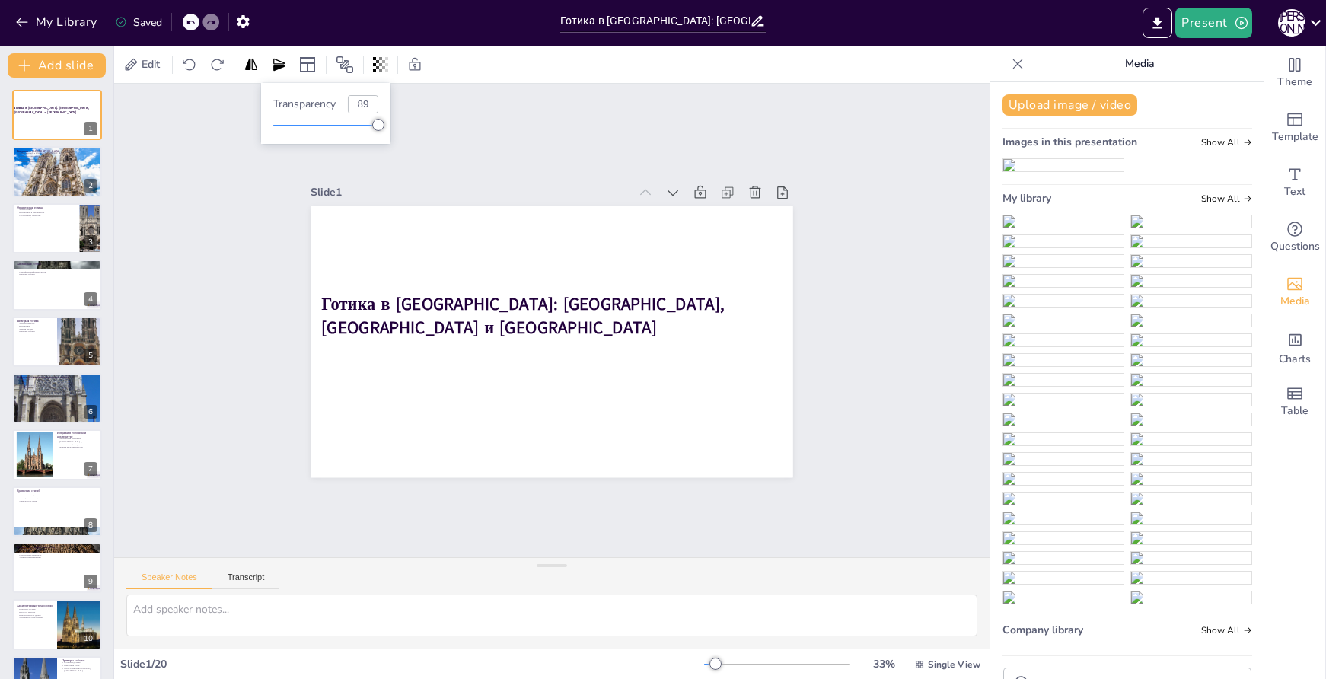
type input "86"
checkbox input "true"
type input "84"
checkbox input "true"
type input "81"
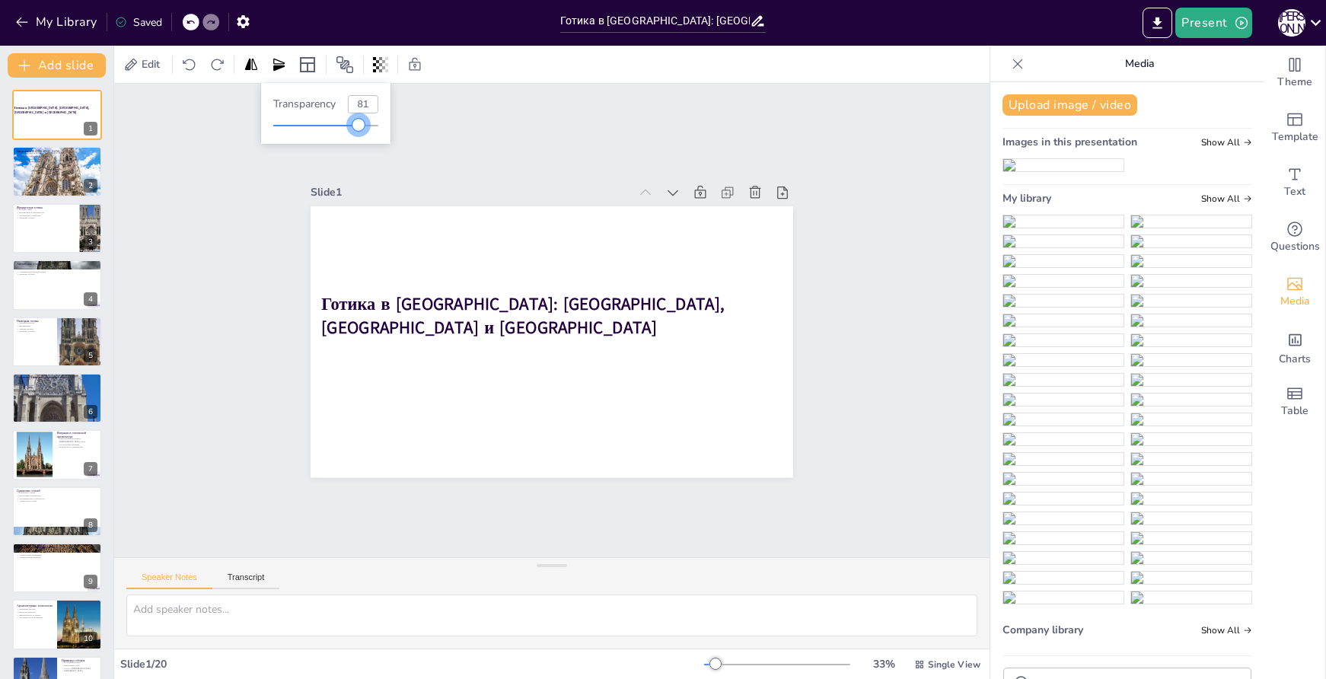
checkbox input "true"
type input "79"
checkbox input "true"
type input "75"
checkbox input "true"
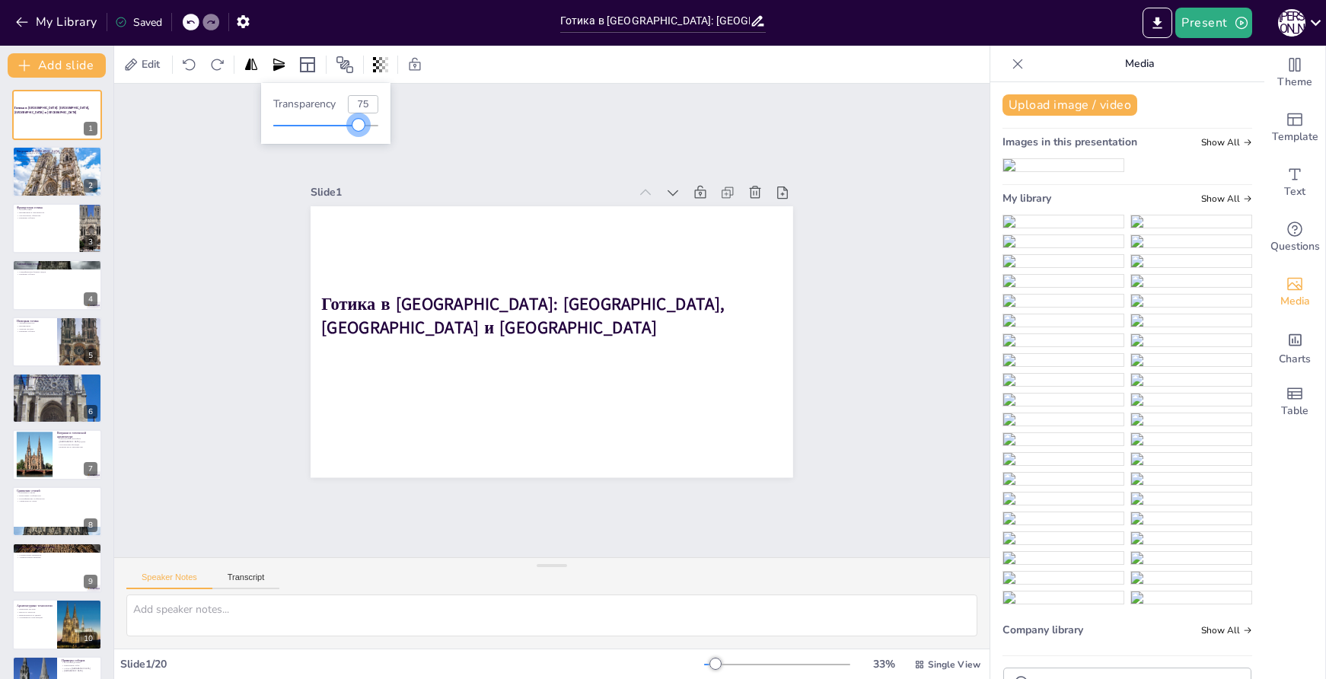
type input "74"
checkbox input "true"
type input "73"
checkbox input "true"
type input "71"
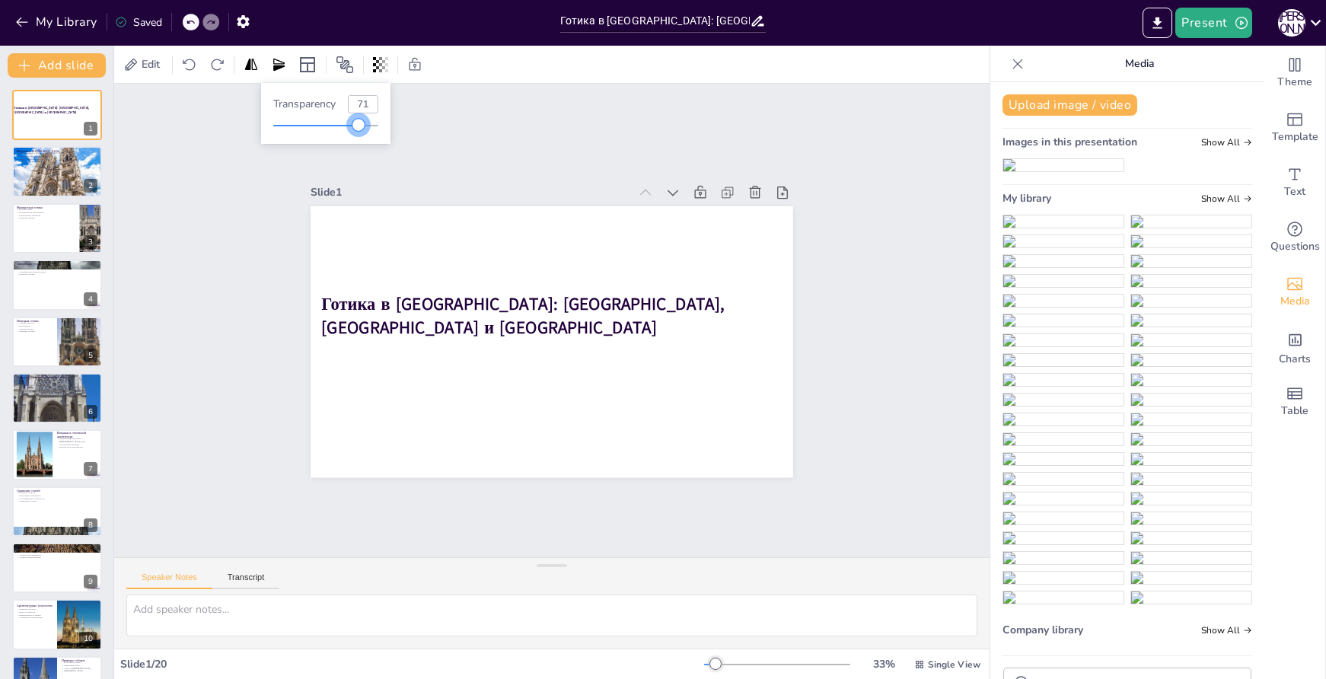
checkbox input "true"
type input "69"
checkbox input "true"
type input "68"
checkbox input "true"
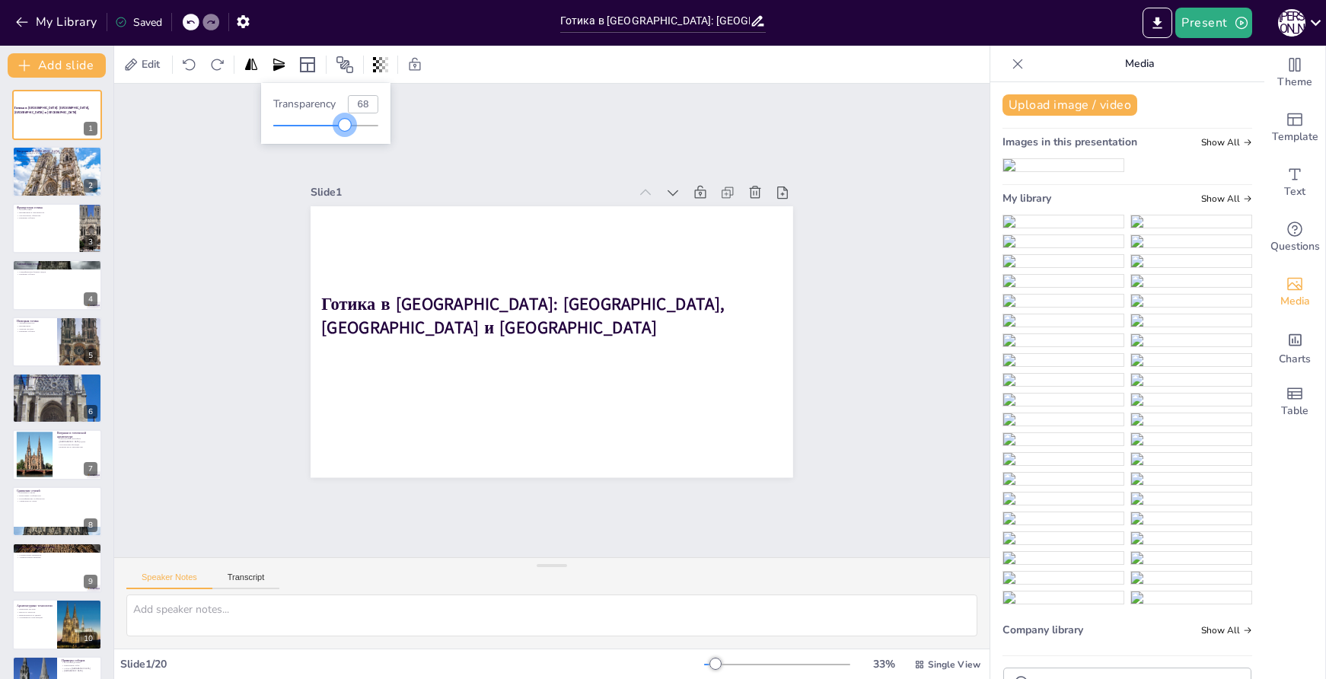
type input "66"
checkbox input "true"
type input "64"
checkbox input "true"
type input "61"
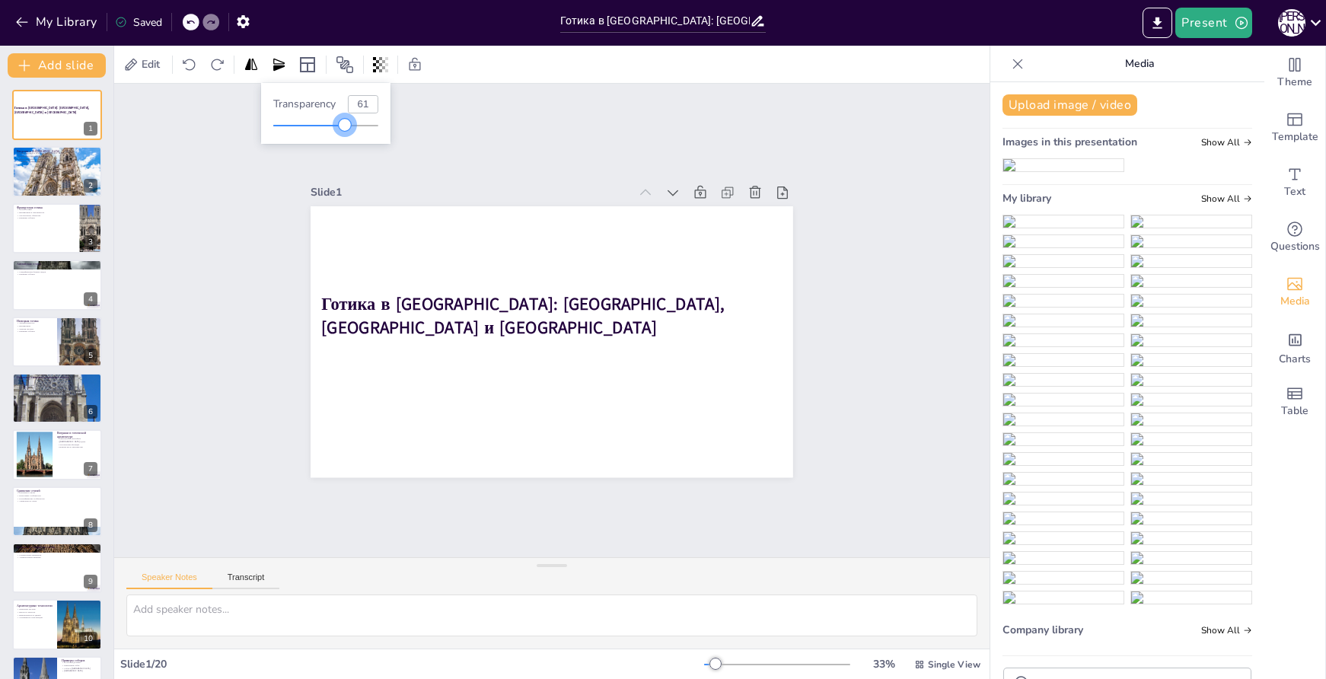
checkbox input "true"
type input "60"
checkbox input "true"
type input "58"
checkbox input "true"
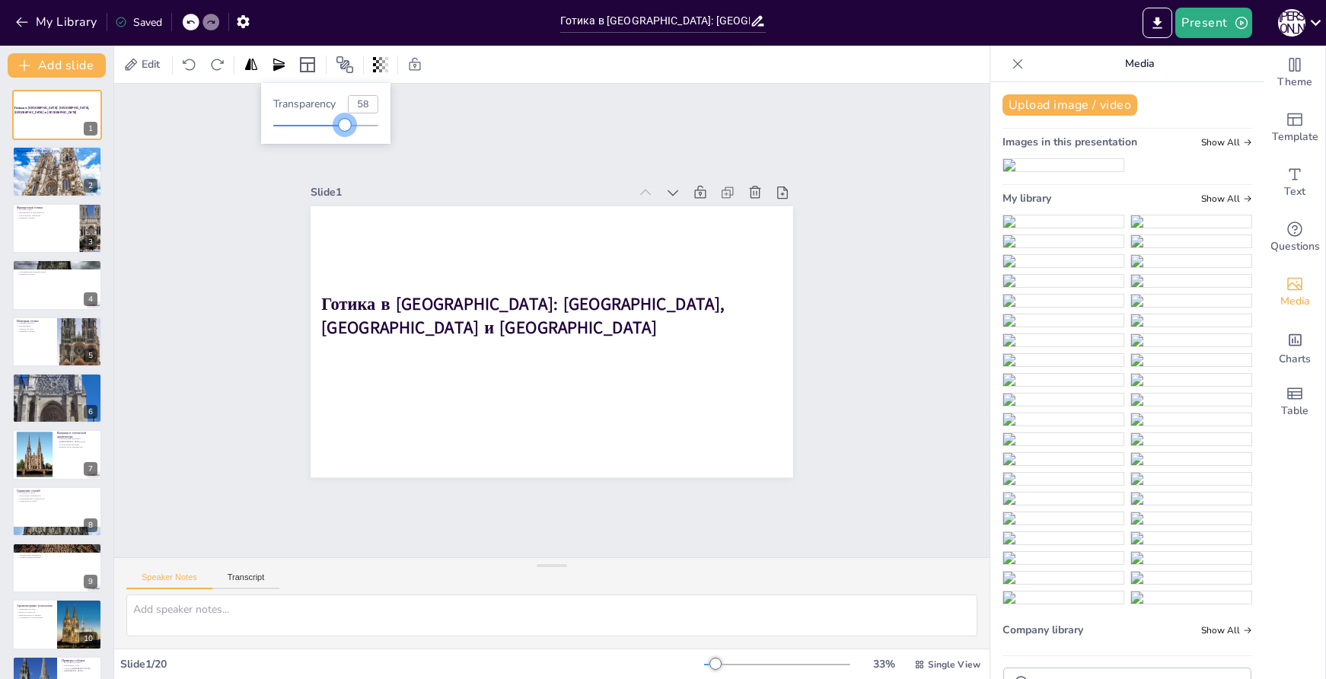
type input "57"
checkbox input "true"
type input "56"
checkbox input "true"
type input "54"
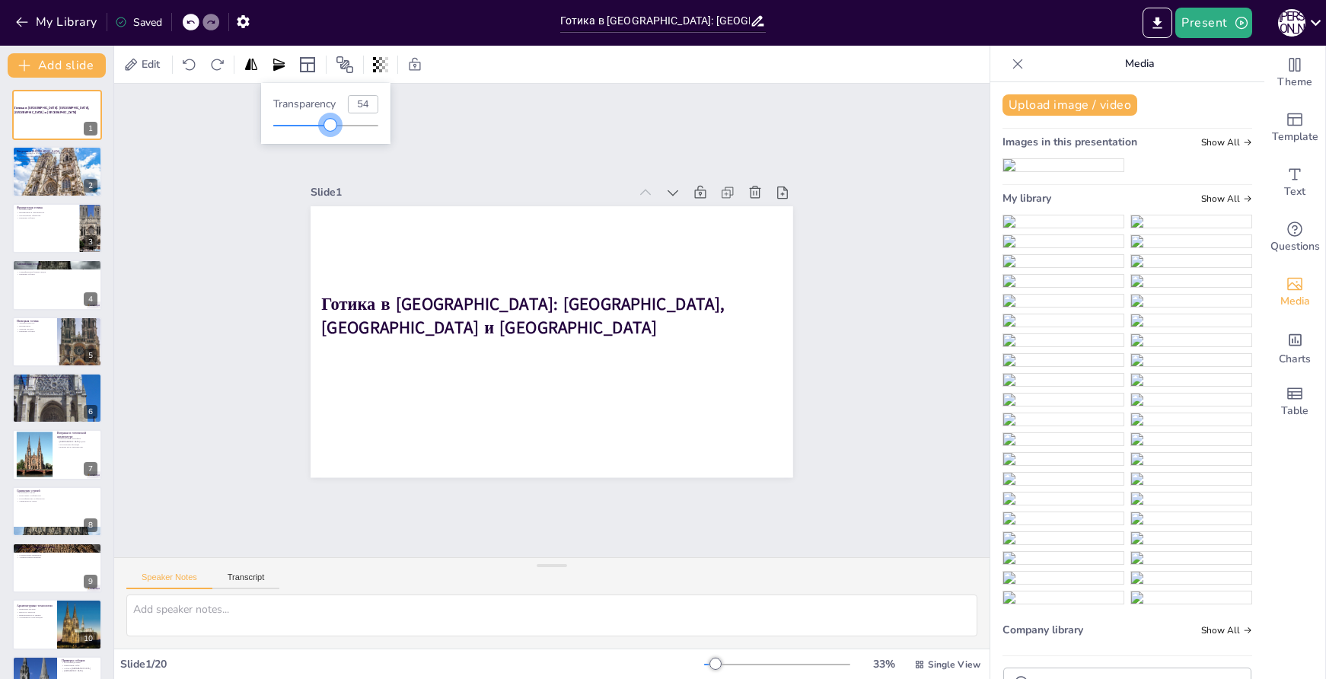
checkbox input "true"
type input "51"
checkbox input "true"
type input "50"
checkbox input "true"
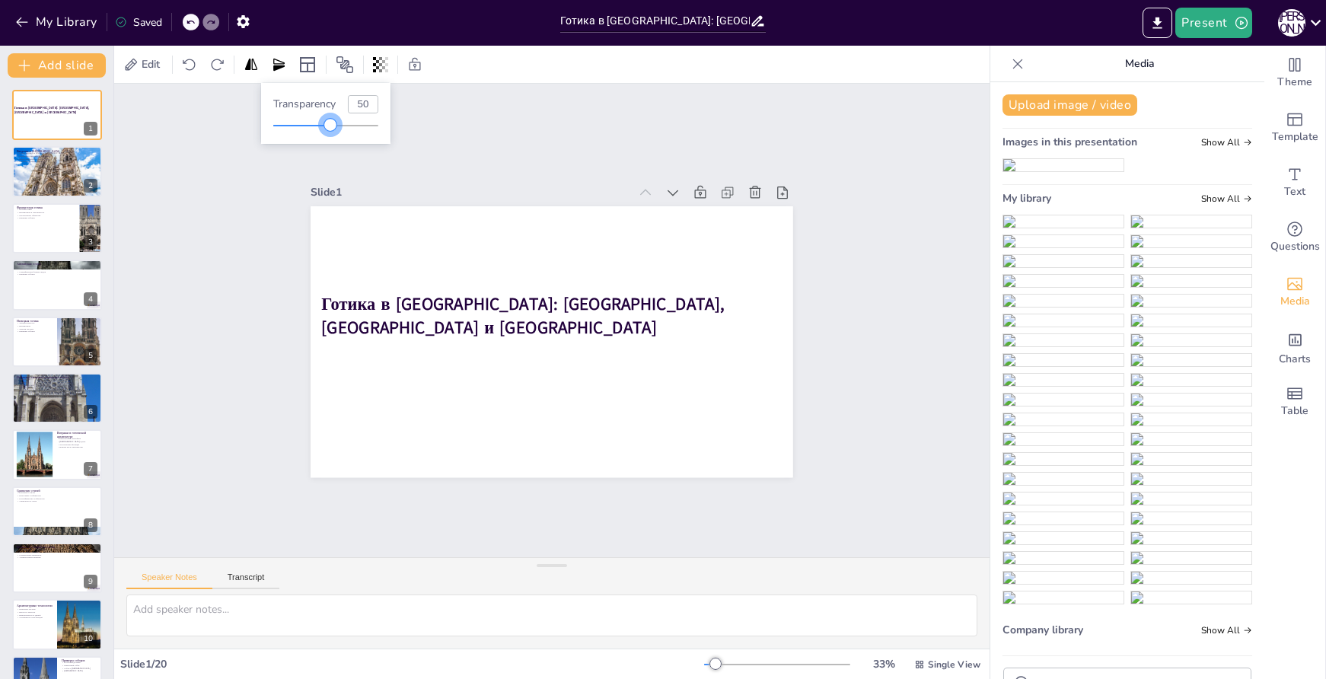
type input "49"
checkbox input "true"
type input "47"
checkbox input "true"
type input "46"
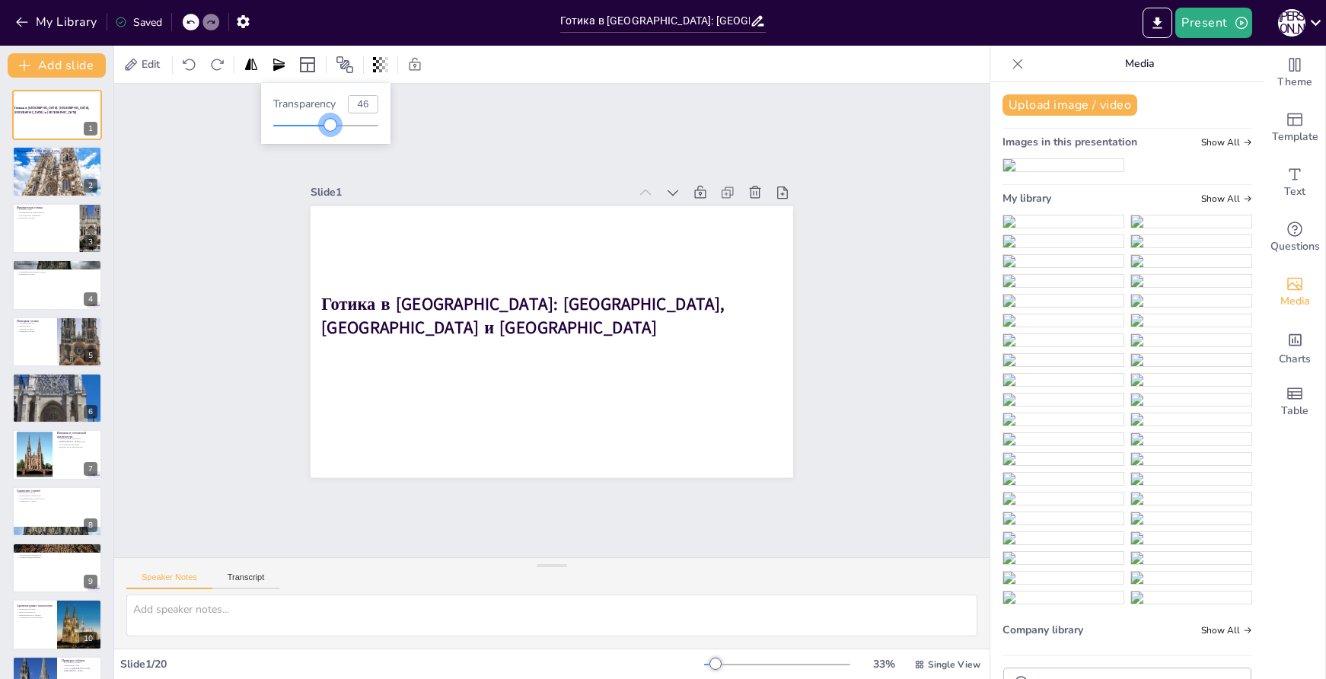
checkbox input "true"
type input "44"
checkbox input "true"
type input "41"
checkbox input "true"
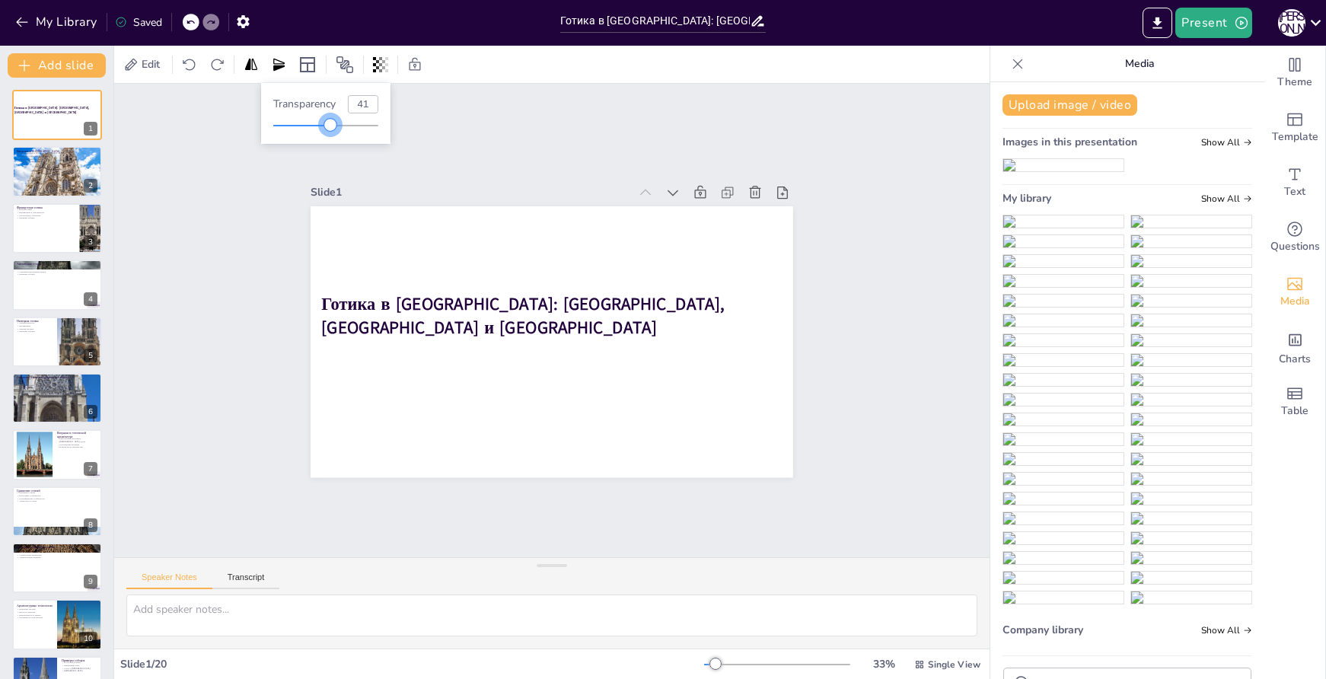
type input "39"
checkbox input "true"
type input "36"
checkbox input "true"
type input "34"
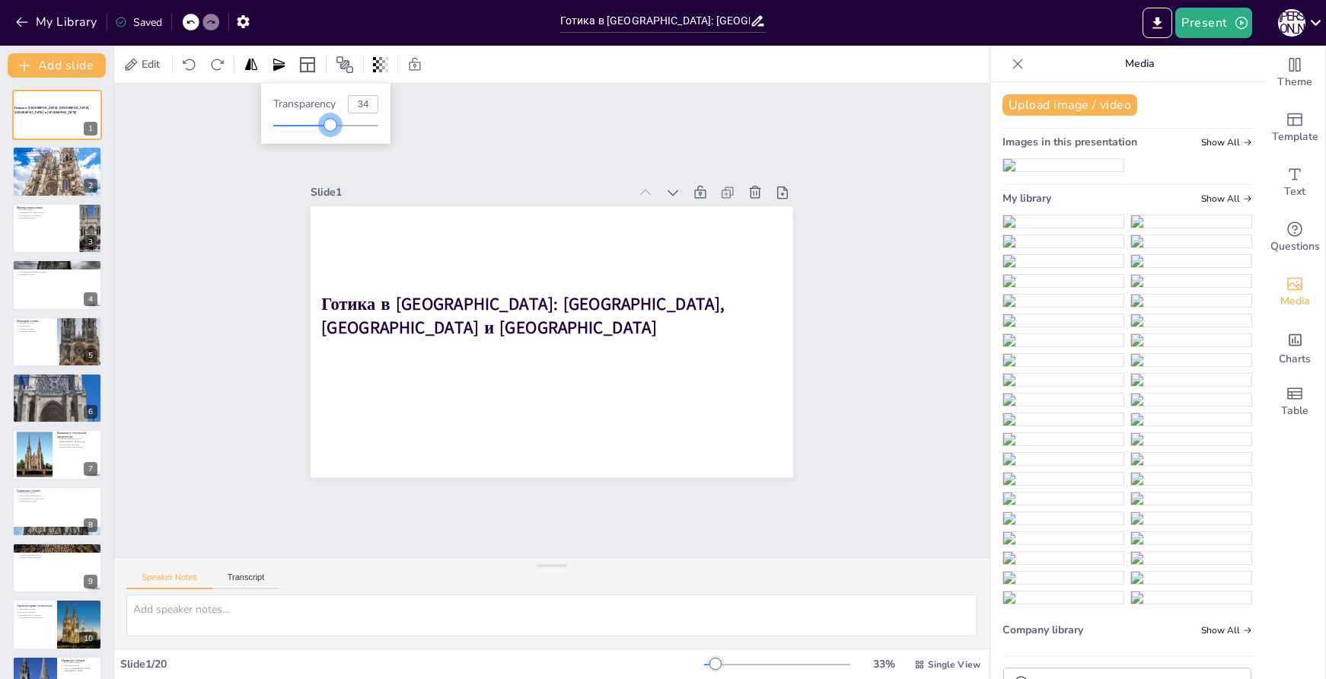
checkbox input "true"
type input "31"
checkbox input "true"
type input "28"
checkbox input "true"
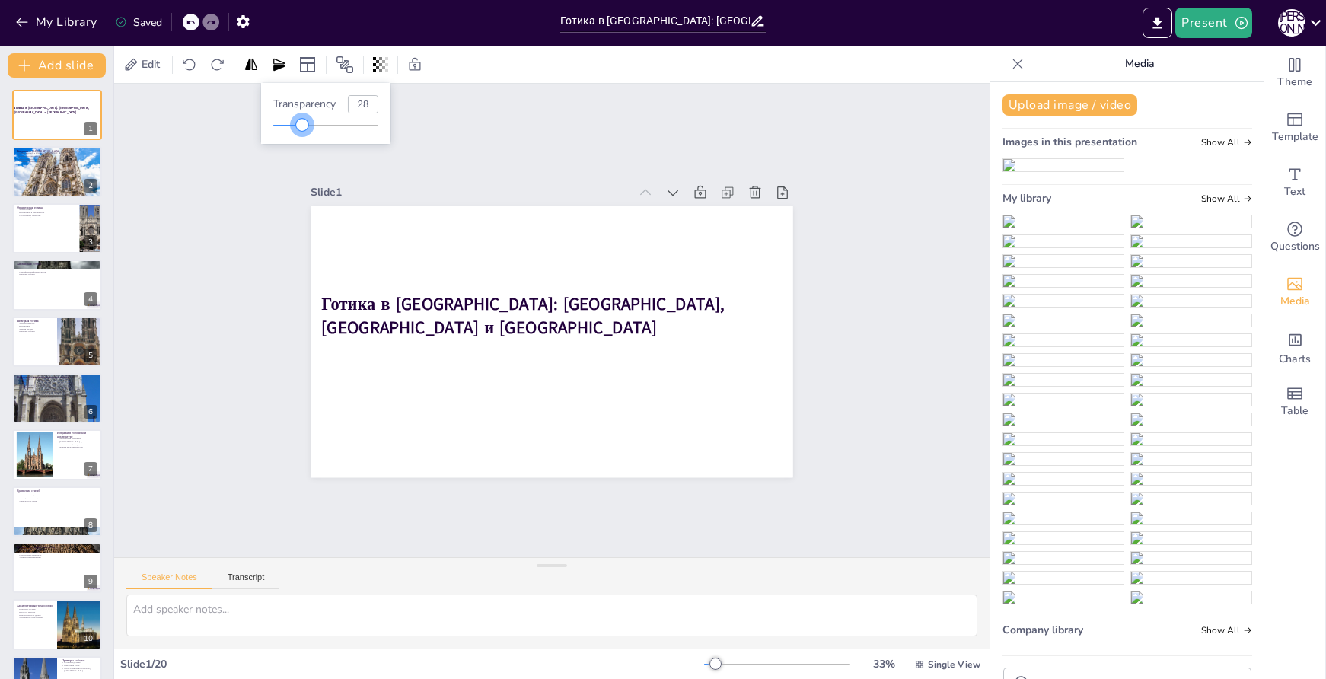
type input "27"
checkbox input "true"
type input "26"
checkbox input "true"
type input "24"
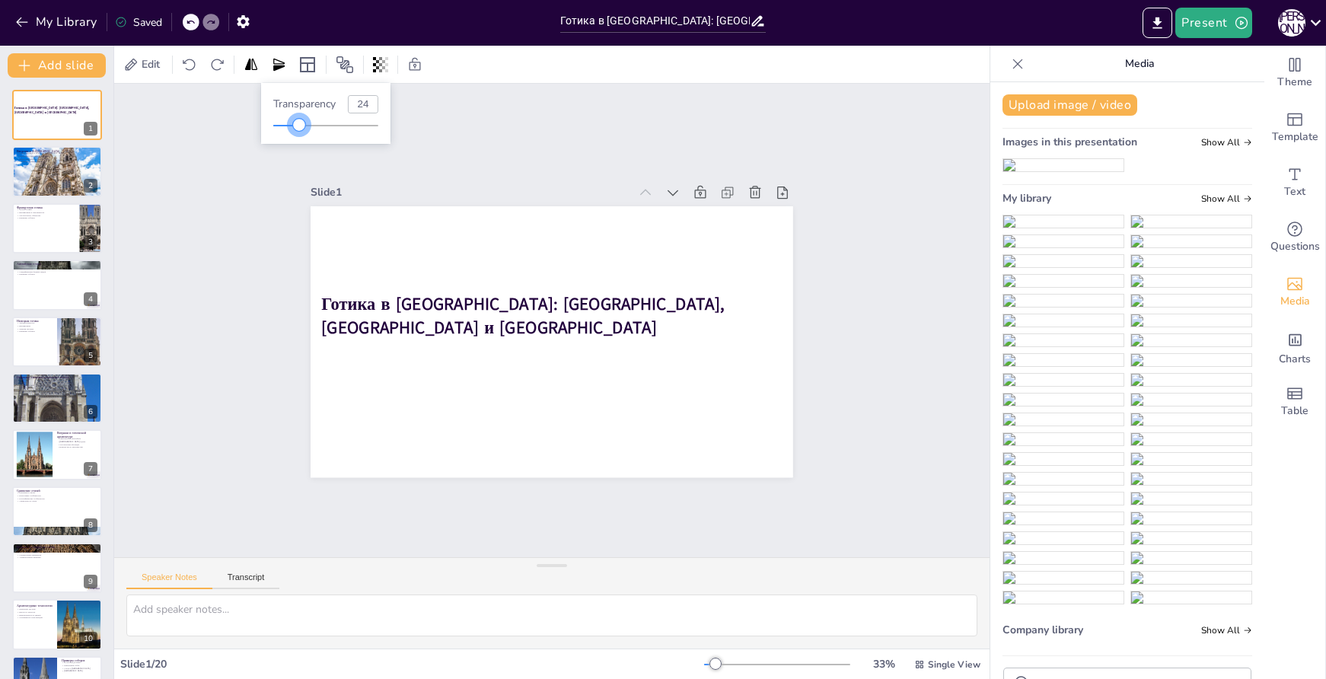
checkbox input "true"
type input "23"
checkbox input "true"
type input "21"
checkbox input "true"
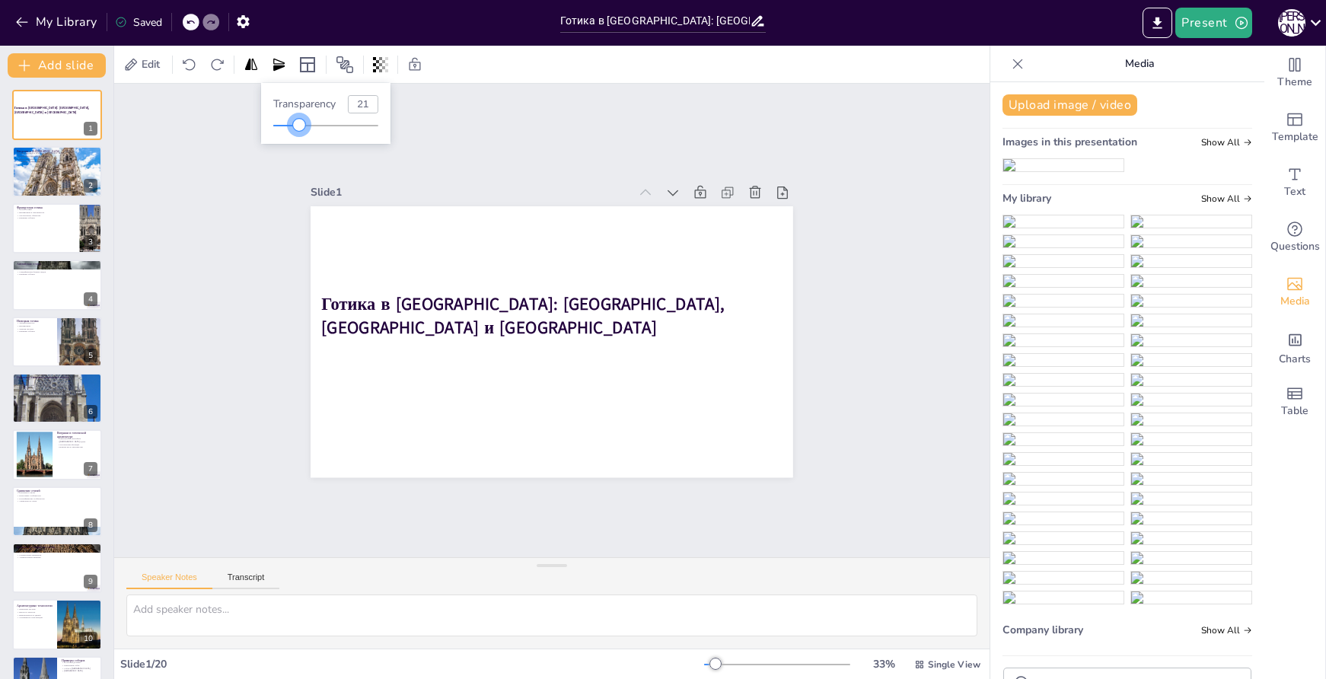
type input "17"
checkbox input "true"
type input "16"
checkbox input "true"
type input "15"
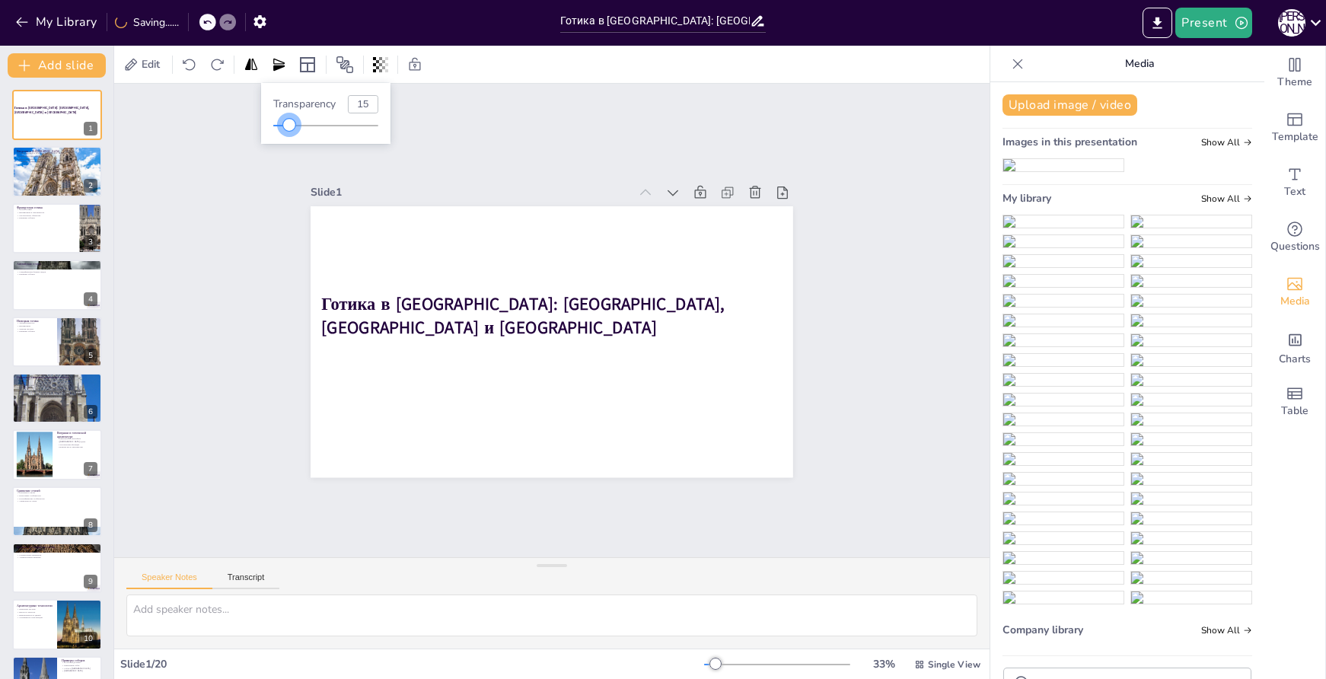
drag, startPoint x: 376, startPoint y: 128, endPoint x: 289, endPoint y: 125, distance: 86.9
click at [289, 125] on div at bounding box center [289, 125] width 12 height 12
checkbox input "true"
type input "13"
checkbox input "true"
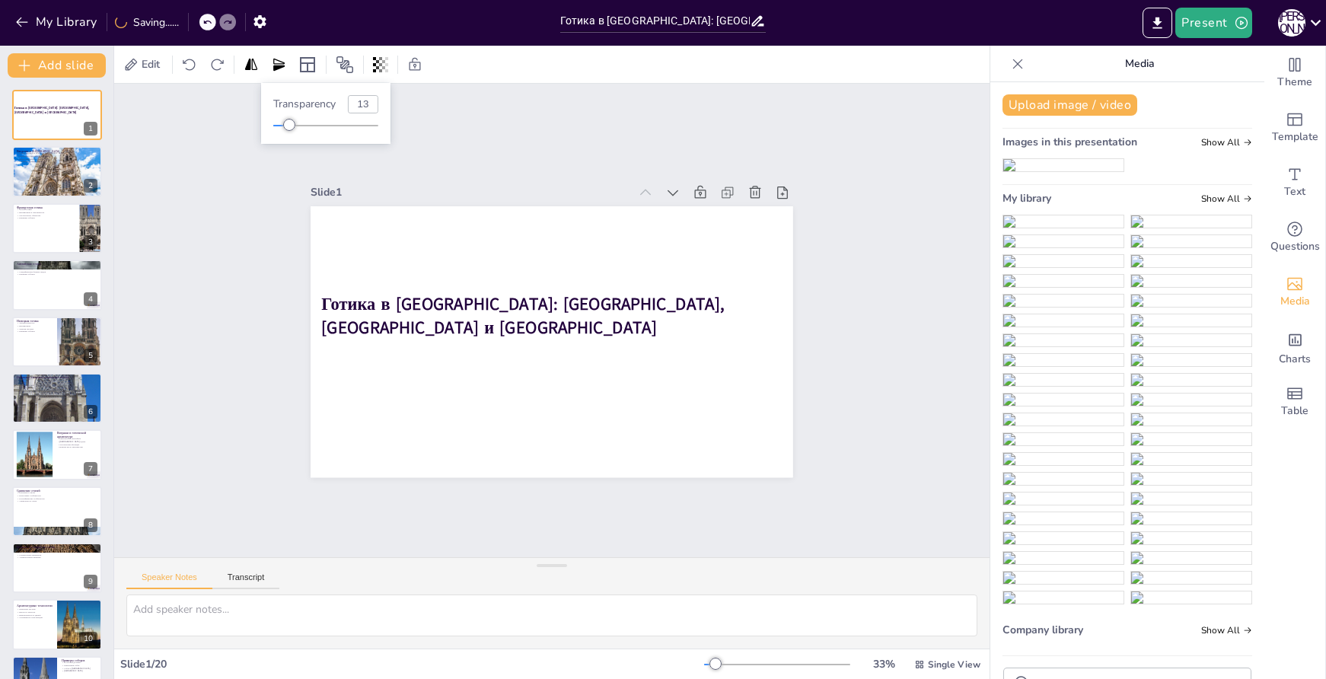
type input "12"
checkbox input "true"
type input "10"
checkbox input "true"
type input "9"
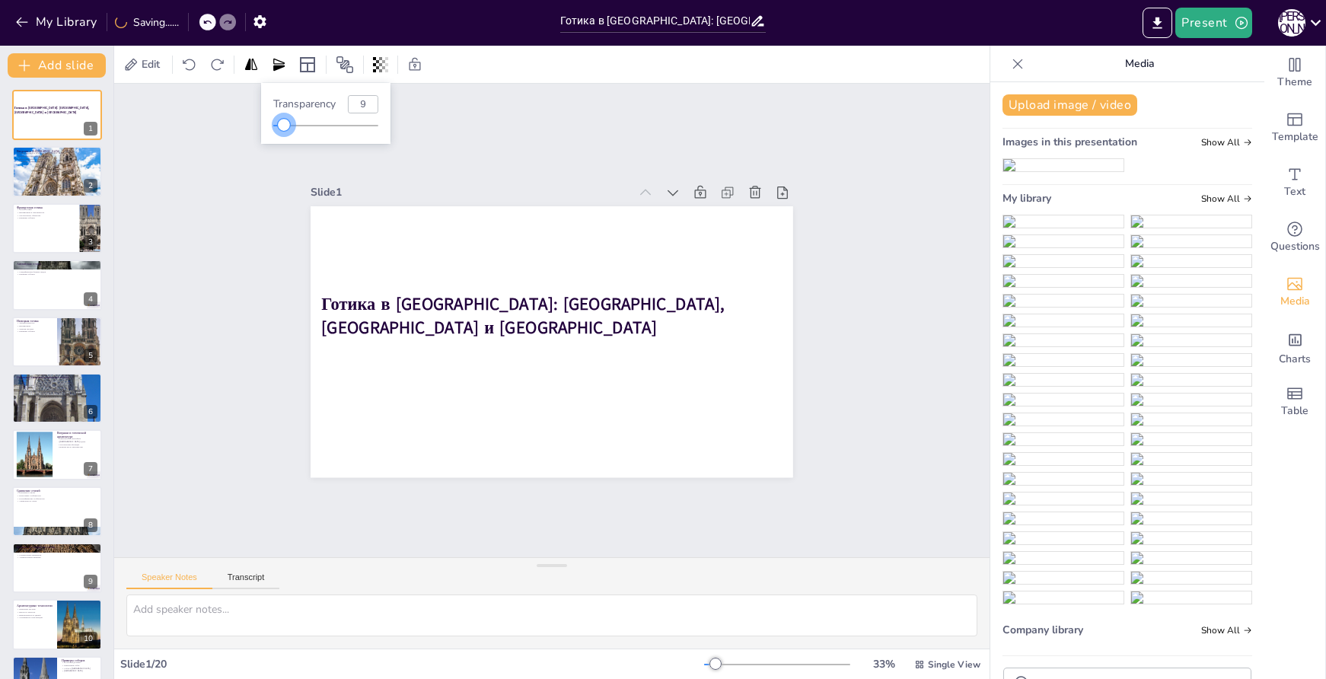
checkbox input "true"
type input "8"
checkbox input "true"
type input "7"
checkbox input "true"
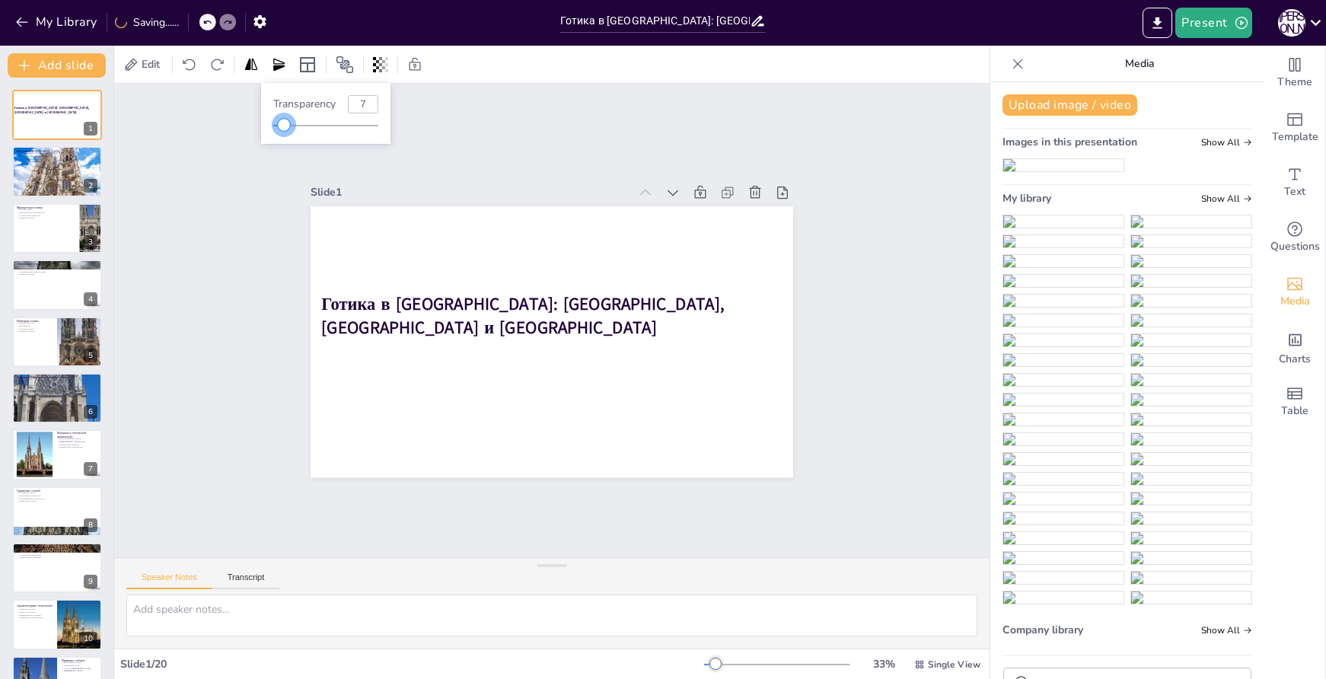
type input "6"
checkbox input "true"
type input "4"
checkbox input "true"
type input "3"
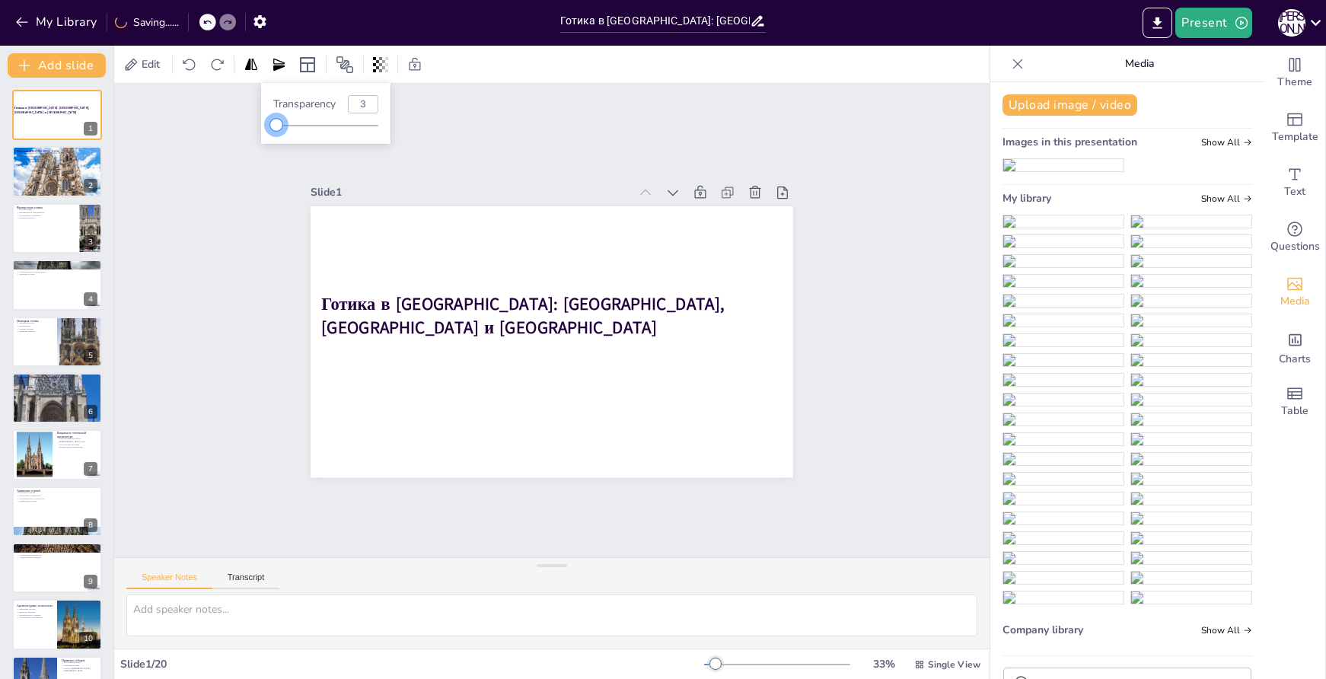
checkbox input "true"
type input "2"
checkbox input "true"
type input "1"
checkbox input "true"
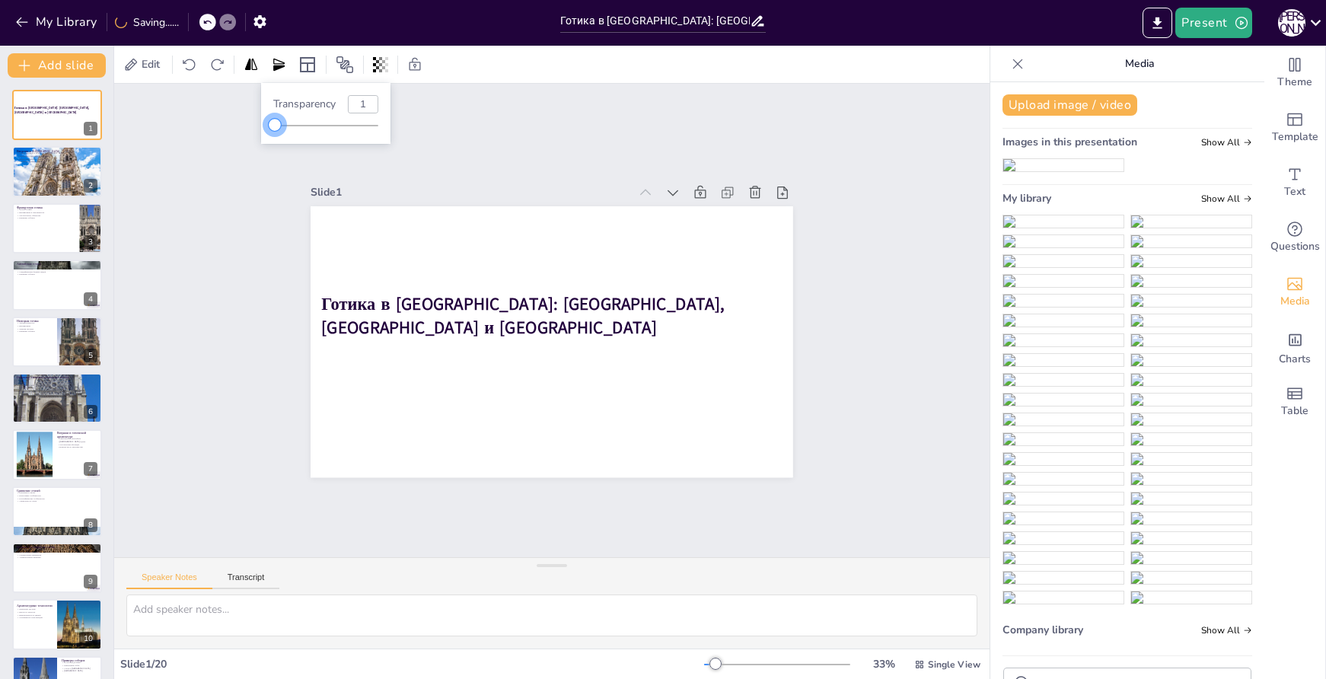
type input "6"
checkbox input "true"
type input "11"
checkbox input "true"
type input "19"
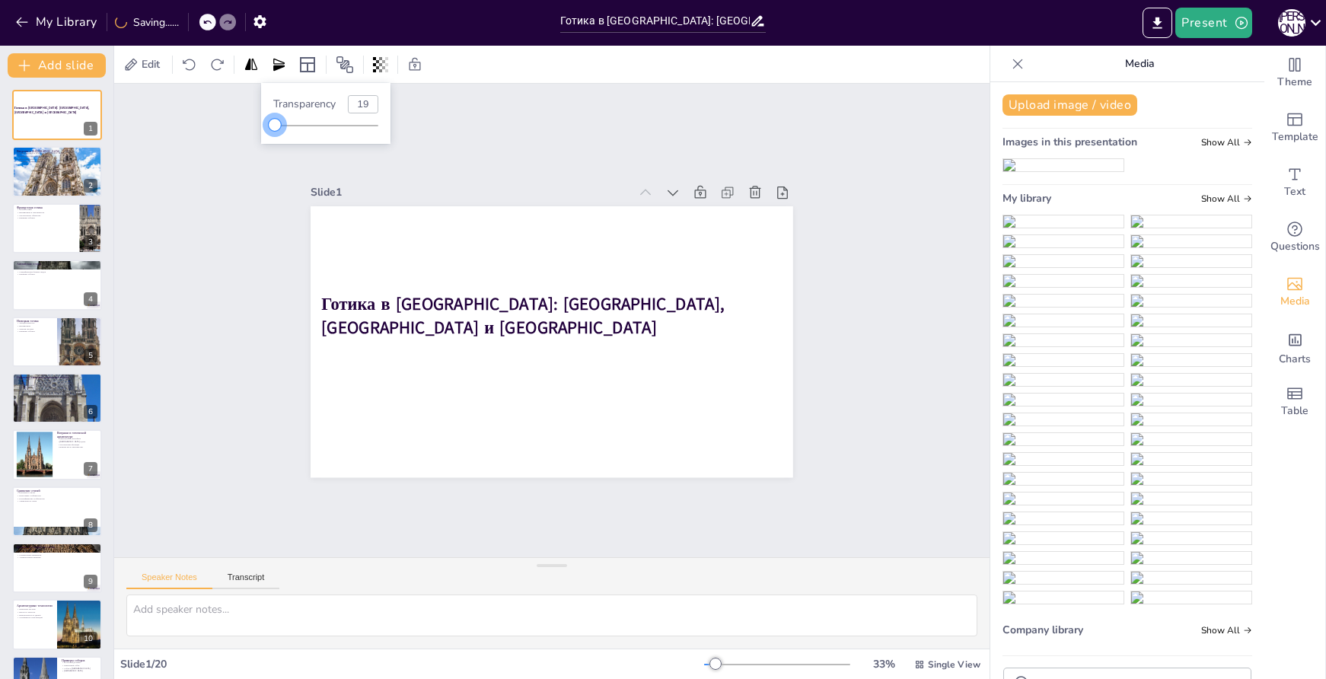
checkbox input "true"
type input "26"
checkbox input "true"
type input "36"
checkbox input "true"
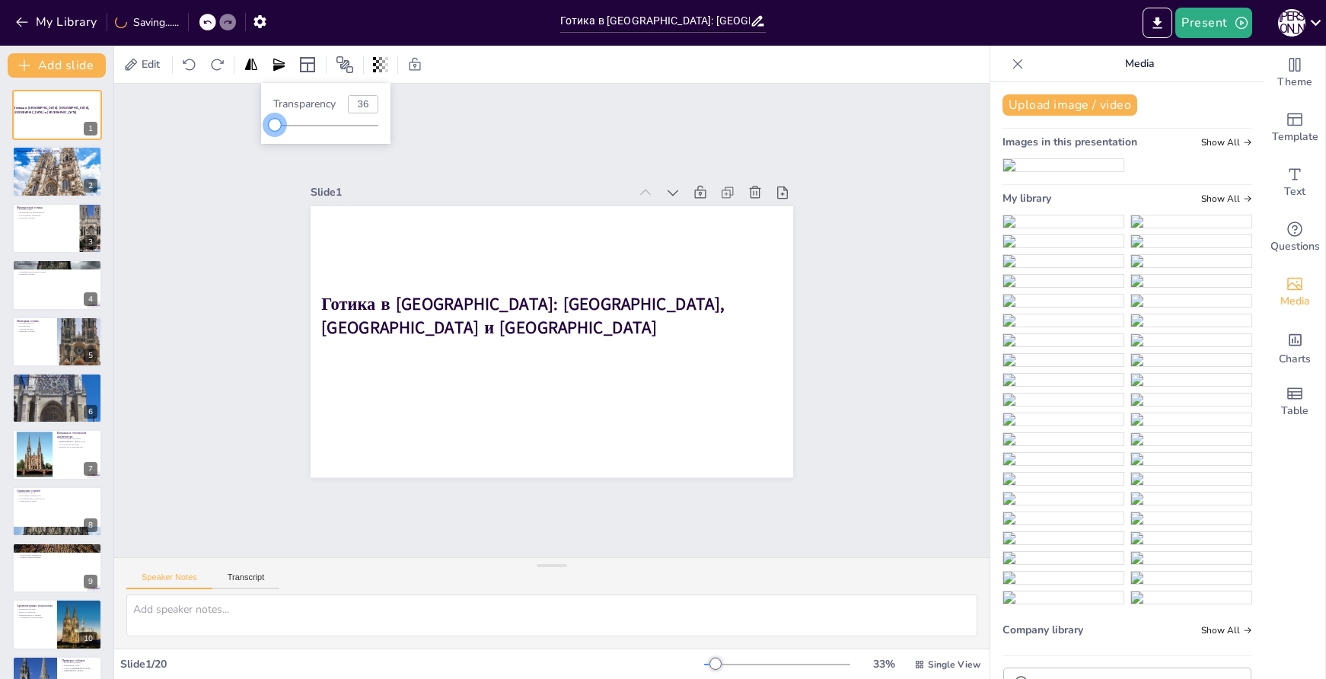
type input "46"
checkbox input "true"
type input "56"
checkbox input "true"
type input "66"
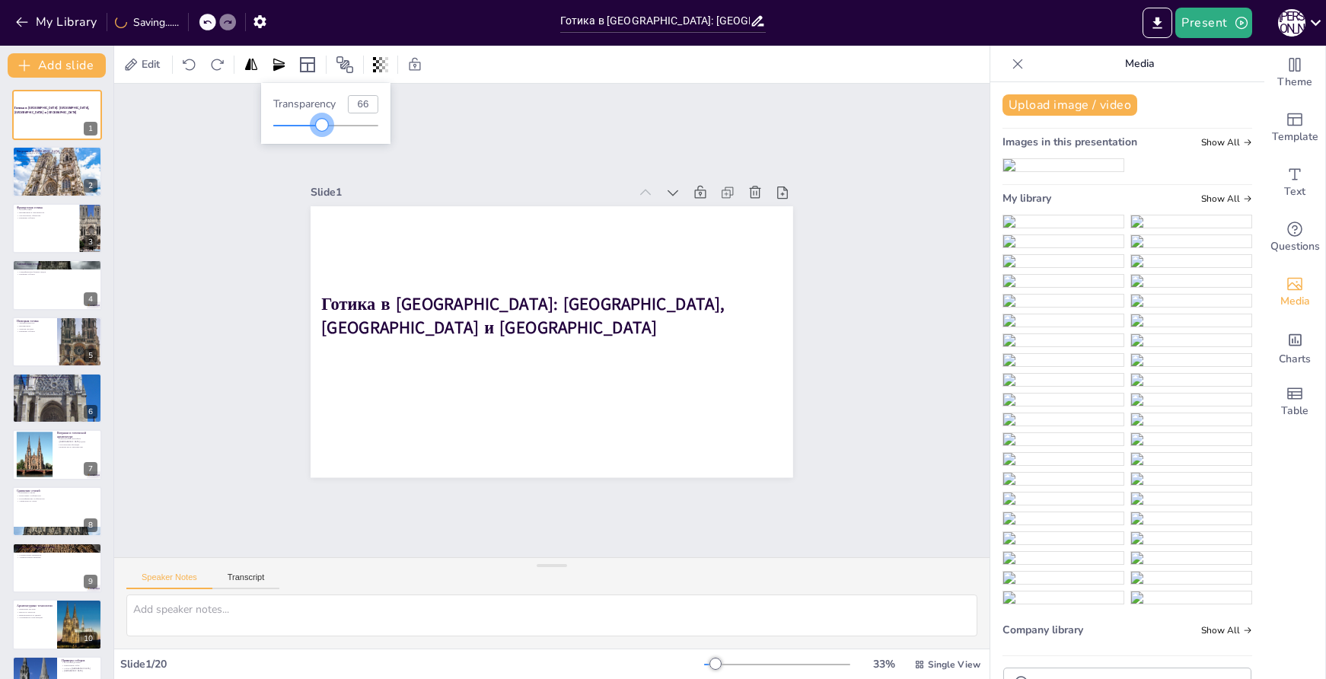
checkbox input "true"
type input "74"
checkbox input "true"
type input "79"
checkbox input "true"
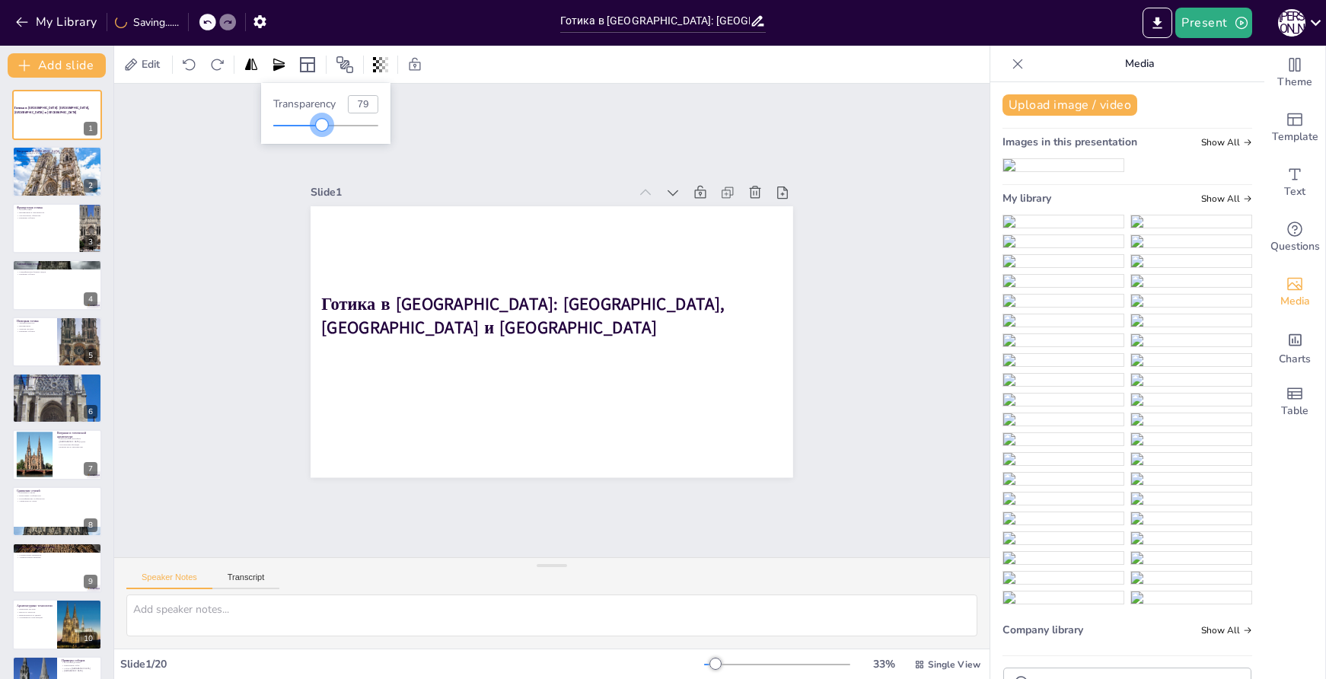
type input "83"
checkbox input "true"
type input "86"
checkbox input "true"
type input "89"
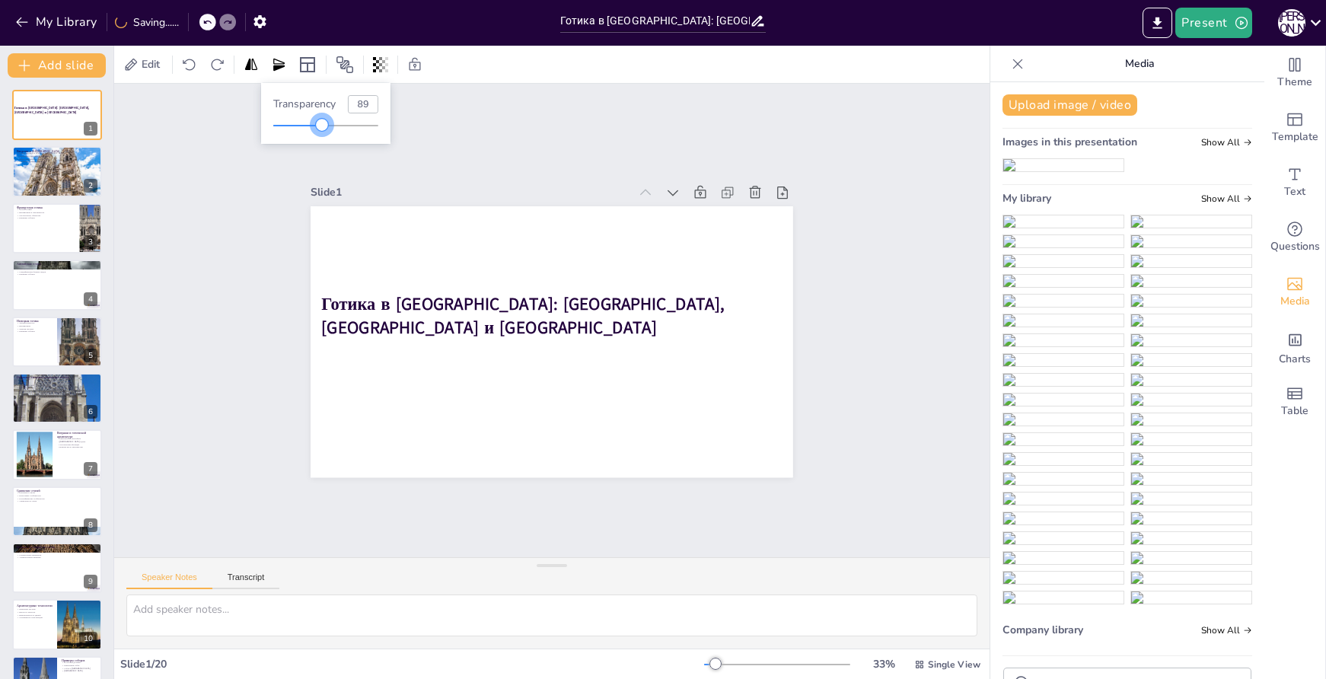
checkbox input "true"
type input "91"
checkbox input "true"
type input "96"
checkbox input "true"
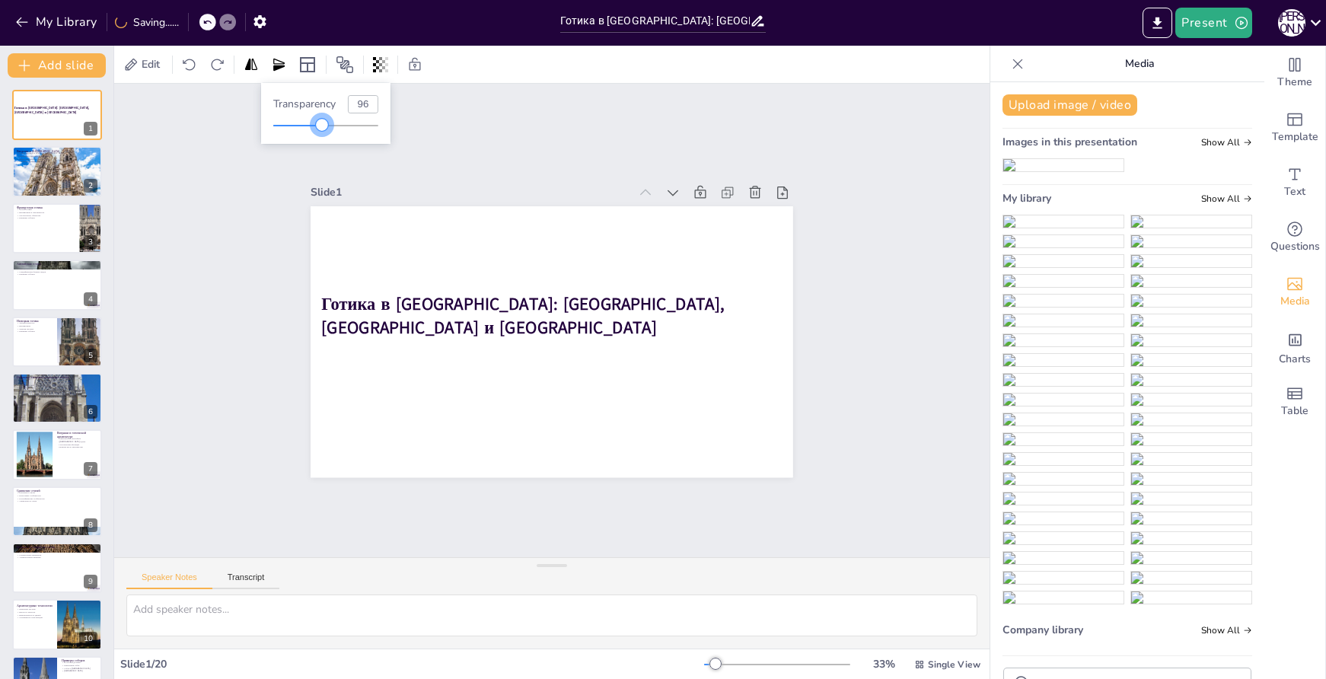
type input "100"
drag, startPoint x: 289, startPoint y: 124, endPoint x: 414, endPoint y: 142, distance: 126.1
click at [414, 142] on body "My Library Saving...... Готика в [GEOGRAPHIC_DATA]: [GEOGRAPHIC_DATA], [GEOGRAP…" at bounding box center [663, 339] width 1326 height 679
click at [141, 60] on span "Edit" at bounding box center [151, 64] width 24 height 14
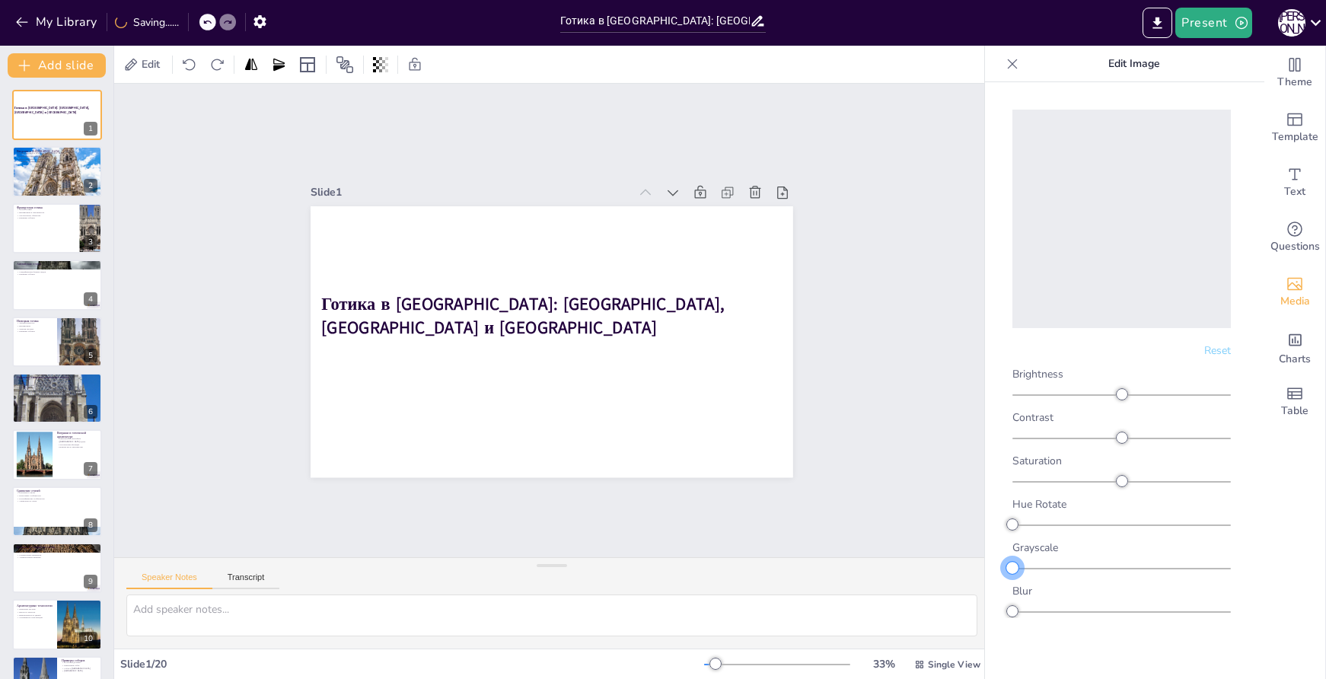
drag, startPoint x: 1015, startPoint y: 568, endPoint x: 1010, endPoint y: 557, distance: 11.9
click at [1010, 557] on div "Reset Brightness Contrast Saturation Hue Rotate Grayscale Blur" at bounding box center [1121, 356] width 249 height 524
drag, startPoint x: 1019, startPoint y: 613, endPoint x: 999, endPoint y: 606, distance: 21.0
click at [999, 606] on div "Reset Brightness Contrast Saturation Hue Rotate Grayscale Blur" at bounding box center [1121, 356] width 249 height 524
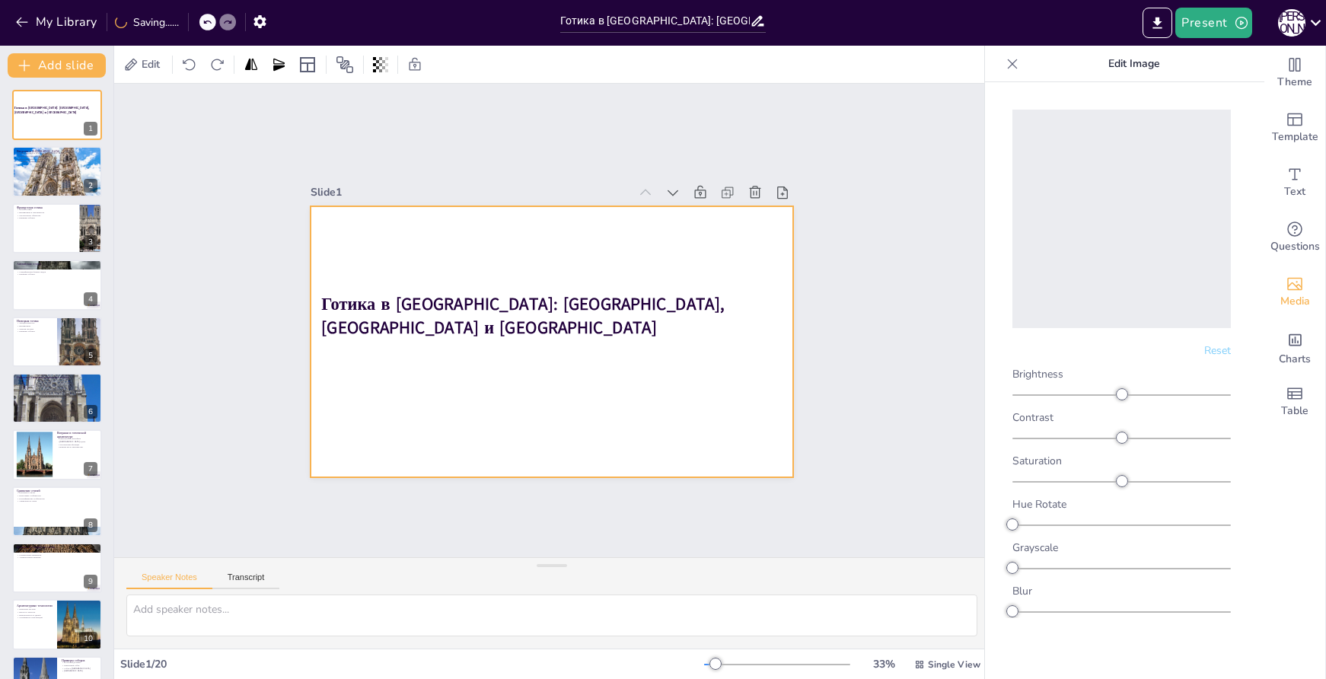
click at [683, 237] on div at bounding box center [547, 341] width 593 height 672
drag, startPoint x: 1120, startPoint y: 394, endPoint x: 1052, endPoint y: 392, distance: 68.5
click at [1052, 392] on div at bounding box center [1053, 394] width 12 height 12
drag, startPoint x: 1119, startPoint y: 436, endPoint x: 1080, endPoint y: 435, distance: 38.8
click at [1080, 435] on div at bounding box center [1080, 438] width 12 height 12
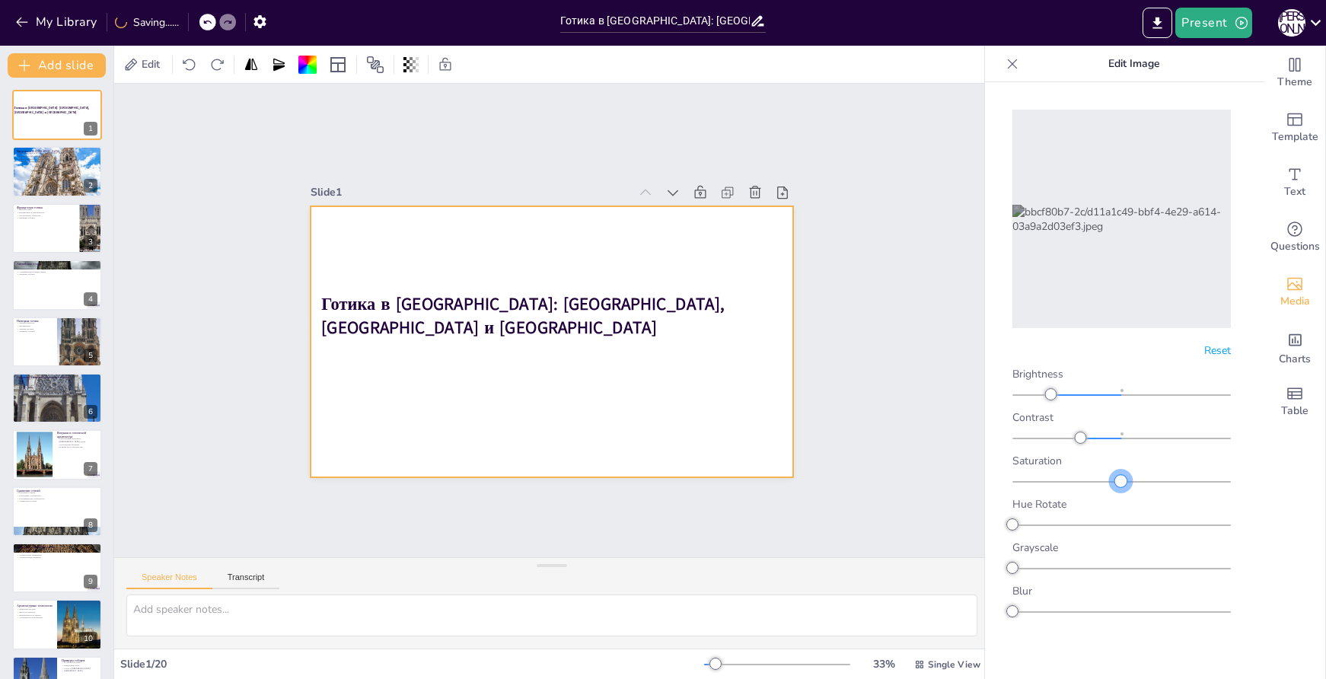
click at [1121, 477] on div at bounding box center [1121, 481] width 12 height 12
drag, startPoint x: 1013, startPoint y: 523, endPoint x: 982, endPoint y: 516, distance: 32.0
click at [982, 516] on body "My Library Saving...... Готика в [GEOGRAPHIC_DATA]: [GEOGRAPHIC_DATA], [GEOGRAP…" at bounding box center [663, 339] width 1326 height 679
drag, startPoint x: 1018, startPoint y: 568, endPoint x: 955, endPoint y: 553, distance: 65.0
click at [955, 553] on body "My Library Saving...... Готика в [GEOGRAPHIC_DATA]: [GEOGRAPHIC_DATA], [GEOGRAP…" at bounding box center [663, 339] width 1326 height 679
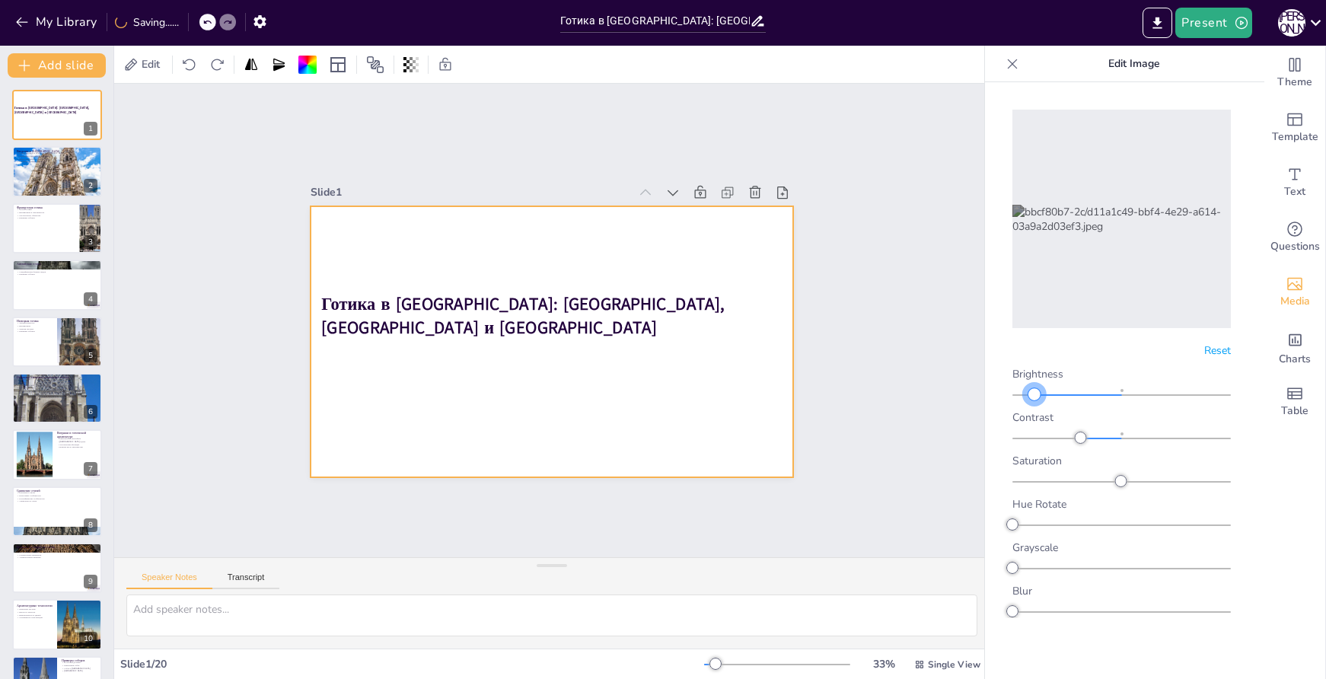
drag, startPoint x: 1046, startPoint y: 395, endPoint x: 1034, endPoint y: 397, distance: 12.3
click at [1034, 397] on div at bounding box center [1035, 394] width 12 height 12
click at [1061, 438] on div at bounding box center [1061, 438] width 12 height 12
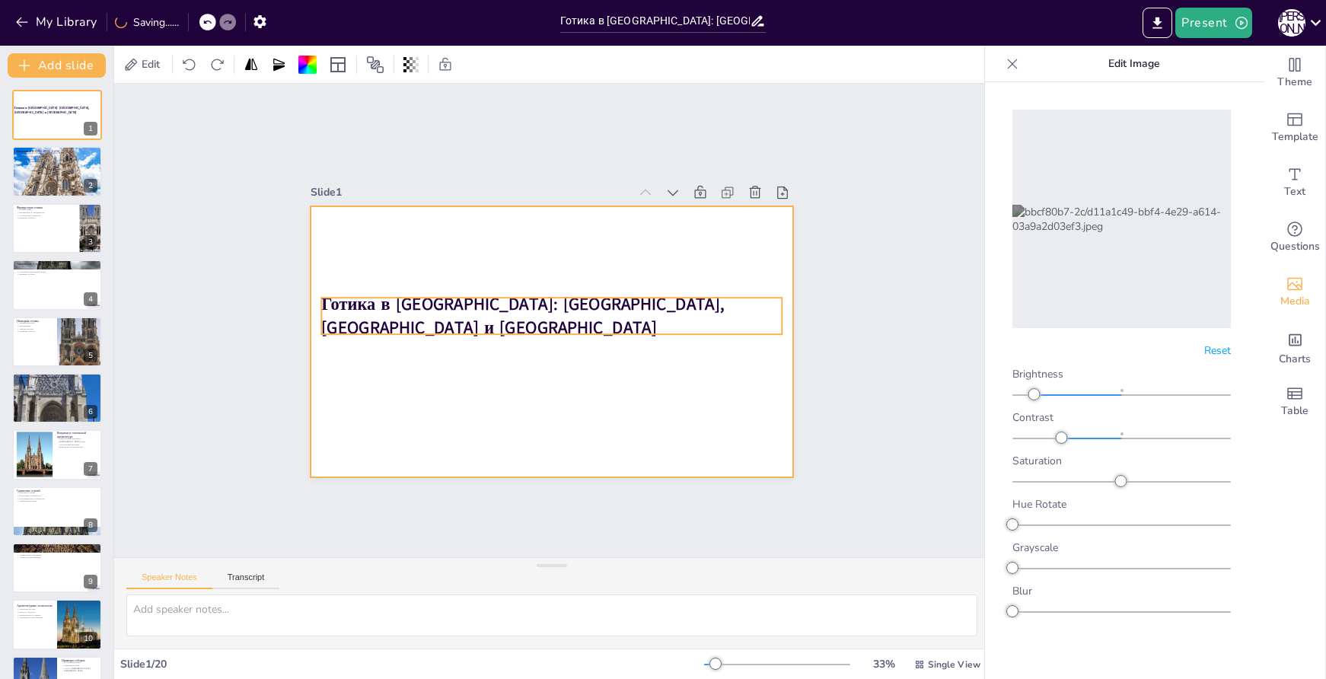
click at [604, 311] on strong "Готика в [GEOGRAPHIC_DATA]: [GEOGRAPHIC_DATA], [GEOGRAPHIC_DATA] и [GEOGRAPHIC_…" at bounding box center [562, 293] width 81 height 406
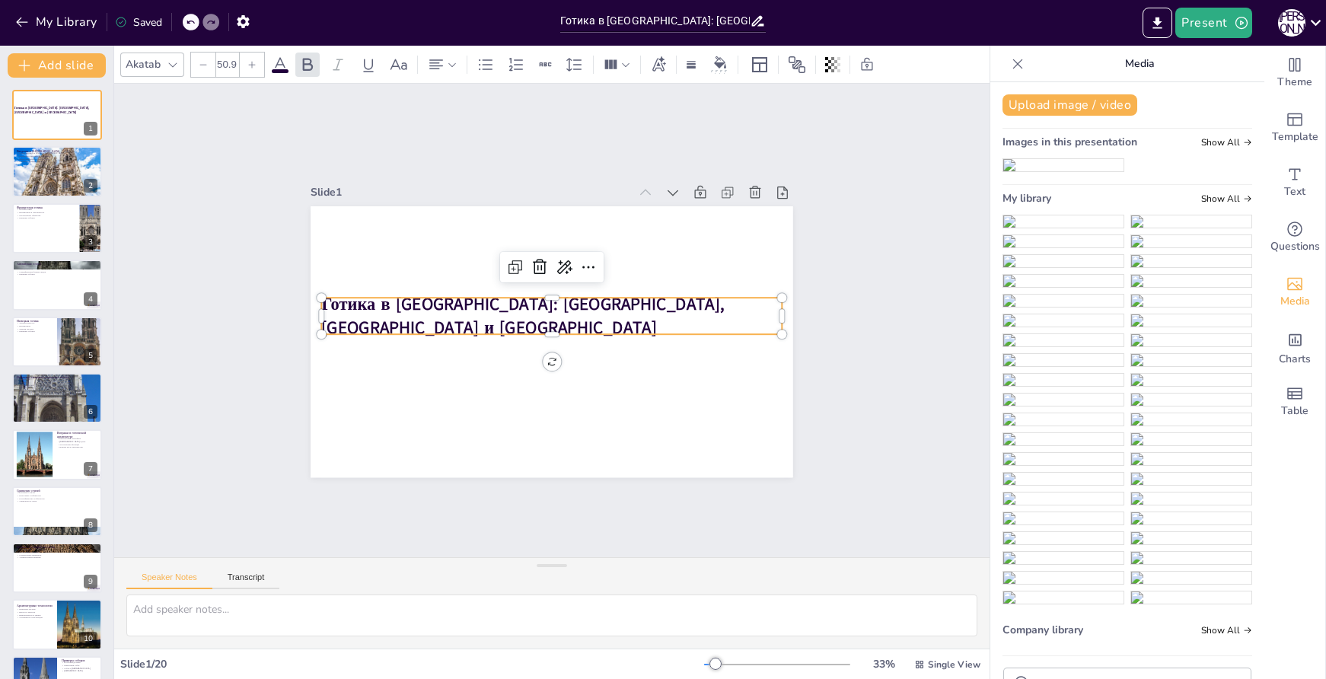
click at [536, 310] on strong "Готика в [GEOGRAPHIC_DATA]: [GEOGRAPHIC_DATA], [GEOGRAPHIC_DATA] и [GEOGRAPHIC_…" at bounding box center [522, 318] width 404 height 89
click at [536, 310] on strong "Готика в [GEOGRAPHIC_DATA]: [GEOGRAPHIC_DATA], [GEOGRAPHIC_DATA] и [GEOGRAPHIC_…" at bounding box center [538, 288] width 275 height 340
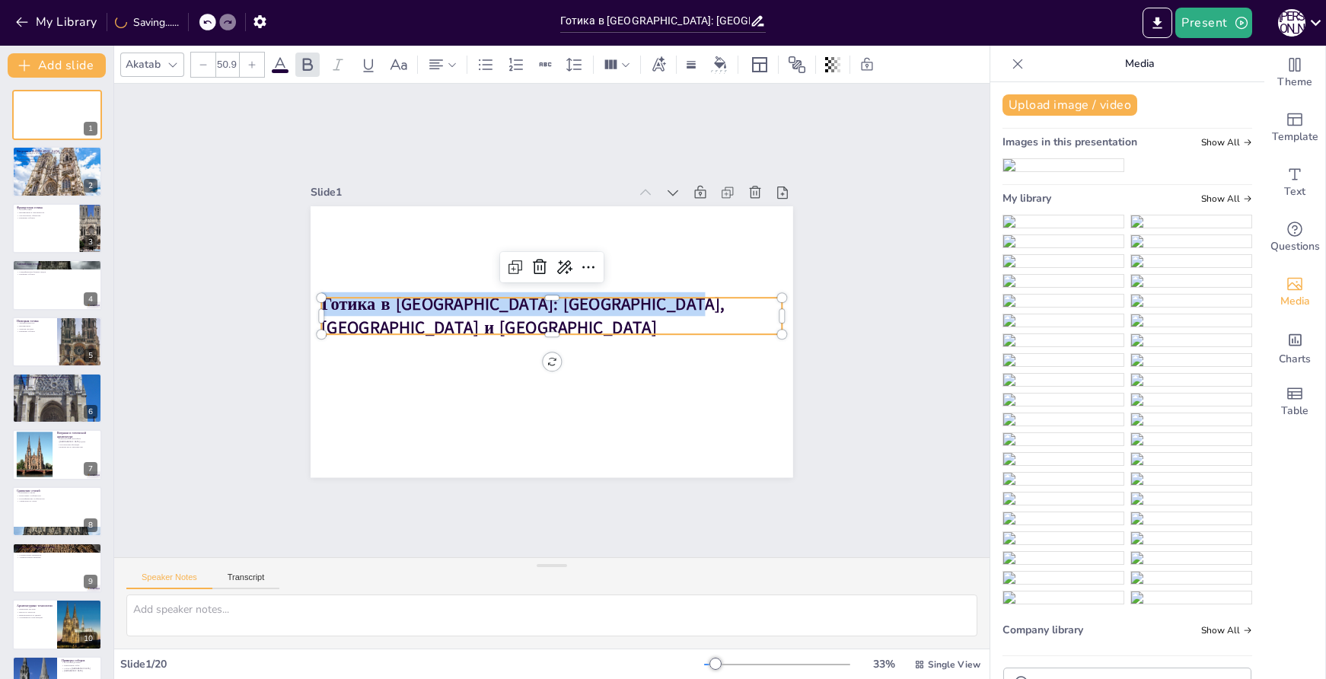
click at [536, 310] on strong "Готика в [GEOGRAPHIC_DATA]: [GEOGRAPHIC_DATA], [GEOGRAPHIC_DATA] и [GEOGRAPHIC_…" at bounding box center [551, 288] width 130 height 399
click at [279, 68] on icon at bounding box center [280, 65] width 18 height 18
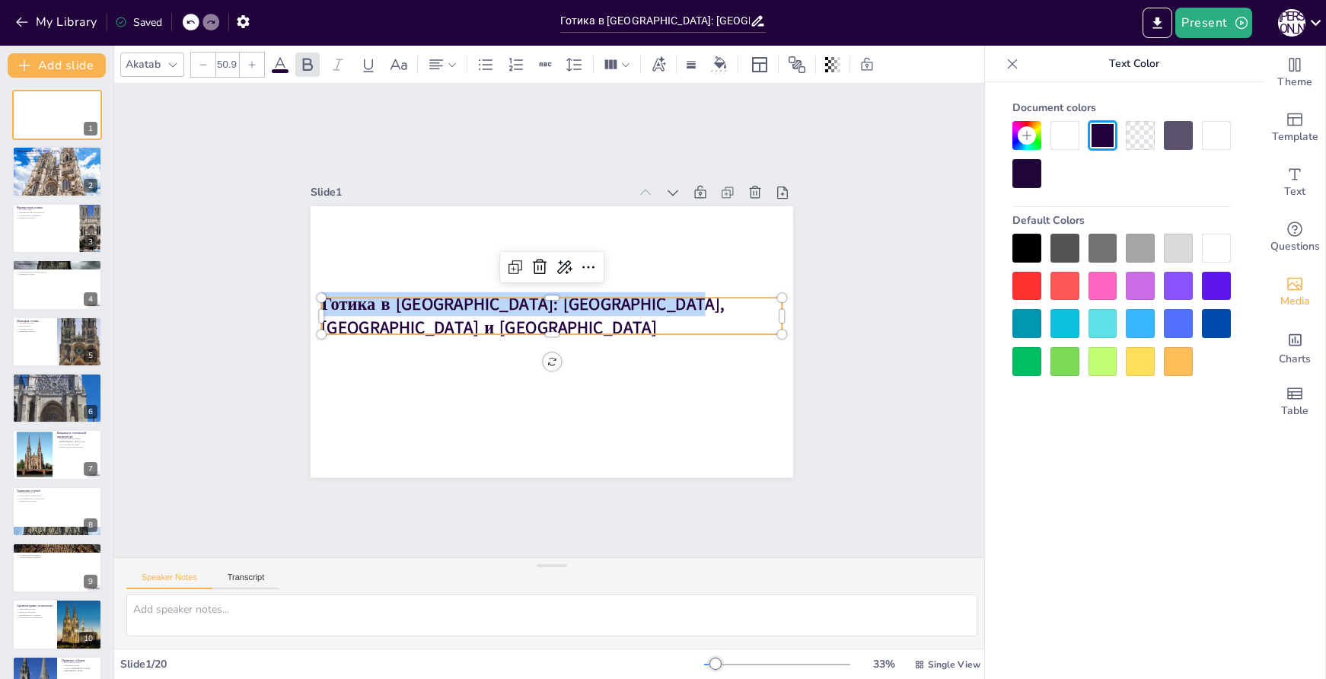
click at [1068, 138] on div at bounding box center [1065, 135] width 29 height 29
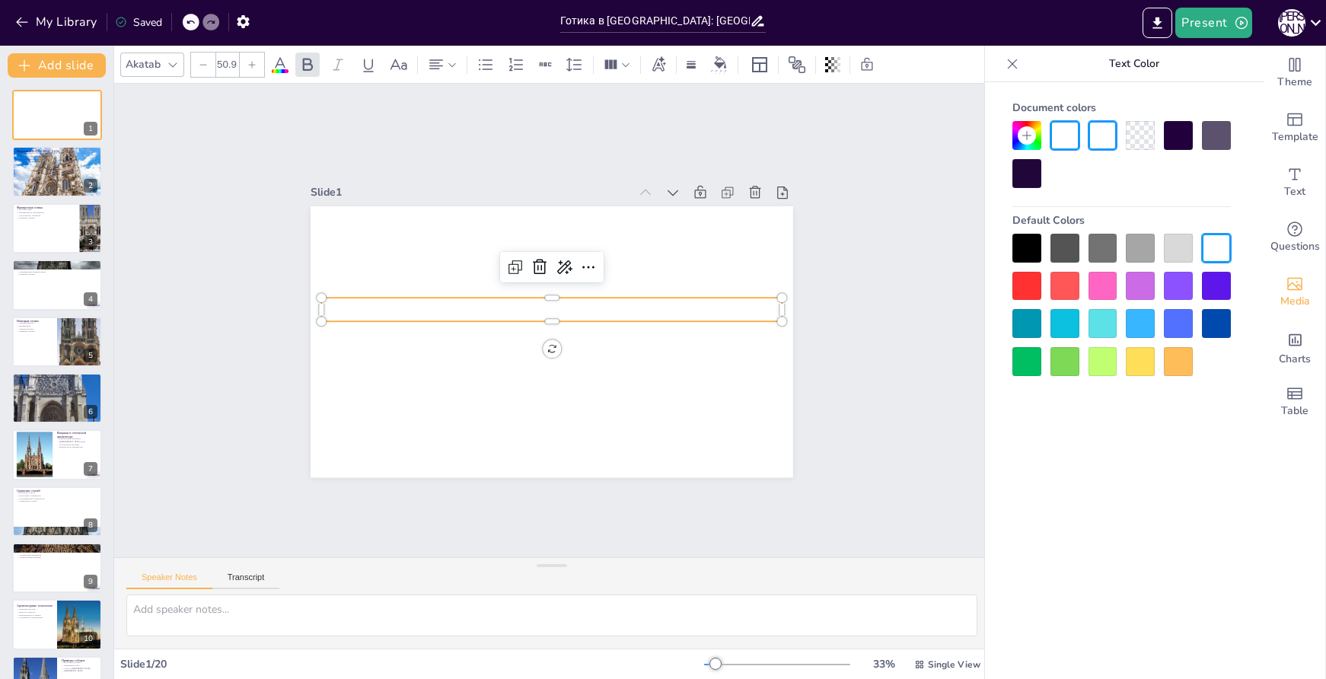
click at [251, 60] on icon at bounding box center [251, 64] width 9 height 9
checkbox input "true"
type input "51.9"
click at [251, 60] on icon at bounding box center [251, 64] width 9 height 9
checkbox input "true"
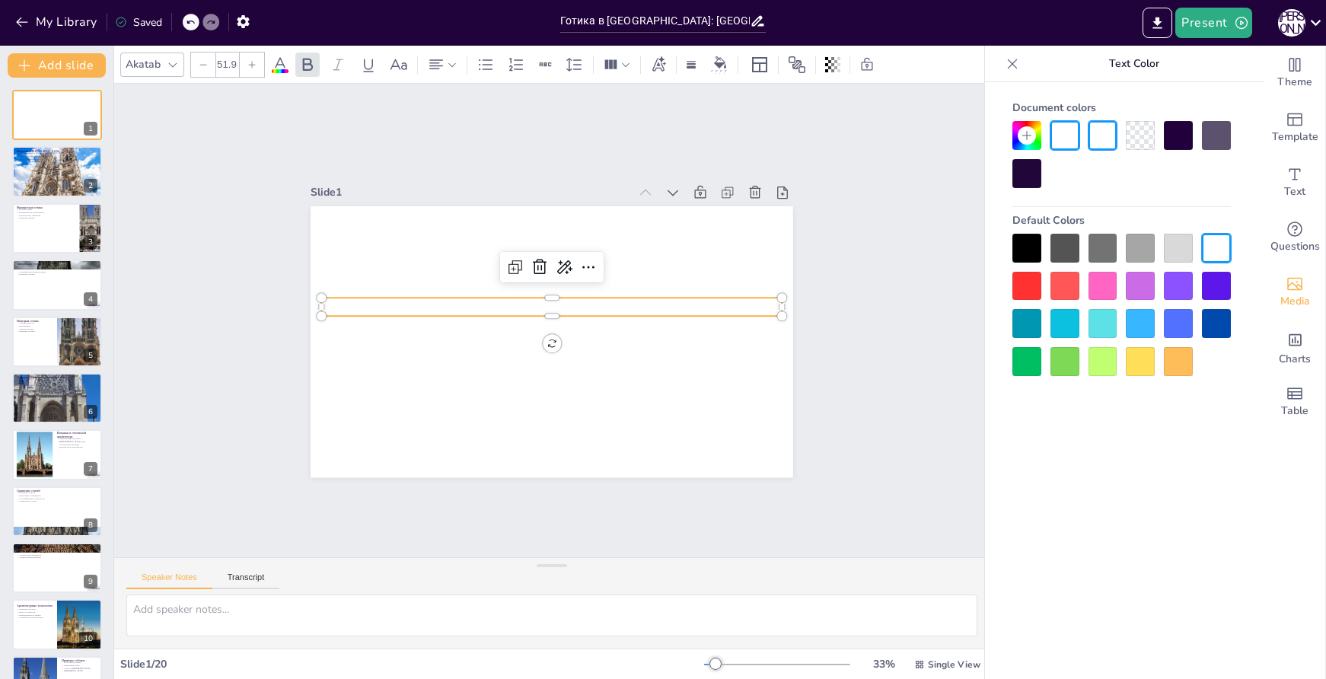
type input "52.9"
click at [251, 60] on icon at bounding box center [251, 64] width 9 height 9
checkbox input "true"
type input "53.9"
click at [251, 60] on icon at bounding box center [251, 64] width 9 height 9
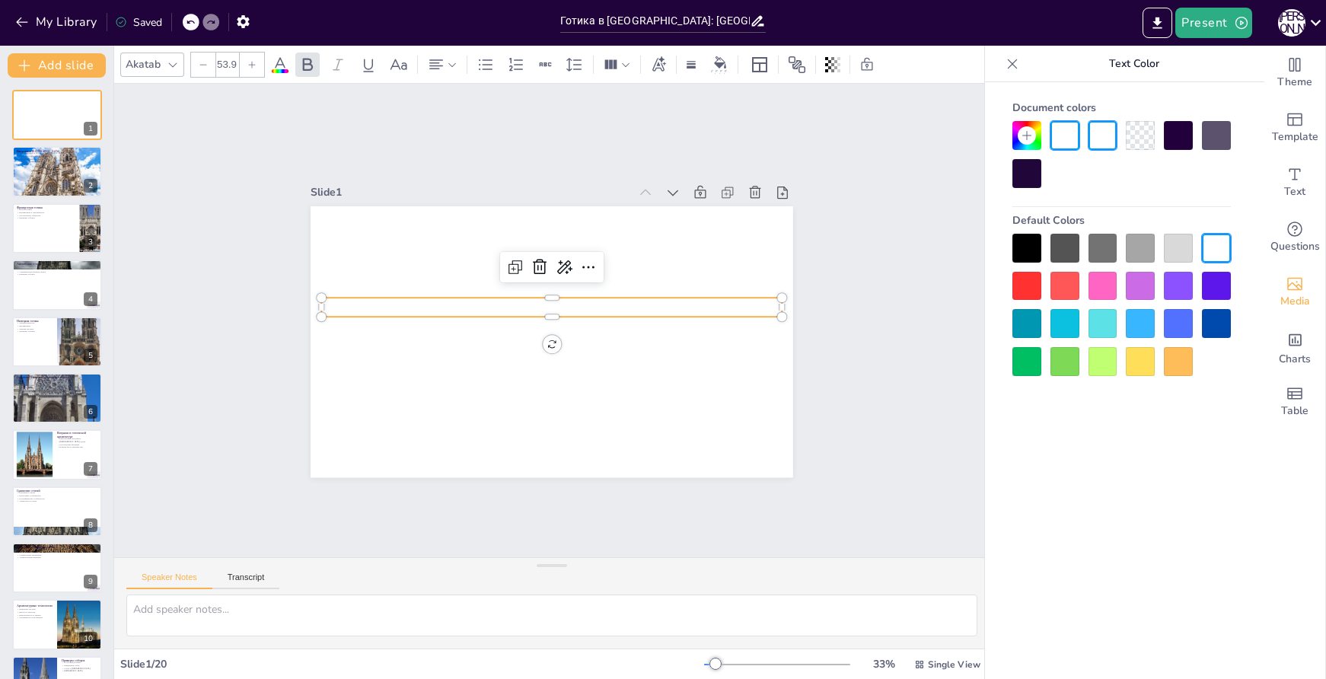
checkbox input "true"
type input "54.9"
click at [251, 60] on icon at bounding box center [251, 64] width 9 height 9
checkbox input "true"
type input "55.9"
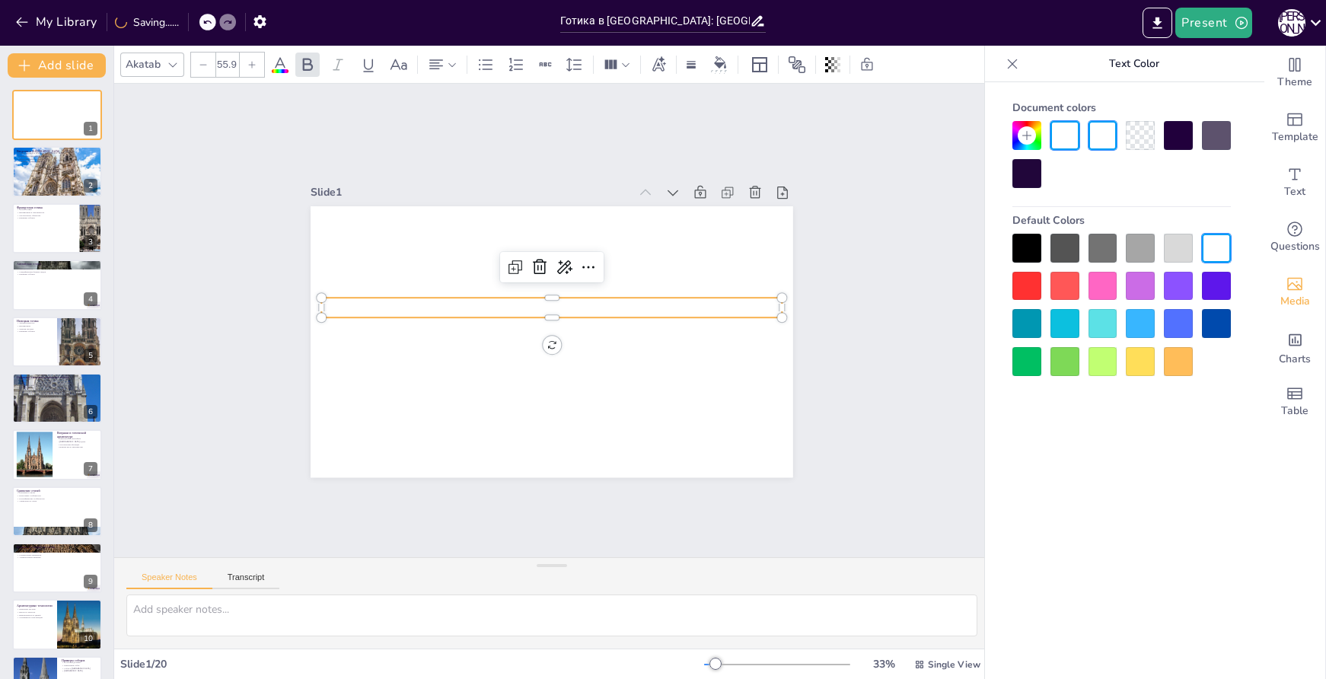
click at [251, 60] on icon at bounding box center [251, 64] width 9 height 9
checkbox input "true"
type input "56.9"
click at [251, 60] on icon at bounding box center [251, 64] width 9 height 9
checkbox input "true"
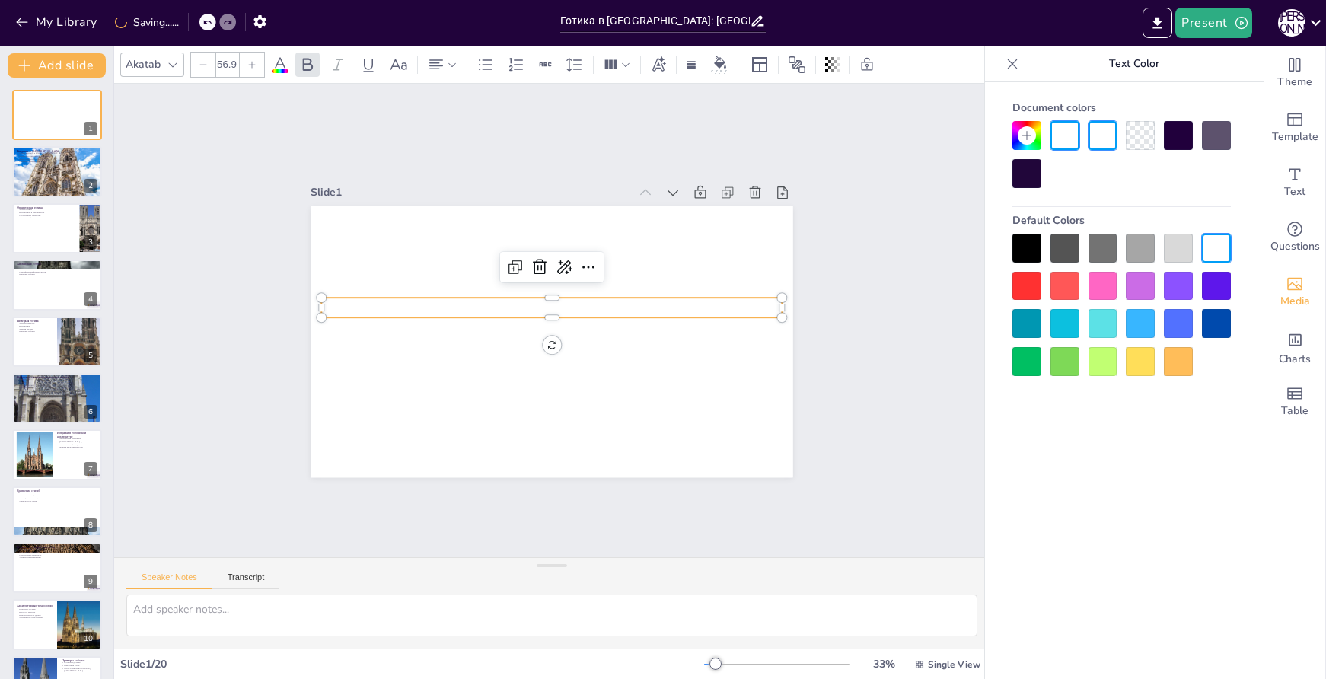
type input "57.9"
click at [251, 60] on icon at bounding box center [251, 64] width 9 height 9
checkbox input "true"
type input "58.9"
click at [251, 60] on icon at bounding box center [251, 64] width 9 height 9
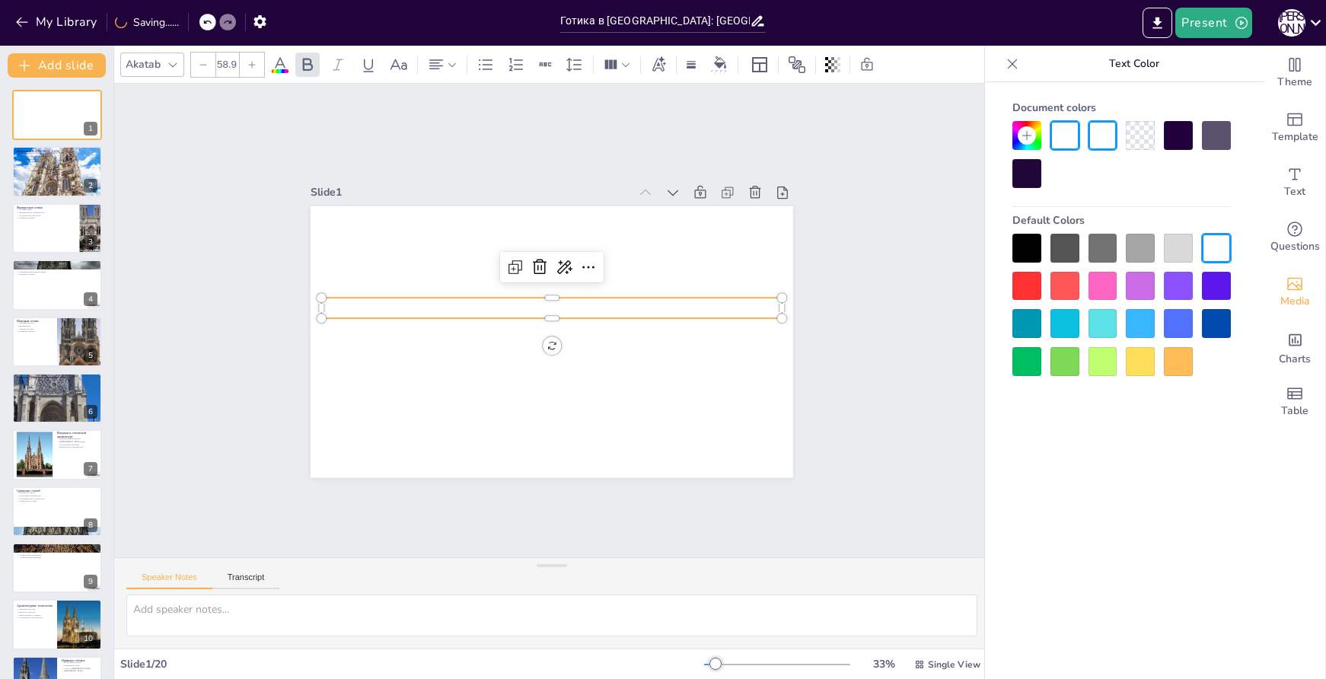
checkbox input "true"
type input "59.9"
click at [251, 60] on icon at bounding box center [251, 64] width 9 height 9
checkbox input "true"
type input "60.9"
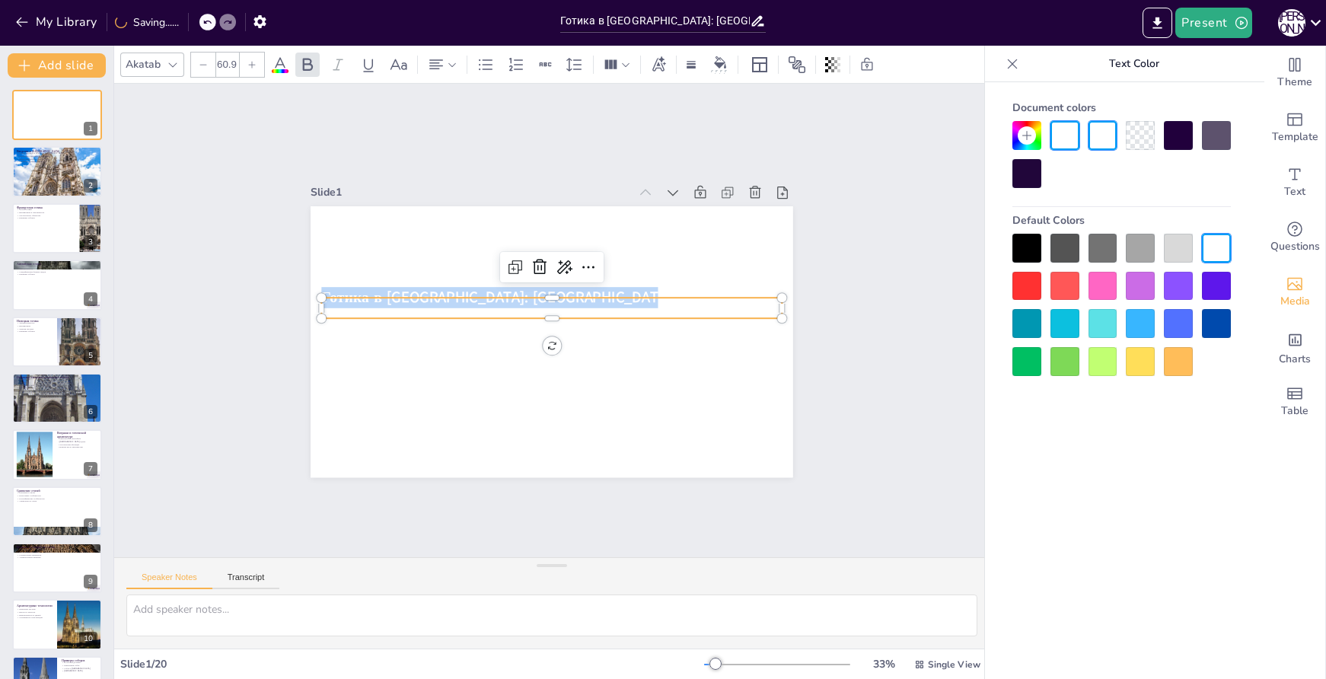
click at [251, 60] on icon at bounding box center [251, 64] width 9 height 9
checkbox input "true"
type input "61.9"
click at [251, 60] on icon at bounding box center [251, 64] width 9 height 9
checkbox input "true"
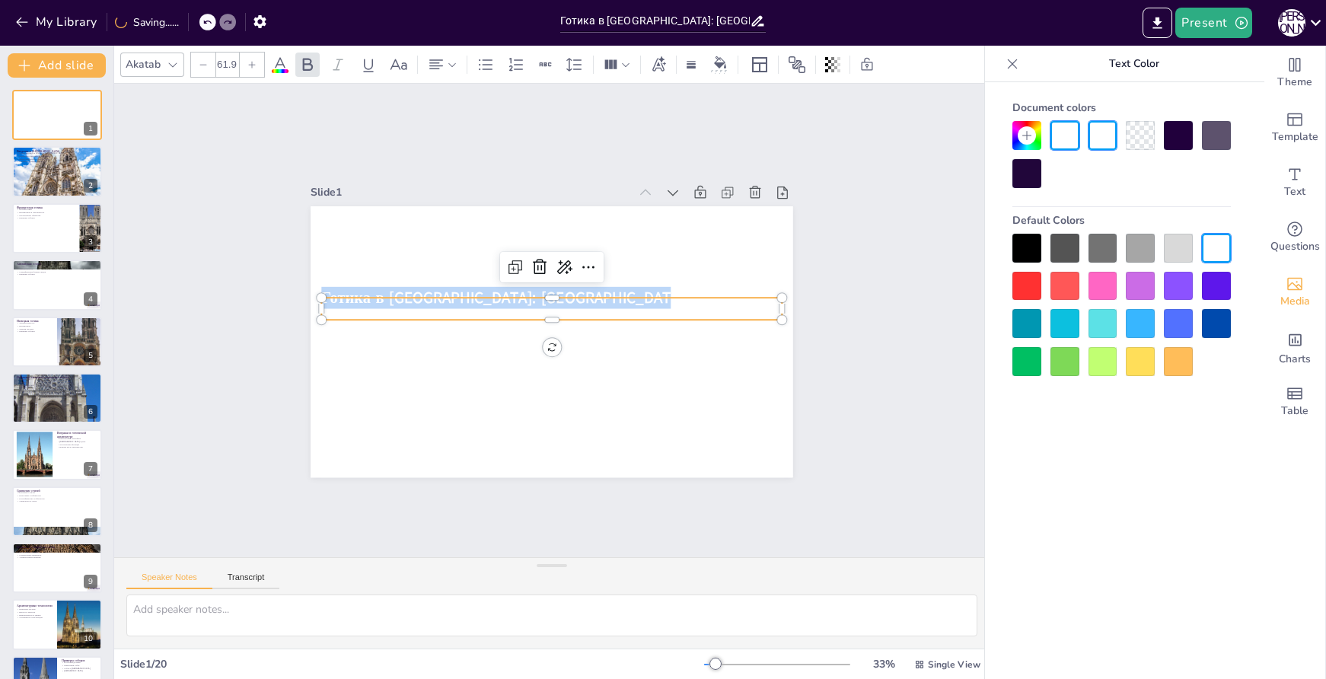
type input "62.9"
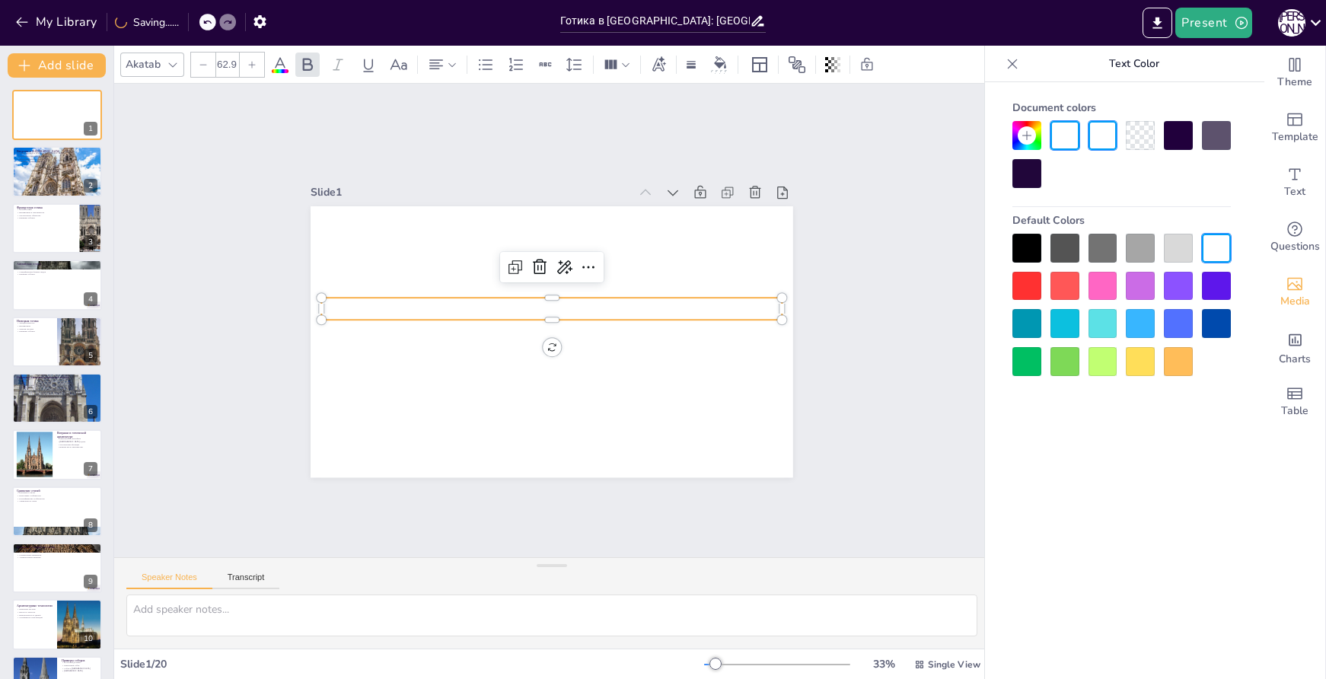
click at [251, 60] on icon at bounding box center [251, 64] width 9 height 9
checkbox input "true"
click at [251, 60] on icon at bounding box center [251, 64] width 9 height 9
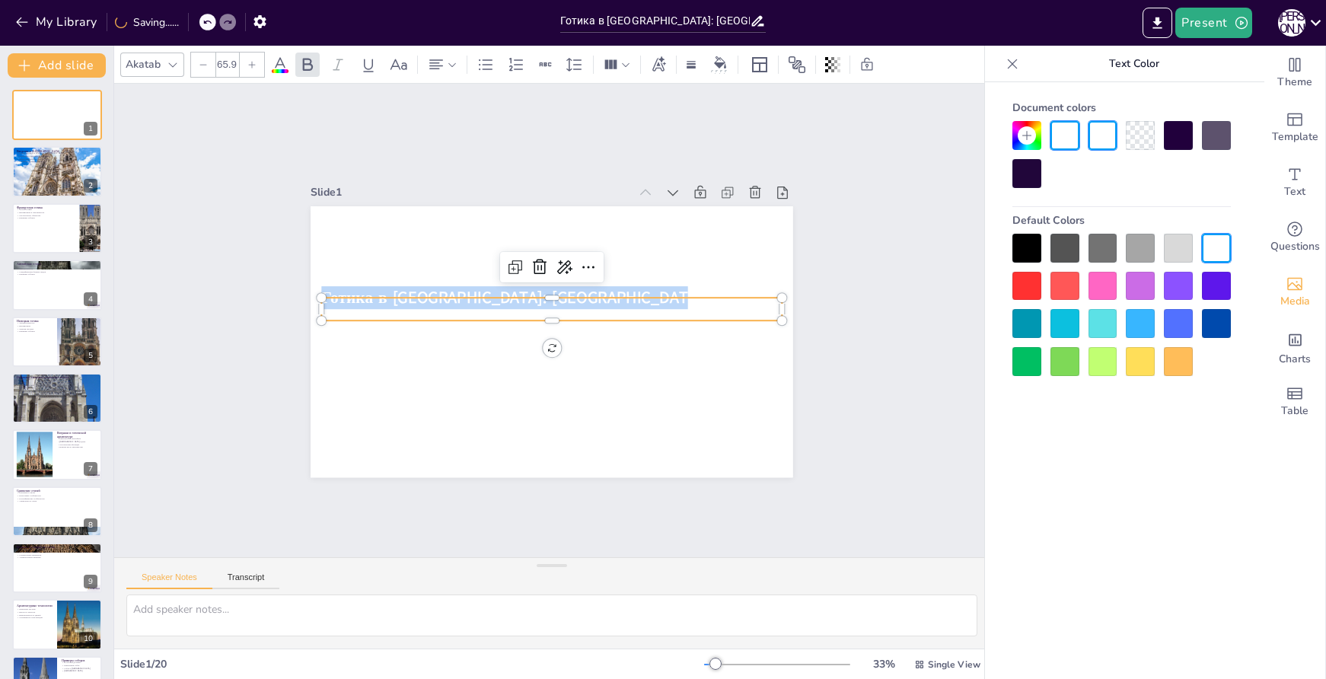
click at [251, 60] on icon at bounding box center [251, 64] width 9 height 9
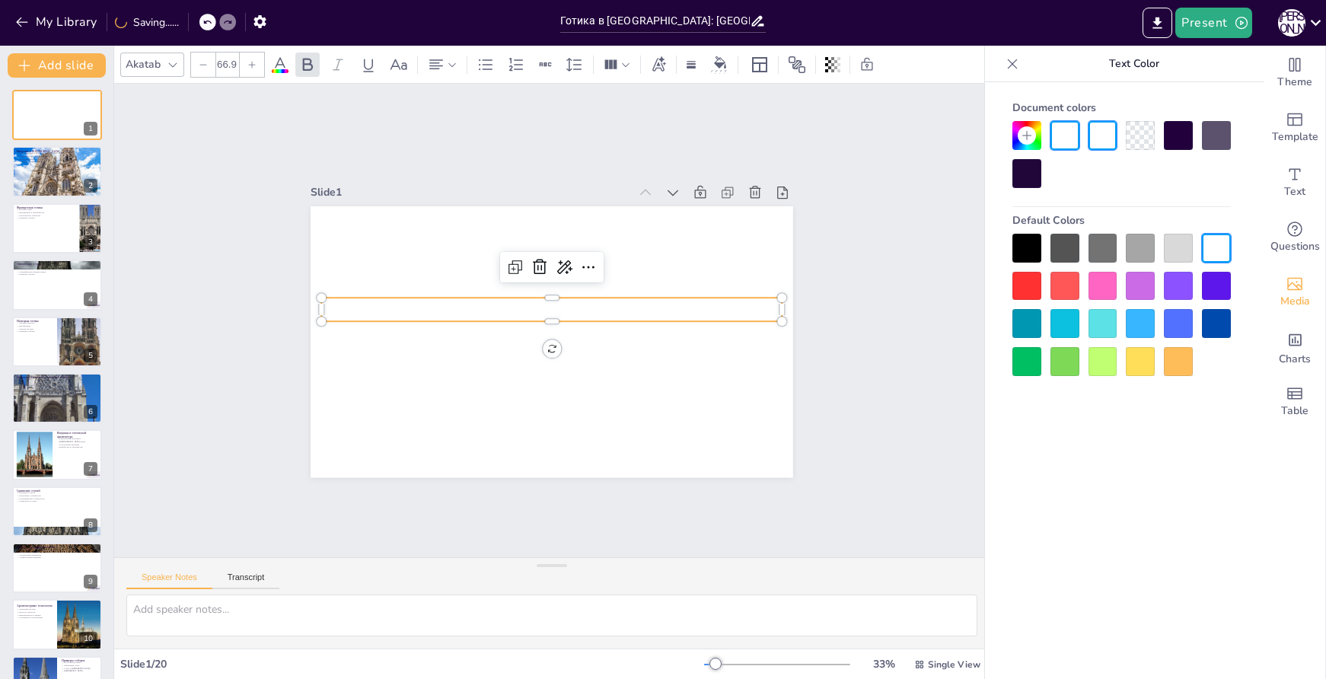
click at [251, 60] on icon at bounding box center [251, 64] width 9 height 9
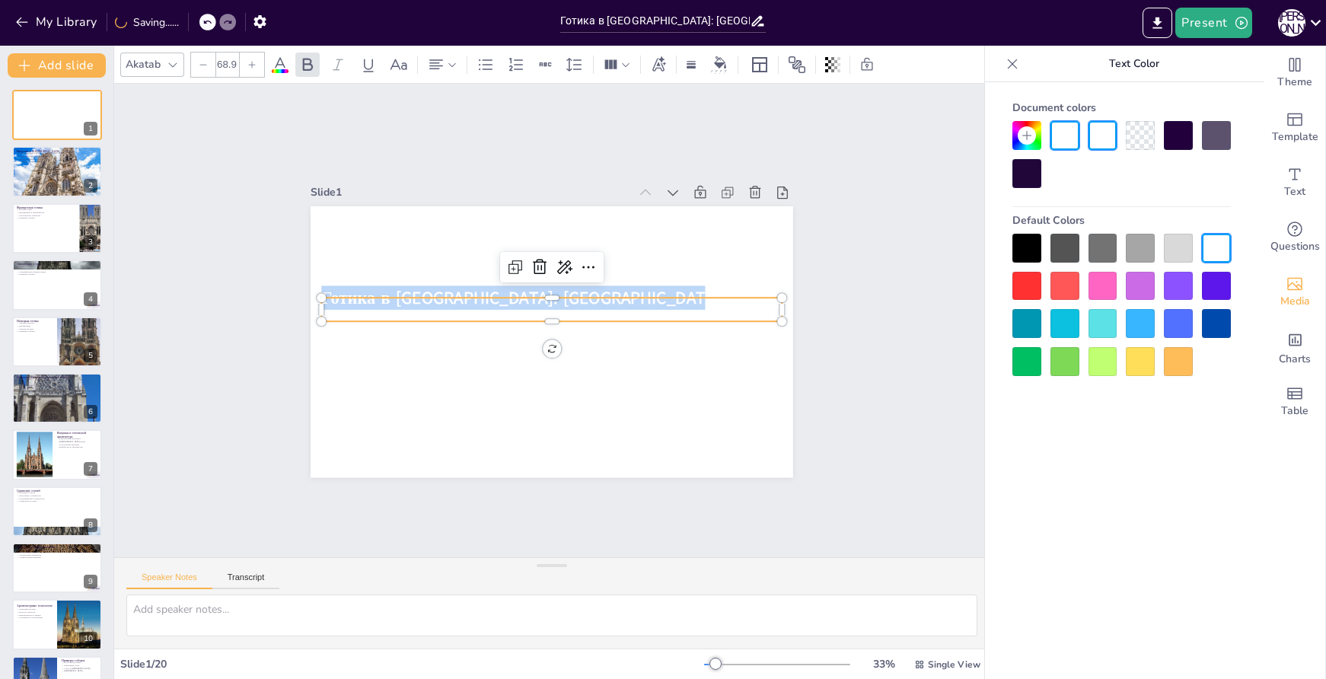
click at [251, 60] on icon at bounding box center [251, 64] width 9 height 9
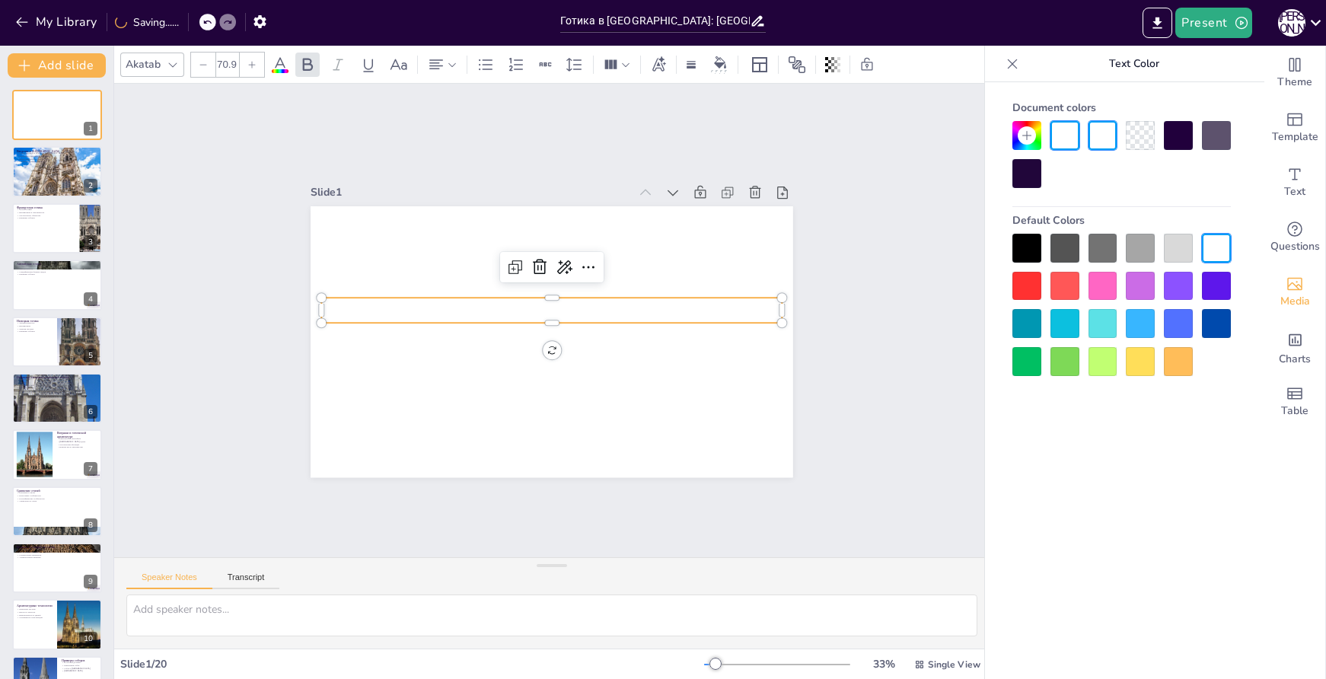
click at [251, 60] on icon at bounding box center [251, 64] width 9 height 9
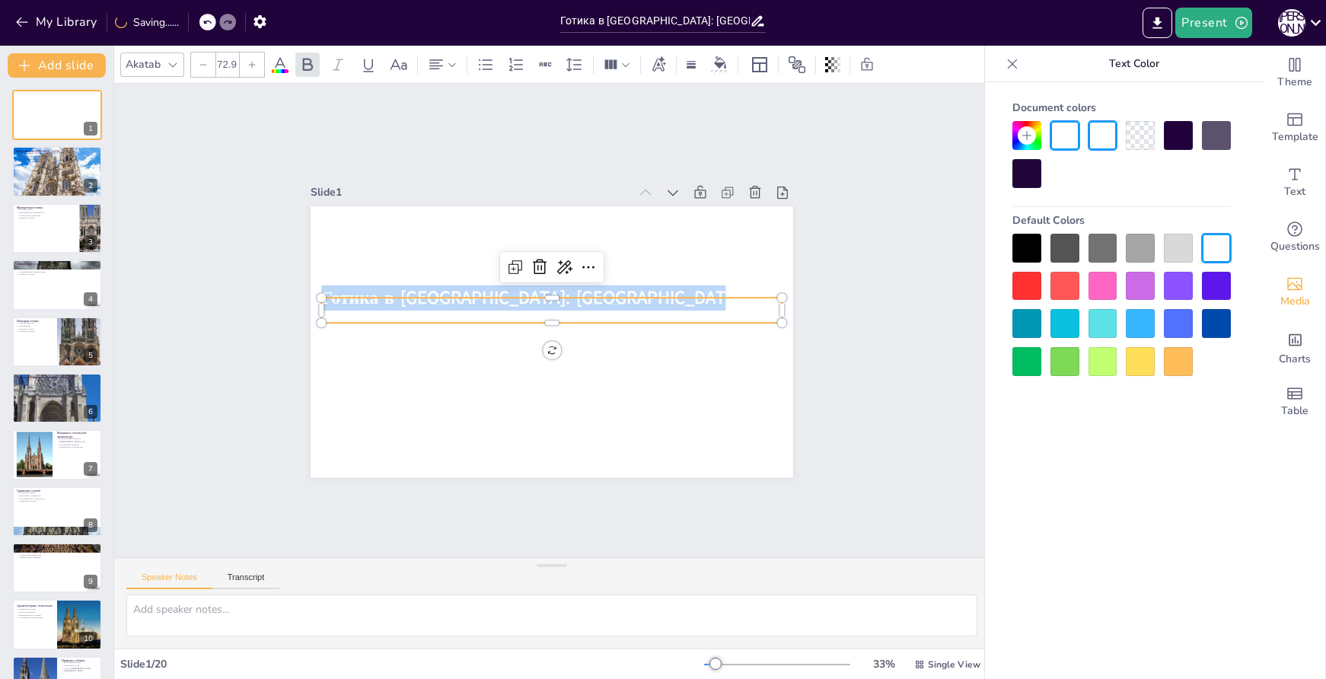
click at [251, 60] on icon at bounding box center [251, 64] width 9 height 9
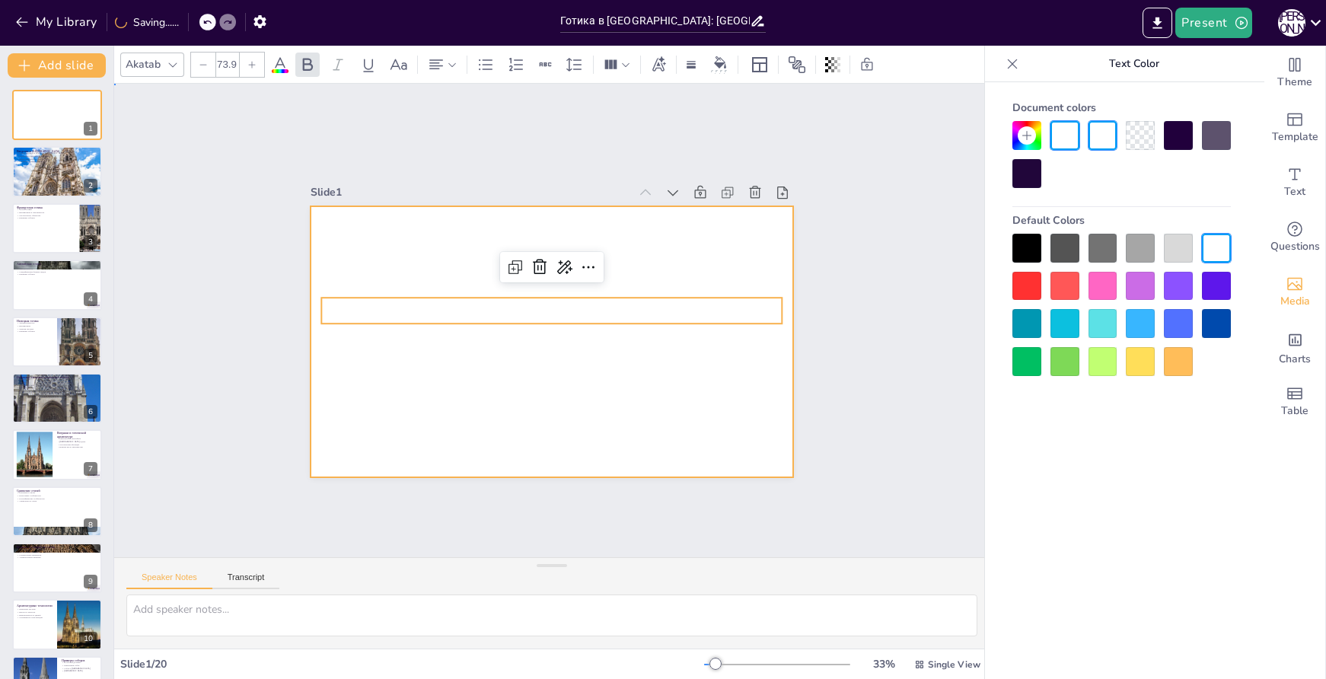
click at [640, 249] on div at bounding box center [530, 318] width 631 height 541
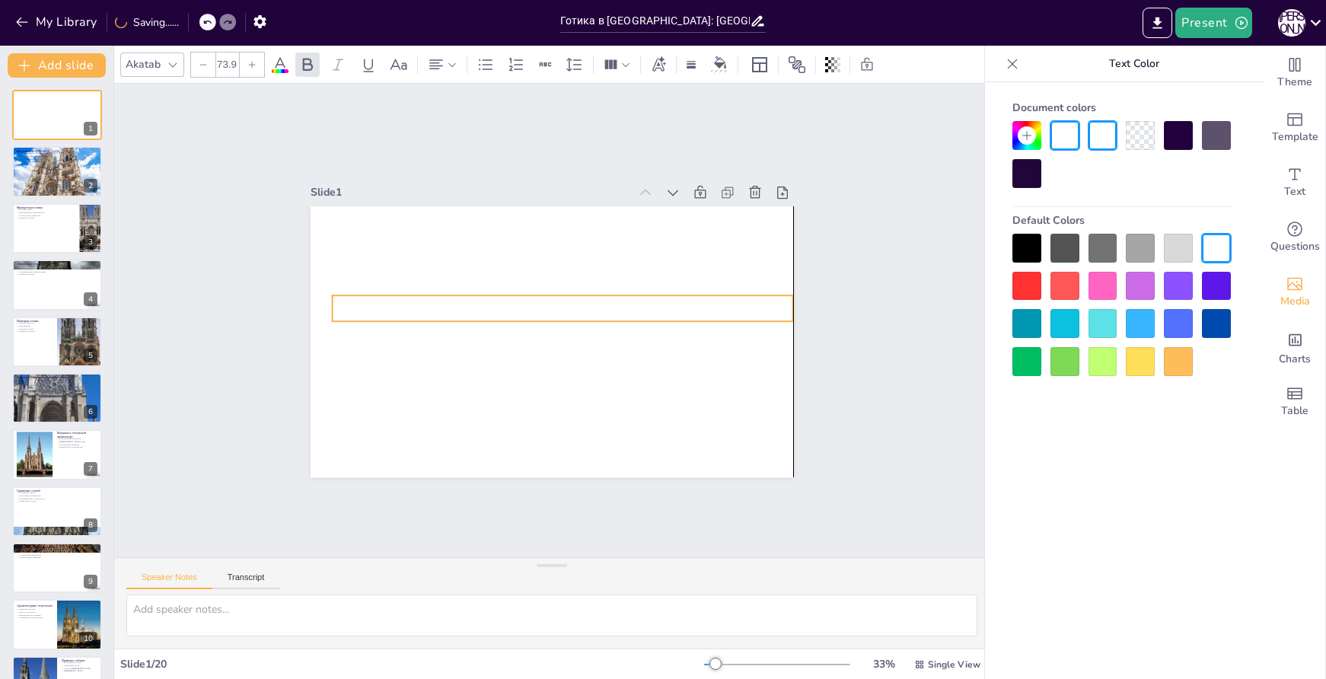
click at [576, 305] on span "Готика в [GEOGRAPHIC_DATA]: [GEOGRAPHIC_DATA], [GEOGRAPHIC_DATA] и [GEOGRAPHIC_…" at bounding box center [563, 309] width 225 height 409
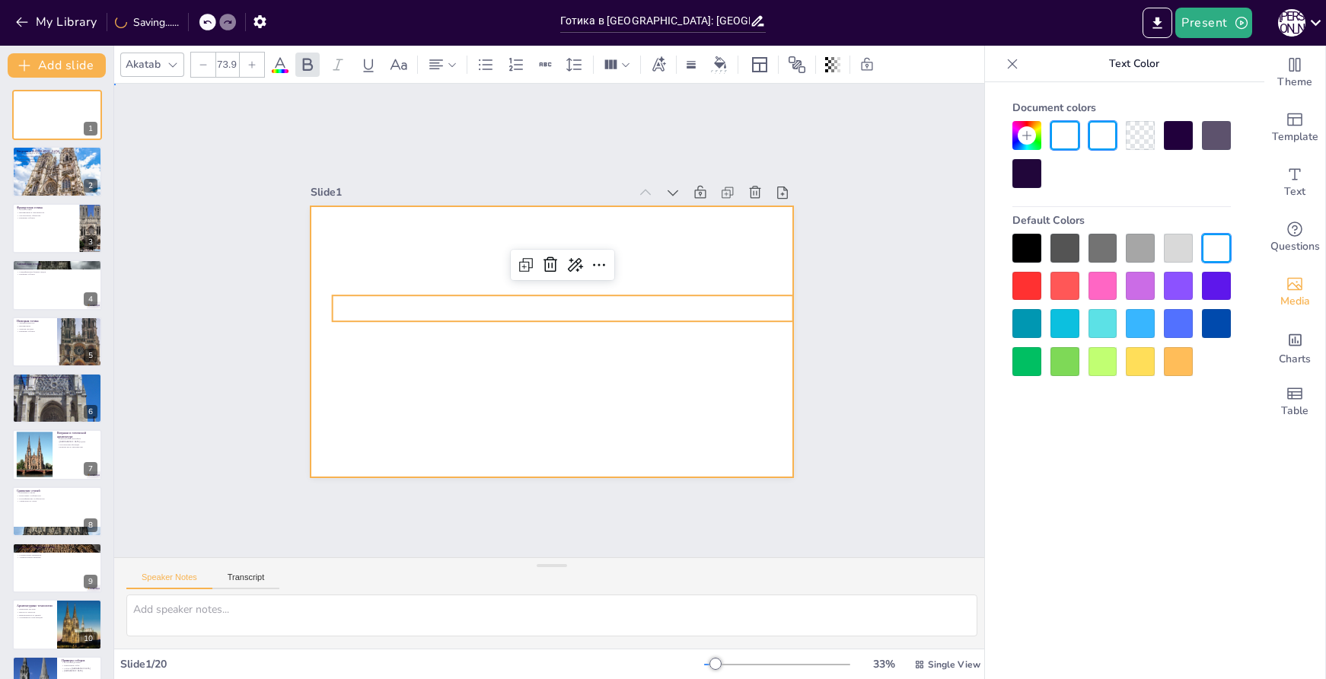
click at [708, 404] on div at bounding box center [542, 301] width 710 height 747
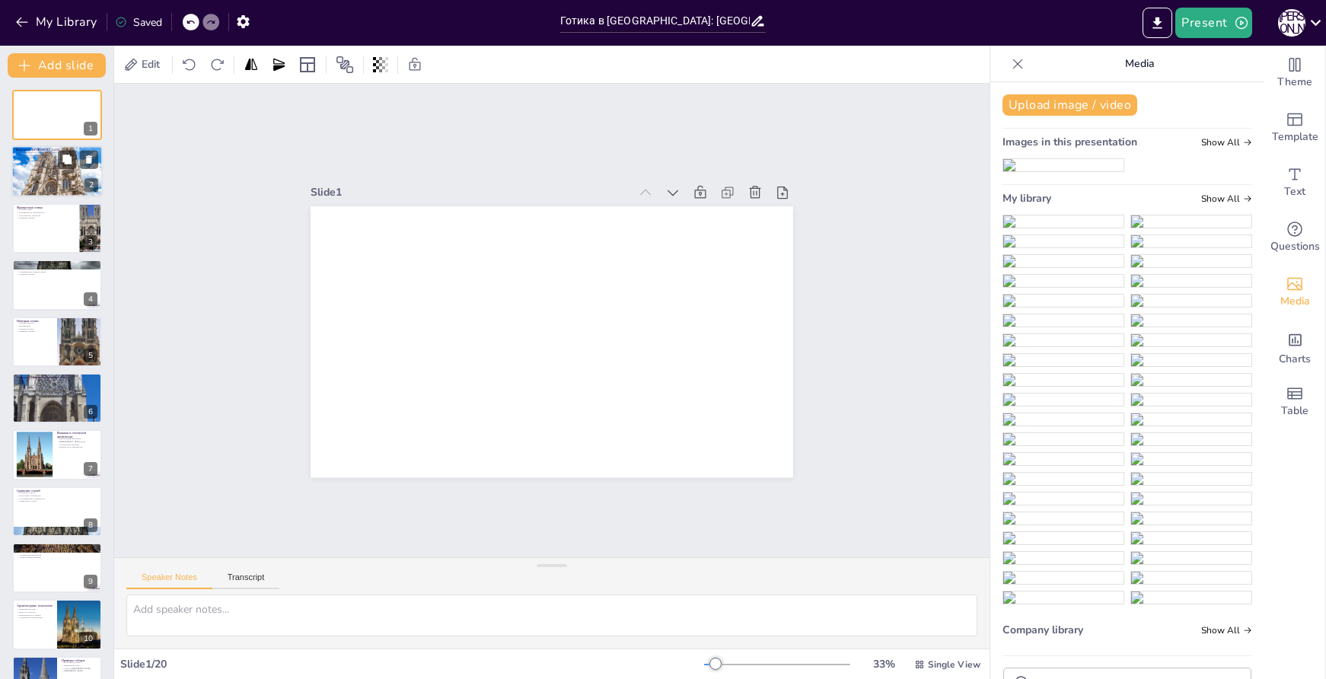
click at [46, 173] on div at bounding box center [56, 172] width 91 height 62
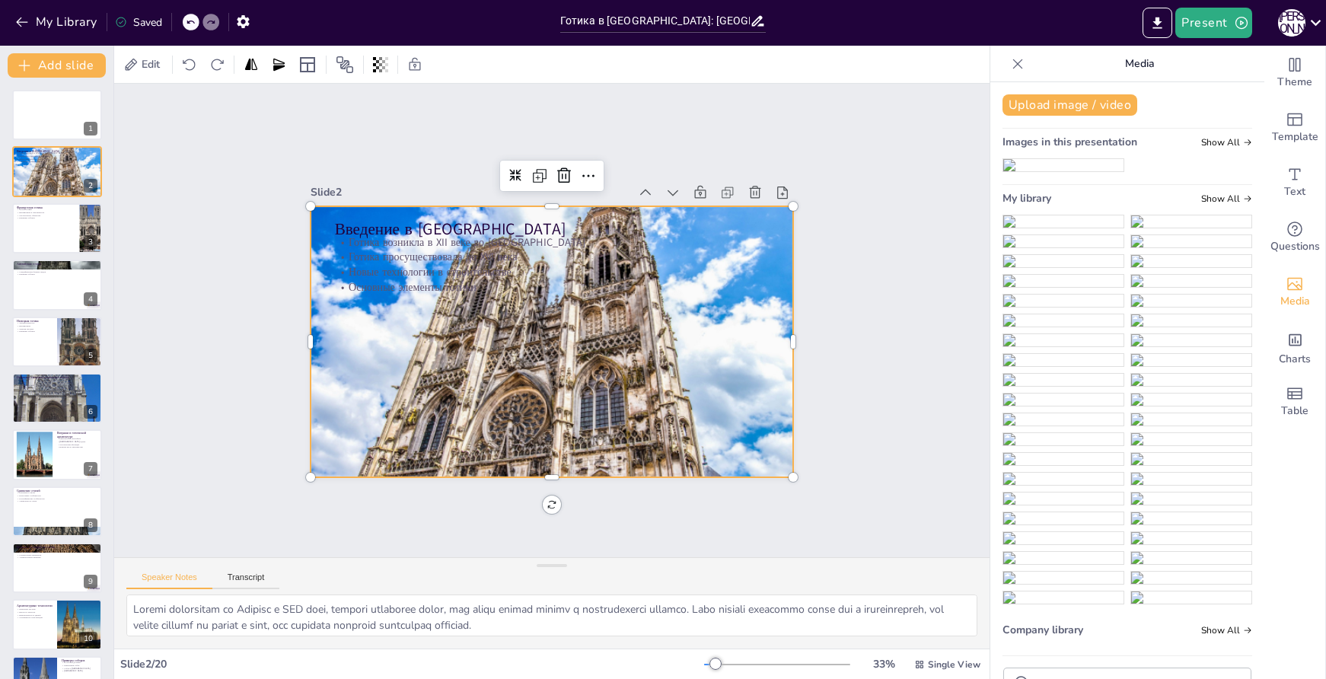
click at [584, 338] on div at bounding box center [531, 325] width 420 height 540
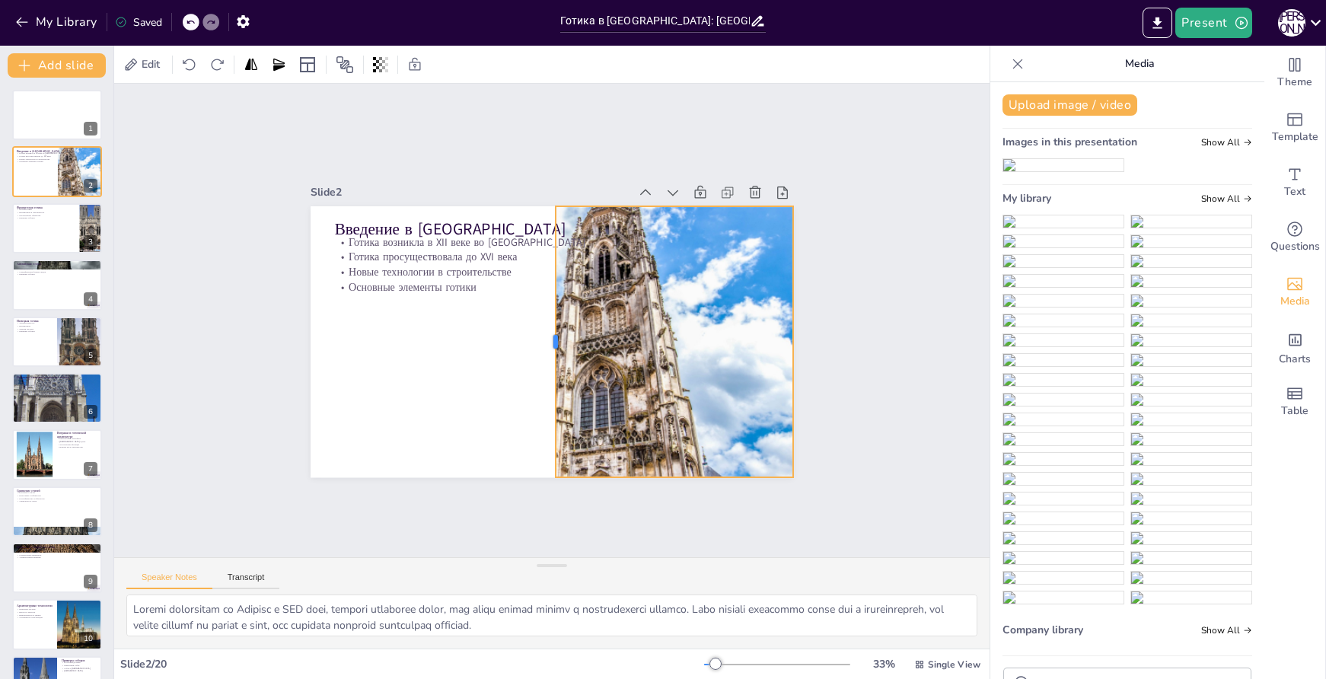
drag, startPoint x: 298, startPoint y: 334, endPoint x: 546, endPoint y: 350, distance: 248.0
click at [546, 350] on div at bounding box center [546, 341] width 69 height 268
click at [678, 346] on div at bounding box center [550, 341] width 514 height 375
click at [640, 172] on div at bounding box center [653, 185] width 27 height 27
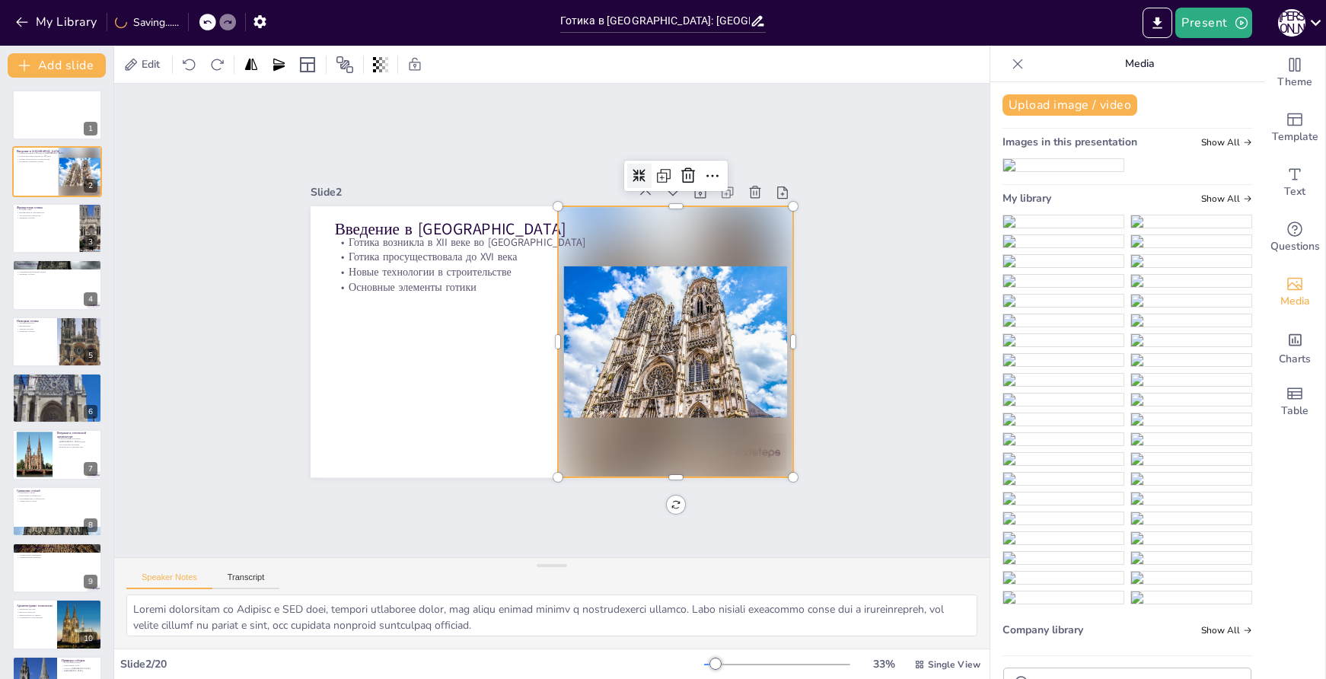
click at [704, 307] on div at bounding box center [721, 324] width 34 height 34
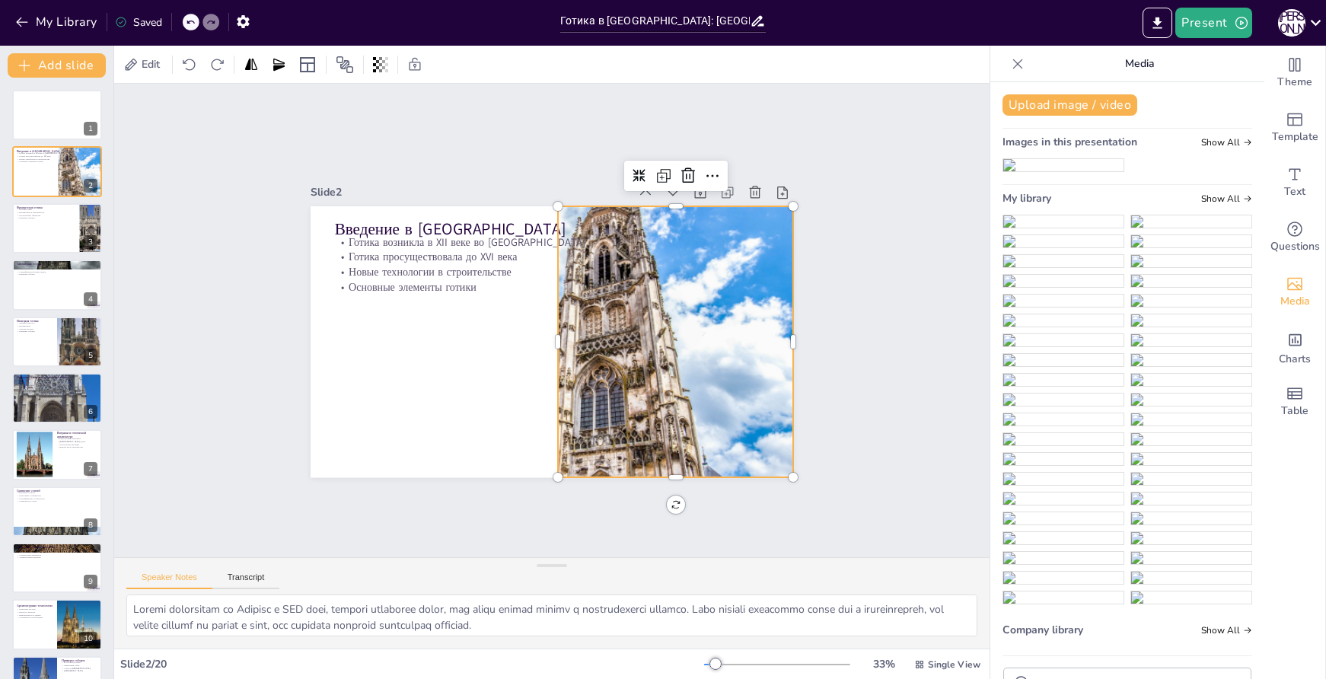
click at [707, 342] on div at bounding box center [550, 341] width 514 height 375
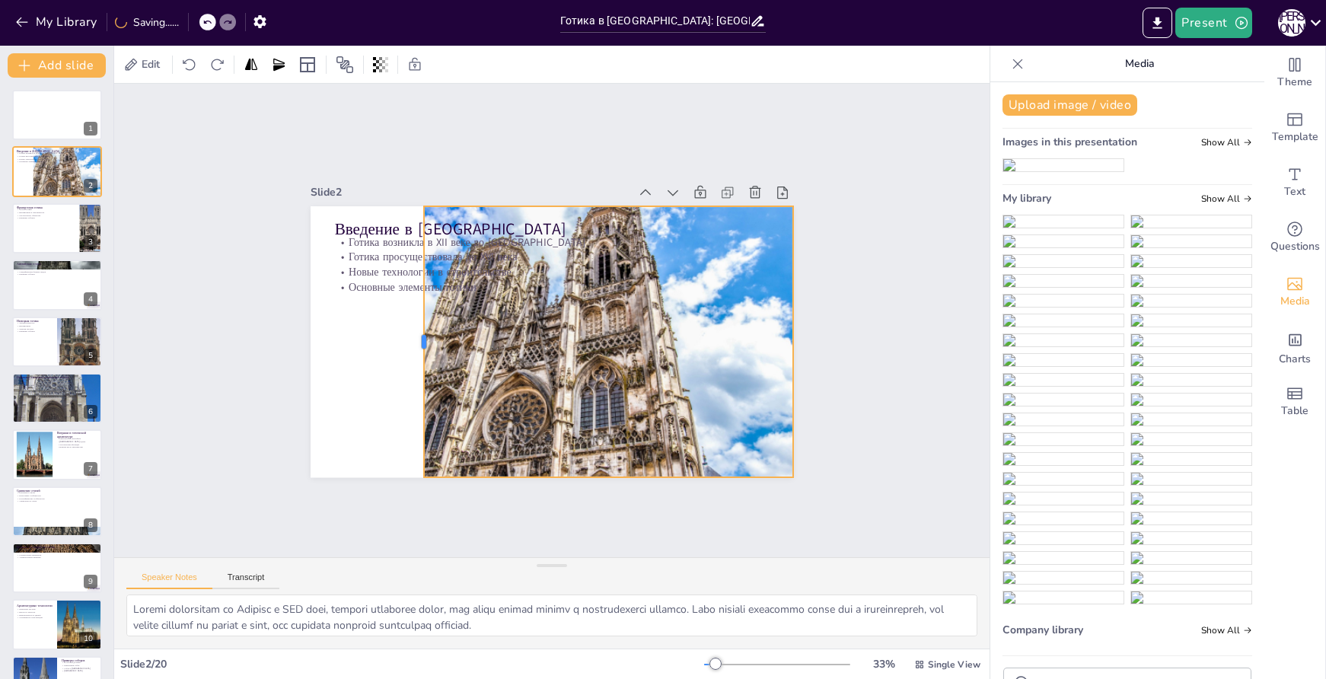
drag, startPoint x: 544, startPoint y: 334, endPoint x: 428, endPoint y: 324, distance: 116.9
click at [410, 322] on div at bounding box center [417, 299] width 95 height 262
click at [780, 339] on div at bounding box center [543, 340] width 573 height 495
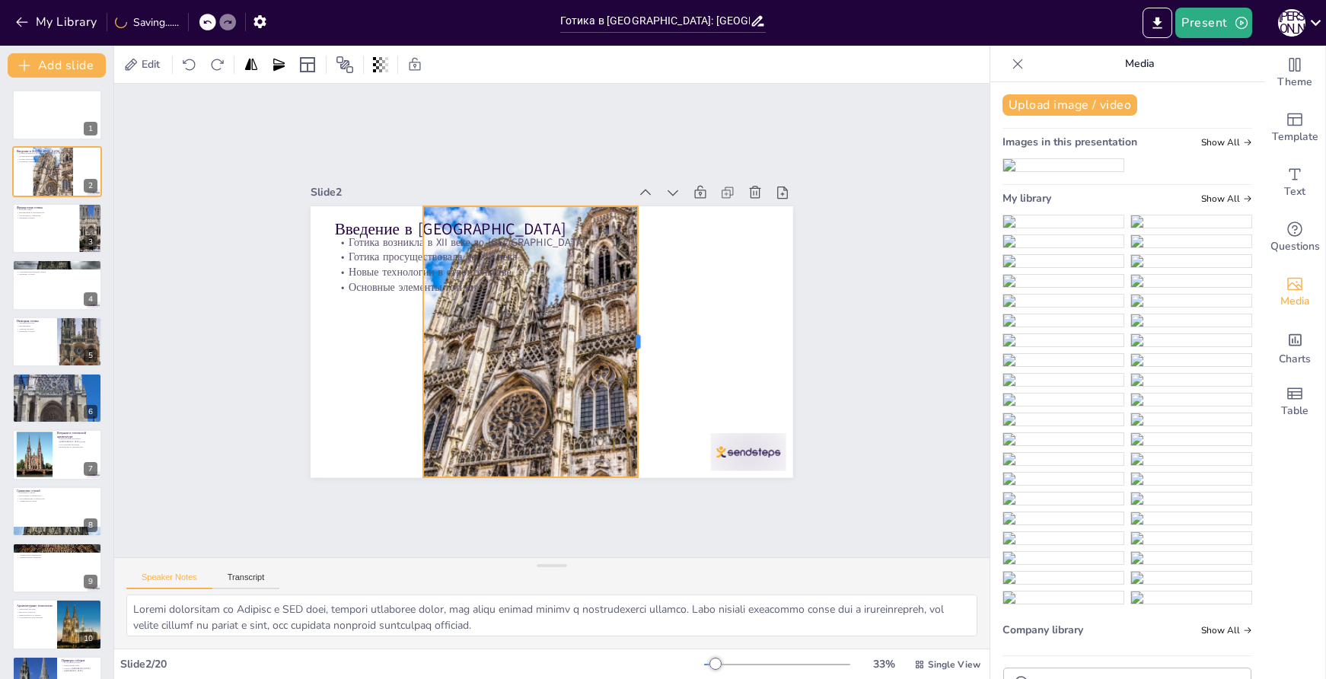
drag, startPoint x: 785, startPoint y: 336, endPoint x: 630, endPoint y: 338, distance: 155.4
click at [630, 338] on div at bounding box center [633, 369] width 95 height 262
click at [651, 511] on div at bounding box center [610, 550] width 81 height 78
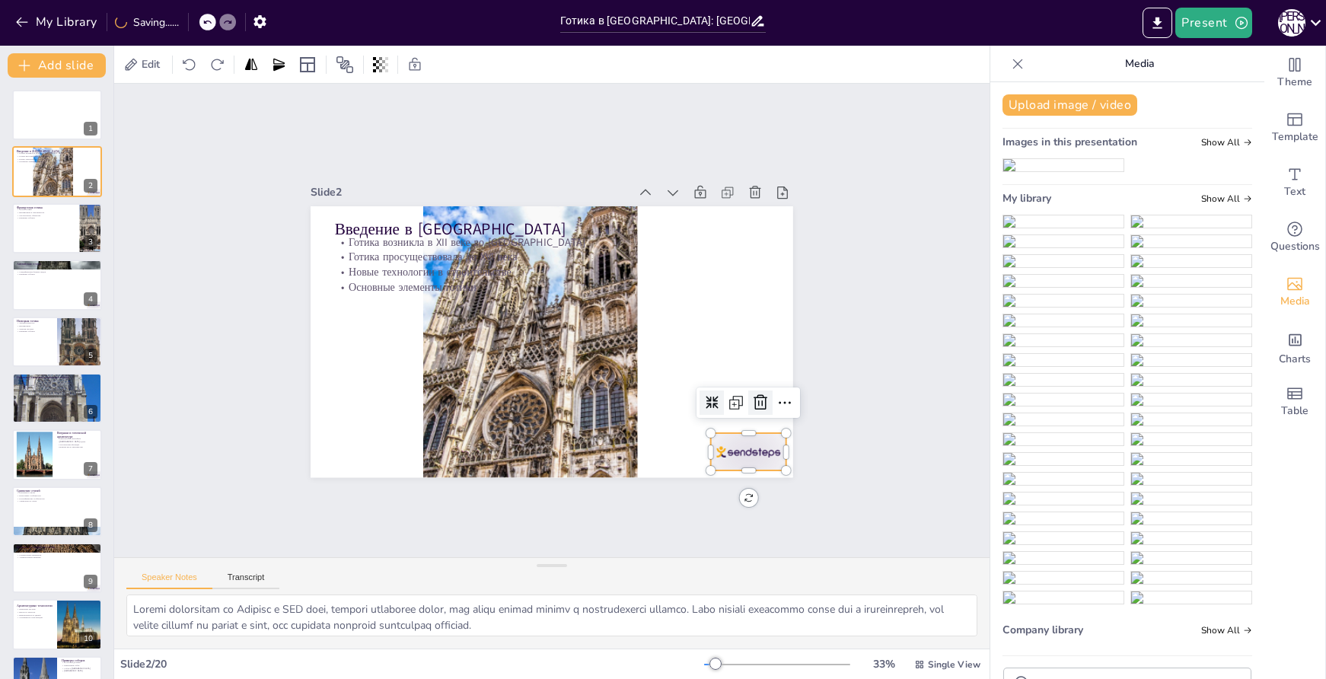
click at [749, 433] on icon at bounding box center [739, 443] width 21 height 21
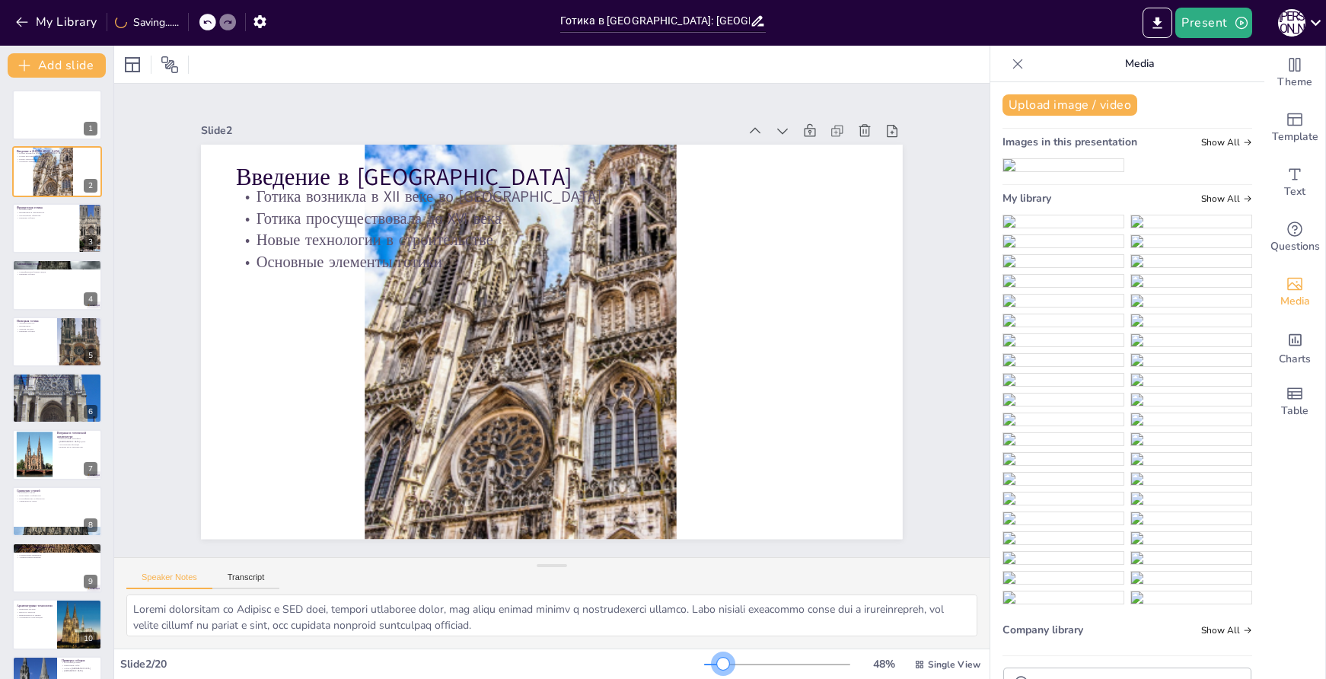
click at [717, 664] on div at bounding box center [723, 664] width 12 height 12
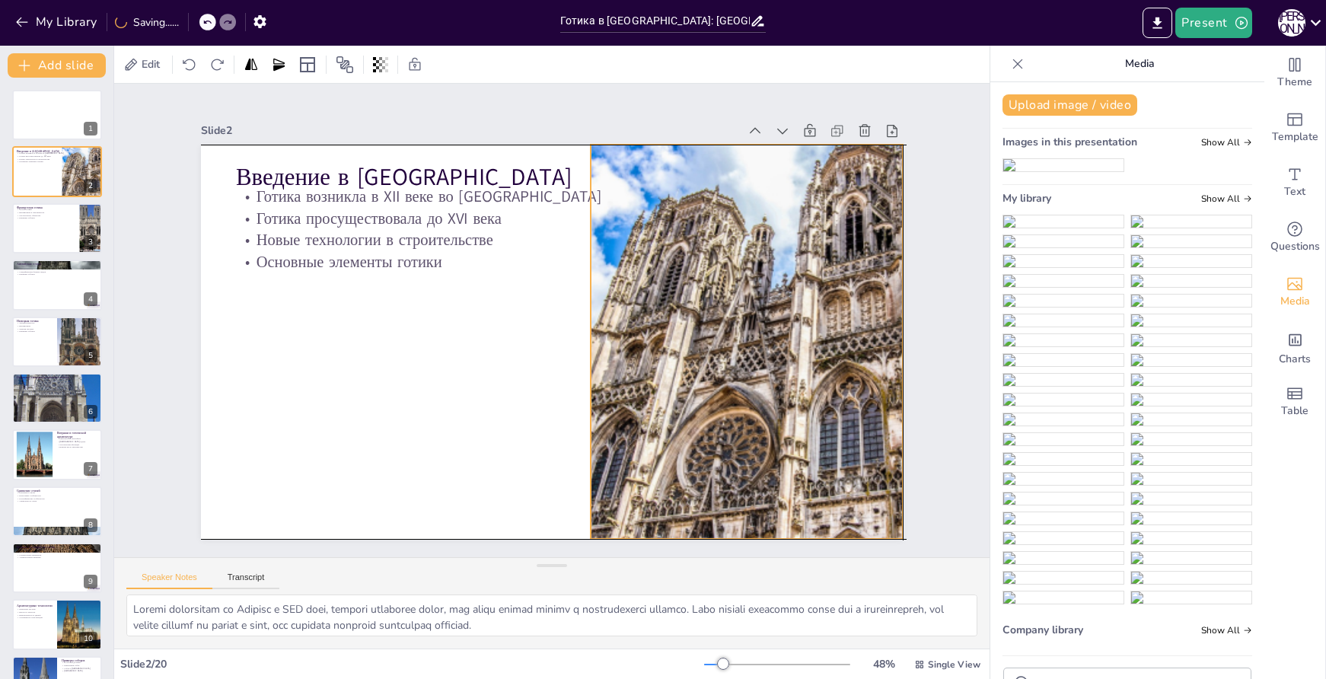
drag, startPoint x: 568, startPoint y: 391, endPoint x: 727, endPoint y: 388, distance: 159.2
click at [727, 388] on div at bounding box center [768, 388] width 785 height 611
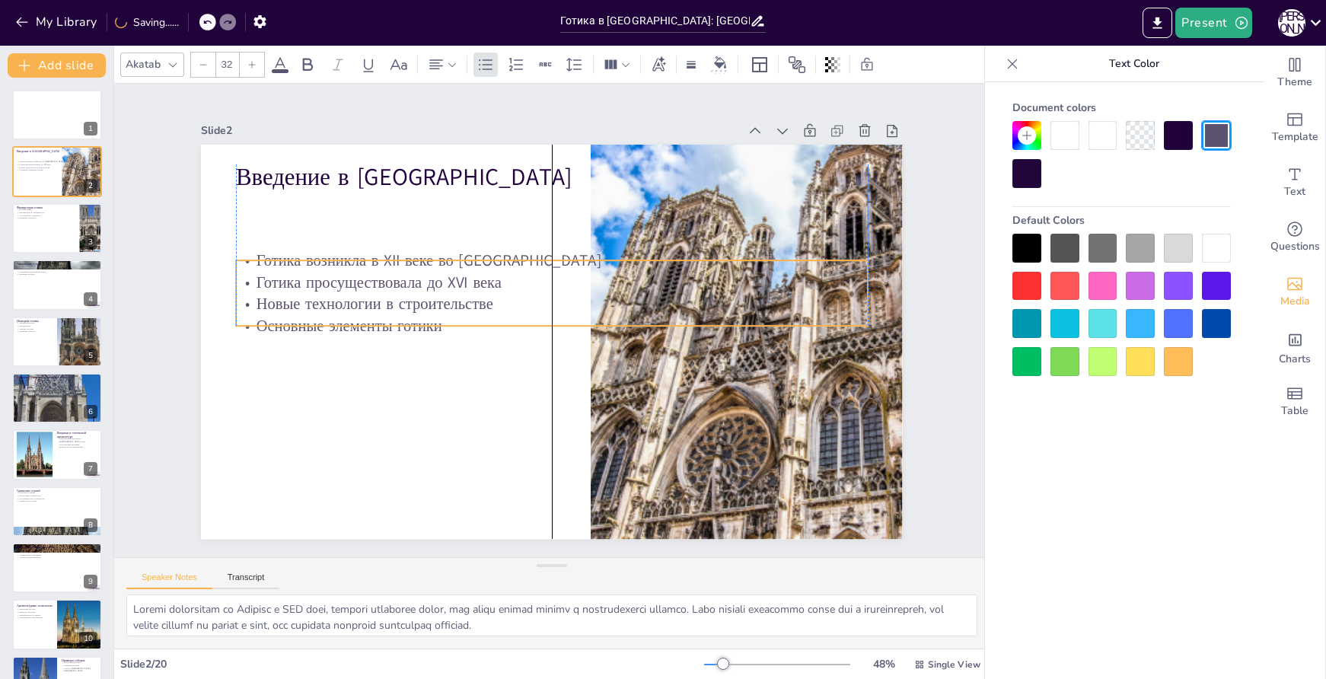
drag, startPoint x: 372, startPoint y: 225, endPoint x: 369, endPoint y: 289, distance: 64.0
click at [369, 289] on p "Новые технологии в строительстве" at bounding box center [553, 304] width 630 height 88
click at [346, 286] on p "Готика просуществовала до XVI века" at bounding box center [560, 283] width 622 height 153
click at [346, 286] on p "Готика просуществовала до XVI века" at bounding box center [560, 283] width 622 height 152
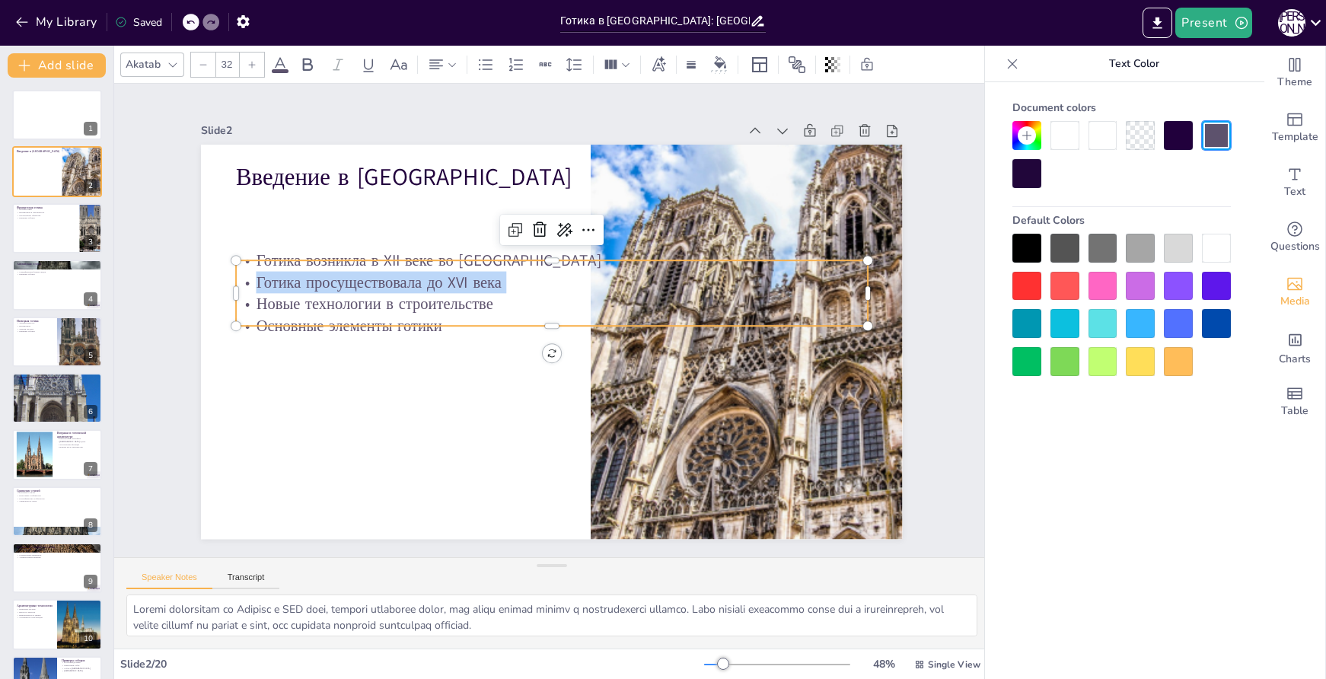
click at [346, 286] on p "Готика просуществовала до XVI века" at bounding box center [571, 354] width 558 height 335
click at [346, 286] on p "Готика просуществовала до XVI века" at bounding box center [556, 283] width 630 height 88
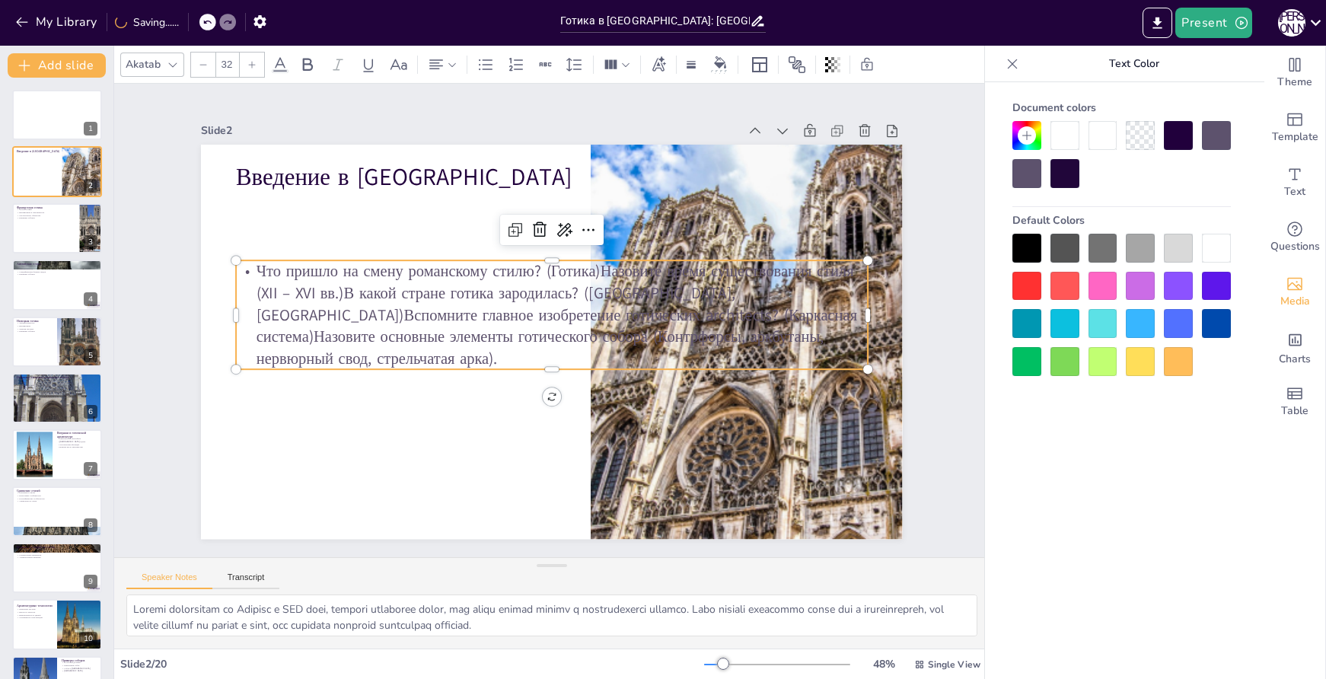
click at [501, 286] on p "Что пришло на смену романскому стилю? (Готика)Назовите время существования стил…" at bounding box center [553, 315] width 640 height 174
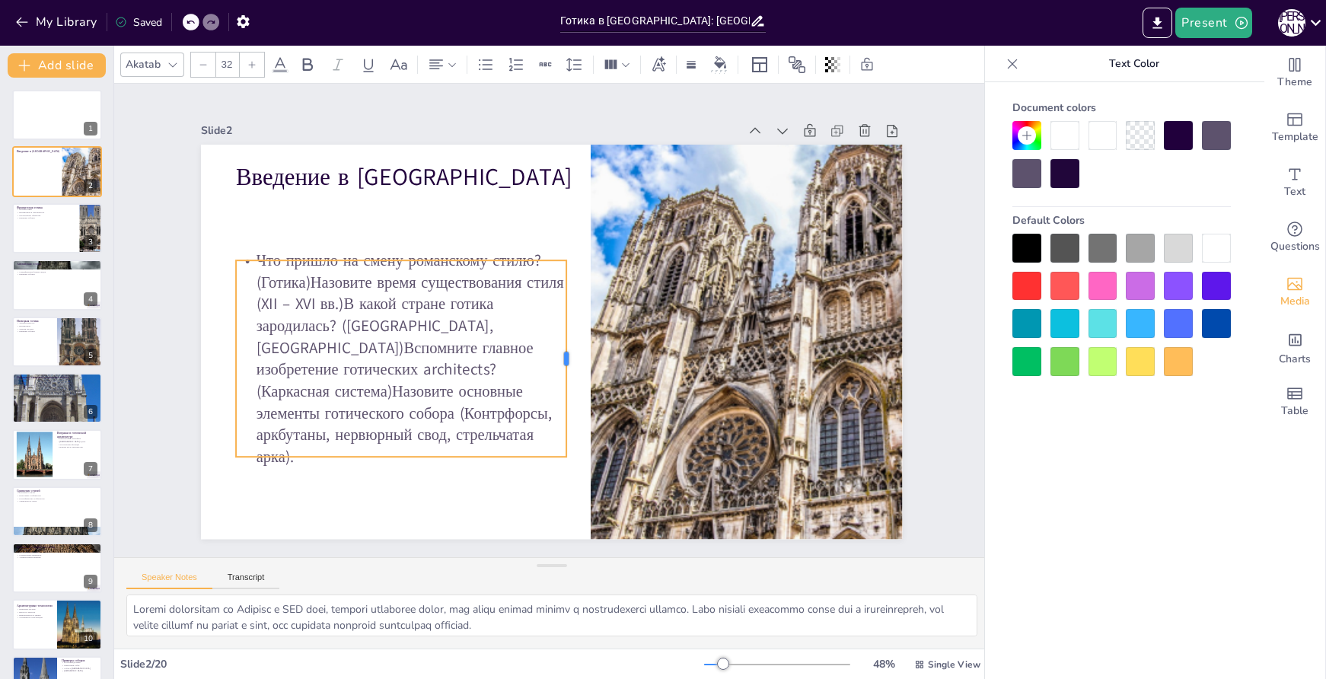
drag, startPoint x: 857, startPoint y: 303, endPoint x: 557, endPoint y: 283, distance: 300.7
click at [558, 283] on div at bounding box center [568, 360] width 33 height 196
click at [516, 209] on div at bounding box center [552, 342] width 702 height 394
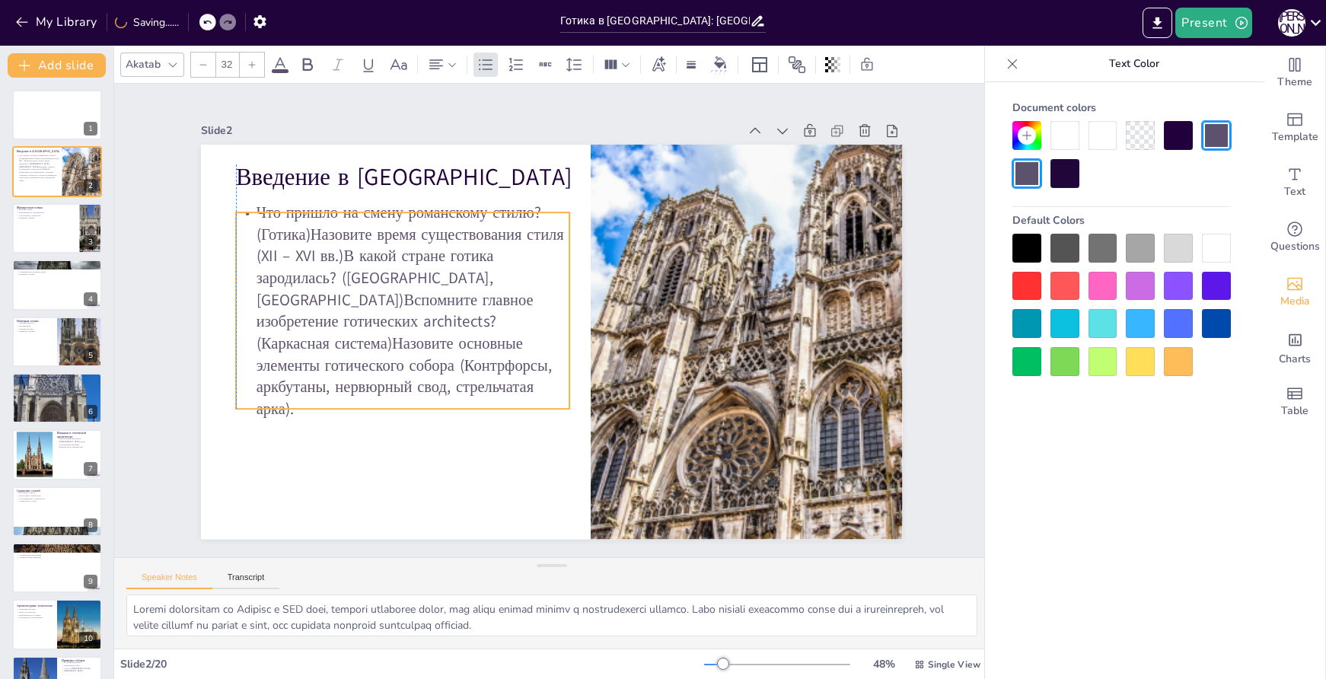
drag, startPoint x: 477, startPoint y: 281, endPoint x: 481, endPoint y: 232, distance: 48.9
click at [481, 232] on p "Что пришло на смену романскому стилю? (Готика)Назовите время существования стил…" at bounding box center [413, 265] width 385 height 311
click at [421, 250] on p "Что пришло на смену романскому стилю? (Готика)Назовите время существования стил…" at bounding box center [547, 171] width 252 height 354
click at [342, 260] on p "Что пришло на смену романскому стилю? (Готика)Назовите время существования стил…" at bounding box center [408, 279] width 372 height 282
click at [298, 243] on p "Что пришло на смену романскому стилю? (Готика)Назовите время существования стил…" at bounding box center [408, 279] width 372 height 282
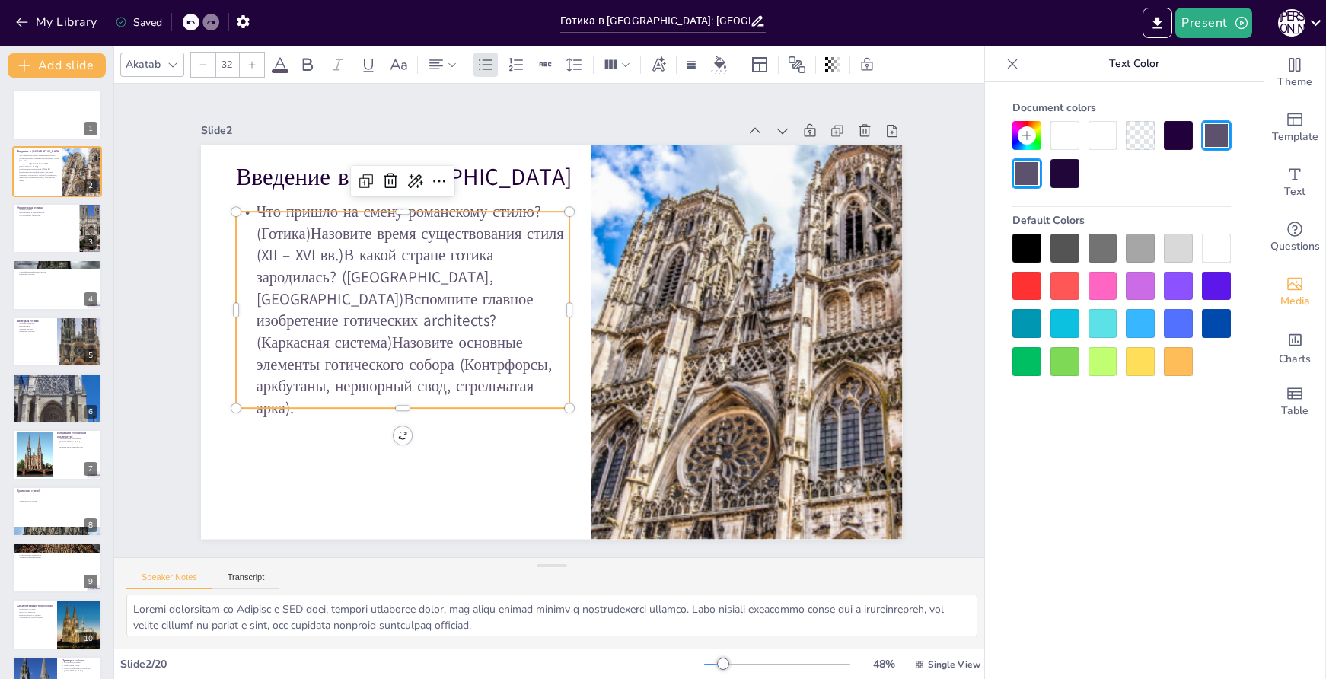
click at [293, 236] on p "Что пришло на смену романскому стилю? (Готика)Назовите время существования стил…" at bounding box center [407, 279] width 371 height 282
click at [302, 236] on p "Что пришло на смену романскому стилю? (Готика)Назовите время существования стил…" at bounding box center [405, 294] width 354 height 252
click at [302, 236] on p "Что пришло на смену романскому стилю? (Готика)Назовите время существования стил…" at bounding box center [402, 310] width 333 height 219
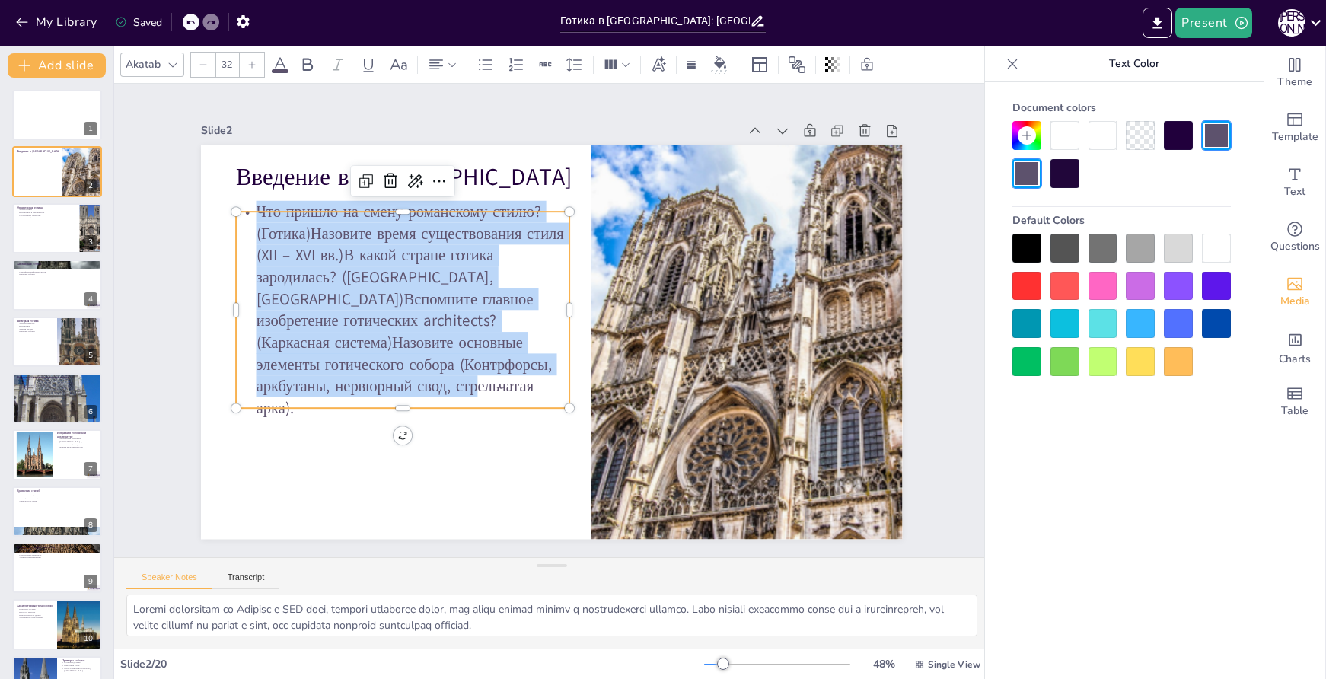
click at [302, 236] on p "Что пришло на смену романскому стилю? (Готика)Назовите время существования стил…" at bounding box center [407, 279] width 371 height 282
click at [301, 236] on p "Что пришло на смену романскому стилю? (Готика)Назовите время существования стил…" at bounding box center [448, 213] width 394 height 385
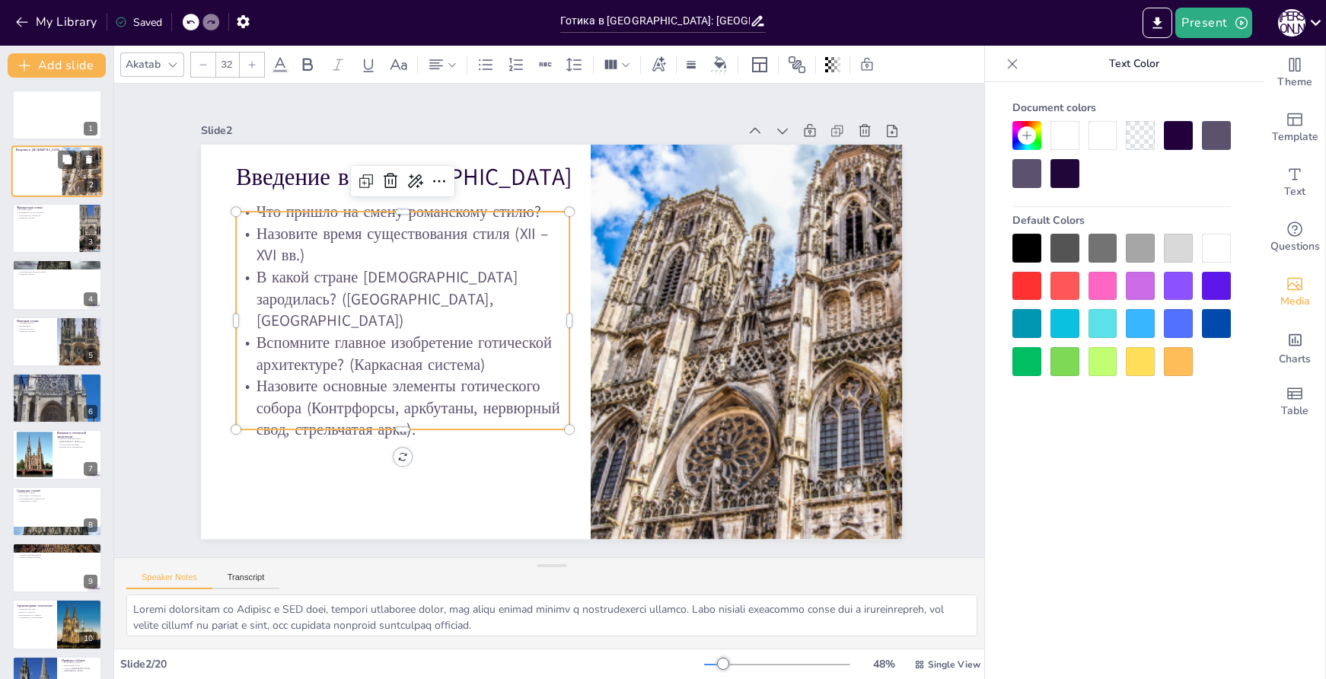
click at [30, 175] on div at bounding box center [37, 169] width 43 height 28
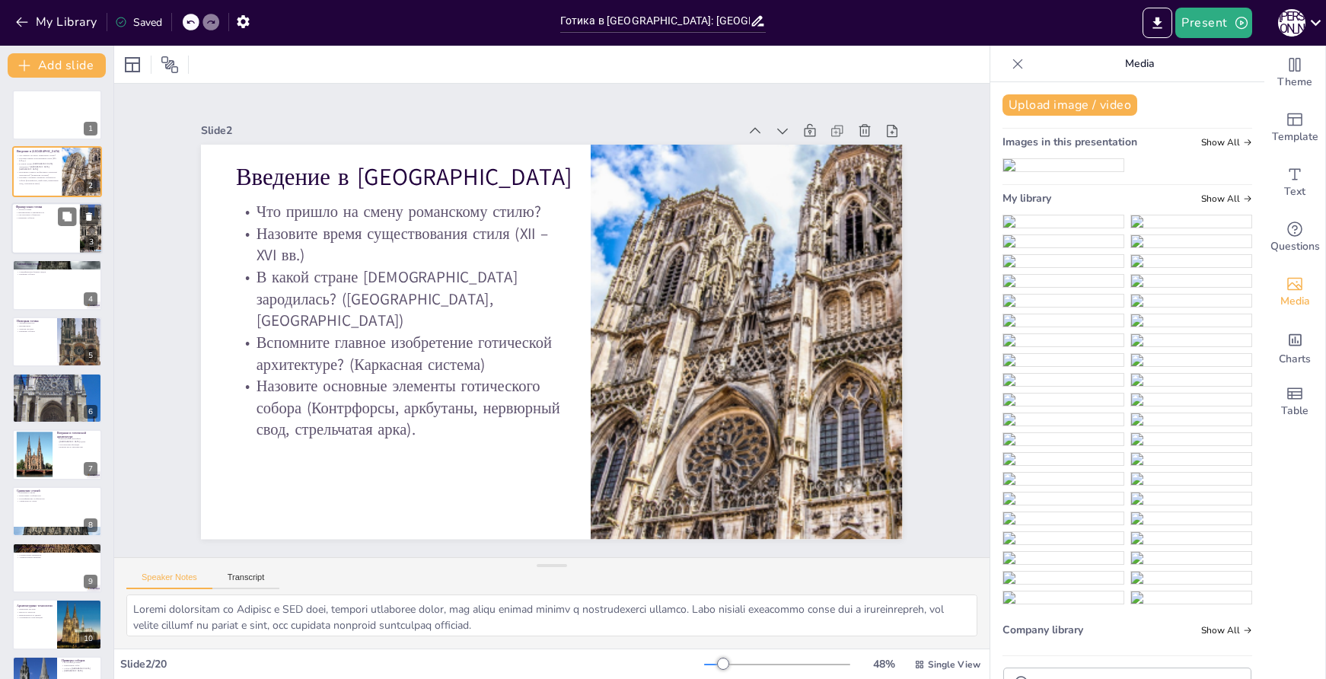
click at [39, 244] on div at bounding box center [56, 229] width 91 height 52
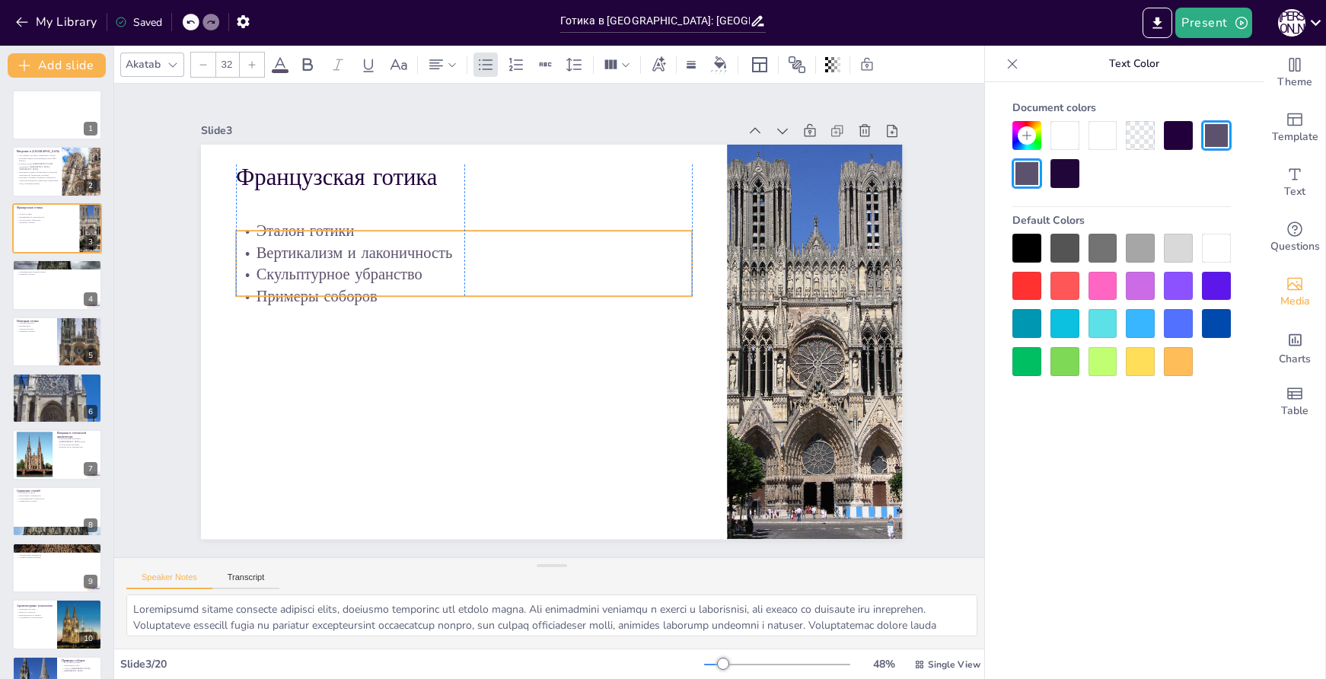
drag, startPoint x: 507, startPoint y: 228, endPoint x: 512, endPoint y: 263, distance: 34.7
click at [512, 263] on p "Скульптурное убранство" at bounding box center [476, 257] width 451 height 117
click at [352, 257] on p "Скульптурное убранство" at bounding box center [476, 257] width 451 height 117
click at [356, 249] on p "Вертикализм и лаконичность" at bounding box center [472, 243] width 456 height 69
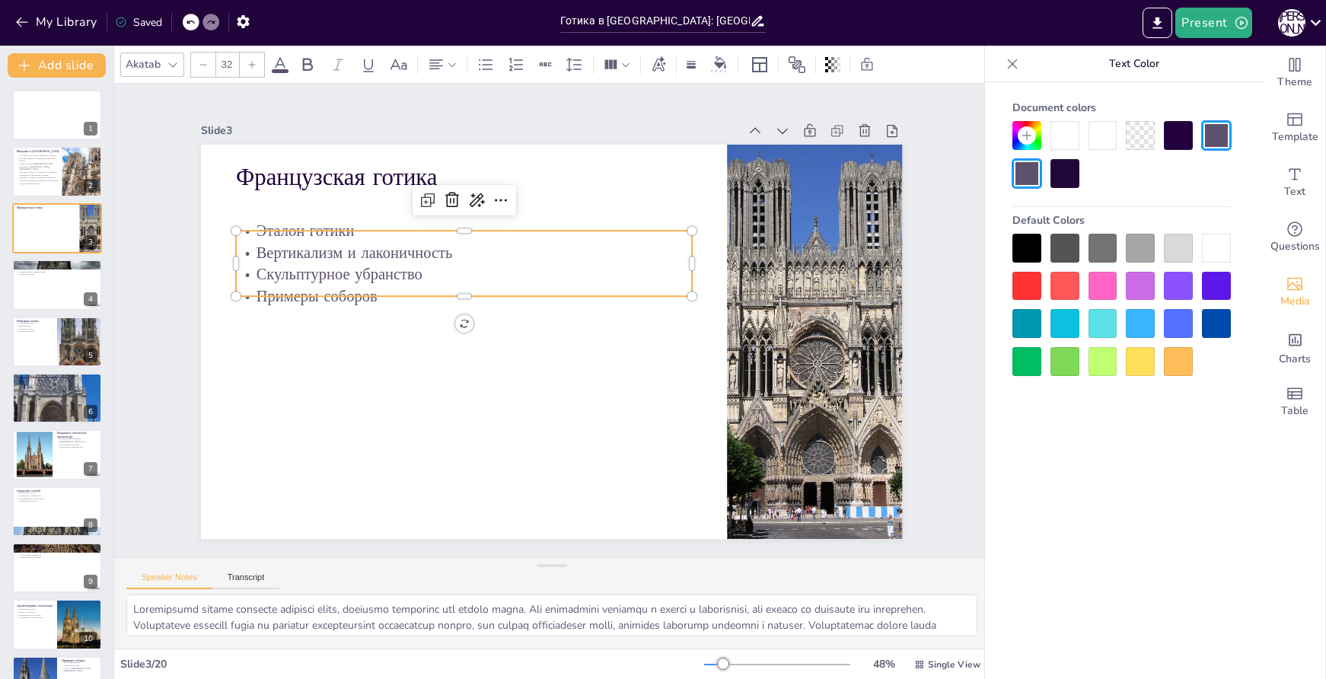
click at [356, 249] on p "Вертикализм и лаконичность" at bounding box center [464, 252] width 456 height 22
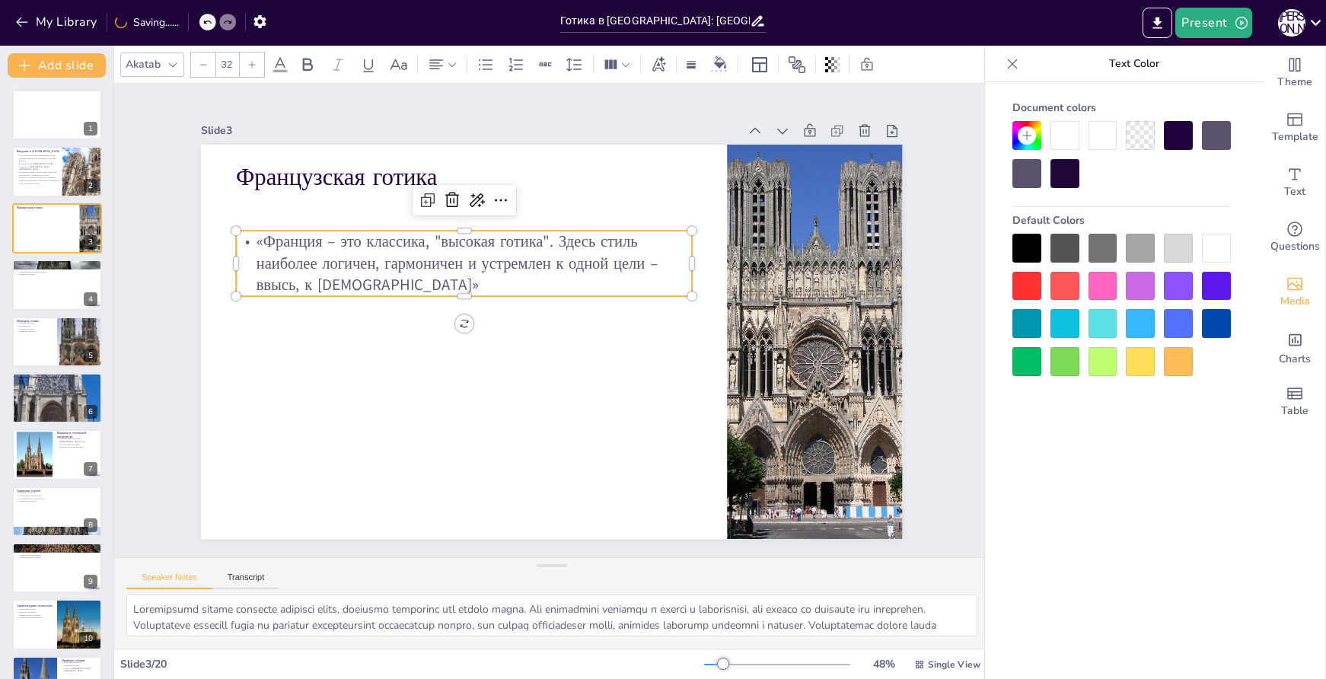
click at [244, 236] on p "«Франция – это классика, "высокая готика". Здесь стиль наиболее логичен, гармон…" at bounding box center [464, 263] width 456 height 65
click at [248, 236] on p "«Франция – это классика, "высокая готика". Здесь стиль наиболее логичен, гармон…" at bounding box center [478, 246] width 460 height 159
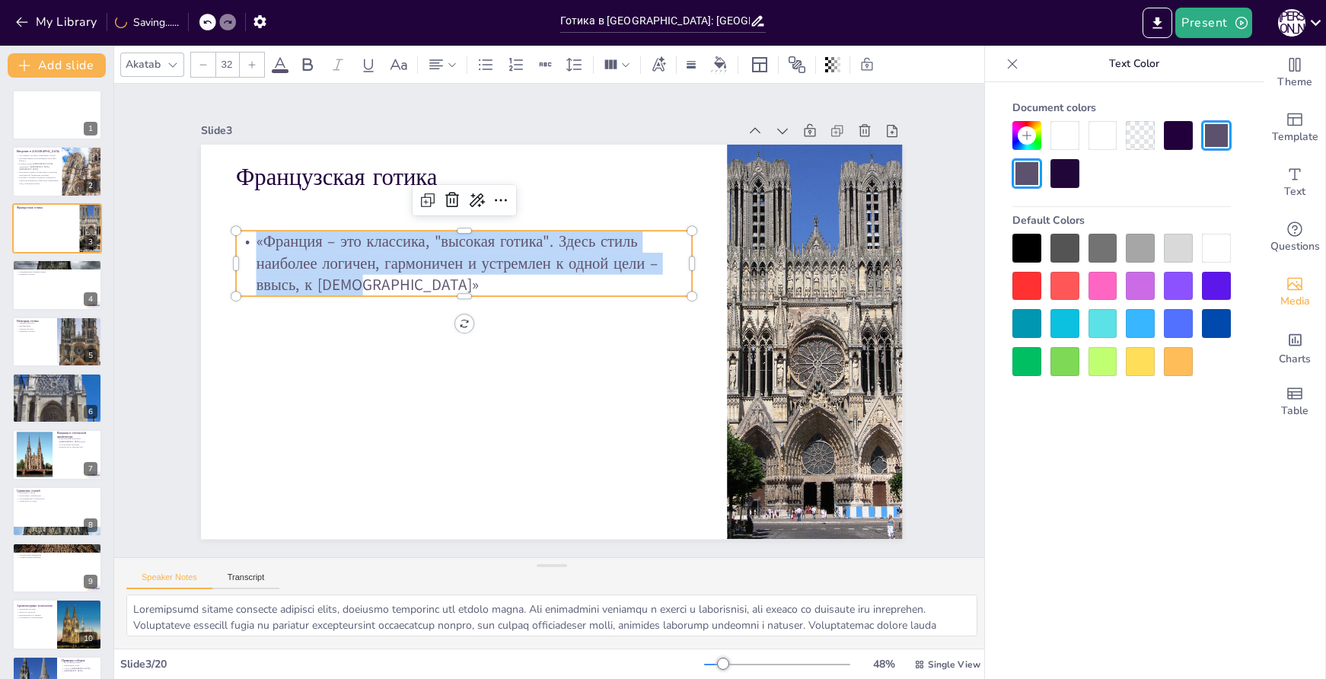
click at [244, 235] on p "«Франция – это классика, "высокая готика". Здесь стиль наиболее логичен, гармон…" at bounding box center [471, 254] width 461 height 113
click at [241, 235] on p "«Франция – это классика, "высокая готика". Здесь стиль наиболее логичен, гармон…" at bounding box center [471, 254] width 461 height 113
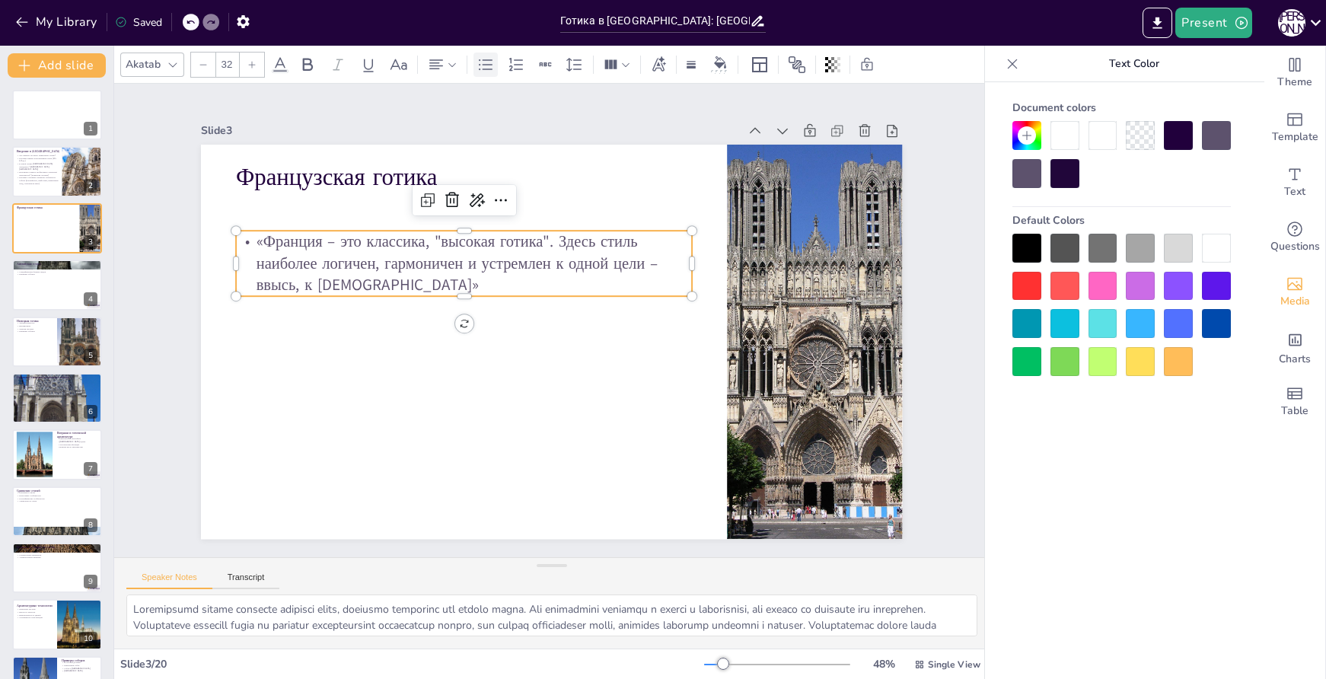
click at [484, 65] on icon at bounding box center [486, 64] width 14 height 11
click at [488, 57] on icon at bounding box center [486, 65] width 18 height 18
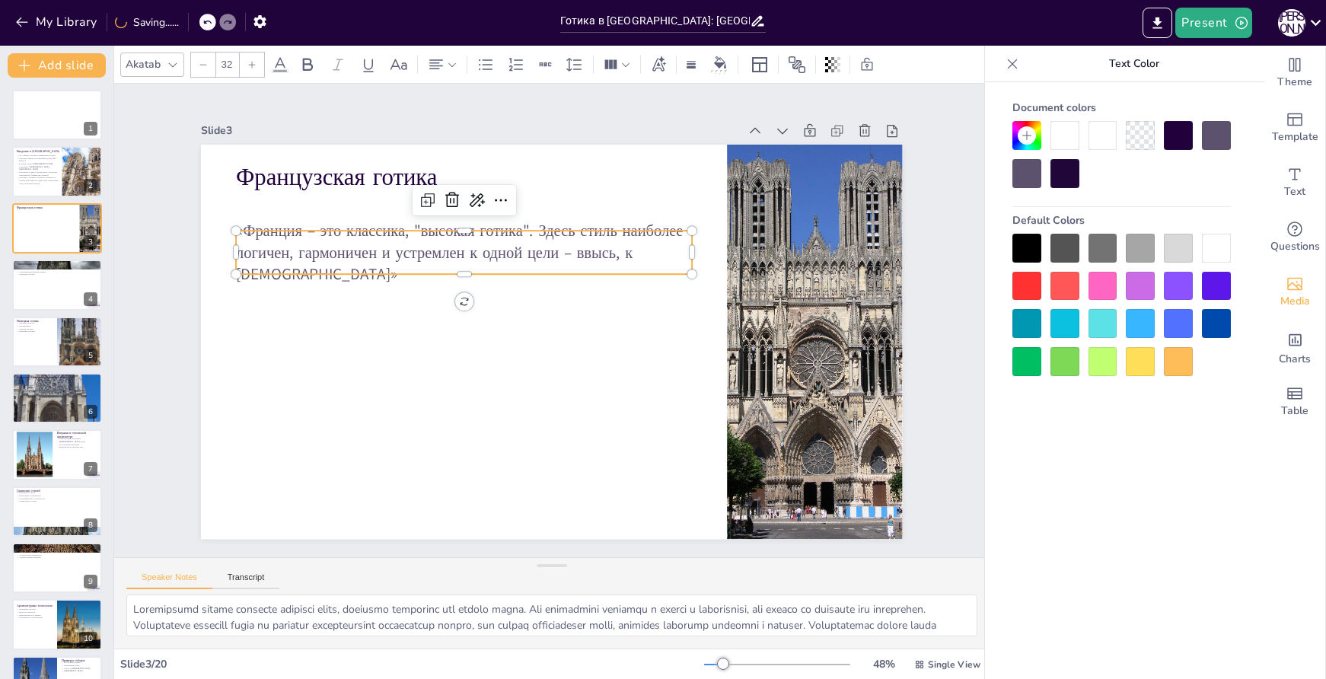
click at [656, 257] on p "«Франция – это классика, "высокая готика". Здесь стиль наиболее логичен, гармон…" at bounding box center [471, 243] width 461 height 113
click at [643, 257] on p "«Франция – это классика, "высокая готика". Здесь стиль наиболее логичен, гармон…" at bounding box center [471, 243] width 461 height 113
click at [654, 256] on p "«Франция – это классика, "высокая готика". Здесь стиль наиболее логичен, гармон…" at bounding box center [464, 252] width 456 height 65
click at [666, 257] on p "«Франция – это классика, "высокая готика". Здесь стиль наиболее логичен, гармон…" at bounding box center [471, 243] width 461 height 113
click at [666, 356] on p "«Франция – это классика, "высокая готика". Здесь стиль наиболее логичен, гармон…" at bounding box center [640, 388] width 456 height 65
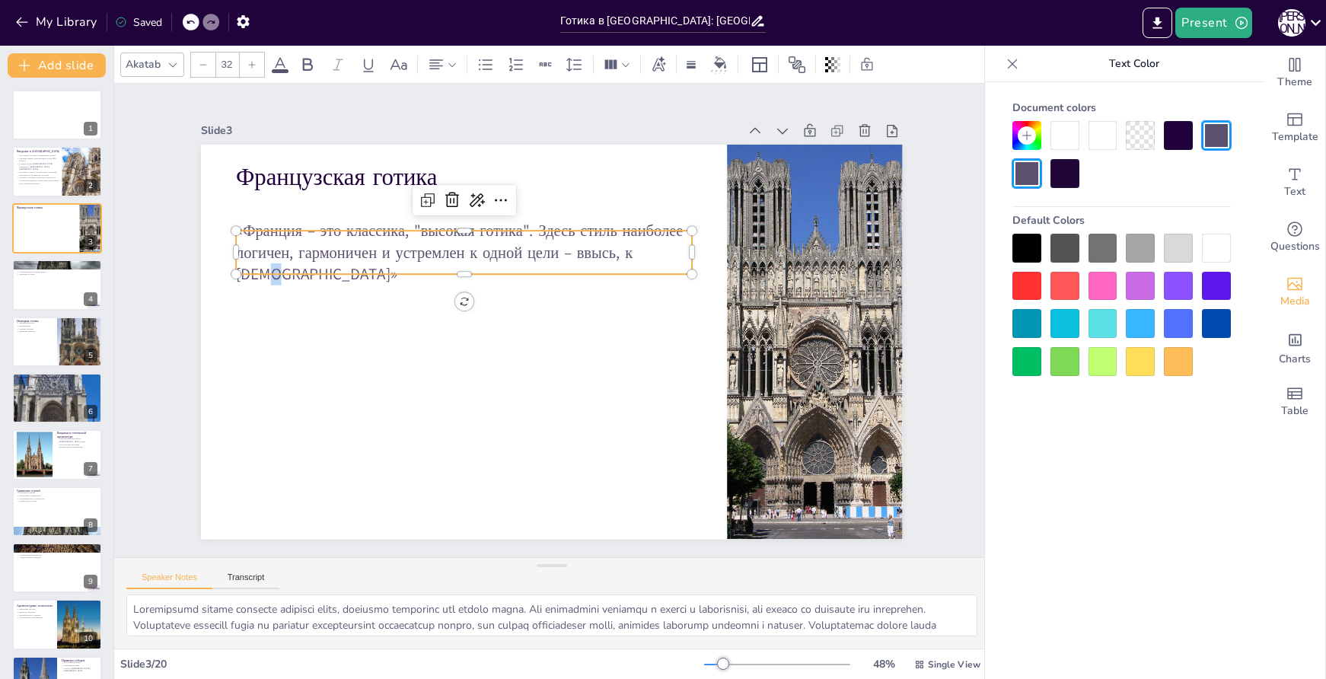
click at [666, 257] on p "«Франция – это классика, "высокая готика". Здесь стиль наиболее логичен, гармон…" at bounding box center [464, 252] width 456 height 65
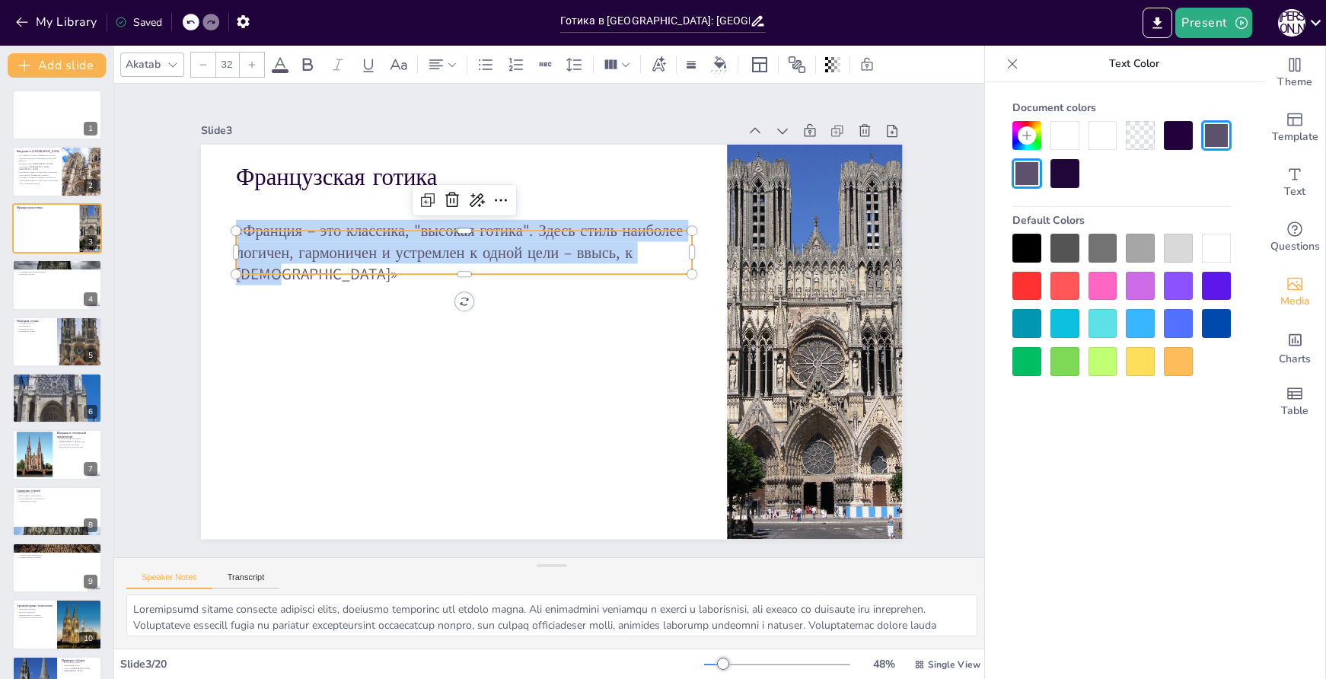
click at [666, 257] on p "«Франция – это классика, "высокая готика". Здесь стиль наиболее логичен, гармон…" at bounding box center [471, 243] width 461 height 113
click at [666, 257] on p "«Франция – это классика, "высокая готика". Здесь стиль наиболее логичен, гармон…" at bounding box center [650, 267] width 245 height 443
click at [666, 257] on p "«Франция – это классика, "высокая готика". Здесь стиль наиболее логичен, гармон…" at bounding box center [532, 211] width 383 height 354
click at [647, 257] on p "«Франция – это классика, "высокая готика". Здесь стиль наиболее логичен, гармон…" at bounding box center [471, 243] width 461 height 113
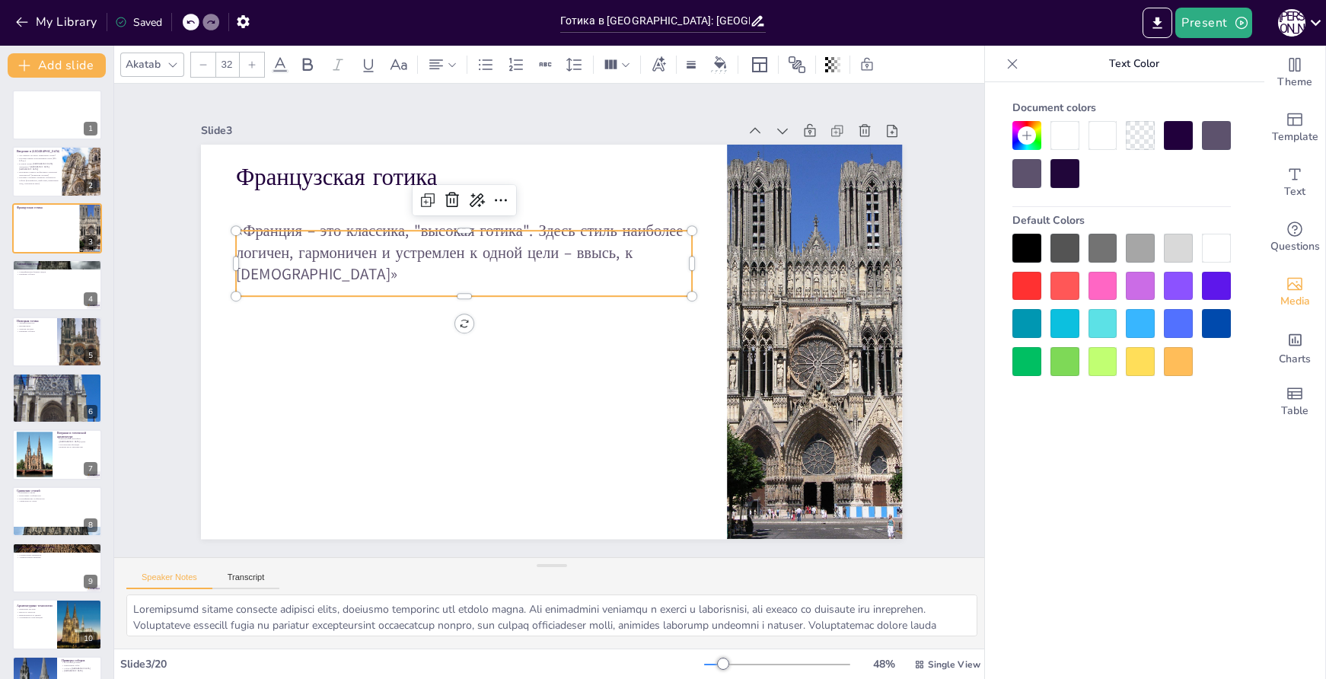
click at [513, 282] on p at bounding box center [467, 287] width 456 height 69
click at [510, 273] on p at bounding box center [467, 287] width 456 height 69
click at [502, 286] on p at bounding box center [464, 297] width 456 height 22
click at [664, 257] on p "«Франция – это классика, "высокая готика". Здесь стиль наиболее логичен, гармон…" at bounding box center [471, 243] width 461 height 113
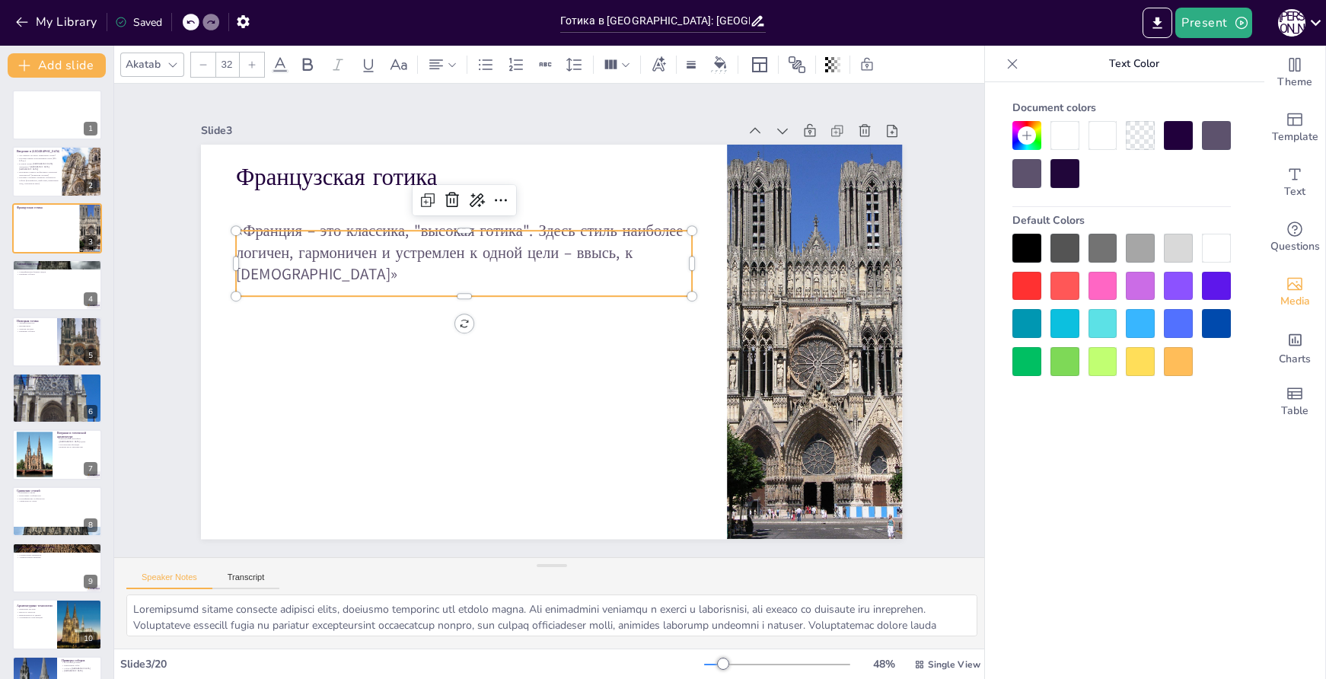
click at [667, 260] on p "«Франция – это классика, "высокая готика". Здесь стиль наиболее логичен, гармон…" at bounding box center [481, 235] width 460 height 159
click at [667, 260] on p "«Франция – это классика, "высокая готика". Здесь стиль наиболее логичен, гармон…" at bounding box center [471, 243] width 461 height 113
click at [664, 256] on p "«Франция – это классика, "высокая готика". Здесь стиль наиболее логичен, гармон…" at bounding box center [471, 243] width 461 height 113
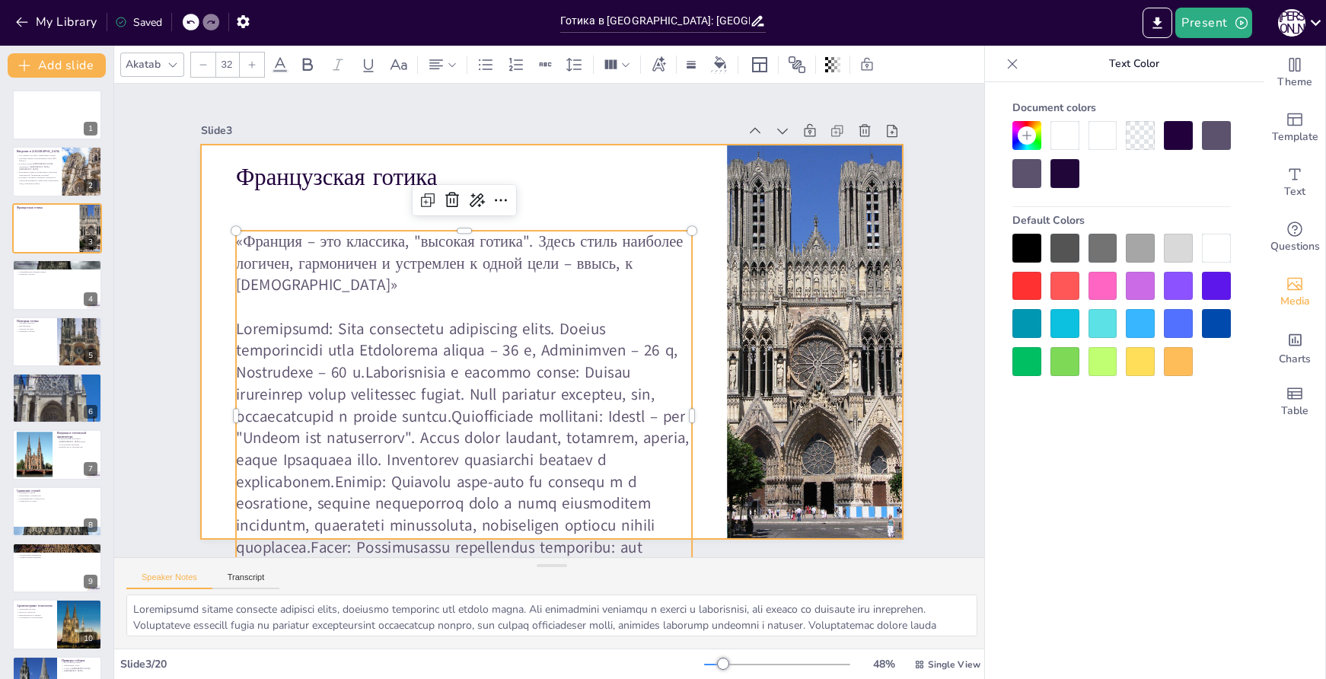
click at [585, 199] on div at bounding box center [549, 342] width 739 height 466
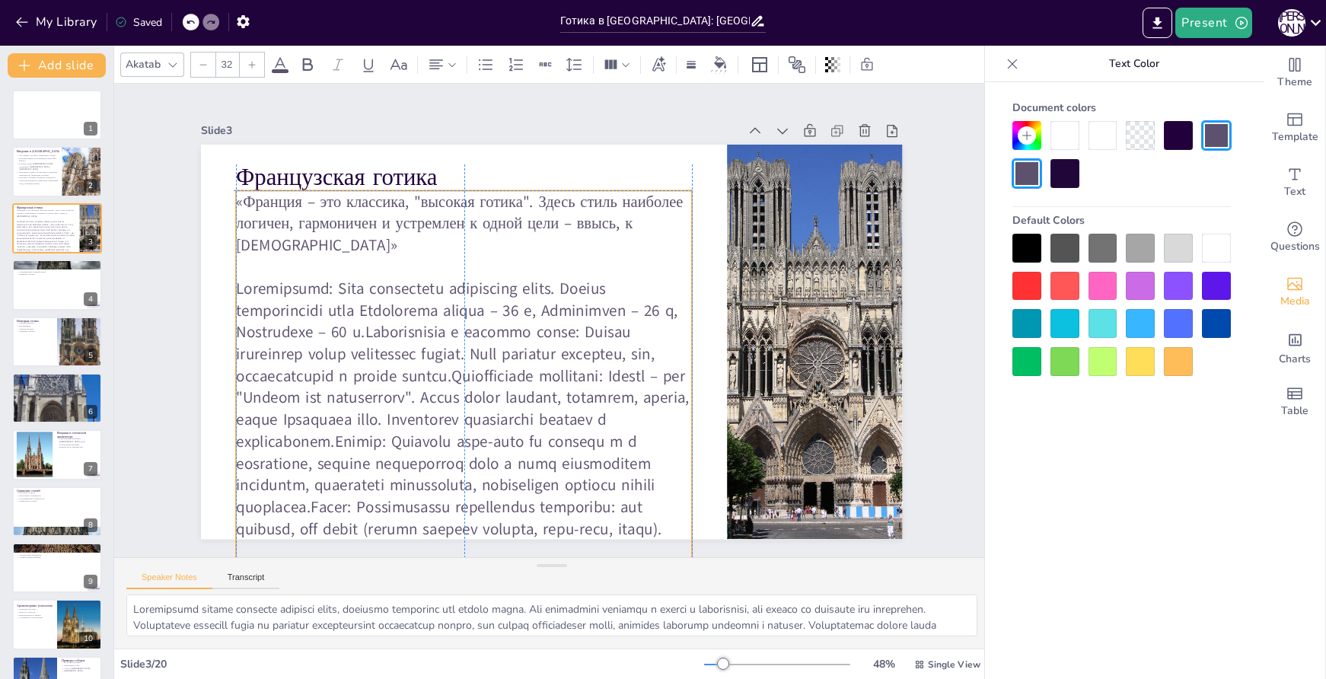
drag, startPoint x: 555, startPoint y: 241, endPoint x: 555, endPoint y: 215, distance: 25.9
click at [555, 215] on p "«Франция – это классика, "высокая готика". Здесь стиль наиболее логичен, гармон…" at bounding box center [487, 207] width 460 height 159
click at [563, 270] on p at bounding box center [454, 410] width 484 height 330
click at [389, 312] on p at bounding box center [455, 410] width 484 height 330
click at [369, 303] on p at bounding box center [438, 387] width 522 height 411
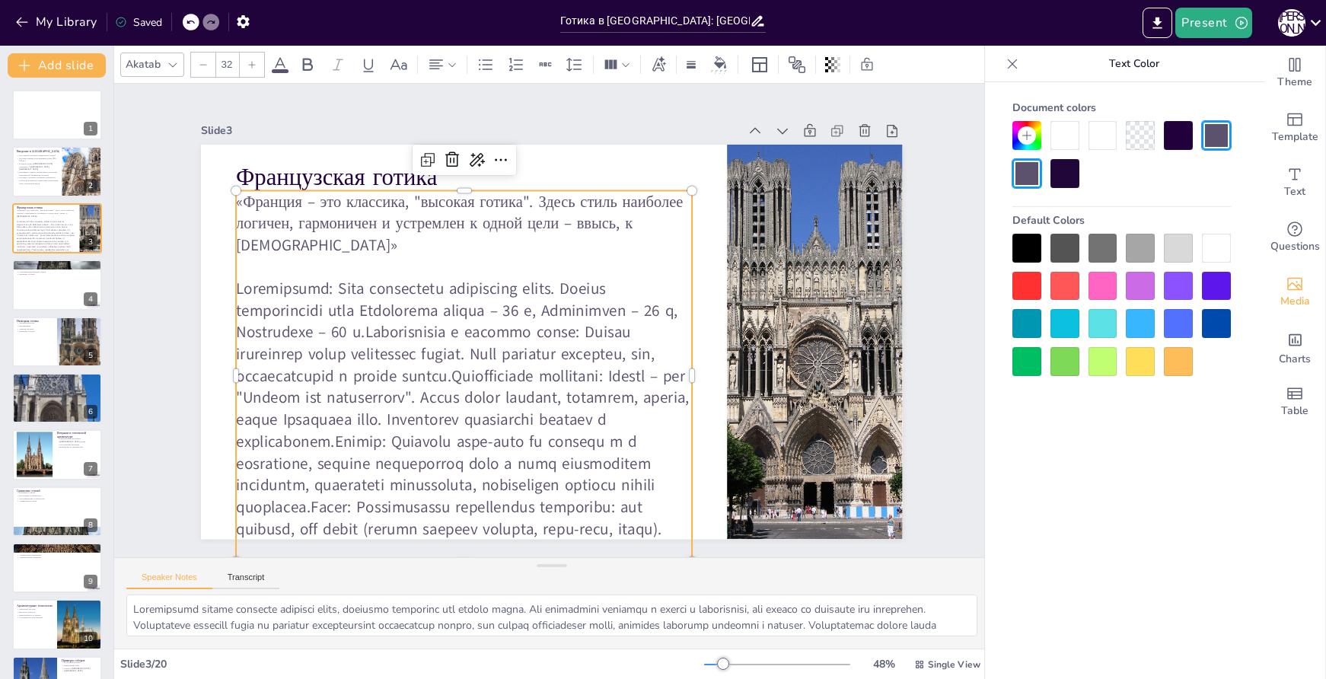
click at [350, 295] on p at bounding box center [445, 399] width 505 height 372
click at [350, 295] on p at bounding box center [464, 420] width 456 height 284
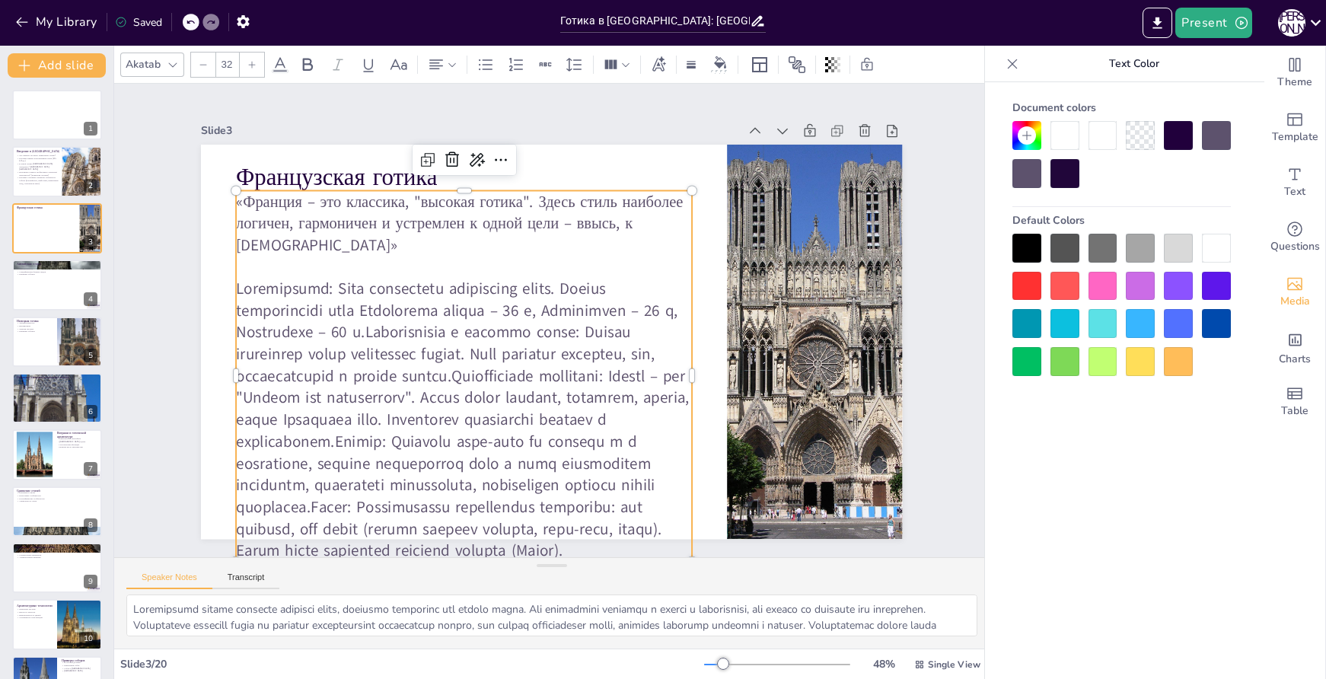
click at [359, 302] on p at bounding box center [454, 410] width 484 height 330
click at [359, 305] on p at bounding box center [445, 399] width 505 height 372
click at [356, 307] on p at bounding box center [464, 420] width 456 height 284
click at [354, 309] on p at bounding box center [454, 410] width 484 height 330
click at [359, 307] on p at bounding box center [464, 420] width 456 height 284
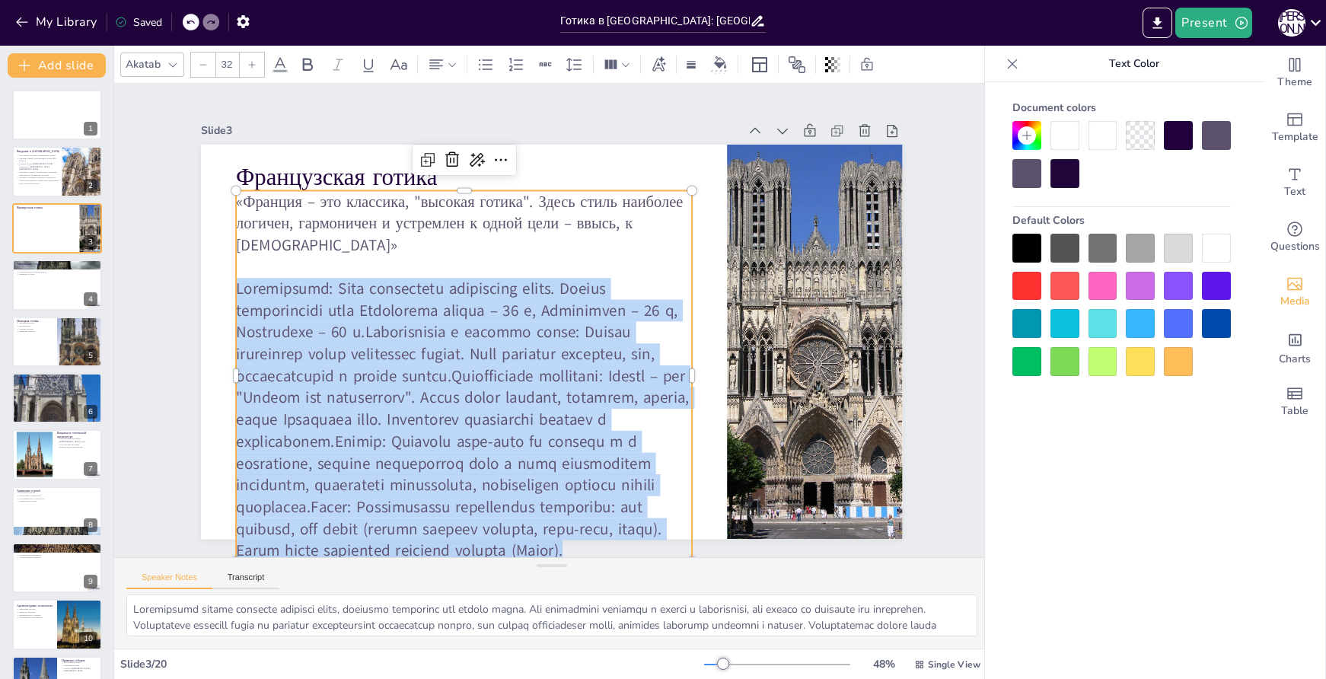
click at [359, 307] on p at bounding box center [464, 420] width 456 height 284
click at [359, 307] on p at bounding box center [438, 387] width 522 height 411
click at [359, 305] on p at bounding box center [455, 410] width 484 height 330
click at [359, 305] on p at bounding box center [454, 410] width 484 height 330
click at [359, 305] on p at bounding box center [420, 336] width 529 height 516
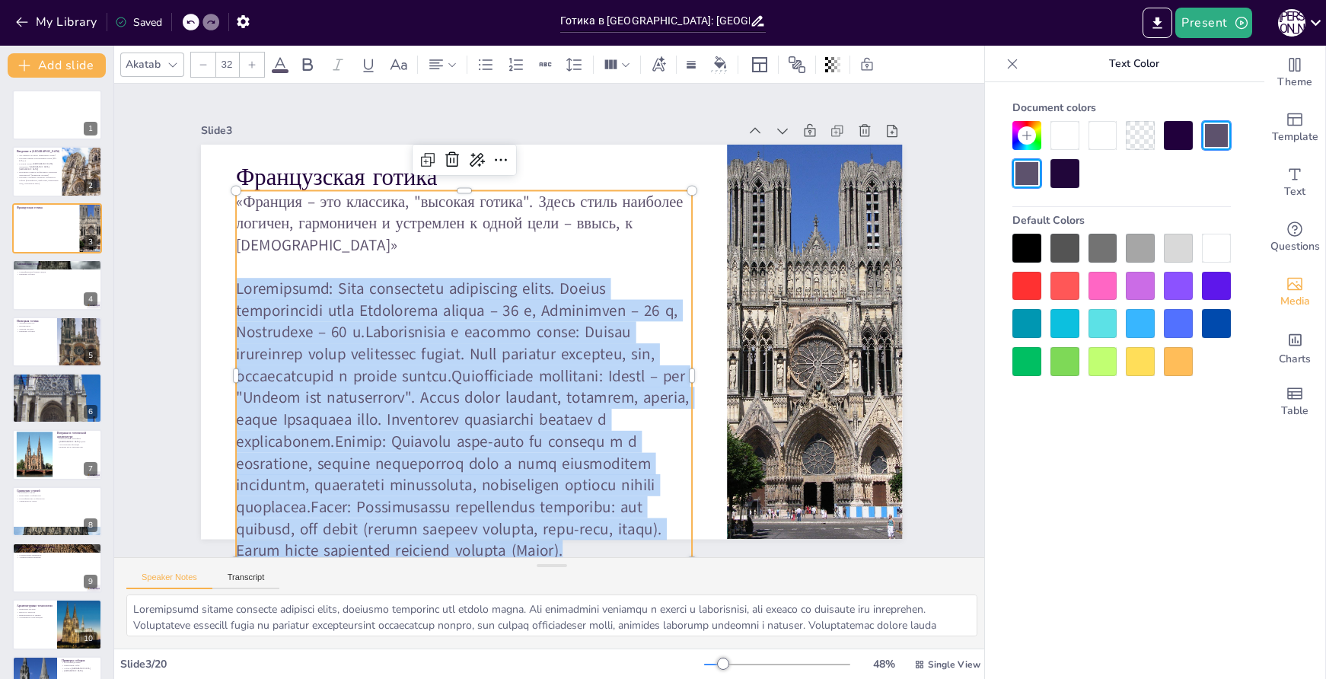
click at [359, 305] on p at bounding box center [537, 189] width 516 height 529
click at [334, 288] on p at bounding box center [431, 375] width 532 height 445
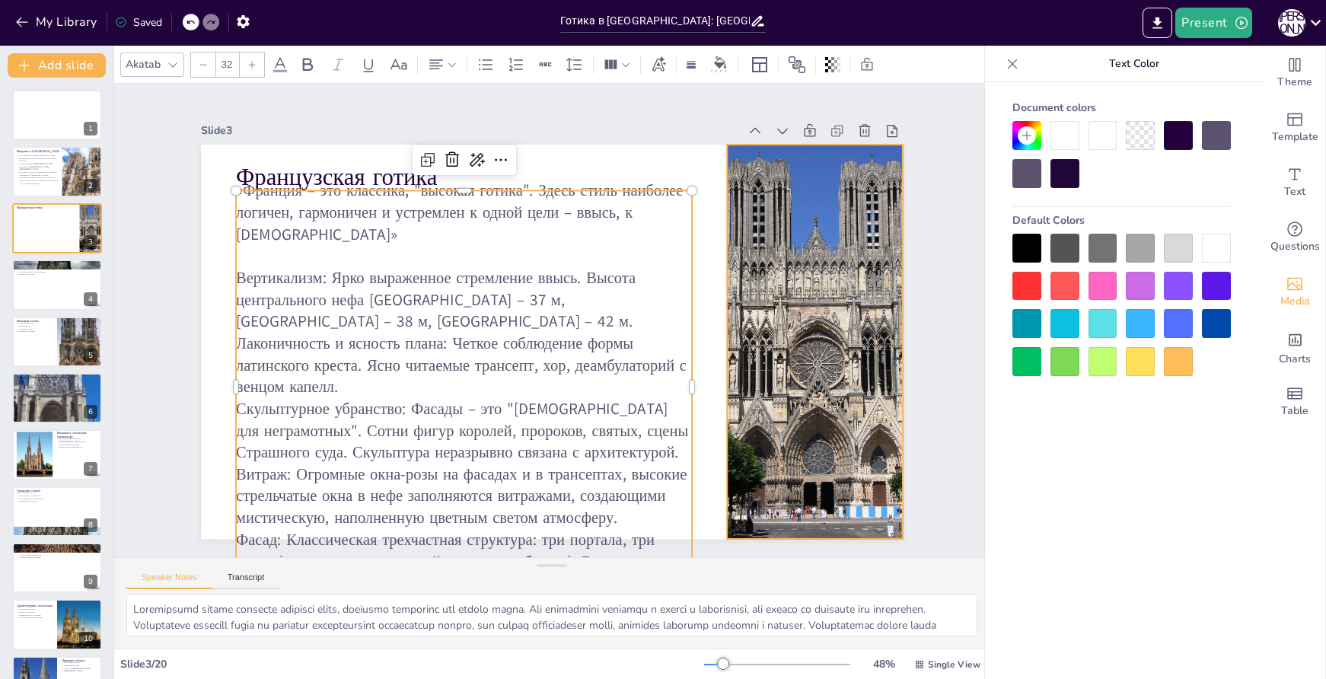
click at [836, 298] on div at bounding box center [811, 369] width 336 height 423
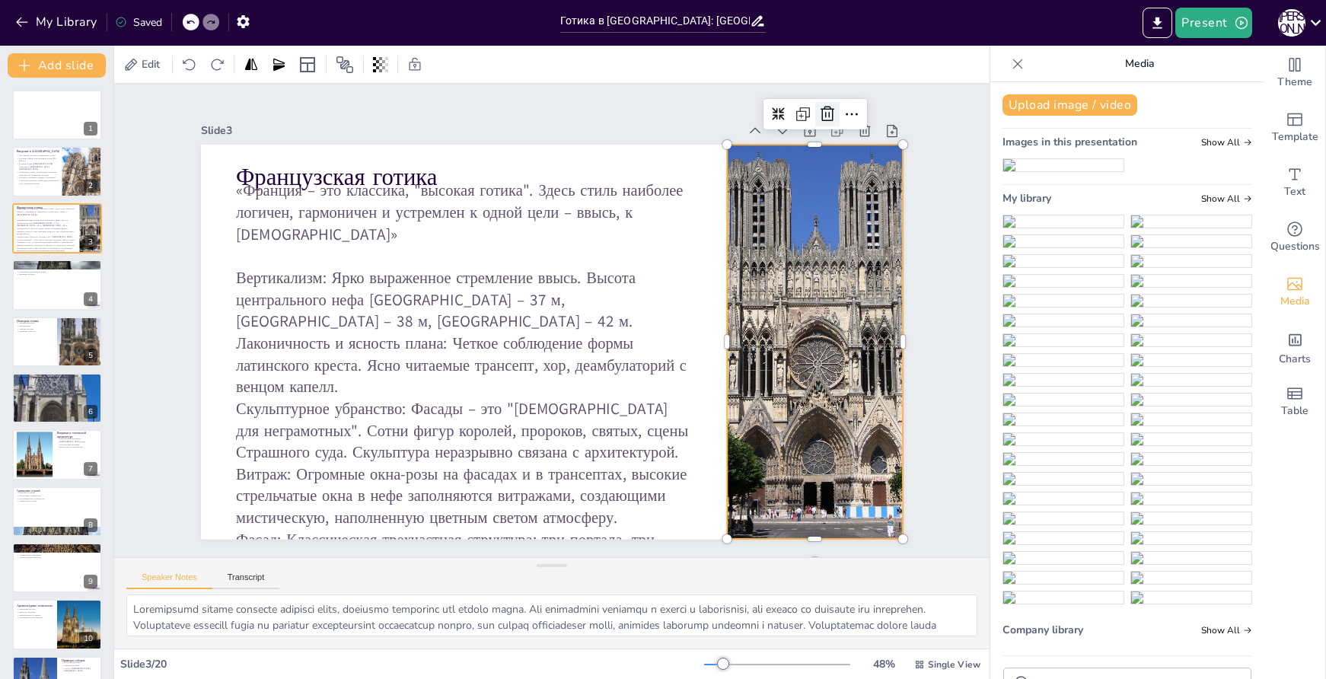
click at [854, 165] on icon at bounding box center [864, 175] width 21 height 21
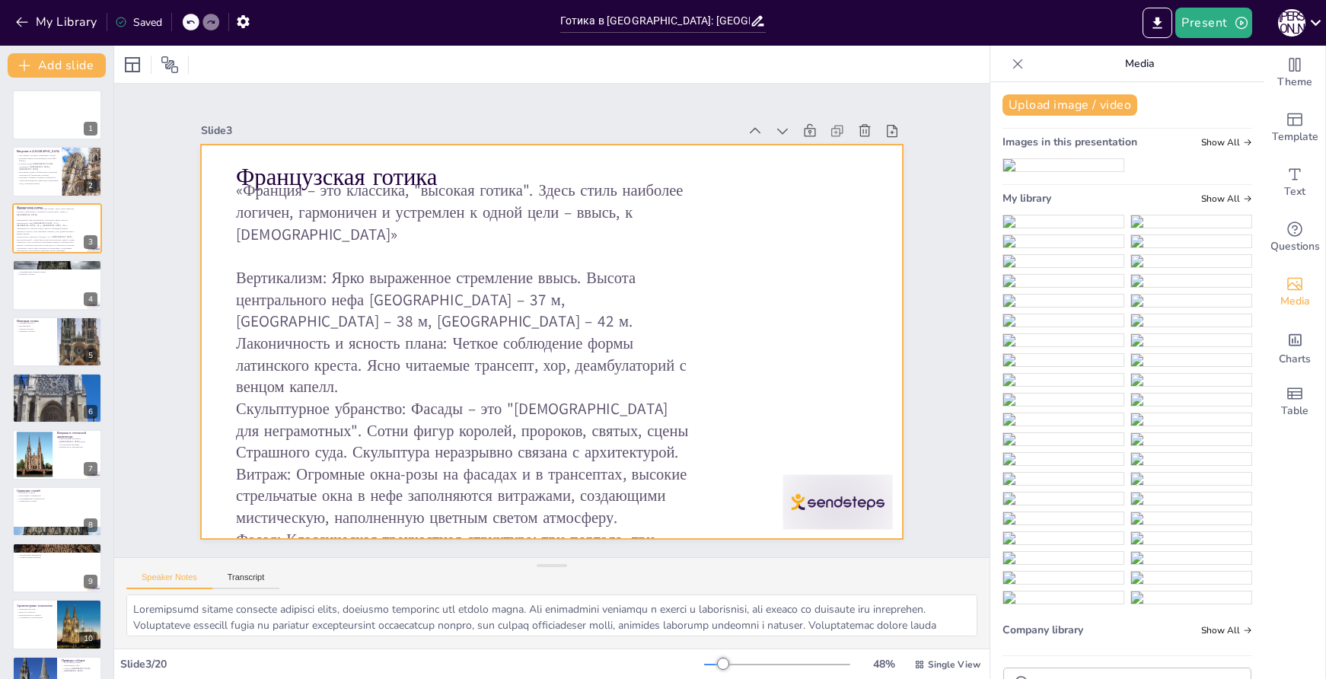
click at [688, 325] on div at bounding box center [549, 342] width 739 height 466
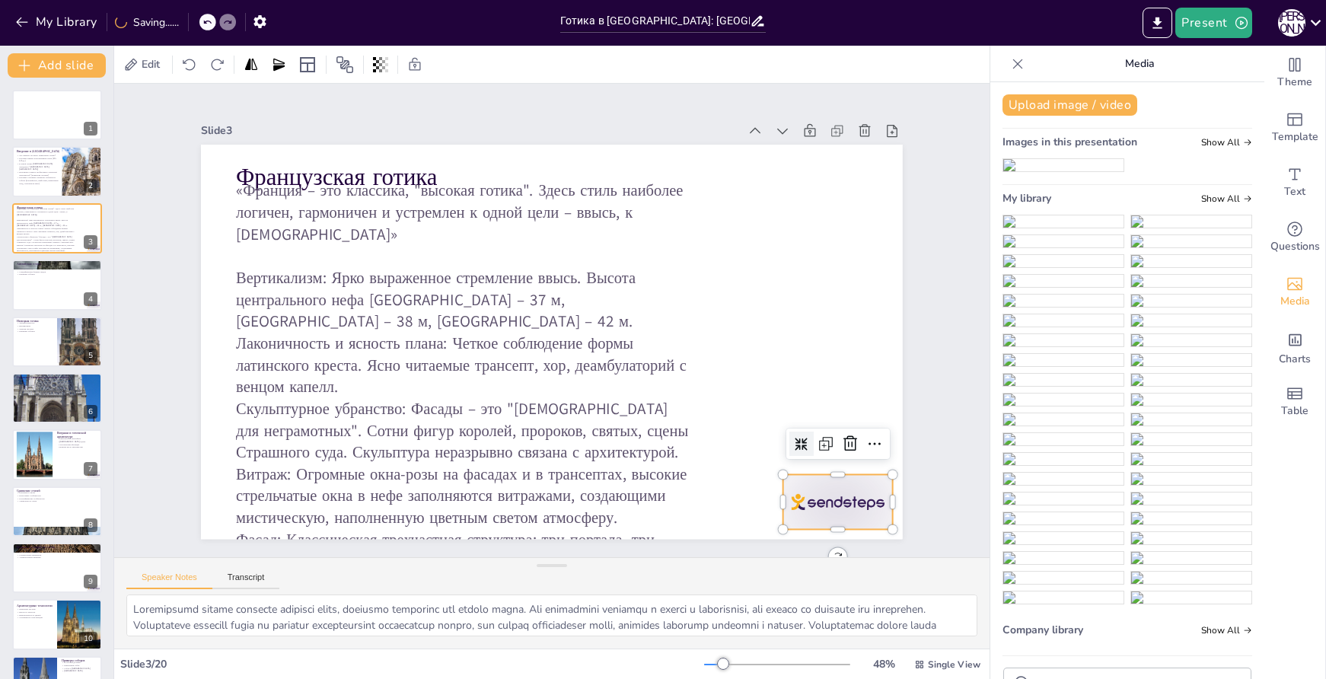
click at [838, 519] on div at bounding box center [794, 557] width 119 height 76
click at [838, 466] on icon at bounding box center [835, 474] width 15 height 16
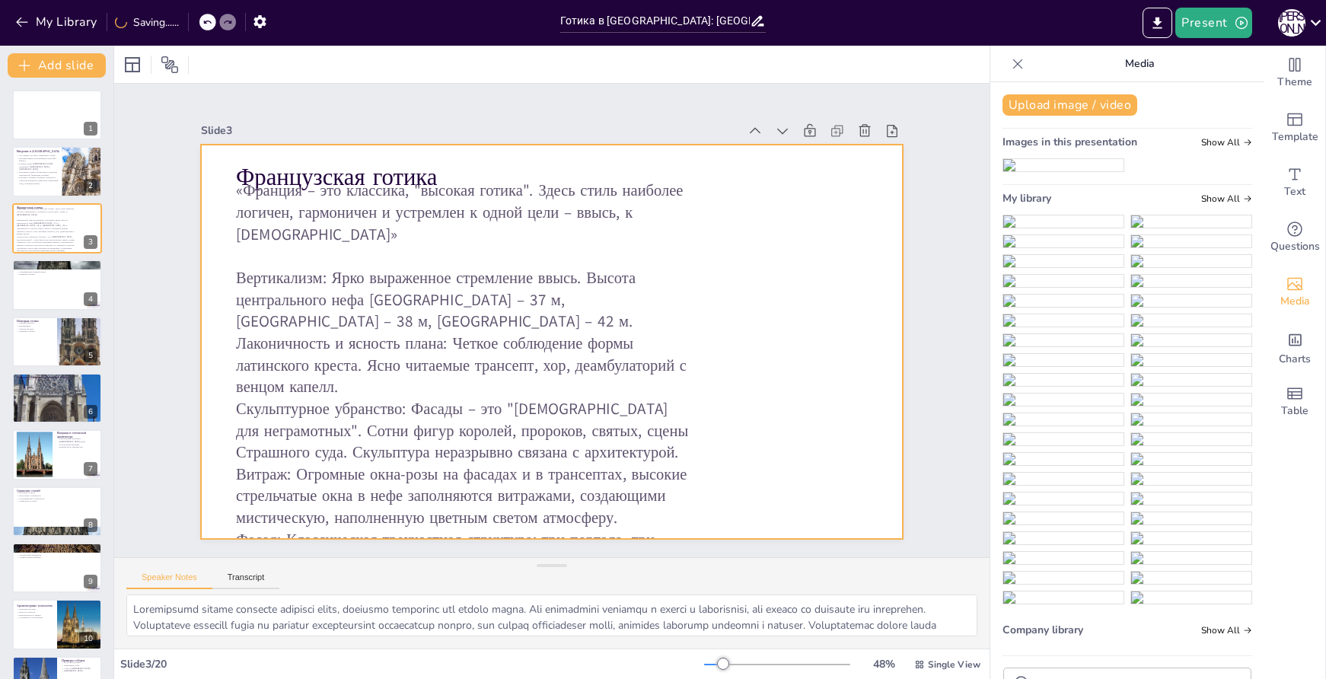
click at [644, 311] on p "Вертикализм: Ярко выраженное стремление ввысь. Высота центрального нефа [GEOGRA…" at bounding box center [464, 299] width 456 height 65
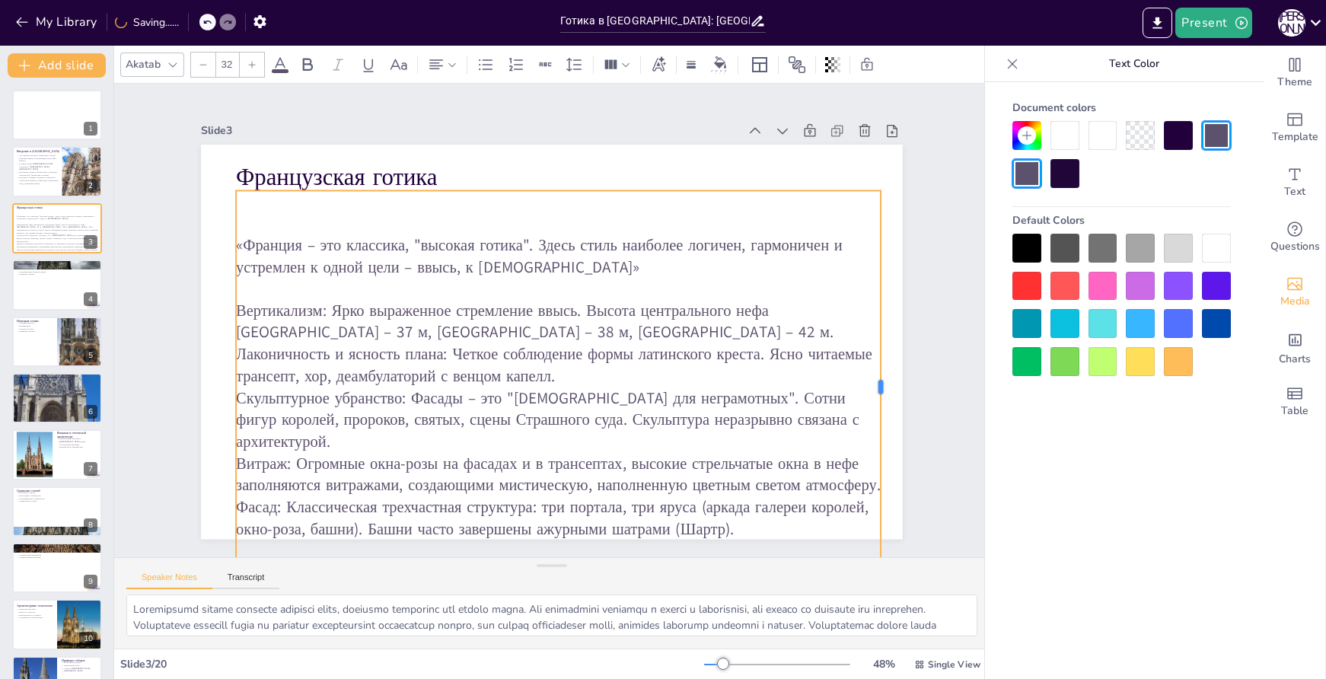
drag, startPoint x: 684, startPoint y: 380, endPoint x: 873, endPoint y: 357, distance: 190.2
click at [873, 357] on div at bounding box center [866, 455] width 94 height 387
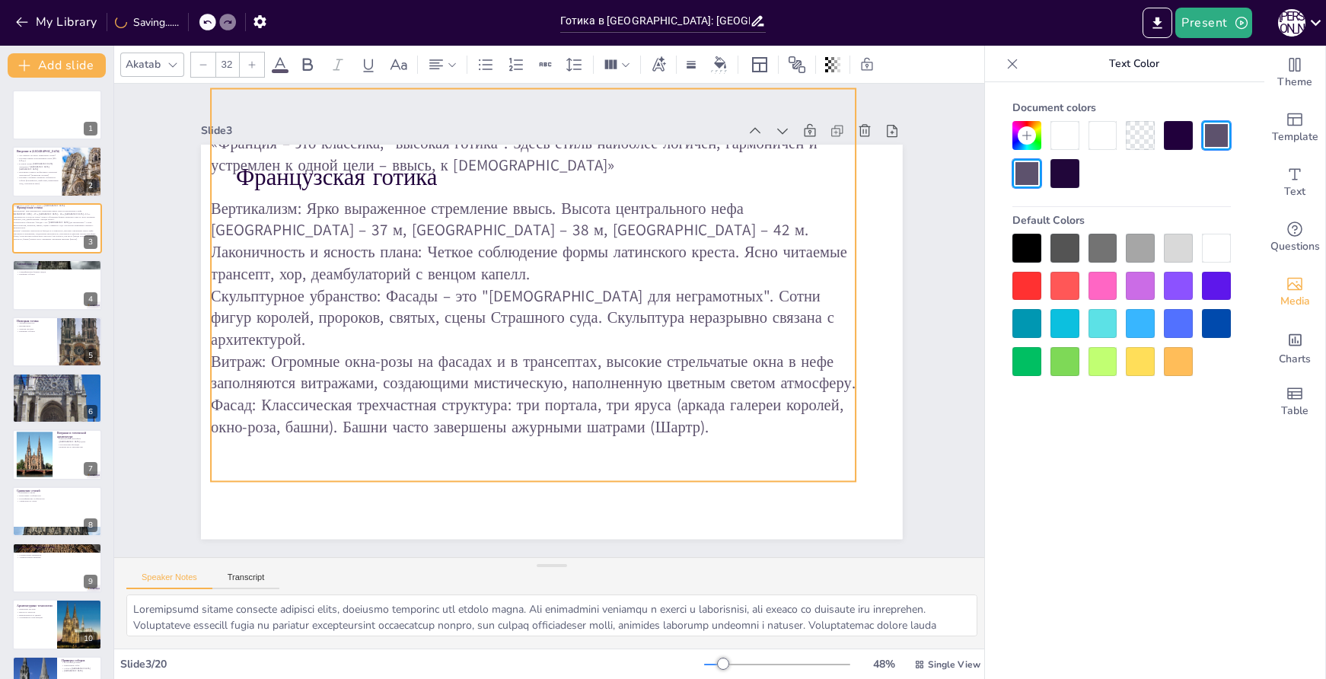
drag, startPoint x: 592, startPoint y: 215, endPoint x: 567, endPoint y: 113, distance: 105.1
click at [567, 113] on div "Slide 1 Готика в [GEOGRAPHIC_DATA]: [GEOGRAPHIC_DATA], [GEOGRAPHIC_DATA] и [GEO…" at bounding box center [552, 320] width 702 height 437
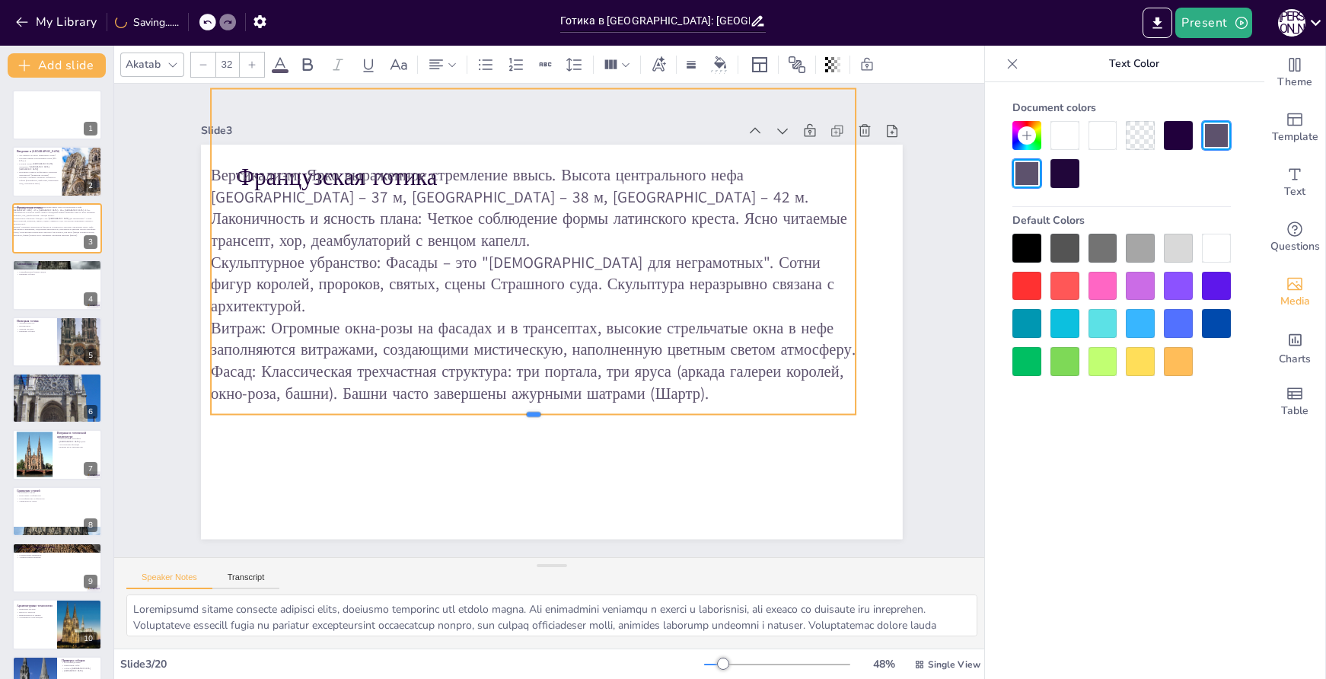
drag, startPoint x: 522, startPoint y: 476, endPoint x: 535, endPoint y: 409, distance: 68.2
click at [535, 414] on div at bounding box center [533, 420] width 645 height 12
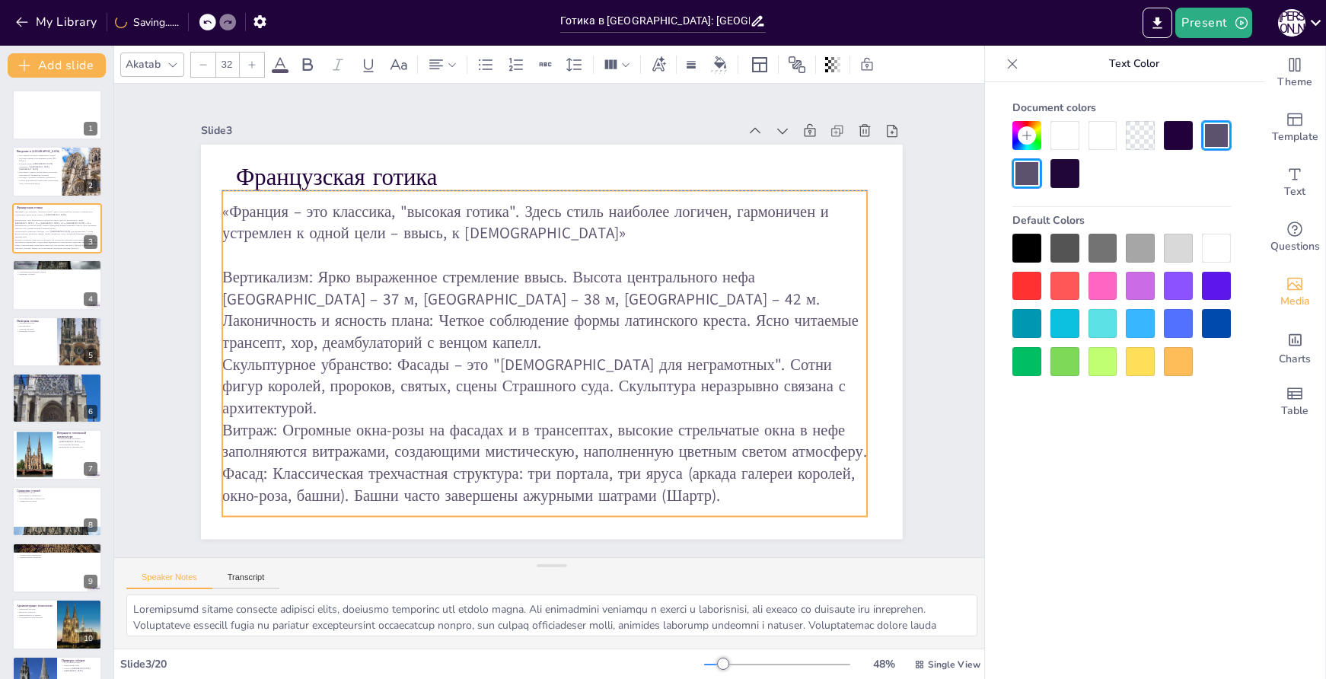
drag, startPoint x: 620, startPoint y: 269, endPoint x: 631, endPoint y: 359, distance: 91.3
click at [631, 359] on p "Скульптурное убранство: Фасады – это "[DEMOGRAPHIC_DATA] для неграмотных". Сотн…" at bounding box center [544, 385] width 645 height 65
click at [419, 305] on p "Вертикализм: Ярко выраженное стремление ввысь. Высота центрального нефа [GEOGRA…" at bounding box center [544, 288] width 645 height 43
click at [490, 339] on p "Лаконичность и ясность плана: Четкое соблюдение формы латинского креста. Ясно ч…" at bounding box center [544, 331] width 645 height 43
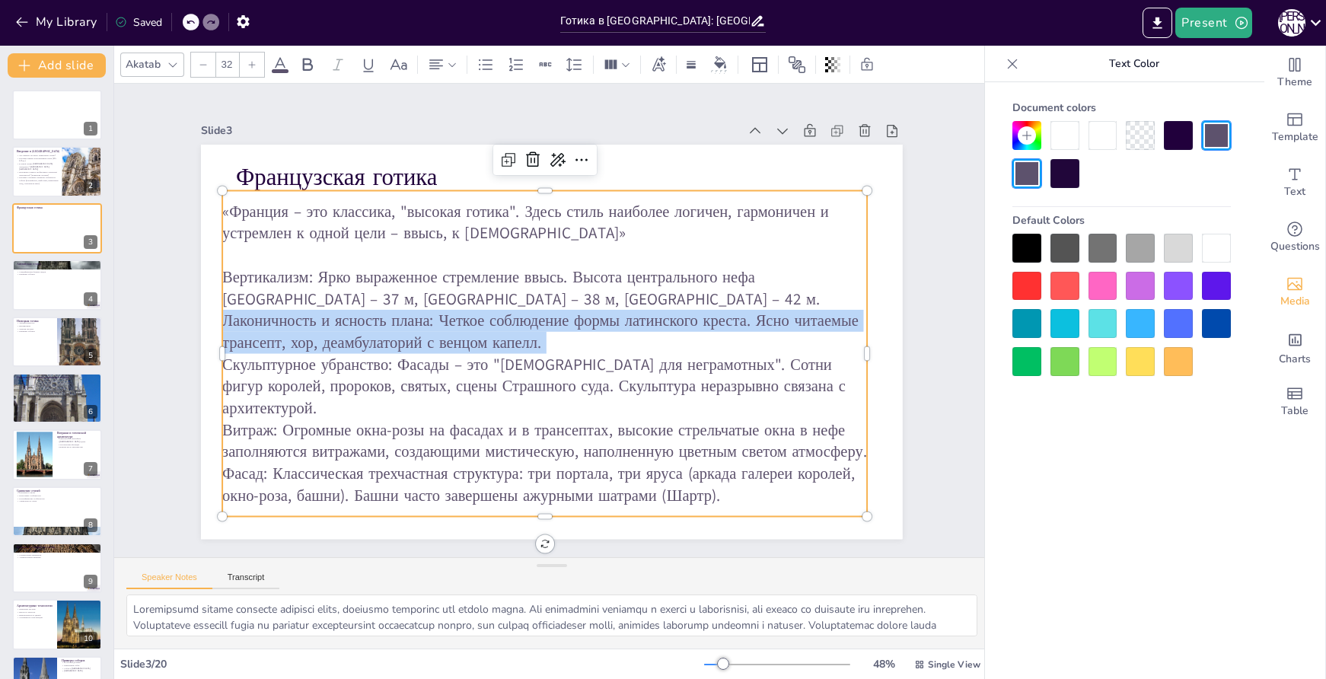
click at [490, 339] on p "Лаконичность и ясность плана: Четкое соблюдение формы латинского креста. Ясно ч…" at bounding box center [544, 331] width 646 height 110
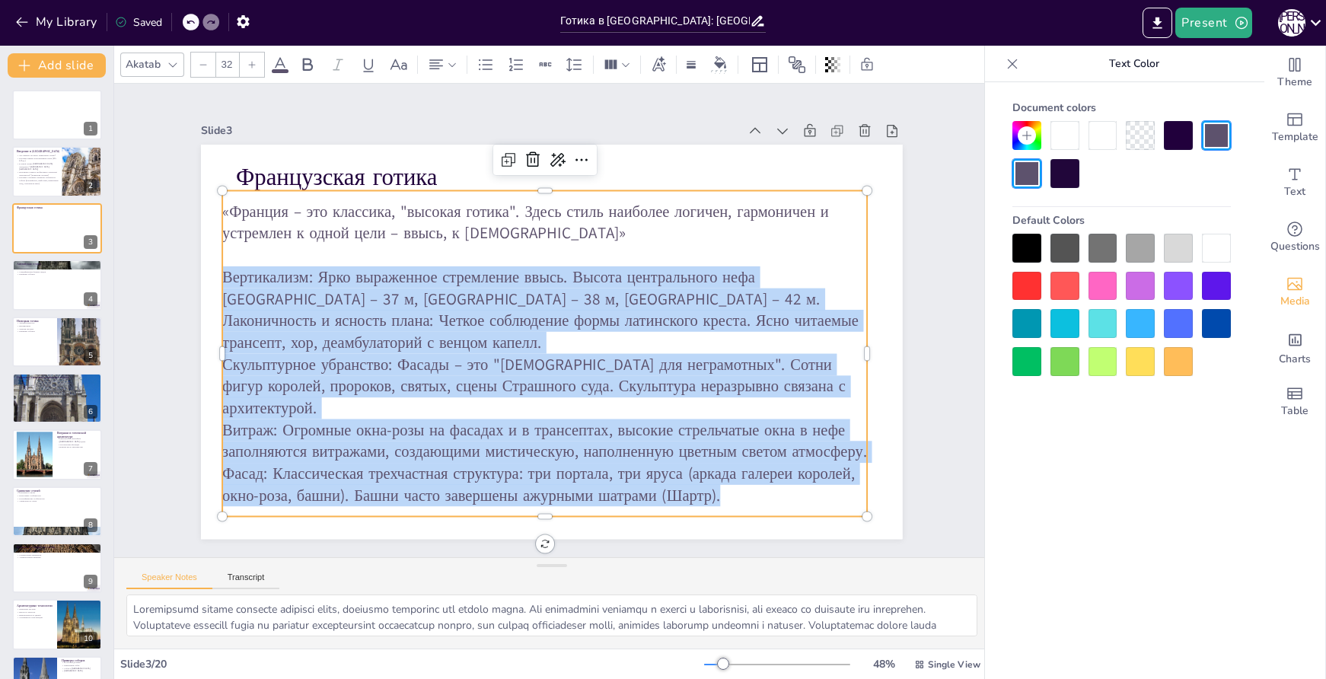
drag, startPoint x: 730, startPoint y: 478, endPoint x: 214, endPoint y: 272, distance: 556.0
click at [214, 272] on div "«Франция – это классика, "высокая готика". Здесь стиль наиболее логичен, гармон…" at bounding box center [538, 351] width 694 height 433
click at [477, 62] on icon at bounding box center [486, 65] width 18 height 18
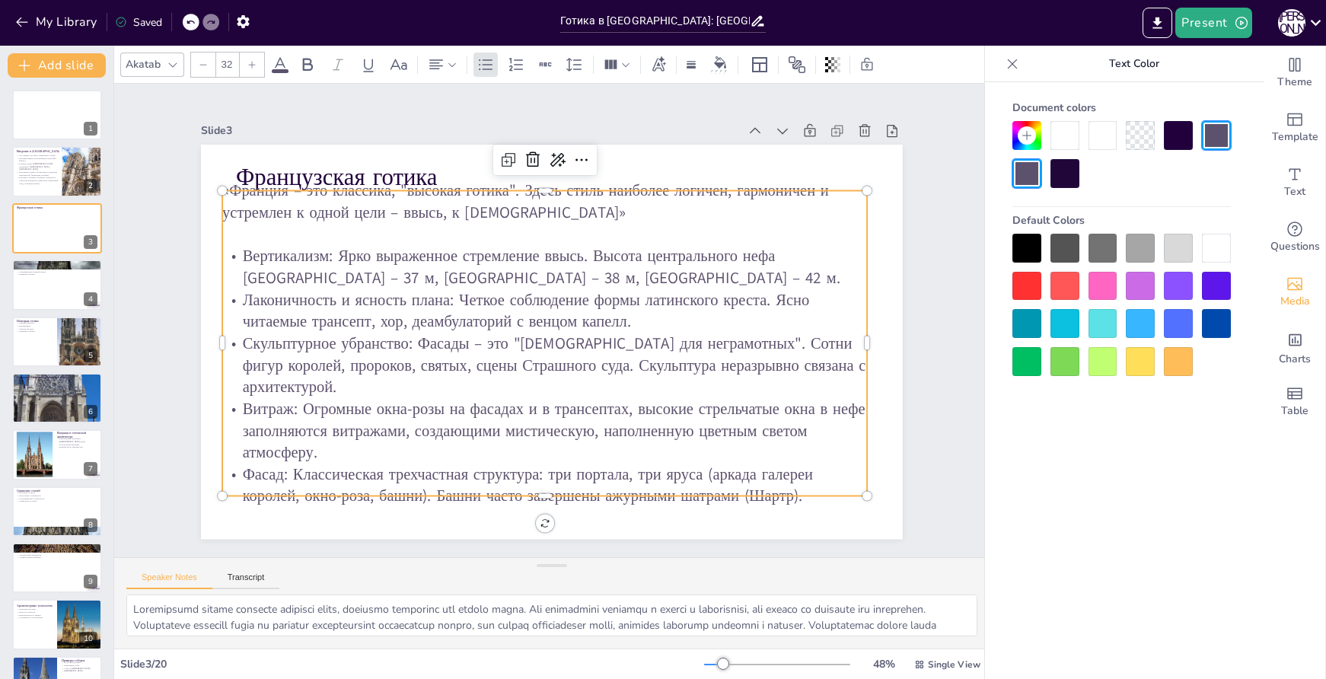
click at [664, 208] on p "«Франция – это классика, "высокая готика". Здесь стиль наиболее логичен, гармон…" at bounding box center [558, 201] width 646 height 111
click at [64, 288] on div at bounding box center [56, 285] width 91 height 52
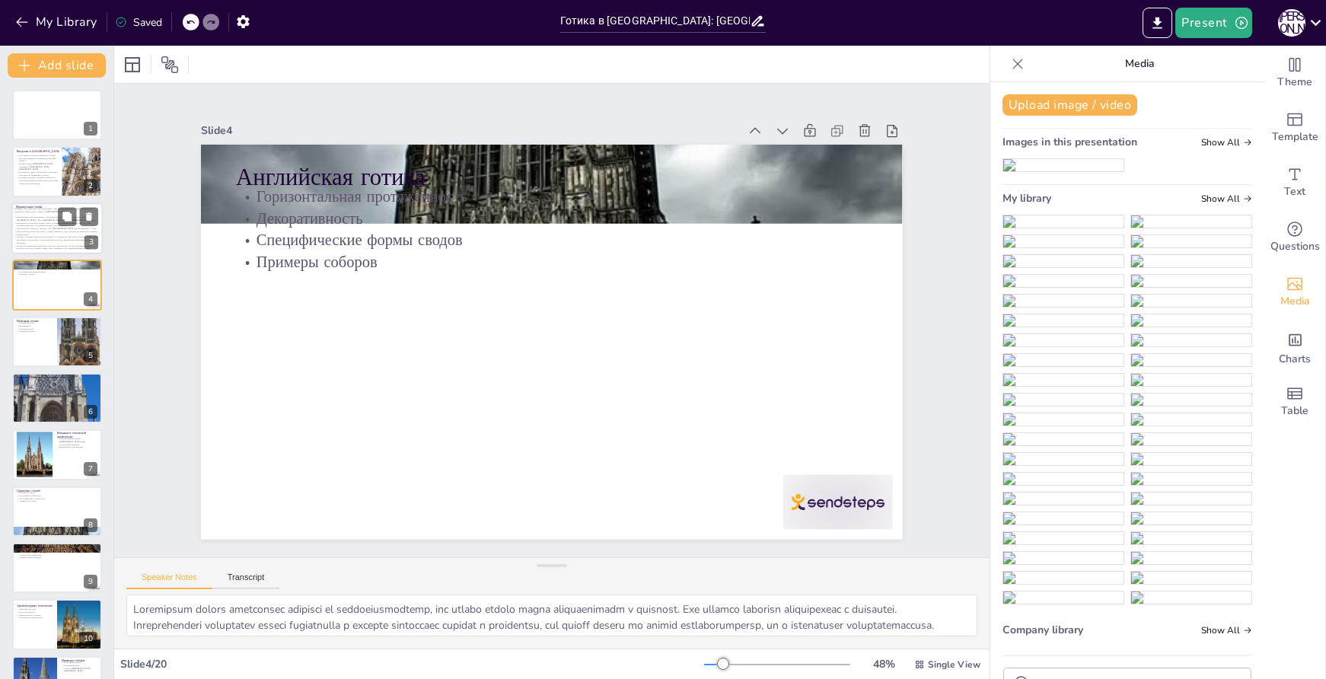
click at [74, 227] on p "Лаконичность и ясность плана: Четкое соблюдение формы латинского креста. Ясно ч…" at bounding box center [56, 224] width 85 height 5
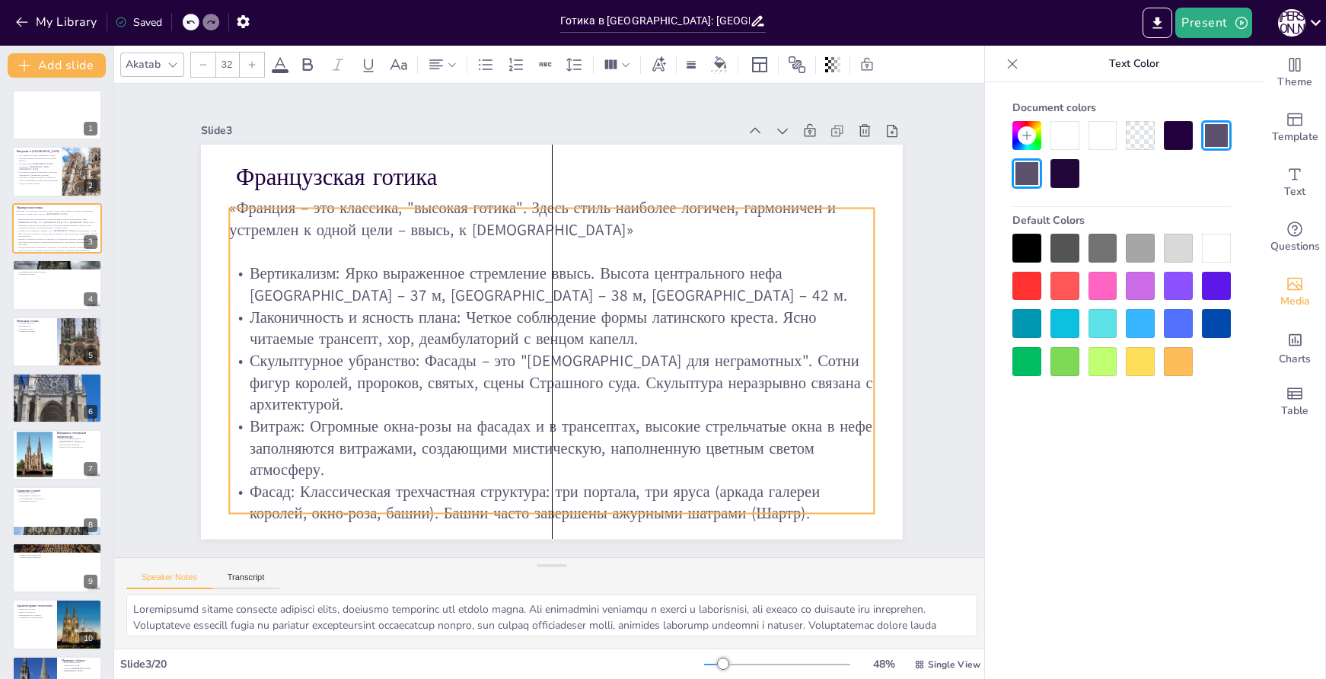
drag, startPoint x: 497, startPoint y: 287, endPoint x: 503, endPoint y: 305, distance: 18.3
click at [503, 305] on p "Вертикализм: Ярко выраженное стремление ввысь. Высота центрального нефа [GEOGRA…" at bounding box center [572, 349] width 547 height 414
click at [44, 295] on div at bounding box center [56, 285] width 91 height 52
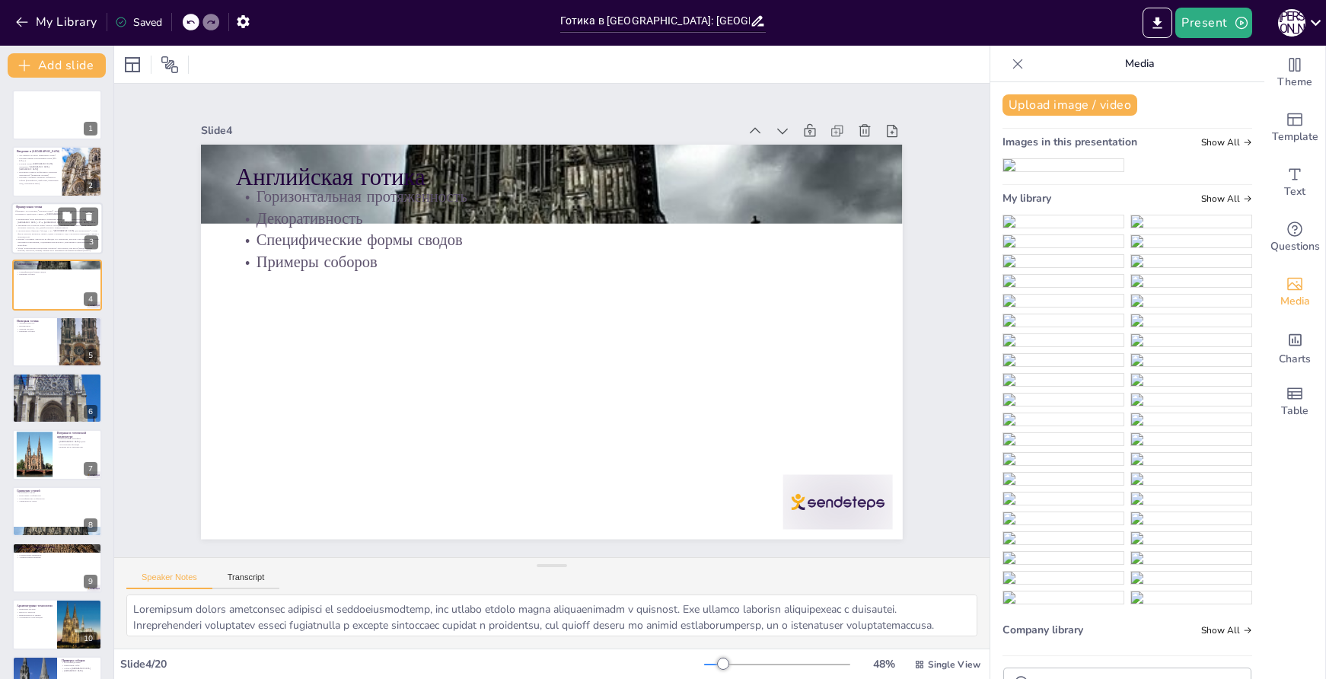
click at [37, 229] on p "Лаконичность и ясность плана: Четкое соблюдение формы латинского креста. Ясно ч…" at bounding box center [57, 226] width 85 height 5
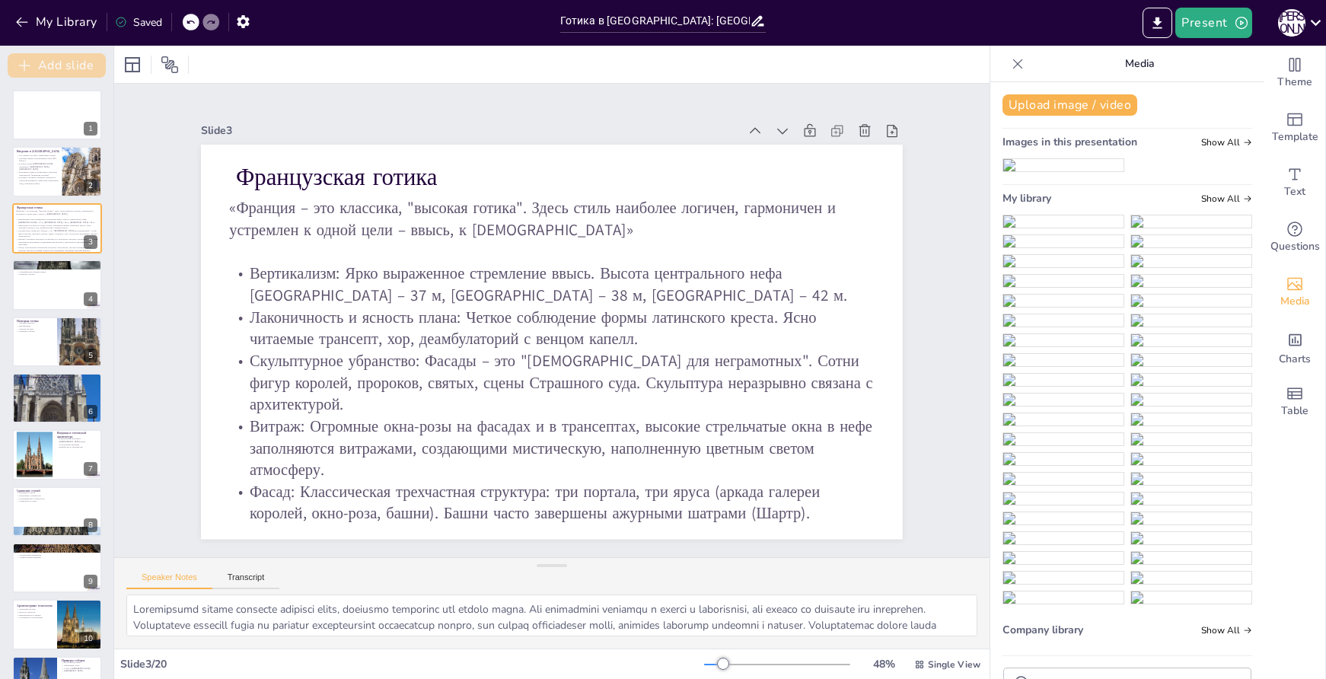
click at [60, 55] on button "Add slide" at bounding box center [57, 65] width 98 height 24
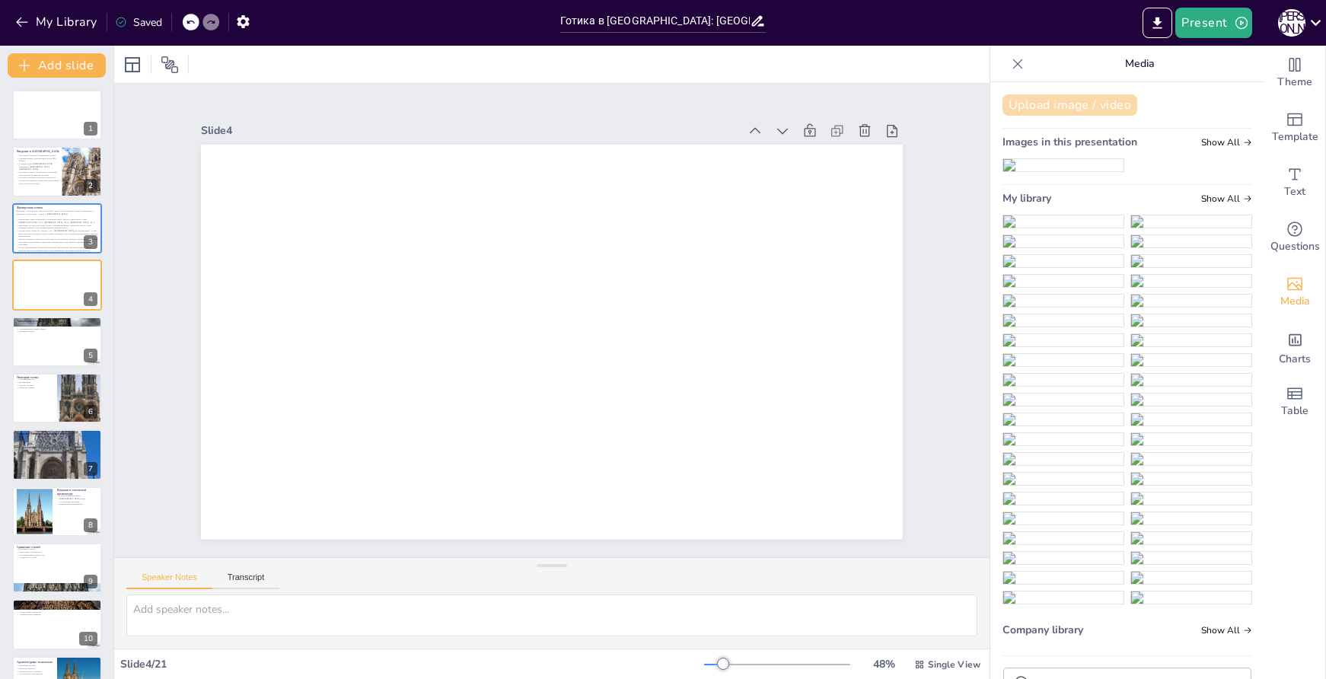
click at [1090, 102] on button "Upload image / video" at bounding box center [1070, 104] width 135 height 21
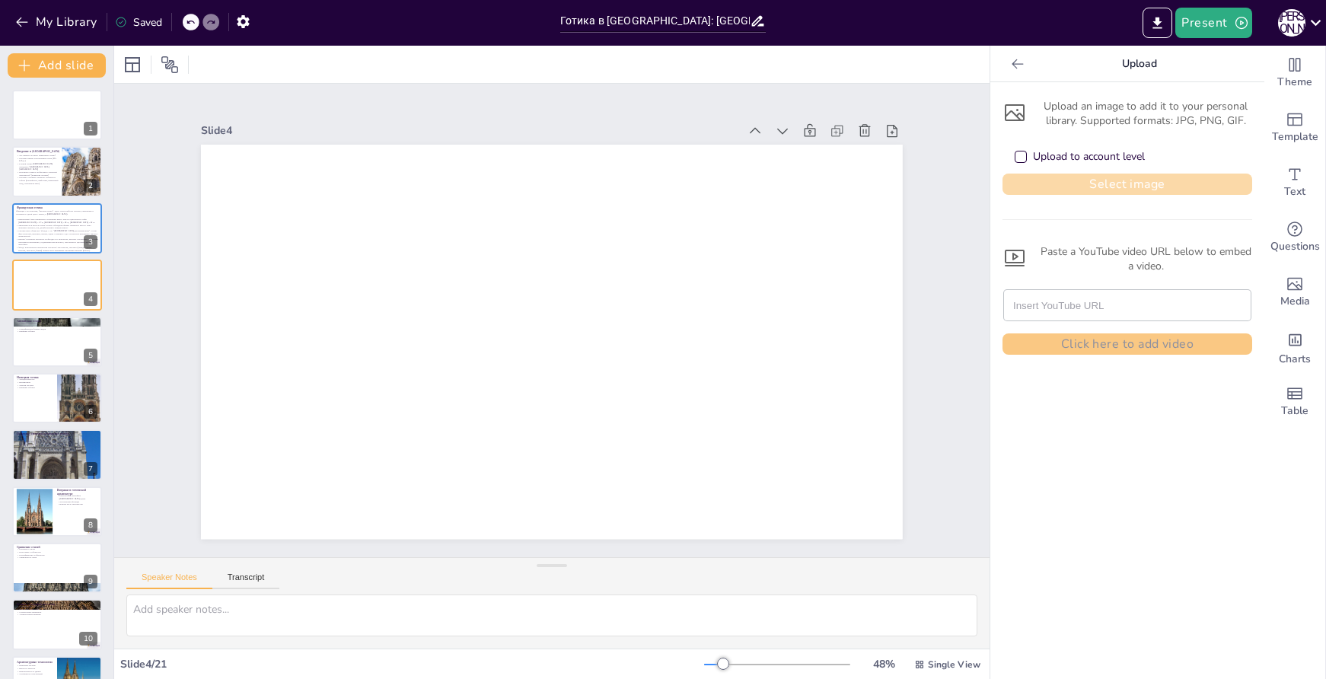
click at [1077, 189] on button "Select image" at bounding box center [1128, 184] width 250 height 21
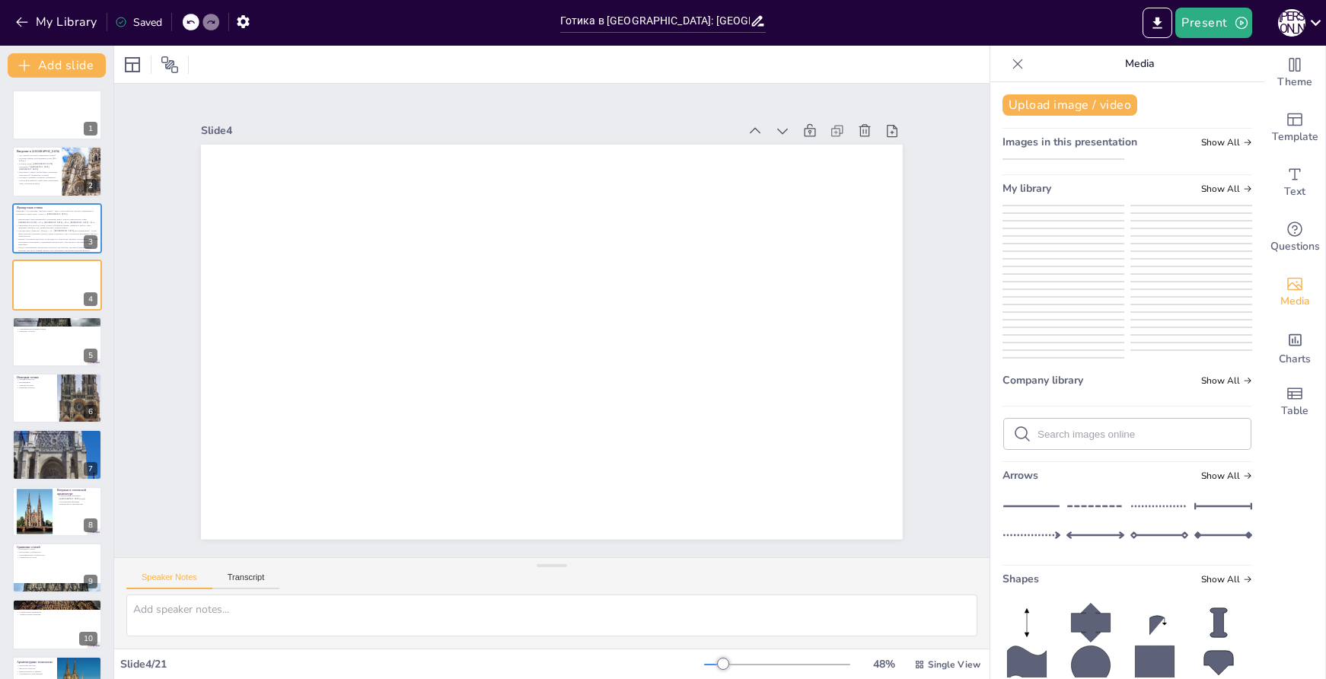
click at [1053, 218] on img at bounding box center [1064, 212] width 120 height 12
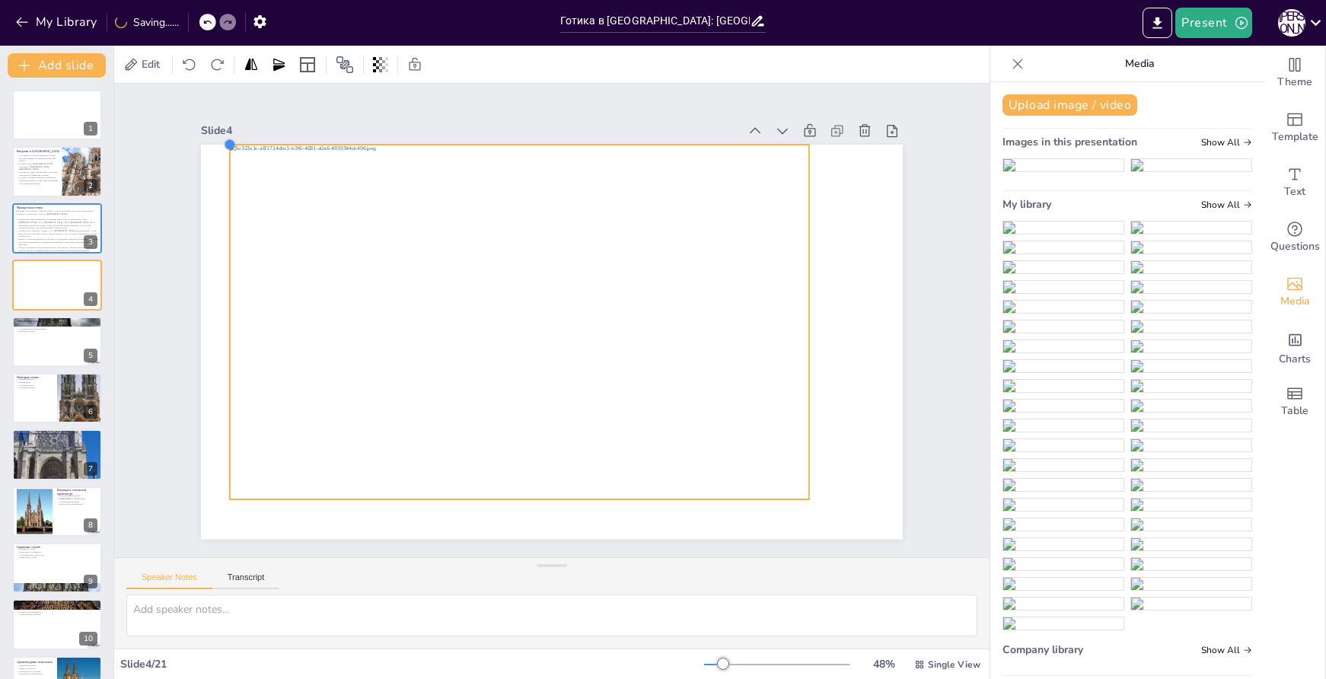
drag, startPoint x: 283, startPoint y: 179, endPoint x: 234, endPoint y: 139, distance: 63.4
click at [234, 145] on div at bounding box center [552, 342] width 702 height 394
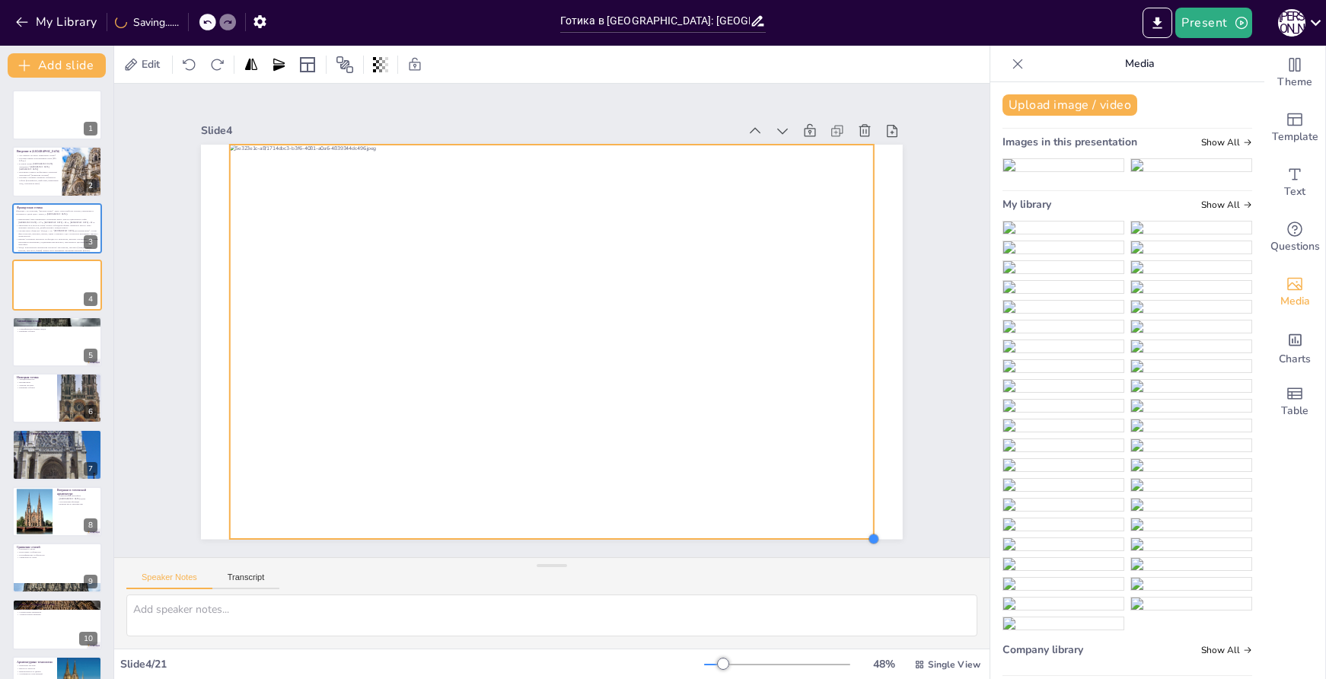
drag, startPoint x: 795, startPoint y: 493, endPoint x: 860, endPoint y: 527, distance: 72.9
click at [857, 565] on div at bounding box center [850, 572] width 14 height 14
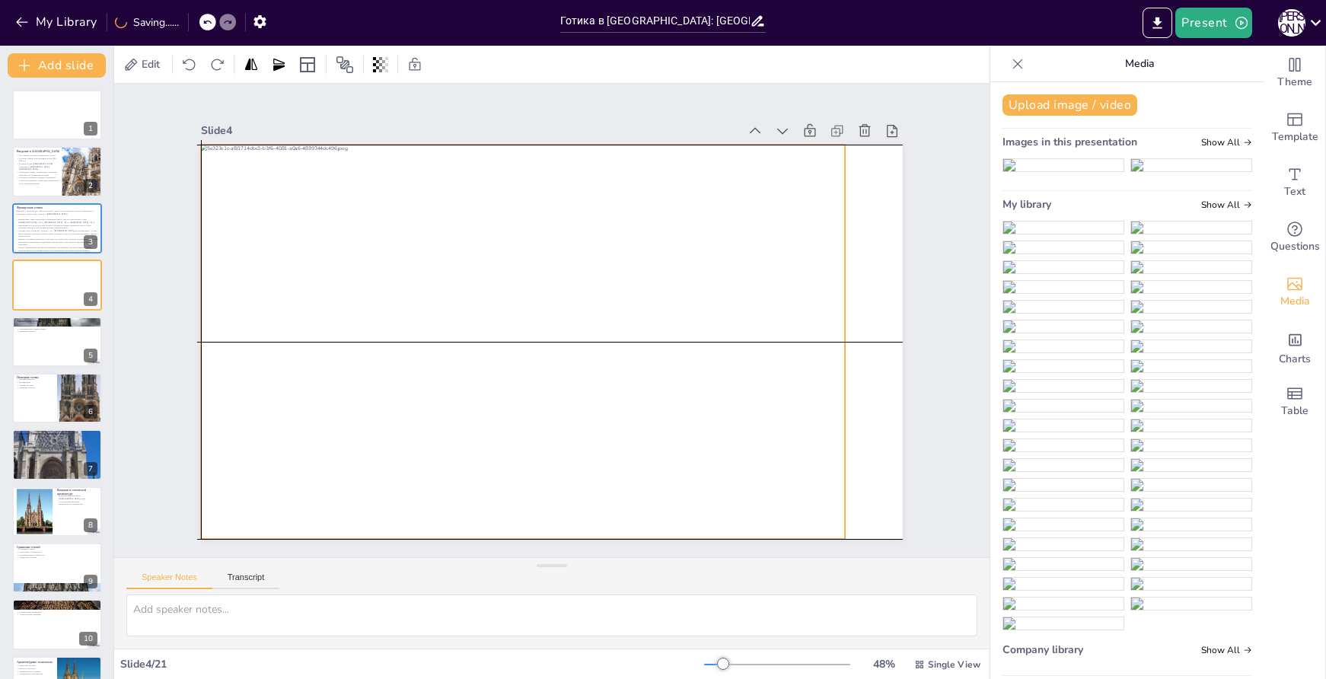
drag, startPoint x: 780, startPoint y: 461, endPoint x: 746, endPoint y: 456, distance: 33.8
click at [746, 456] on div at bounding box center [520, 335] width 712 height 520
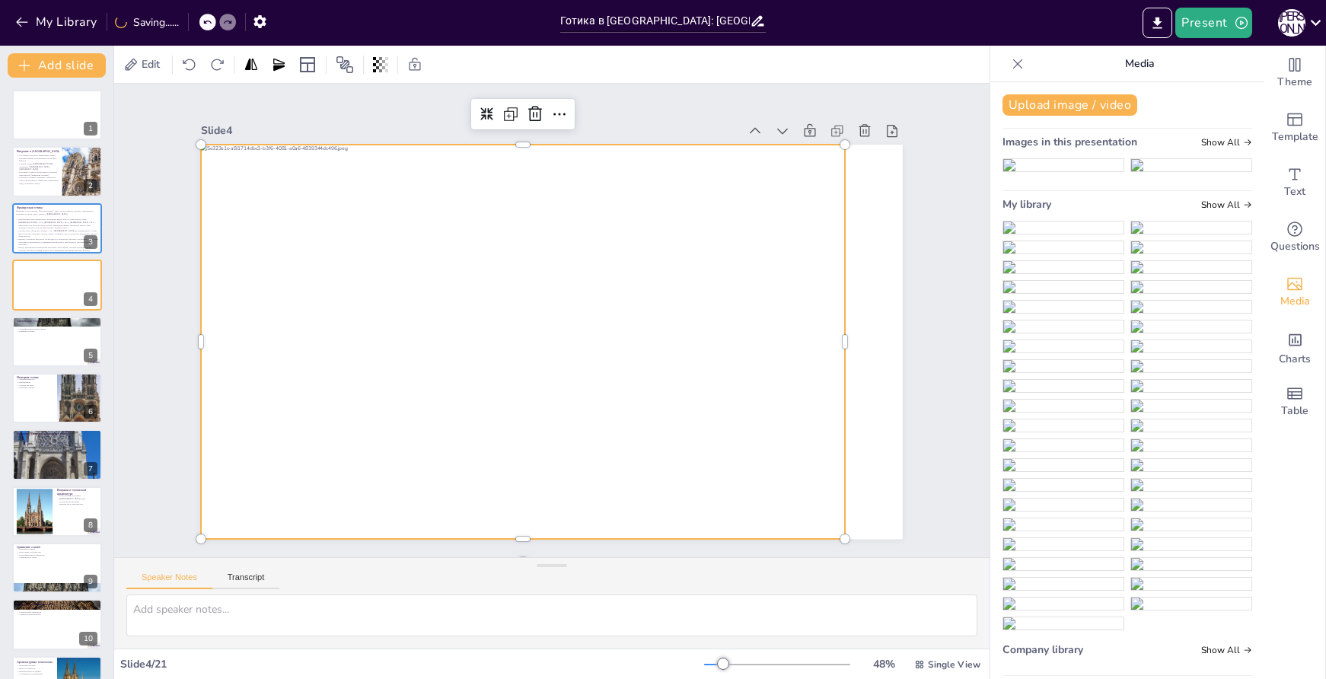
click at [746, 456] on div at bounding box center [523, 342] width 644 height 395
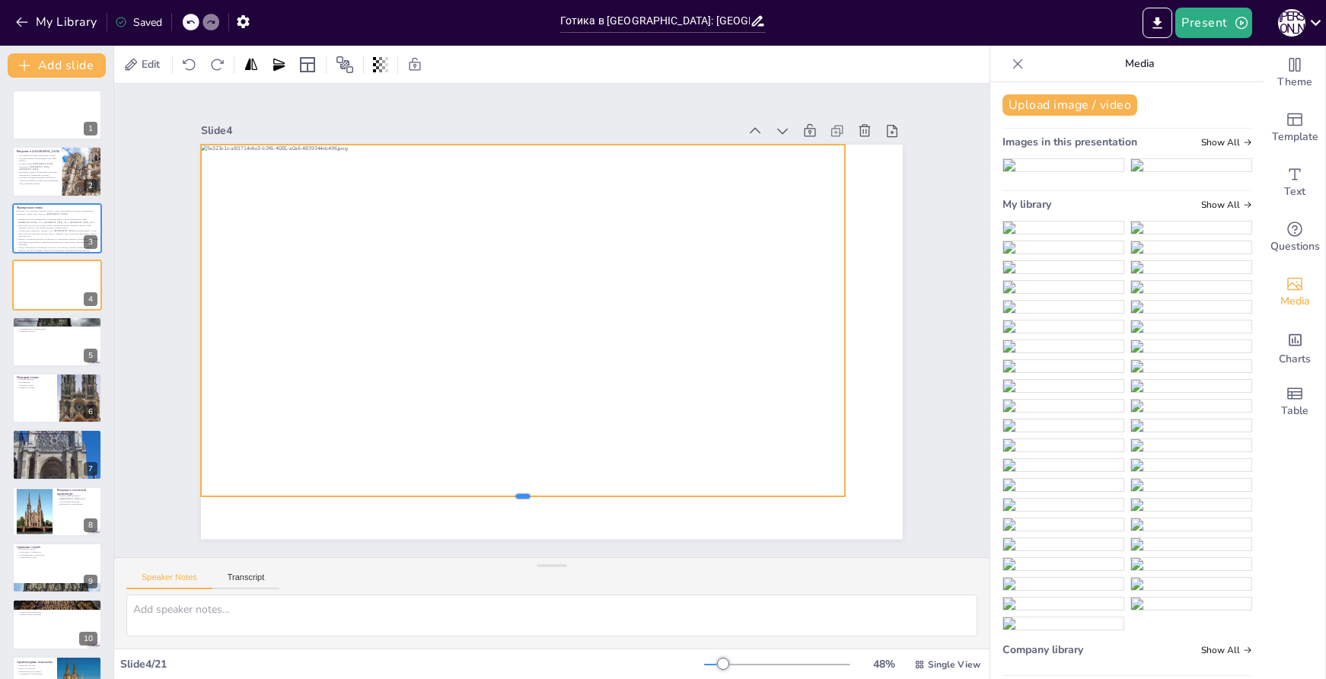
drag, startPoint x: 513, startPoint y: 536, endPoint x: 526, endPoint y: 493, distance: 44.6
click at [526, 493] on div at bounding box center [505, 499] width 642 height 80
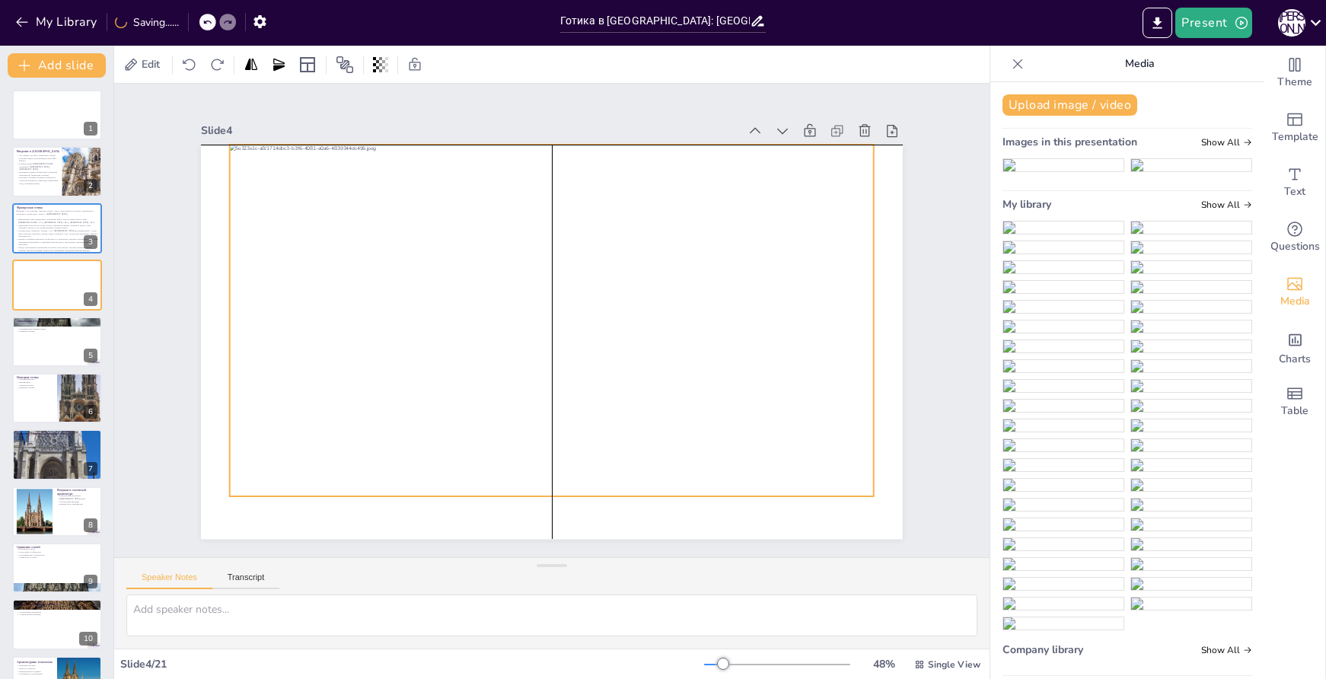
drag, startPoint x: 535, startPoint y: 407, endPoint x: 565, endPoint y: 412, distance: 30.0
click at [565, 412] on div at bounding box center [550, 342] width 682 height 460
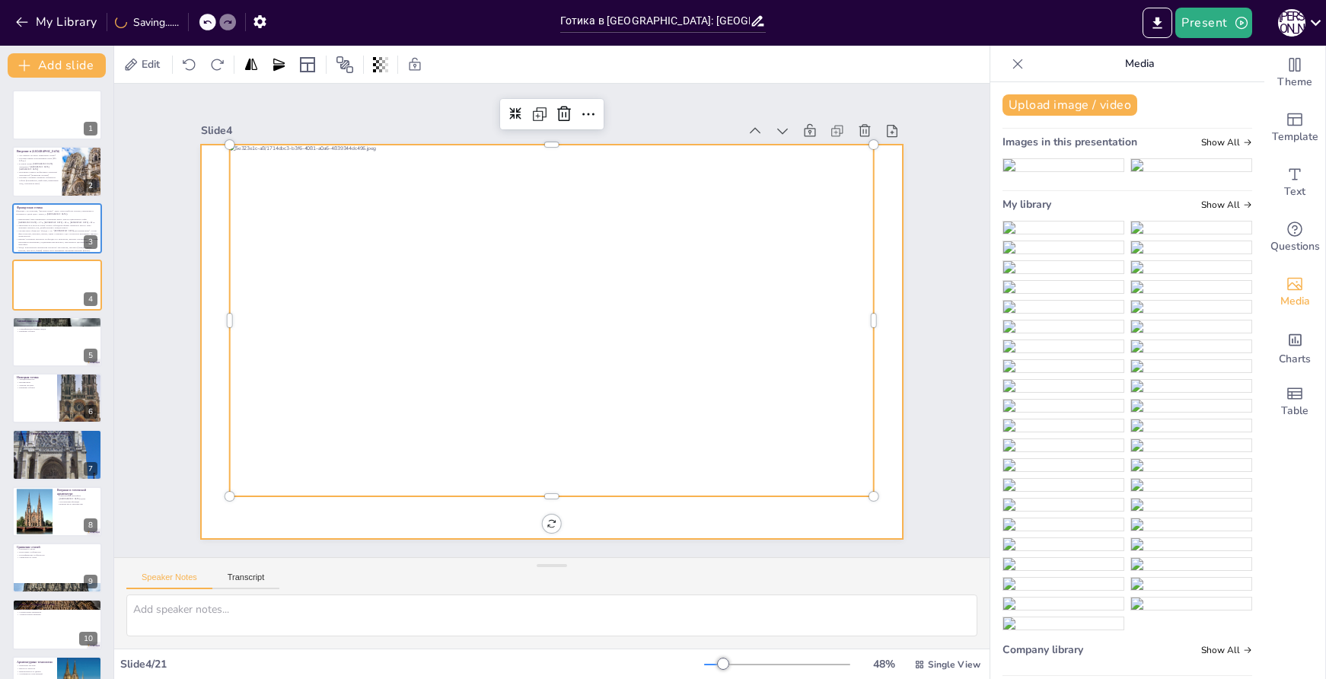
click at [585, 514] on div at bounding box center [549, 342] width 739 height 466
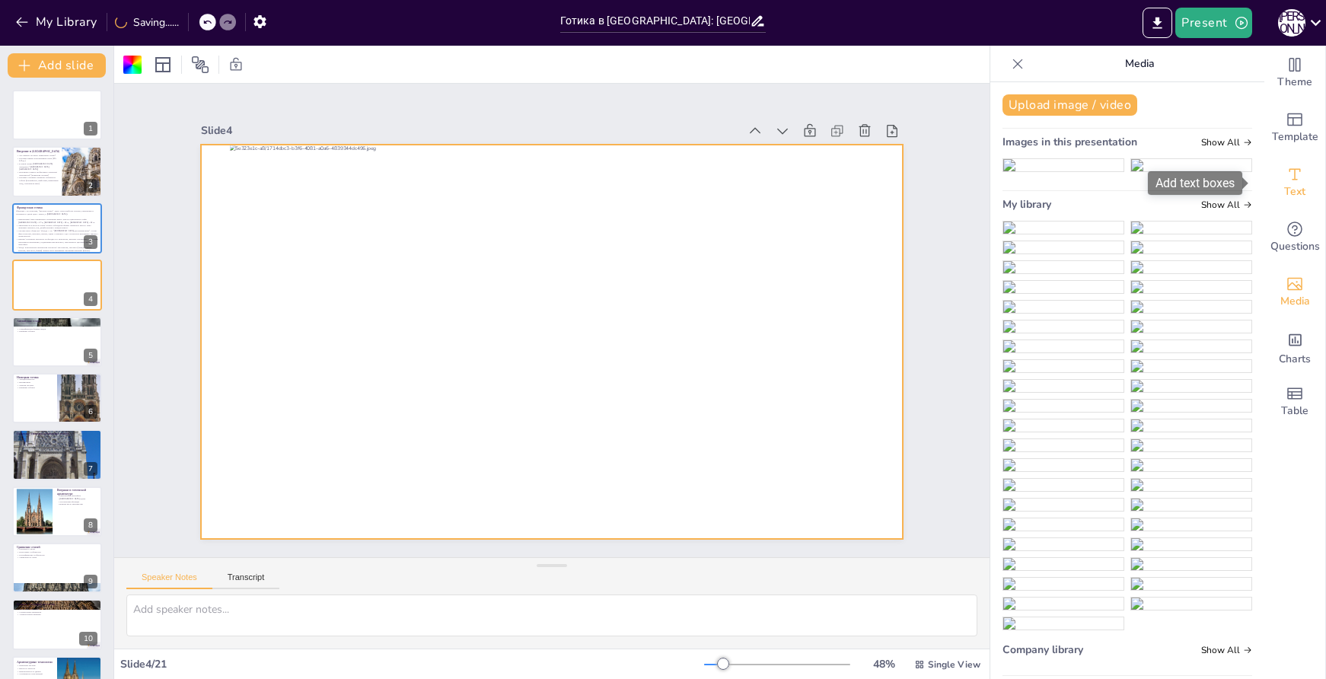
click at [1288, 189] on span "Text" at bounding box center [1295, 192] width 21 height 17
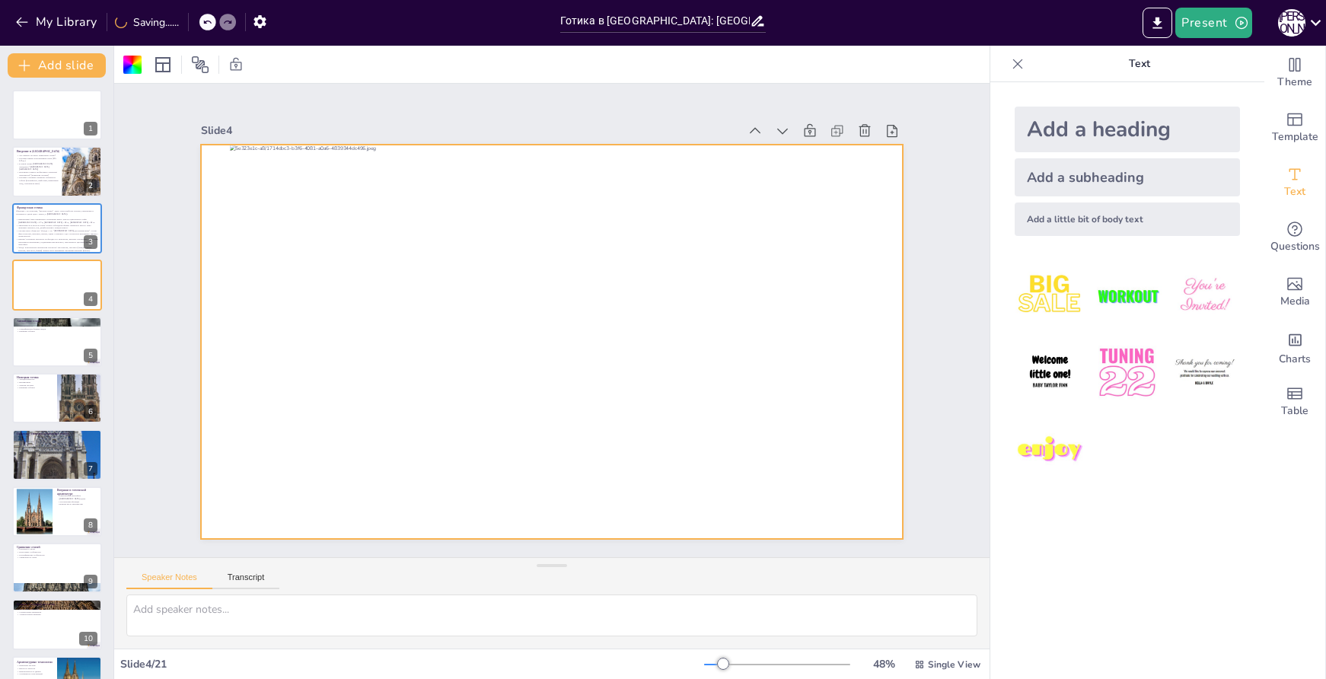
click at [1084, 171] on div "Add a subheading" at bounding box center [1127, 177] width 225 height 38
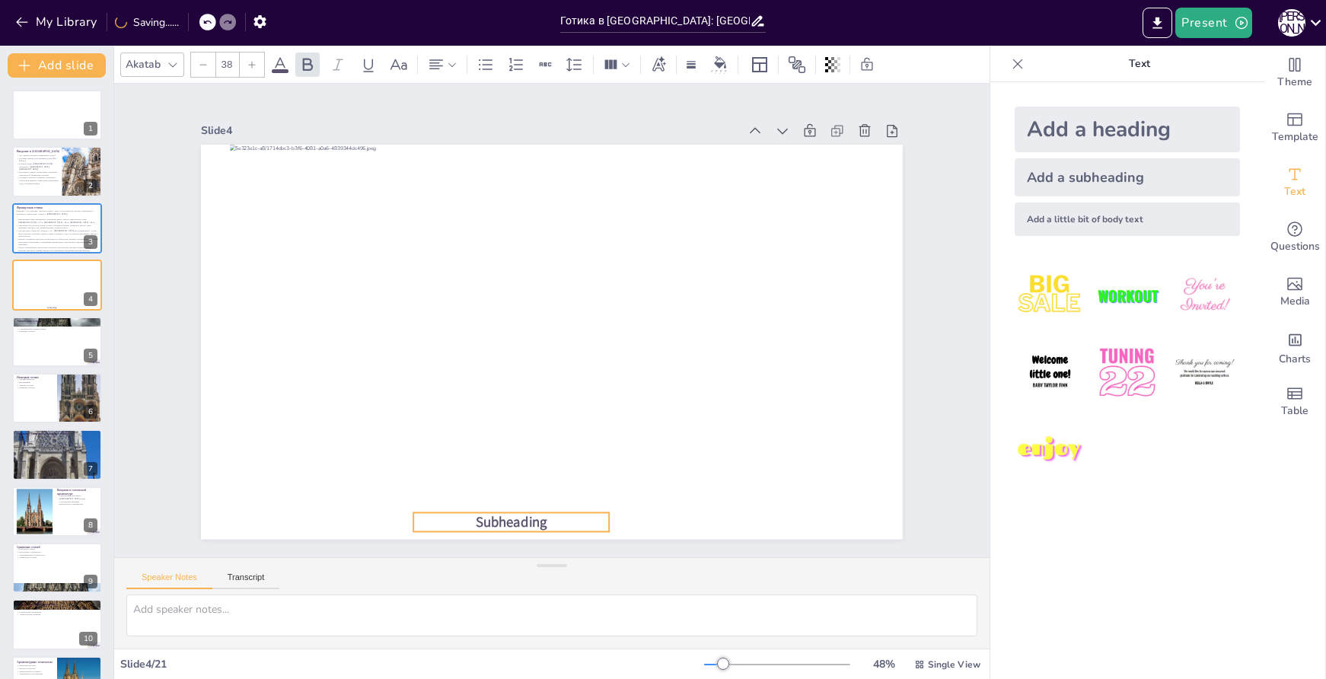
drag, startPoint x: 570, startPoint y: 339, endPoint x: 529, endPoint y: 519, distance: 184.9
click at [528, 519] on span "Subheading" at bounding box center [491, 516] width 74 height 27
click at [528, 515] on span "Subheading" at bounding box center [491, 516] width 74 height 27
click at [529, 515] on span "Subheading" at bounding box center [512, 521] width 72 height 19
click at [369, 381] on span "Subheading" at bounding box center [348, 344] width 40 height 75
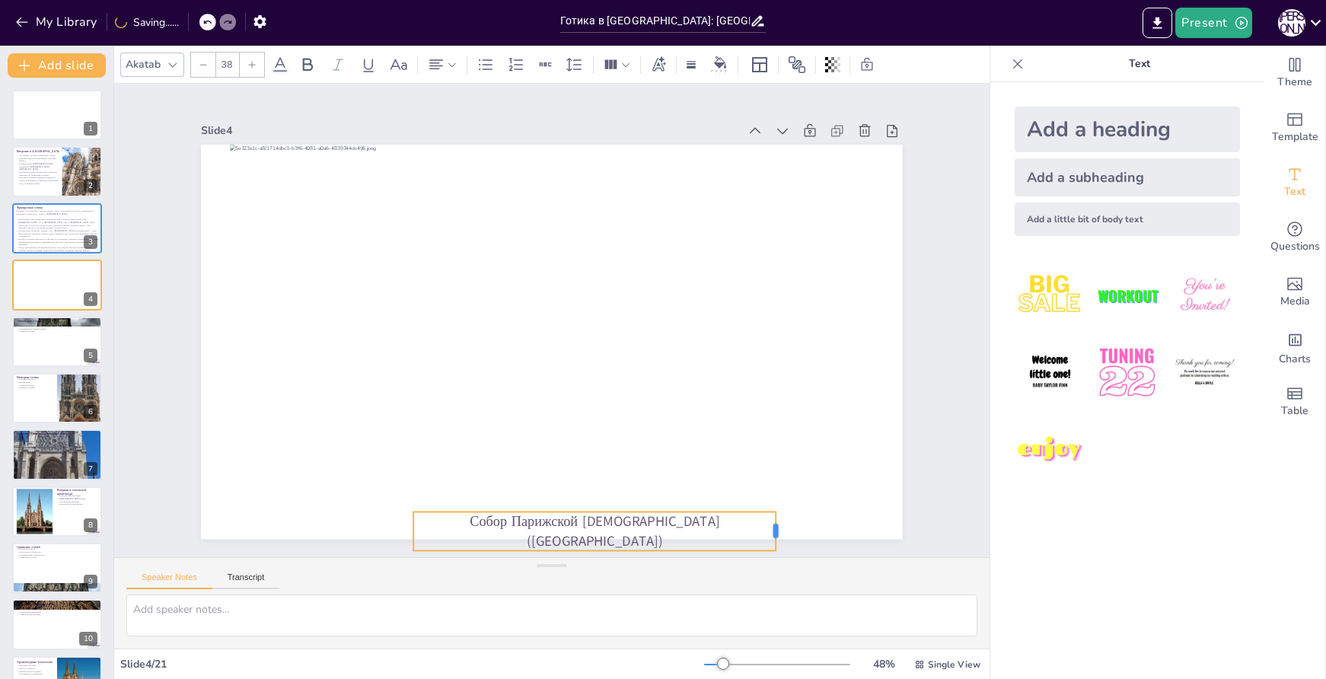
drag, startPoint x: 602, startPoint y: 524, endPoint x: 768, endPoint y: 504, distance: 167.9
click at [768, 504] on div "Собор Парижской [DEMOGRAPHIC_DATA] ([GEOGRAPHIC_DATA])" at bounding box center [549, 342] width 739 height 466
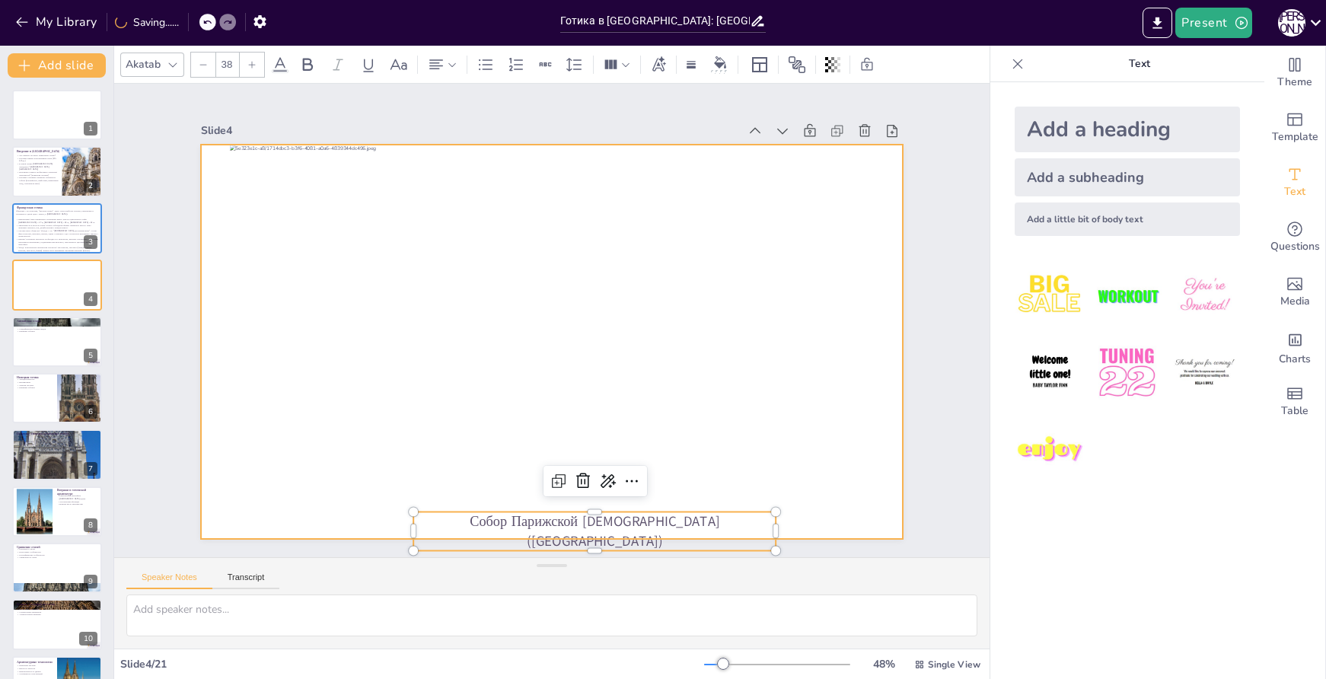
click at [806, 510] on div at bounding box center [549, 342] width 739 height 466
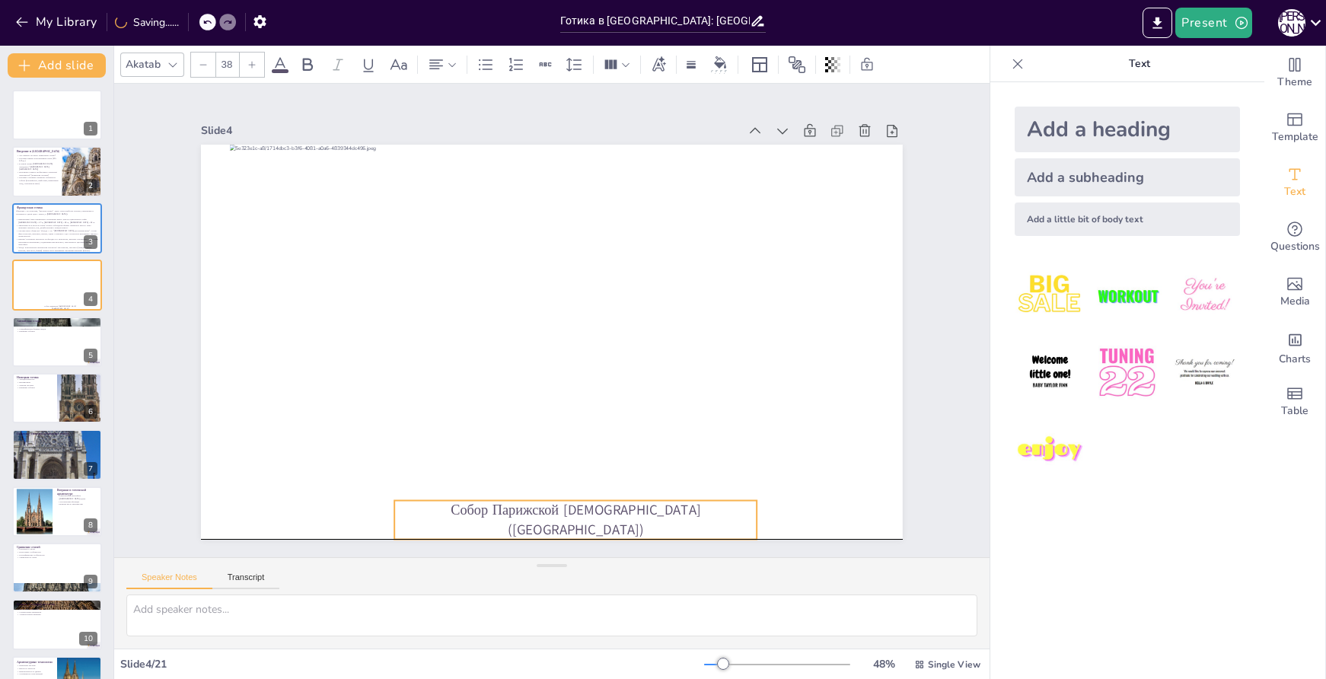
drag, startPoint x: 658, startPoint y: 519, endPoint x: 639, endPoint y: 510, distance: 20.8
click at [639, 510] on p "Собор Парижской [DEMOGRAPHIC_DATA] ([GEOGRAPHIC_DATA])" at bounding box center [534, 520] width 363 height 113
click at [598, 515] on p "Собор Парижской [DEMOGRAPHIC_DATA] ([GEOGRAPHIC_DATA])" at bounding box center [575, 519] width 362 height 39
click at [598, 514] on p "Собор Парижской [DEMOGRAPHIC_DATA] ([GEOGRAPHIC_DATA])" at bounding box center [555, 521] width 365 height 76
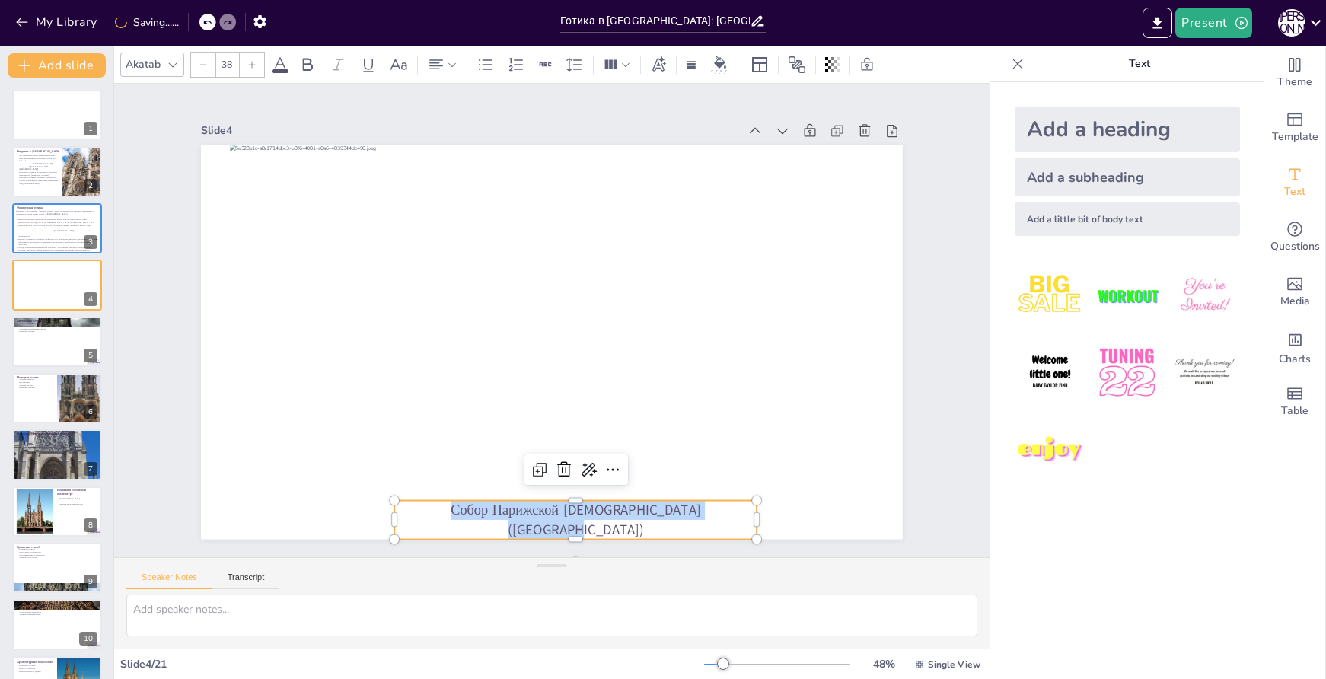
click at [598, 514] on p "Собор Парижской [DEMOGRAPHIC_DATA] ([GEOGRAPHIC_DATA])" at bounding box center [554, 521] width 365 height 77
click at [429, 461] on p "Собор Парижской [DEMOGRAPHIC_DATA] ([GEOGRAPHIC_DATA])" at bounding box center [354, 282] width 149 height 357
click at [256, 59] on div at bounding box center [252, 65] width 24 height 24
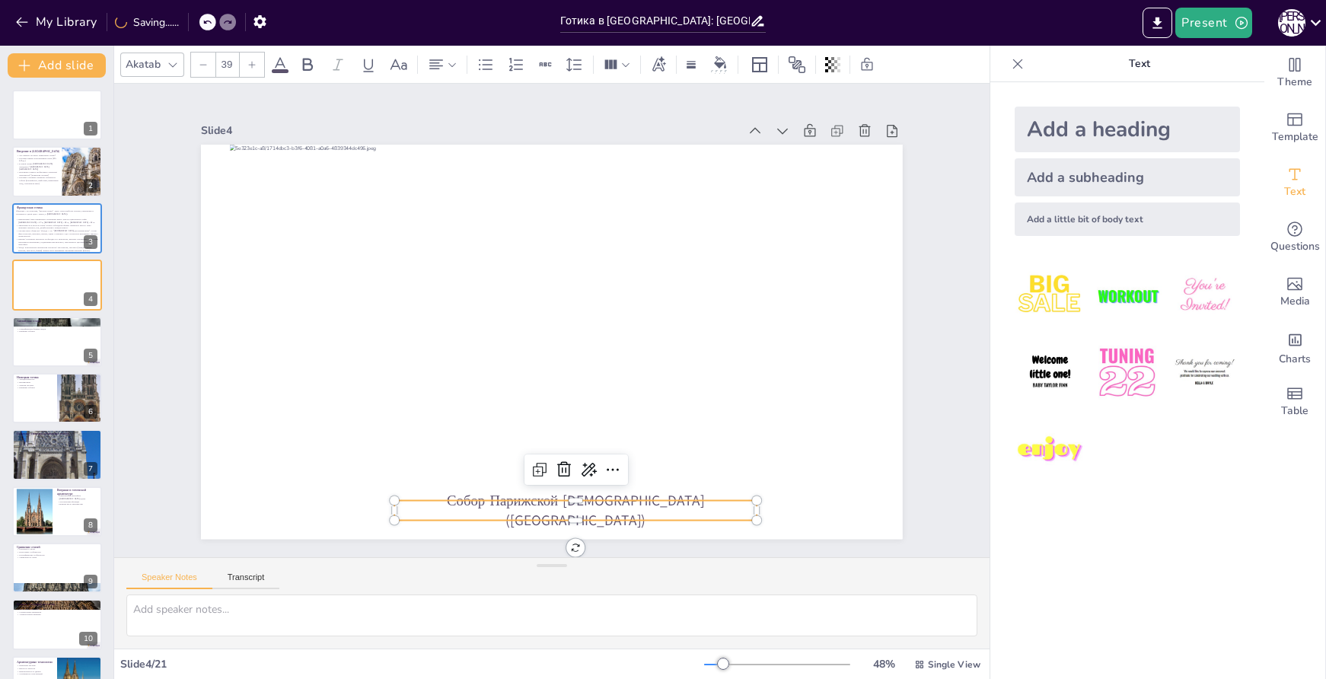
click at [256, 59] on div at bounding box center [252, 65] width 24 height 24
click at [206, 66] on icon at bounding box center [203, 64] width 9 height 9
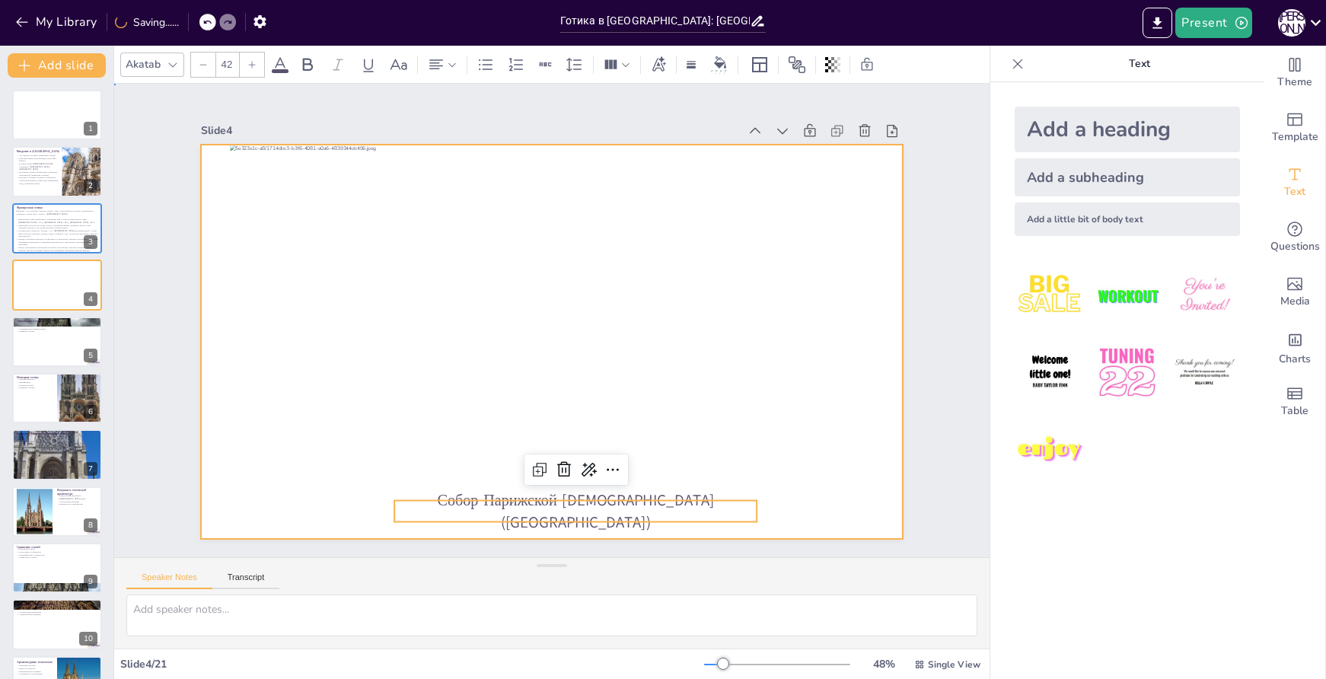
click at [824, 512] on div at bounding box center [552, 342] width 702 height 394
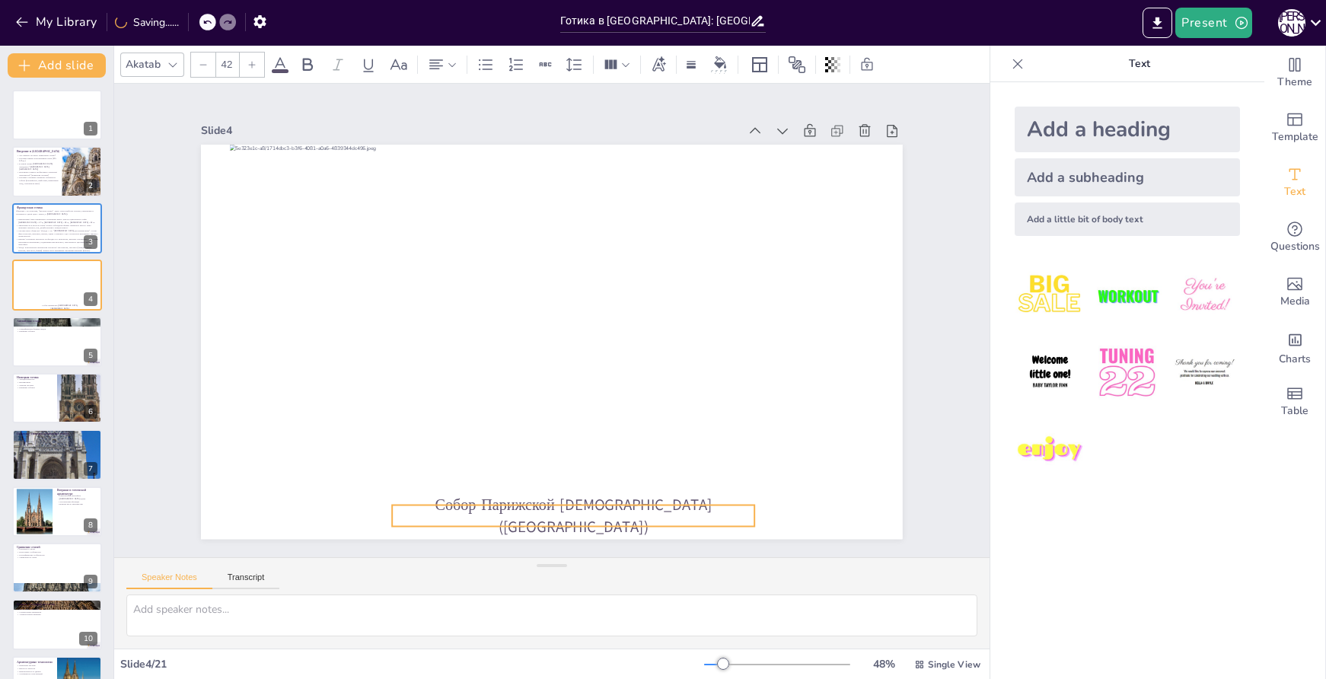
click at [678, 506] on p "Собор Парижской [DEMOGRAPHIC_DATA] ([GEOGRAPHIC_DATA])" at bounding box center [553, 517] width 365 height 81
click at [50, 67] on button "Add slide" at bounding box center [57, 65] width 98 height 24
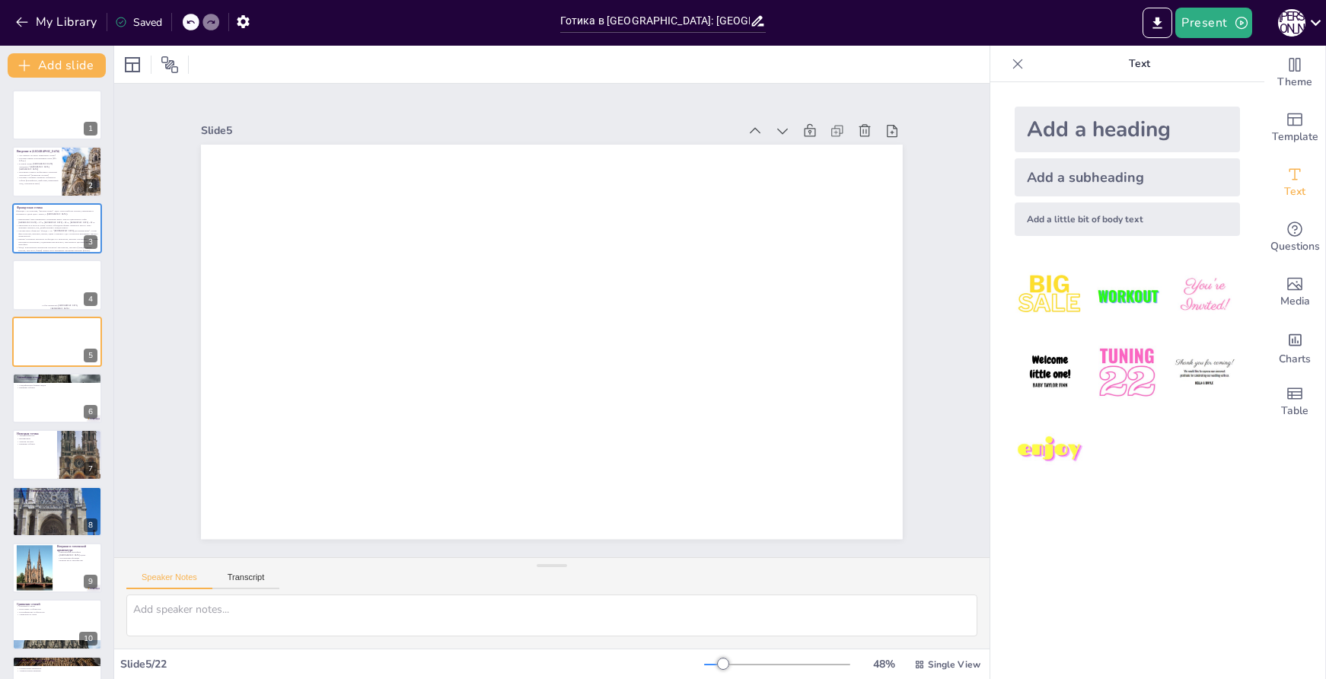
click at [1112, 184] on div "Add a subheading" at bounding box center [1127, 177] width 225 height 38
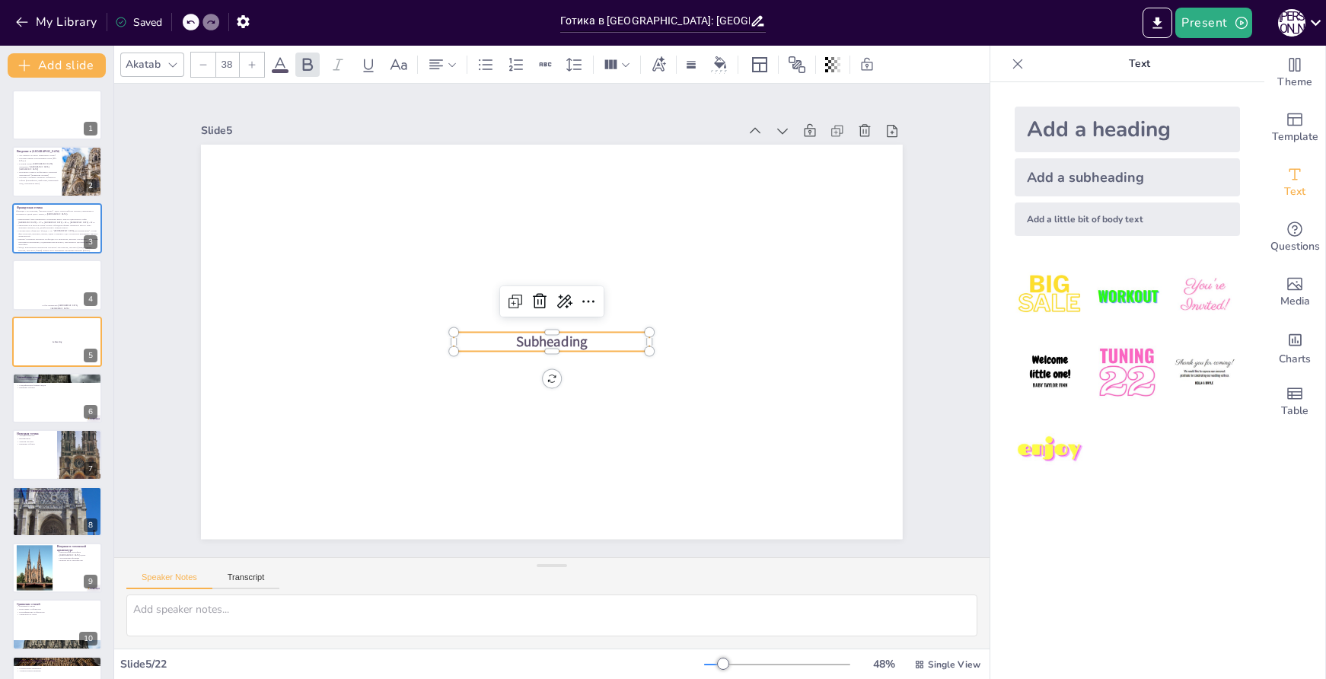
click at [585, 342] on p "Subheading" at bounding box center [548, 340] width 196 height 59
click at [587, 337] on p "Subheading" at bounding box center [543, 340] width 187 height 97
click at [587, 337] on p "Subheading" at bounding box center [550, 342] width 197 height 40
click at [587, 337] on p "Subheading" at bounding box center [548, 340] width 196 height 59
click at [560, 339] on p "Шартрский собор" at bounding box center [550, 342] width 197 height 40
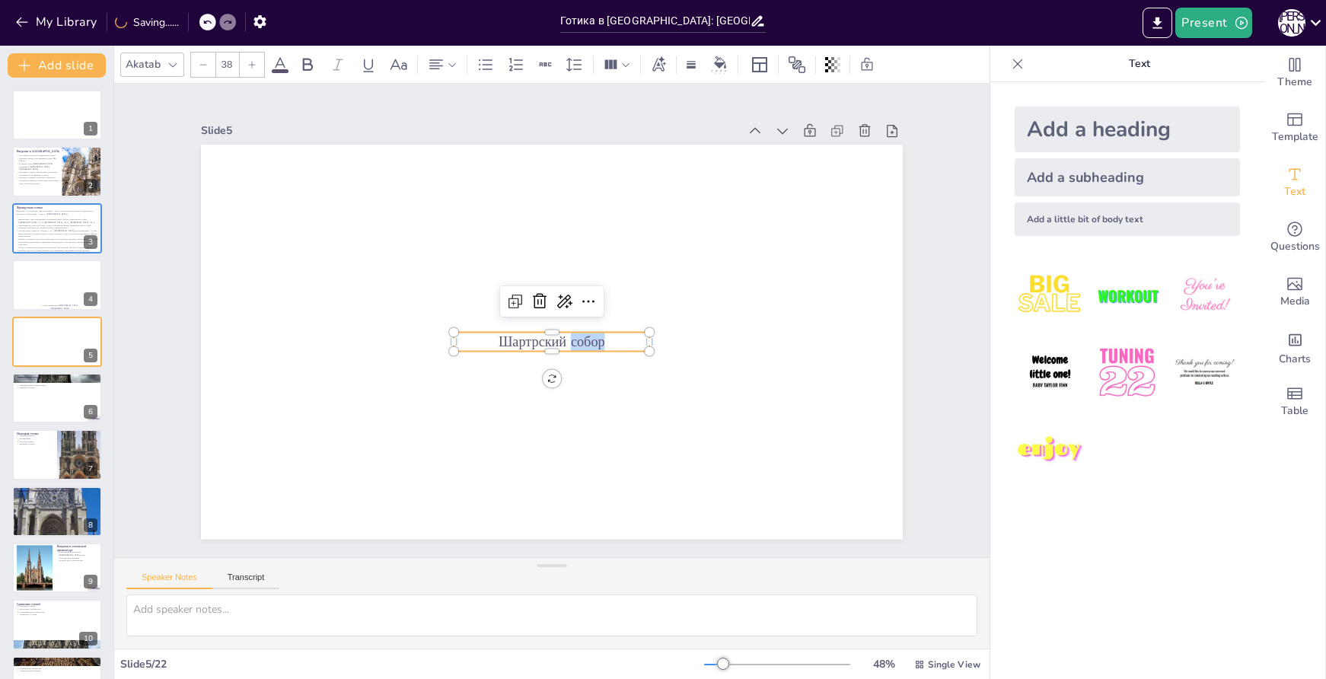
click at [560, 339] on p "Шартрский собор" at bounding box center [550, 342] width 197 height 40
click at [560, 339] on p "Шартрский собор" at bounding box center [548, 340] width 196 height 59
click at [254, 65] on icon at bounding box center [251, 64] width 9 height 9
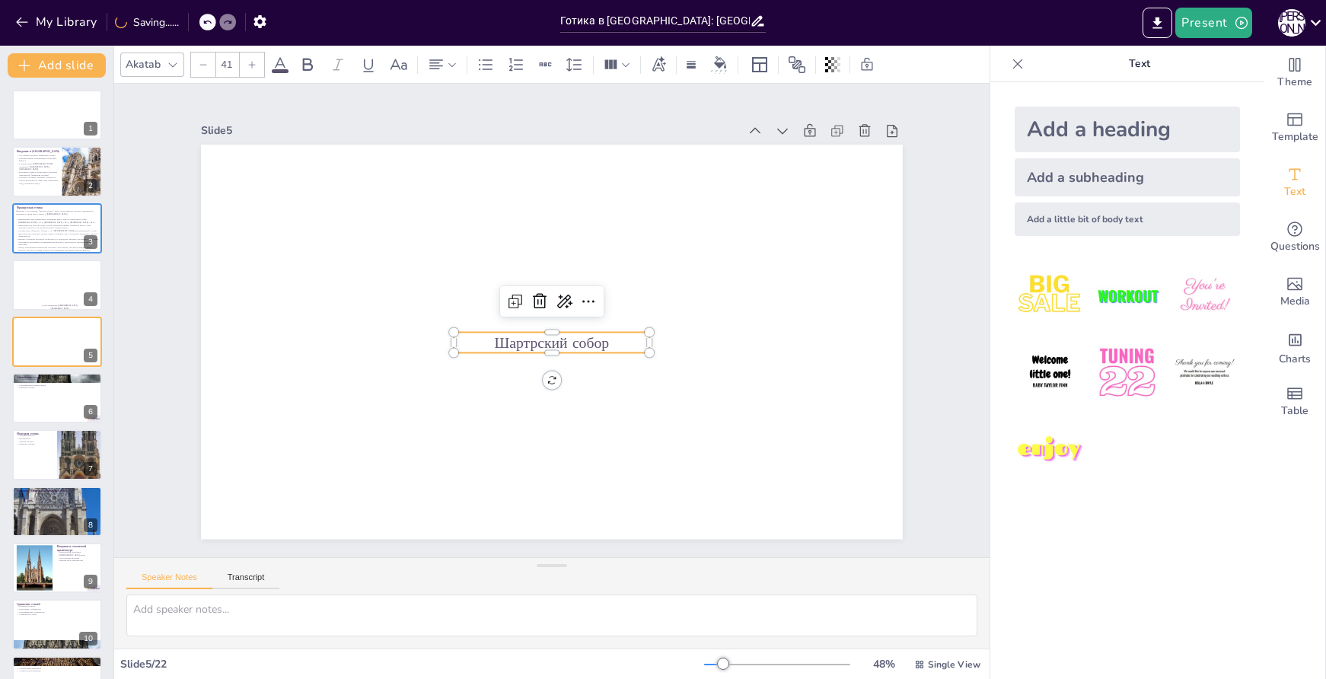
click at [254, 65] on icon at bounding box center [251, 64] width 9 height 9
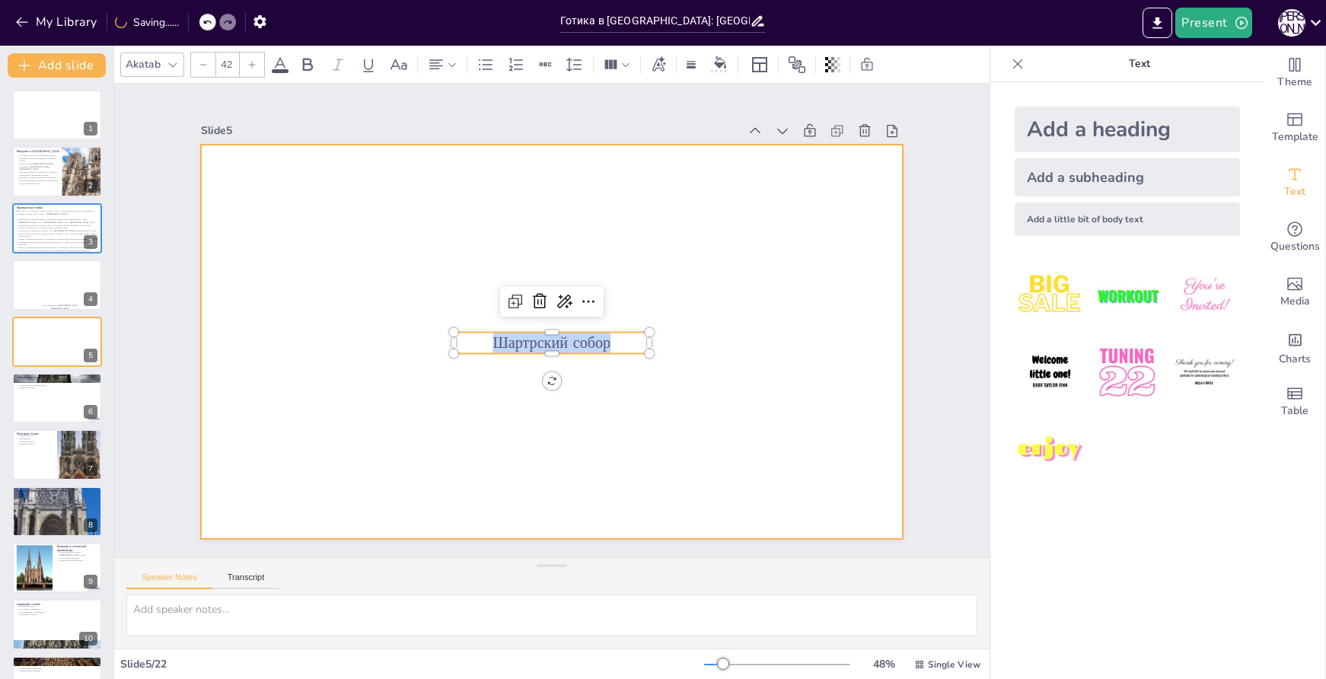
click at [724, 415] on div at bounding box center [552, 342] width 702 height 394
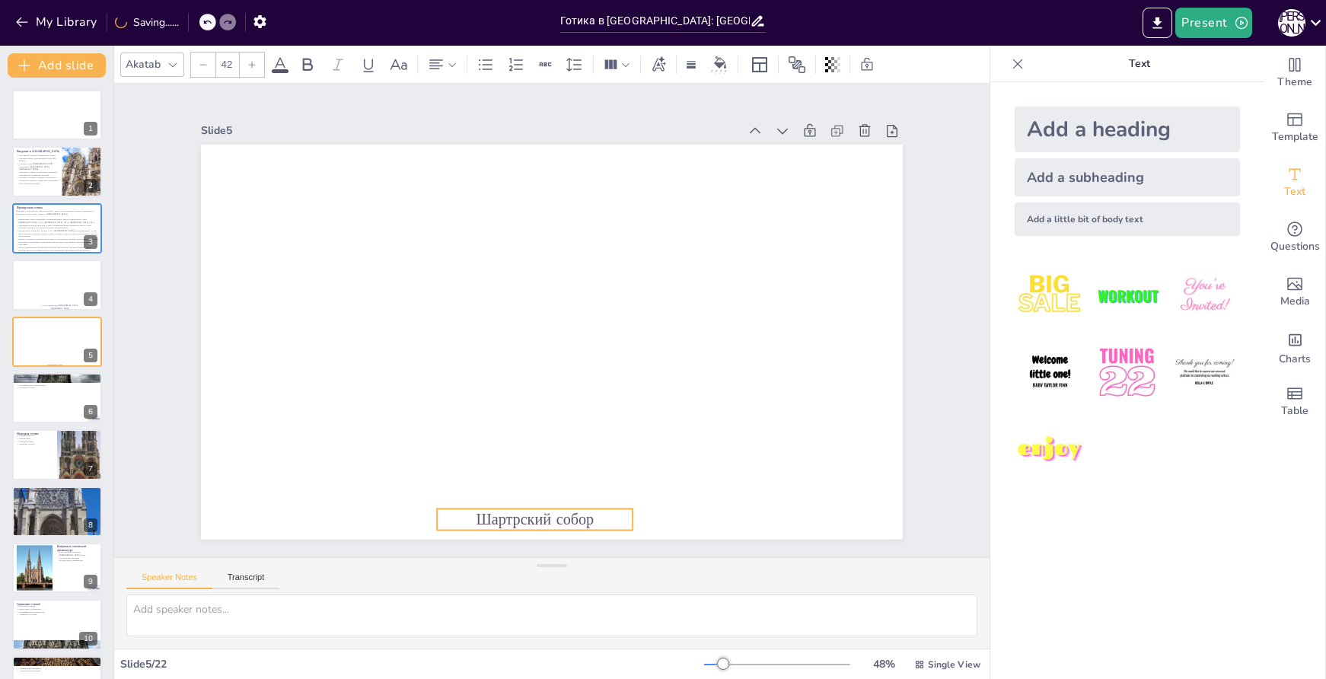
drag, startPoint x: 593, startPoint y: 335, endPoint x: 576, endPoint y: 512, distance: 177.4
click at [576, 512] on p "Шартрский собор" at bounding box center [535, 519] width 196 height 21
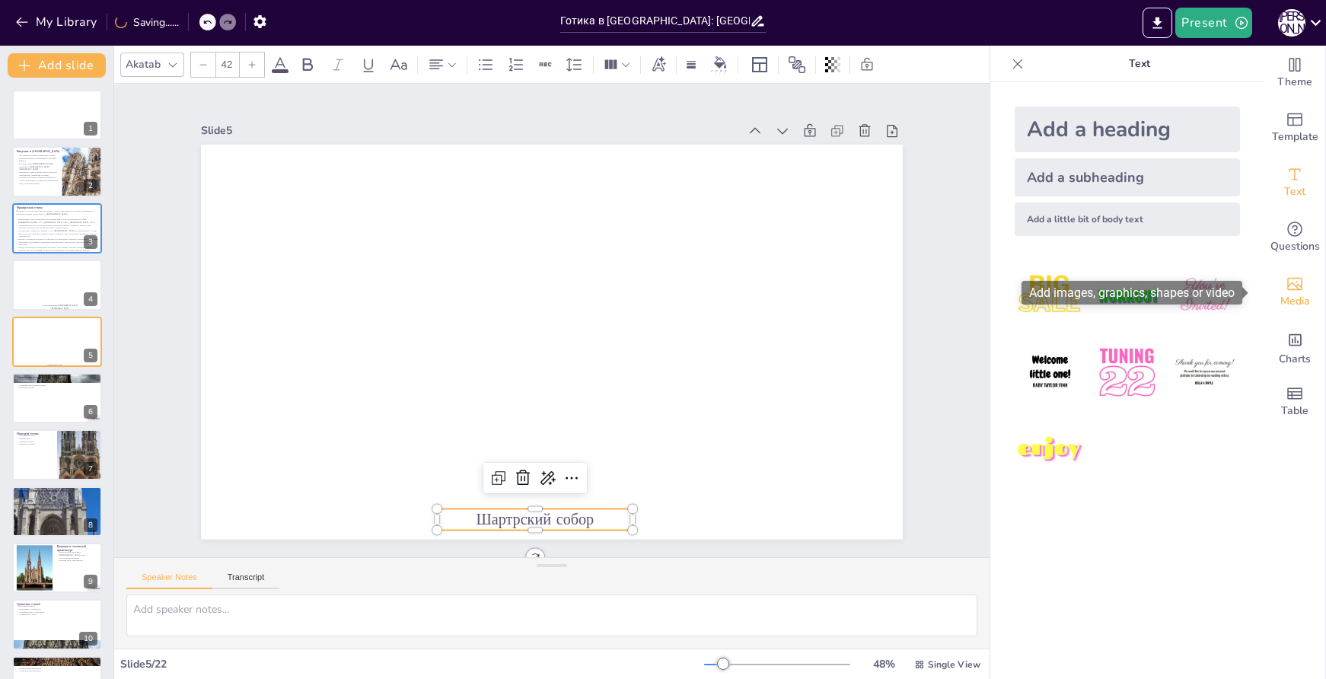
click at [1296, 295] on span "Media" at bounding box center [1296, 301] width 30 height 17
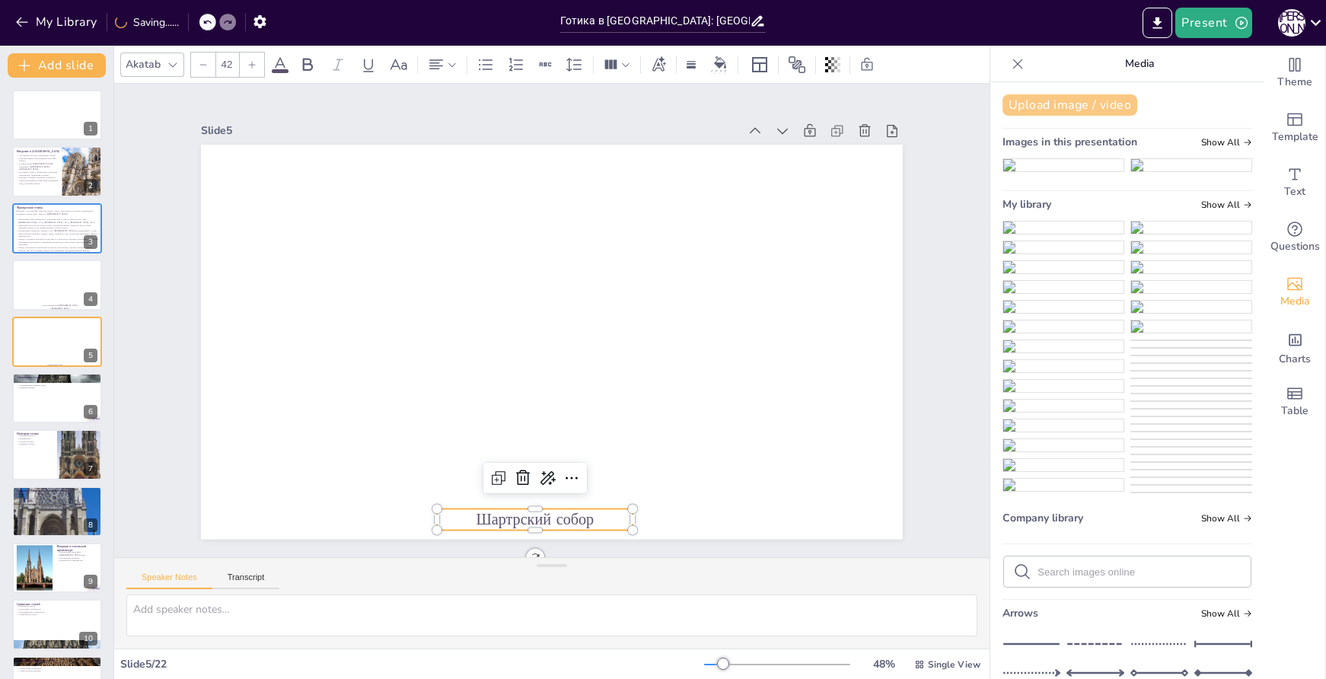
click at [1030, 96] on button "Upload image / video" at bounding box center [1070, 104] width 135 height 21
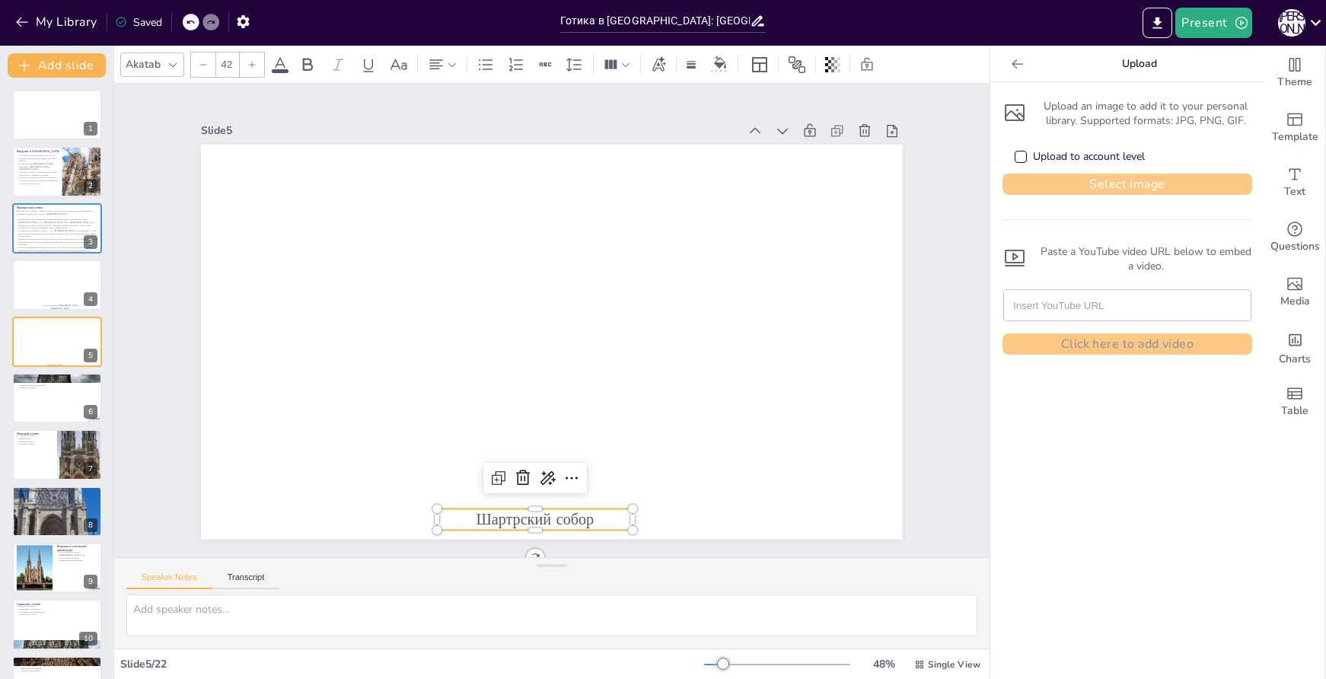
click at [1122, 184] on button "Select image" at bounding box center [1128, 184] width 250 height 21
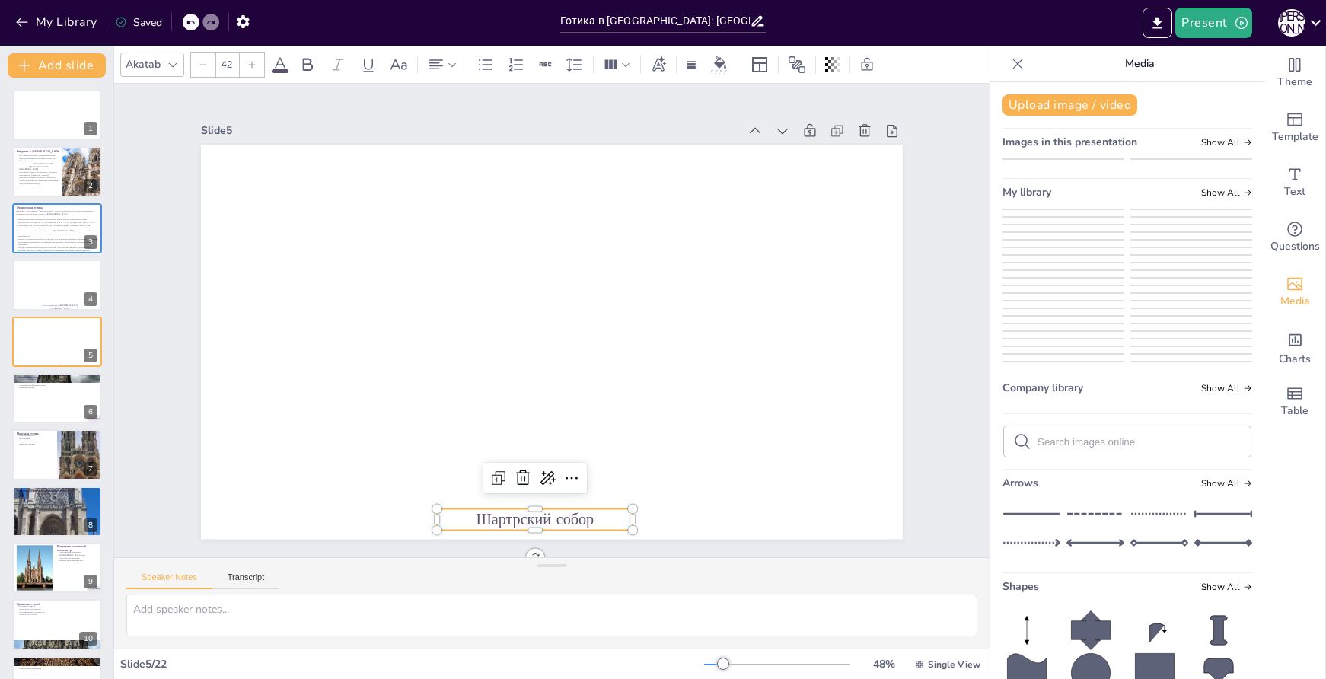
click at [1066, 222] on img at bounding box center [1064, 222] width 120 height 0
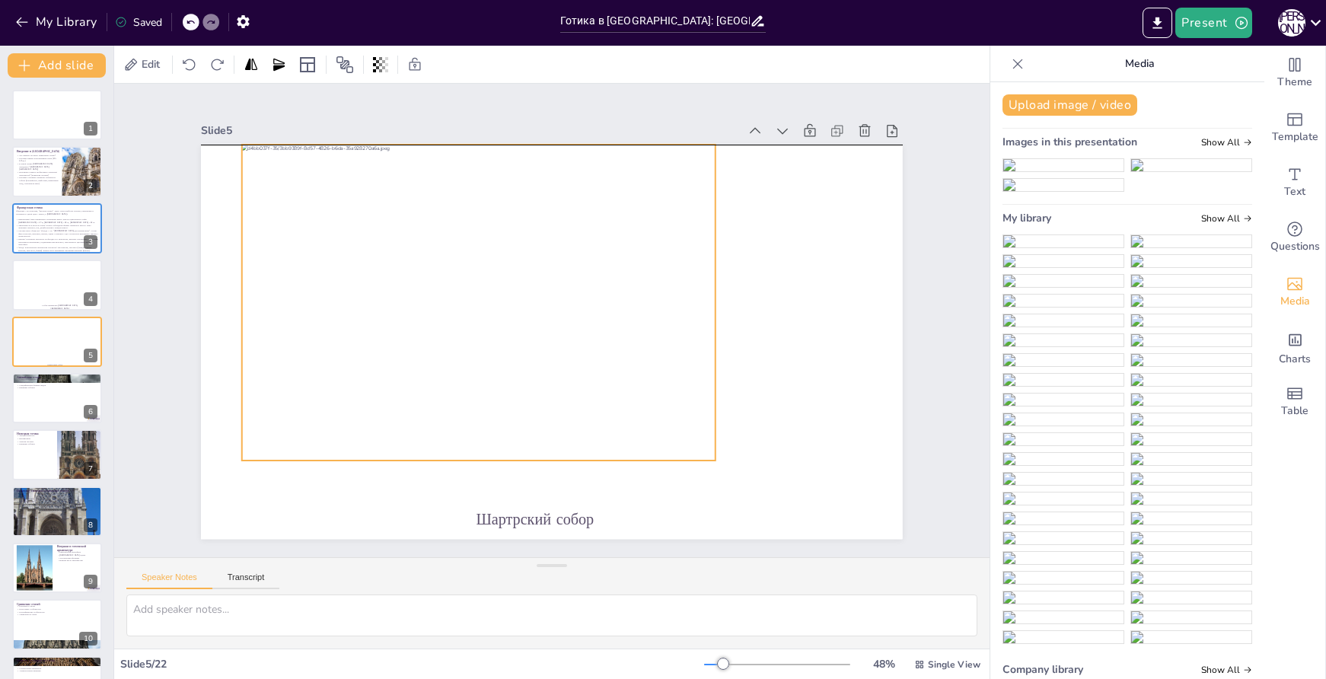
drag, startPoint x: 531, startPoint y: 314, endPoint x: 458, endPoint y: 272, distance: 84.2
click at [458, 272] on div at bounding box center [481, 294] width 504 height 363
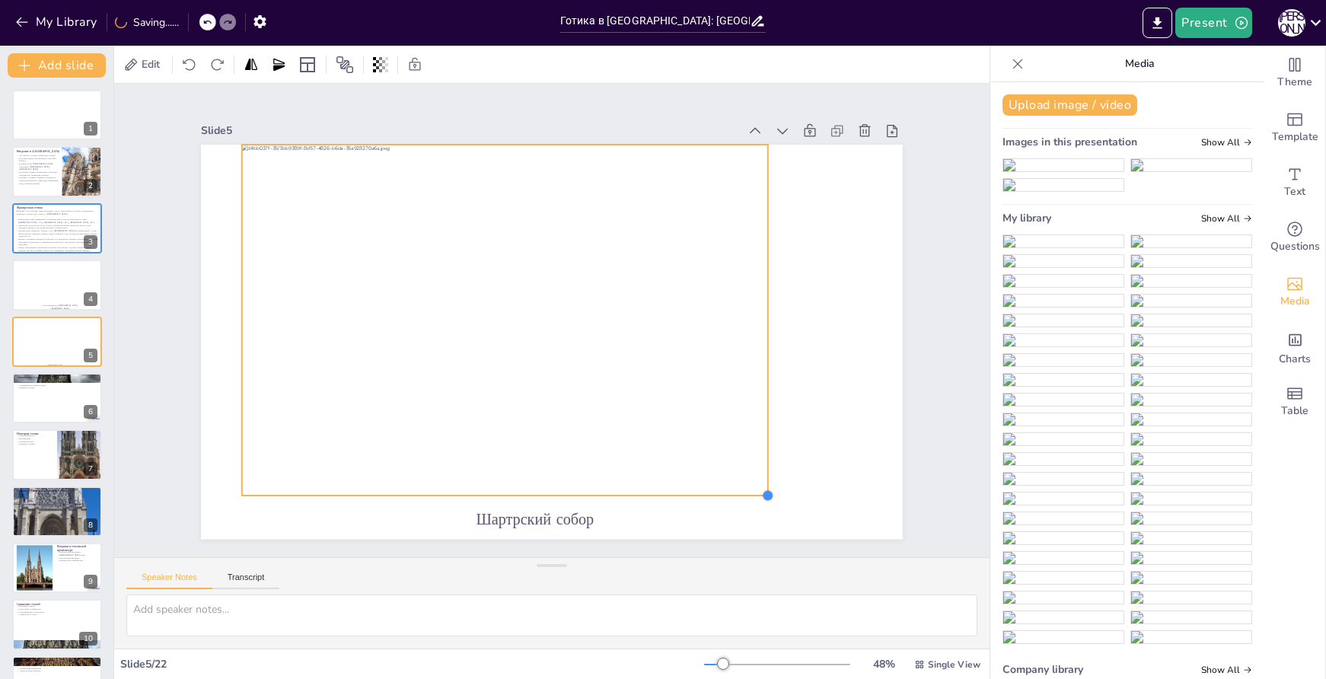
drag, startPoint x: 707, startPoint y: 452, endPoint x: 723, endPoint y: 420, distance: 36.4
click at [754, 429] on div "Шартрский собор" at bounding box center [549, 342] width 739 height 466
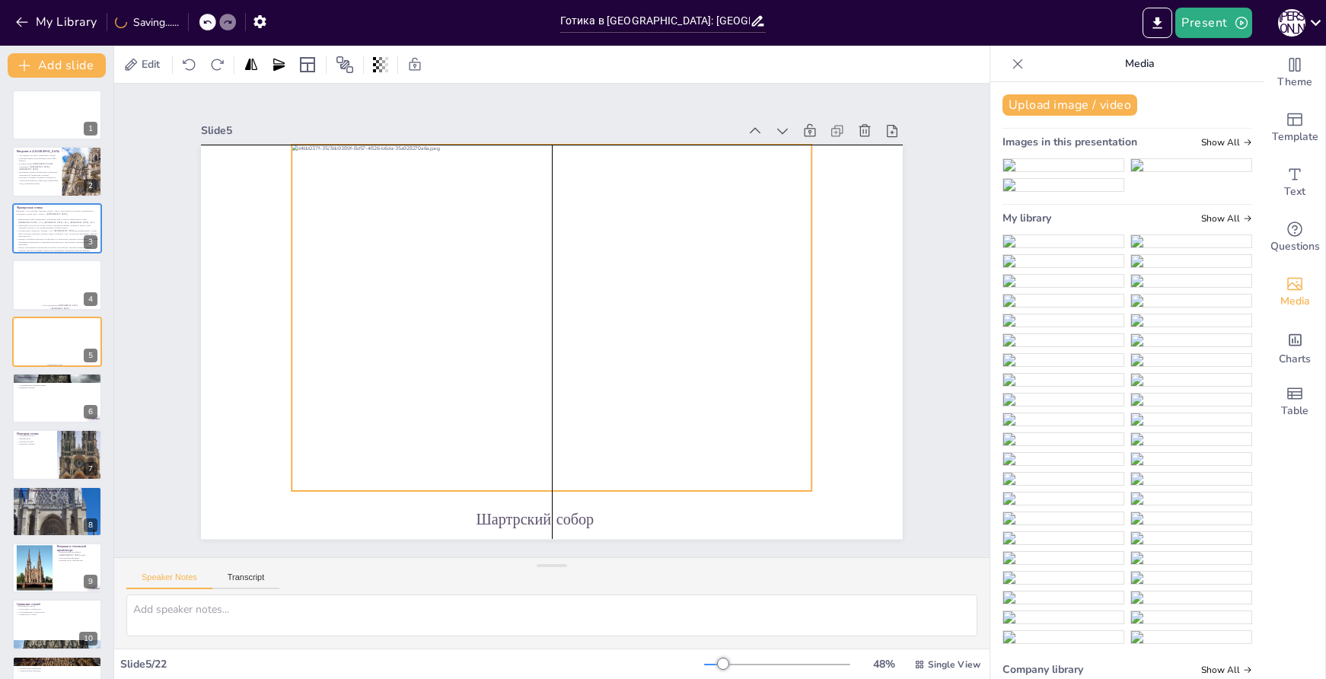
drag, startPoint x: 637, startPoint y: 391, endPoint x: 681, endPoint y: 391, distance: 44.2
click at [681, 391] on div at bounding box center [553, 318] width 624 height 560
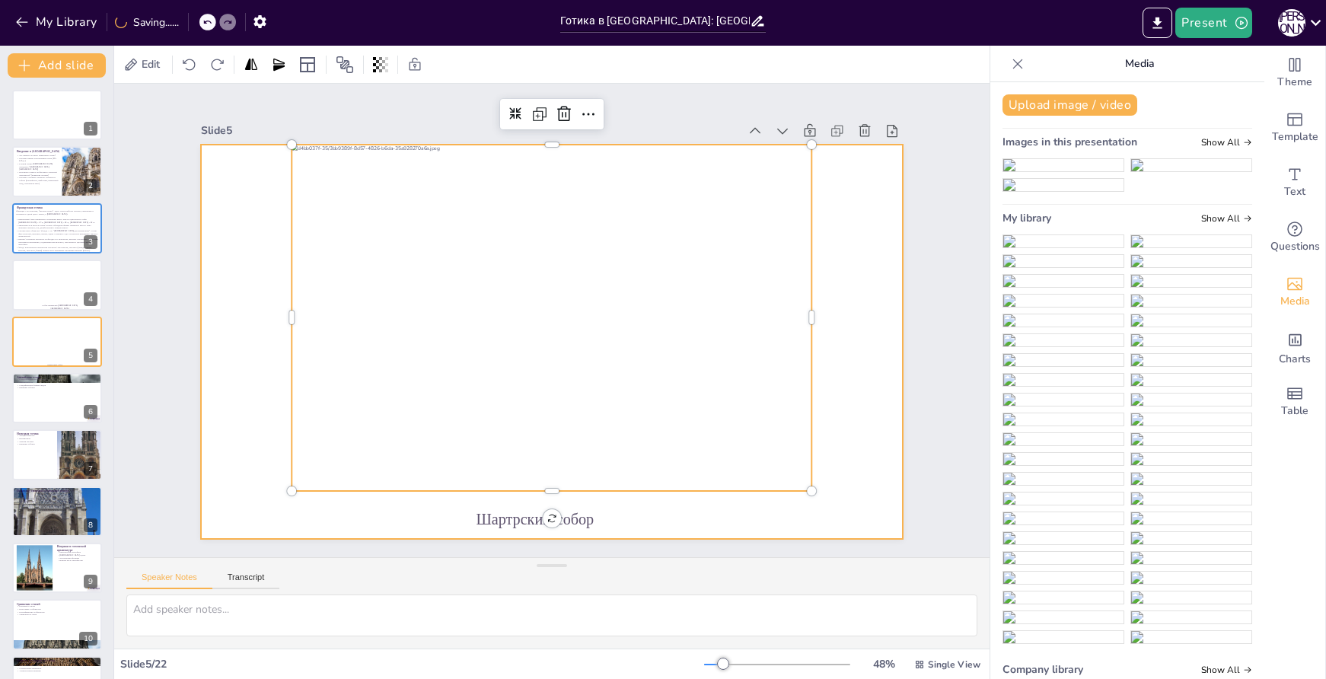
click at [847, 511] on div at bounding box center [549, 342] width 739 height 466
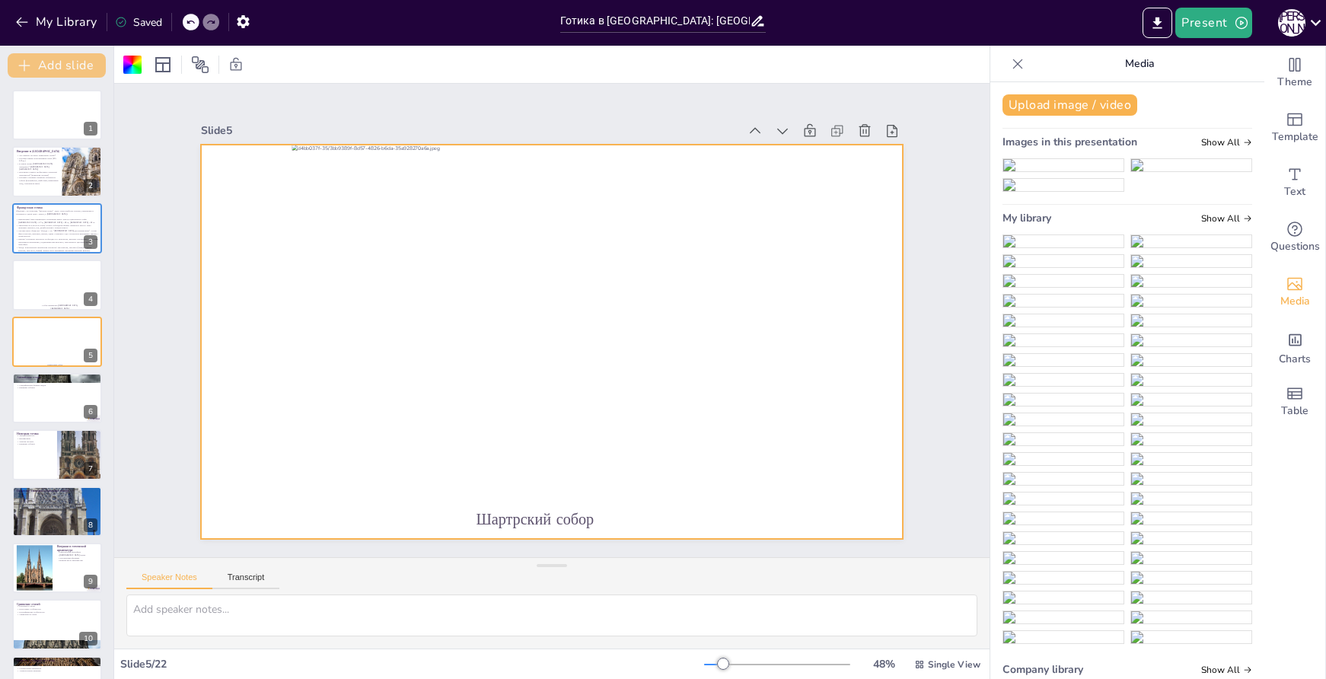
click at [63, 60] on button "Add slide" at bounding box center [57, 65] width 98 height 24
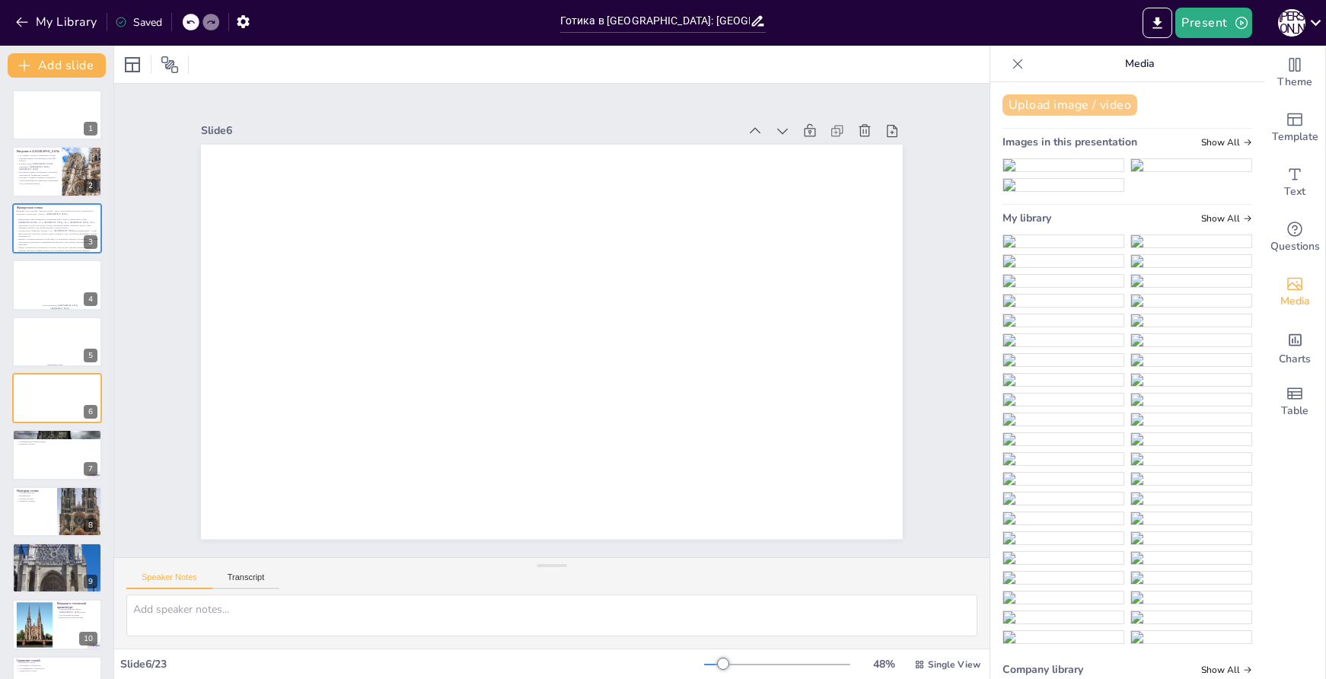
click at [1043, 102] on button "Upload image / video" at bounding box center [1070, 104] width 135 height 21
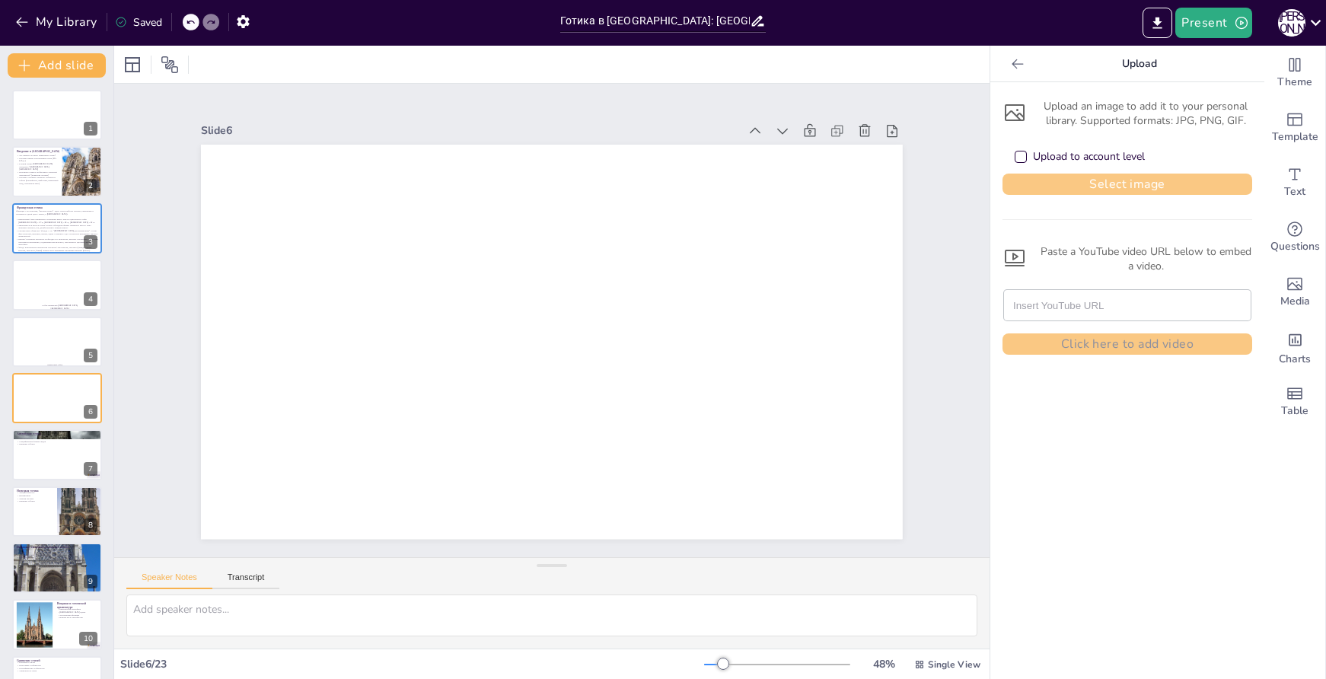
click at [1072, 181] on button "Select image" at bounding box center [1128, 184] width 250 height 21
click at [1294, 193] on div "Text" at bounding box center [1295, 182] width 61 height 55
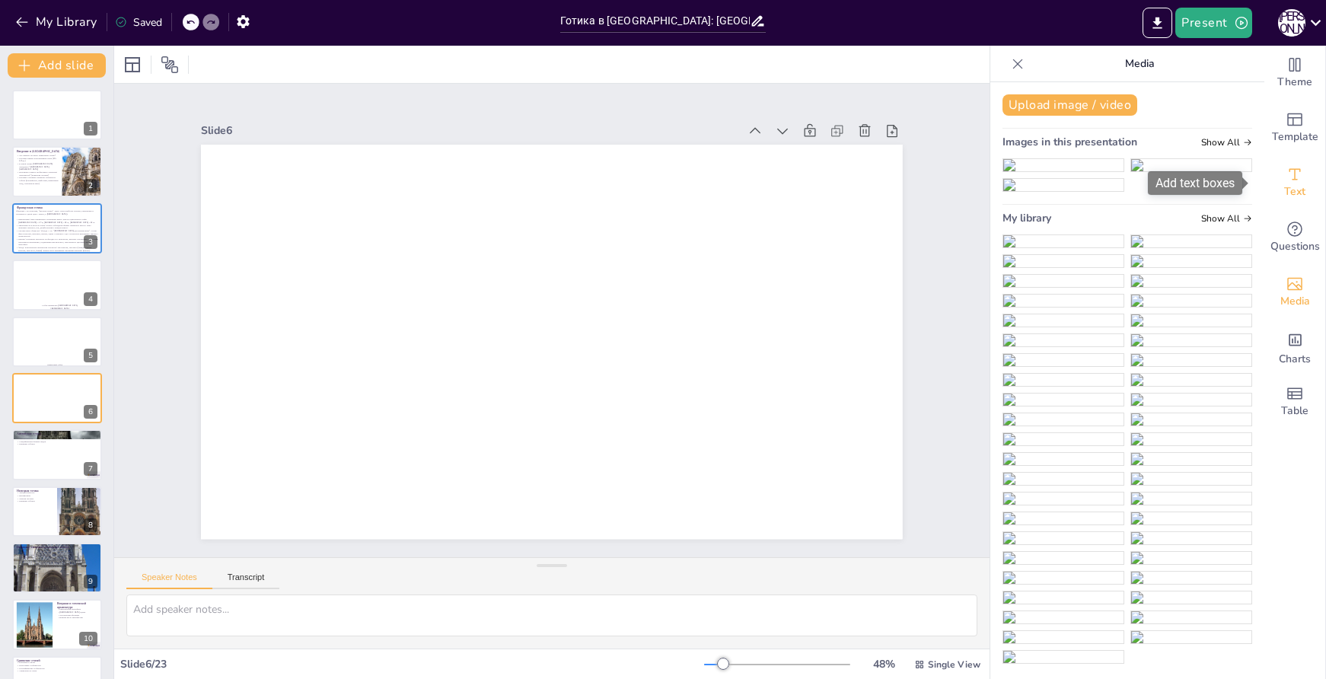
click at [1292, 196] on span "Text" at bounding box center [1295, 192] width 21 height 17
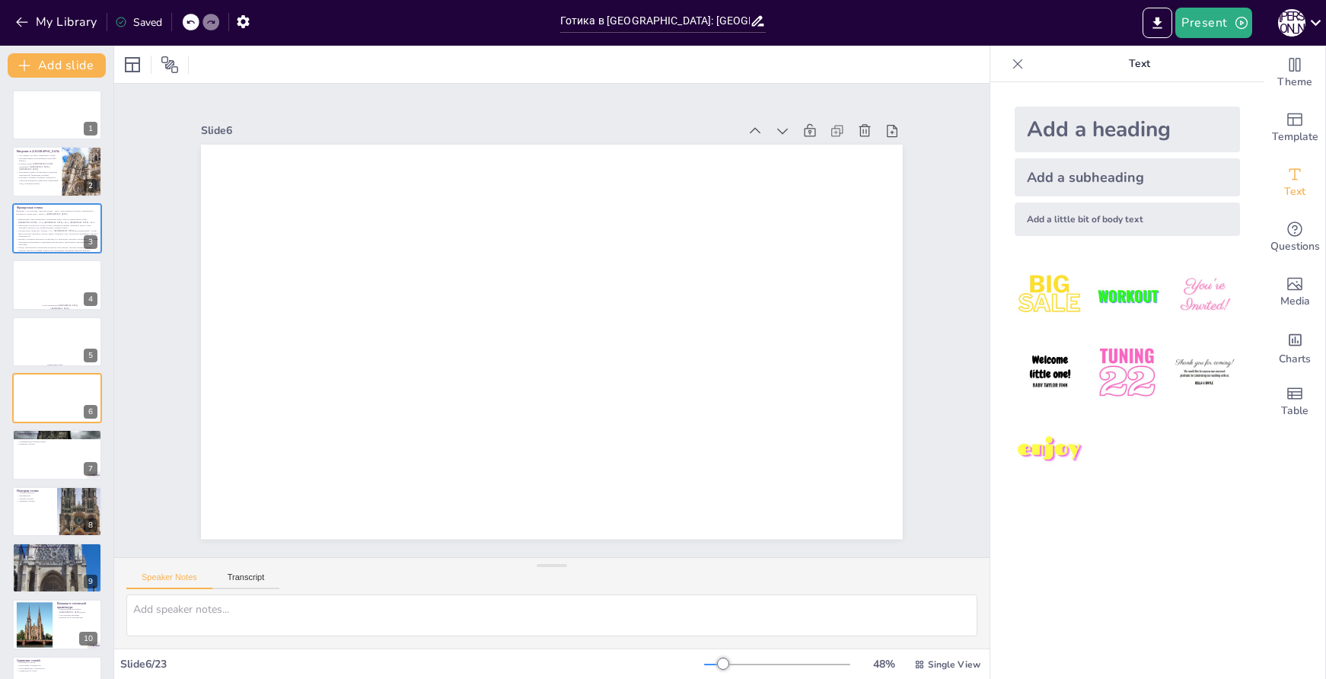
click at [1103, 184] on div "Add a subheading" at bounding box center [1127, 177] width 225 height 38
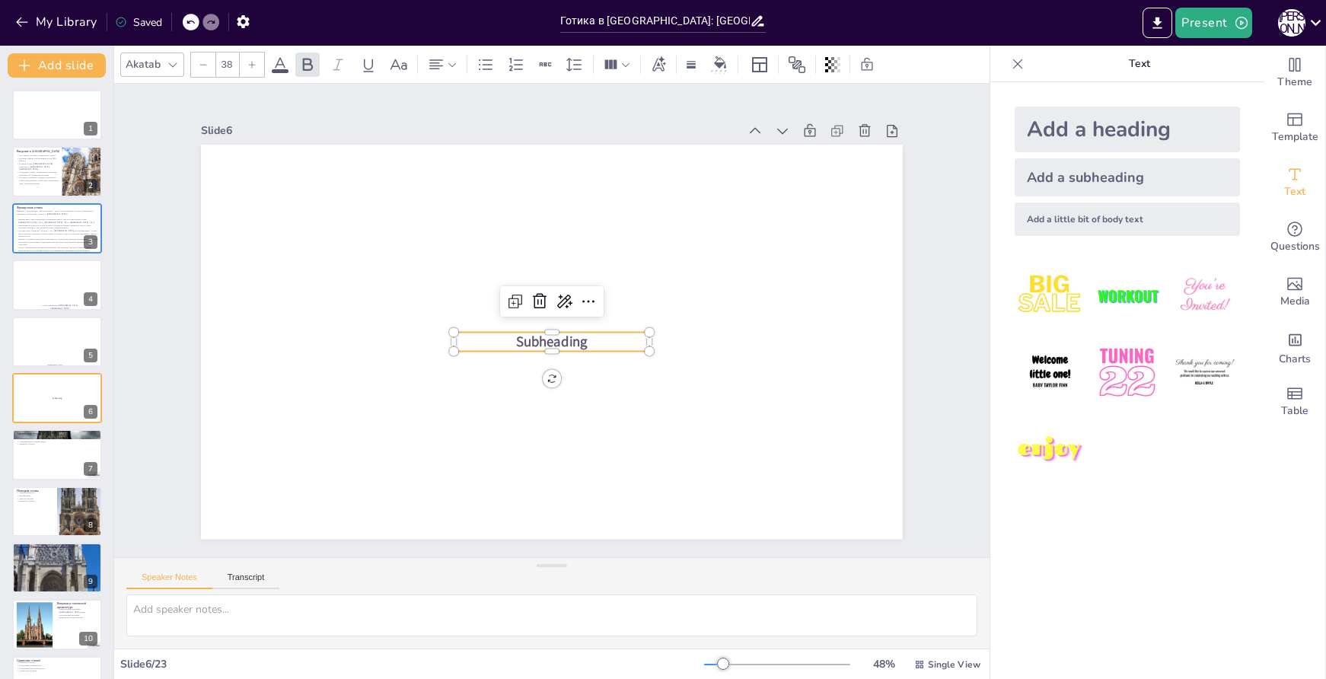
click at [552, 333] on span "Subheading" at bounding box center [550, 341] width 74 height 27
click at [552, 333] on span "Subheading" at bounding box center [552, 341] width 72 height 19
click at [552, 333] on span "Subheading" at bounding box center [550, 341] width 74 height 27
click at [591, 334] on p "[DEMOGRAPHIC_DATA]" at bounding box center [552, 342] width 196 height 20
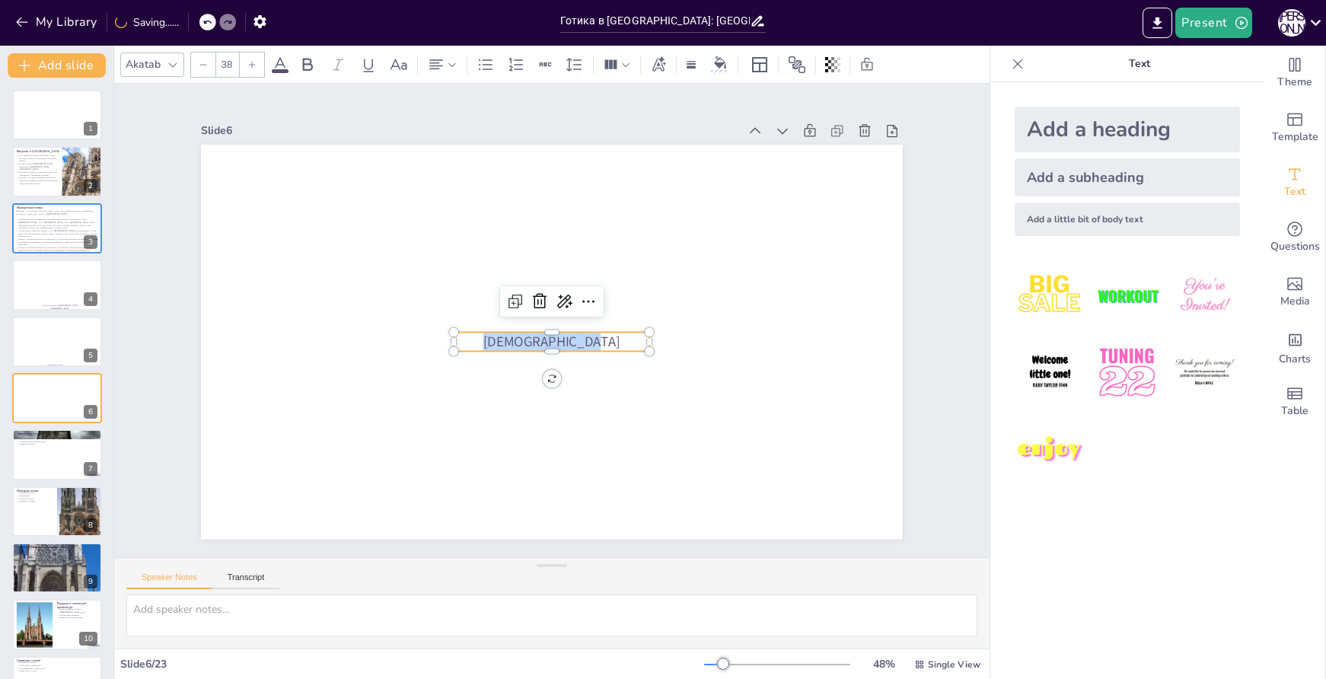
click at [591, 334] on p "[DEMOGRAPHIC_DATA]" at bounding box center [550, 342] width 197 height 40
click at [261, 63] on div at bounding box center [252, 65] width 24 height 24
click at [262, 63] on div at bounding box center [252, 65] width 24 height 24
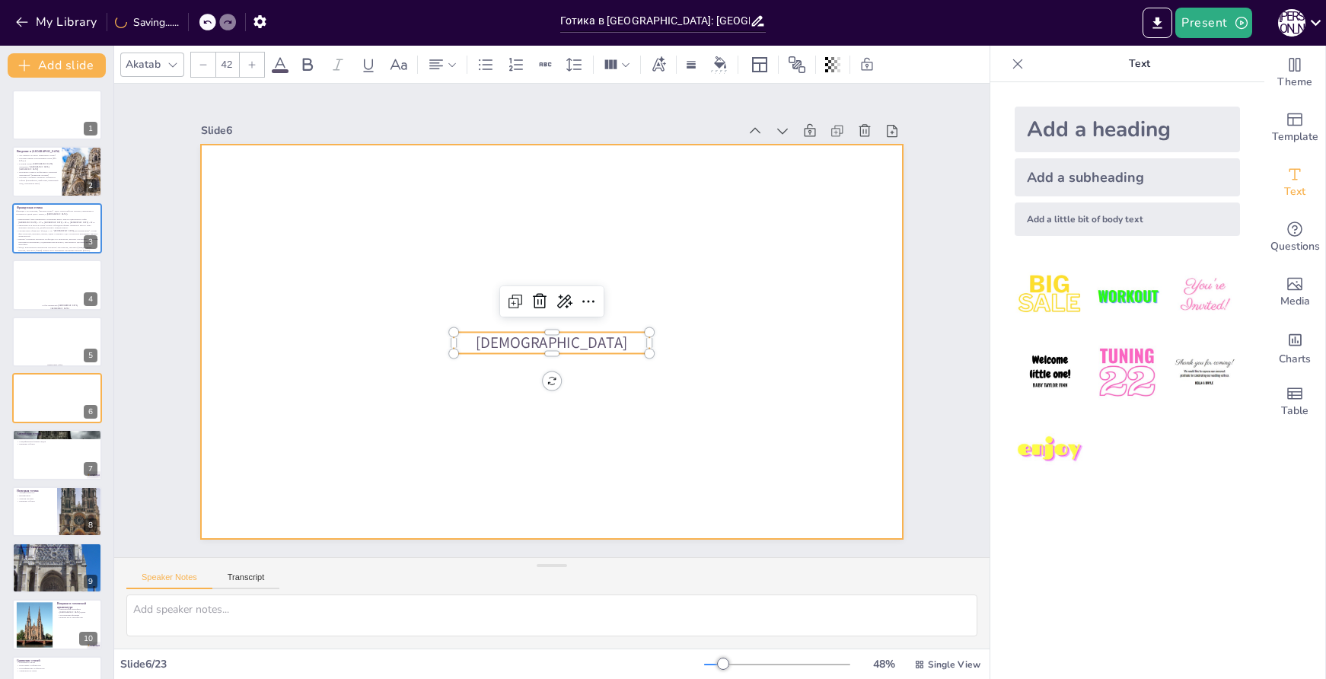
click at [749, 426] on div at bounding box center [549, 341] width 739 height 465
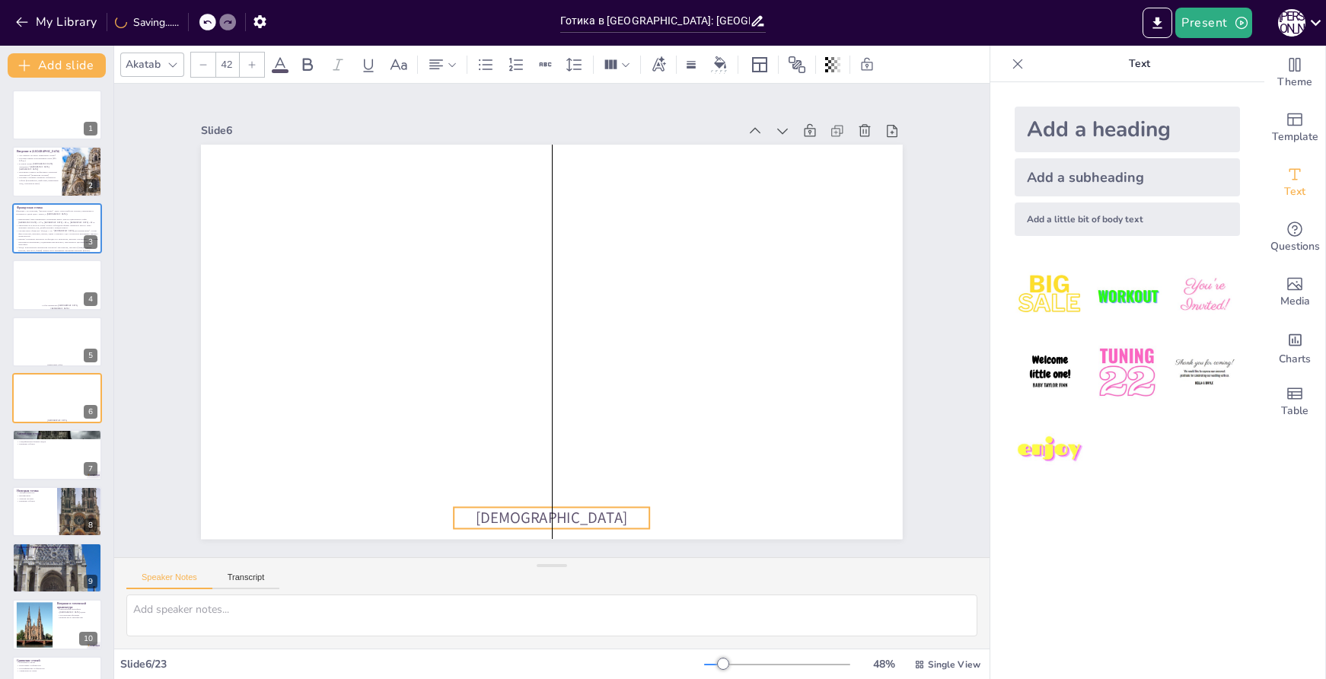
drag, startPoint x: 615, startPoint y: 337, endPoint x: 614, endPoint y: 512, distance: 175.1
click at [614, 512] on p "[DEMOGRAPHIC_DATA]" at bounding box center [552, 517] width 196 height 21
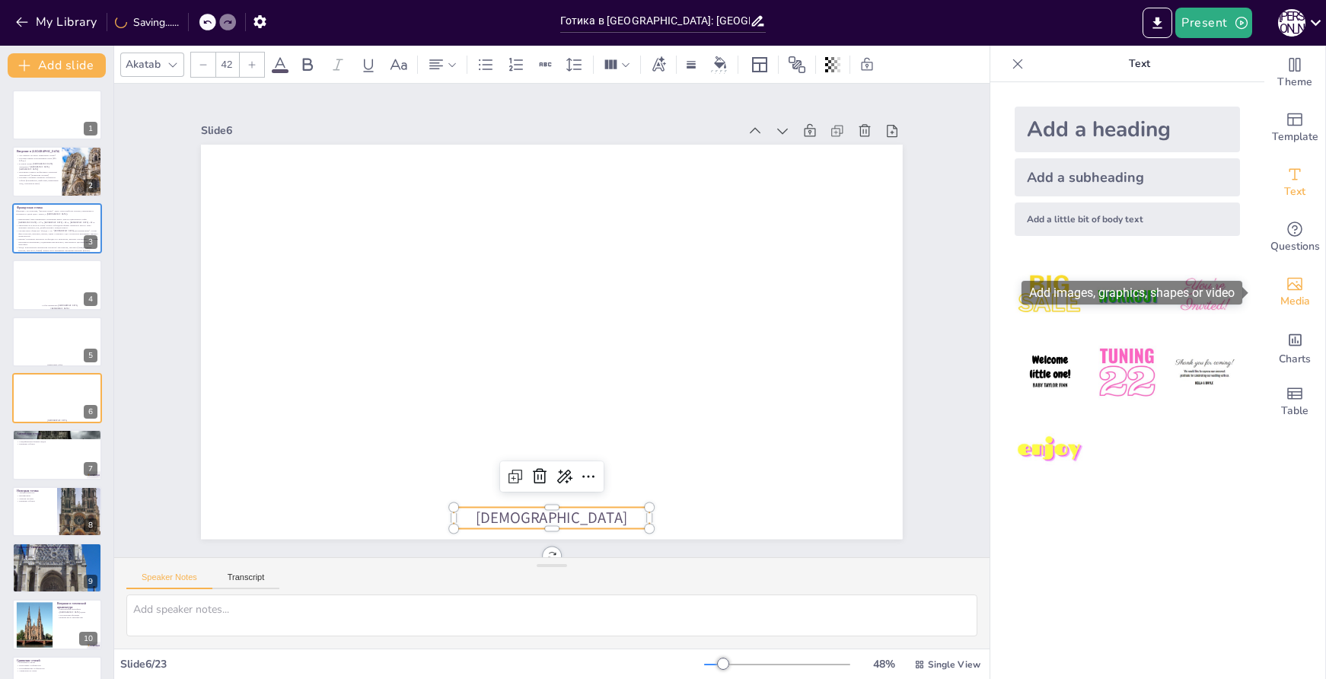
click at [1305, 285] on div "Media" at bounding box center [1295, 292] width 61 height 55
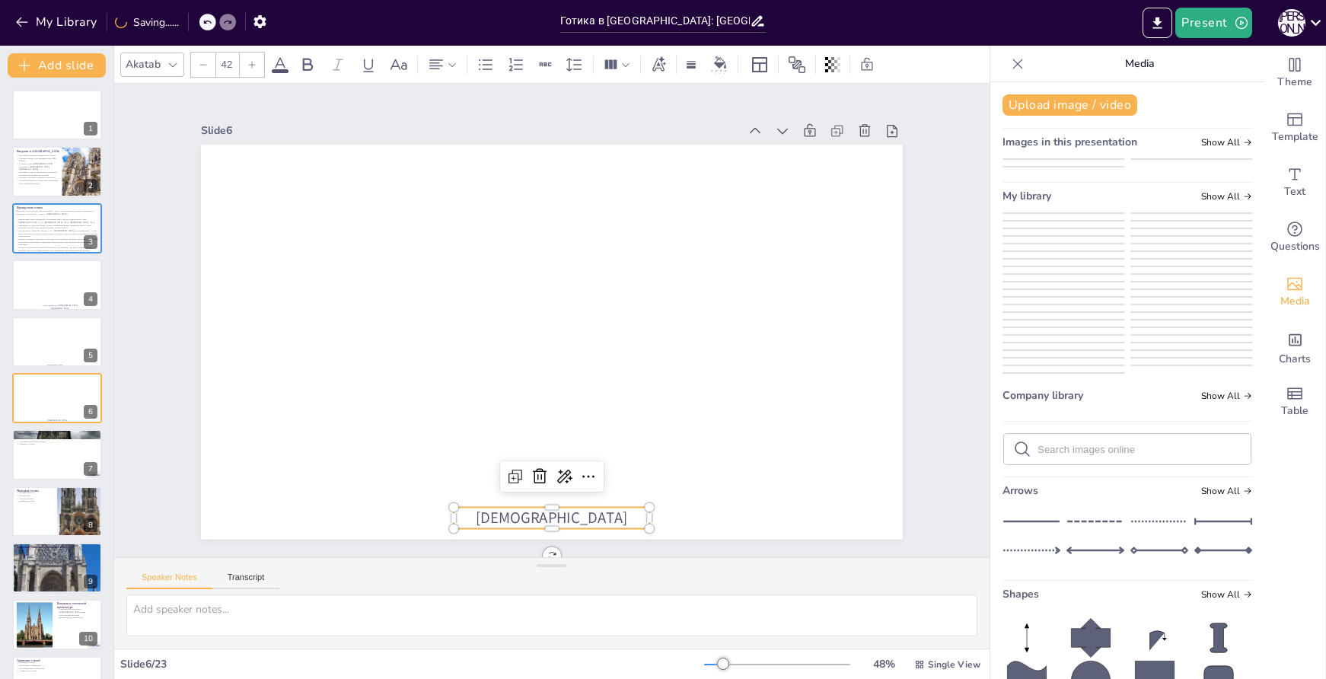
click at [1049, 213] on img at bounding box center [1064, 213] width 120 height 0
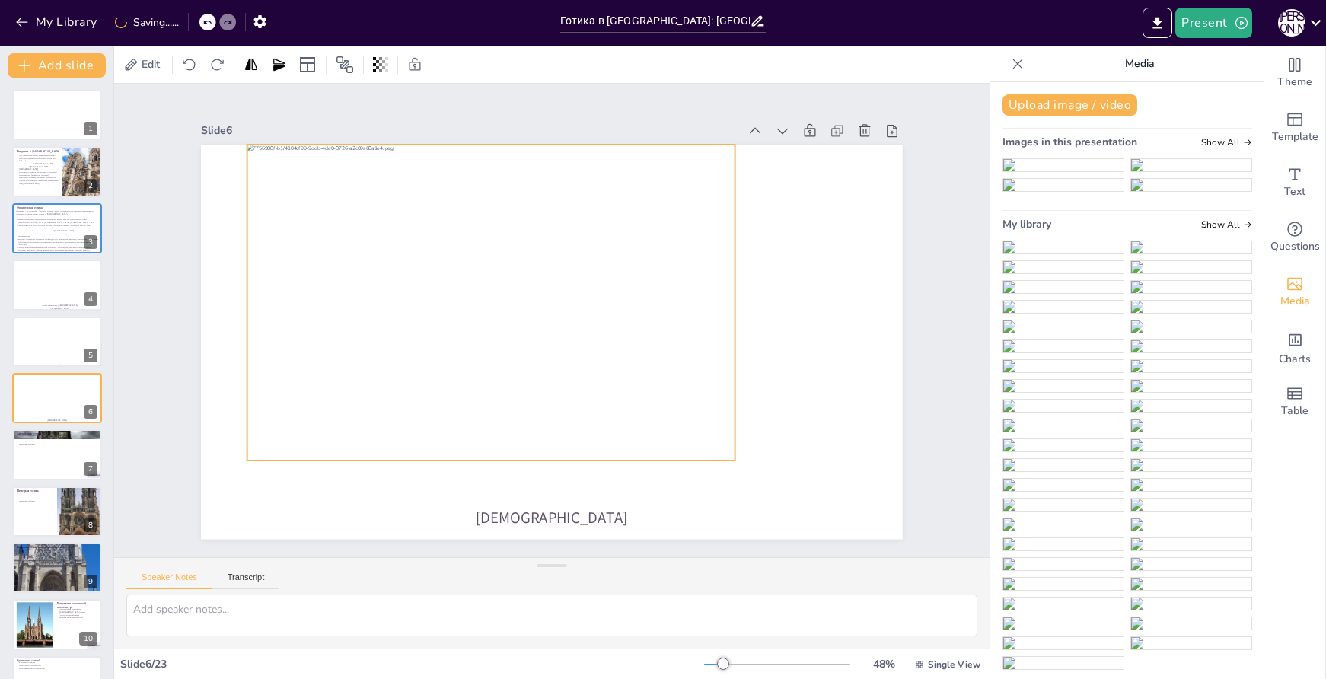
drag, startPoint x: 605, startPoint y: 327, endPoint x: 544, endPoint y: 290, distance: 71.0
click at [544, 290] on div at bounding box center [490, 303] width 487 height 316
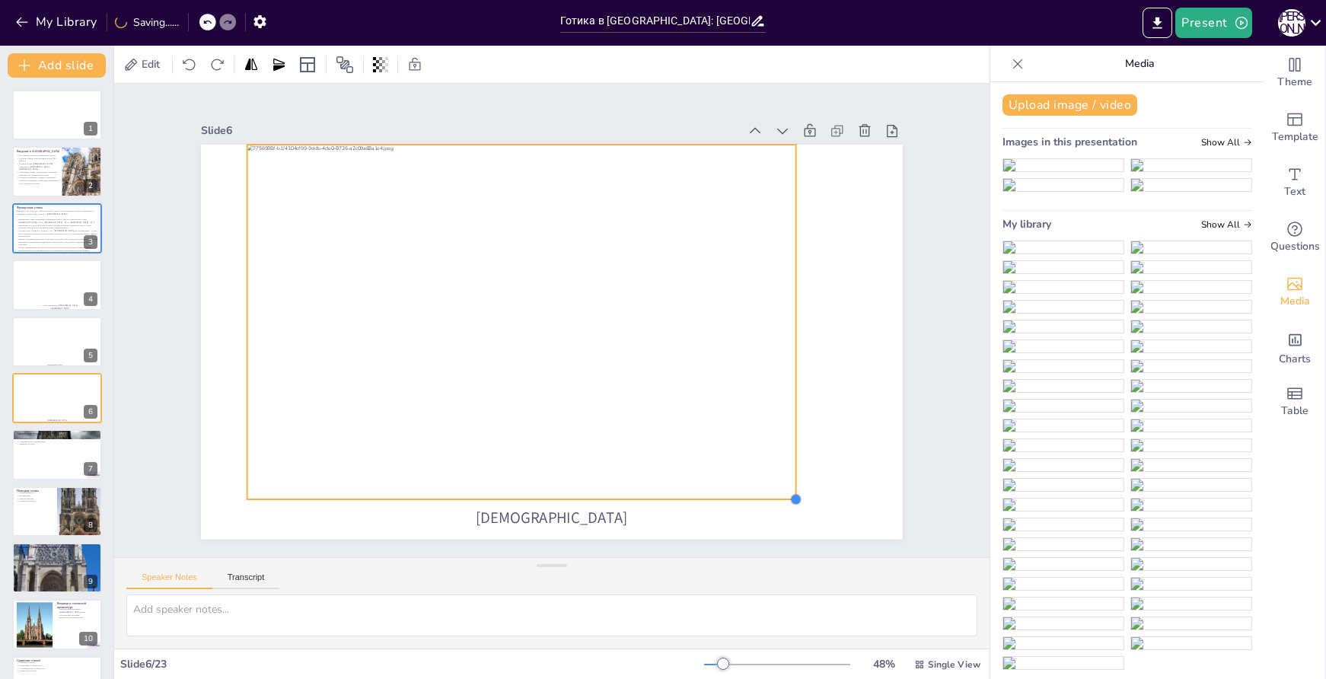
drag, startPoint x: 724, startPoint y: 457, endPoint x: 785, endPoint y: 470, distance: 62.3
click at [785, 470] on div "[DEMOGRAPHIC_DATA]" at bounding box center [549, 342] width 739 height 466
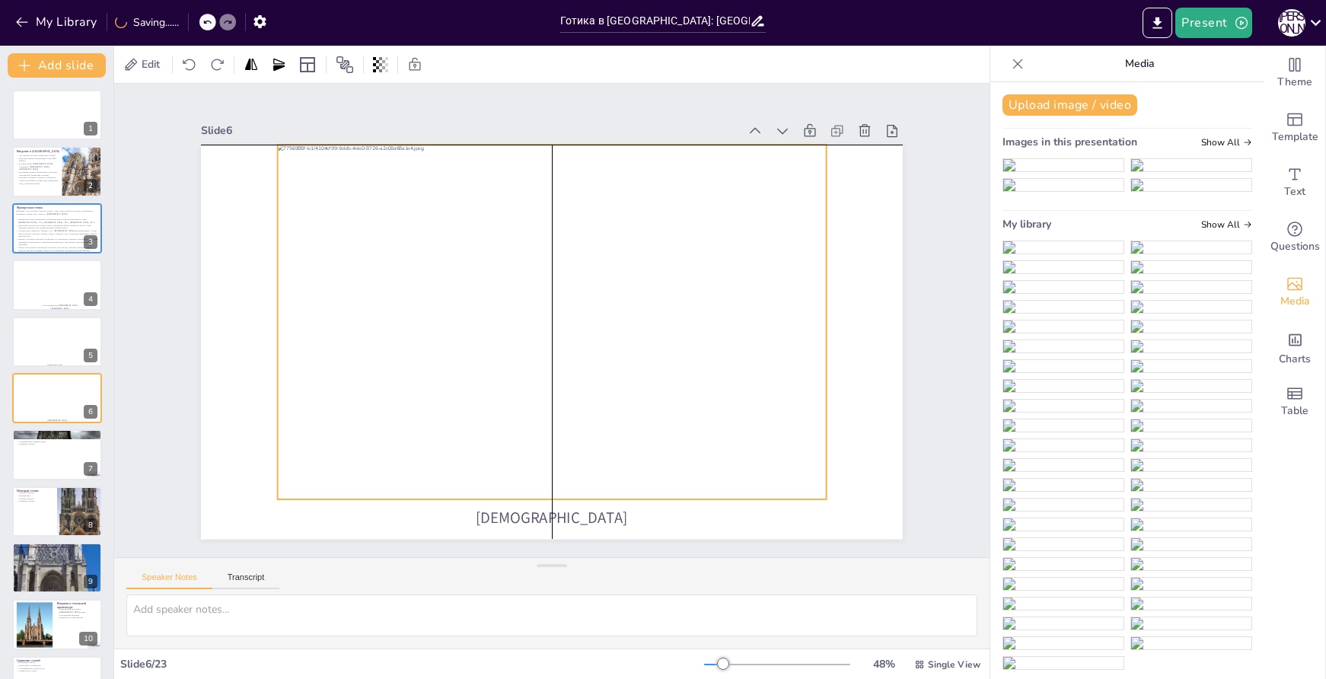
drag, startPoint x: 670, startPoint y: 414, endPoint x: 698, endPoint y: 416, distance: 28.2
click at [698, 416] on div at bounding box center [552, 323] width 548 height 356
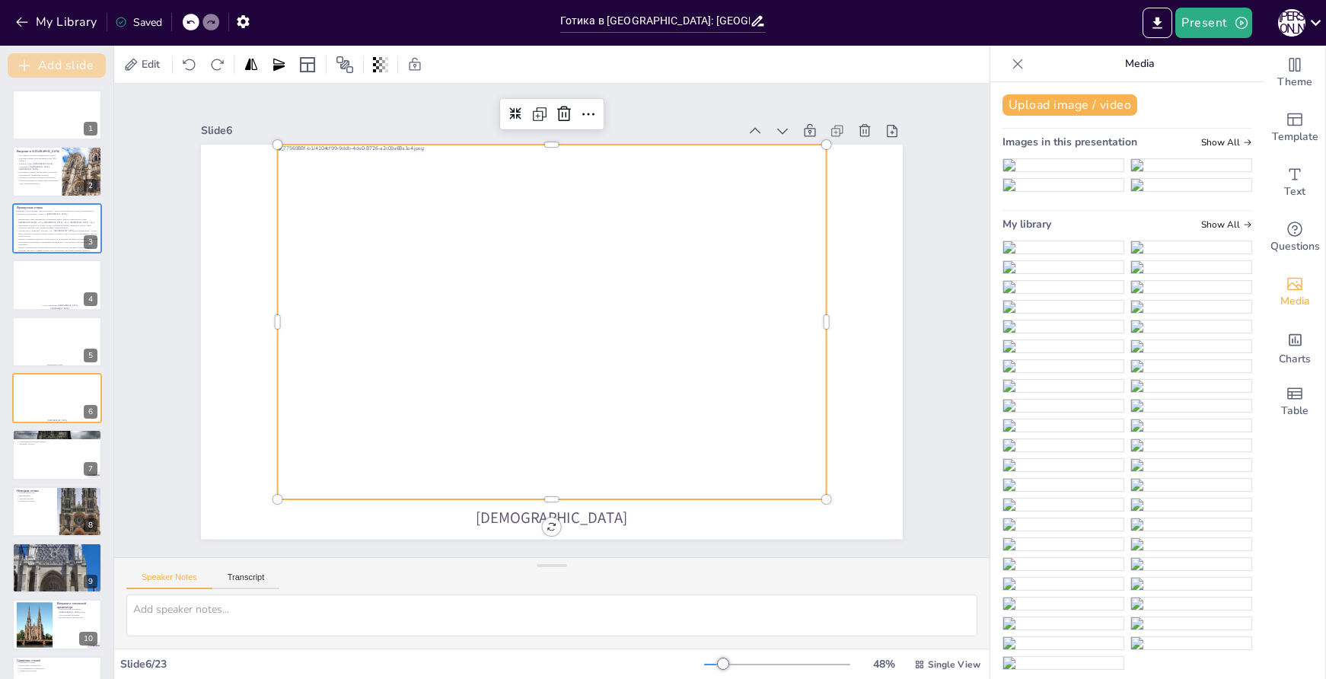
click at [78, 59] on button "Add slide" at bounding box center [57, 65] width 98 height 24
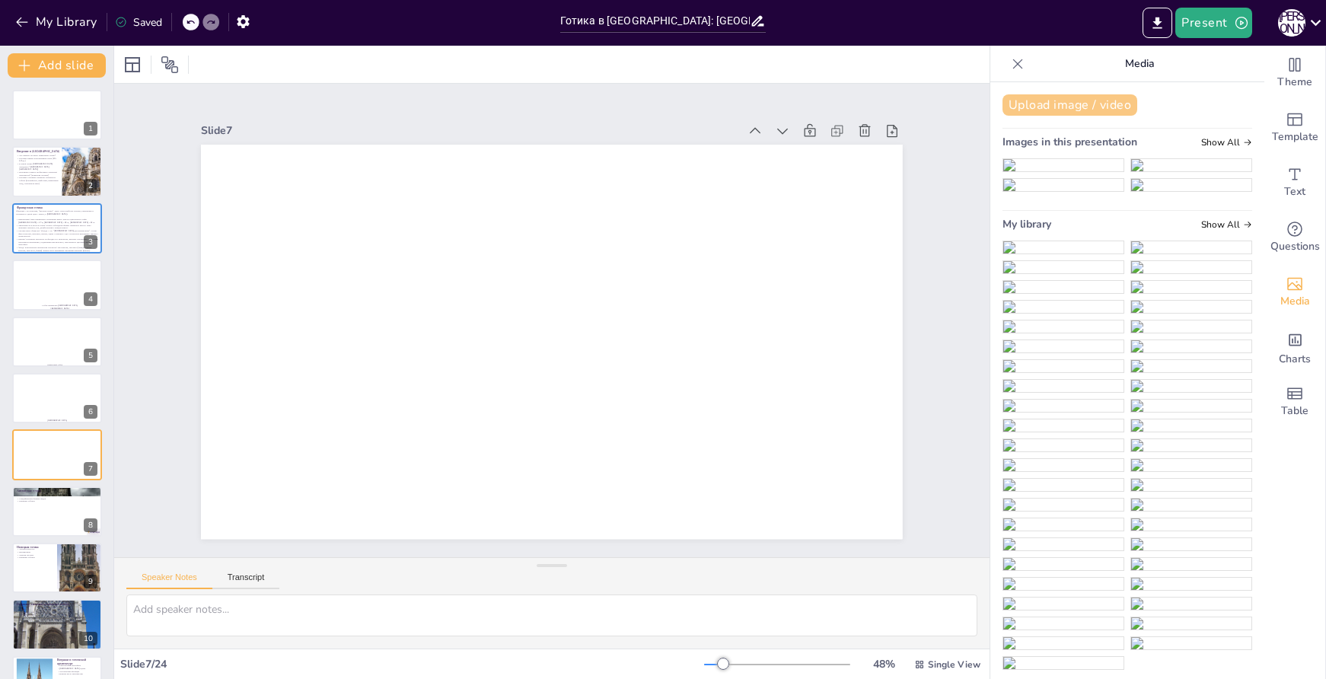
click at [1036, 110] on button "Upload image / video" at bounding box center [1070, 104] width 135 height 21
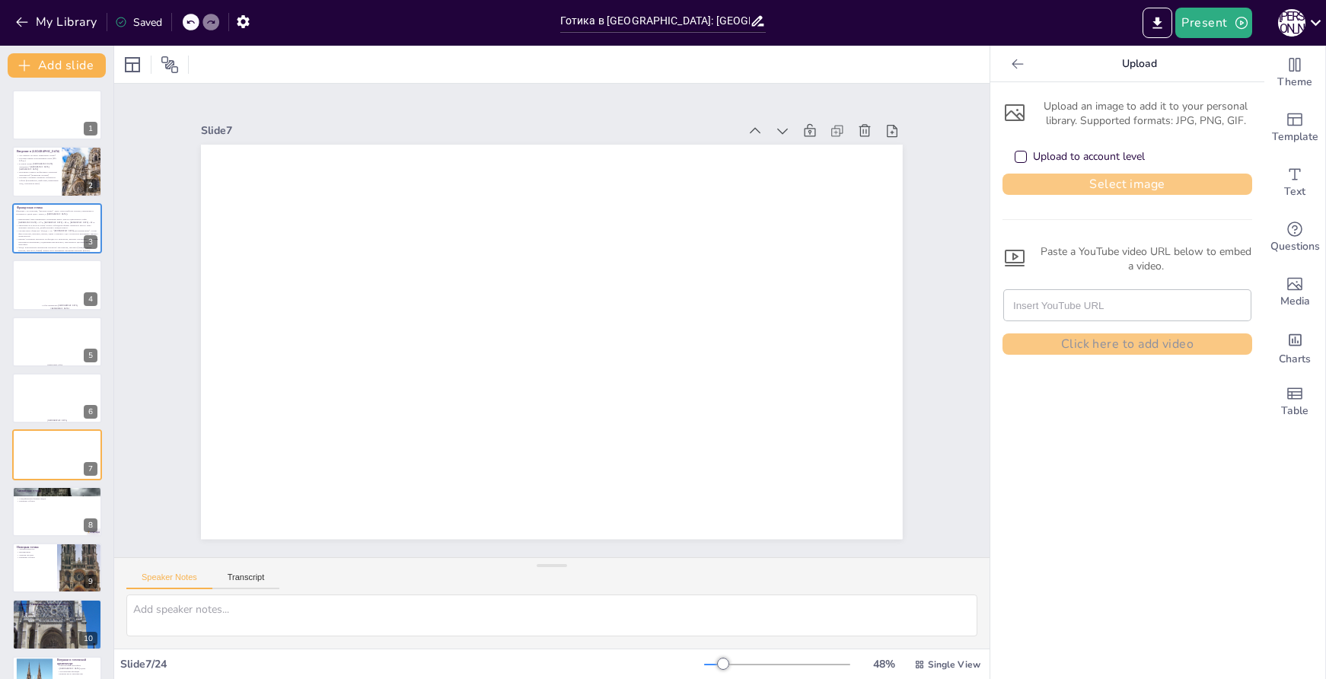
click at [1098, 190] on button "Select image" at bounding box center [1128, 184] width 250 height 21
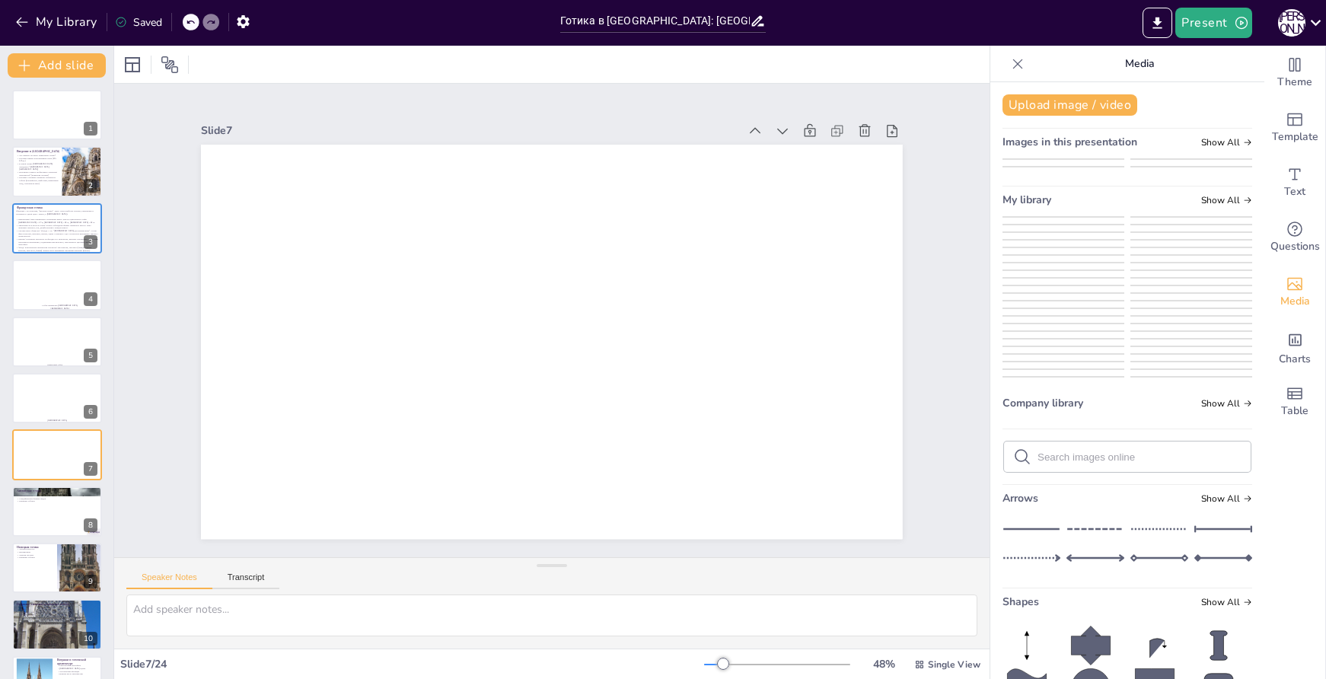
click at [1070, 231] on img at bounding box center [1064, 231] width 120 height 0
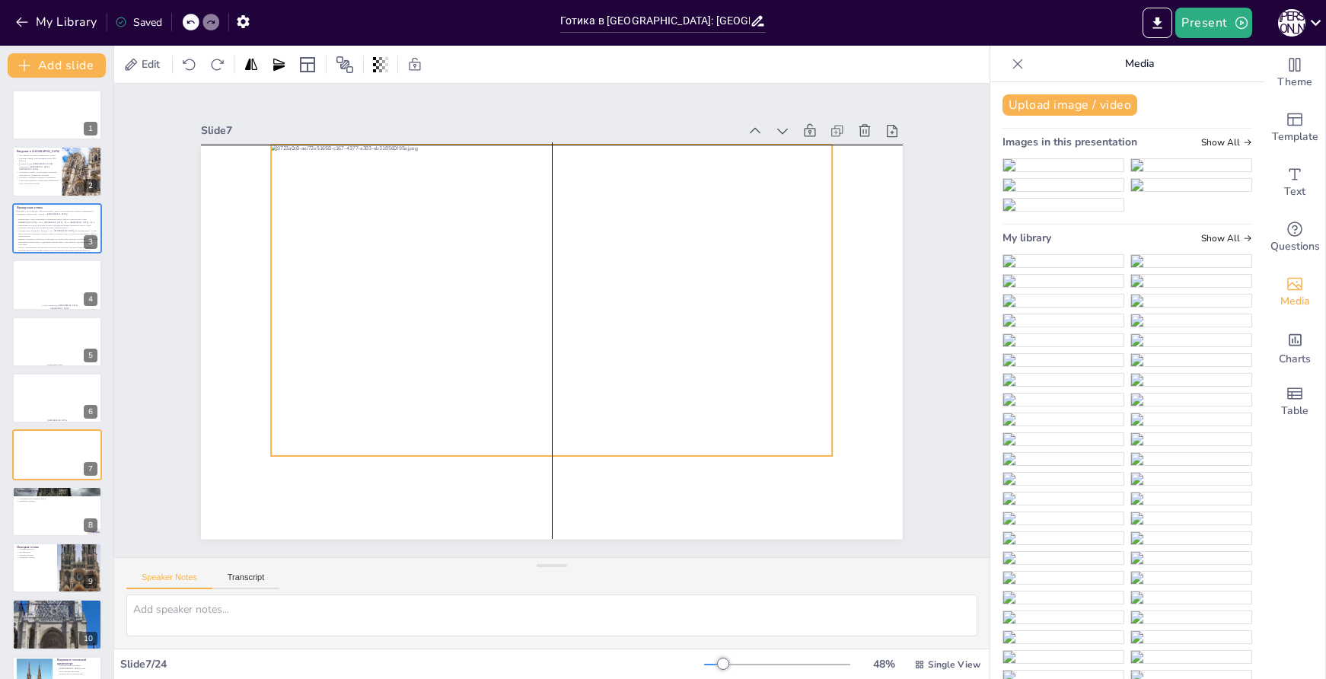
drag, startPoint x: 614, startPoint y: 359, endPoint x: 614, endPoint y: 315, distance: 43.4
click at [614, 315] on div at bounding box center [551, 301] width 561 height 312
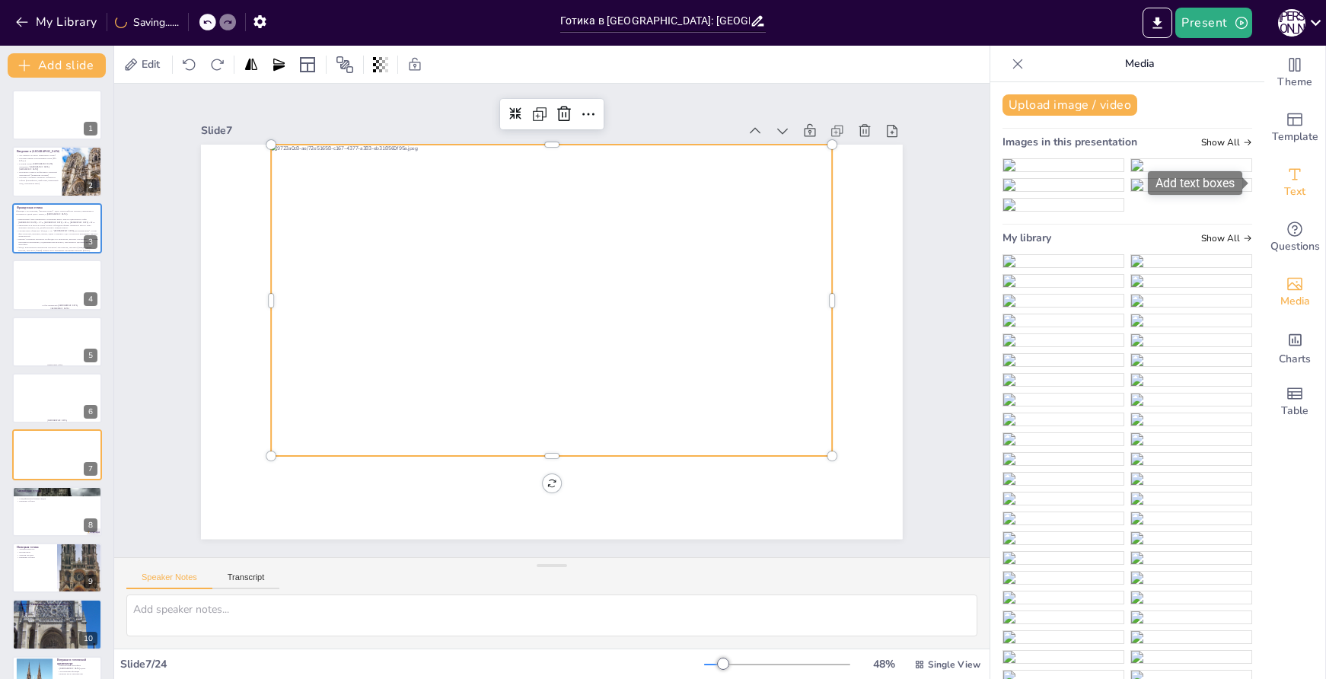
click at [1288, 193] on span "Text" at bounding box center [1295, 192] width 21 height 17
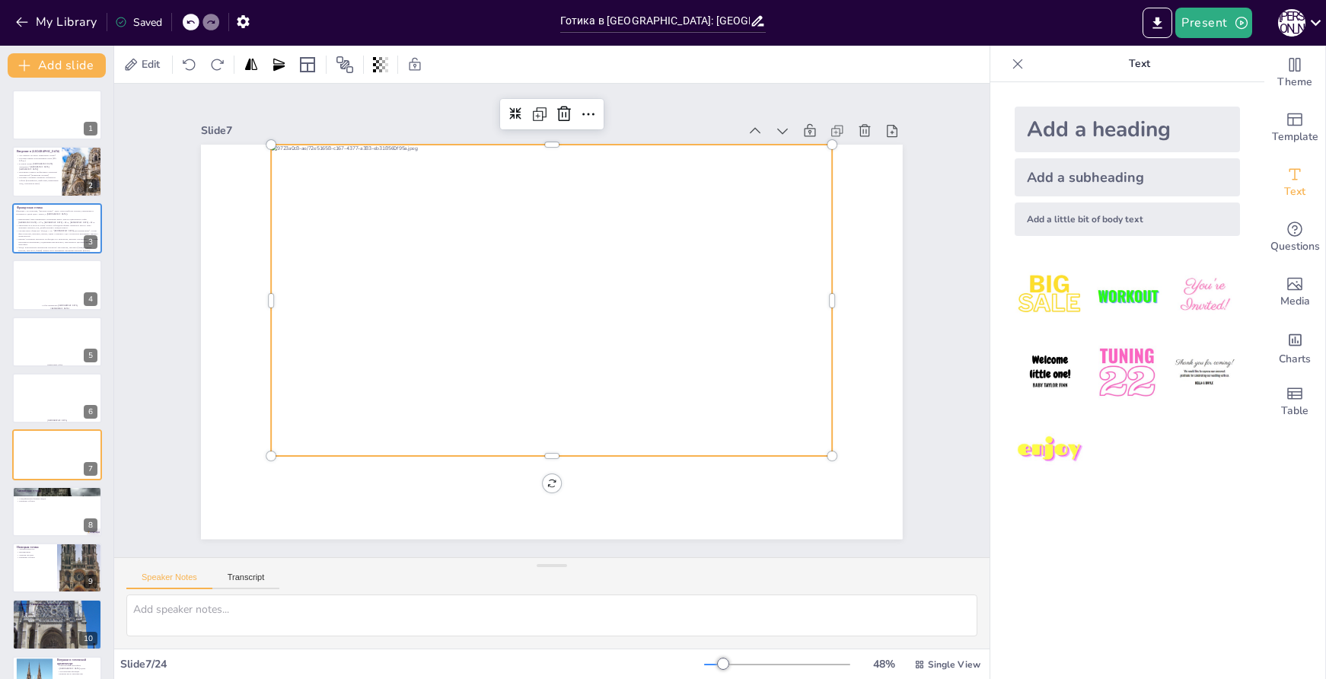
click at [1100, 167] on div "Add a subheading" at bounding box center [1127, 177] width 225 height 38
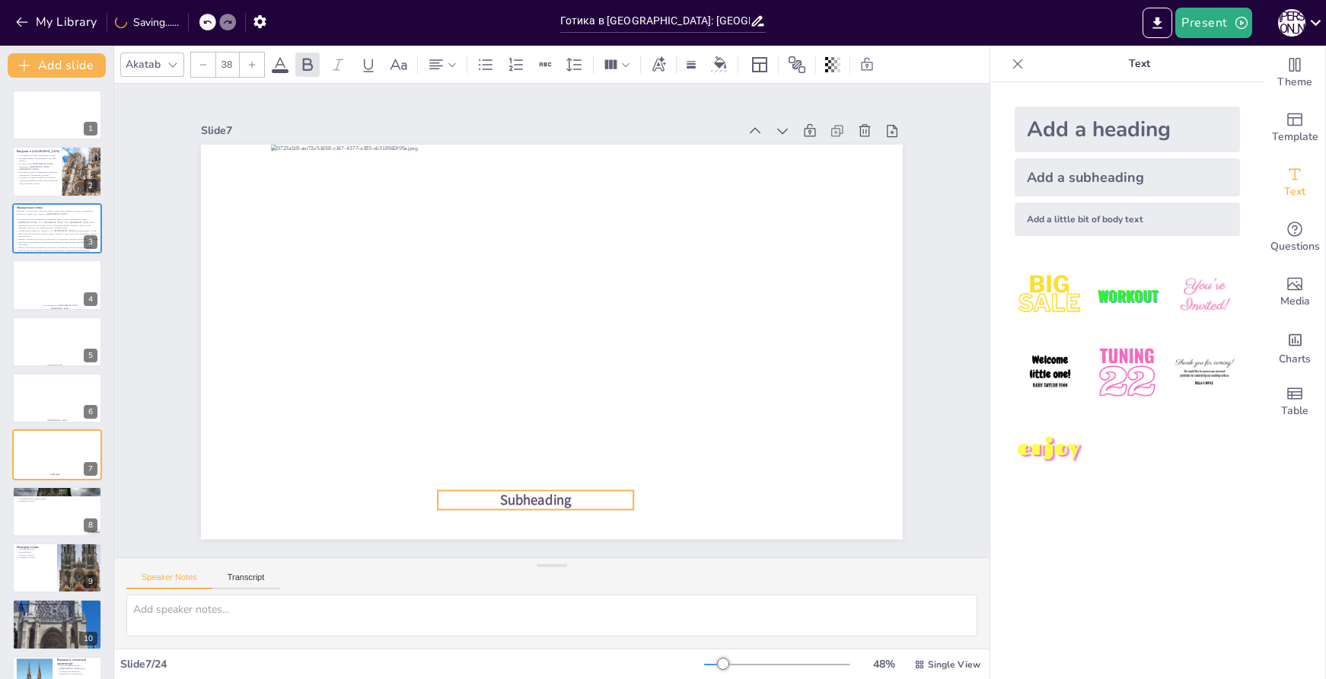
drag, startPoint x: 592, startPoint y: 330, endPoint x: 576, endPoint y: 488, distance: 159.2
click at [576, 488] on p "Subheading" at bounding box center [517, 497] width 197 height 40
click at [550, 491] on span "Subheading" at bounding box center [536, 499] width 72 height 19
click at [415, 433] on span "Subheading" at bounding box center [388, 397] width 53 height 72
click at [550, 490] on p "Амьенский собор" at bounding box center [536, 500] width 196 height 20
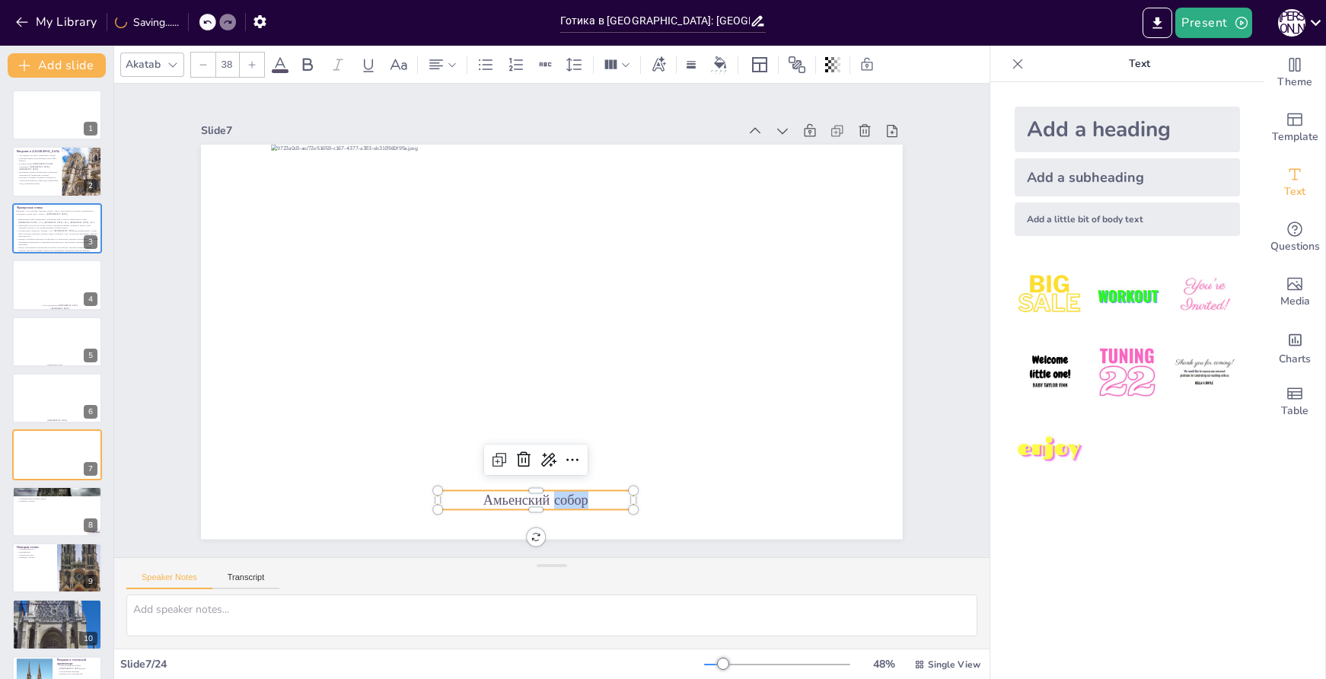
click at [550, 489] on p "Амьенский собор" at bounding box center [517, 497] width 197 height 40
click at [550, 489] on p "Амьенский собор" at bounding box center [499, 493] width 196 height 60
click at [257, 61] on div at bounding box center [252, 65] width 24 height 24
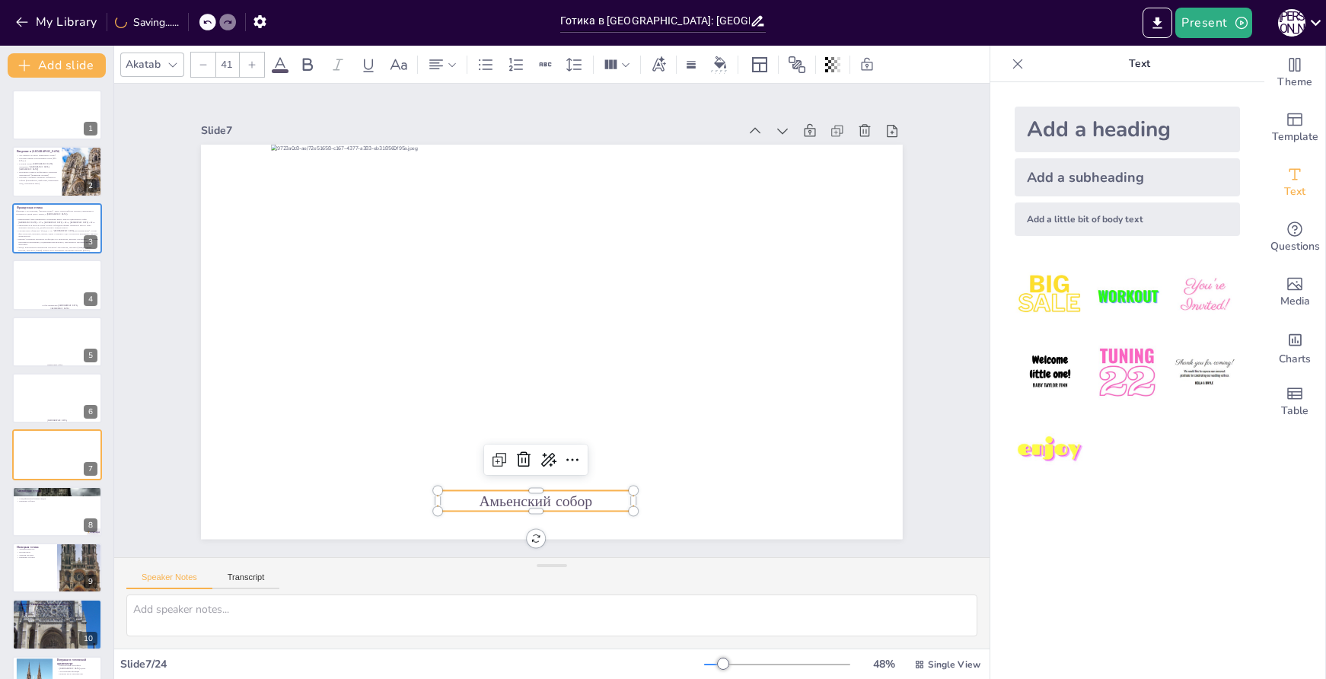
click at [257, 61] on div at bounding box center [252, 65] width 24 height 24
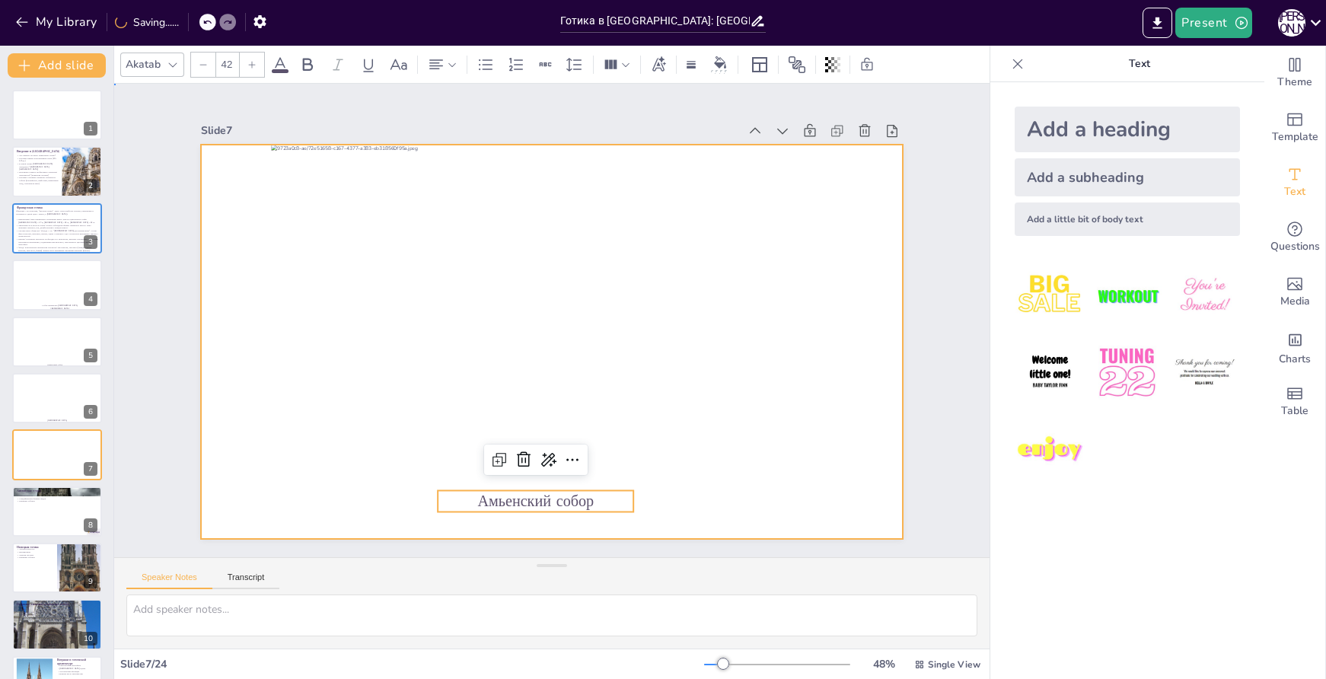
click at [720, 504] on div at bounding box center [552, 342] width 702 height 394
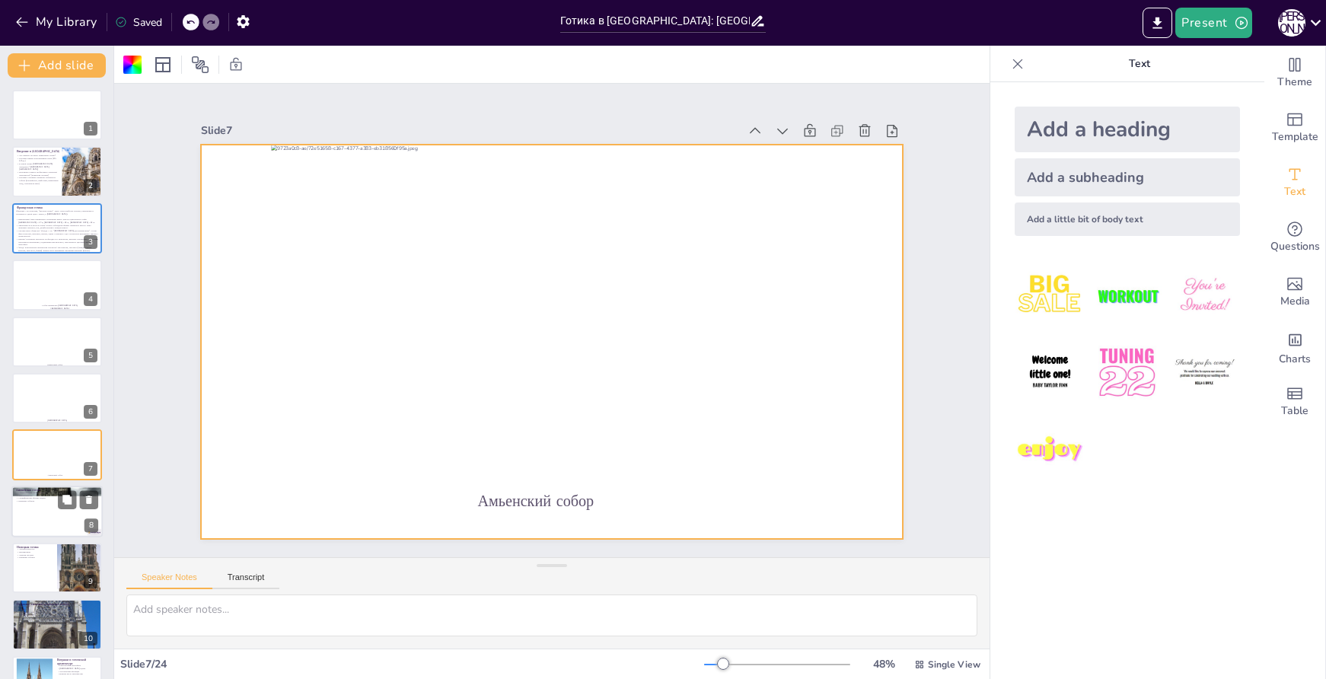
click at [23, 525] on div at bounding box center [56, 512] width 91 height 52
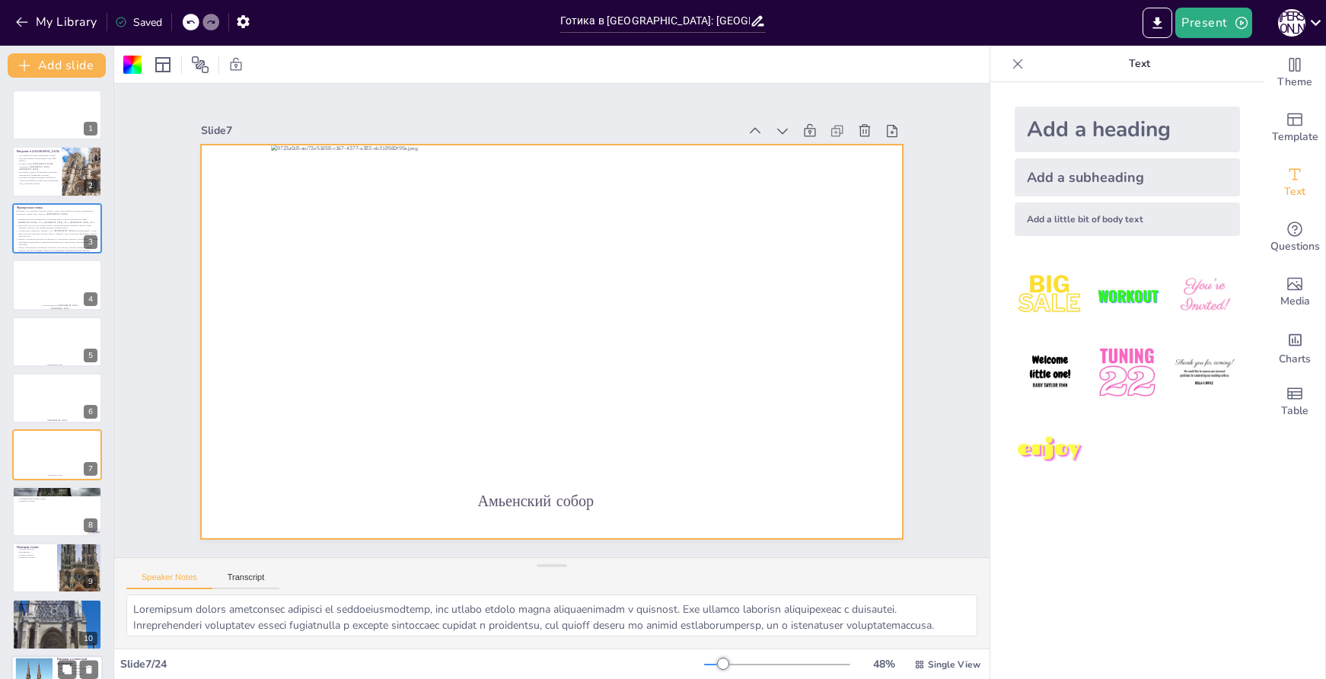
scroll to position [133, 0]
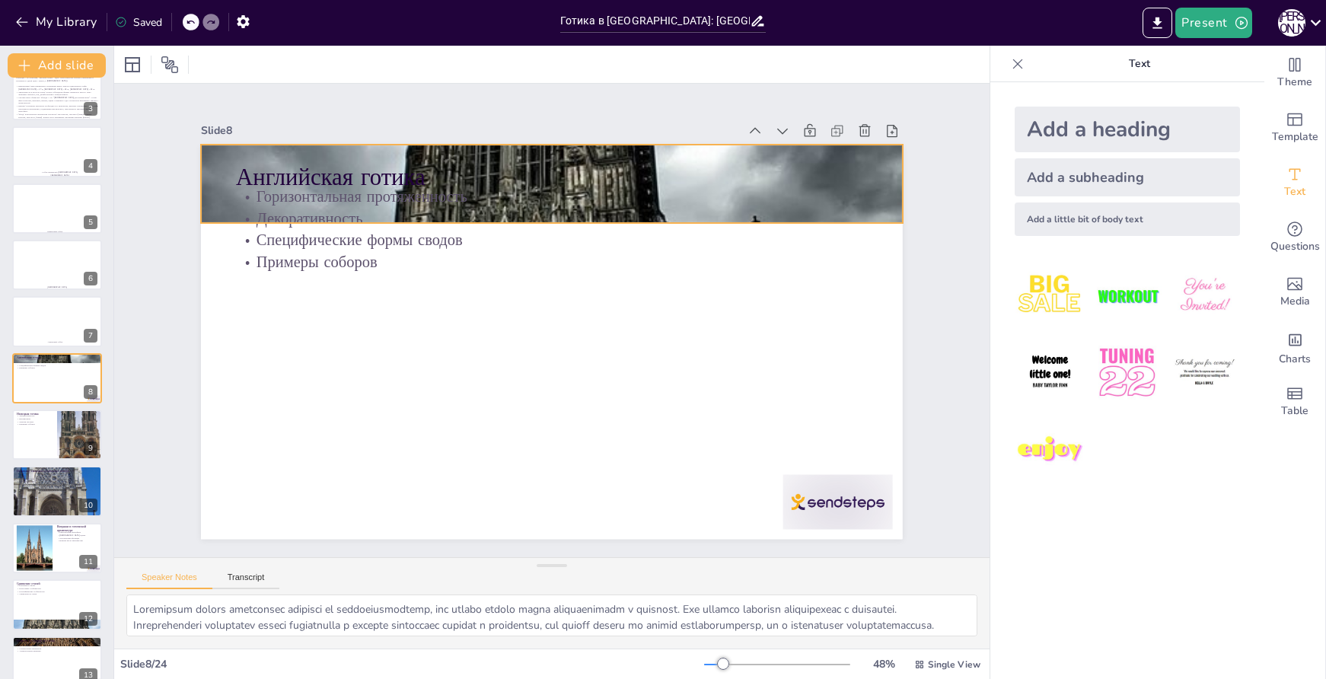
click at [865, 166] on div at bounding box center [607, 445] width 1071 height 1250
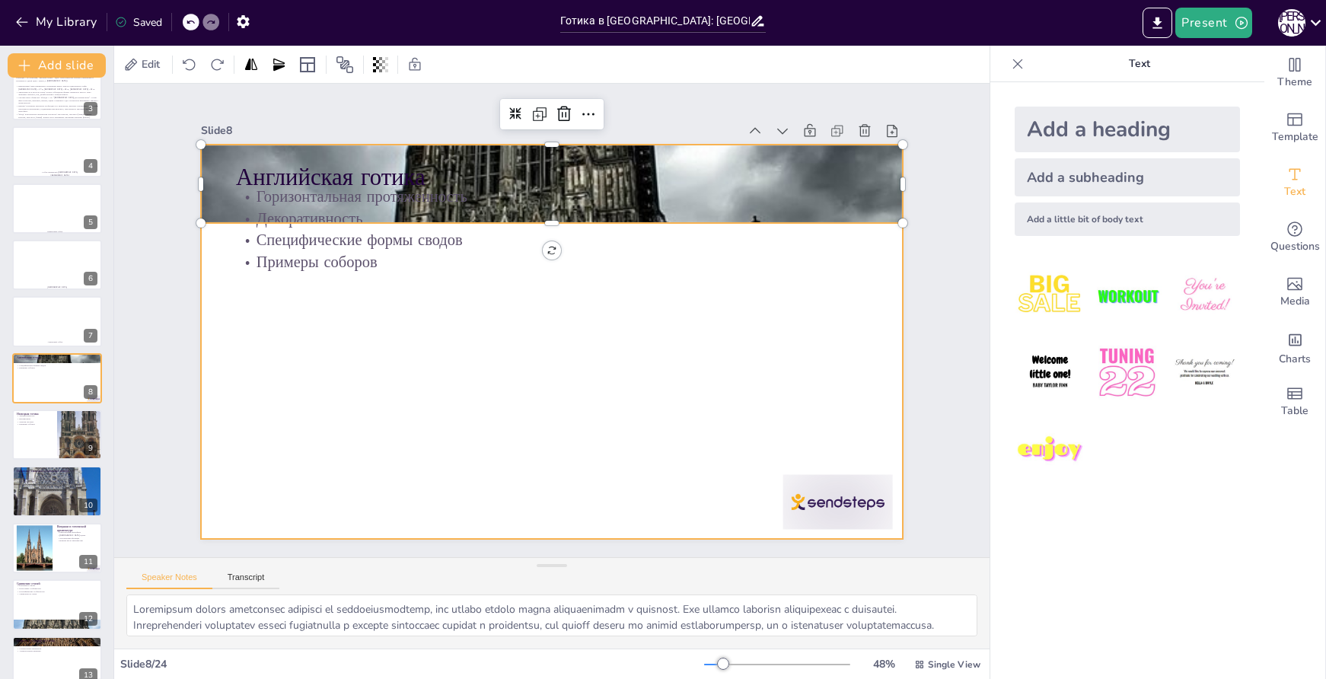
click at [849, 498] on div at bounding box center [818, 531] width 115 height 66
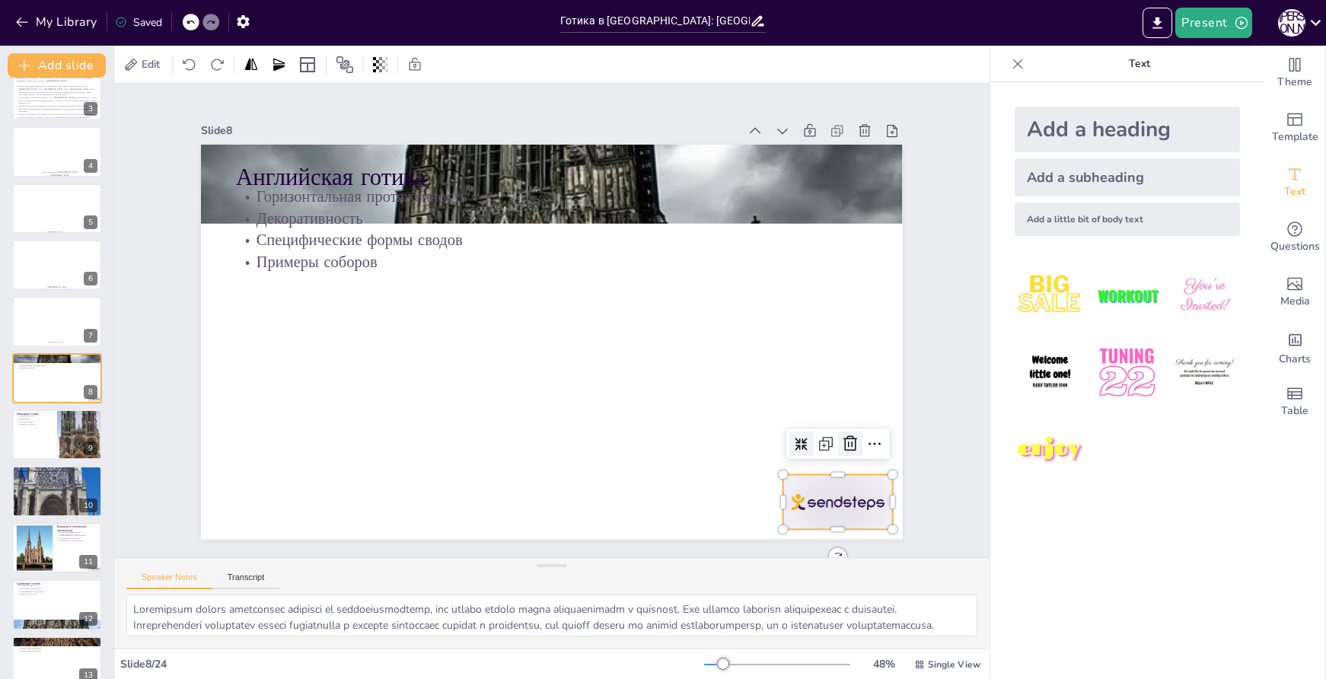
click at [845, 464] on icon at bounding box center [835, 474] width 20 height 20
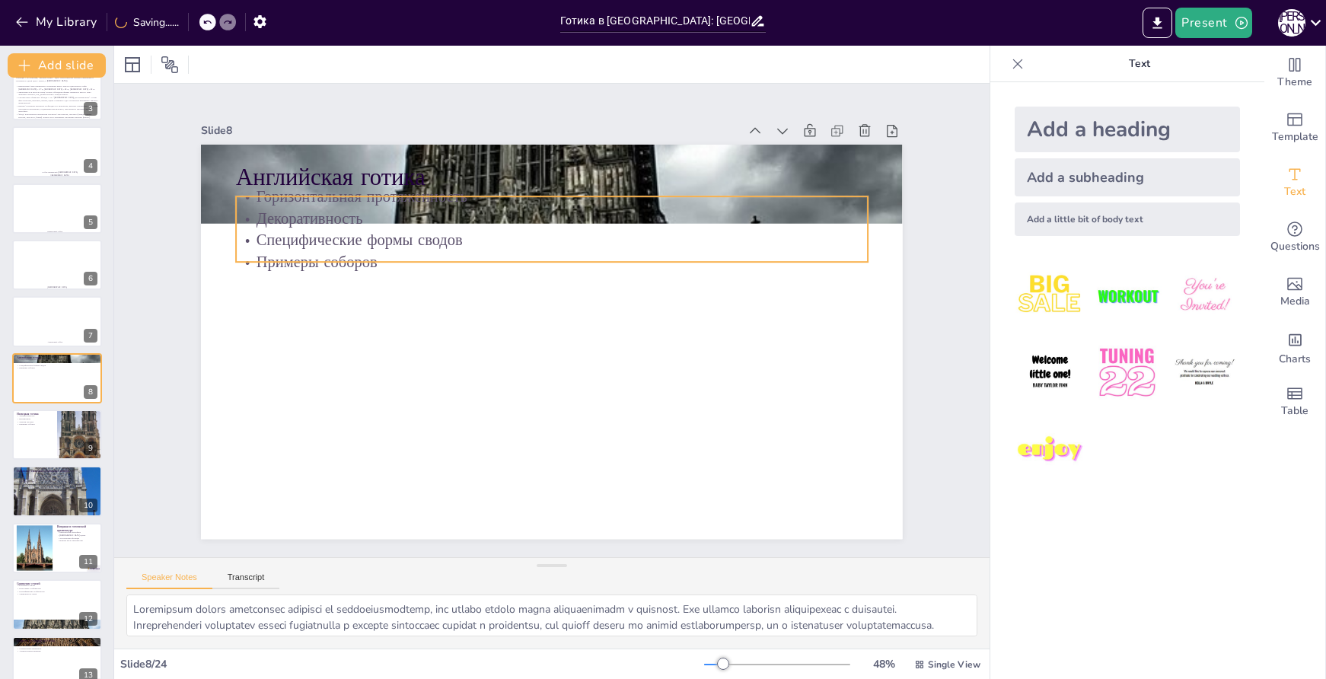
click at [698, 180] on p "Горизонтальная протяженность" at bounding box center [565, 198] width 630 height 88
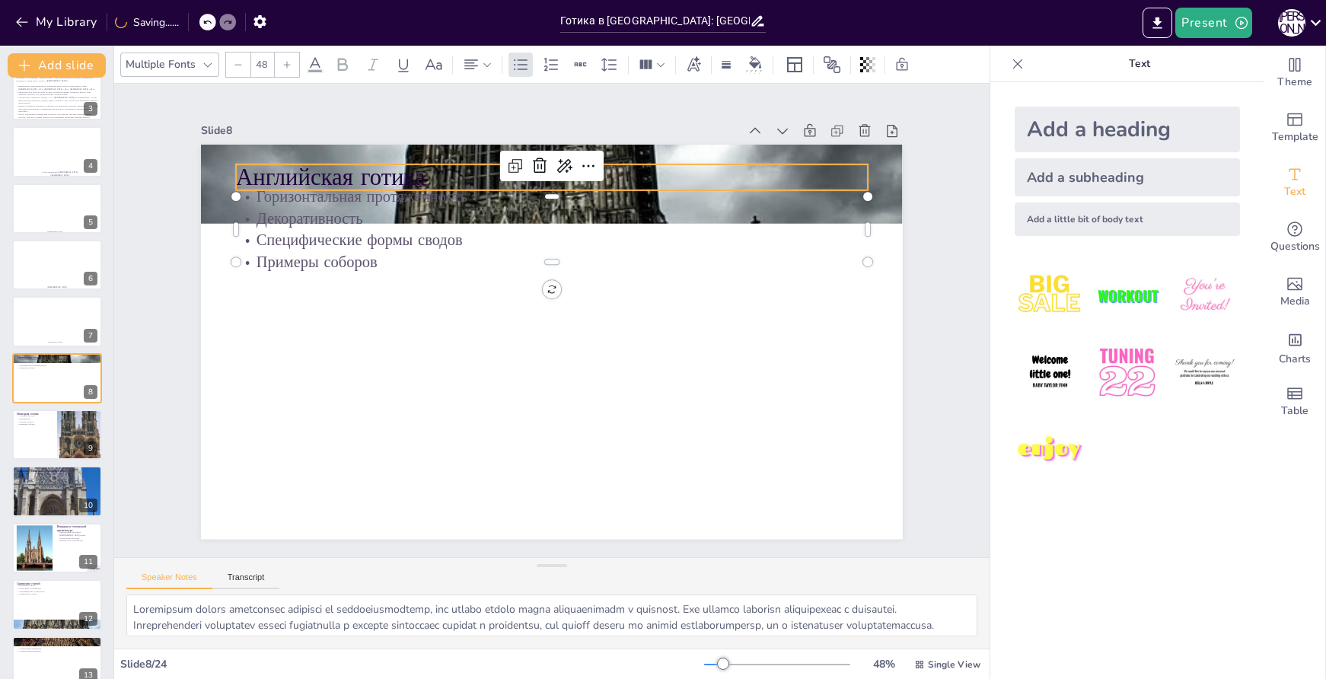
click at [713, 161] on p "Английская готика" at bounding box center [551, 177] width 631 height 33
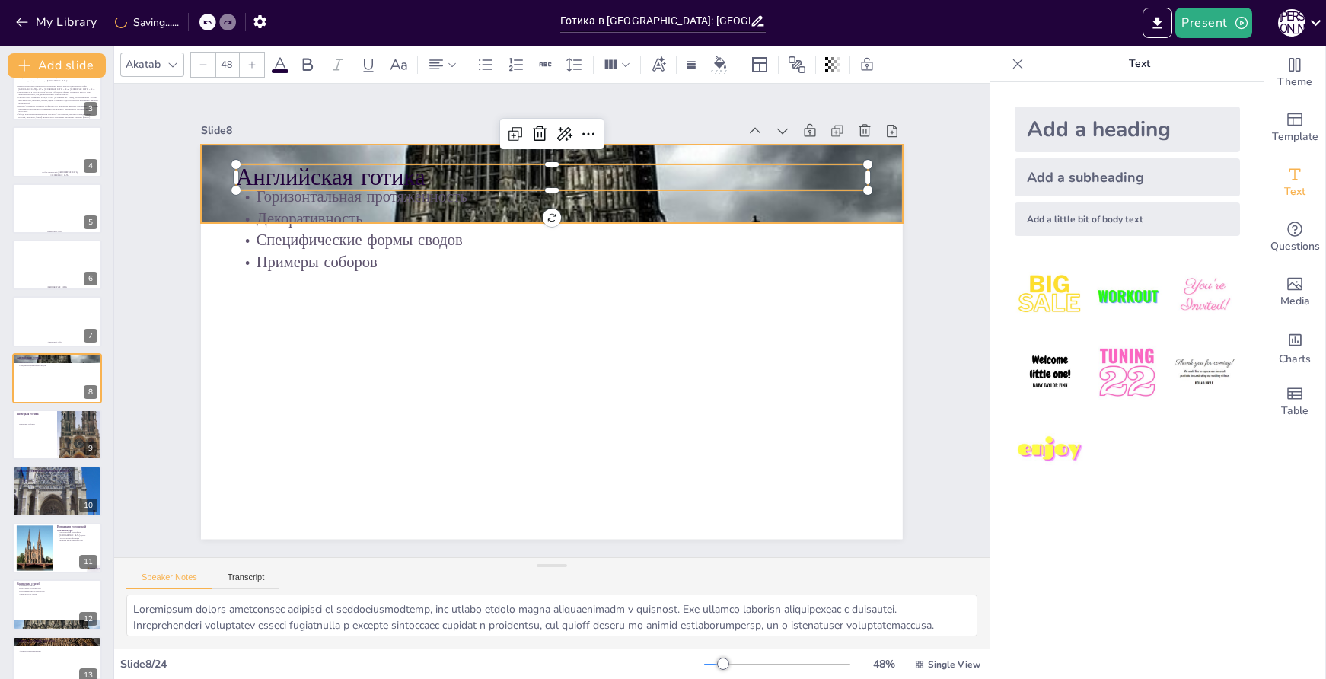
click at [879, 181] on div at bounding box center [566, 184] width 808 height 1122
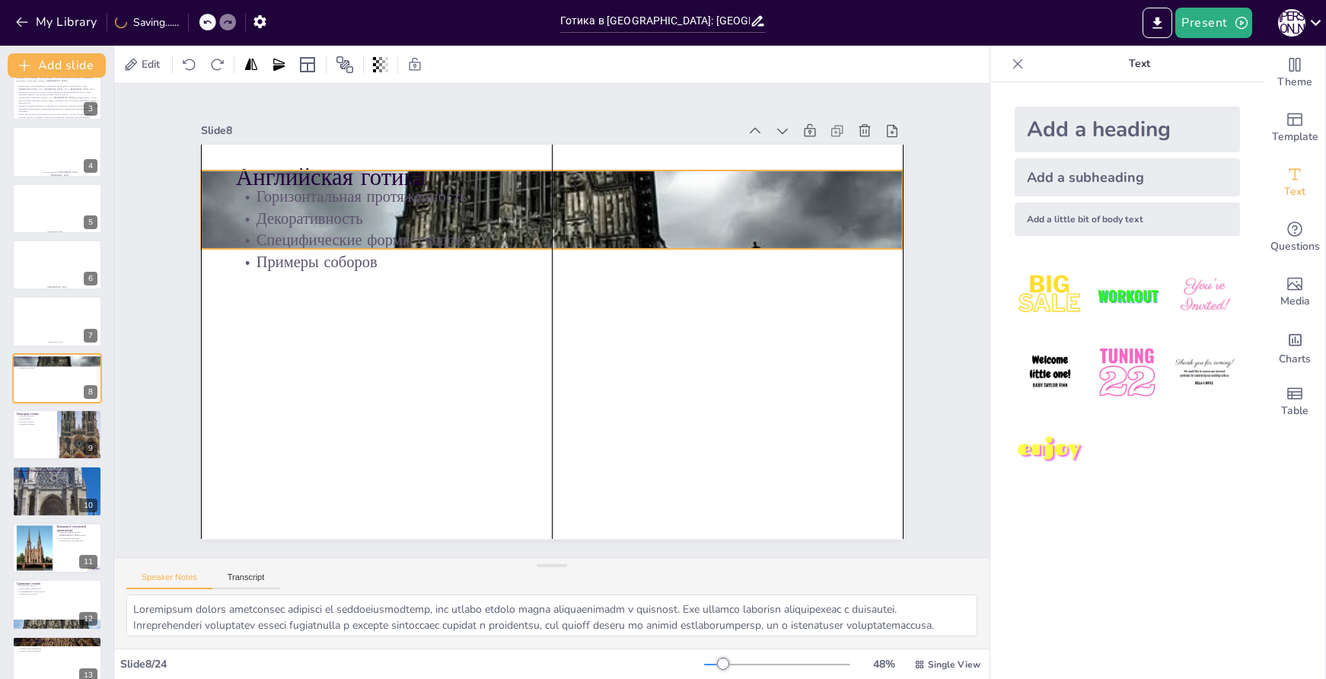
drag, startPoint x: 201, startPoint y: 180, endPoint x: 190, endPoint y: 205, distance: 26.6
click at [190, 205] on div at bounding box center [563, 210] width 809 height 1123
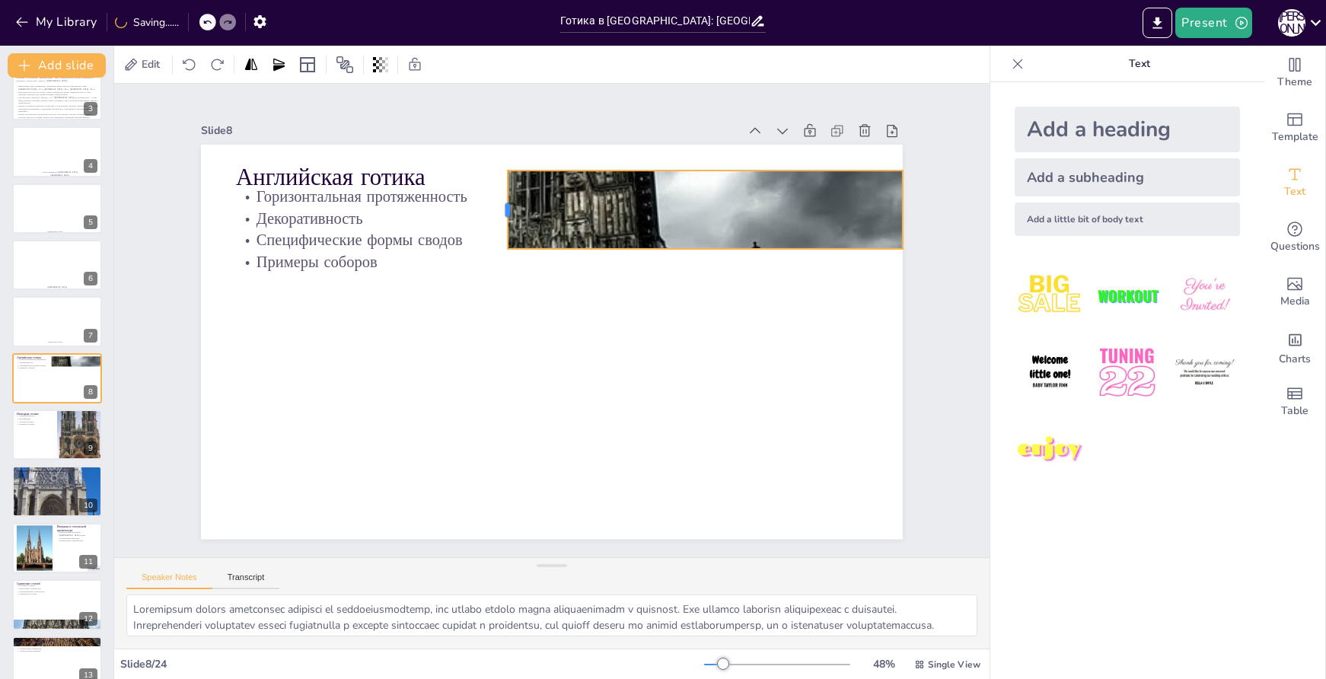
drag, startPoint x: 189, startPoint y: 202, endPoint x: 496, endPoint y: 219, distance: 307.4
click at [503, 219] on div at bounding box center [513, 205] width 21 height 80
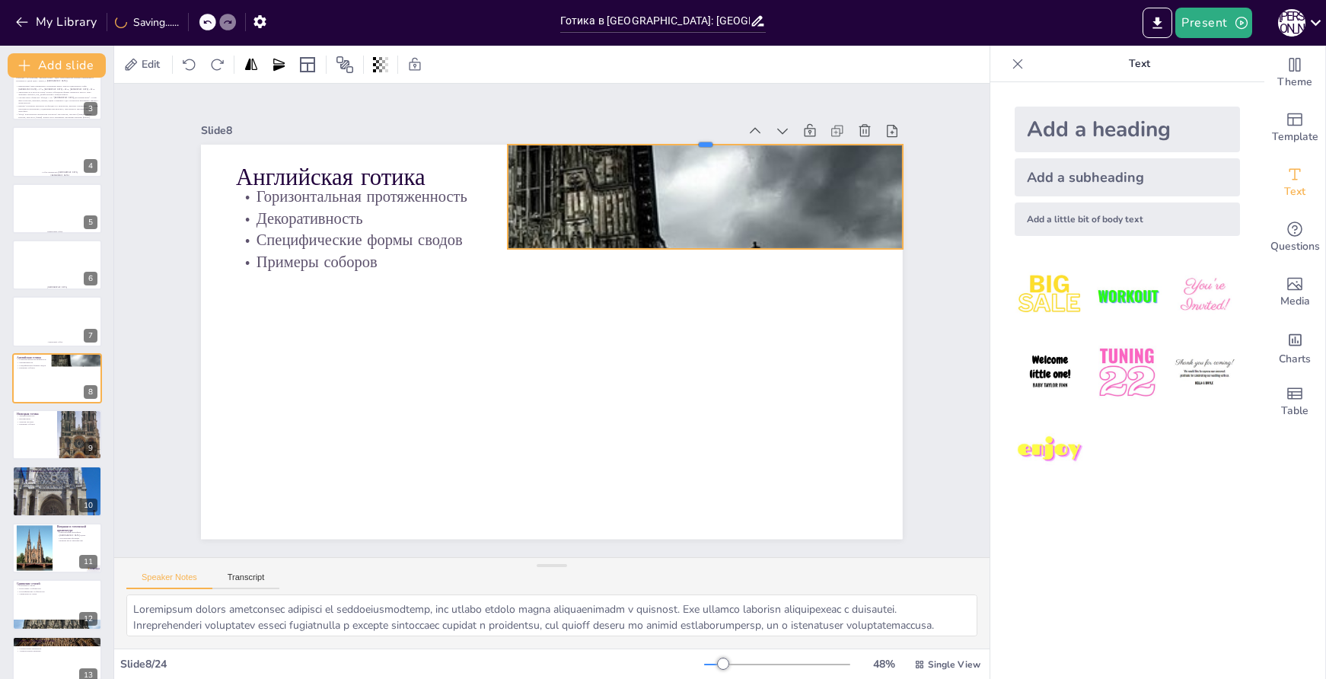
drag, startPoint x: 692, startPoint y: 160, endPoint x: 693, endPoint y: 134, distance: 25.9
click at [693, 134] on div at bounding box center [705, 138] width 395 height 12
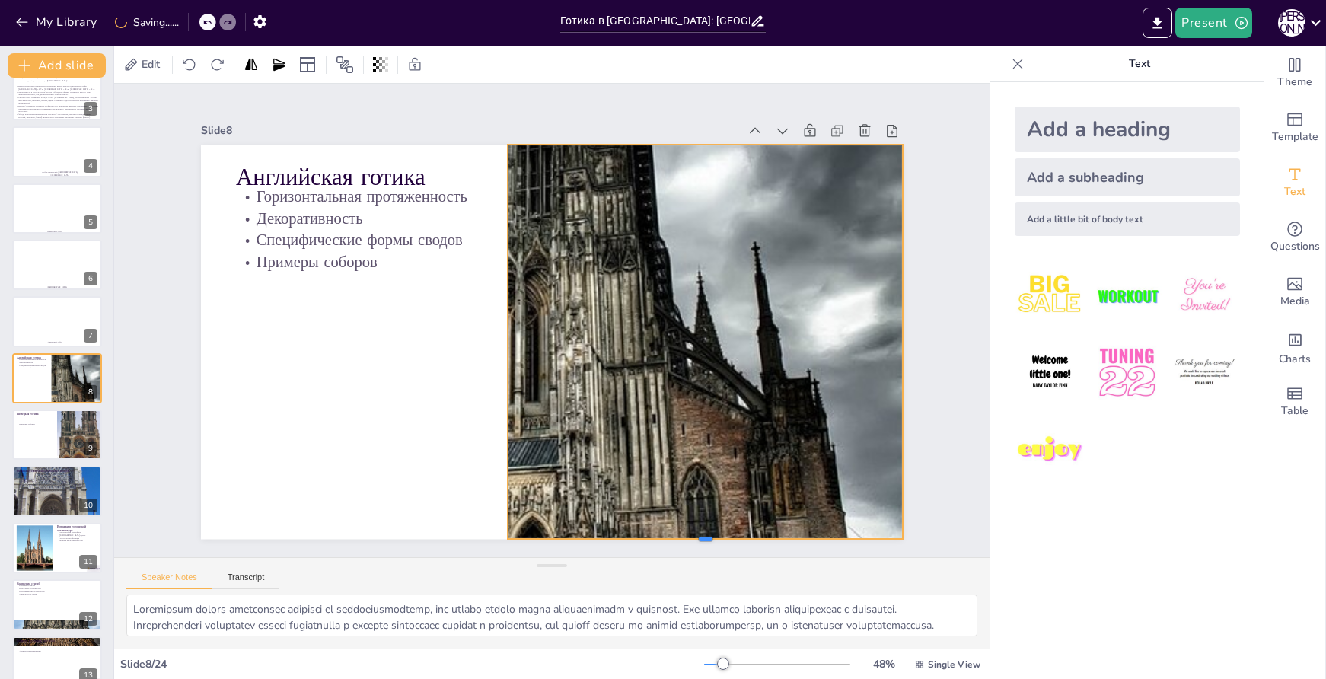
drag, startPoint x: 691, startPoint y: 244, endPoint x: 671, endPoint y: 533, distance: 290.1
click at [671, 533] on div at bounding box center [655, 572] width 389 height 94
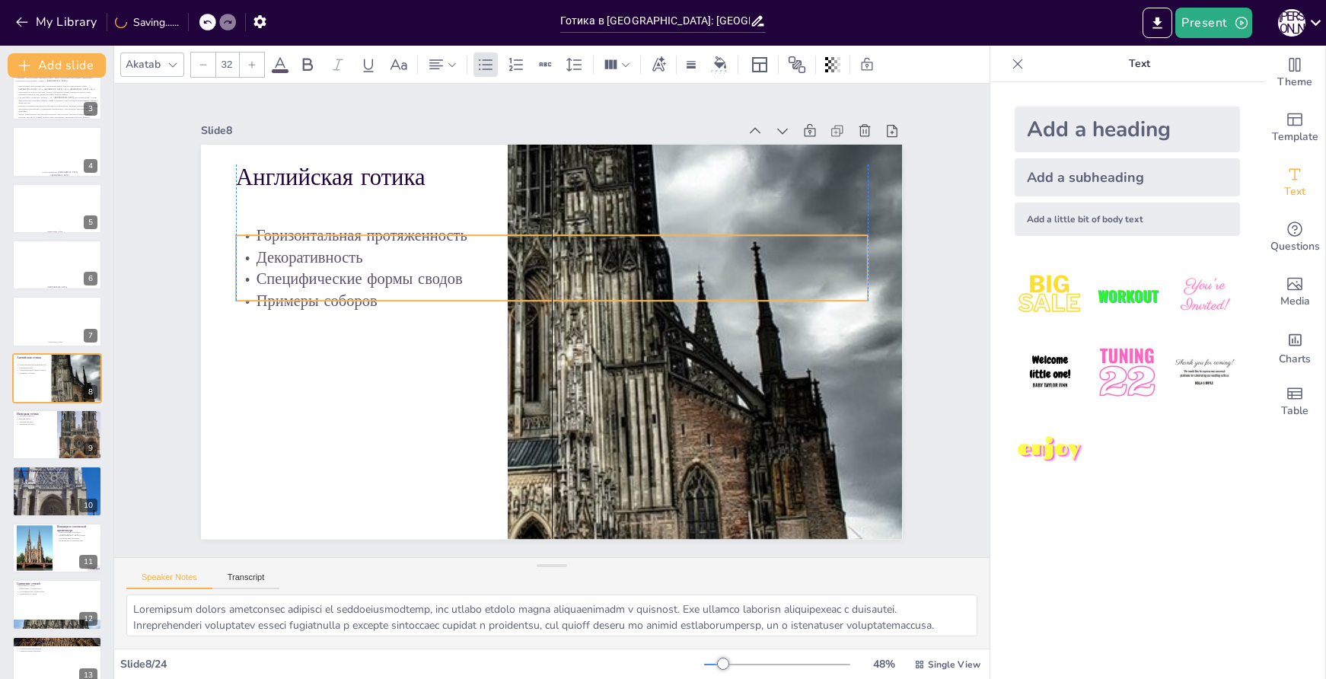
drag, startPoint x: 454, startPoint y: 234, endPoint x: 458, endPoint y: 263, distance: 29.2
click at [458, 263] on p "Специфические формы сводов" at bounding box center [556, 279] width 630 height 88
click at [422, 260] on p "Декоративность" at bounding box center [559, 258] width 630 height 88
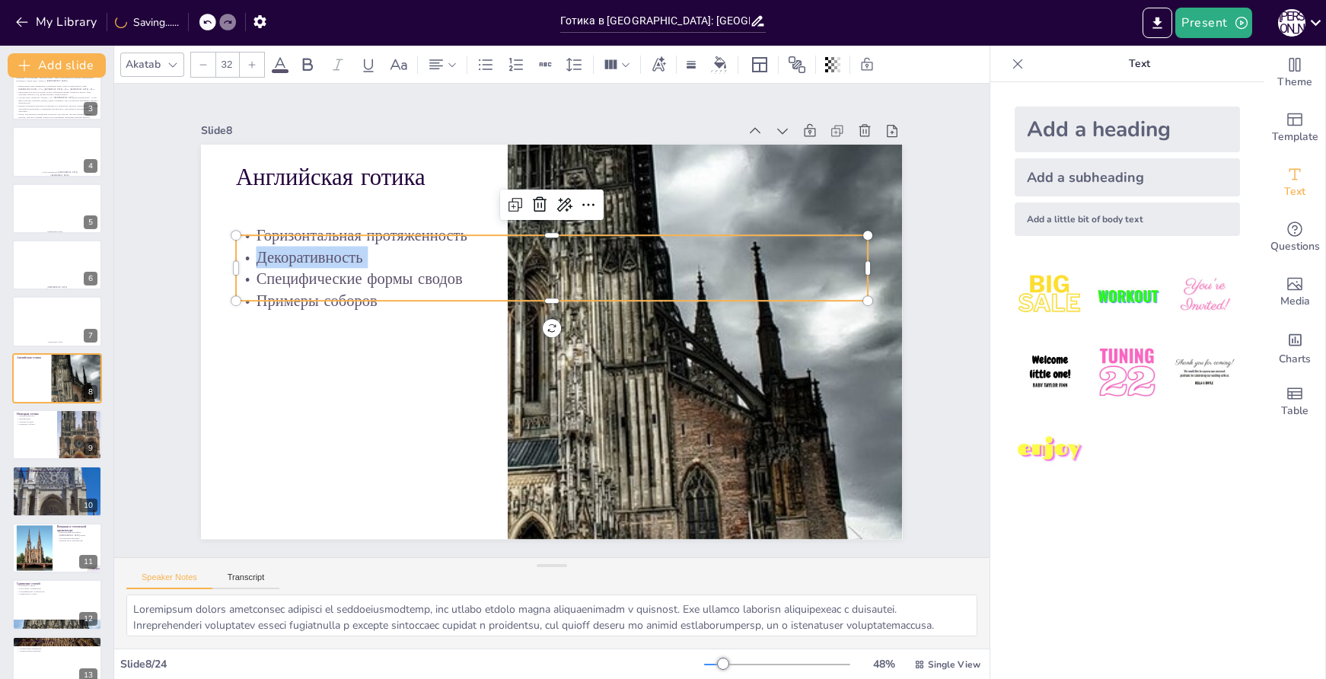
click at [422, 260] on p "Декоративность" at bounding box center [559, 258] width 630 height 88
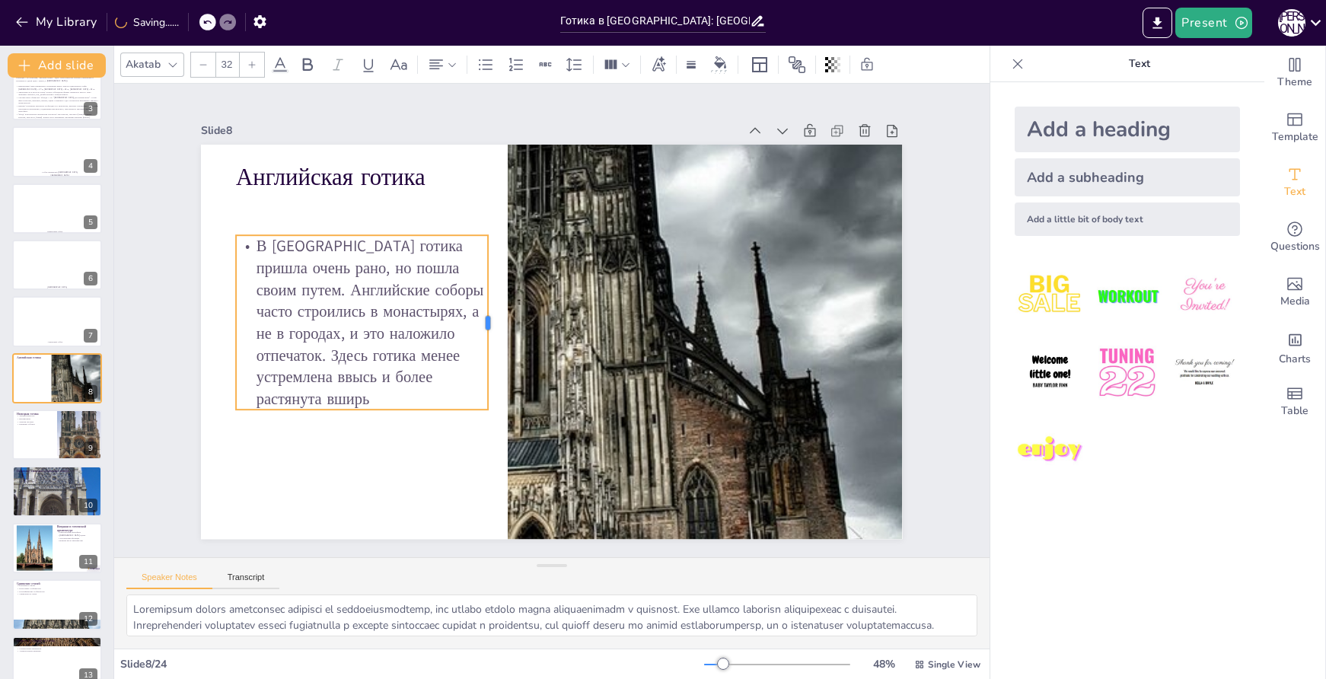
drag, startPoint x: 856, startPoint y: 260, endPoint x: 476, endPoint y: 273, distance: 380.2
click at [479, 273] on div at bounding box center [494, 316] width 30 height 175
click at [54, 438] on div at bounding box center [56, 435] width 91 height 52
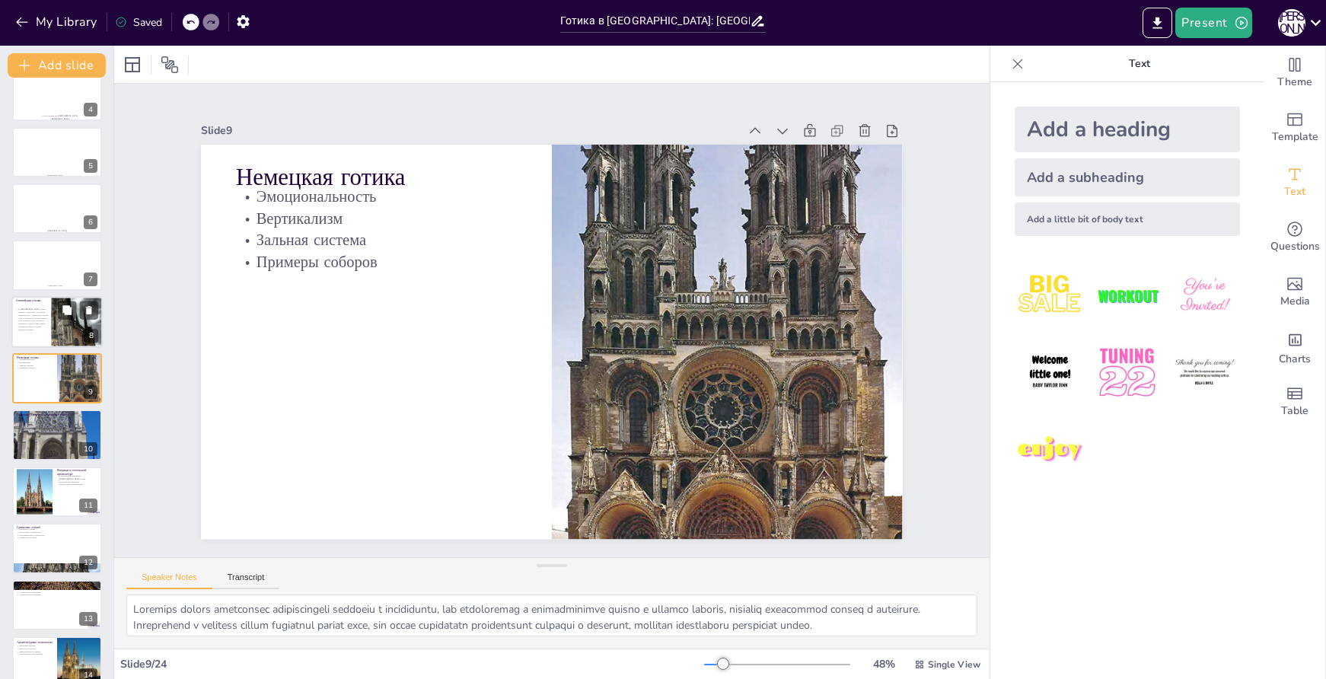
click at [34, 325] on p "В [GEOGRAPHIC_DATA] готика пришла очень рано, но пошла своим путем. Английские …" at bounding box center [32, 319] width 33 height 23
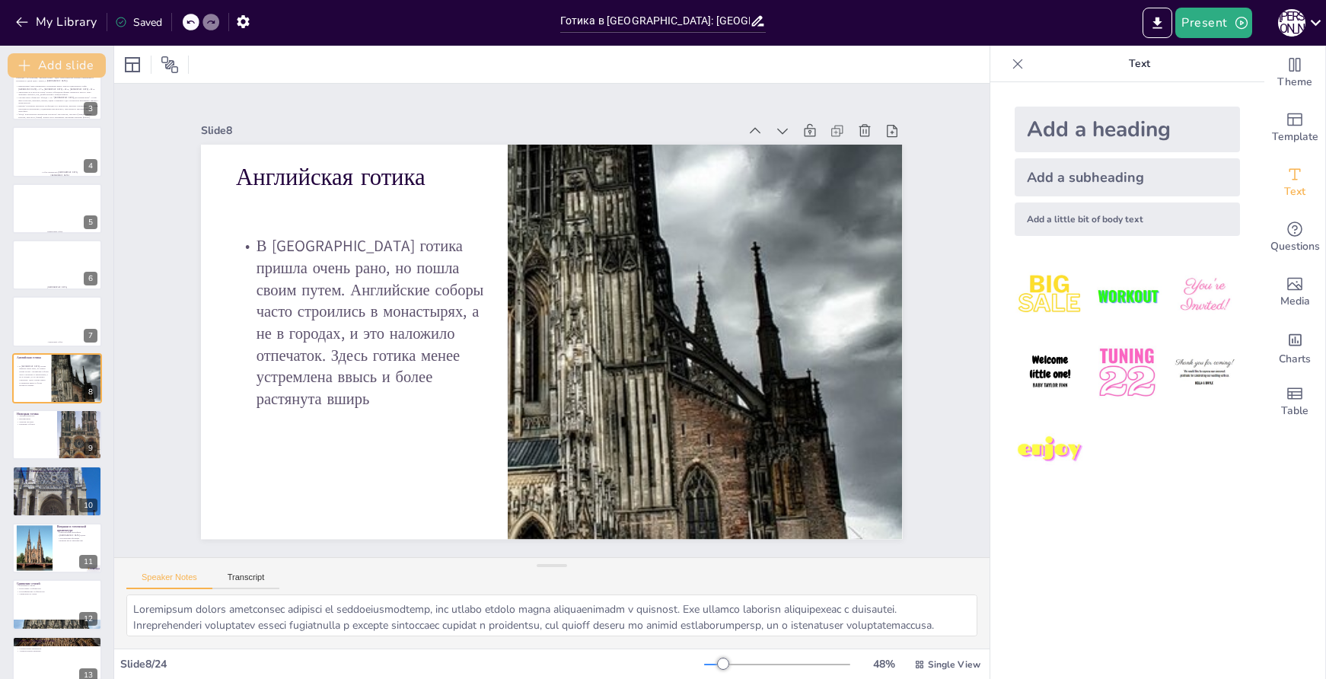
click at [78, 61] on button "Add slide" at bounding box center [57, 65] width 98 height 24
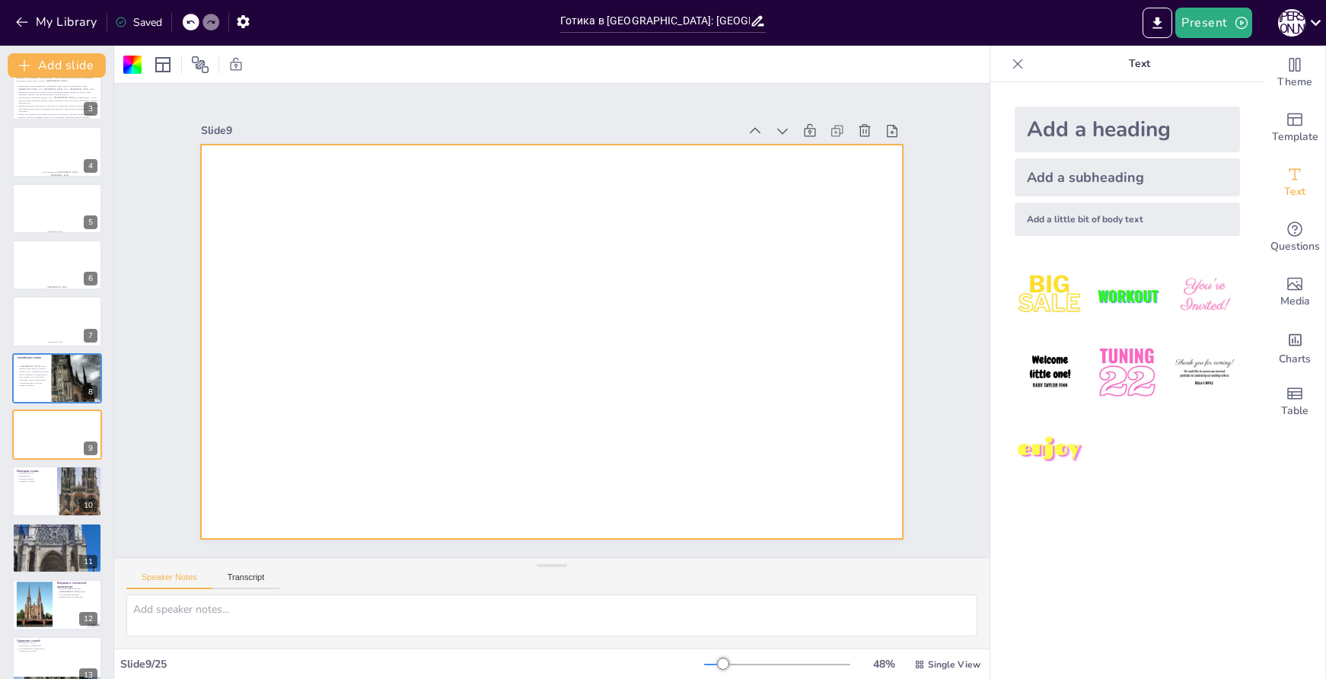
click at [1128, 188] on div "Add a subheading" at bounding box center [1127, 177] width 225 height 38
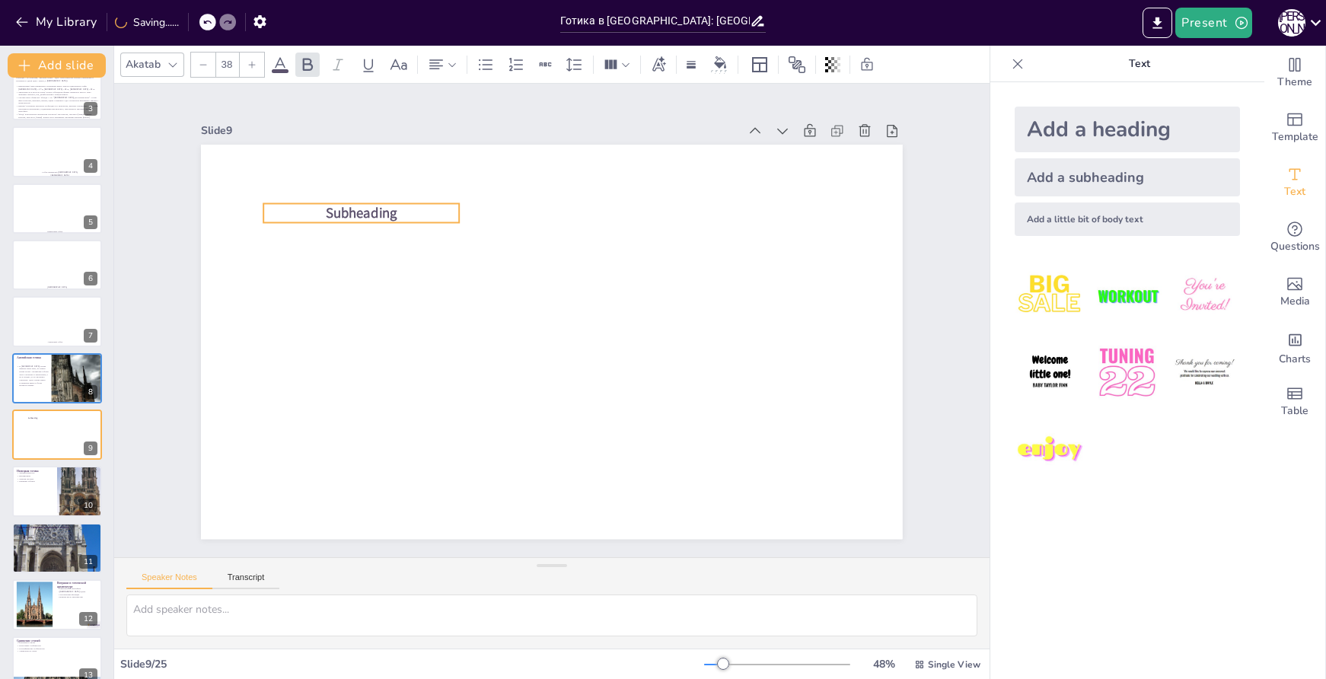
drag, startPoint x: 596, startPoint y: 330, endPoint x: 404, endPoint y: 202, distance: 231.0
click at [404, 203] on p "Subheading" at bounding box center [361, 213] width 196 height 20
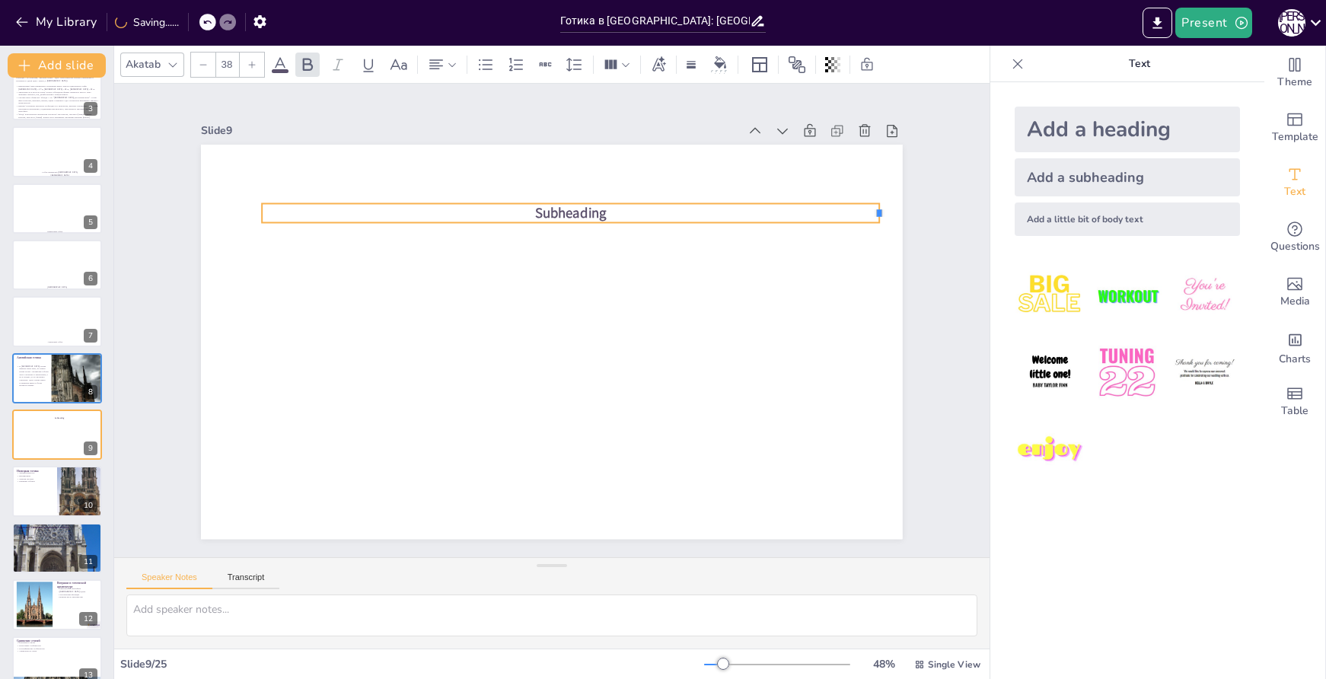
drag, startPoint x: 448, startPoint y: 208, endPoint x: 870, endPoint y: 246, distance: 423.6
click at [870, 246] on div "Subheading" at bounding box center [552, 342] width 702 height 394
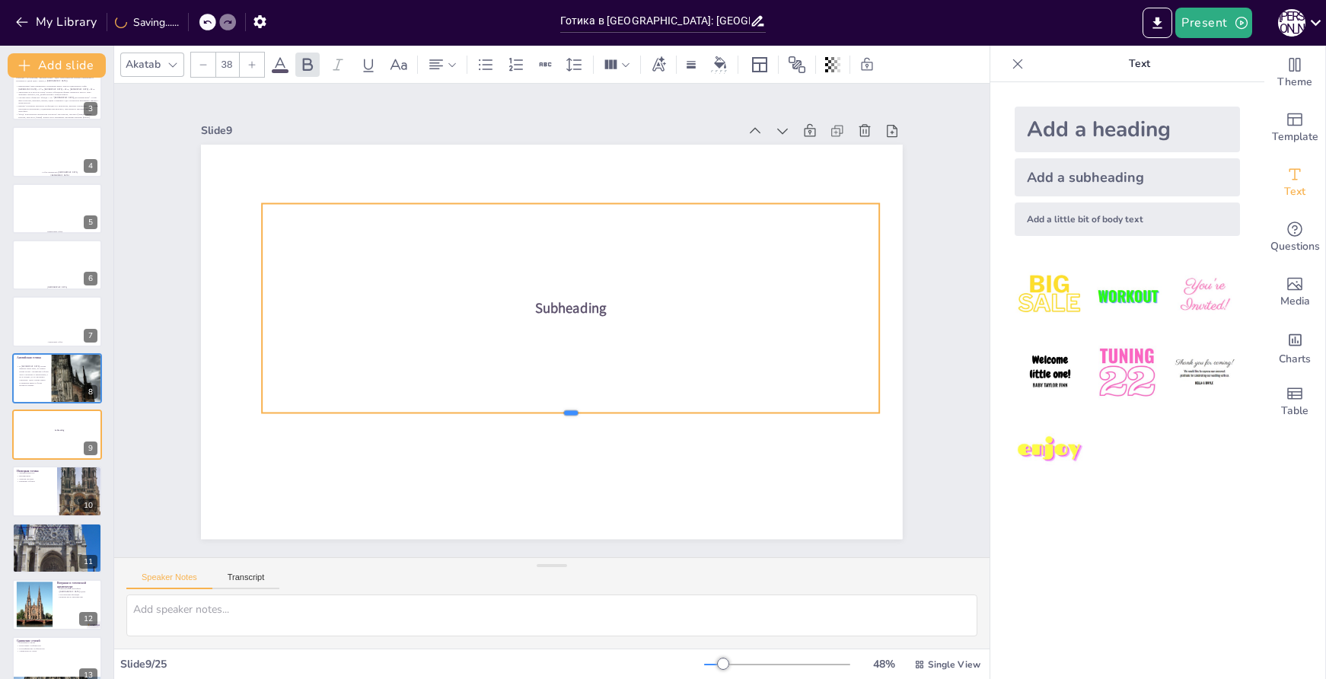
drag, startPoint x: 567, startPoint y: 217, endPoint x: 571, endPoint y: 477, distance: 260.5
click at [570, 426] on div at bounding box center [571, 419] width 618 height 12
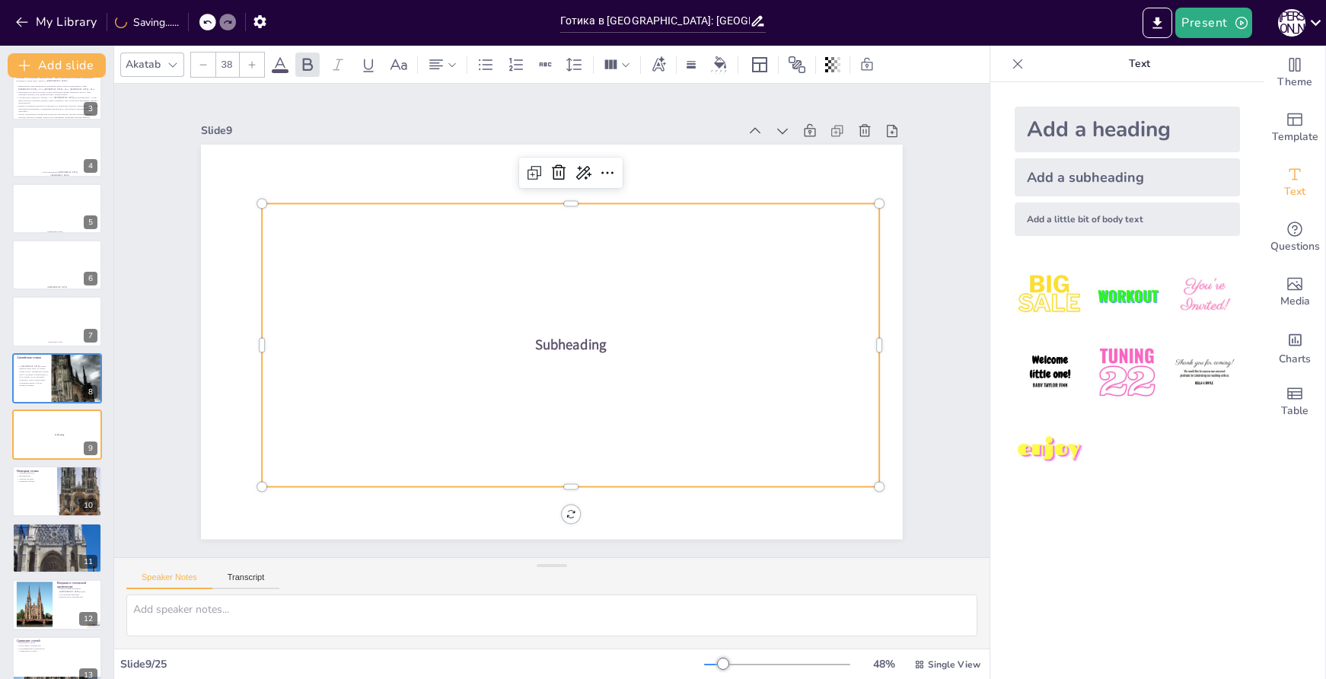
click at [589, 336] on span "Subheading" at bounding box center [568, 347] width 74 height 27
click at [589, 336] on span "Subheading" at bounding box center [565, 349] width 75 height 34
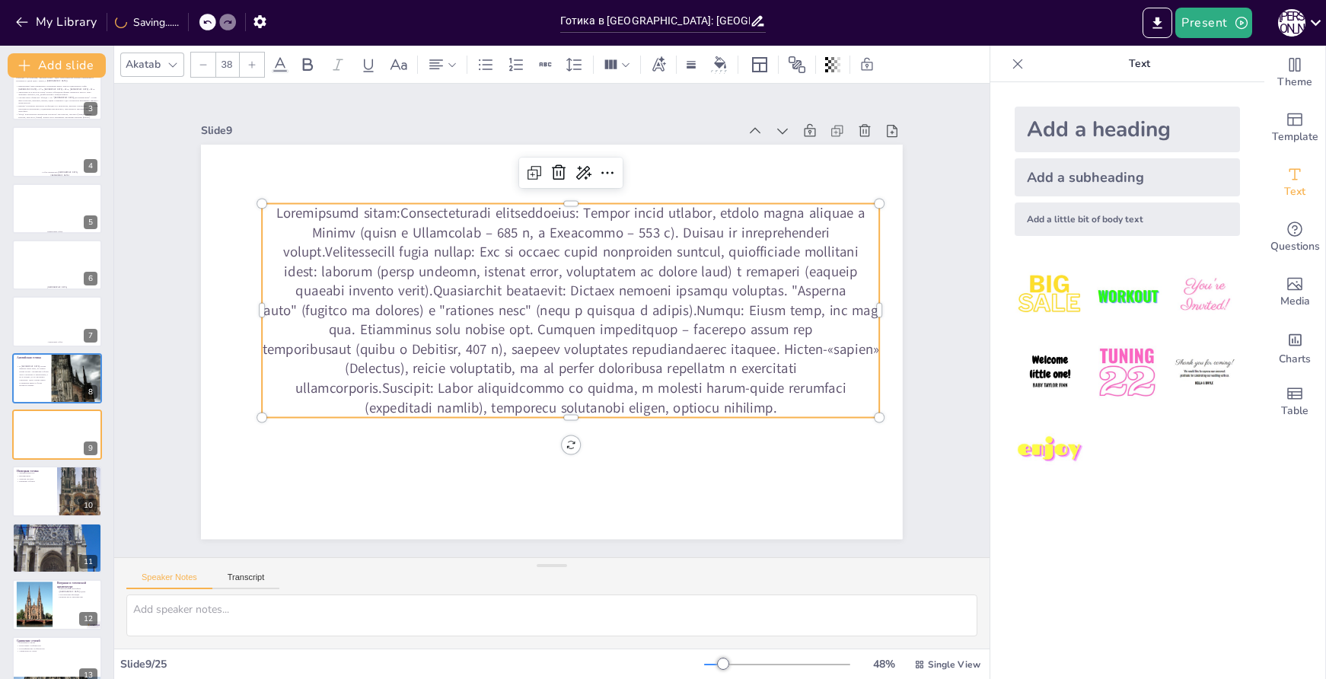
click at [370, 208] on p at bounding box center [572, 312] width 637 height 277
click at [370, 208] on p at bounding box center [573, 326] width 602 height 573
click at [372, 207] on p at bounding box center [572, 312] width 637 height 277
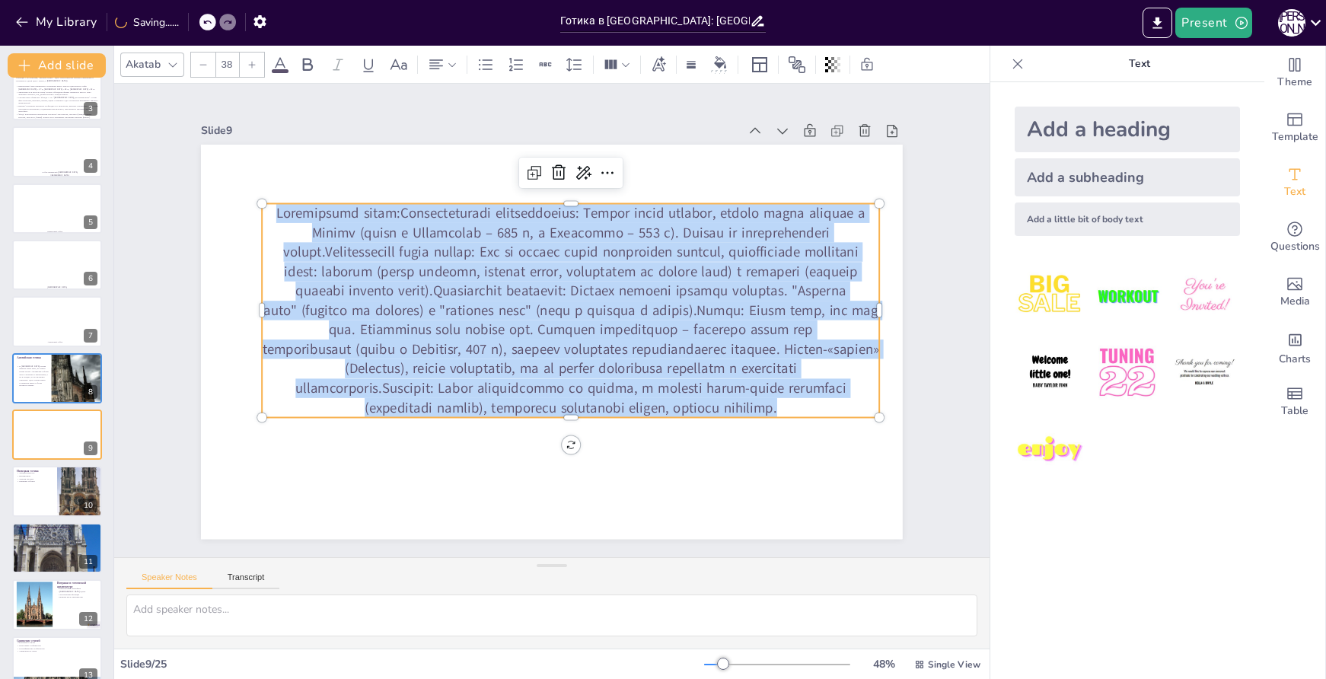
click at [371, 207] on p at bounding box center [572, 312] width 637 height 277
click at [367, 209] on p at bounding box center [571, 310] width 618 height 214
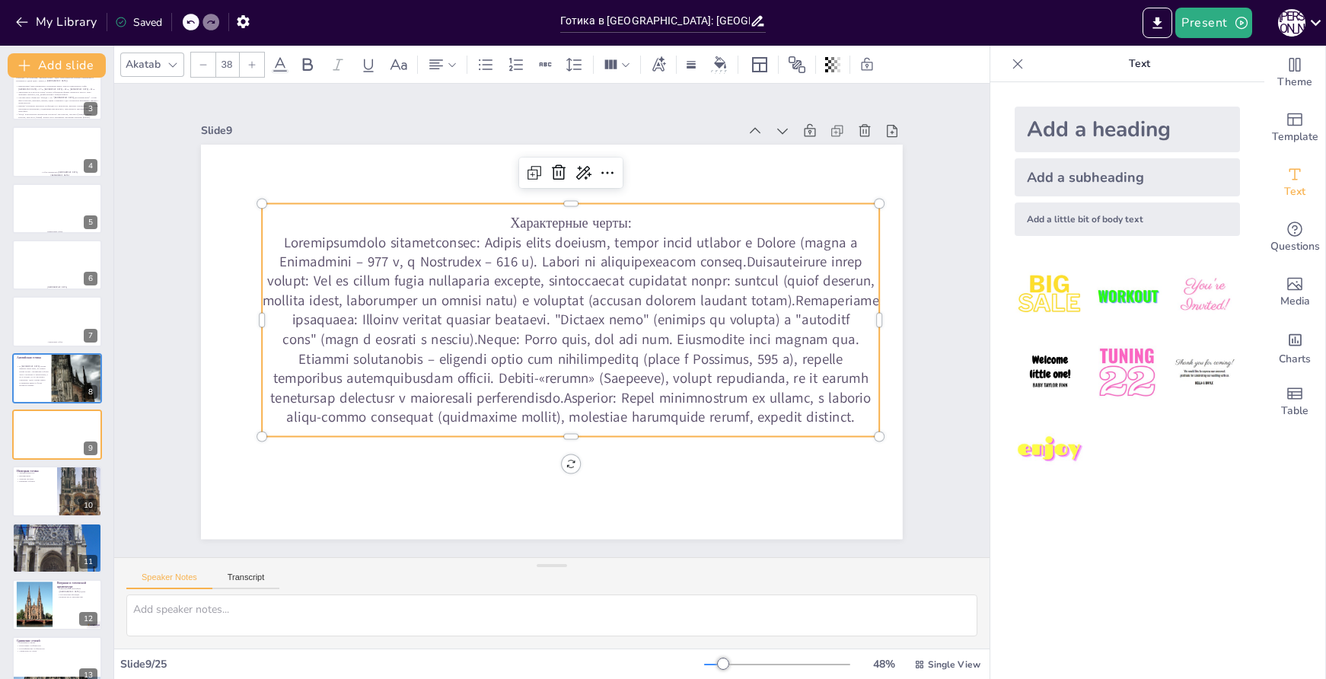
click at [732, 245] on p at bounding box center [571, 330] width 618 height 194
click at [726, 245] on p at bounding box center [570, 332] width 635 height 258
click at [729, 245] on p at bounding box center [531, 325] width 589 height 557
click at [728, 246] on p at bounding box center [570, 332] width 634 height 258
click at [729, 244] on p at bounding box center [570, 332] width 635 height 258
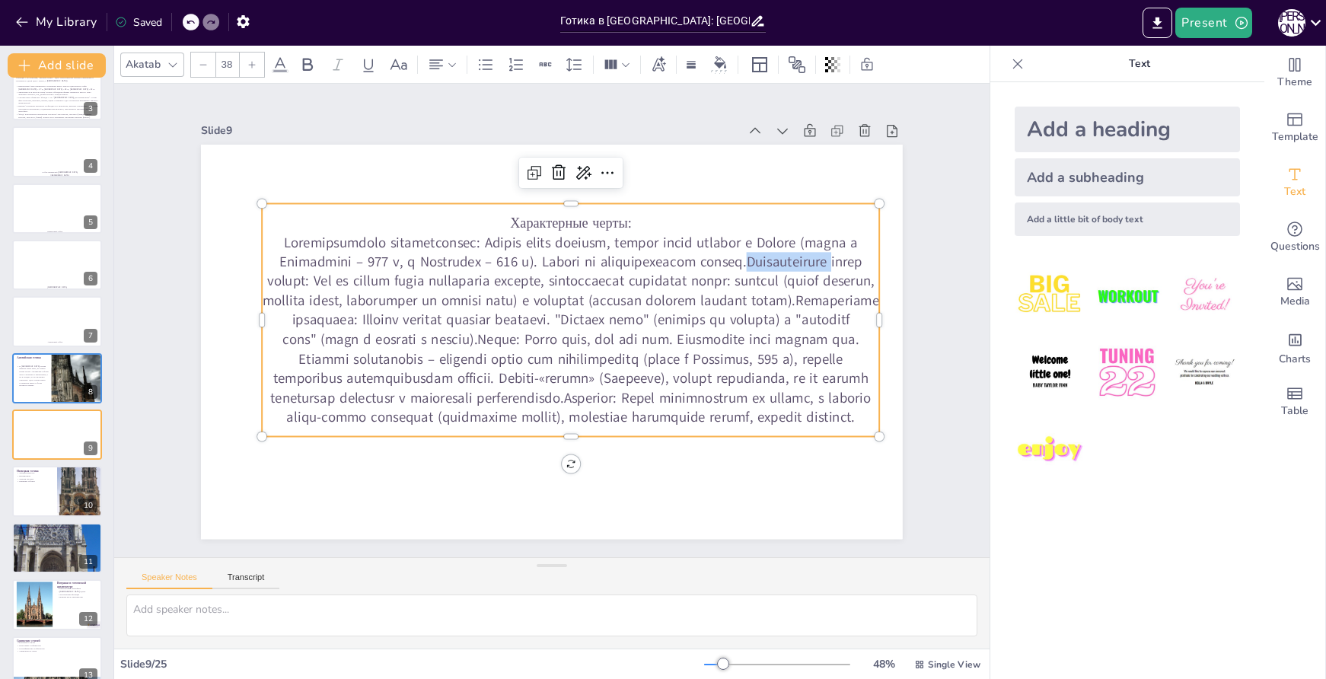
click at [729, 244] on p at bounding box center [570, 332] width 635 height 258
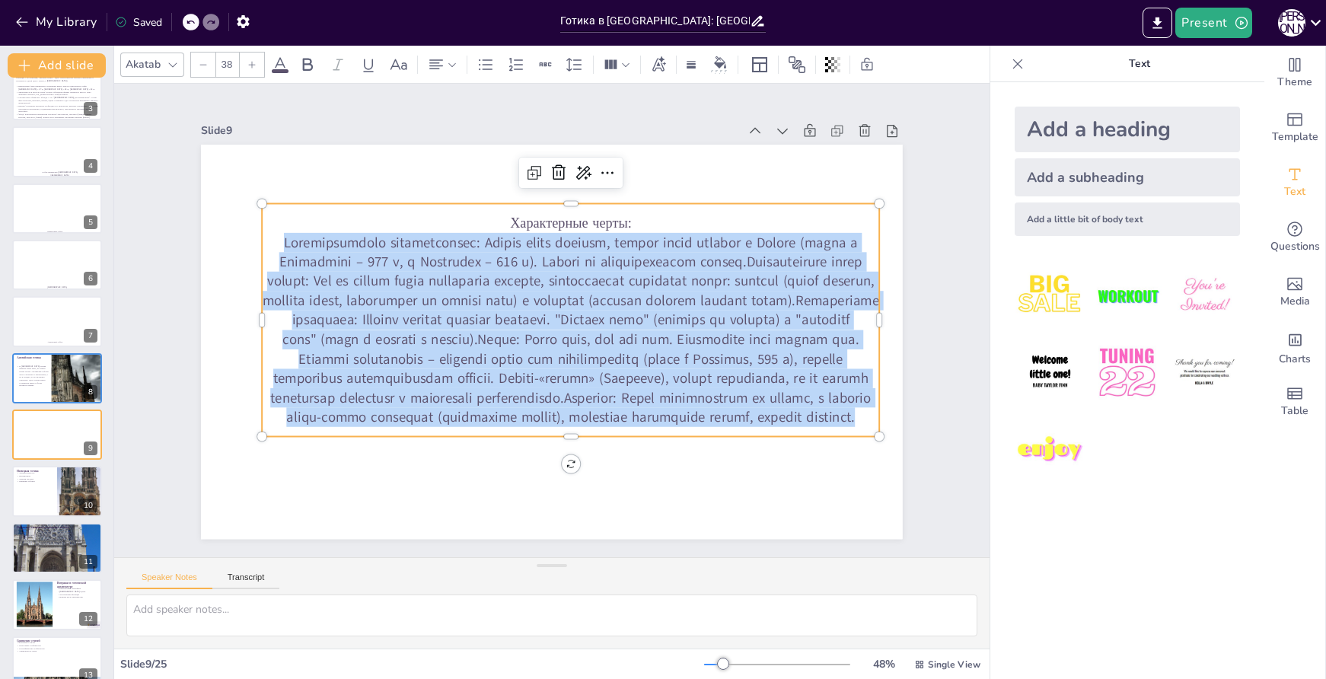
click at [729, 244] on p at bounding box center [570, 332] width 635 height 258
click at [729, 244] on p at bounding box center [571, 330] width 618 height 194
click at [729, 244] on p at bounding box center [570, 332] width 634 height 258
click at [670, 251] on p at bounding box center [541, 338] width 258 height 635
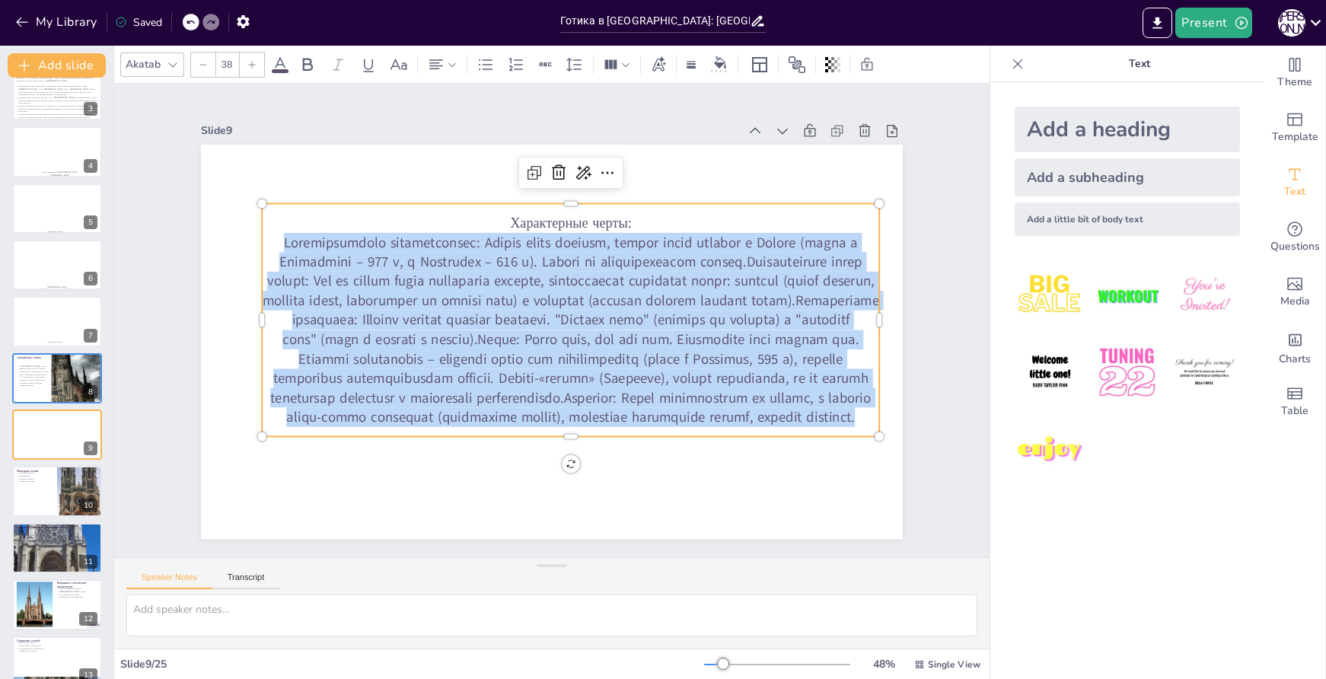
click at [727, 242] on p at bounding box center [570, 332] width 634 height 258
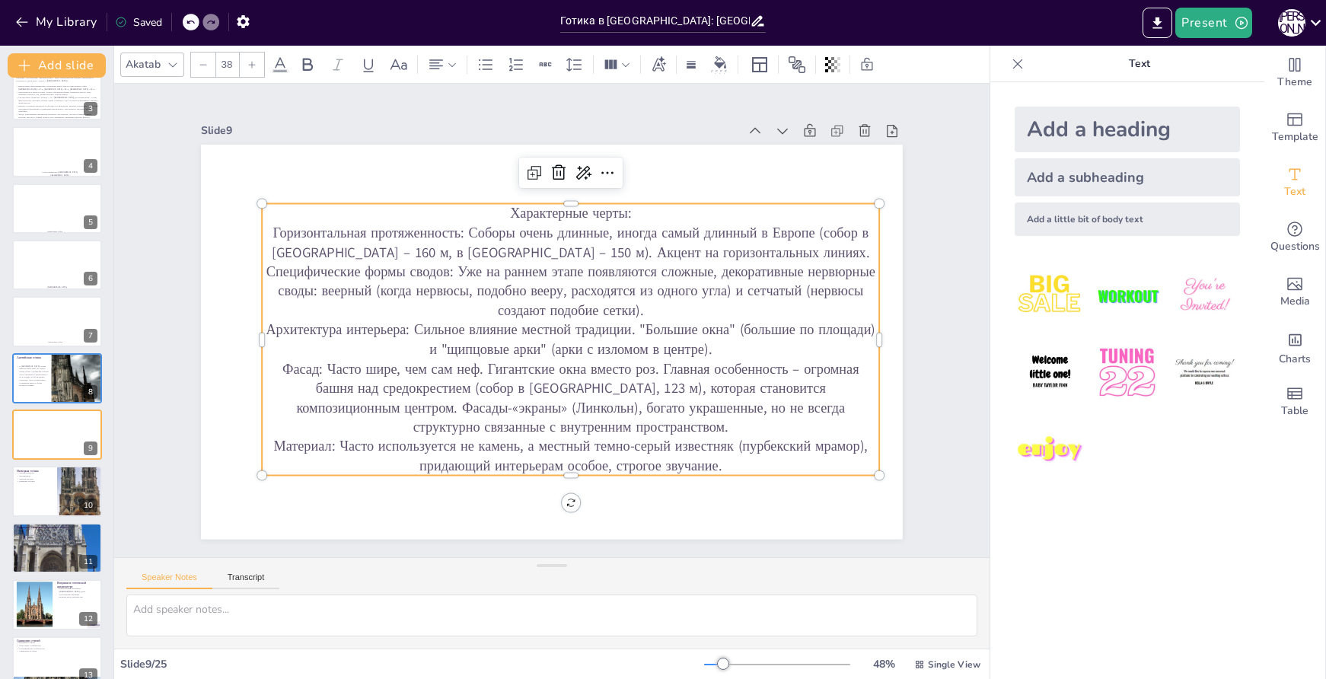
click at [499, 297] on p "Специфические формы сводов: Уже на раннем этапе появляются сложные, декоративны…" at bounding box center [574, 347] width 247 height 605
click at [499, 297] on p "Специфические формы сводов: Уже на раннем этапе появляются сложные, декоративны…" at bounding box center [571, 291] width 618 height 59
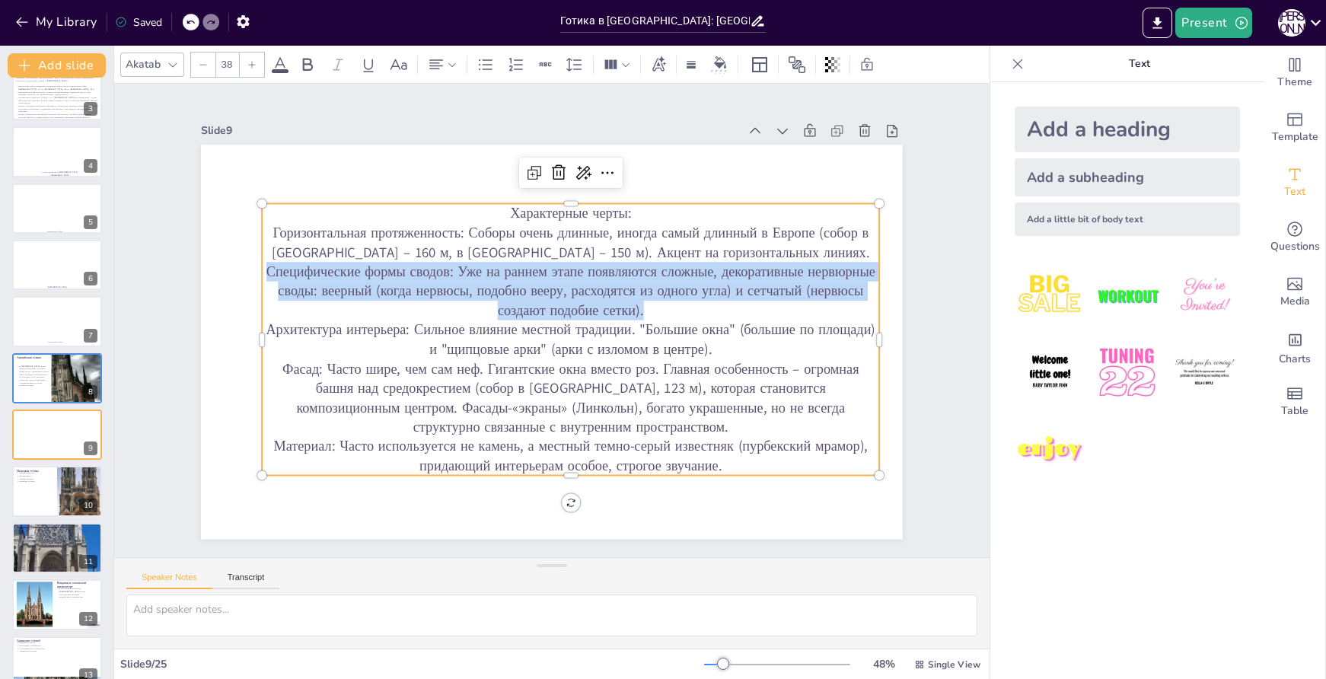
click at [499, 297] on p "Специфические формы сводов: Уже на раннем этапе появляются сложные, декоративны…" at bounding box center [573, 293] width 621 height 123
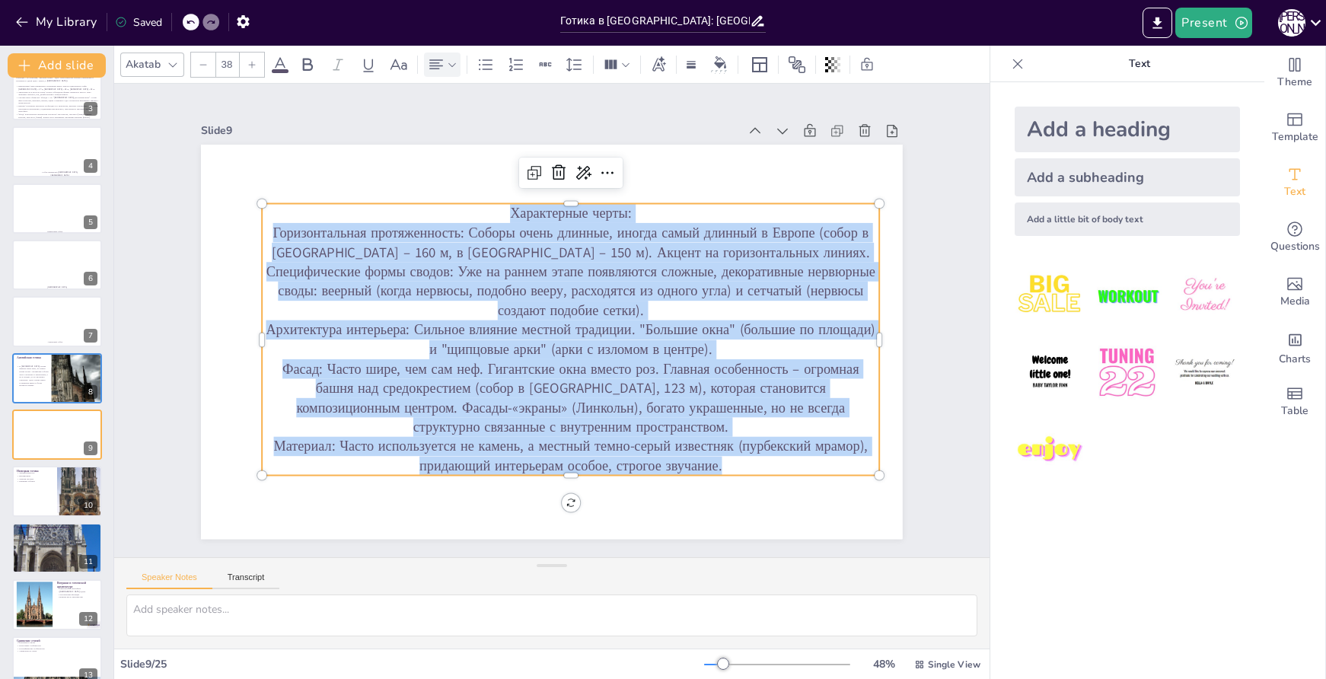
click at [438, 65] on icon at bounding box center [436, 65] width 18 height 18
click at [451, 110] on icon at bounding box center [442, 116] width 18 height 18
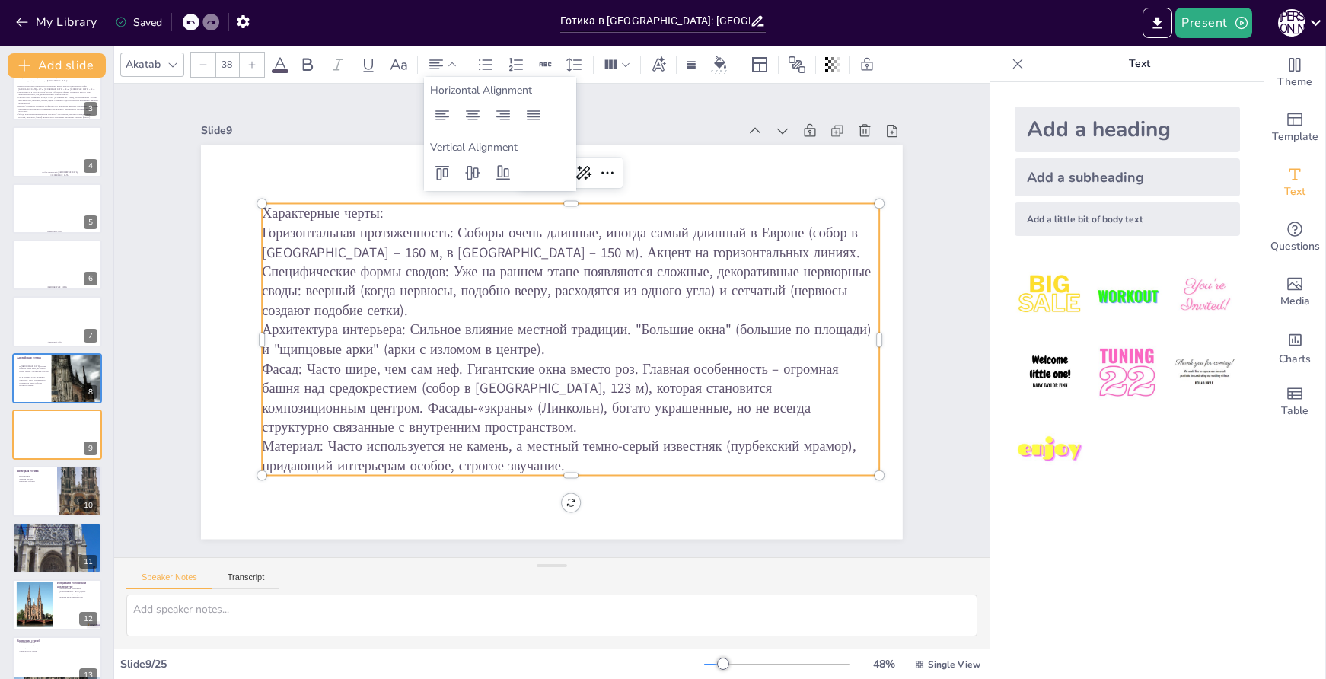
click at [423, 265] on p "Специфические формы сводов: Уже на раннем этапе появляются сложные, декоративны…" at bounding box center [574, 293] width 621 height 123
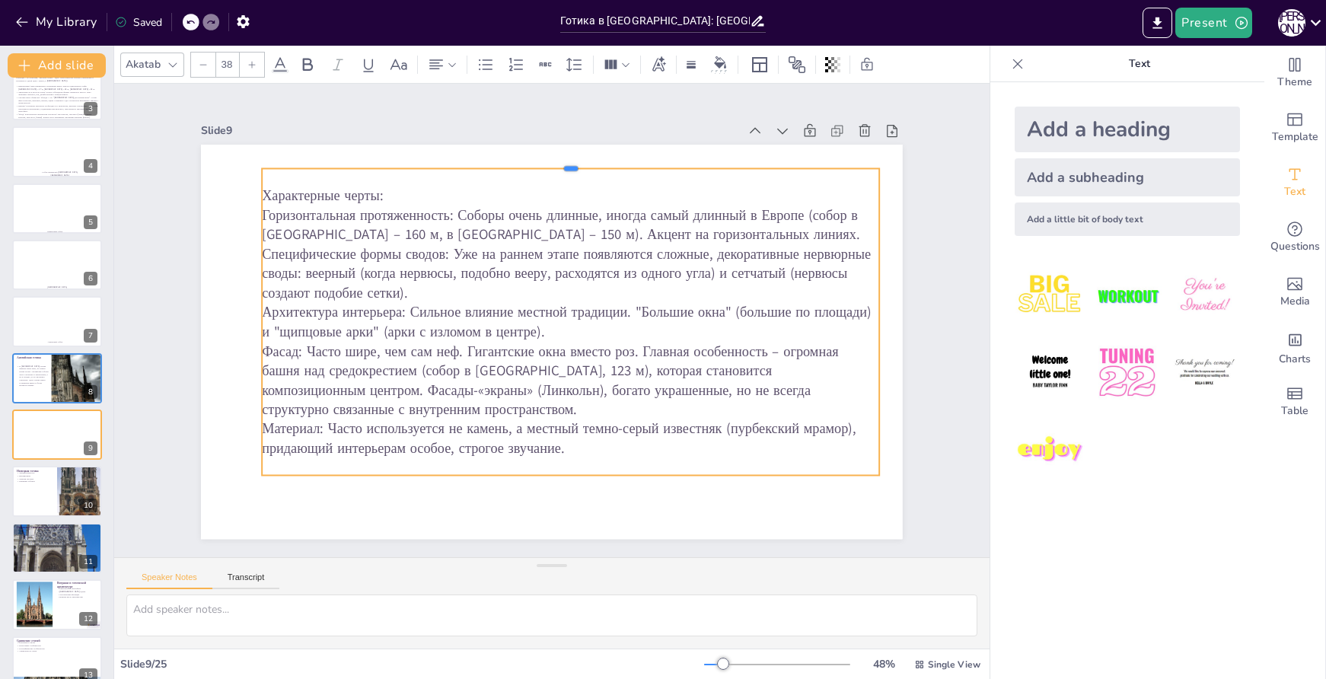
drag, startPoint x: 562, startPoint y: 193, endPoint x: 559, endPoint y: 158, distance: 35.9
click at [559, 158] on div at bounding box center [586, 165] width 615 height 77
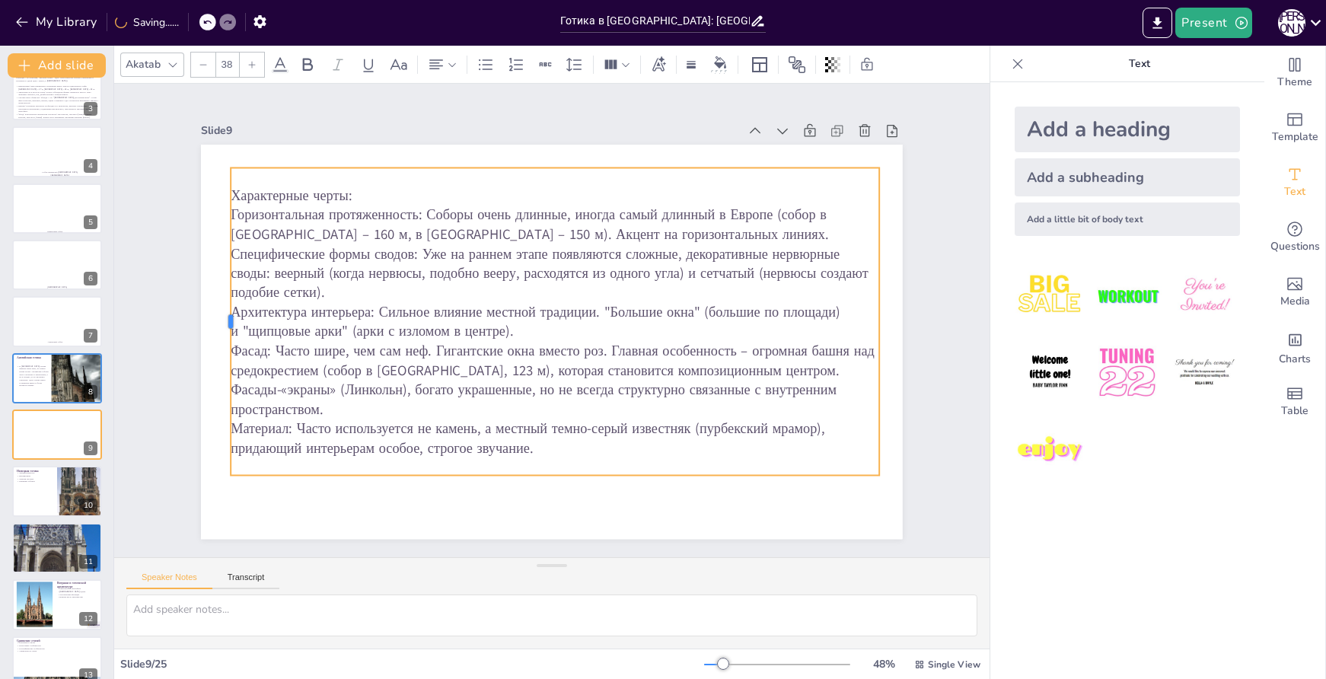
drag, startPoint x: 248, startPoint y: 315, endPoint x: 217, endPoint y: 312, distance: 31.4
click at [217, 312] on div at bounding box center [226, 288] width 44 height 308
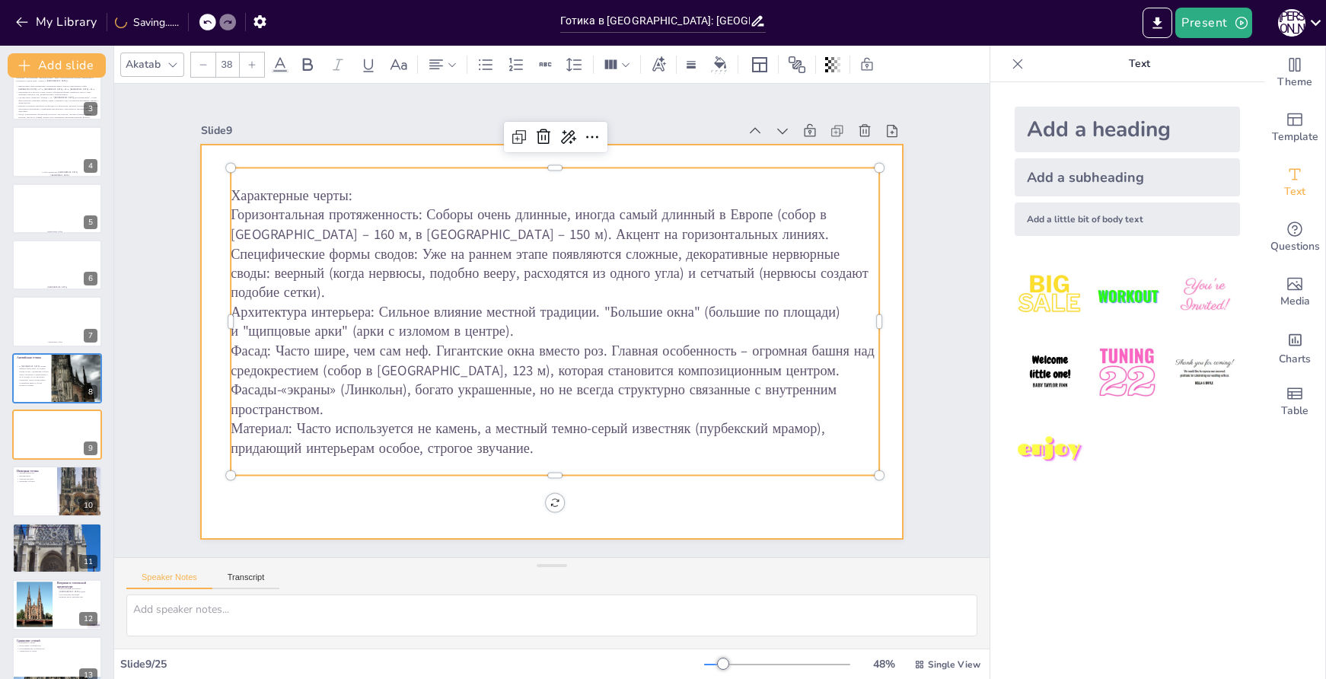
drag, startPoint x: 544, startPoint y: 468, endPoint x: 543, endPoint y: 481, distance: 13.7
click at [543, 481] on div "Характерные черты: Горизонтальная протяженность: Соборы очень длинные, иногда с…" at bounding box center [552, 342] width 702 height 394
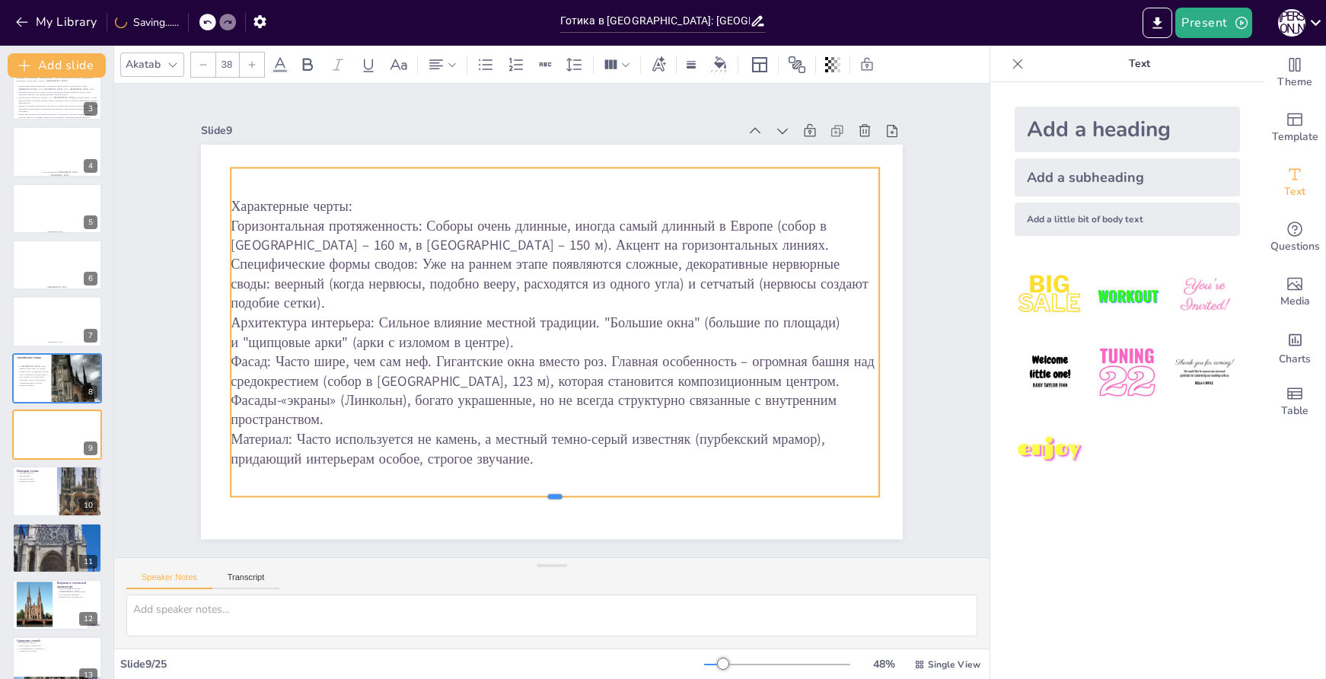
drag, startPoint x: 545, startPoint y: 470, endPoint x: 542, endPoint y: 499, distance: 29.1
click at [542, 503] on div at bounding box center [536, 503] width 646 height 80
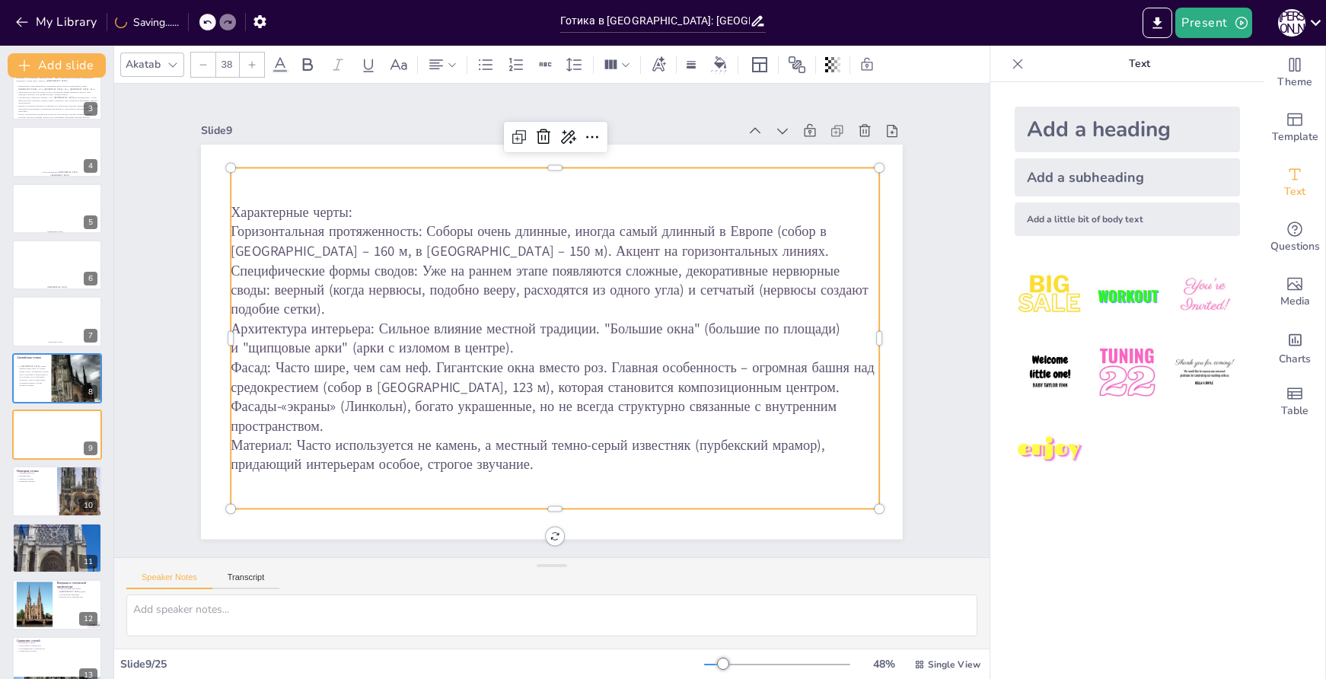
click at [462, 436] on p "Материал: Часто используется не камень, а местный темно-серый известняк (пурбек…" at bounding box center [555, 455] width 649 height 39
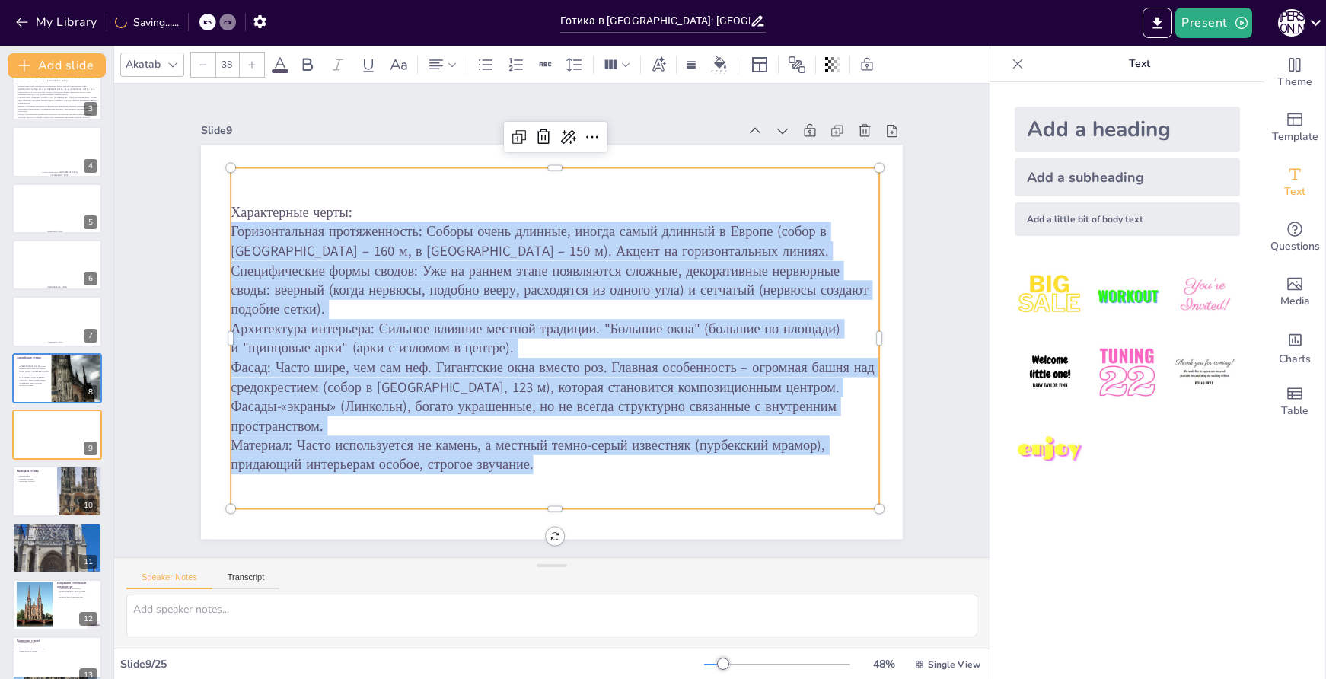
drag, startPoint x: 531, startPoint y: 448, endPoint x: 220, endPoint y: 236, distance: 376.4
click at [220, 236] on div "Характерные черты: Горизонтальная протяженность: Соборы очень длинные, иногда с…" at bounding box center [551, 339] width 691 height 401
click at [491, 73] on icon at bounding box center [486, 65] width 18 height 18
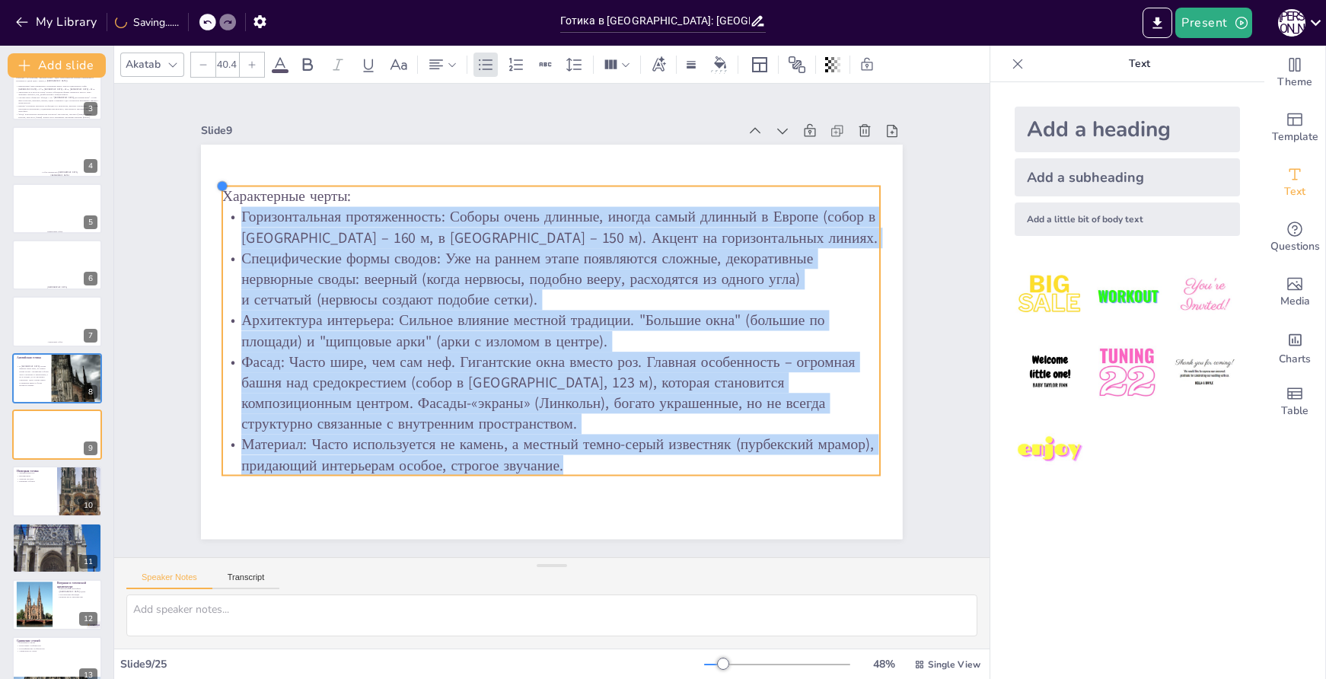
drag, startPoint x: 251, startPoint y: 195, endPoint x: 262, endPoint y: 177, distance: 20.5
click at [262, 177] on div "Характерные черты: Горизонтальная протяженность: Соборы очень длинные, иногда с…" at bounding box center [552, 342] width 702 height 394
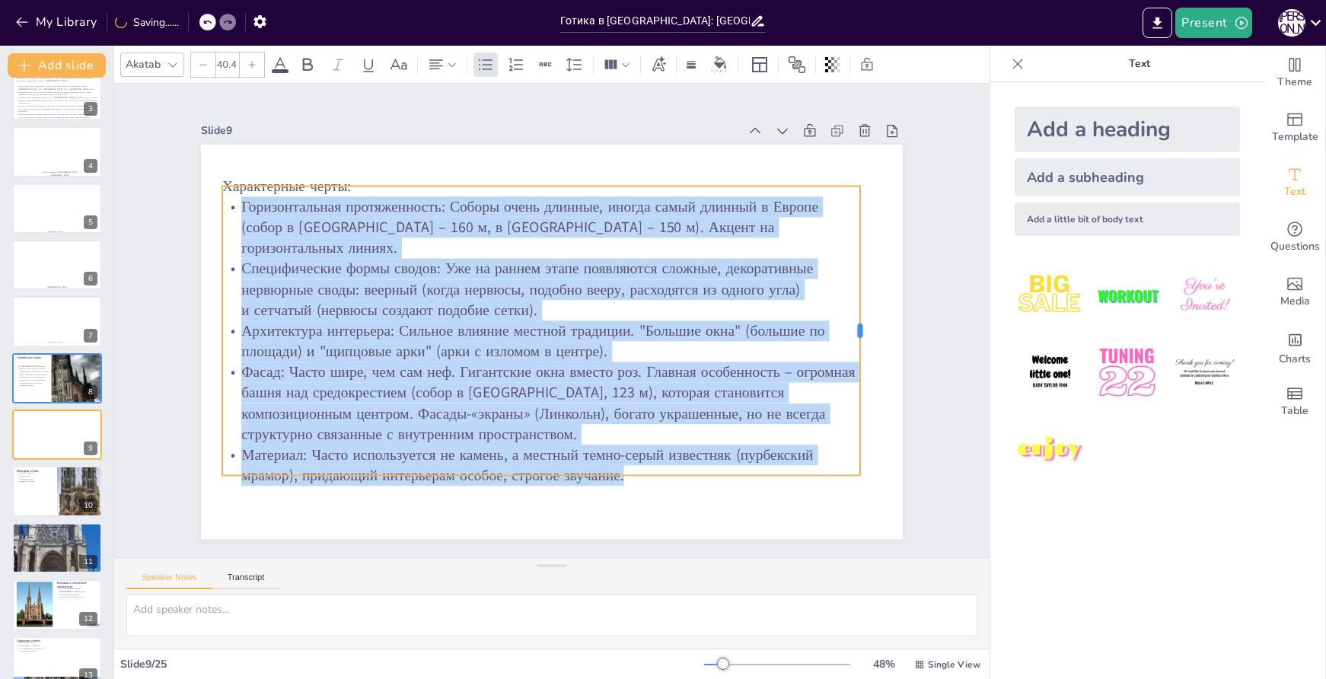
drag, startPoint x: 870, startPoint y: 325, endPoint x: 851, endPoint y: 327, distance: 19.9
click at [860, 327] on div at bounding box center [866, 331] width 12 height 290
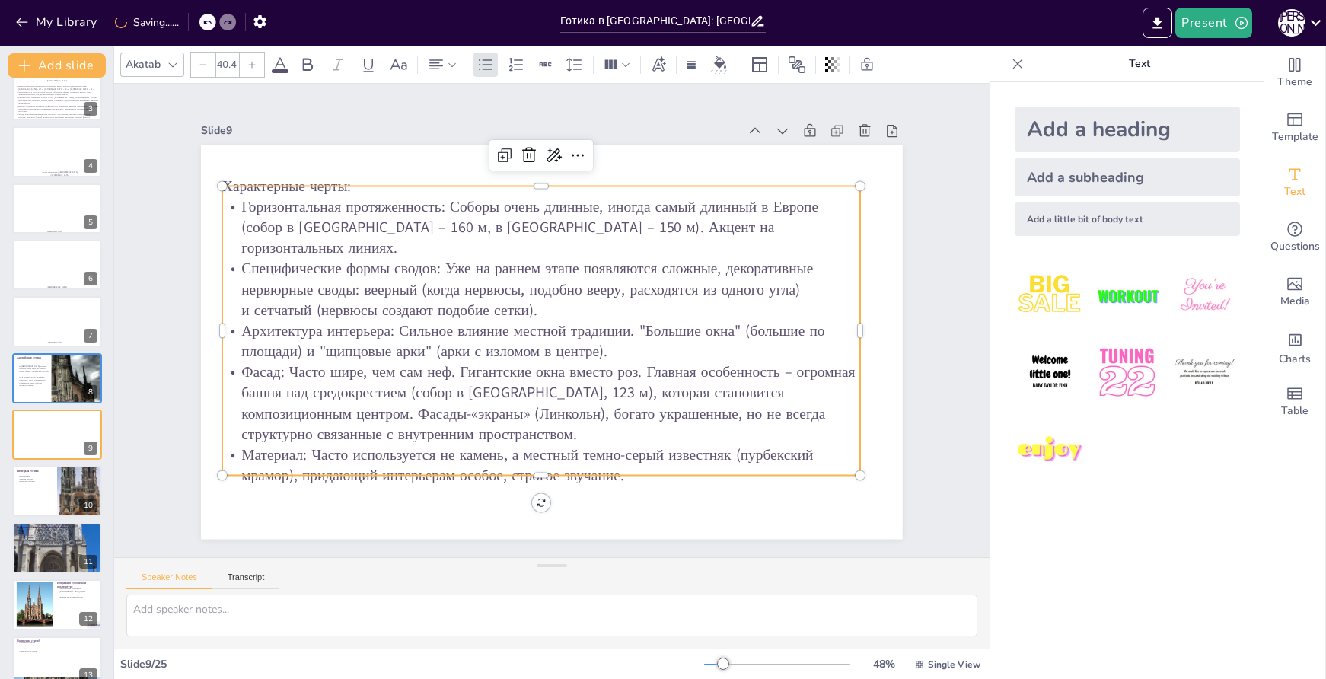
click at [350, 188] on p "Характерные черты:" at bounding box center [540, 186] width 637 height 21
click at [356, 188] on p "Характерные черты:" at bounding box center [556, 185] width 637 height 87
click at [356, 188] on p "Характерные черты:" at bounding box center [540, 186] width 637 height 21
click at [356, 190] on p "Характерные черты:" at bounding box center [556, 185] width 637 height 87
click at [356, 190] on p "Характерные черты:" at bounding box center [570, 186] width 628 height 153
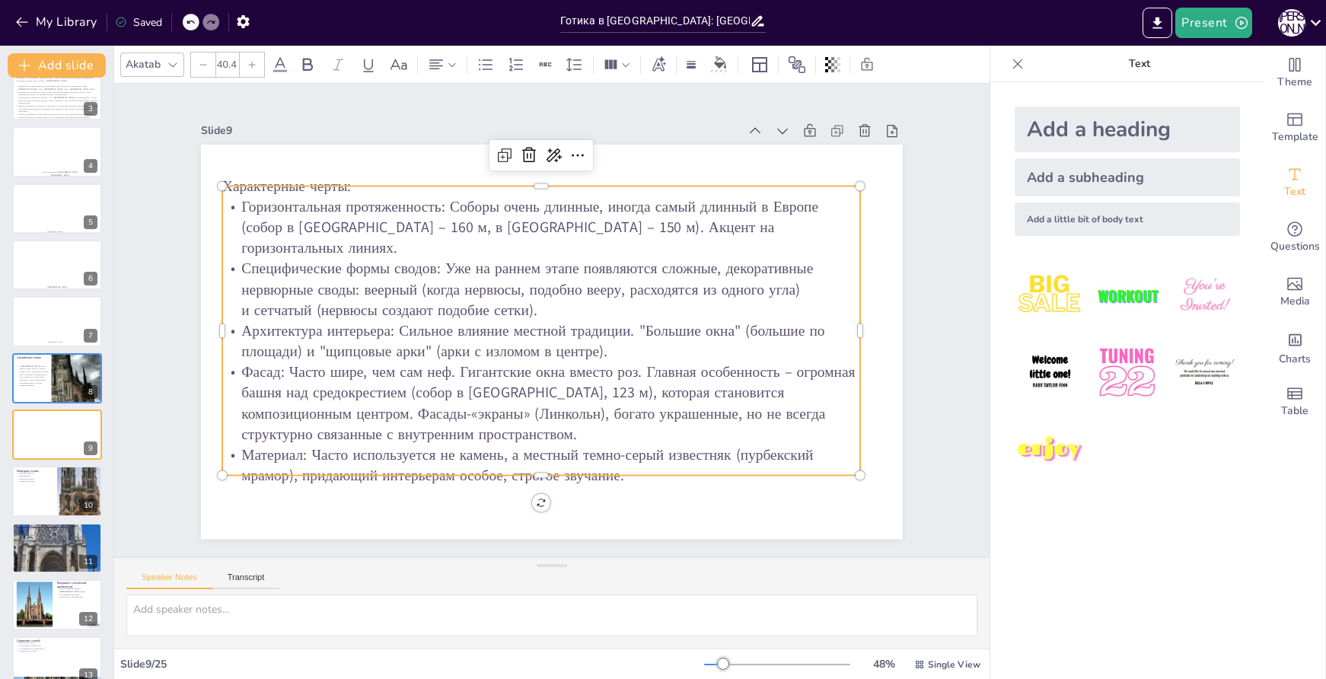
click at [356, 190] on p "Характерные черты:" at bounding box center [556, 186] width 637 height 88
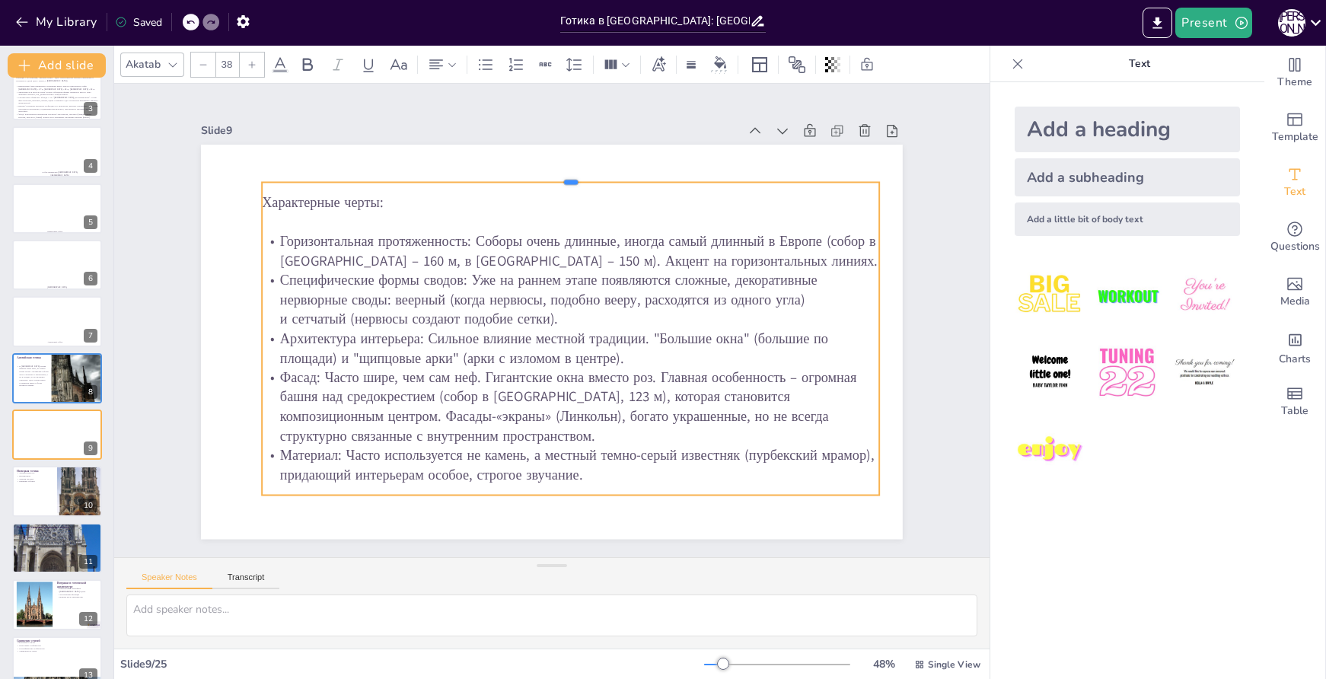
drag, startPoint x: 557, startPoint y: 196, endPoint x: 550, endPoint y: 172, distance: 24.8
click at [550, 172] on div at bounding box center [571, 176] width 618 height 12
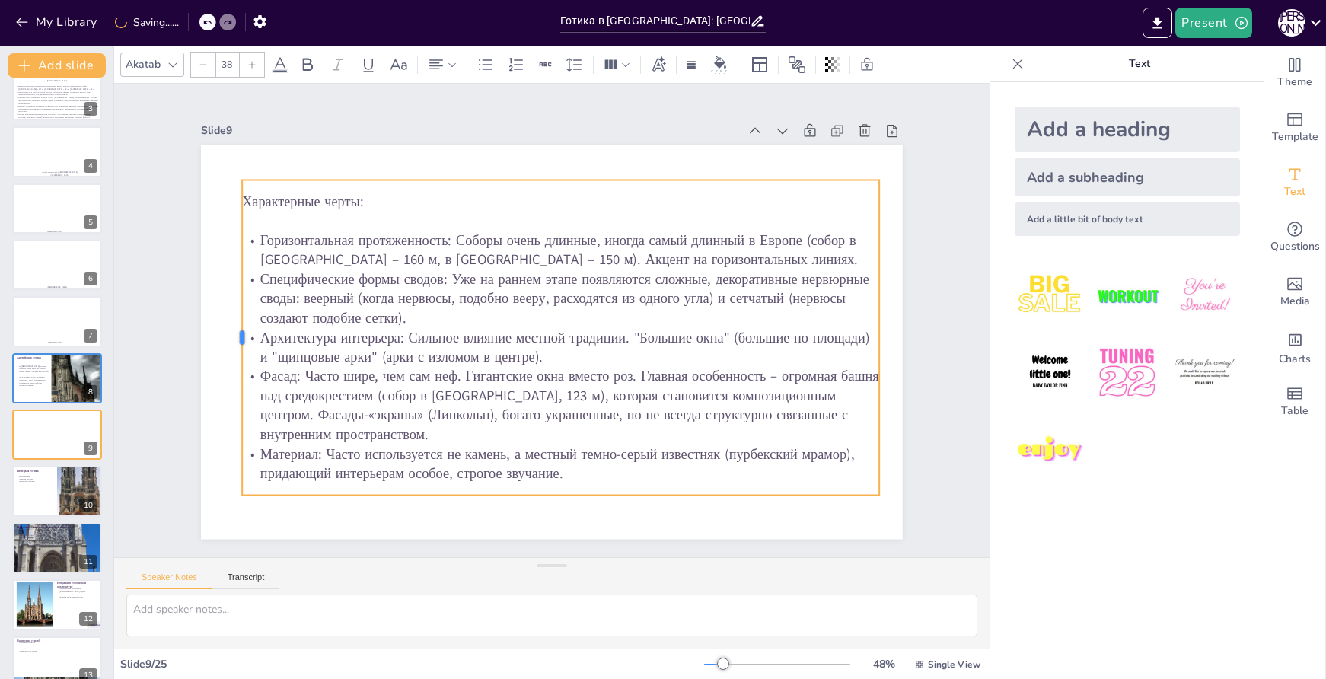
drag, startPoint x: 250, startPoint y: 334, endPoint x: 222, endPoint y: 326, distance: 28.5
click at [222, 326] on div at bounding box center [236, 304] width 45 height 314
click at [374, 276] on p "Специфические формы сводов: Уже на раннем этапе появляются сложные, декоративны…" at bounding box center [560, 299] width 648 height 125
click at [375, 273] on p "Специфические формы сводов: Уже на раннем этапе появляются сложные, декоративны…" at bounding box center [560, 300] width 648 height 126
click at [375, 273] on p "Специфические формы сводов: Уже на раннем этапе появляются сложные, декоративны…" at bounding box center [557, 299] width 645 height 59
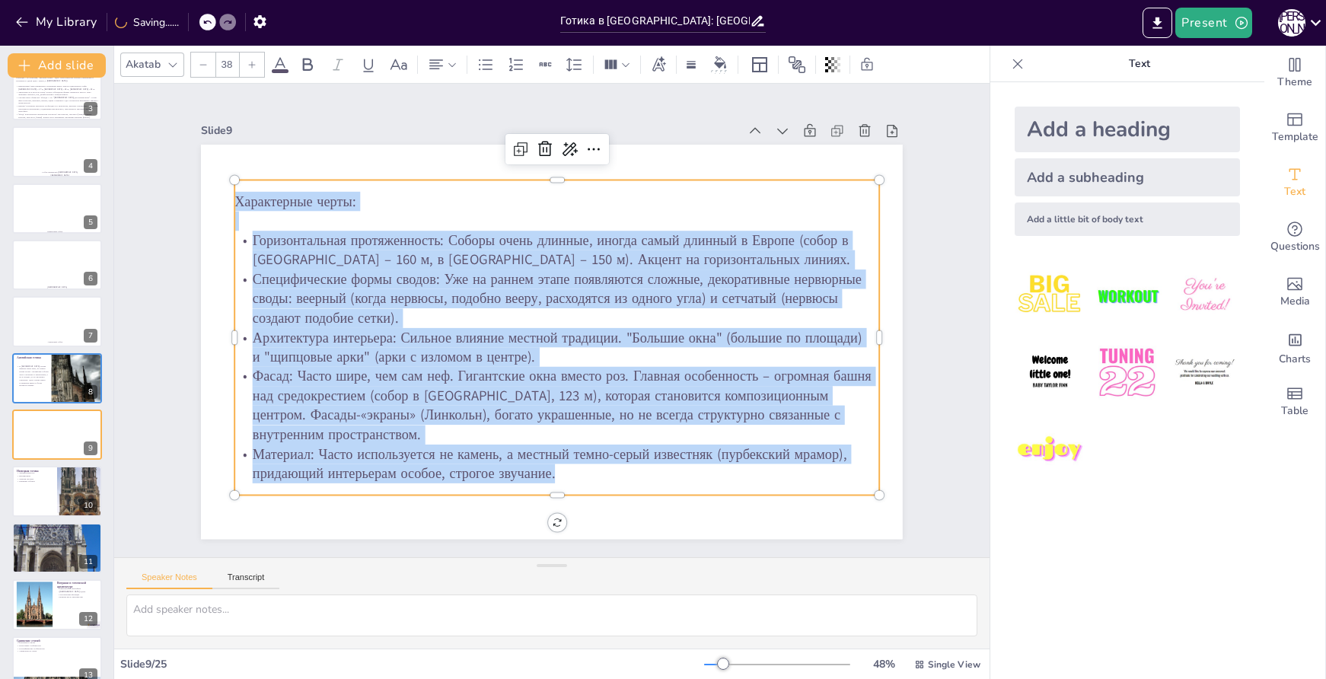
click at [257, 69] on div at bounding box center [252, 65] width 24 height 24
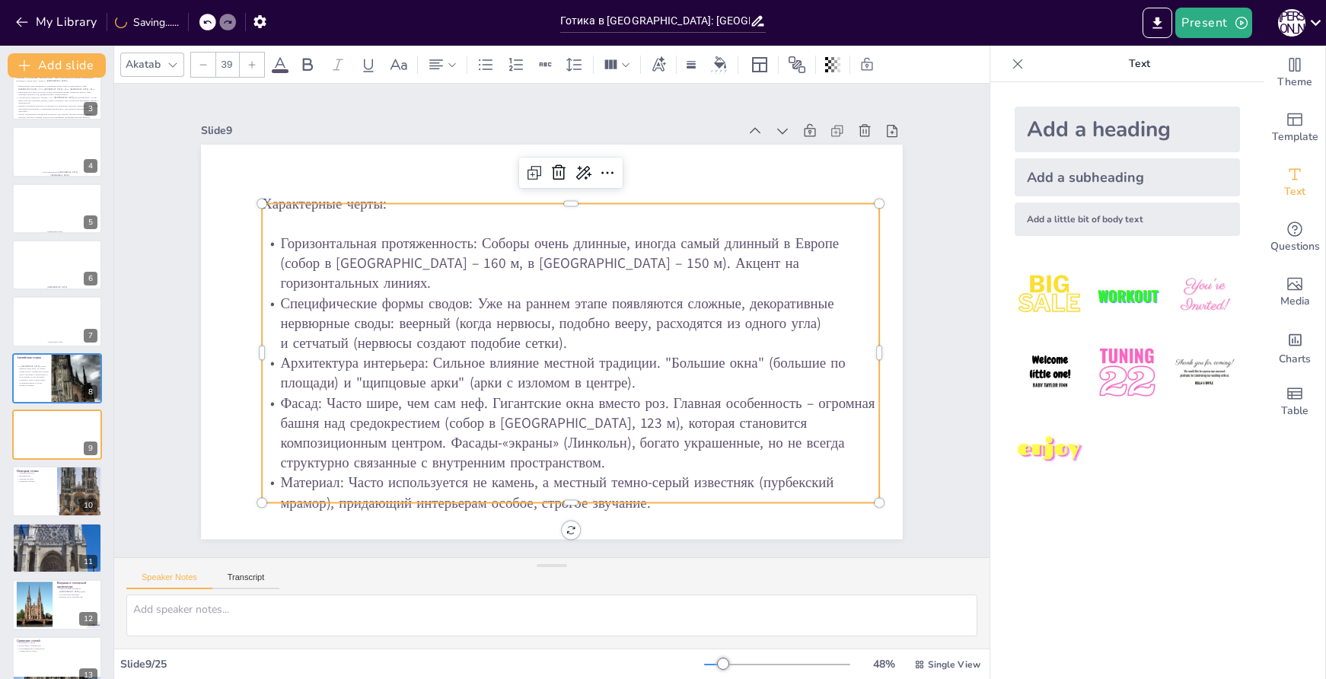
click at [257, 68] on div at bounding box center [252, 65] width 24 height 24
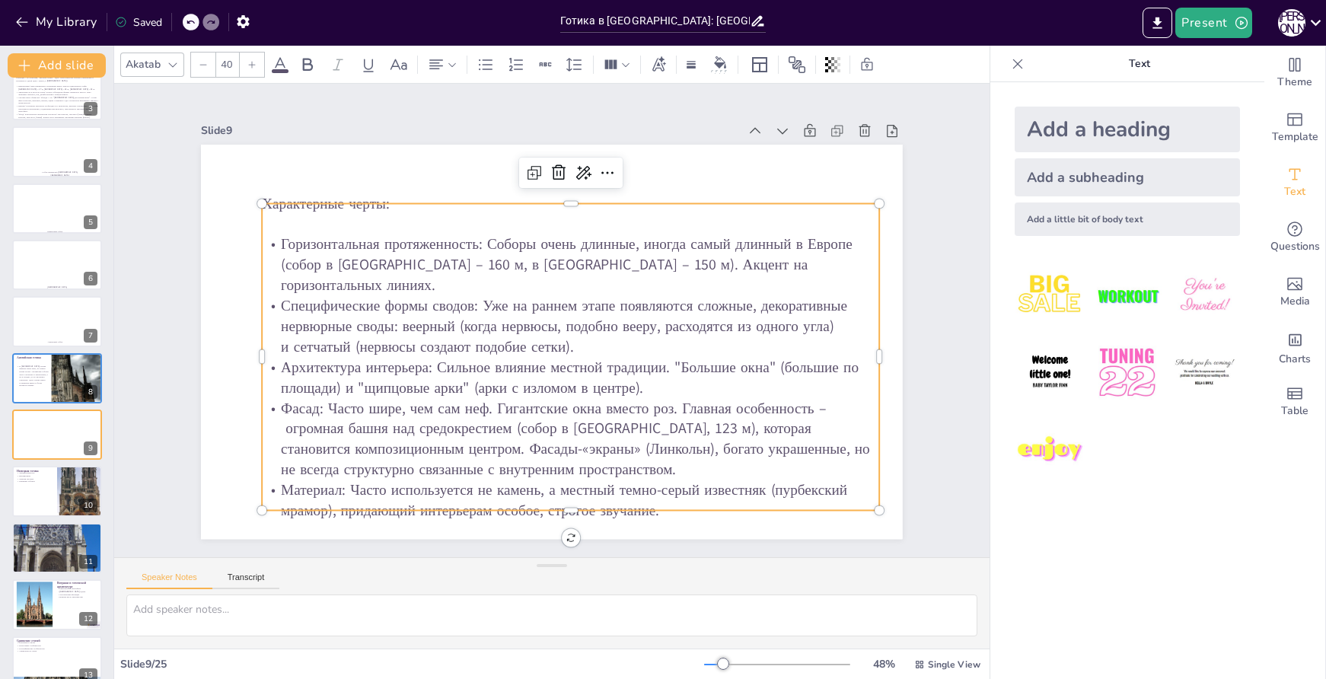
click at [257, 68] on div at bounding box center [252, 65] width 24 height 24
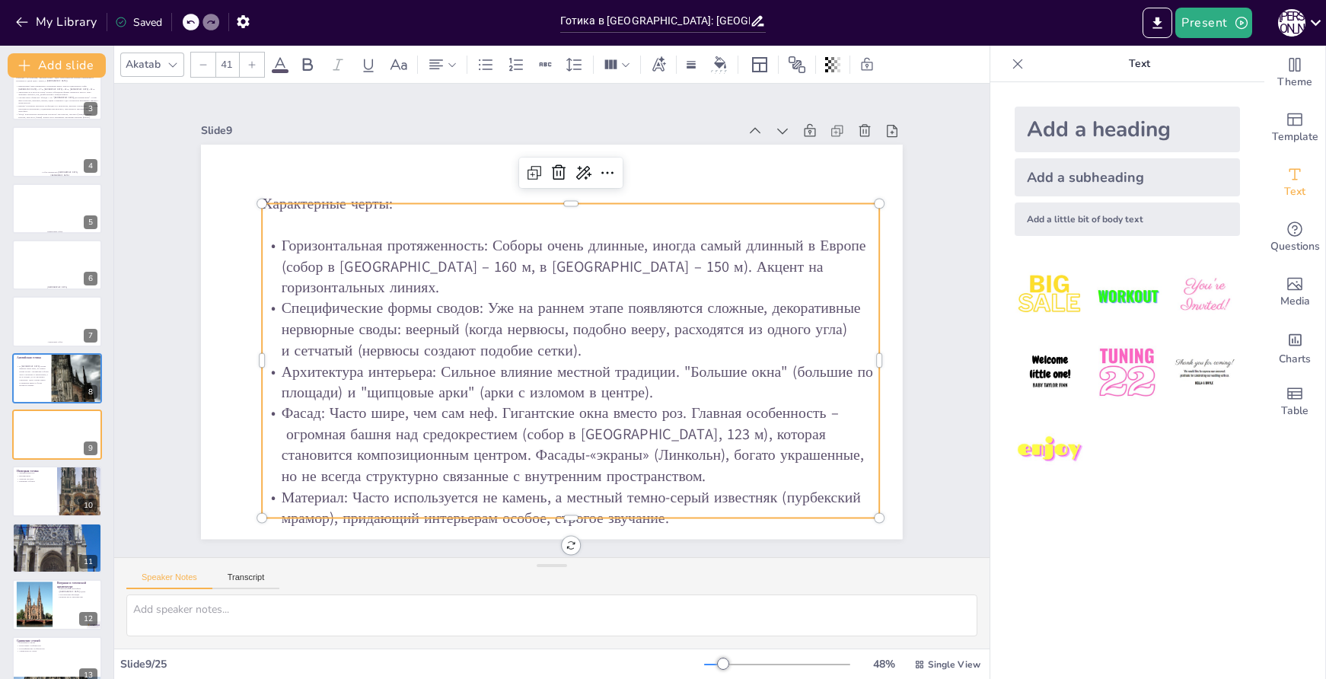
click at [257, 68] on div at bounding box center [252, 65] width 24 height 24
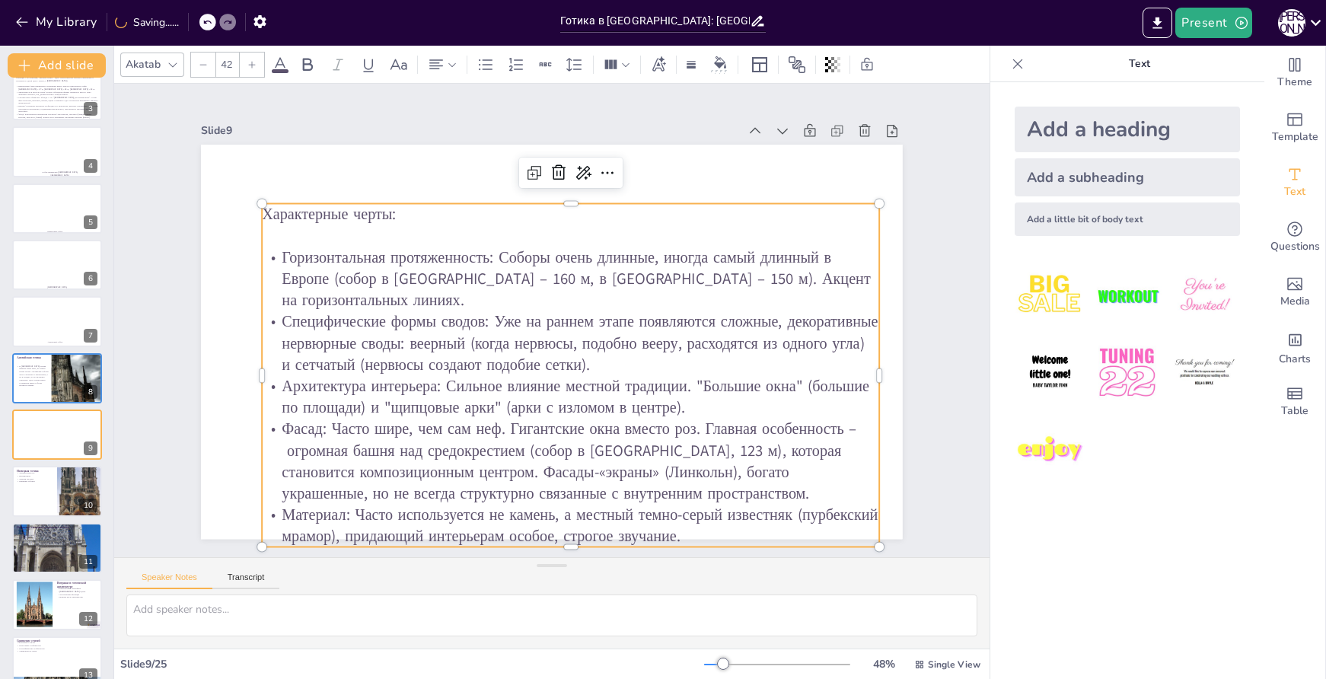
click at [705, 213] on p "Характерные черты:" at bounding box center [582, 217] width 617 height 86
drag, startPoint x: 399, startPoint y: 210, endPoint x: 253, endPoint y: 215, distance: 146.3
click at [274, 215] on p "Характерные черты:" at bounding box center [582, 217] width 617 height 86
click at [311, 63] on icon at bounding box center [307, 65] width 18 height 18
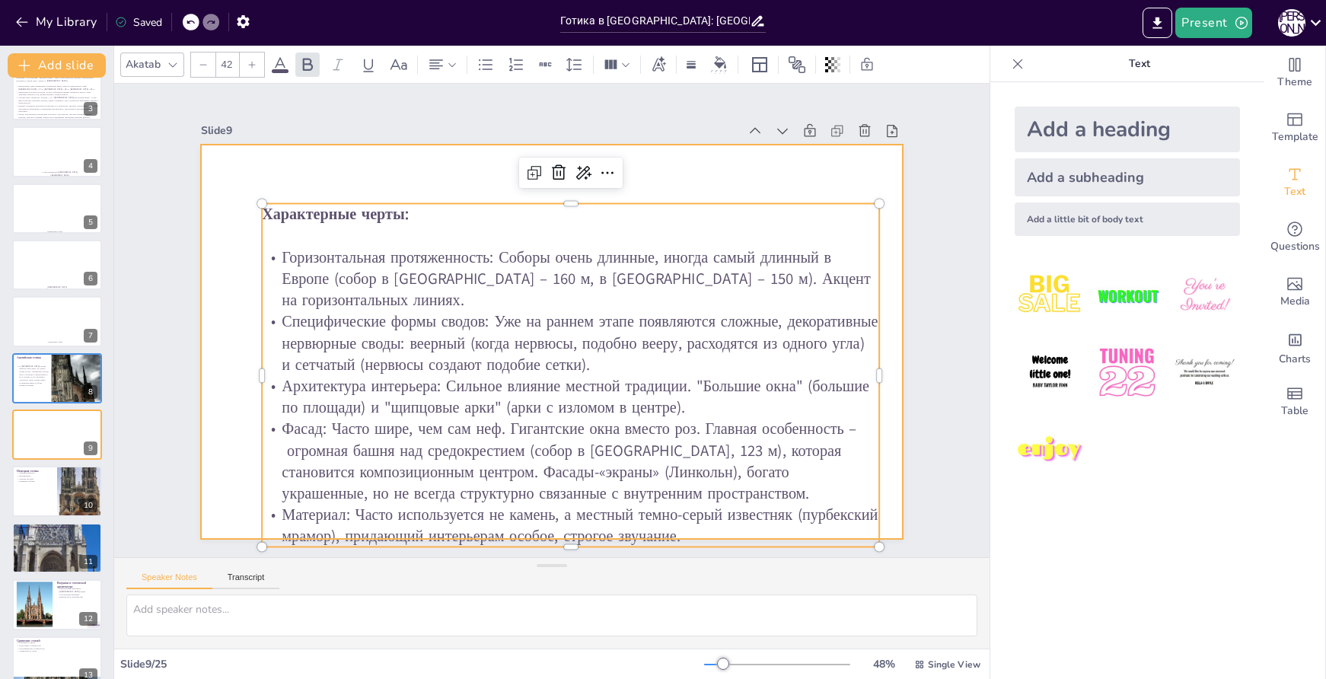
click at [428, 154] on div at bounding box center [549, 342] width 739 height 466
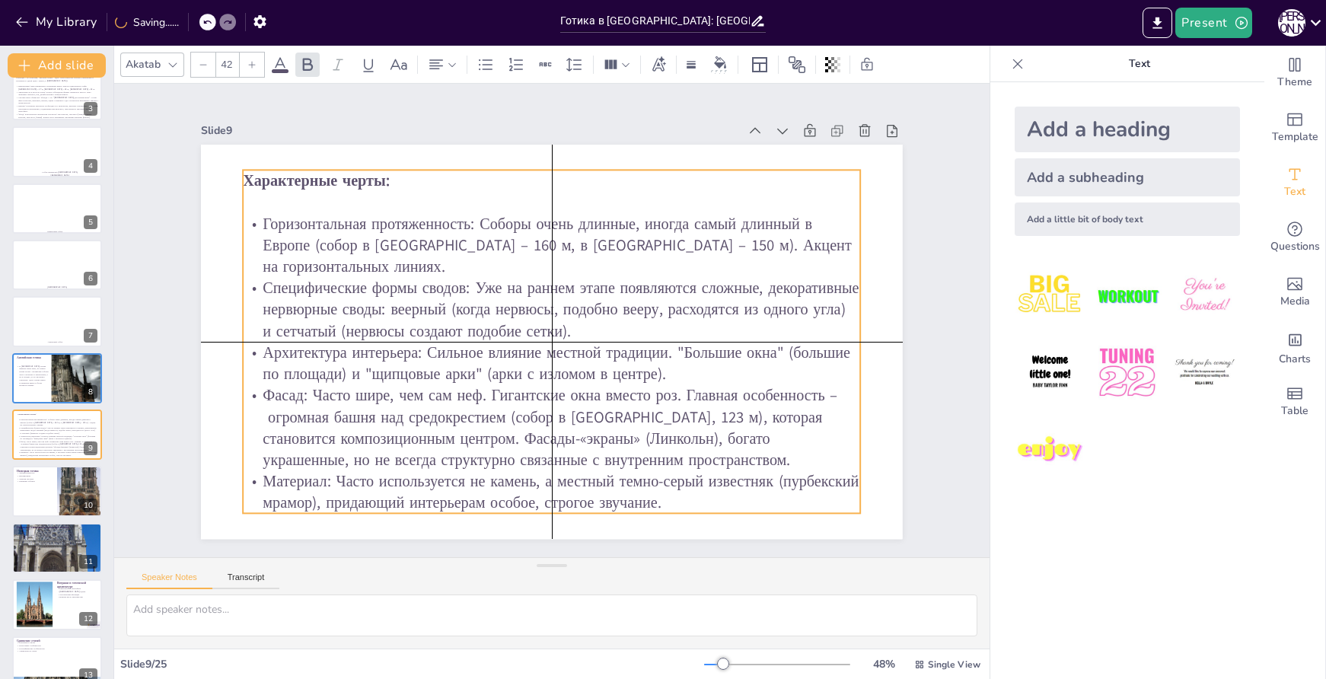
drag, startPoint x: 496, startPoint y: 219, endPoint x: 477, endPoint y: 188, distance: 35.9
click at [477, 188] on p at bounding box center [564, 203] width 617 height 86
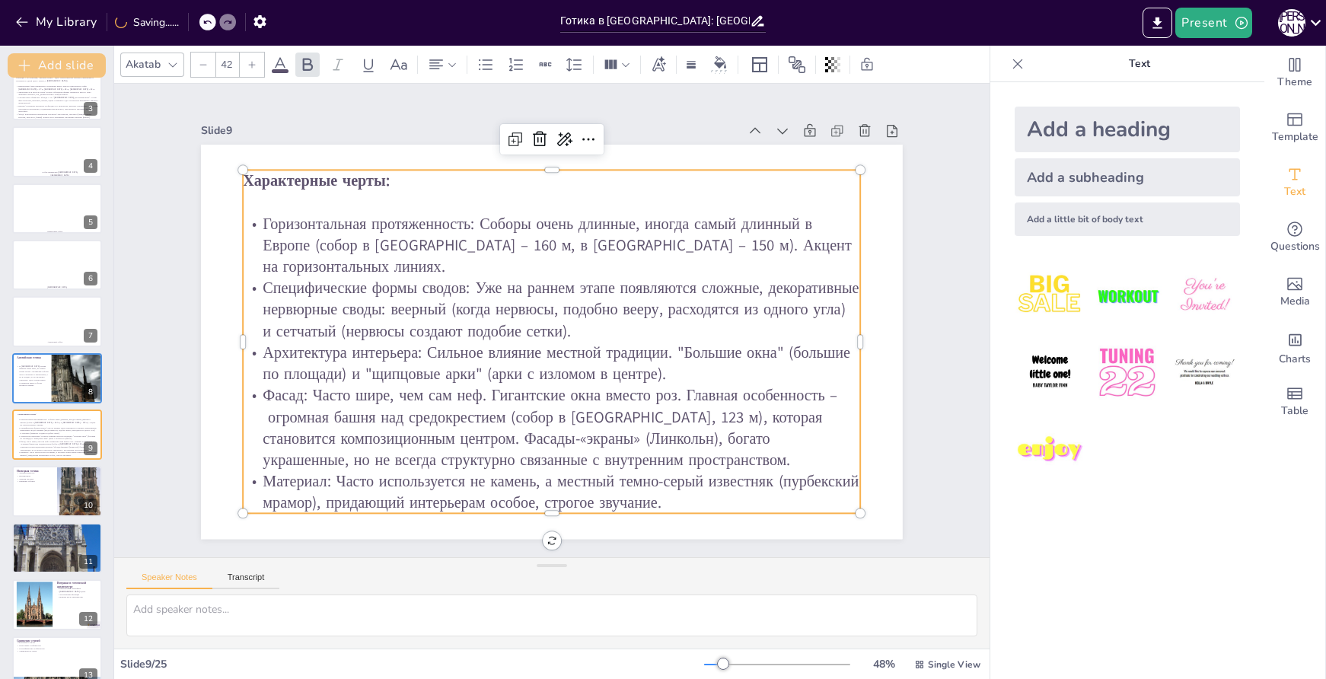
click at [43, 59] on button "Add slide" at bounding box center [57, 65] width 98 height 24
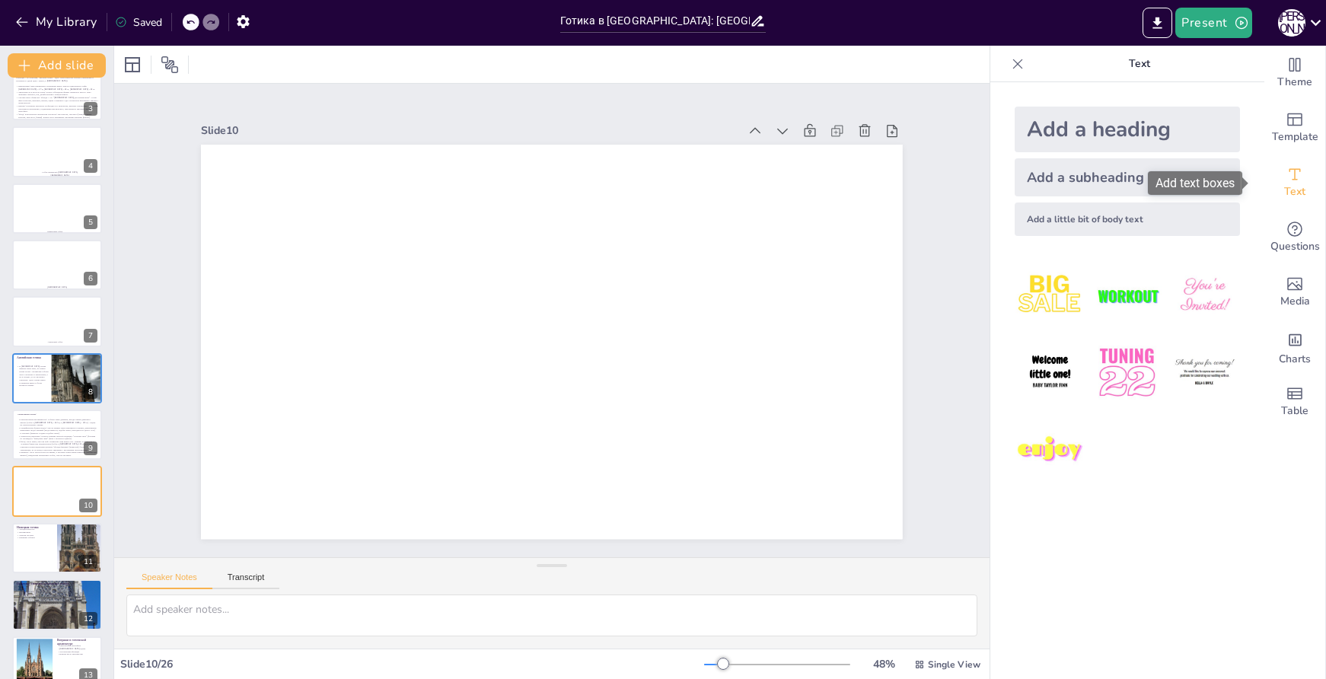
drag, startPoint x: 1295, startPoint y: 178, endPoint x: 1278, endPoint y: 187, distance: 19.1
click at [1295, 178] on div "Text" at bounding box center [1295, 182] width 61 height 55
click at [1091, 182] on div "Add a subheading" at bounding box center [1127, 177] width 225 height 38
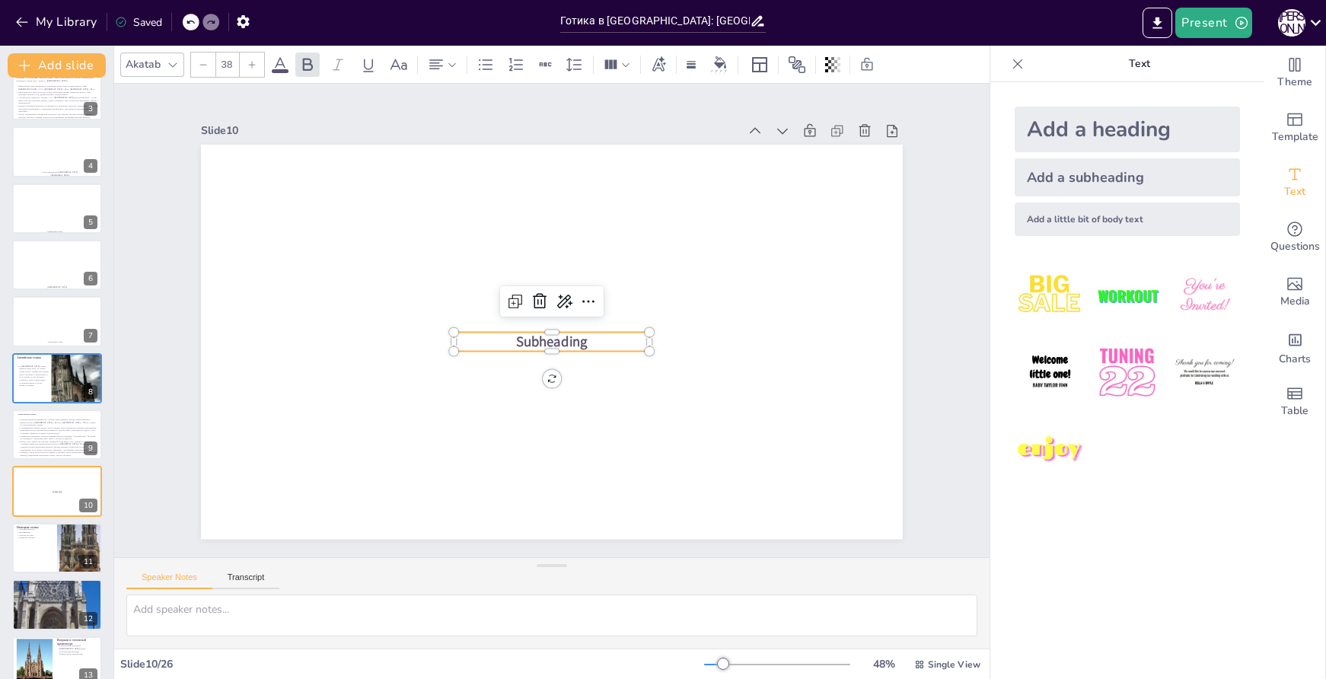
click at [570, 334] on span "Subheading" at bounding box center [550, 341] width 74 height 27
click at [570, 334] on span "Subheading" at bounding box center [552, 341] width 72 height 19
click at [570, 334] on span "Subheading" at bounding box center [550, 341] width 74 height 27
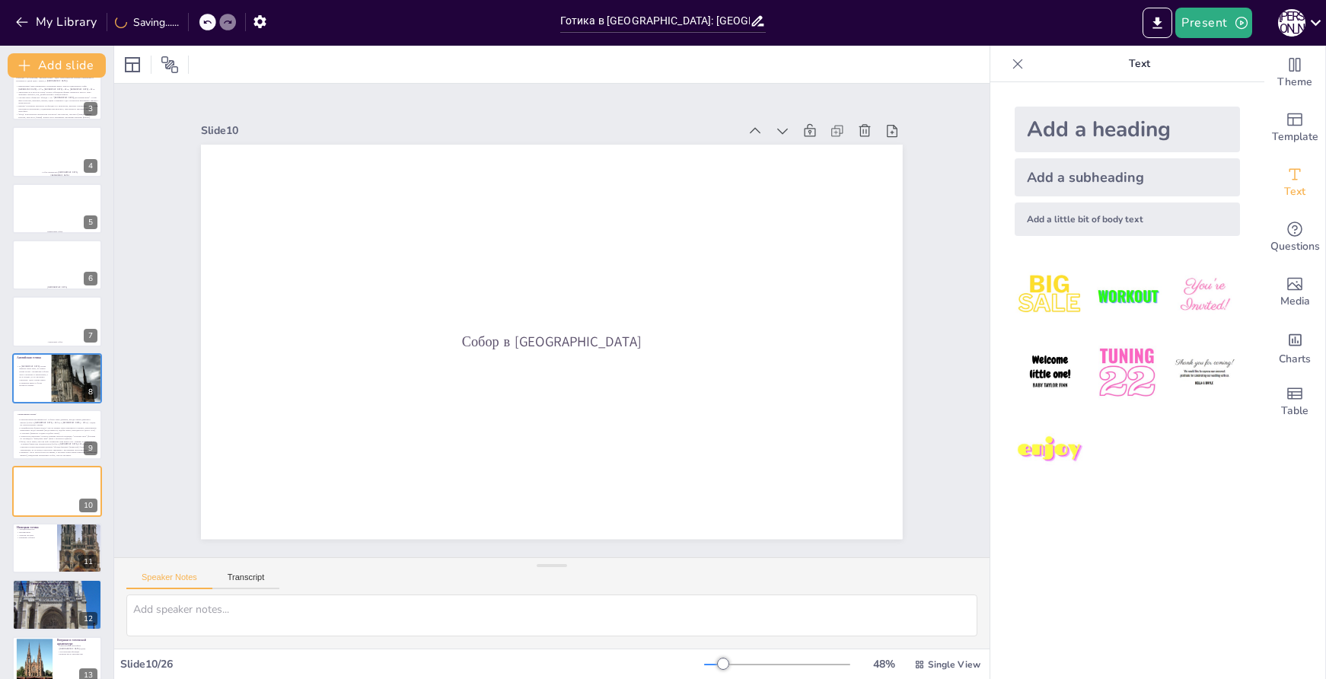
click at [586, 334] on p "Собор в [GEOGRAPHIC_DATA]" at bounding box center [552, 342] width 196 height 20
click at [586, 334] on p "Собор в [GEOGRAPHIC_DATA]" at bounding box center [548, 340] width 196 height 59
click at [568, 332] on p "Собор в [GEOGRAPHIC_DATA]" at bounding box center [552, 342] width 196 height 20
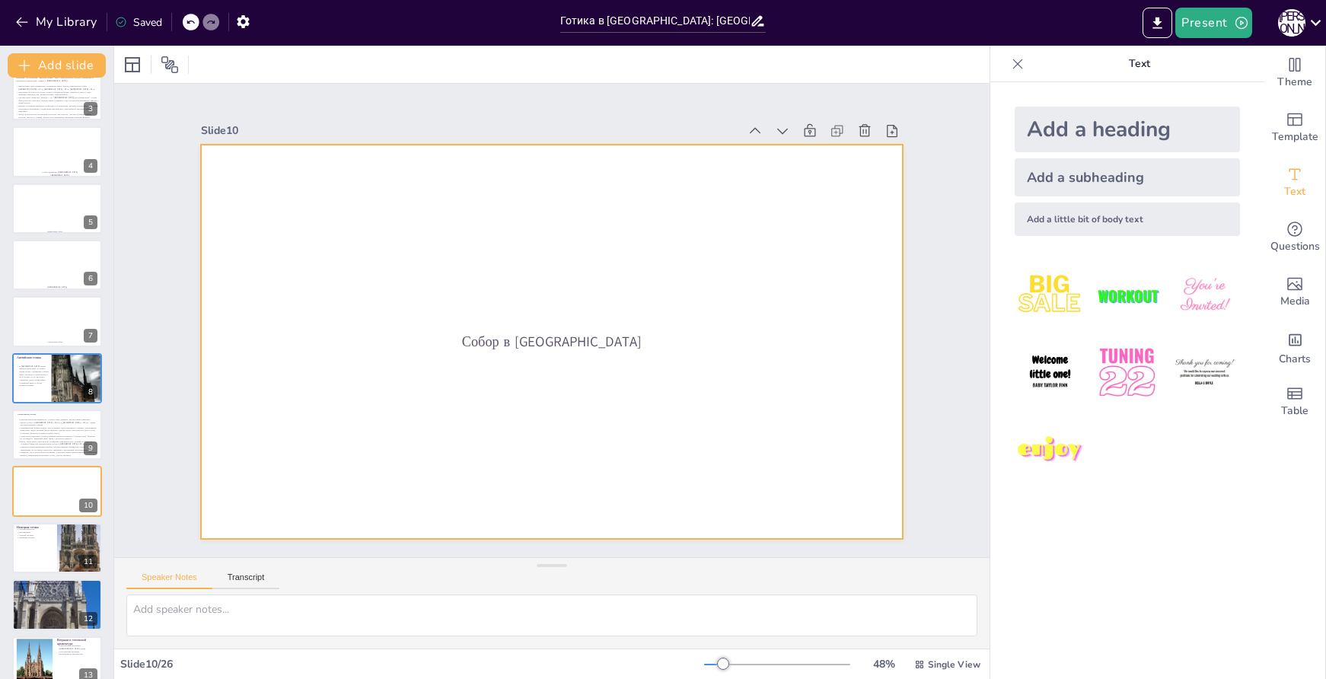
click at [749, 362] on div at bounding box center [531, 323] width 466 height 739
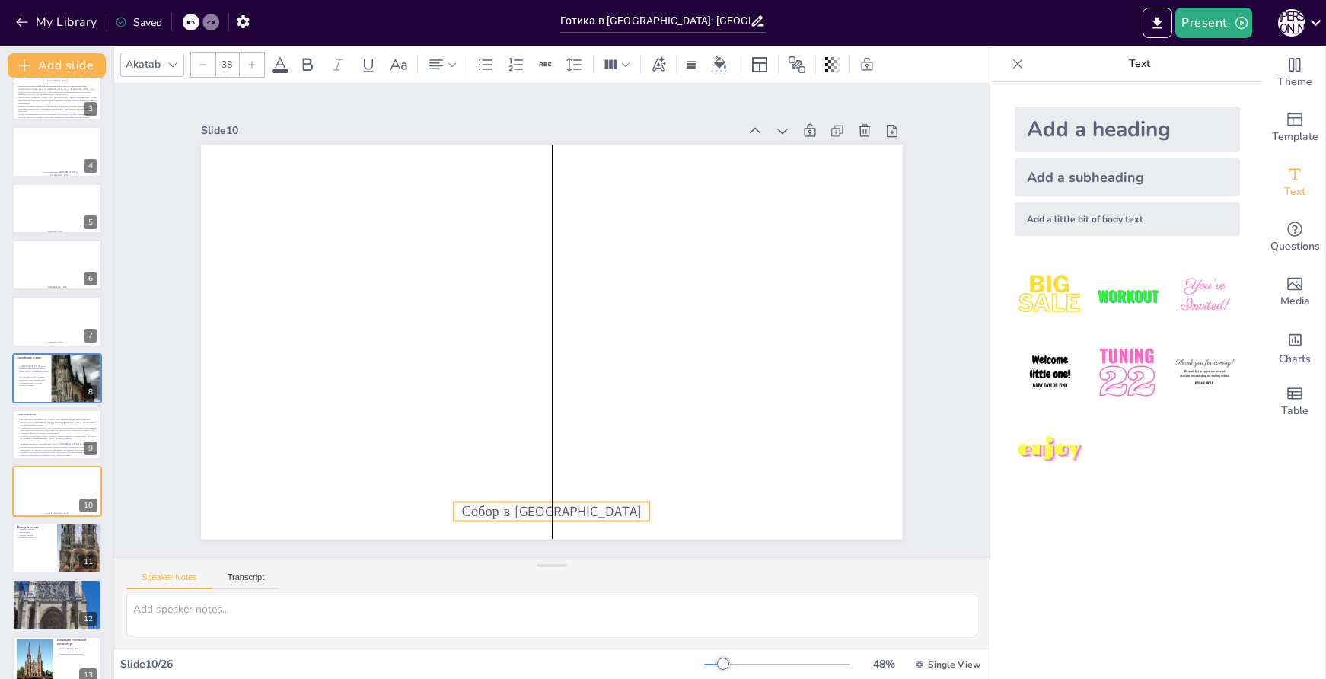
drag, startPoint x: 578, startPoint y: 333, endPoint x: 578, endPoint y: 503, distance: 169.8
click at [578, 503] on p "Собор в [GEOGRAPHIC_DATA]" at bounding box center [552, 512] width 196 height 20
click at [576, 503] on p "Собор в [GEOGRAPHIC_DATA]" at bounding box center [552, 512] width 196 height 20
click at [576, 503] on p "Собор в [GEOGRAPHIC_DATA]" at bounding box center [532, 511] width 197 height 40
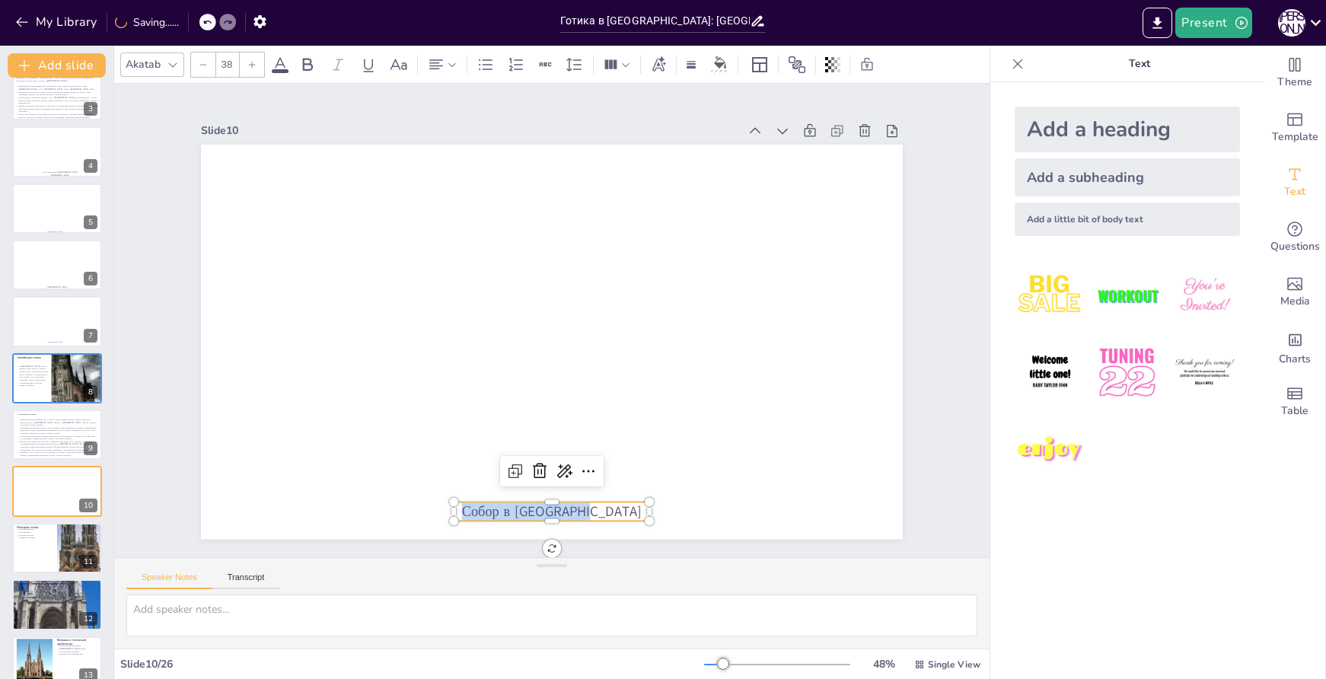
click at [252, 67] on icon at bounding box center [252, 64] width 7 height 7
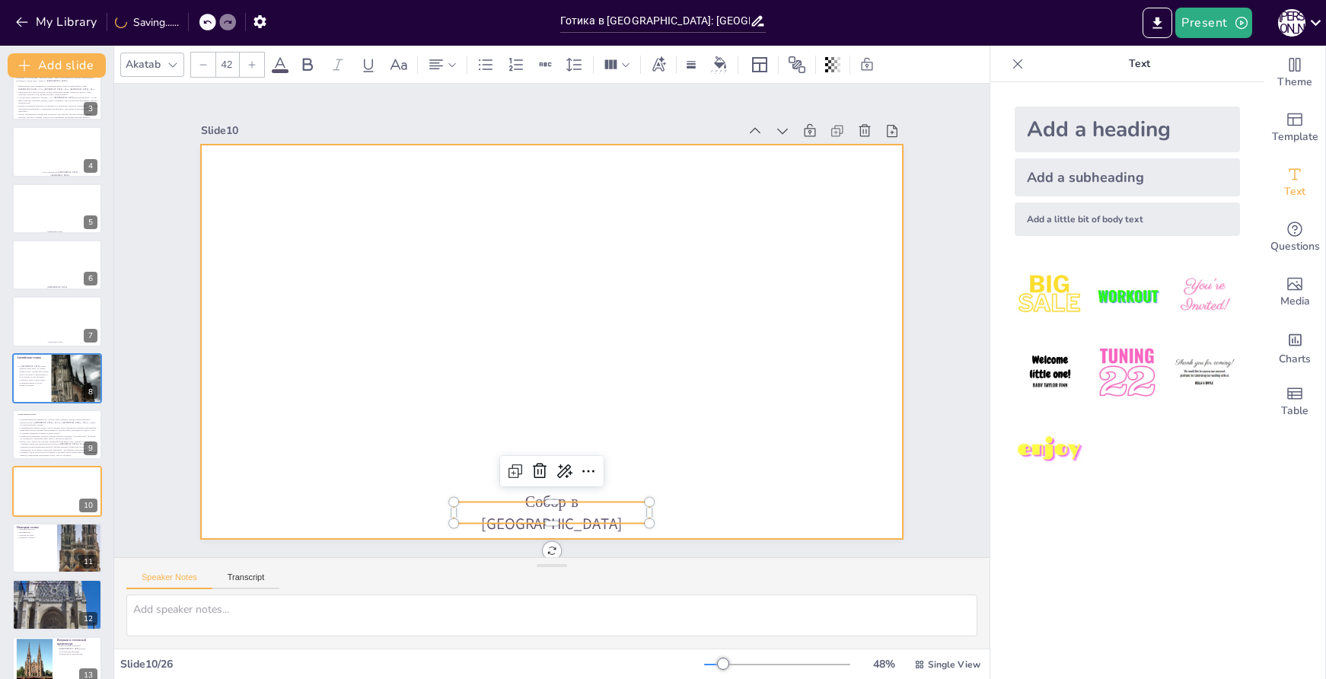
click at [763, 492] on div at bounding box center [552, 342] width 702 height 394
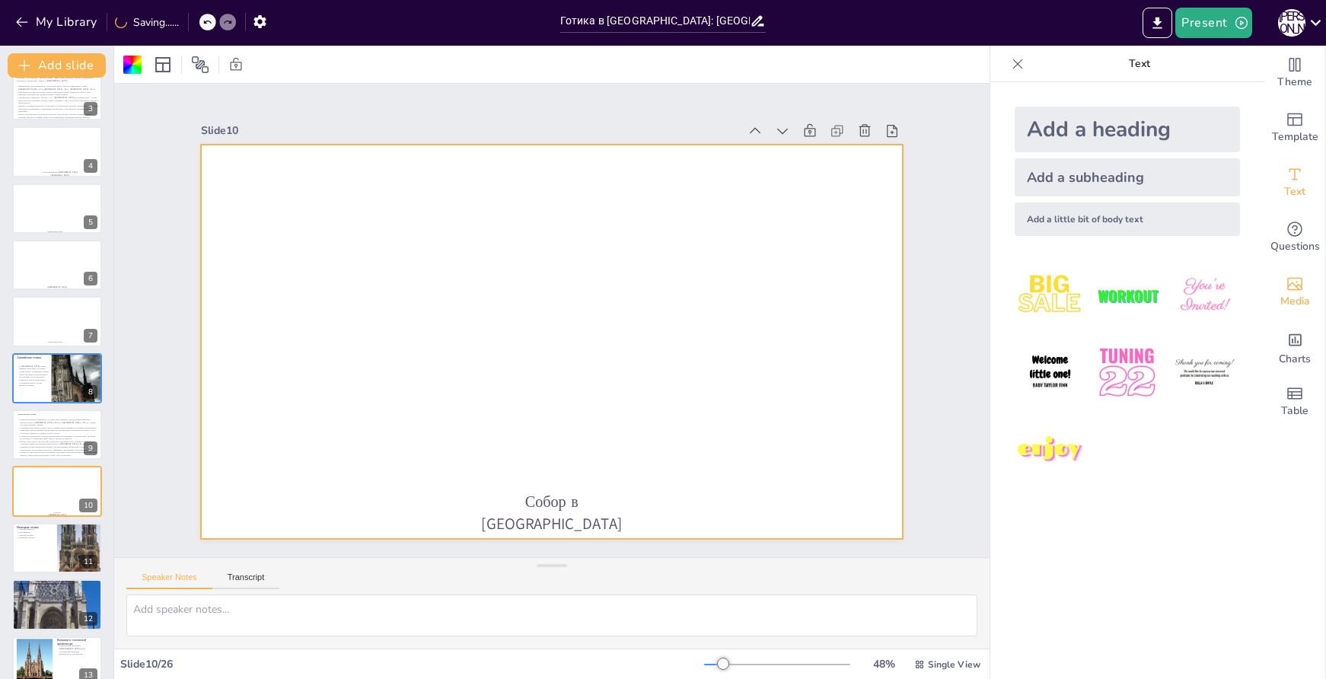
click at [1290, 294] on span "Media" at bounding box center [1296, 301] width 30 height 17
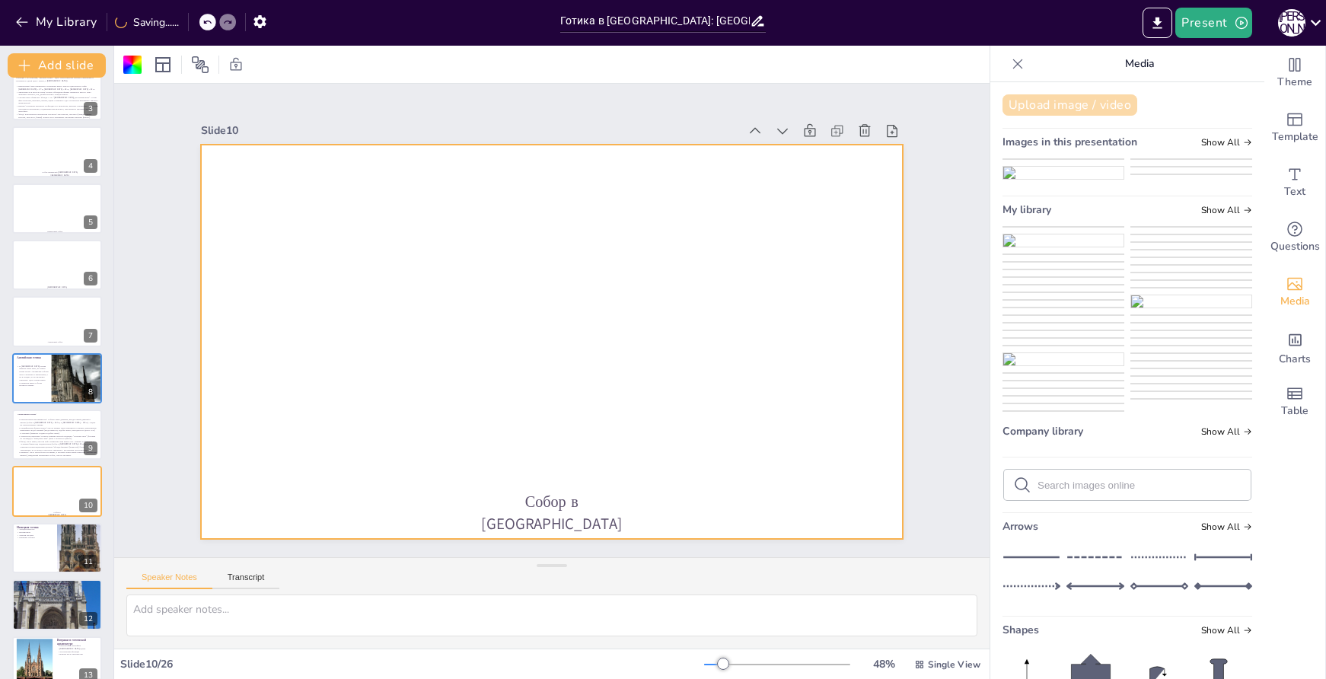
click at [1072, 98] on button "Upload image / video" at bounding box center [1070, 104] width 135 height 21
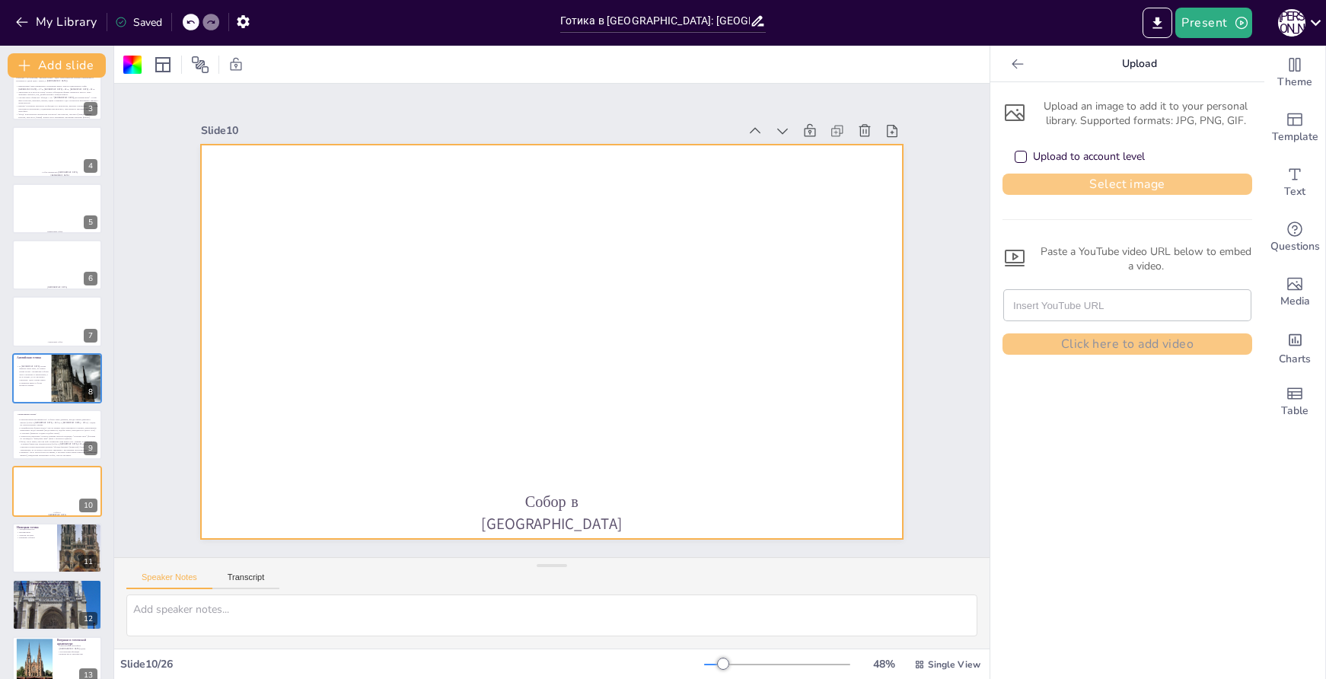
click at [1097, 184] on button "Select image" at bounding box center [1128, 184] width 250 height 21
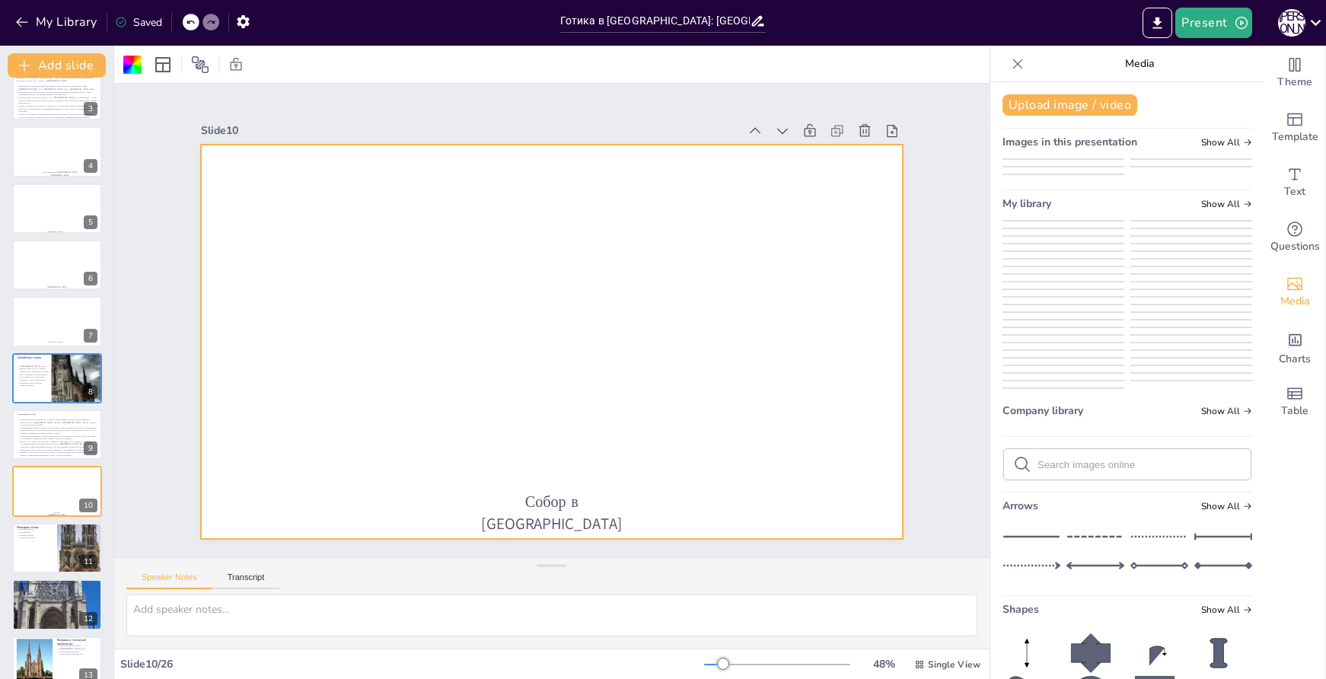
click at [1077, 255] on img at bounding box center [1064, 255] width 120 height 0
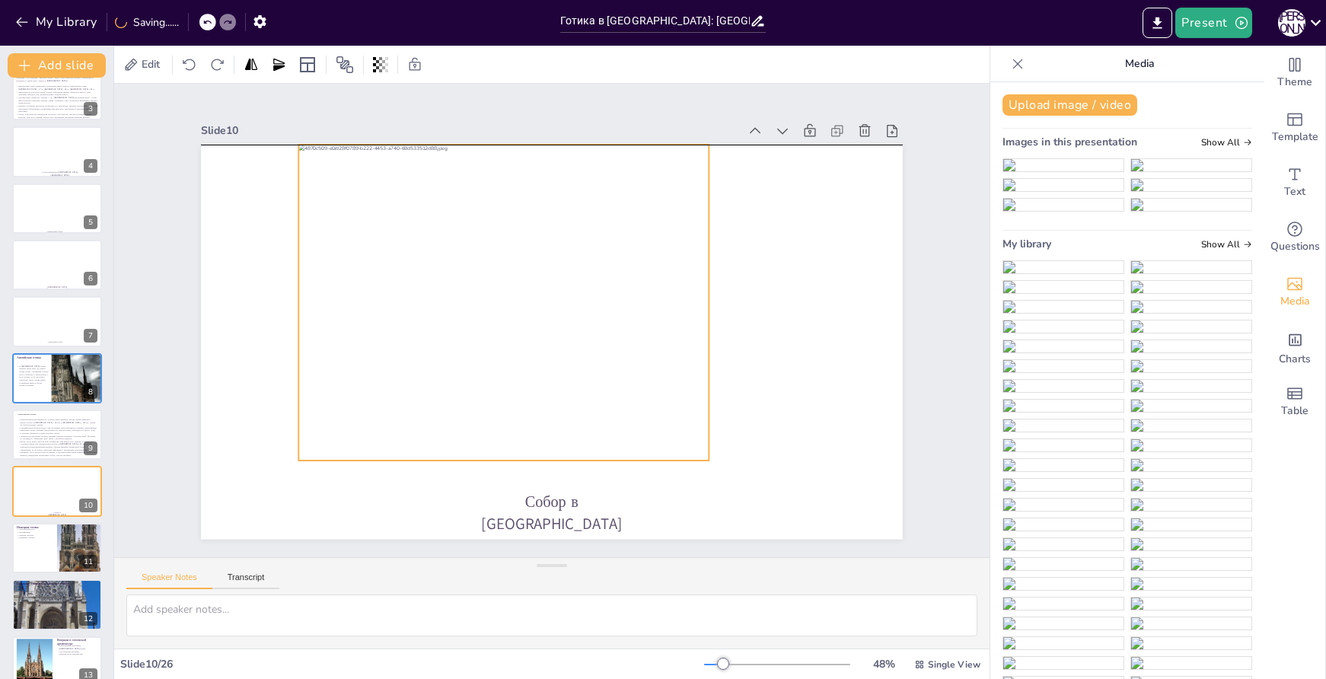
drag, startPoint x: 556, startPoint y: 321, endPoint x: 508, endPoint y: 280, distance: 62.7
click at [508, 280] on div at bounding box center [503, 303] width 410 height 316
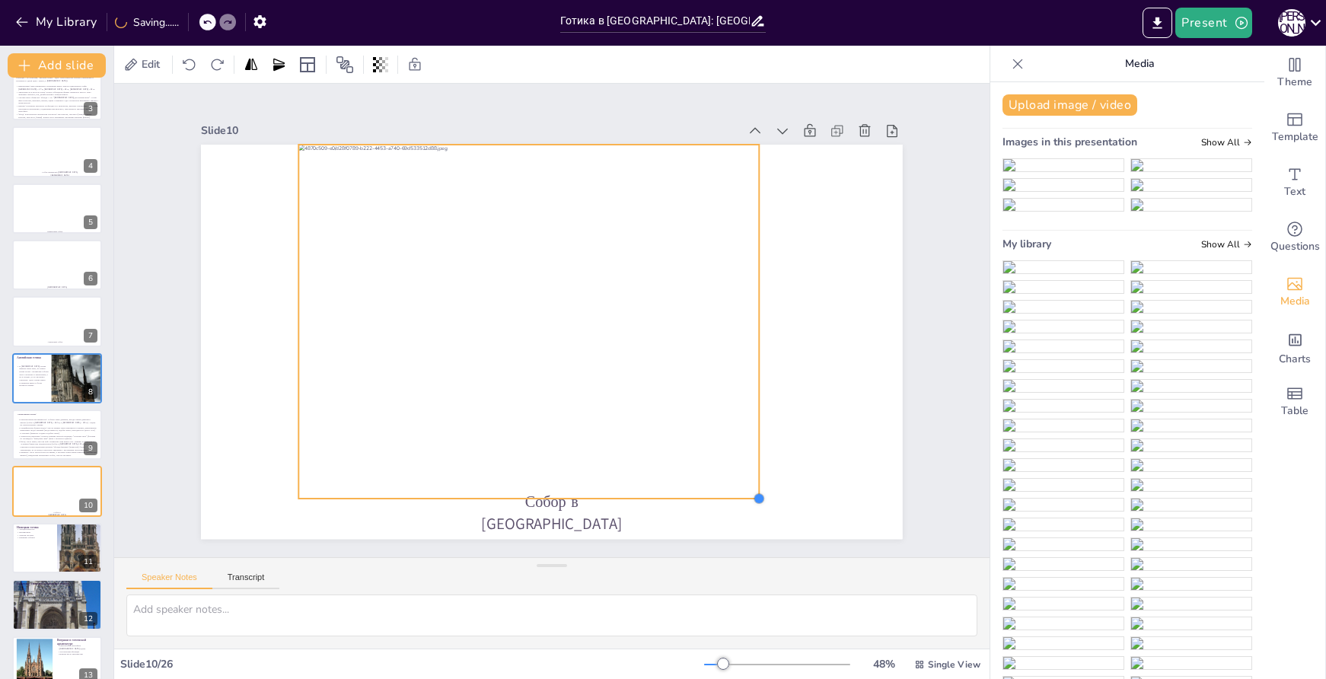
drag, startPoint x: 696, startPoint y: 452, endPoint x: 746, endPoint y: 471, distance: 53.7
click at [746, 471] on div "Собор в [GEOGRAPHIC_DATA]" at bounding box center [552, 342] width 702 height 394
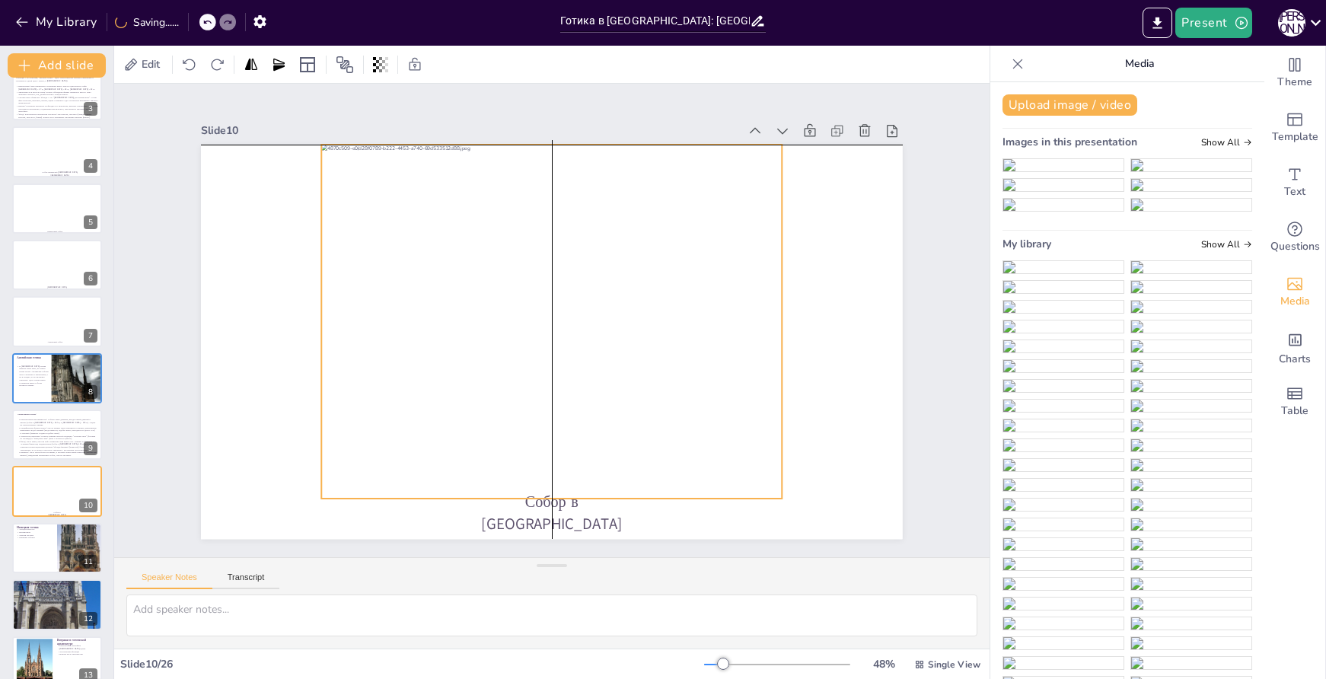
drag, startPoint x: 688, startPoint y: 404, endPoint x: 699, endPoint y: 399, distance: 12.3
click at [699, 399] on div at bounding box center [552, 322] width 495 height 401
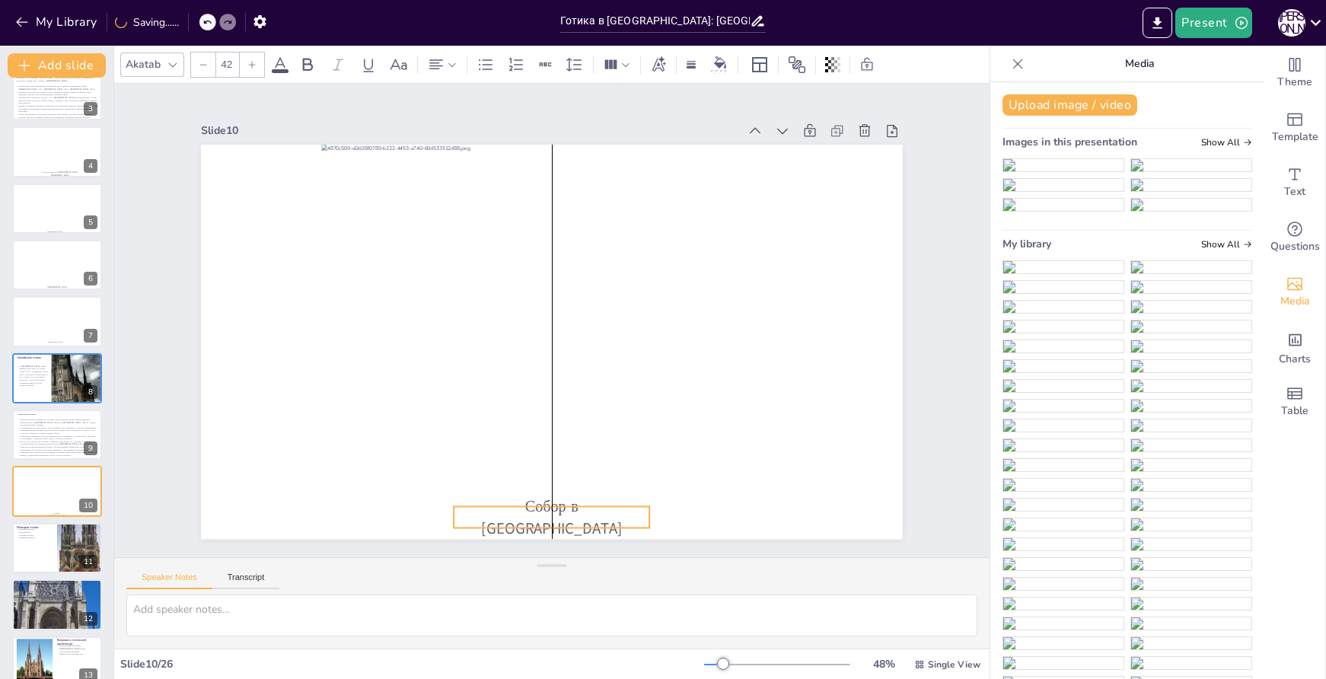
click at [591, 516] on p "Собор в [GEOGRAPHIC_DATA]" at bounding box center [490, 507] width 199 height 101
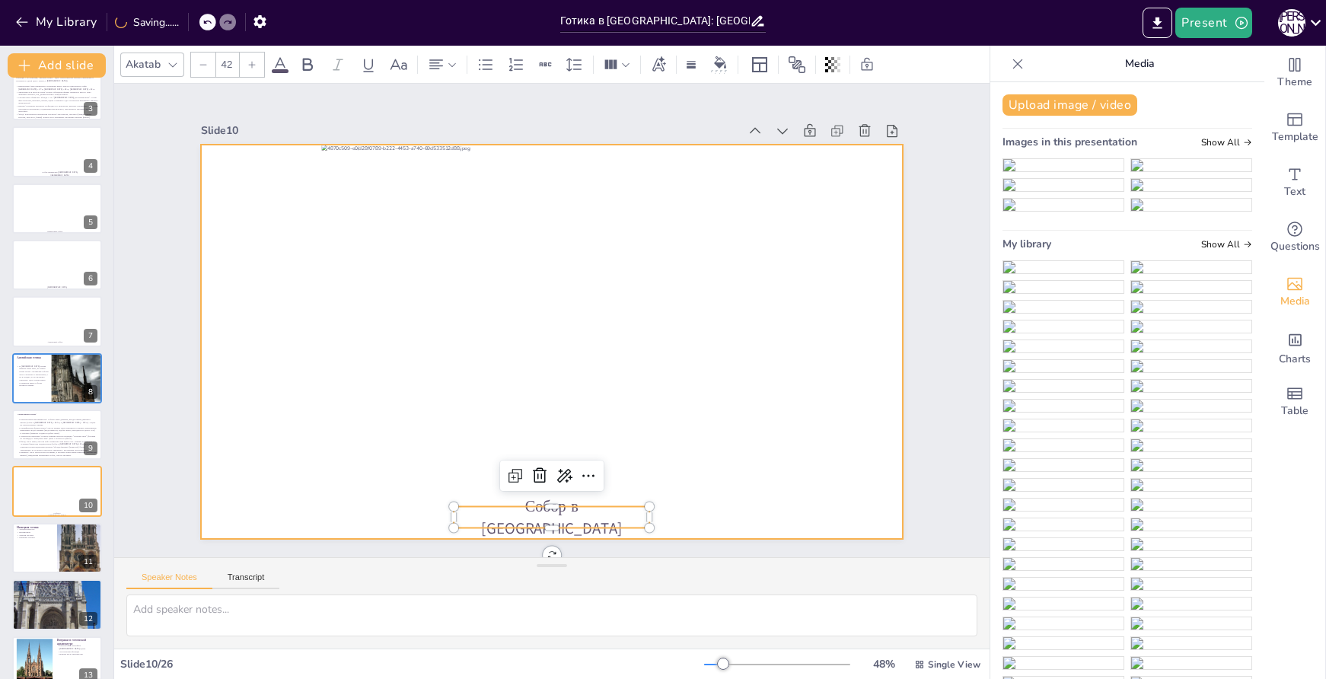
click at [880, 436] on div at bounding box center [549, 342] width 739 height 466
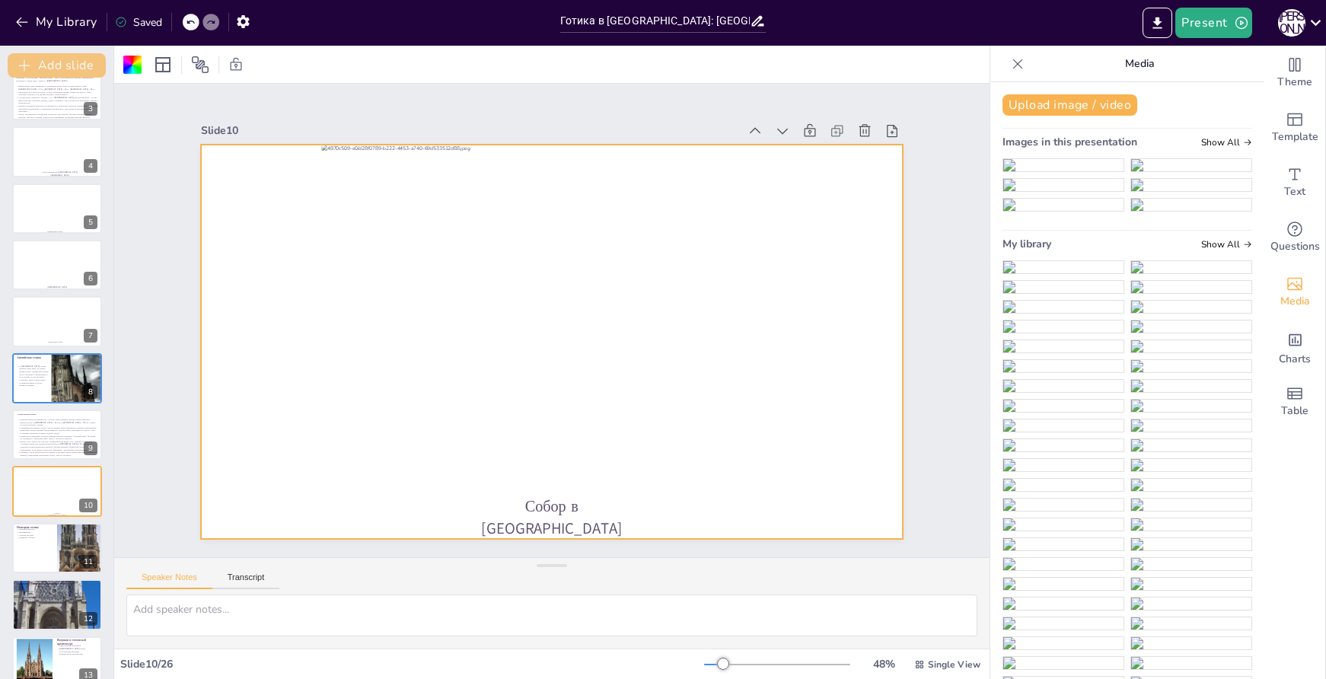
click at [57, 59] on button "Add slide" at bounding box center [57, 65] width 98 height 24
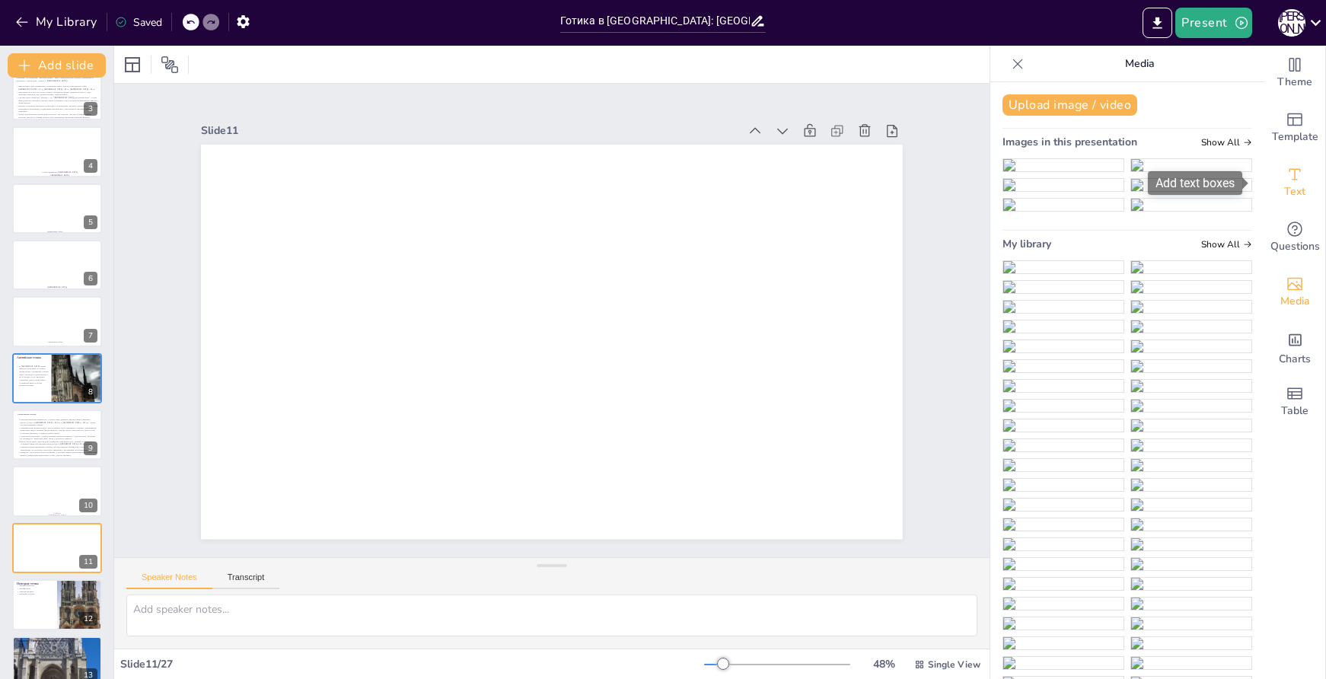
click at [1288, 182] on icon "Add text boxes" at bounding box center [1295, 174] width 18 height 18
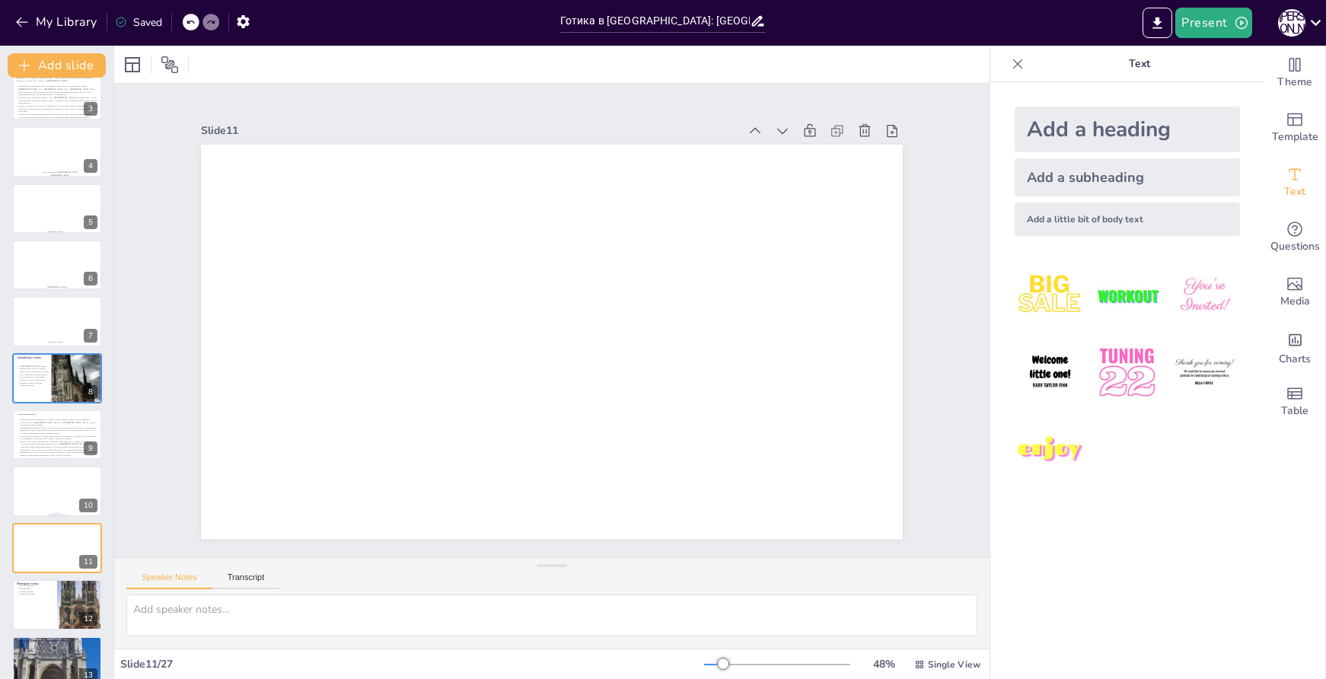
click at [1065, 169] on div "Add a subheading" at bounding box center [1127, 177] width 225 height 38
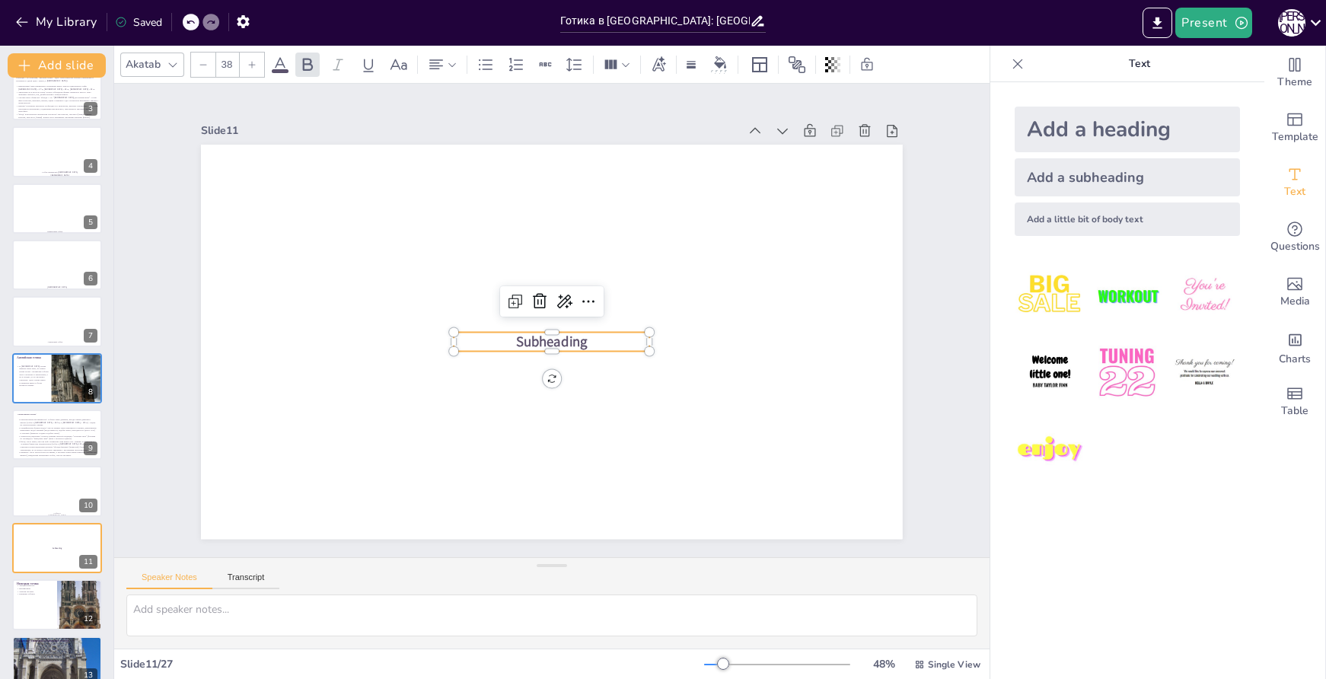
click at [572, 336] on span "Subheading" at bounding box center [550, 341] width 74 height 27
click at [572, 336] on span "Subheading" at bounding box center [543, 340] width 74 height 46
click at [544, 336] on span "Subheading" at bounding box center [531, 323] width 27 height 74
click at [592, 342] on p "Собор в [GEOGRAPHIC_DATA]" at bounding box center [552, 342] width 196 height 20
click at [591, 342] on p "Собор в [GEOGRAPHIC_DATA]" at bounding box center [533, 310] width 115 height 180
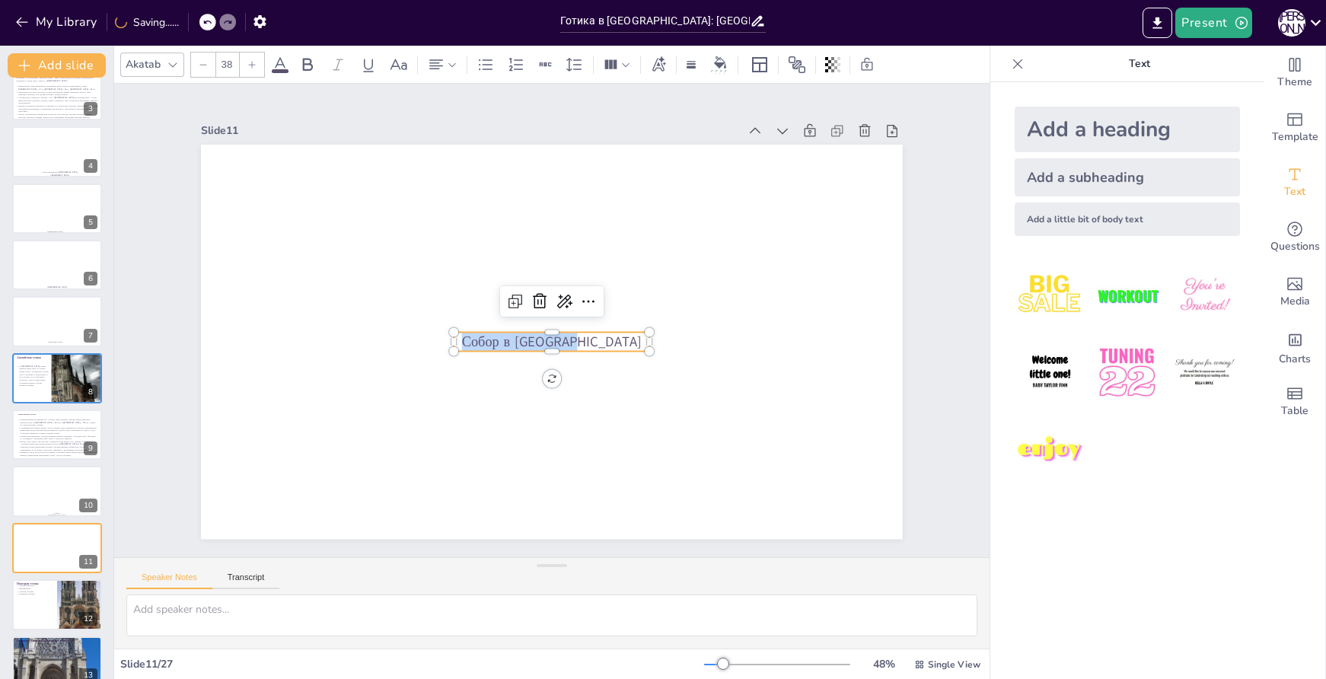
click at [592, 342] on p "Собор в [GEOGRAPHIC_DATA]" at bounding box center [550, 342] width 197 height 40
click at [254, 64] on icon at bounding box center [251, 64] width 9 height 9
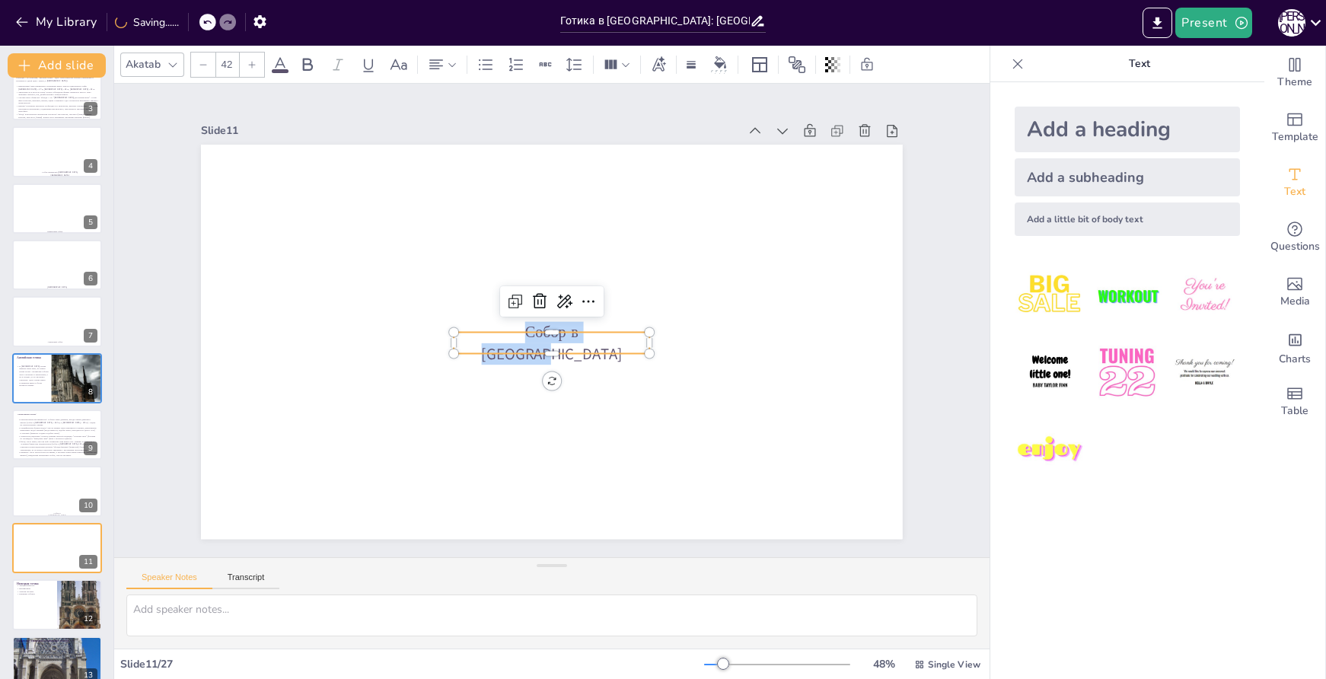
click at [713, 372] on div at bounding box center [552, 342] width 702 height 394
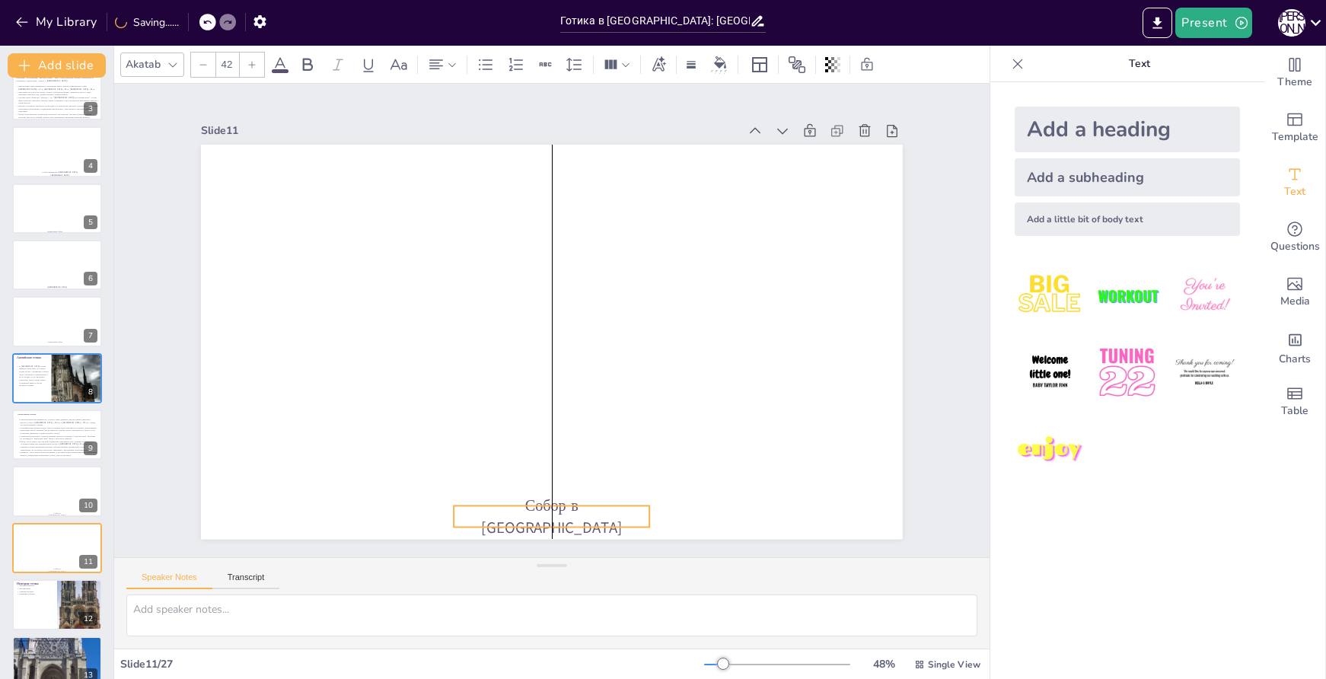
drag, startPoint x: 581, startPoint y: 337, endPoint x: 584, endPoint y: 511, distance: 173.6
click at [584, 511] on p "Собор в [GEOGRAPHIC_DATA]" at bounding box center [531, 515] width 199 height 63
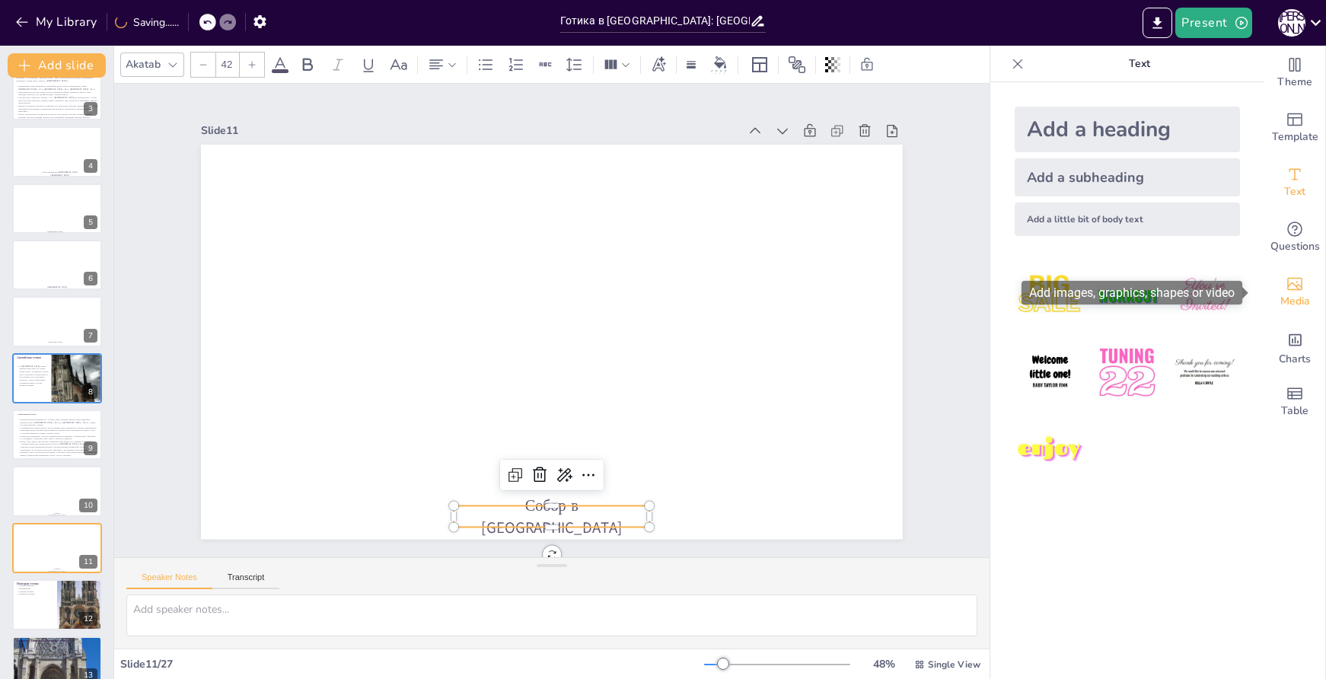
click at [1297, 299] on span "Media" at bounding box center [1296, 301] width 30 height 17
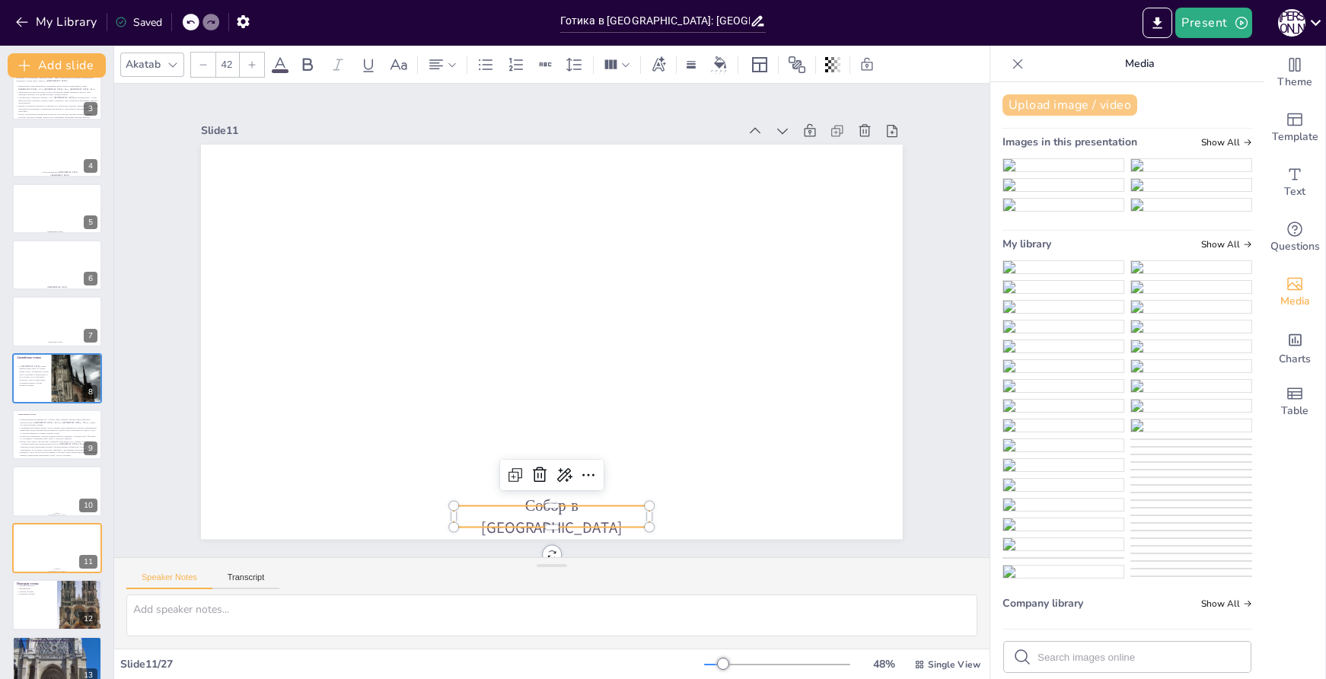
click at [1051, 108] on button "Upload image / video" at bounding box center [1070, 104] width 135 height 21
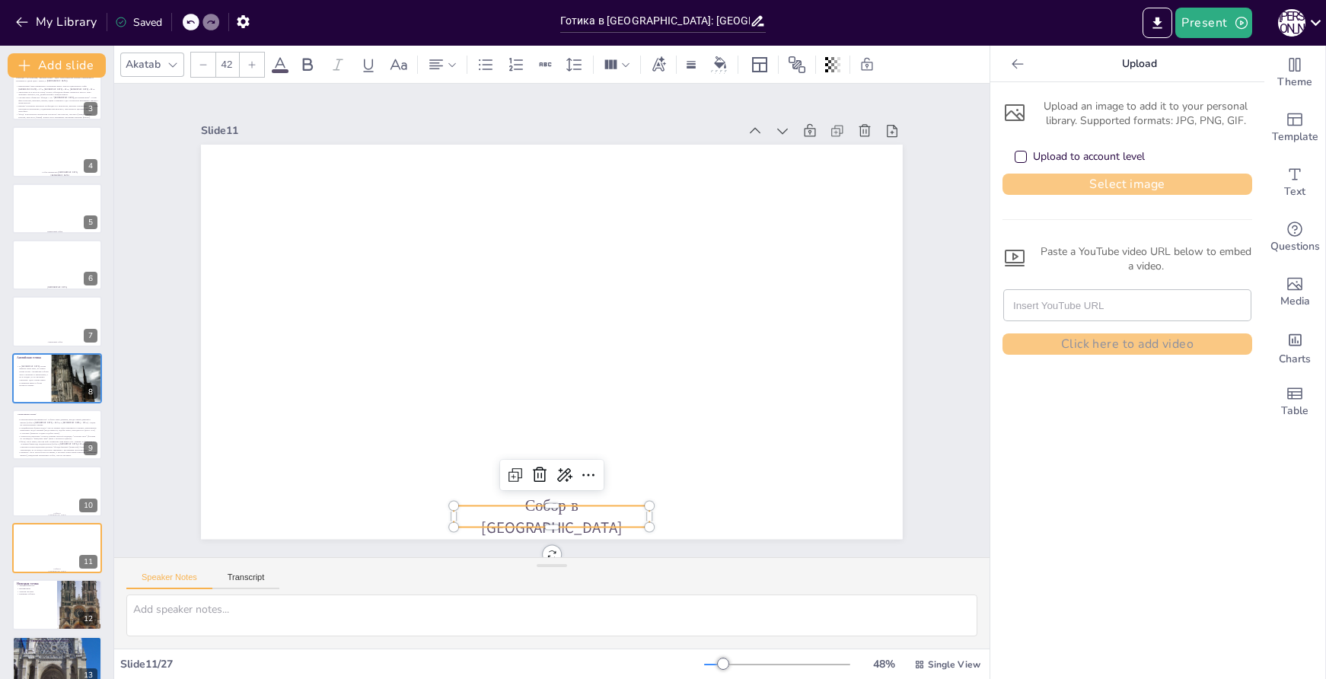
click at [1072, 190] on button "Select image" at bounding box center [1128, 184] width 250 height 21
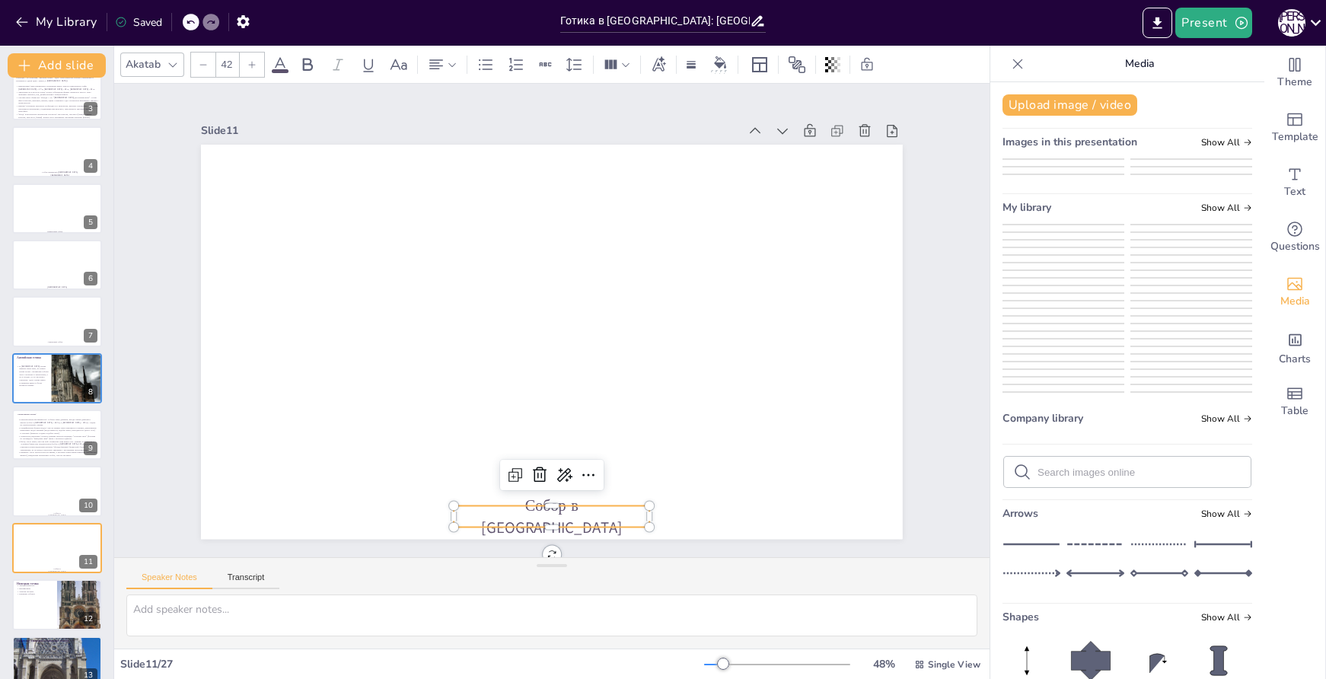
click at [1077, 255] on img at bounding box center [1064, 255] width 120 height 0
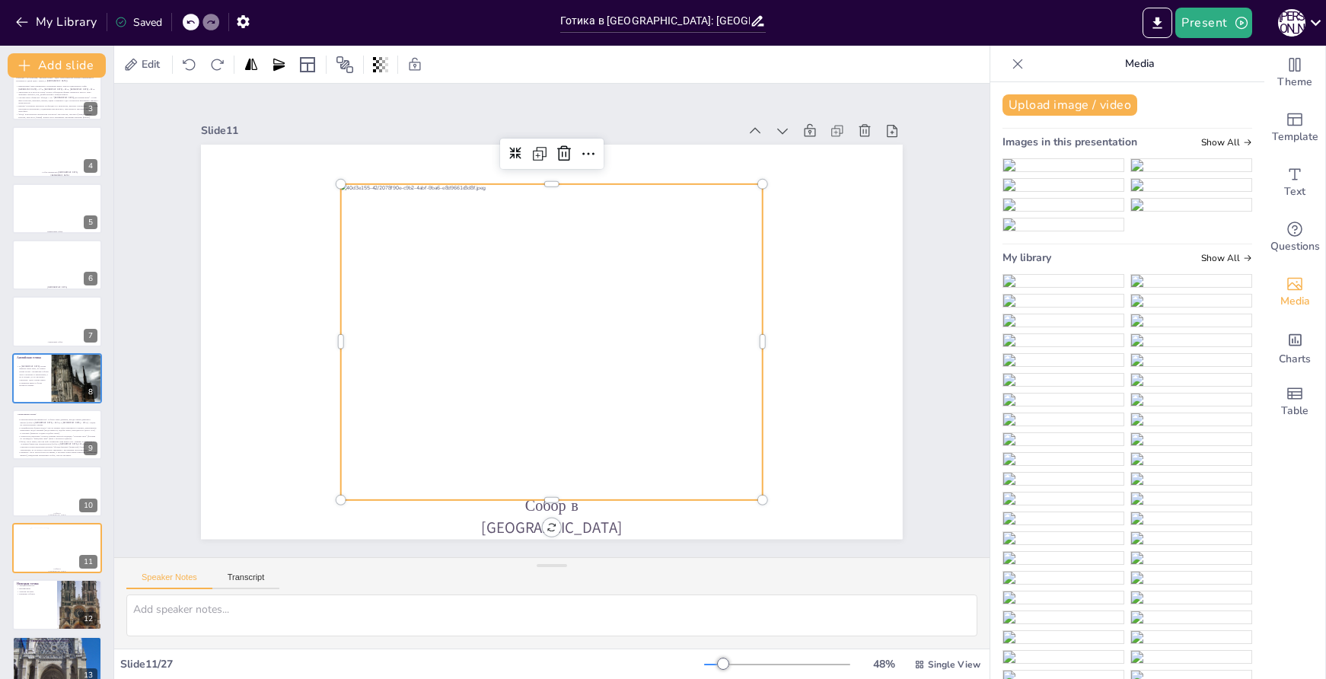
click at [532, 282] on div at bounding box center [550, 342] width 452 height 358
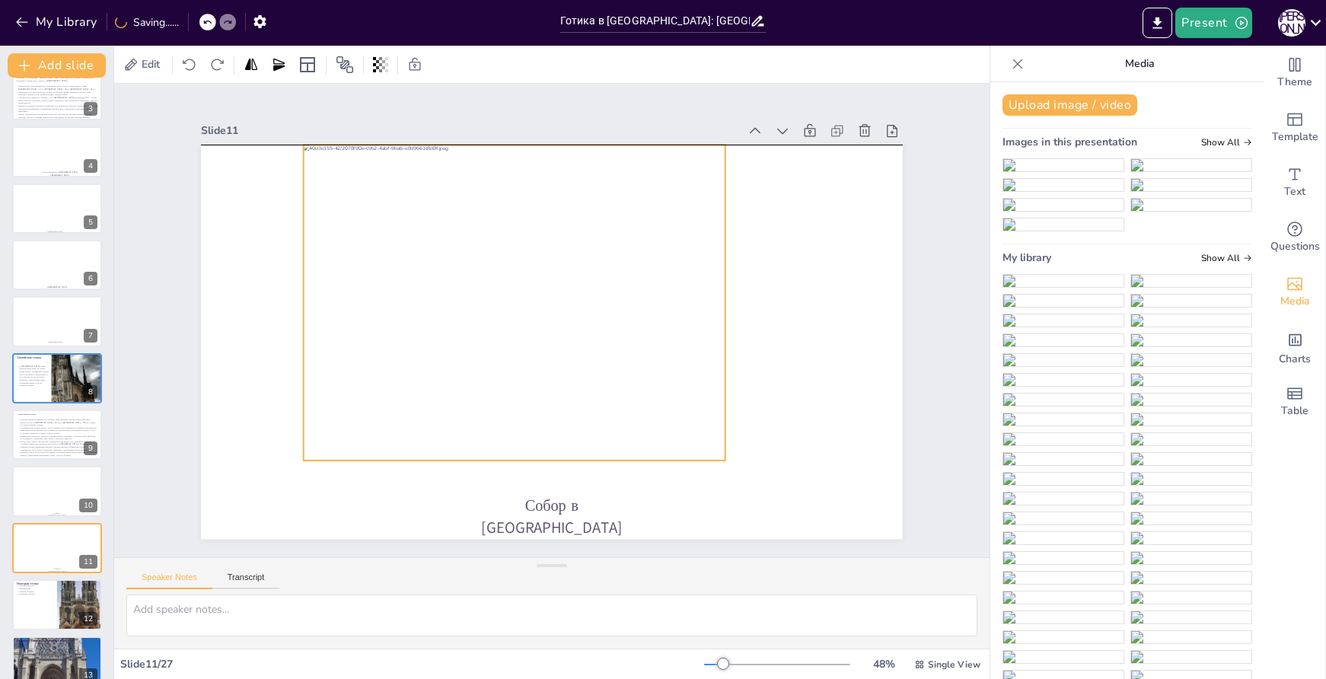
drag, startPoint x: 547, startPoint y: 306, endPoint x: 509, endPoint y: 267, distance: 54.4
click at [509, 267] on div at bounding box center [515, 303] width 422 height 316
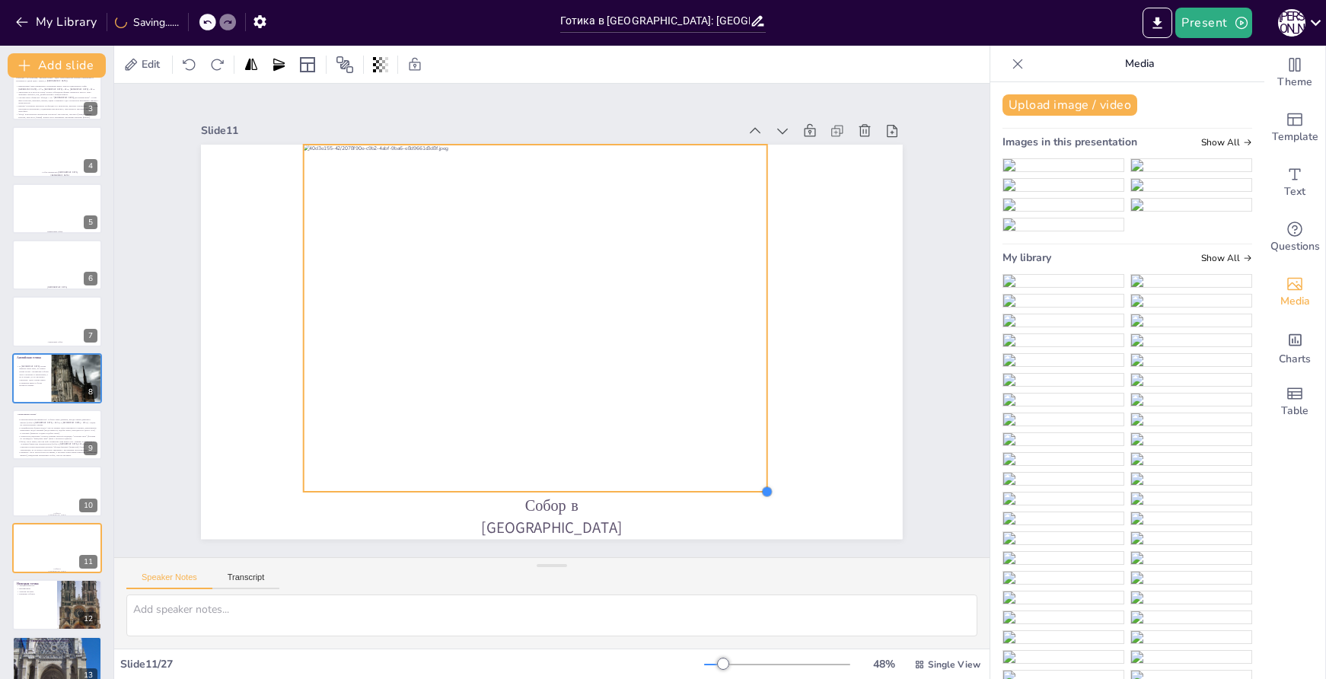
drag, startPoint x: 714, startPoint y: 455, endPoint x: 763, endPoint y: 467, distance: 50.1
click at [763, 467] on div "Собор в [GEOGRAPHIC_DATA]" at bounding box center [552, 342] width 702 height 394
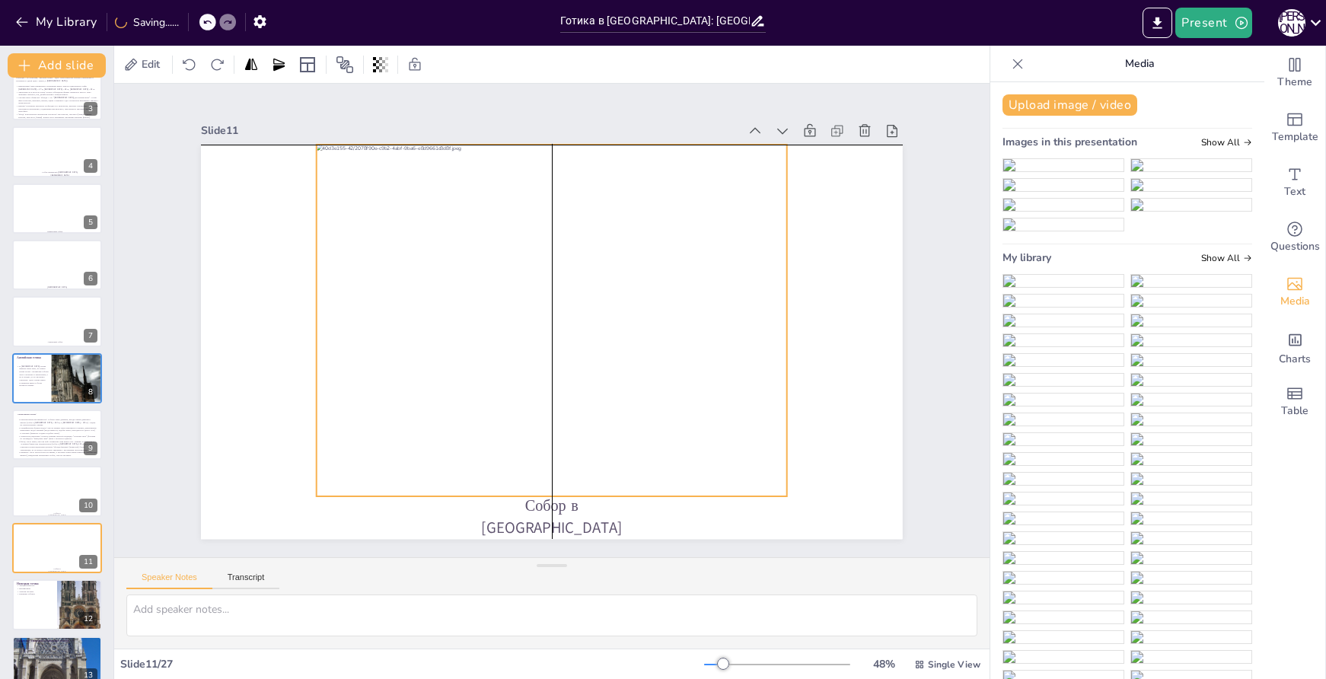
drag, startPoint x: 645, startPoint y: 416, endPoint x: 660, endPoint y: 415, distance: 15.2
click at [660, 415] on div at bounding box center [553, 321] width 534 height 442
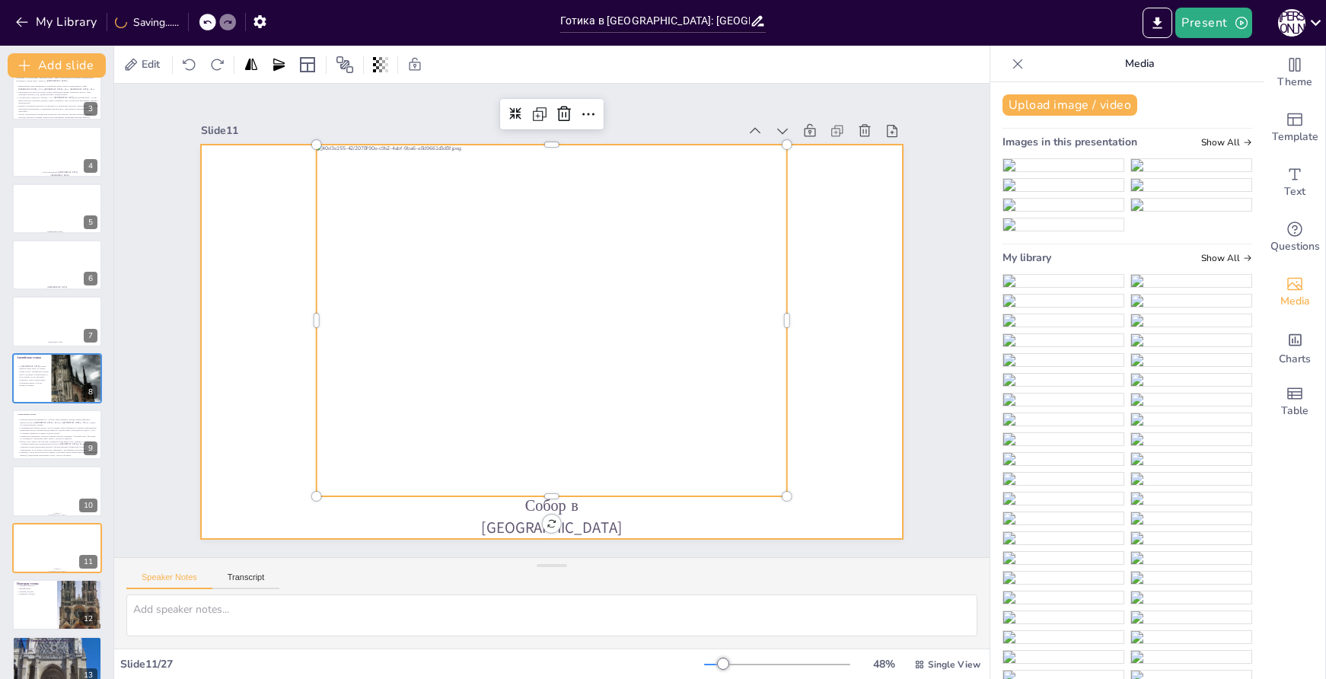
click at [797, 453] on div at bounding box center [531, 316] width 532 height 768
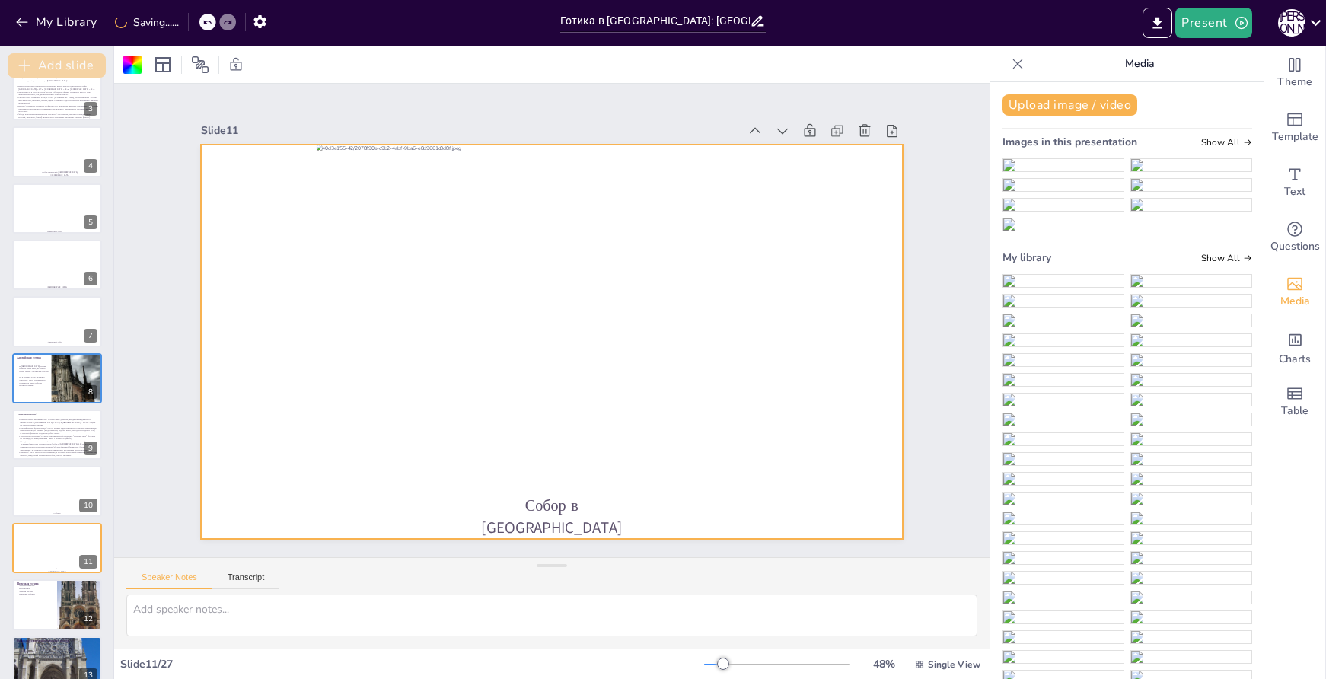
click at [55, 69] on button "Add slide" at bounding box center [57, 65] width 98 height 24
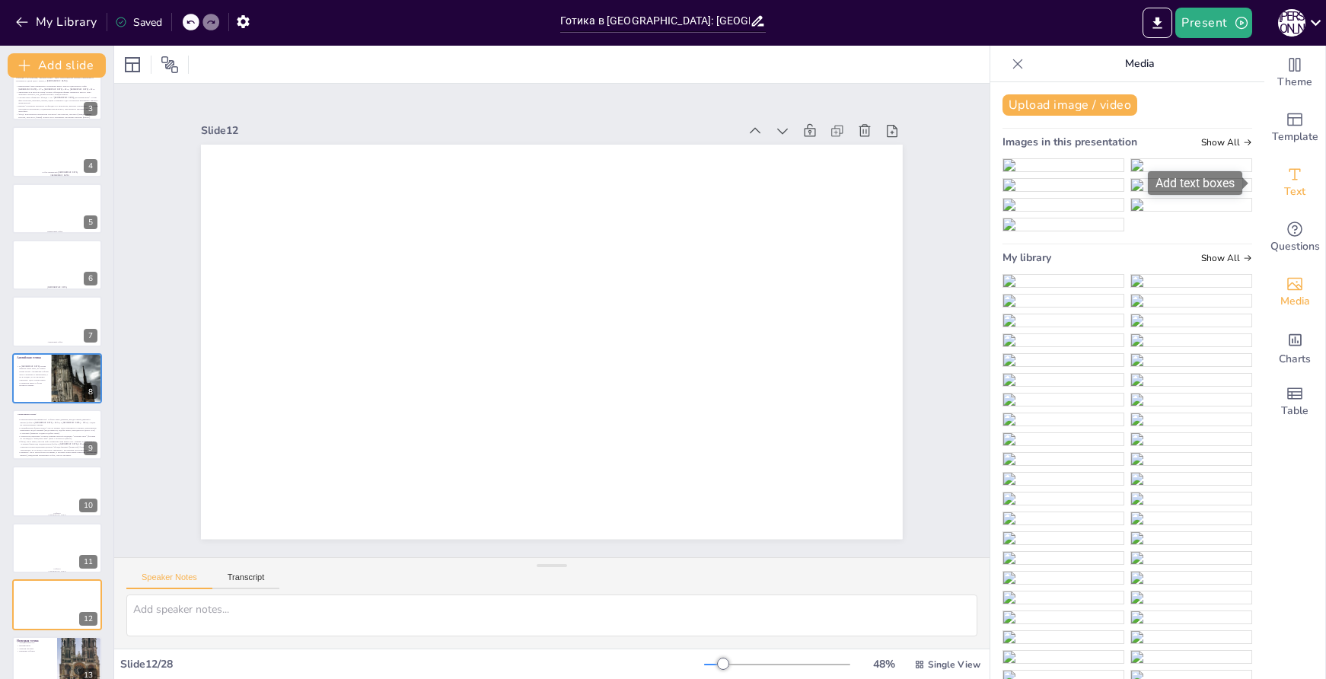
drag, startPoint x: 1286, startPoint y: 189, endPoint x: 1273, endPoint y: 203, distance: 19.4
click at [1286, 189] on span "Text" at bounding box center [1295, 192] width 21 height 17
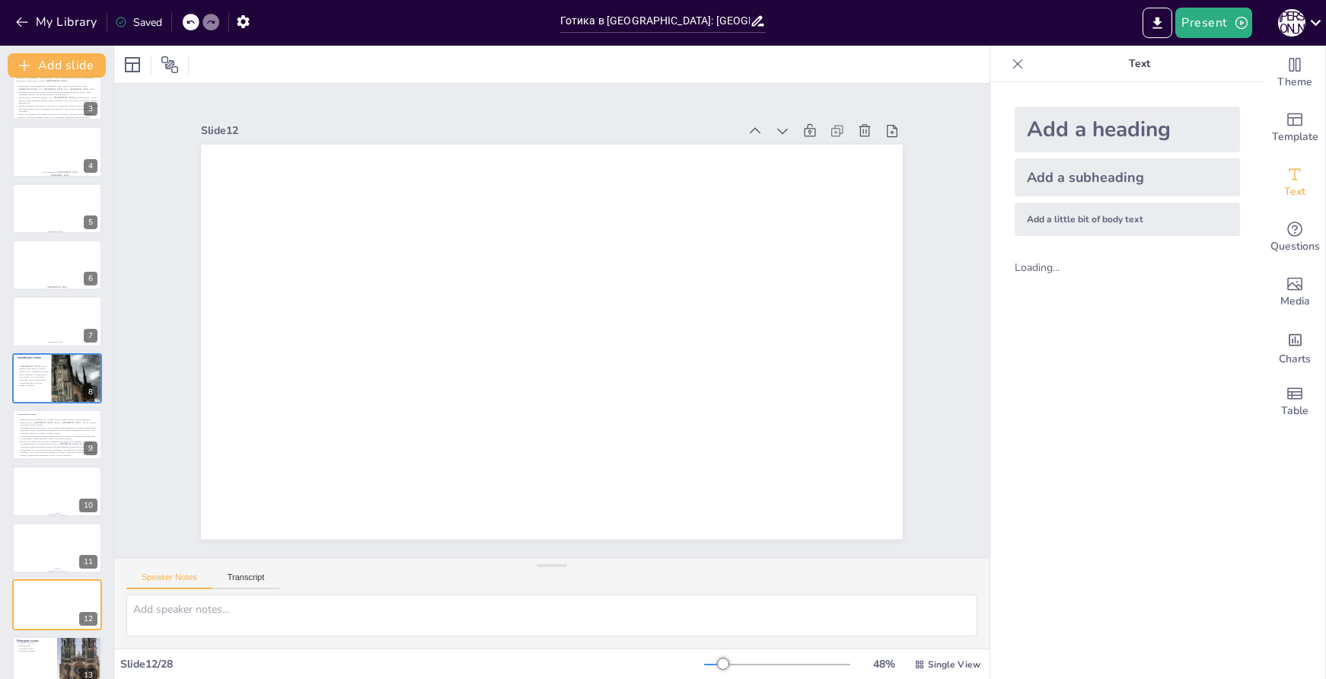
click at [1080, 174] on div "Add a subheading" at bounding box center [1127, 177] width 225 height 38
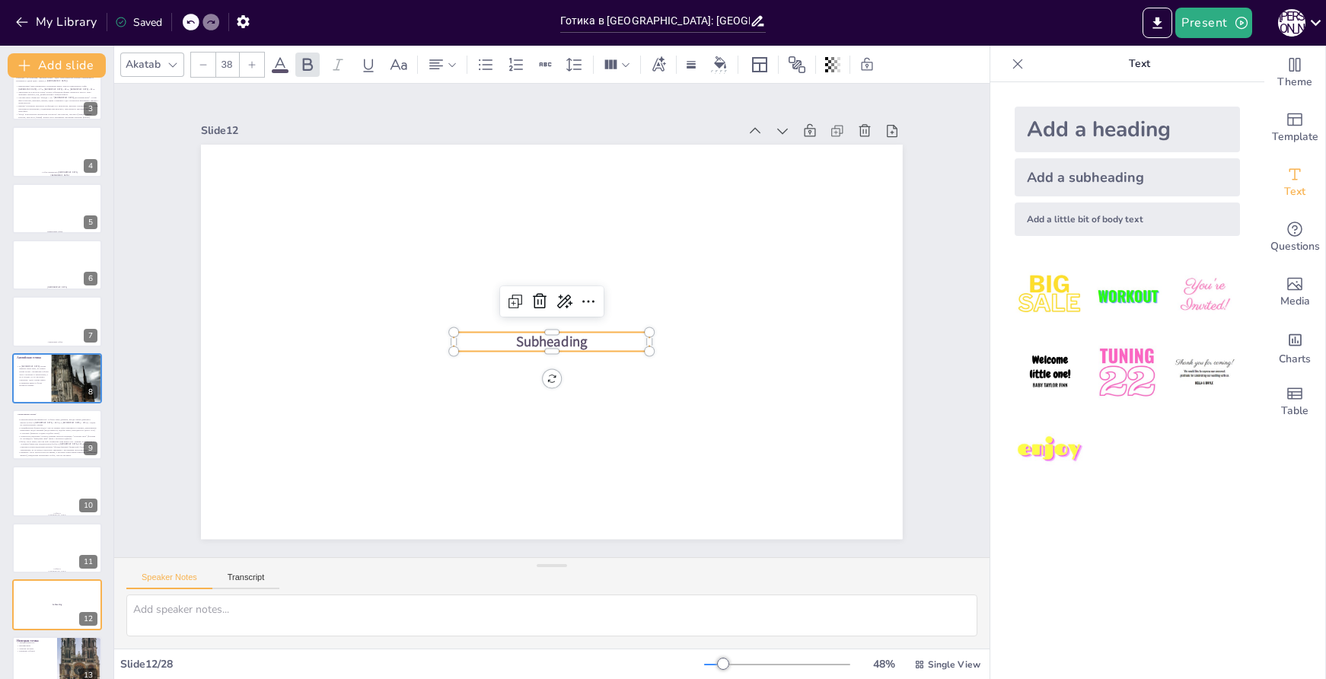
click at [589, 334] on p "Subheading" at bounding box center [550, 342] width 197 height 40
click at [589, 334] on p "Subheading" at bounding box center [552, 342] width 196 height 20
click at [589, 334] on p "Subheading" at bounding box center [543, 340] width 187 height 97
click at [567, 338] on p "[GEOGRAPHIC_DATA] в [GEOGRAPHIC_DATA]" at bounding box center [548, 351] width 199 height 59
click at [567, 338] on p "[GEOGRAPHIC_DATA] в [GEOGRAPHIC_DATA]" at bounding box center [552, 351] width 196 height 39
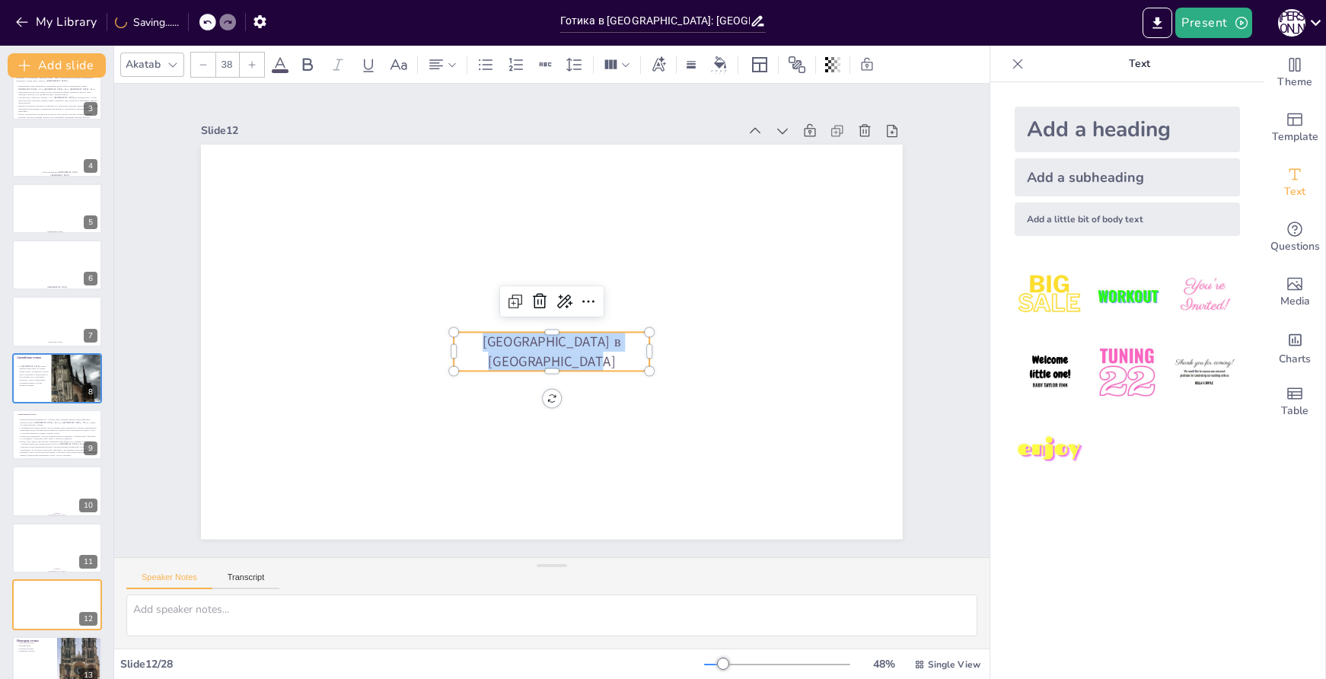
click at [567, 338] on p "[GEOGRAPHIC_DATA] в [GEOGRAPHIC_DATA]" at bounding box center [548, 351] width 199 height 59
click at [267, 68] on div "Akatab 38" at bounding box center [506, 65] width 773 height 26
click at [262, 67] on div at bounding box center [252, 65] width 24 height 24
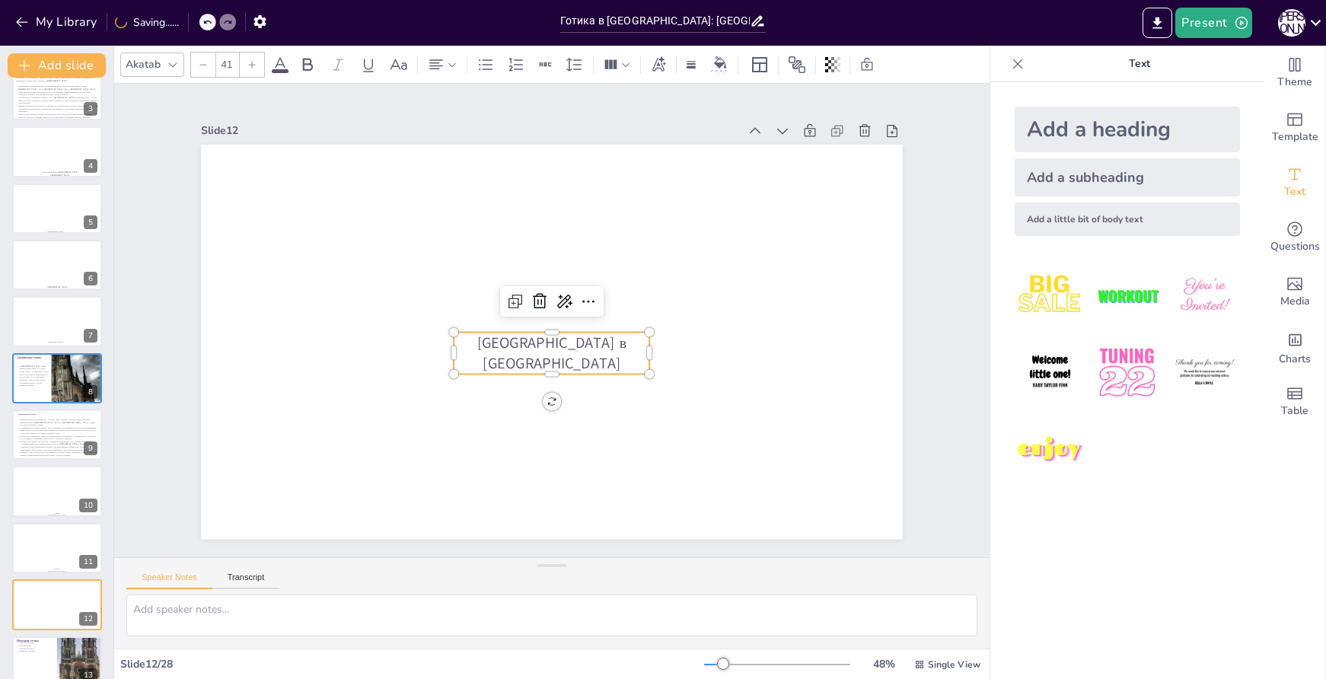
click at [262, 67] on div at bounding box center [252, 65] width 24 height 24
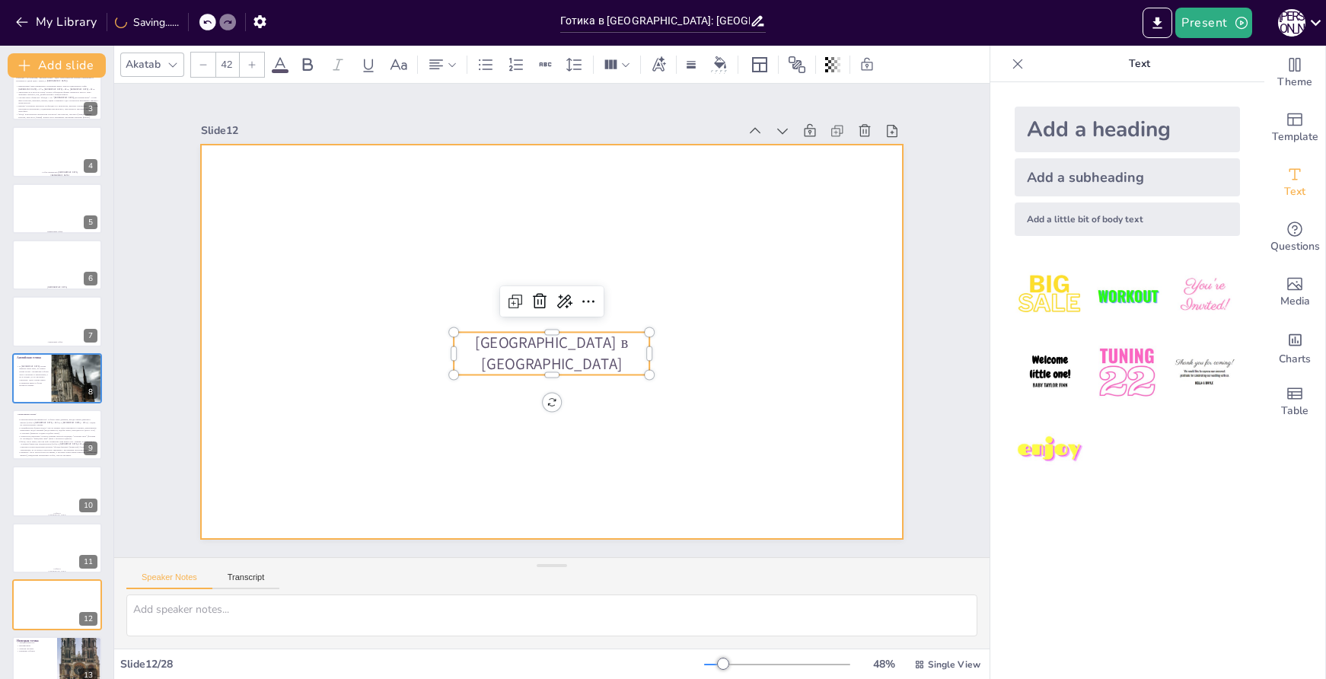
click at [710, 372] on div at bounding box center [552, 342] width 702 height 394
click at [614, 340] on p "[GEOGRAPHIC_DATA] в [GEOGRAPHIC_DATA]" at bounding box center [552, 353] width 196 height 43
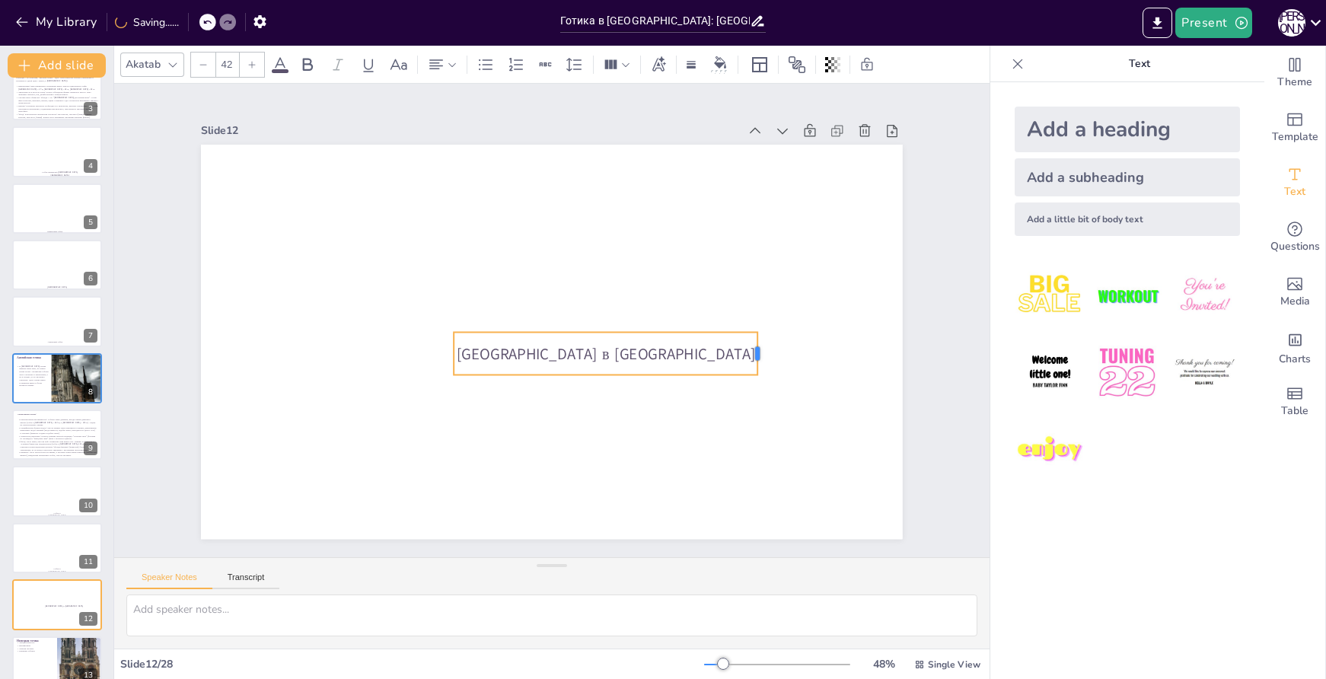
drag, startPoint x: 641, startPoint y: 346, endPoint x: 749, endPoint y: 352, distance: 108.3
click at [752, 353] on div at bounding box center [760, 375] width 17 height 44
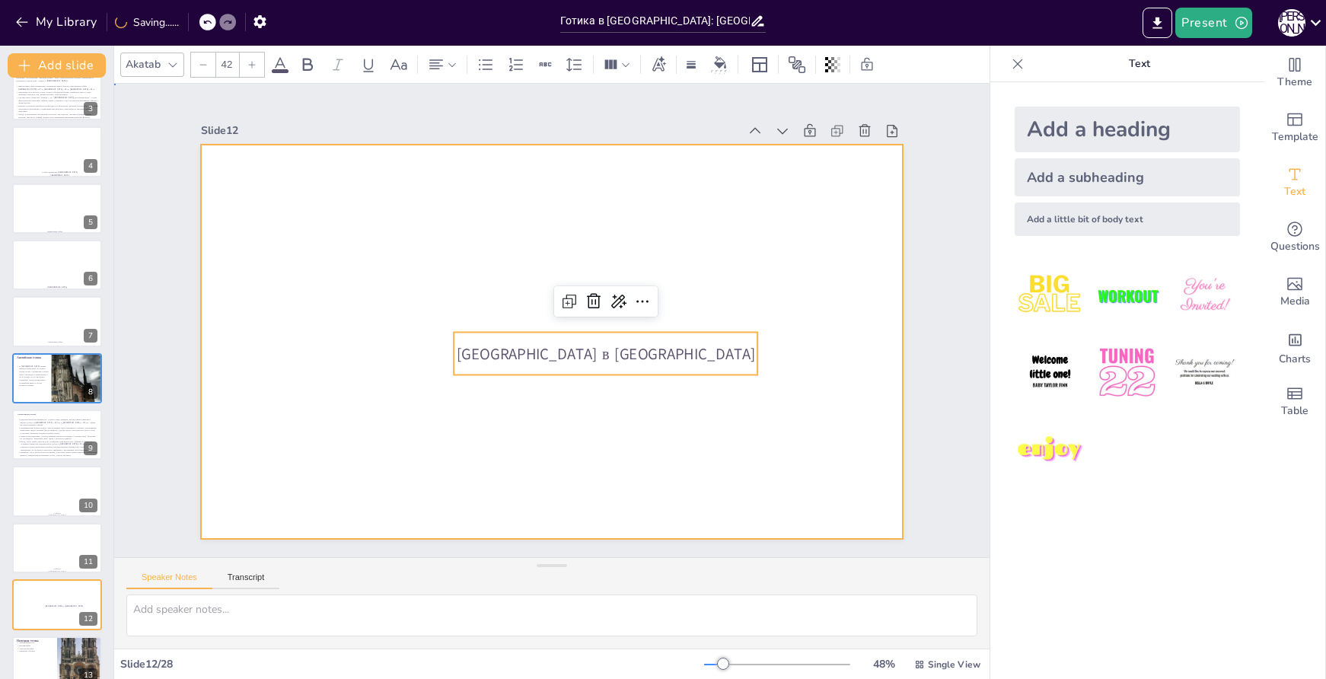
click at [805, 429] on div at bounding box center [549, 342] width 739 height 466
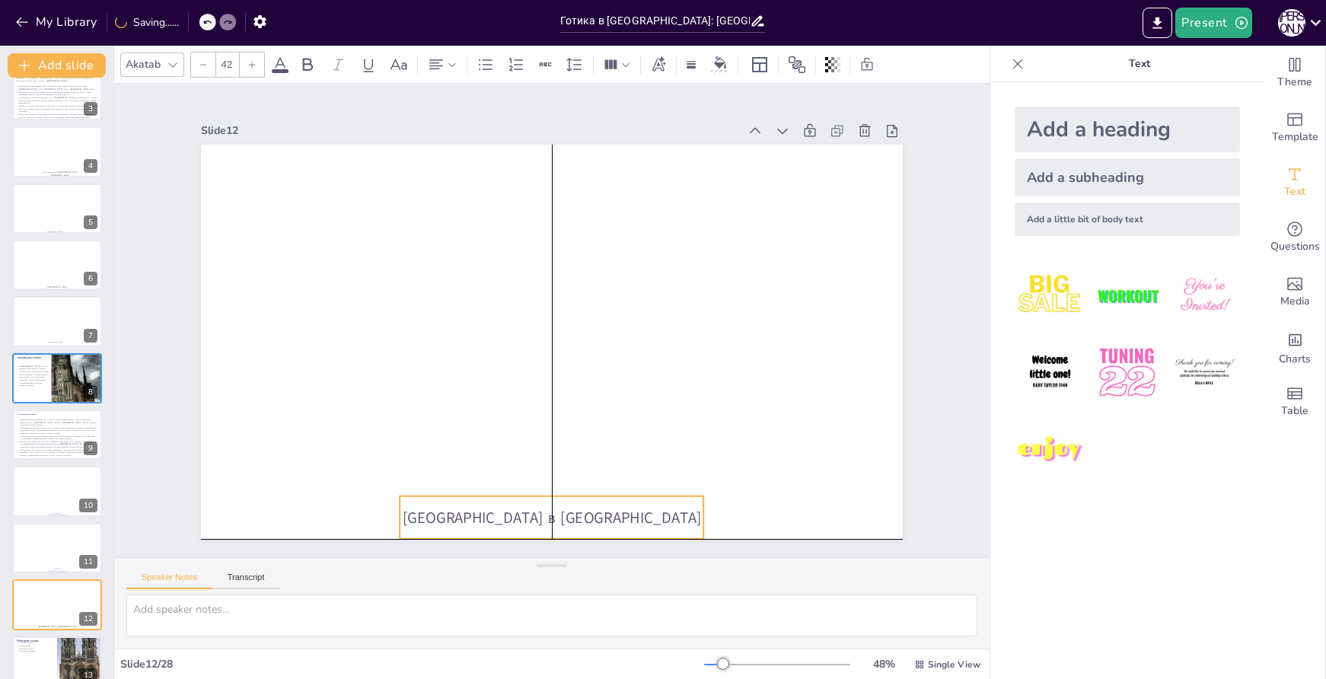
drag, startPoint x: 630, startPoint y: 354, endPoint x: 581, endPoint y: 512, distance: 165.9
click at [581, 512] on p "[GEOGRAPHIC_DATA] в [GEOGRAPHIC_DATA]" at bounding box center [511, 513] width 302 height 85
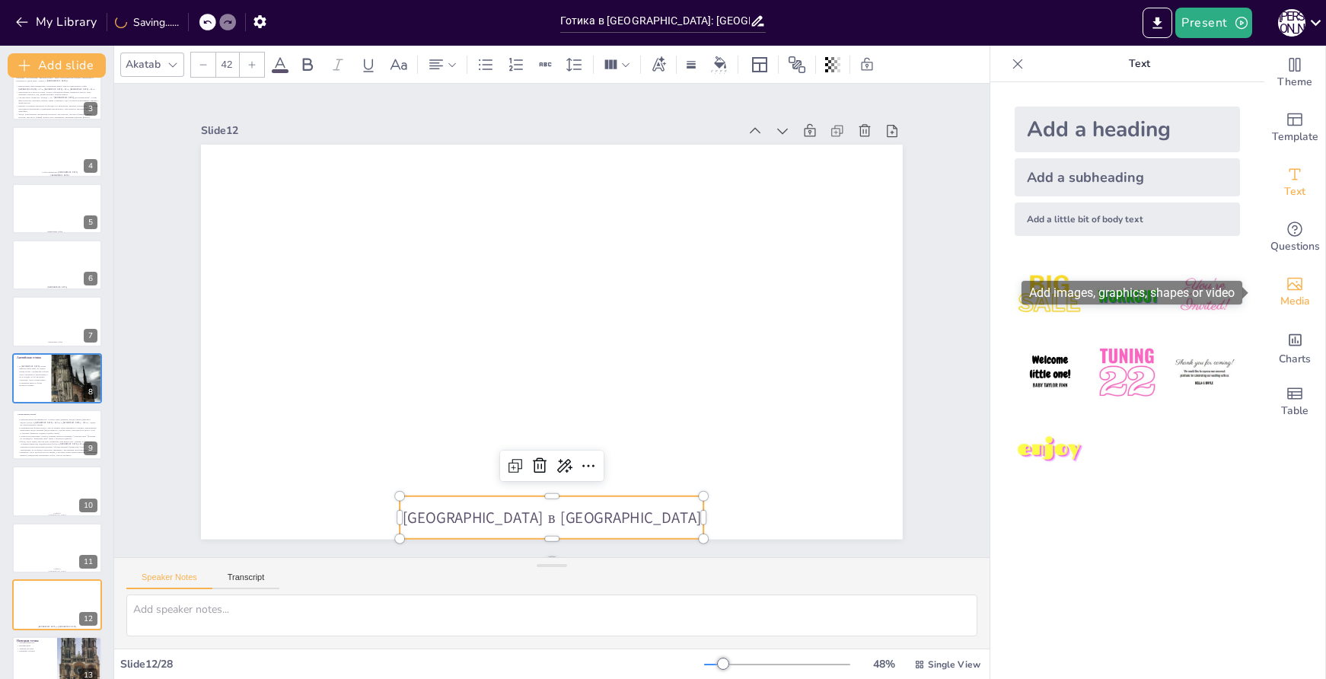
click at [1286, 288] on icon "Add images, graphics, shapes or video" at bounding box center [1295, 284] width 18 height 18
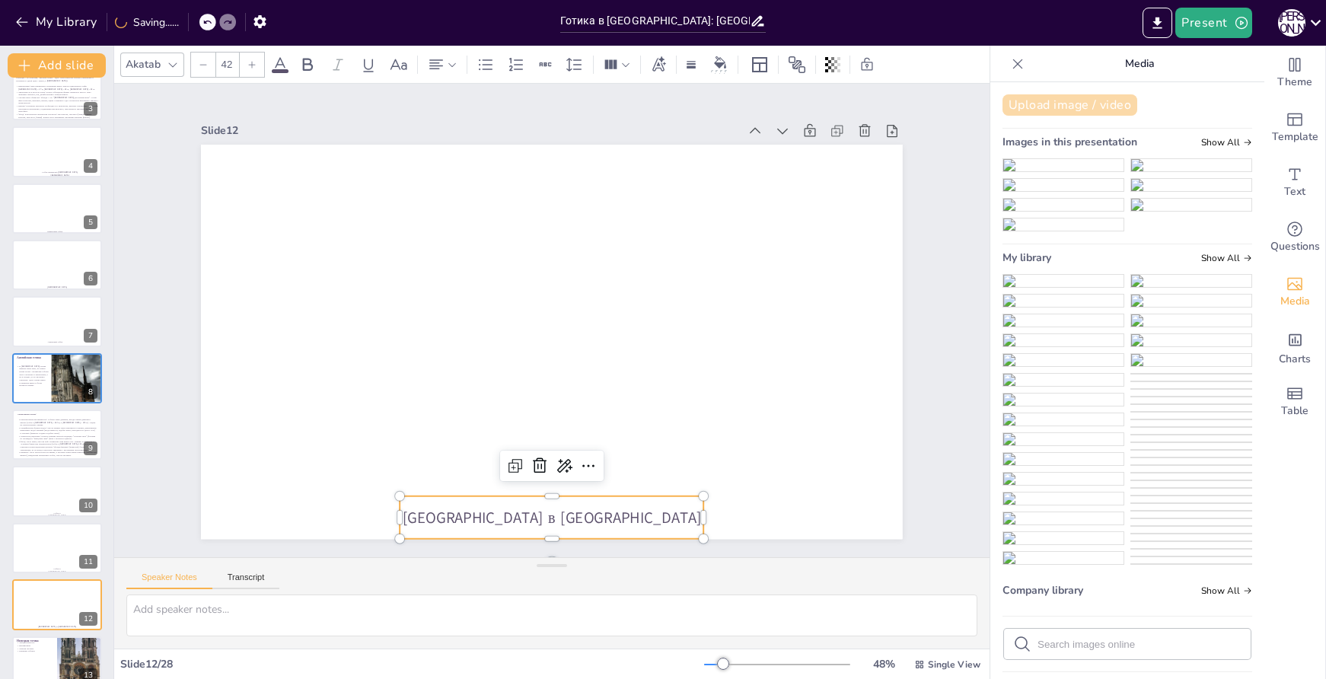
click at [1052, 113] on button "Upload image / video" at bounding box center [1070, 104] width 135 height 21
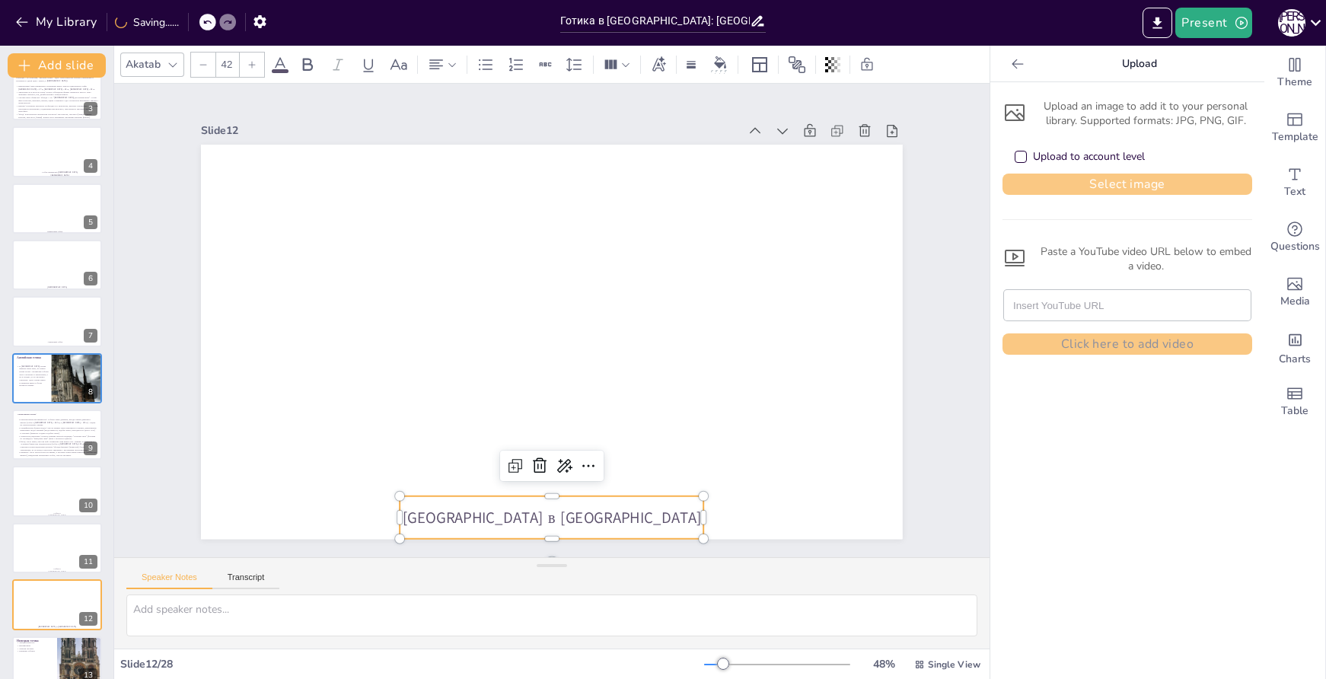
click at [1096, 186] on button "Select image" at bounding box center [1128, 184] width 250 height 21
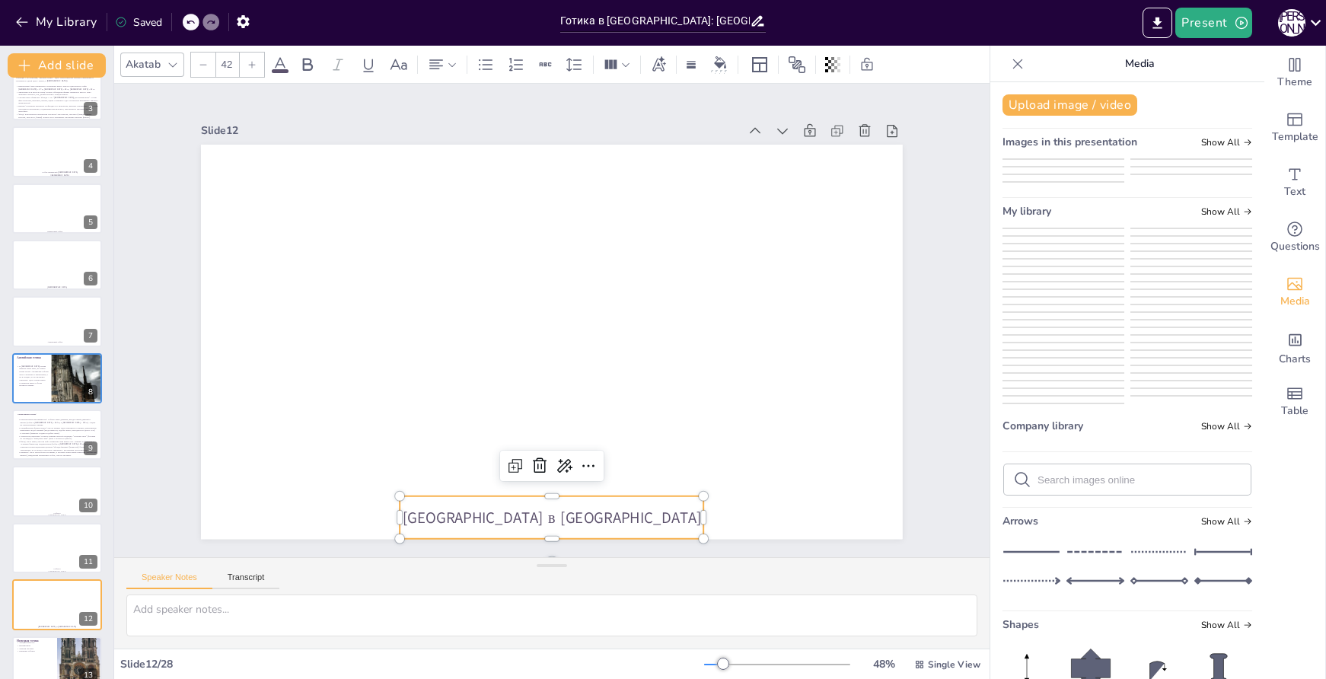
drag, startPoint x: 1041, startPoint y: 592, endPoint x: 1034, endPoint y: 587, distance: 8.2
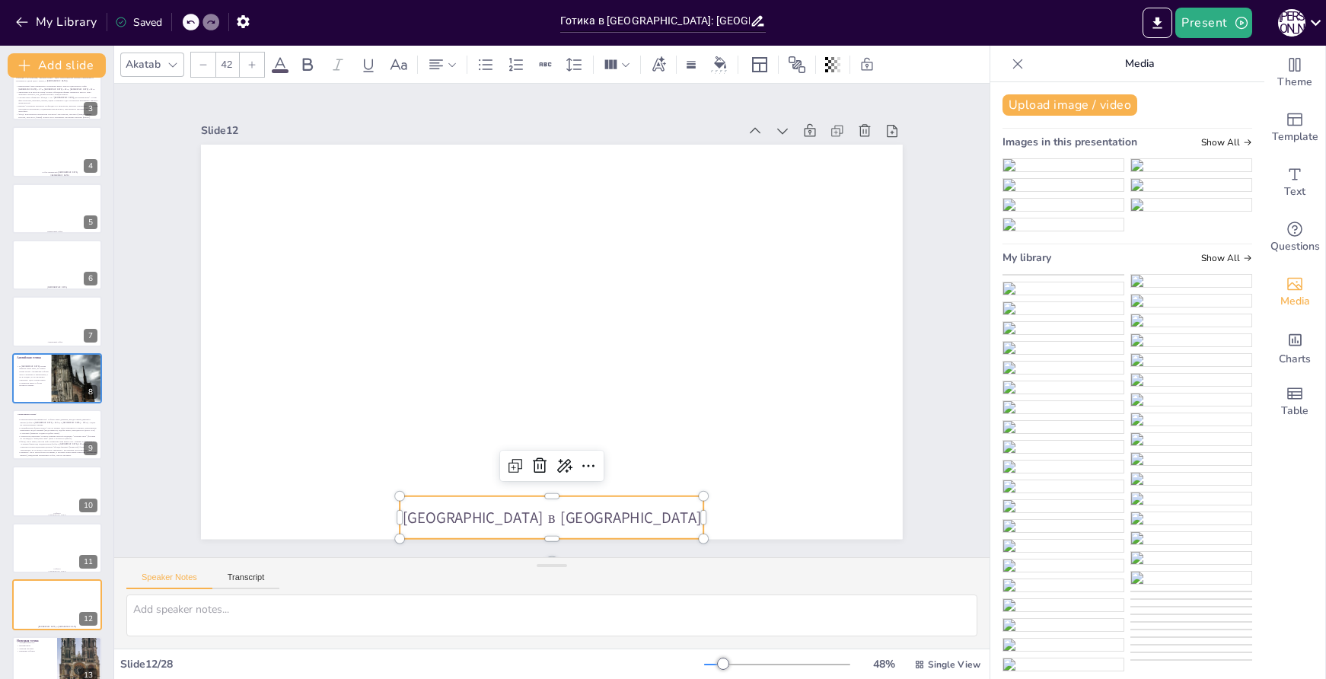
click at [1042, 275] on img at bounding box center [1064, 275] width 120 height 0
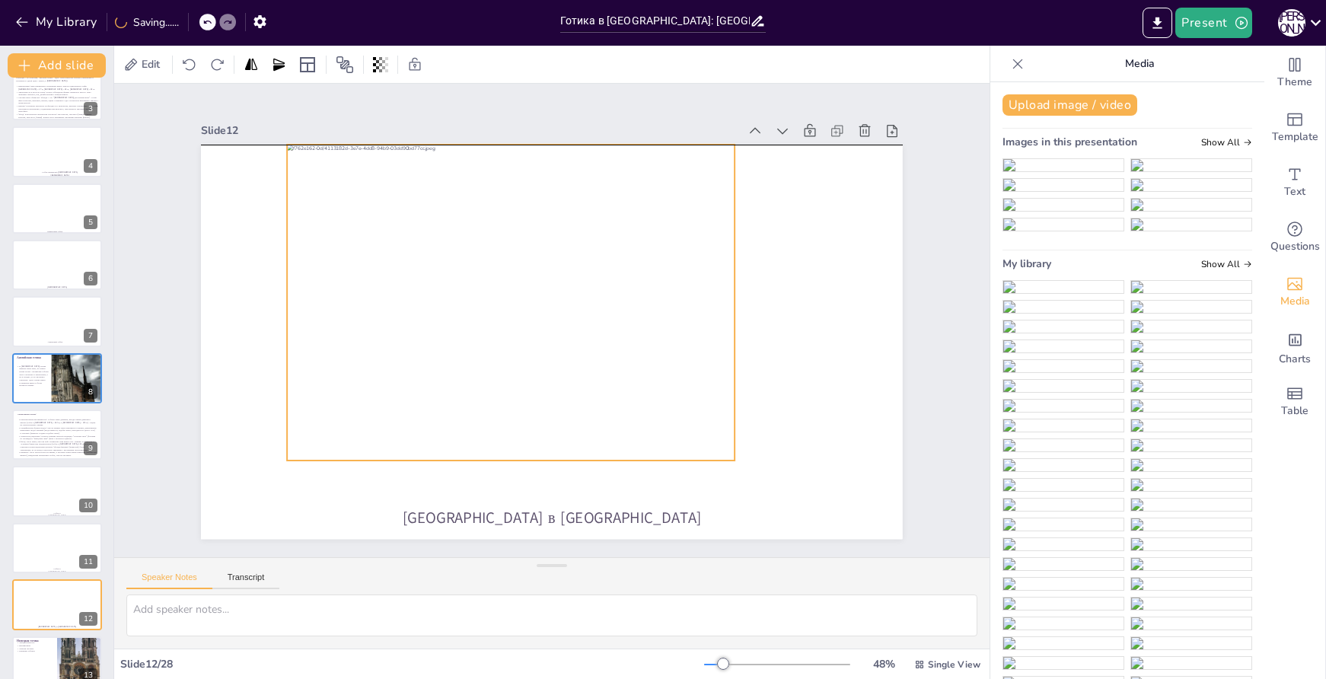
drag, startPoint x: 589, startPoint y: 321, endPoint x: 548, endPoint y: 283, distance: 56.0
click at [548, 283] on div at bounding box center [513, 298] width 478 height 361
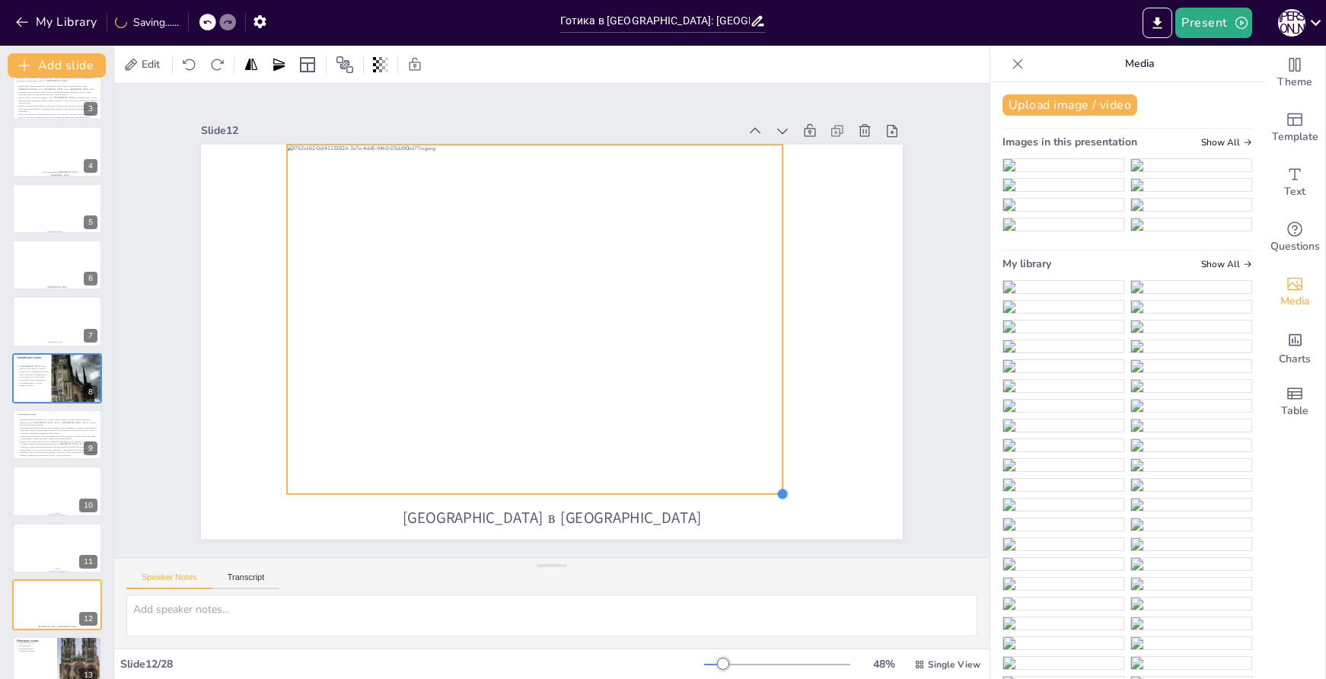
drag, startPoint x: 722, startPoint y: 452, endPoint x: 770, endPoint y: 461, distance: 49.0
click at [770, 461] on div "[GEOGRAPHIC_DATA] в [GEOGRAPHIC_DATA]" at bounding box center [549, 342] width 739 height 466
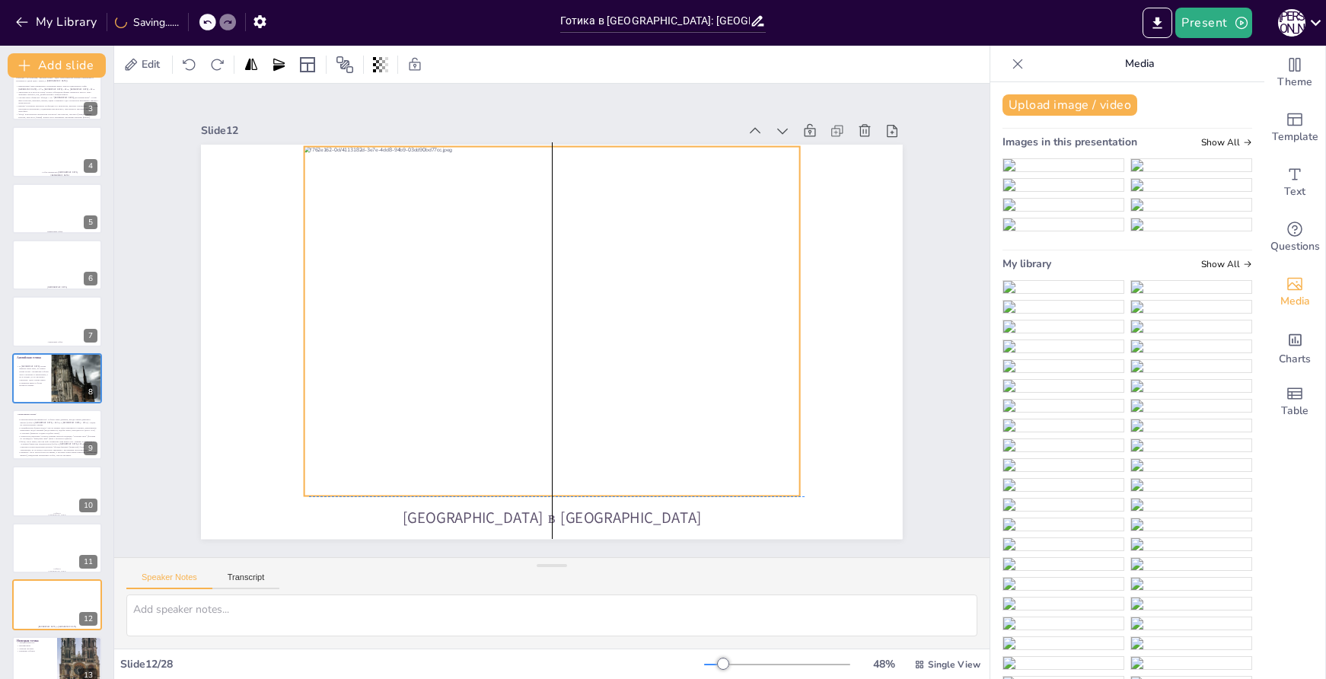
drag, startPoint x: 654, startPoint y: 426, endPoint x: 676, endPoint y: 424, distance: 22.2
click at [676, 424] on div at bounding box center [551, 320] width 521 height 595
click at [78, 63] on button "Add slide" at bounding box center [57, 65] width 98 height 24
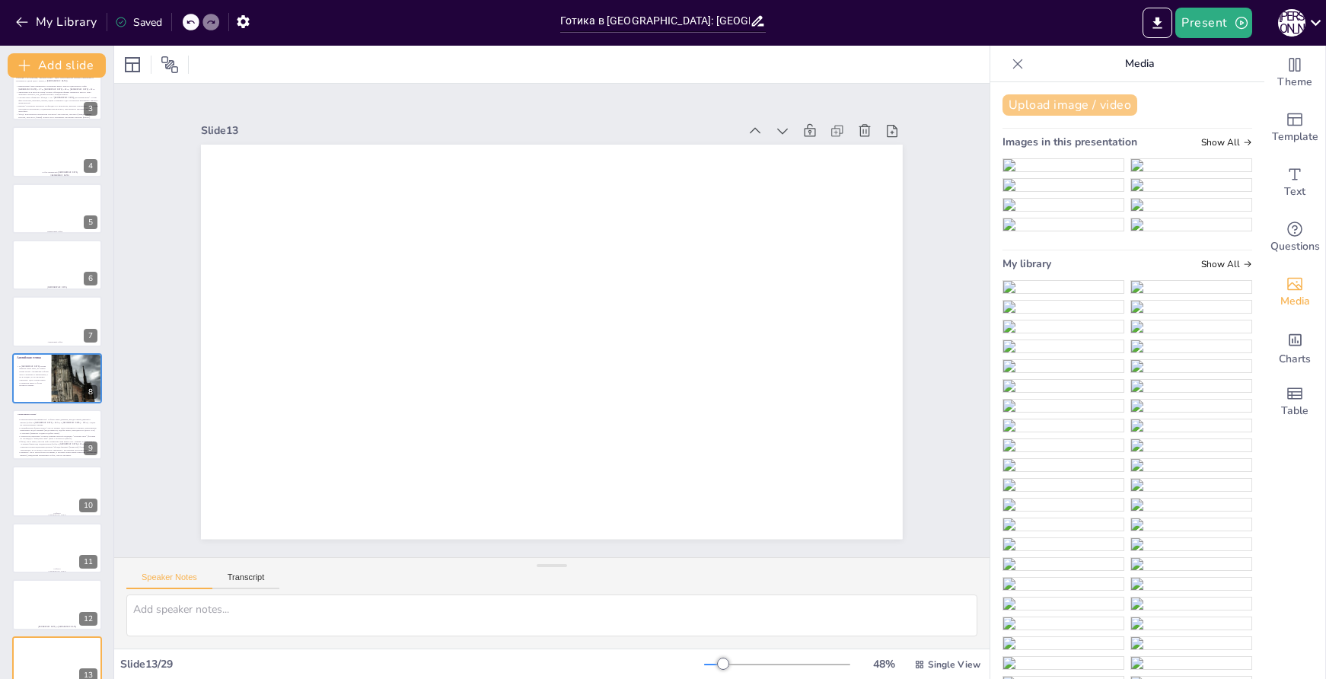
click at [1048, 102] on button "Upload image / video" at bounding box center [1070, 104] width 135 height 21
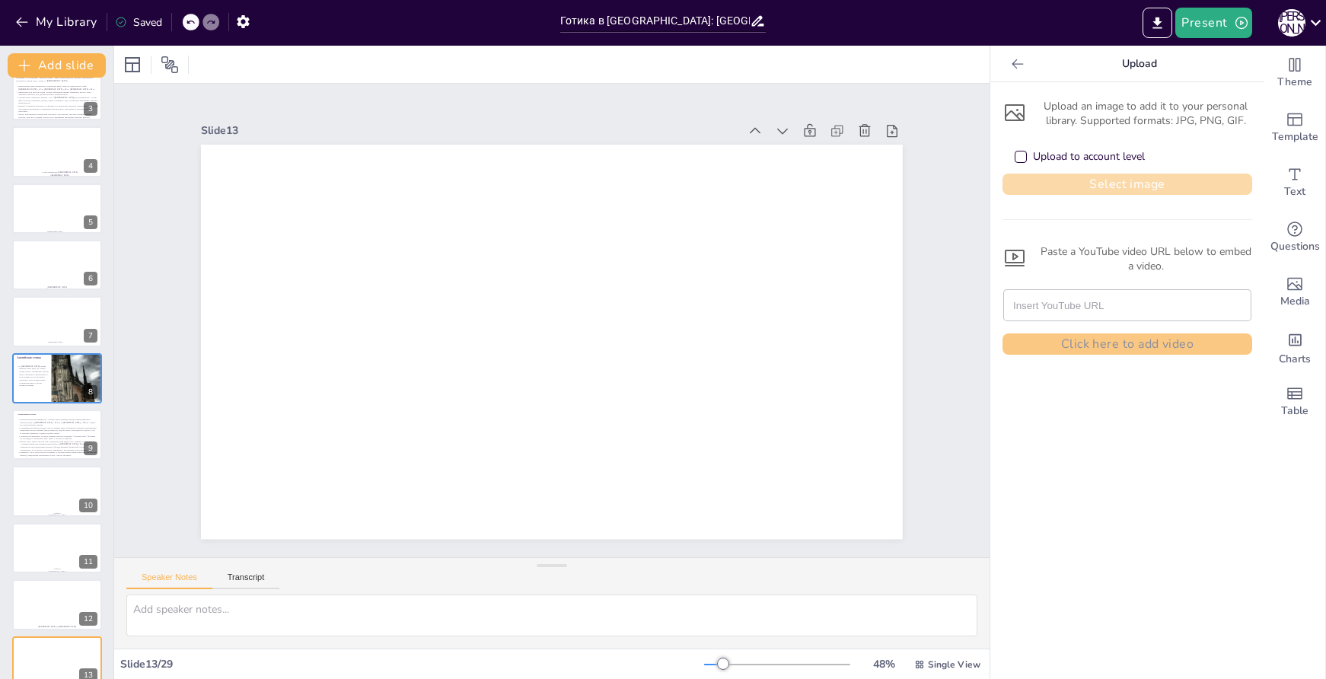
click at [1102, 183] on button "Select image" at bounding box center [1128, 184] width 250 height 21
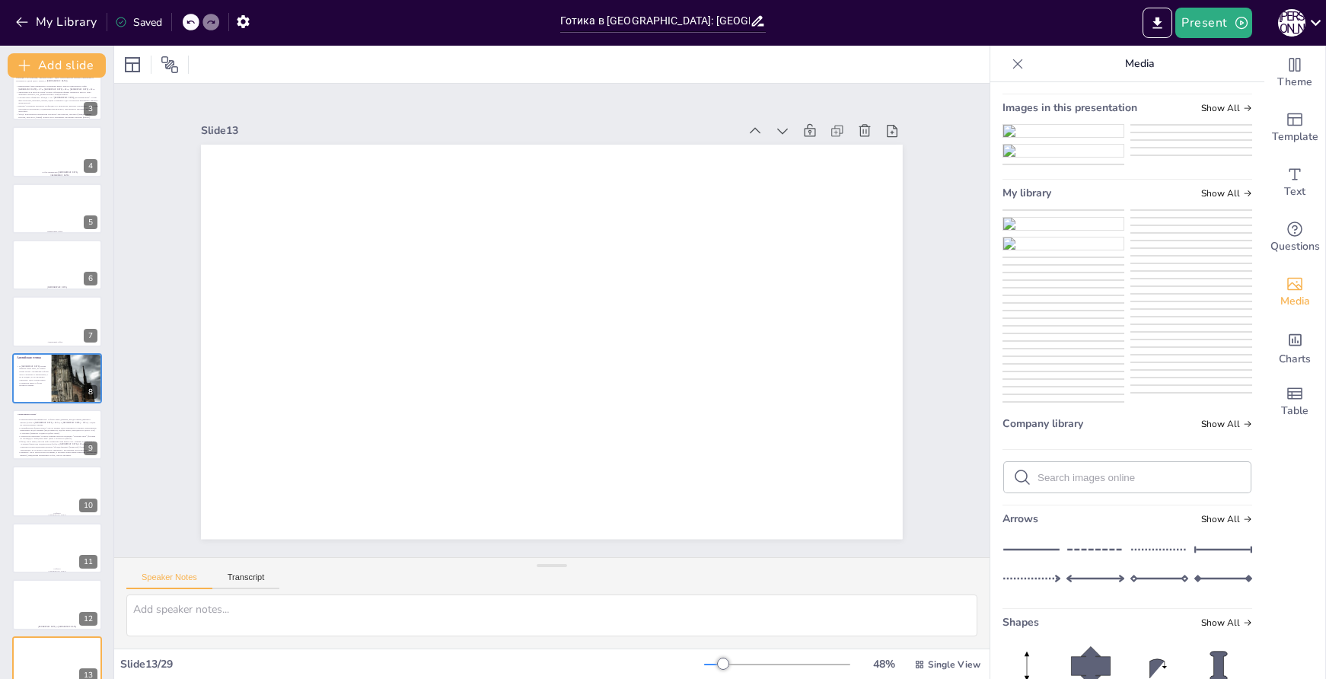
scroll to position [76, 0]
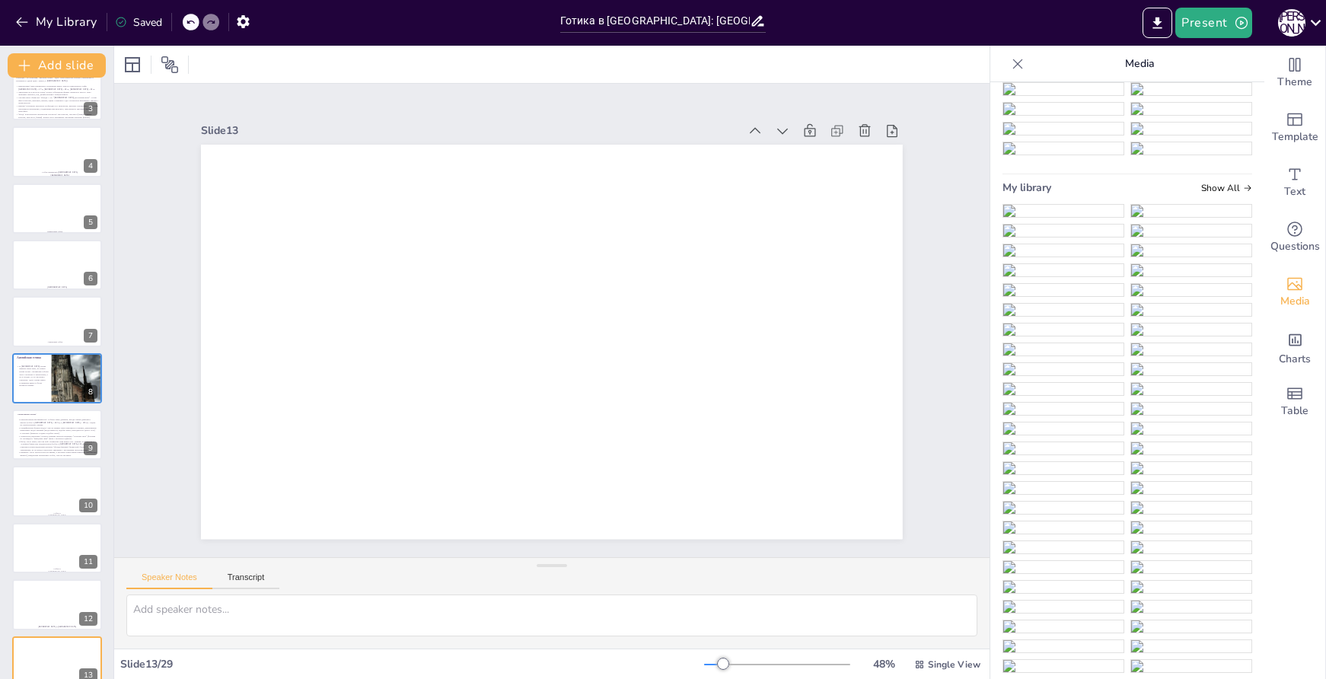
click at [1076, 217] on img at bounding box center [1064, 211] width 120 height 12
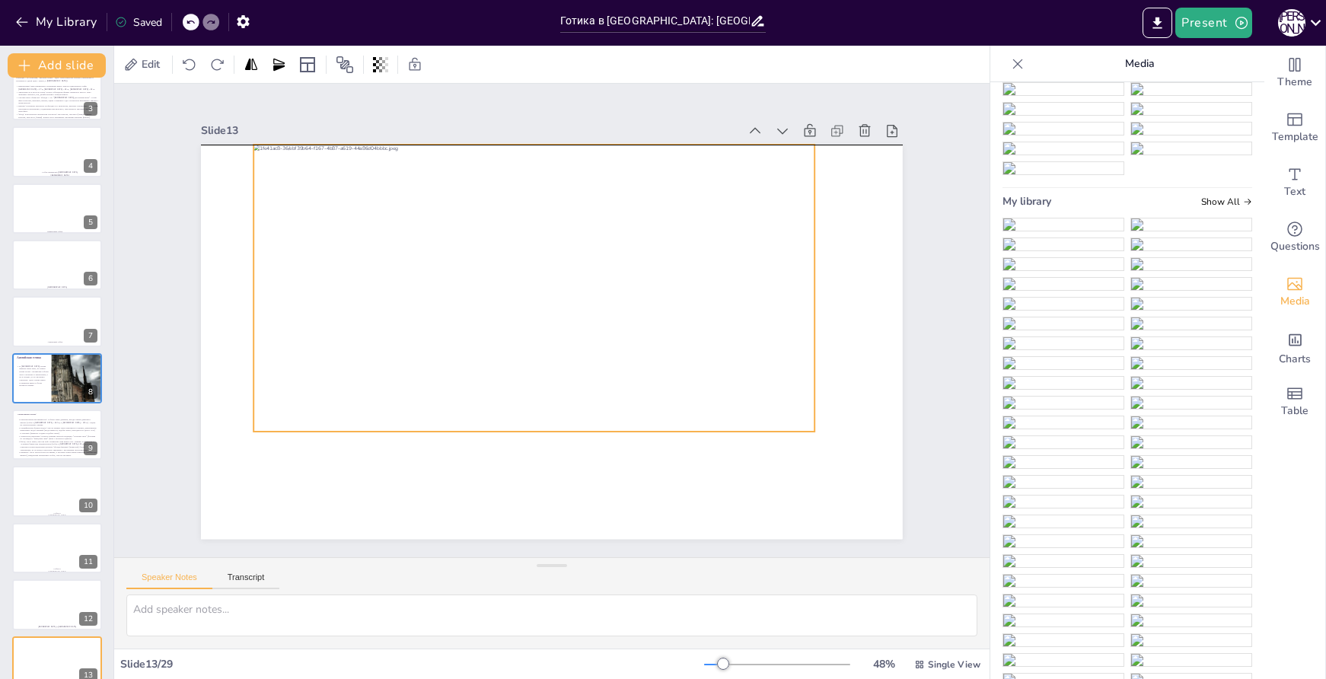
drag, startPoint x: 592, startPoint y: 341, endPoint x: 574, endPoint y: 288, distance: 56.1
click at [574, 288] on div at bounding box center [538, 286] width 589 height 344
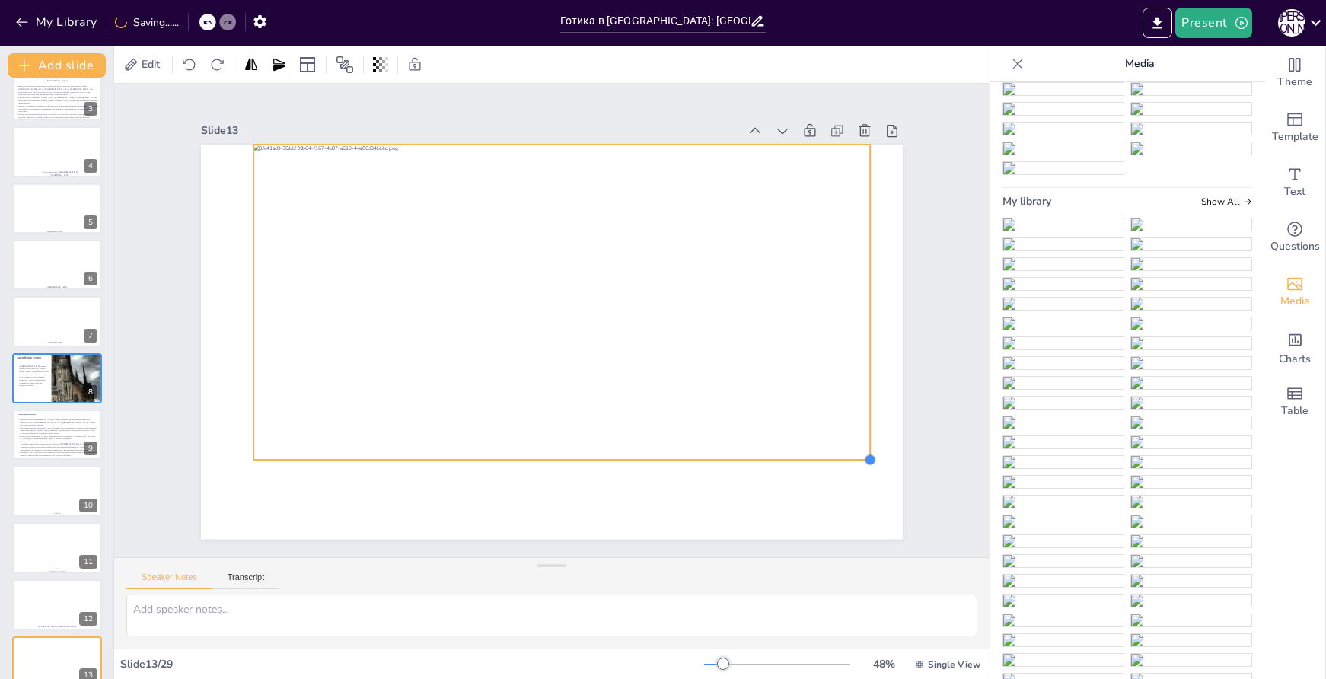
drag, startPoint x: 803, startPoint y: 428, endPoint x: 819, endPoint y: 457, distance: 33.1
click at [819, 457] on div at bounding box center [541, 338] width 805 height 693
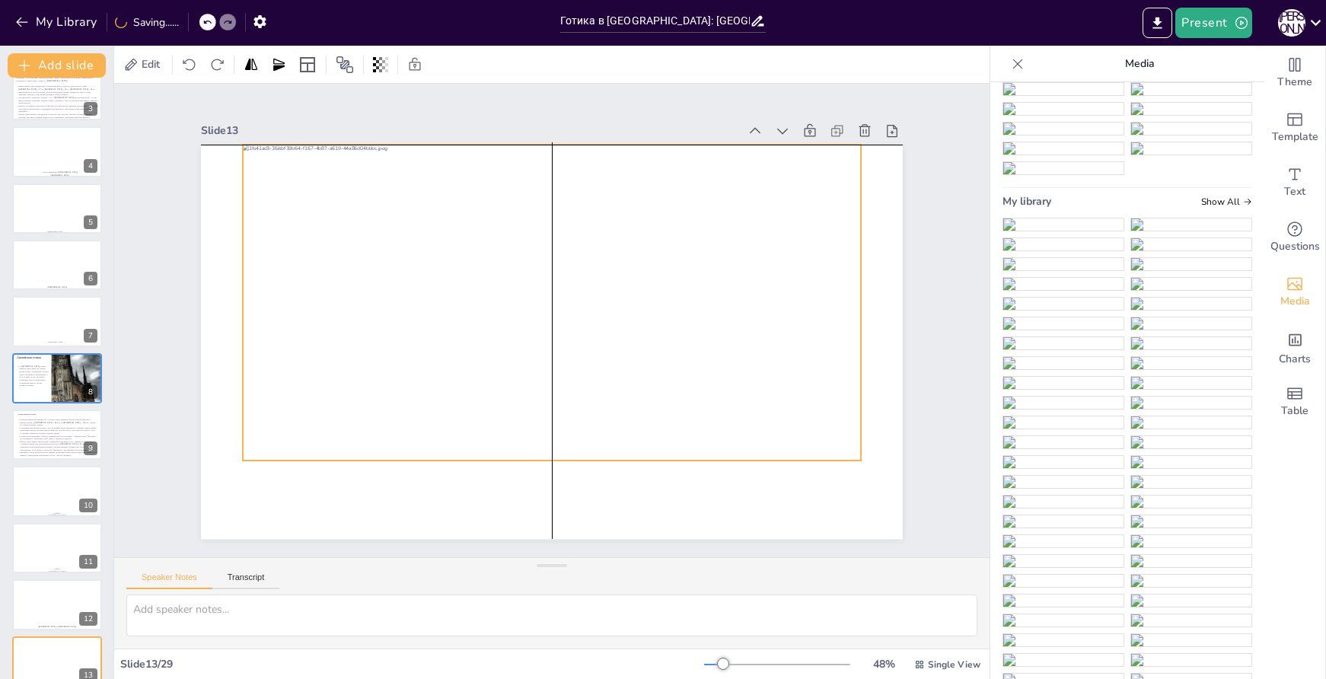
drag, startPoint x: 790, startPoint y: 401, endPoint x: 774, endPoint y: 399, distance: 15.4
click at [774, 399] on div at bounding box center [552, 303] width 618 height 316
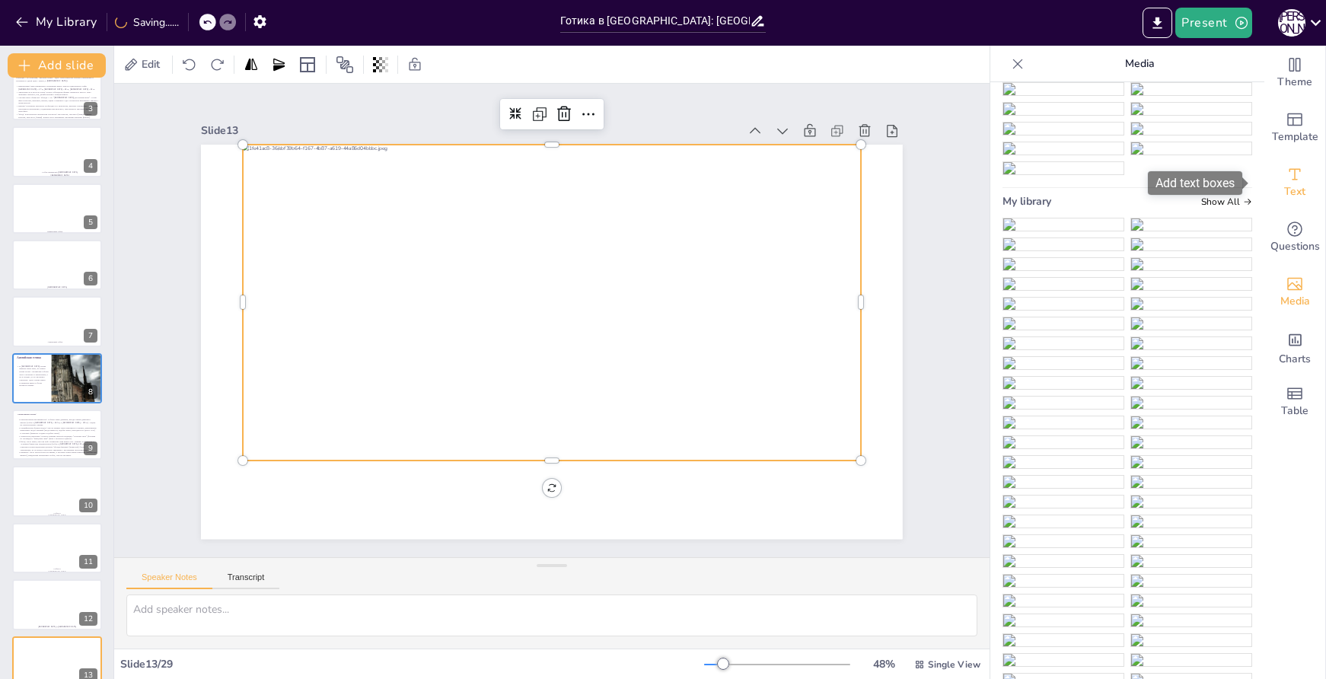
click at [1288, 188] on span "Text" at bounding box center [1295, 192] width 21 height 17
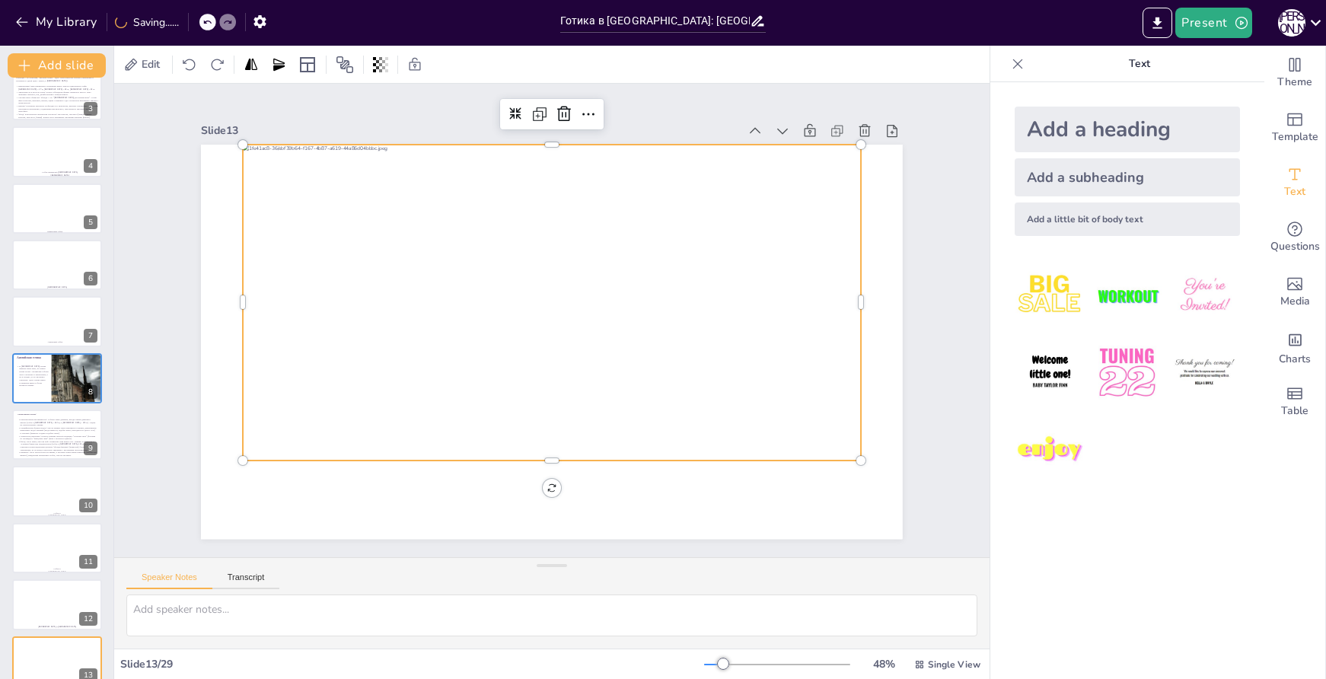
click at [1087, 173] on div "Add a subheading" at bounding box center [1127, 177] width 225 height 38
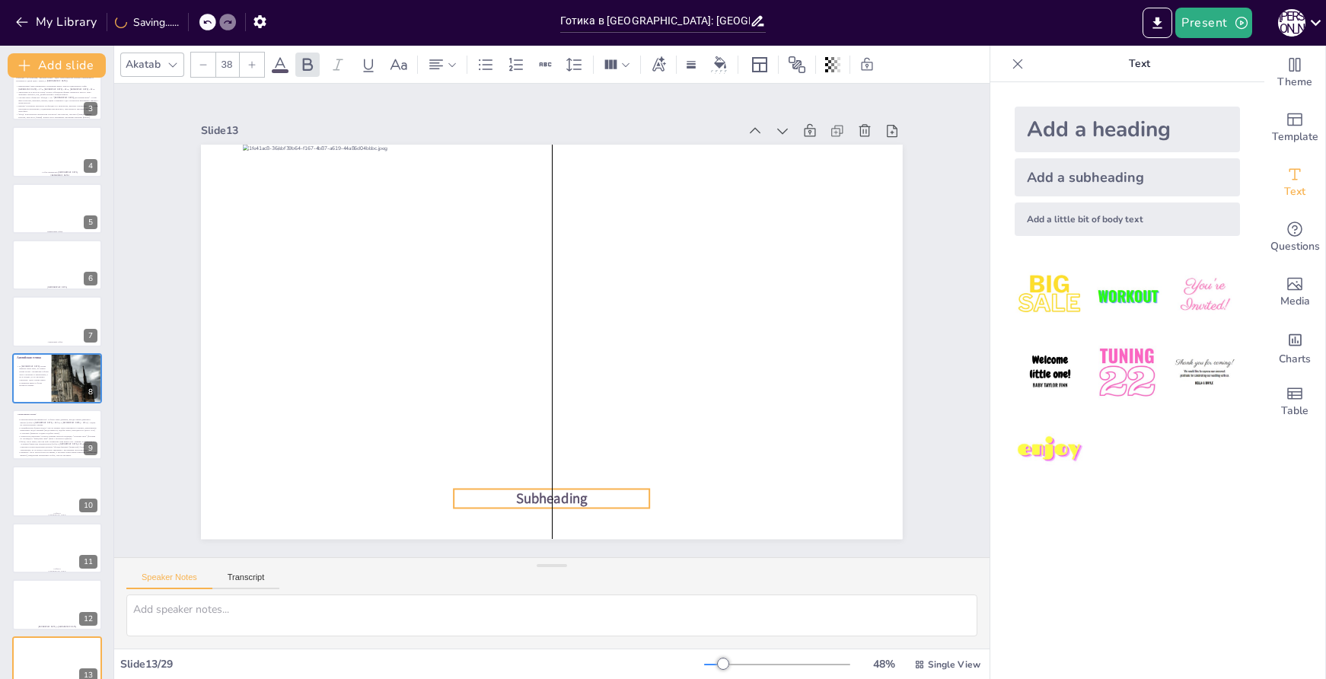
drag, startPoint x: 598, startPoint y: 336, endPoint x: 598, endPoint y: 493, distance: 156.9
click at [598, 493] on p "Subheading" at bounding box center [552, 499] width 196 height 20
click at [564, 485] on span "Subheading" at bounding box center [533, 497] width 74 height 27
click at [451, 473] on span "Subheading" at bounding box center [419, 440] width 62 height 66
click at [570, 490] on span "Subheading" at bounding box center [533, 497] width 74 height 27
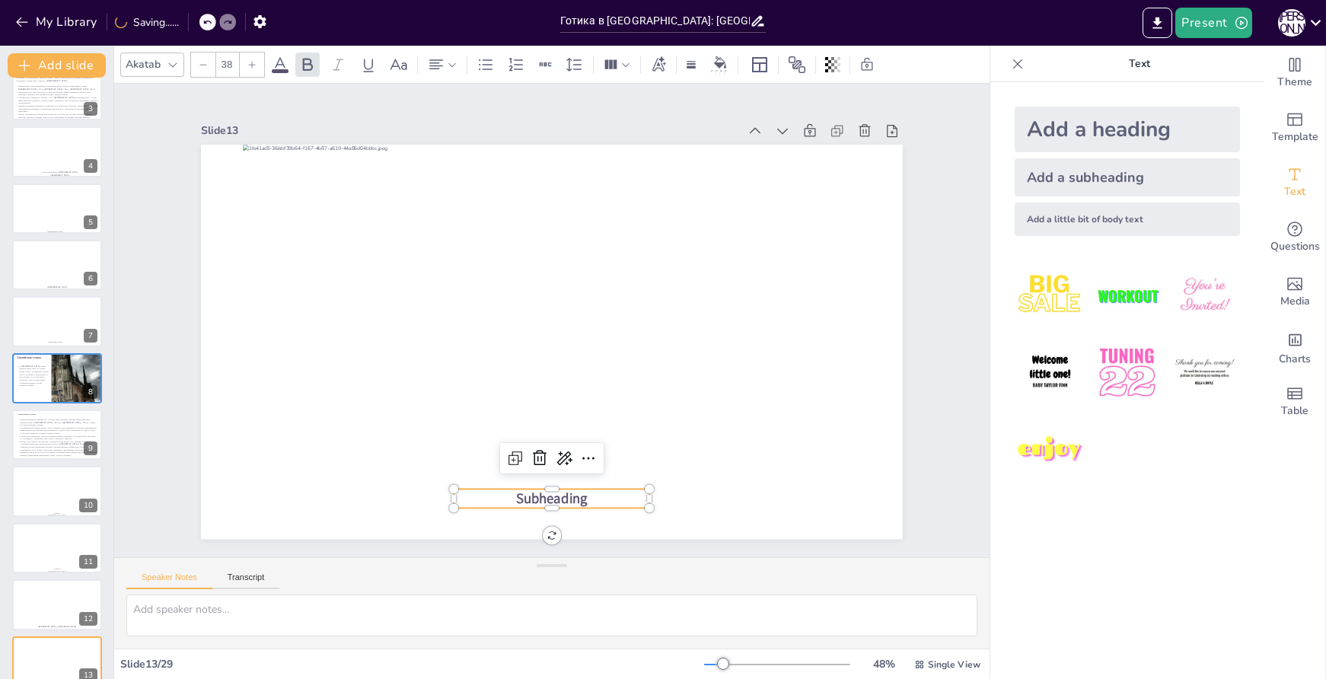
click at [574, 490] on span "Subheading" at bounding box center [552, 498] width 72 height 19
click at [570, 490] on span "Subheading" at bounding box center [533, 497] width 74 height 27
click at [602, 491] on p "Собор в [GEOGRAPHIC_DATA]" at bounding box center [552, 499] width 196 height 20
click at [602, 491] on p "Собор в [GEOGRAPHIC_DATA]" at bounding box center [533, 498] width 197 height 40
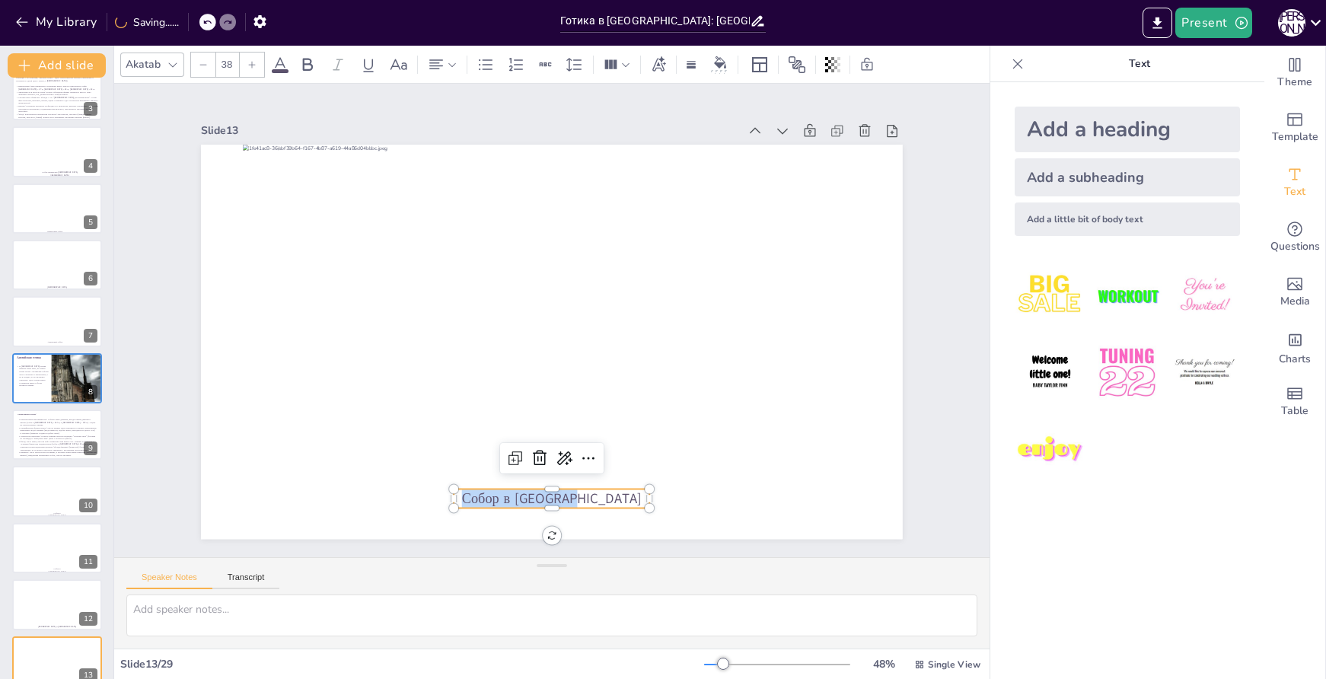
click at [260, 68] on div at bounding box center [252, 65] width 24 height 24
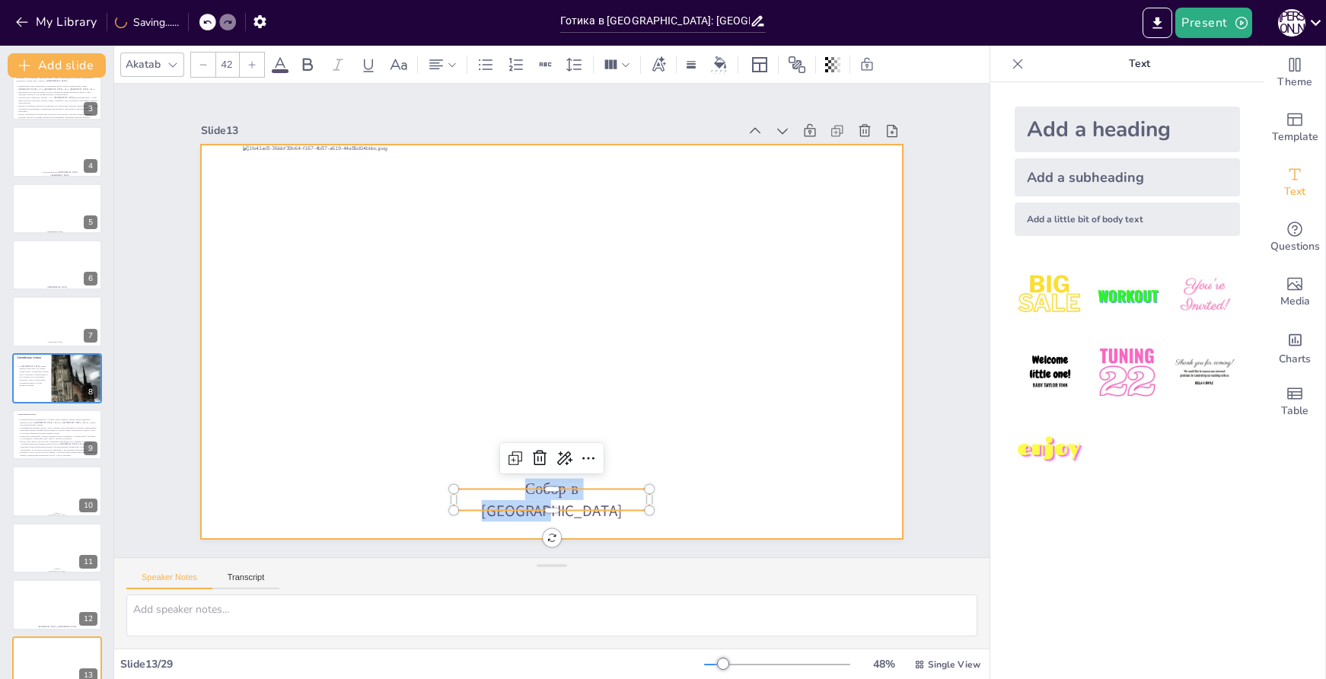
click at [701, 501] on div at bounding box center [552, 342] width 702 height 394
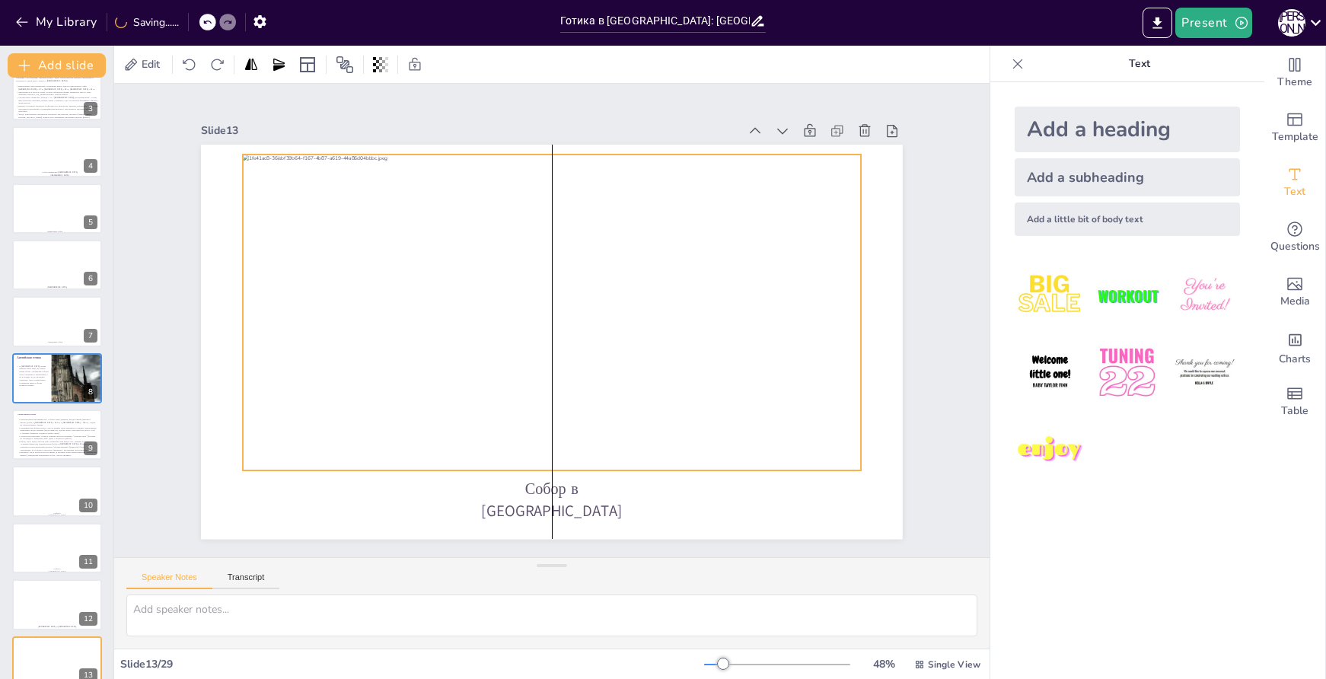
drag, startPoint x: 534, startPoint y: 314, endPoint x: 534, endPoint y: 324, distance: 9.9
click at [534, 324] on div at bounding box center [552, 312] width 647 height 378
click at [67, 424] on icon at bounding box center [66, 422] width 9 height 9
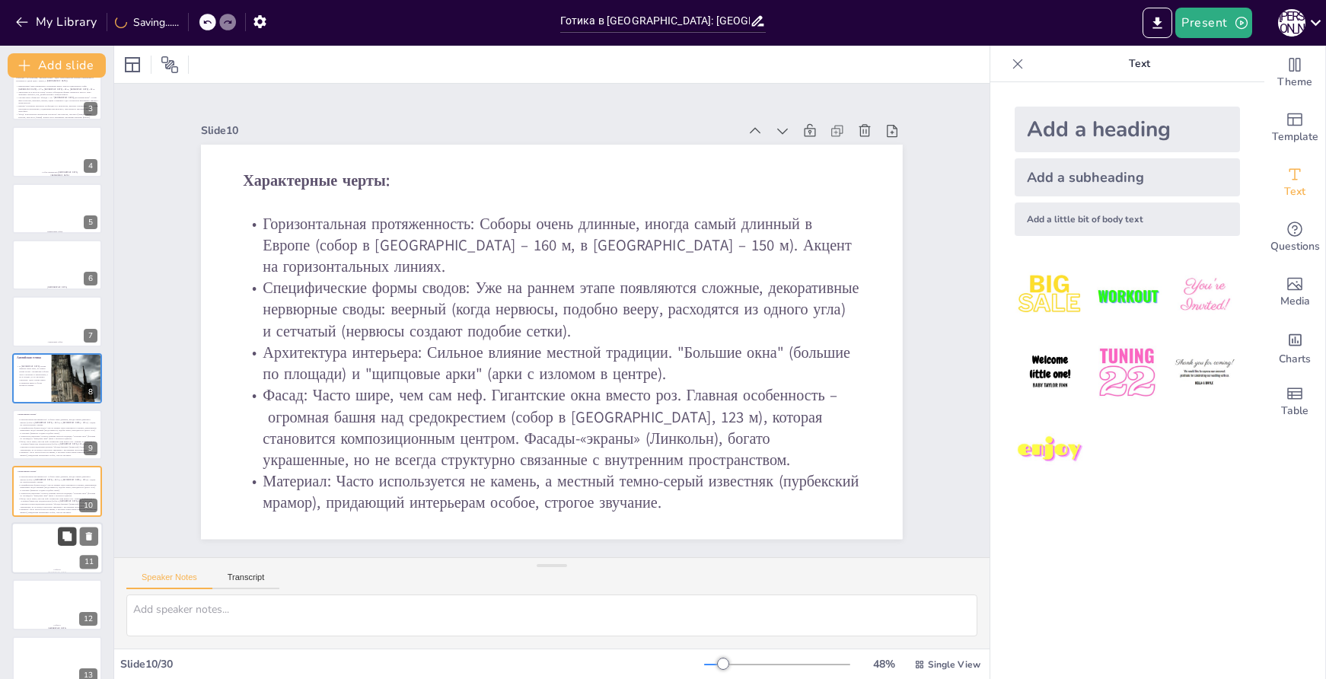
scroll to position [247, 0]
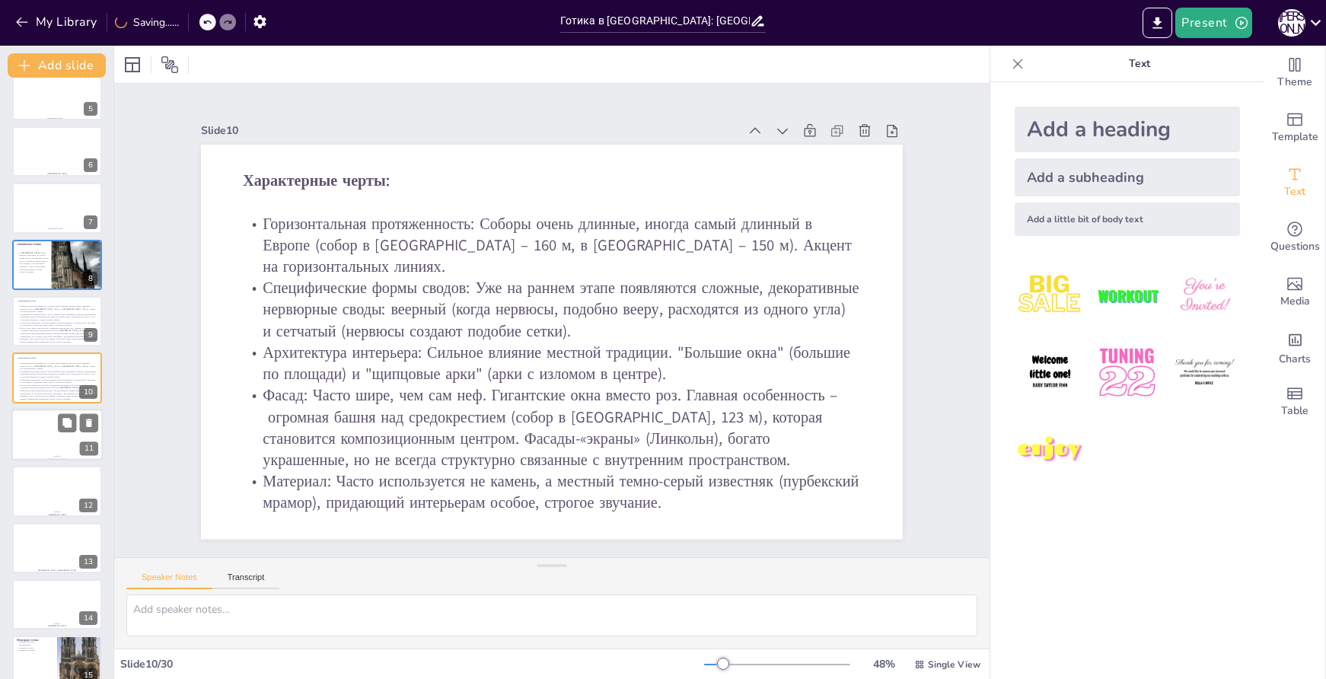
click at [56, 448] on div at bounding box center [57, 432] width 60 height 46
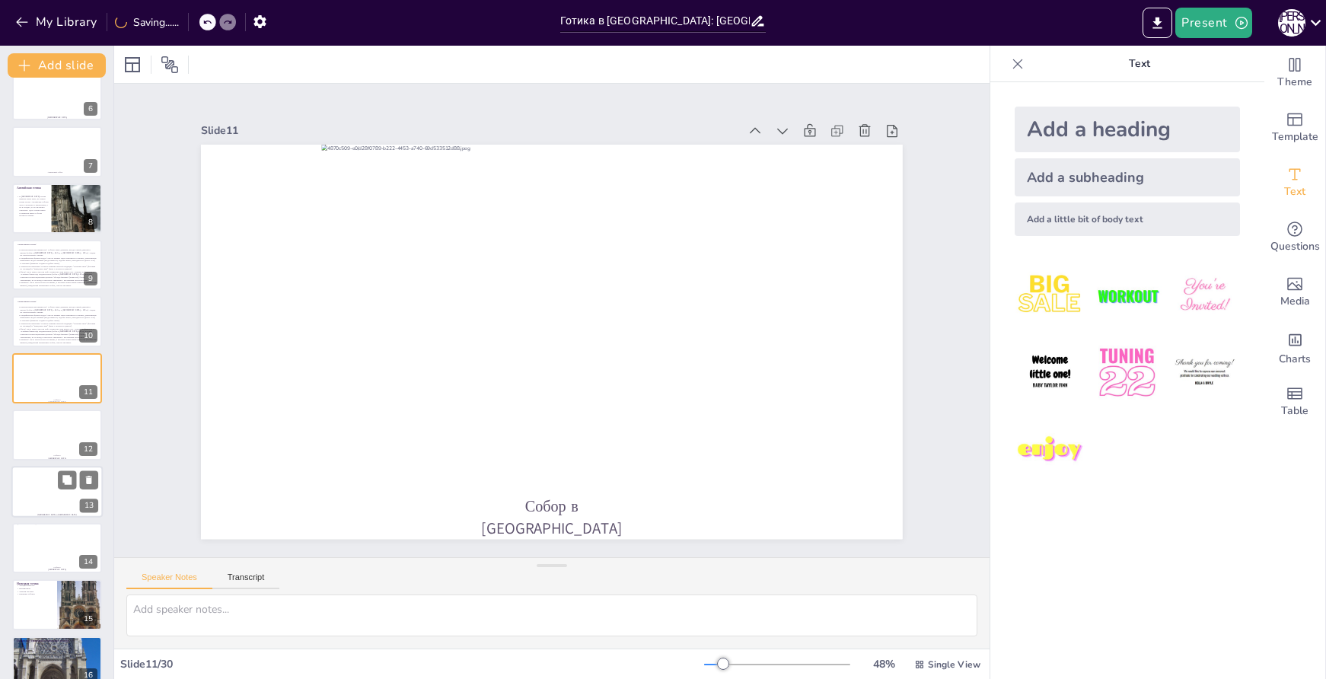
click at [52, 486] on div at bounding box center [57, 489] width 65 height 46
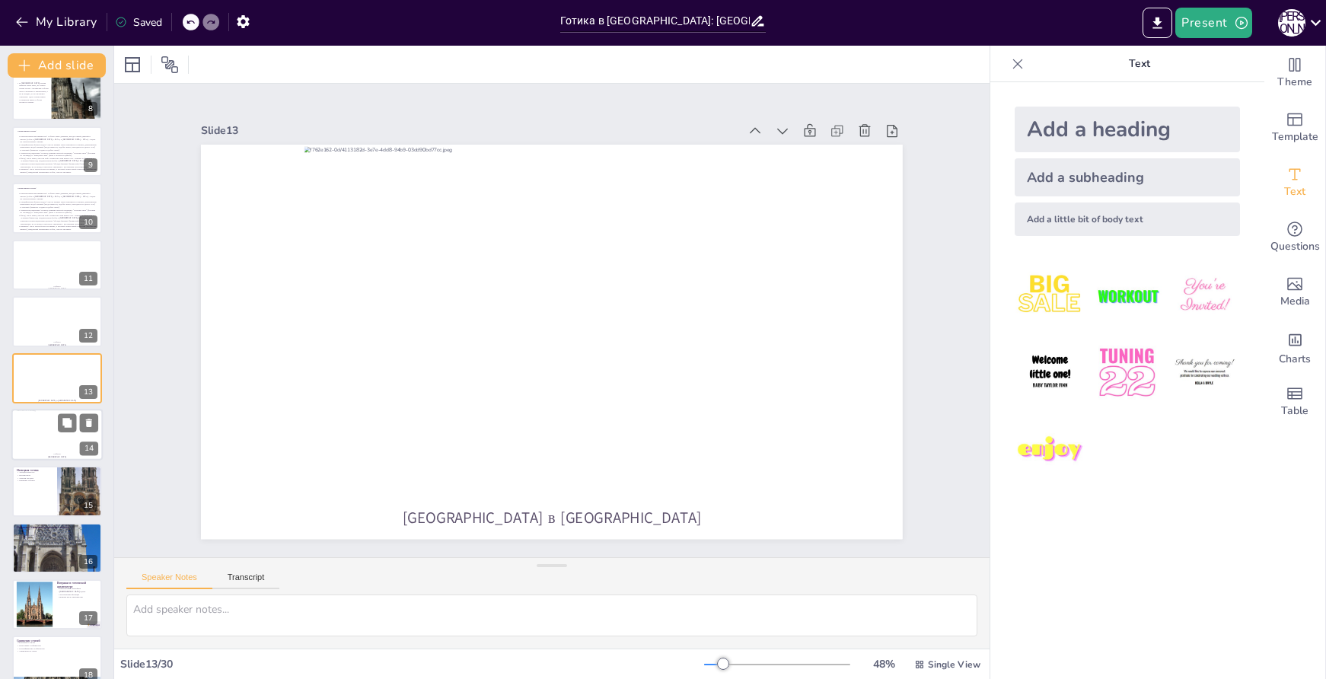
click at [42, 442] on div at bounding box center [57, 430] width 81 height 41
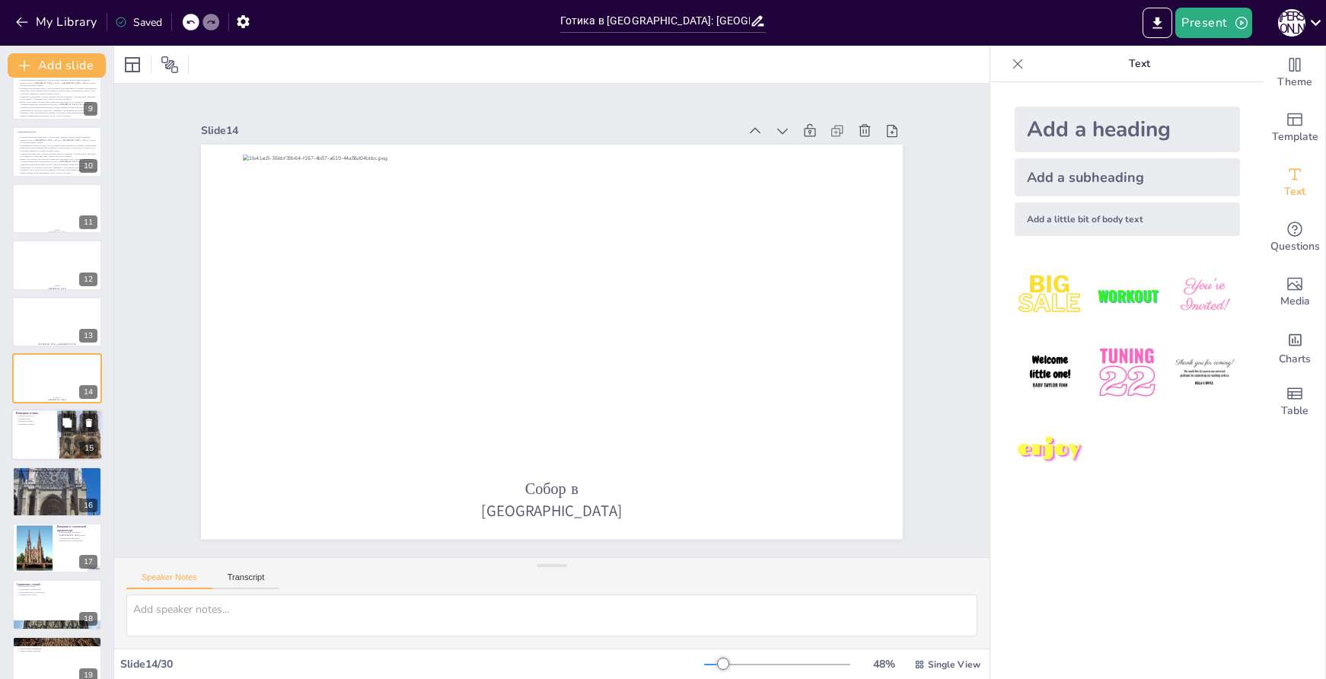
click at [34, 442] on div at bounding box center [56, 436] width 91 height 52
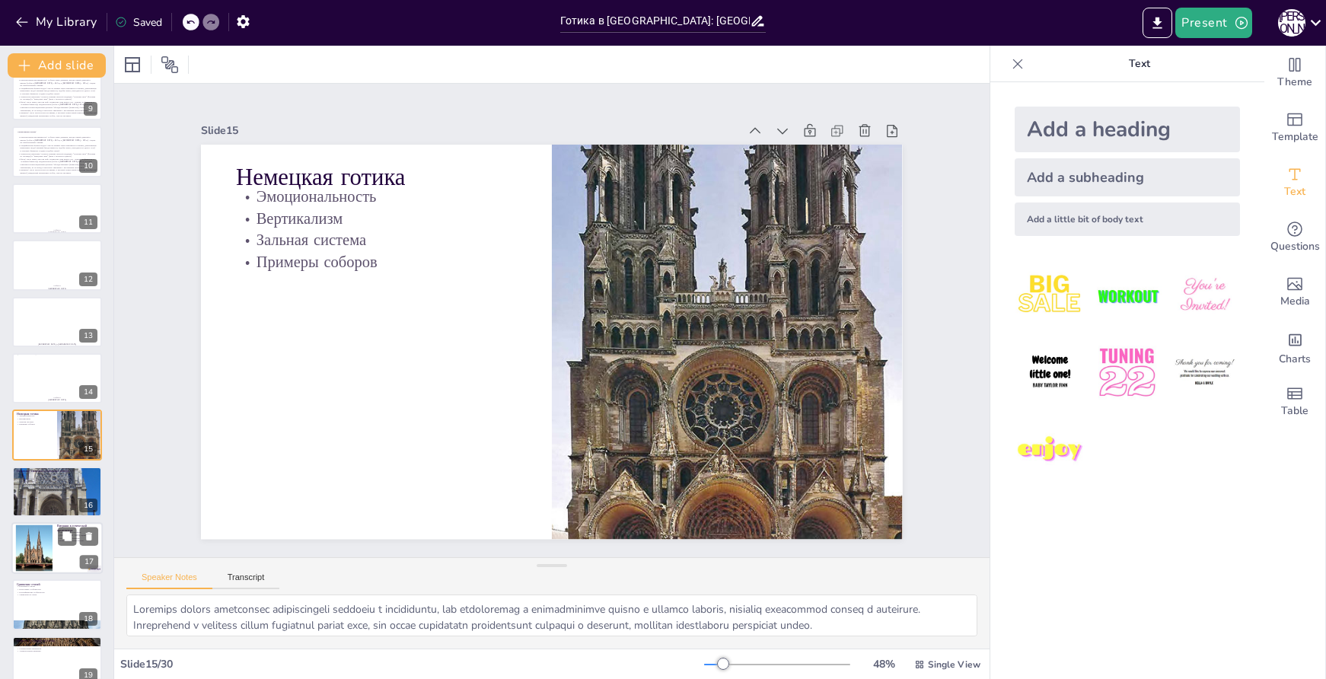
scroll to position [529, 0]
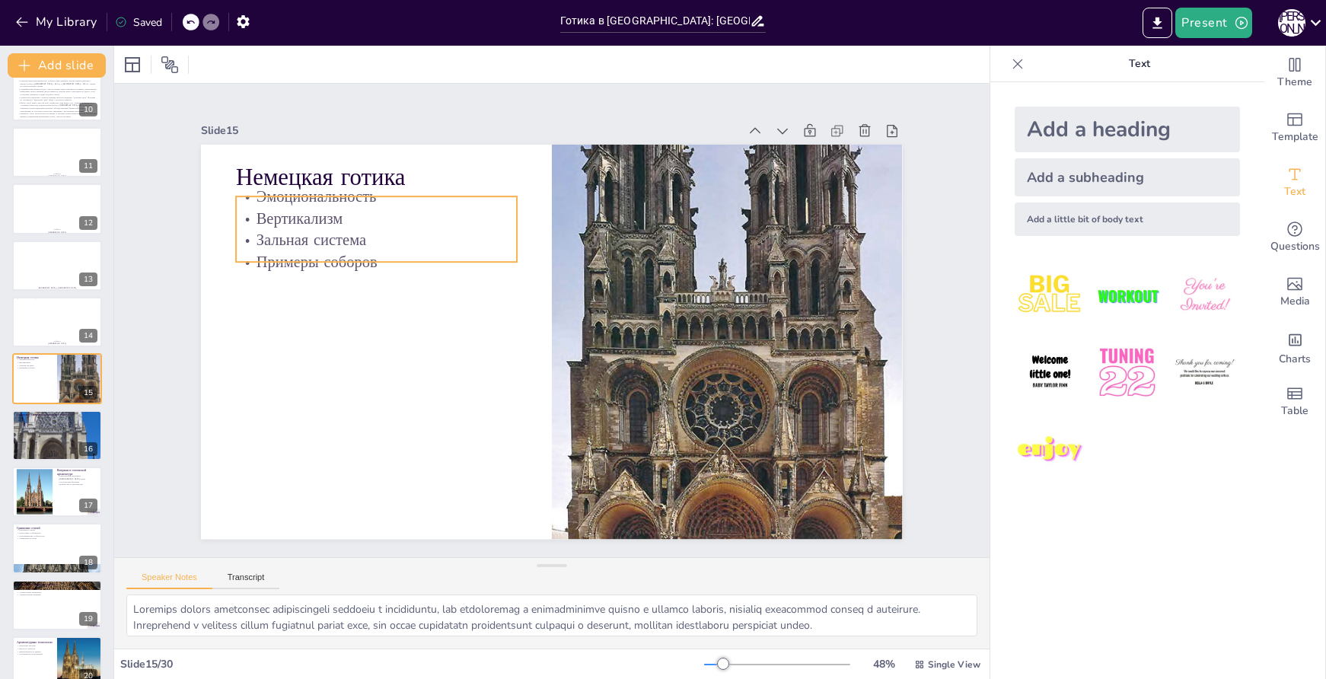
click at [442, 238] on p "Зальная система" at bounding box center [386, 221] width 282 height 51
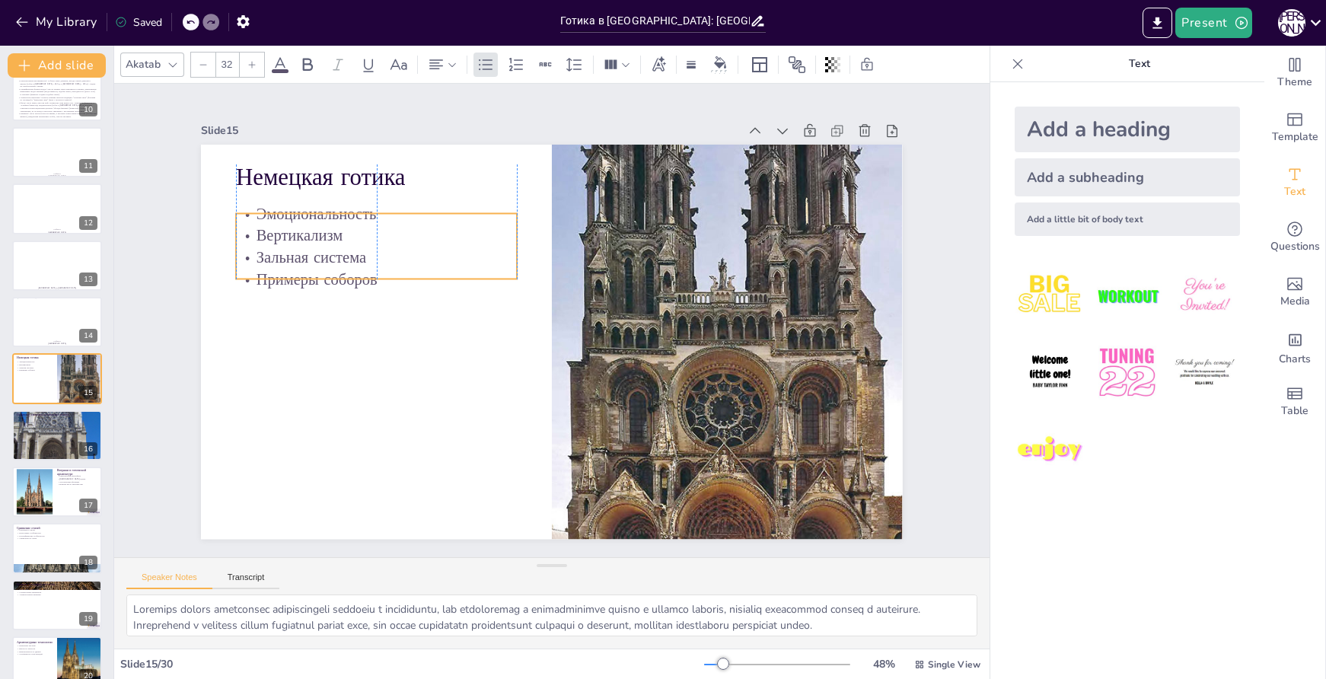
drag, startPoint x: 442, startPoint y: 241, endPoint x: 444, endPoint y: 260, distance: 18.3
click at [444, 260] on p "Зальная система" at bounding box center [393, 222] width 279 height 80
click at [426, 244] on p "Зальная система" at bounding box center [385, 239] width 282 height 51
click at [426, 244] on p "Зальная система" at bounding box center [393, 222] width 279 height 80
click at [426, 244] on p "Зальная система" at bounding box center [385, 239] width 282 height 51
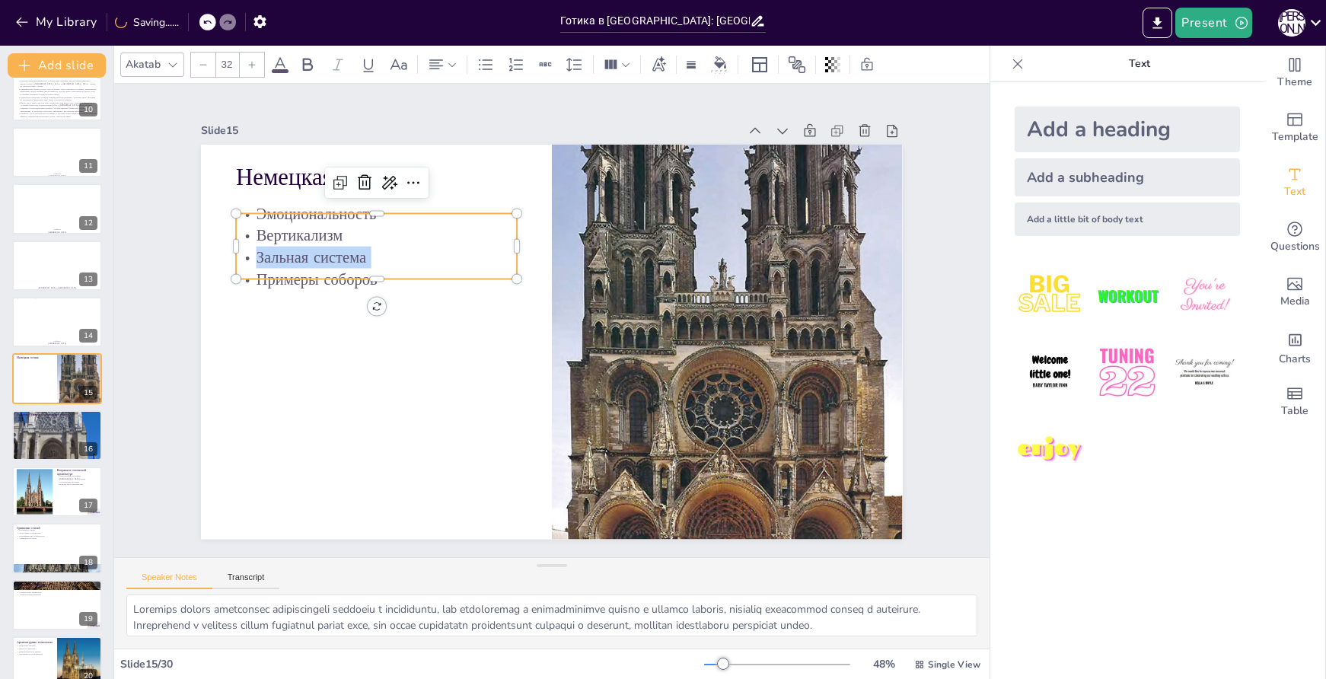
click at [426, 244] on p "Зальная система" at bounding box center [385, 239] width 282 height 51
drag, startPoint x: 444, startPoint y: 260, endPoint x: 426, endPoint y: 243, distance: 24.8
click at [426, 243] on p "Зальная система" at bounding box center [385, 239] width 282 height 51
copy div "Эмоциональность Вертикализм Зальная система Примеры соборов"
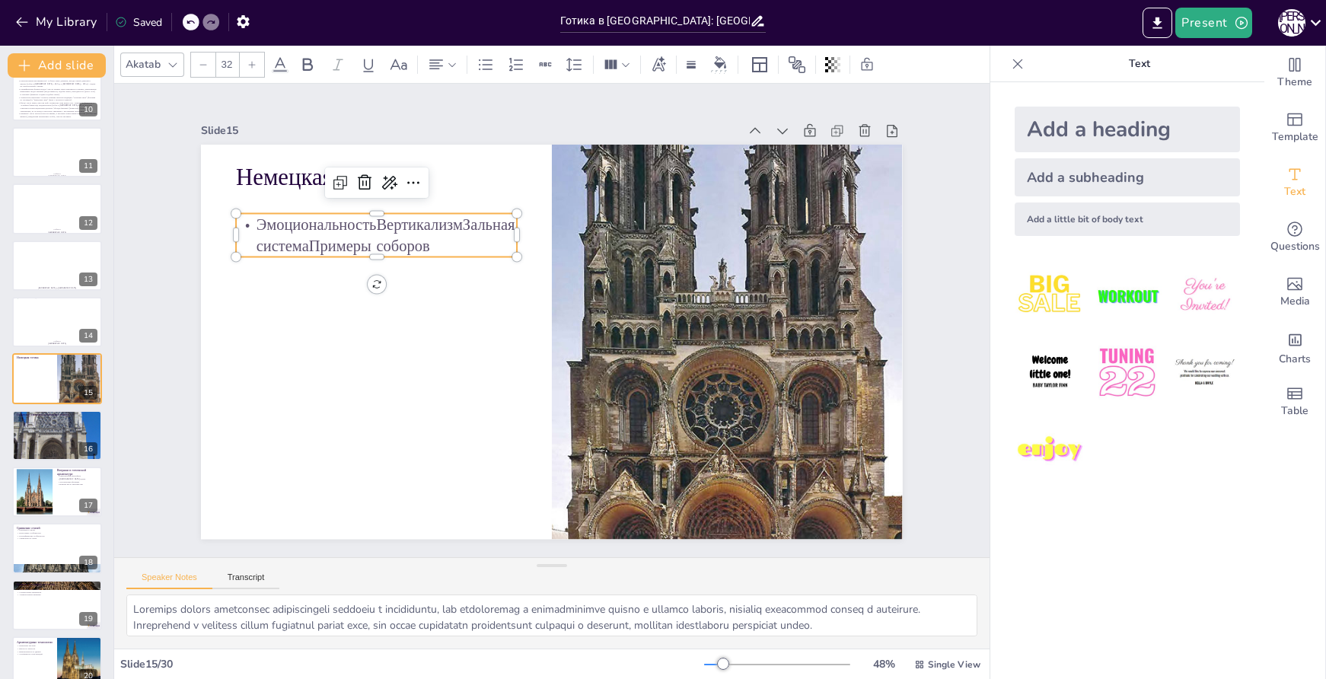
click at [410, 231] on p "ЭмоциональностьВертикализмЗальная системаПримеры соборов" at bounding box center [411, 185] width 280 height 128
click at [410, 231] on p "ЭмоциональностьВертикализмЗальная системаПримеры соборов" at bounding box center [386, 217] width 284 height 72
click at [410, 231] on p "ЭмоциональностьВертикализмЗальная системаПримеры соборов" at bounding box center [386, 217] width 284 height 73
click at [410, 231] on p "ЭмоциональностьВертикализмЗальная системаПримеры соборов" at bounding box center [399, 200] width 284 height 101
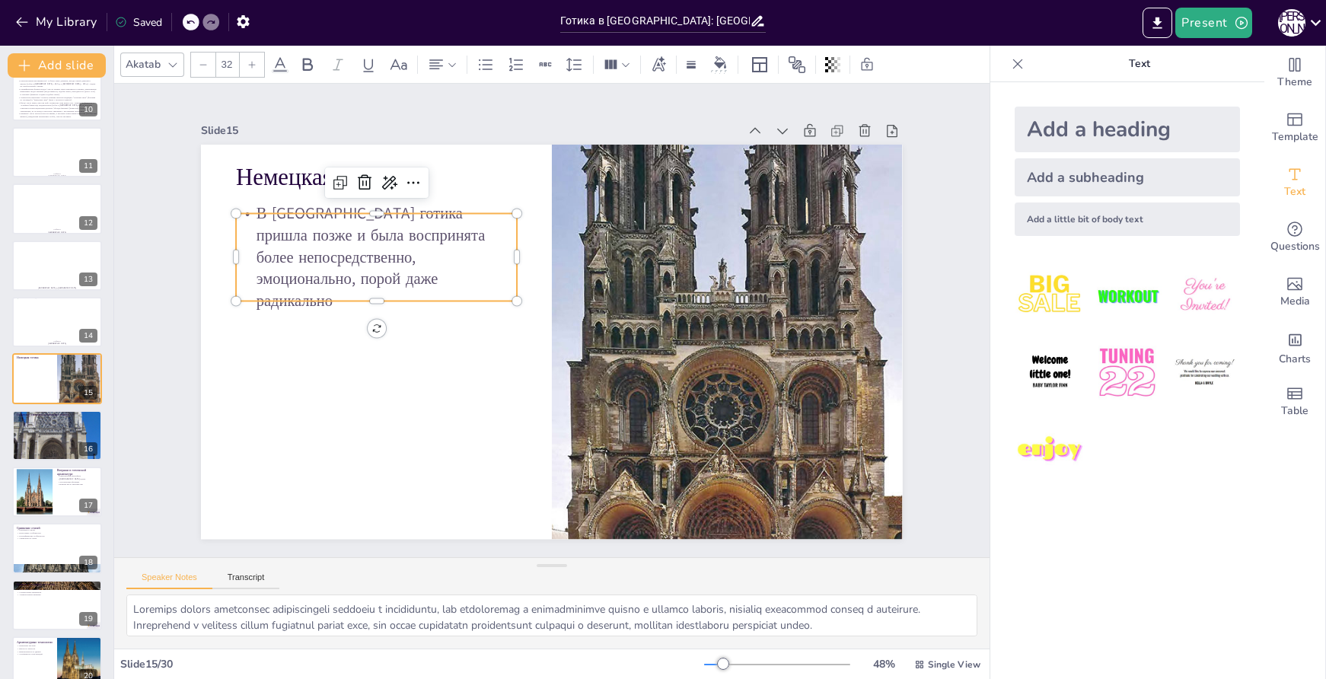
click at [245, 226] on p "В [GEOGRAPHIC_DATA] готика пришла позже и была воспринята более непосредственно…" at bounding box center [393, 221] width 297 height 165
click at [489, 65] on icon at bounding box center [486, 64] width 14 height 11
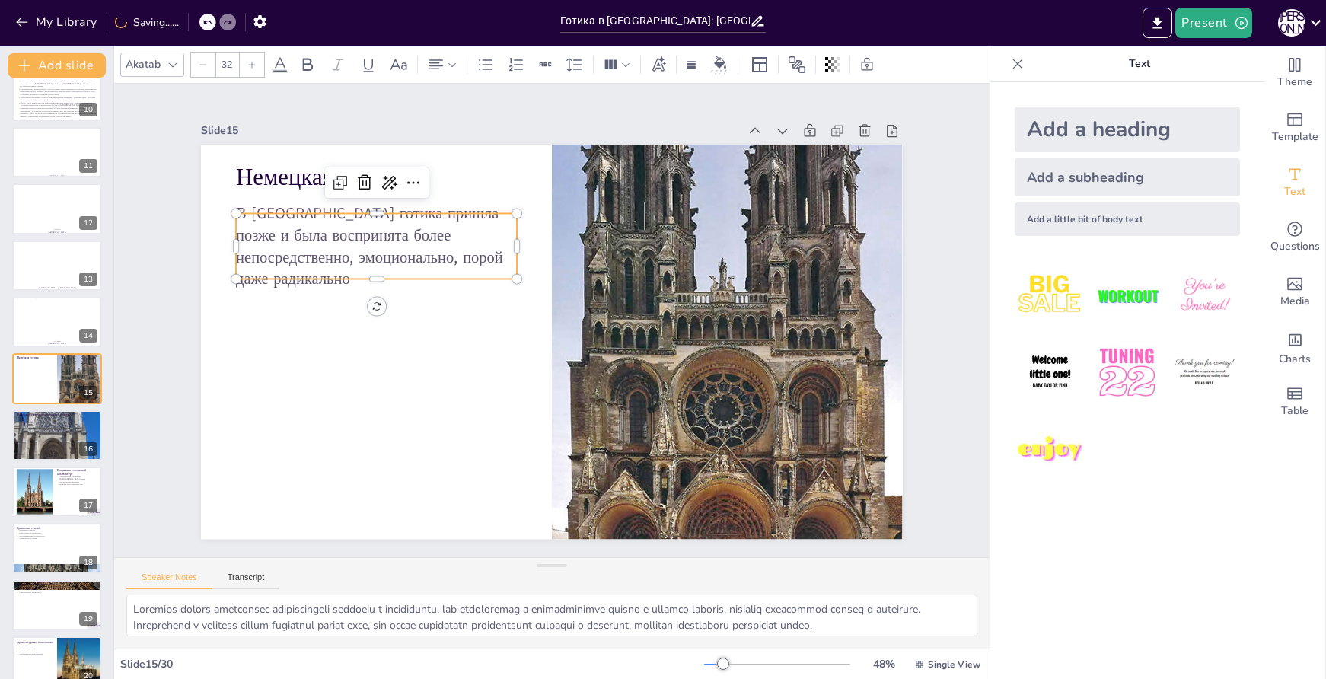
click at [491, 263] on p "В [GEOGRAPHIC_DATA] готика пришла позже и была воспринята более непосредственно…" at bounding box center [385, 228] width 289 height 117
click at [495, 263] on p "В [GEOGRAPHIC_DATA] готика пришла позже и была воспринята более непосредственно…" at bounding box center [385, 228] width 289 height 117
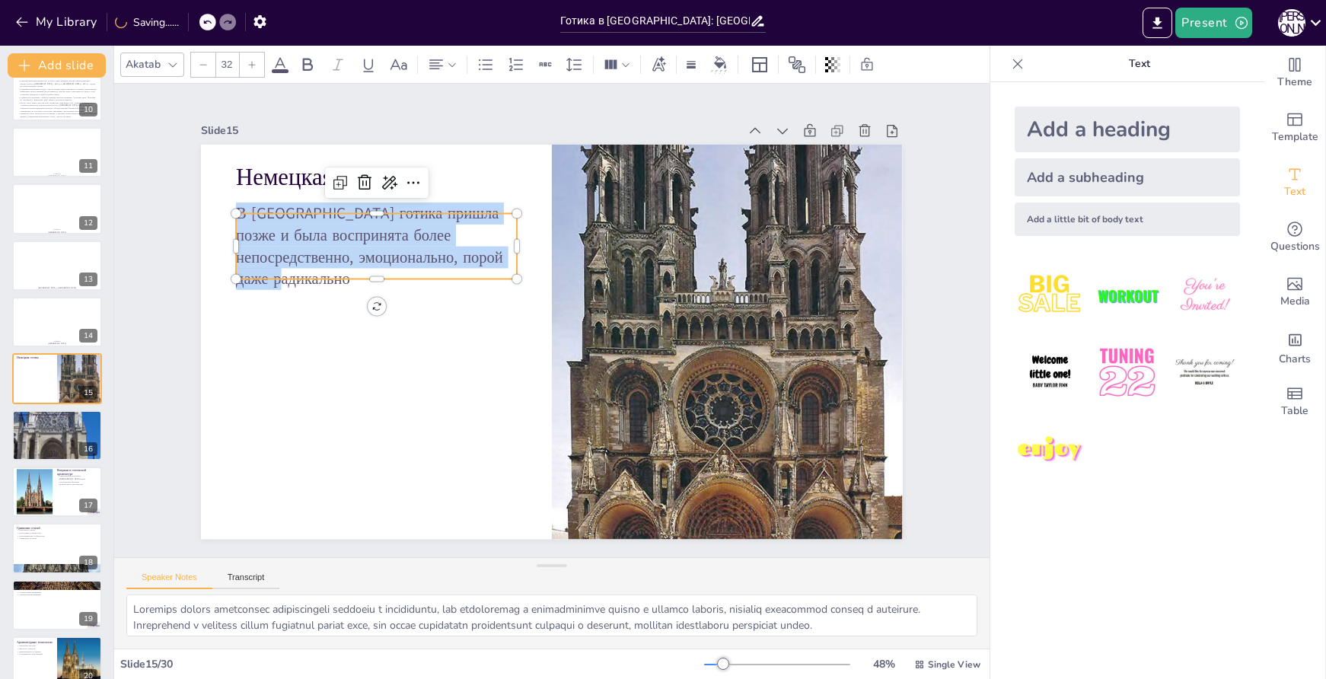
click at [495, 263] on p "В [GEOGRAPHIC_DATA] готика пришла позже и была воспринята более непосредственно…" at bounding box center [385, 229] width 289 height 116
click at [495, 263] on p "В [GEOGRAPHIC_DATA] готика пришла позже и была воспринята более непосредственно…" at bounding box center [385, 228] width 289 height 117
click at [493, 263] on p "В [GEOGRAPHIC_DATA] готика пришла позже и была воспринята более непосредственно…" at bounding box center [396, 211] width 292 height 144
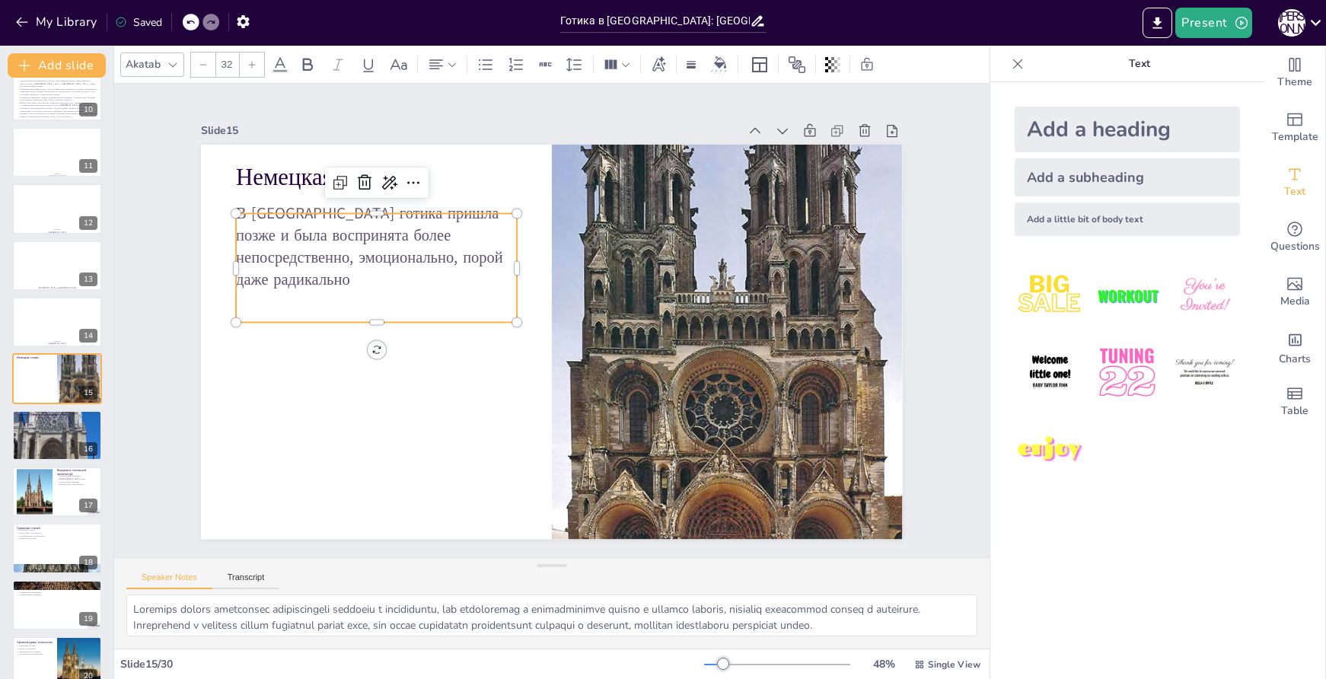
drag, startPoint x: 409, startPoint y: 239, endPoint x: 409, endPoint y: 248, distance: 9.1
click at [409, 248] on p "В [GEOGRAPHIC_DATA] готика пришла позже и была воспринята более непосредственно…" at bounding box center [385, 229] width 289 height 116
click at [52, 67] on button "Add slide" at bounding box center [57, 65] width 98 height 24
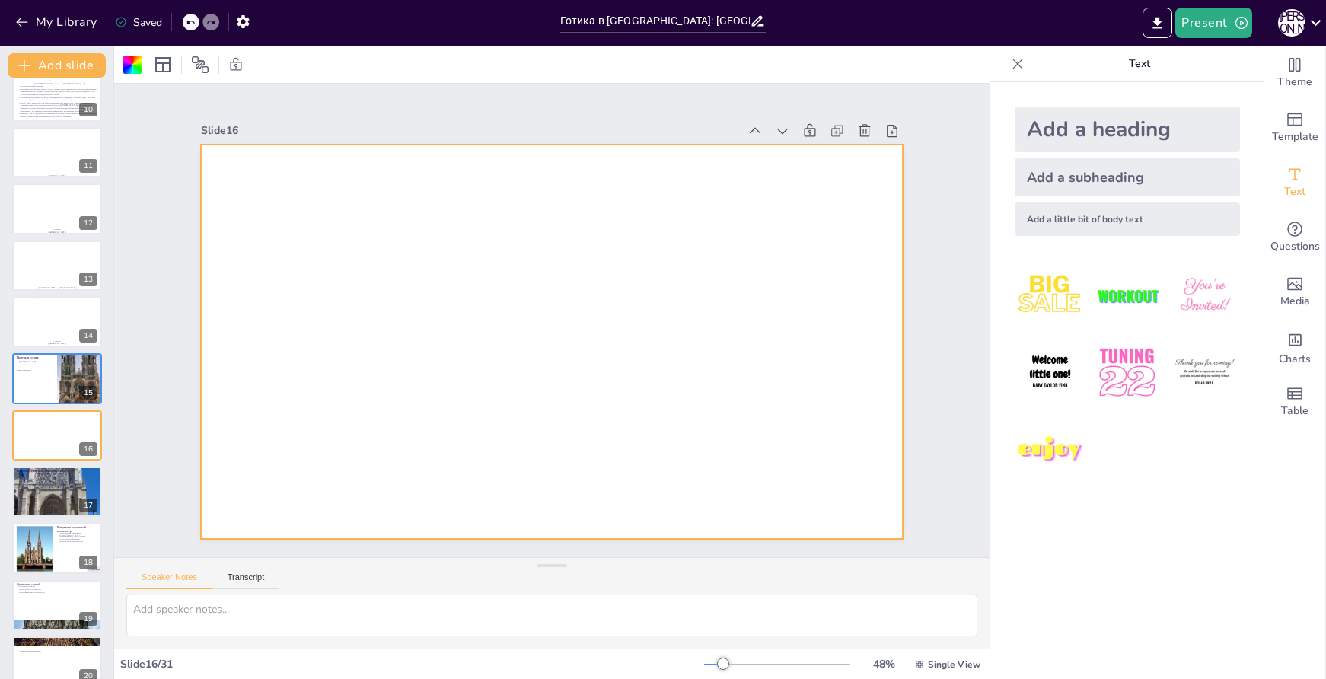
click at [1112, 177] on div "Add a subheading" at bounding box center [1127, 177] width 225 height 38
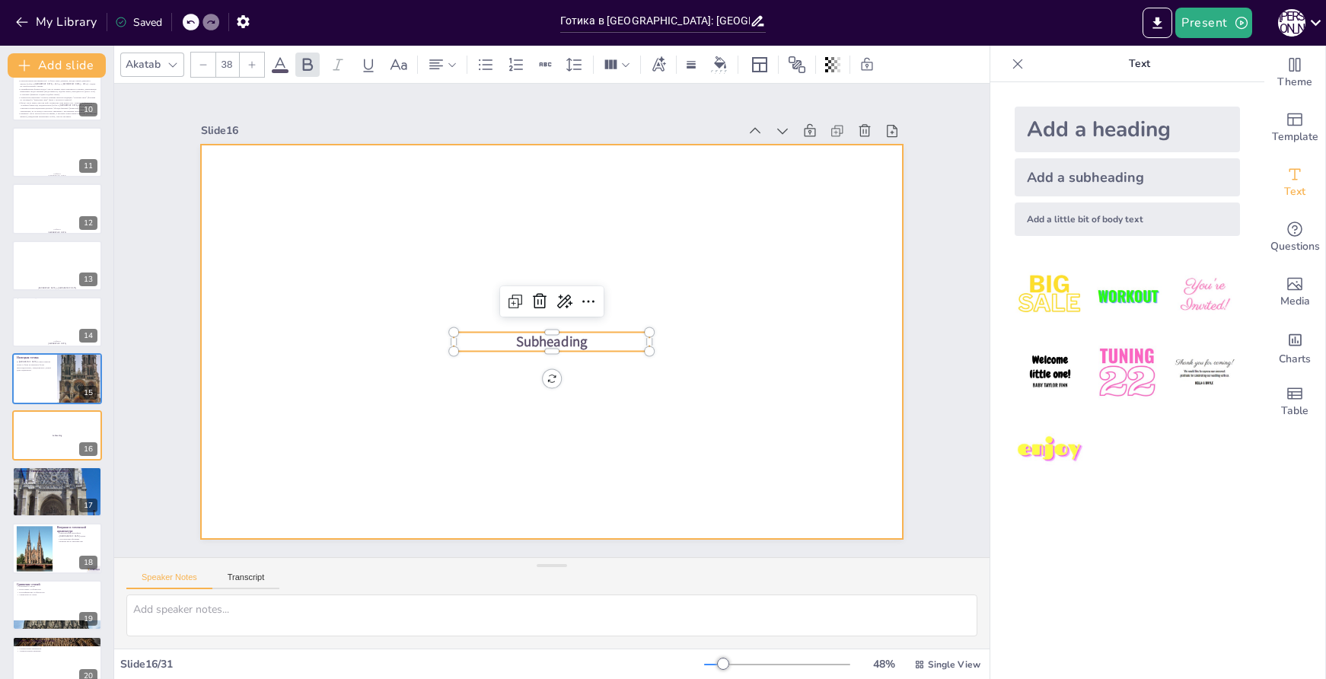
click at [688, 373] on div at bounding box center [531, 318] width 466 height 739
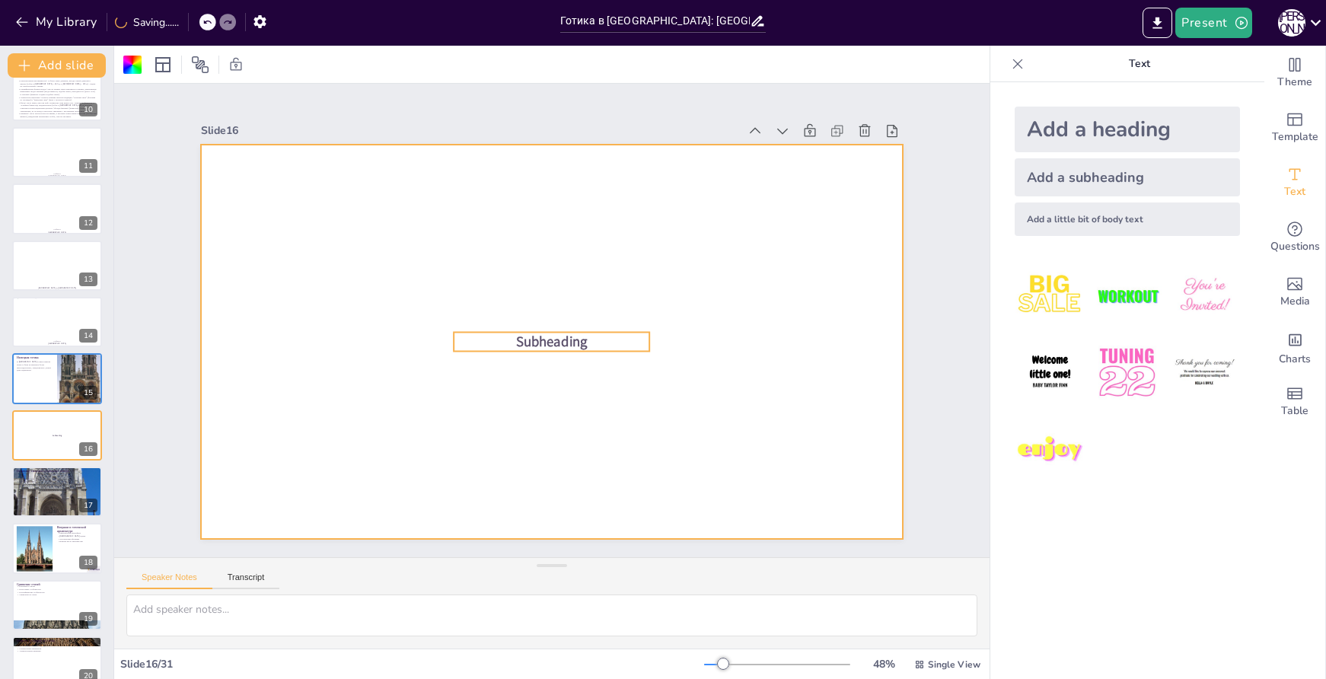
click at [560, 338] on span "Subheading" at bounding box center [534, 310] width 53 height 72
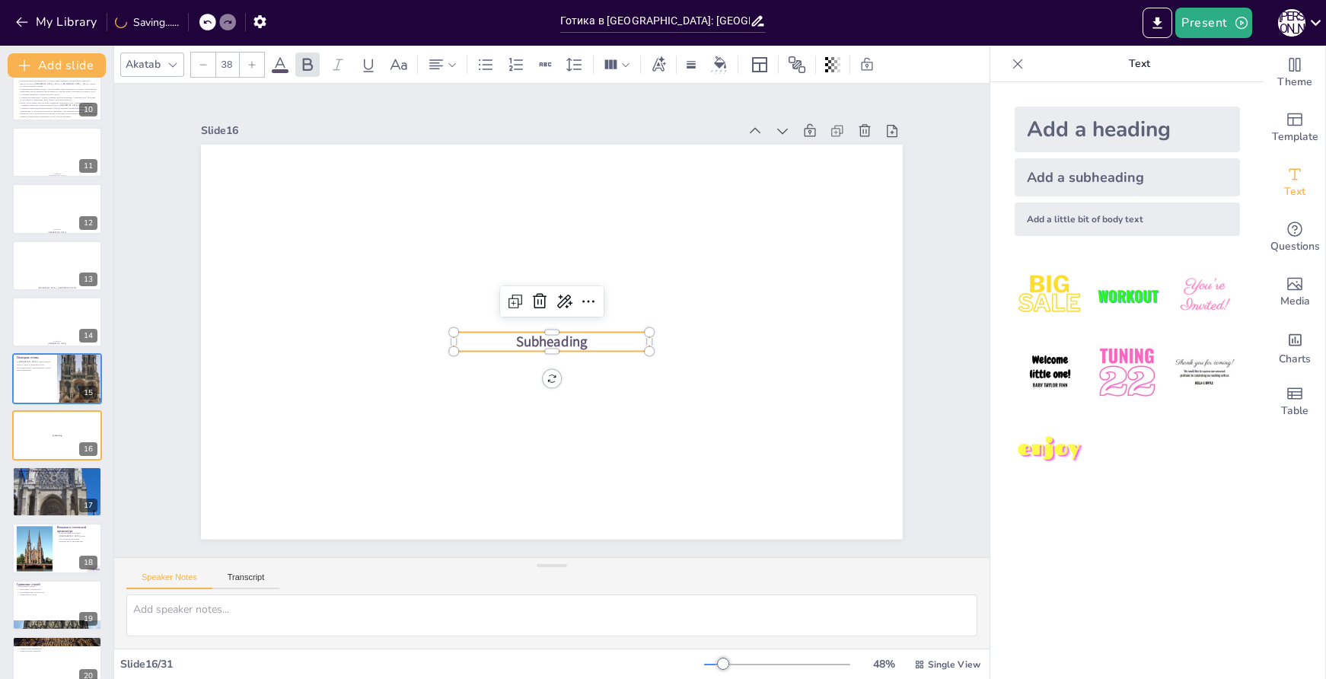
click at [565, 337] on span "Subheading" at bounding box center [552, 341] width 72 height 19
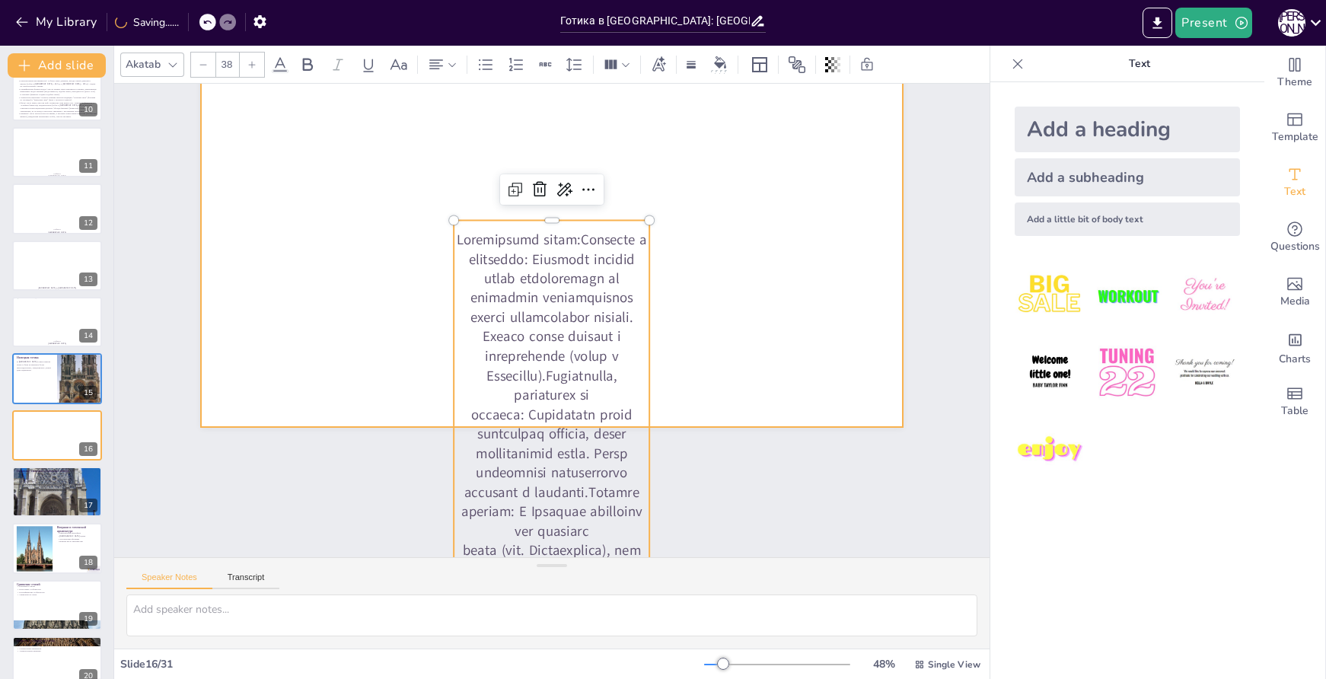
scroll to position [0, 0]
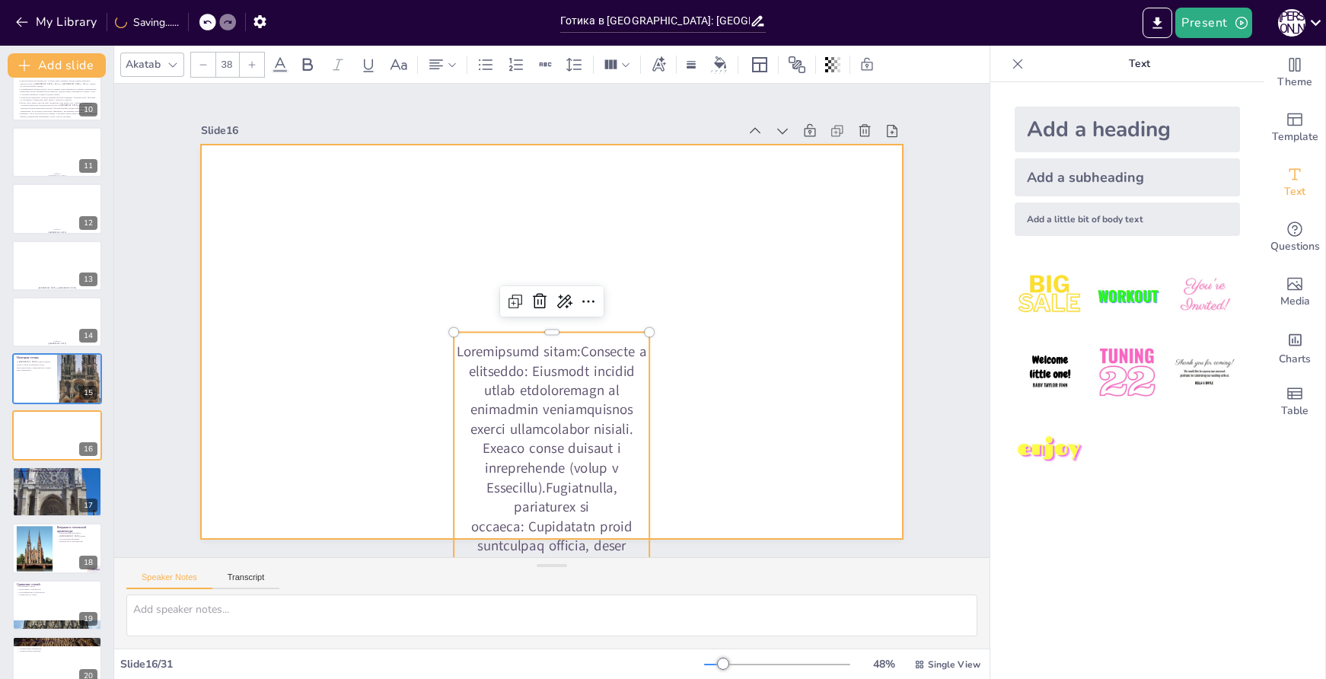
click at [734, 339] on div at bounding box center [549, 342] width 739 height 466
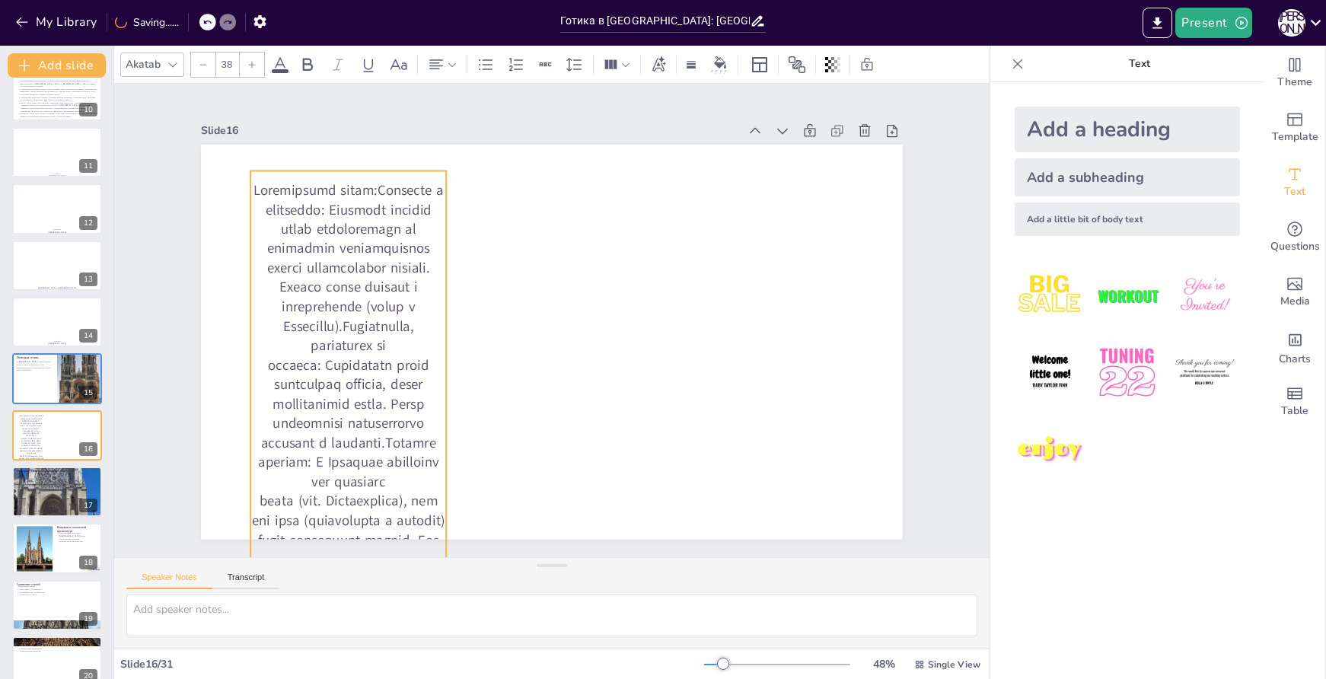
drag, startPoint x: 566, startPoint y: 367, endPoint x: 367, endPoint y: 203, distance: 258.0
click at [367, 203] on p at bounding box center [349, 549] width 196 height 739
click at [424, 302] on p at bounding box center [331, 525] width 272 height 755
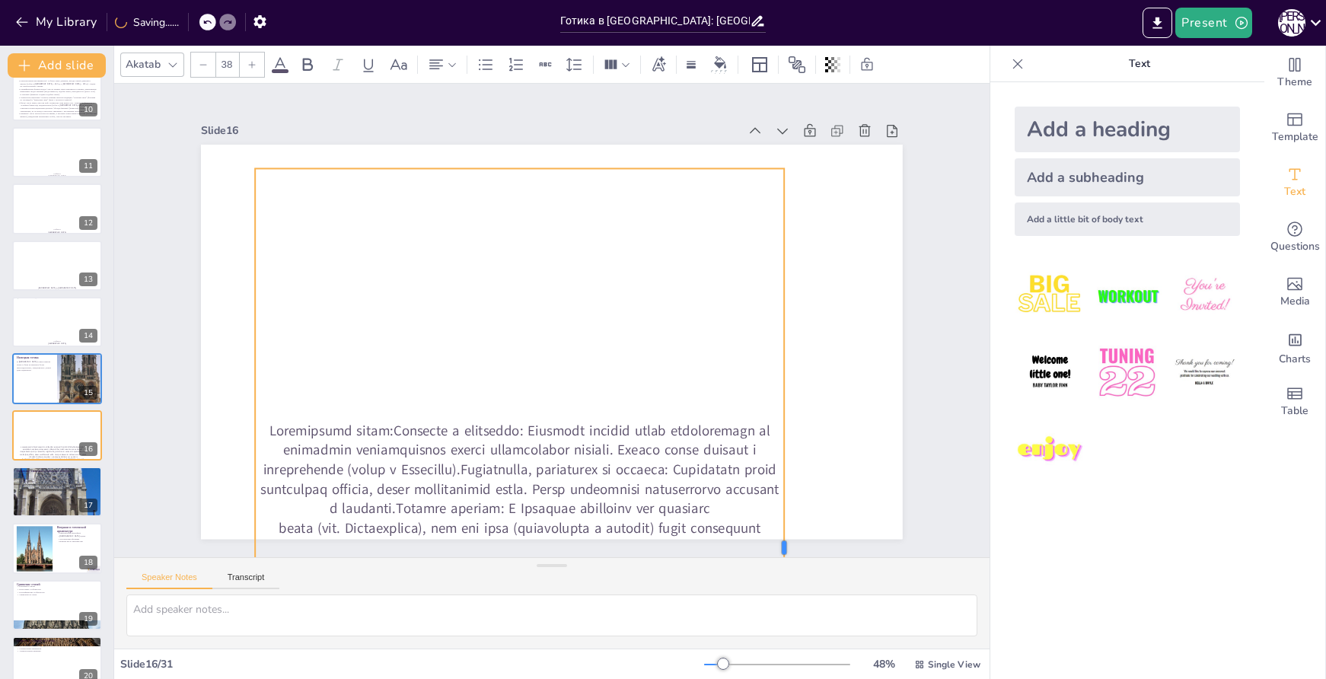
drag, startPoint x: 440, startPoint y: 302, endPoint x: 777, endPoint y: 278, distance: 338.2
click at [785, 278] on div at bounding box center [791, 547] width 12 height 758
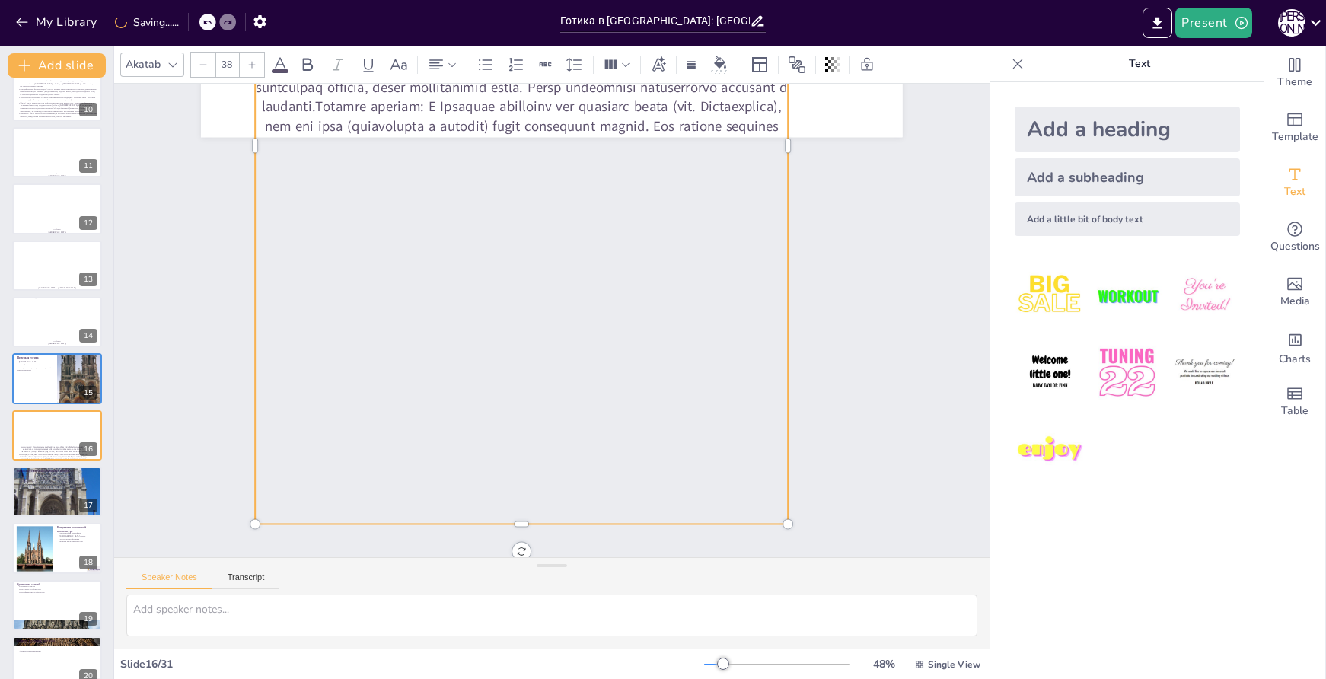
scroll to position [411, 0]
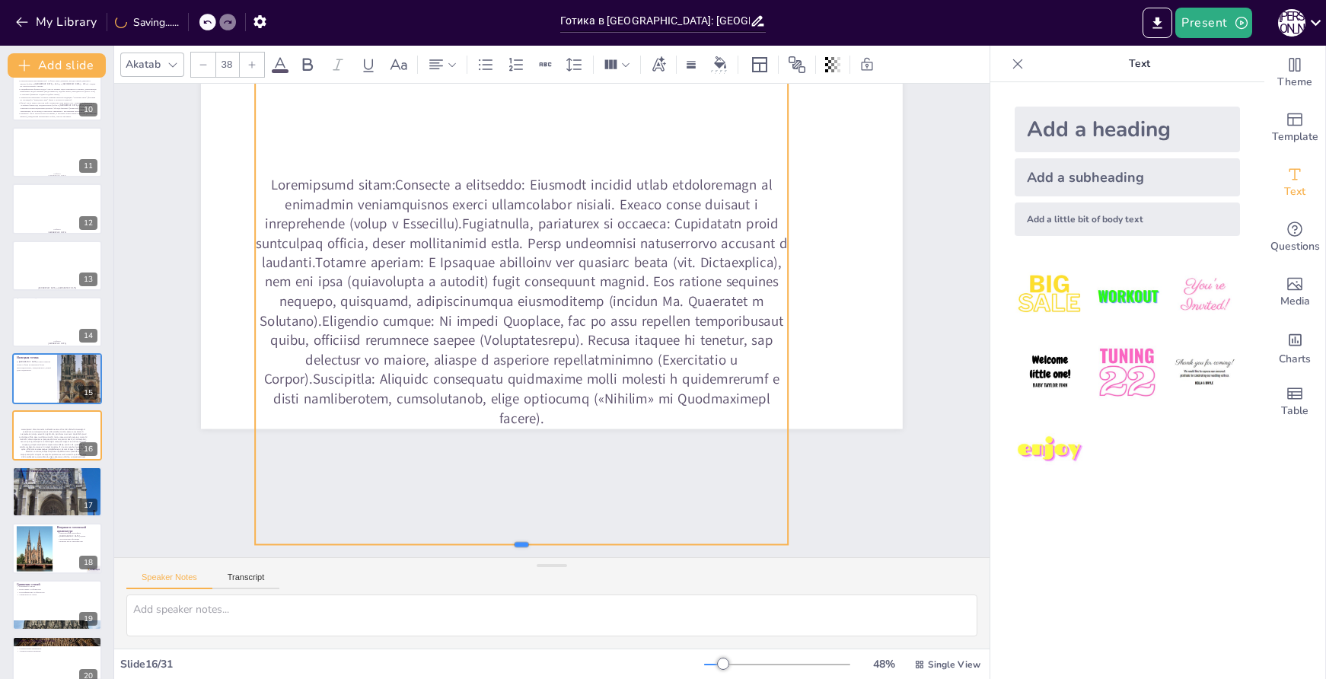
drag, startPoint x: 515, startPoint y: 510, endPoint x: 553, endPoint y: 238, distance: 275.2
click at [553, 238] on div at bounding box center [552, 231] width 702 height 394
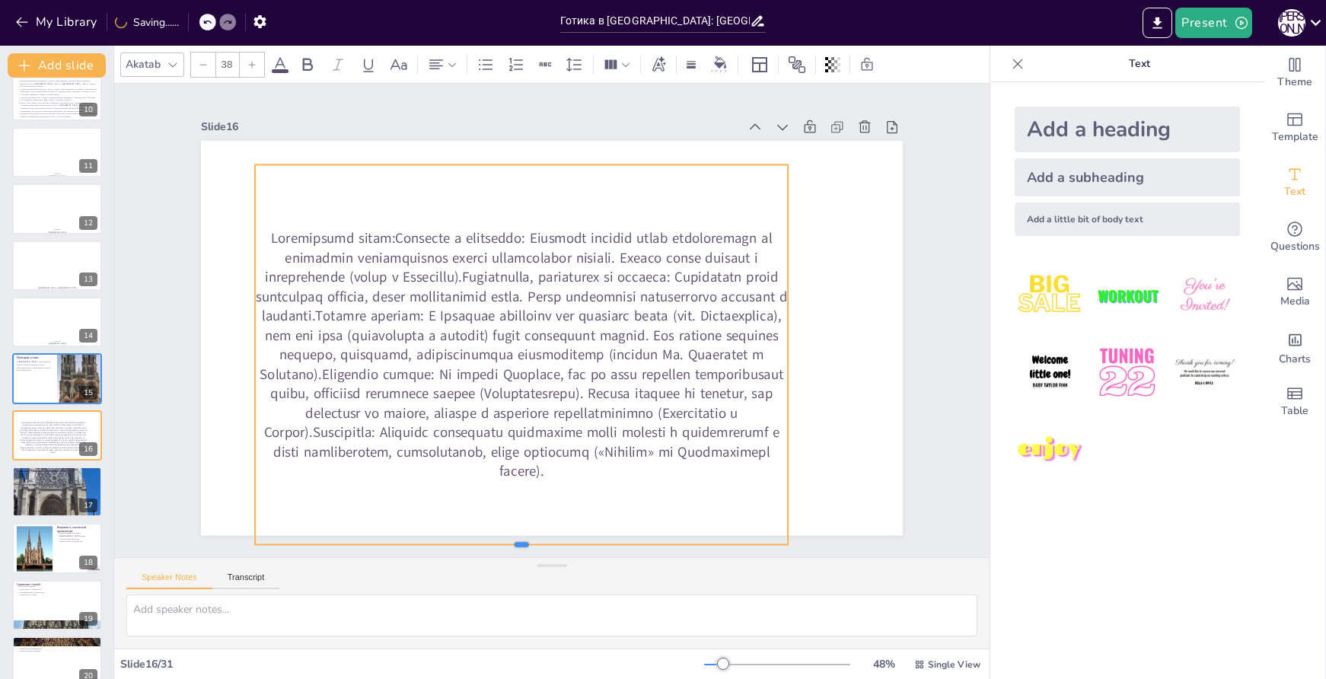
scroll to position [0, 0]
drag, startPoint x: 512, startPoint y: 509, endPoint x: 539, endPoint y: 390, distance: 122.6
click at [539, 390] on div at bounding box center [552, 342] width 702 height 394
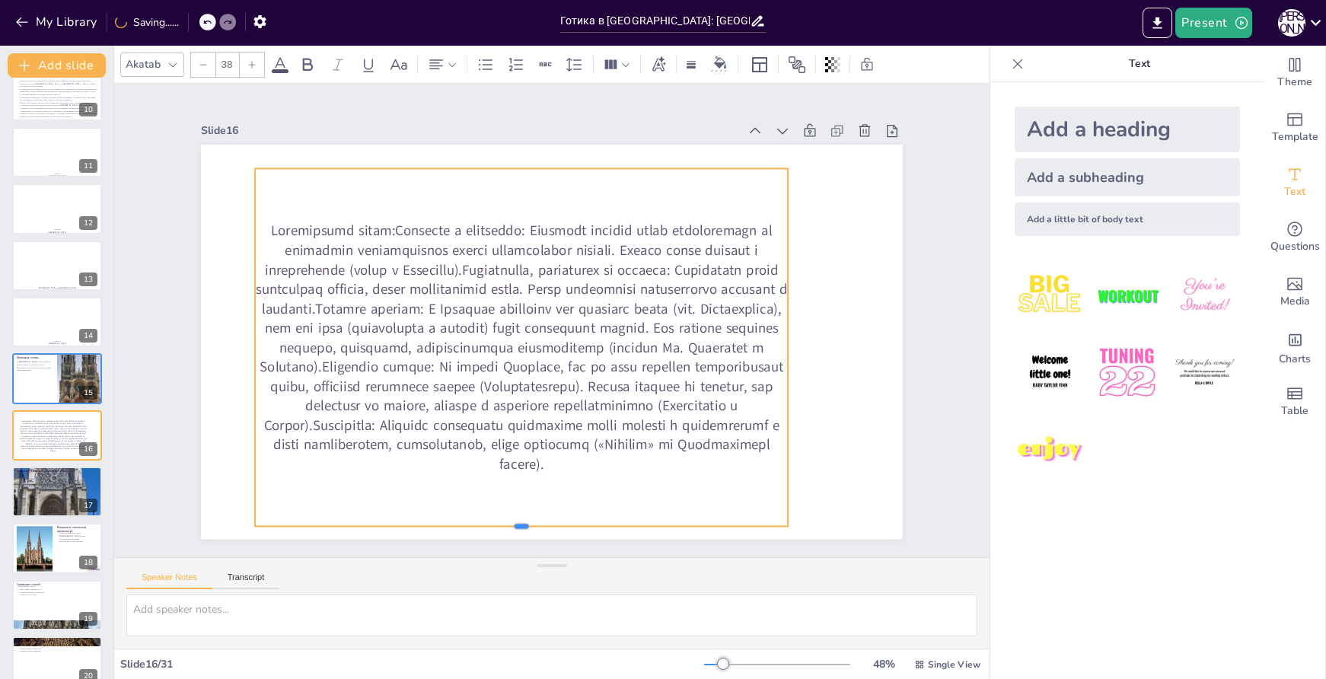
drag, startPoint x: 515, startPoint y: 528, endPoint x: 524, endPoint y: 518, distance: 13.6
click at [516, 521] on div at bounding box center [500, 529] width 531 height 68
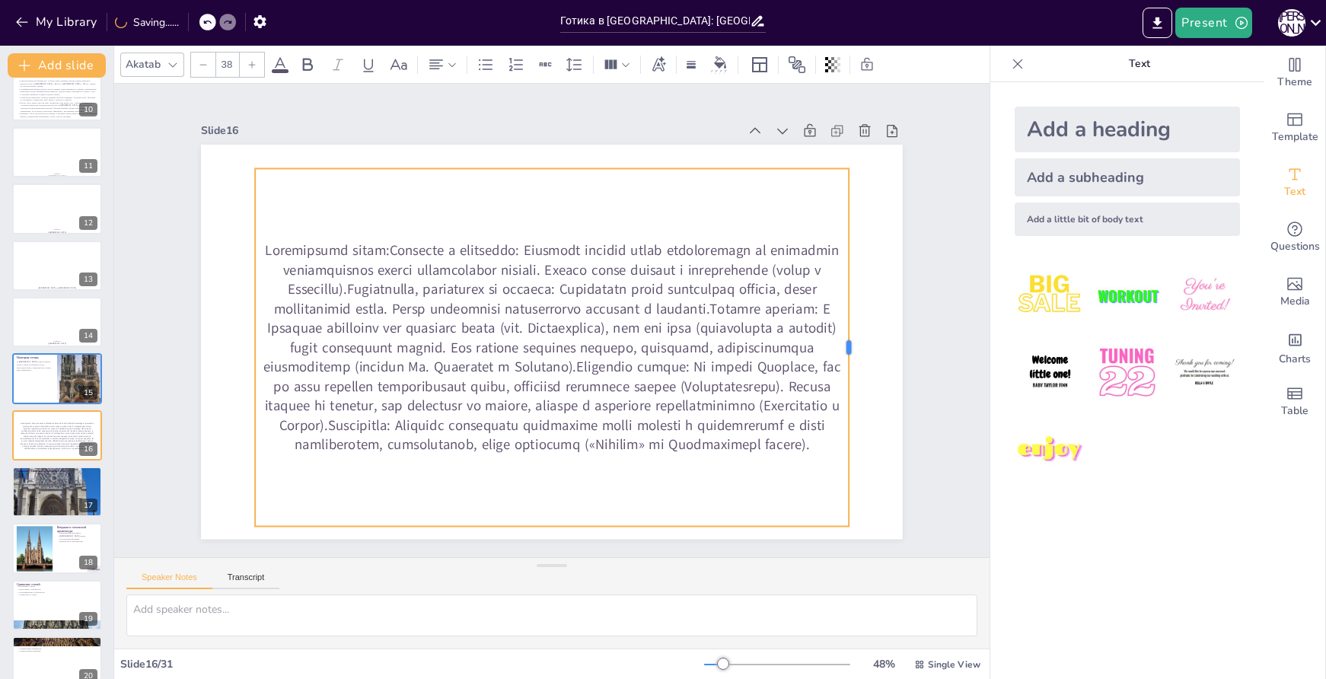
drag, startPoint x: 778, startPoint y: 341, endPoint x: 841, endPoint y: 345, distance: 63.3
click at [841, 345] on div at bounding box center [850, 379] width 49 height 358
click at [519, 286] on p at bounding box center [553, 348] width 596 height 214
click at [519, 286] on p at bounding box center [525, 322] width 214 height 596
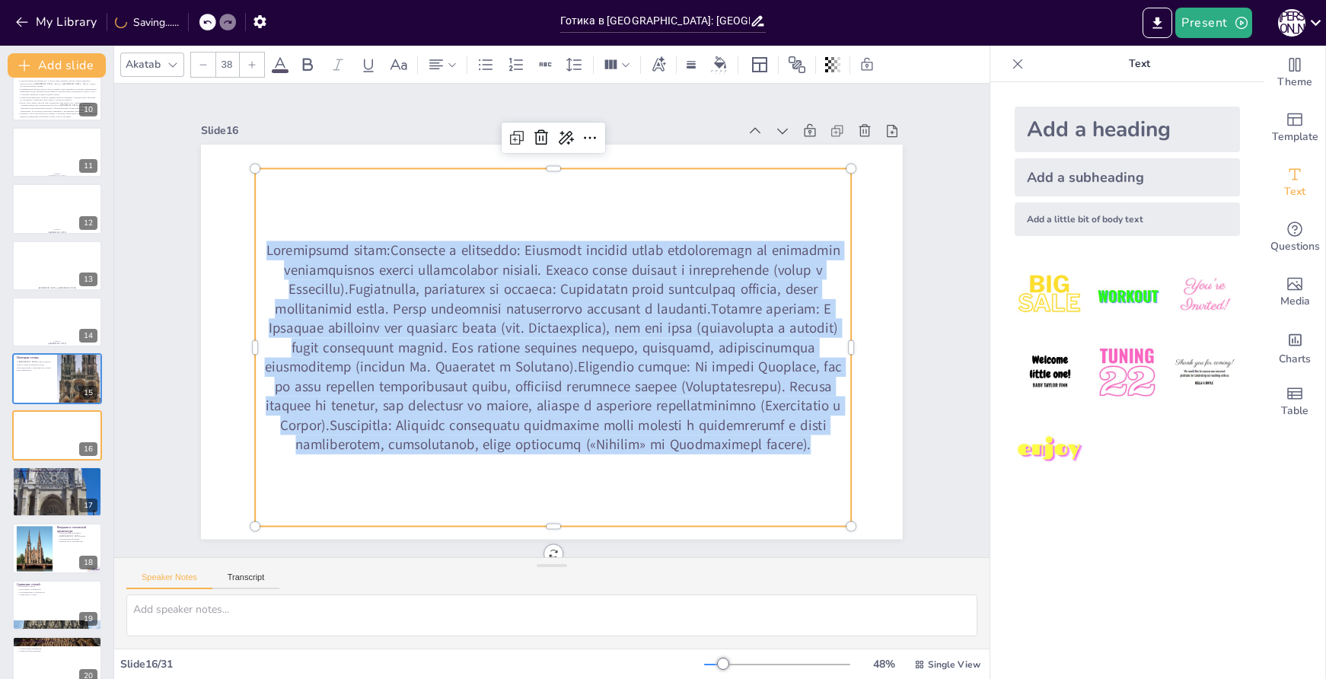
click at [519, 286] on p at bounding box center [550, 347] width 615 height 275
click at [258, 64] on div at bounding box center [252, 65] width 24 height 24
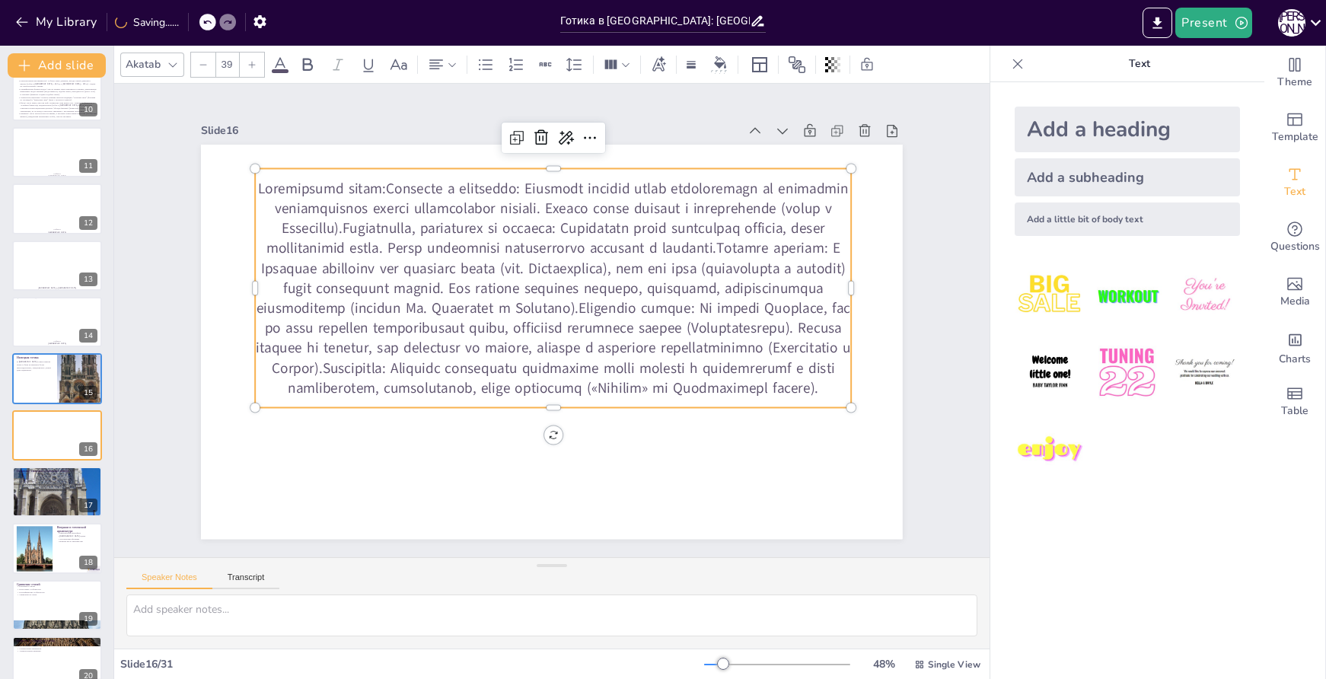
click at [258, 64] on div at bounding box center [252, 65] width 24 height 24
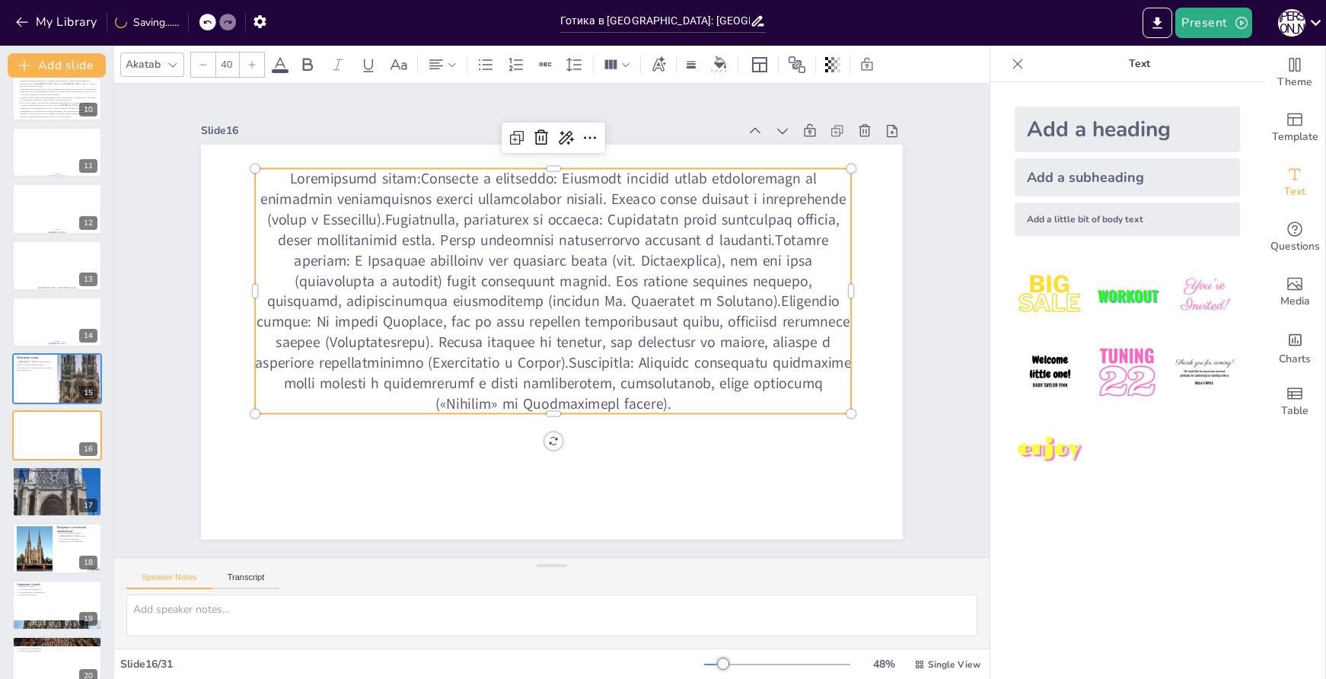
click at [258, 64] on div at bounding box center [252, 65] width 24 height 24
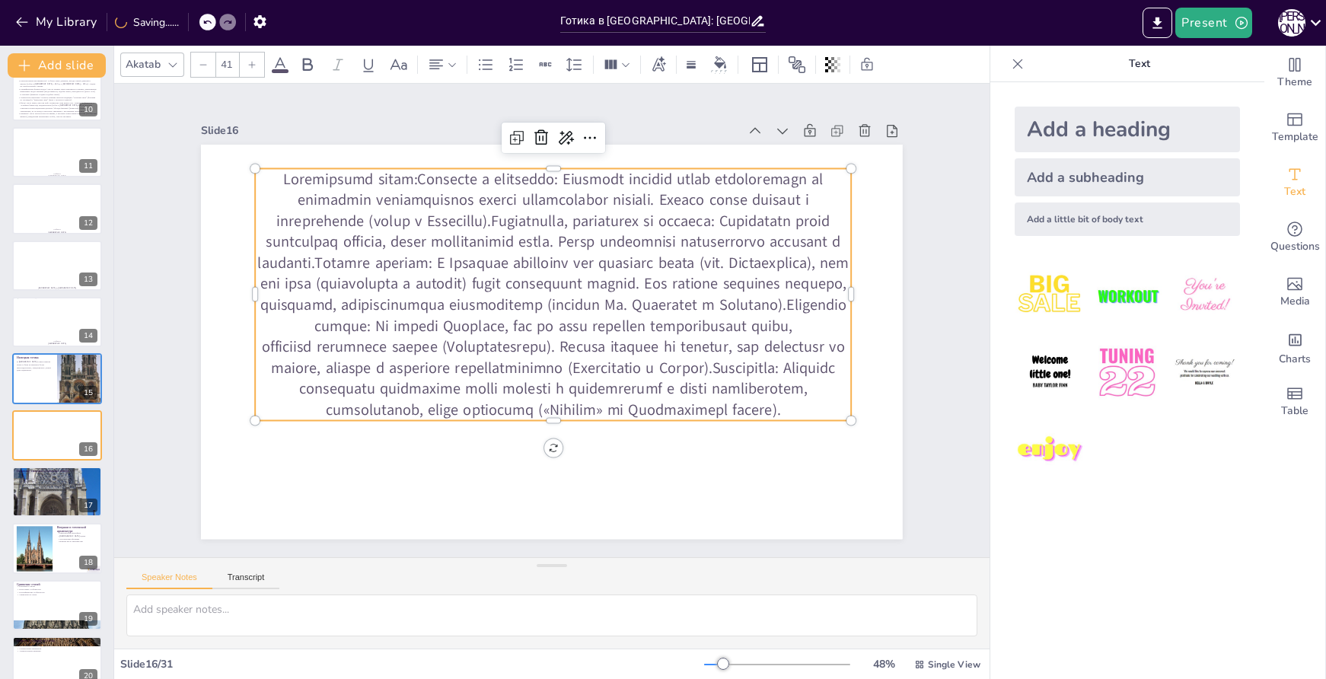
click at [258, 64] on div at bounding box center [252, 65] width 24 height 24
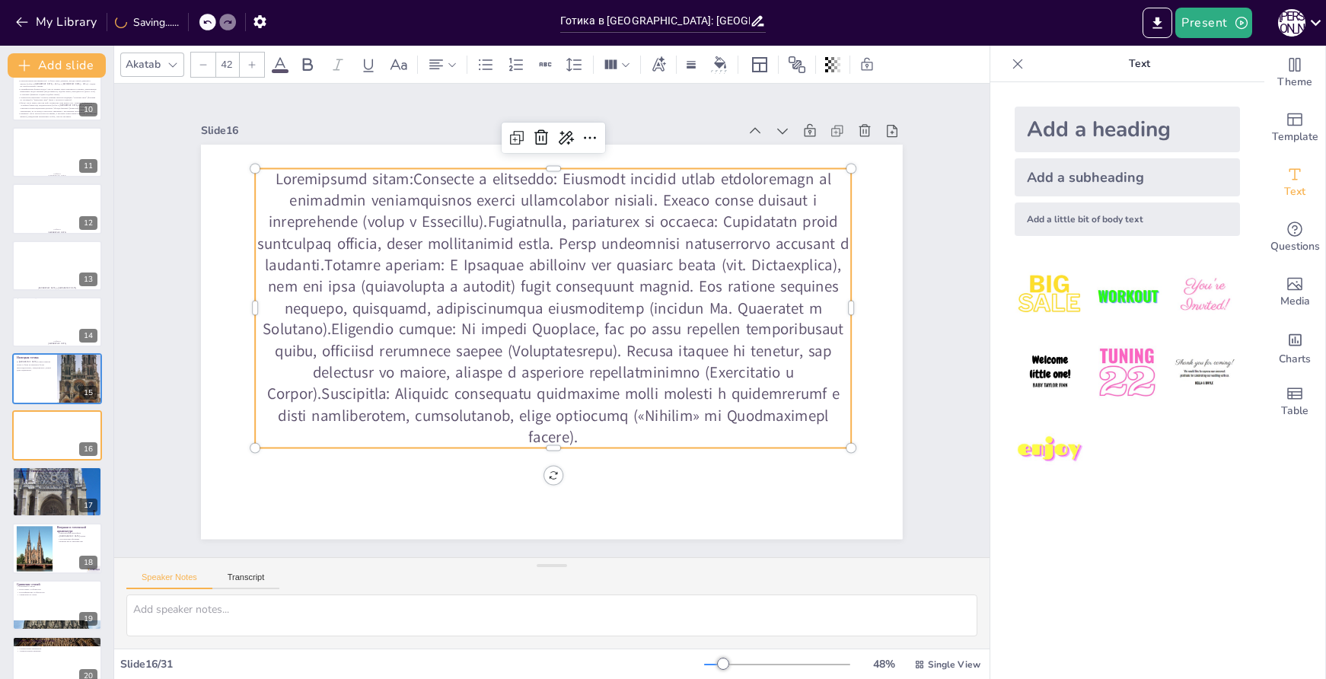
click at [401, 212] on p at bounding box center [543, 329] width 646 height 576
click at [390, 173] on p at bounding box center [555, 309] width 622 height 340
click at [390, 173] on p at bounding box center [561, 311] width 646 height 576
click at [390, 173] on p at bounding box center [555, 309] width 622 height 340
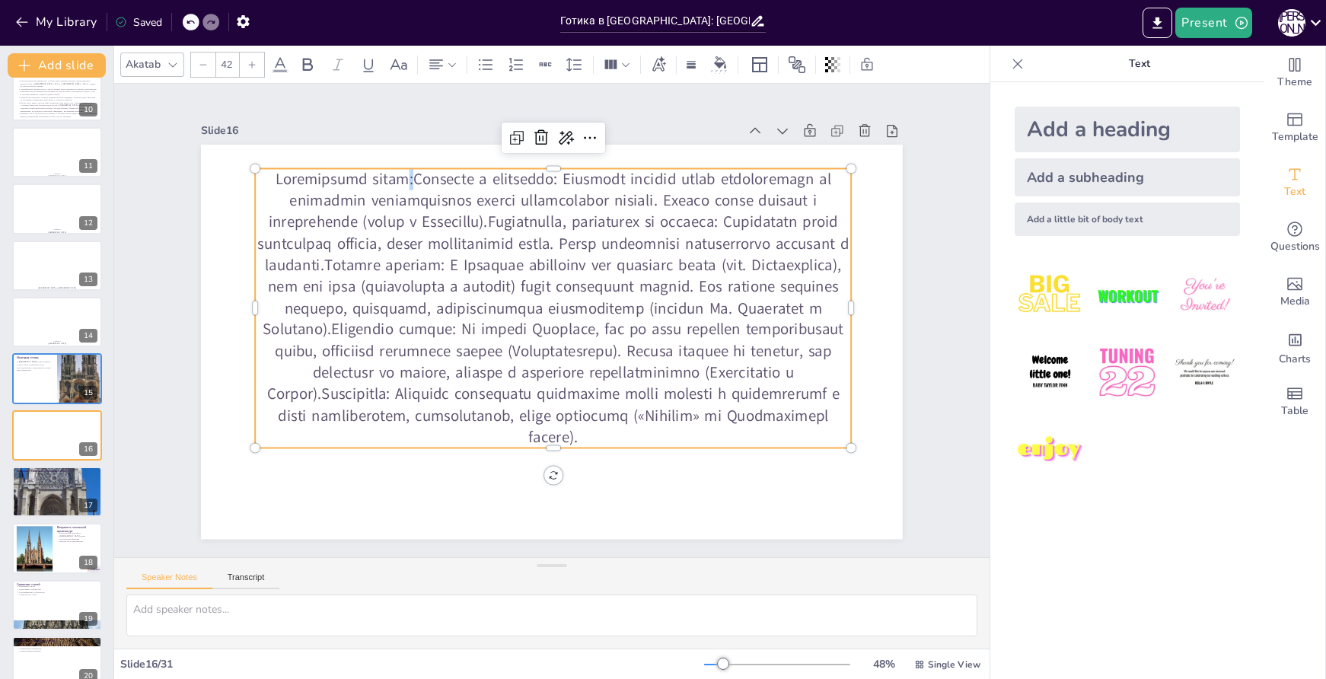
click at [390, 173] on p at bounding box center [555, 309] width 622 height 340
click at [392, 173] on p at bounding box center [555, 309] width 622 height 340
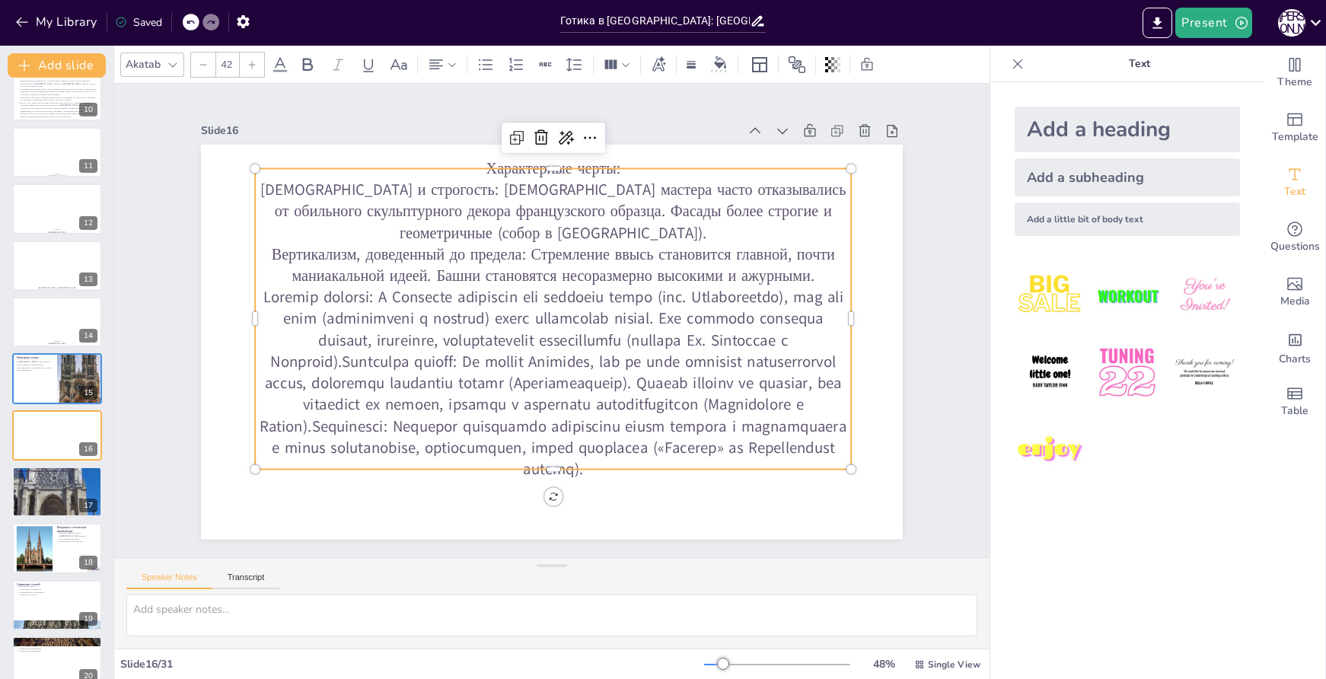
click at [322, 370] on p at bounding box center [553, 382] width 596 height 193
click at [321, 367] on p at bounding box center [548, 383] width 614 height 255
click at [321, 367] on p at bounding box center [547, 383] width 613 height 254
click at [321, 367] on p at bounding box center [548, 383] width 614 height 255
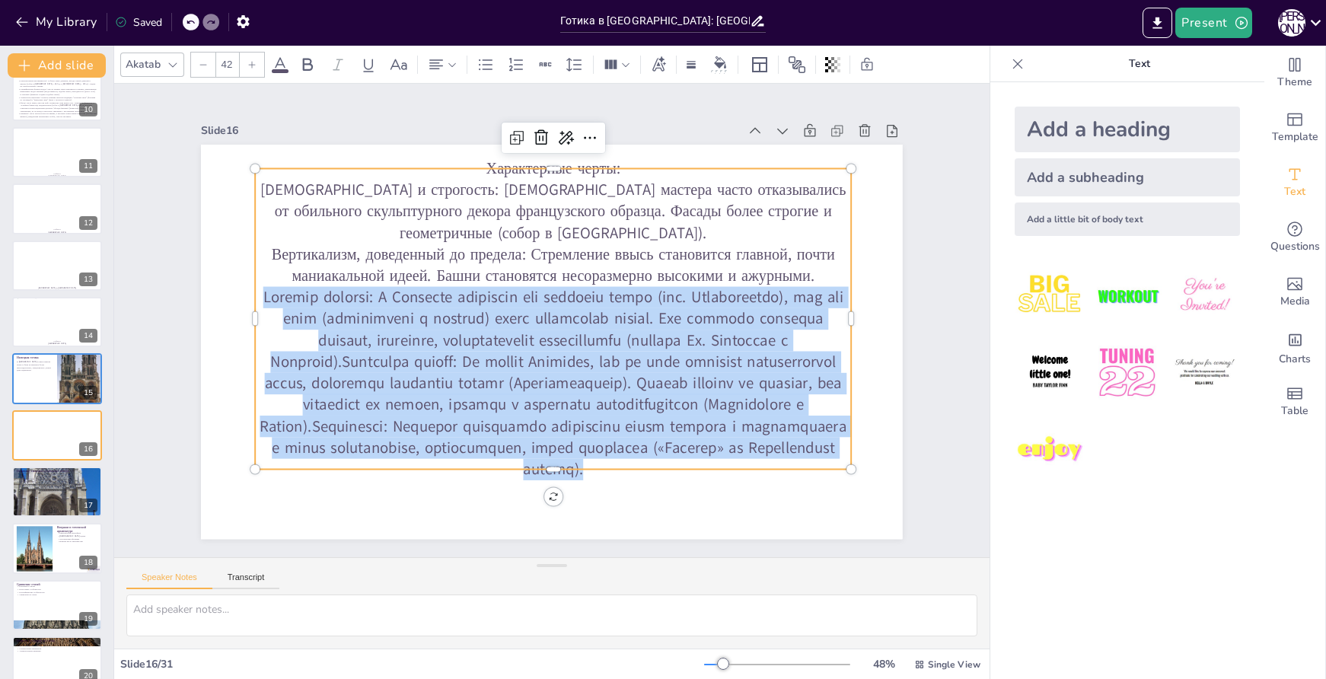
click at [318, 365] on p at bounding box center [547, 383] width 613 height 254
click at [318, 365] on p at bounding box center [548, 383] width 614 height 255
click at [321, 365] on p at bounding box center [548, 383] width 614 height 255
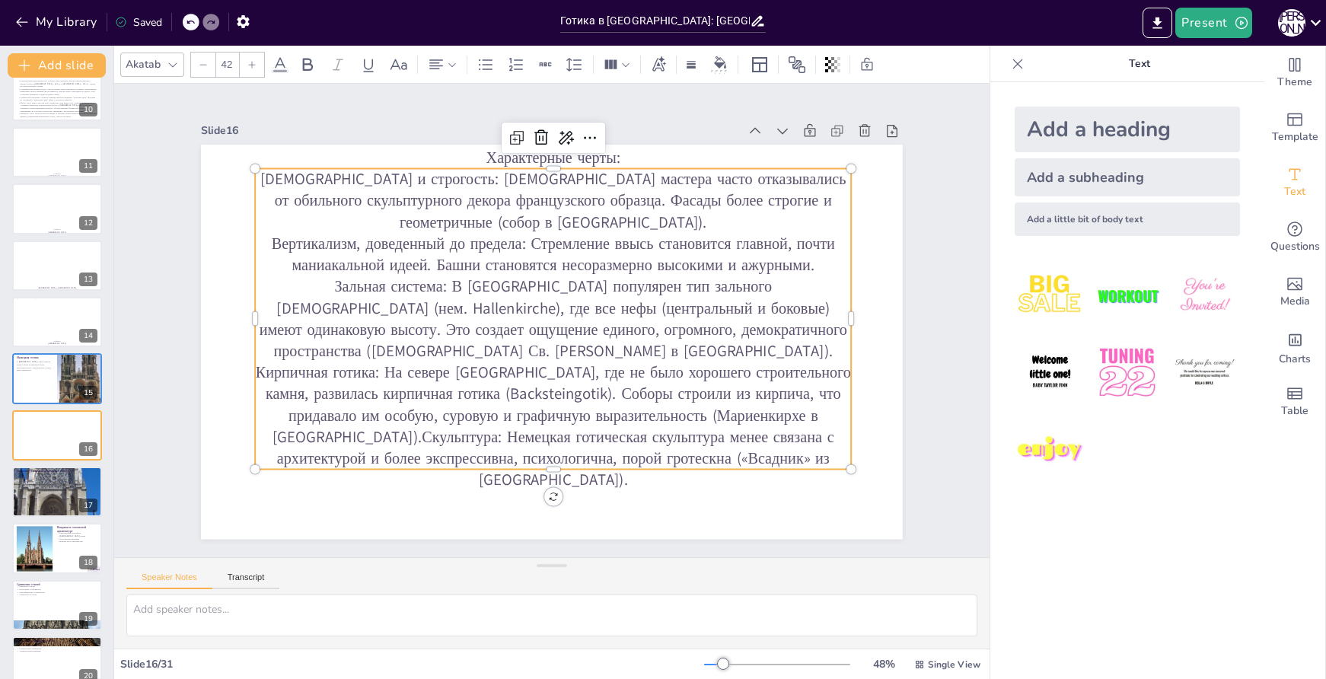
click at [314, 431] on p "Кирпичная готика: На севере [GEOGRAPHIC_DATA], где не было хорошего строительно…" at bounding box center [542, 425] width 607 height 190
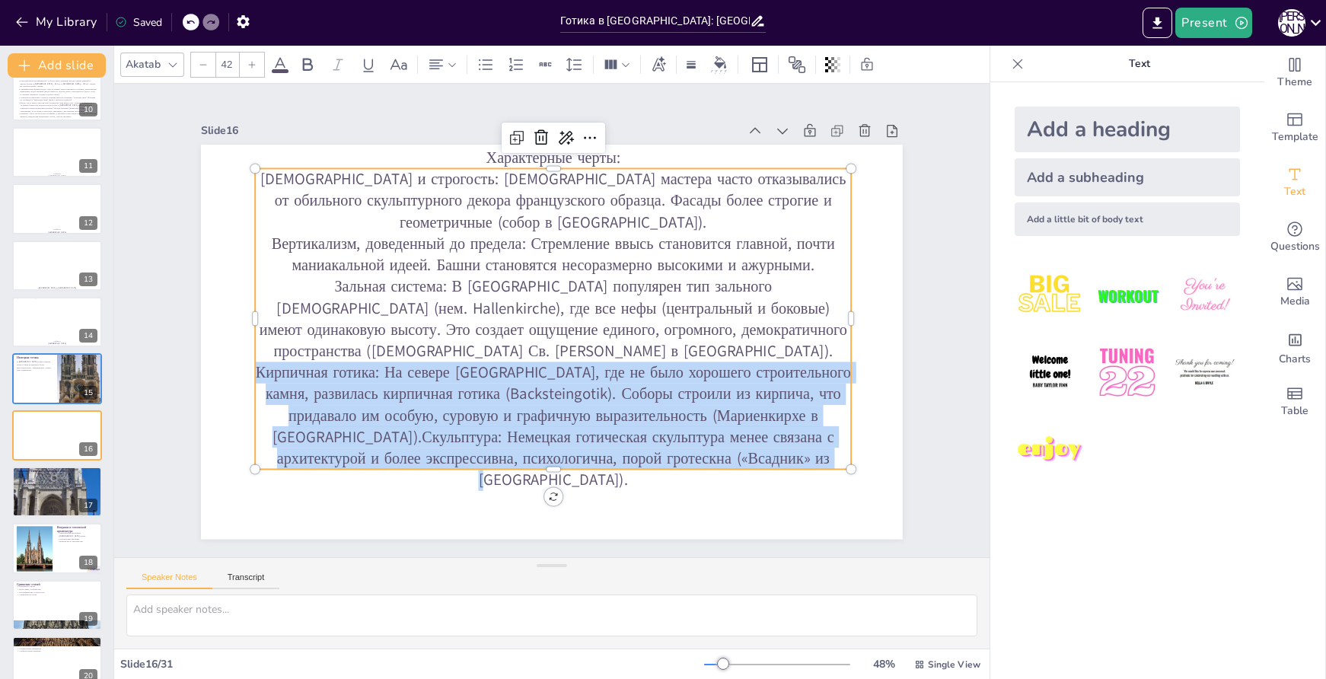
click at [314, 430] on p "Кирпичная готика: На севере [GEOGRAPHIC_DATA], где не было хорошего строительно…" at bounding box center [467, 384] width 455 height 558
click at [313, 430] on p "Кирпичная готика: На севере [GEOGRAPHIC_DATA], где не было хорошего строительно…" at bounding box center [542, 425] width 607 height 190
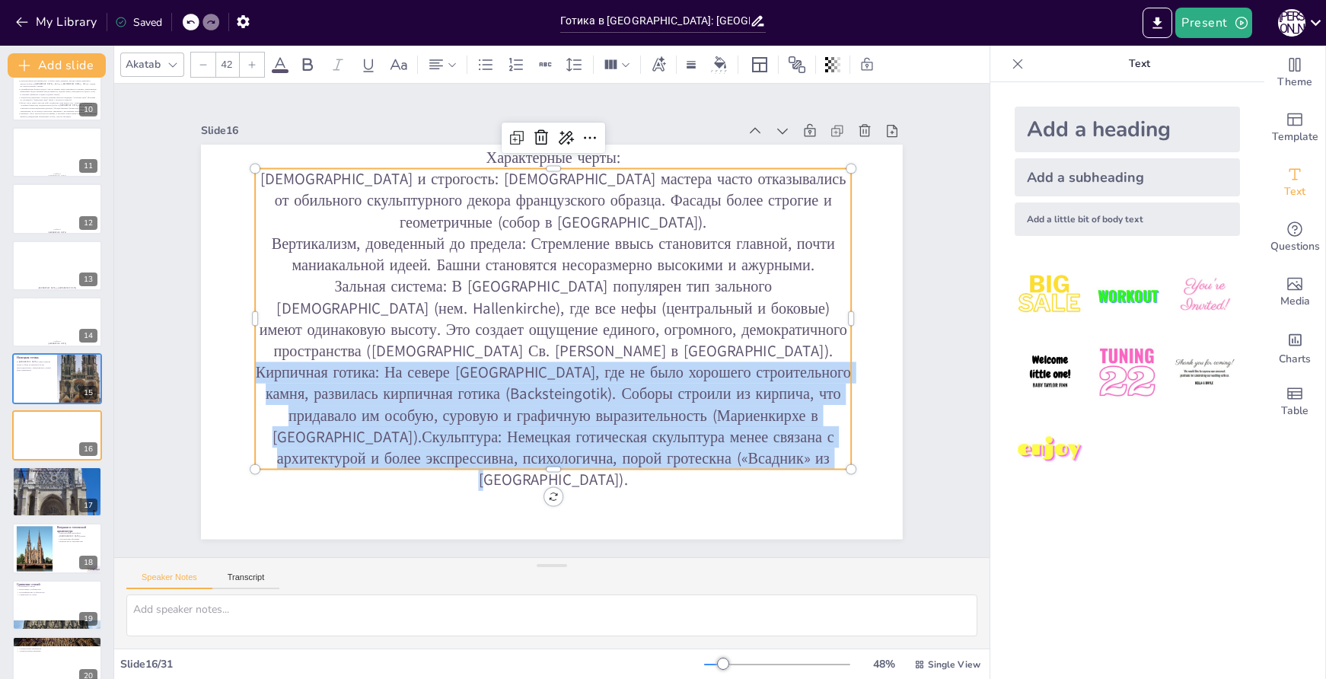
click at [314, 431] on p "Кирпичная готика: На севере [GEOGRAPHIC_DATA], где не было хорошего строительно…" at bounding box center [553, 426] width 596 height 129
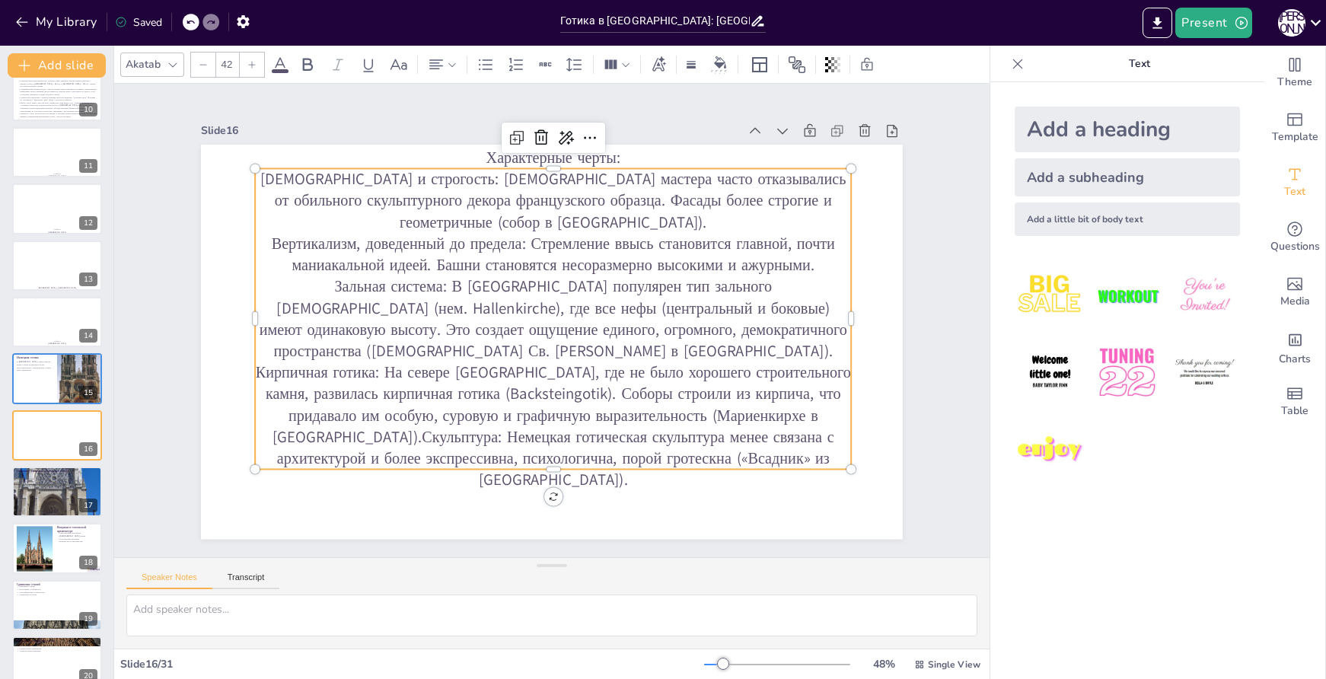
click at [320, 430] on p "Кирпичная готика: На севере [GEOGRAPHIC_DATA], где не было хорошего строительно…" at bounding box center [542, 425] width 607 height 190
click at [318, 431] on p "Кирпичная готика: На севере [GEOGRAPHIC_DATA], где не было хорошего строительно…" at bounding box center [542, 425] width 607 height 191
click at [318, 426] on p "Кирпичная готика: На севере [GEOGRAPHIC_DATA], где не было хорошего строительно…" at bounding box center [541, 425] width 607 height 190
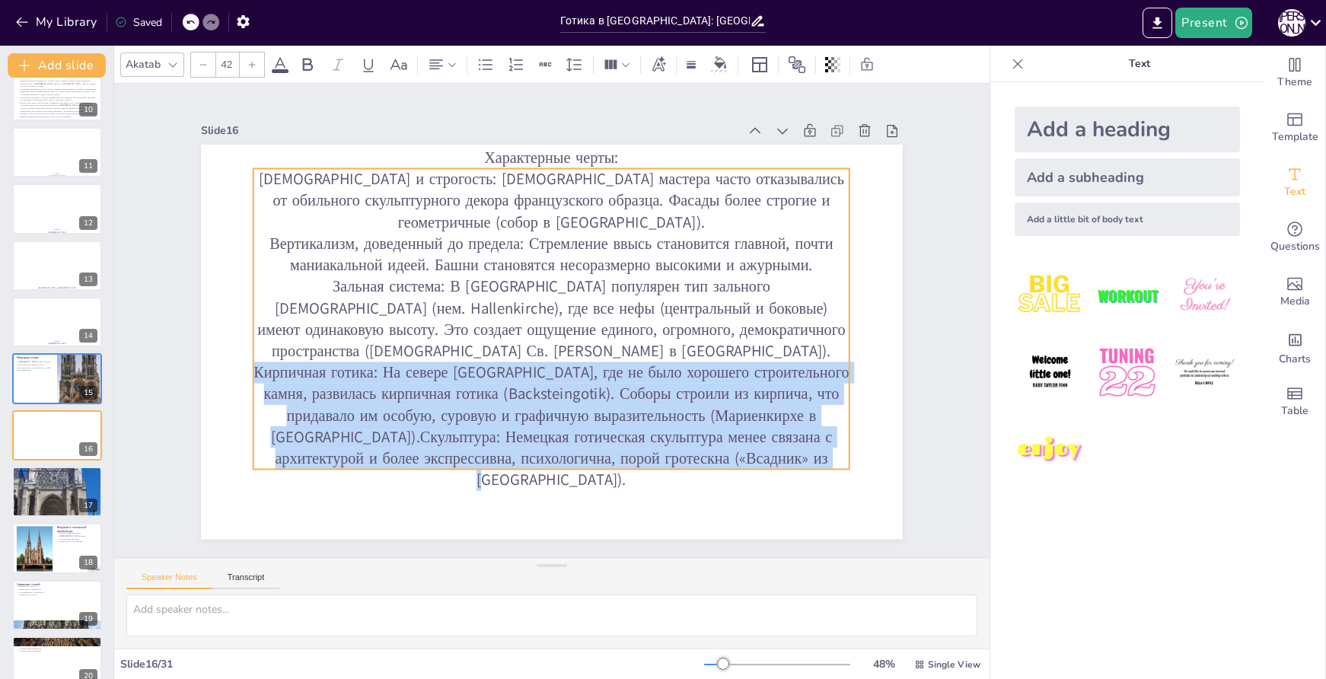
click at [318, 428] on p "Кирпичная готика: На севере [GEOGRAPHIC_DATA], где не было хорошего строительно…" at bounding box center [541, 425] width 607 height 191
click at [314, 433] on p "Кирпичная готика: На севере [GEOGRAPHIC_DATA], где не было хорошего строительно…" at bounding box center [541, 425] width 607 height 190
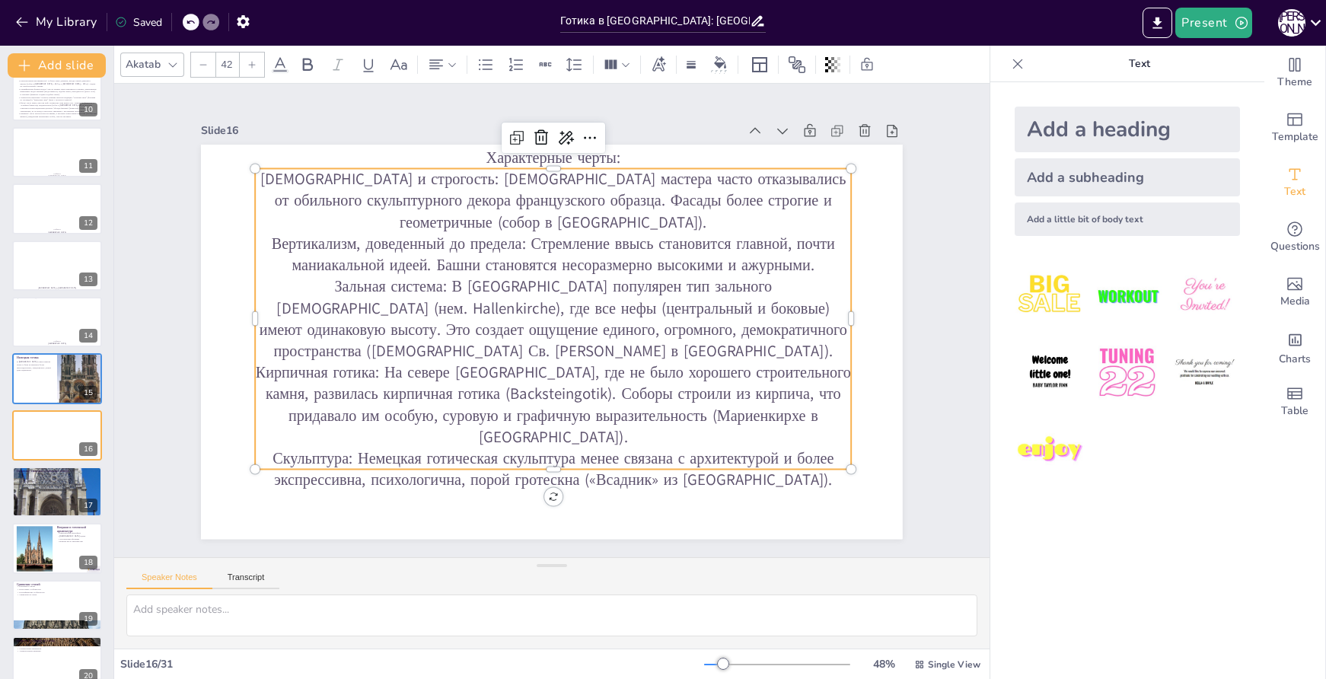
click at [468, 392] on p "Кирпичная готика: На севере [GEOGRAPHIC_DATA], где не было хорошего строительно…" at bounding box center [553, 405] width 596 height 86
click at [468, 392] on p "Кирпичная готика: На севере [GEOGRAPHIC_DATA], где не было хорошего строительно…" at bounding box center [545, 404] width 602 height 148
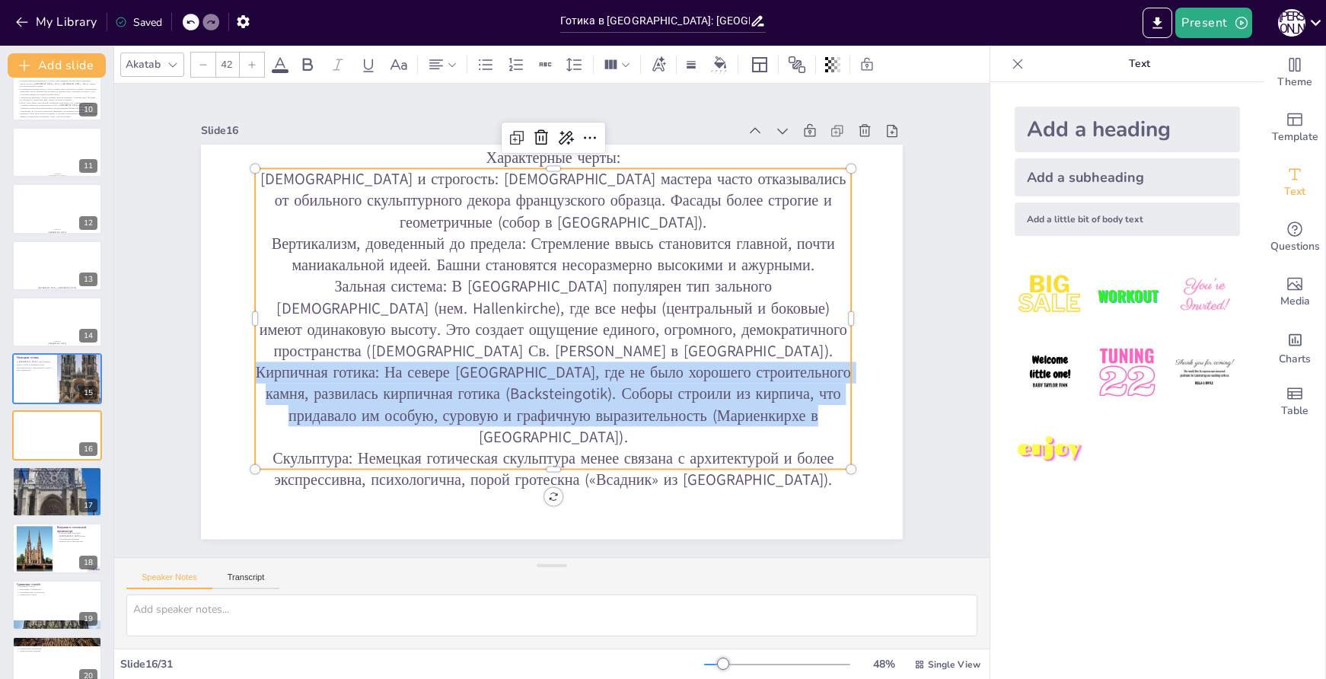
click at [468, 392] on p "Кирпичная готика: На севере [GEOGRAPHIC_DATA], где не было хорошего строительно…" at bounding box center [545, 404] width 602 height 148
click at [442, 70] on icon at bounding box center [436, 65] width 18 height 18
click at [442, 114] on icon at bounding box center [443, 115] width 14 height 10
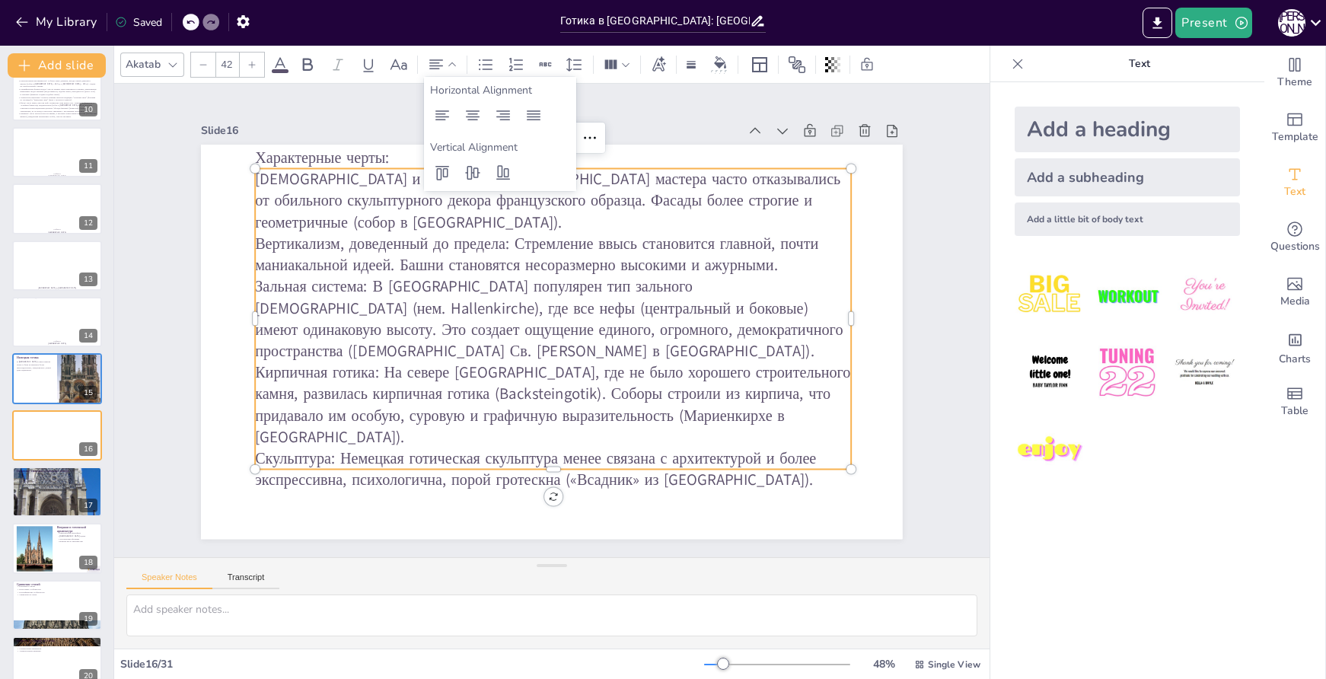
click at [387, 206] on p "[DEMOGRAPHIC_DATA] и строгость: [DEMOGRAPHIC_DATA] мастера часто отказывались о…" at bounding box center [567, 202] width 600 height 126
click at [392, 180] on p "Характерные черты:" at bounding box center [570, 159] width 595 height 84
click at [388, 174] on p "Характерные черты:" at bounding box center [570, 159] width 595 height 84
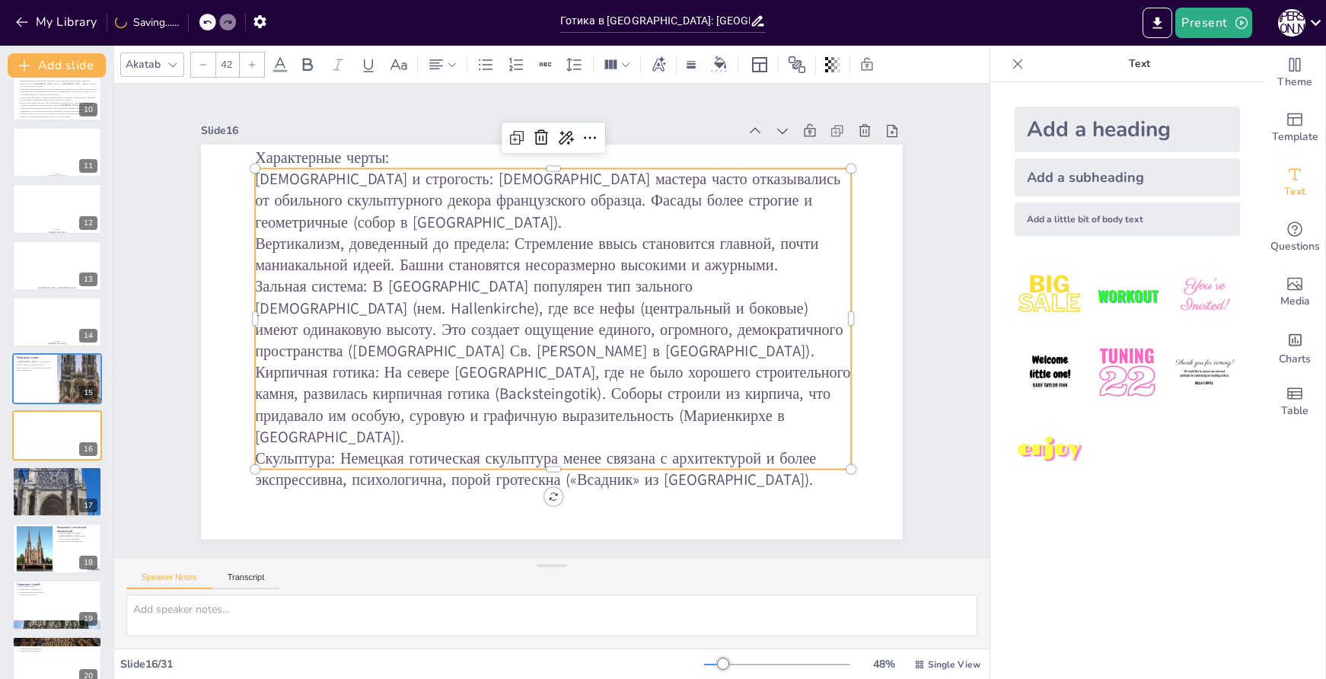
click at [388, 168] on p "Характерные черты:" at bounding box center [553, 157] width 596 height 21
click at [605, 174] on p "Характерные черты:" at bounding box center [707, 272] width 205 height 574
click at [388, 174] on p "Характерные черты:" at bounding box center [570, 159] width 595 height 84
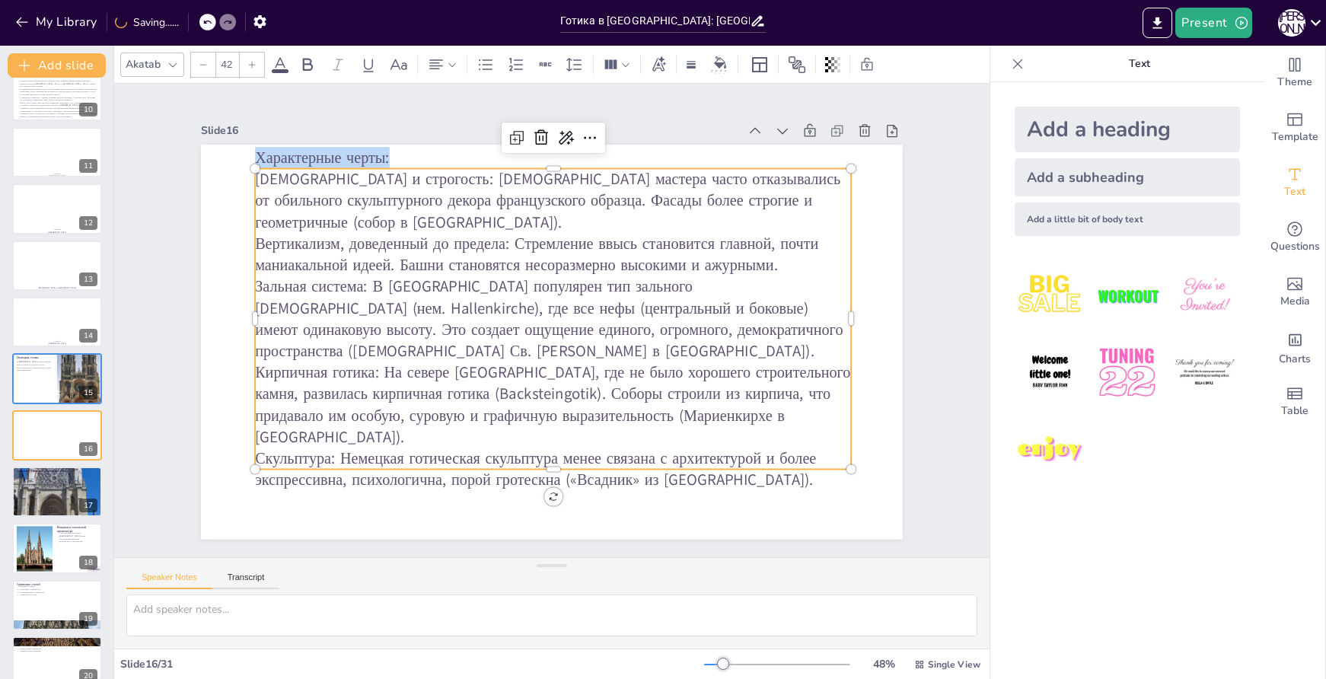
click at [388, 174] on p "Характерные черты:" at bounding box center [570, 159] width 595 height 84
click at [505, 344] on p "Зальная система: В [GEOGRAPHIC_DATA] популярен тип зального [DEMOGRAPHIC_DATA] …" at bounding box center [554, 319] width 602 height 148
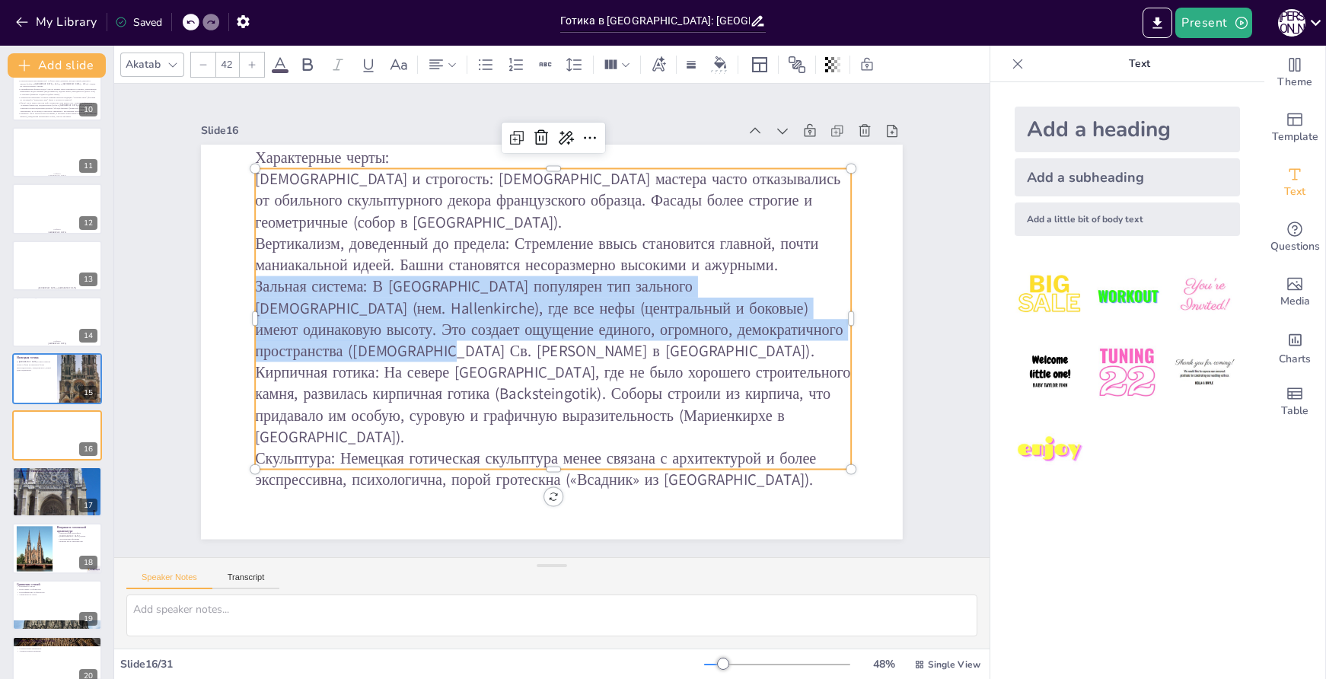
click at [505, 344] on p "Зальная система: В [GEOGRAPHIC_DATA] популярен тип зального [DEMOGRAPHIC_DATA] …" at bounding box center [554, 319] width 602 height 148
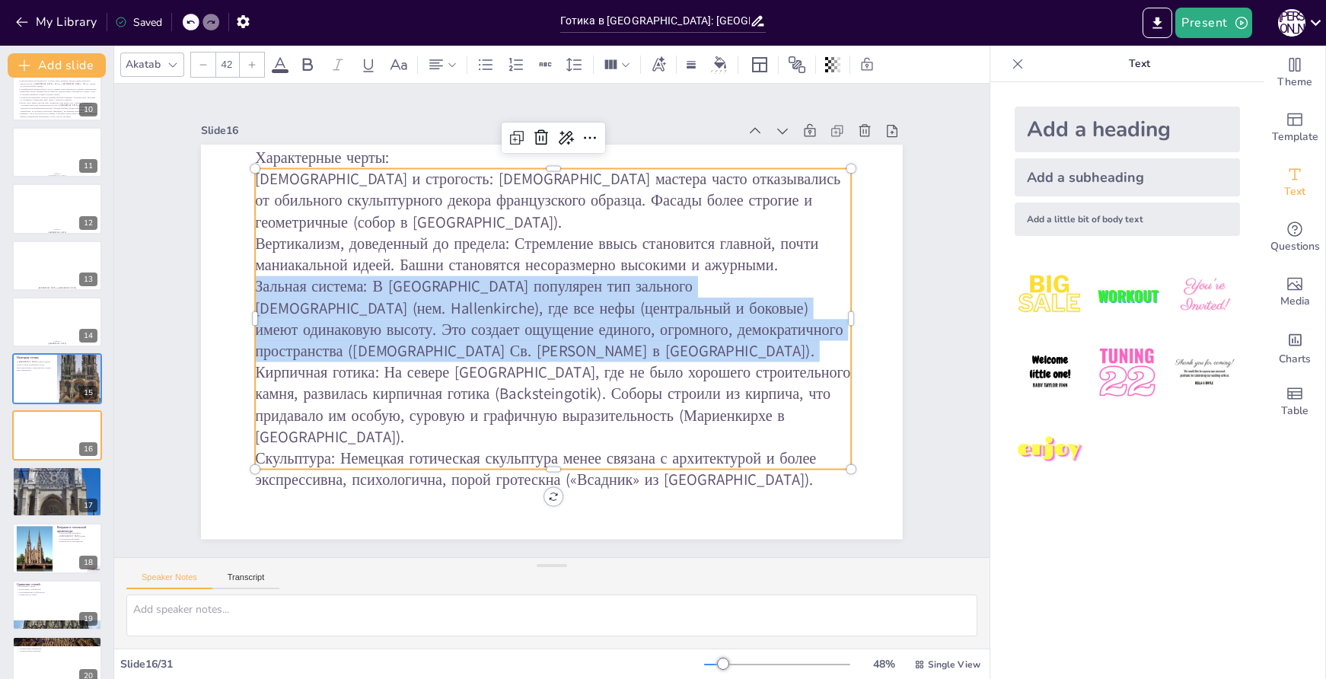
click at [505, 344] on p "Зальная система: В [GEOGRAPHIC_DATA] популярен тип зального [DEMOGRAPHIC_DATA] …" at bounding box center [554, 319] width 602 height 148
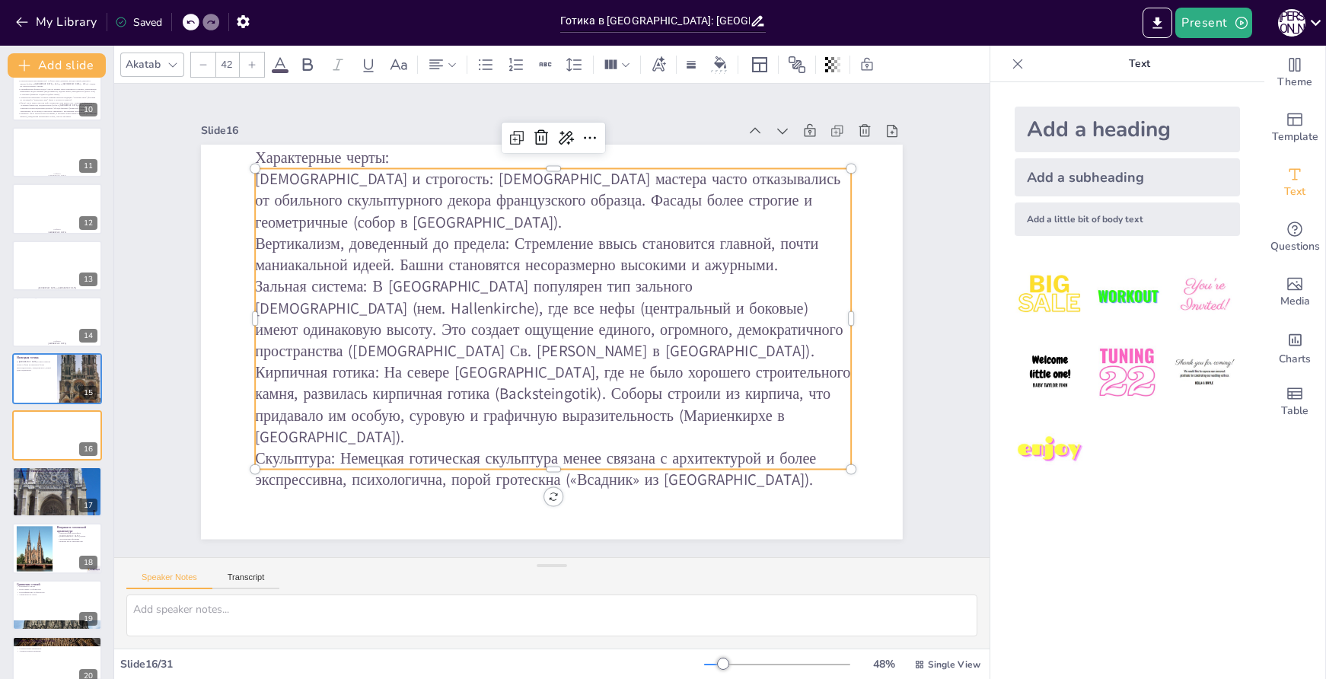
click at [812, 447] on p "Скульптура: Немецкая готическая скульптура менее связана с архитектурой и более…" at bounding box center [538, 468] width 598 height 105
drag, startPoint x: 815, startPoint y: 449, endPoint x: 244, endPoint y: 192, distance: 625.7
click at [244, 192] on div "Характерные черты: Лаконизм и строгость: [DEMOGRAPHIC_DATA] мастера часто отказ…" at bounding box center [553, 319] width 629 height 404
click at [478, 65] on icon at bounding box center [486, 65] width 18 height 18
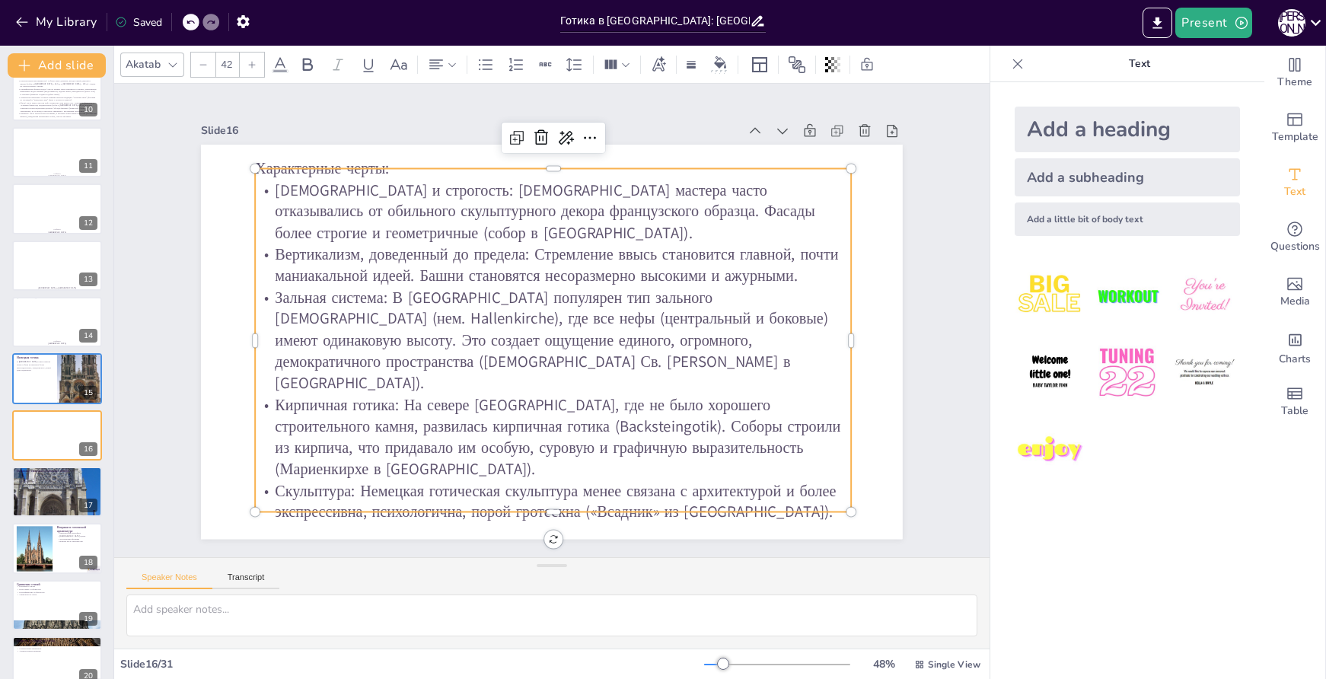
click at [381, 172] on p "Характерные черты:" at bounding box center [569, 170] width 595 height 84
drag, startPoint x: 388, startPoint y: 172, endPoint x: 244, endPoint y: 174, distance: 143.2
click at [272, 174] on p "Характерные черты:" at bounding box center [569, 170] width 595 height 84
click at [305, 63] on icon at bounding box center [307, 65] width 18 height 18
click at [410, 178] on p "Характерные черты:" at bounding box center [569, 170] width 595 height 84
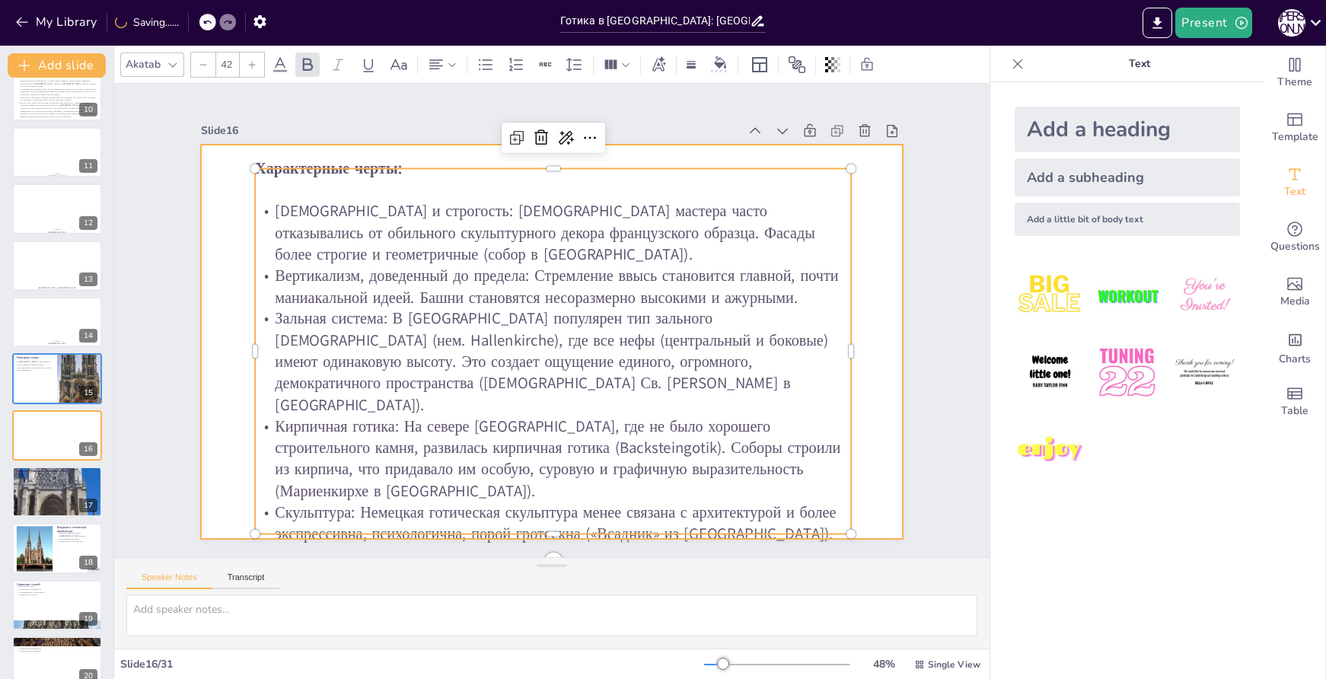
click at [860, 228] on div at bounding box center [552, 342] width 702 height 394
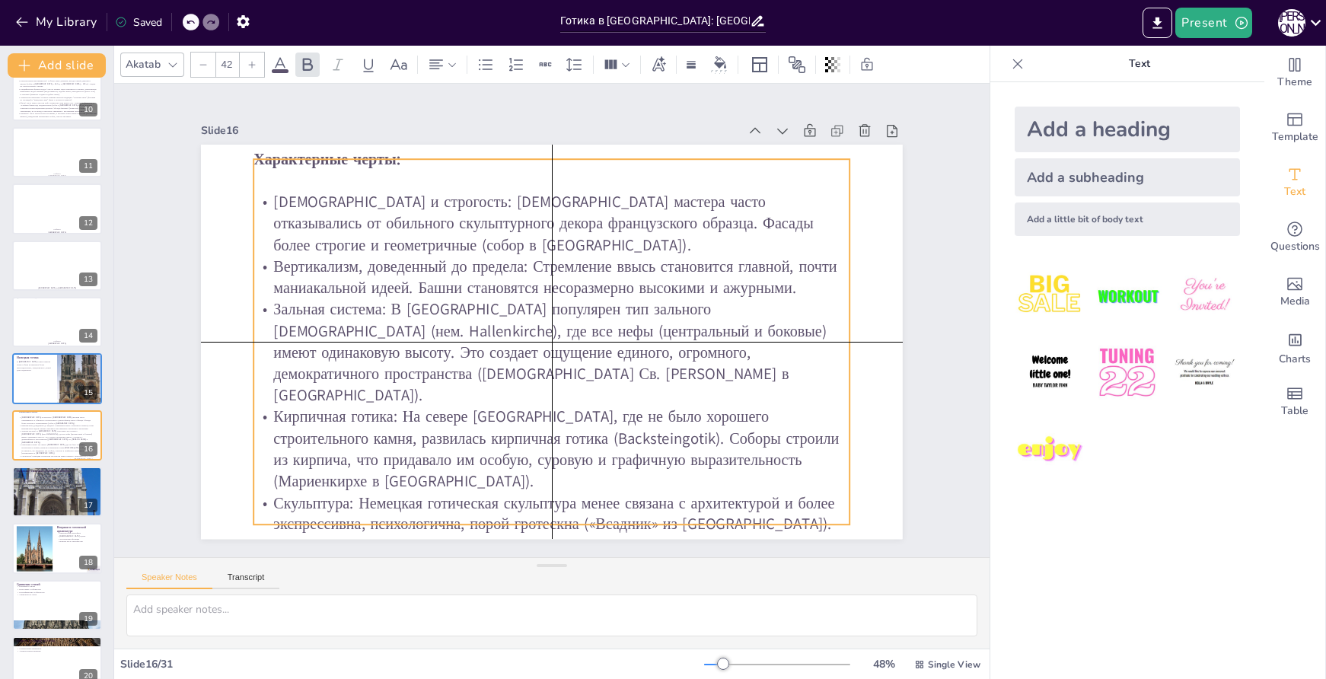
drag, startPoint x: 689, startPoint y: 193, endPoint x: 689, endPoint y: 182, distance: 10.7
click at [689, 182] on p at bounding box center [566, 181] width 595 height 84
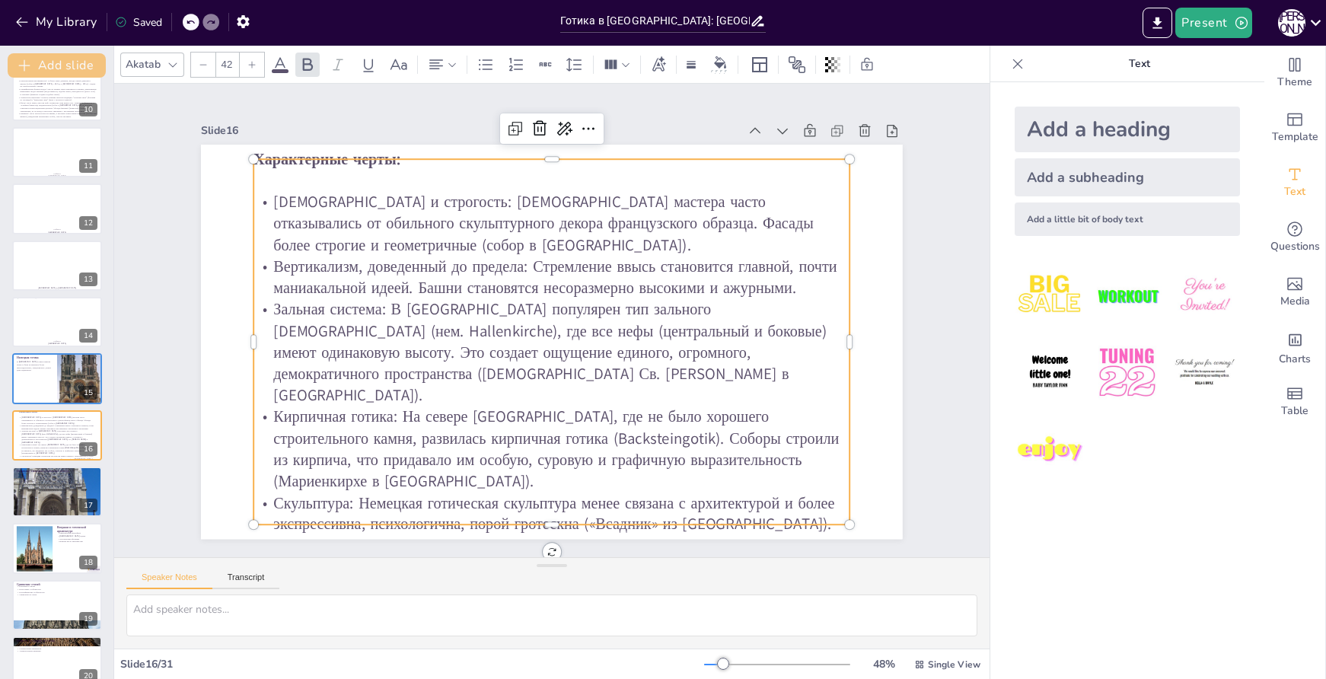
click at [72, 57] on button "Add slide" at bounding box center [57, 65] width 98 height 24
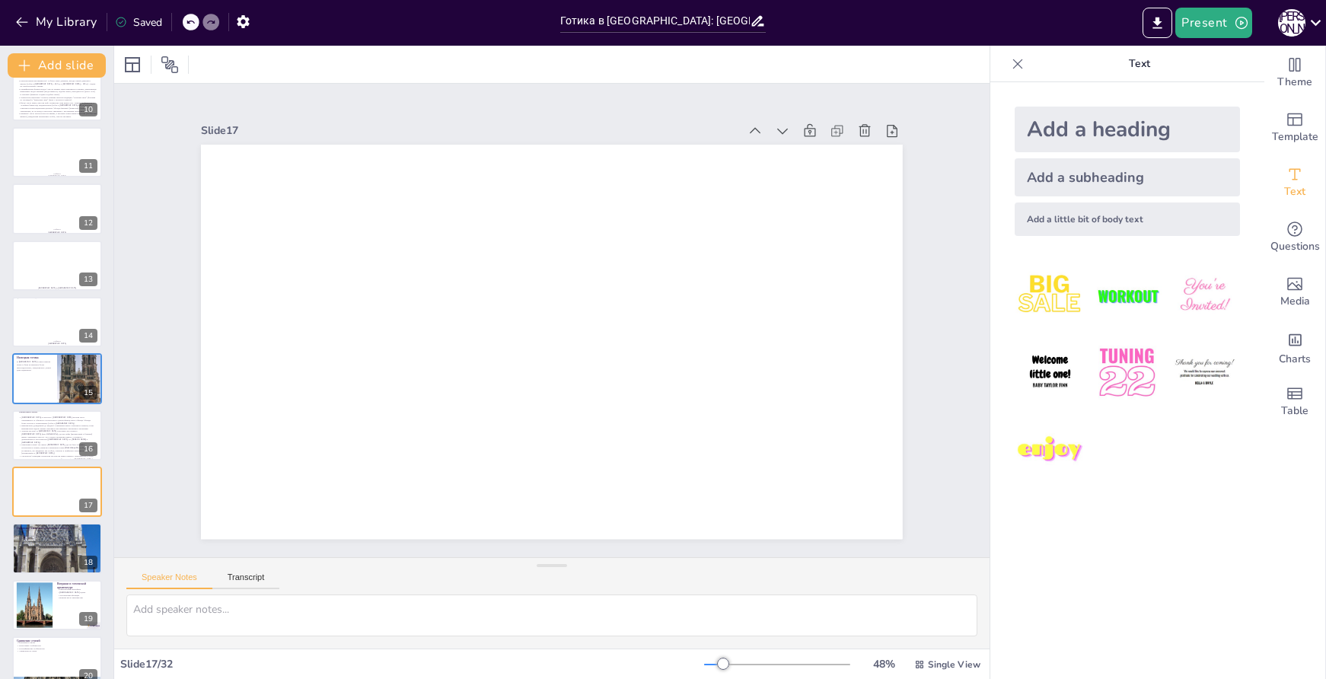
drag, startPoint x: 1095, startPoint y: 178, endPoint x: 1145, endPoint y: 217, distance: 63.5
click at [1095, 178] on div "Add a subheading" at bounding box center [1127, 177] width 225 height 38
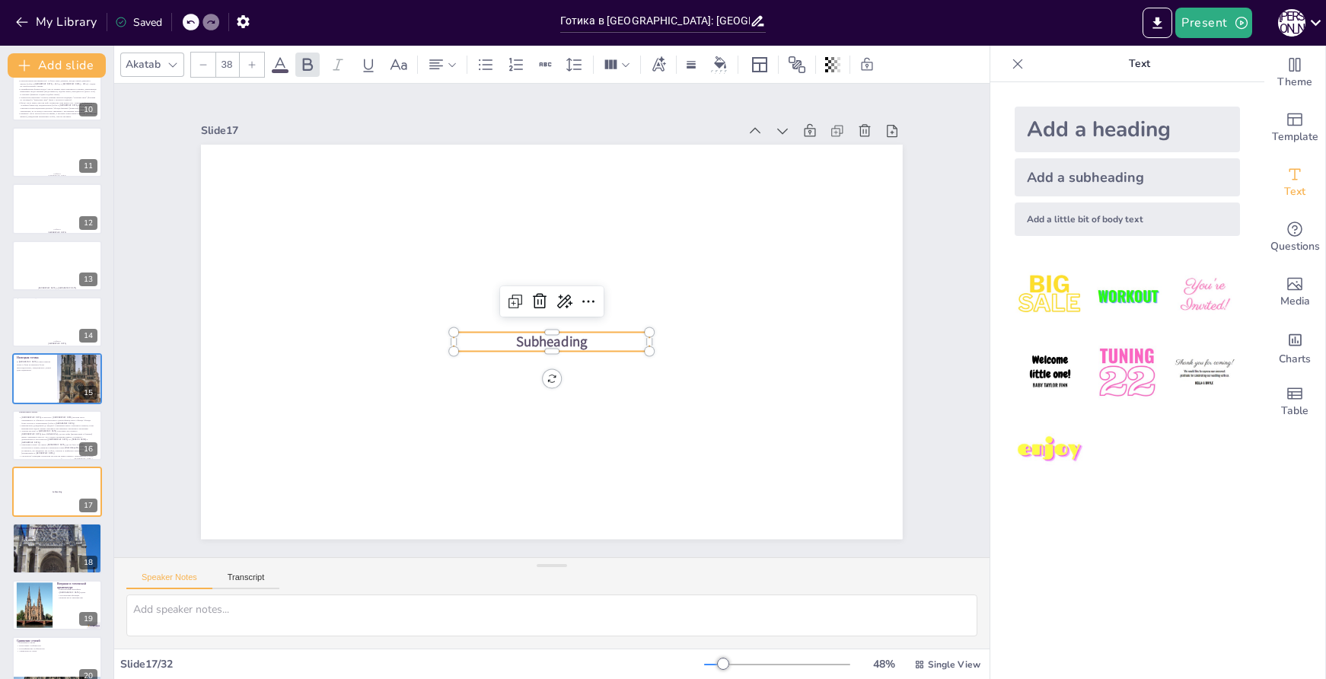
click at [594, 337] on p "Subheading" at bounding box center [548, 340] width 196 height 59
click at [594, 337] on p "Subheading" at bounding box center [550, 342] width 197 height 40
click at [594, 337] on p "Subheading" at bounding box center [548, 340] width 196 height 59
click at [555, 335] on p "[GEOGRAPHIC_DATA]" at bounding box center [552, 342] width 196 height 20
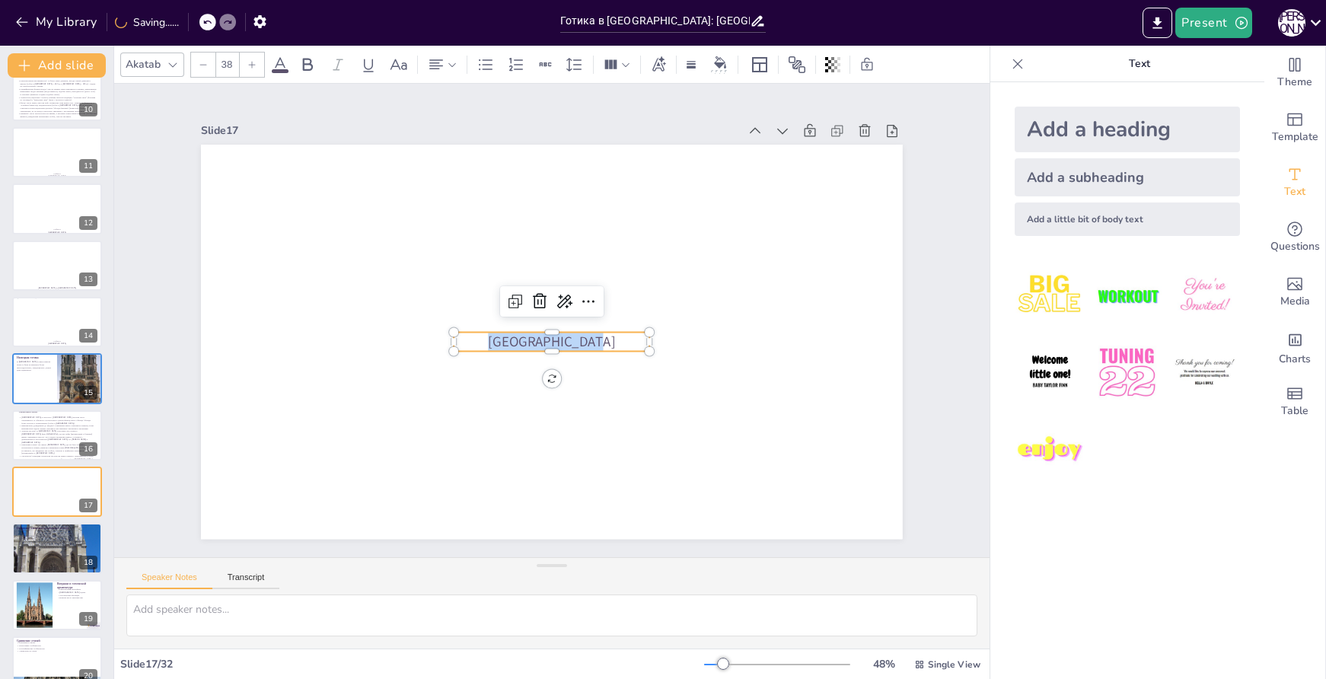
click at [555, 335] on p "[GEOGRAPHIC_DATA]" at bounding box center [550, 342] width 197 height 40
click at [254, 62] on icon at bounding box center [251, 64] width 9 height 9
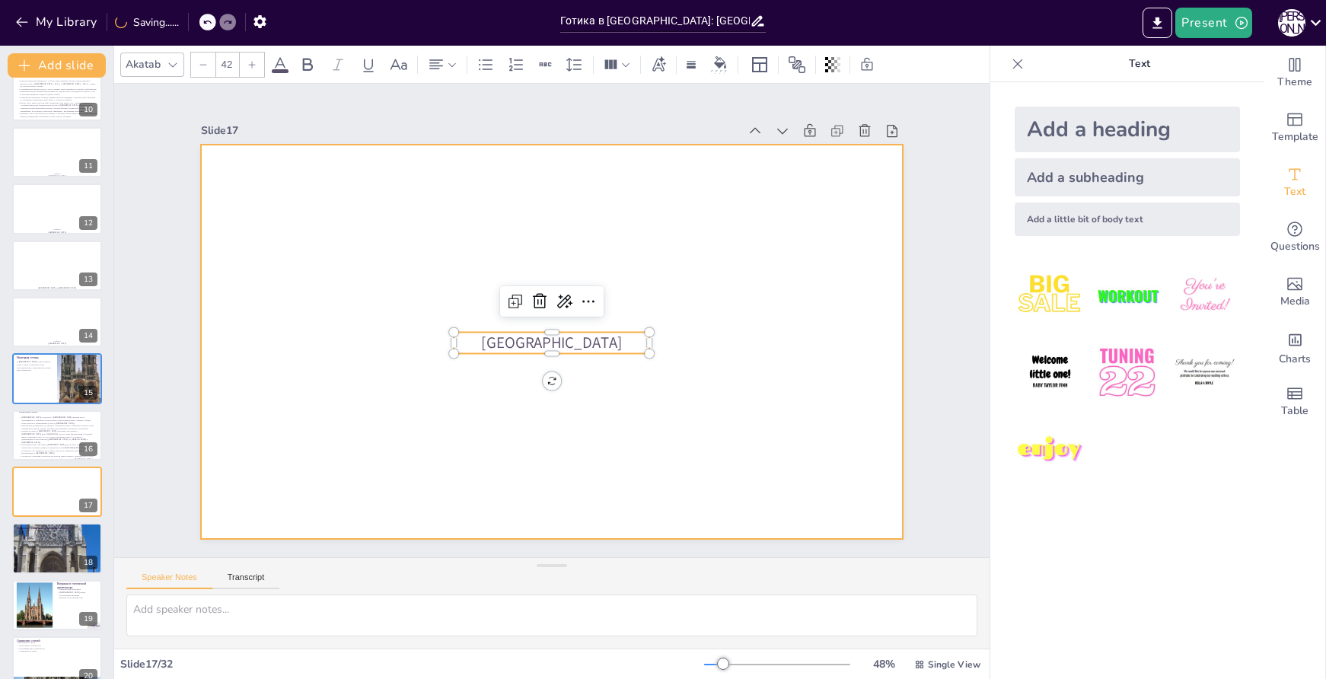
click at [778, 368] on div at bounding box center [549, 342] width 739 height 466
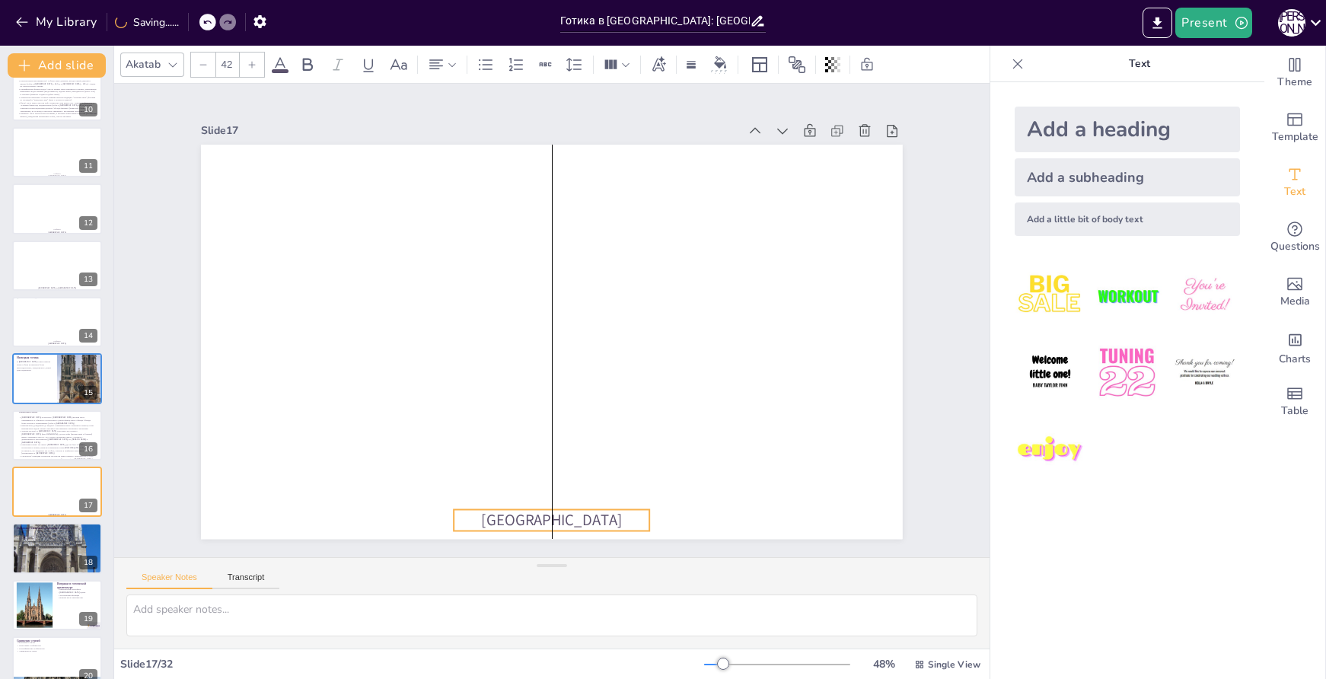
drag, startPoint x: 595, startPoint y: 337, endPoint x: 595, endPoint y: 515, distance: 177.4
click at [457, 289] on p "[GEOGRAPHIC_DATA]" at bounding box center [390, 202] width 132 height 171
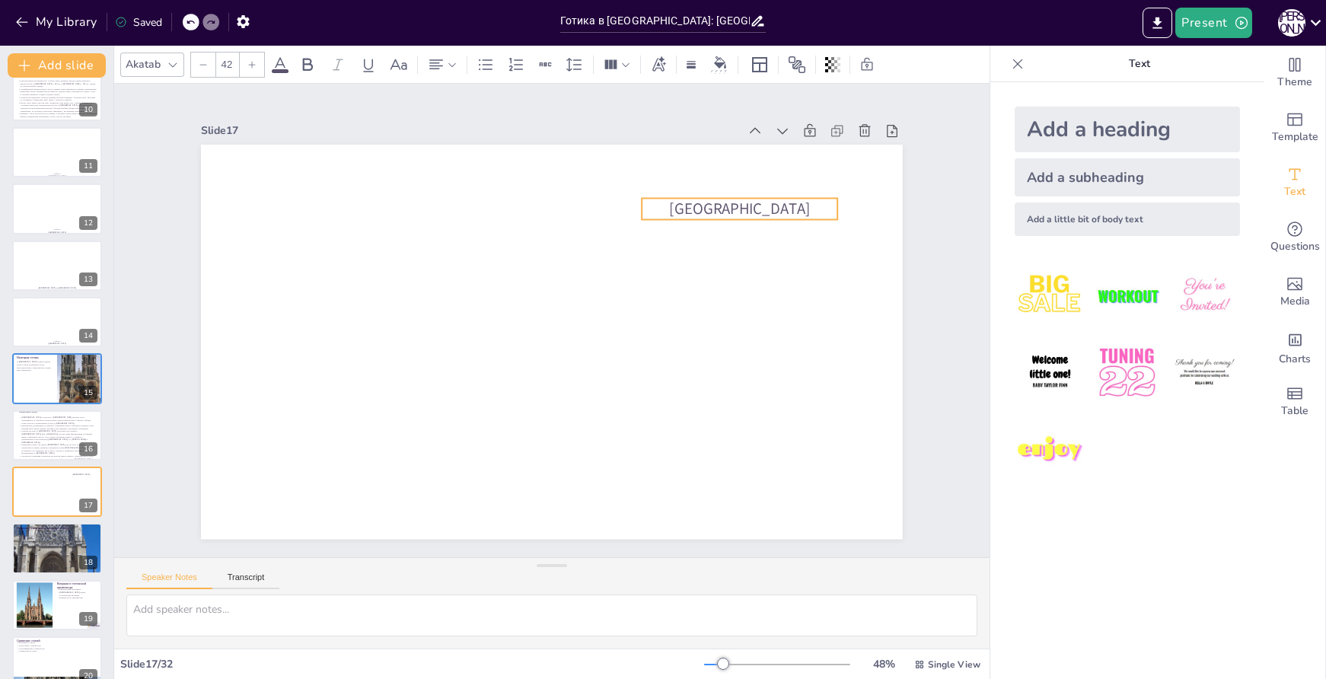
drag, startPoint x: 592, startPoint y: 519, endPoint x: 780, endPoint y: 206, distance: 365.8
click at [780, 206] on p "[GEOGRAPHIC_DATA]" at bounding box center [740, 208] width 196 height 21
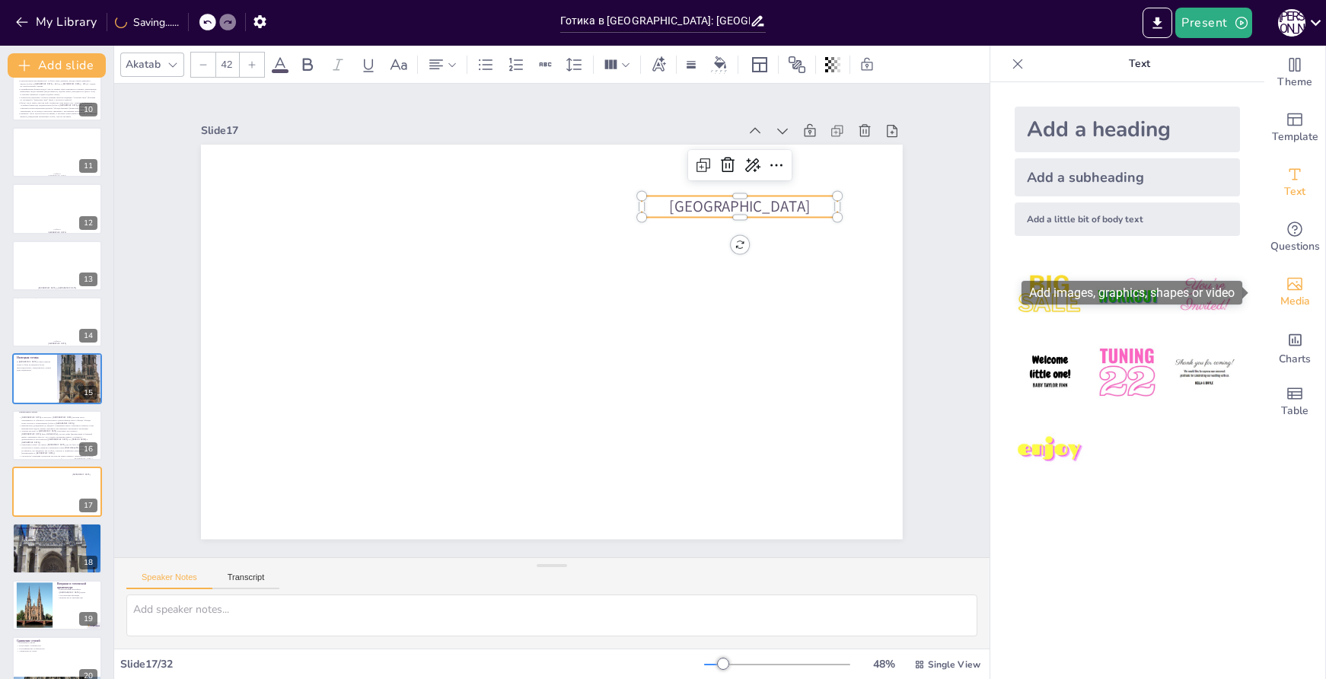
click at [1294, 298] on span "Media" at bounding box center [1296, 301] width 30 height 17
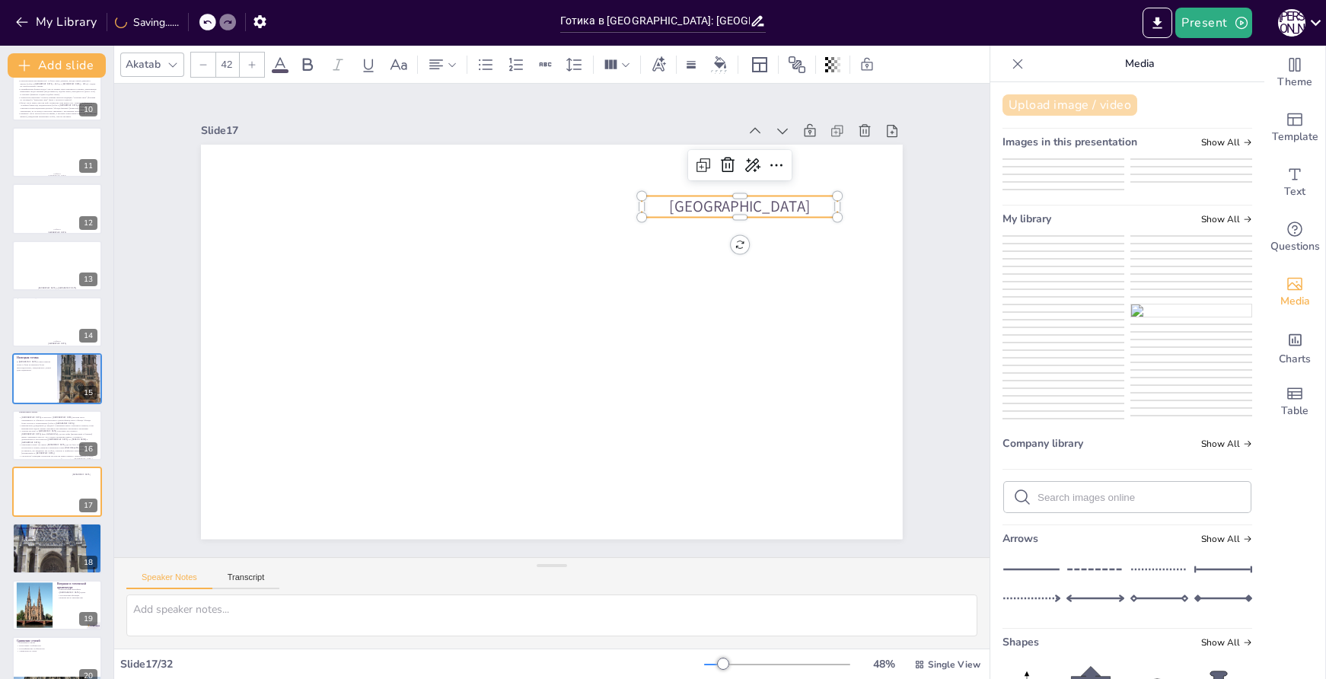
click at [1033, 107] on button "Upload image / video" at bounding box center [1070, 104] width 135 height 21
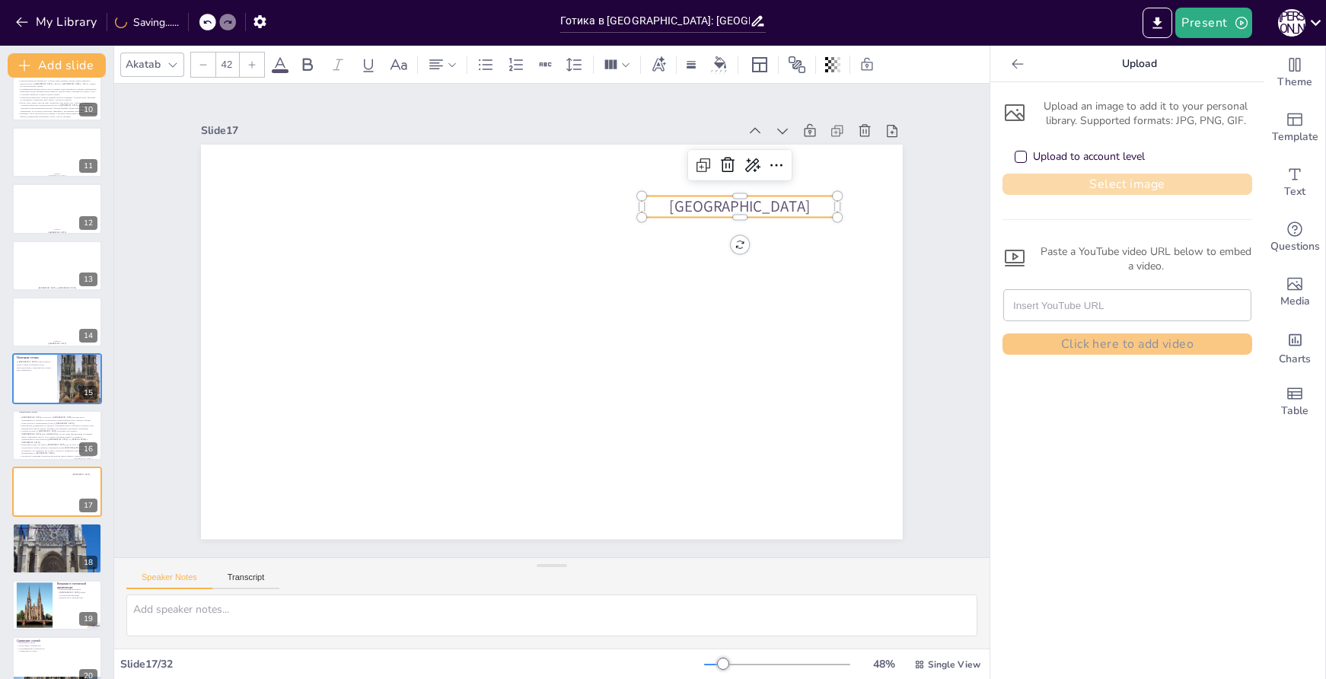
click at [1098, 191] on button "Select image" at bounding box center [1128, 184] width 250 height 21
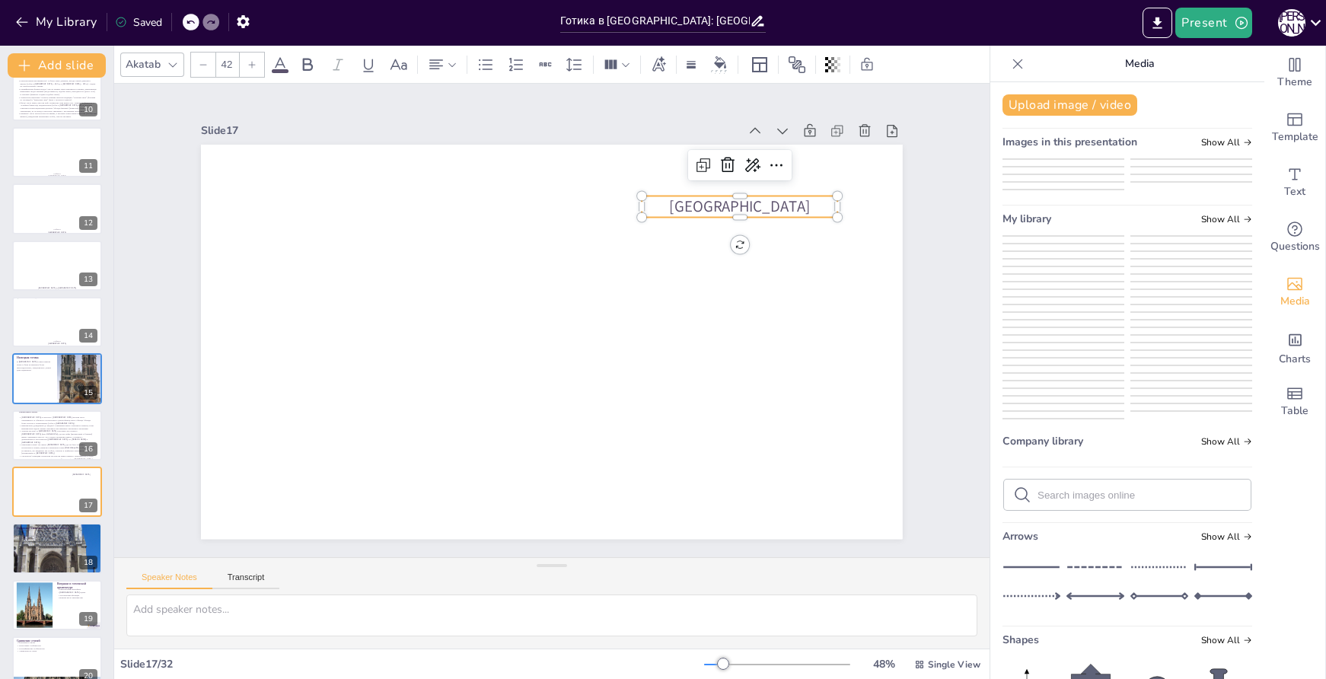
click at [1067, 260] on img at bounding box center [1064, 260] width 120 height 0
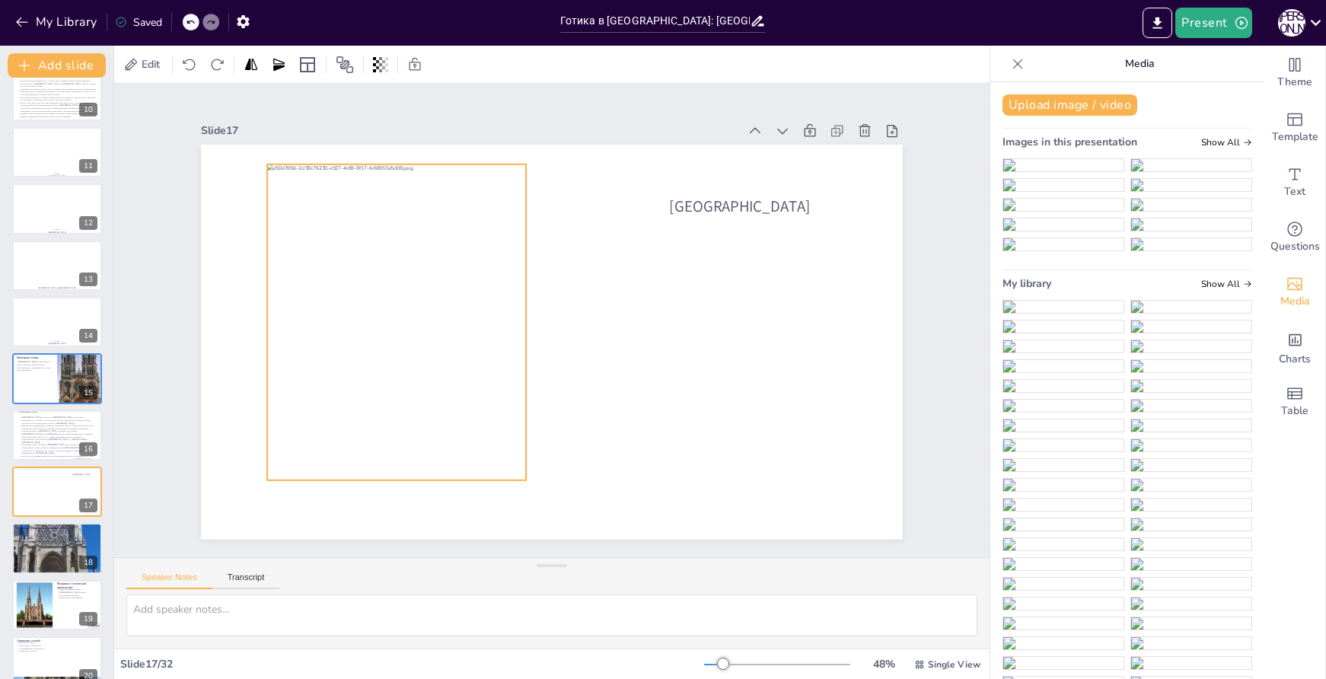
drag, startPoint x: 595, startPoint y: 391, endPoint x: 440, endPoint y: 372, distance: 156.6
click at [440, 372] on div at bounding box center [397, 306] width 290 height 341
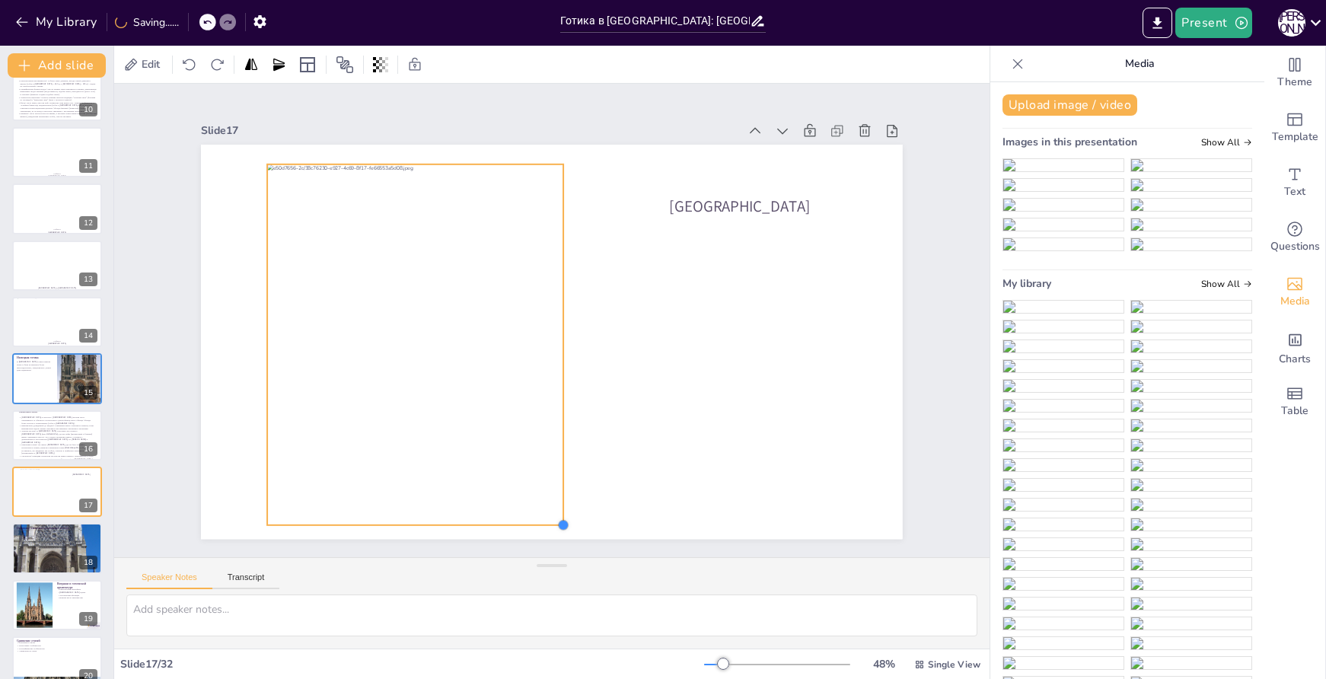
drag, startPoint x: 515, startPoint y: 474, endPoint x: 553, endPoint y: 496, distance: 43.0
click at [553, 496] on div "[GEOGRAPHIC_DATA]" at bounding box center [549, 342] width 739 height 466
click at [598, 113] on icon at bounding box center [608, 103] width 21 height 20
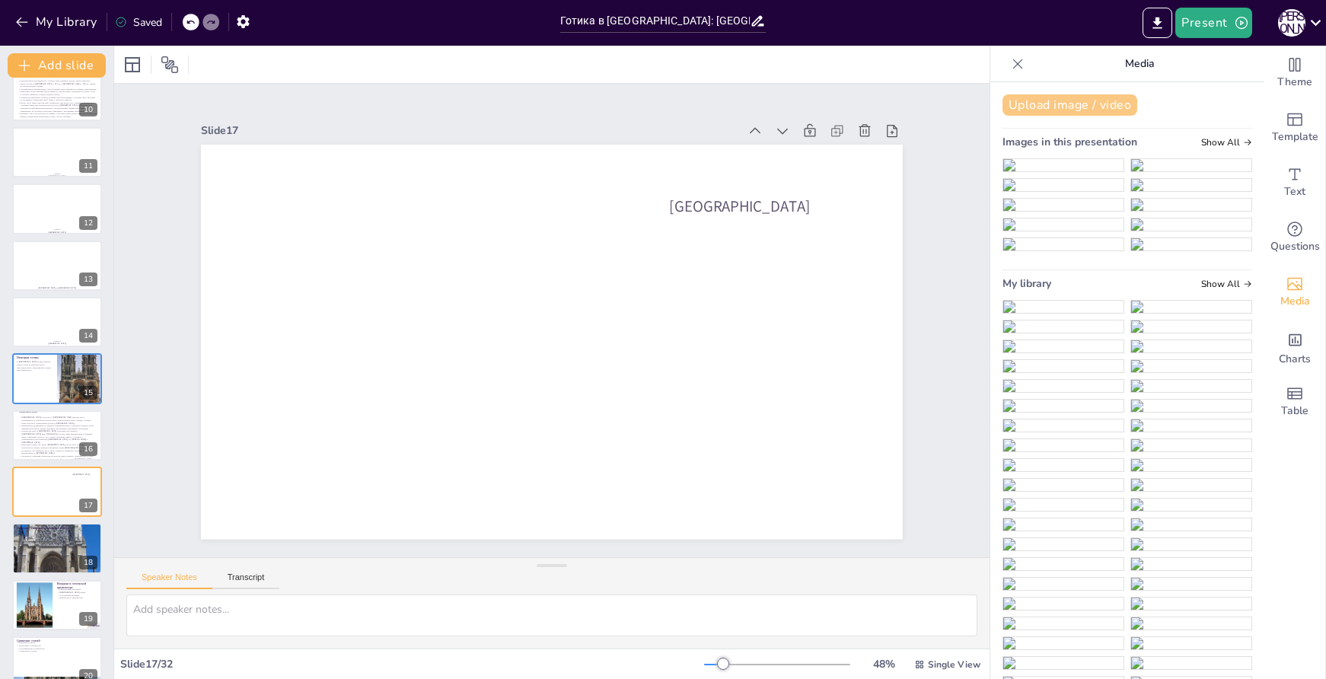
click at [1036, 101] on button "Upload image / video" at bounding box center [1070, 104] width 135 height 21
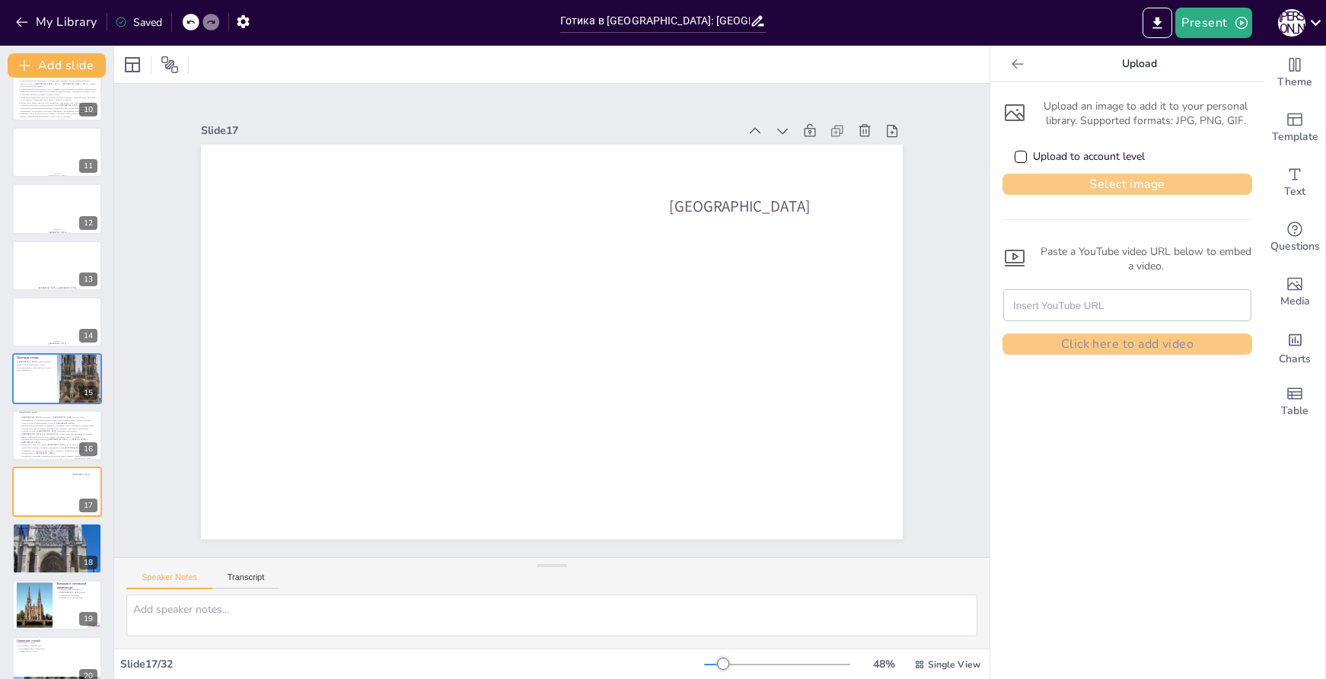
click at [1093, 180] on button "Select image" at bounding box center [1128, 184] width 250 height 21
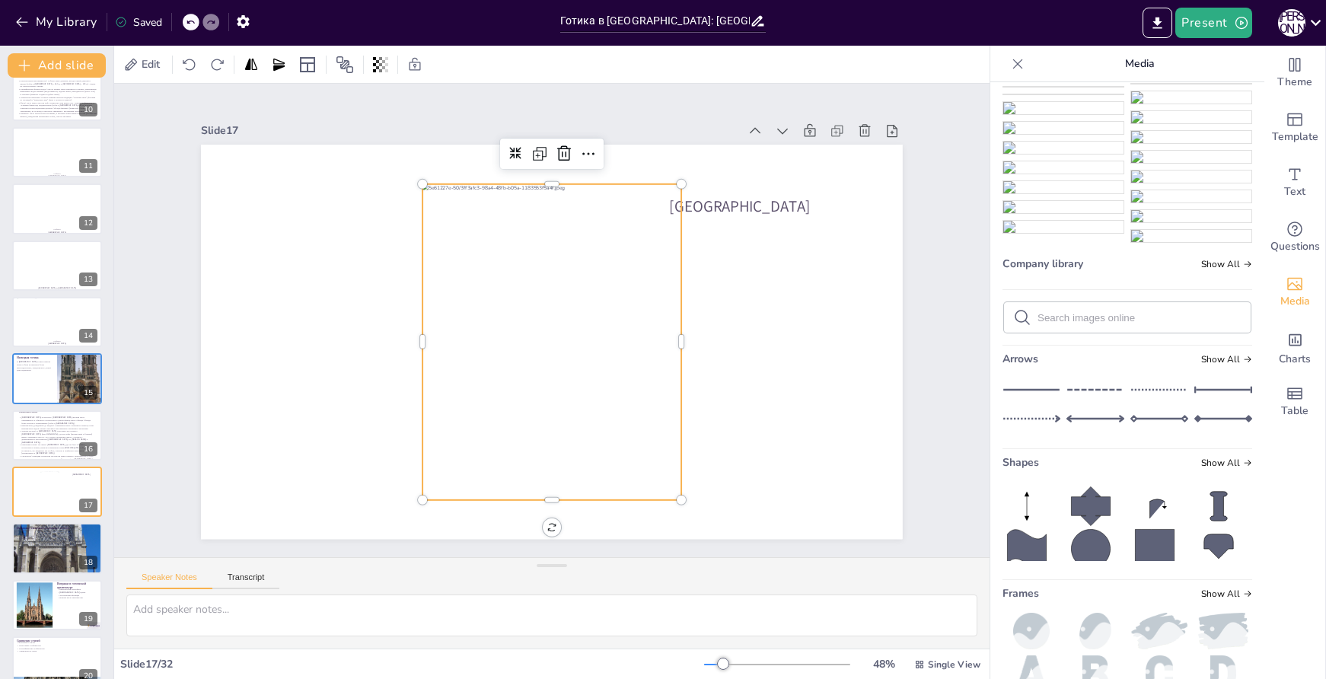
scroll to position [388, 0]
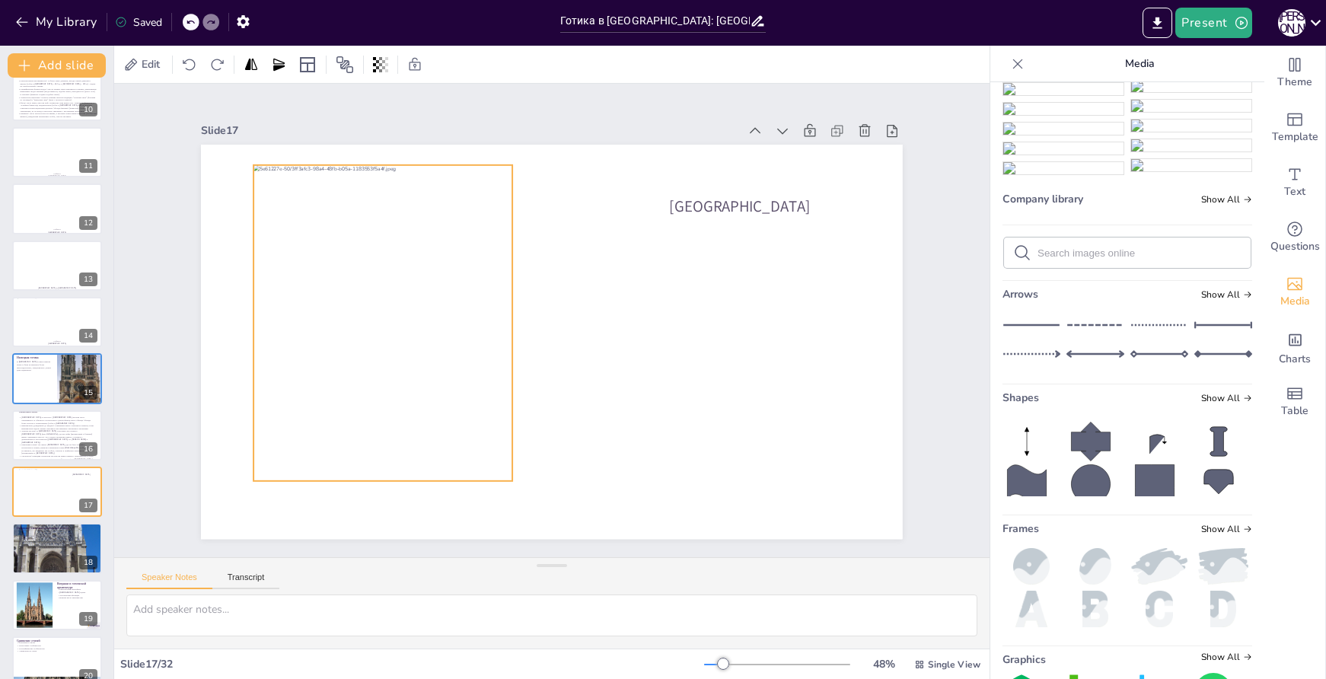
drag, startPoint x: 500, startPoint y: 378, endPoint x: 331, endPoint y: 359, distance: 170.1
click at [331, 359] on div at bounding box center [383, 323] width 258 height 316
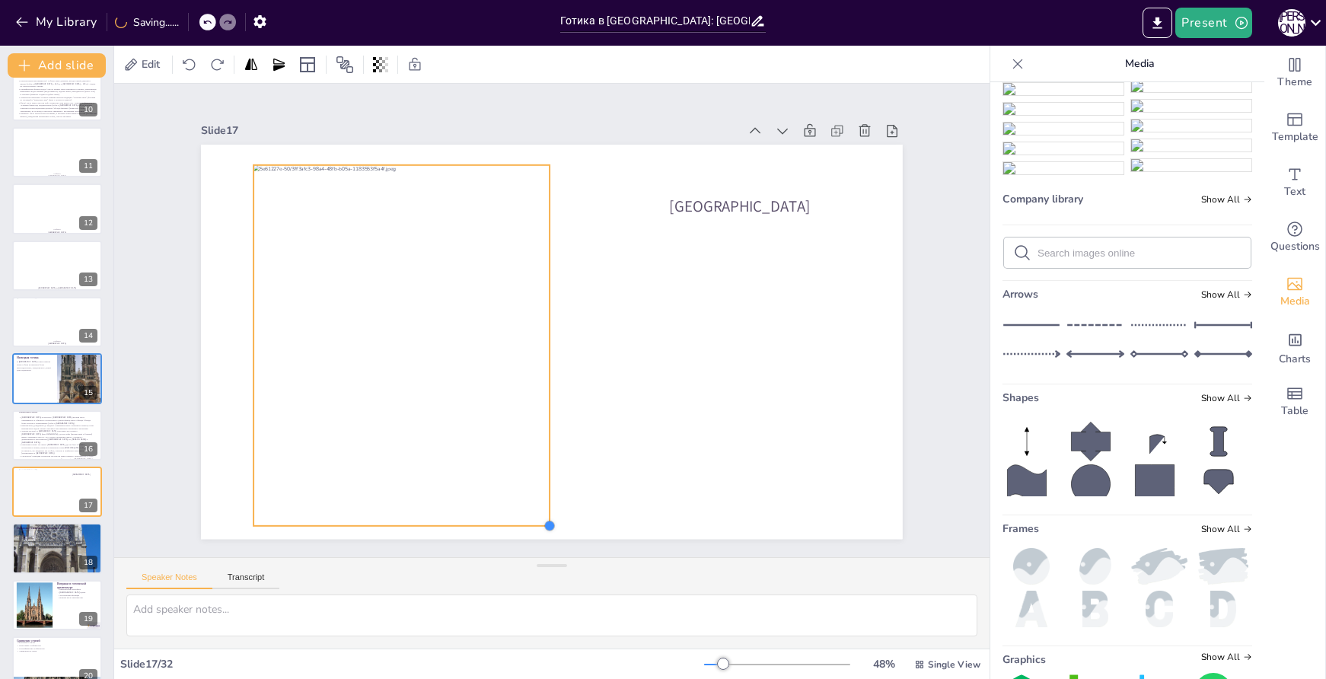
drag, startPoint x: 504, startPoint y: 474, endPoint x: 543, endPoint y: 486, distance: 40.5
click at [543, 486] on div "[GEOGRAPHIC_DATA]" at bounding box center [549, 342] width 739 height 466
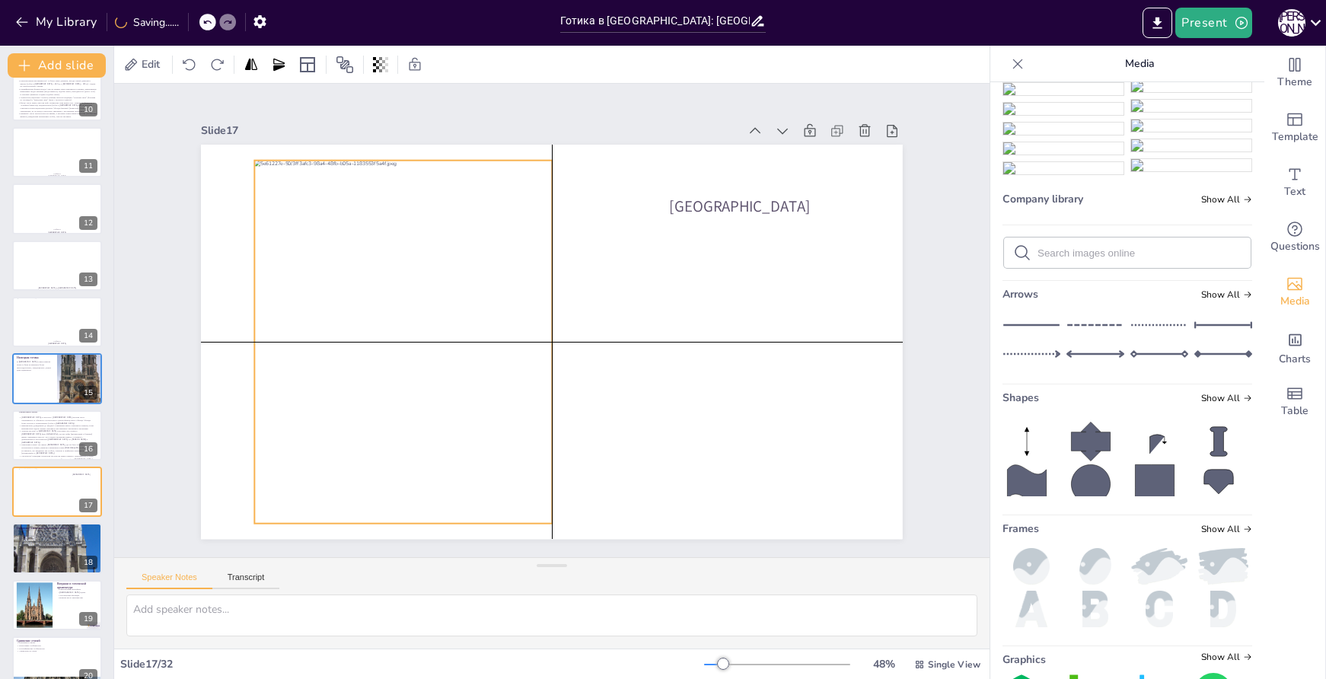
drag, startPoint x: 488, startPoint y: 461, endPoint x: 489, endPoint y: 451, distance: 9.9
click at [489, 451] on div at bounding box center [403, 341] width 297 height 363
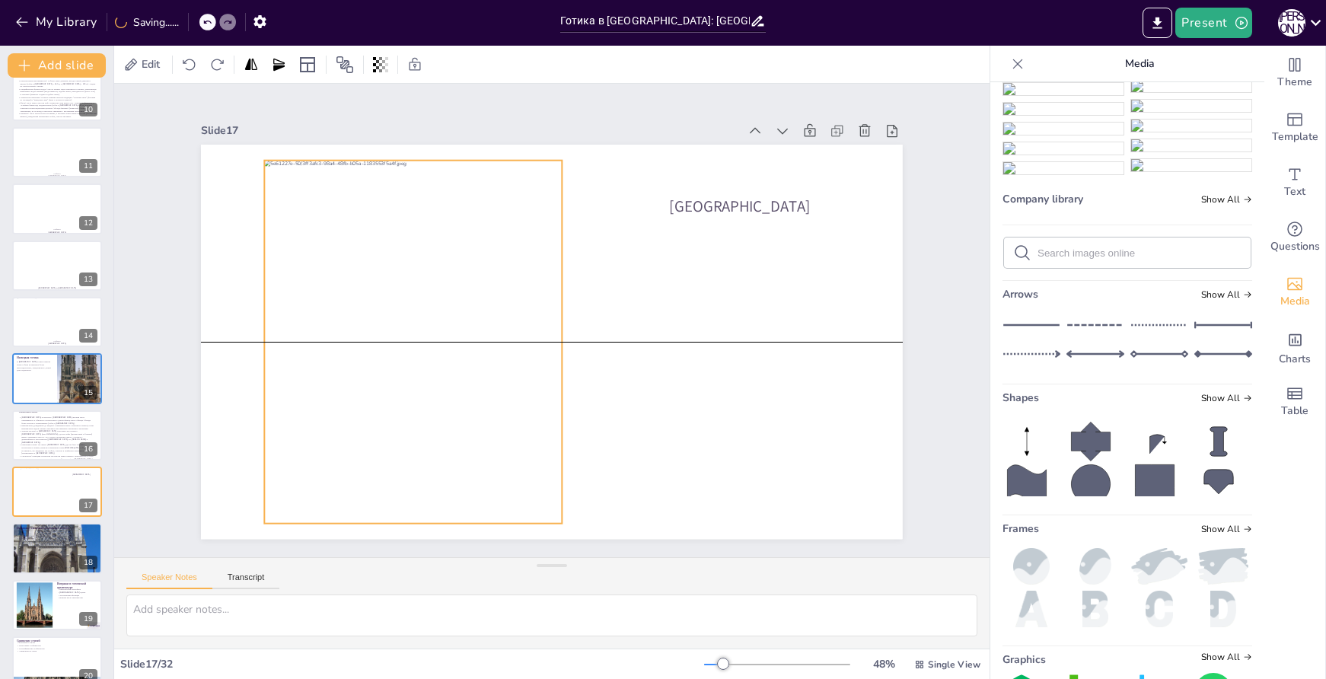
drag, startPoint x: 484, startPoint y: 286, endPoint x: 495, endPoint y: 282, distance: 11.3
click at [495, 282] on div at bounding box center [413, 341] width 297 height 363
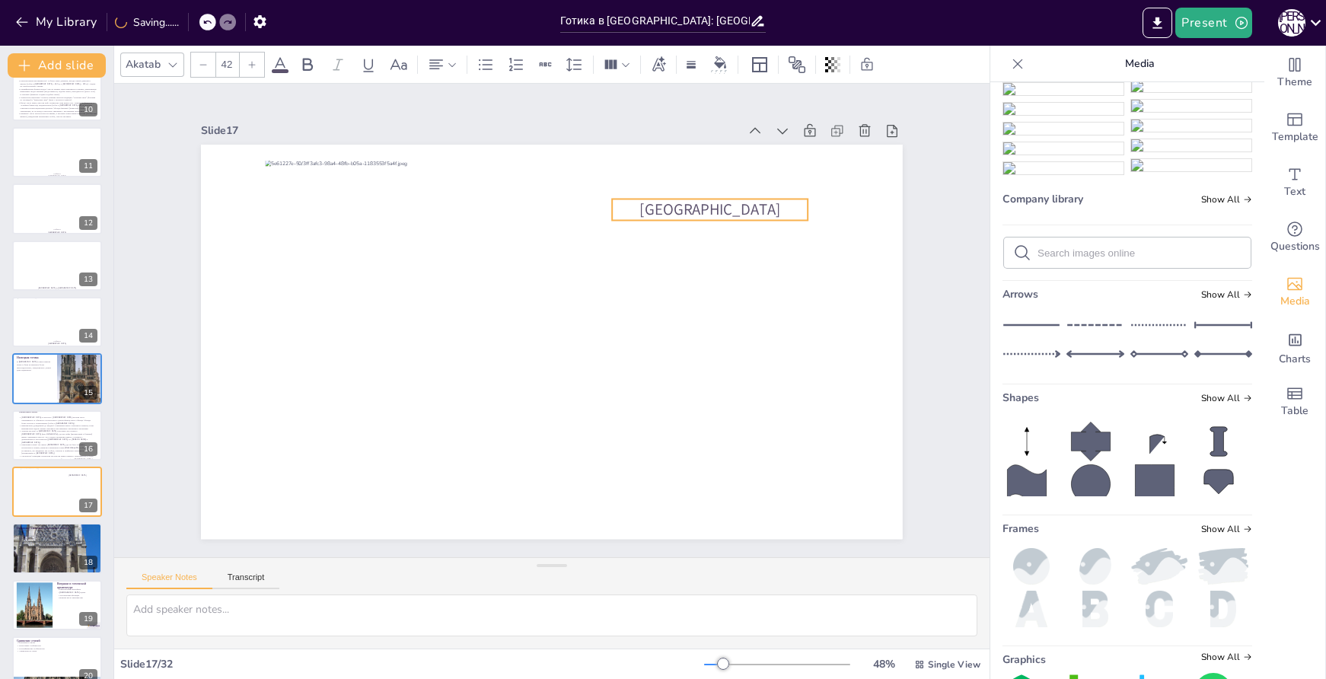
drag, startPoint x: 722, startPoint y: 199, endPoint x: 692, endPoint y: 203, distance: 29.9
click at [692, 206] on p "[GEOGRAPHIC_DATA]" at bounding box center [721, 227] width 197 height 42
click at [68, 58] on button "Add slide" at bounding box center [57, 65] width 98 height 24
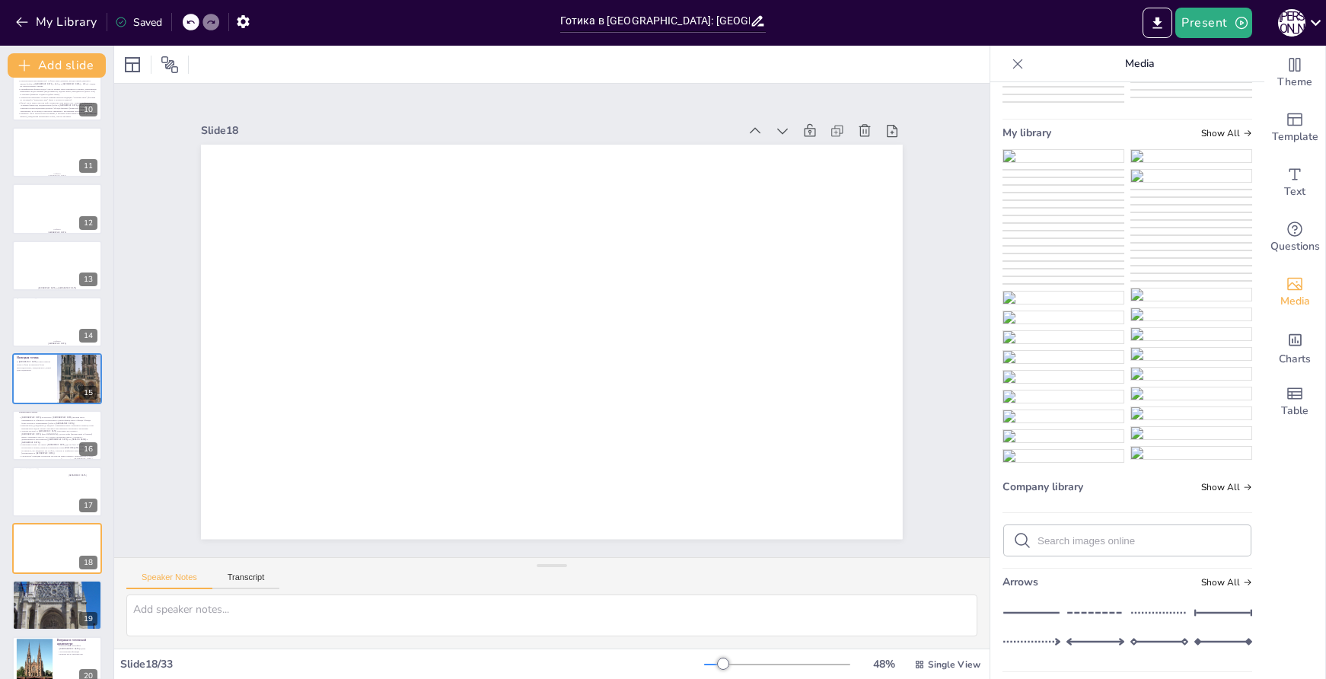
scroll to position [0, 0]
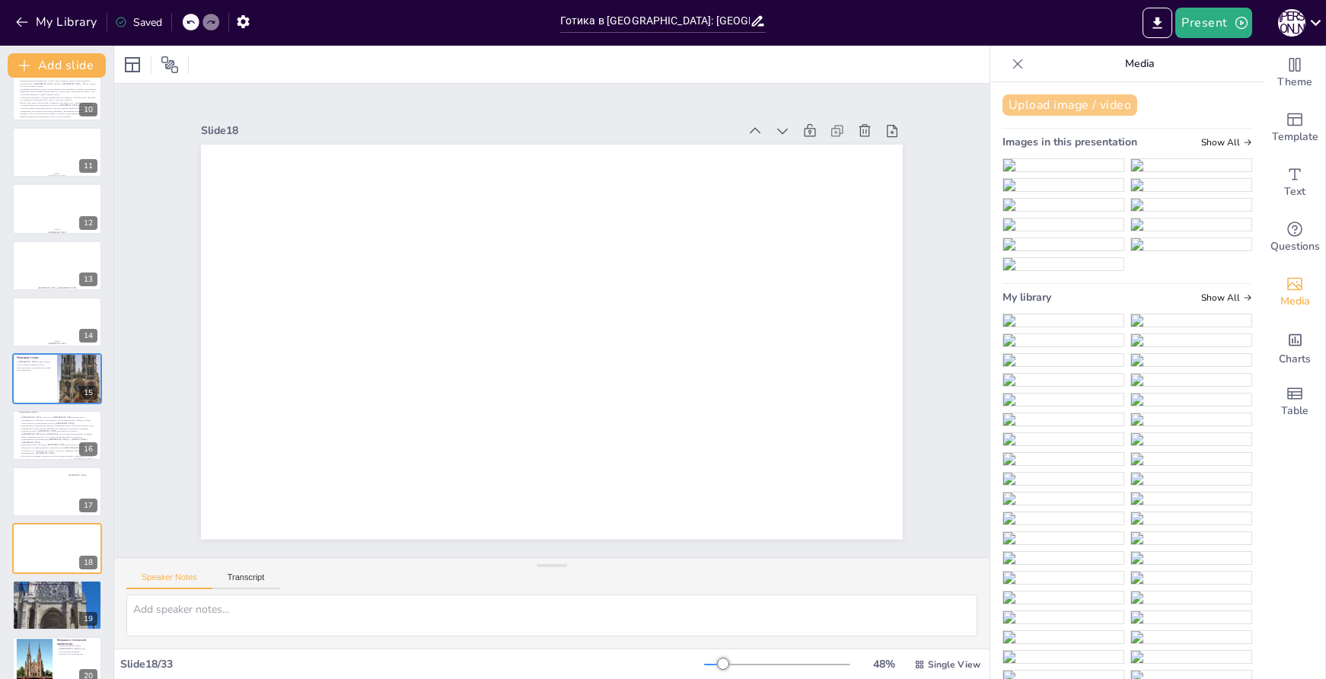
click at [1072, 114] on button "Upload image / video" at bounding box center [1070, 104] width 135 height 21
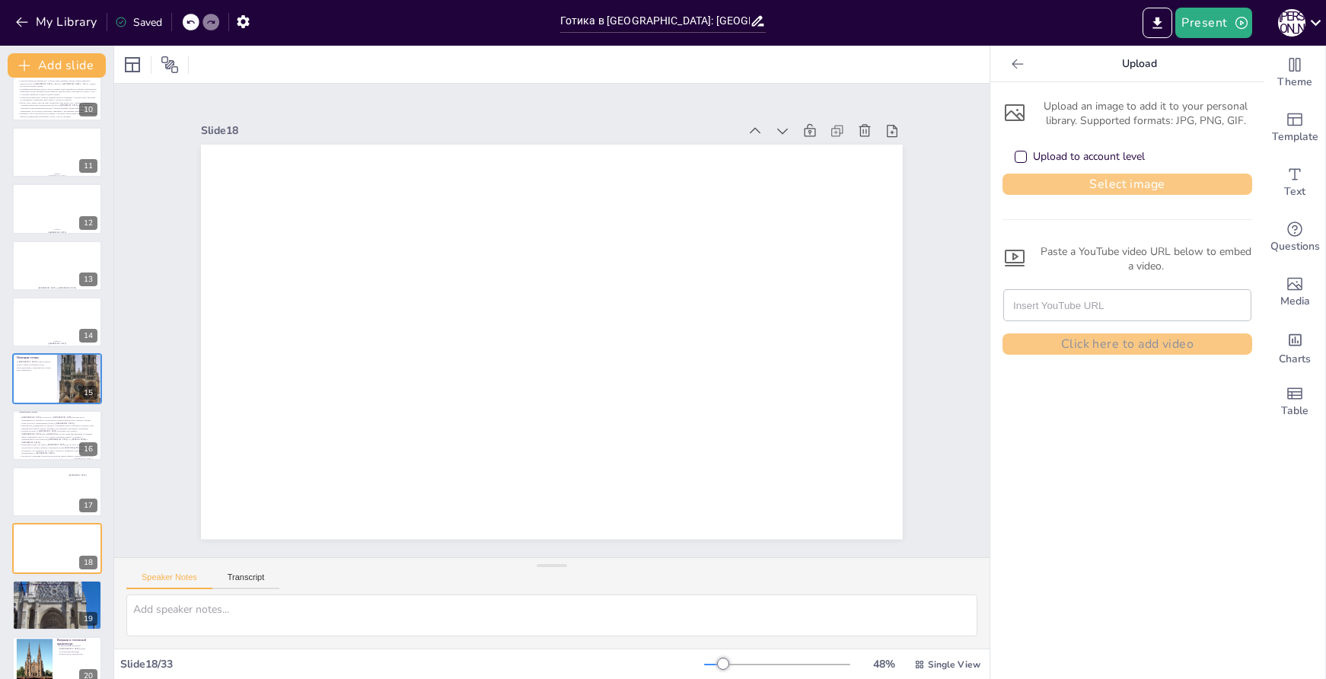
click at [1110, 187] on button "Select image" at bounding box center [1128, 184] width 250 height 21
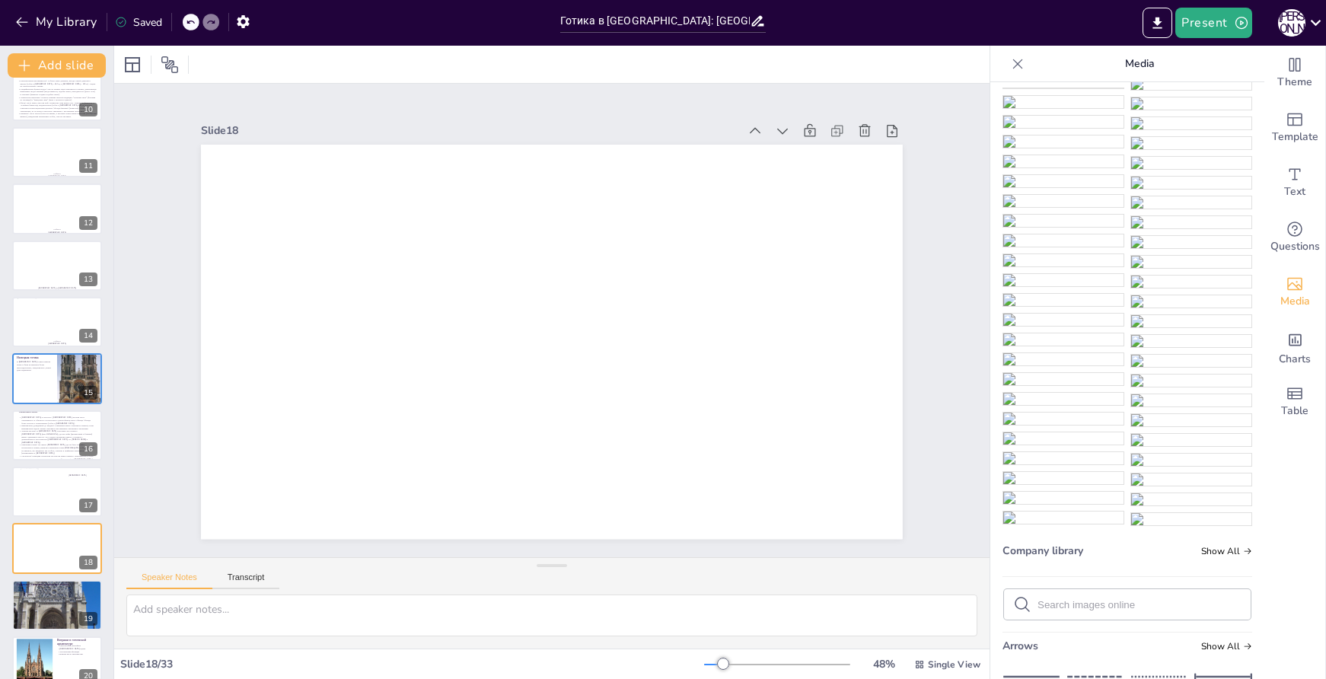
click at [1045, 58] on img at bounding box center [1064, 58] width 120 height 0
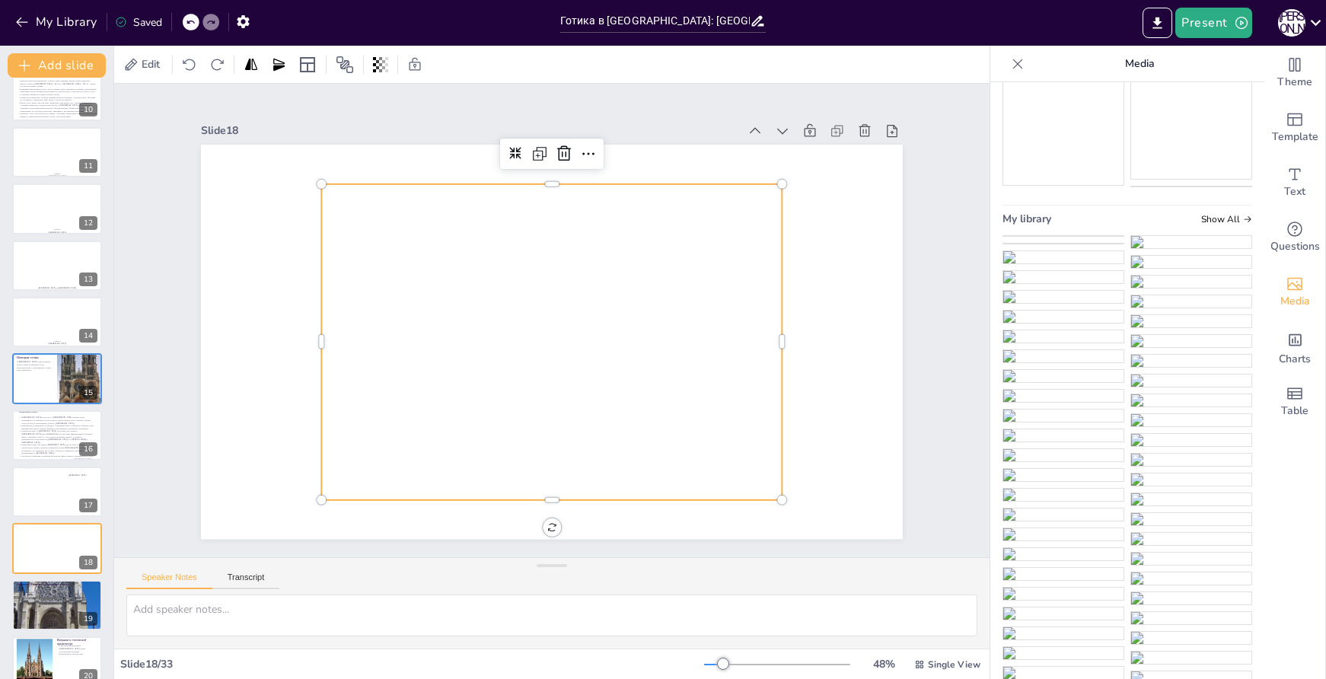
scroll to position [166, 0]
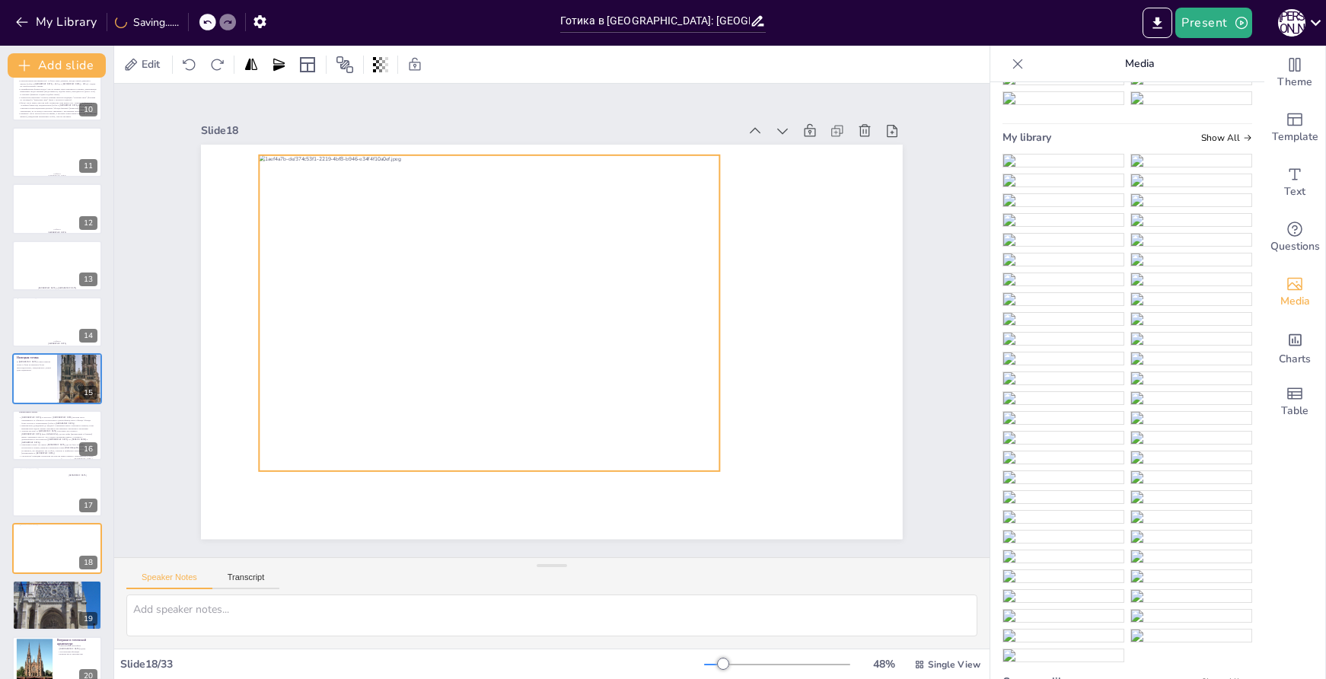
drag, startPoint x: 623, startPoint y: 363, endPoint x: 560, endPoint y: 334, distance: 68.8
click at [560, 334] on div at bounding box center [490, 307] width 491 height 362
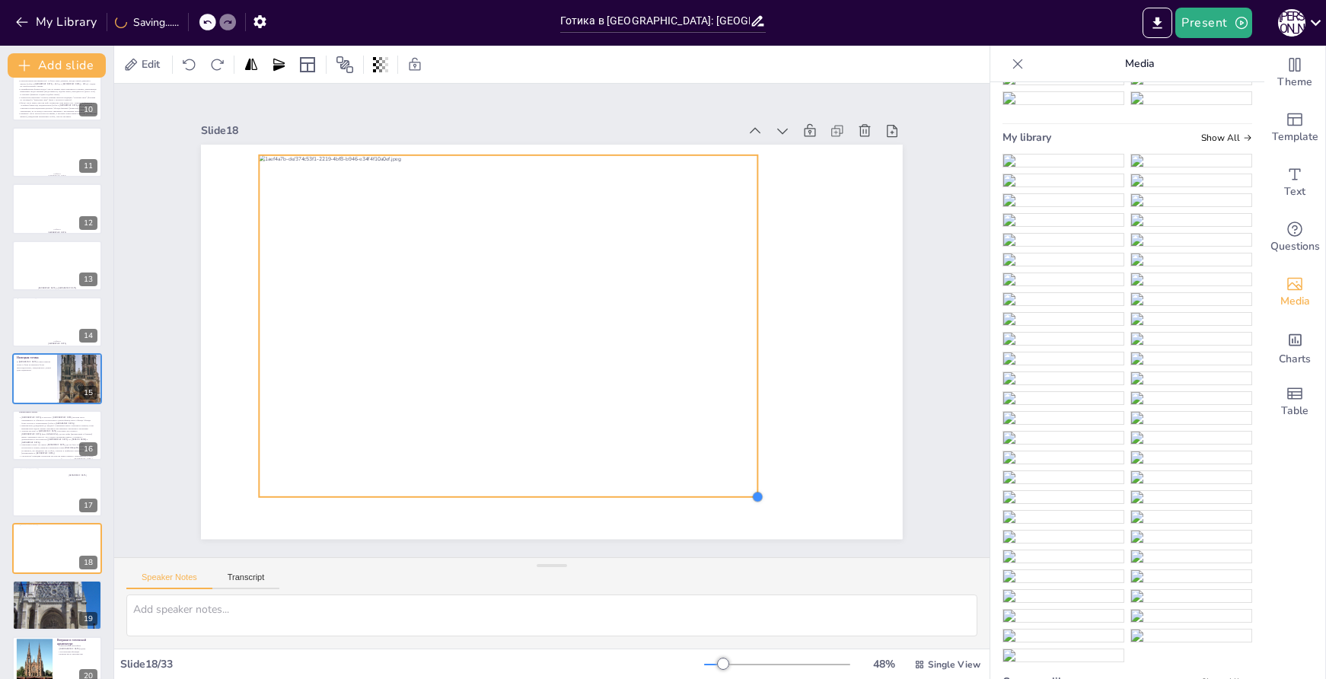
drag, startPoint x: 710, startPoint y: 463, endPoint x: 730, endPoint y: 455, distance: 22.2
click at [749, 471] on div at bounding box center [549, 341] width 739 height 465
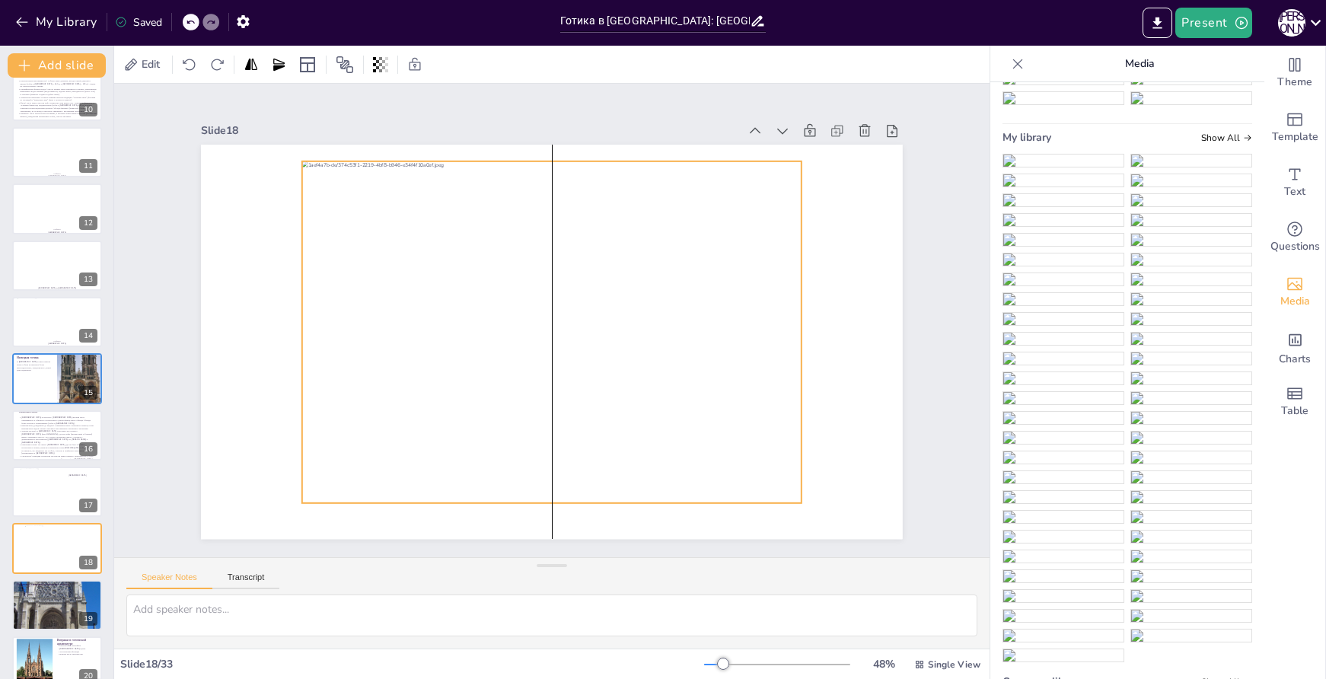
drag, startPoint x: 668, startPoint y: 423, endPoint x: 717, endPoint y: 429, distance: 49.1
click at [717, 429] on div at bounding box center [552, 332] width 500 height 343
click at [1285, 197] on span "Text" at bounding box center [1295, 192] width 21 height 17
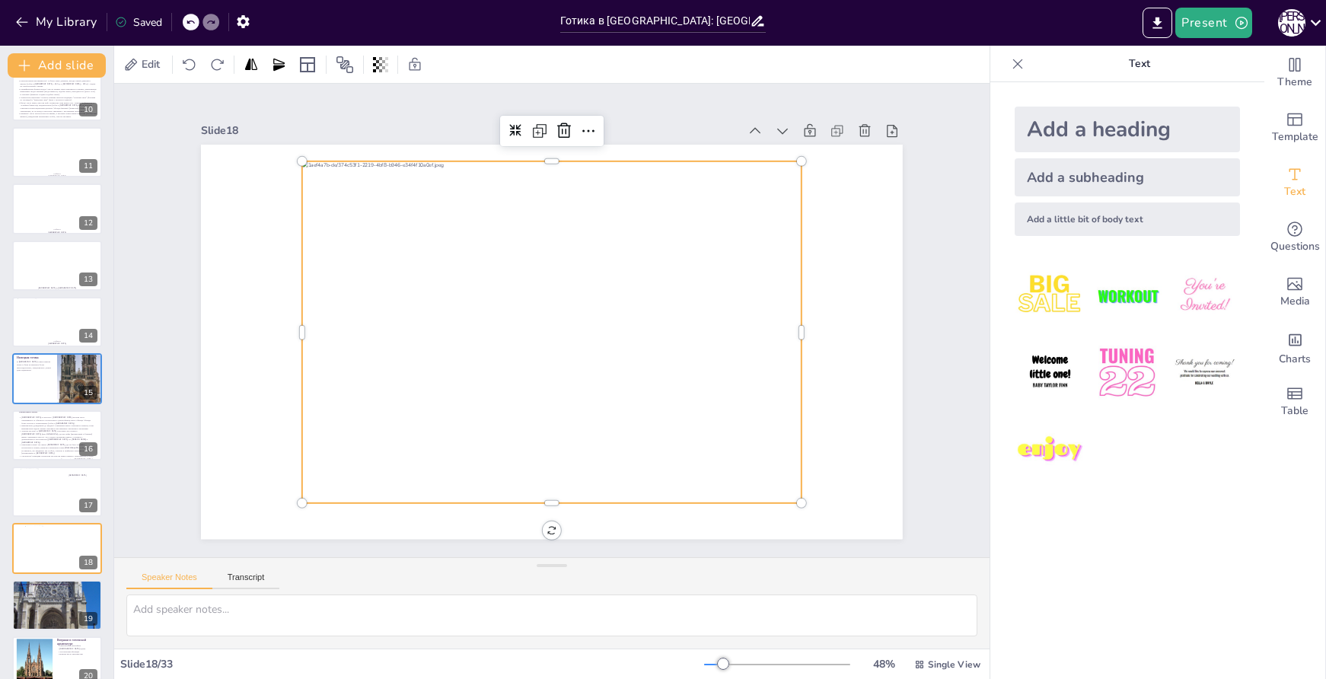
click at [1098, 175] on div "Add a subheading" at bounding box center [1127, 177] width 225 height 38
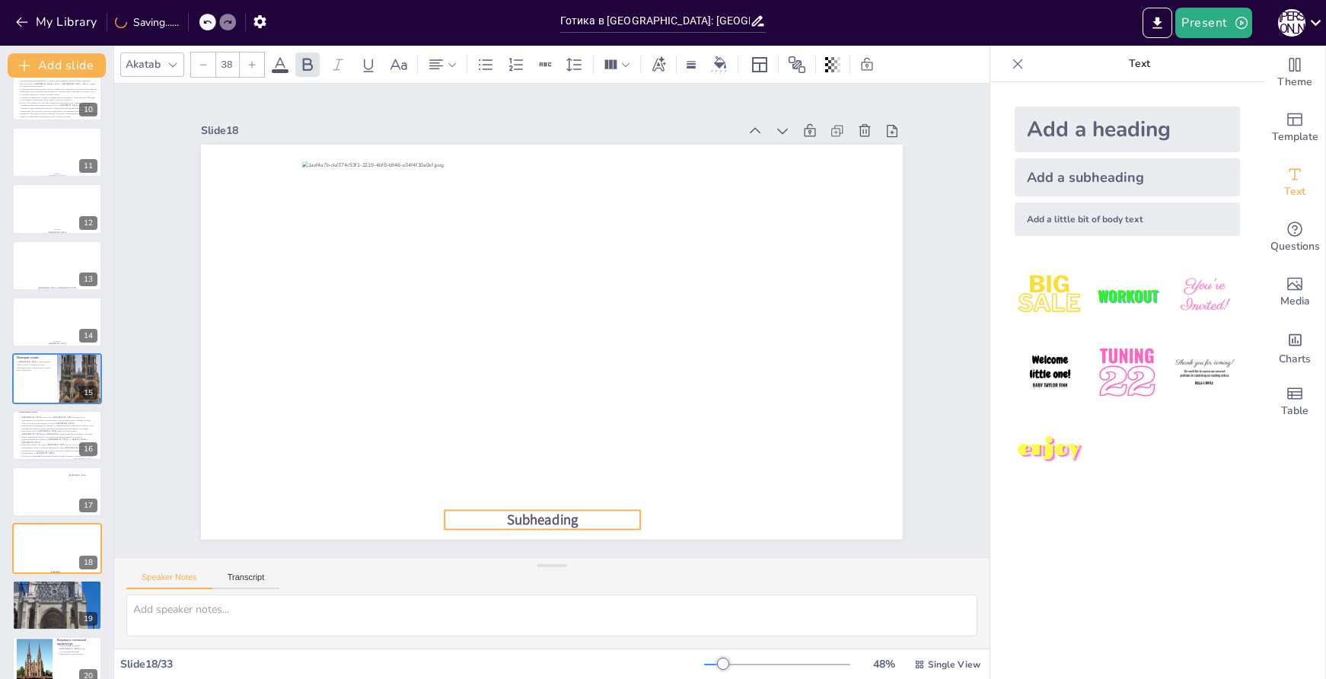
drag, startPoint x: 586, startPoint y: 339, endPoint x: 577, endPoint y: 518, distance: 179.2
click at [577, 518] on p "Subheading" at bounding box center [543, 520] width 196 height 20
click at [570, 514] on p "Subheading" at bounding box center [521, 519] width 197 height 40
click at [570, 513] on p "Subheading" at bounding box center [543, 521] width 196 height 20
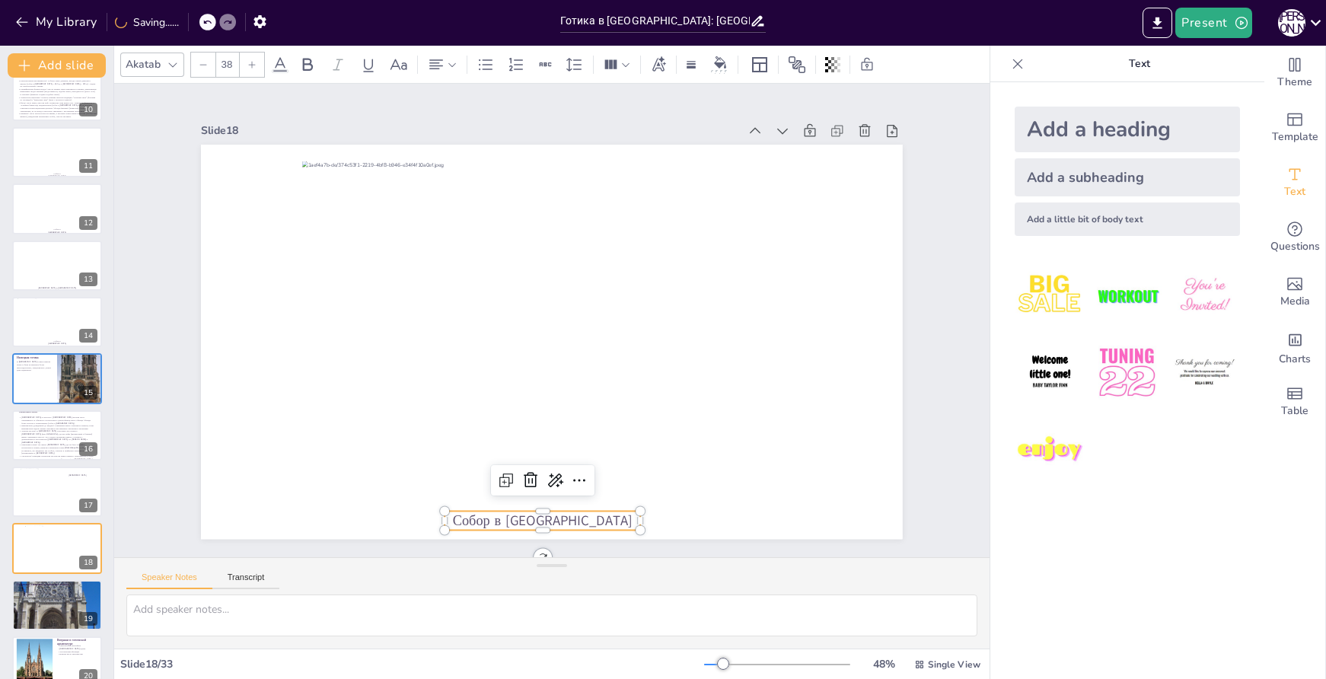
click at [598, 517] on p "Собор в [GEOGRAPHIC_DATA]" at bounding box center [543, 521] width 196 height 20
click at [597, 517] on p "Собор в [GEOGRAPHIC_DATA]" at bounding box center [543, 521] width 196 height 20
click at [246, 65] on div at bounding box center [252, 65] width 24 height 24
click at [249, 63] on icon at bounding box center [251, 64] width 9 height 9
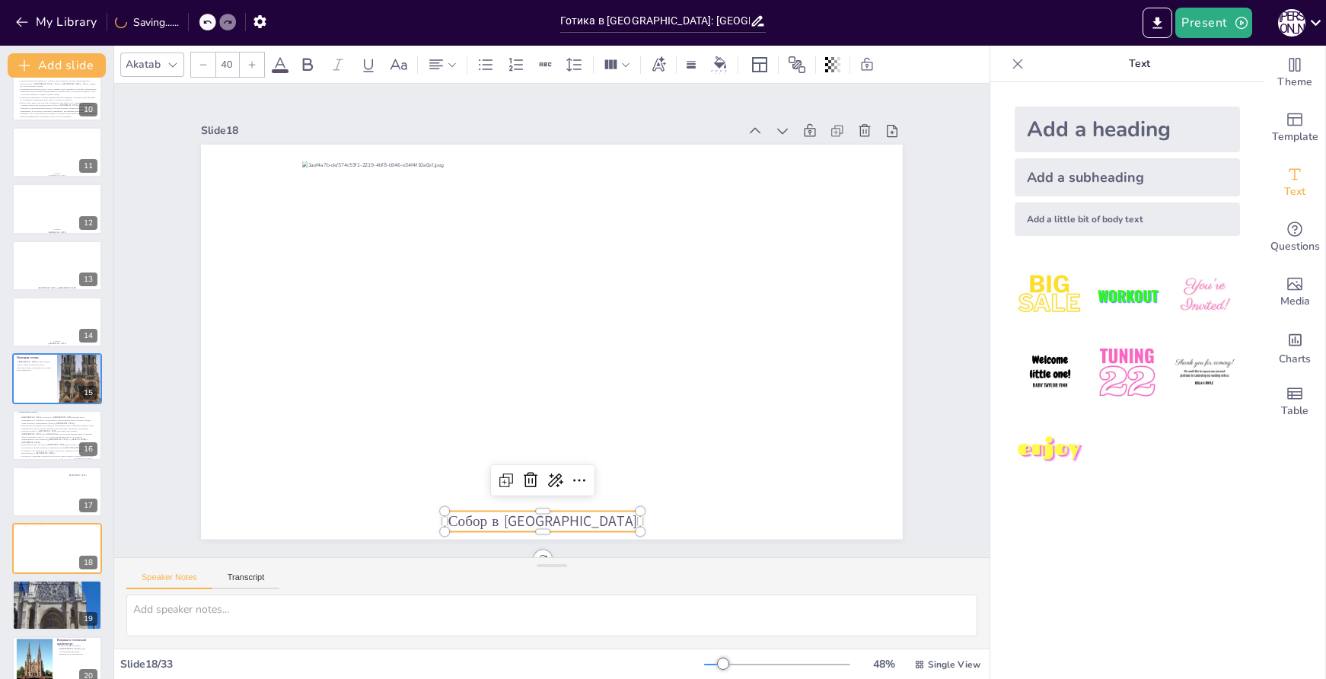
click at [249, 63] on icon at bounding box center [251, 64] width 9 height 9
click at [58, 65] on button "Add slide" at bounding box center [57, 65] width 98 height 24
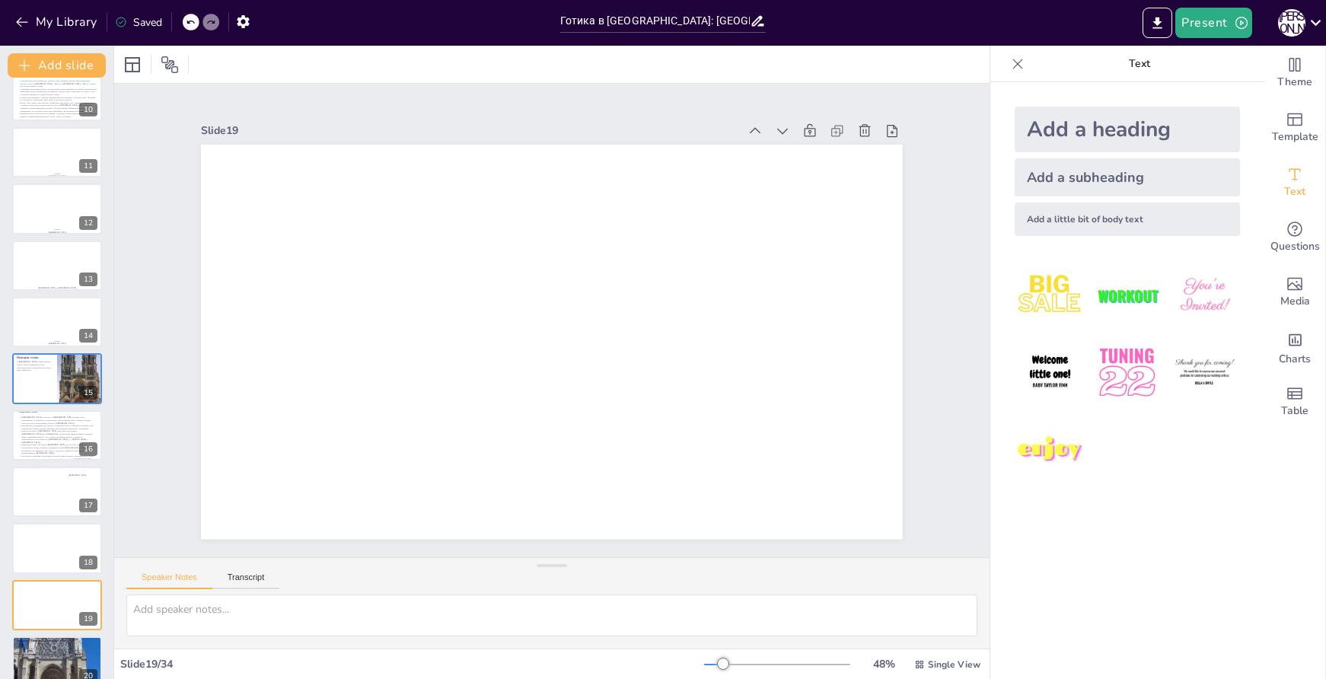
drag, startPoint x: 1073, startPoint y: 177, endPoint x: 1095, endPoint y: 193, distance: 27.7
click at [1073, 177] on div "Add a subheading" at bounding box center [1127, 177] width 225 height 38
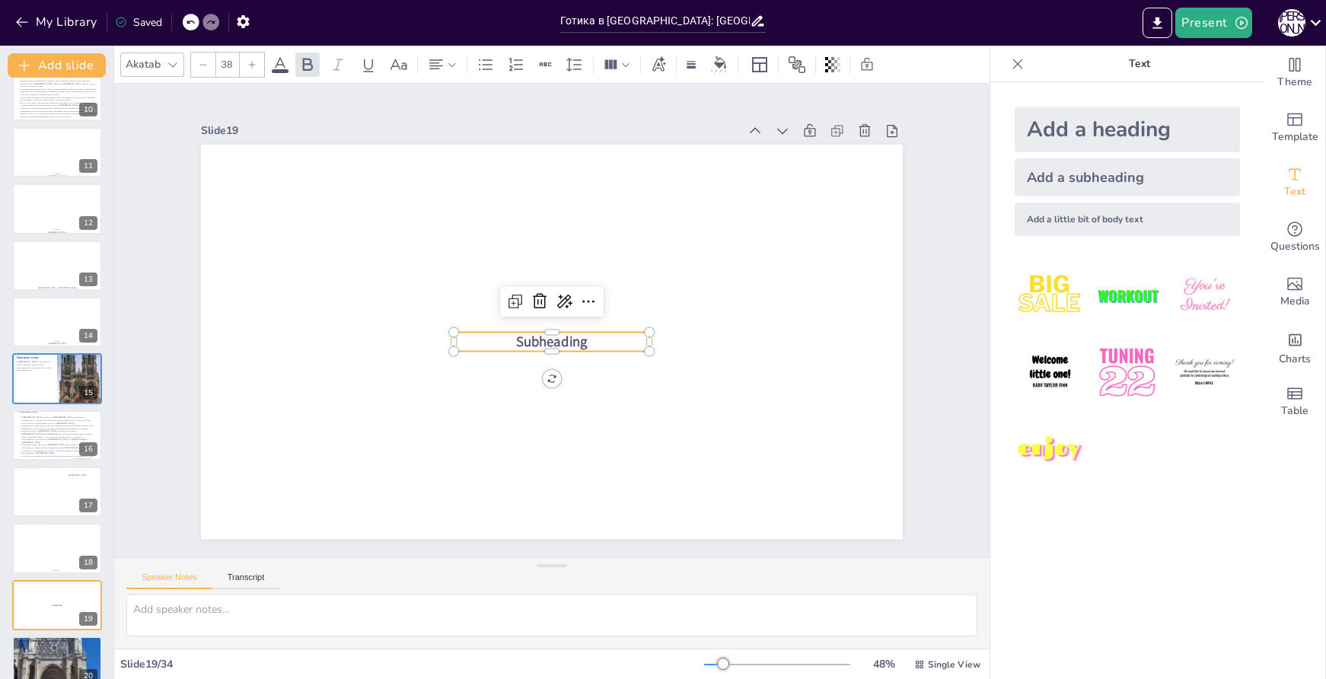
click at [548, 331] on span "Subheading" at bounding box center [550, 341] width 74 height 27
click at [555, 334] on span "Subheading" at bounding box center [552, 341] width 72 height 19
click at [555, 334] on span "Subheading" at bounding box center [546, 341] width 75 height 40
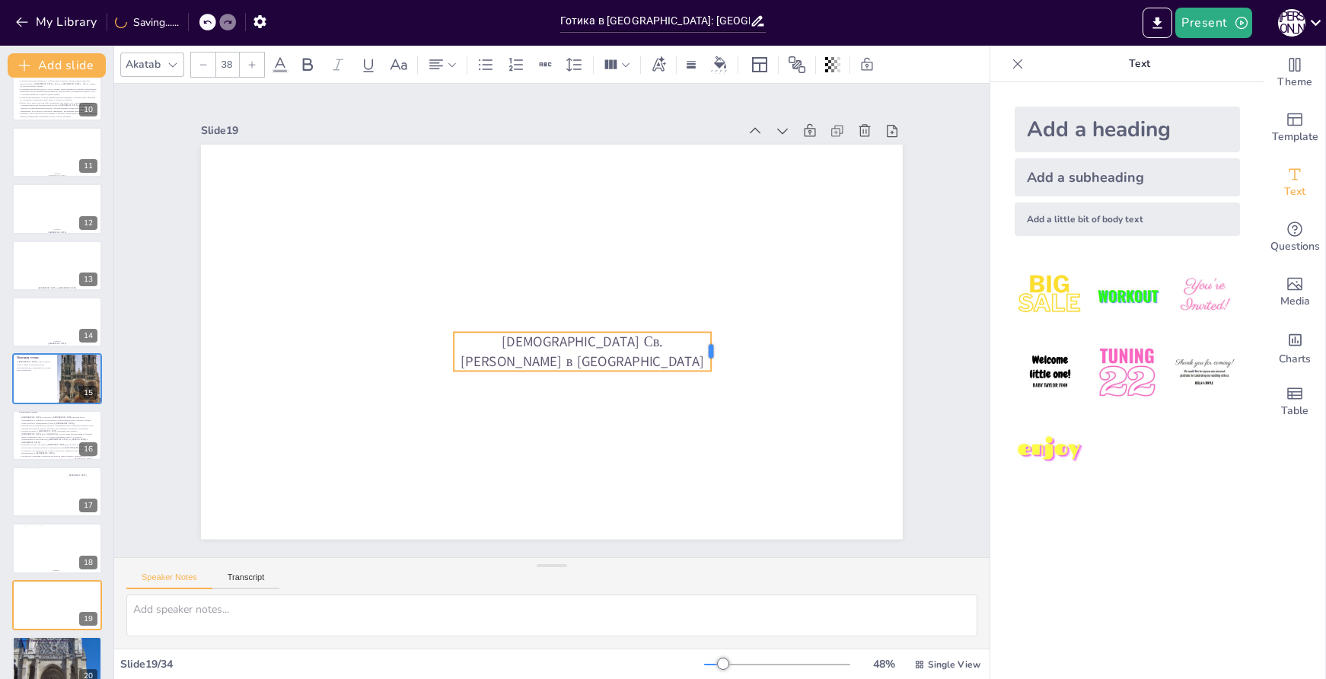
drag, startPoint x: 640, startPoint y: 350, endPoint x: 701, endPoint y: 350, distance: 61.7
click at [706, 350] on div at bounding box center [714, 369] width 16 height 40
click at [637, 348] on p "[DEMOGRAPHIC_DATA] Св. [PERSON_NAME] в [GEOGRAPHIC_DATA]" at bounding box center [582, 351] width 257 height 39
click at [637, 347] on p "[DEMOGRAPHIC_DATA] Св. [PERSON_NAME] в [GEOGRAPHIC_DATA]" at bounding box center [582, 351] width 257 height 39
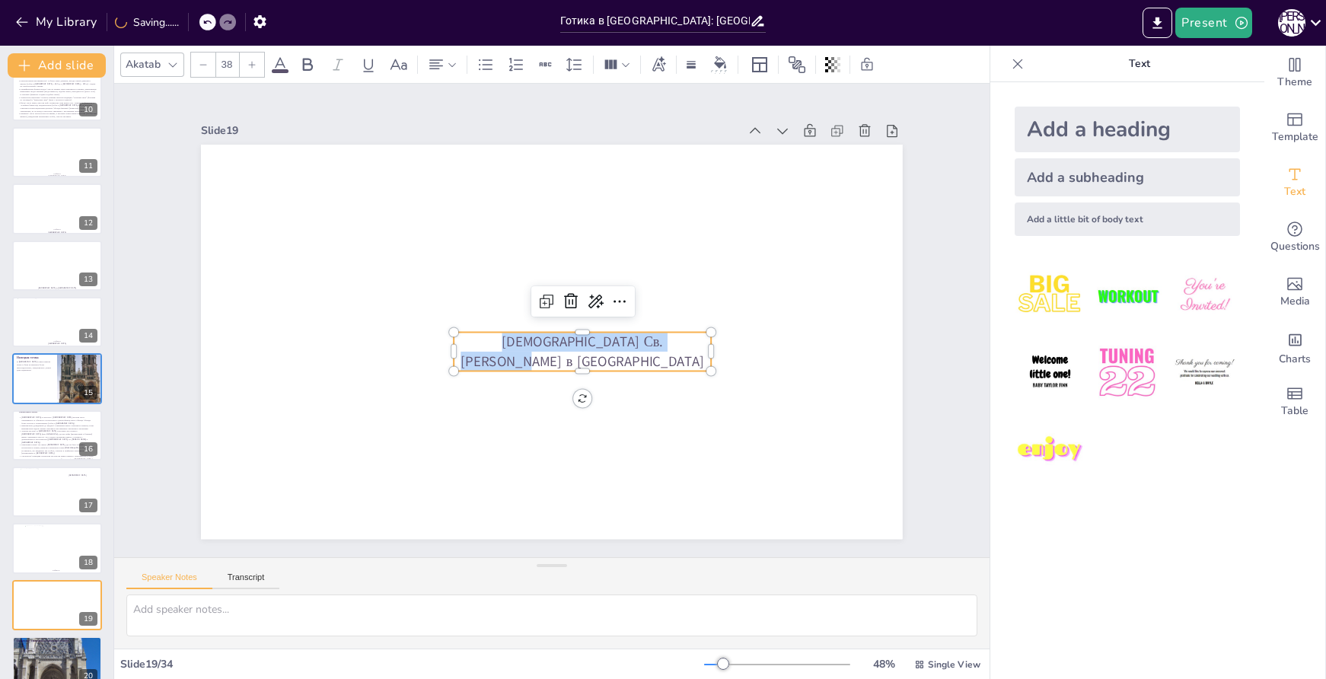
click at [254, 60] on icon at bounding box center [251, 64] width 9 height 9
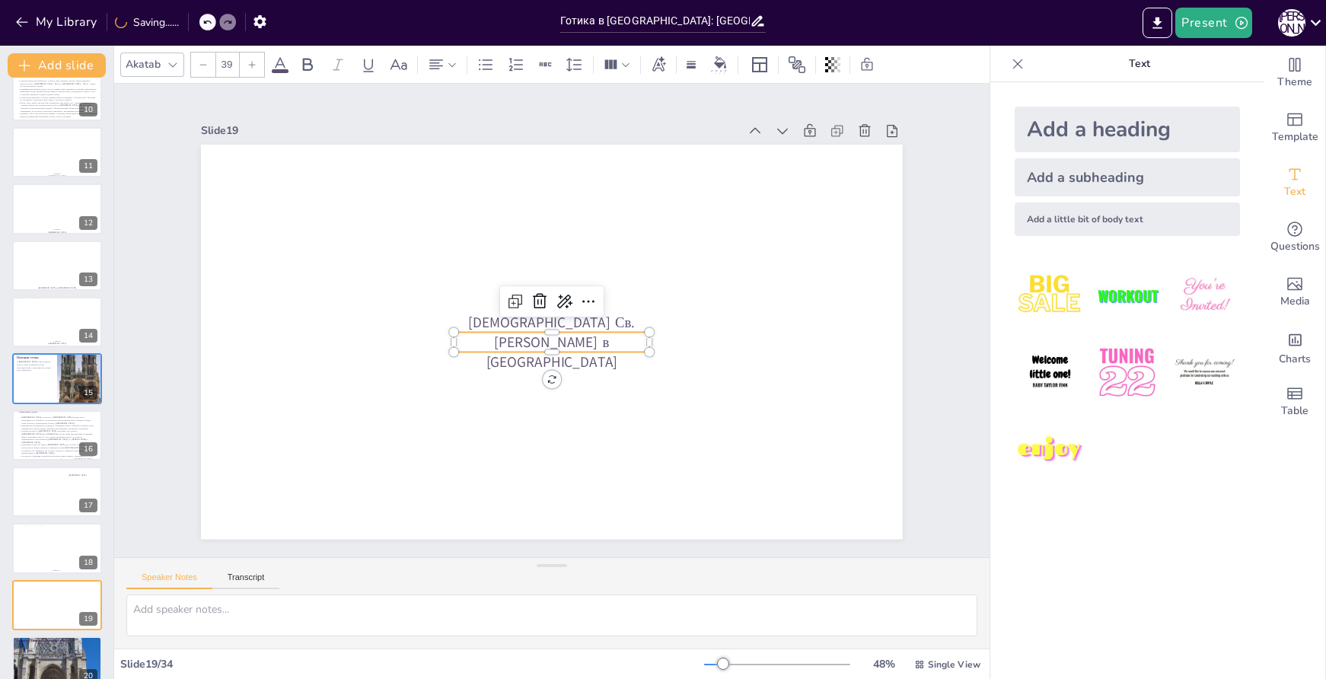
click at [254, 60] on icon at bounding box center [251, 64] width 9 height 9
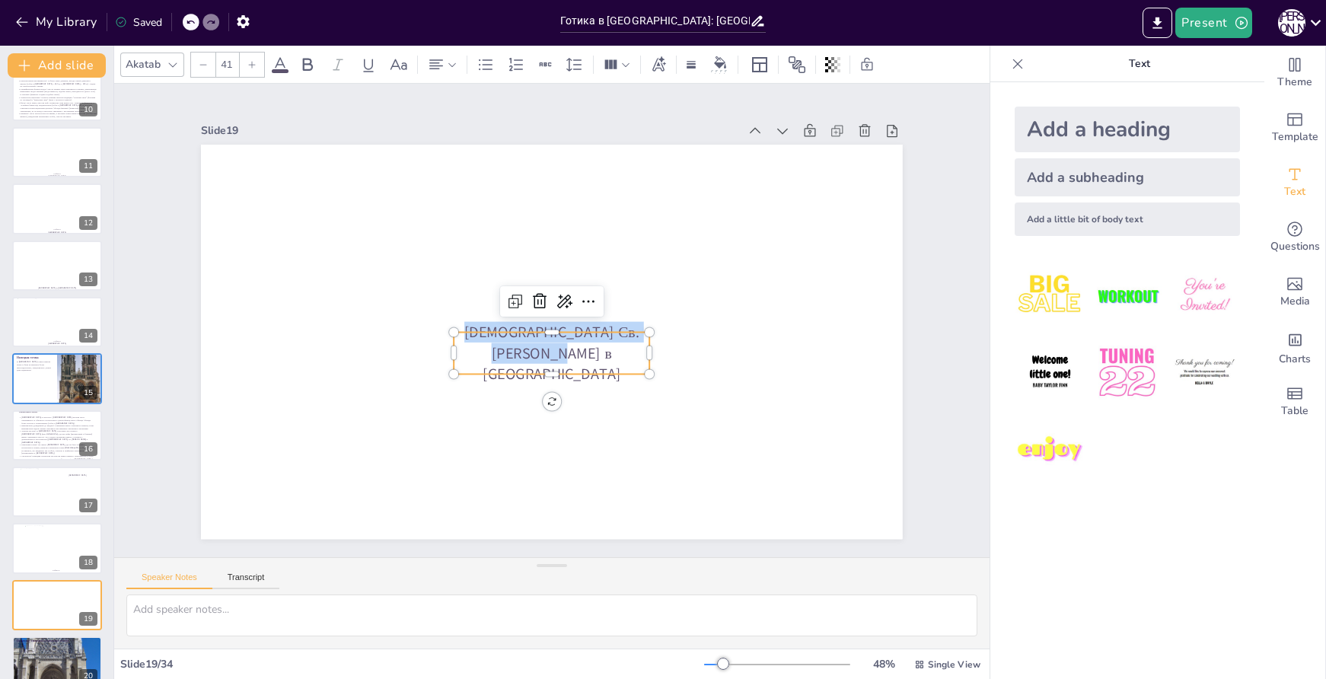
click at [254, 60] on icon at bounding box center [251, 64] width 9 height 9
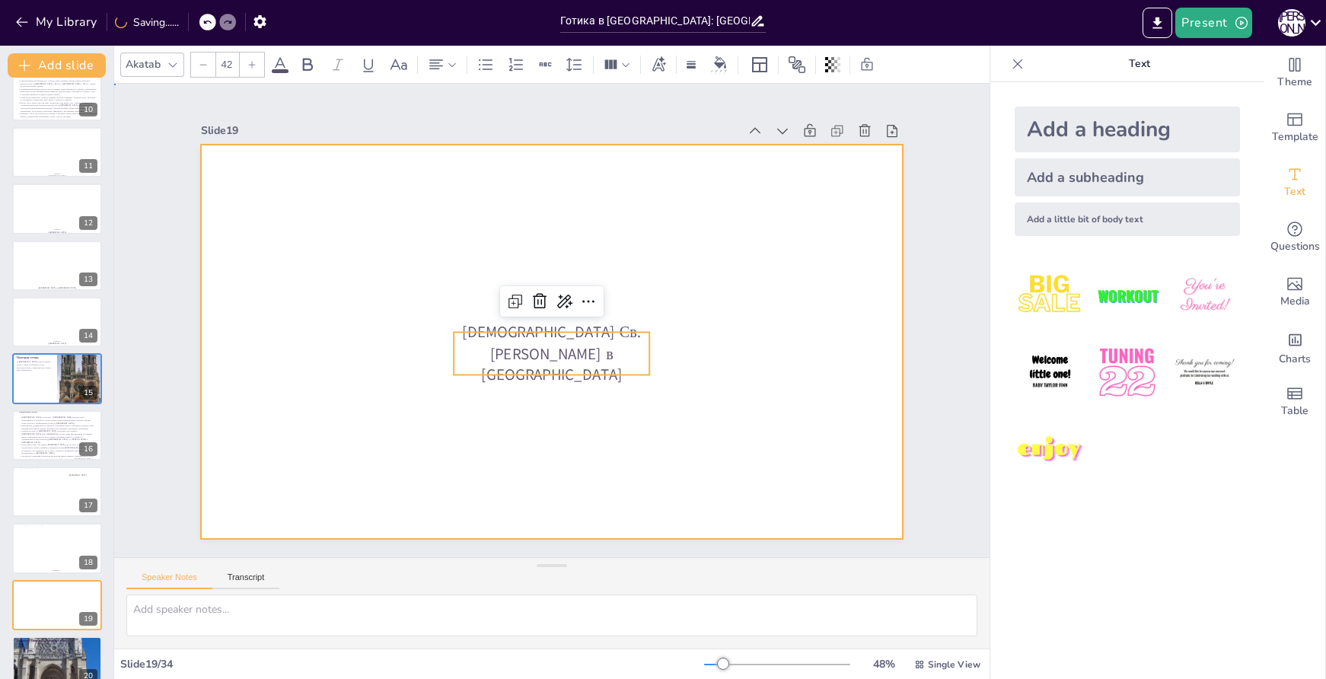
click at [722, 397] on div at bounding box center [552, 342] width 702 height 394
click at [616, 342] on p "[DEMOGRAPHIC_DATA] Св. [PERSON_NAME] в [GEOGRAPHIC_DATA]" at bounding box center [552, 353] width 196 height 65
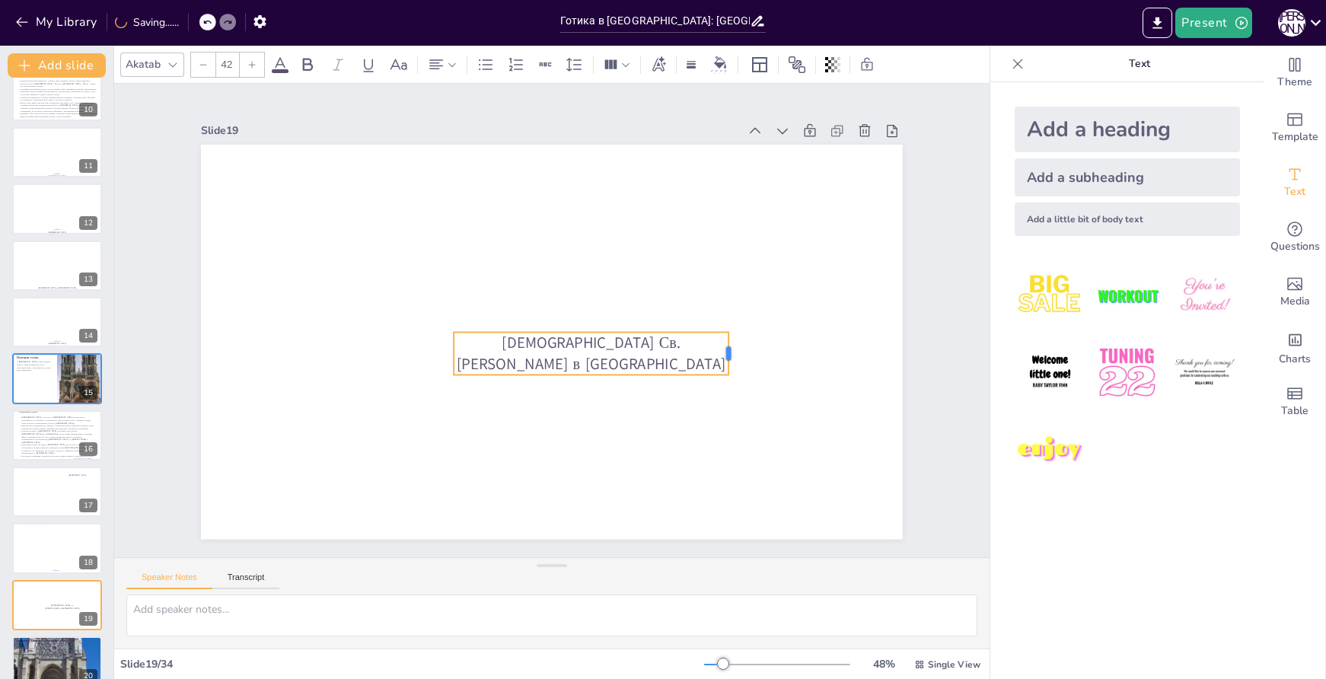
drag, startPoint x: 640, startPoint y: 346, endPoint x: 719, endPoint y: 351, distance: 79.4
click at [723, 351] on div at bounding box center [731, 373] width 17 height 44
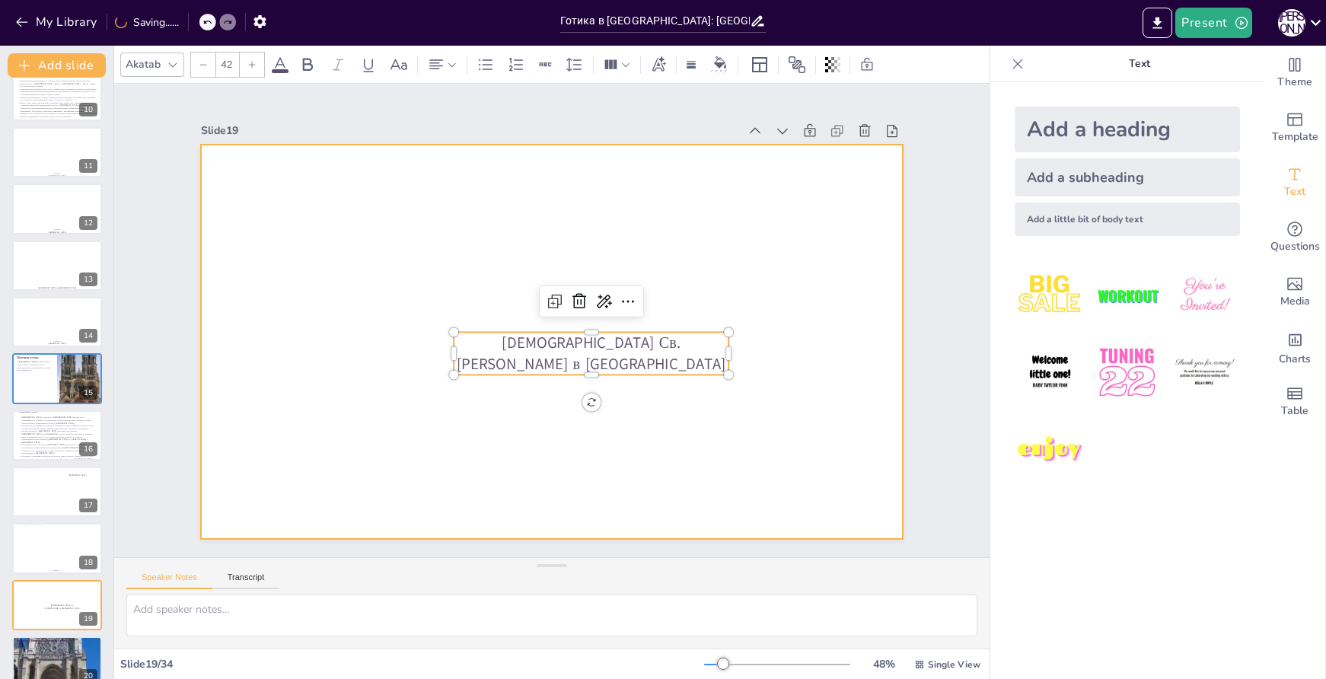
click at [813, 376] on div at bounding box center [549, 342] width 739 height 466
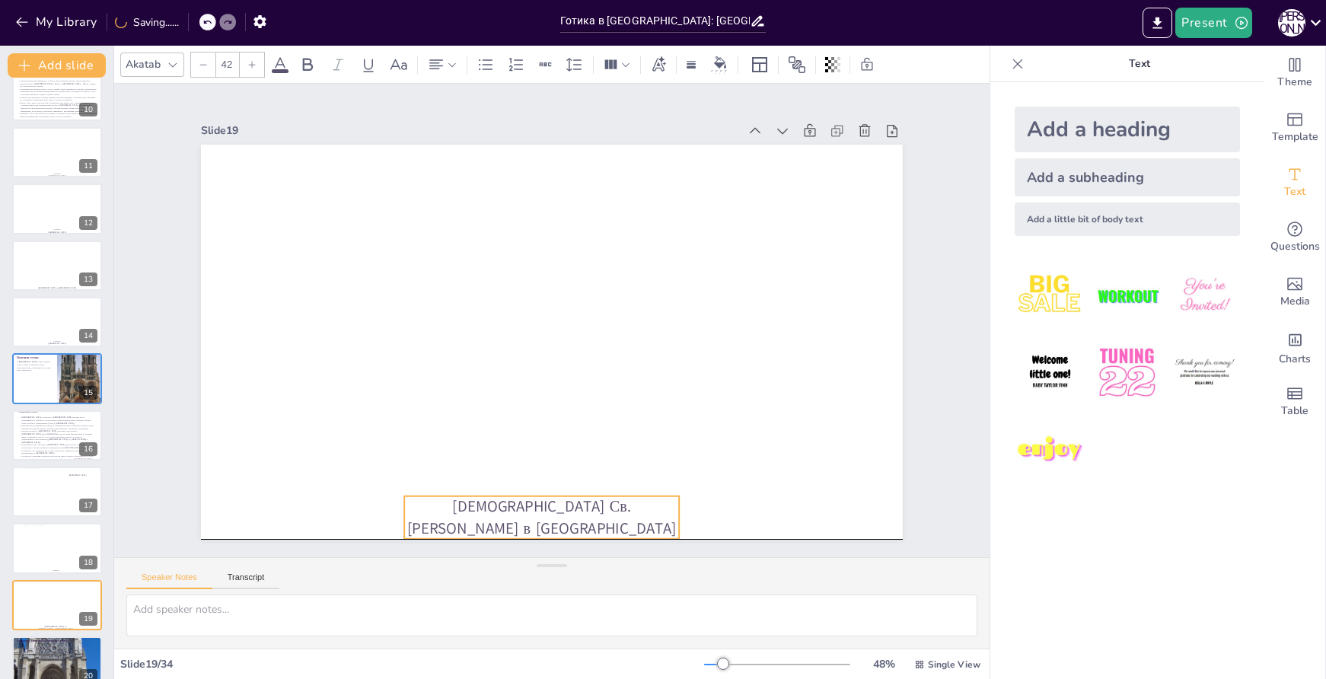
drag, startPoint x: 622, startPoint y: 378, endPoint x: 592, endPoint y: 512, distance: 138.2
click at [485, 512] on p "[DEMOGRAPHIC_DATA] Св. [PERSON_NAME] в [GEOGRAPHIC_DATA]" at bounding box center [387, 429] width 196 height 248
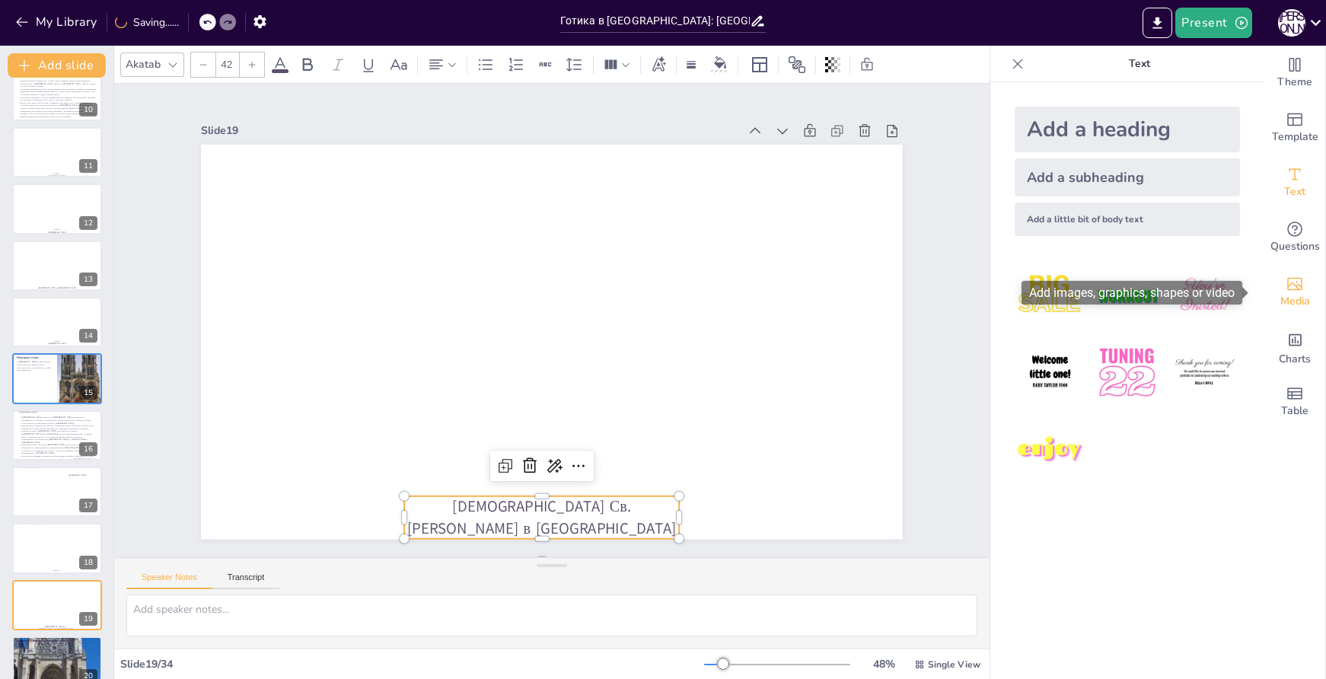
click at [1291, 298] on span "Media" at bounding box center [1296, 301] width 30 height 17
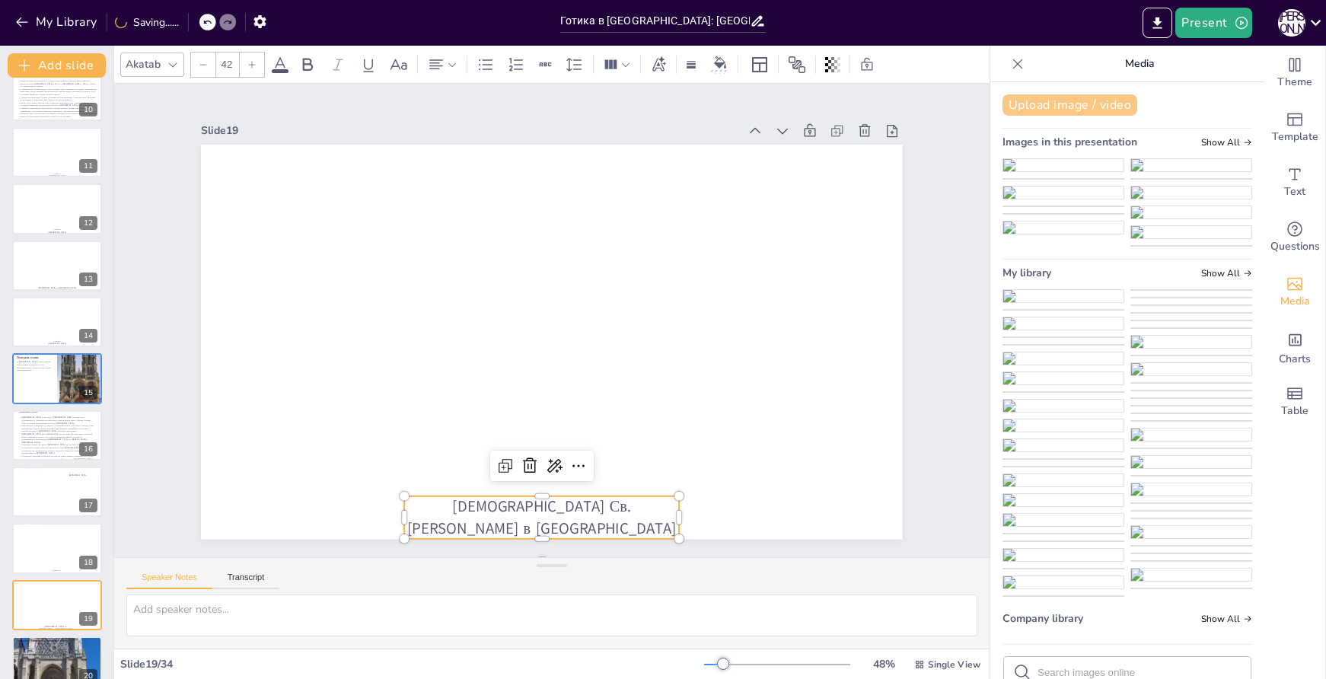
click at [1039, 97] on button "Upload image / video" at bounding box center [1070, 104] width 135 height 21
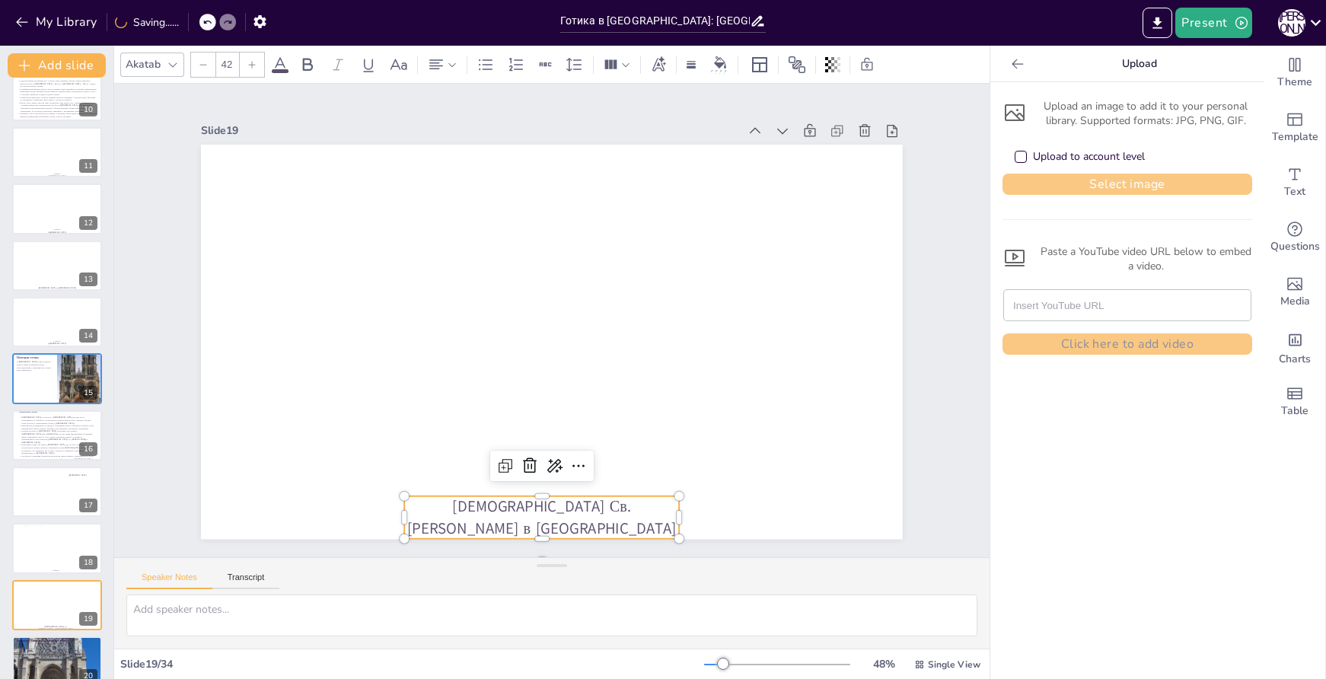
click at [1125, 189] on button "Select image" at bounding box center [1128, 184] width 250 height 21
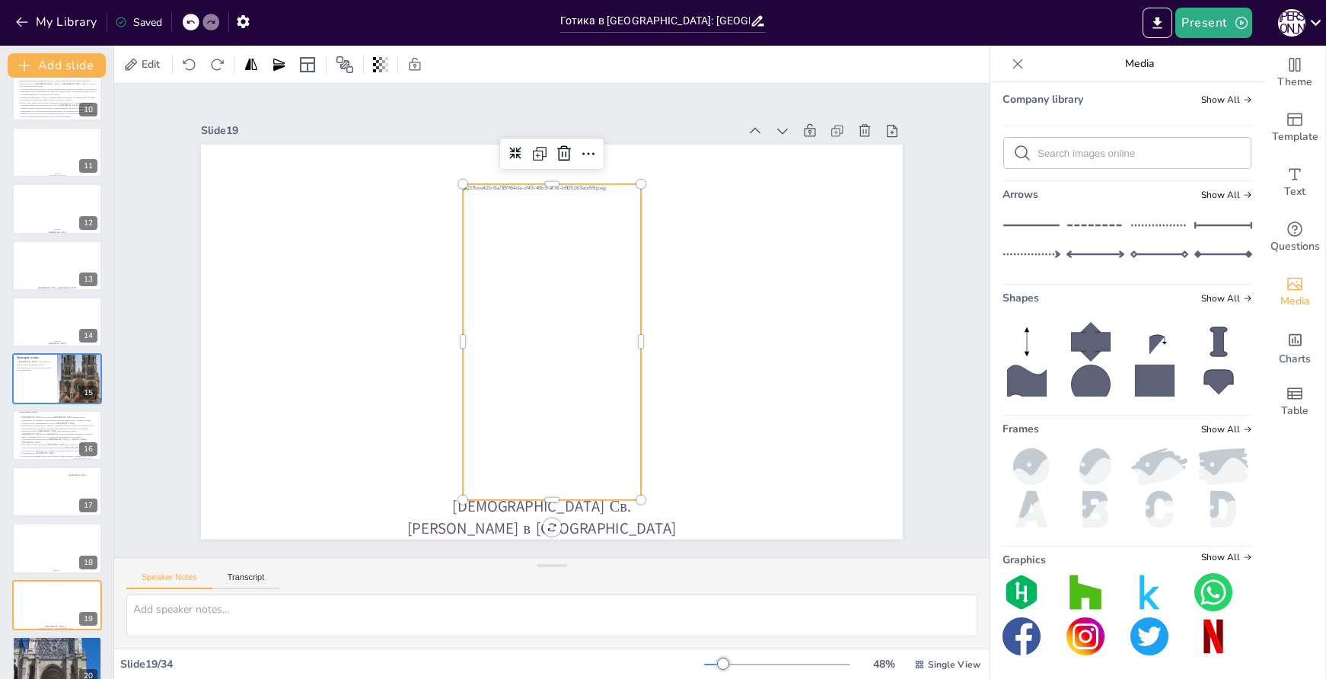
scroll to position [445, 0]
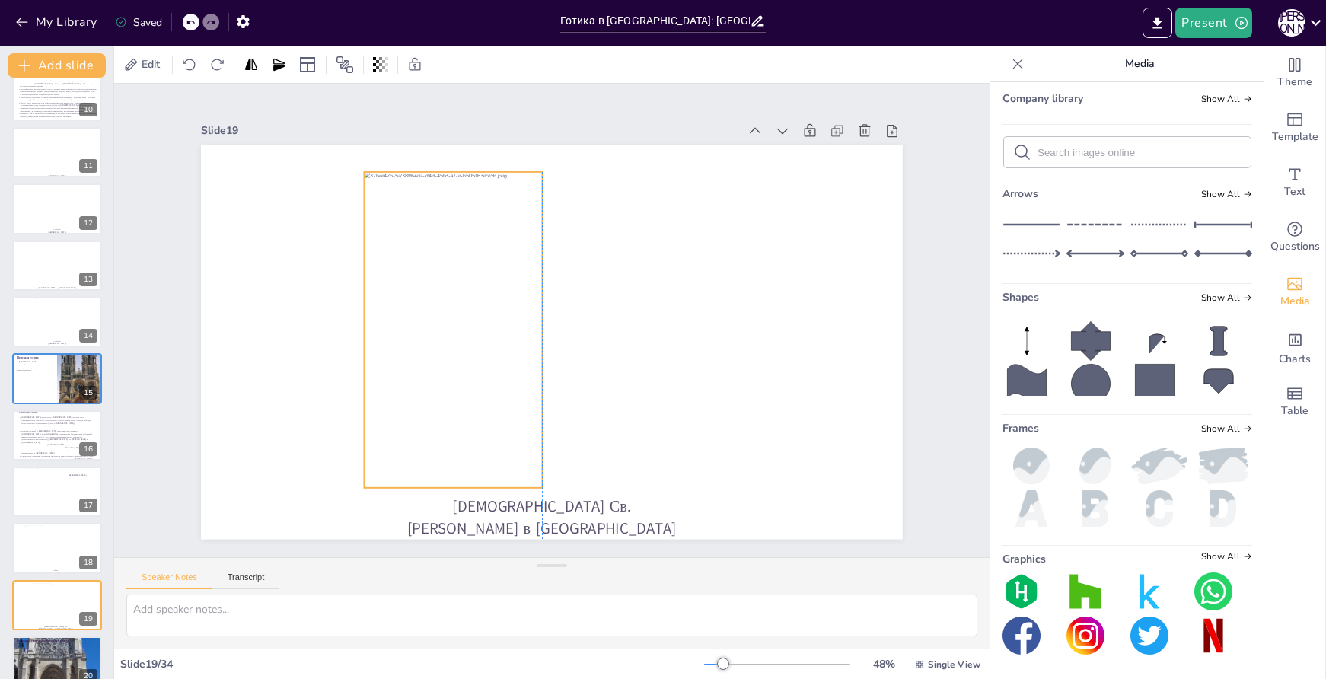
drag, startPoint x: 579, startPoint y: 359, endPoint x: 479, endPoint y: 346, distance: 101.2
click at [479, 346] on div at bounding box center [452, 319] width 209 height 333
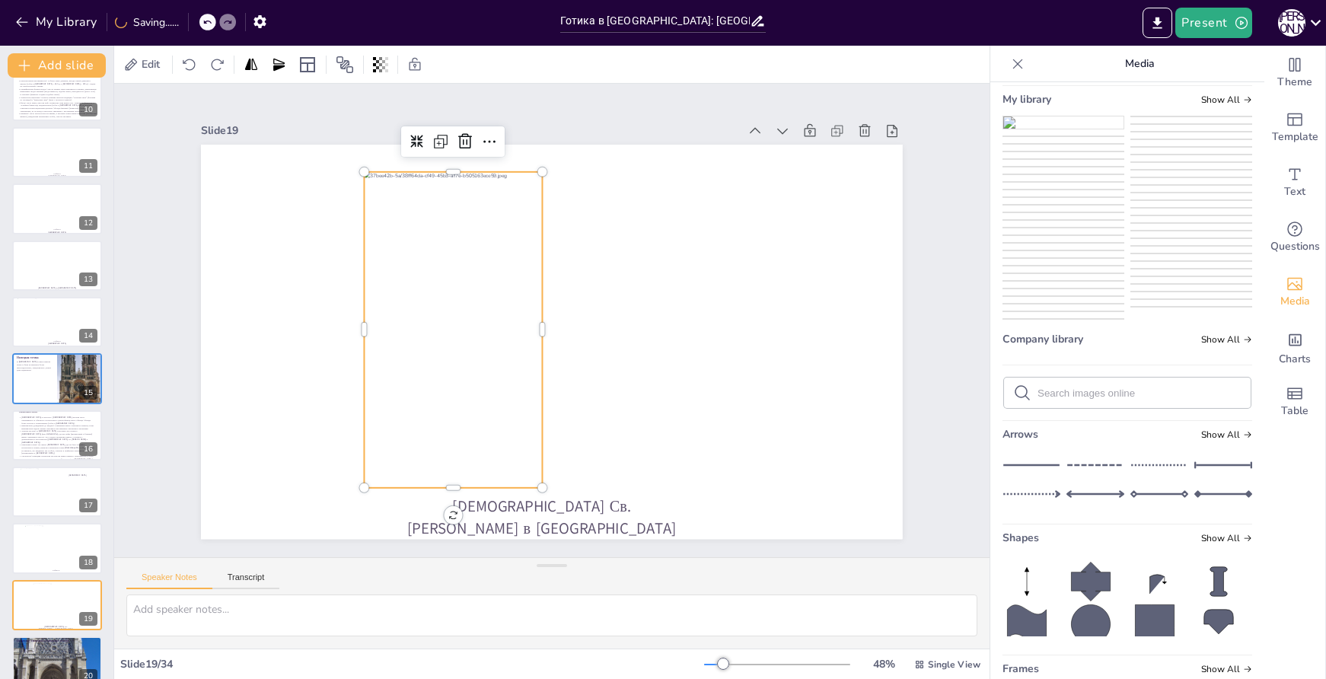
scroll to position [0, 0]
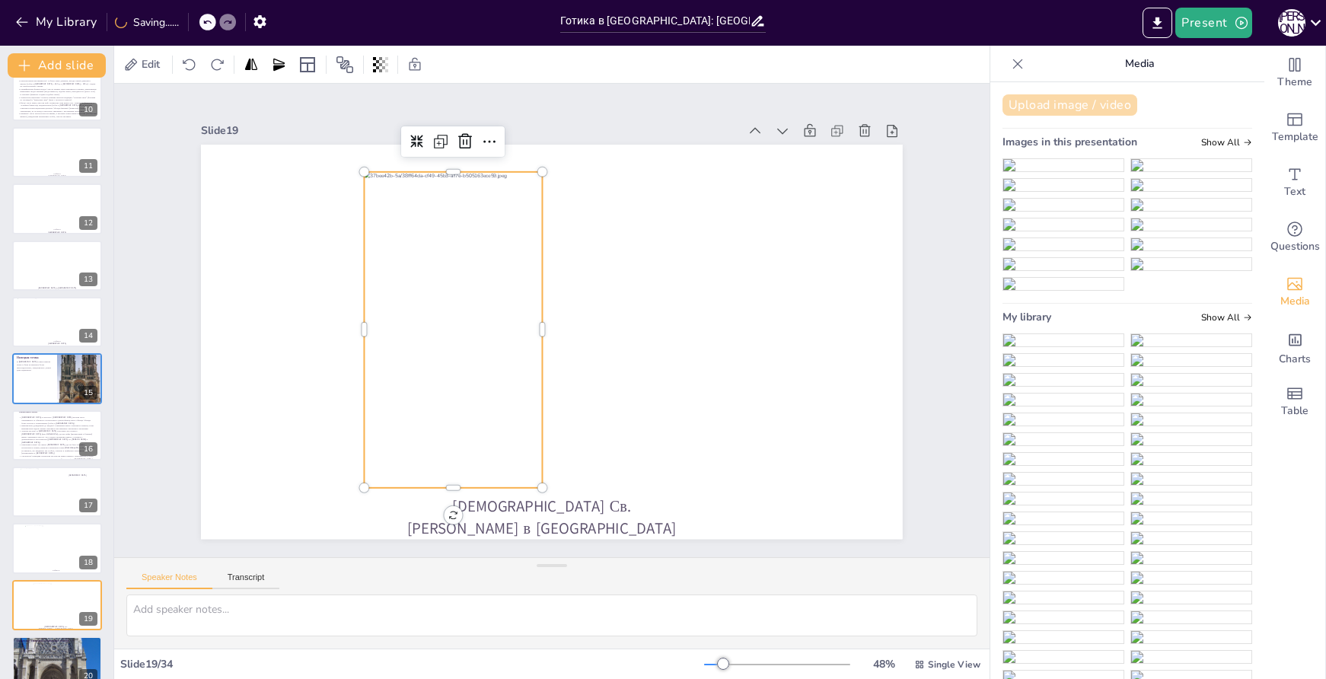
click at [1078, 99] on button "Upload image / video" at bounding box center [1070, 104] width 135 height 21
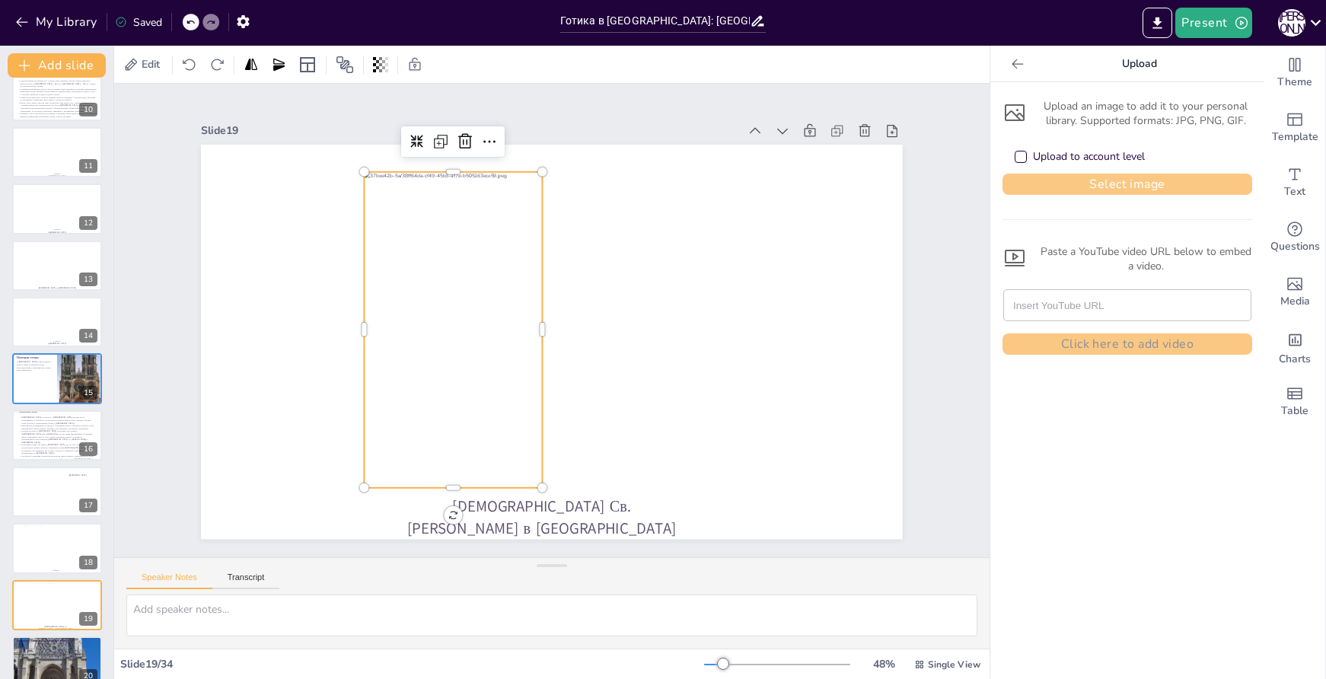
click at [1129, 177] on button "Select image" at bounding box center [1128, 184] width 250 height 21
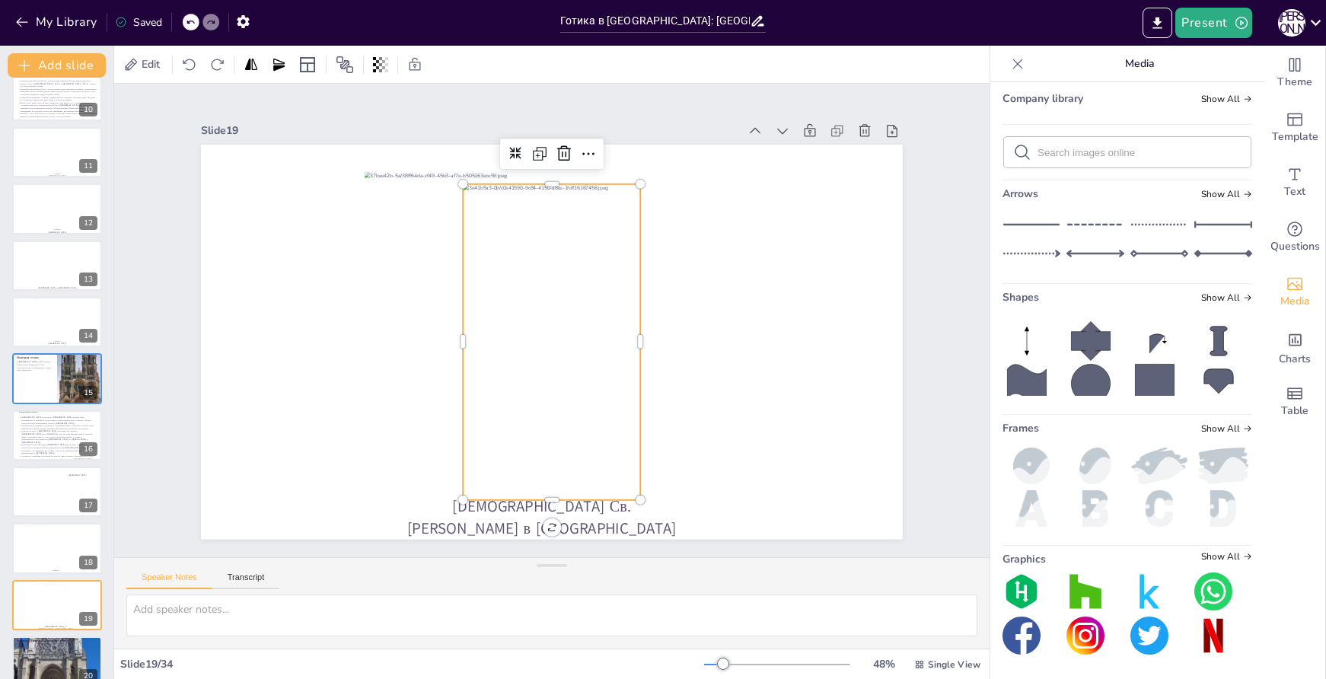
scroll to position [750, 0]
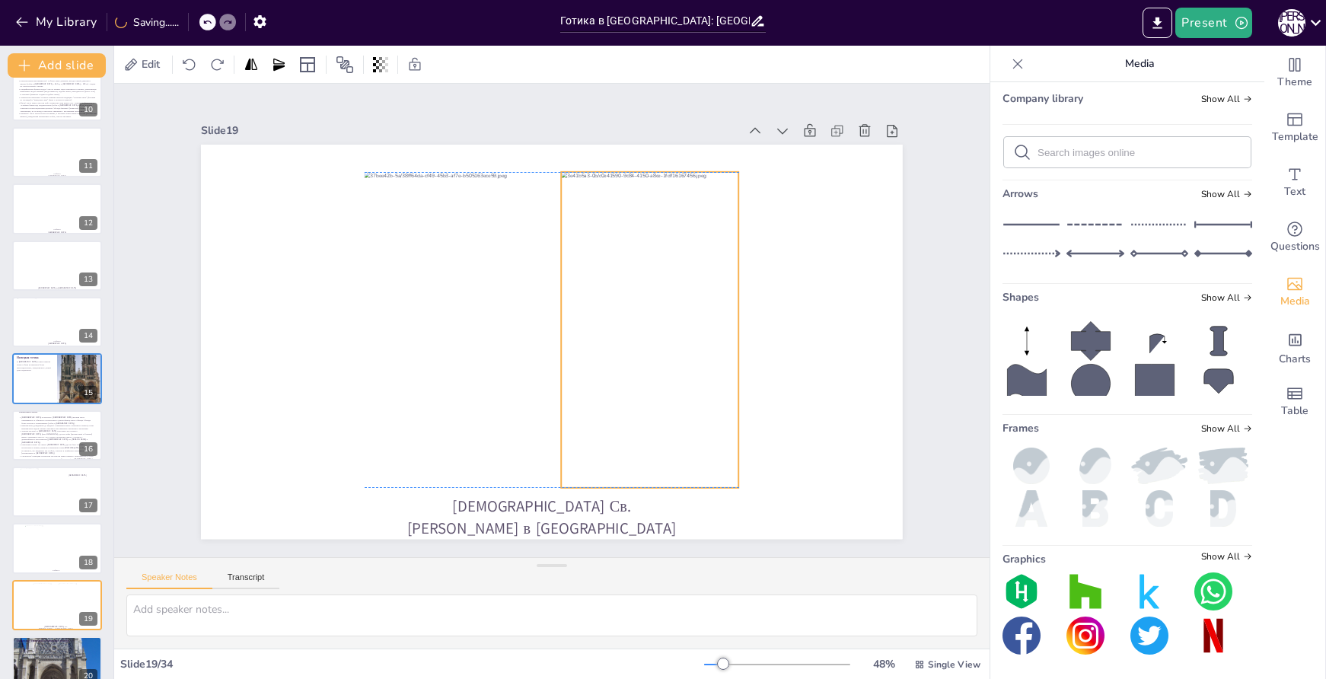
drag, startPoint x: 602, startPoint y: 376, endPoint x: 641, endPoint y: 362, distance: 42.2
click at [641, 362] on div at bounding box center [649, 330] width 177 height 316
click at [59, 60] on button "Add slide" at bounding box center [57, 65] width 98 height 24
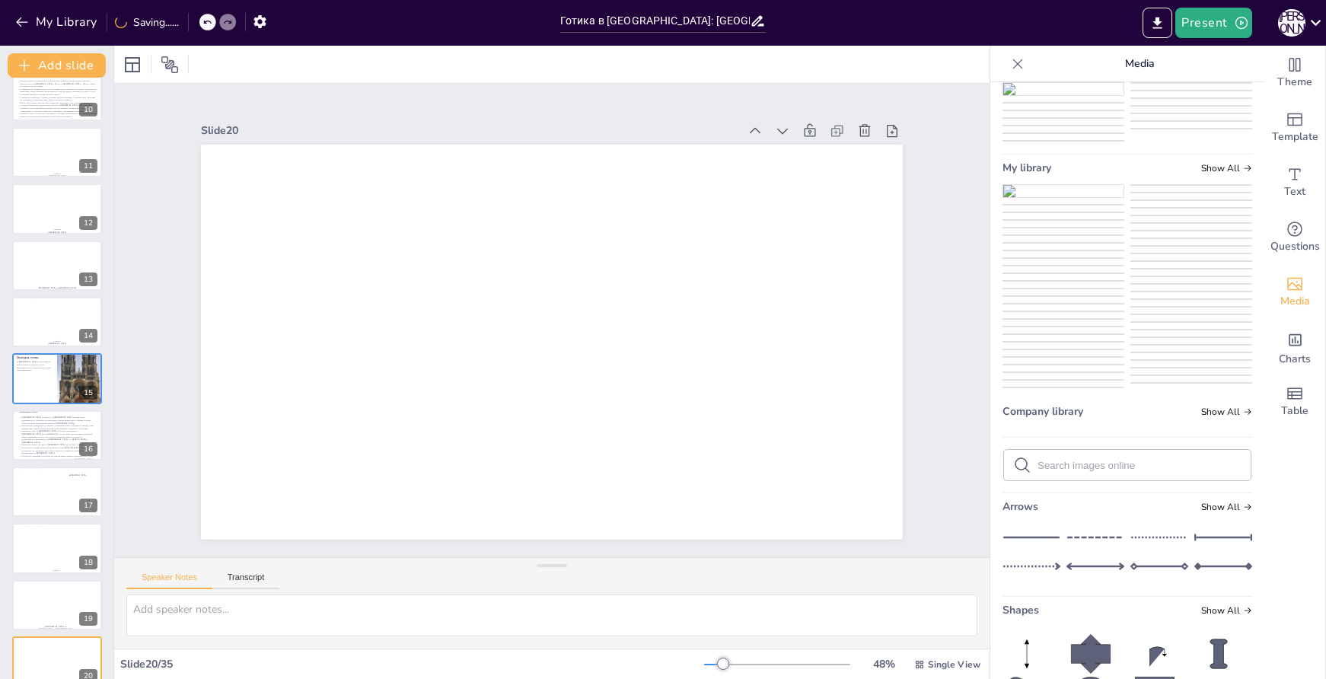
scroll to position [0, 0]
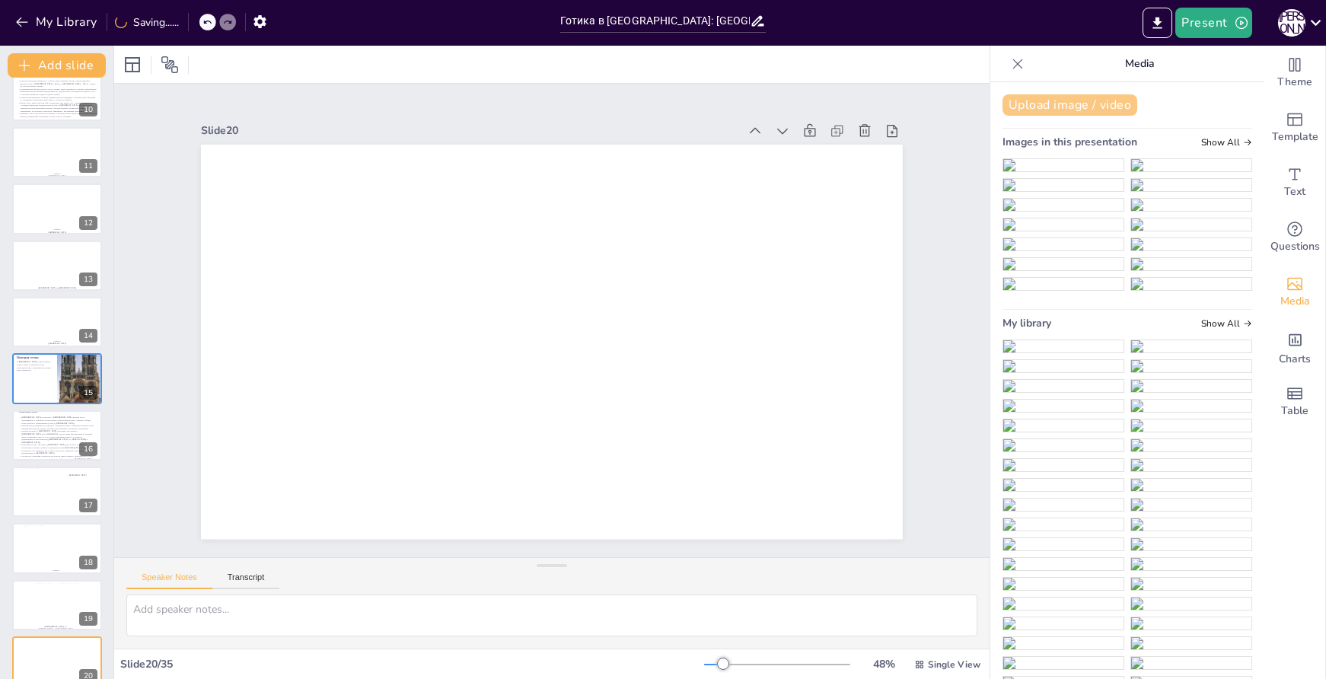
click at [1104, 107] on button "Upload image / video" at bounding box center [1070, 104] width 135 height 21
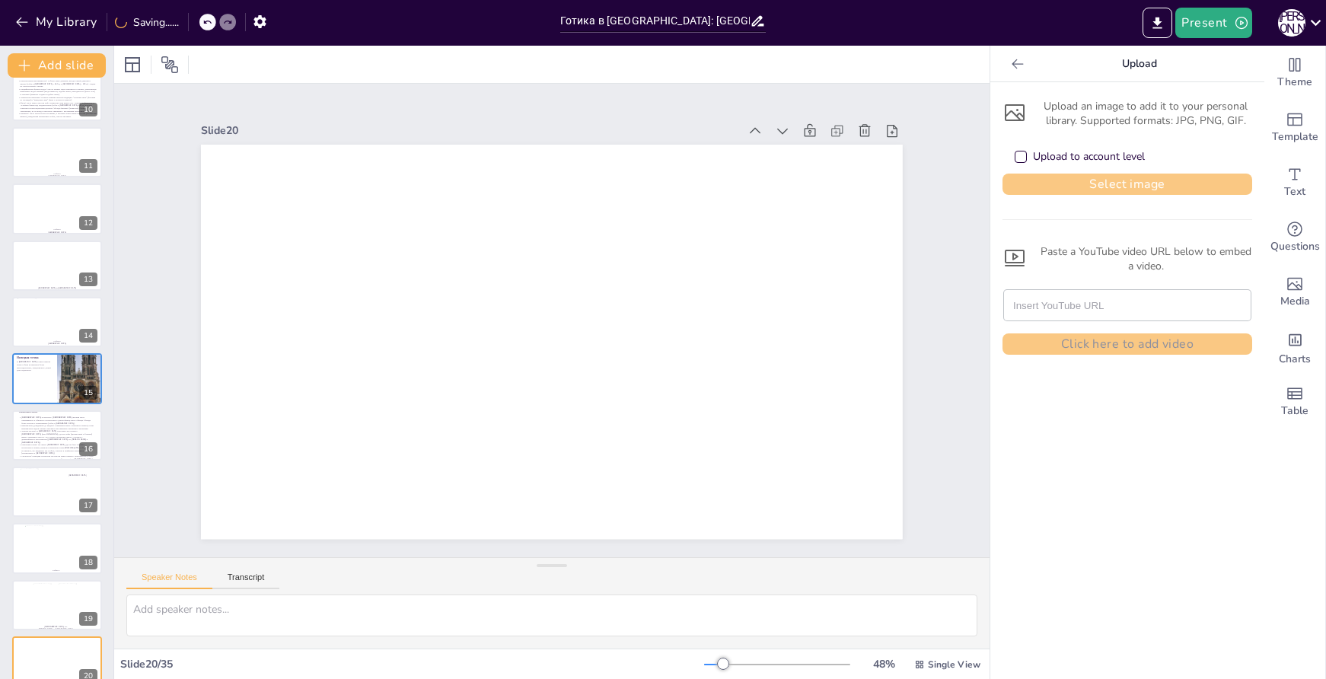
click at [1135, 187] on button "Select image" at bounding box center [1128, 184] width 250 height 21
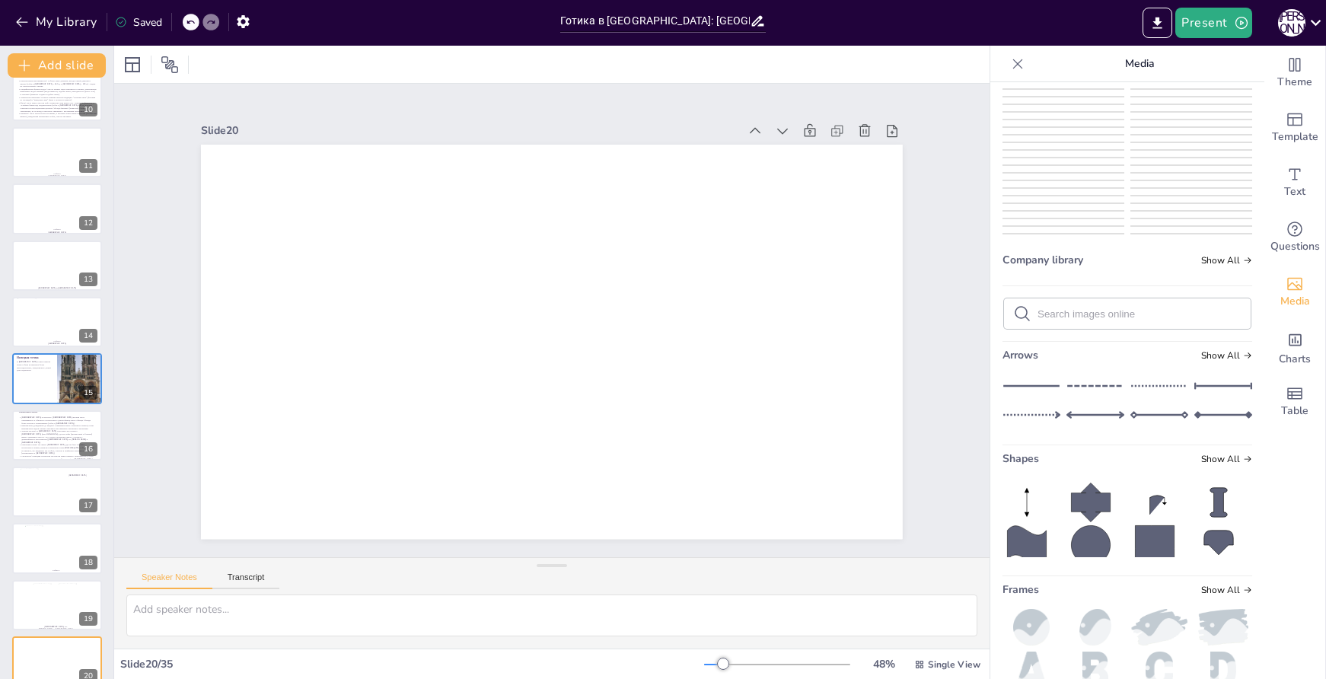
scroll to position [457, 0]
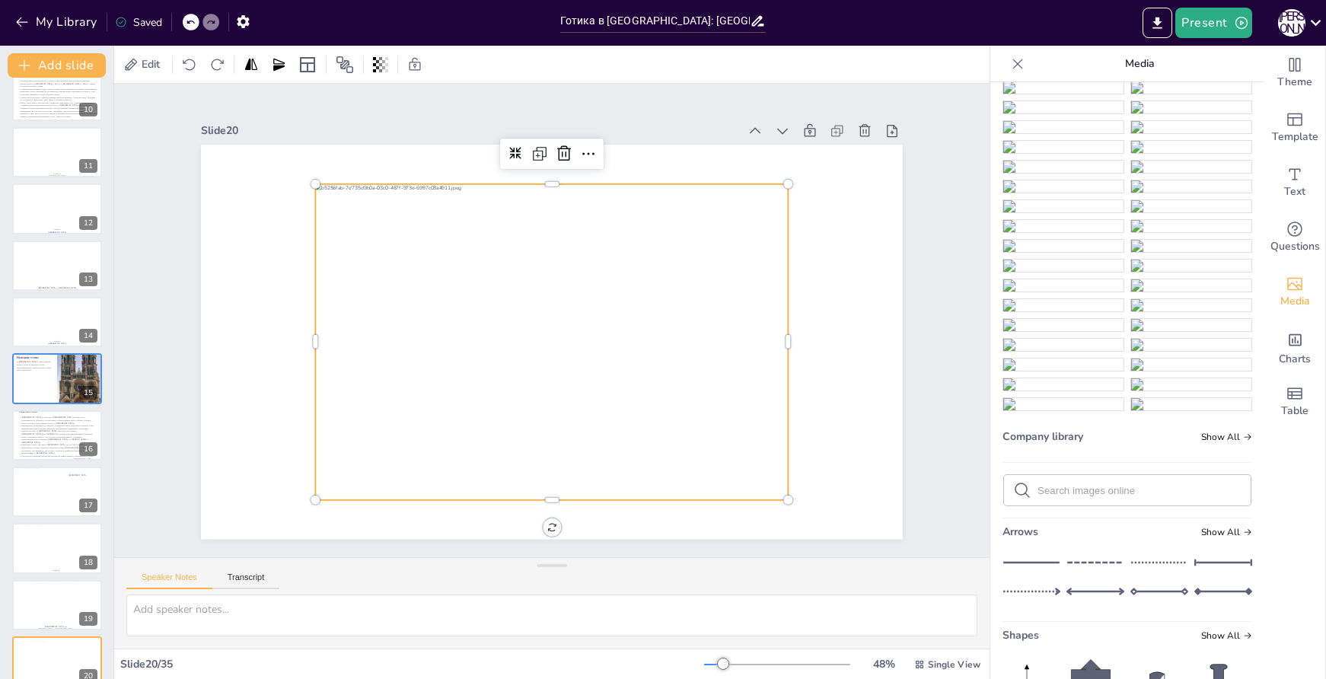
scroll to position [327, 0]
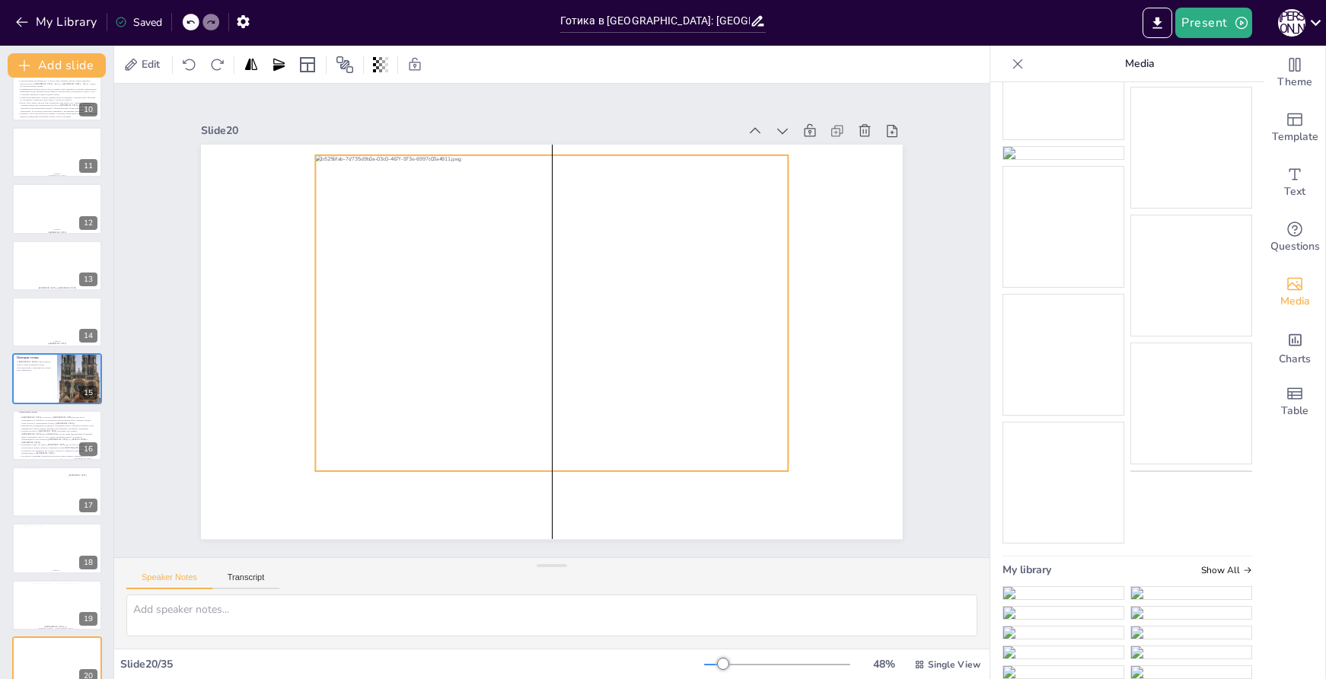
drag, startPoint x: 628, startPoint y: 368, endPoint x: 624, endPoint y: 339, distance: 29.3
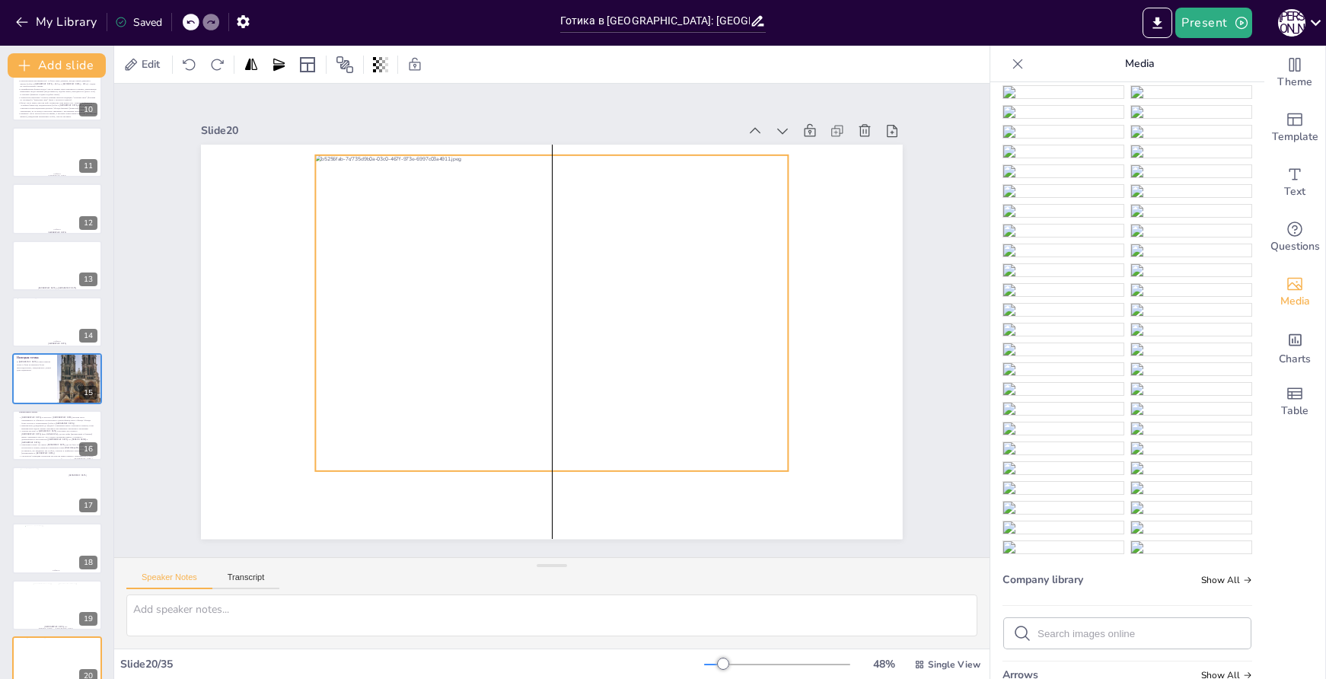
click at [624, 339] on div at bounding box center [557, 315] width 551 height 563
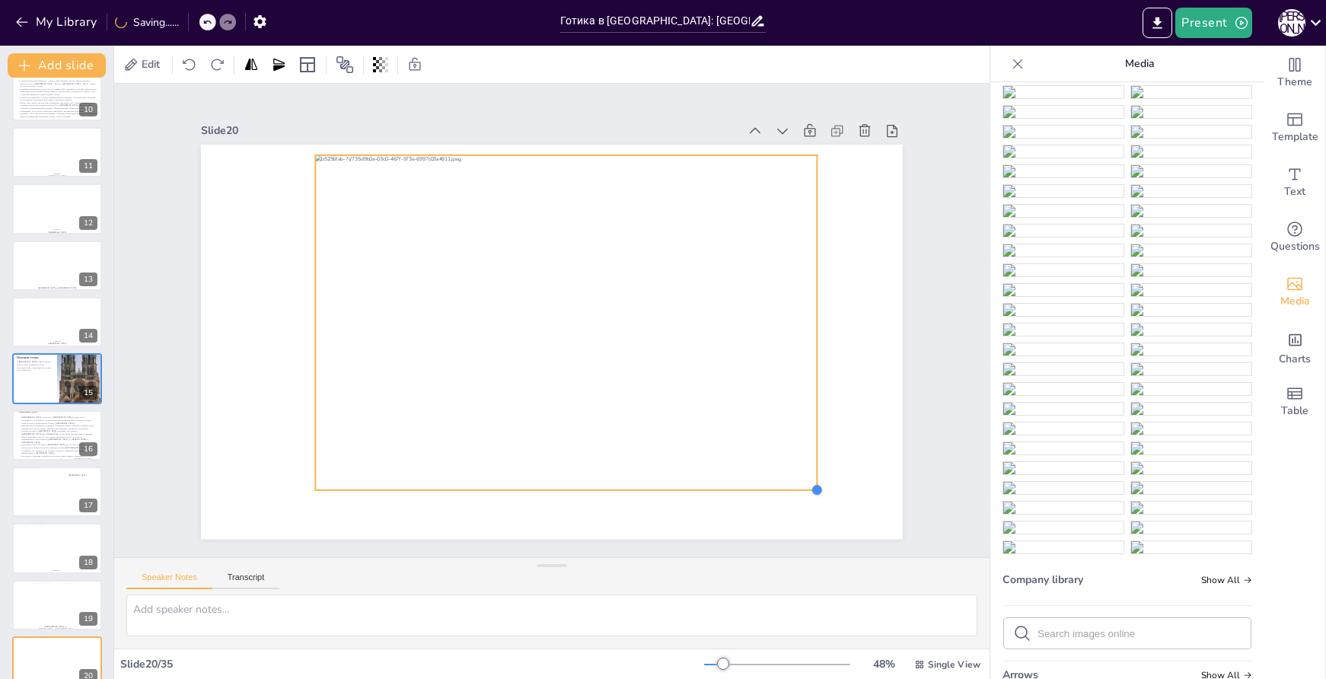
drag, startPoint x: 777, startPoint y: 468, endPoint x: 806, endPoint y: 486, distance: 33.8
click at [805, 510] on div at bounding box center [798, 517] width 14 height 14
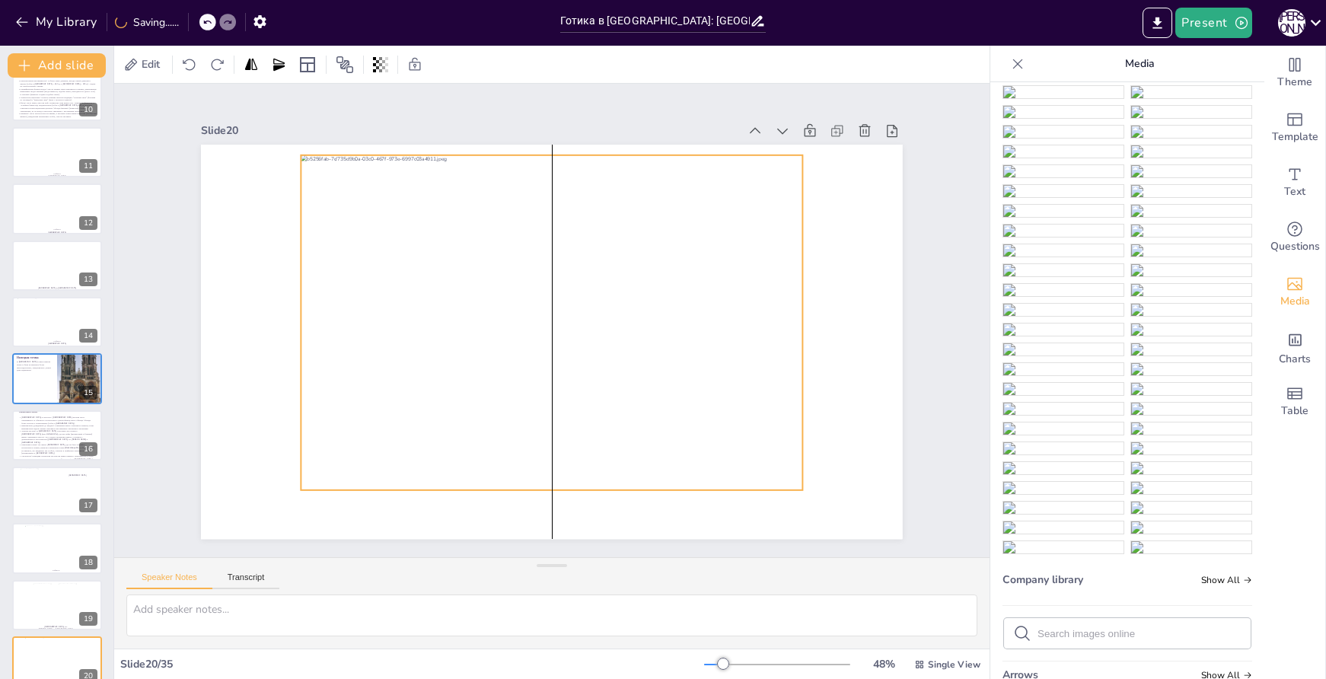
drag, startPoint x: 707, startPoint y: 424, endPoint x: 695, endPoint y: 424, distance: 11.4
click at [695, 424] on div at bounding box center [552, 322] width 534 height 385
click at [1289, 189] on span "Text" at bounding box center [1295, 192] width 21 height 17
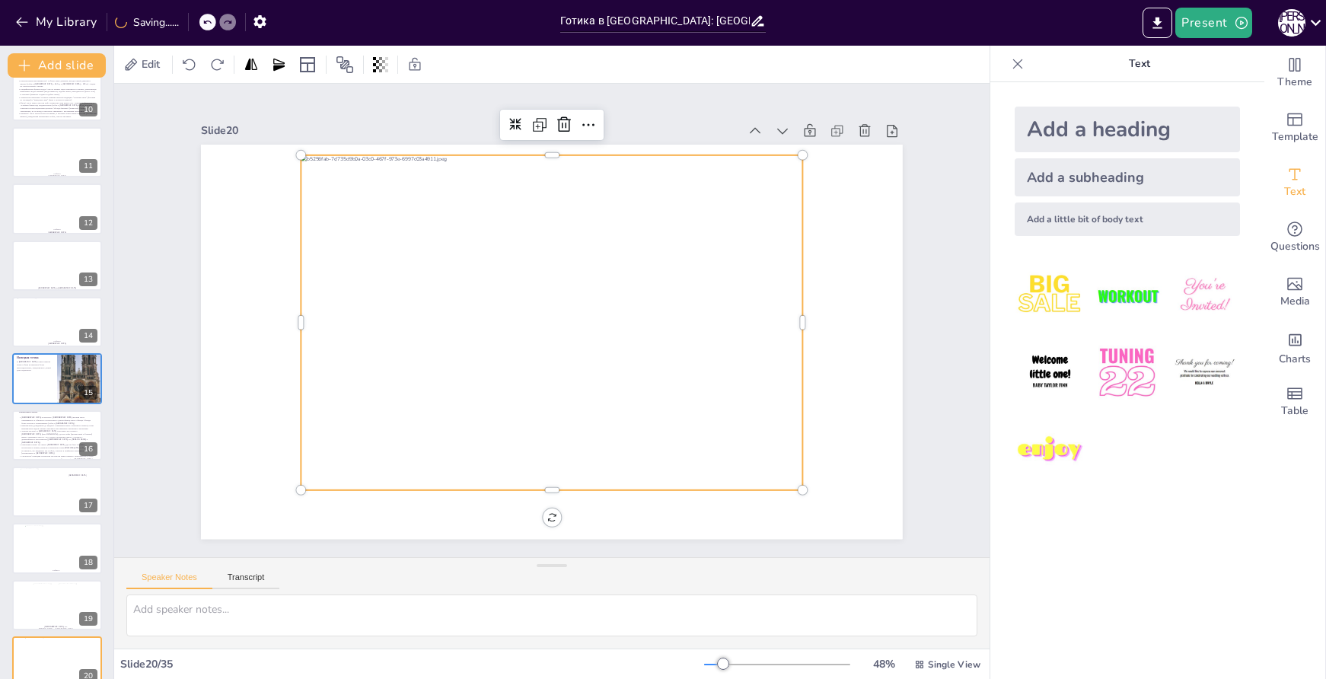
click at [1082, 174] on div "Add a subheading" at bounding box center [1127, 177] width 225 height 38
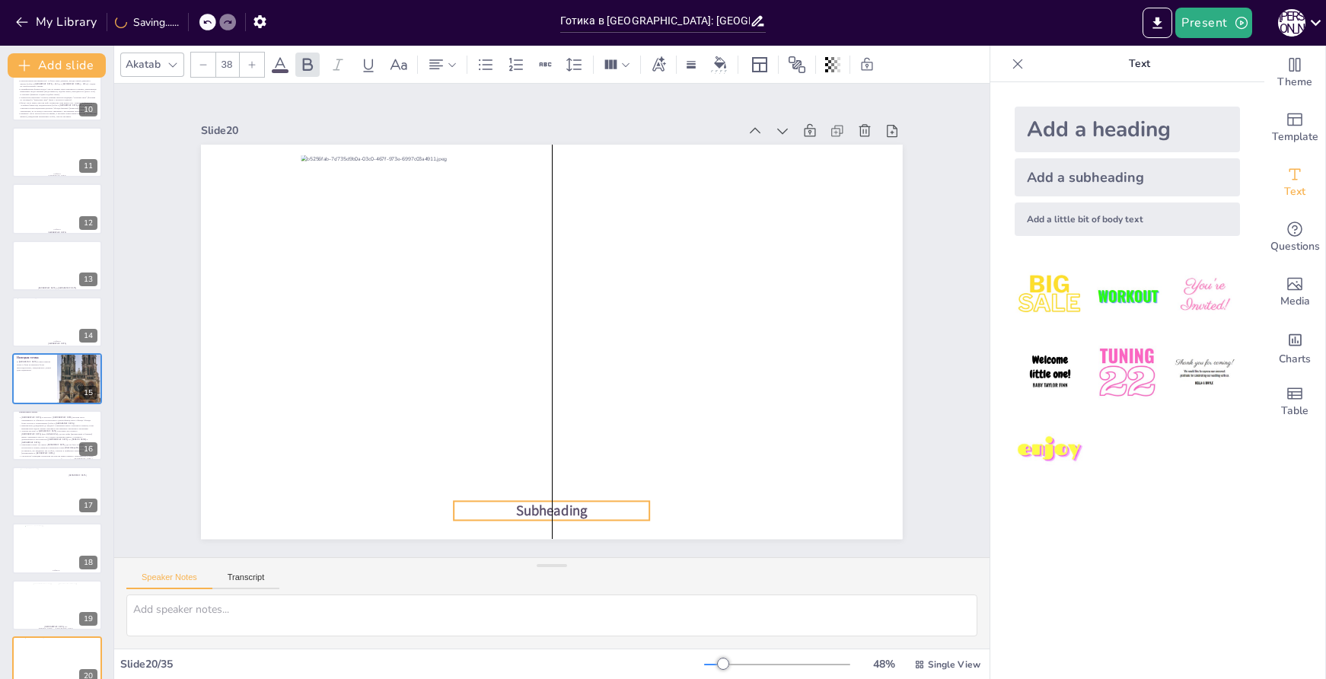
drag, startPoint x: 602, startPoint y: 332, endPoint x: 598, endPoint y: 501, distance: 169.1
click at [598, 501] on p "Subheading" at bounding box center [532, 510] width 197 height 40
click at [581, 501] on p "Subheading" at bounding box center [552, 511] width 196 height 20
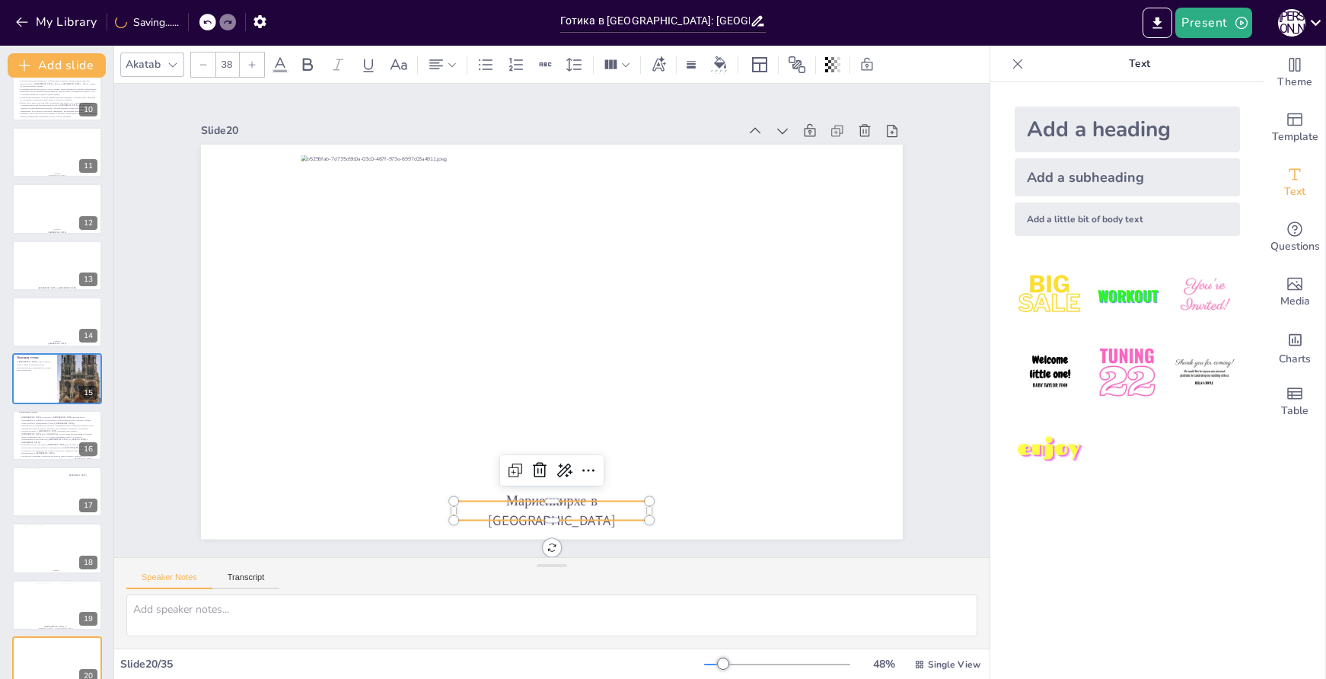
click at [579, 506] on p "Мариенкирхе в [GEOGRAPHIC_DATA]" at bounding box center [552, 510] width 196 height 39
click at [254, 67] on icon at bounding box center [251, 64] width 9 height 9
click at [254, 66] on icon at bounding box center [251, 64] width 9 height 9
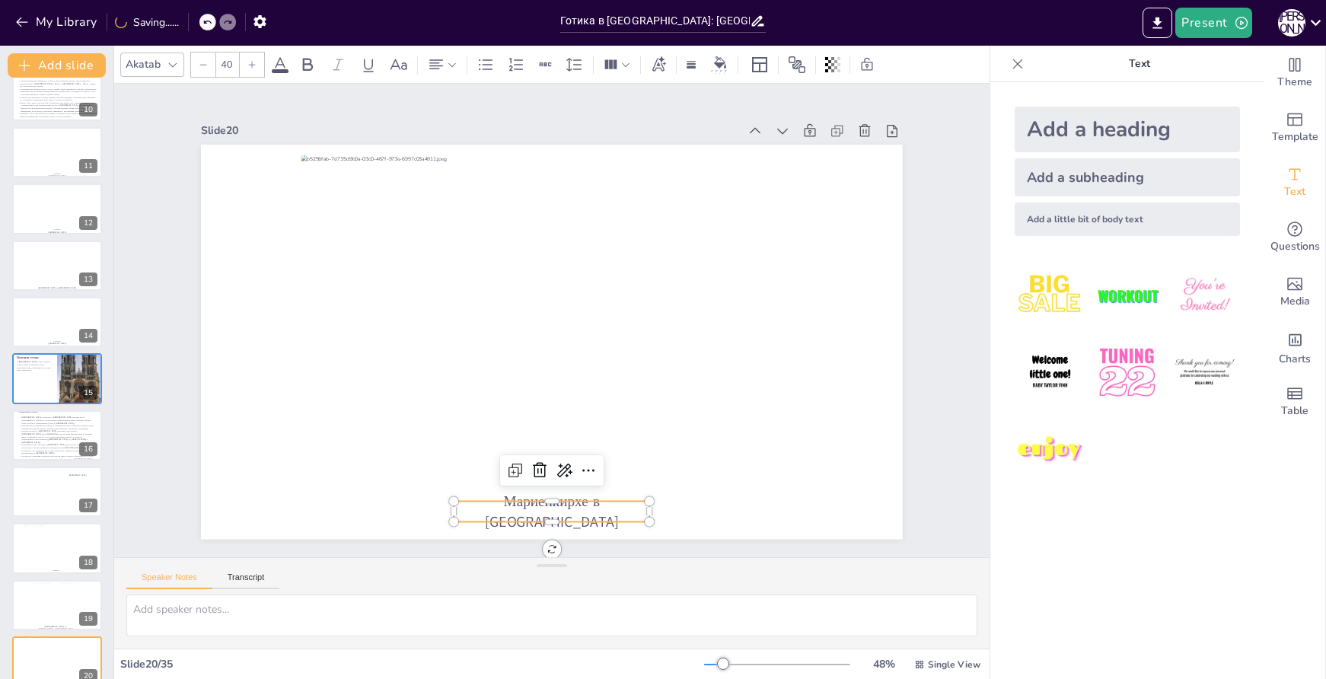
click at [254, 66] on icon at bounding box center [251, 64] width 9 height 9
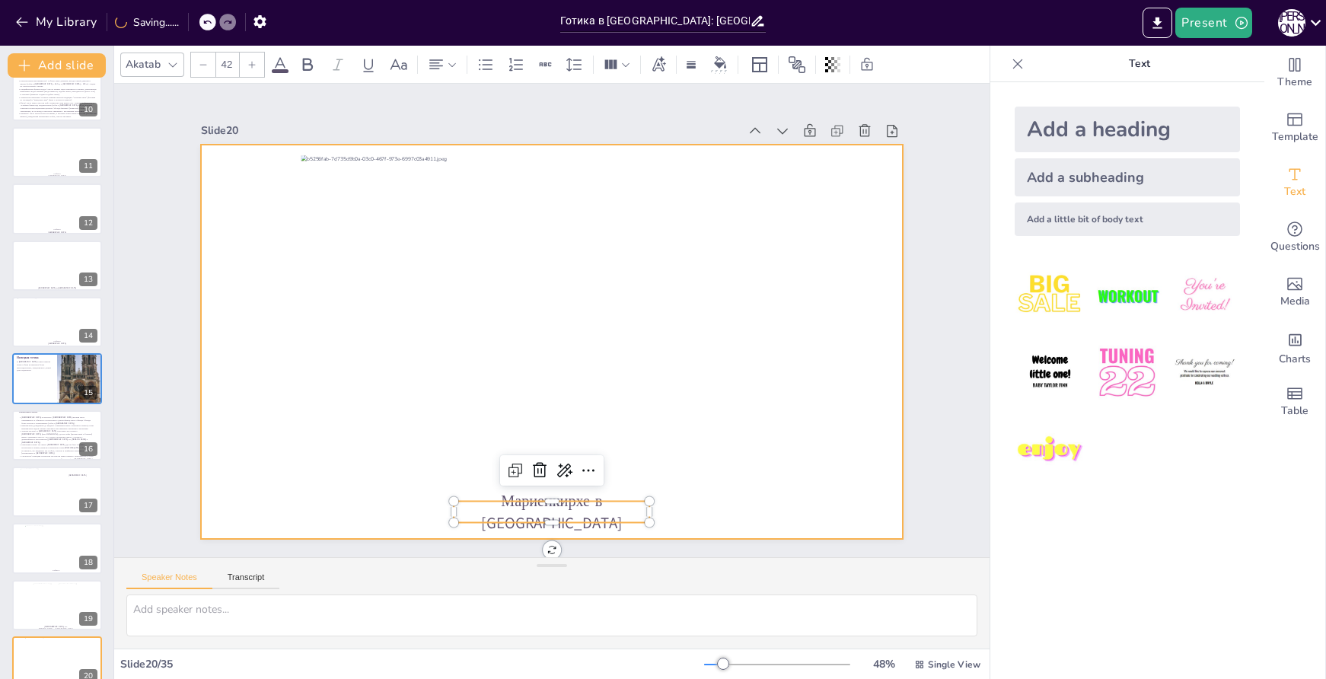
click at [787, 517] on div at bounding box center [549, 341] width 739 height 465
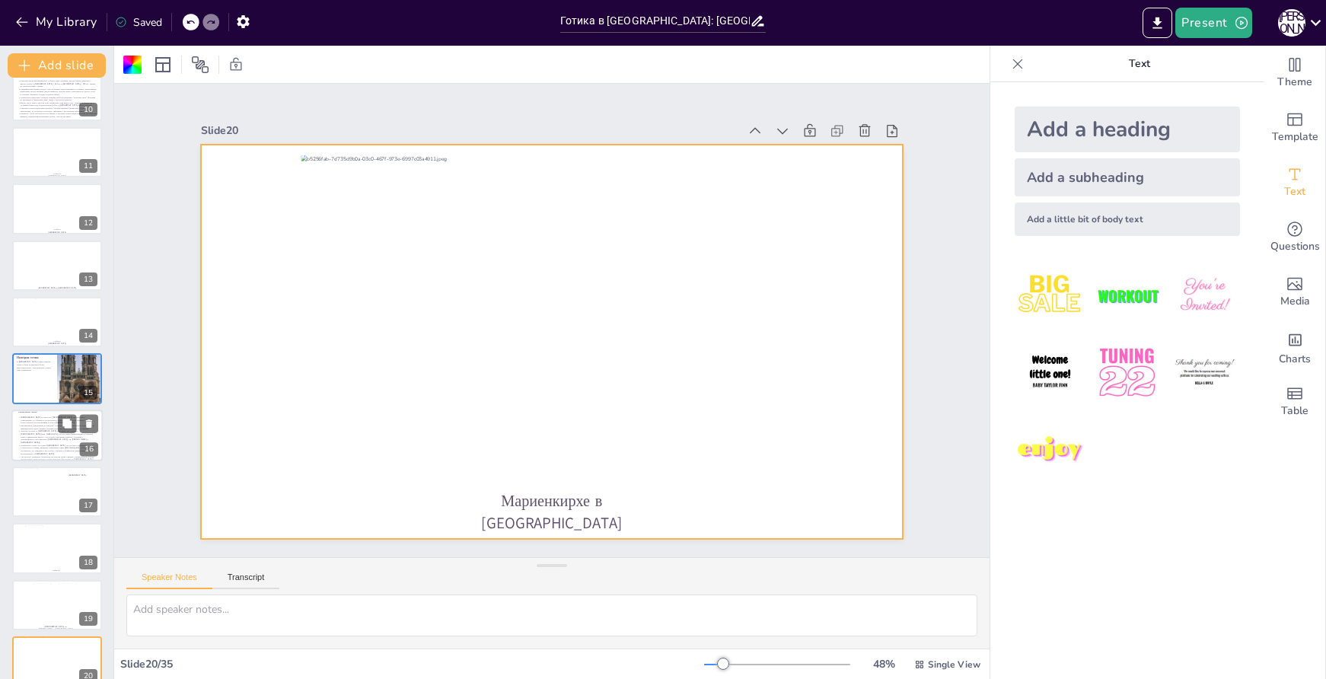
click at [32, 440] on p "Зальная система: В [GEOGRAPHIC_DATA] популярен тип зального [DEMOGRAPHIC_DATA] …" at bounding box center [57, 436] width 78 height 14
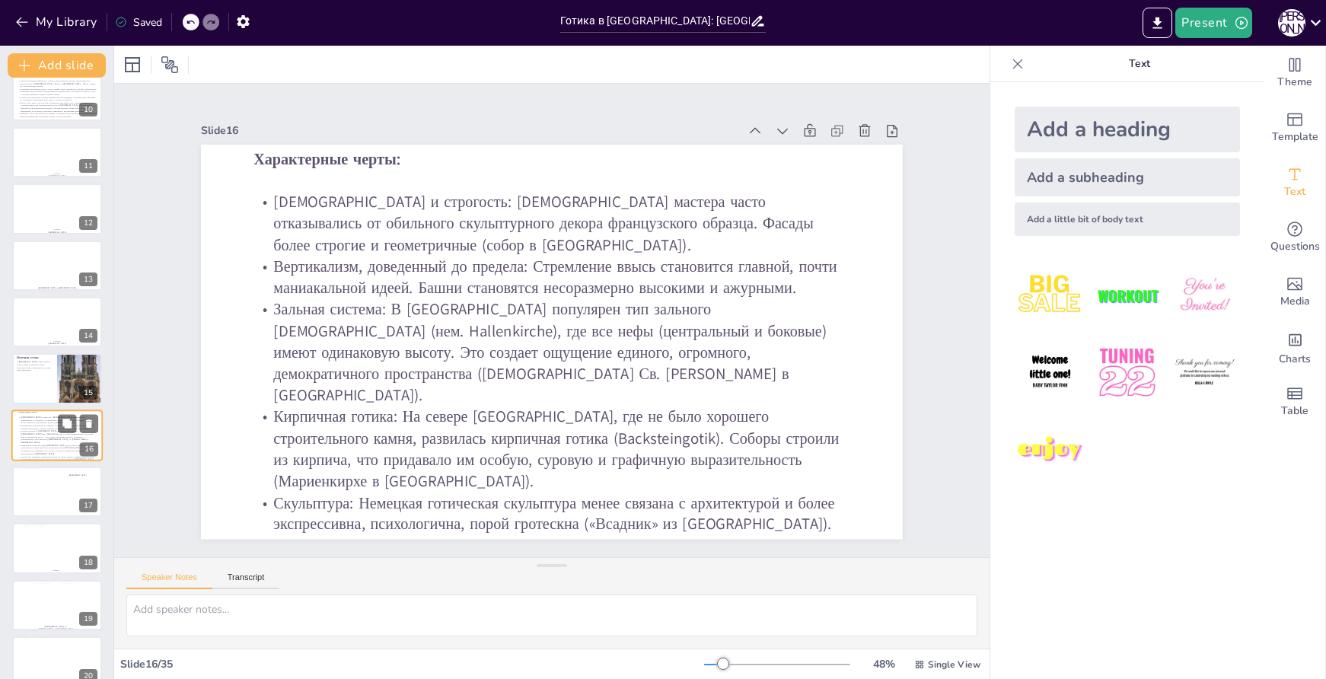
scroll to position [586, 0]
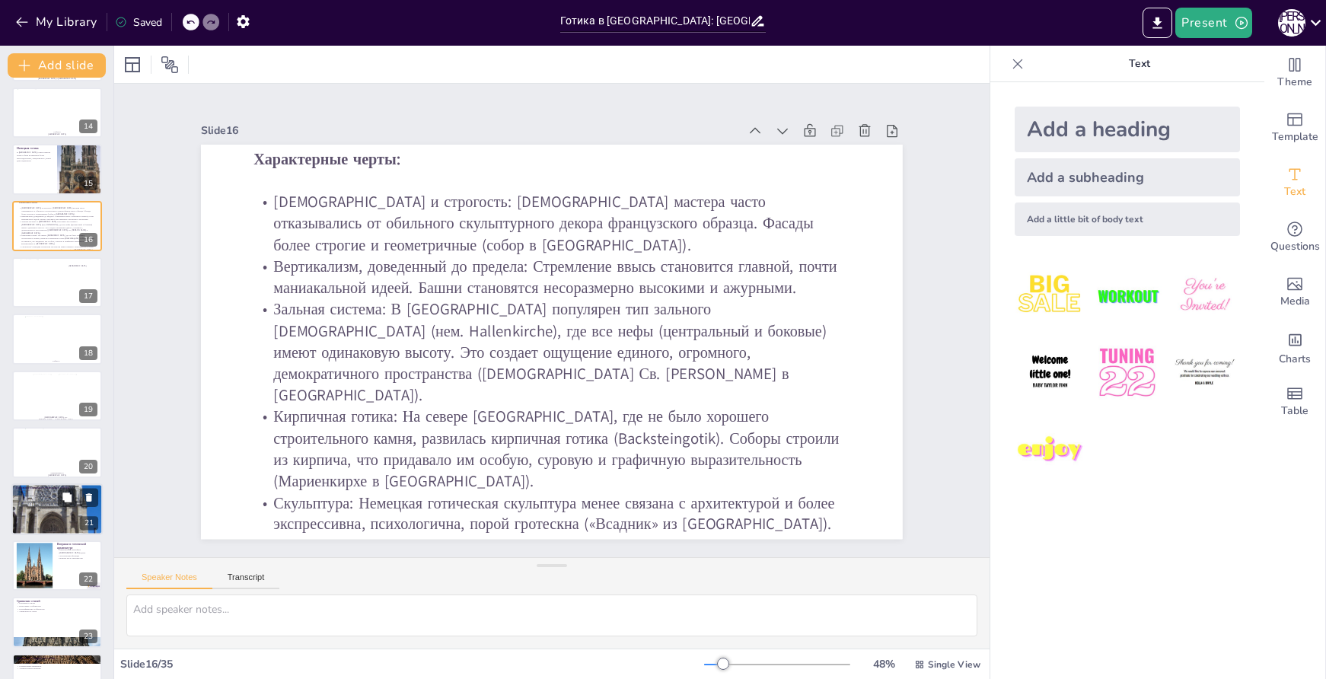
click at [34, 506] on div at bounding box center [56, 509] width 91 height 143
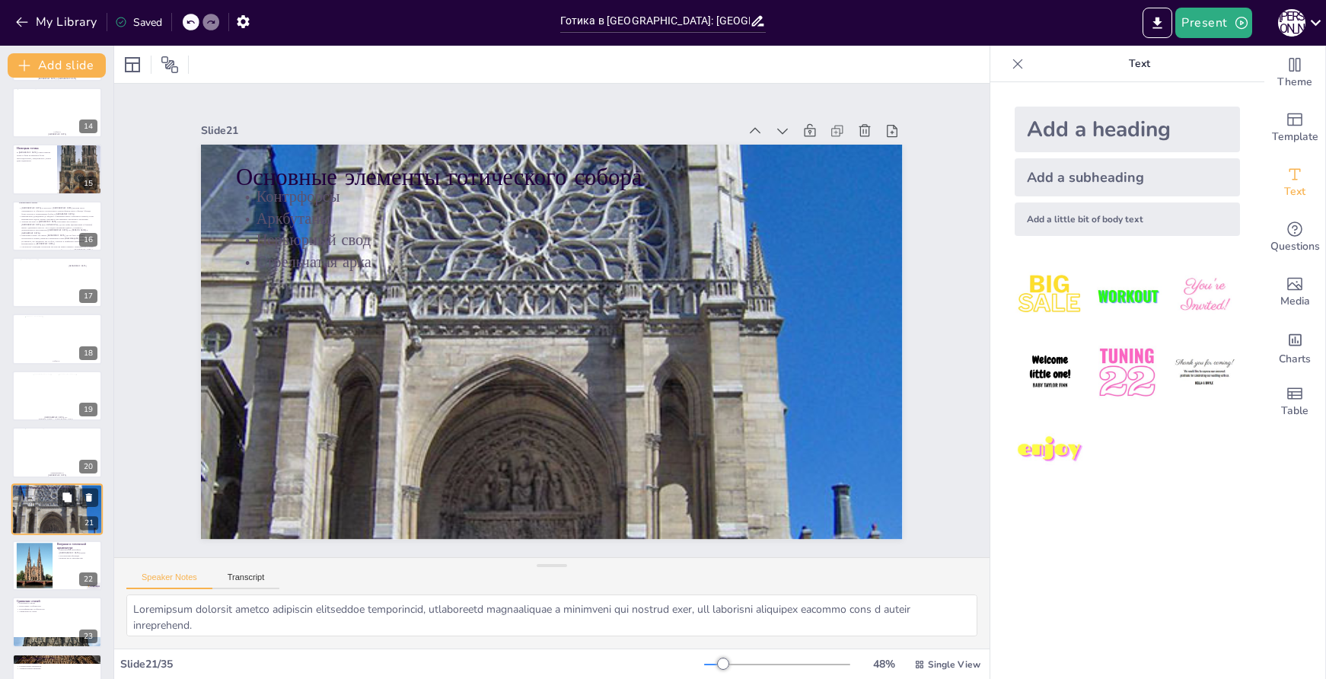
scroll to position [870, 0]
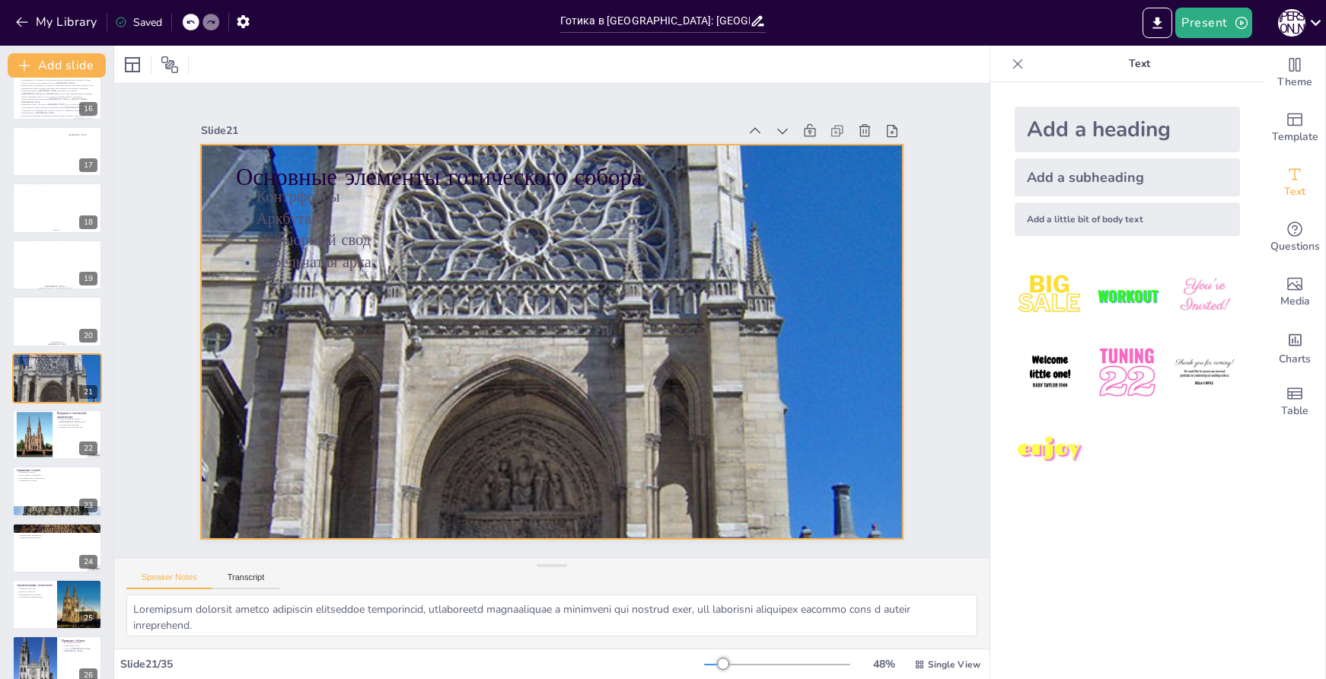
click at [634, 362] on div at bounding box center [548, 341] width 914 height 1216
click at [193, 337] on div at bounding box center [550, 342] width 812 height 1162
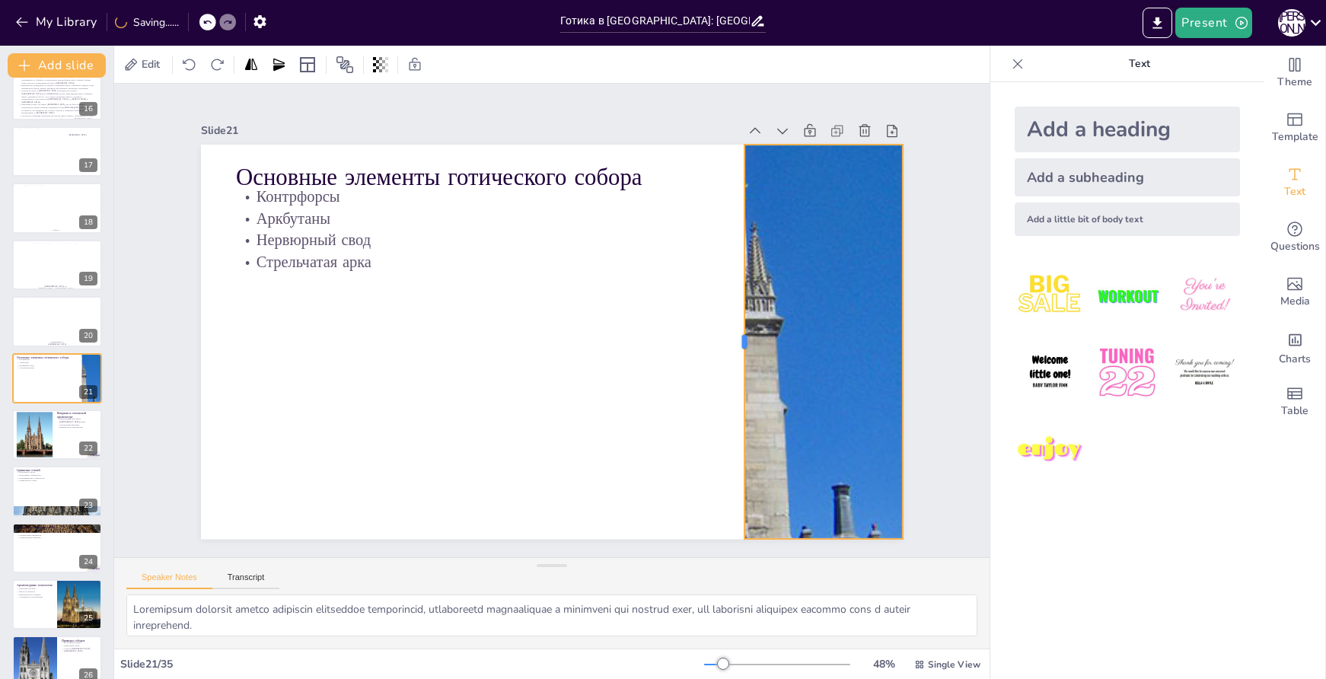
drag, startPoint x: 187, startPoint y: 336, endPoint x: 727, endPoint y: 359, distance: 541.1
click at [734, 359] on div at bounding box center [739, 342] width 12 height 394
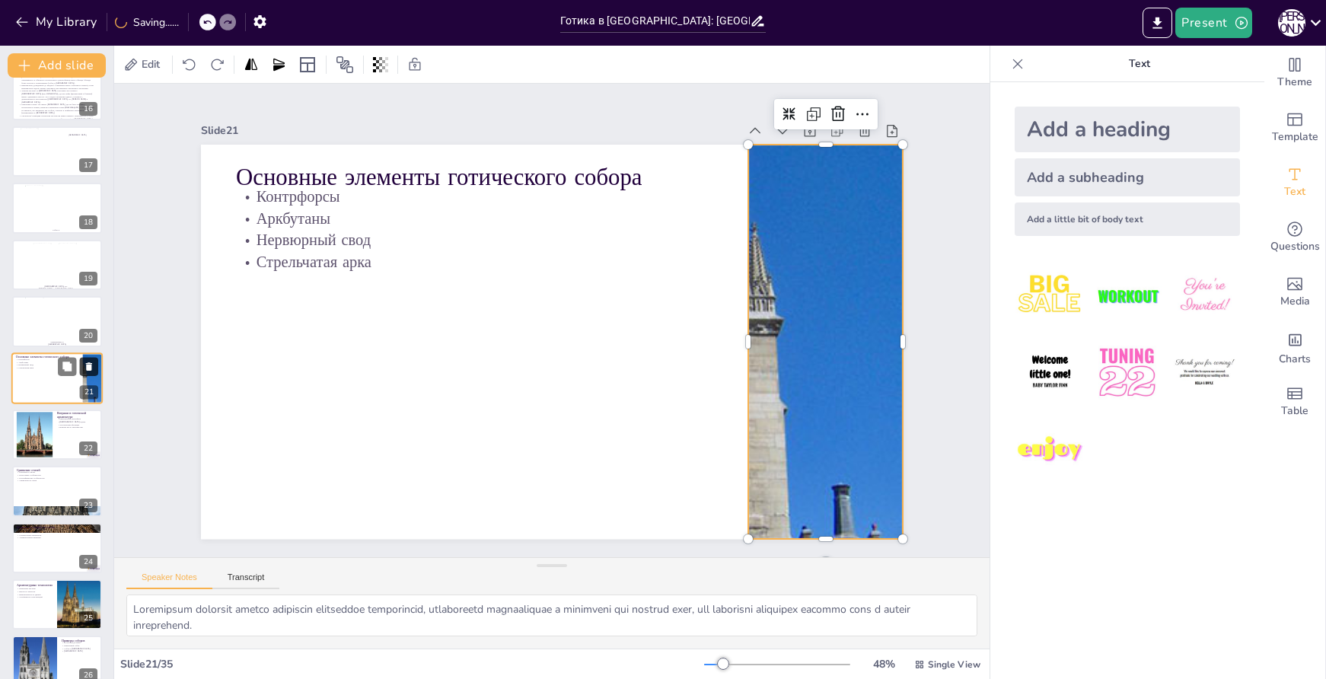
click at [85, 364] on icon at bounding box center [89, 366] width 11 height 11
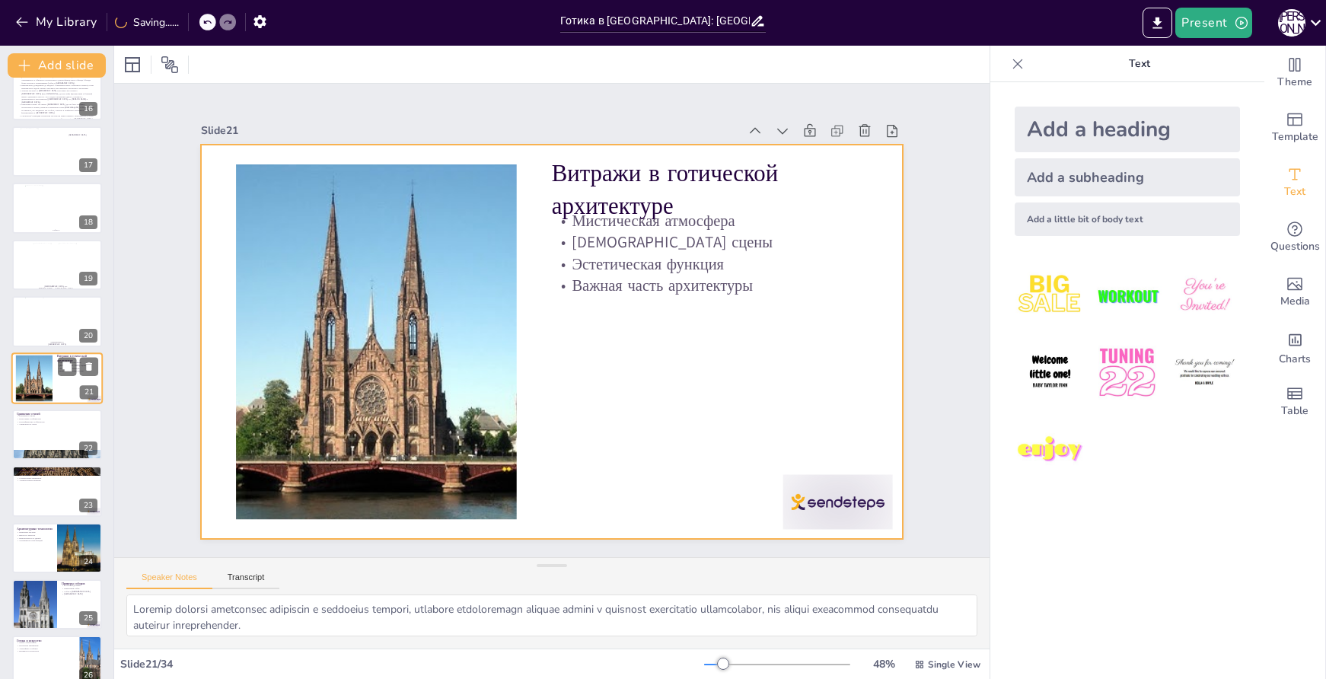
click at [54, 375] on div at bounding box center [56, 379] width 91 height 52
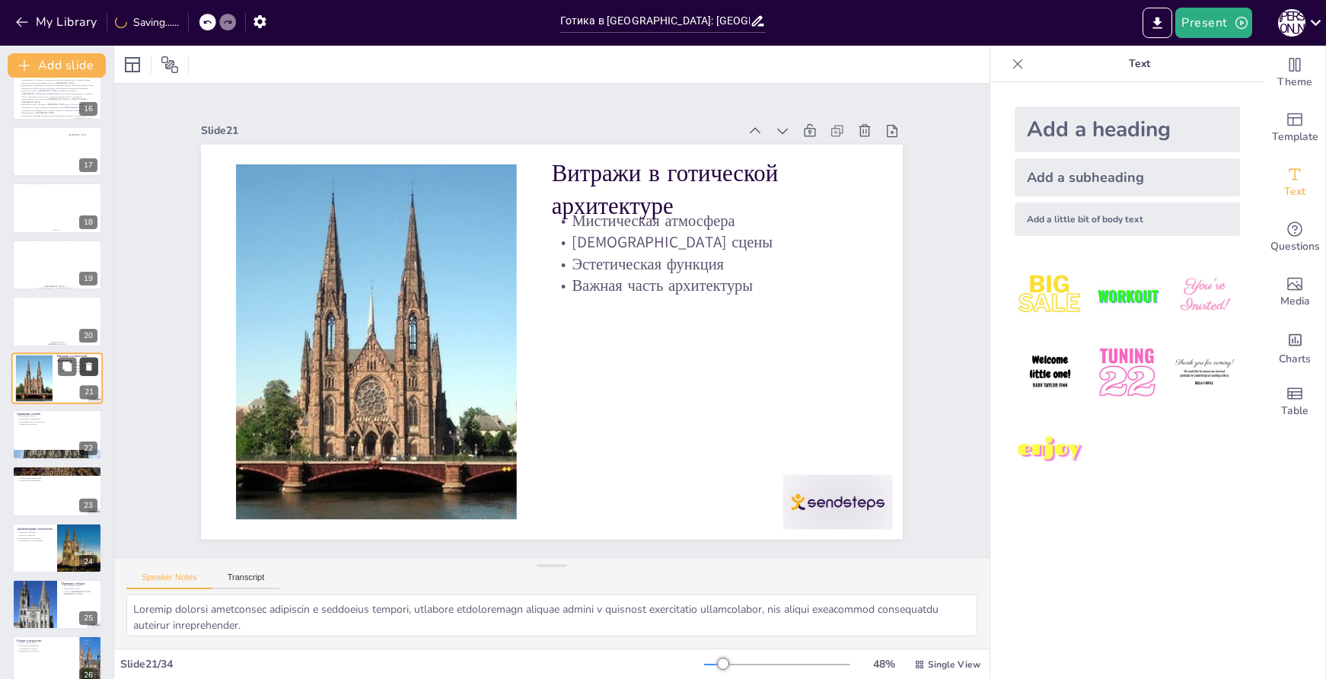
click at [85, 364] on icon at bounding box center [89, 366] width 11 height 11
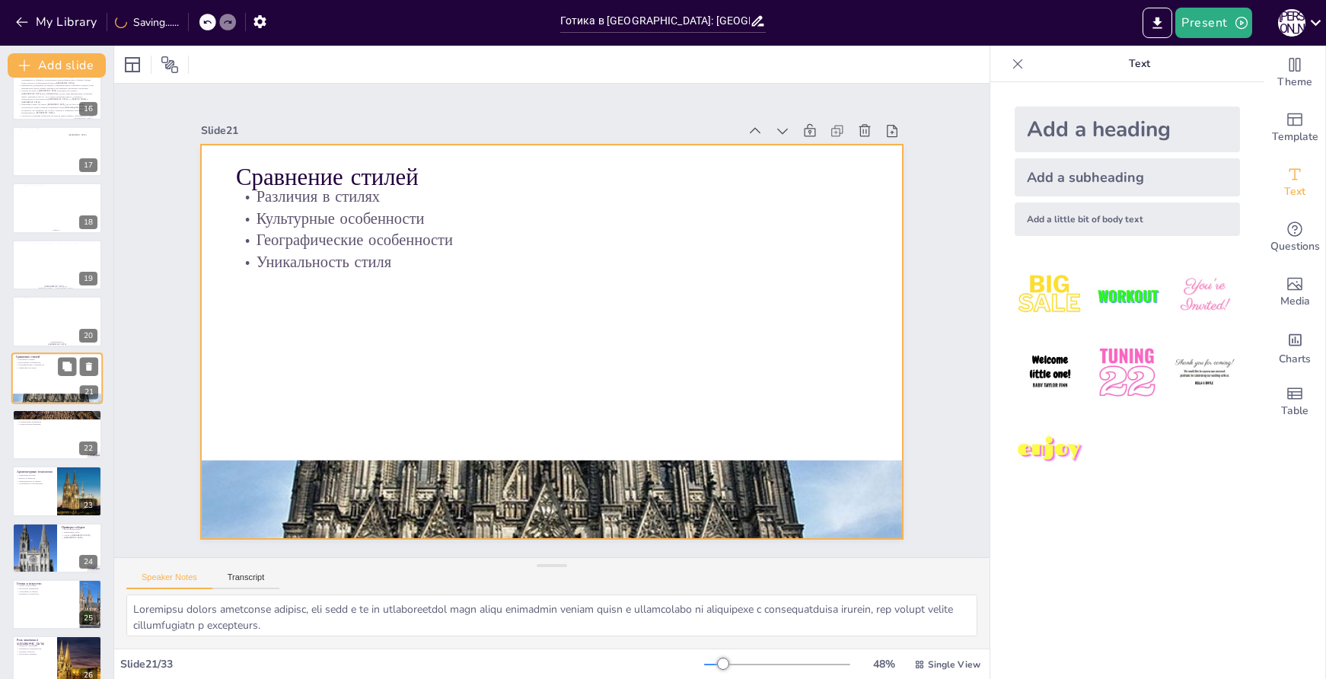
click at [51, 386] on div at bounding box center [56, 379] width 91 height 52
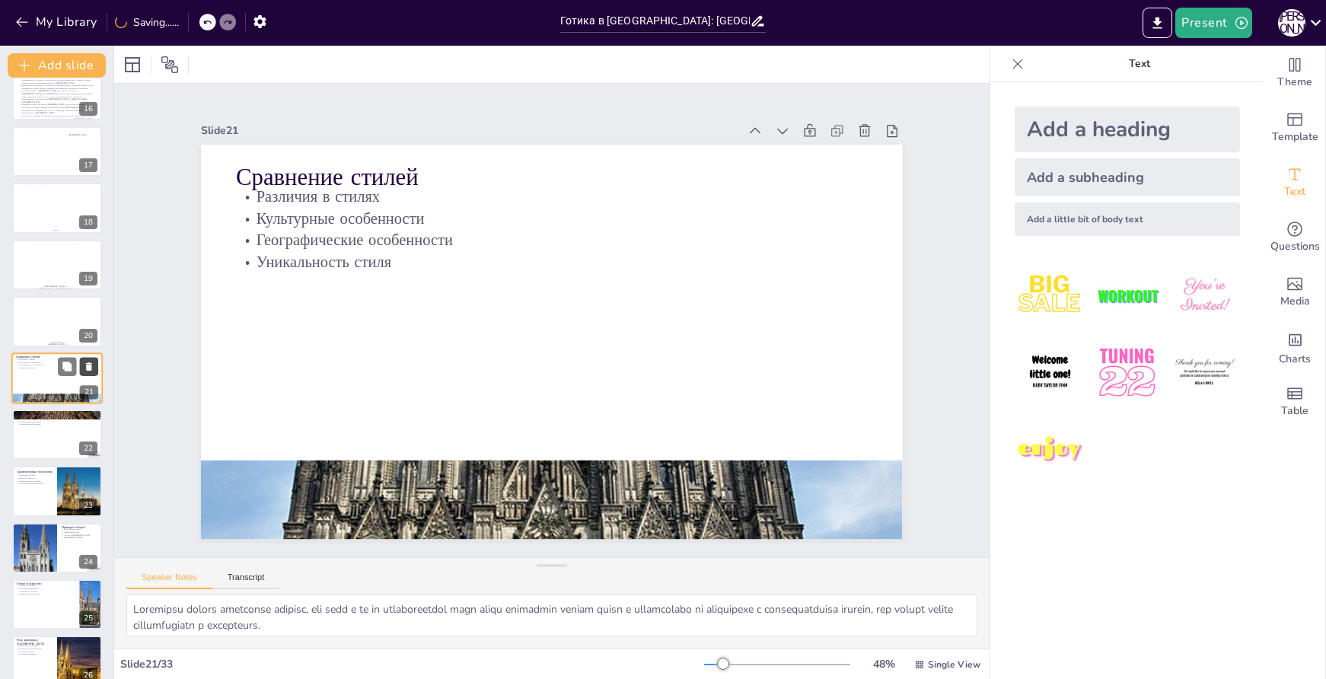
click at [87, 362] on icon at bounding box center [89, 366] width 11 height 11
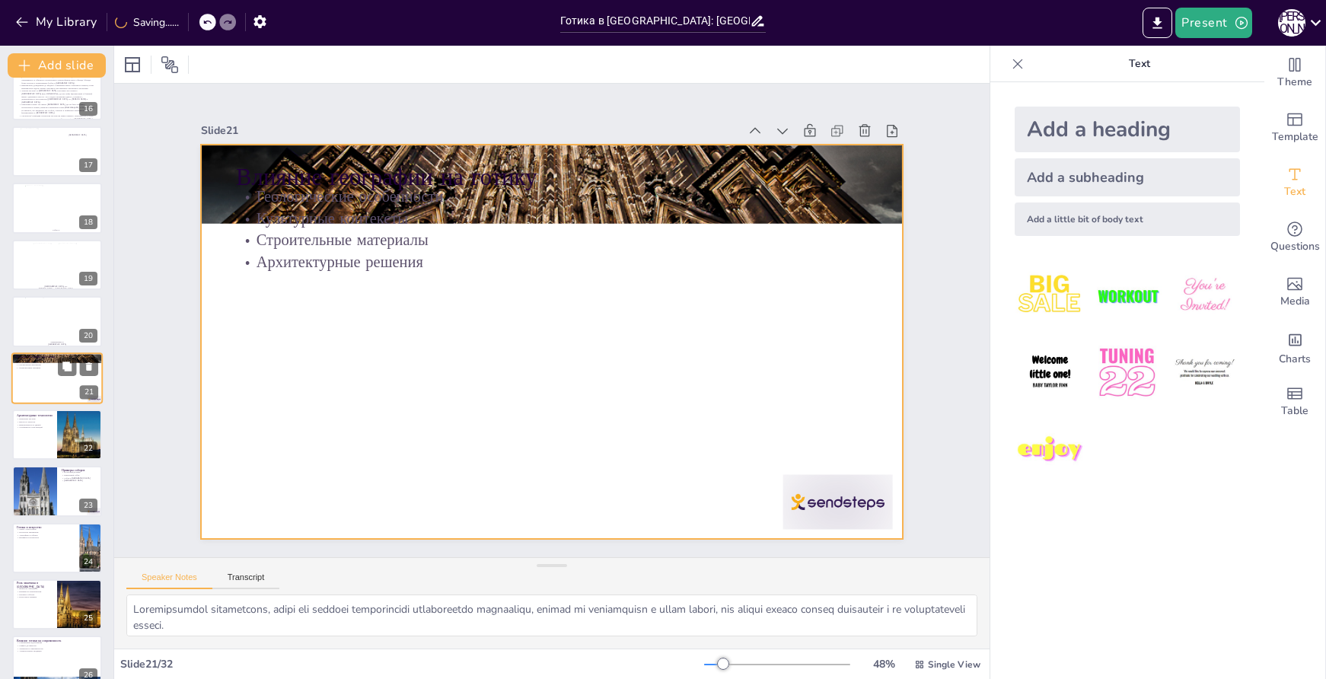
click at [58, 386] on div at bounding box center [56, 379] width 91 height 52
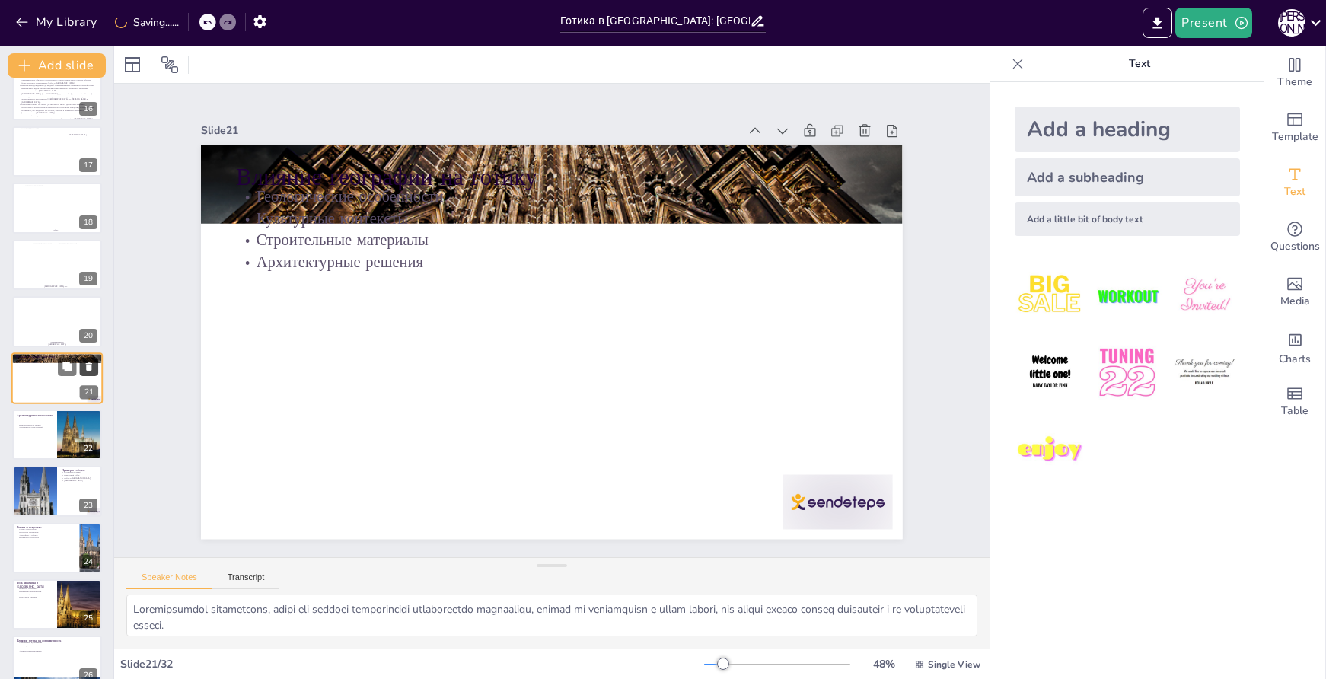
click at [91, 364] on icon at bounding box center [89, 366] width 6 height 8
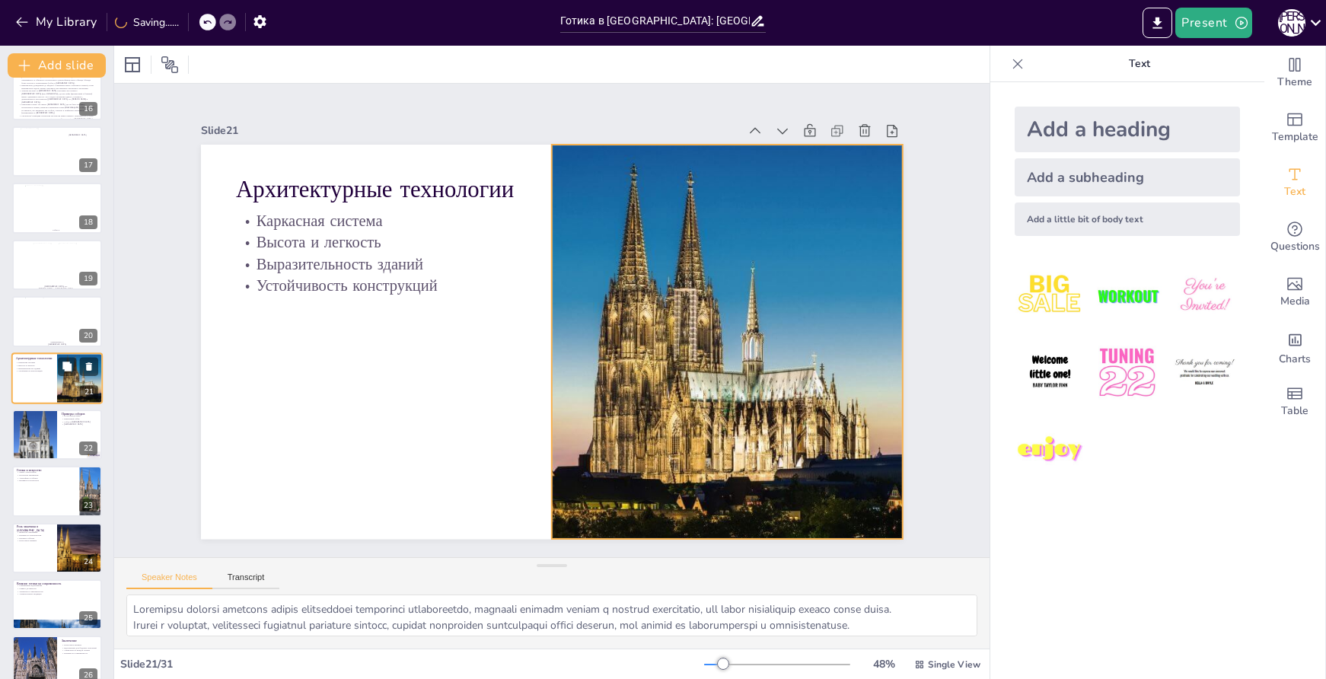
click at [59, 385] on div at bounding box center [80, 379] width 52 height 52
